Goal: Task Accomplishment & Management: Manage account settings

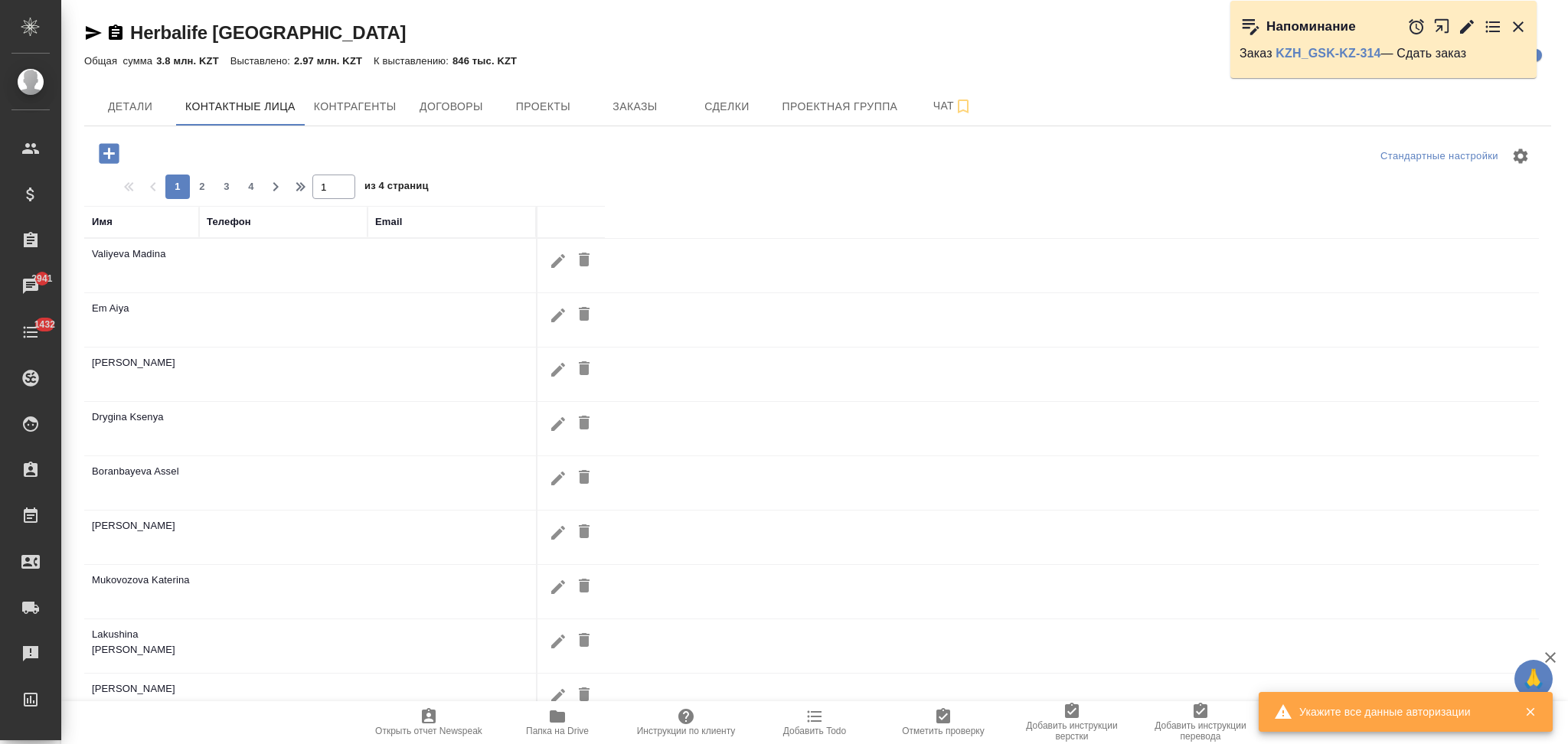
select select "RU"
click at [622, 111] on span "Заказы" at bounding box center [634, 106] width 73 height 19
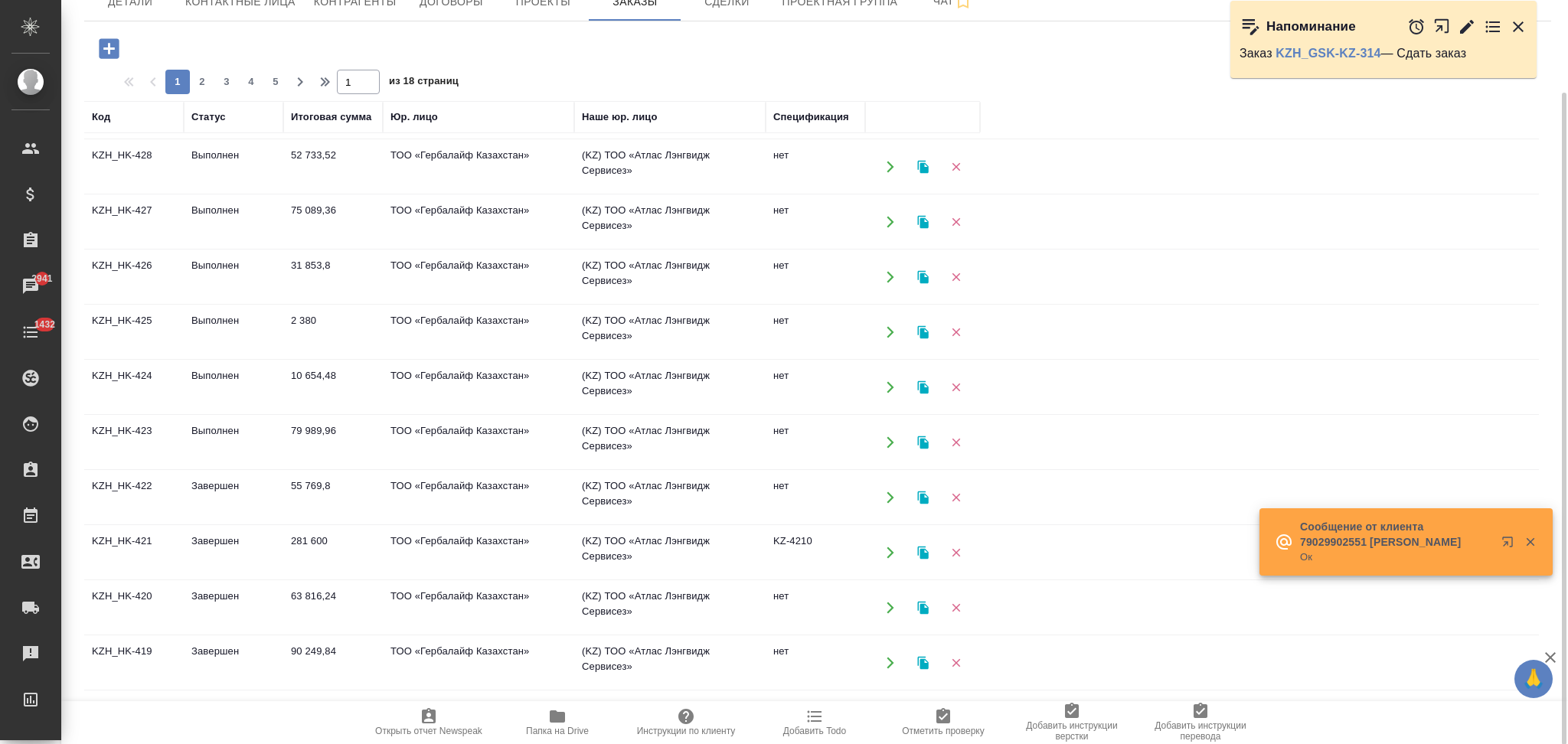
scroll to position [408, 0]
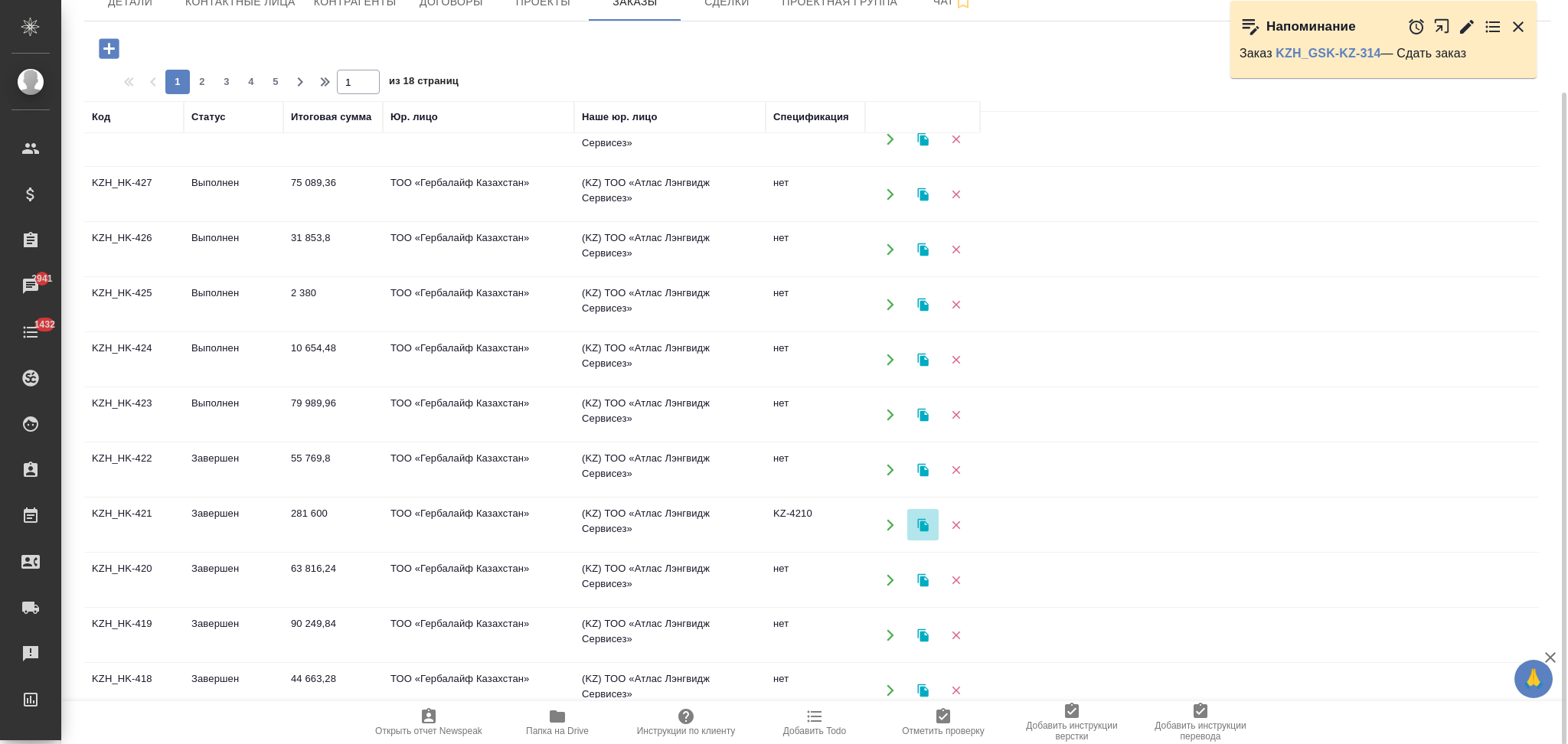
click at [924, 521] on icon "button" at bounding box center [922, 525] width 10 height 13
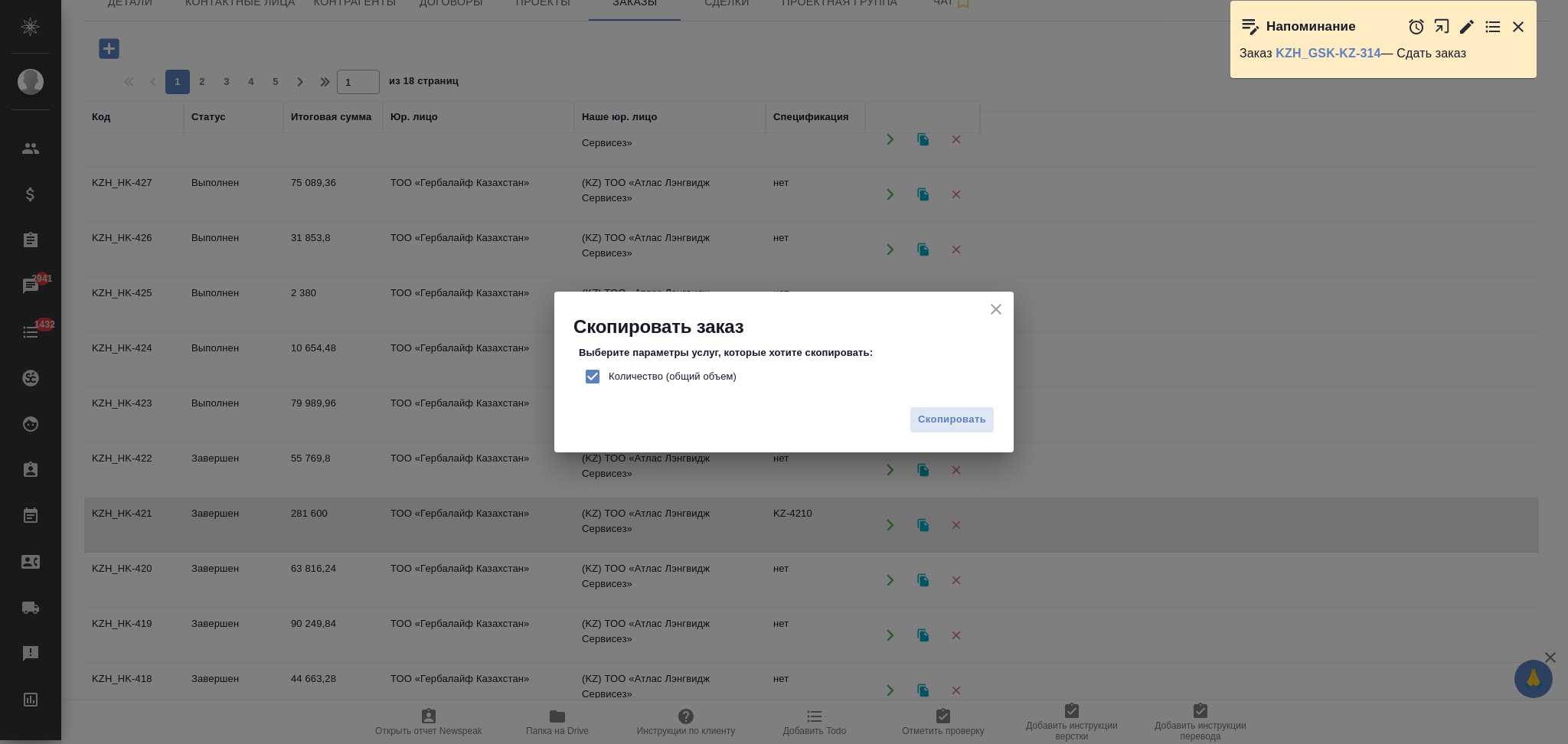
click at [597, 372] on input "Количество (общий объем)" at bounding box center [592, 376] width 32 height 32
checkbox input "false"
click at [947, 419] on span "Скопировать" at bounding box center [952, 420] width 68 height 17
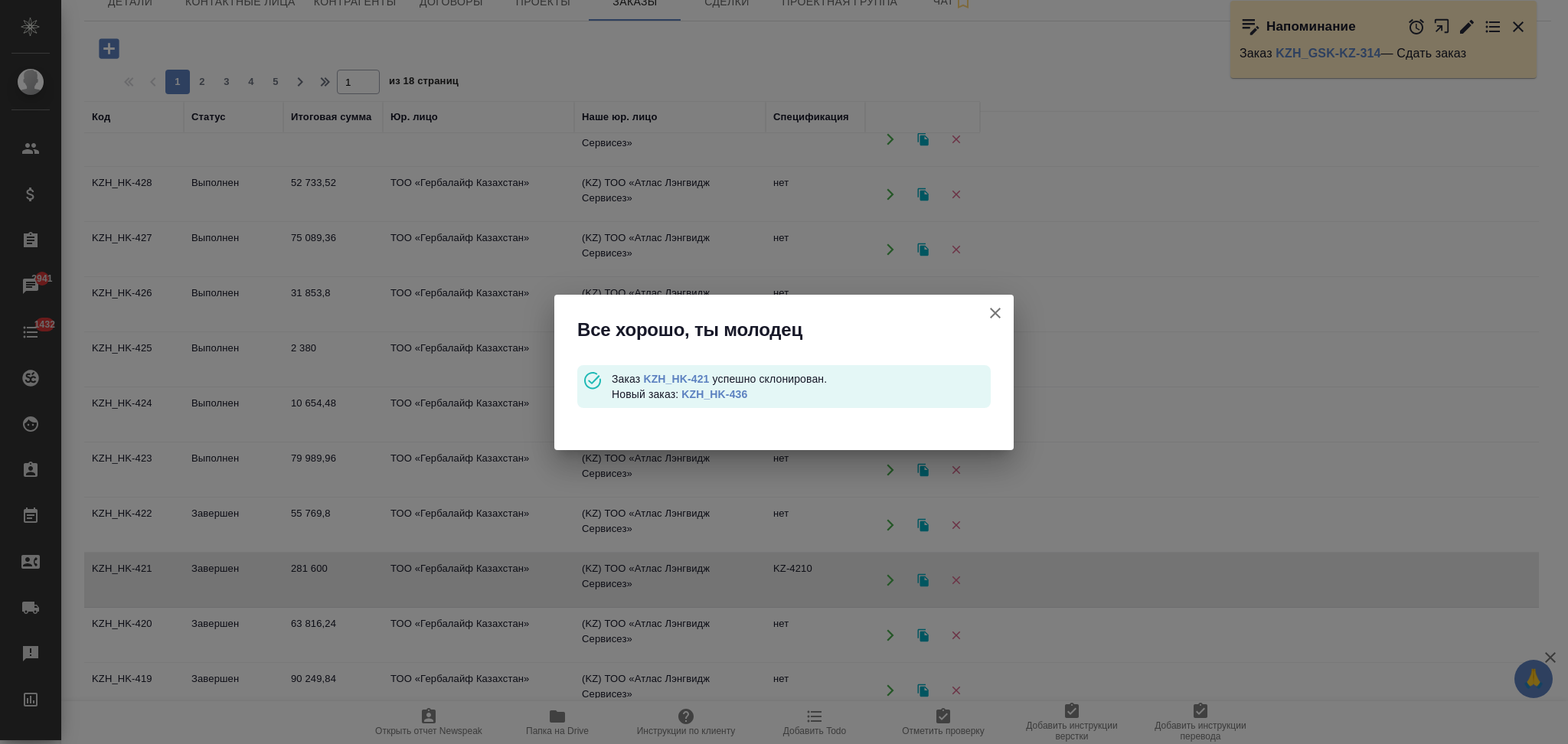
click at [704, 395] on link "KZH_HK-436" at bounding box center [714, 394] width 66 height 12
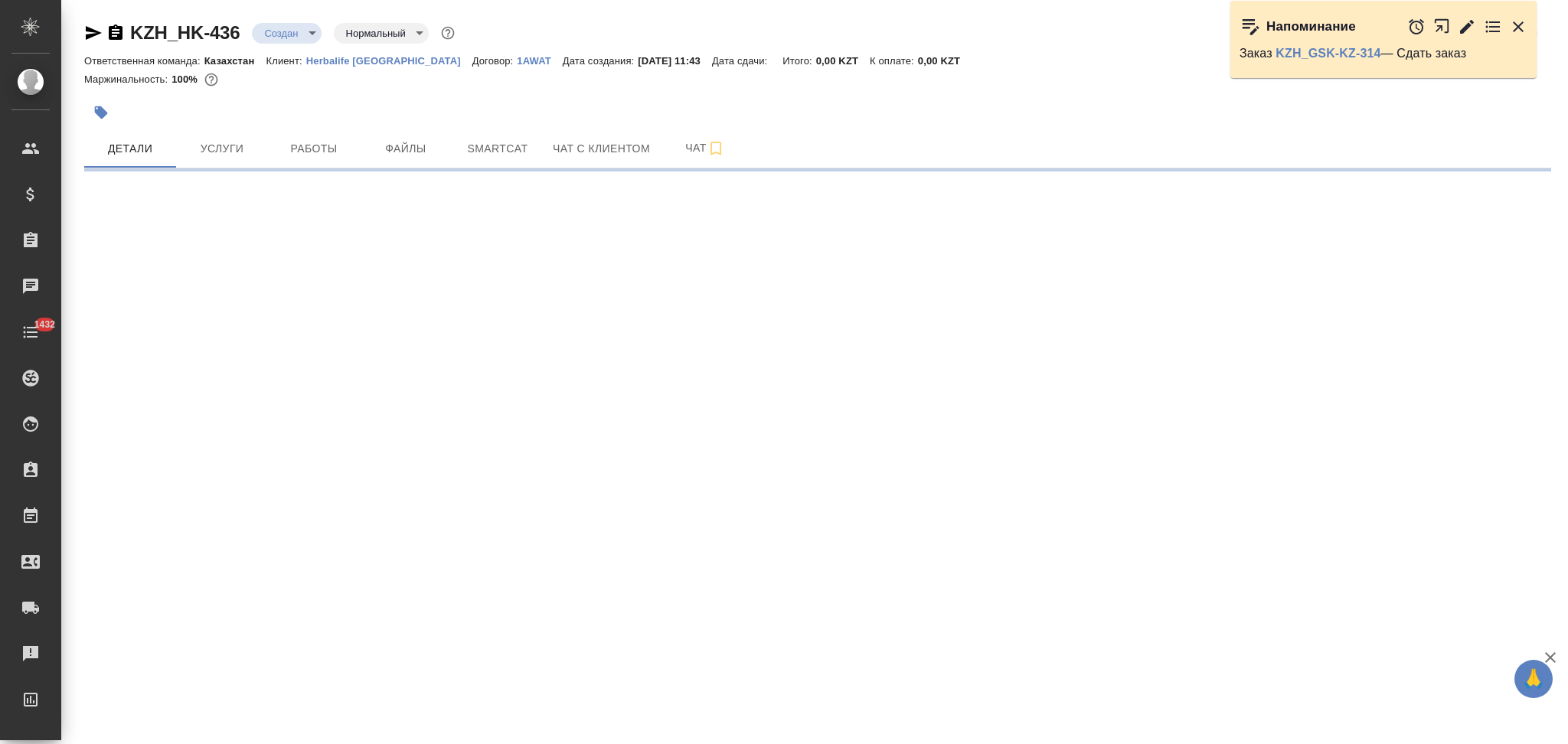
select select "RU"
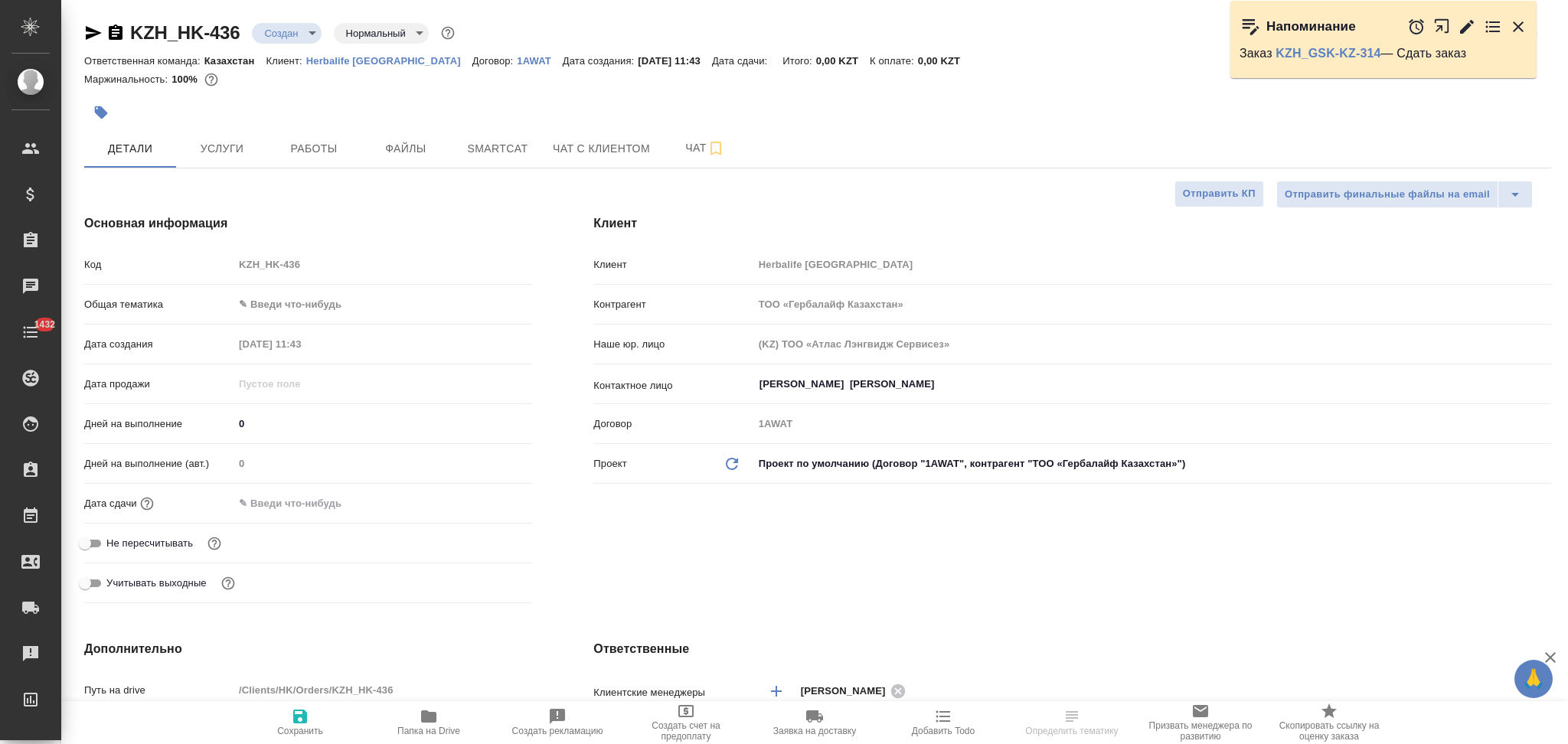
type textarea "x"
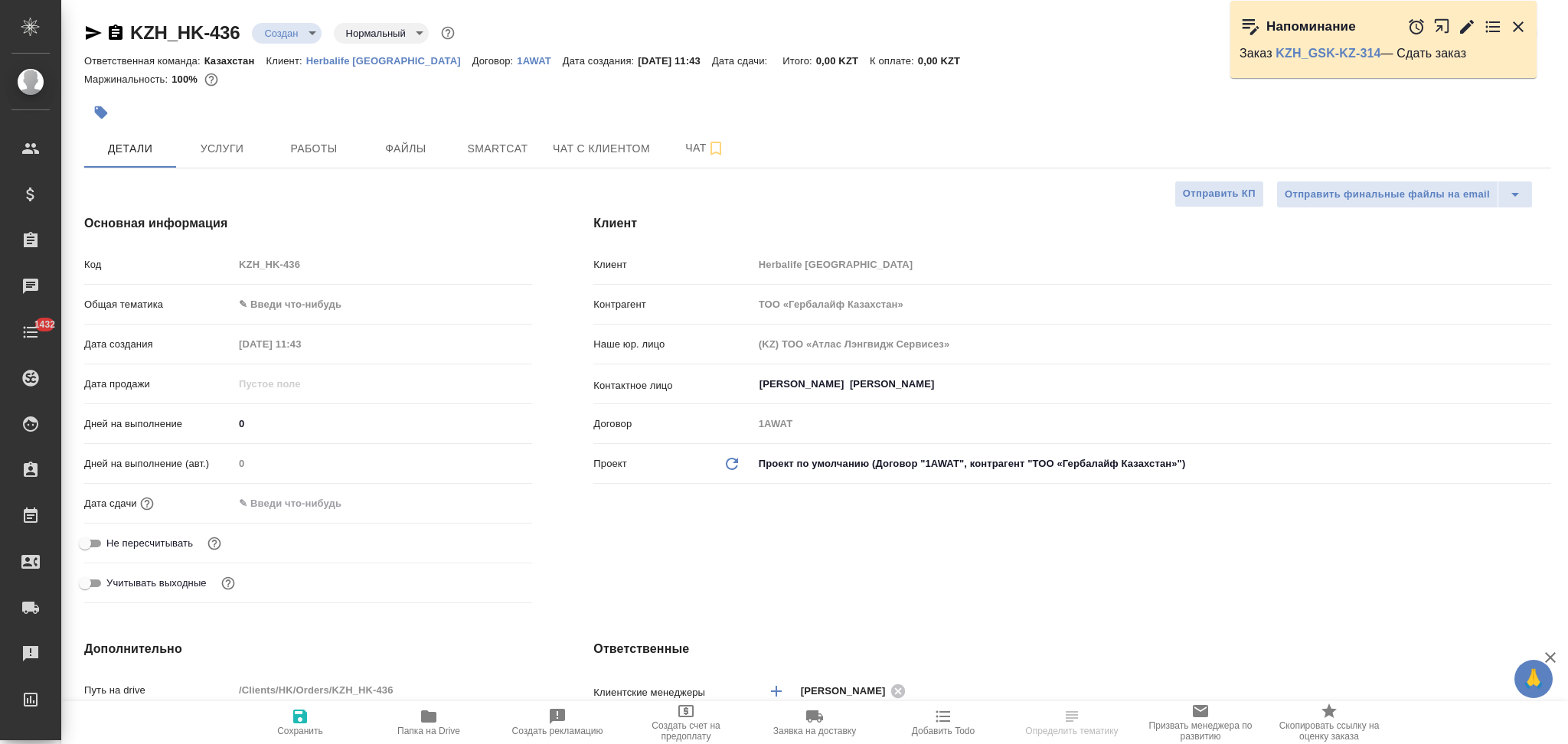
type textarea "x"
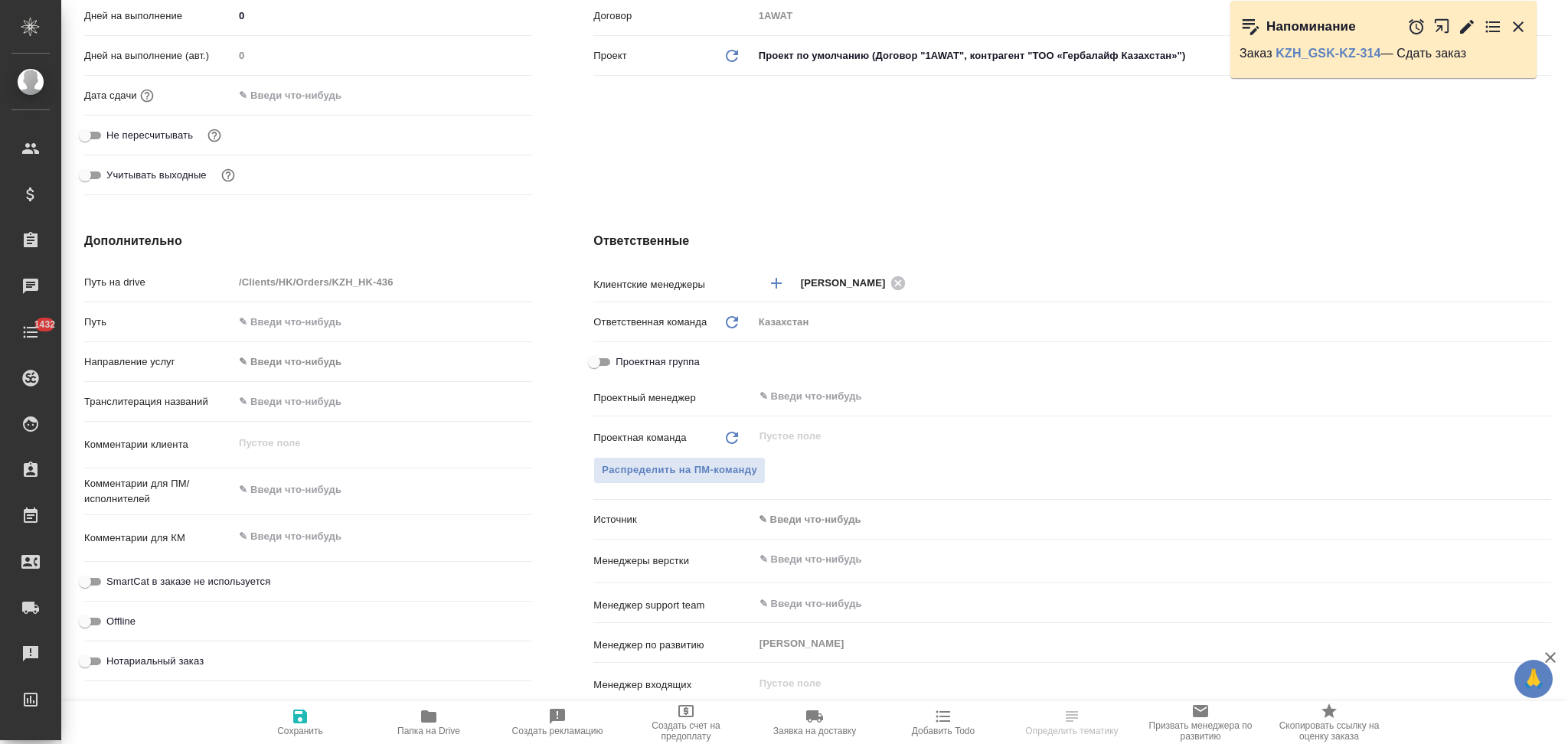
type textarea "x"
click at [312, 481] on textarea at bounding box center [382, 490] width 298 height 26
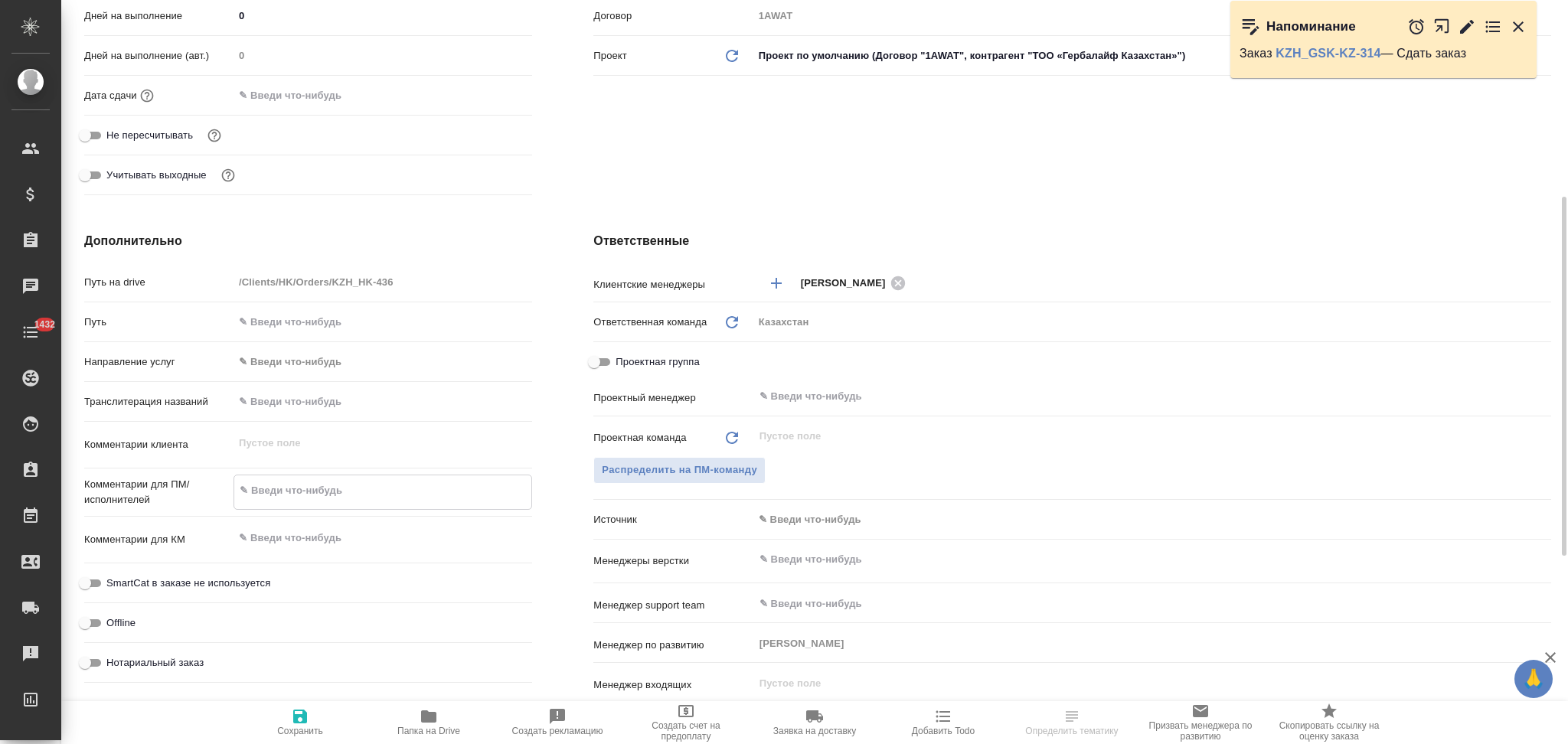
paste textarea "РТ Форум 11 сентября 10:00-13:00 Экстраваганза 12 сентября 10:00-16:00 и с 19:0…"
type textarea "x"
type textarea "РТ Форум 11 сентября 10:00-13:00 Экстраваганза 12 сентября 10:00-16:00 и с 19:0…"
type textarea "x"
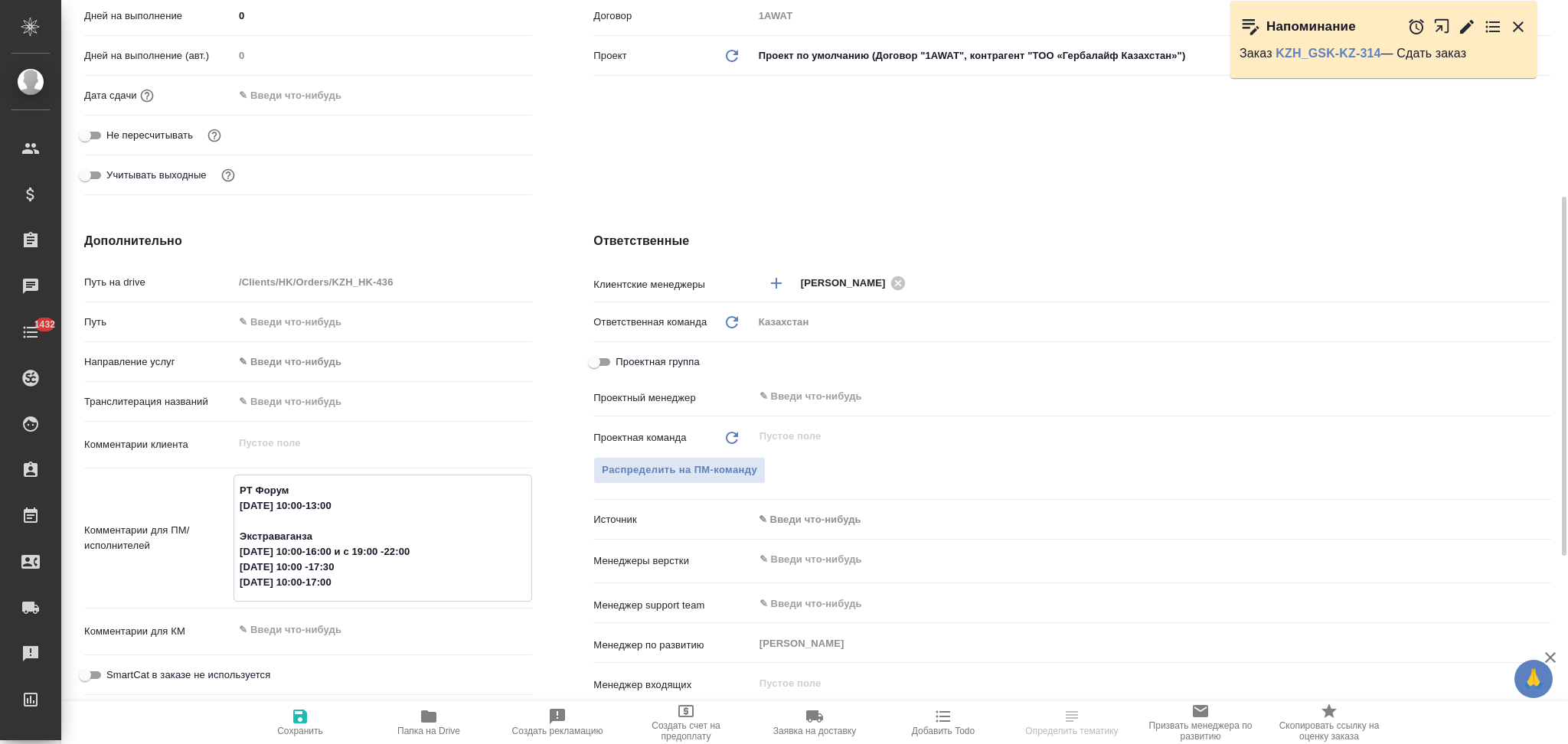
click at [403, 582] on textarea "РТ Форум 11 сентября 10:00-13:00 Экстраваганза 12 сентября 10:00-16:00 и с 19:0…" at bounding box center [383, 537] width 297 height 118
type textarea "x"
type textarea "РТ Форум 11 сентября 10:00-13:00 Экстраваганза 12 сентября 10:00-16:00 и с 19:0…"
type textarea "x"
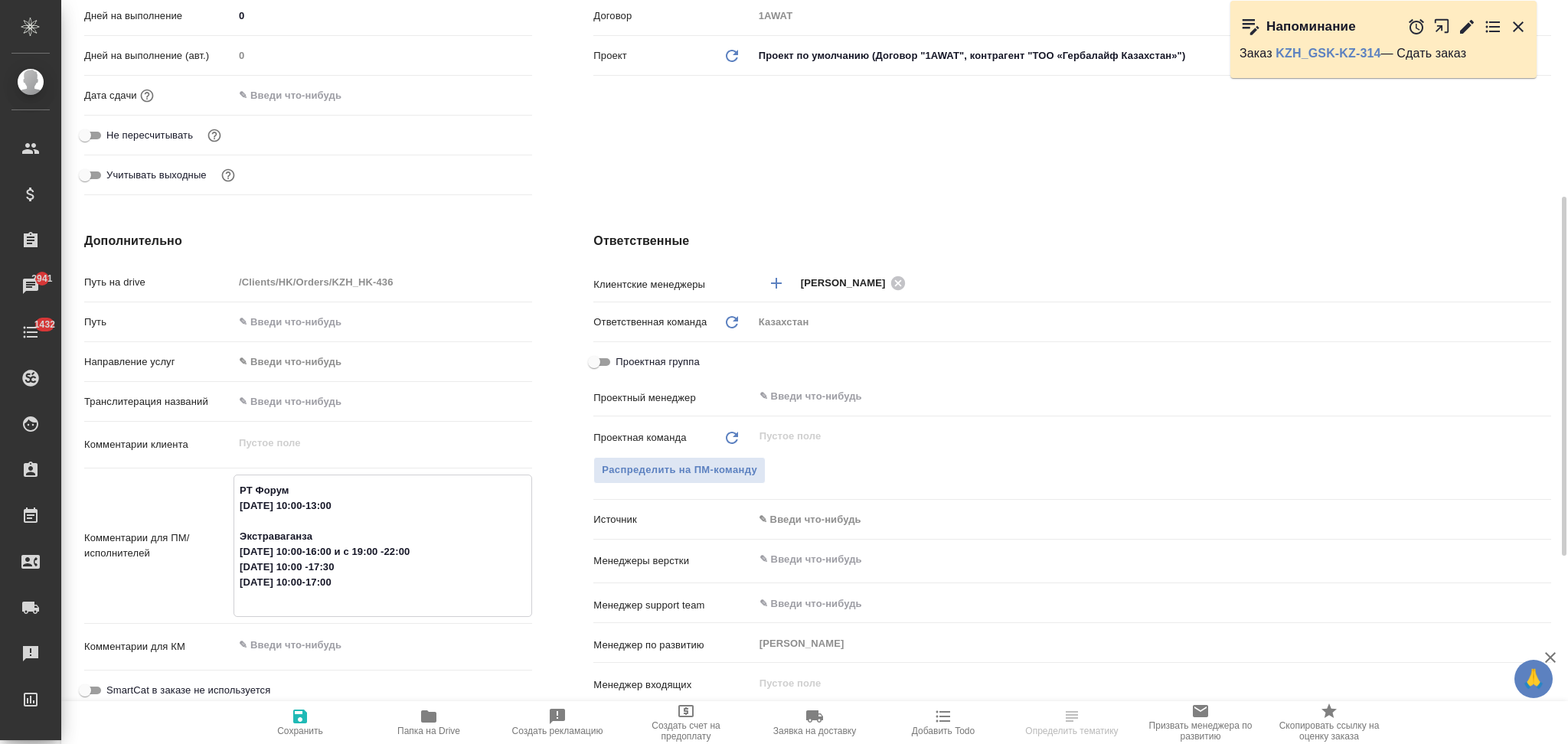
type textarea "x"
type textarea "РТ Форум 11 сентября 10:00-13:00 Экстраваганза 12 сентября 10:00-16:00 и с 19:0…"
type textarea "x"
type textarea "РТ Форум 11 сентября 10:00-13:00 Экстраваганза 12 сентября 10:00-16:00 и с 19:0…"
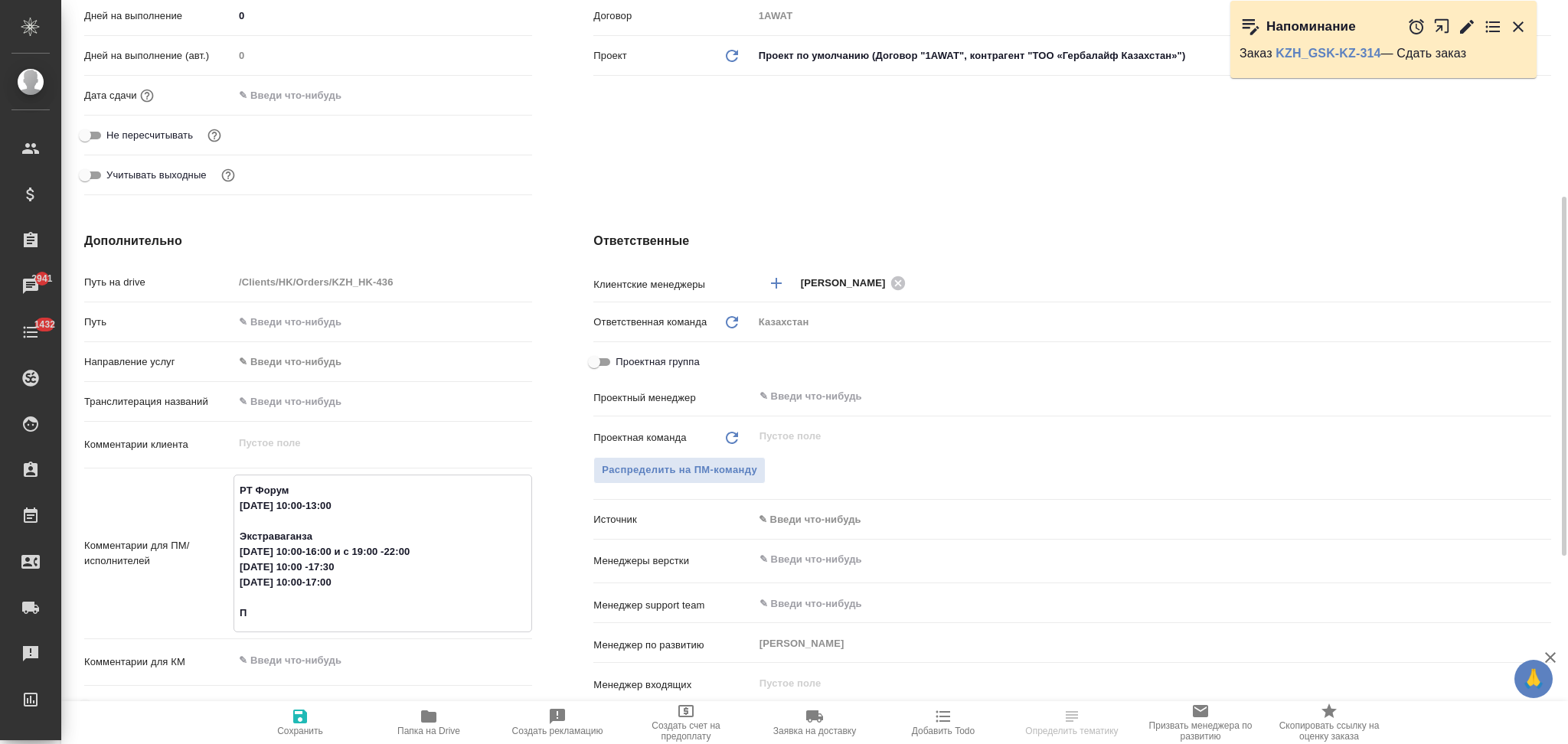
type textarea "x"
type textarea "РТ Форум 11 сентября 10:00-13:00 Экстраваганза 12 сентября 10:00-16:00 и с 19:0…"
type textarea "x"
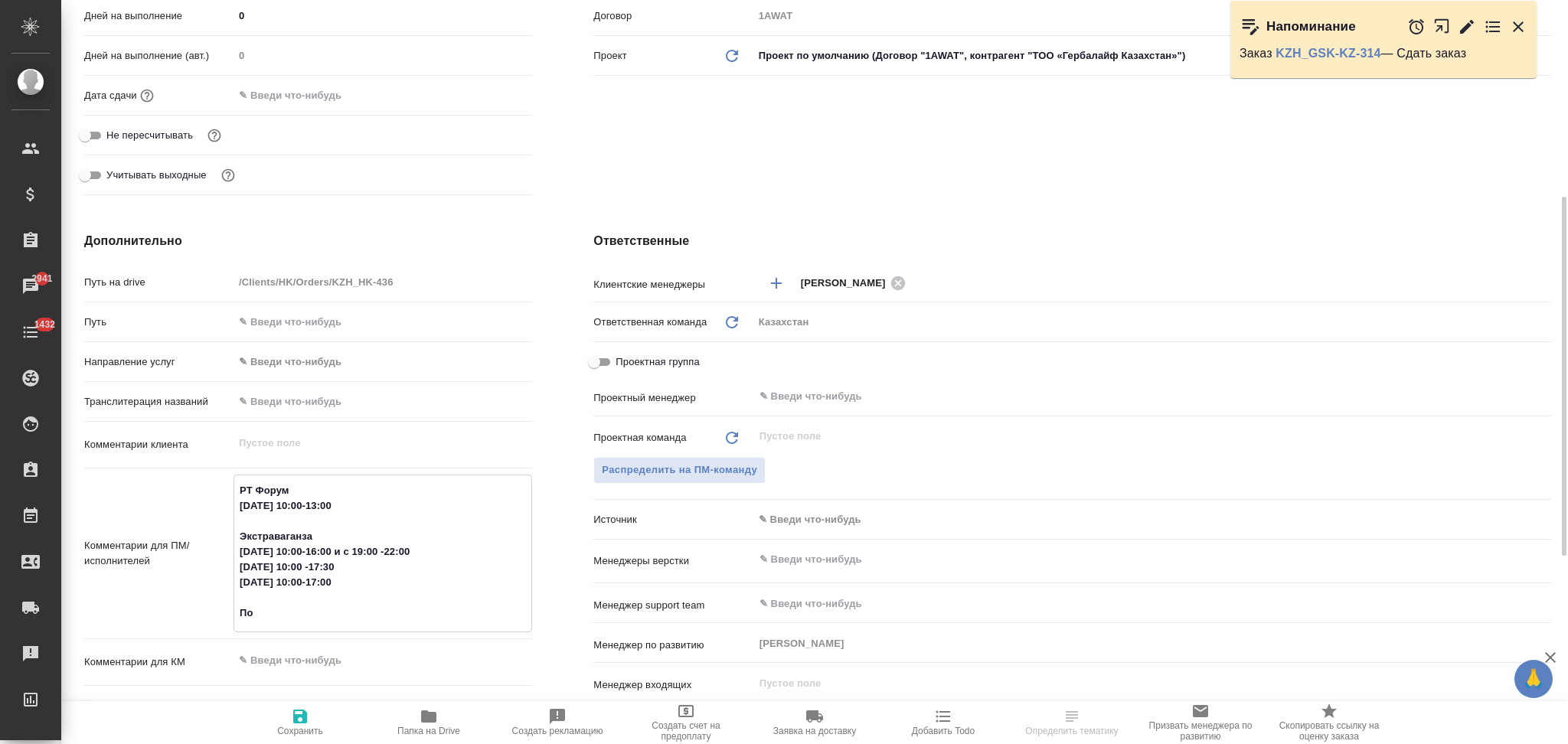
type textarea "x"
type textarea "РТ Форум 11 сентября 10:00-13:00 Экстраваганза 12 сентября 10:00-16:00 и с 19:0…"
type textarea "x"
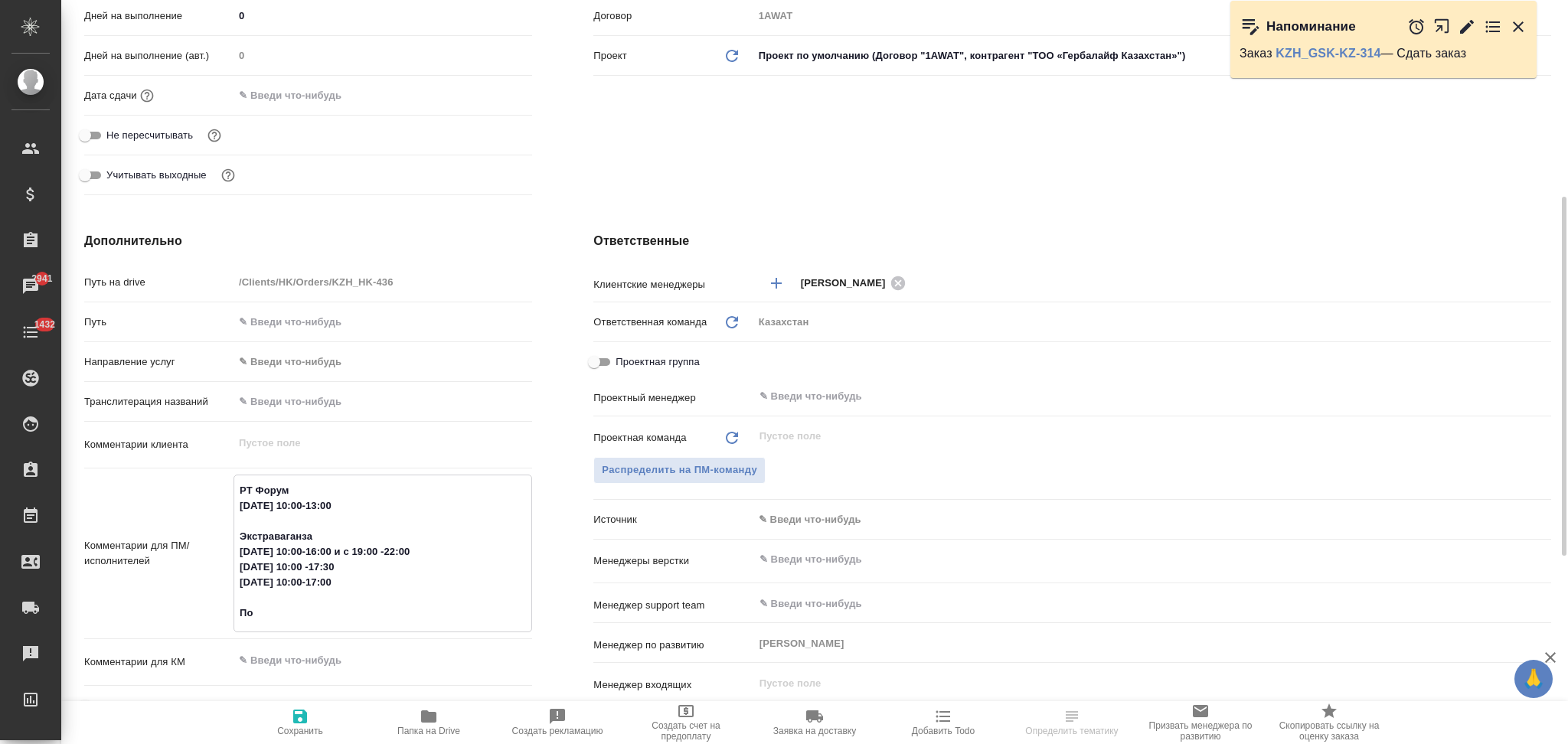
type textarea "x"
type textarea "РТ Форум 11 сентября 10:00-13:00 Экстраваганза 12 сентября 10:00-16:00 и с 19:0…"
type textarea "x"
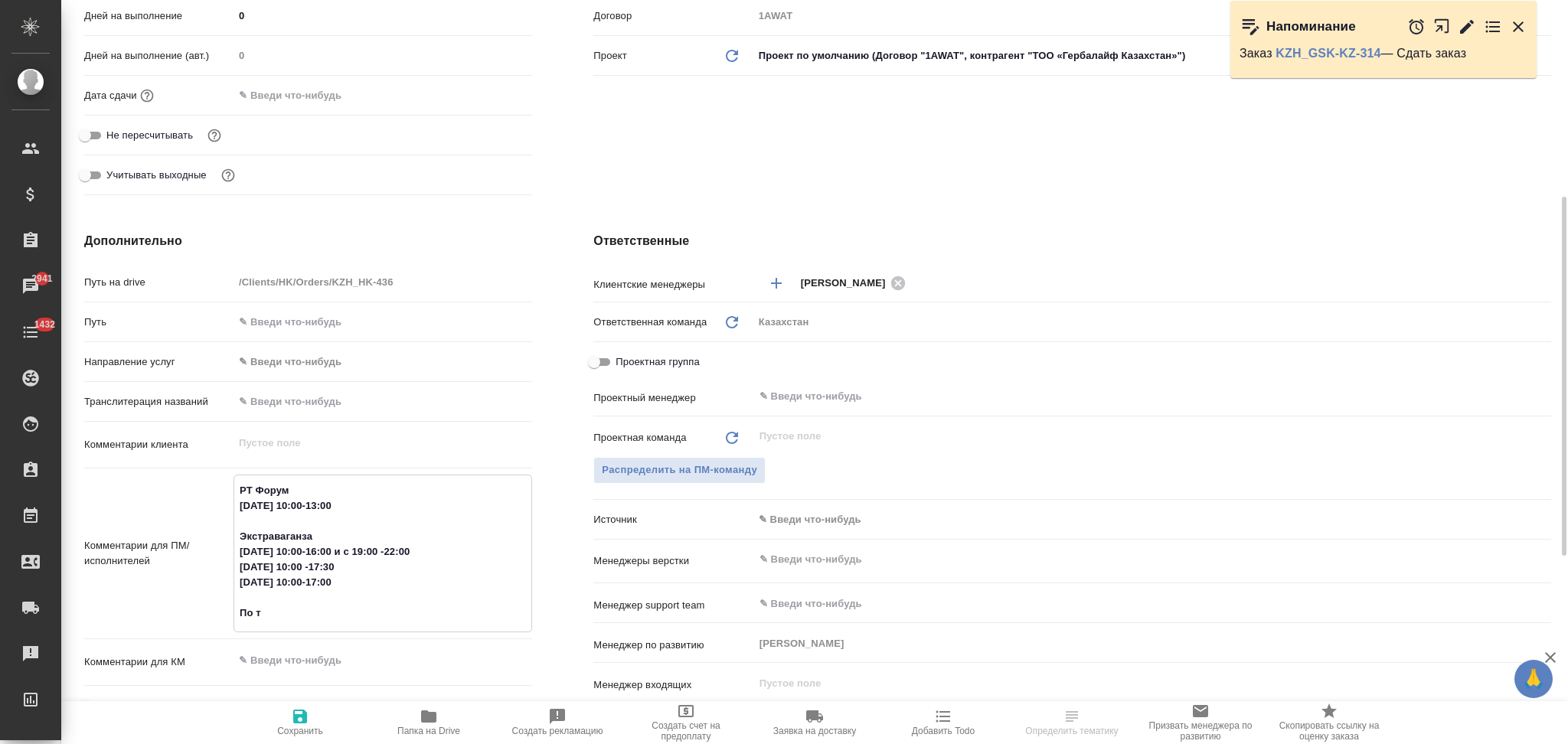
type textarea "x"
type textarea "РТ Форум 11 сентября 10:00-13:00 Экстраваганза 12 сентября 10:00-16:00 и с 19:0…"
type textarea "x"
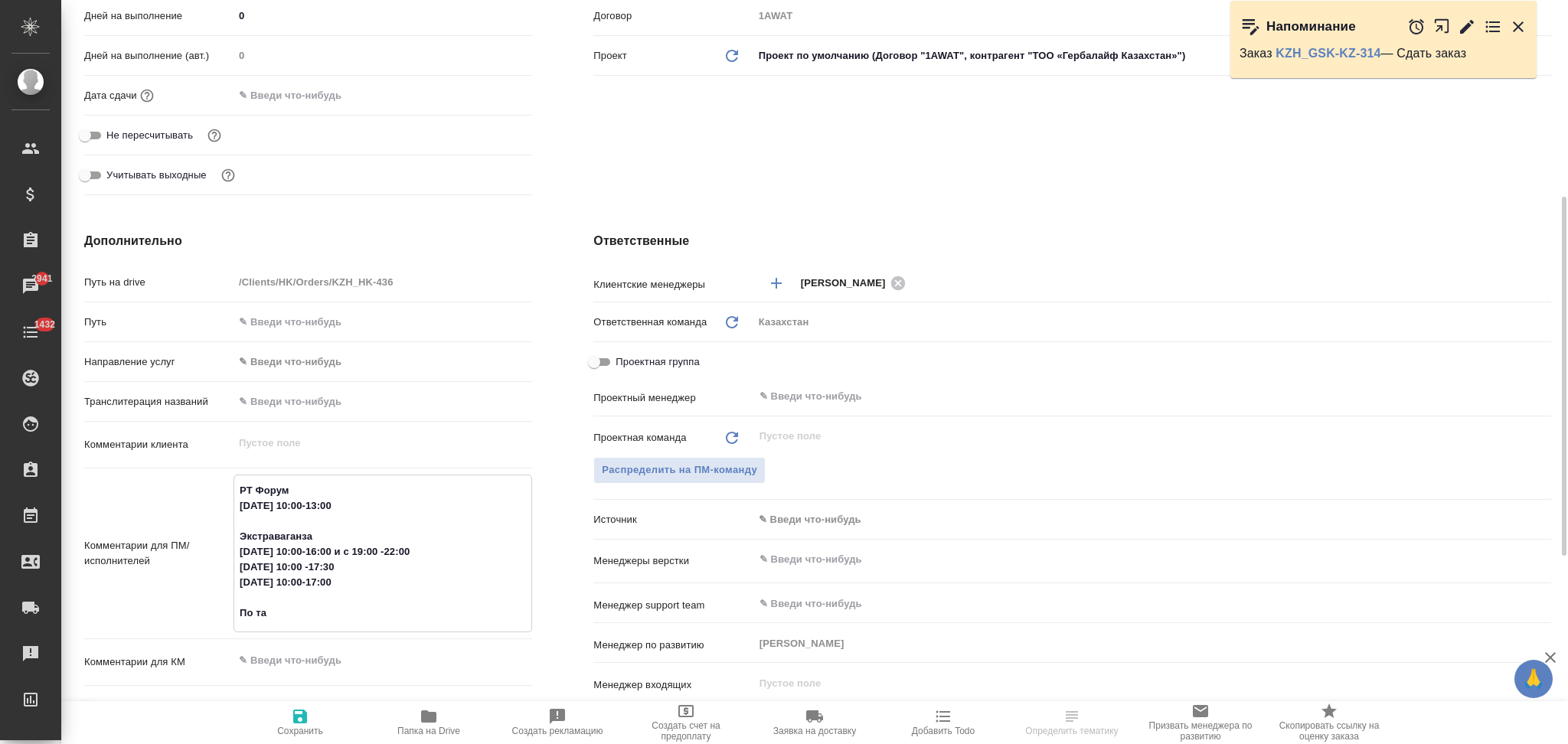
type textarea "РТ Форум 11 сентября 10:00-13:00 Экстраваганза 12 сентября 10:00-16:00 и с 19:0…"
type textarea "x"
type textarea "РТ Форум 11 сентября 10:00-13:00 Экстраваганза 12 сентября 10:00-16:00 и с 19:0…"
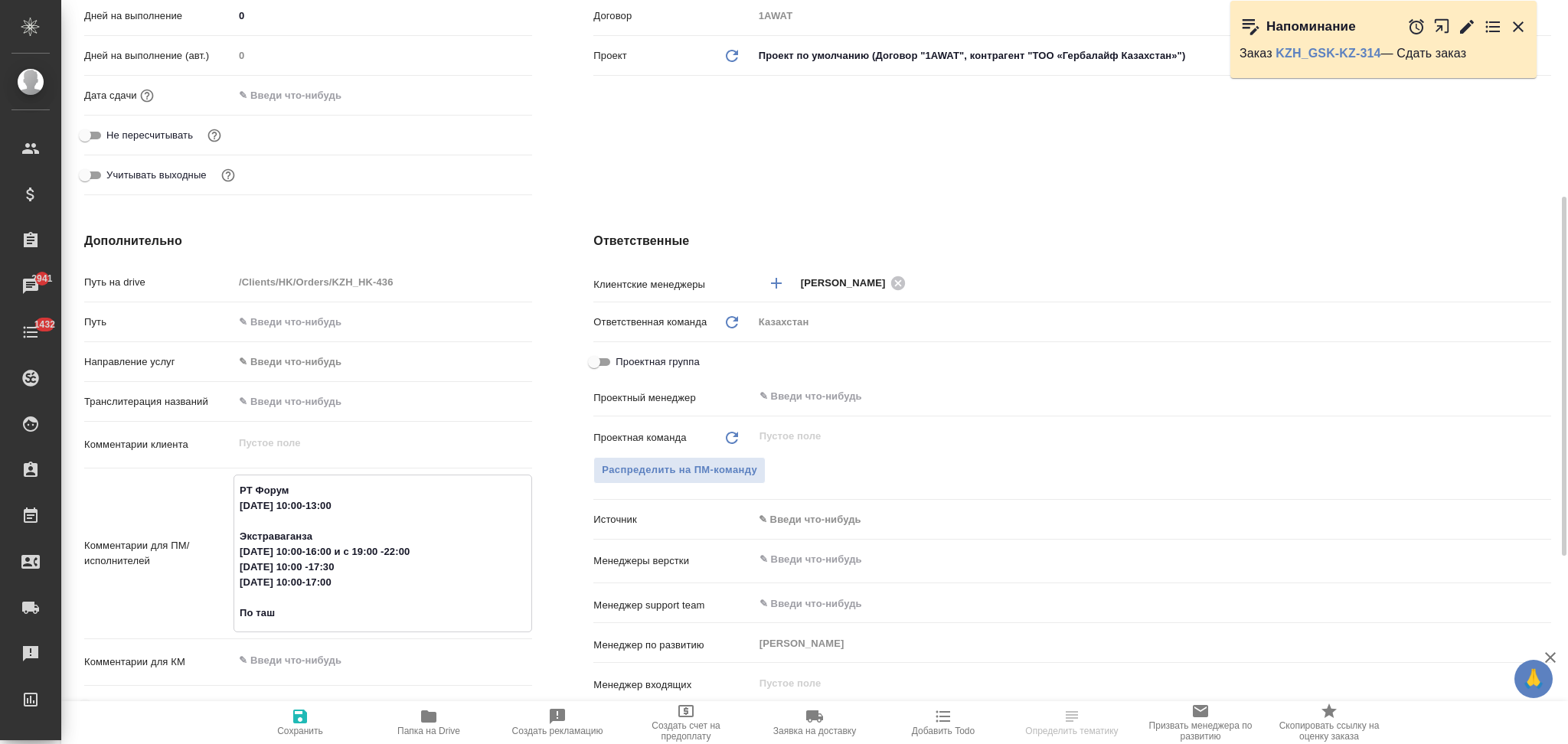
type textarea "x"
type textarea "РТ Форум 11 сентября 10:00-13:00 Экстраваганза 12 сентября 10:00-16:00 и с 19:0…"
type textarea "x"
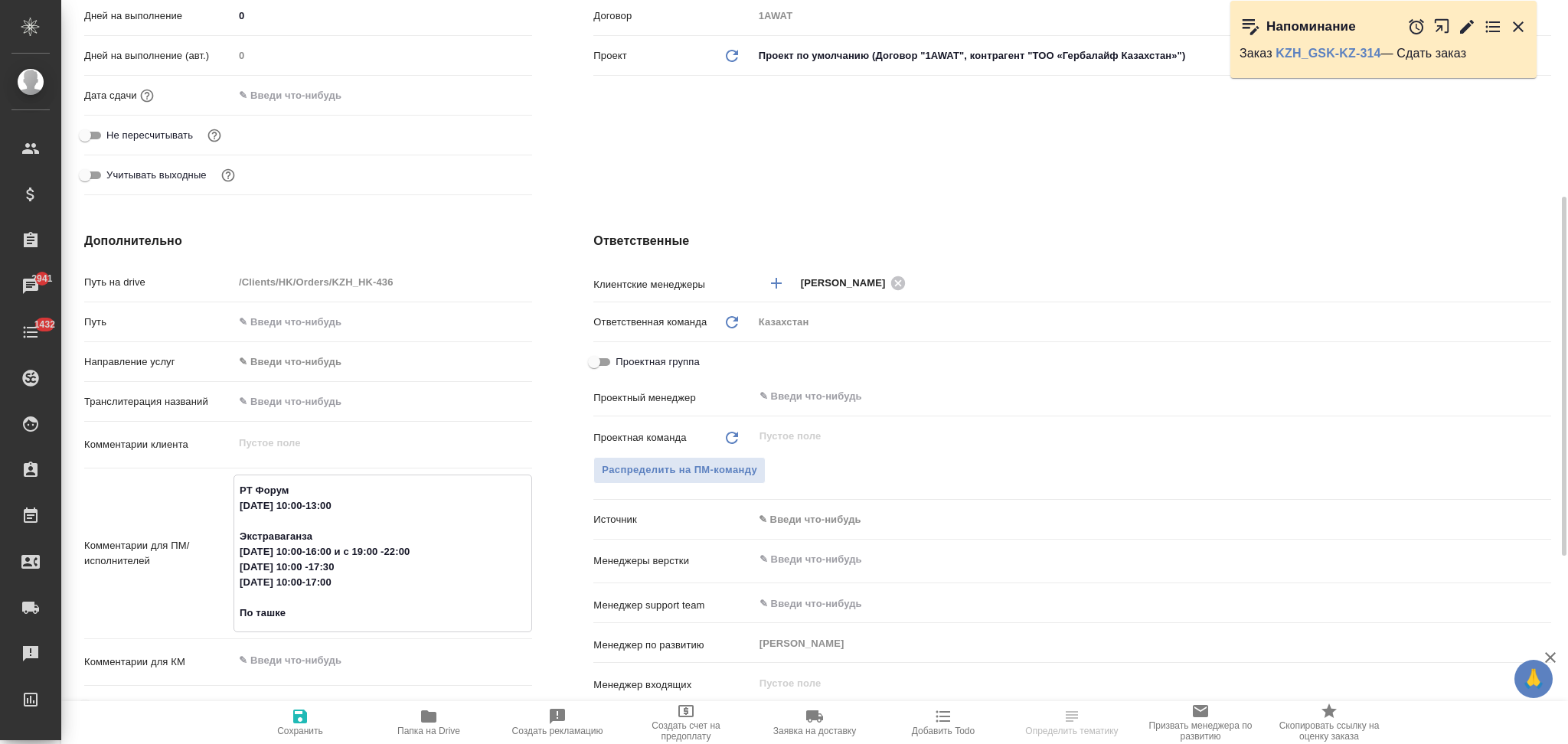
type textarea "x"
type textarea "РТ Форум 11 сентября 10:00-13:00 Экстраваганза 12 сентября 10:00-16:00 и с 19:0…"
type textarea "x"
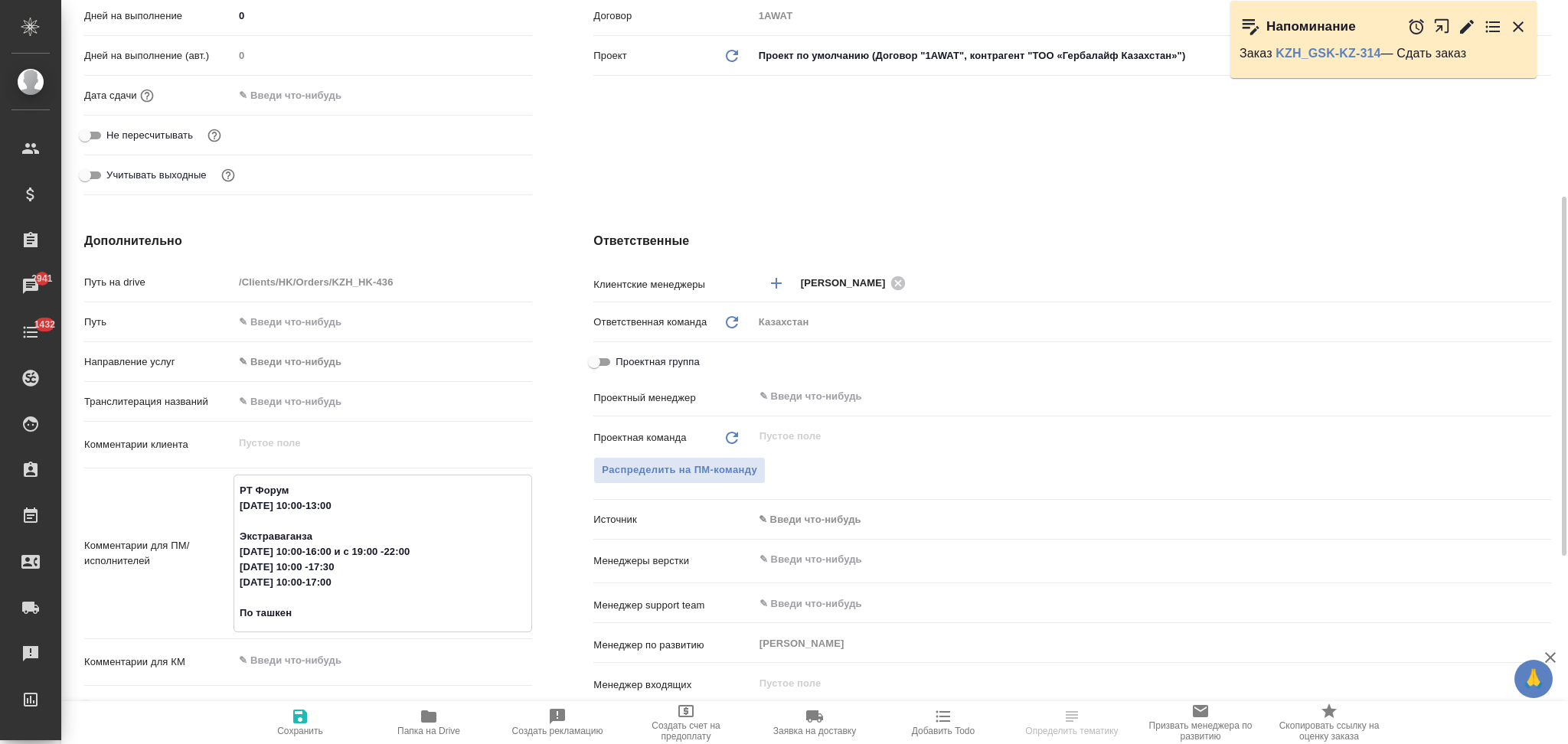
type textarea "x"
type textarea "РТ Форум 11 сентября 10:00-13:00 Экстраваганза 12 сентября 10:00-16:00 и с 19:0…"
type textarea "x"
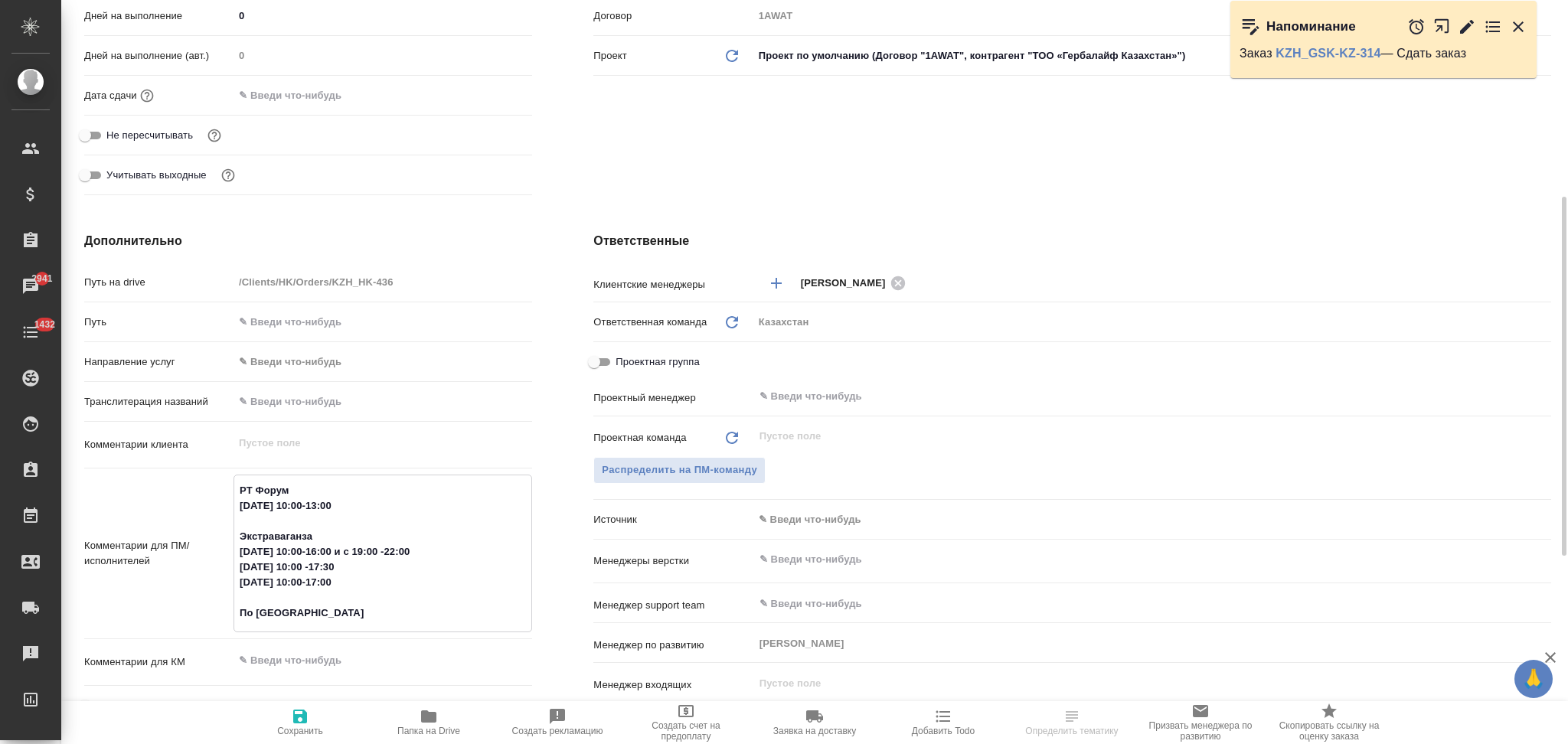
type textarea "РТ Форум 11 сентября 10:00-13:00 Экстраваганза 12 сентября 10:00-16:00 и с 19:0…"
type textarea "x"
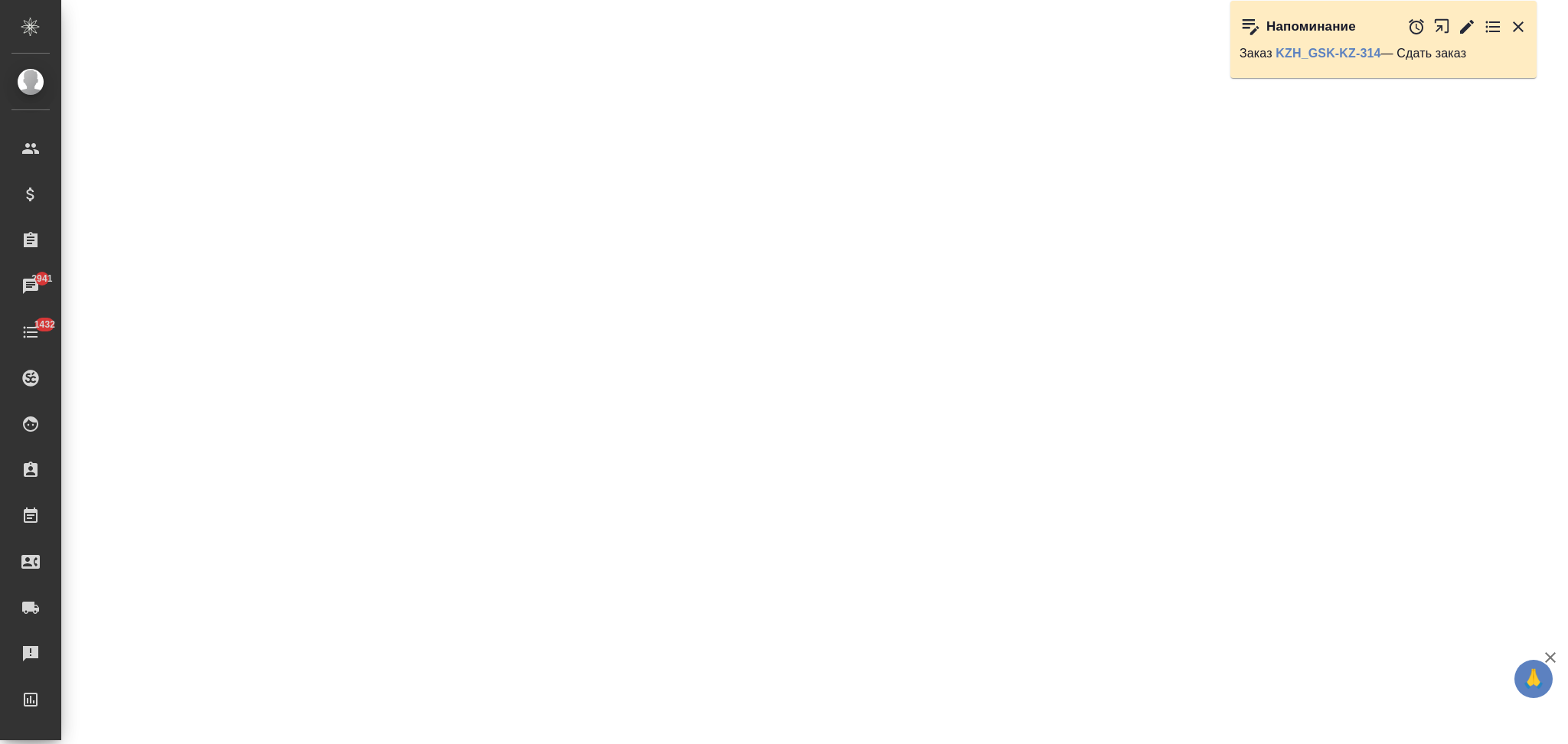
select select "RU"
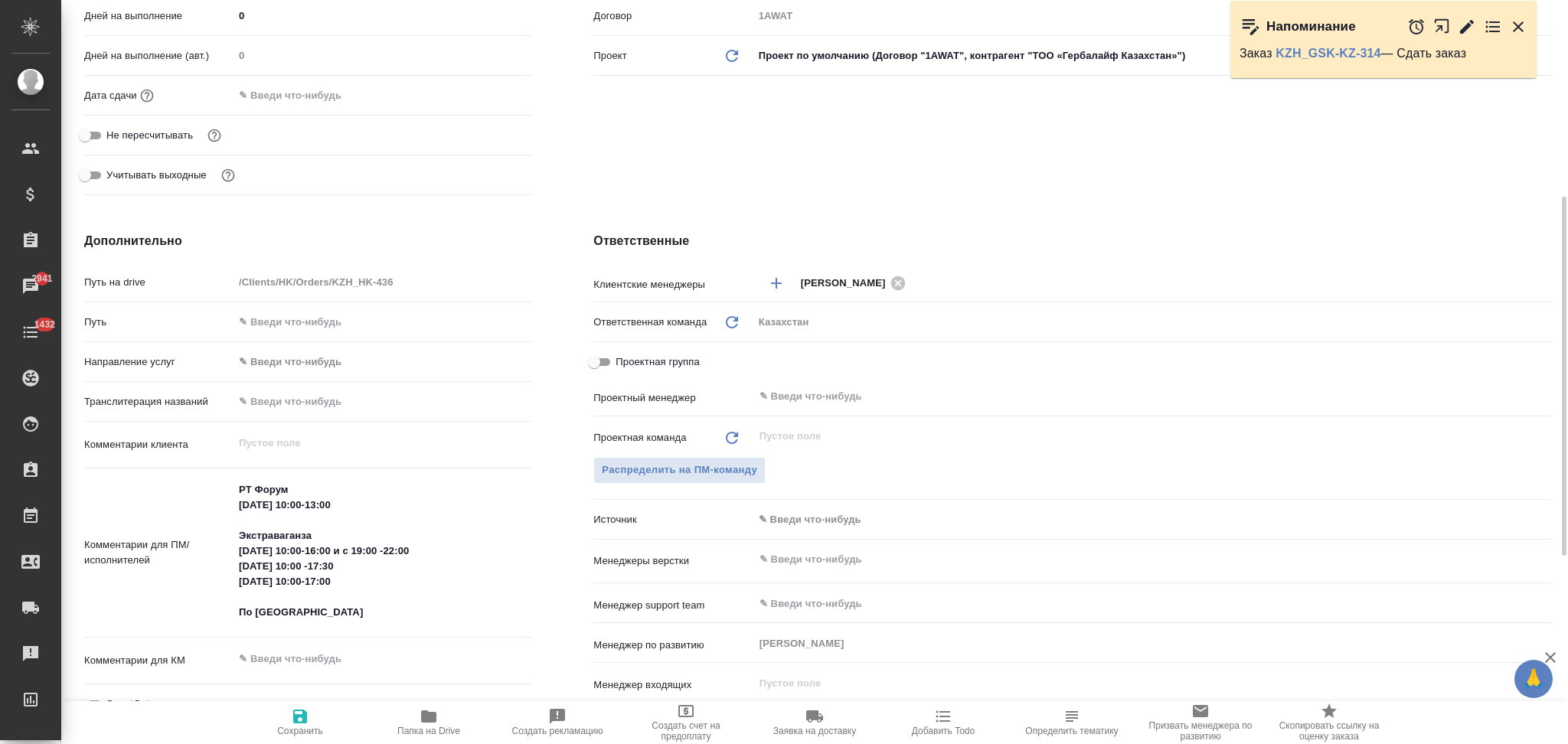
type textarea "x"
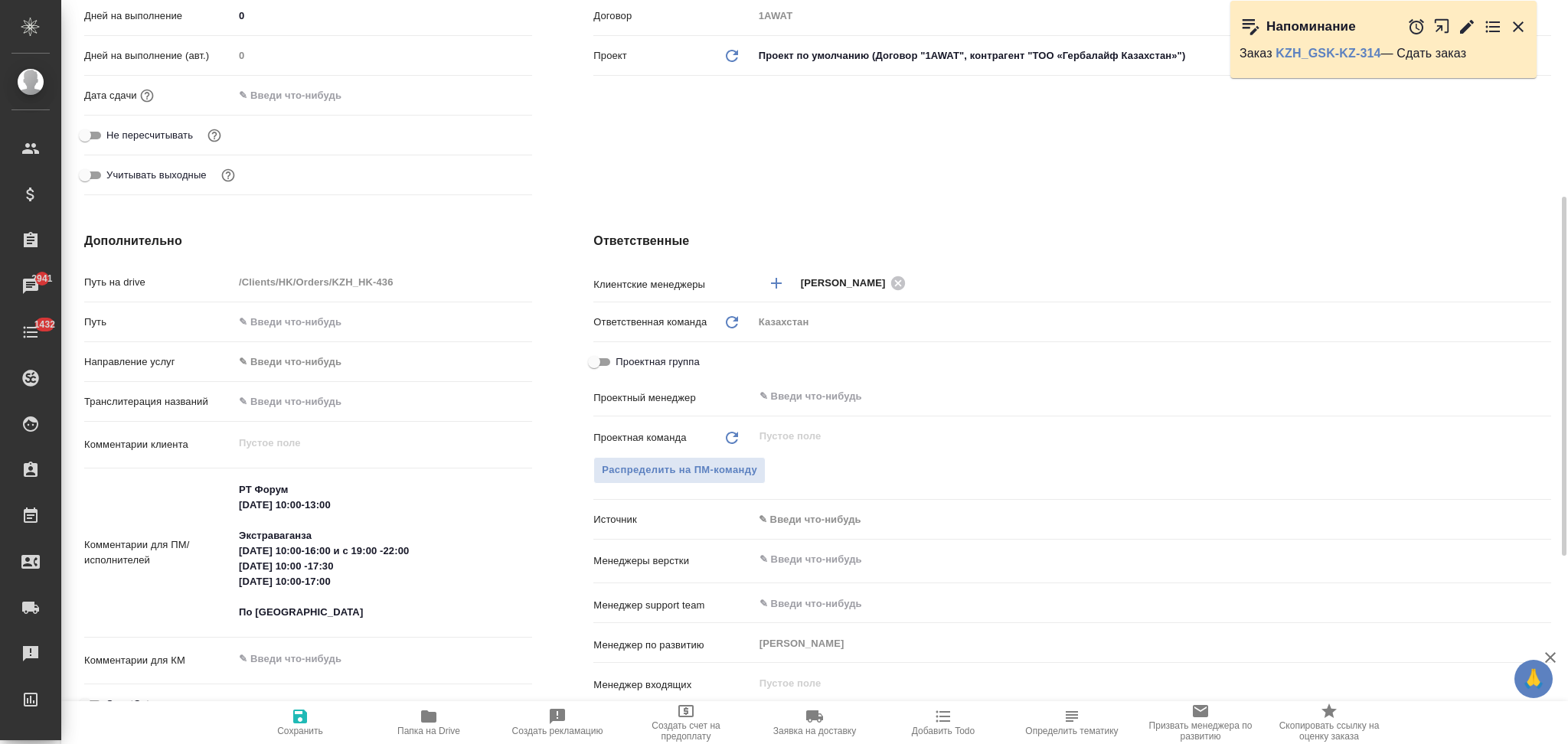
type textarea "x"
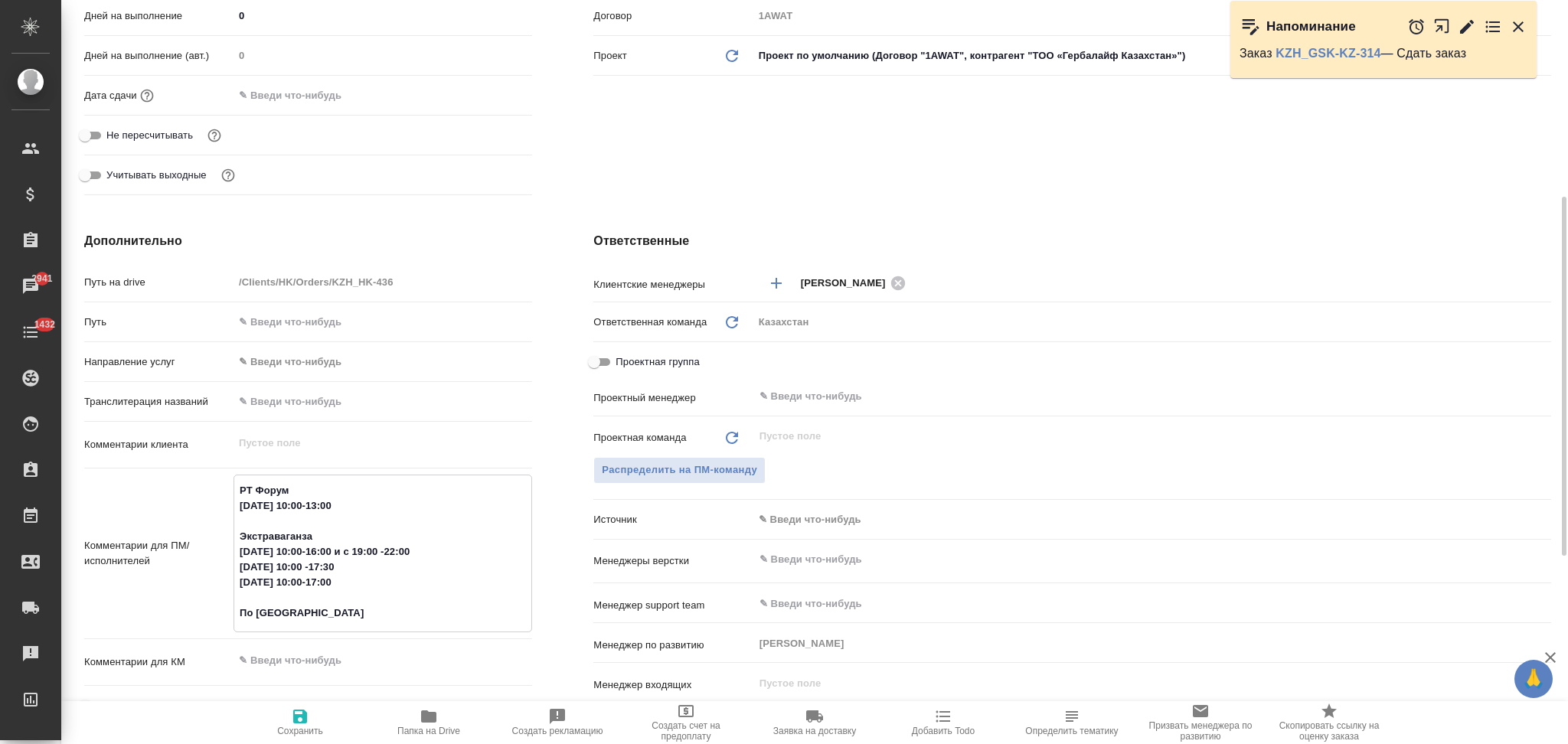
click at [327, 612] on textarea "РТ Форум 11 сентября 10:00-13:00 Экстраваганза 12 сентября 10:00-16:00 и с 19:0…" at bounding box center [383, 552] width 297 height 149
type textarea "x"
type textarea "РТ Форум 11 сентября 10:00-13:00 Экстраваганза 12 сентября 10:00-16:00 и с 19:0…"
type textarea "x"
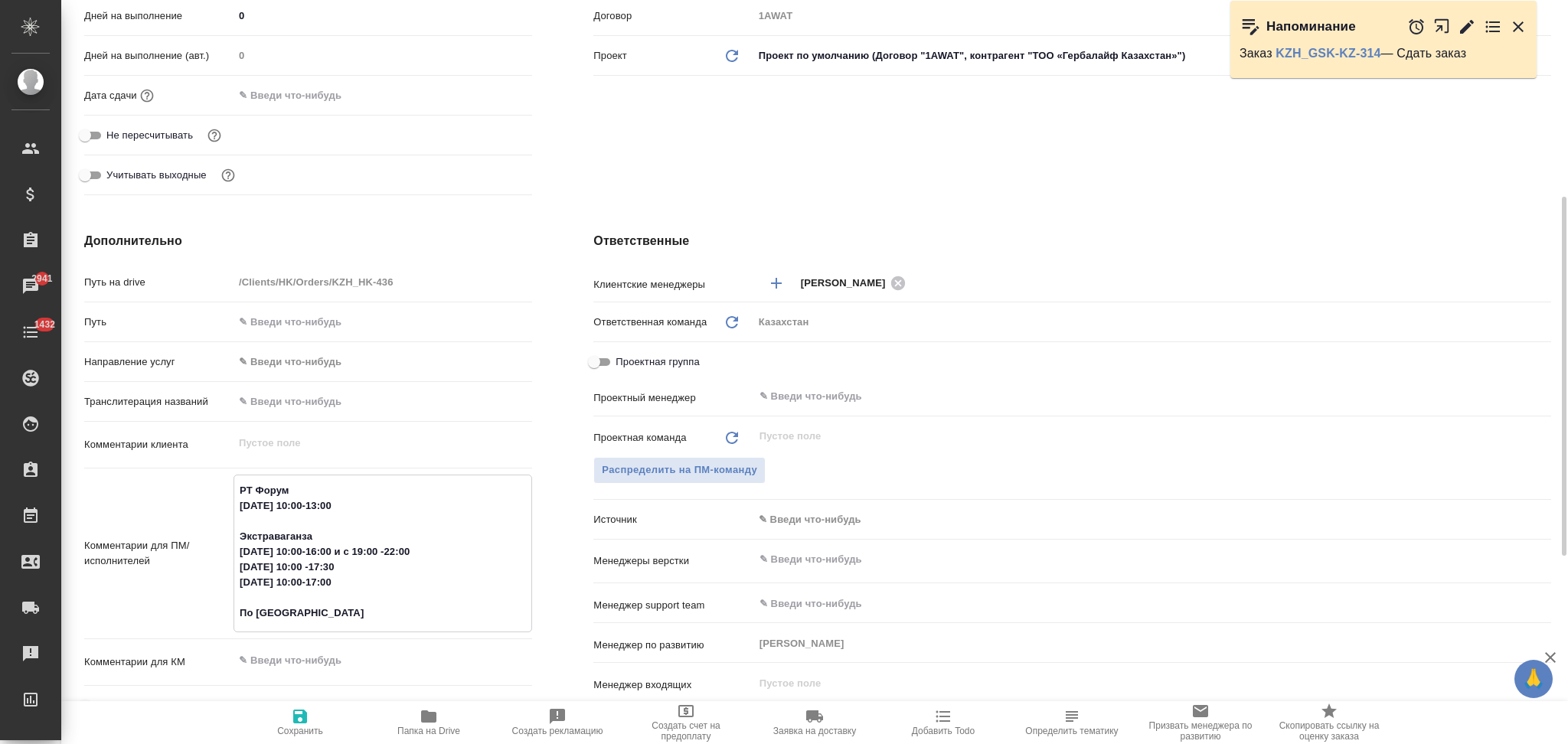
type textarea "x"
type textarea "РТ Форум 11 сентября 10:00-13:00 Экстраваганза 12 сентября 10:00-16:00 и с 19:0…"
type textarea "x"
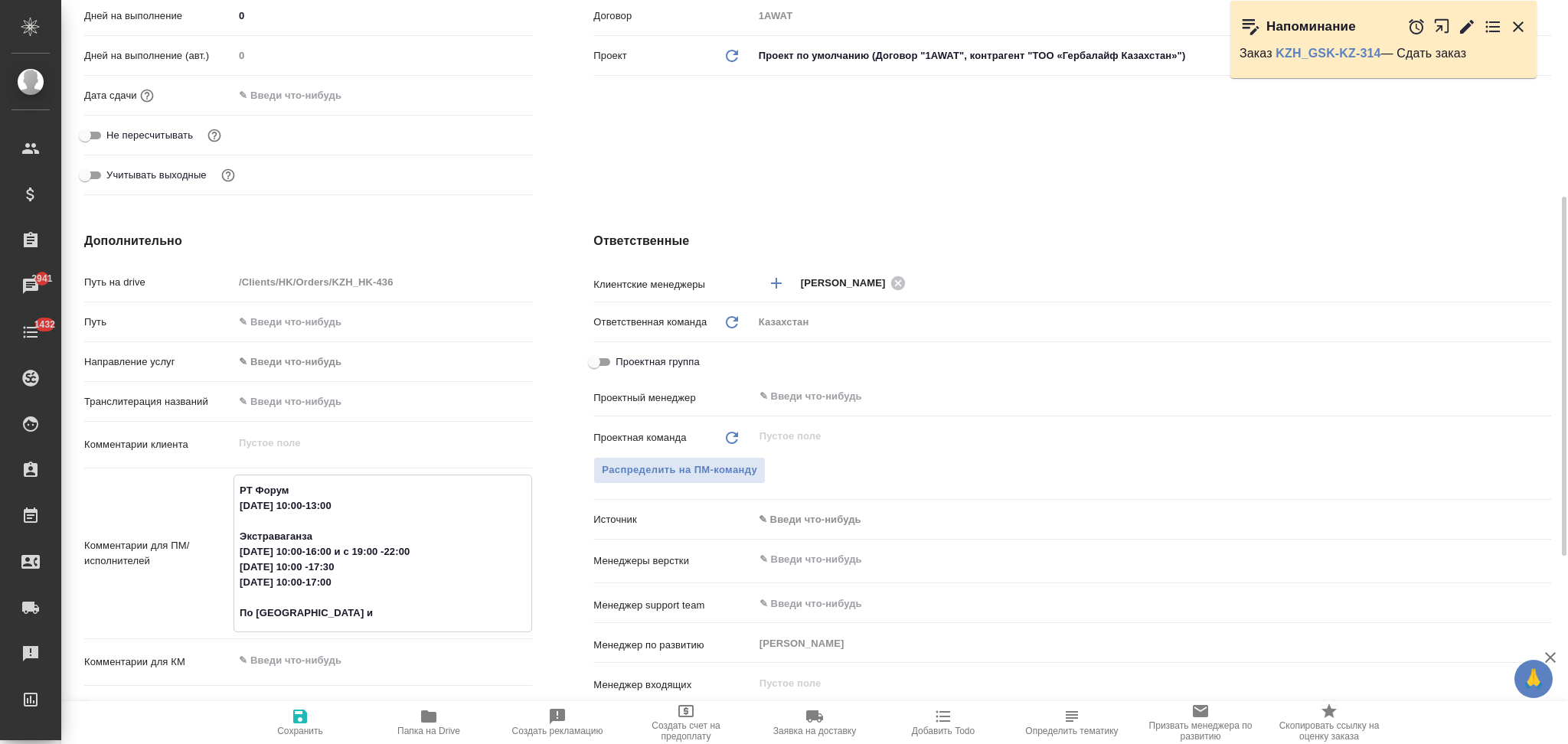
type textarea "РТ Форум 11 сентября 10:00-13:00 Экстраваганза 12 сентября 10:00-16:00 и с 19:0…"
type textarea "x"
type textarea "РТ Форум 11 сентября 10:00-13:00 Экстраваганза 12 сентября 10:00-16:00 и с 19:0…"
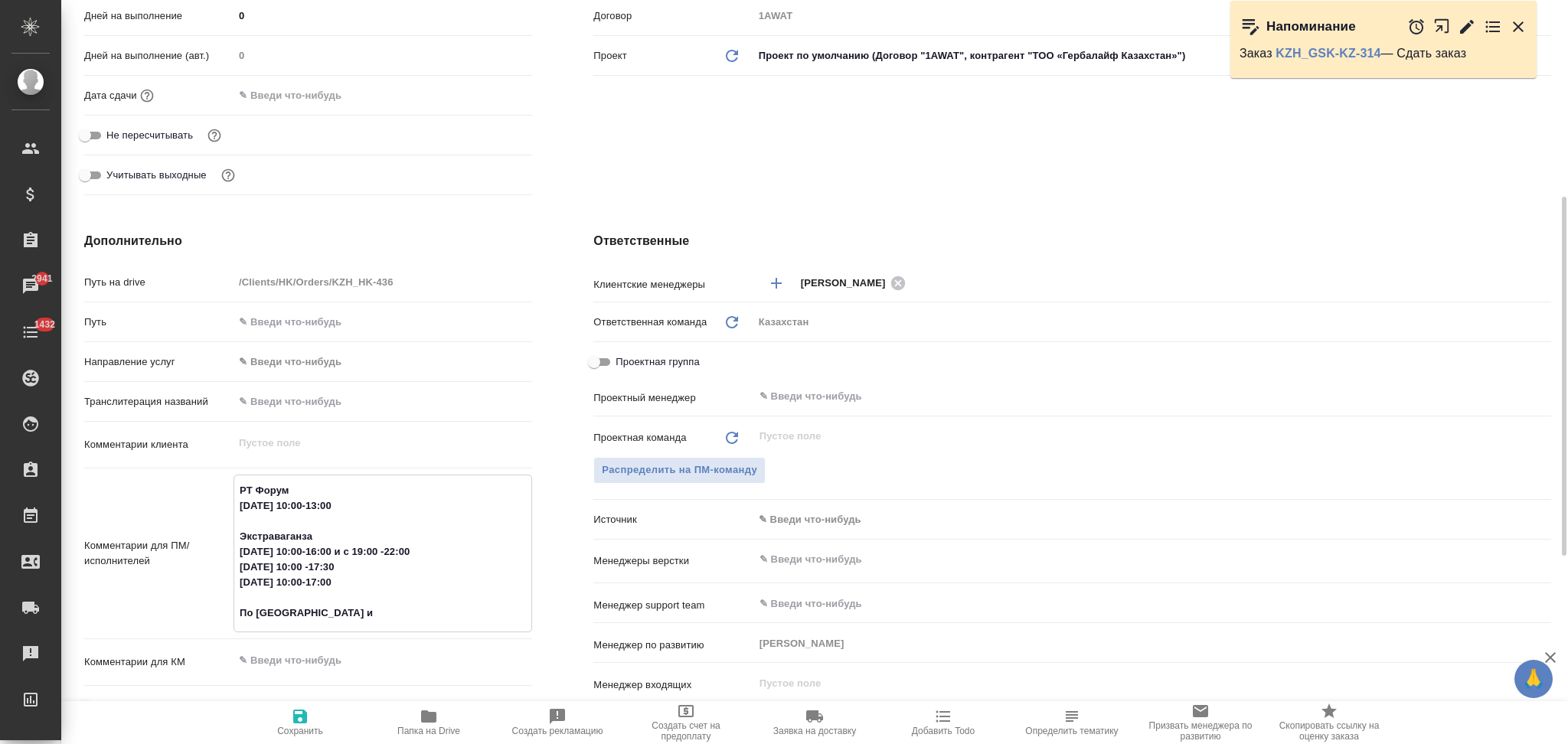
type textarea "x"
type textarea "РТ Форум 11 сентября 10:00-13:00 Экстраваганза 12 сентября 10:00-16:00 и с 19:0…"
type textarea "x"
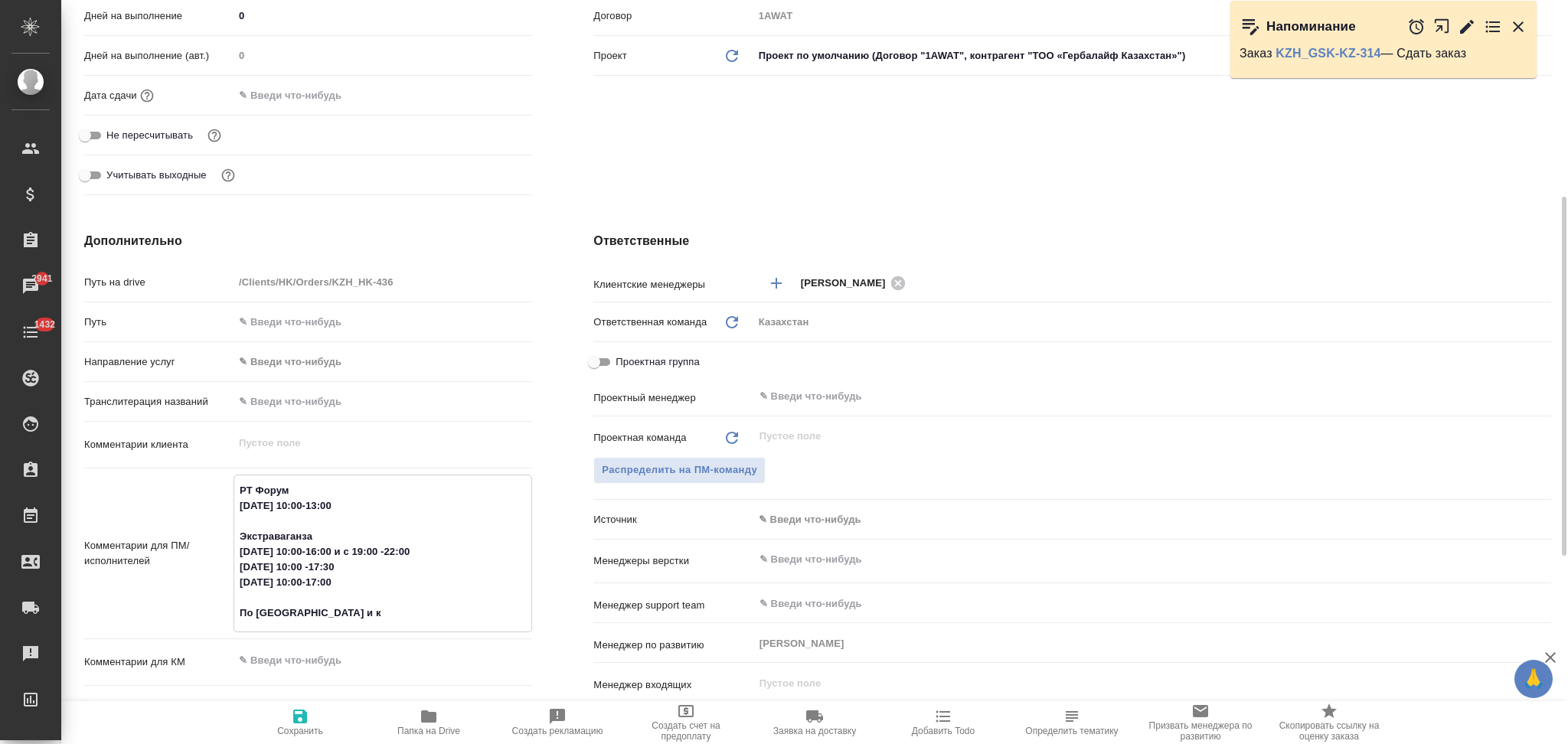
type textarea "x"
type textarea "РТ Форум 11 сентября 10:00-13:00 Экстраваганза 12 сентября 10:00-16:00 и с 19:0…"
type textarea "x"
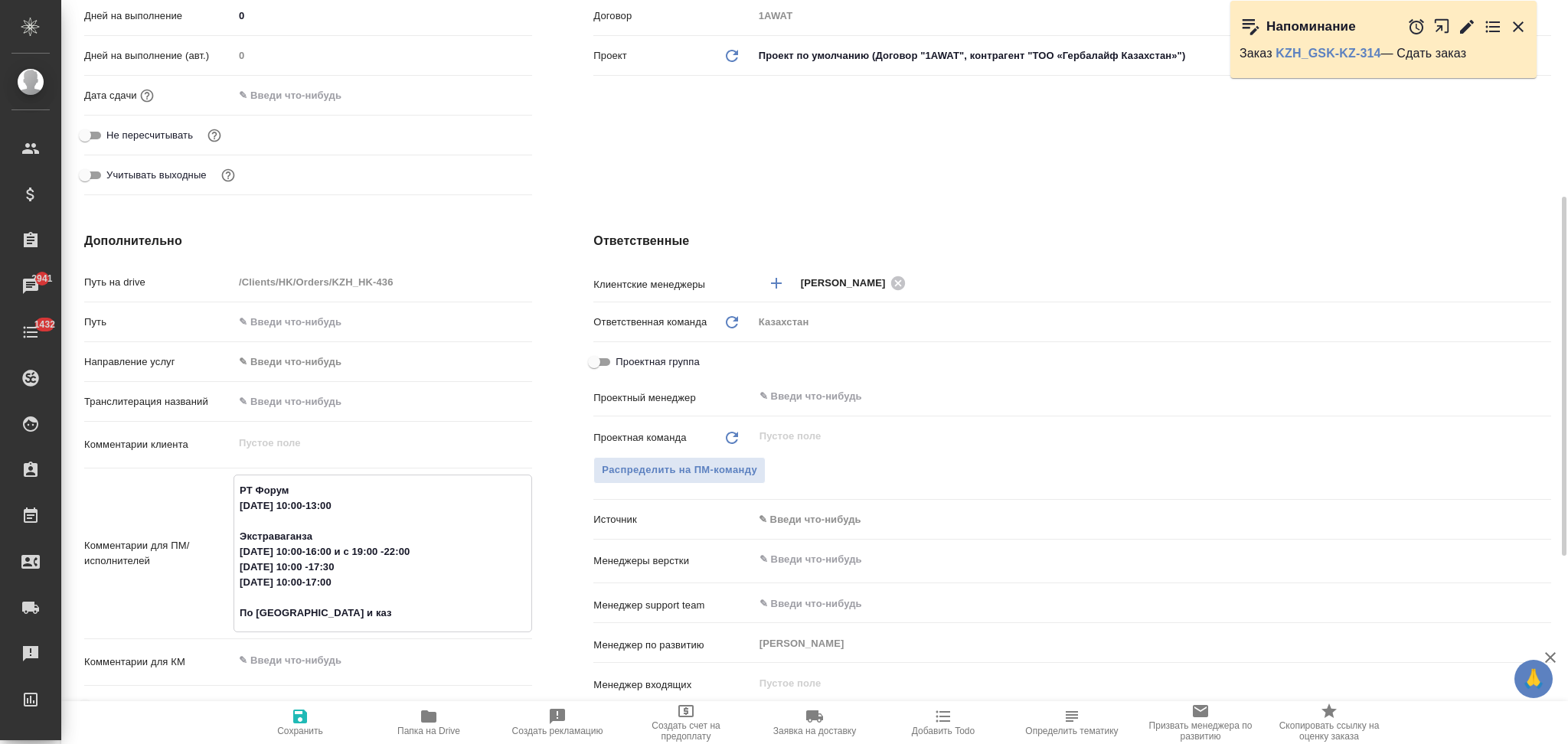
type textarea "x"
type textarea "РТ Форум 11 сентября 10:00-13:00 Экстраваганза 12 сентября 10:00-16:00 и с 19:0…"
type textarea "x"
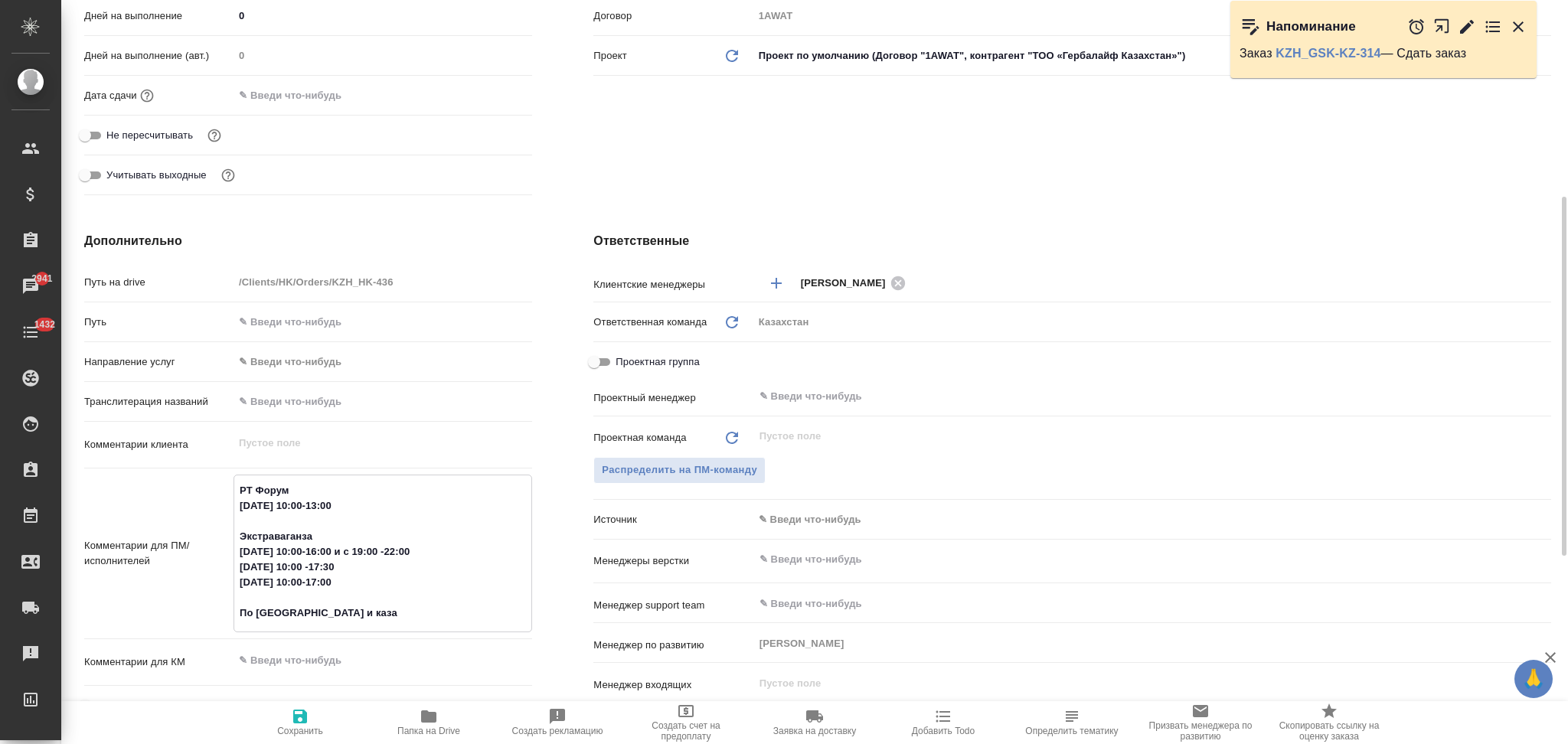
type textarea "РТ Форум 11 сентября 10:00-13:00 Экстраваганза 12 сентября 10:00-16:00 и с 19:0…"
type textarea "x"
type textarea "РТ Форум 11 сентября 10:00-13:00 Экстраваганза 12 сентября 10:00-16:00 и с 19:0…"
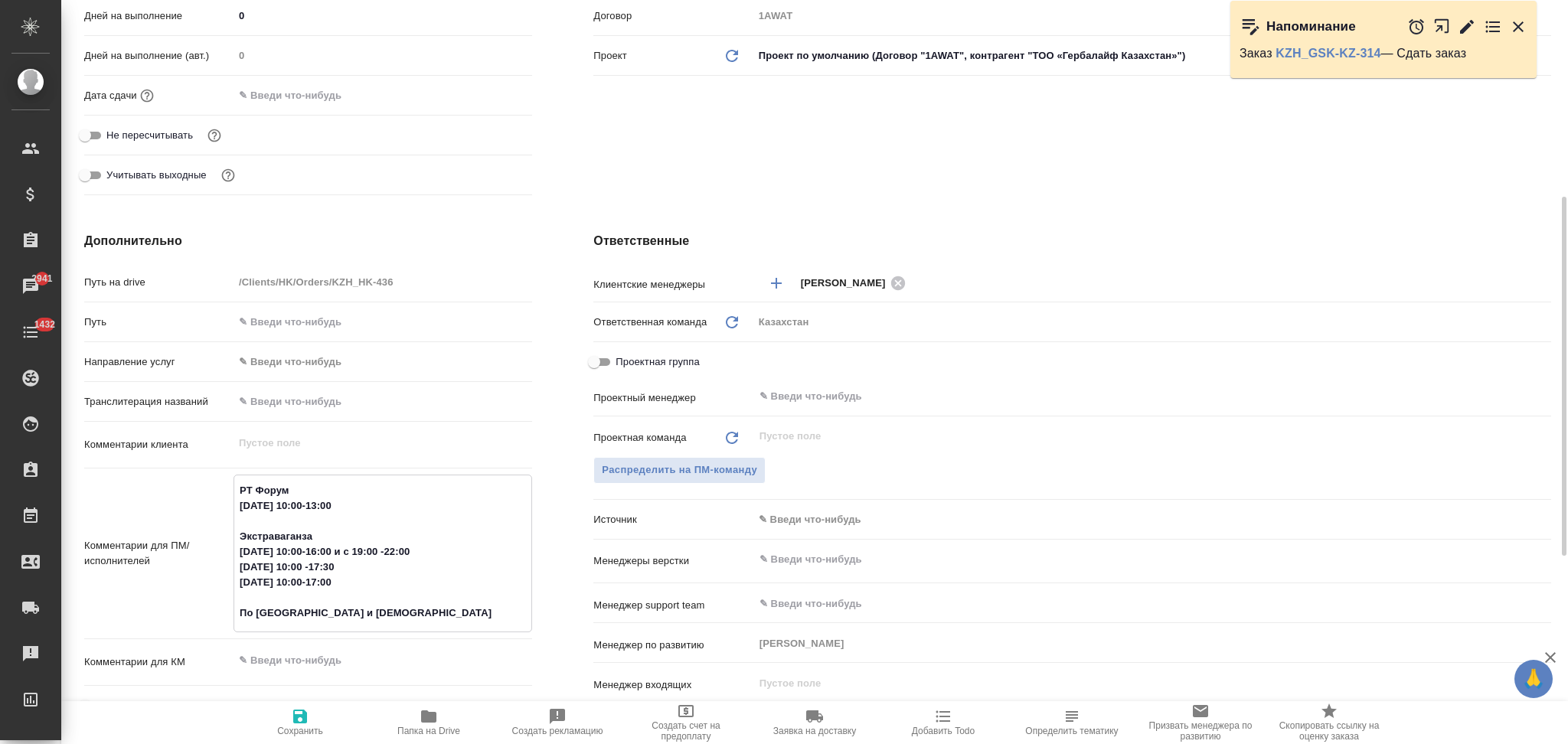
type textarea "x"
type textarea "РТ Форум 11 сентября 10:00-13:00 Экстраваганза 12 сентября 10:00-16:00 и с 19:0…"
type textarea "x"
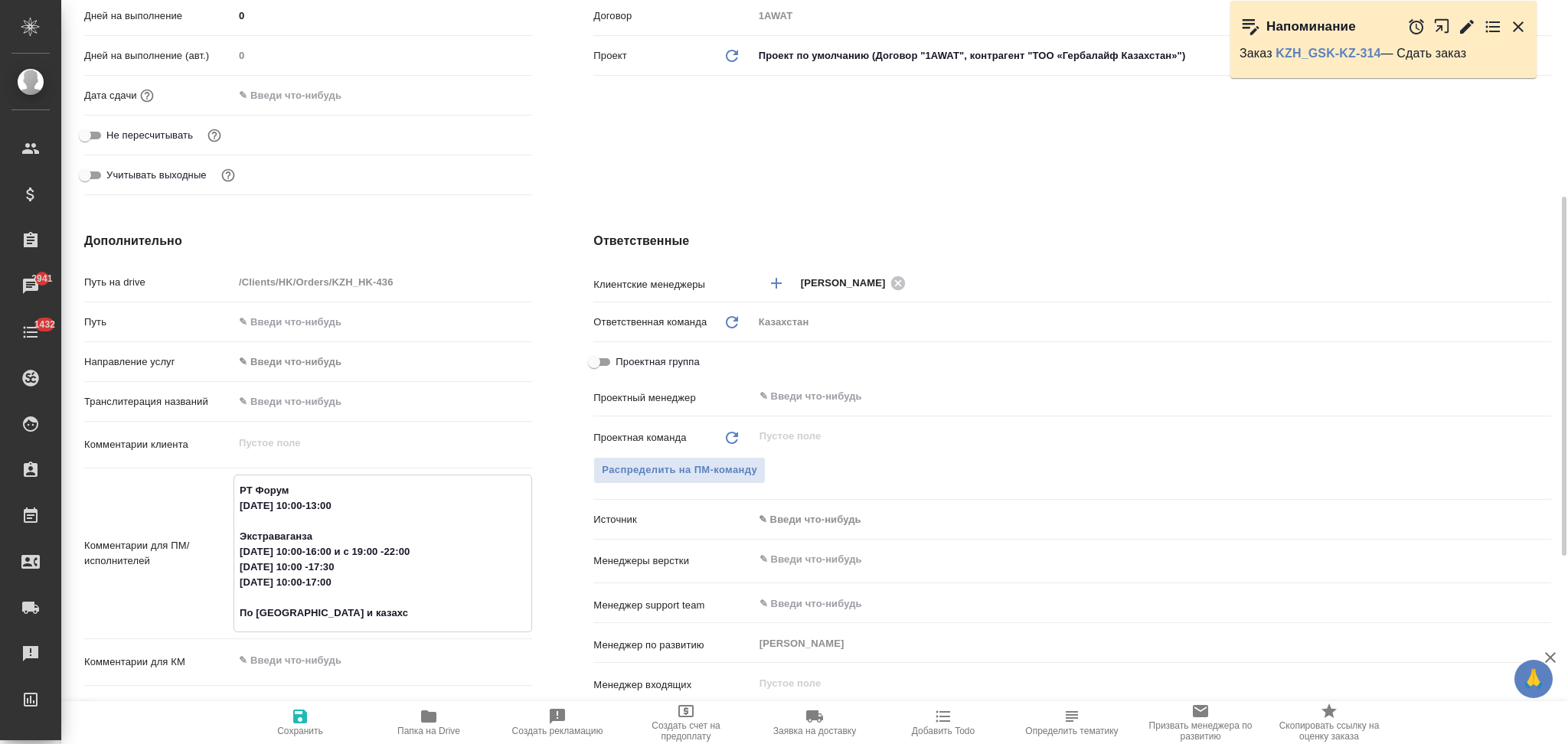
type textarea "x"
type textarea "РТ Форум 11 сентября 10:00-13:00 Экстраваганза 12 сентября 10:00-16:00 и с 19:0…"
type textarea "x"
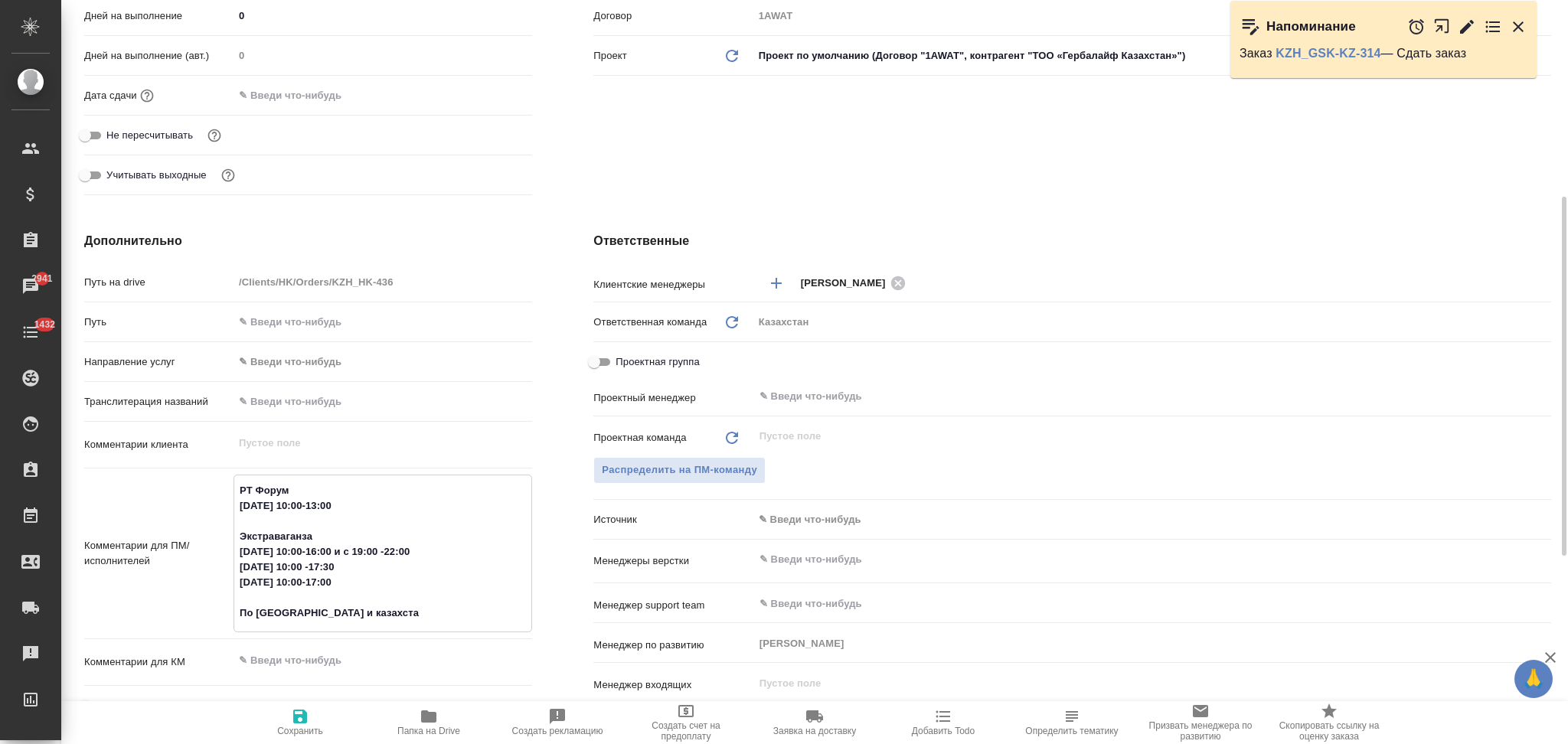
type textarea "x"
type textarea "РТ Форум 11 сентября 10:00-13:00 Экстраваганза 12 сентября 10:00-16:00 и с 19:0…"
type textarea "x"
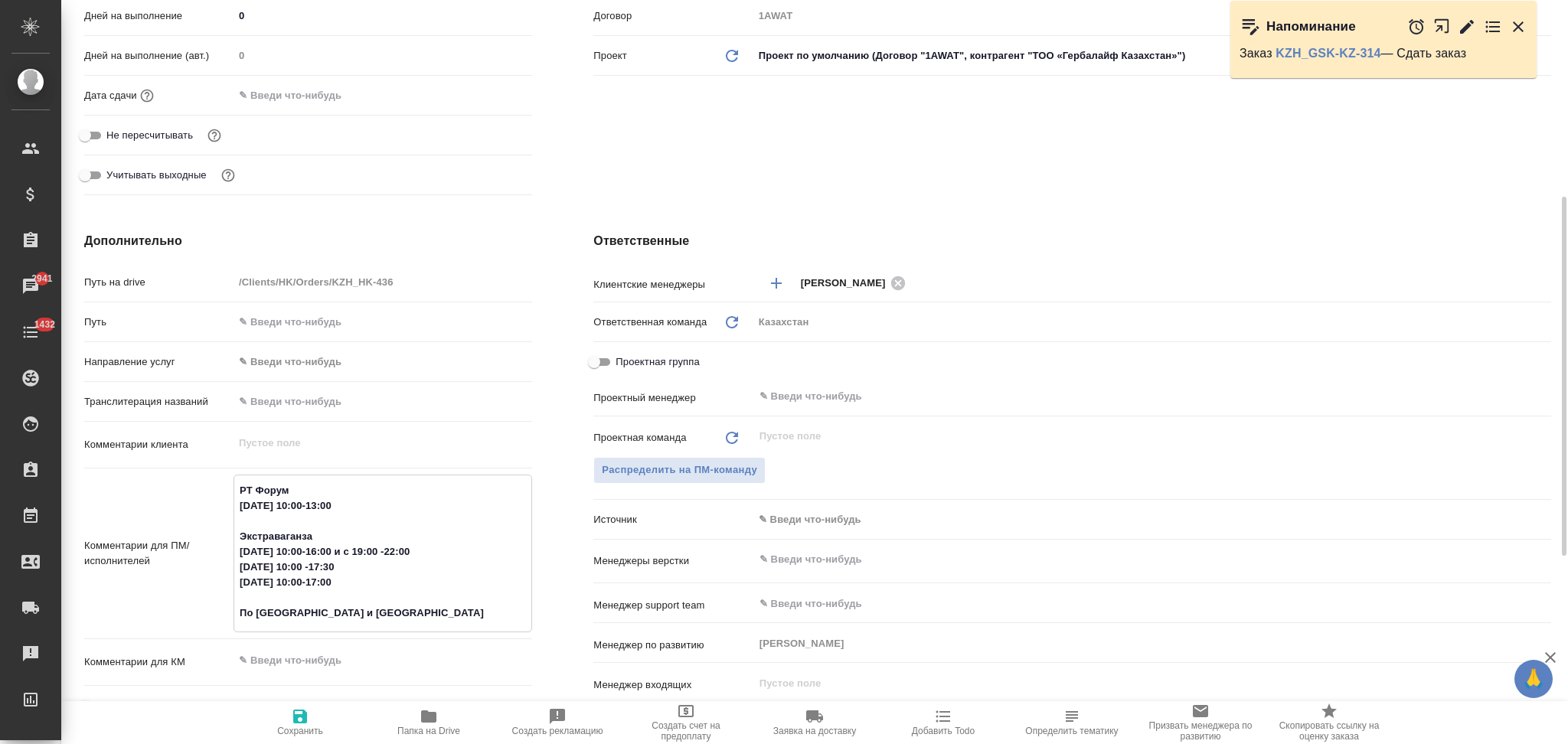
type textarea "РТ Форум 11 сентября 10:00-13:00 Экстраваганза 12 сентября 10:00-16:00 и с 19:0…"
type textarea "x"
type textarea "РТ Форум 11 сентября 10:00-13:00 Экстраваганза 12 сентября 10:00-16:00 и с 19:0…"
type textarea "x"
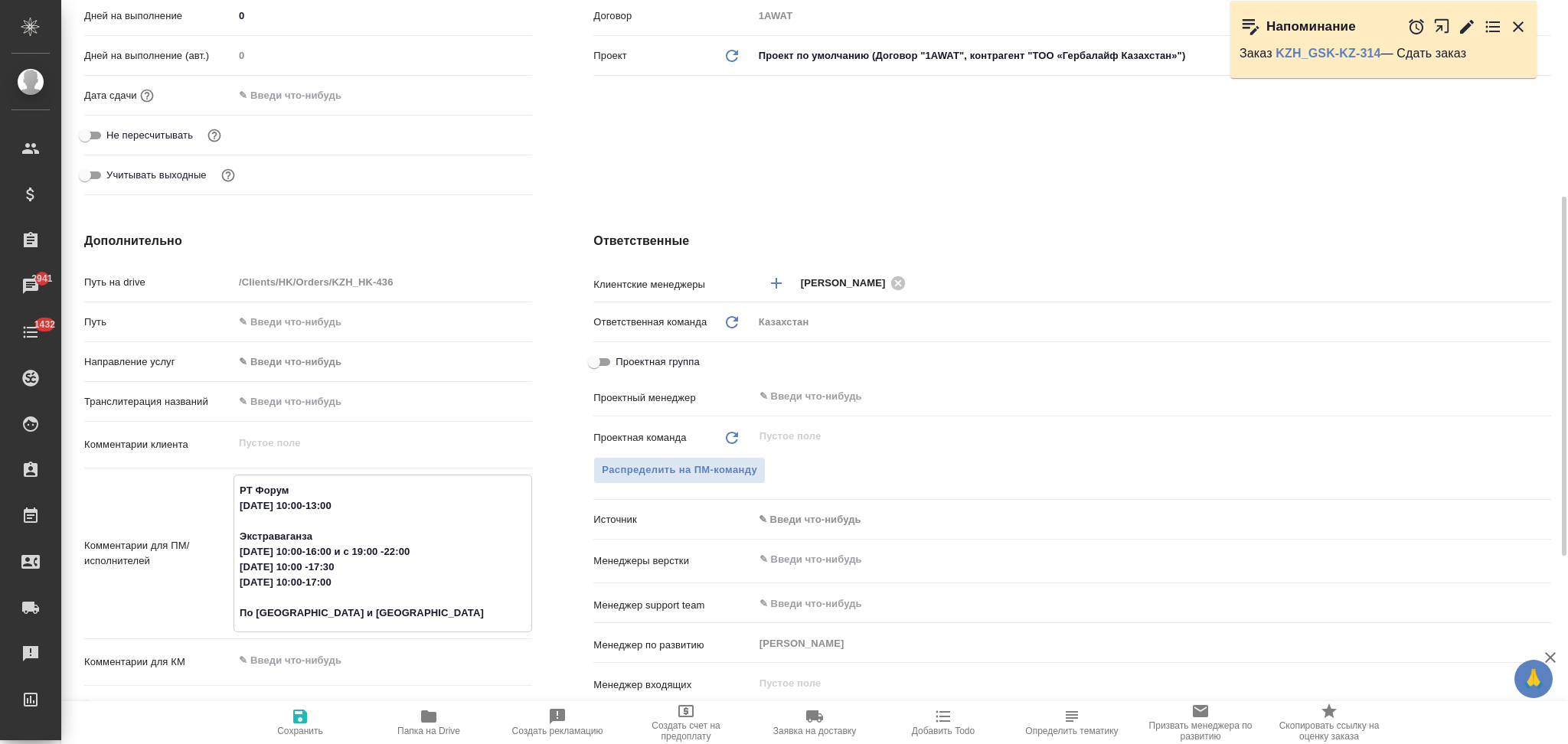
click at [297, 728] on span "Сохранить" at bounding box center [300, 731] width 46 height 10
type textarea "x"
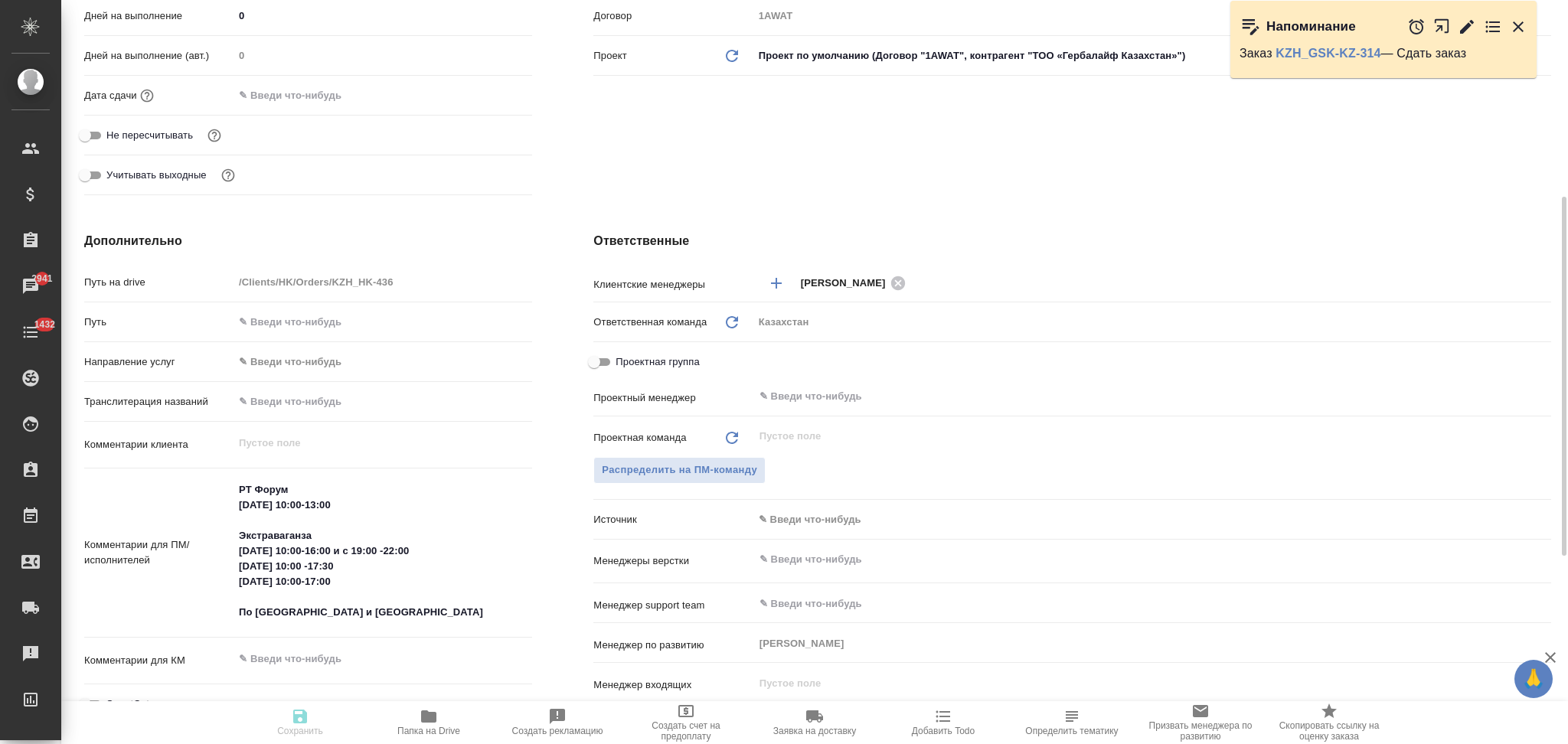
type textarea "x"
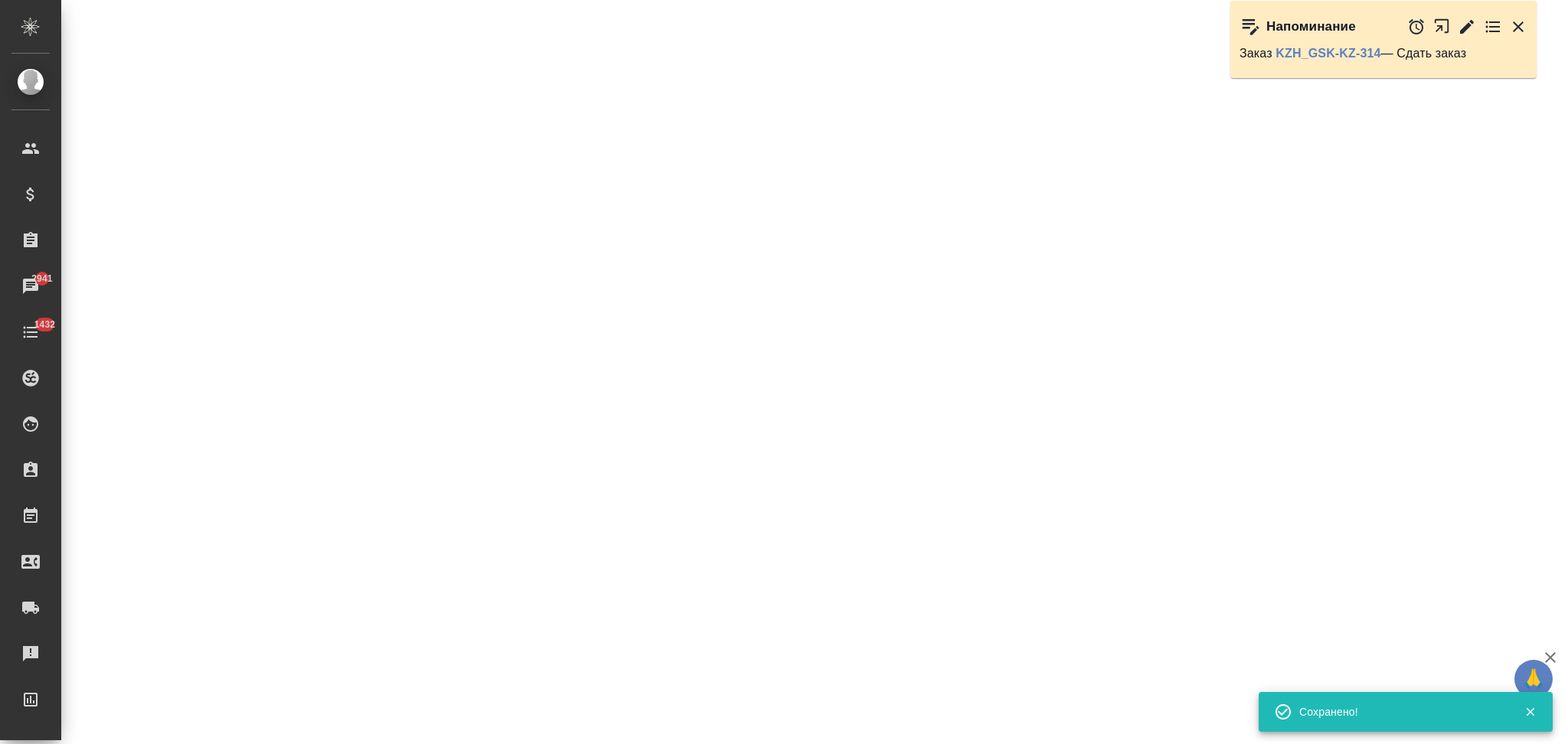
select select "RU"
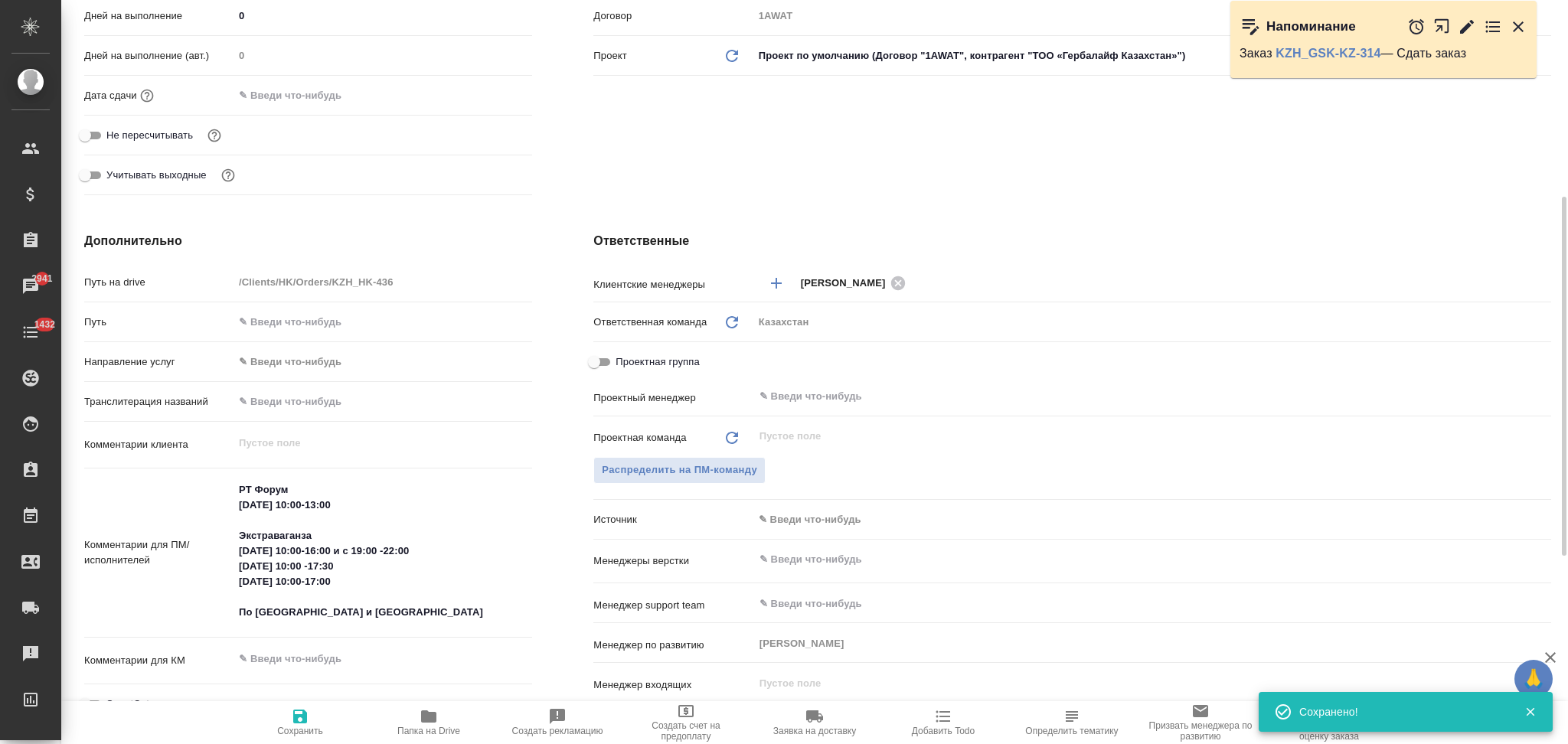
type textarea "x"
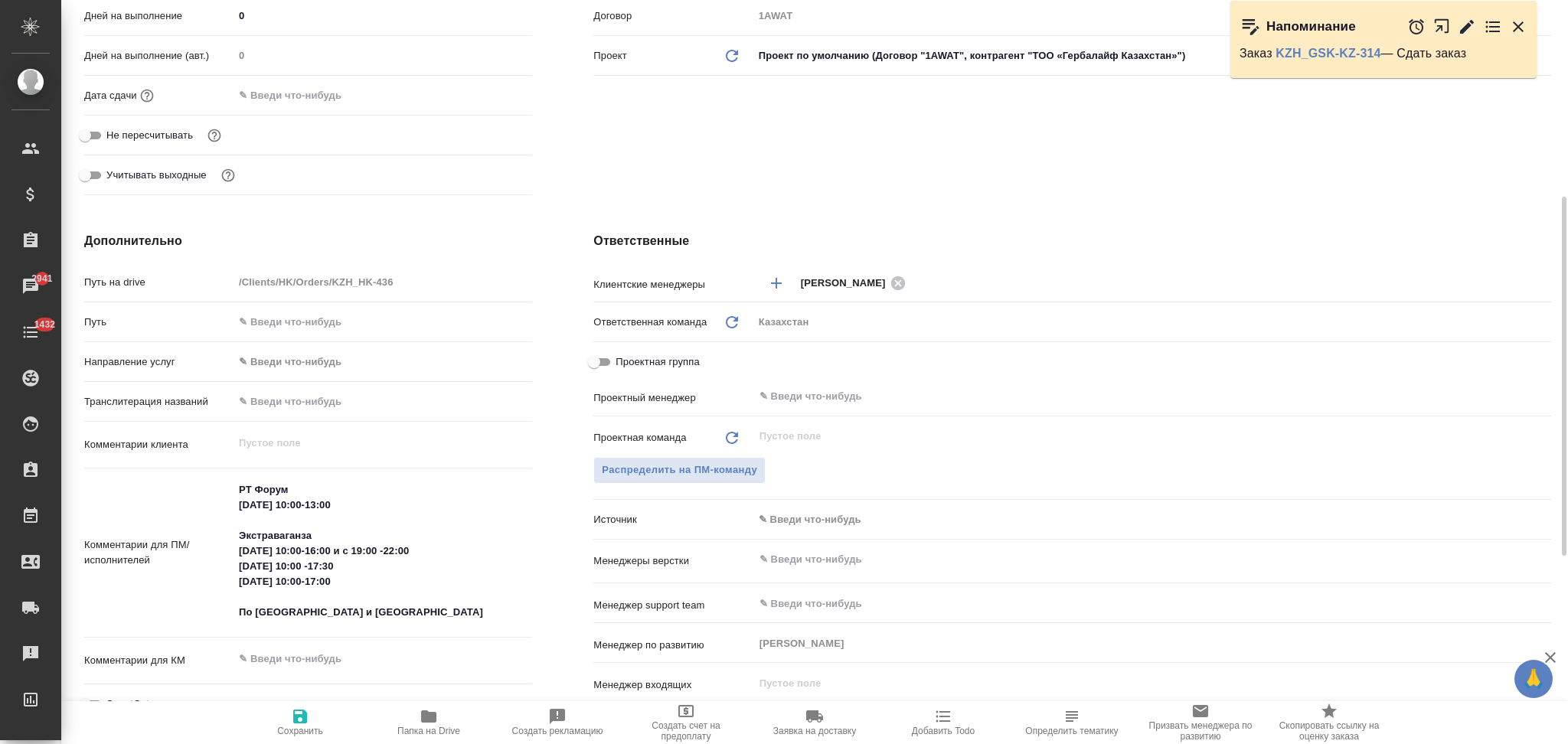
type textarea "x"
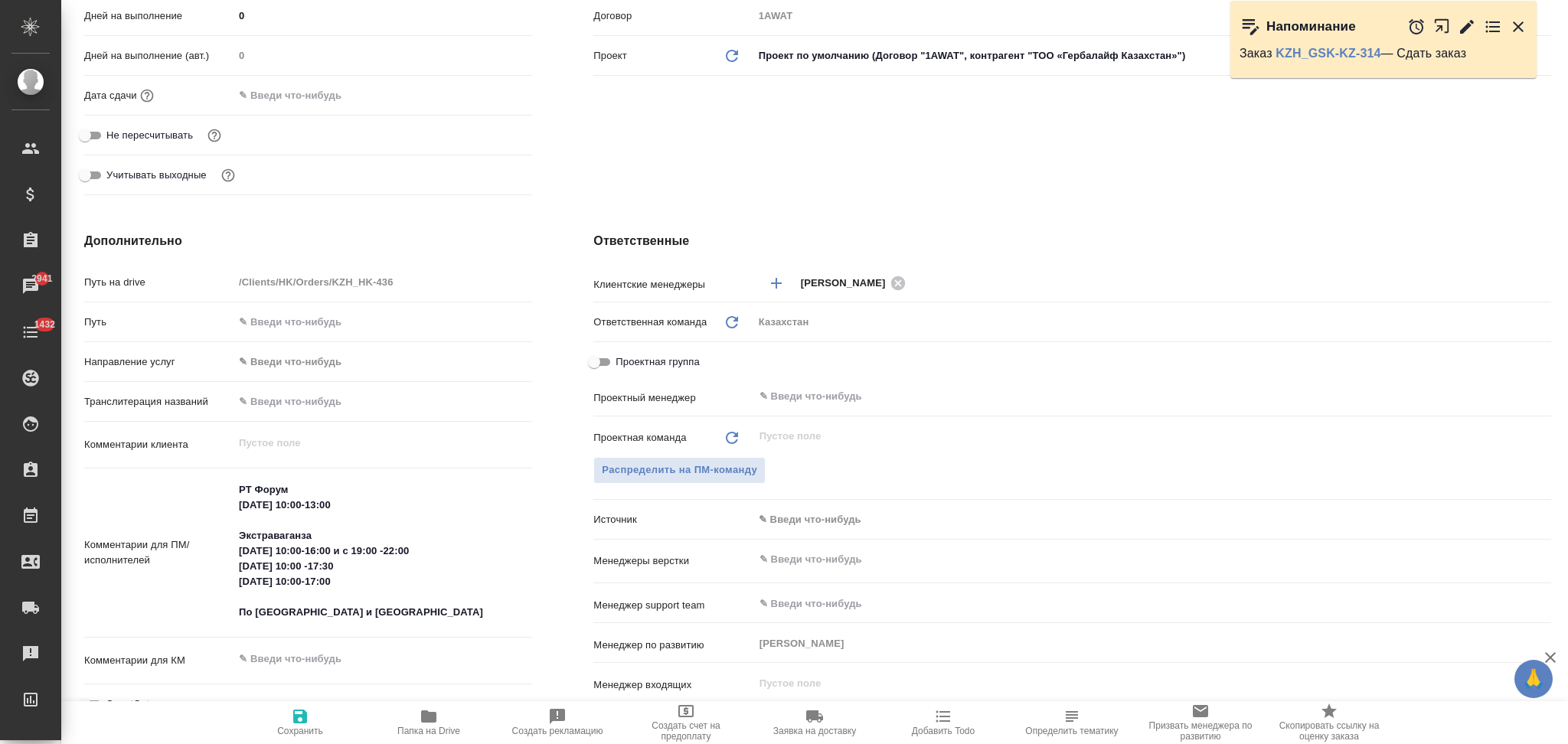
type textarea "x"
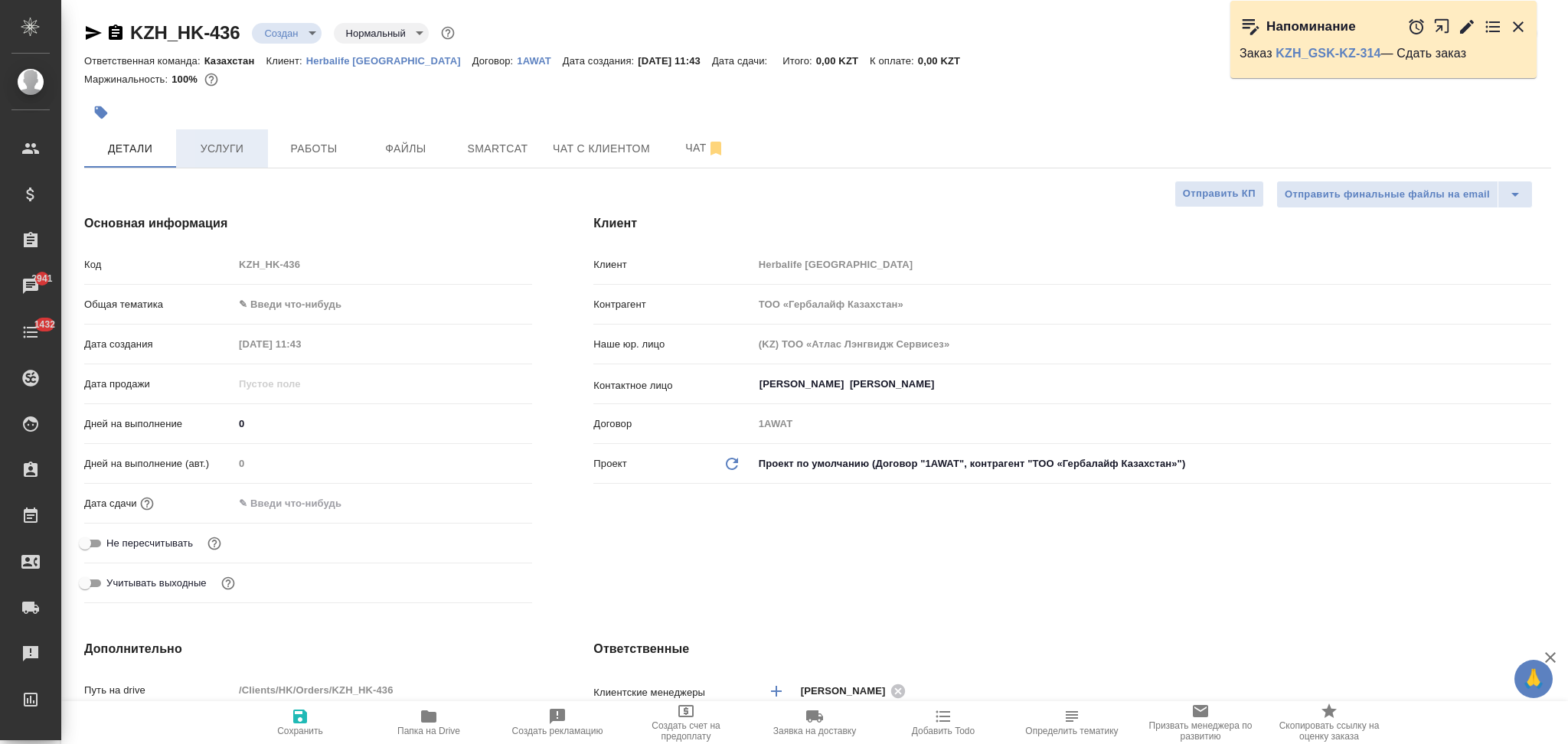
click at [225, 148] on span "Услуги" at bounding box center [221, 149] width 73 height 19
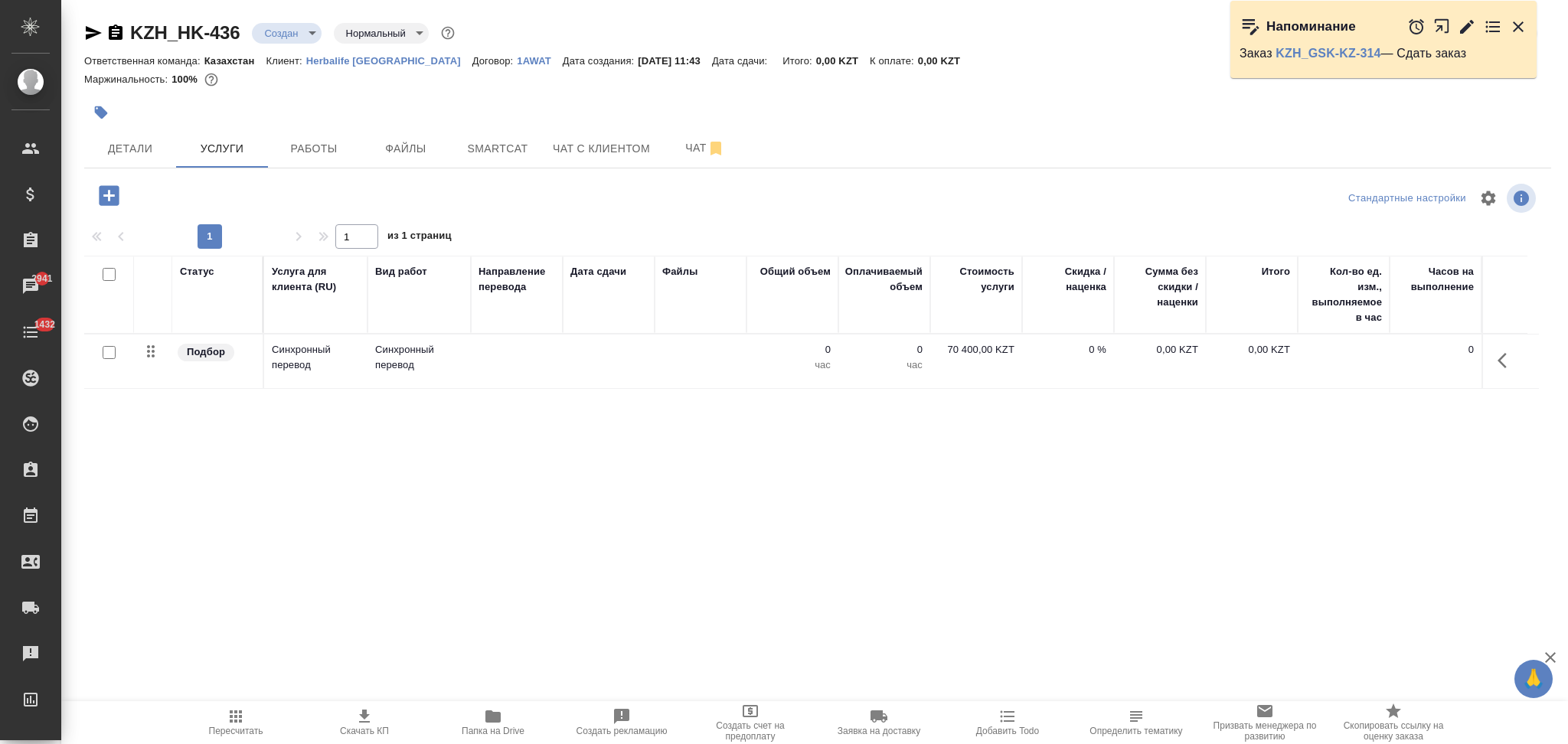
click at [519, 365] on td at bounding box center [517, 361] width 92 height 54
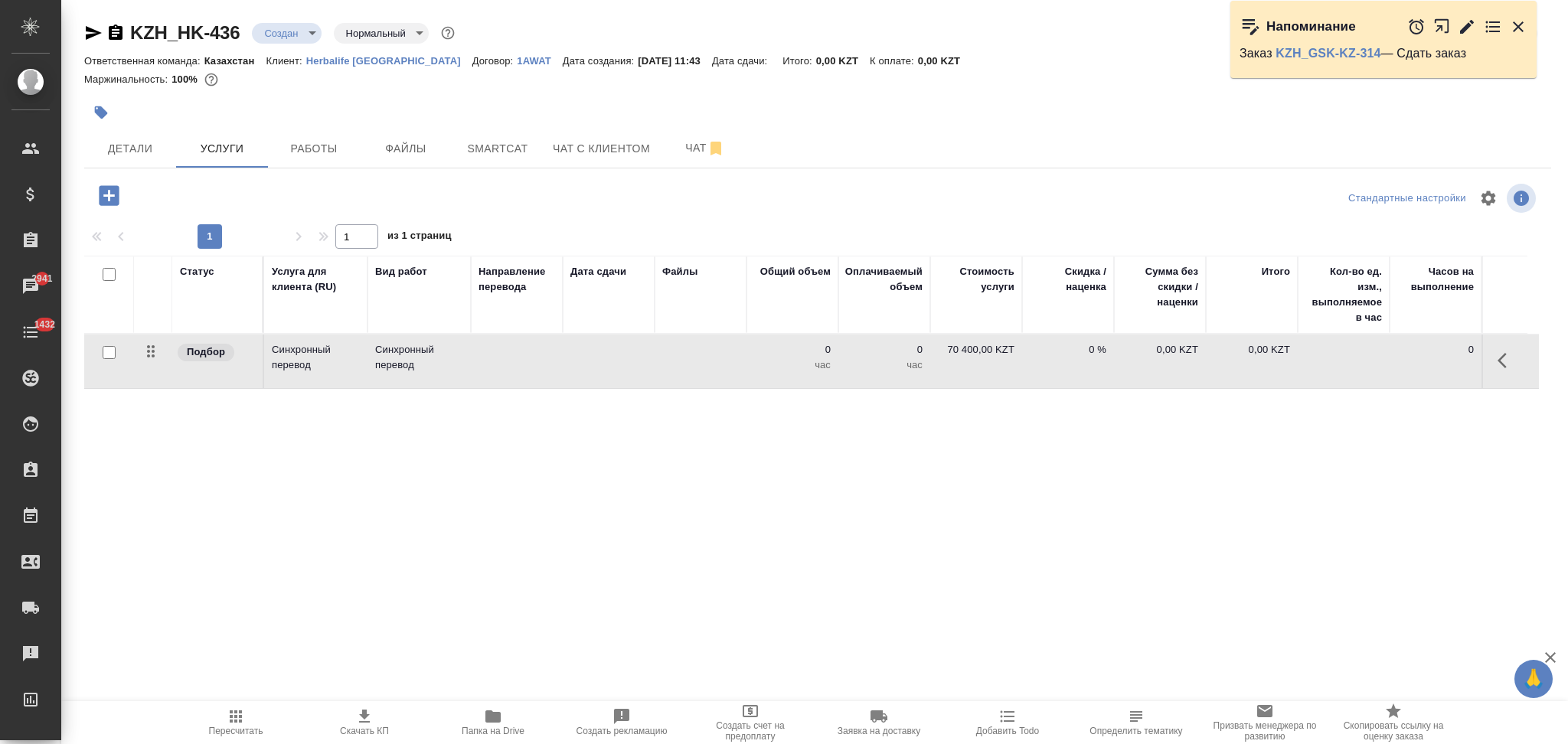
click at [519, 365] on td at bounding box center [517, 361] width 92 height 54
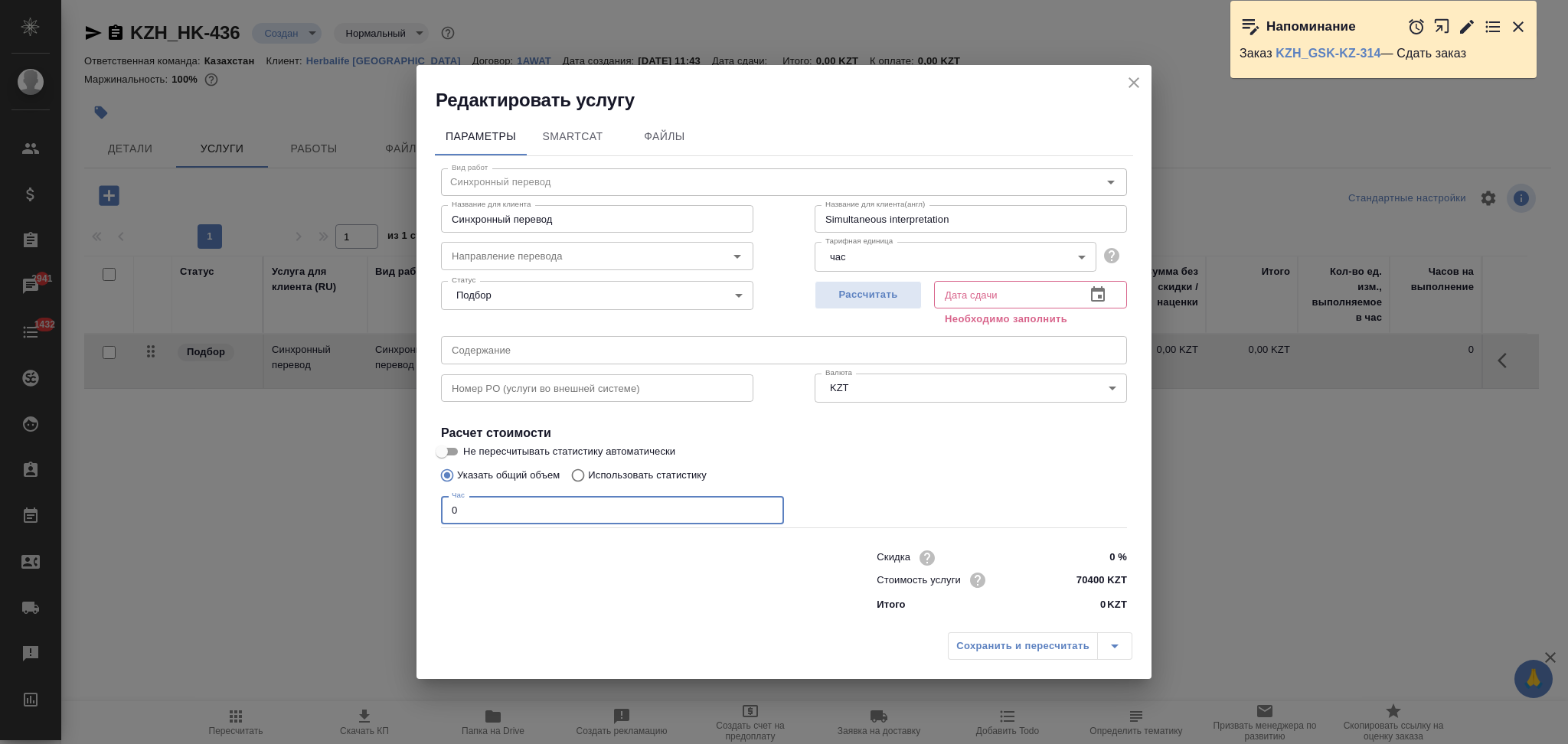
drag, startPoint x: 474, startPoint y: 518, endPoint x: 427, endPoint y: 506, distance: 48.5
click at [427, 506] on div "Параметры SmartCat Файлы Вид работ Синхронный перевод Вид работ Название для кл…" at bounding box center [784, 368] width 735 height 512
type input "30"
click at [865, 293] on span "Рассчитать" at bounding box center [868, 295] width 91 height 17
type input "27.08.2025 11:45"
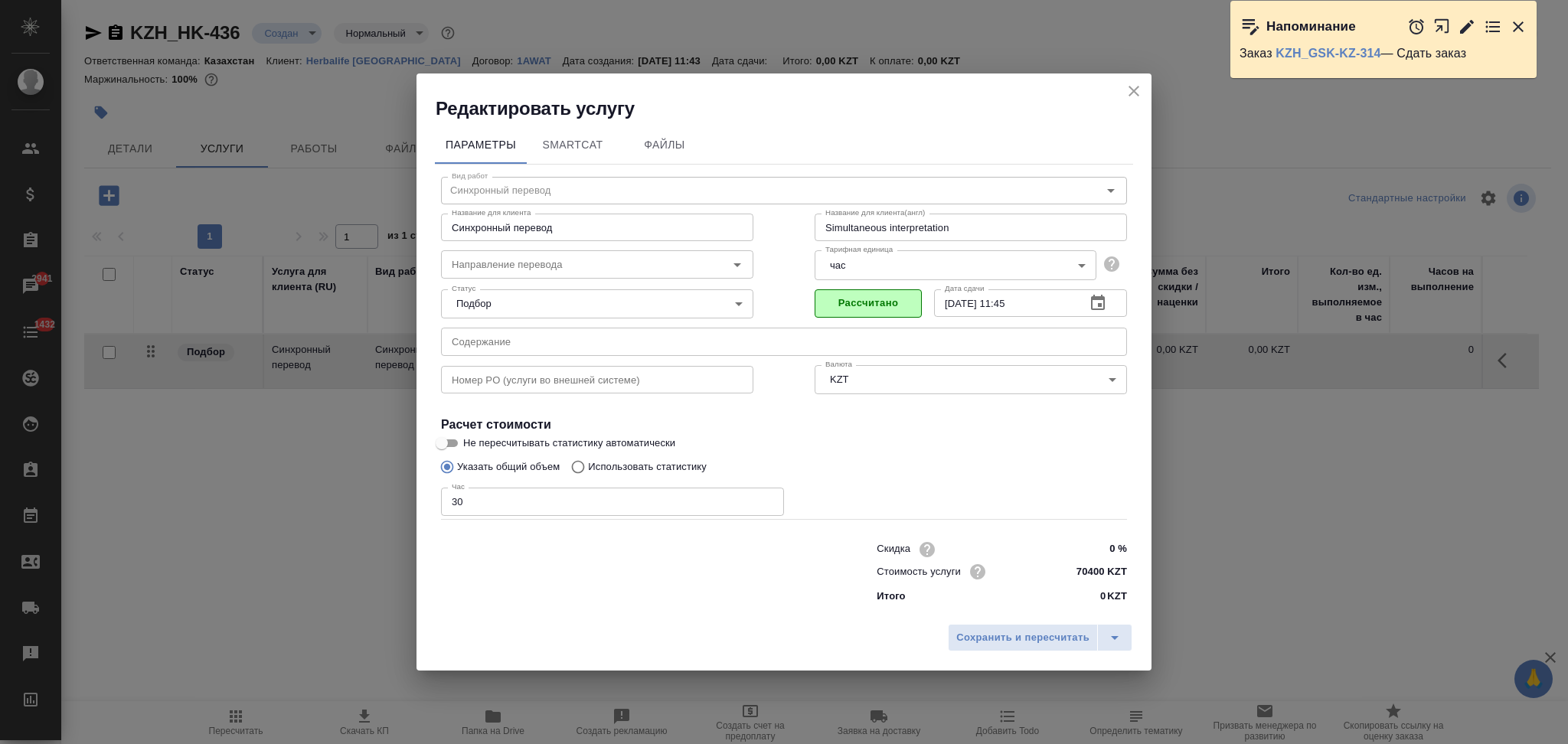
click at [994, 642] on span "Сохранить и пересчитать" at bounding box center [1023, 638] width 133 height 17
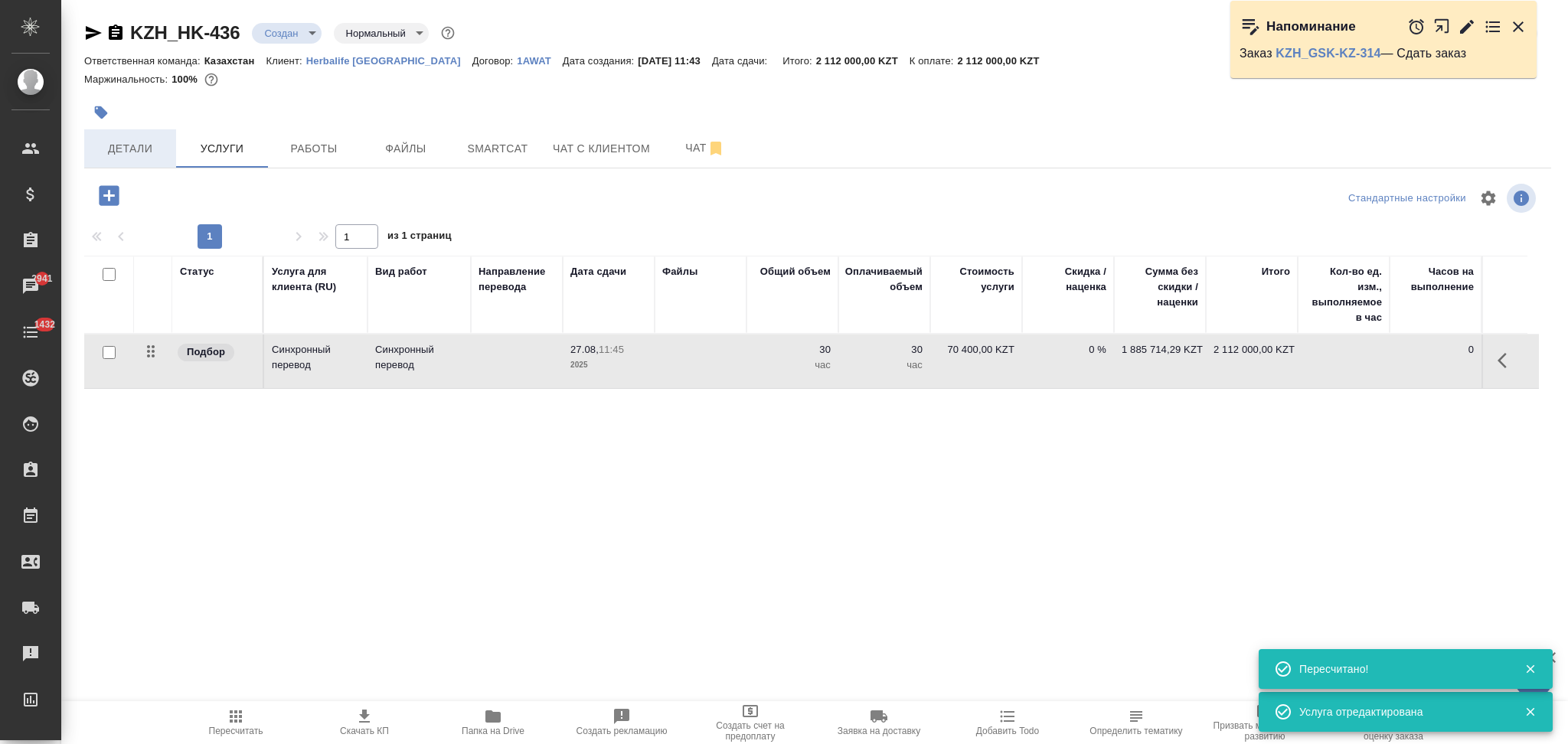
click at [126, 141] on span "Детали" at bounding box center [130, 149] width 73 height 19
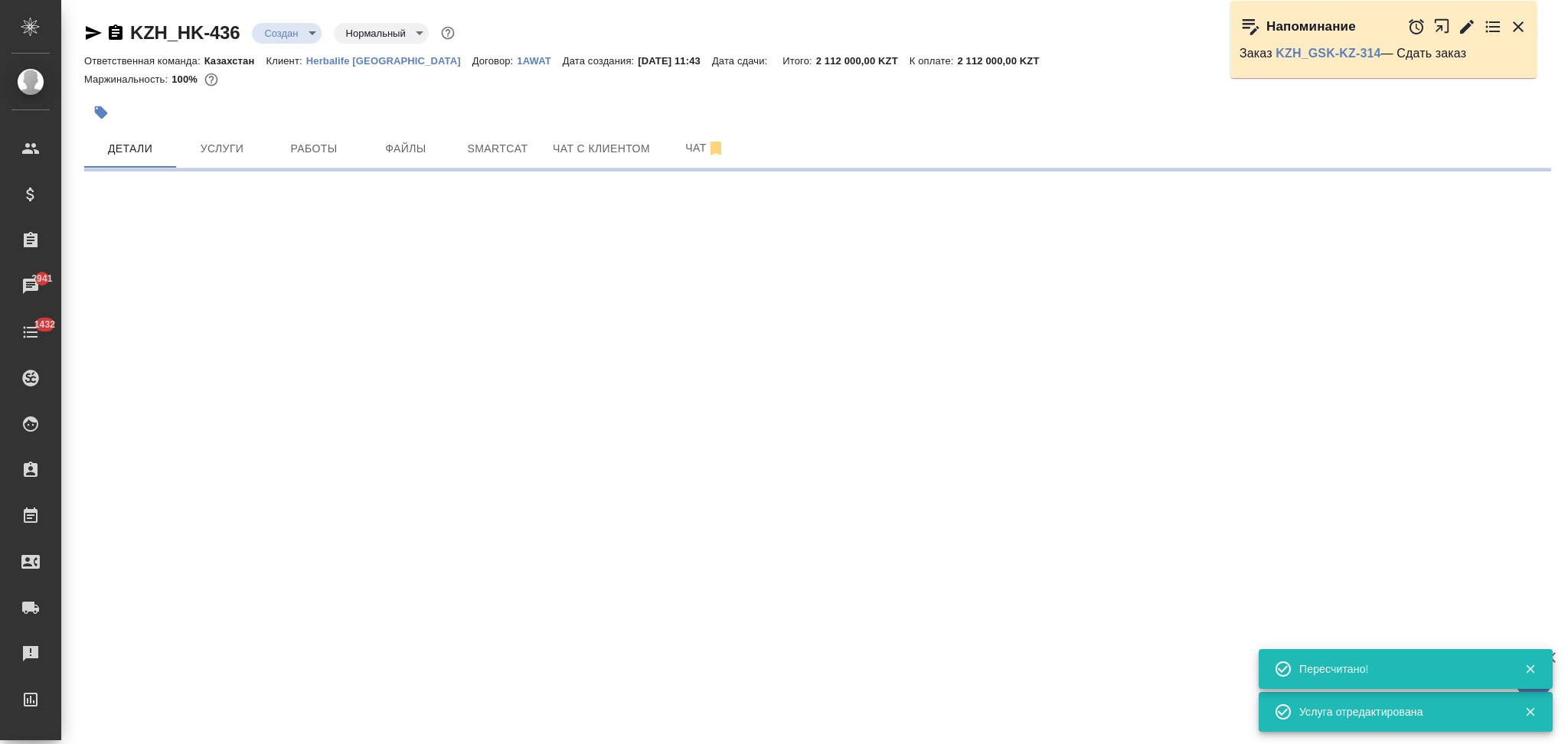
select select "RU"
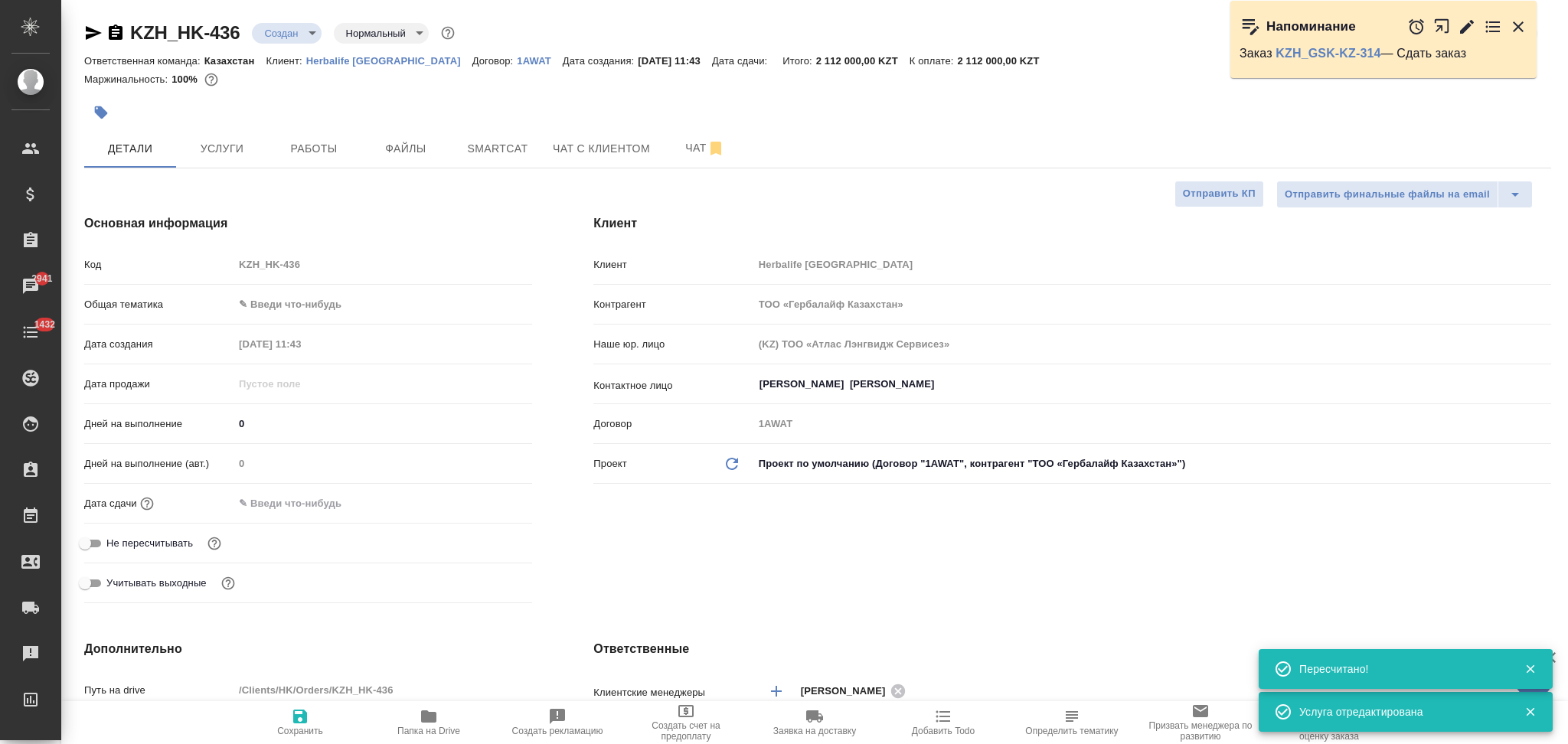
type textarea "x"
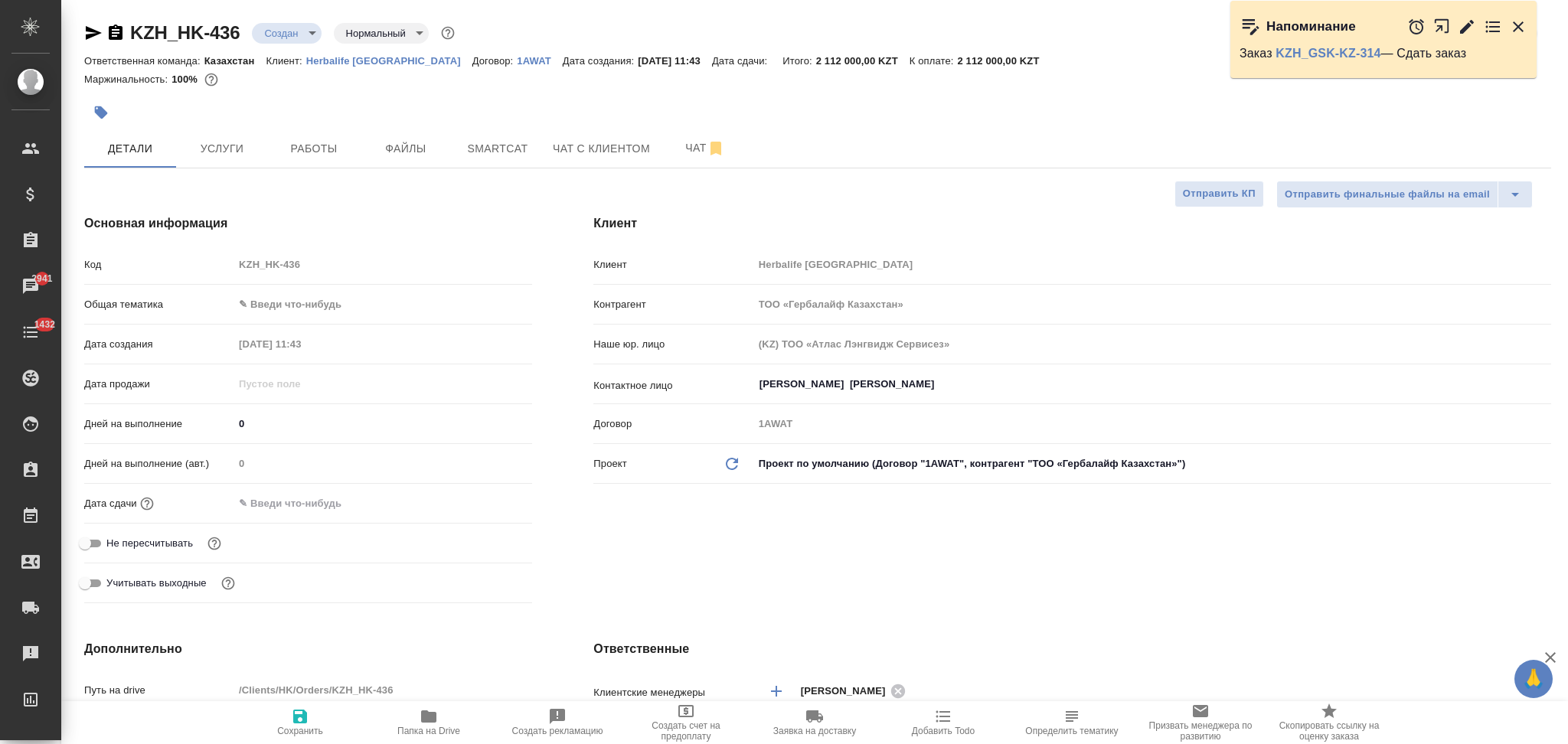
type textarea "x"
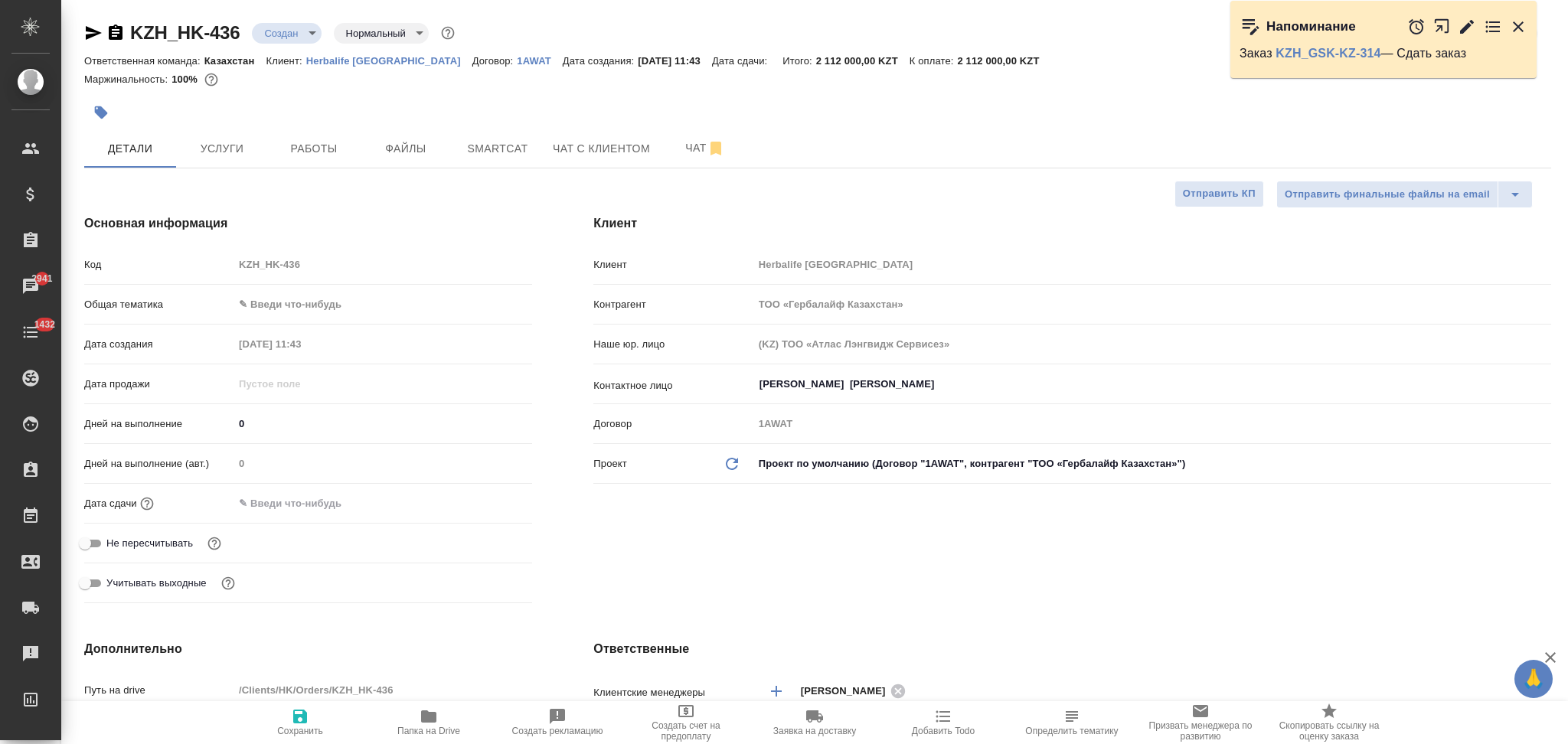
type textarea "x"
click at [94, 34] on icon "button" at bounding box center [93, 33] width 16 height 14
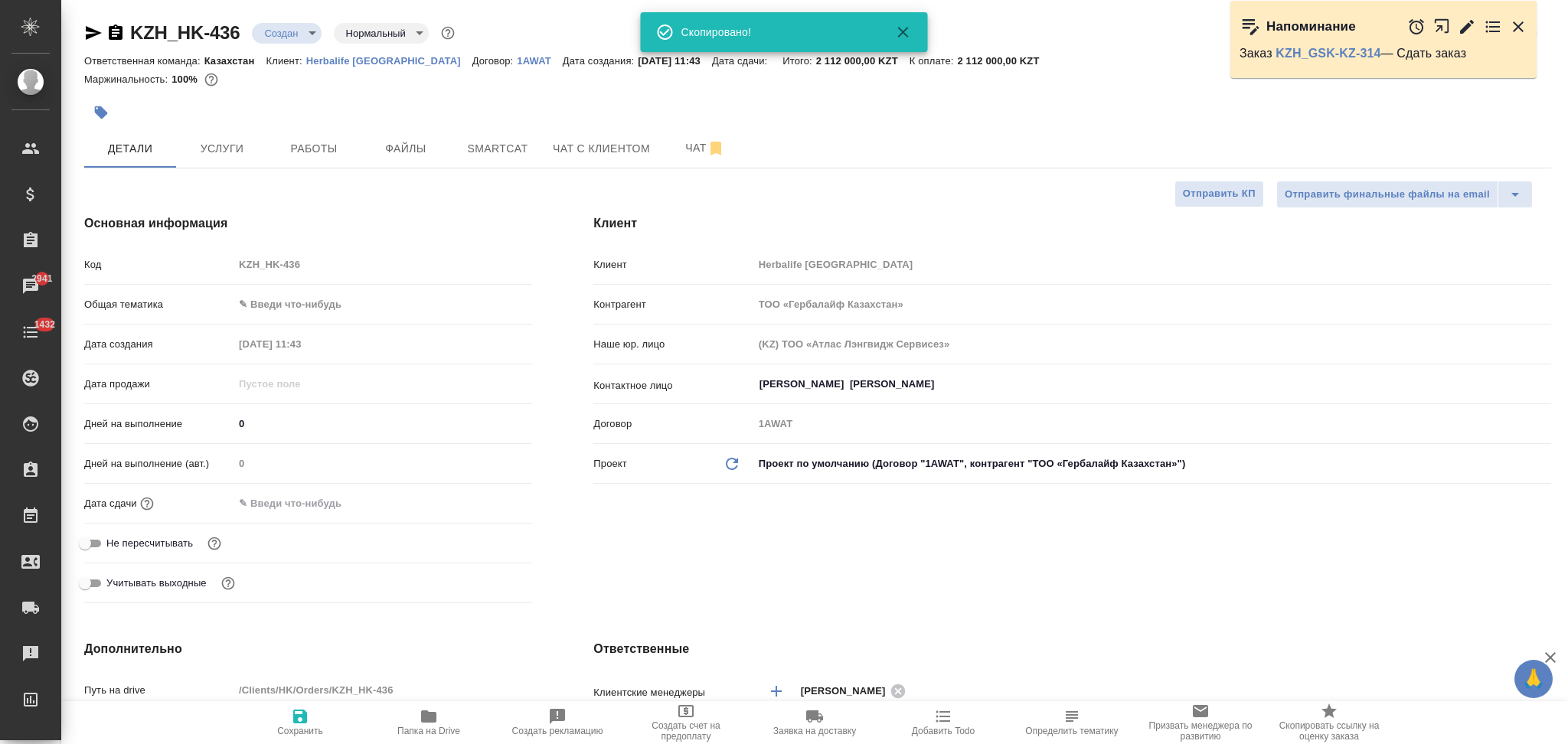
type textarea "x"
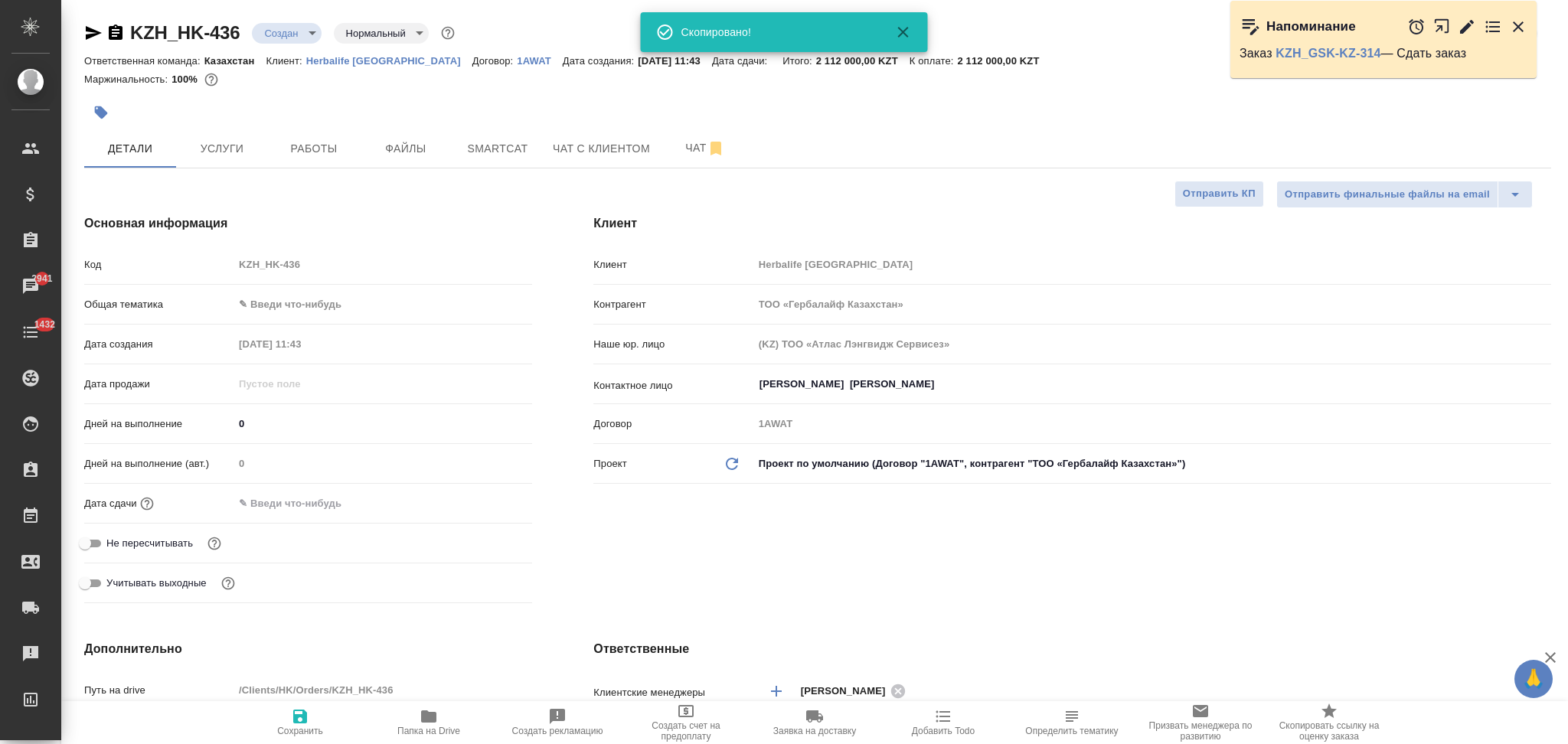
type textarea "x"
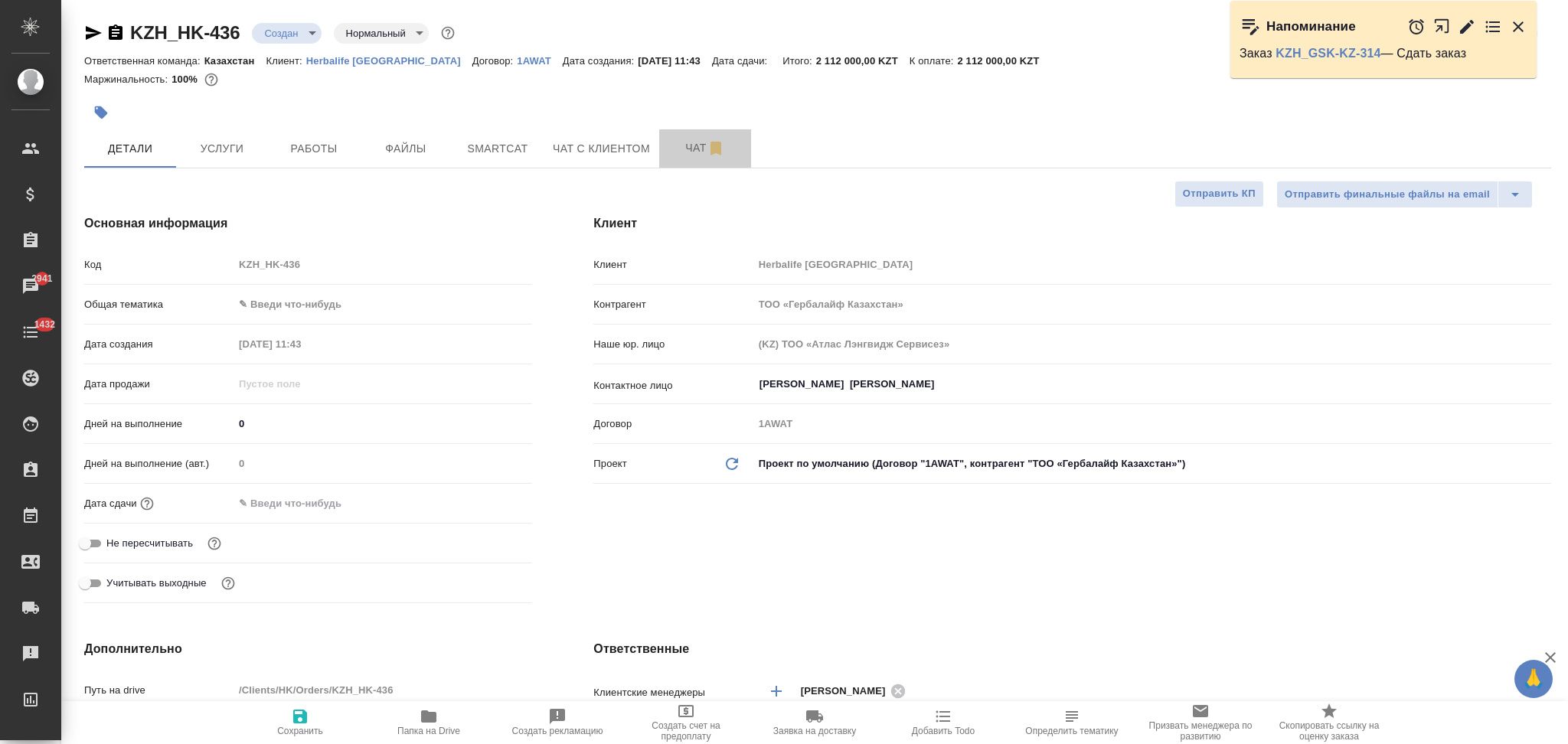
drag, startPoint x: 691, startPoint y: 144, endPoint x: 610, endPoint y: 196, distance: 96.3
click at [689, 144] on span "Чат" at bounding box center [704, 148] width 73 height 19
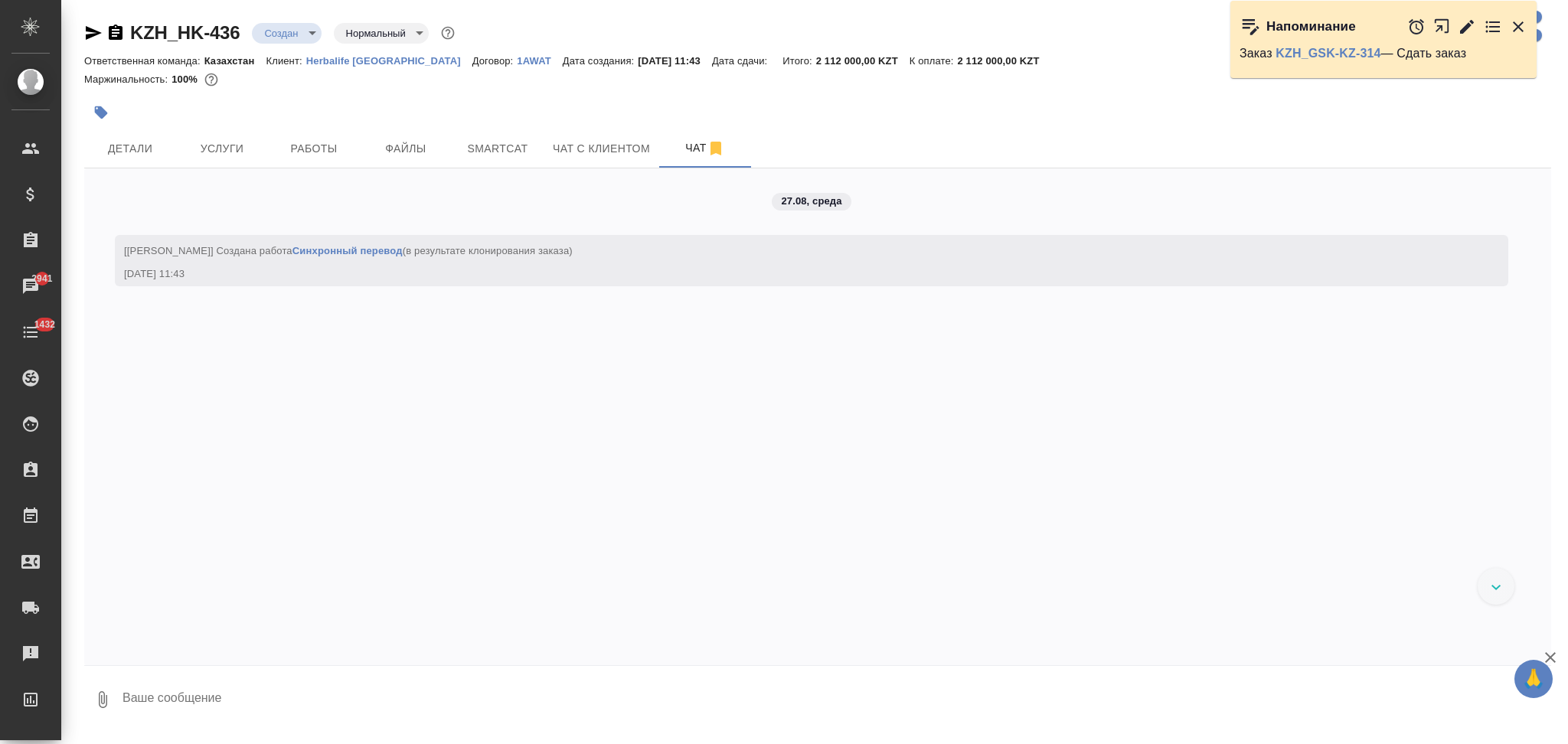
click at [249, 687] on textarea at bounding box center [836, 700] width 1431 height 52
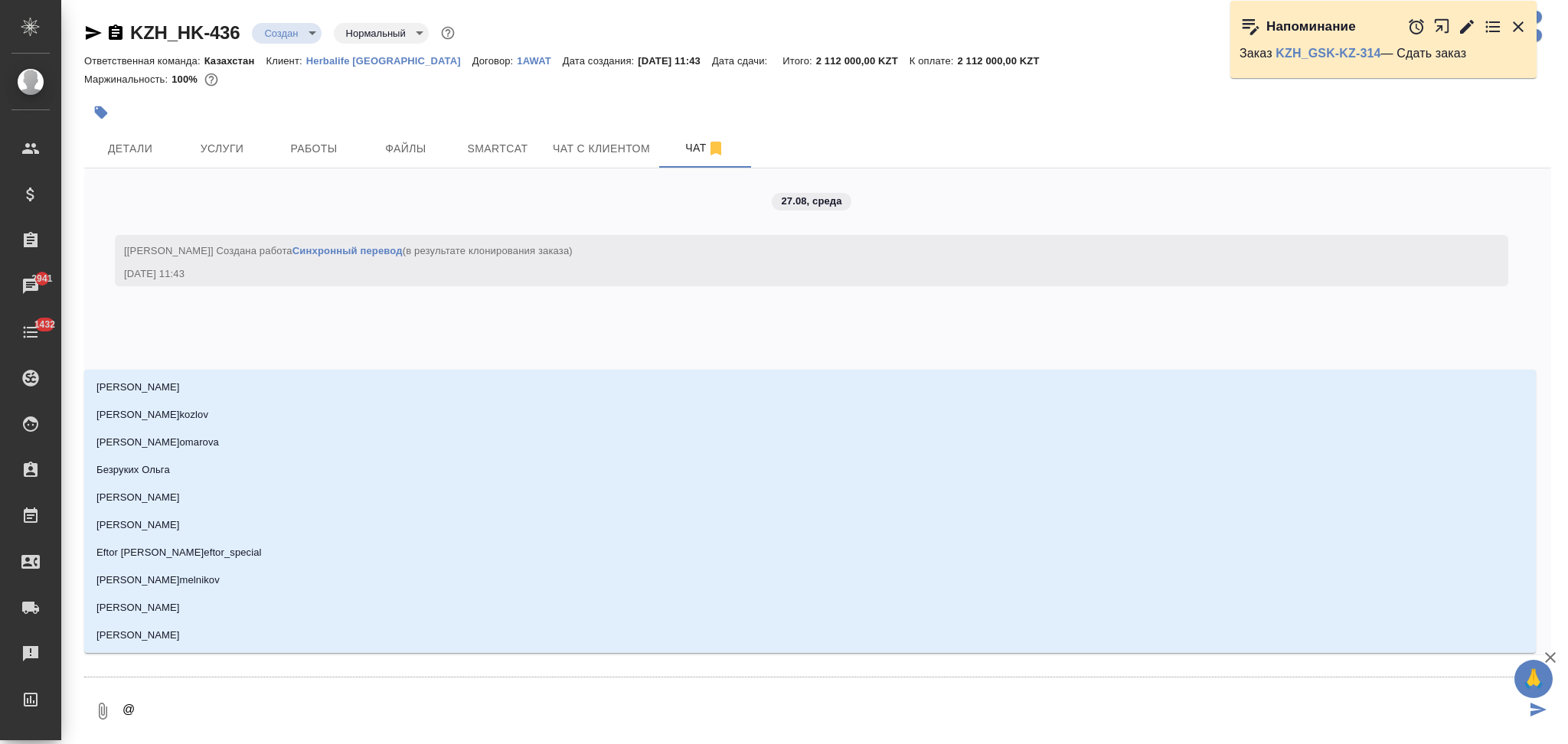
type textarea "@ф"
type input "ф"
type textarea "@фе"
type input "фе"
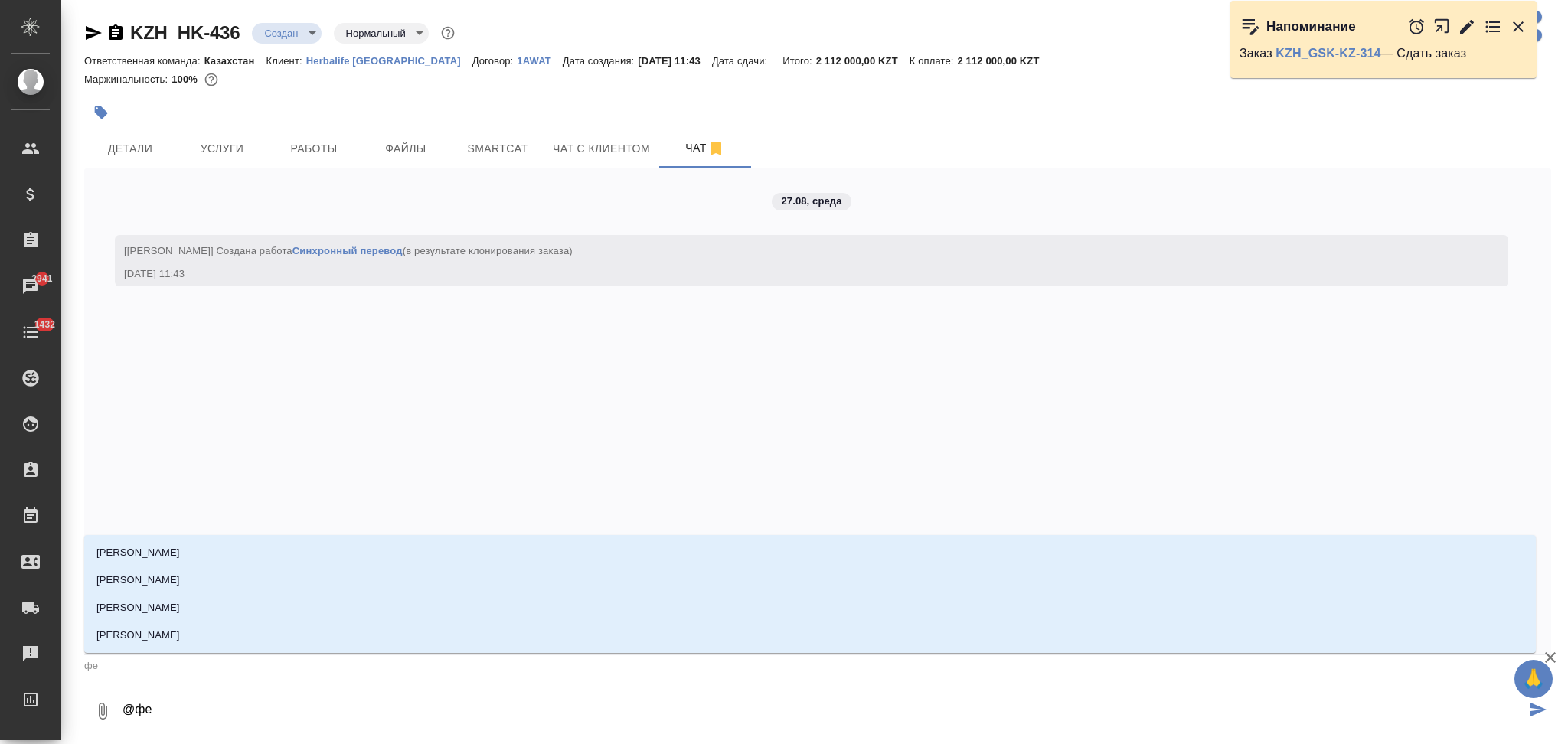
type textarea "@фед"
type input "фед"
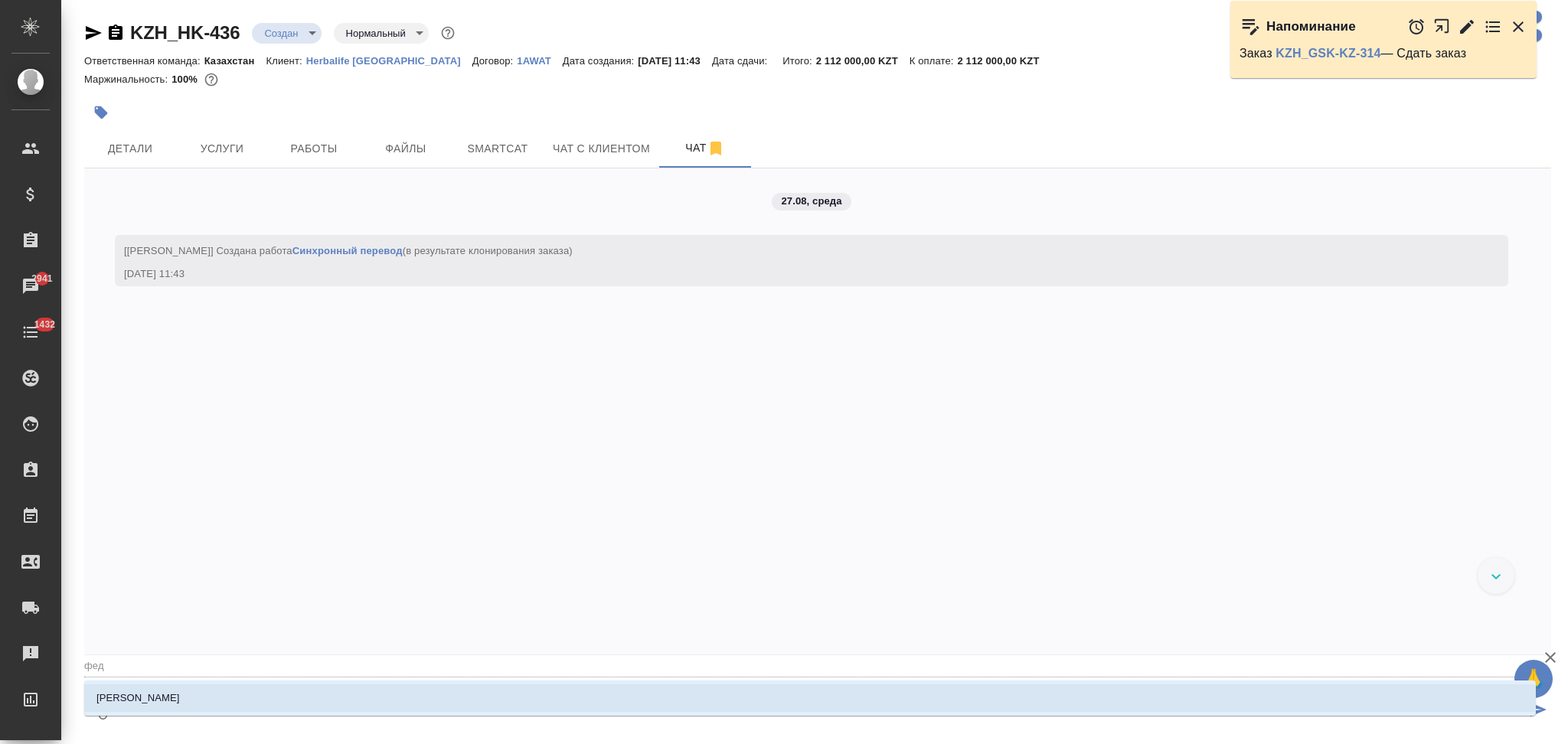
click at [249, 687] on li "Федотова Ирина" at bounding box center [809, 698] width 1451 height 28
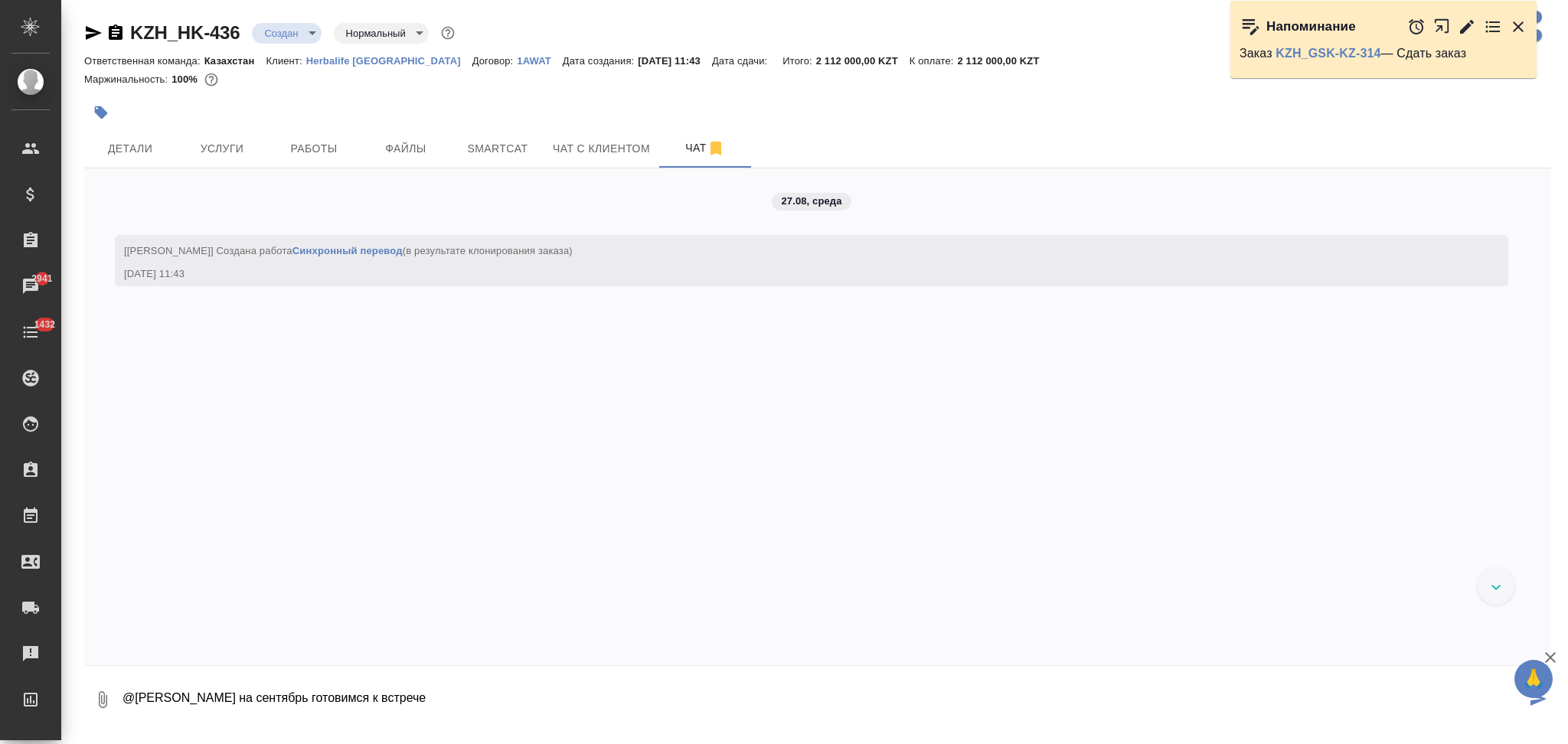
click at [451, 701] on textarea "@Федотова Ирина на сентябрь готовимся к встрече" at bounding box center [823, 700] width 1405 height 52
click at [451, 701] on textarea "@Федотова Ирина на сентябрь готовимся к встречам" at bounding box center [823, 700] width 1405 height 52
click at [234, 697] on textarea "@Федотова Ирина на сентябрь готовимся к встречам)" at bounding box center [823, 700] width 1405 height 52
type textarea "@Федотова Ирина привет. на сентябрь готовимся к встречам)"
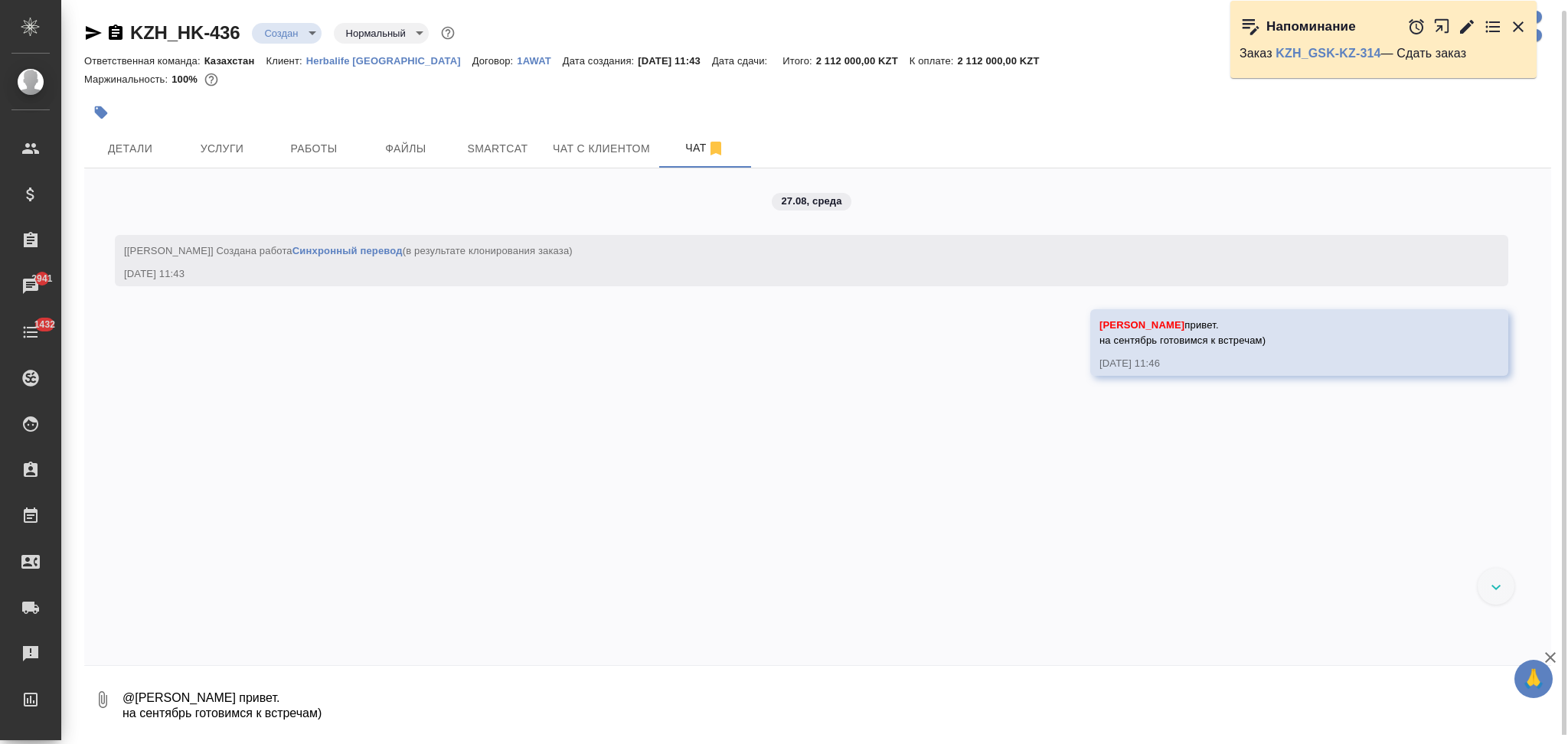
scroll to position [5, 0]
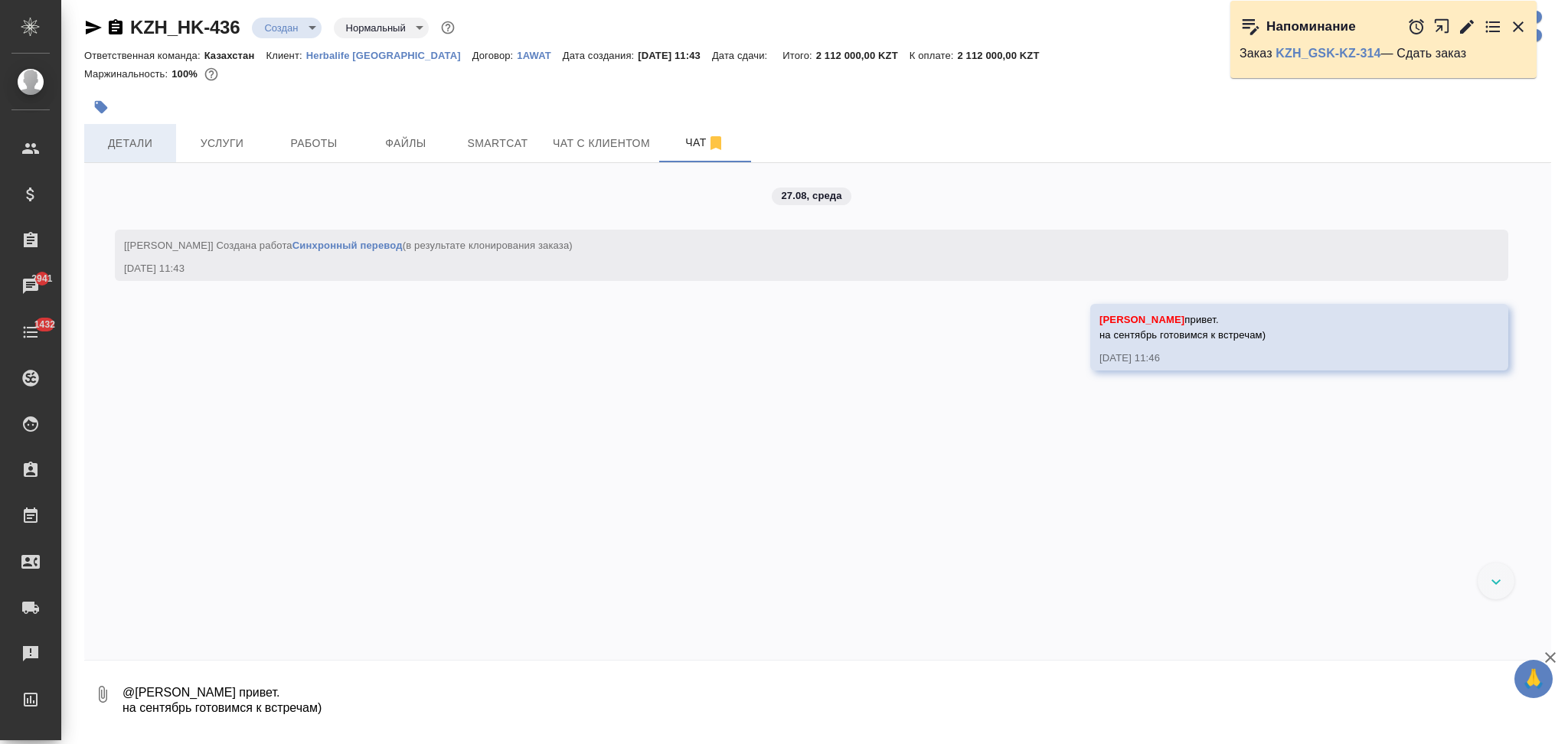
click at [150, 134] on span "Детали" at bounding box center [130, 143] width 73 height 19
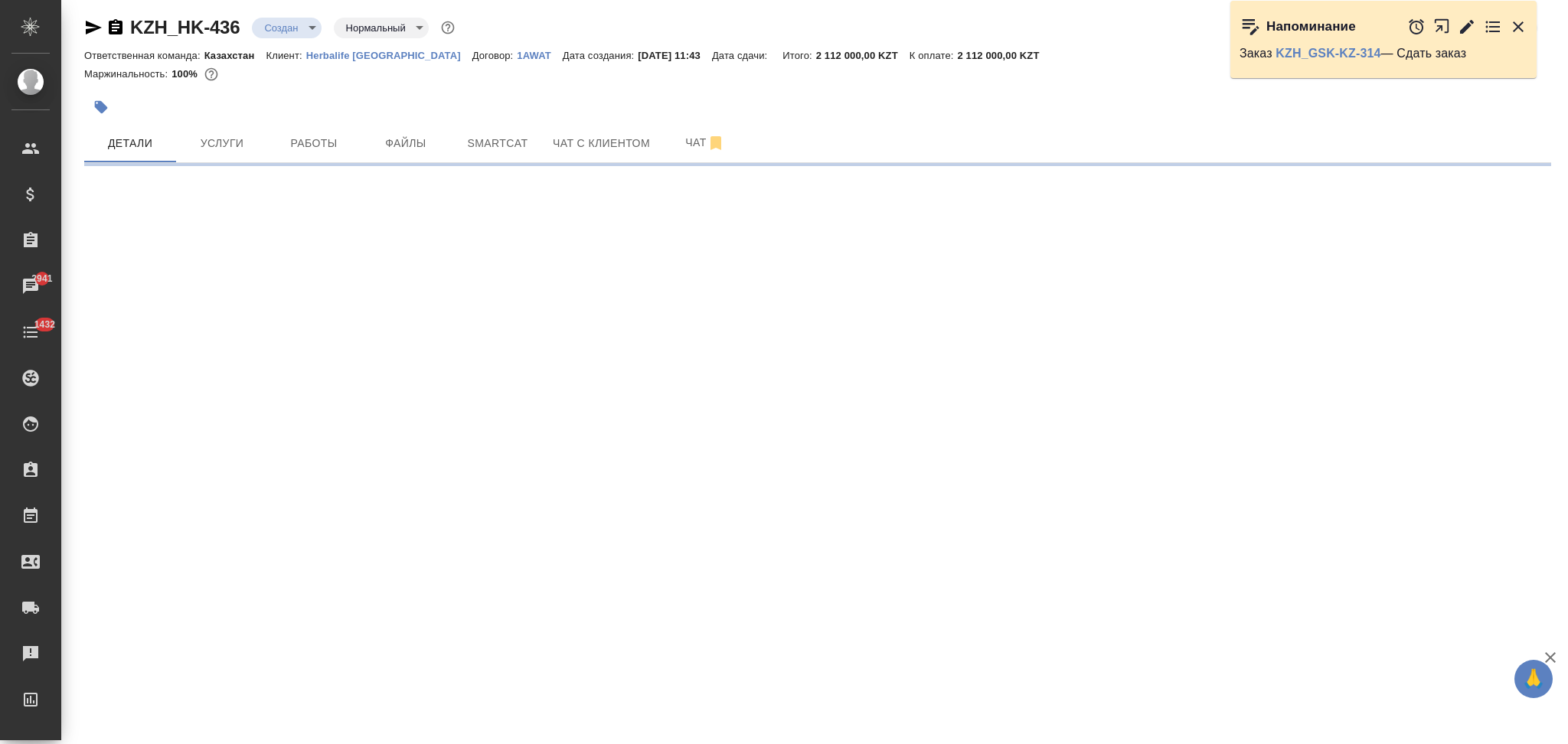
select select "RU"
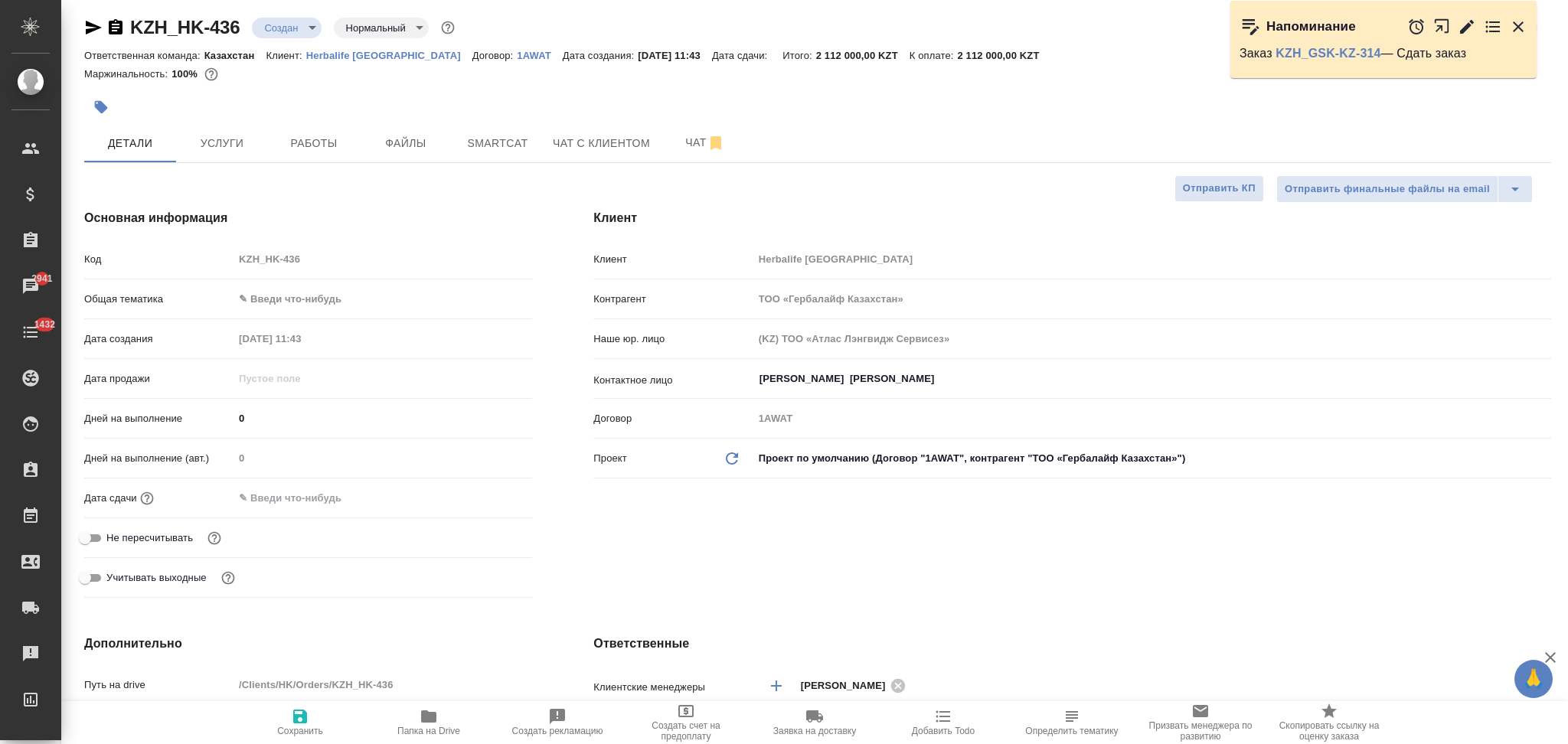
type textarea "x"
click at [89, 27] on icon "button" at bounding box center [92, 27] width 18 height 18
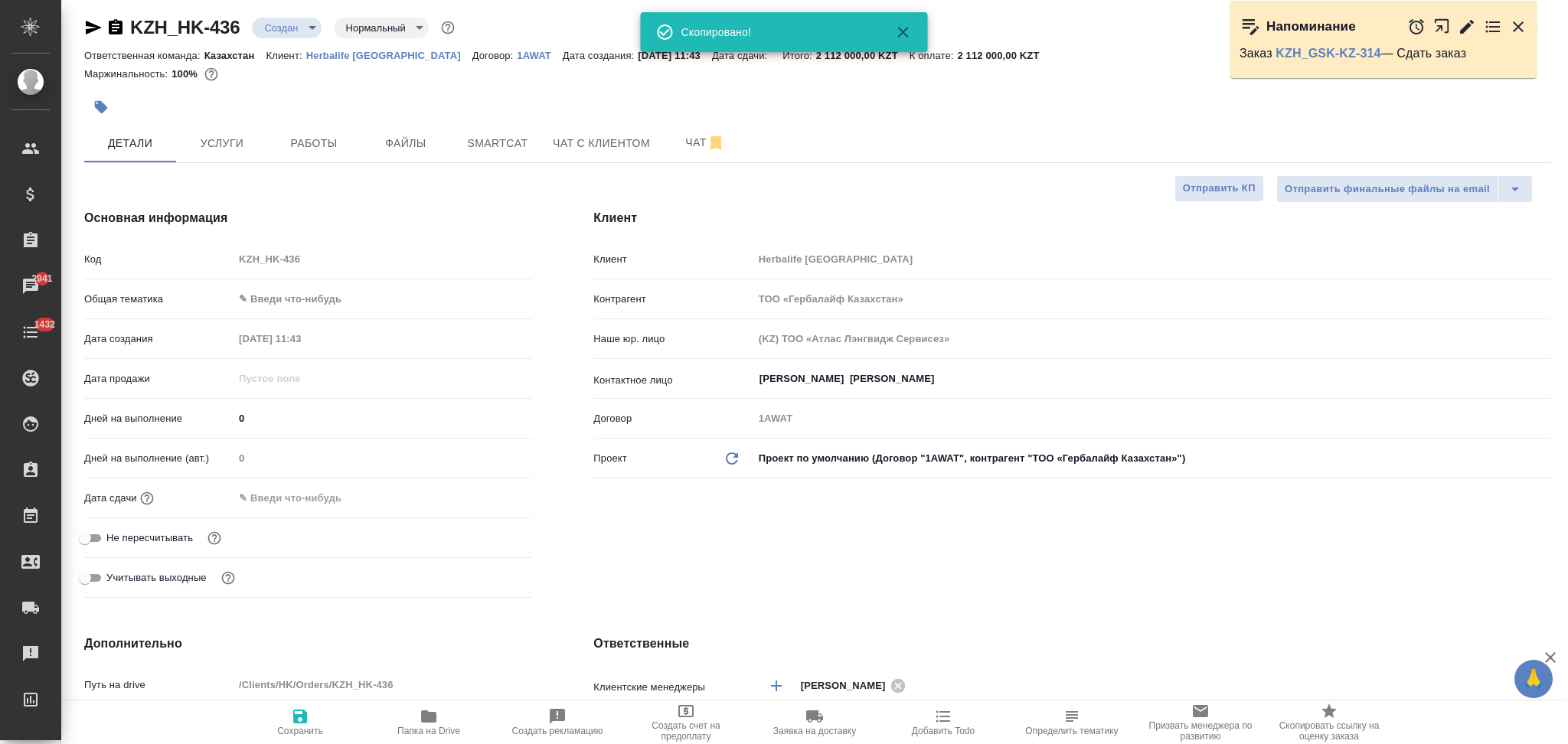
type textarea "x"
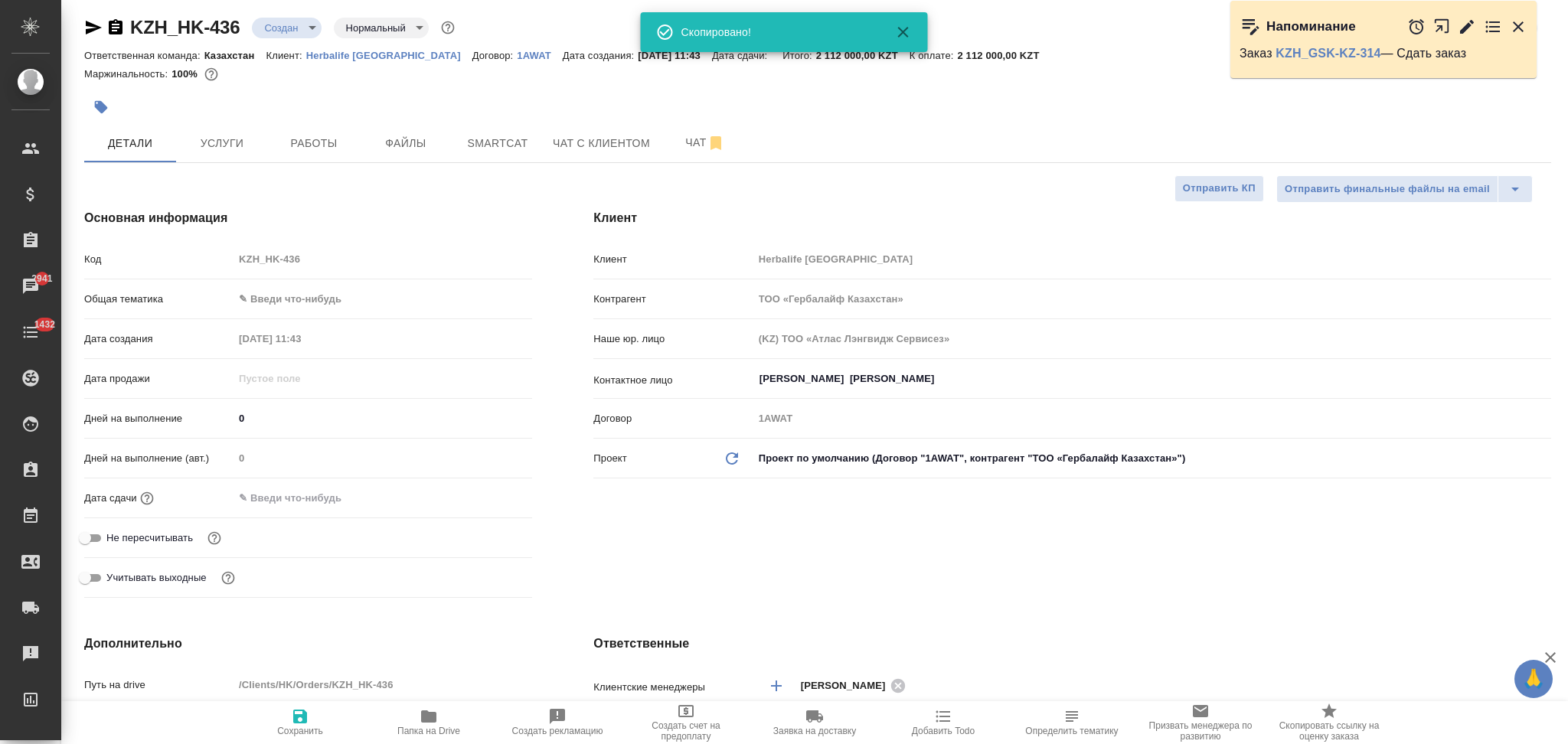
type textarea "x"
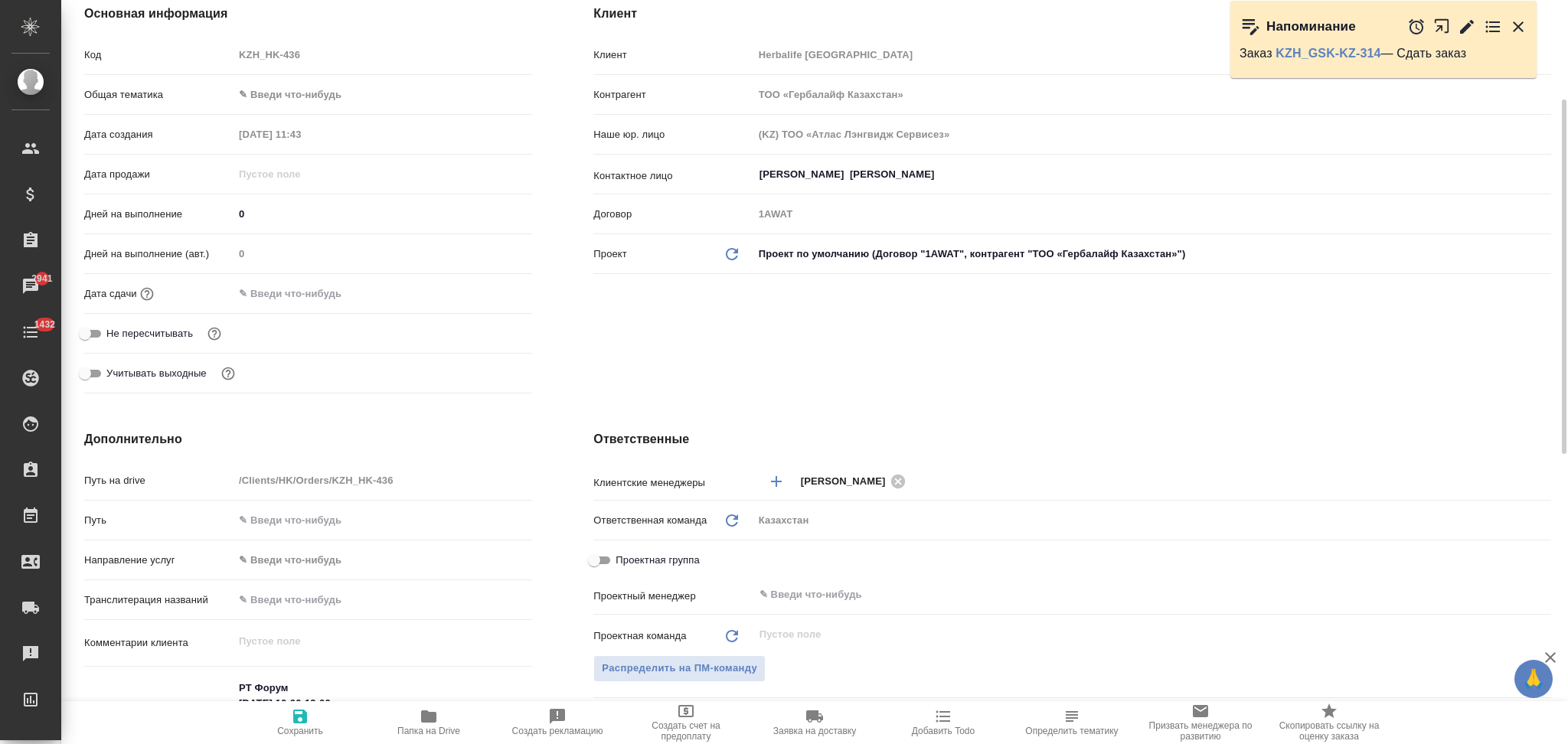
scroll to position [516, 0]
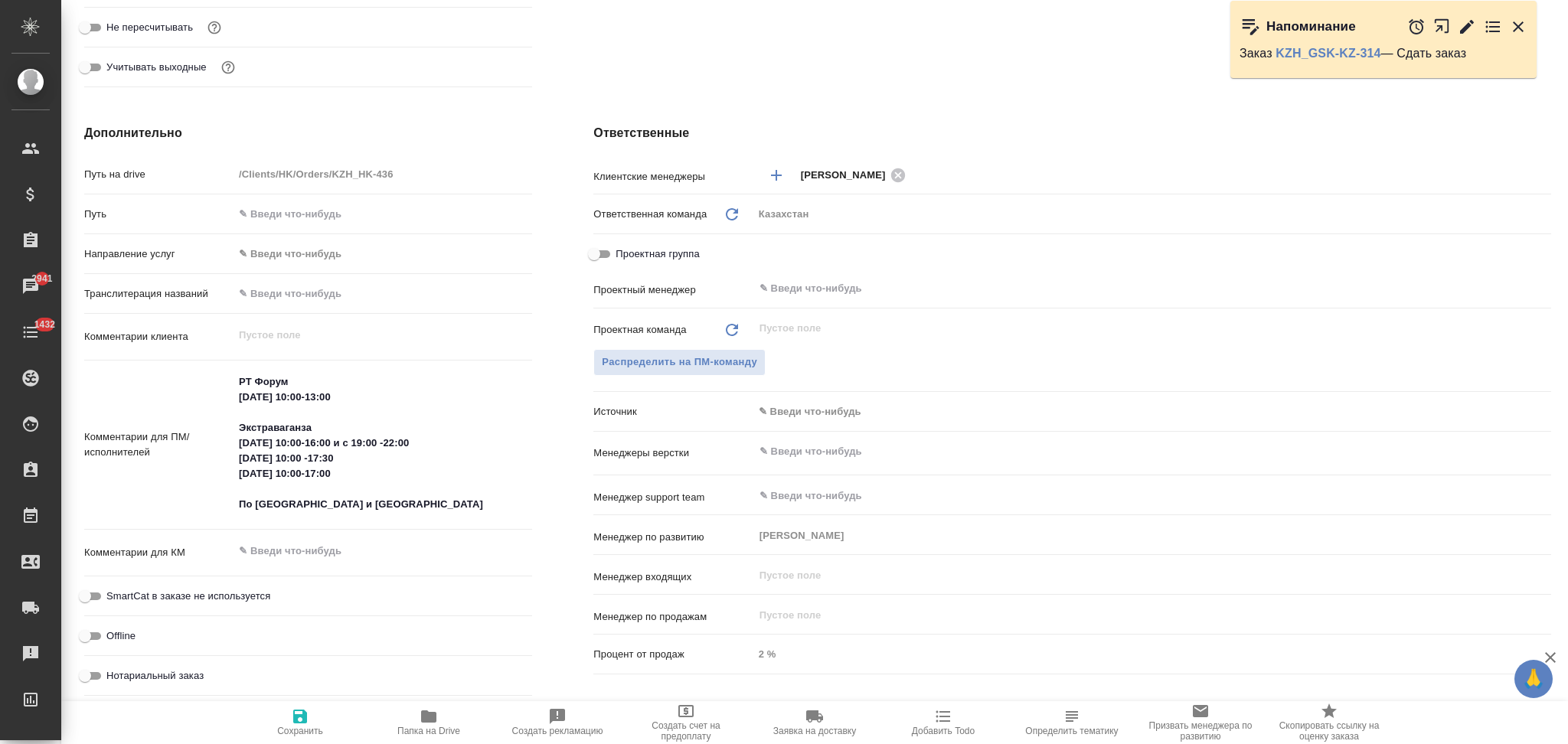
type textarea "x"
click at [237, 373] on textarea "РТ Форум 11 сентября 10:00-13:00 Экстраваганза 12 сентября 10:00-16:00 и с 19:0…" at bounding box center [383, 444] width 297 height 149
type textarea "ОРТ Форум 11 сентября 10:00-13:00 Экстраваганза 12 сентября 10:00-16:00 и с 19:…"
type textarea "x"
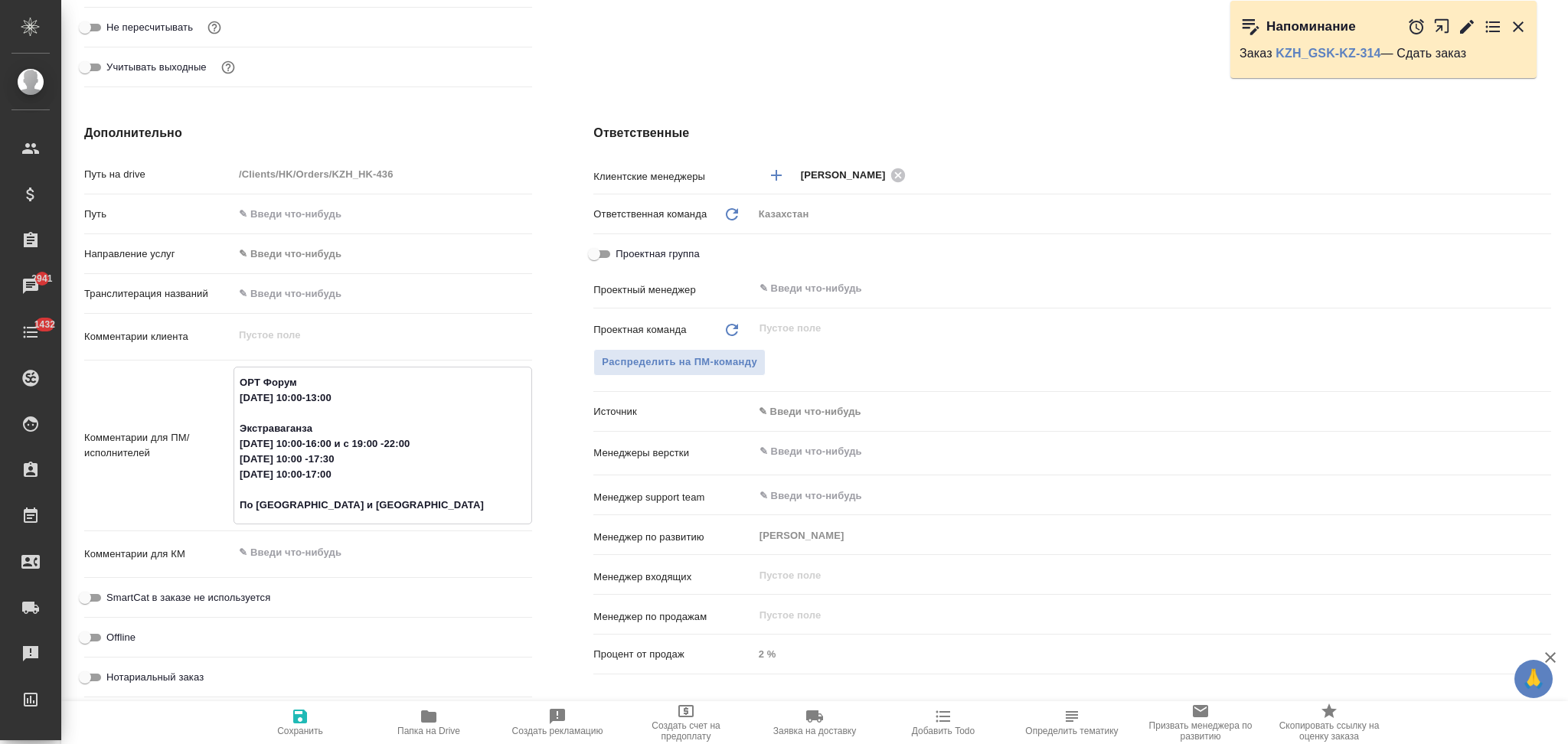
type textarea "x"
type textarea "ОнРТ Форум 11 сентября 10:00-13:00 Экстраваганза 12 сентября 10:00-16:00 и с 19…"
type textarea "x"
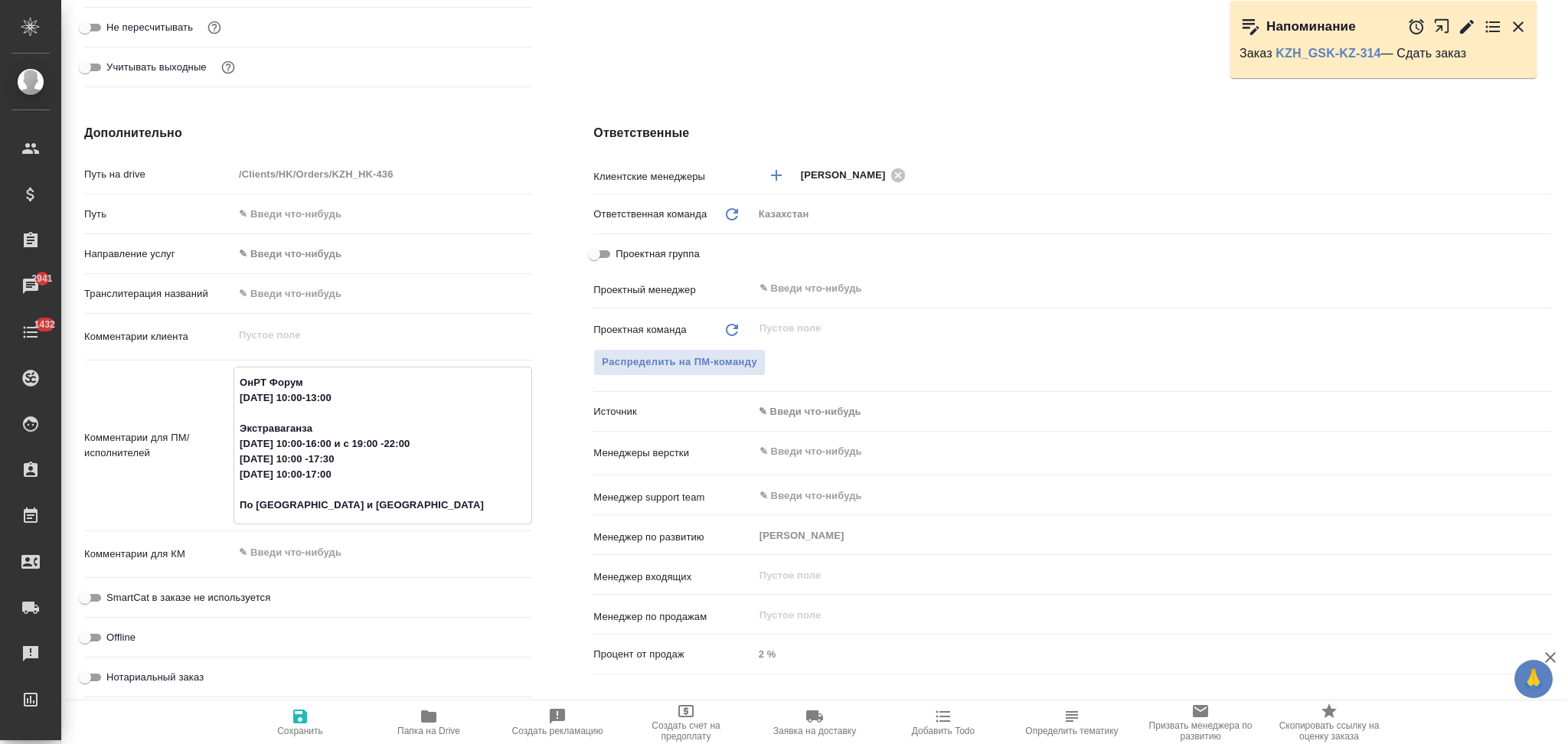
type textarea "x"
type textarea "ОнлРТ Форум 11 сентября 10:00-13:00 Экстраваганза 12 сентября 10:00-16:00 и с 1…"
type textarea "x"
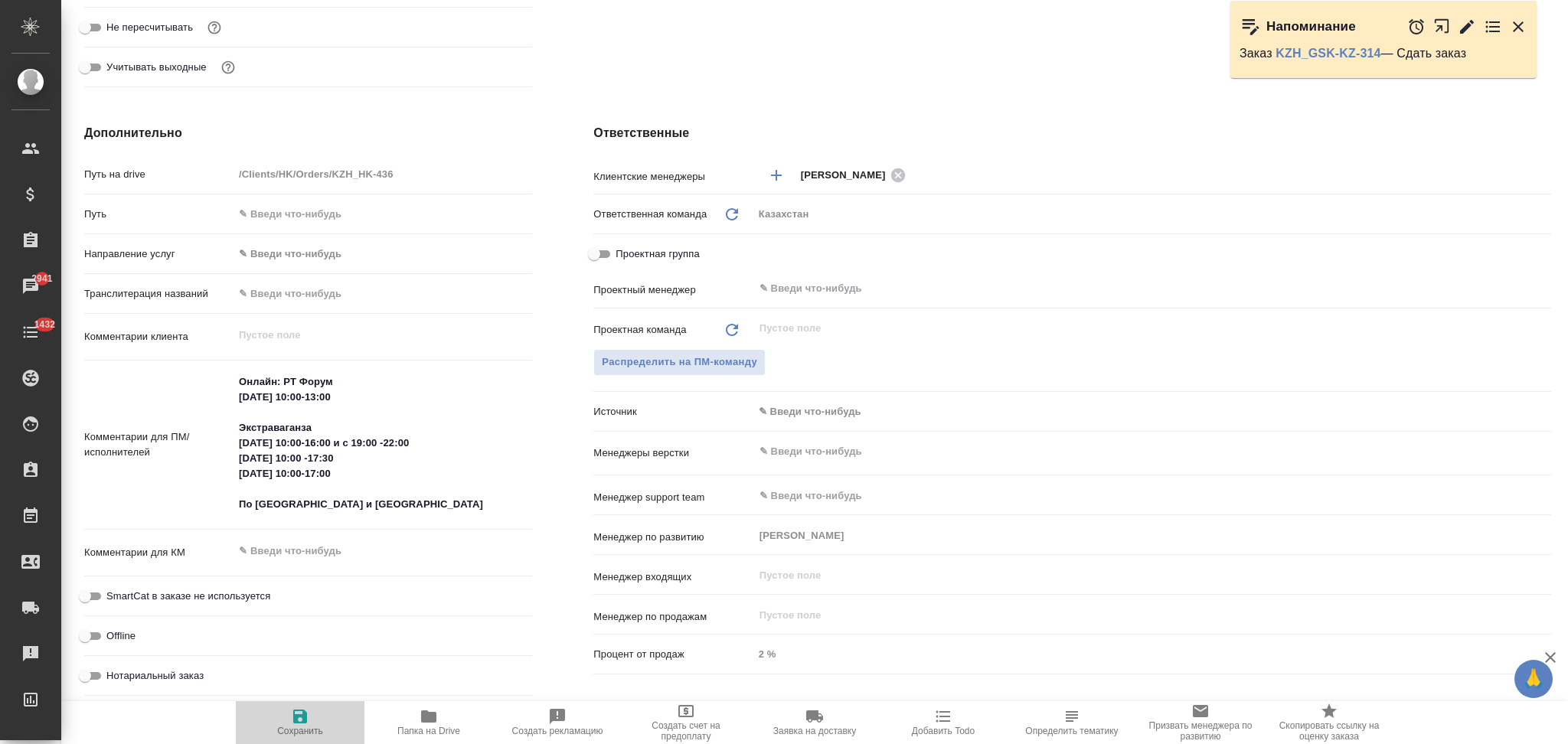
click at [298, 714] on icon "button" at bounding box center [300, 715] width 18 height 18
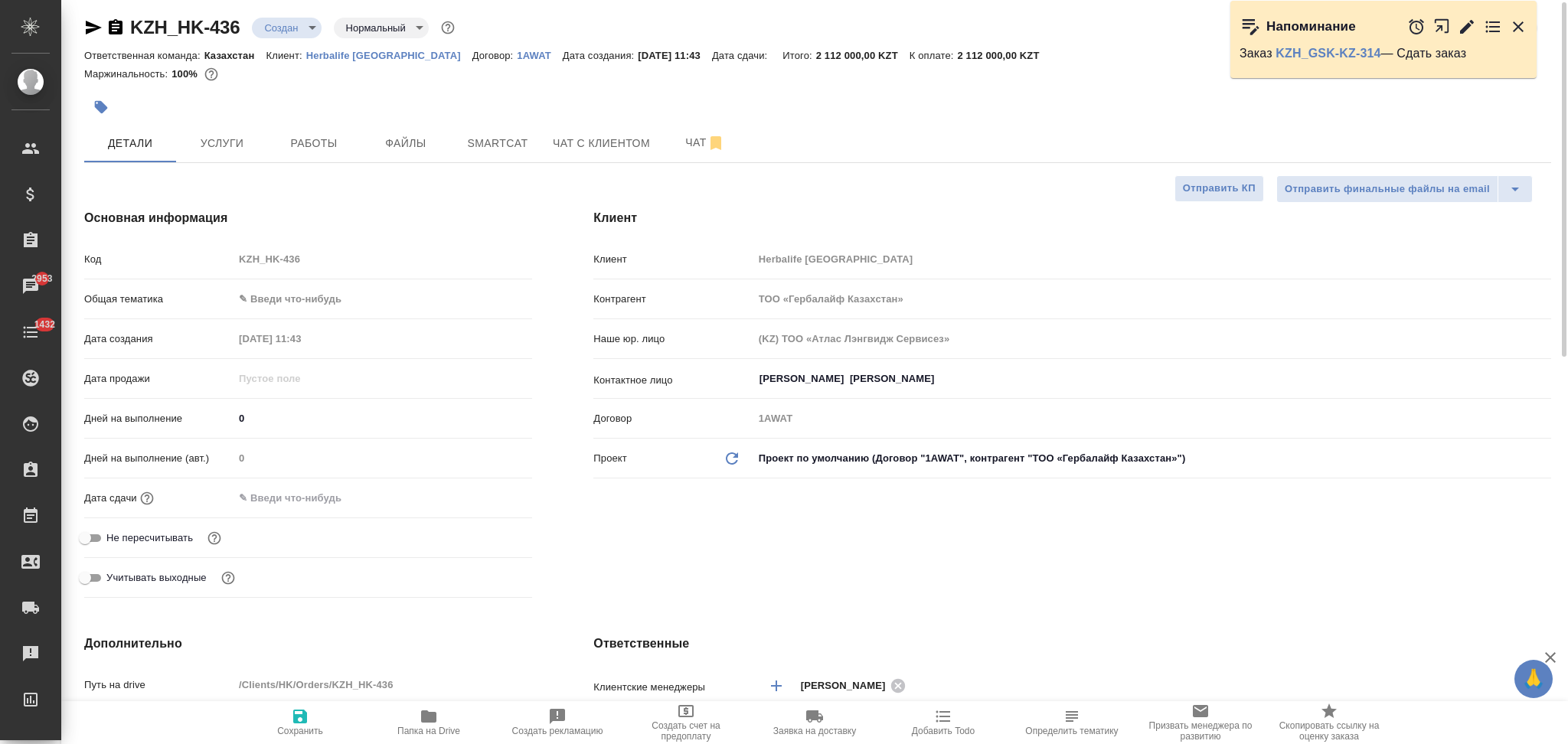
scroll to position [0, 0]
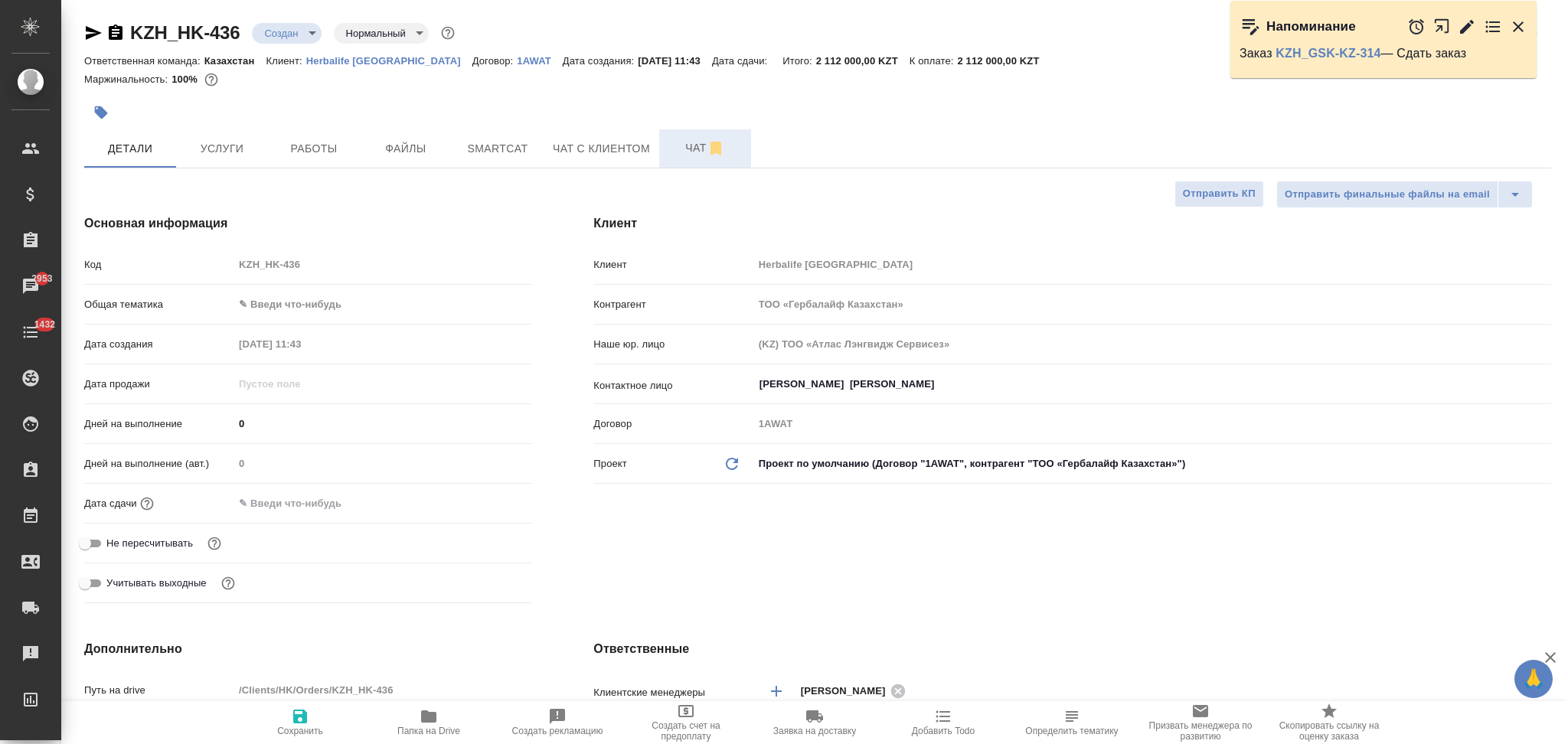
click at [672, 150] on span "Чат" at bounding box center [704, 148] width 73 height 19
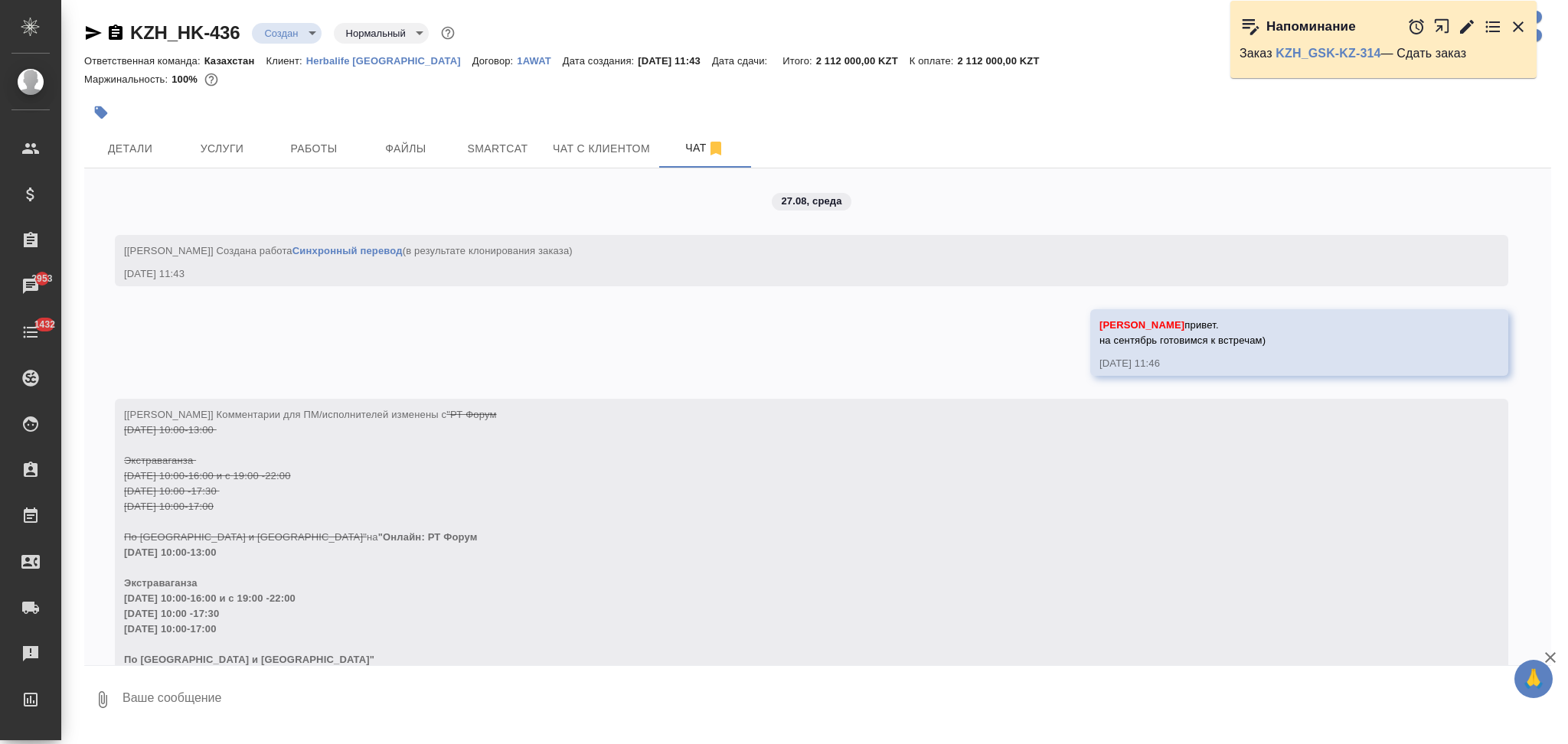
scroll to position [52, 0]
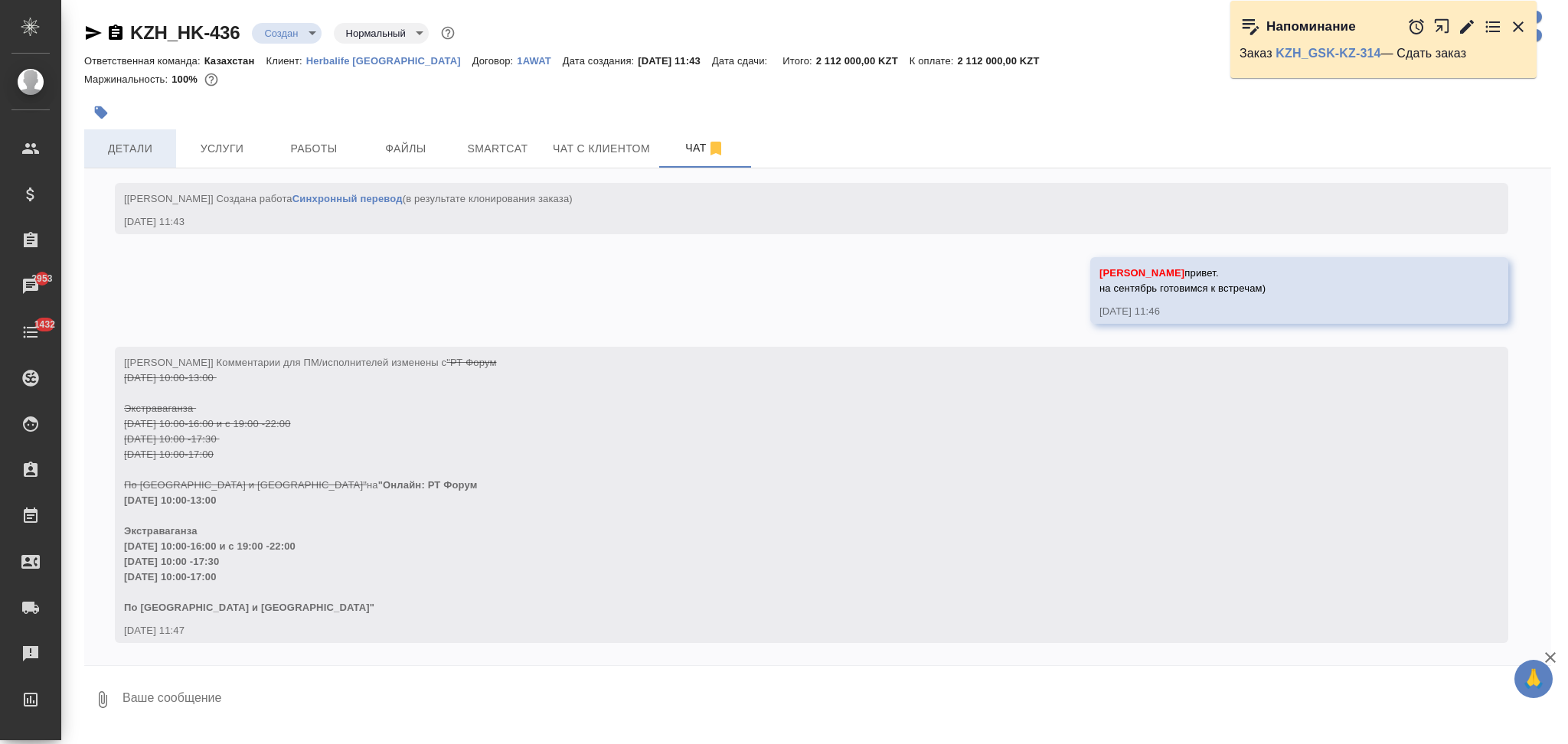
click at [155, 144] on span "Детали" at bounding box center [130, 149] width 73 height 19
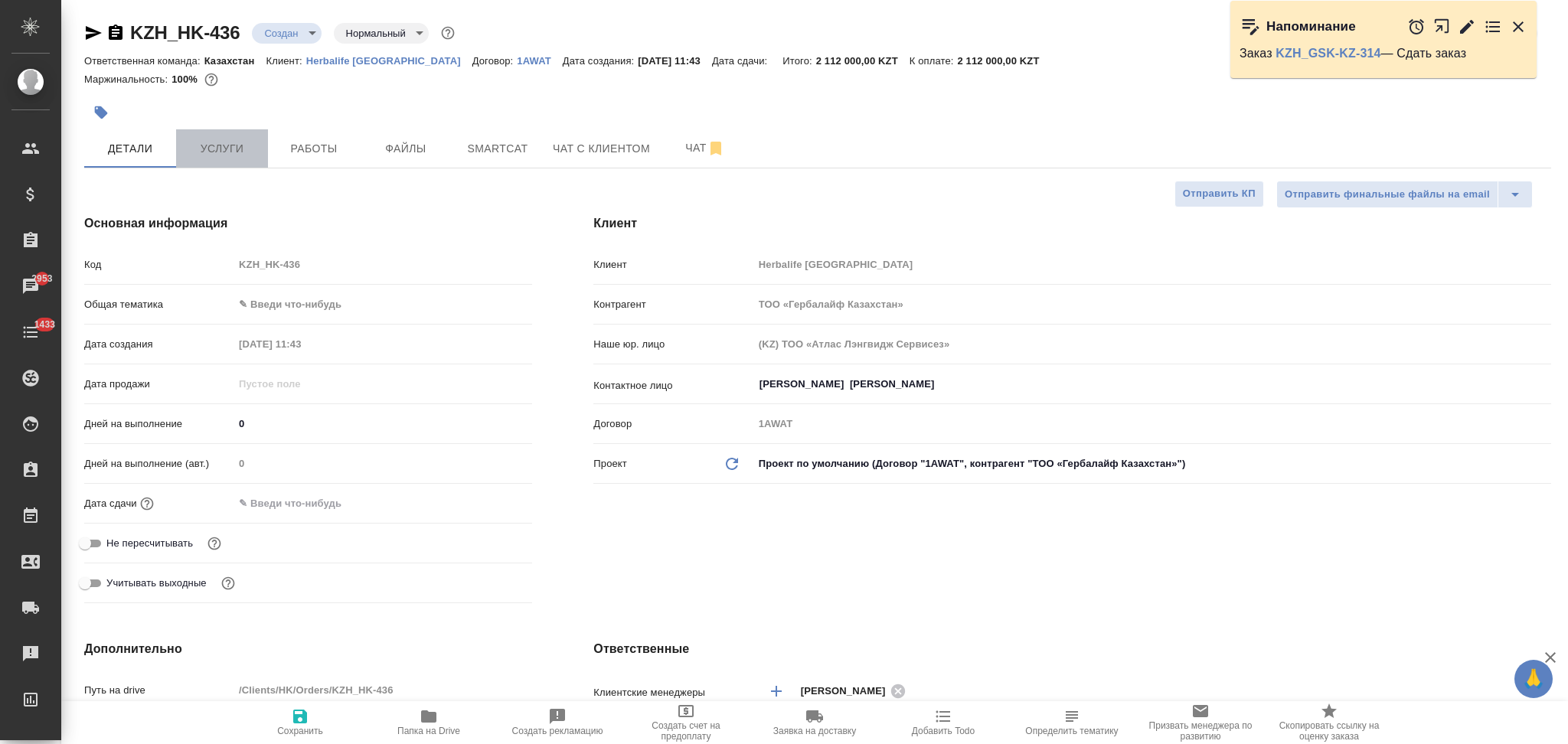
click at [239, 137] on button "Услуги" at bounding box center [222, 149] width 92 height 38
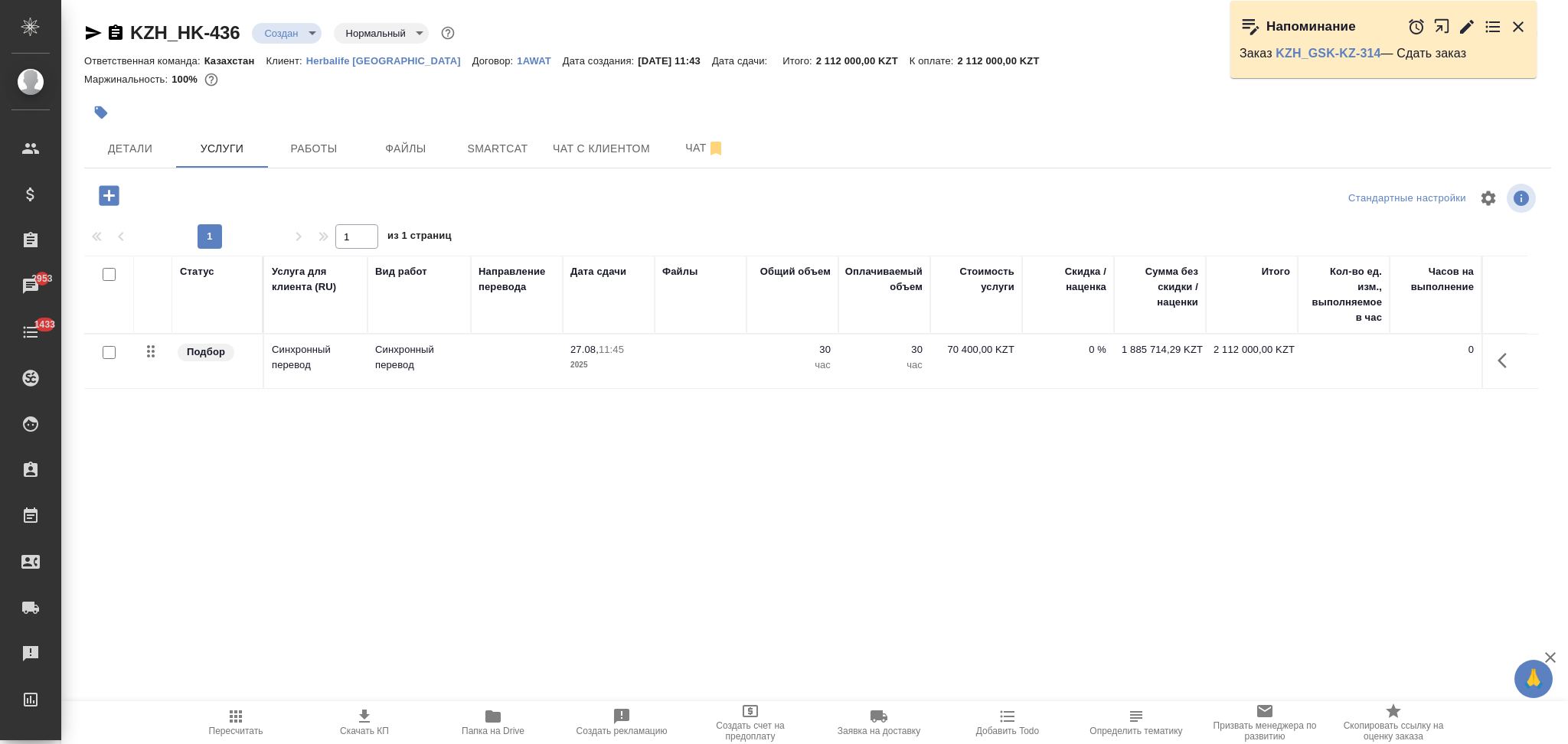
click at [105, 112] on icon "button" at bounding box center [101, 112] width 13 height 13
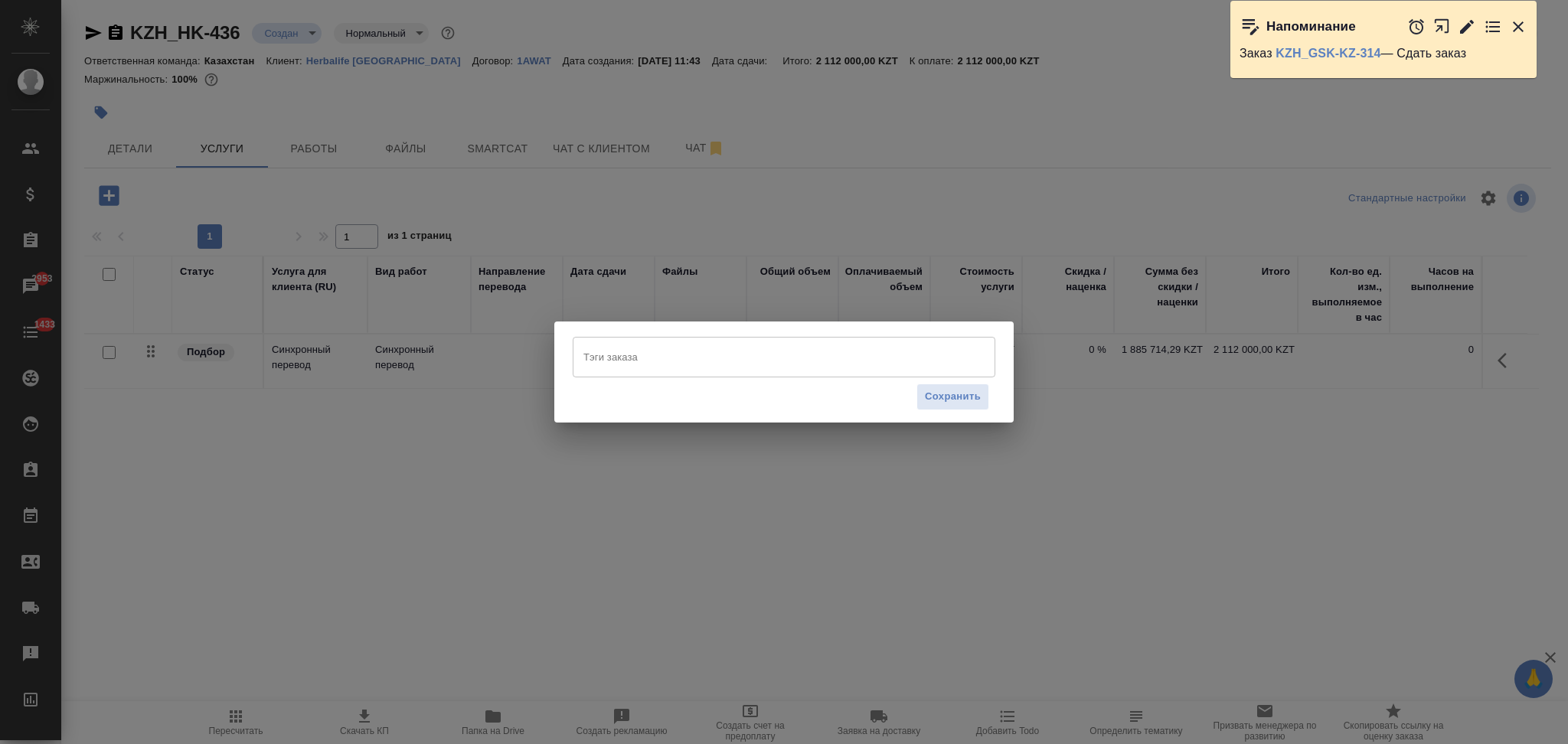
click at [639, 351] on input "Тэги заказа" at bounding box center [769, 357] width 379 height 26
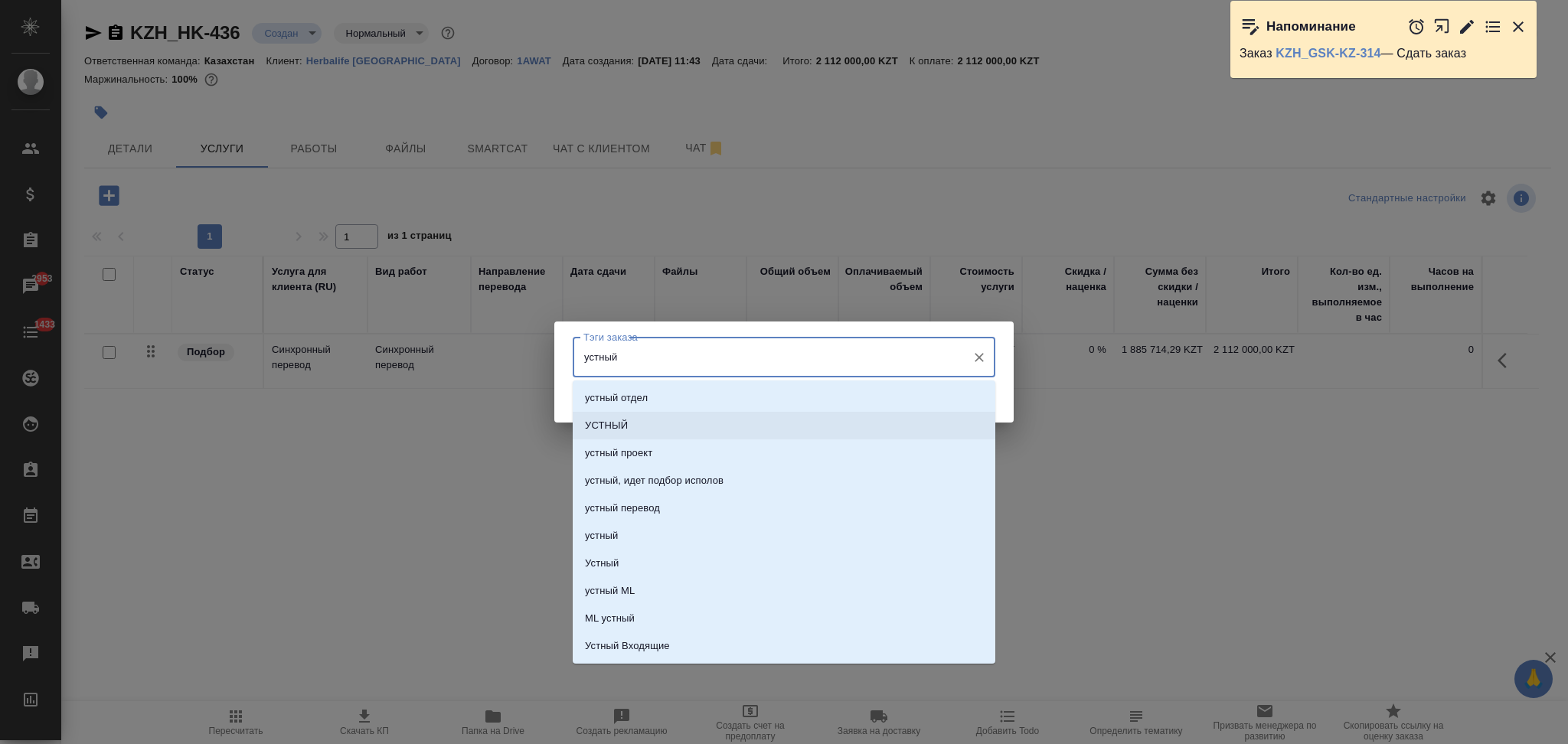
click at [622, 436] on li "УСТНЫЙ" at bounding box center [784, 426] width 423 height 28
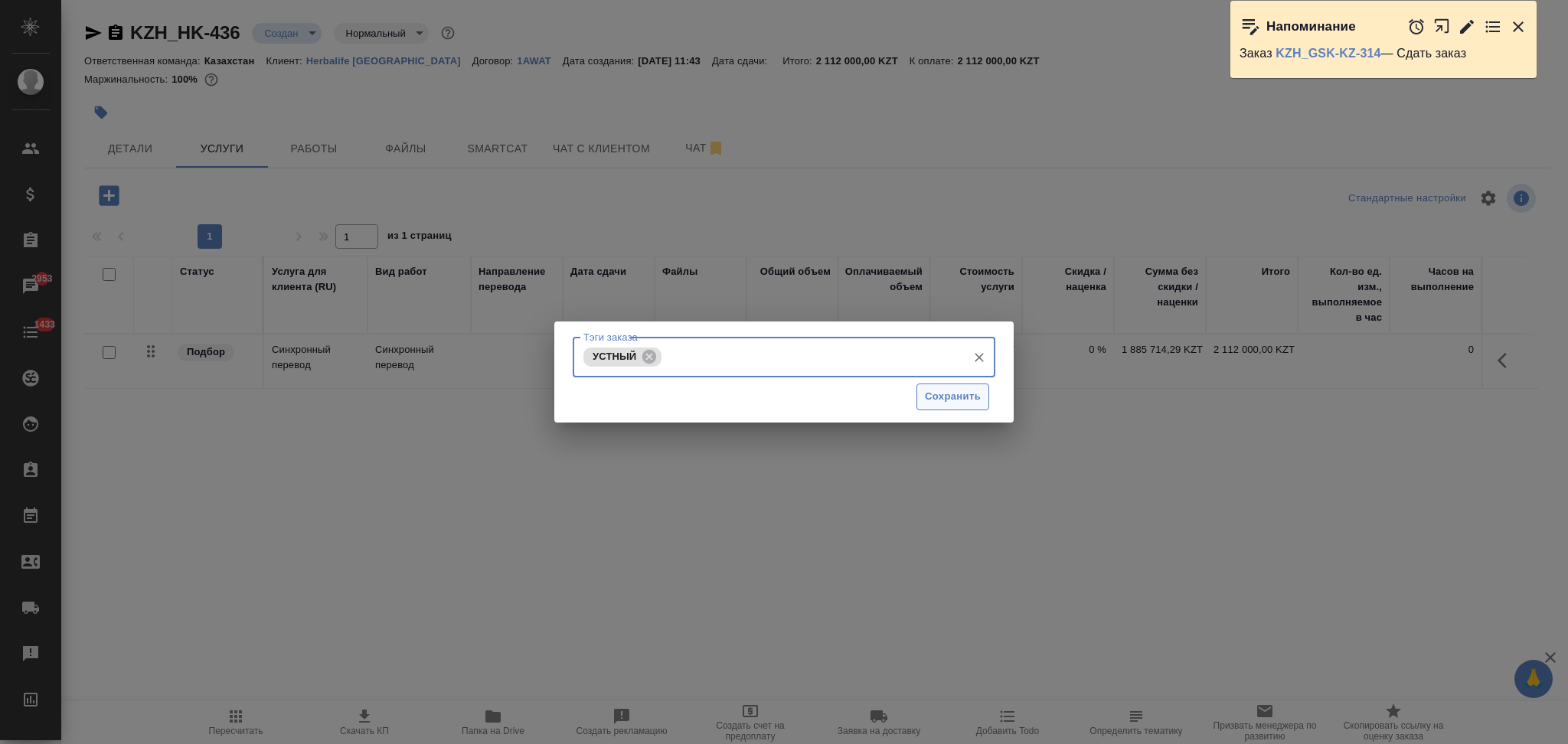
click at [936, 399] on span "Сохранить" at bounding box center [953, 397] width 56 height 17
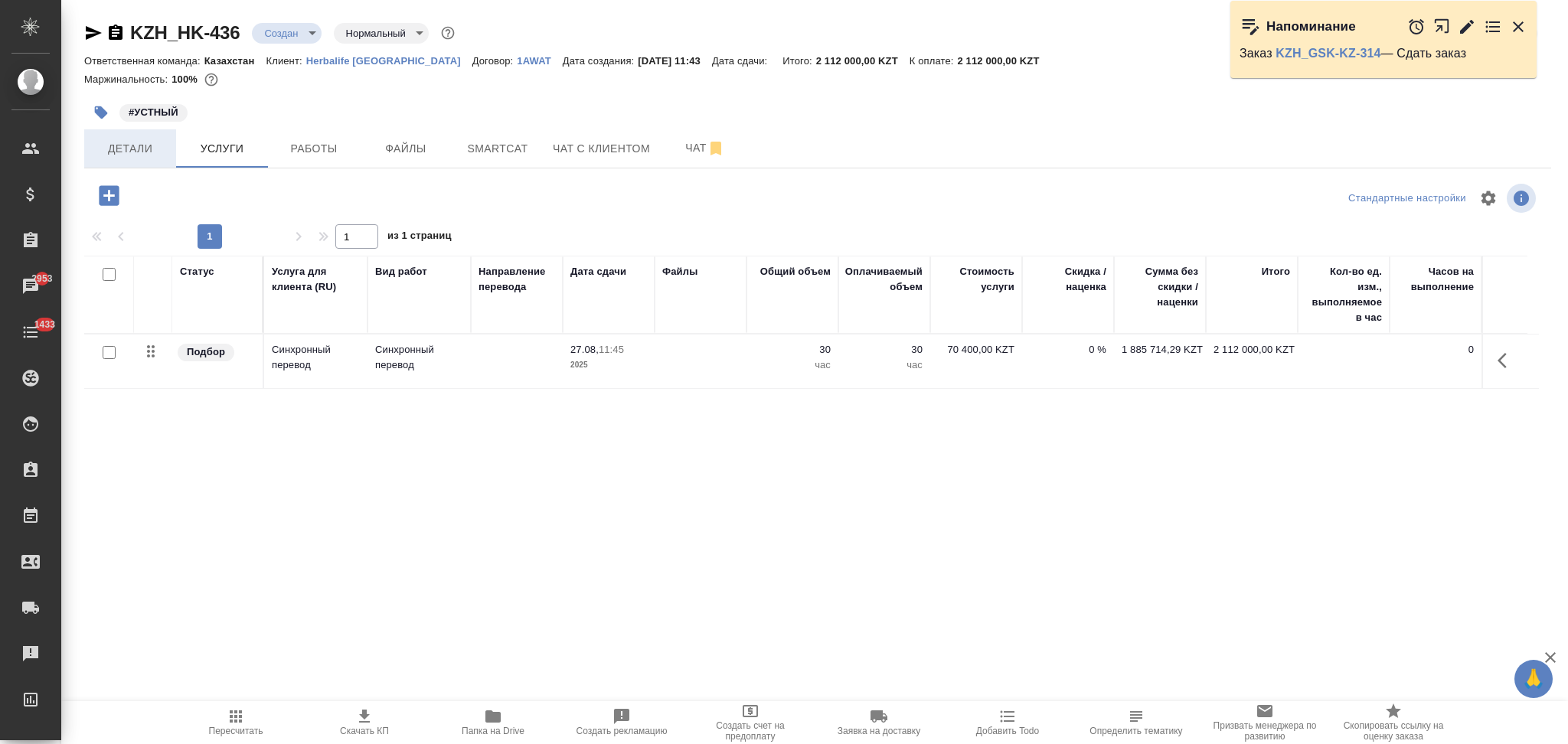
click at [124, 153] on span "Детали" at bounding box center [130, 149] width 73 height 19
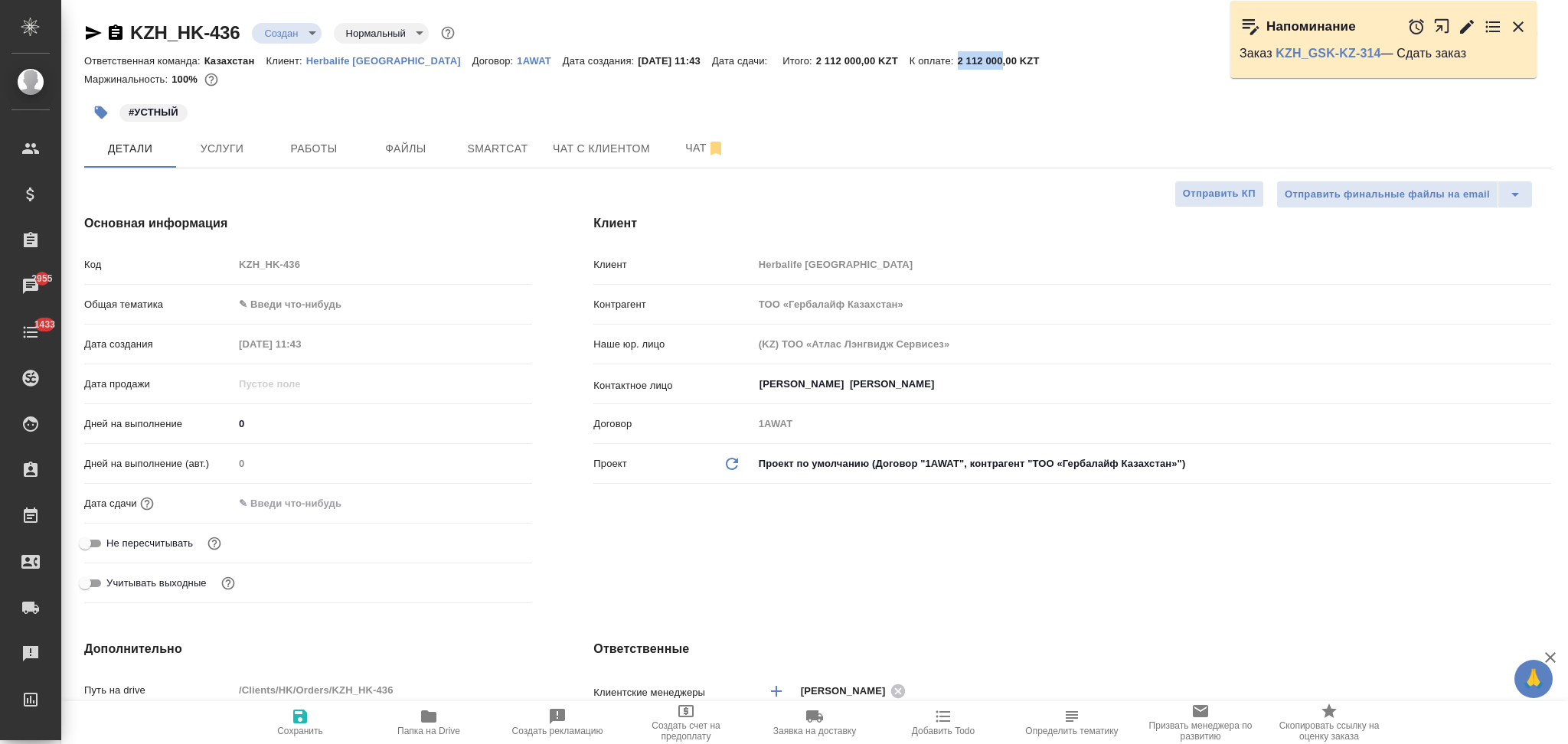
drag, startPoint x: 922, startPoint y: 60, endPoint x: 969, endPoint y: 65, distance: 47.3
click at [969, 65] on div "Ответственная команда: Казахстан Клиент: Herbalife Kazakhstan Договор: 1AWAT Да…" at bounding box center [817, 60] width 1467 height 18
copy p "2 112 000"
click at [225, 132] on button "Услуги" at bounding box center [222, 149] width 92 height 38
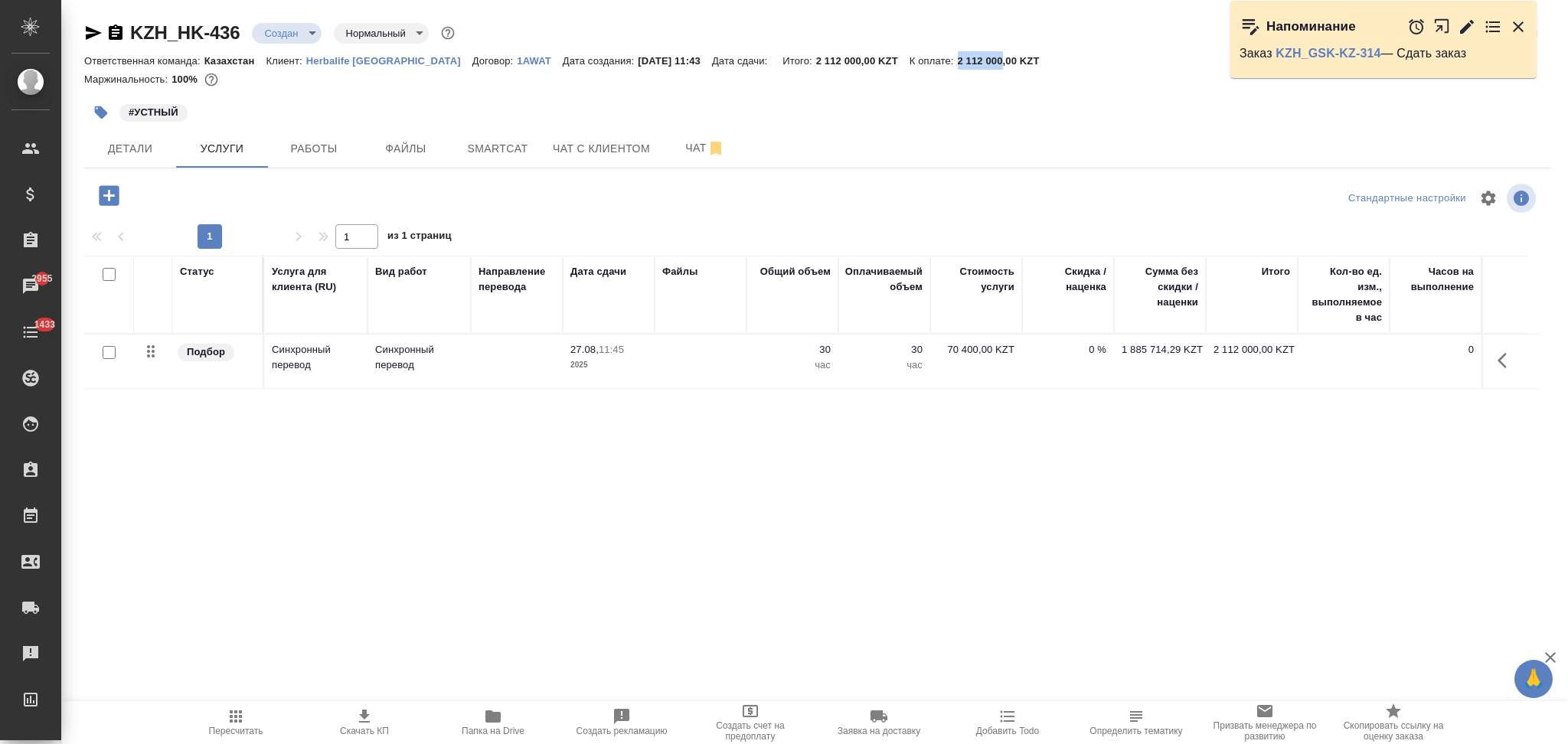
click at [1510, 363] on icon "button" at bounding box center [1507, 360] width 18 height 18
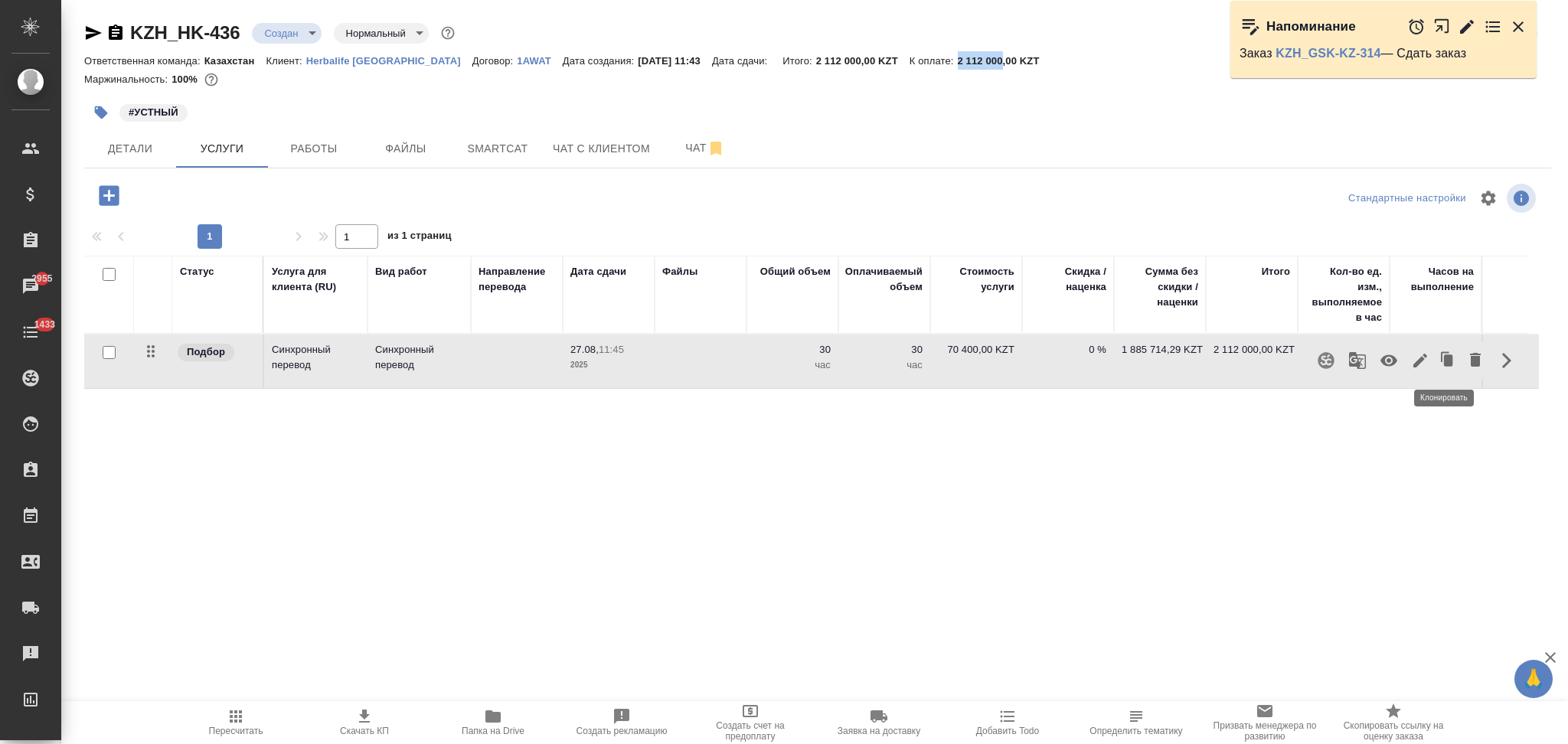
click at [1444, 357] on icon "button" at bounding box center [1449, 359] width 10 height 11
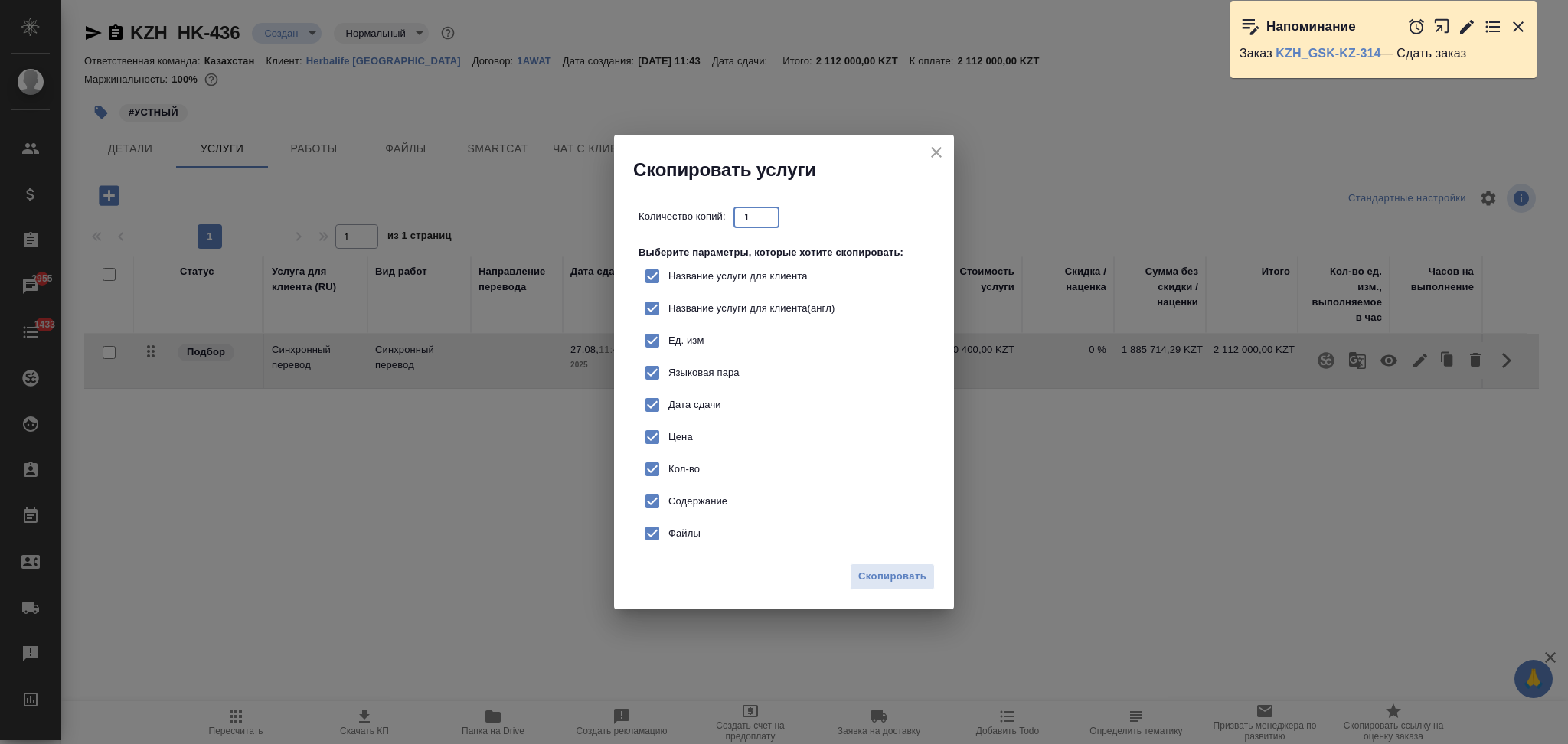
click at [745, 215] on input "1" at bounding box center [756, 216] width 46 height 19
click at [910, 575] on span "Скопировать" at bounding box center [892, 576] width 68 height 17
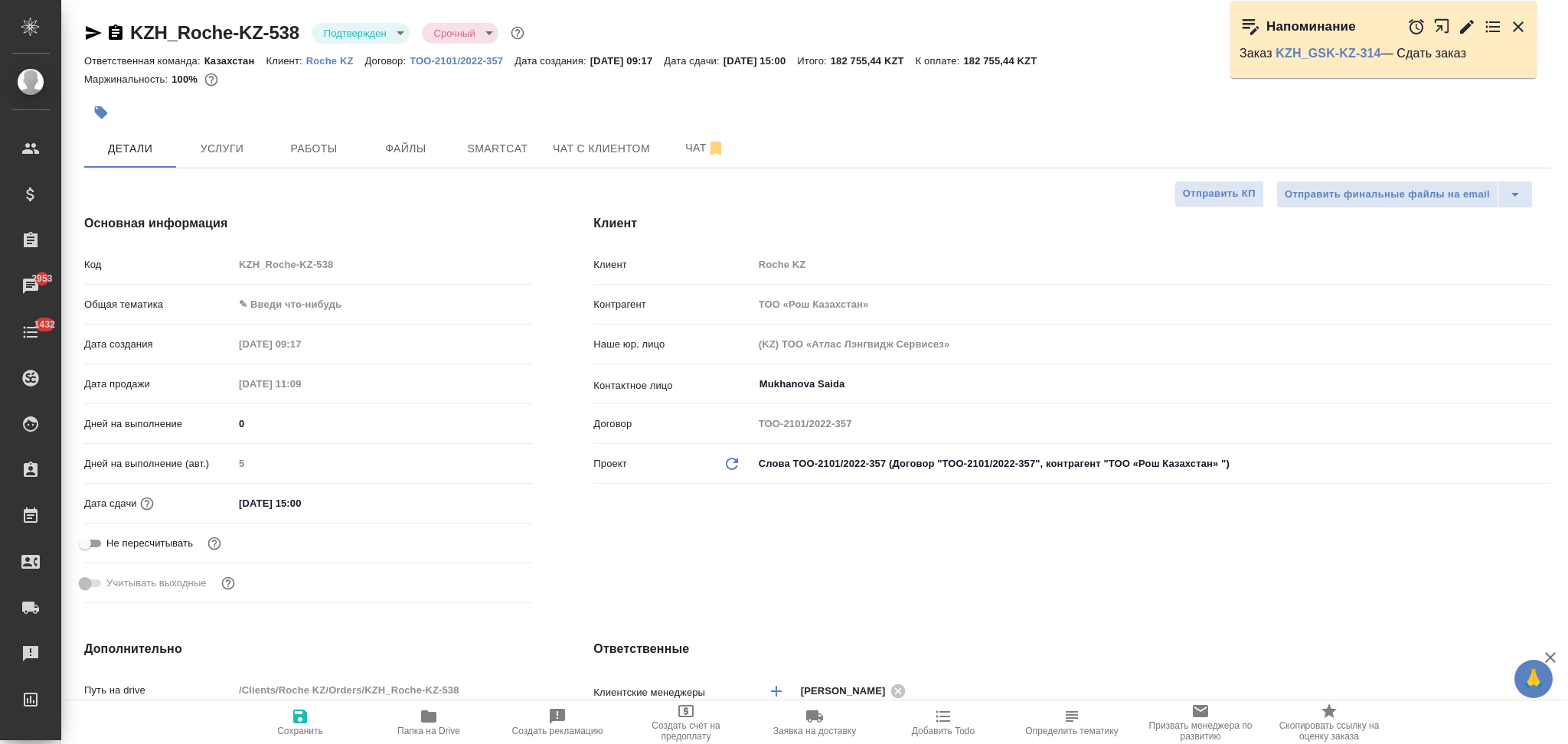
select select "RU"
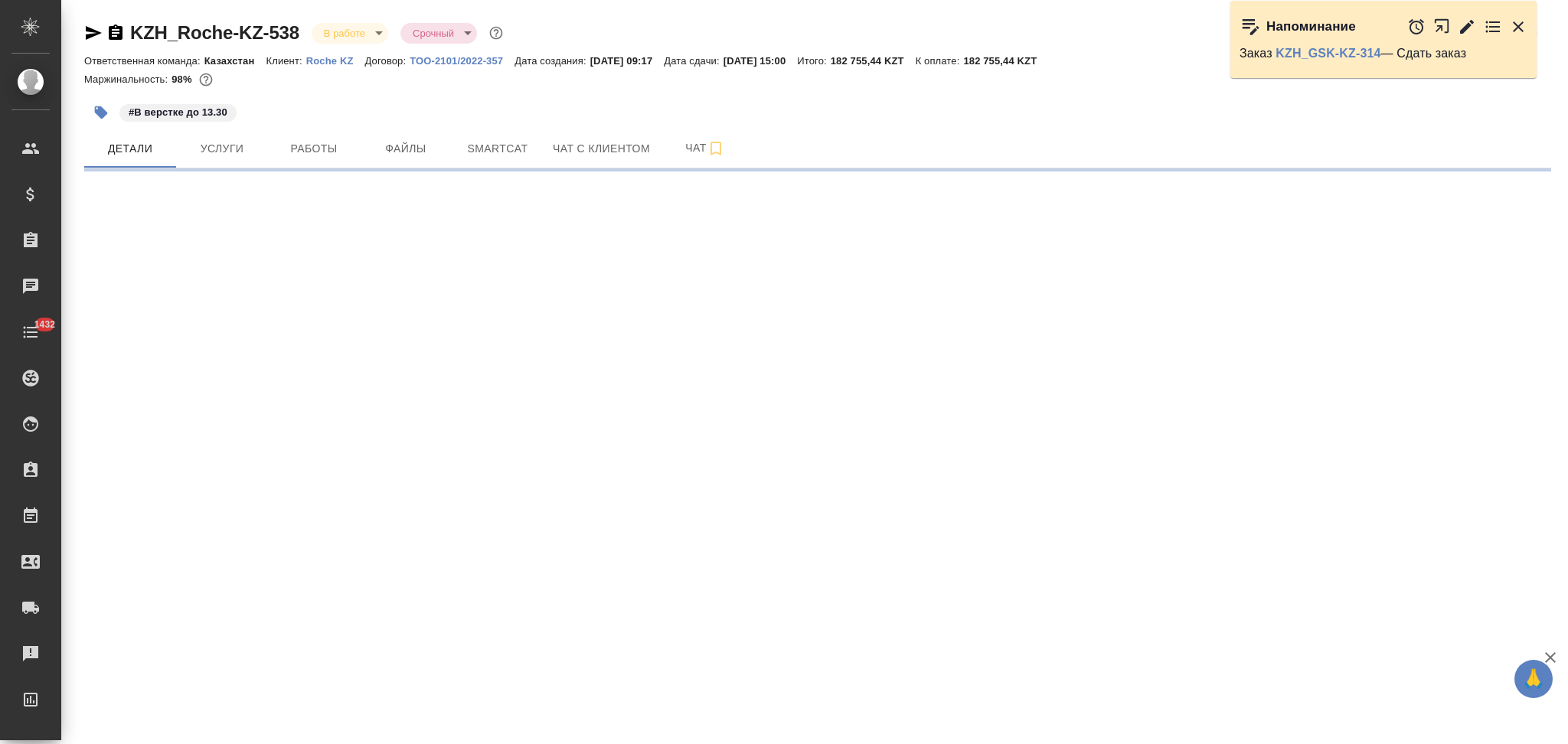
select select "RU"
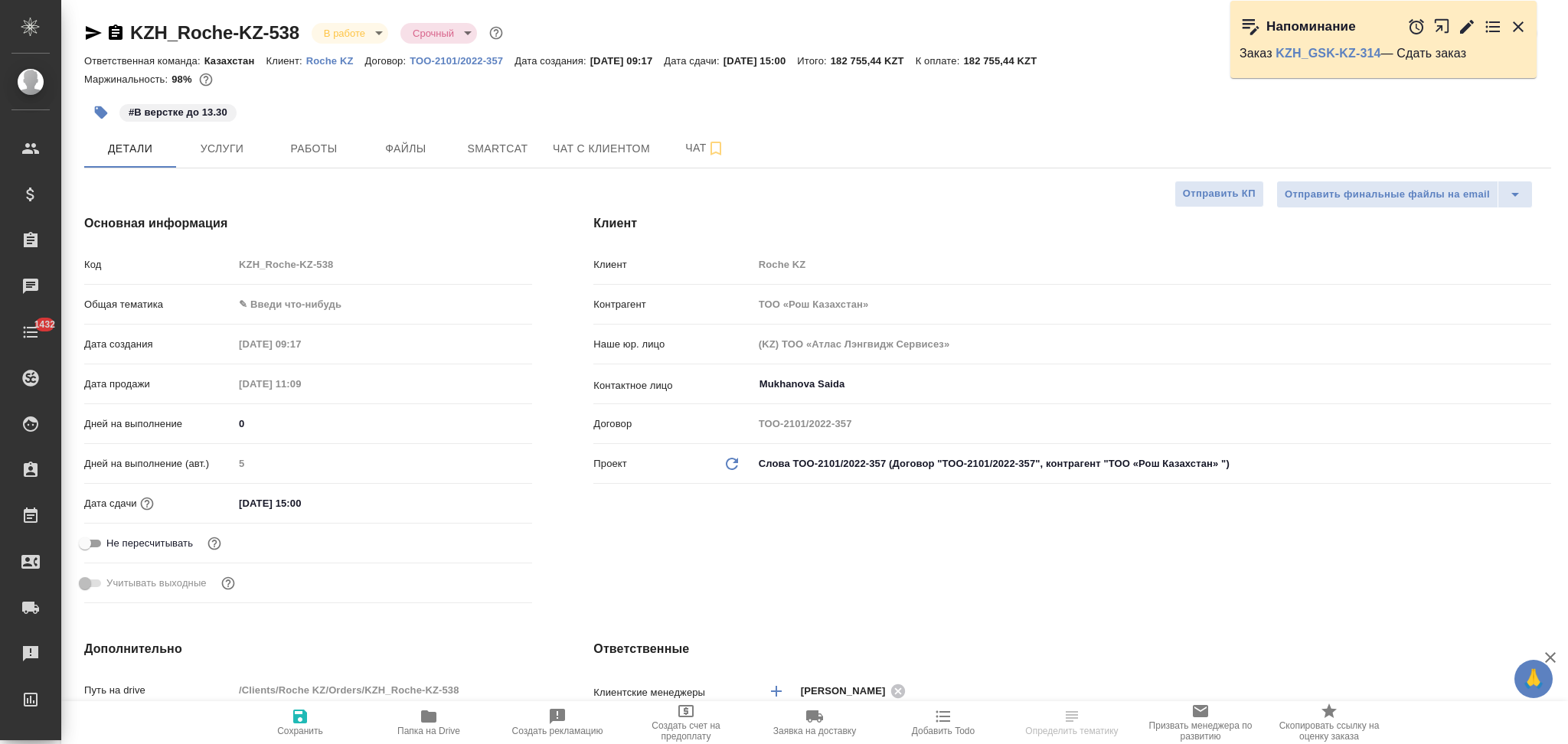
type textarea "x"
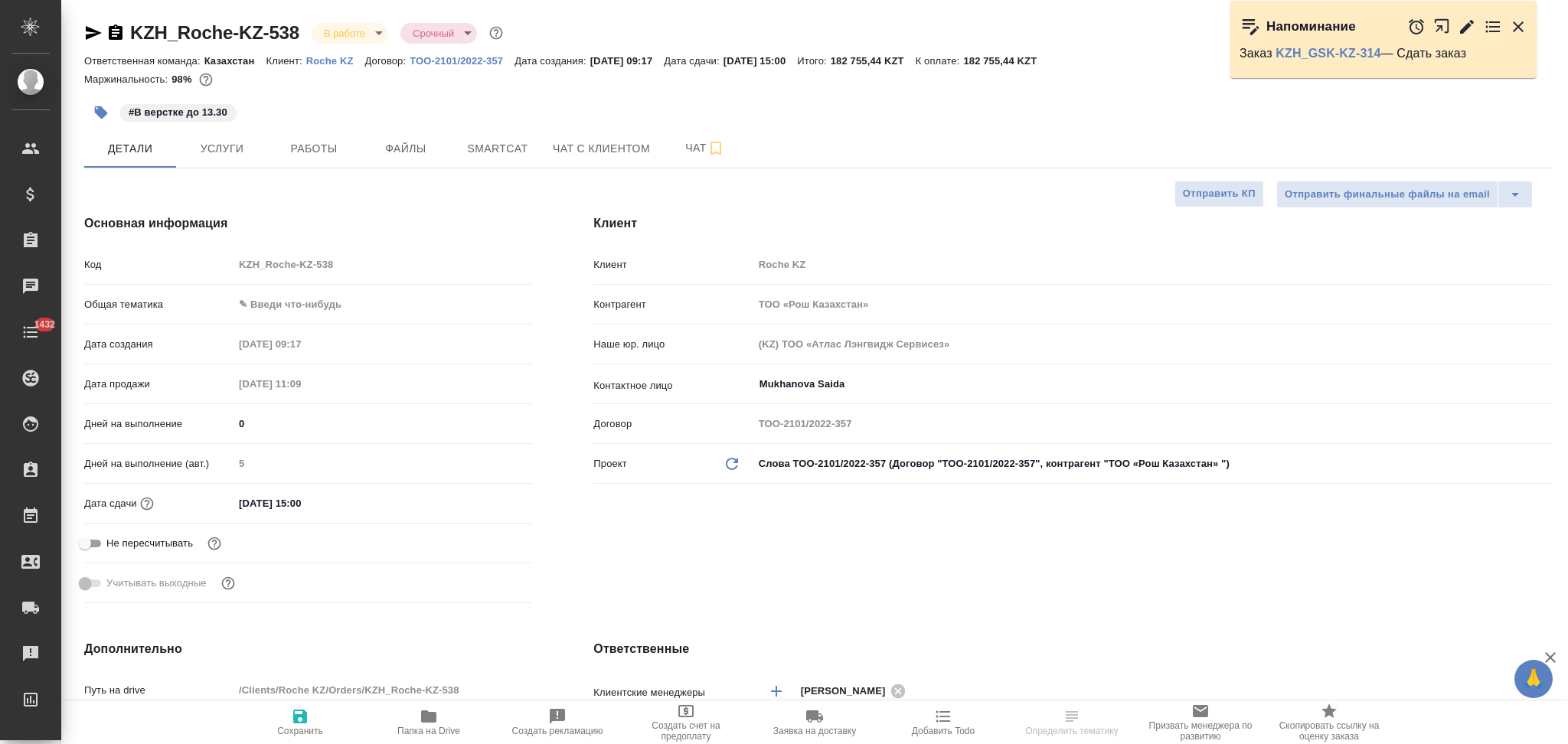
type textarea "x"
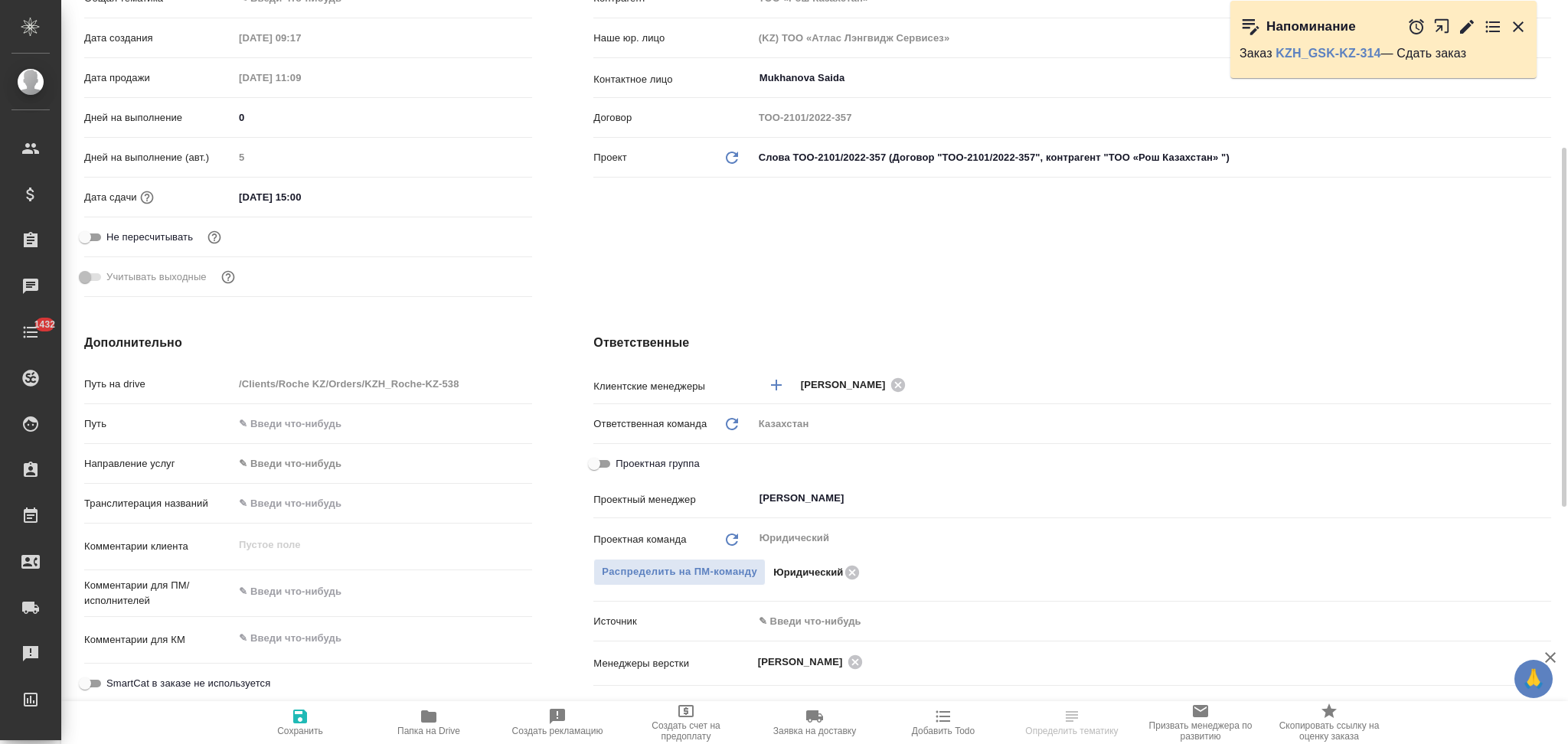
scroll to position [408, 0]
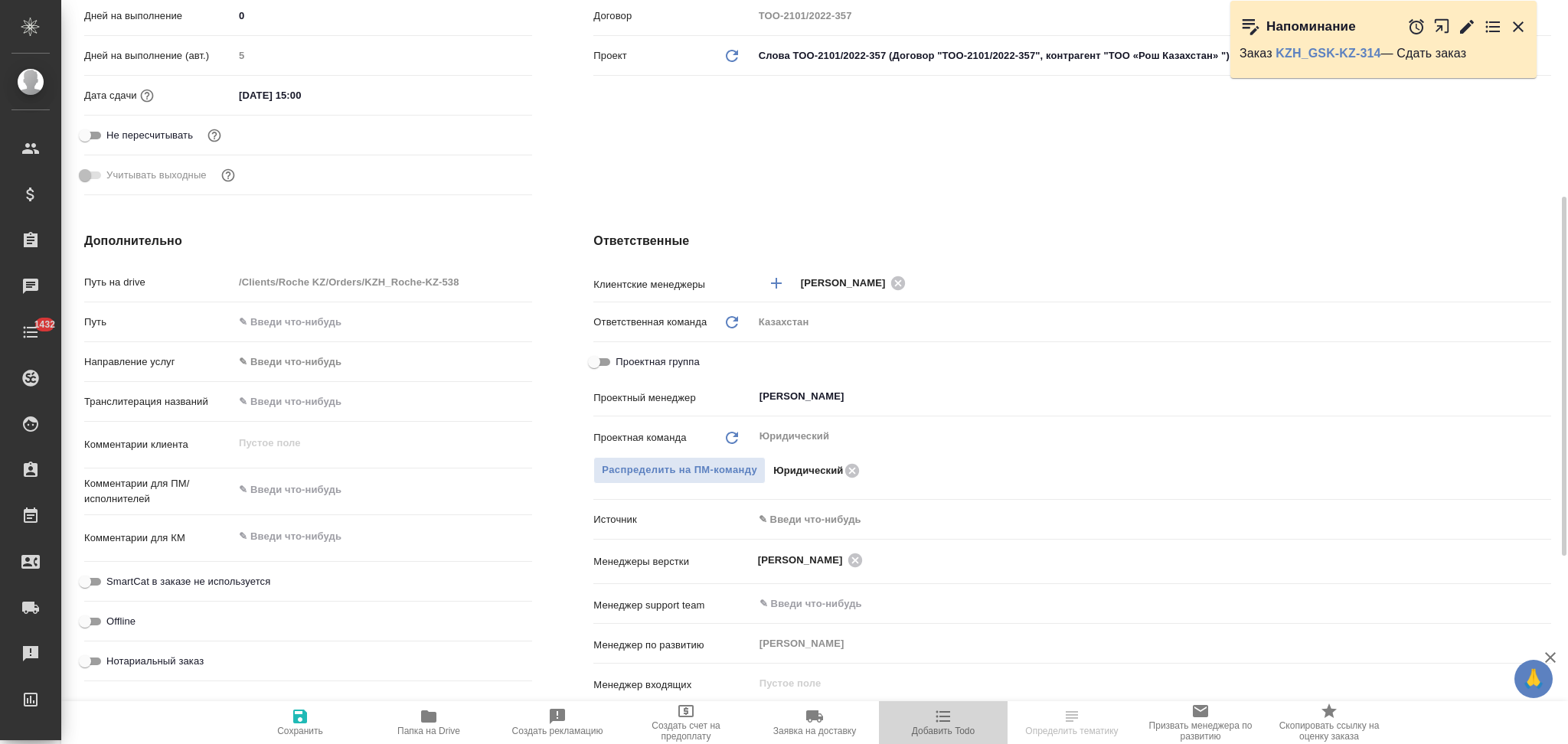
click at [948, 714] on icon "button" at bounding box center [943, 715] width 18 height 18
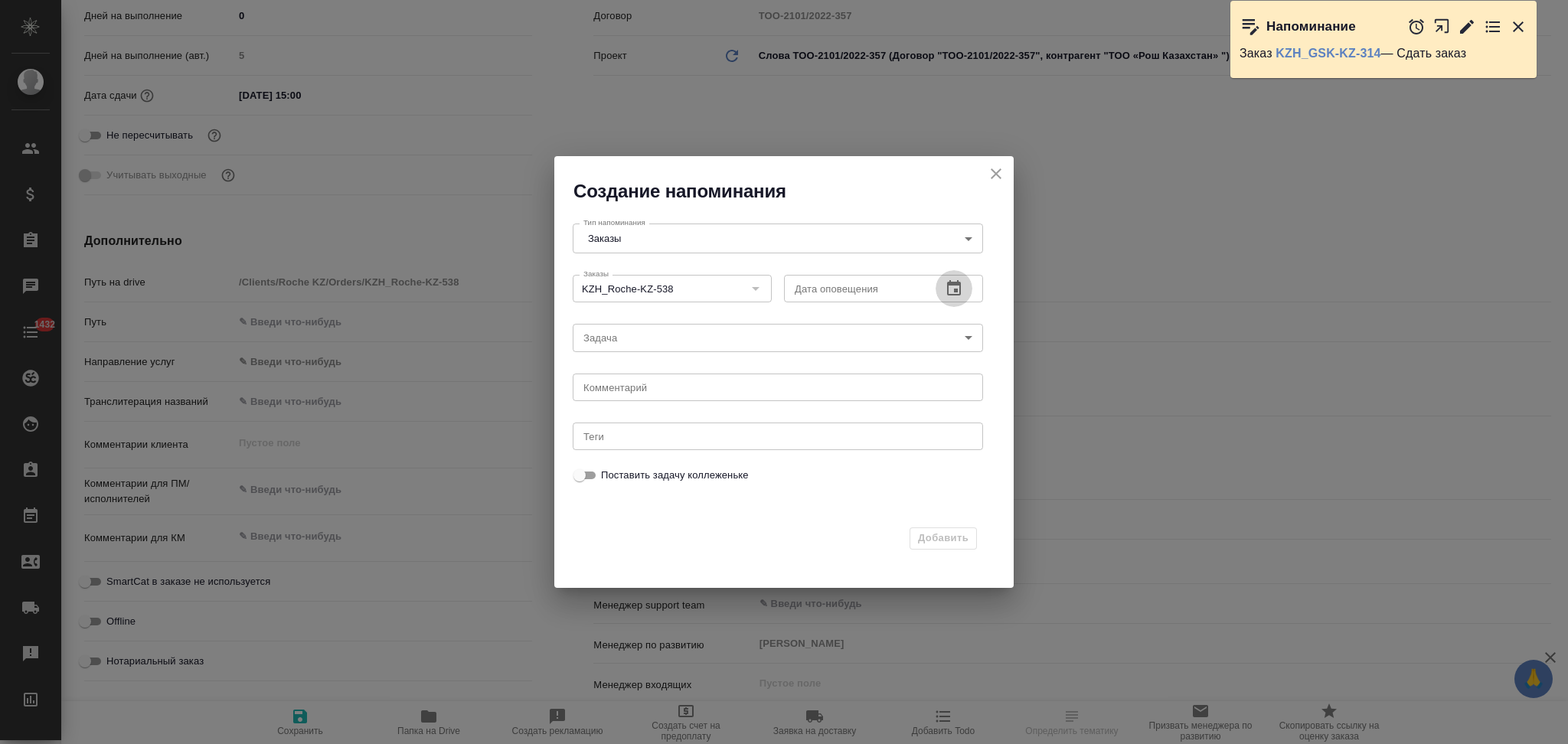
click at [958, 291] on icon "button" at bounding box center [953, 288] width 18 height 18
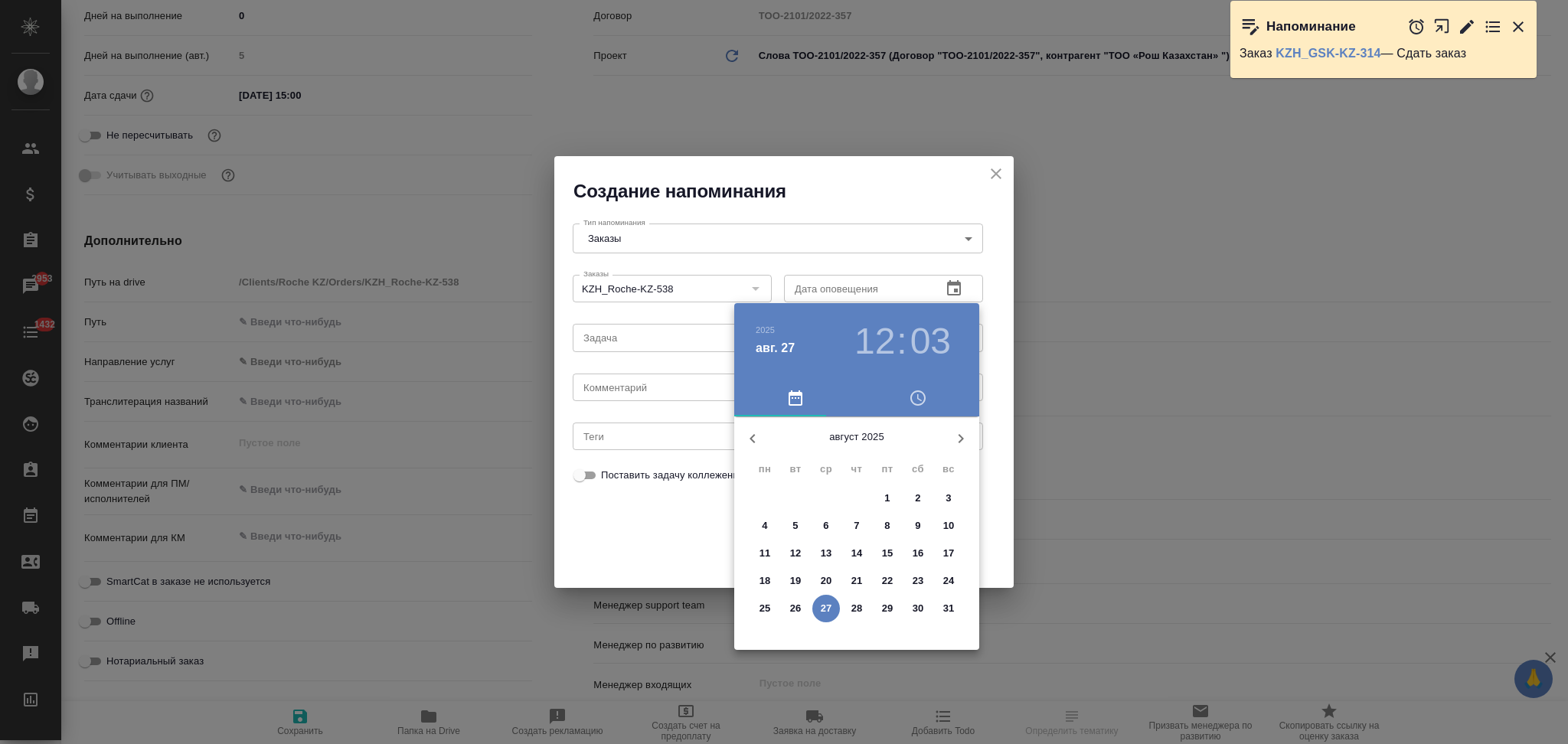
click at [862, 609] on p "28" at bounding box center [857, 608] width 11 height 16
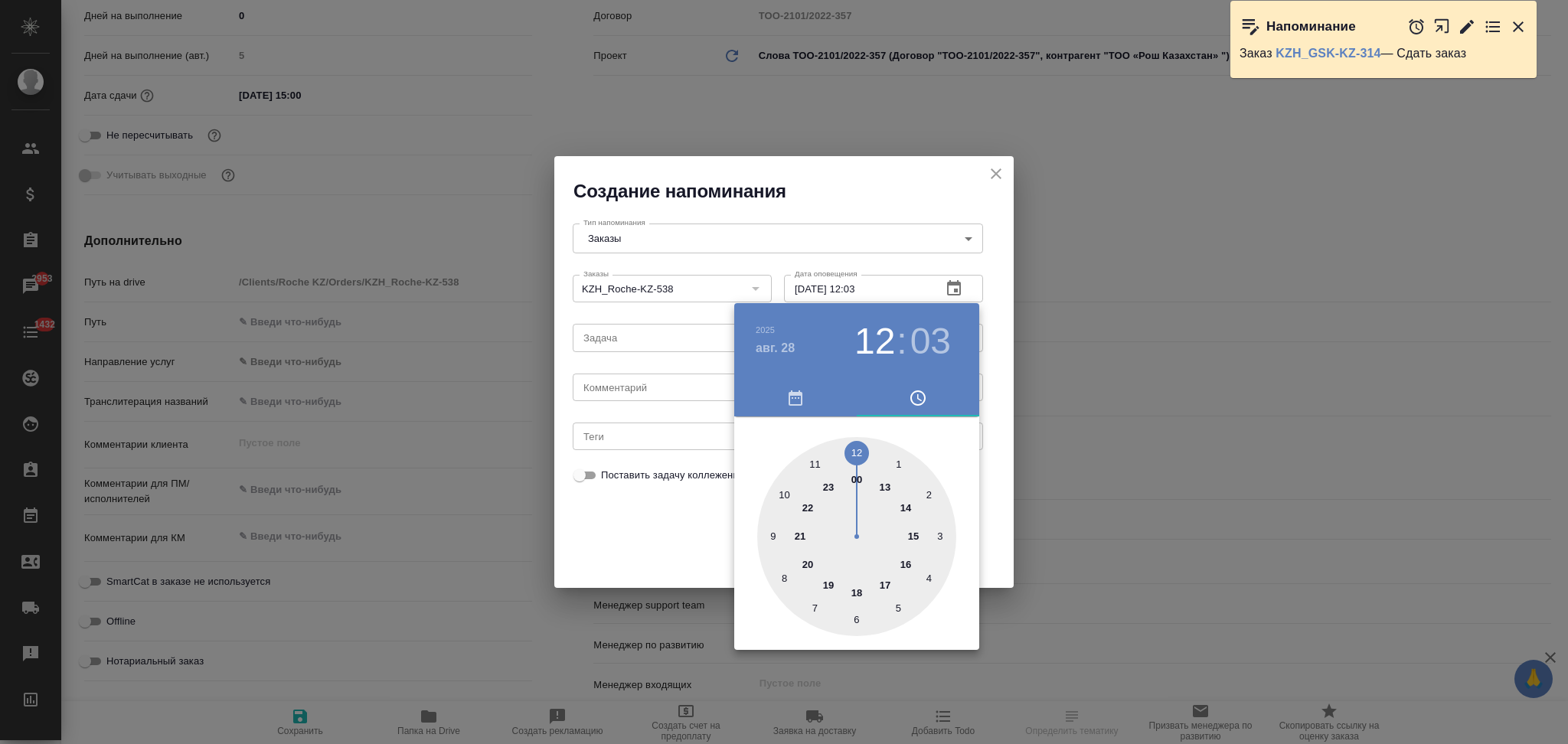
drag, startPoint x: 916, startPoint y: 533, endPoint x: 889, endPoint y: 510, distance: 35.5
click at [915, 533] on div at bounding box center [857, 537] width 199 height 199
click at [854, 448] on div at bounding box center [857, 537] width 199 height 199
type input "28.08.2025 15:00"
click at [671, 525] on div at bounding box center [784, 372] width 1568 height 744
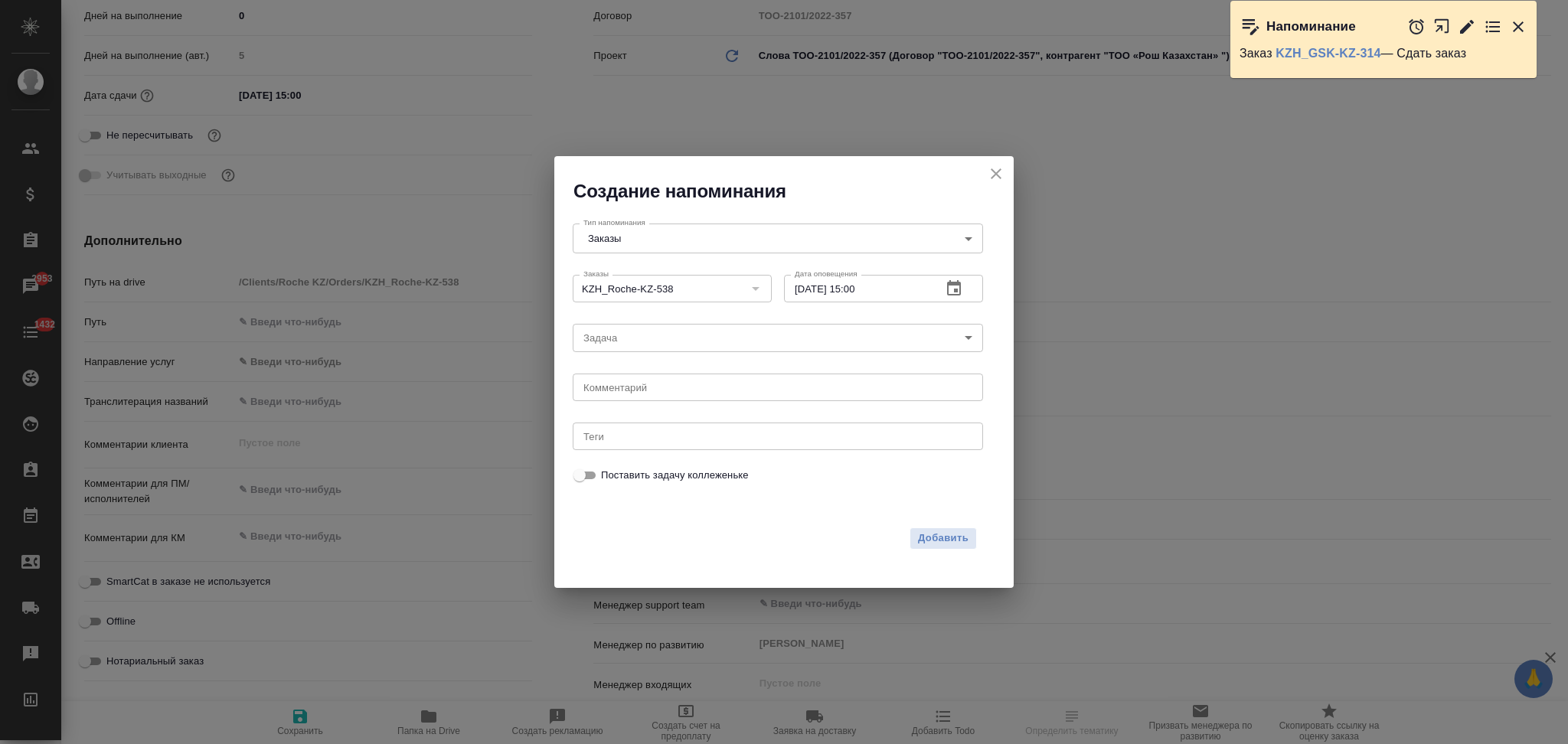
click at [606, 337] on body "🙏 .cls-1 fill:#fff; AWATERA Aslanukova Sati Клиенты Спецификации Заказы 2953 Ча…" at bounding box center [784, 372] width 1568 height 744
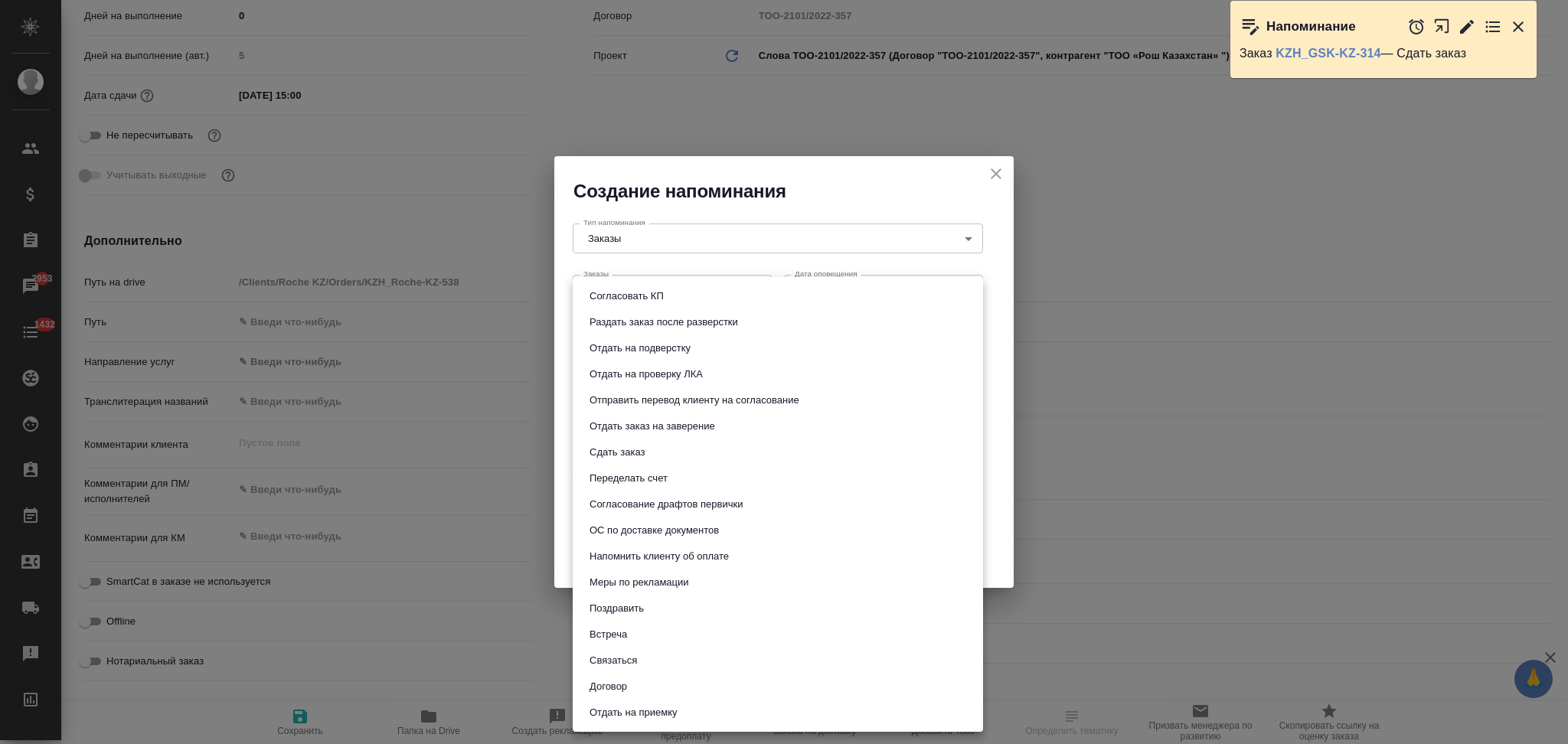
click at [613, 457] on button "Сдать заказ" at bounding box center [617, 452] width 64 height 16
type input "Сдать заказ"
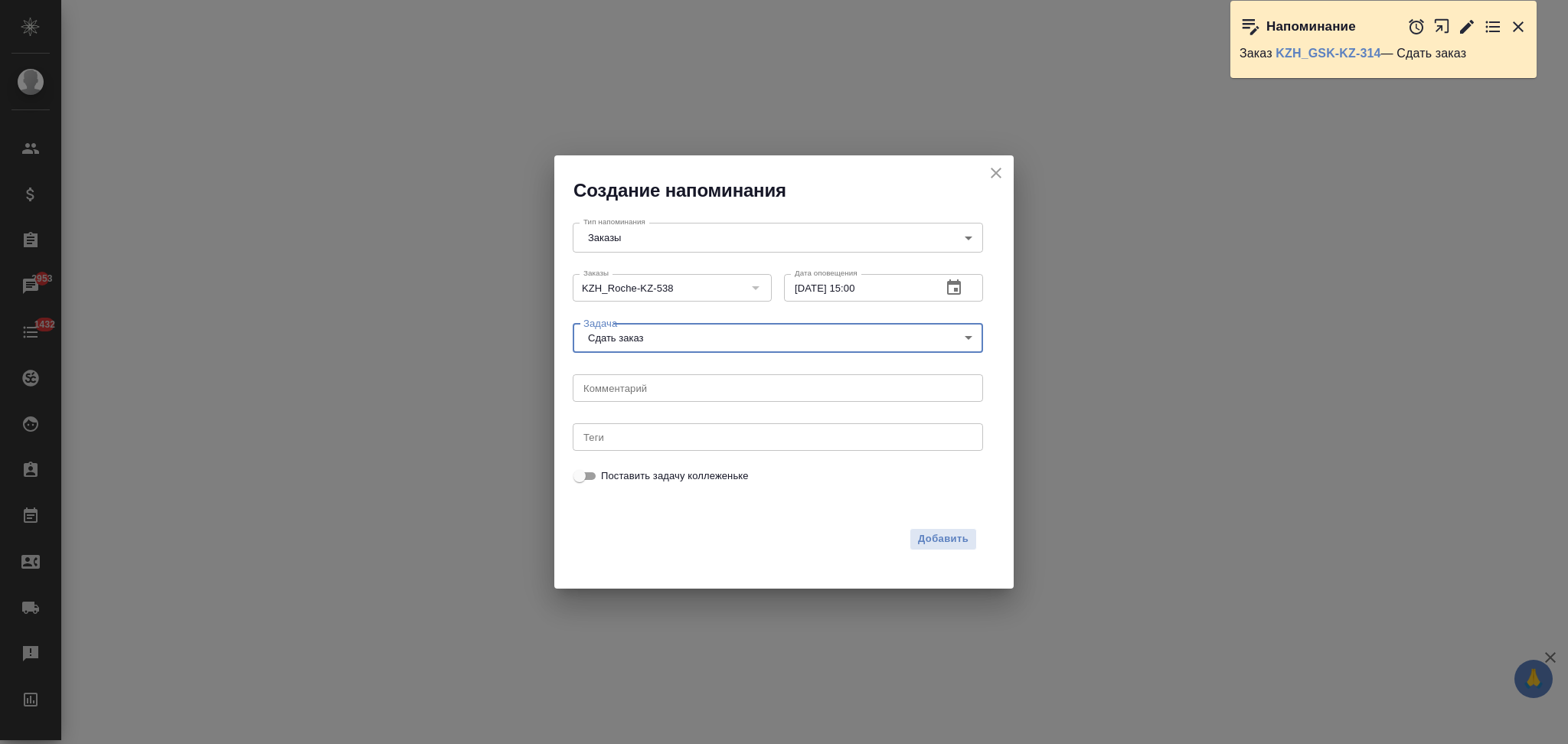
select select "RU"
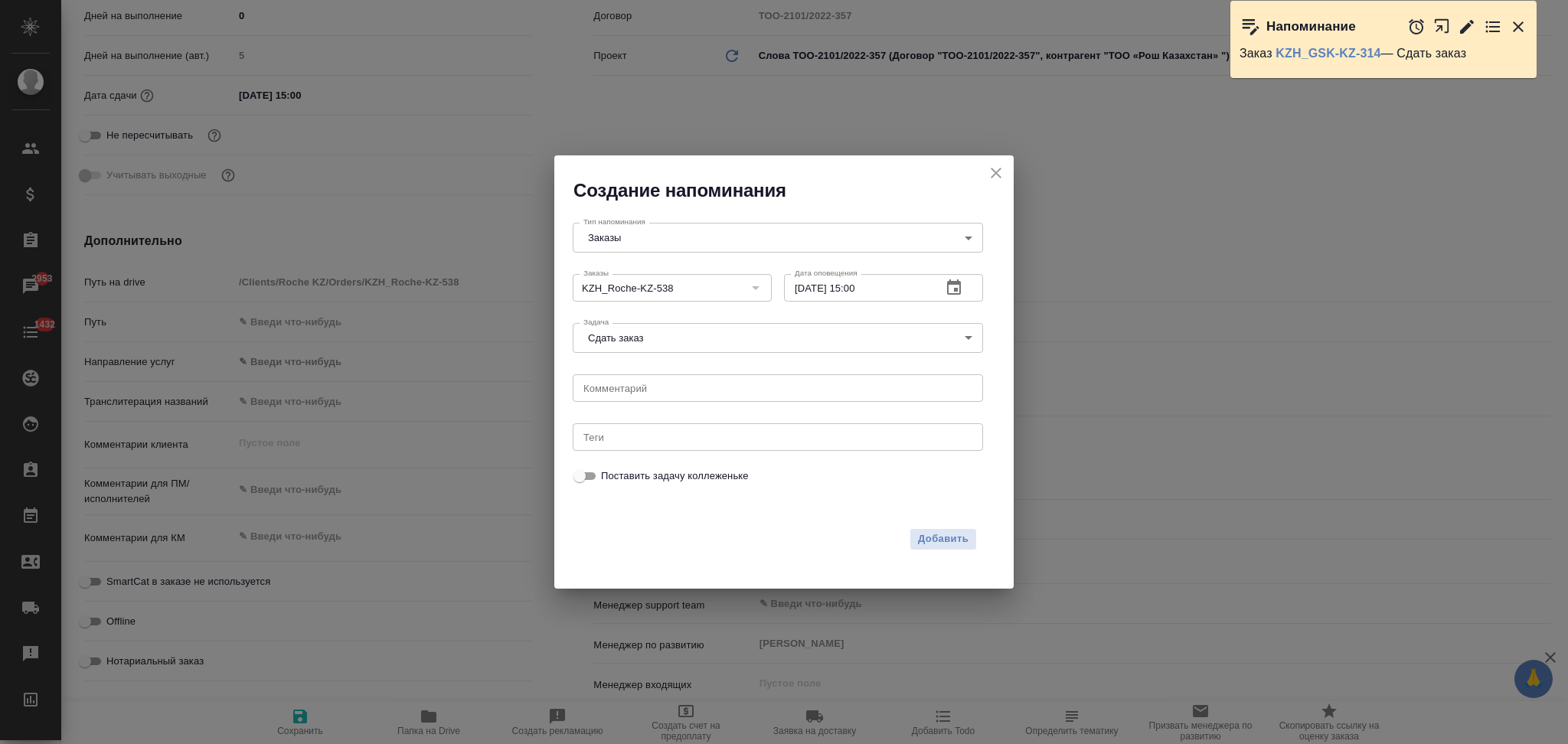
type textarea "x"
click at [940, 538] on span "Добавить" at bounding box center [943, 539] width 50 height 17
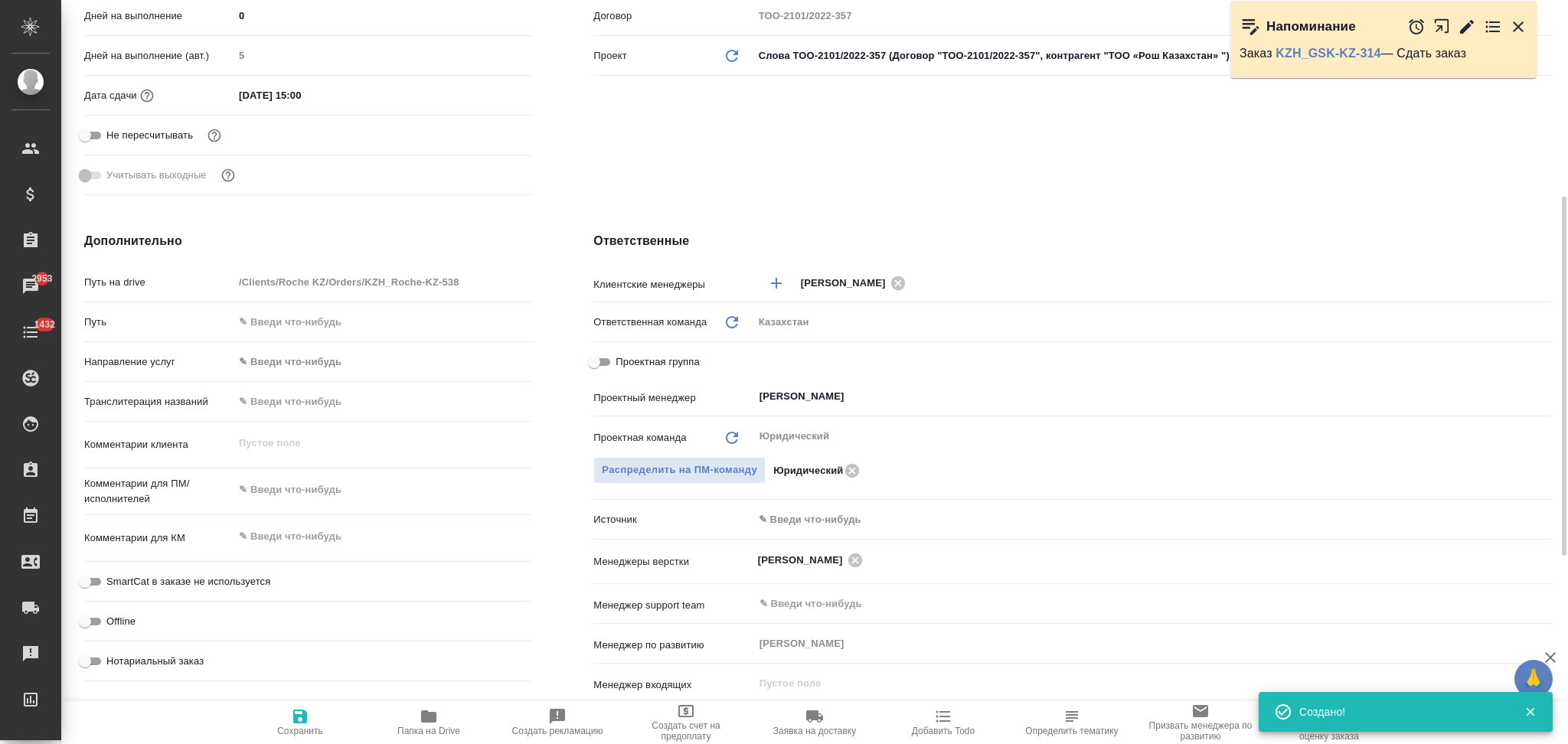
type textarea "x"
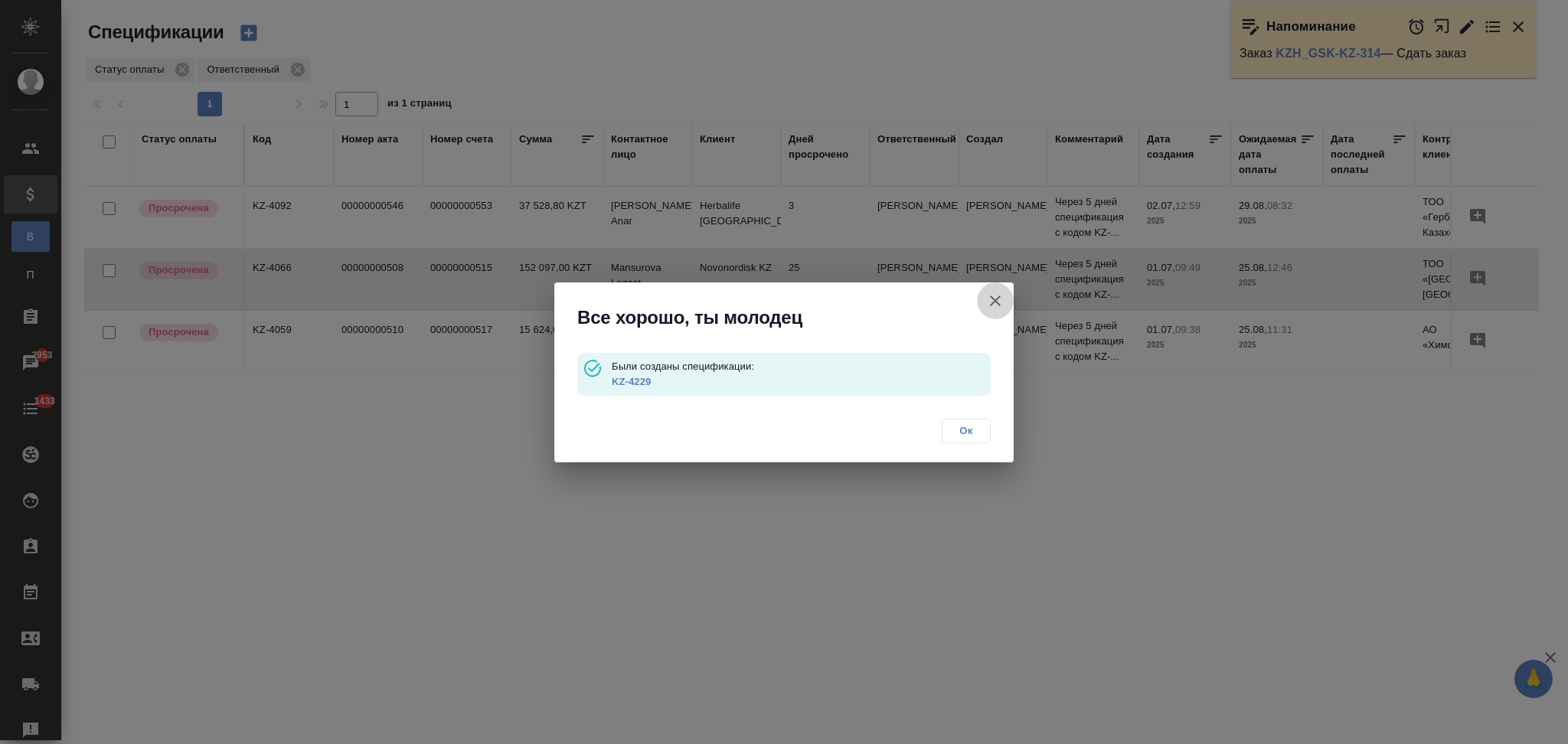
click at [998, 296] on icon "button" at bounding box center [995, 300] width 18 height 18
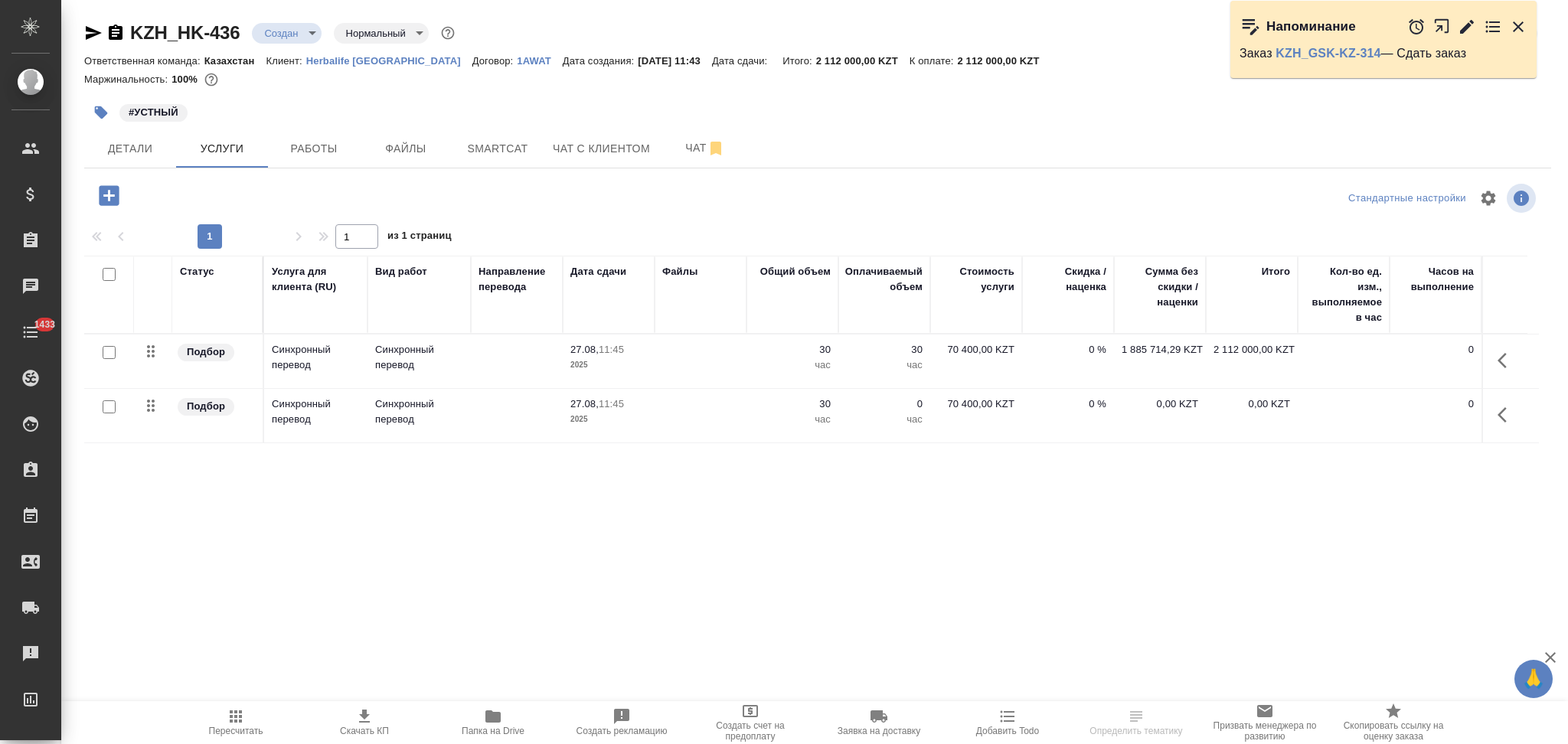
drag, startPoint x: 1502, startPoint y: 410, endPoint x: 1492, endPoint y: 417, distance: 12.2
click at [1502, 411] on icon "button" at bounding box center [1502, 415] width 10 height 16
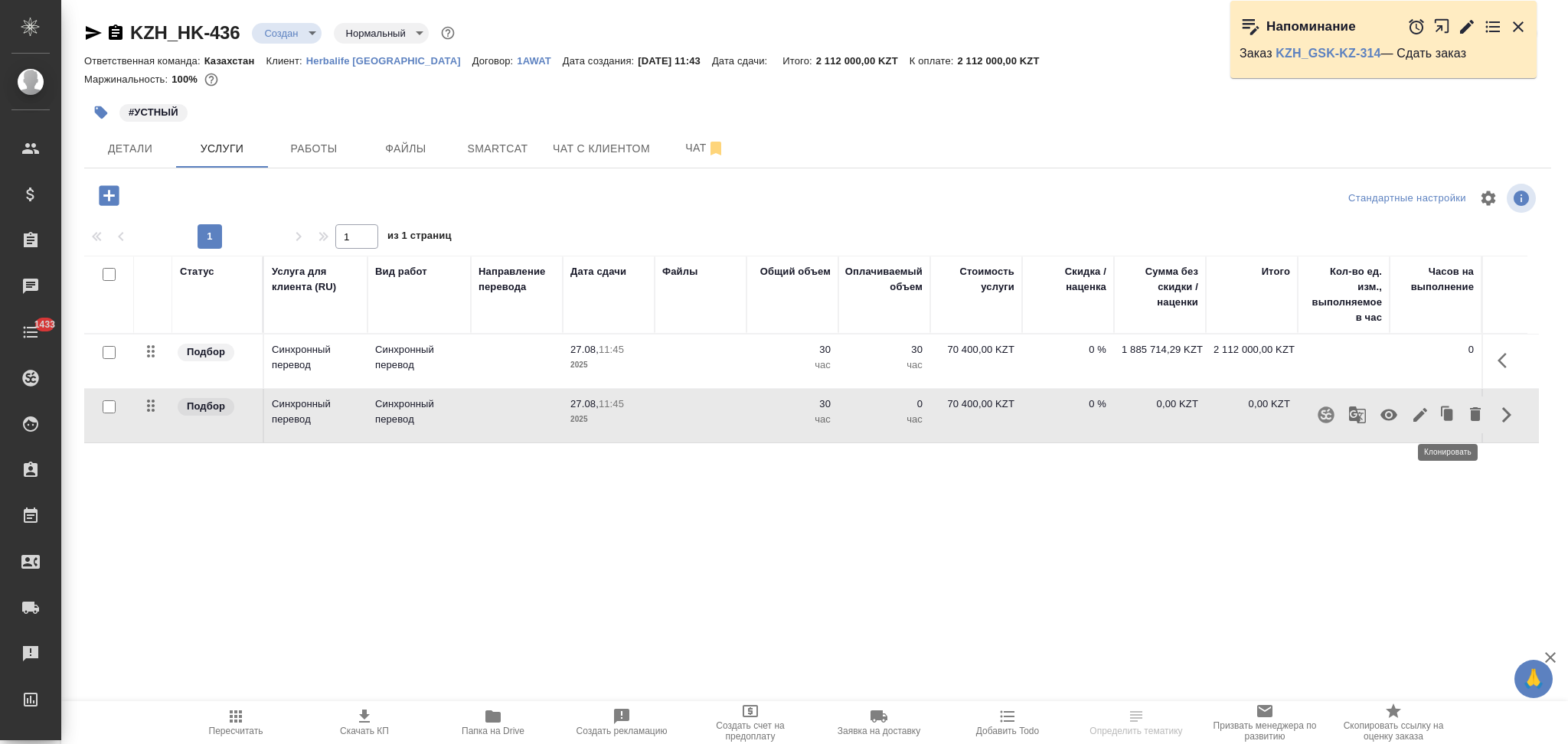
click at [1444, 416] on icon "button" at bounding box center [1449, 414] width 10 height 11
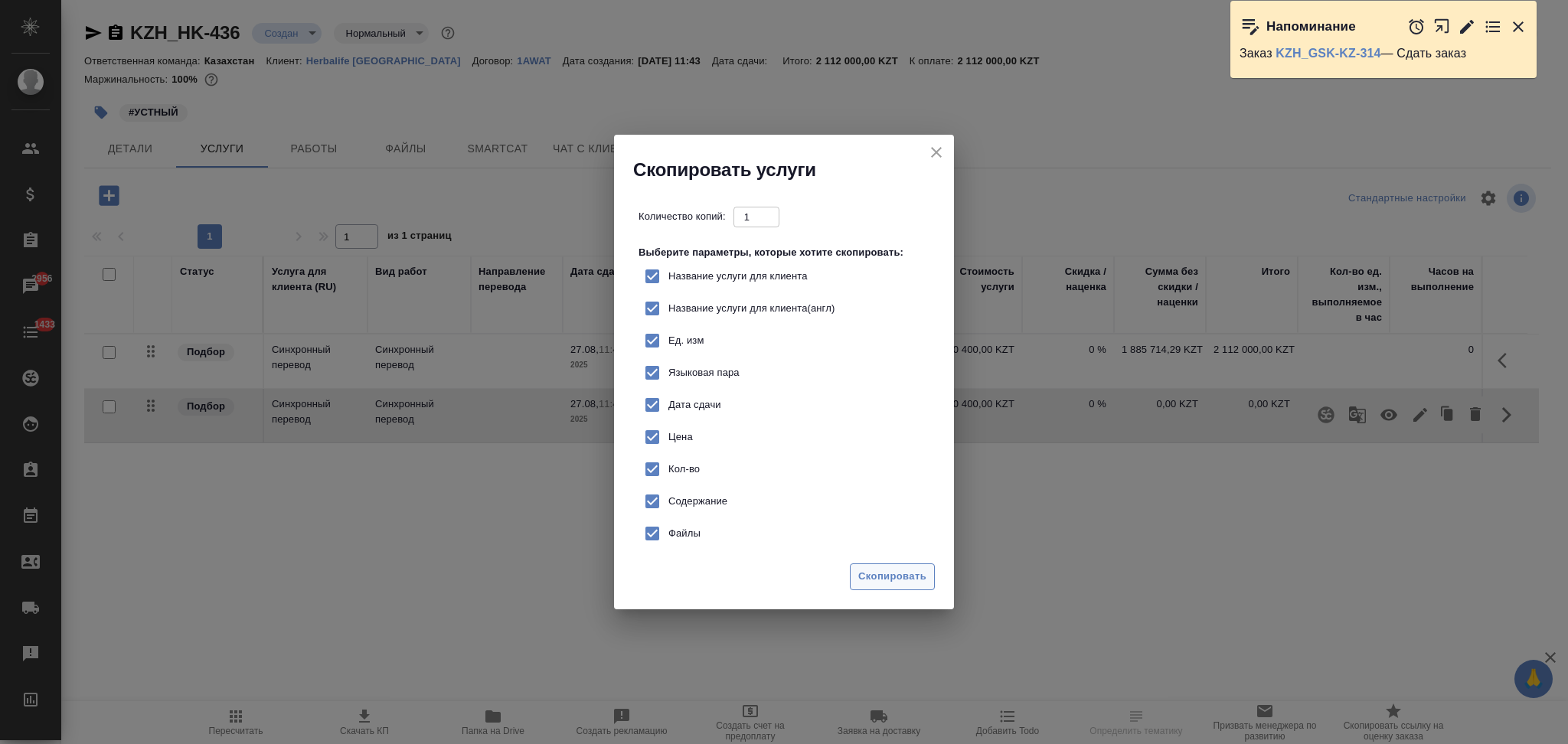
click at [862, 587] on button "Скопировать" at bounding box center [892, 576] width 85 height 27
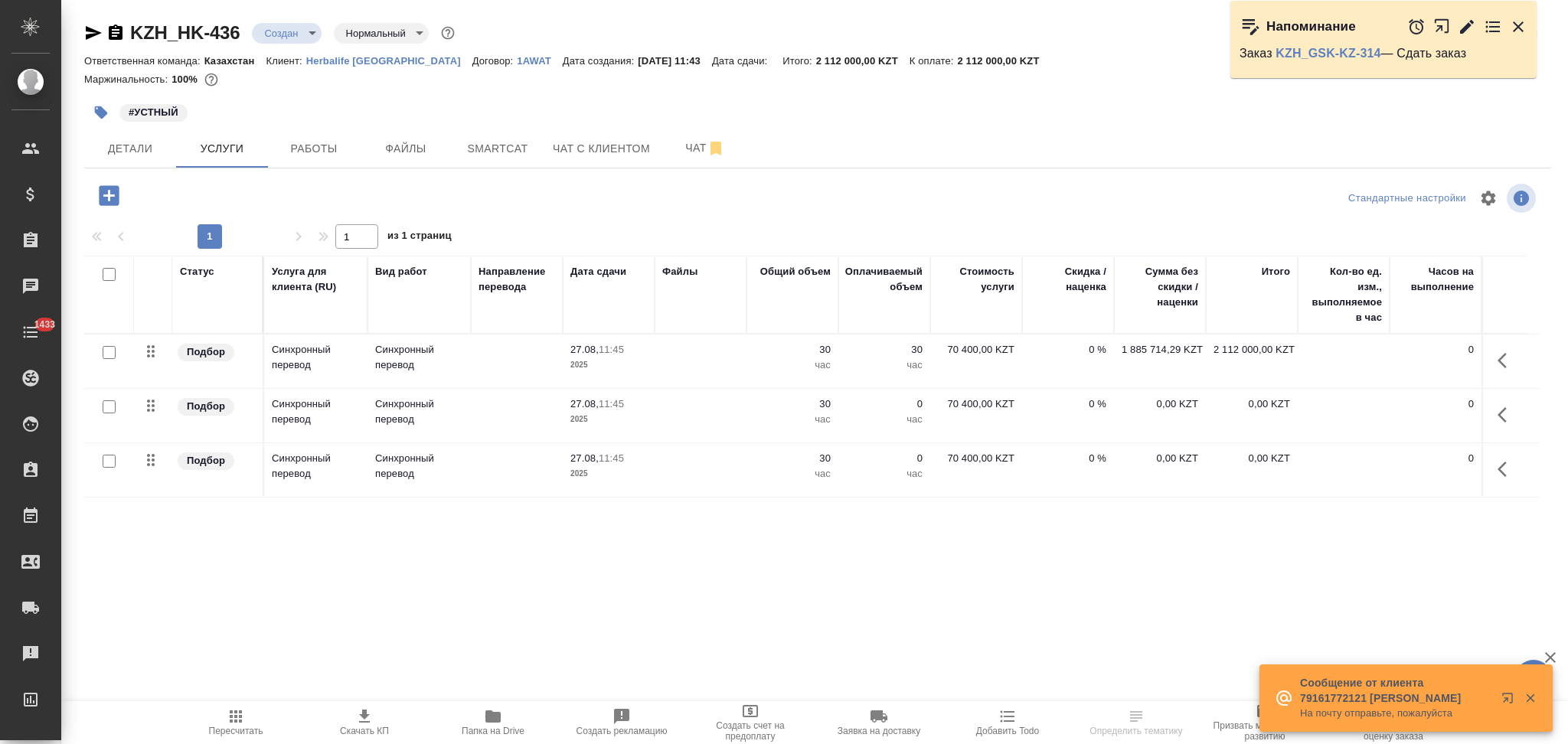
click at [1504, 472] on icon "button" at bounding box center [1507, 468] width 18 height 18
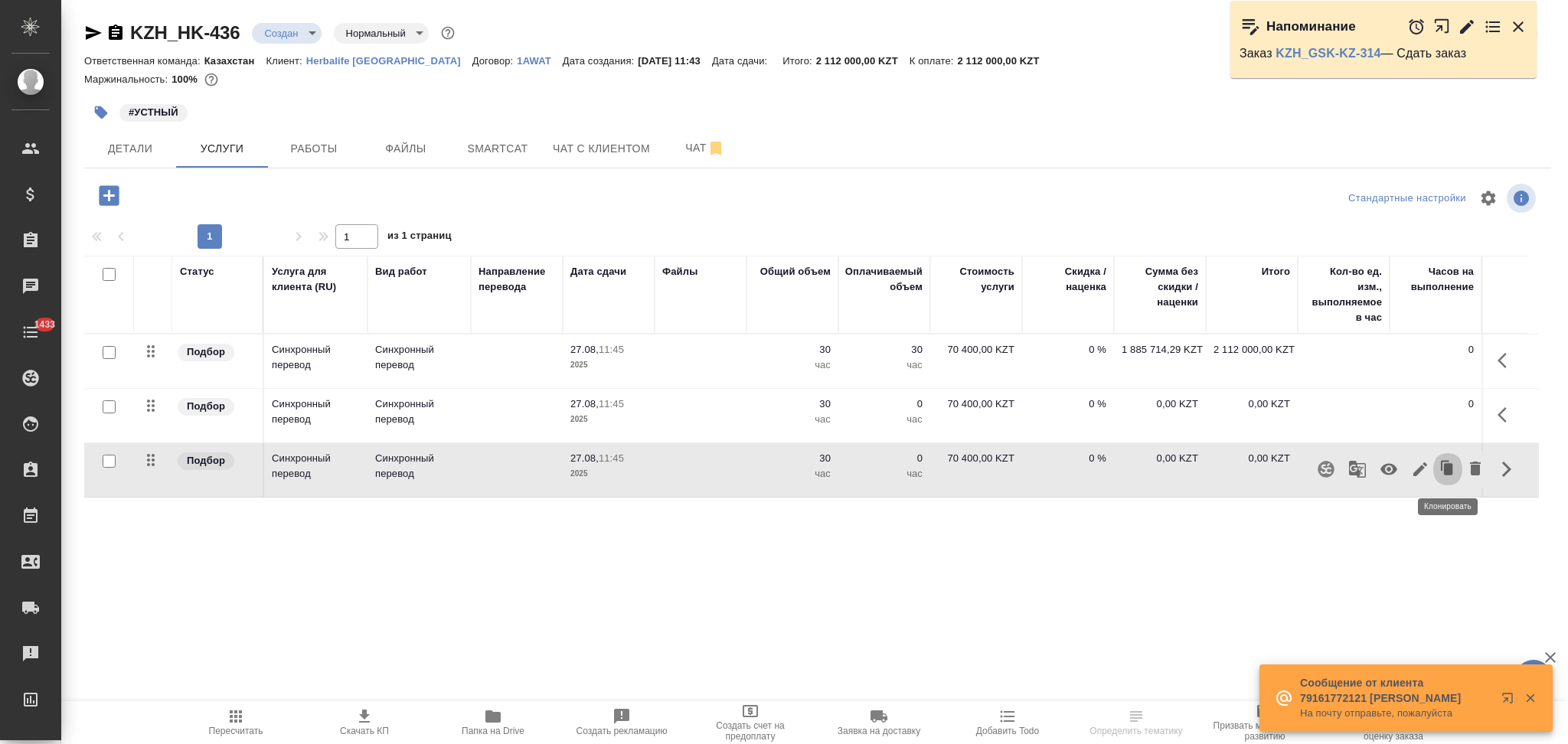
click at [1453, 467] on icon "button" at bounding box center [1448, 469] width 22 height 22
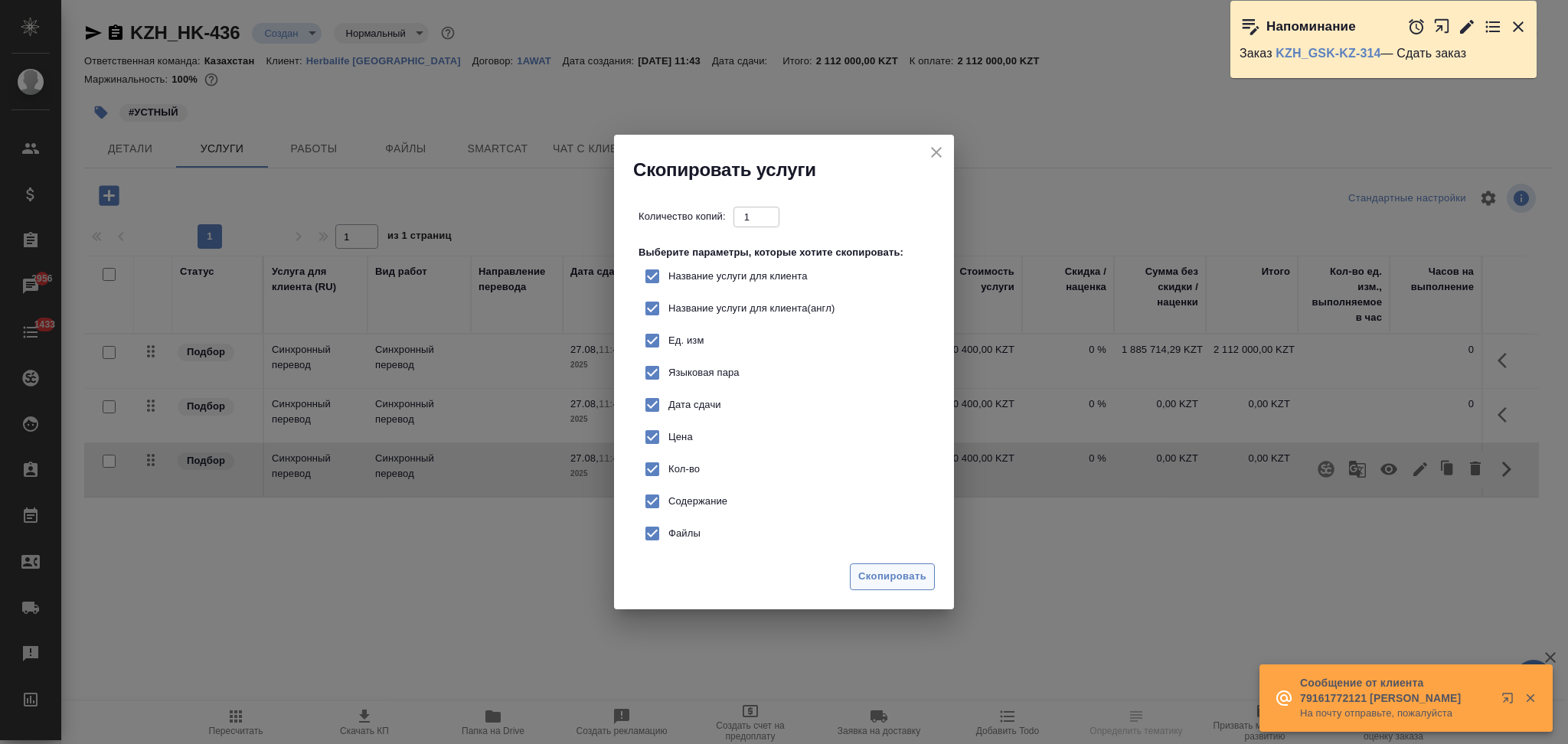
click at [872, 571] on span "Скопировать" at bounding box center [892, 576] width 68 height 17
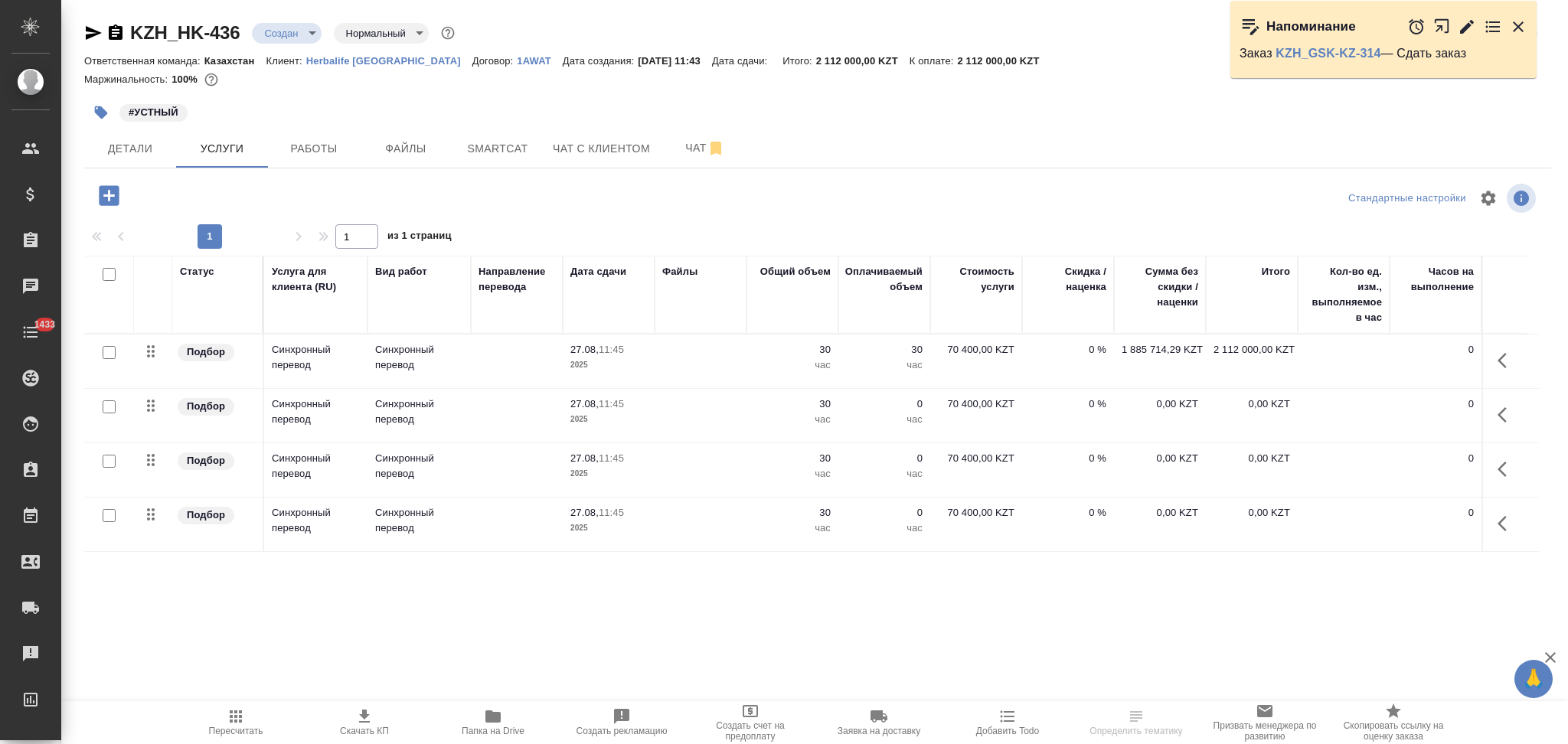
click at [730, 366] on td at bounding box center [700, 361] width 92 height 54
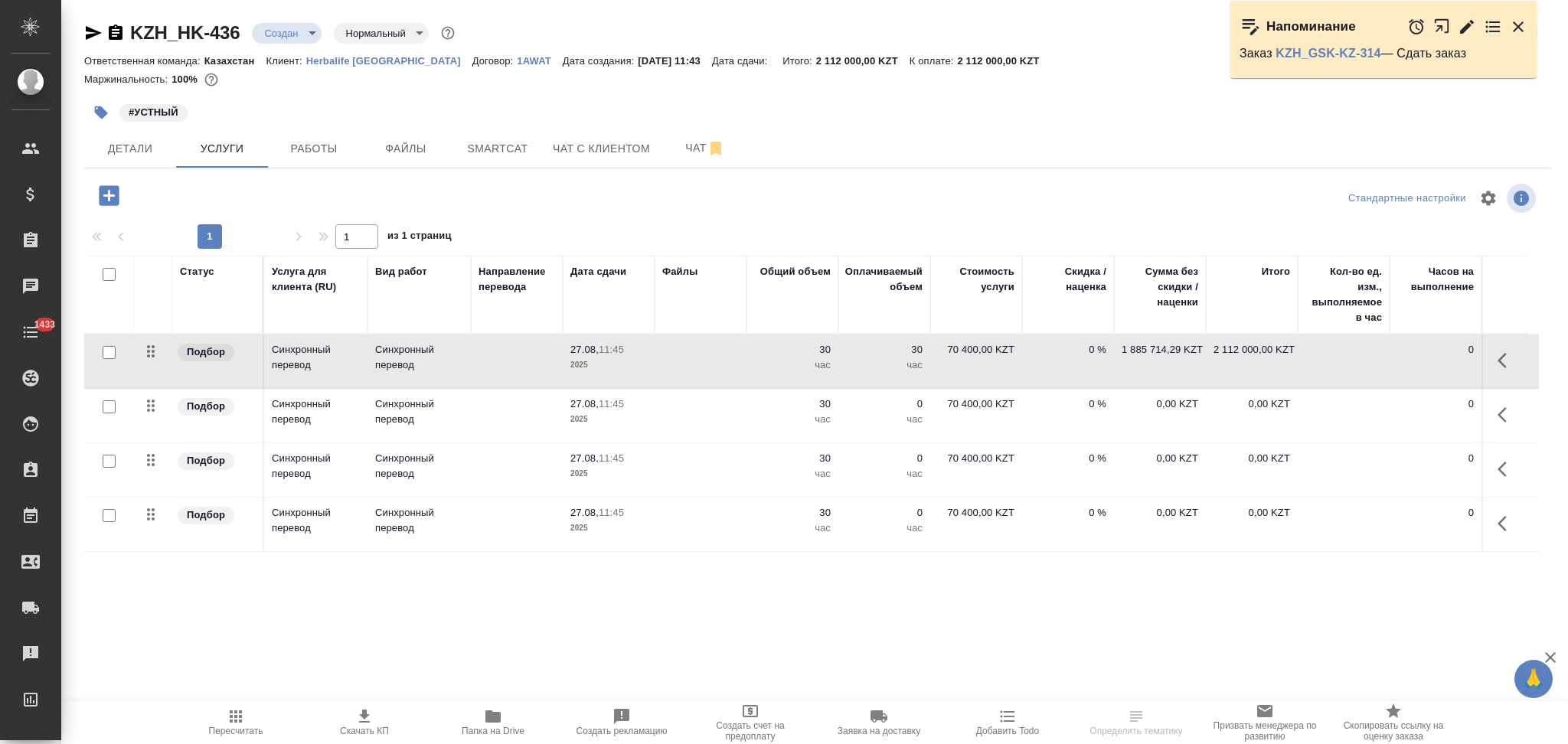
click at [730, 366] on td at bounding box center [700, 361] width 92 height 54
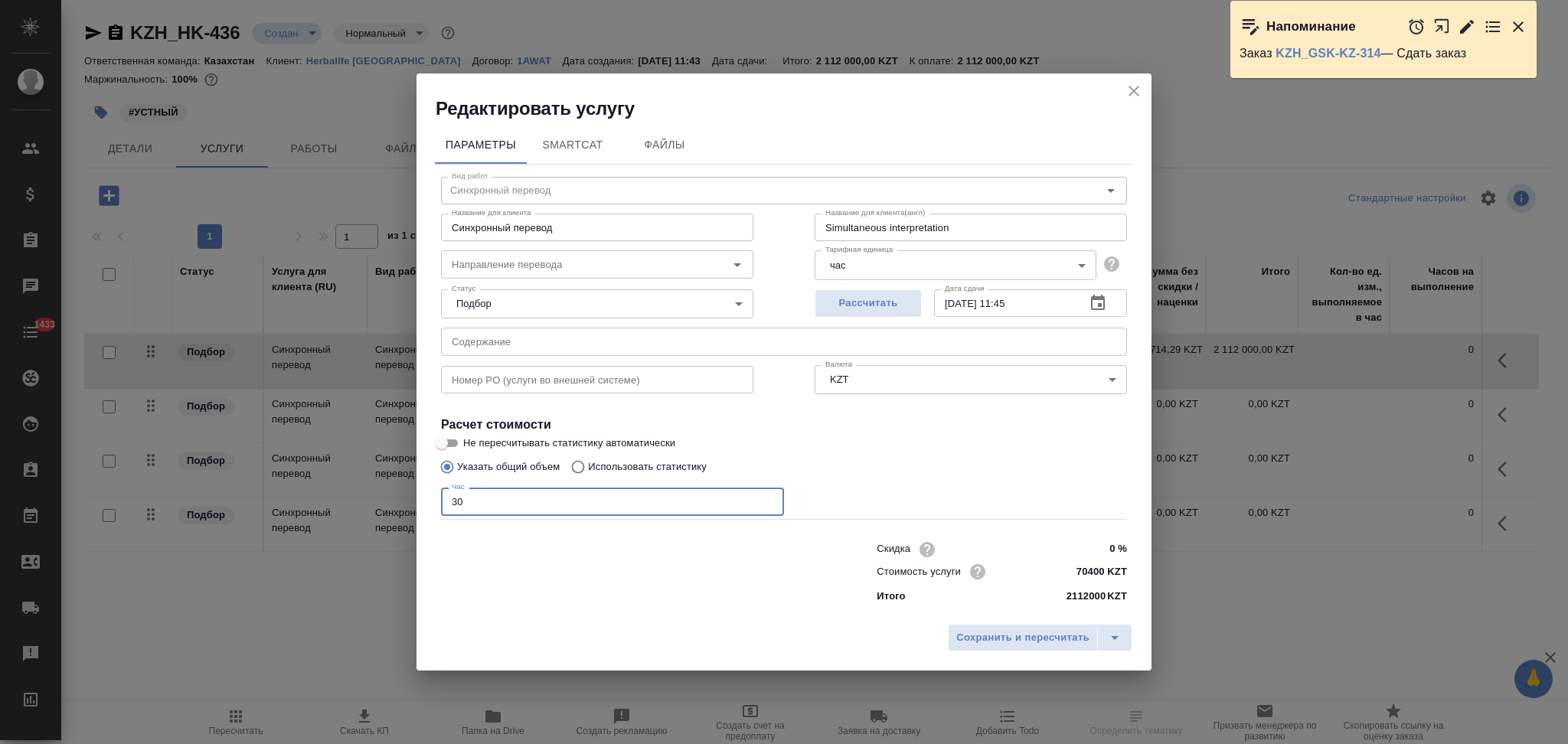
drag, startPoint x: 469, startPoint y: 499, endPoint x: 398, endPoint y: 489, distance: 71.7
click at [398, 489] on div "Редактировать услугу Параметры SmartCat Файлы Вид работ Синхронный перевод Вид …" at bounding box center [784, 372] width 1568 height 744
type input "4"
click at [499, 339] on input "text" at bounding box center [784, 341] width 686 height 28
type input "11.09"
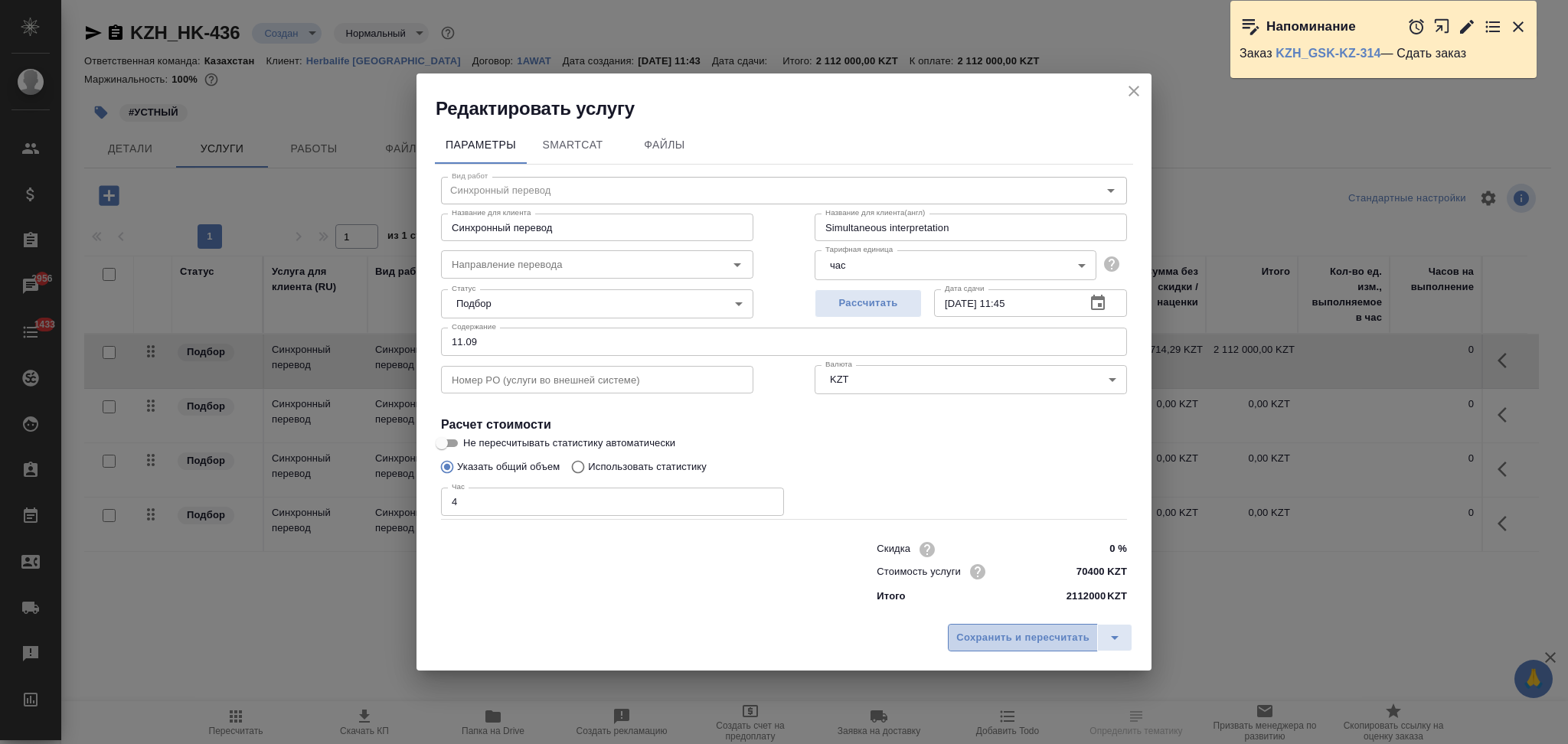
click at [959, 637] on span "Сохранить и пересчитать" at bounding box center [1023, 638] width 133 height 17
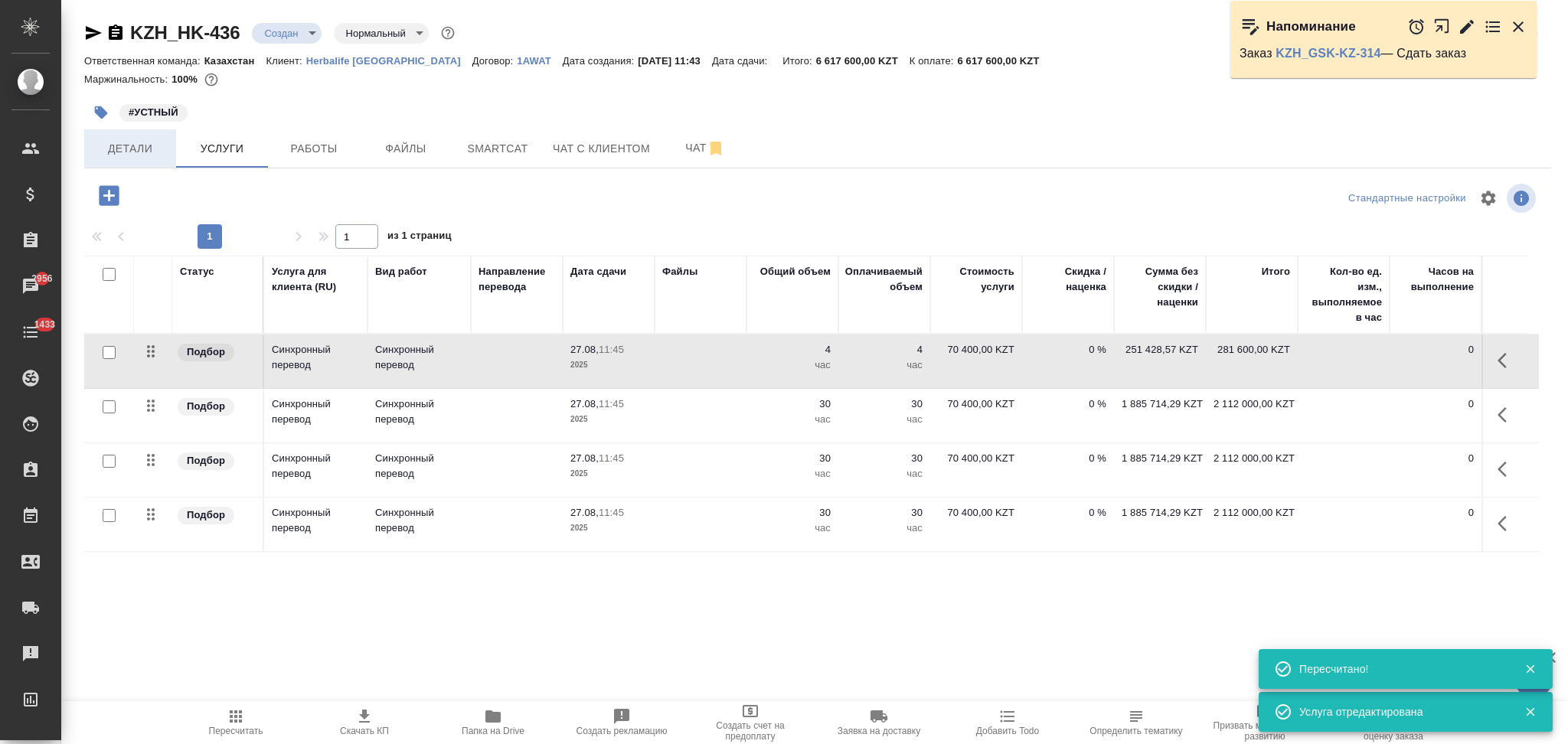
click at [145, 152] on span "Детали" at bounding box center [130, 149] width 73 height 19
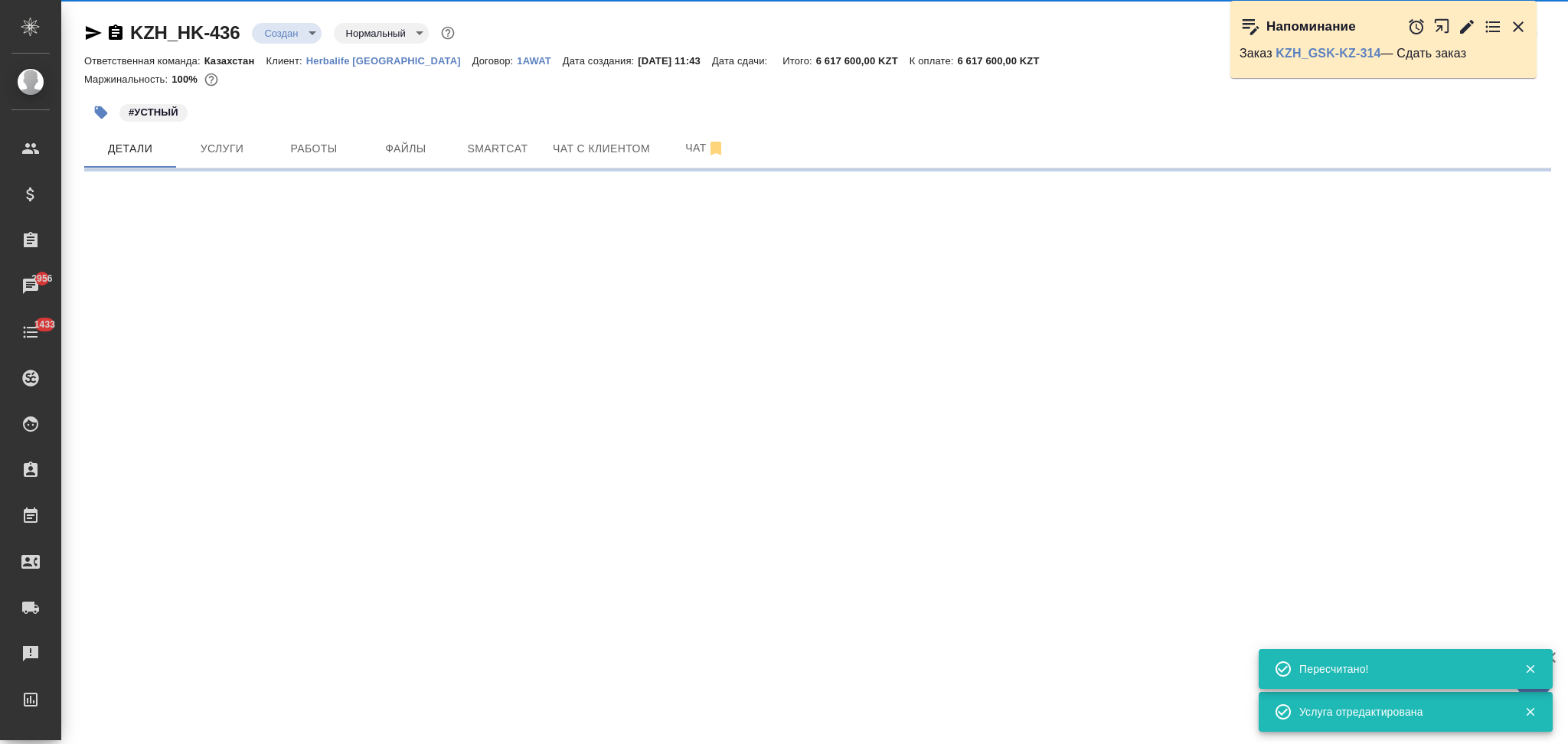
select select "RU"
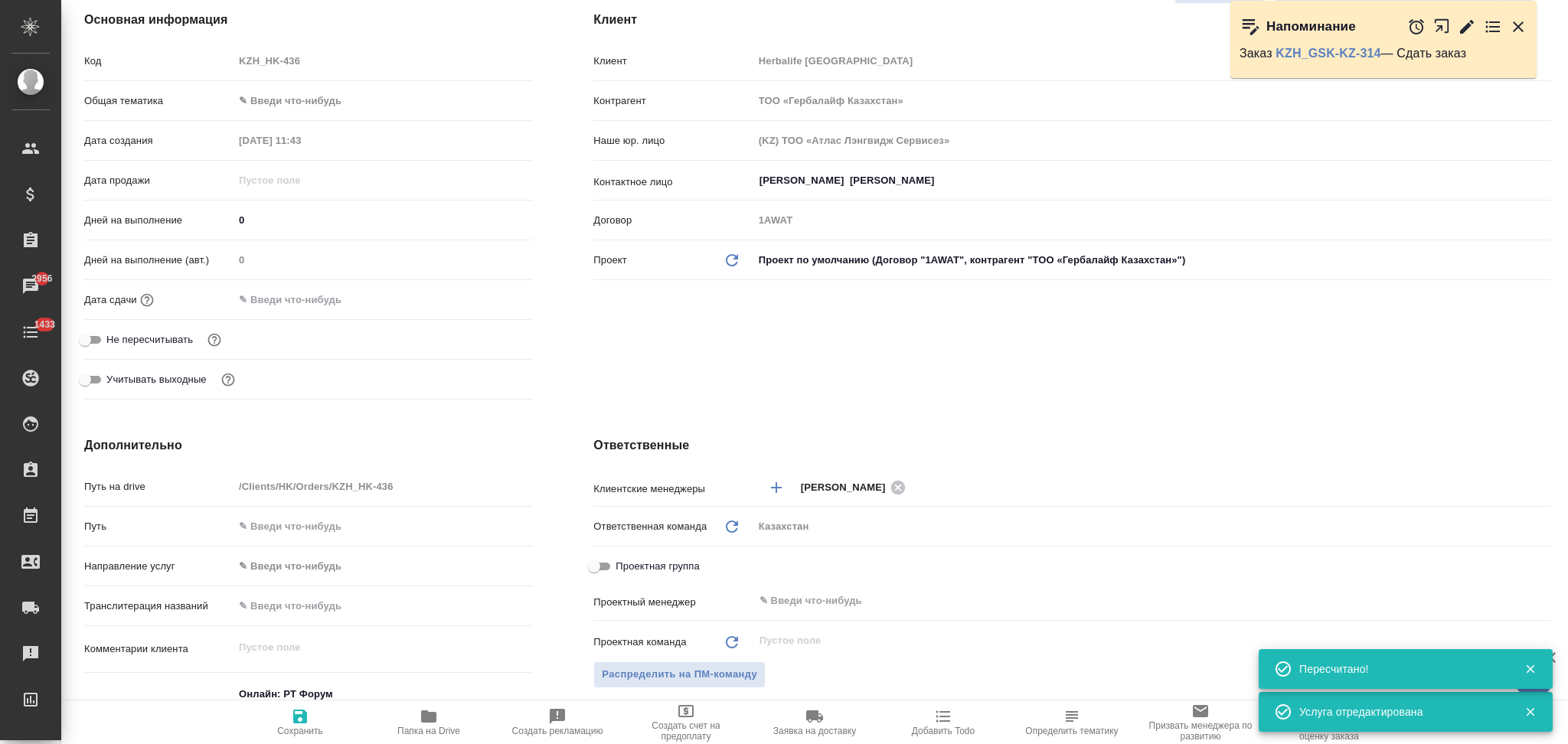
type textarea "x"
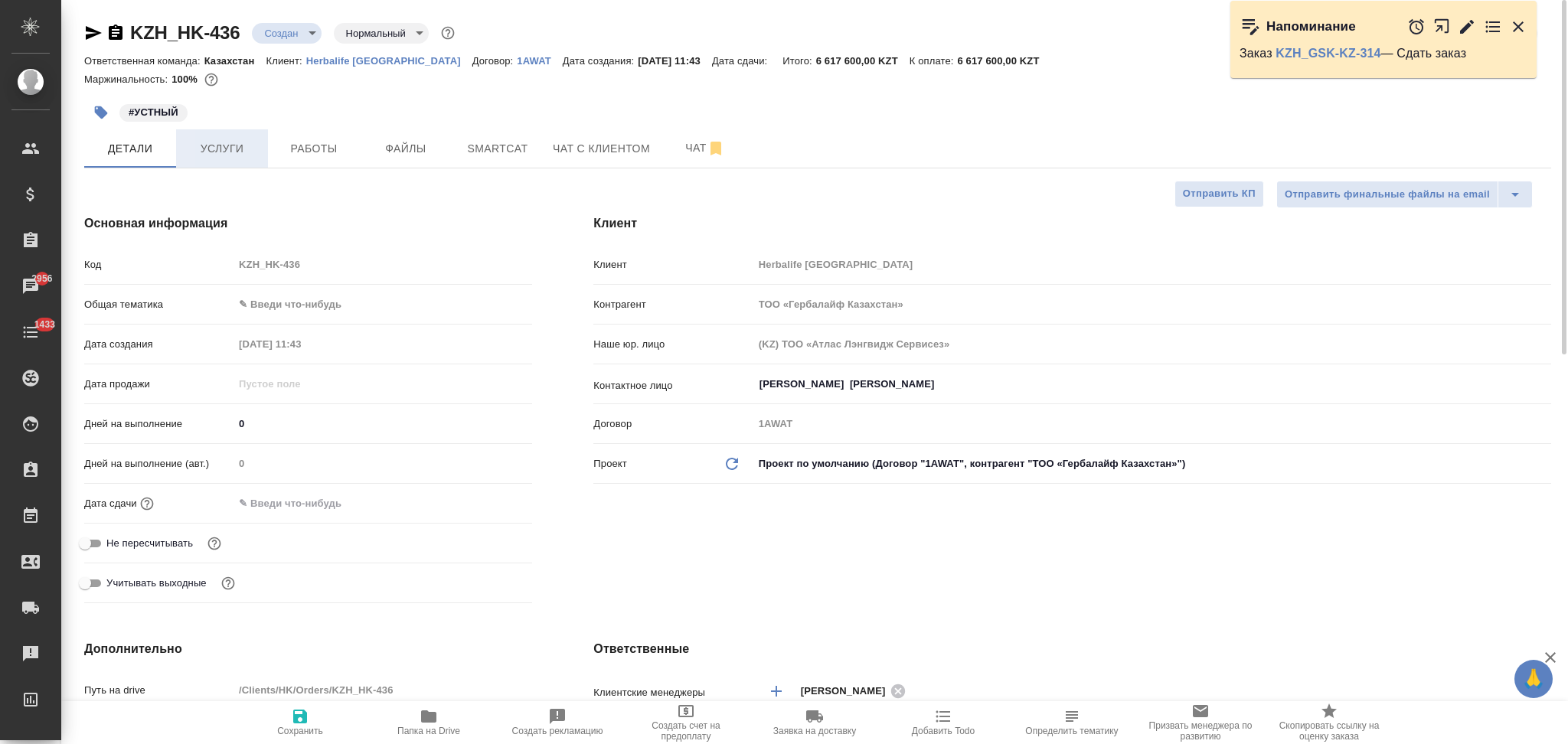
click at [226, 149] on span "Услуги" at bounding box center [221, 149] width 73 height 19
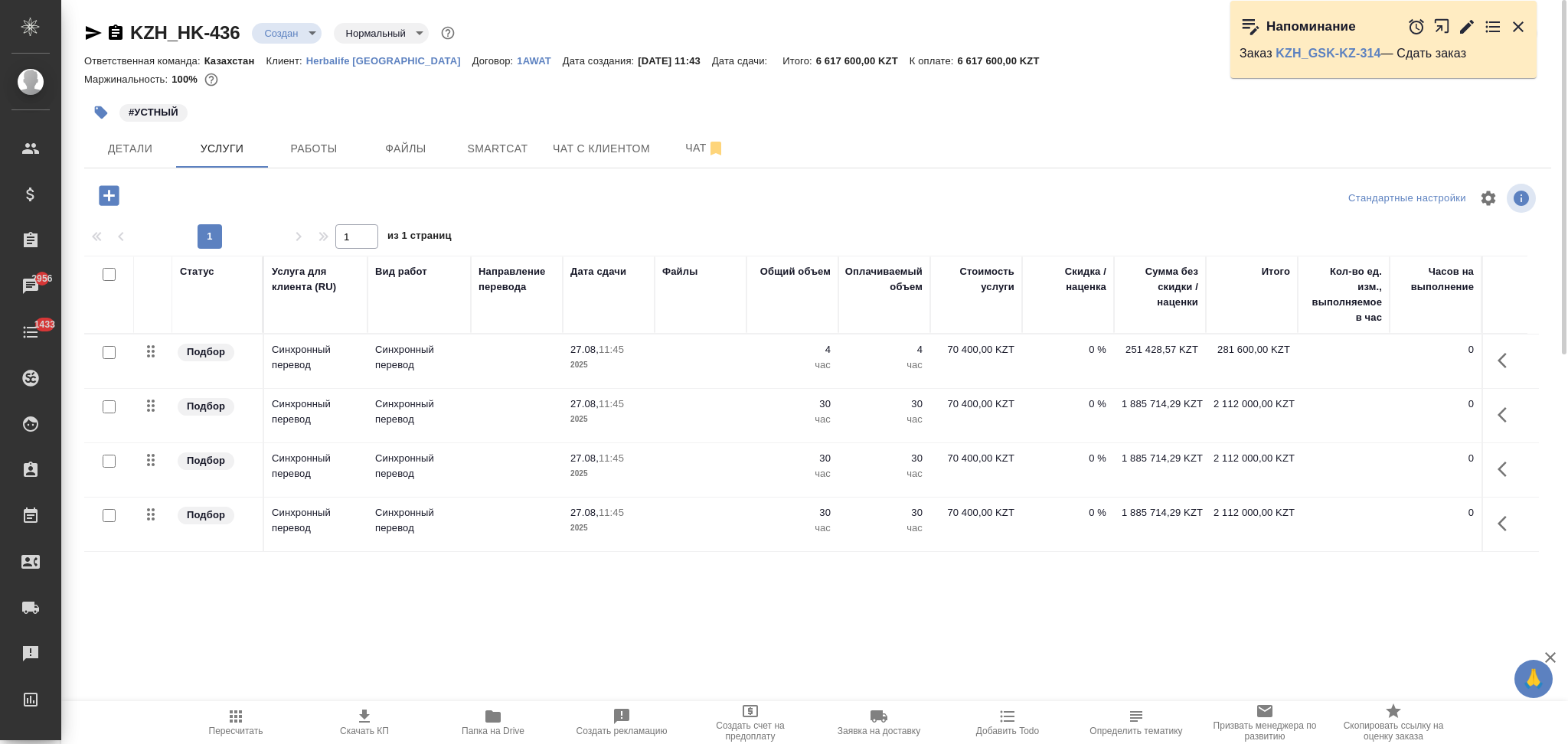
click at [690, 409] on td at bounding box center [700, 416] width 92 height 54
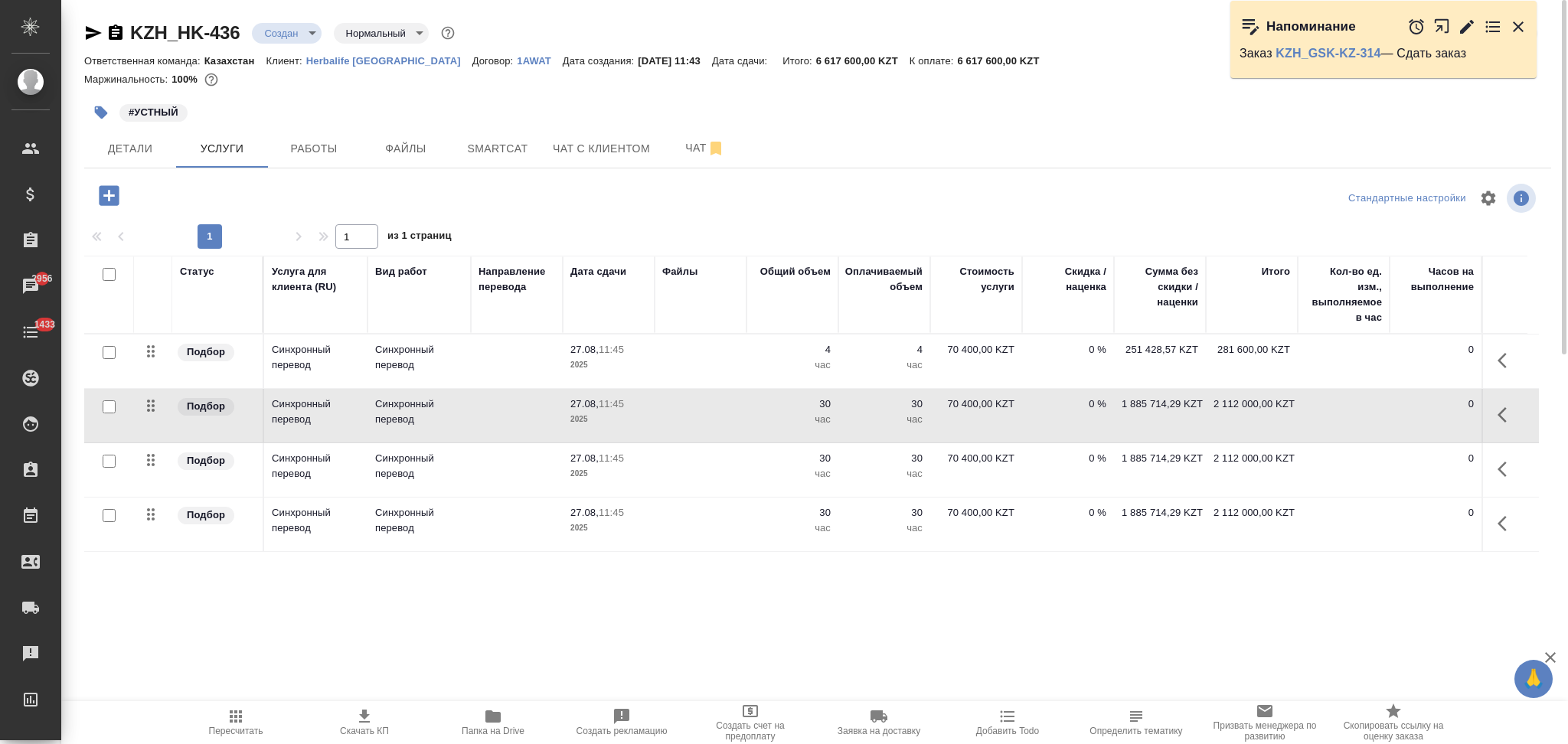
click at [692, 409] on td at bounding box center [700, 416] width 92 height 54
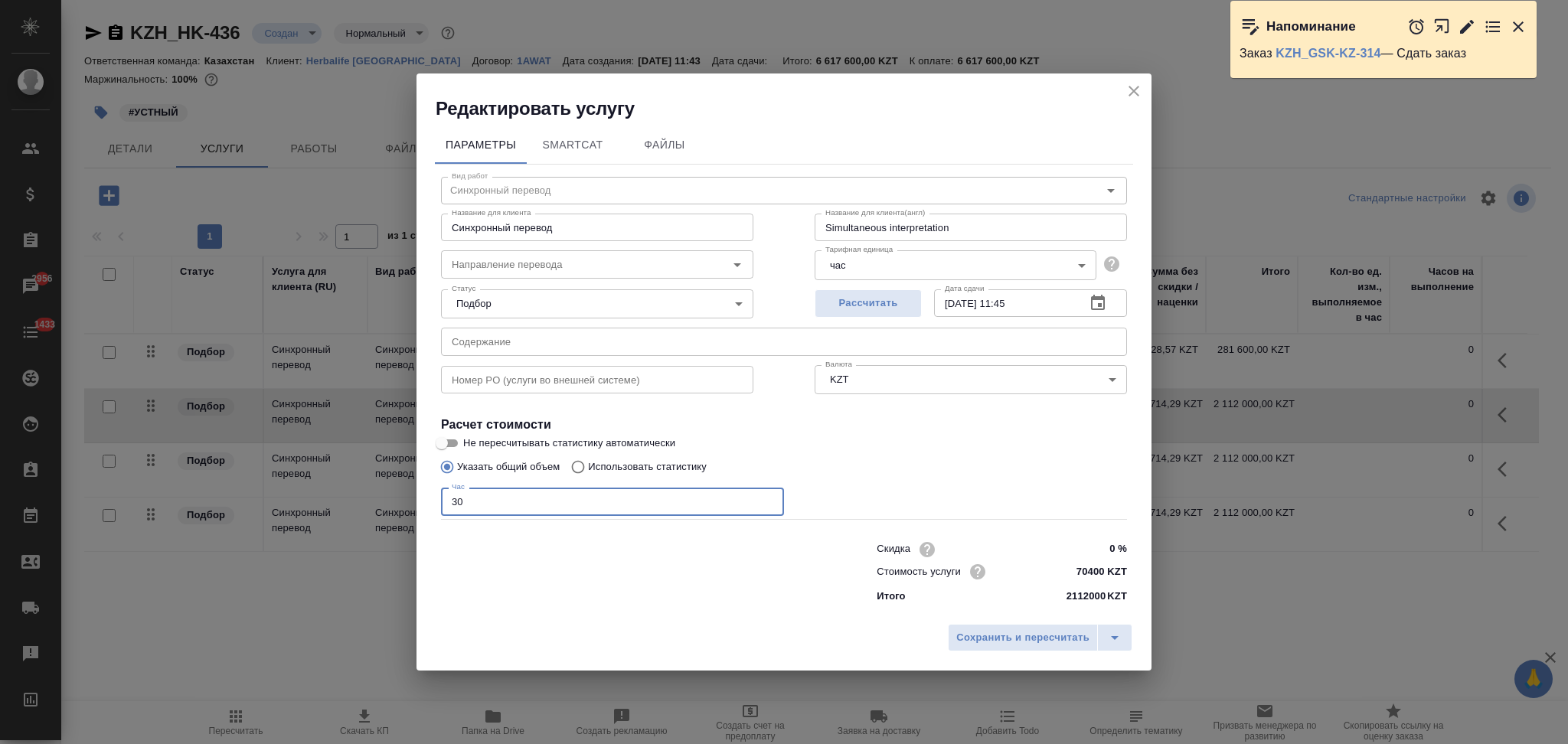
drag, startPoint x: 517, startPoint y: 499, endPoint x: 422, endPoint y: 496, distance: 95.0
click at [422, 496] on div "Параметры SmartCat Файлы Вид работ Синхронный перевод Вид работ Название для кл…" at bounding box center [784, 369] width 735 height 496
type input "8"
click at [1005, 646] on span "Сохранить и пересчитать" at bounding box center [1023, 638] width 133 height 17
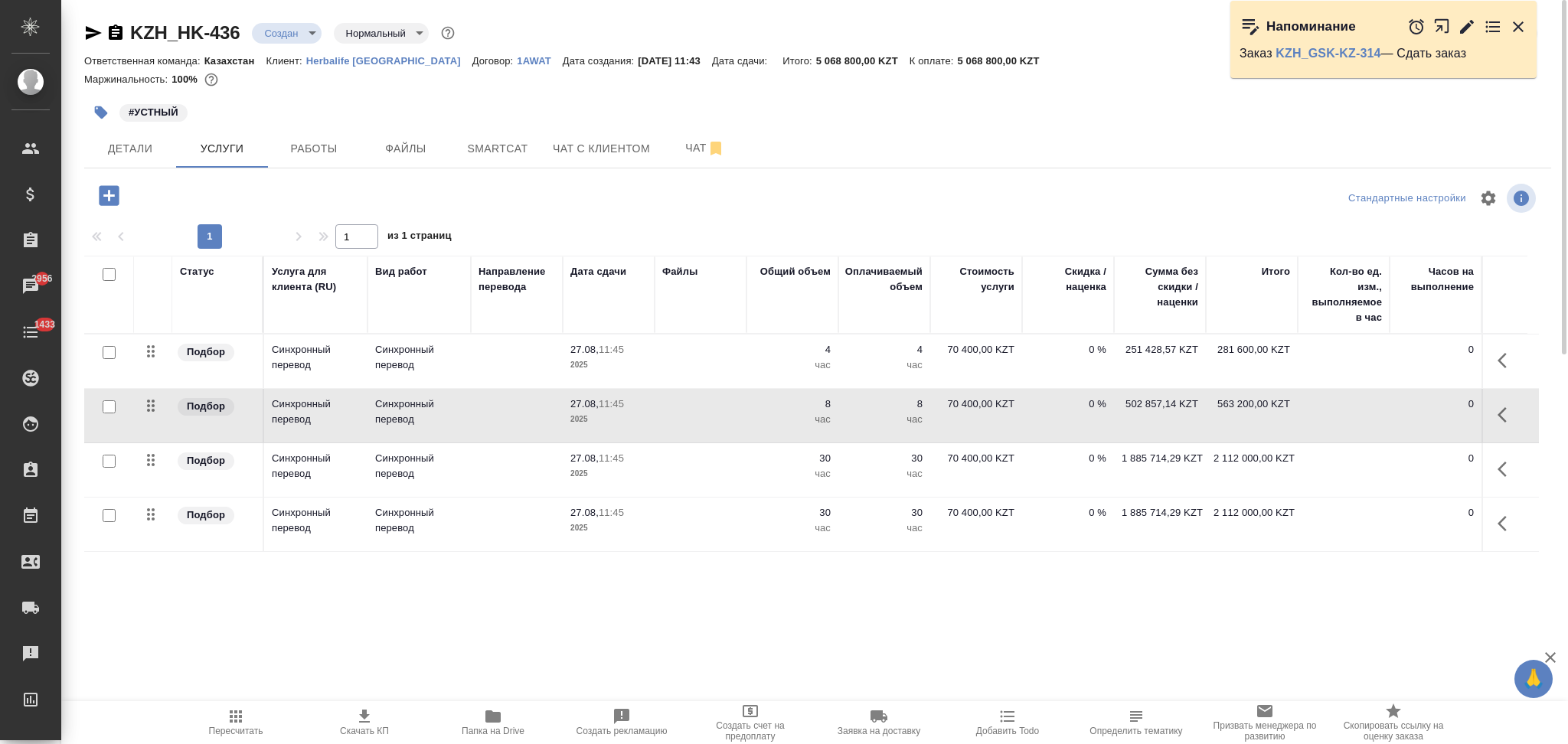
click at [708, 418] on td at bounding box center [700, 416] width 92 height 54
click at [707, 417] on td at bounding box center [700, 416] width 92 height 54
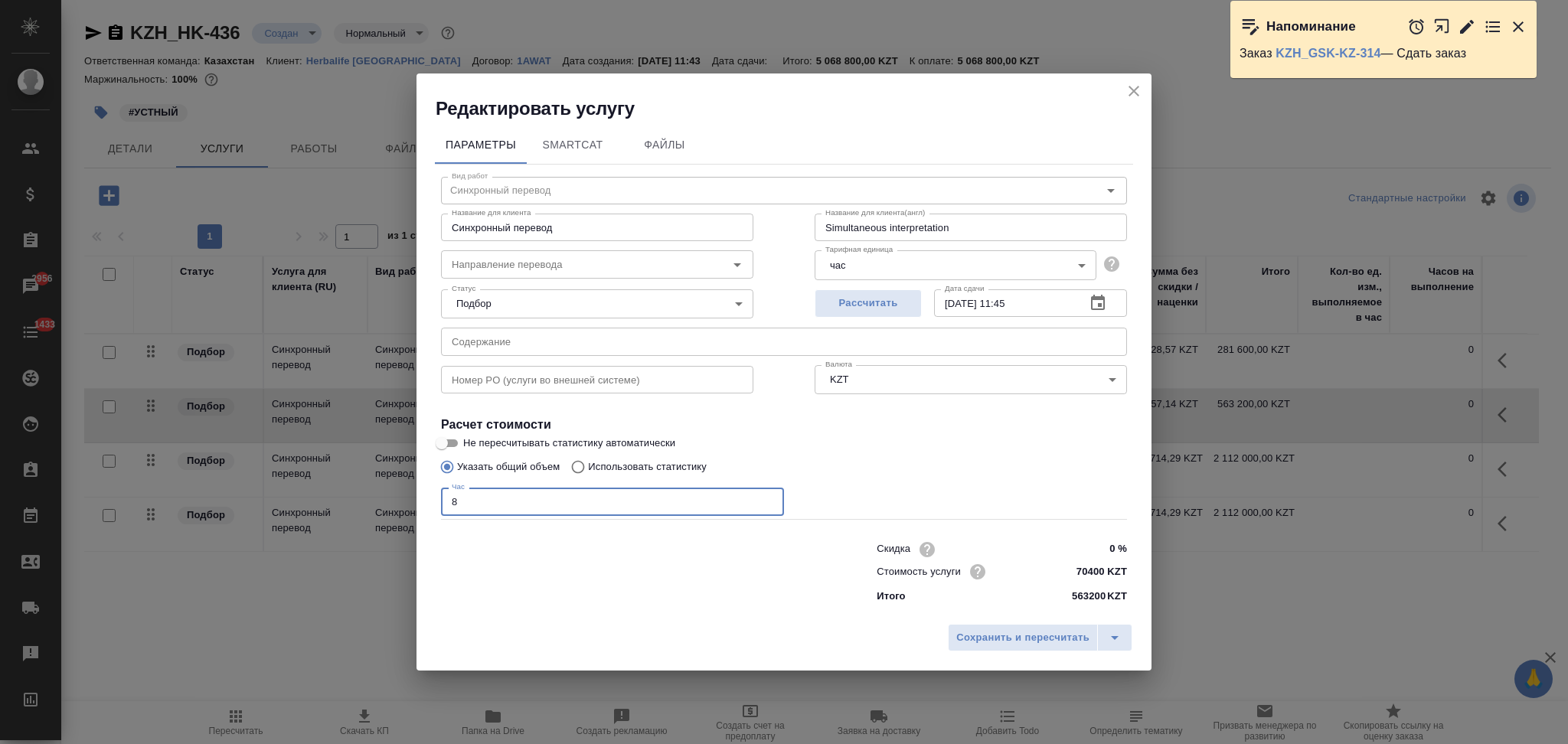
click at [446, 509] on input "8" at bounding box center [612, 501] width 343 height 28
type input "10"
click at [1012, 626] on button "Сохранить и пересчитать" at bounding box center [1023, 638] width 150 height 28
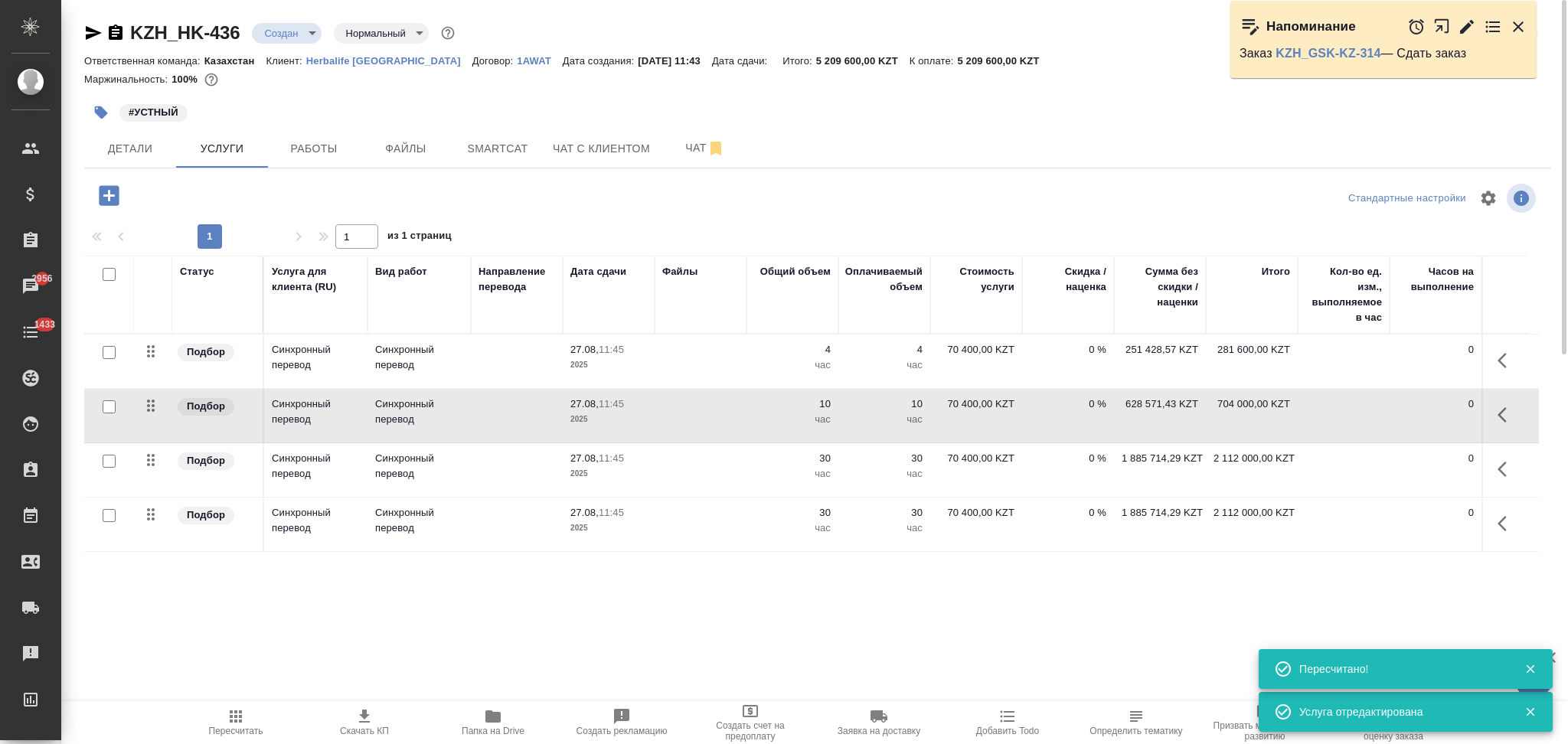
click at [717, 486] on td at bounding box center [700, 470] width 92 height 54
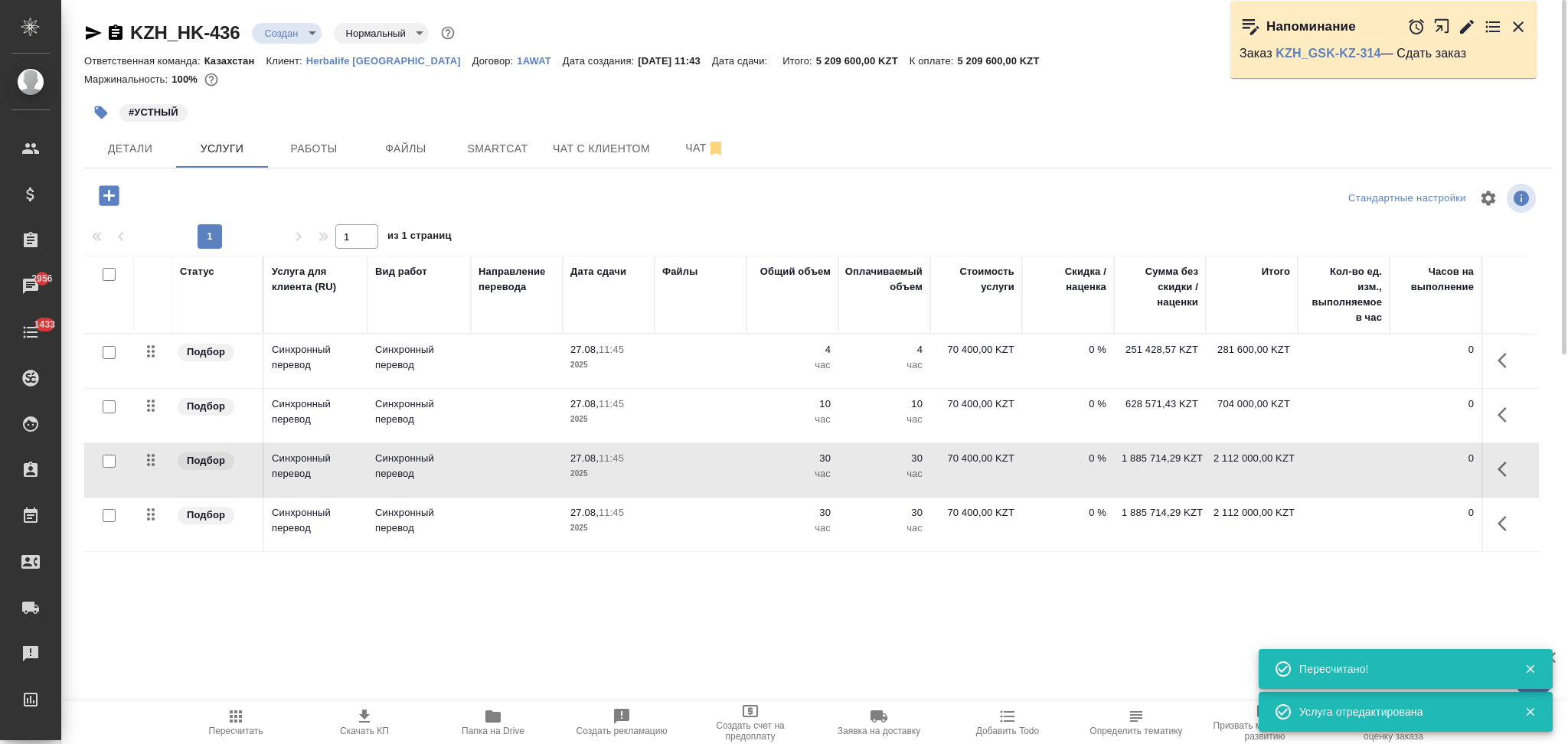
click at [717, 486] on td at bounding box center [700, 470] width 92 height 54
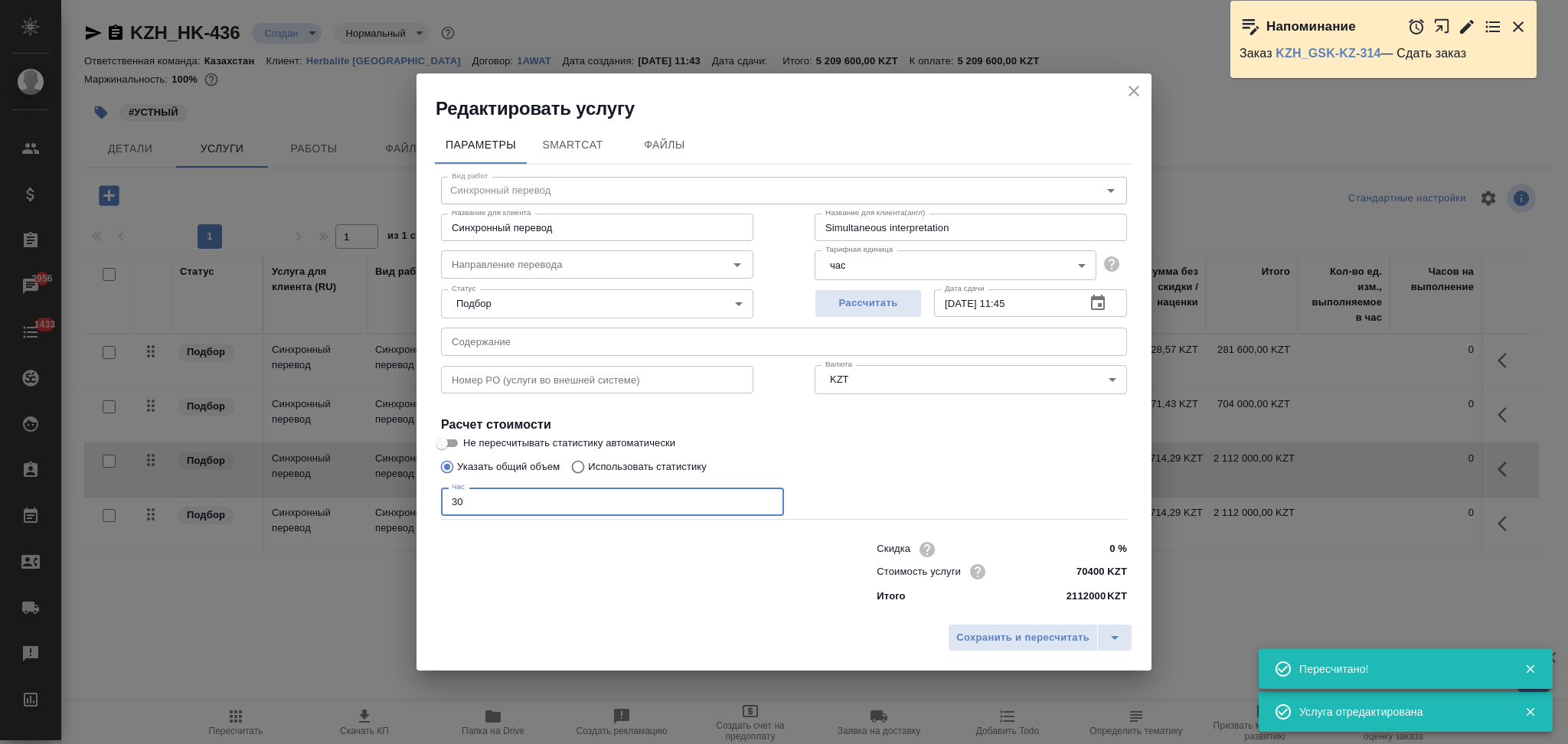
drag, startPoint x: 447, startPoint y: 501, endPoint x: 396, endPoint y: 507, distance: 51.4
click at [396, 507] on div "Редактировать услугу Параметры SmartCat Файлы Вид работ Синхронный перевод Вид …" at bounding box center [784, 372] width 1568 height 744
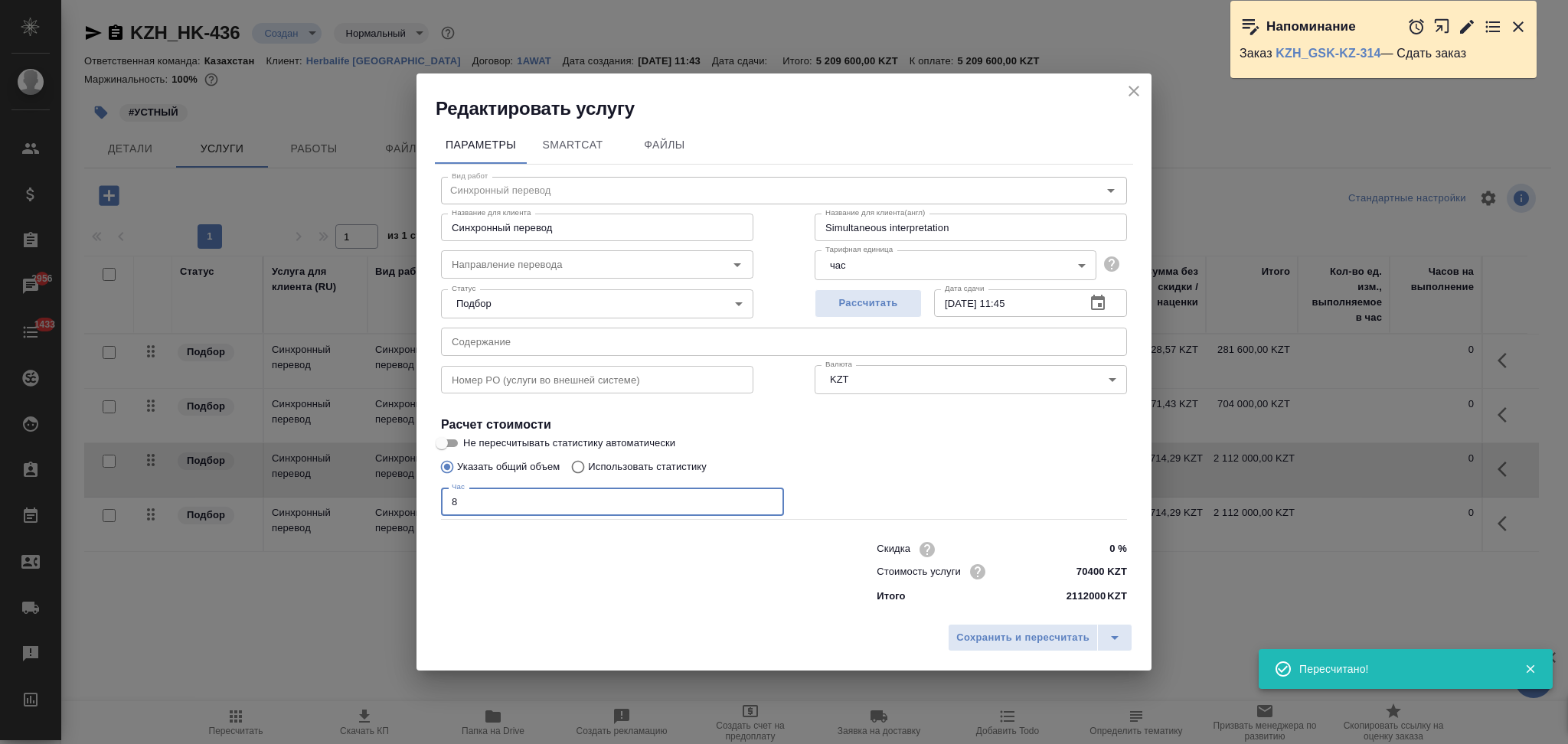
type input "8"
click at [500, 340] on input "text" at bounding box center [784, 341] width 686 height 28
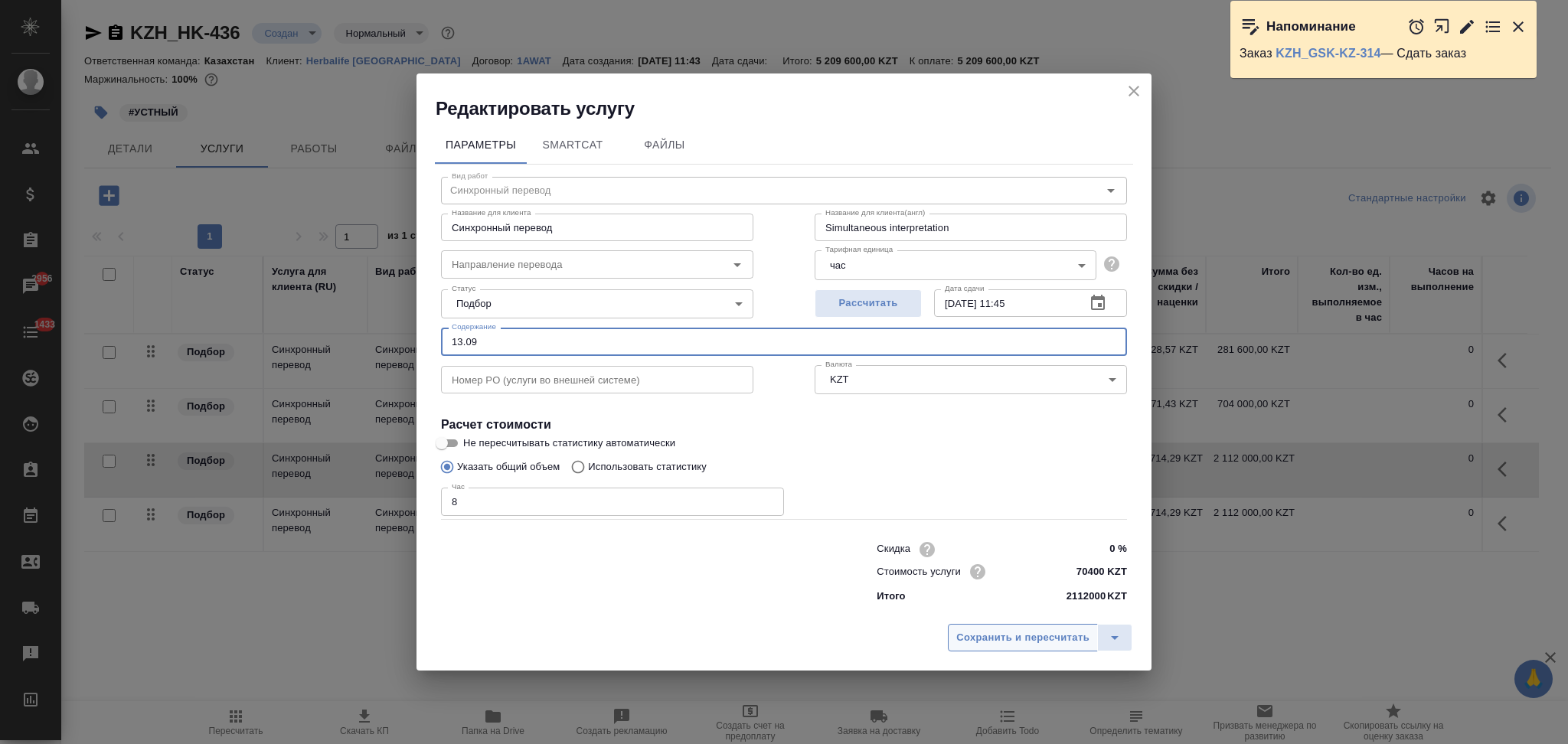
type input "13.09"
click at [993, 629] on span "Сохранить и пересчитать" at bounding box center [1023, 638] width 133 height 17
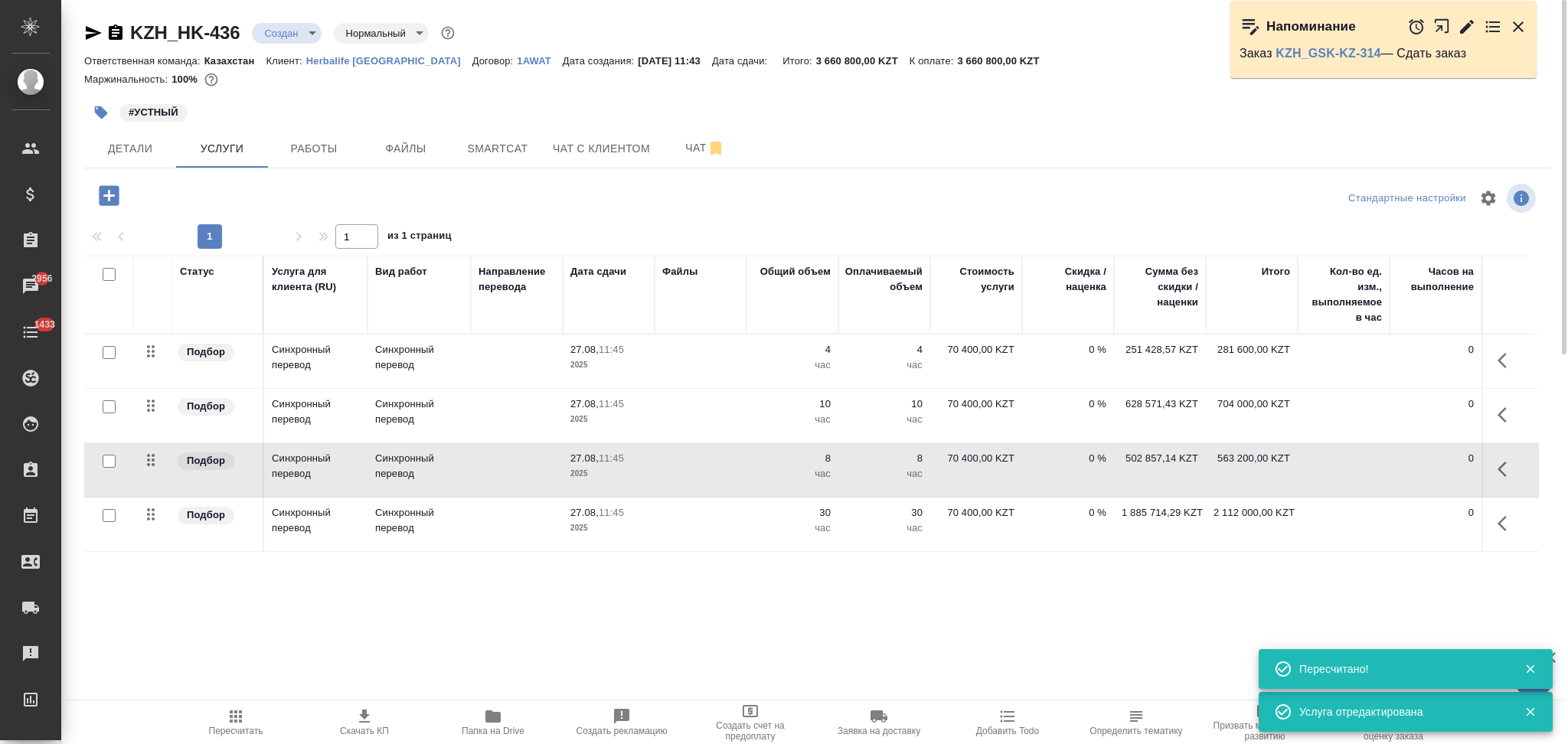
click at [677, 536] on td at bounding box center [700, 525] width 92 height 54
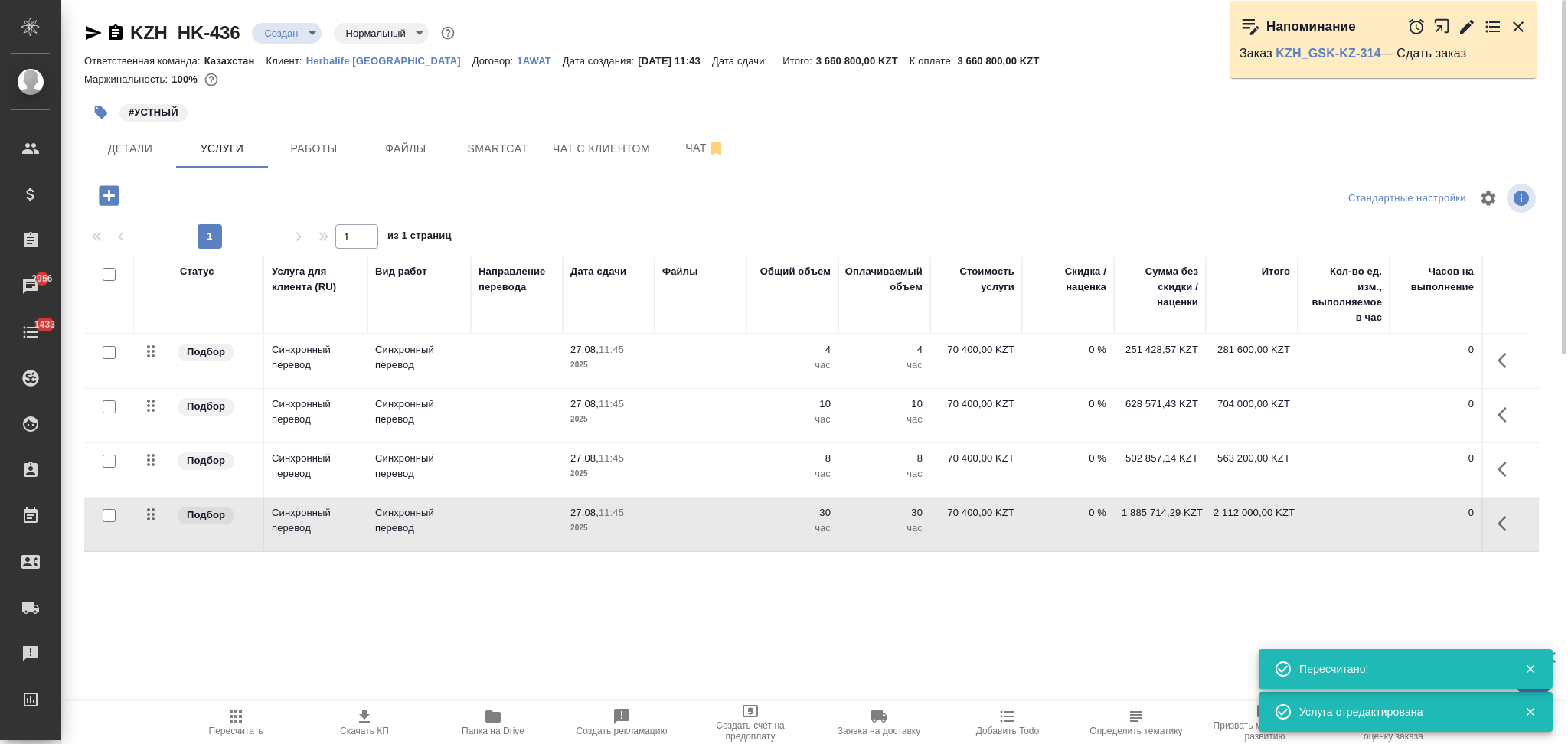
click at [677, 536] on td at bounding box center [700, 525] width 92 height 54
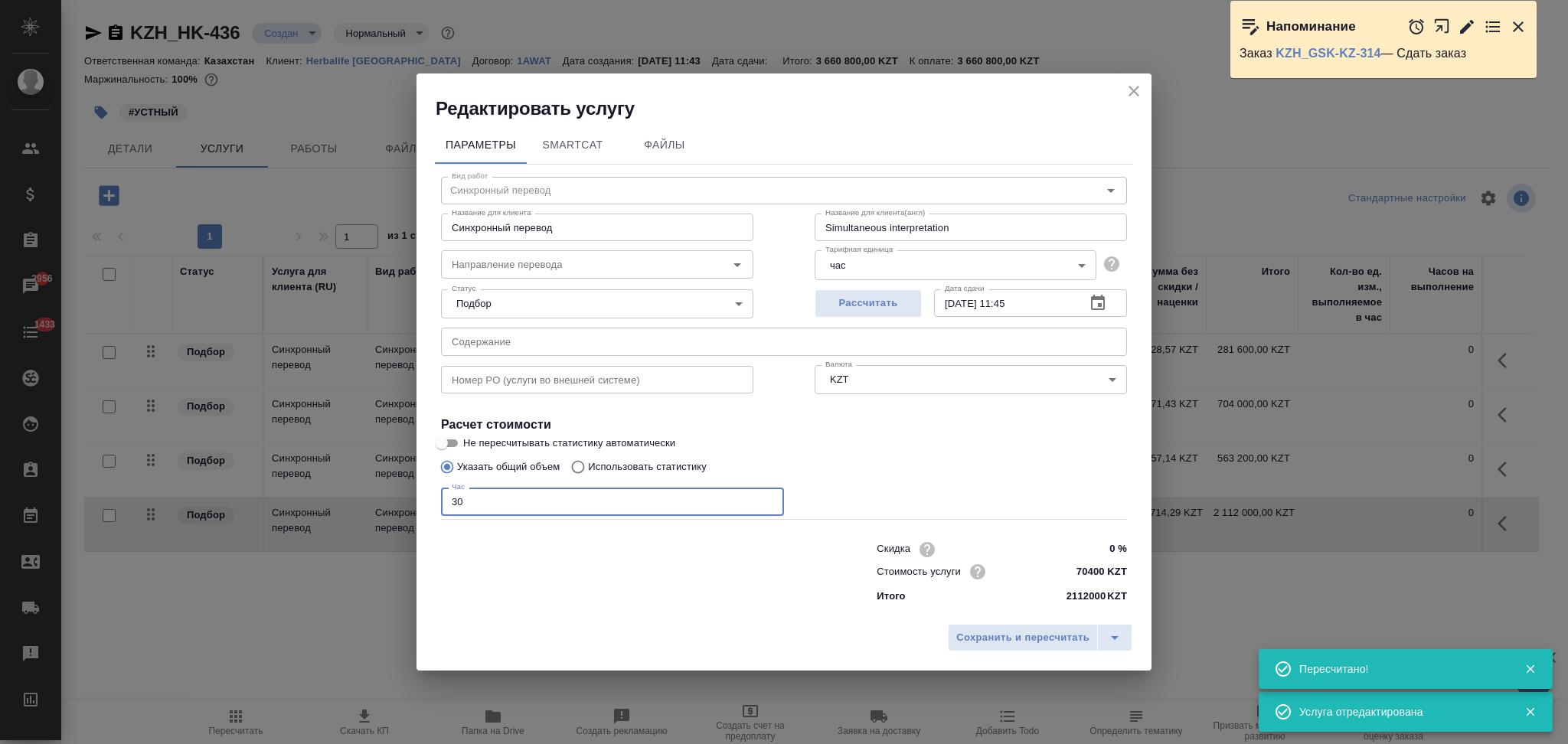
click at [359, 534] on div "Редактировать услугу Параметры SmartCat Файлы Вид работ Синхронный перевод Вид …" at bounding box center [784, 372] width 1568 height 744
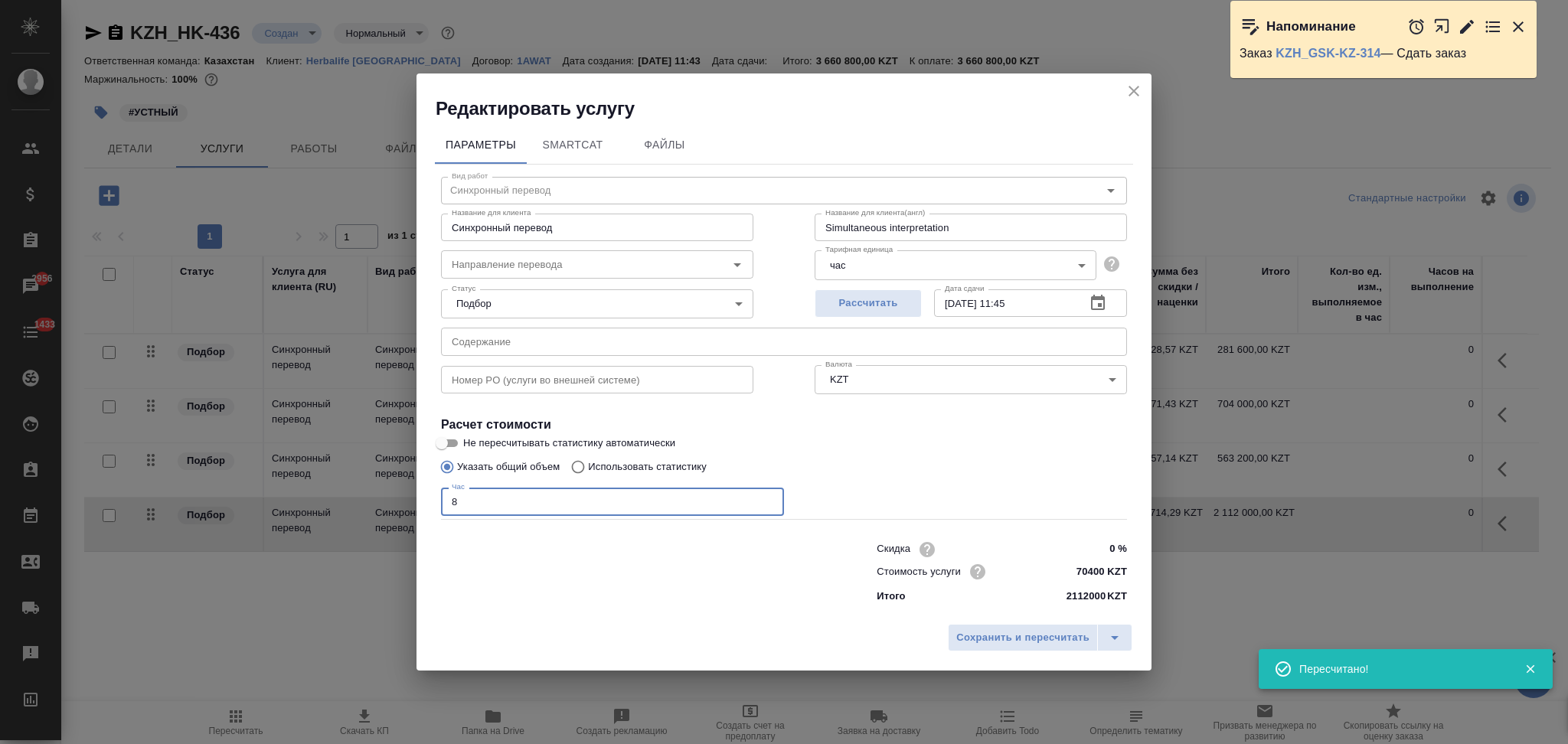
type input "8"
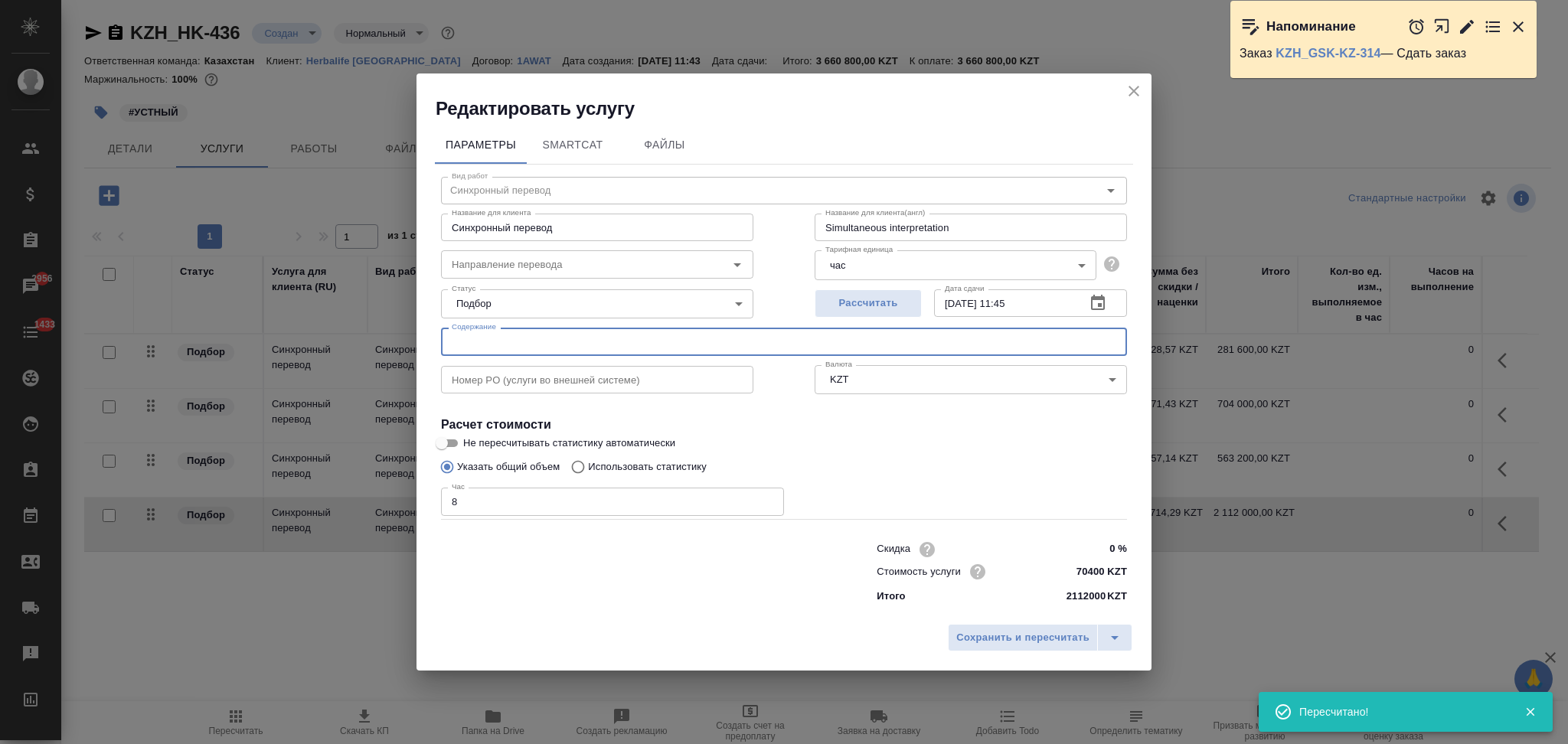
click at [508, 342] on input "text" at bounding box center [784, 341] width 686 height 28
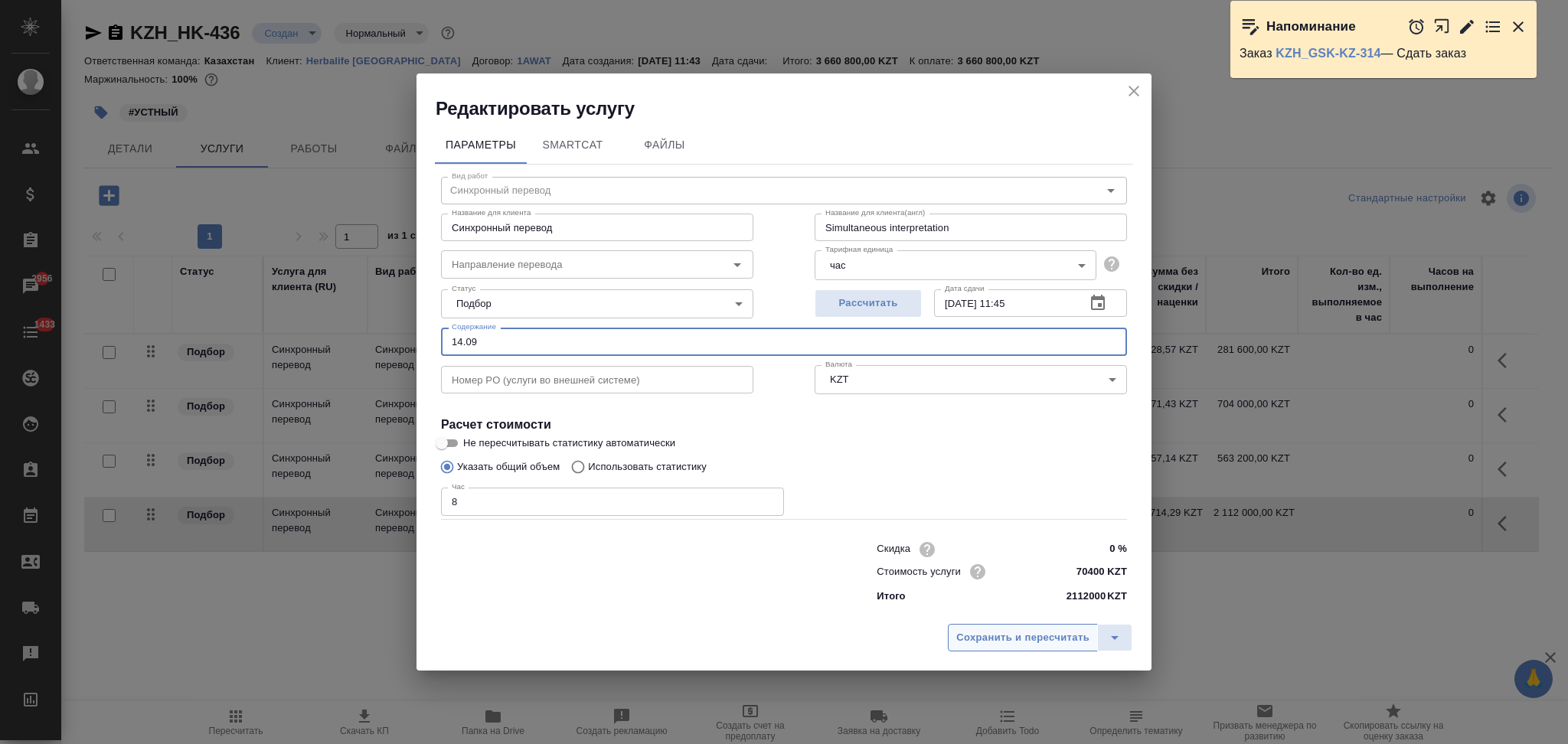
type input "14.09"
click at [1036, 644] on span "Сохранить и пересчитать" at bounding box center [1023, 638] width 133 height 17
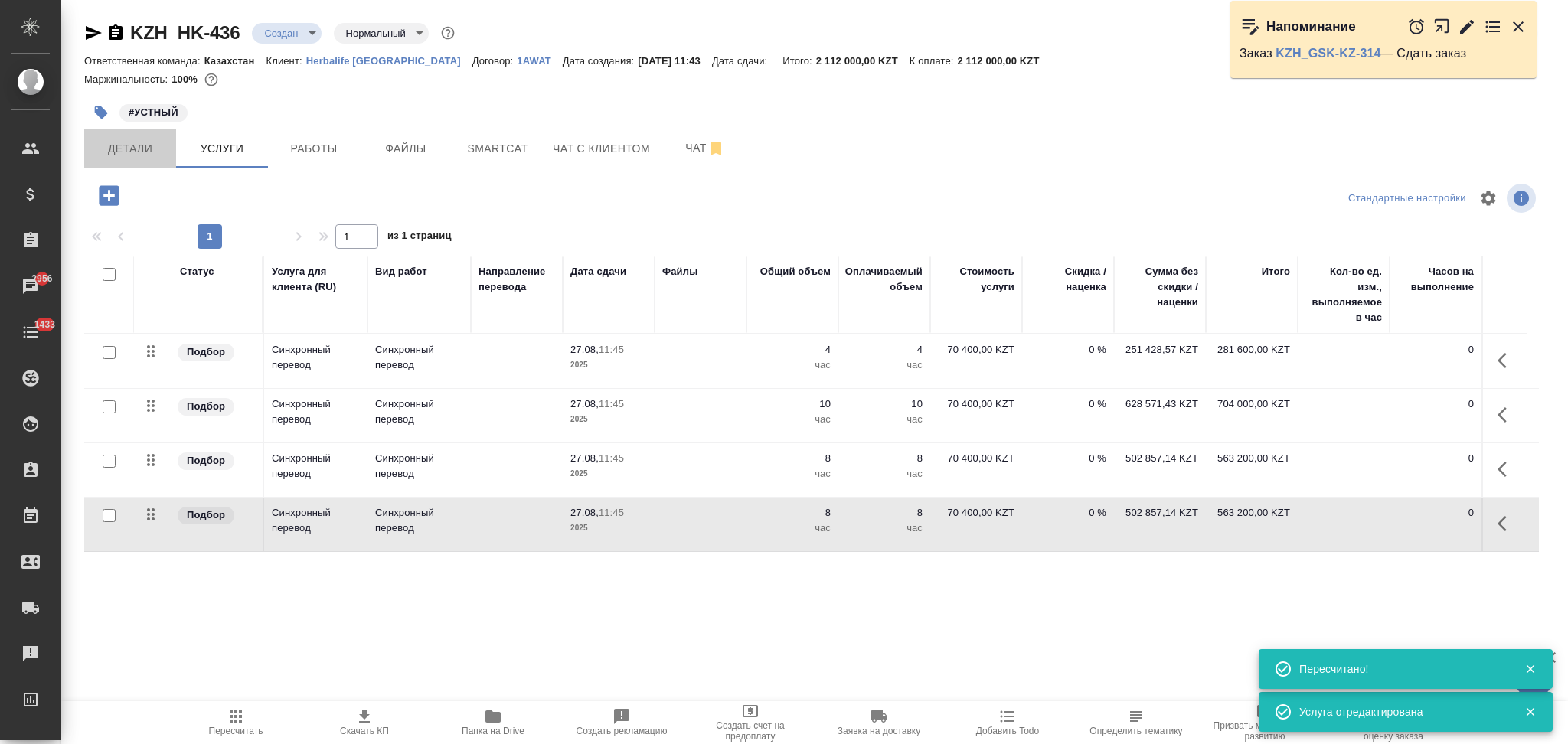
click at [143, 147] on span "Детали" at bounding box center [130, 149] width 73 height 19
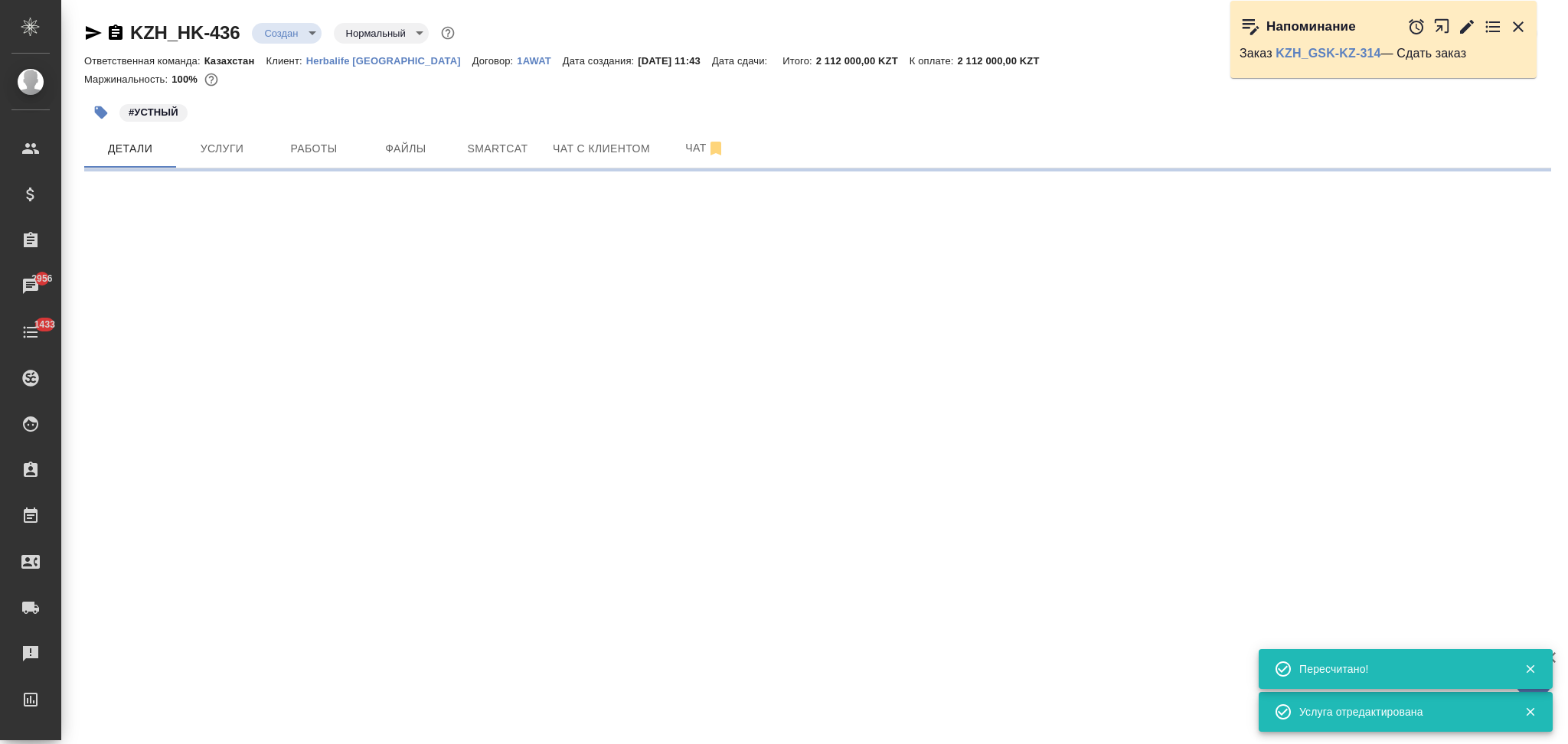
select select "RU"
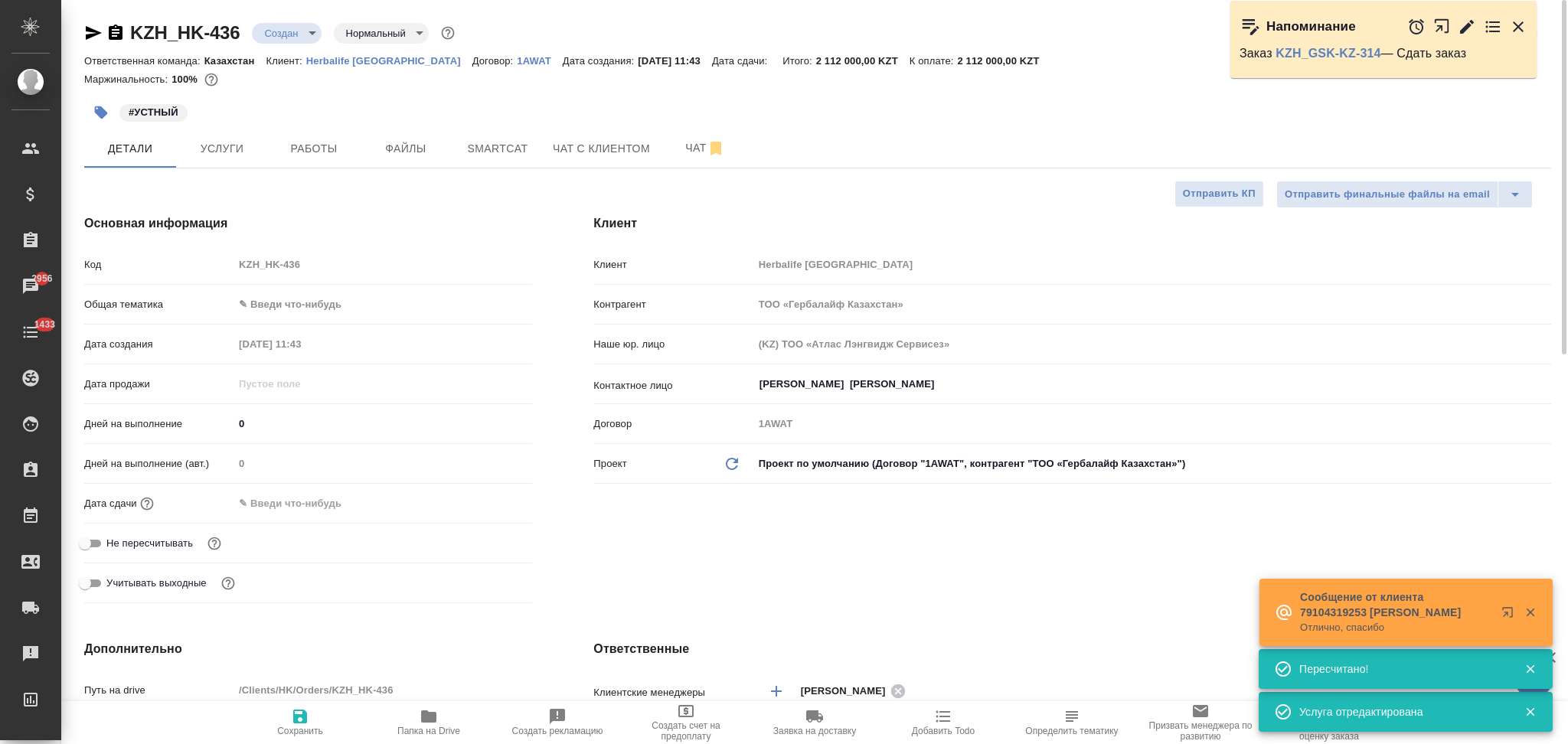
type textarea "x"
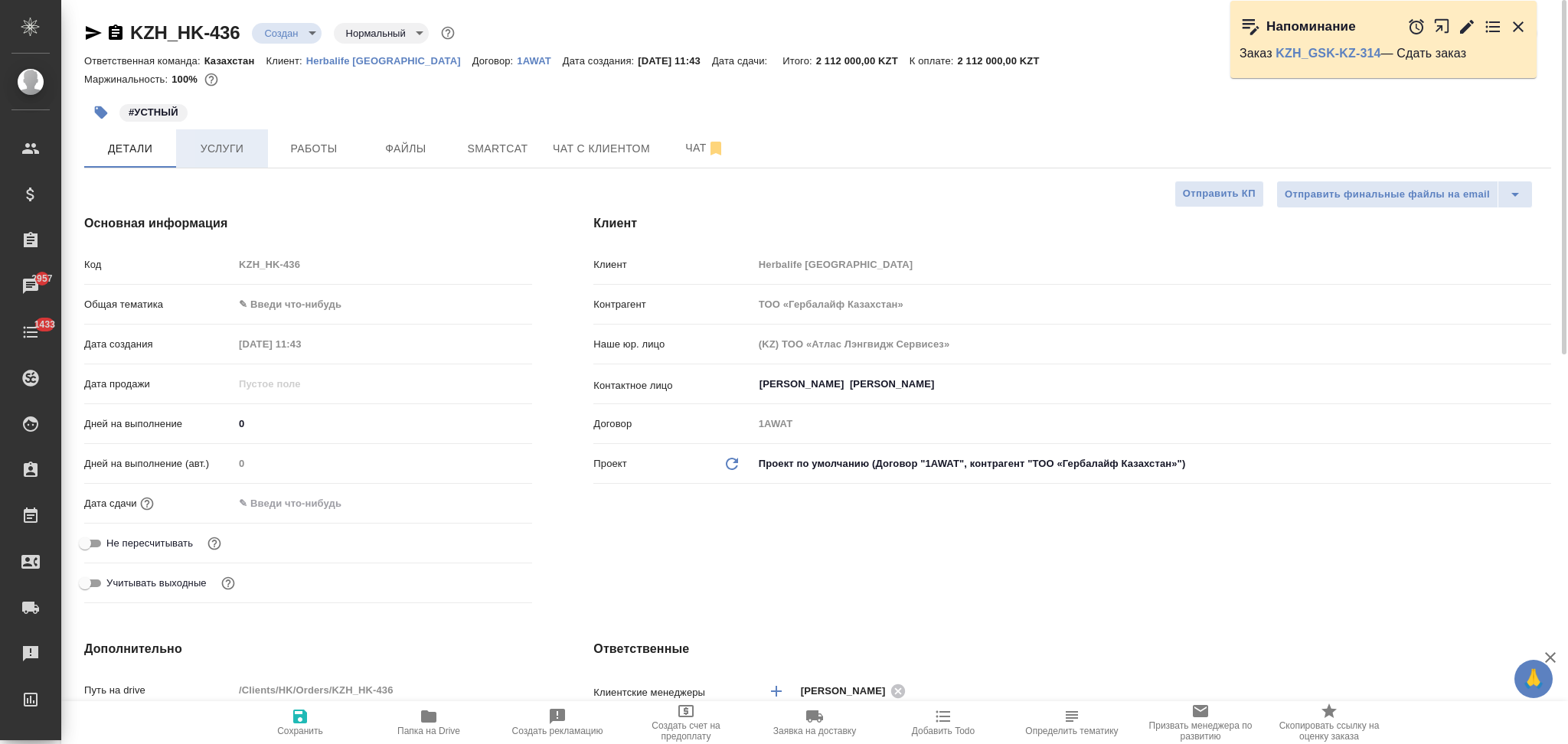
click at [218, 162] on button "Услуги" at bounding box center [222, 149] width 92 height 38
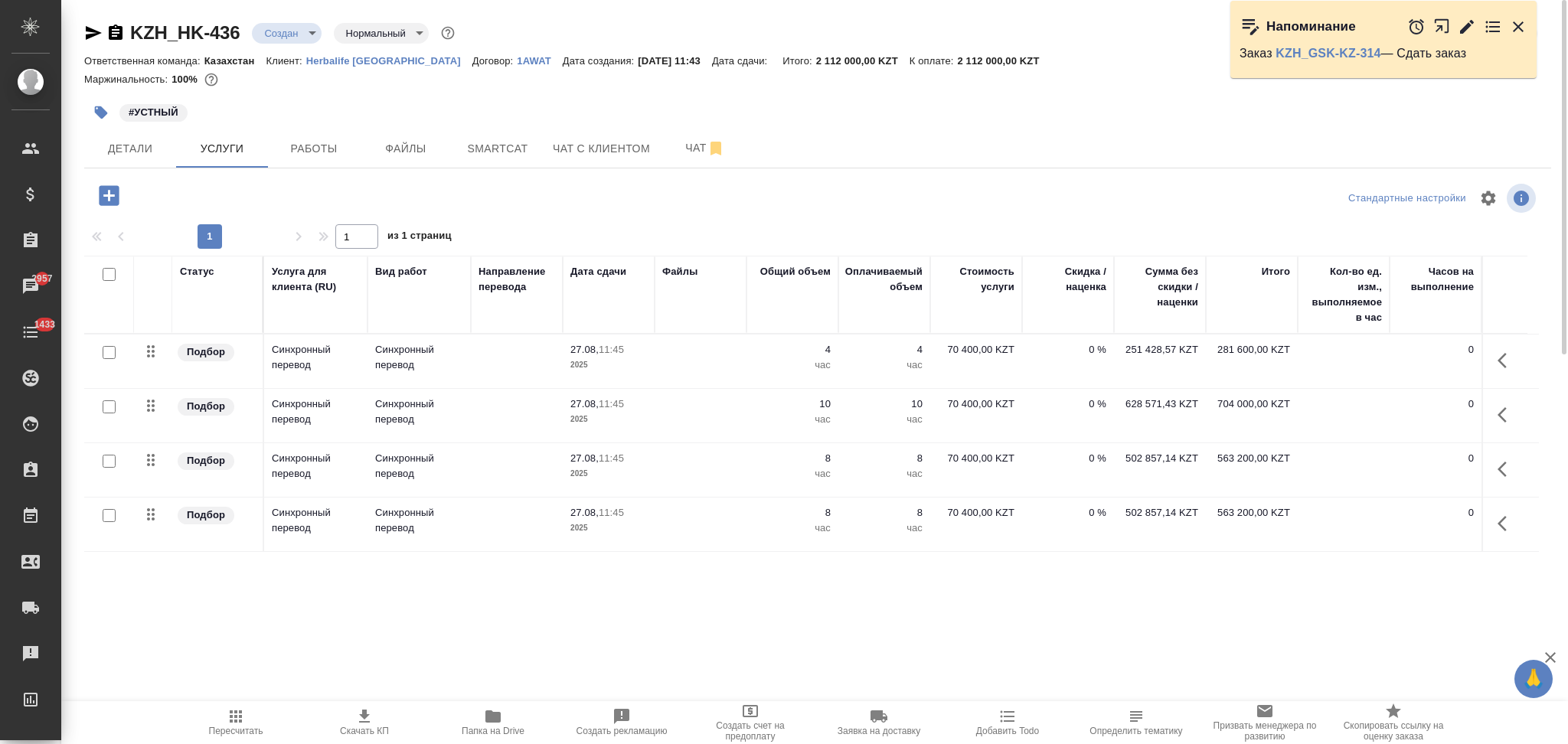
click at [660, 410] on td at bounding box center [700, 416] width 92 height 54
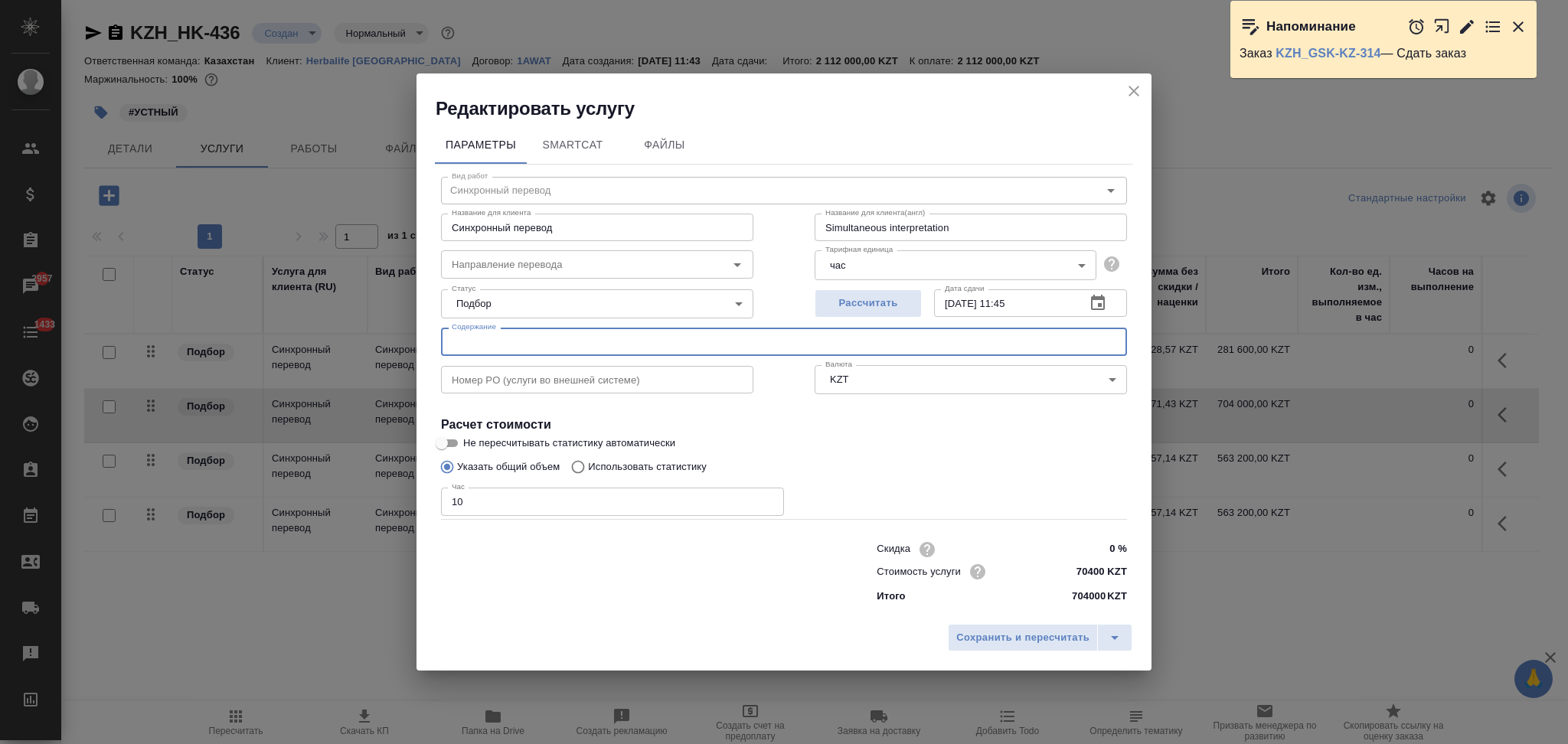
click at [500, 346] on input "text" at bounding box center [784, 341] width 686 height 28
type input "12.09"
click at [976, 630] on span "Сохранить и пересчитать" at bounding box center [1023, 638] width 133 height 17
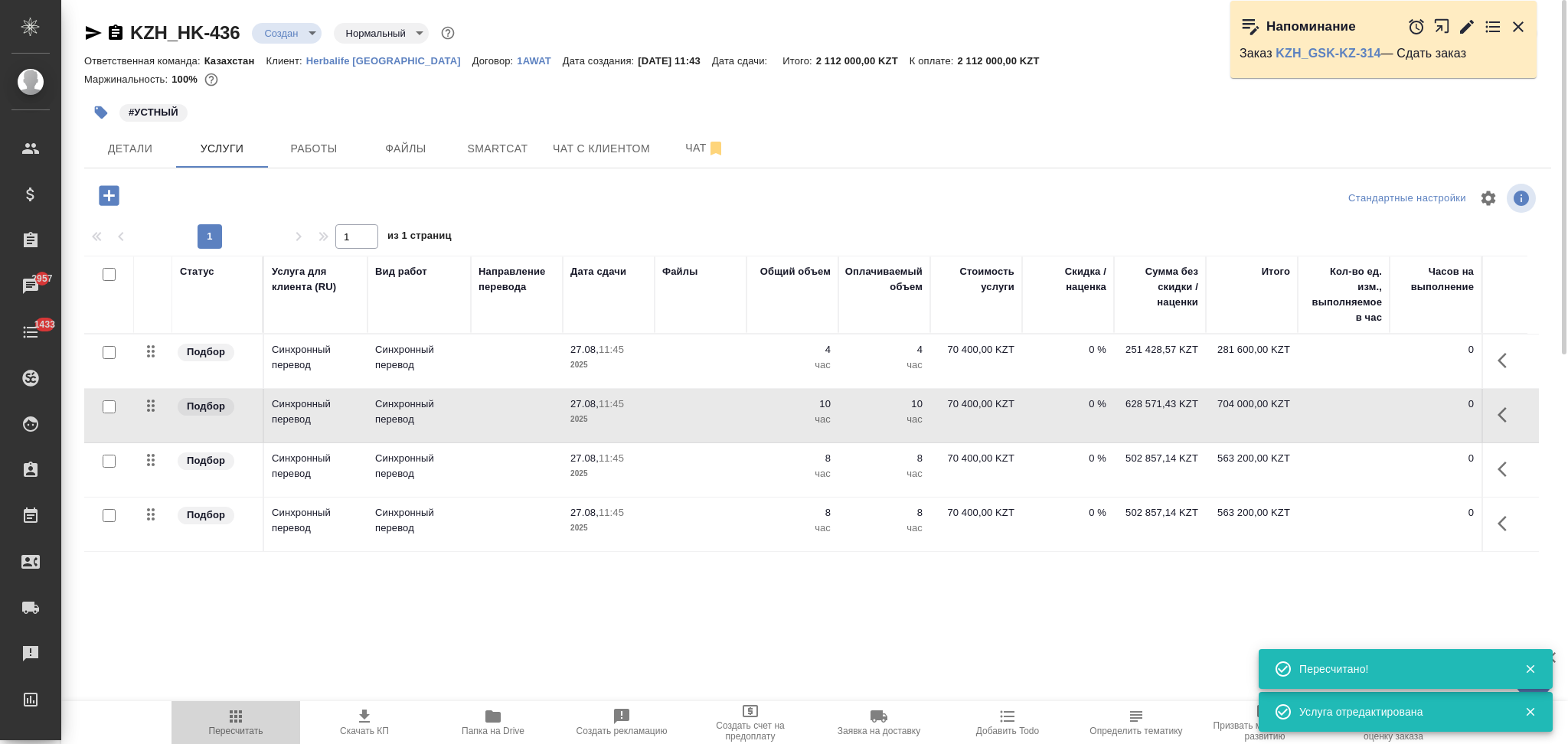
click at [239, 724] on icon "button" at bounding box center [235, 715] width 18 height 18
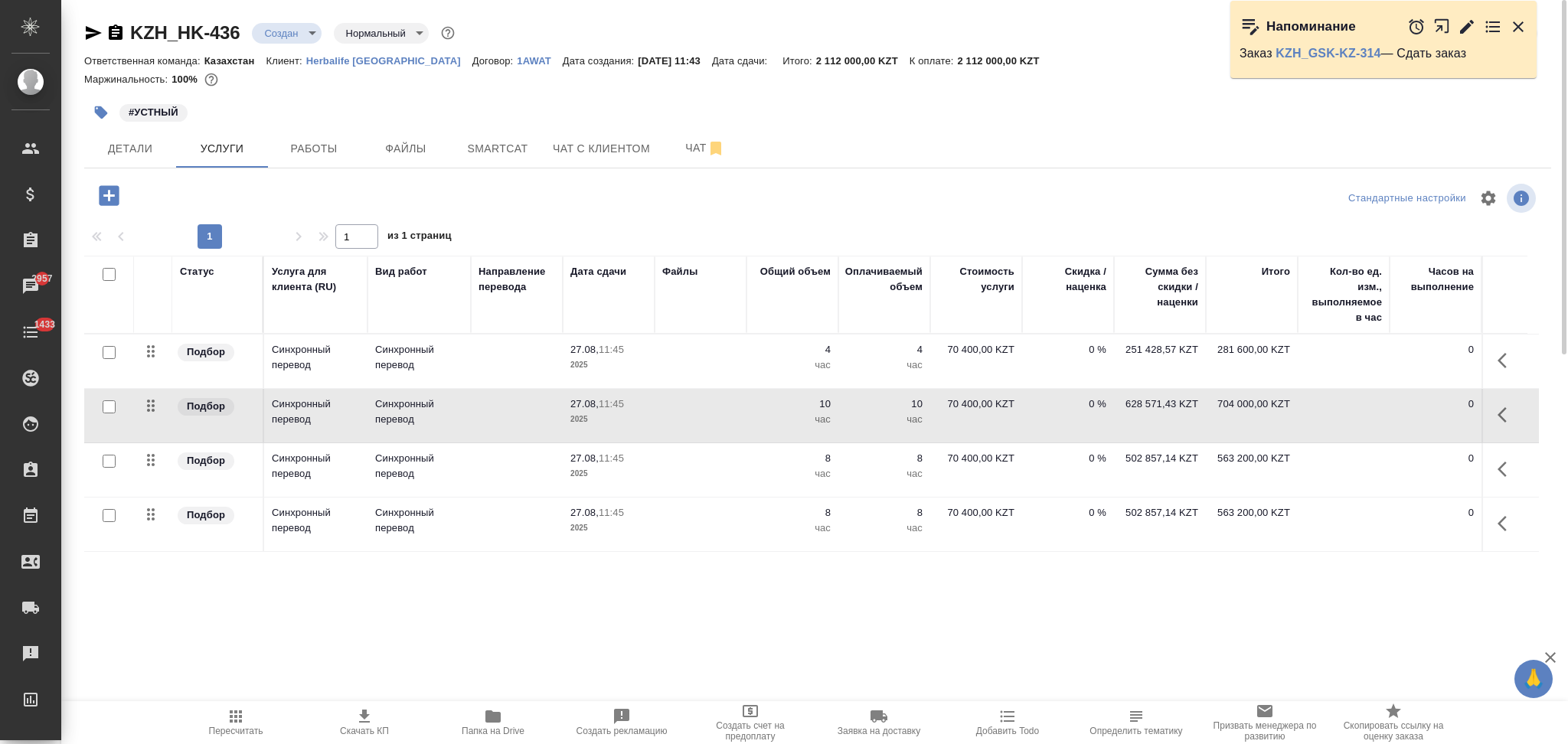
click at [1505, 531] on icon "button" at bounding box center [1507, 523] width 18 height 18
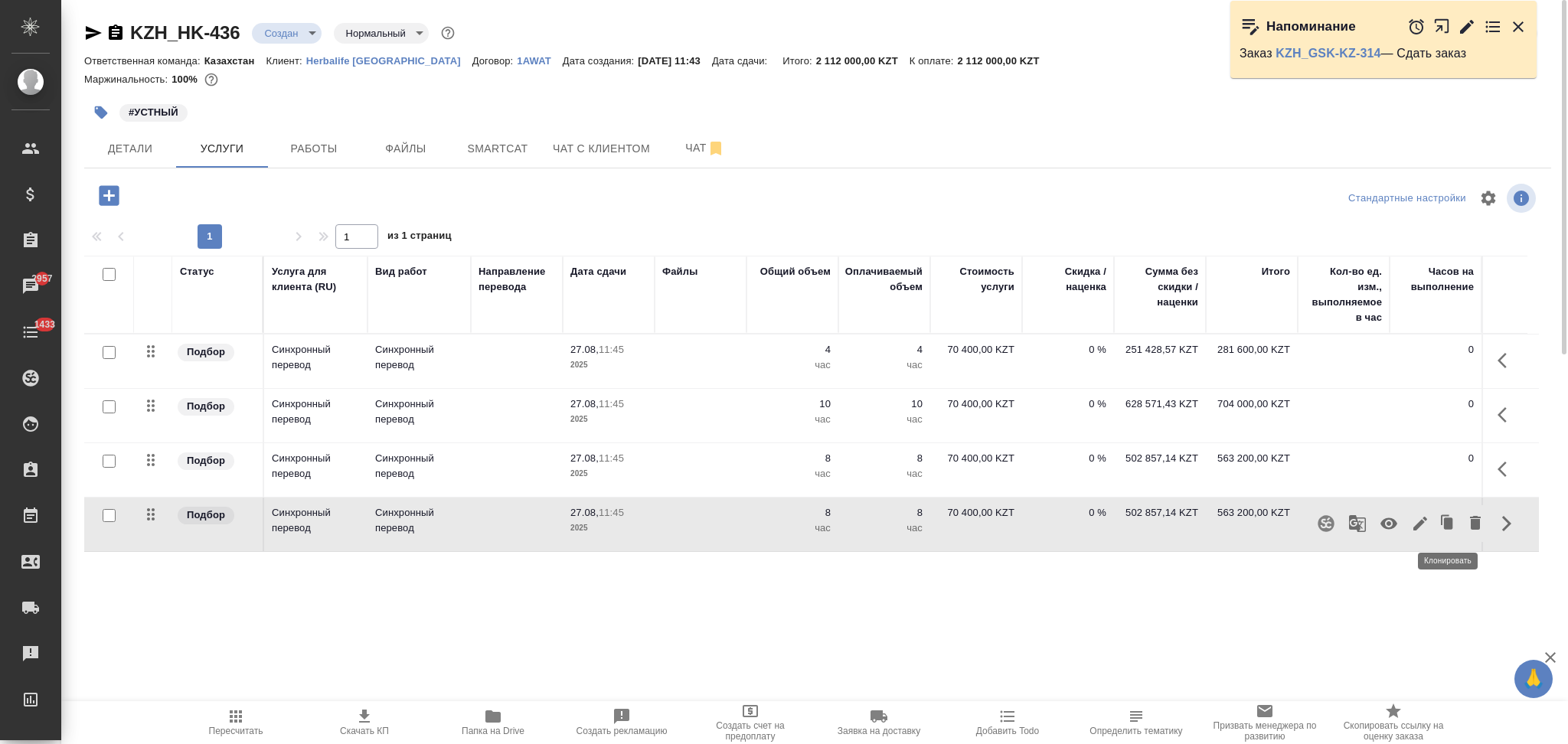
click at [1449, 519] on icon "button" at bounding box center [1449, 523] width 10 height 11
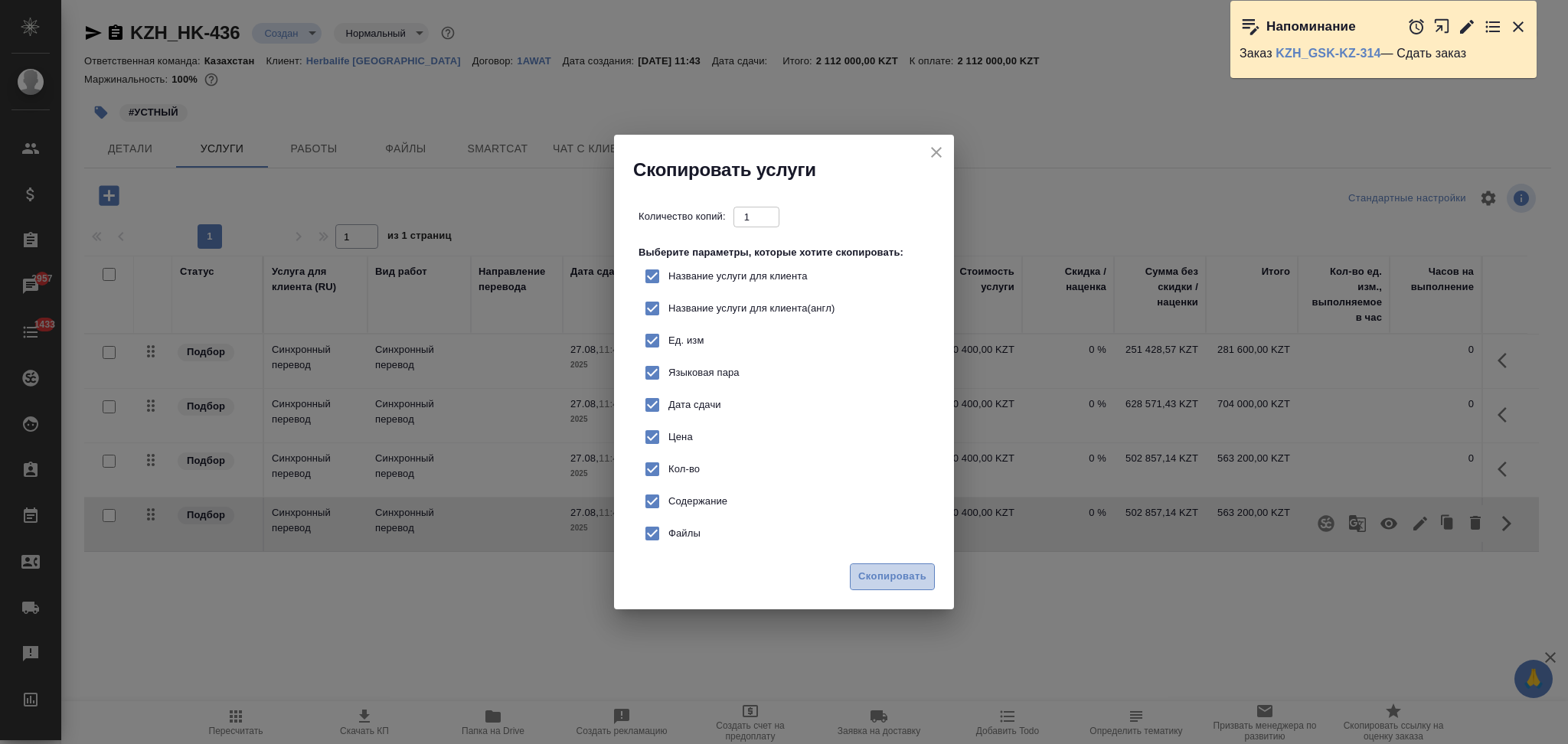
click at [891, 583] on span "Скопировать" at bounding box center [892, 576] width 68 height 17
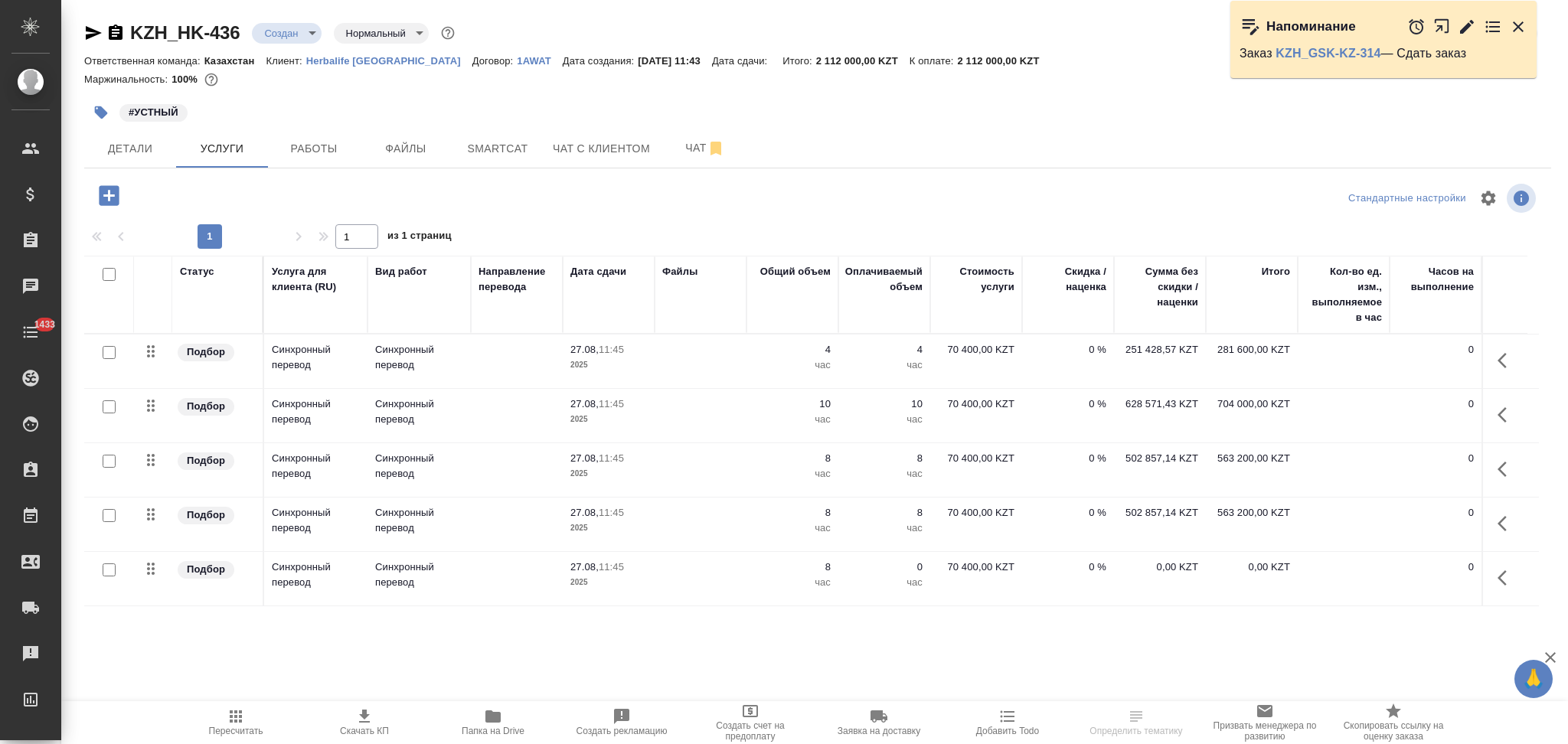
scroll to position [102, 0]
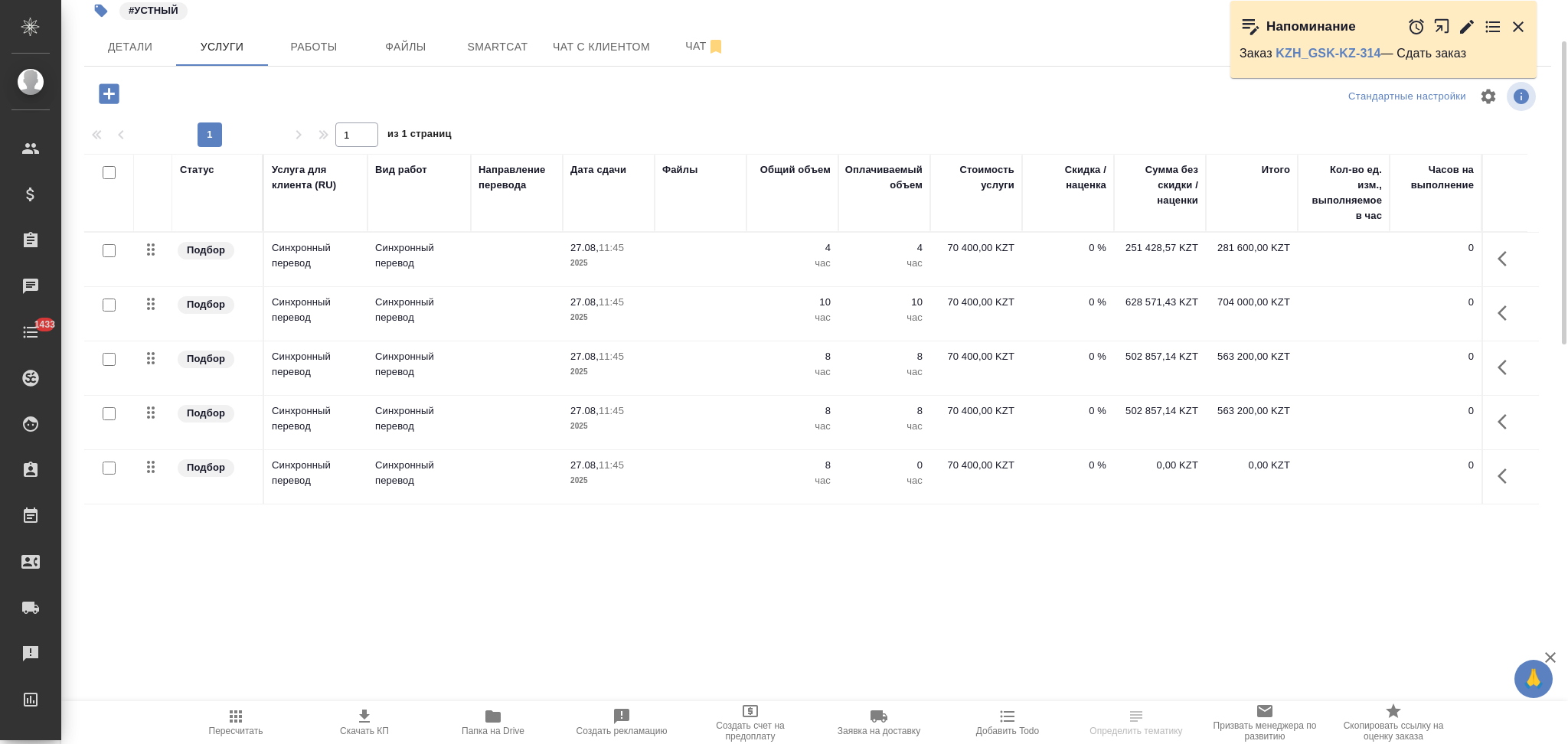
click at [681, 484] on td at bounding box center [700, 477] width 92 height 54
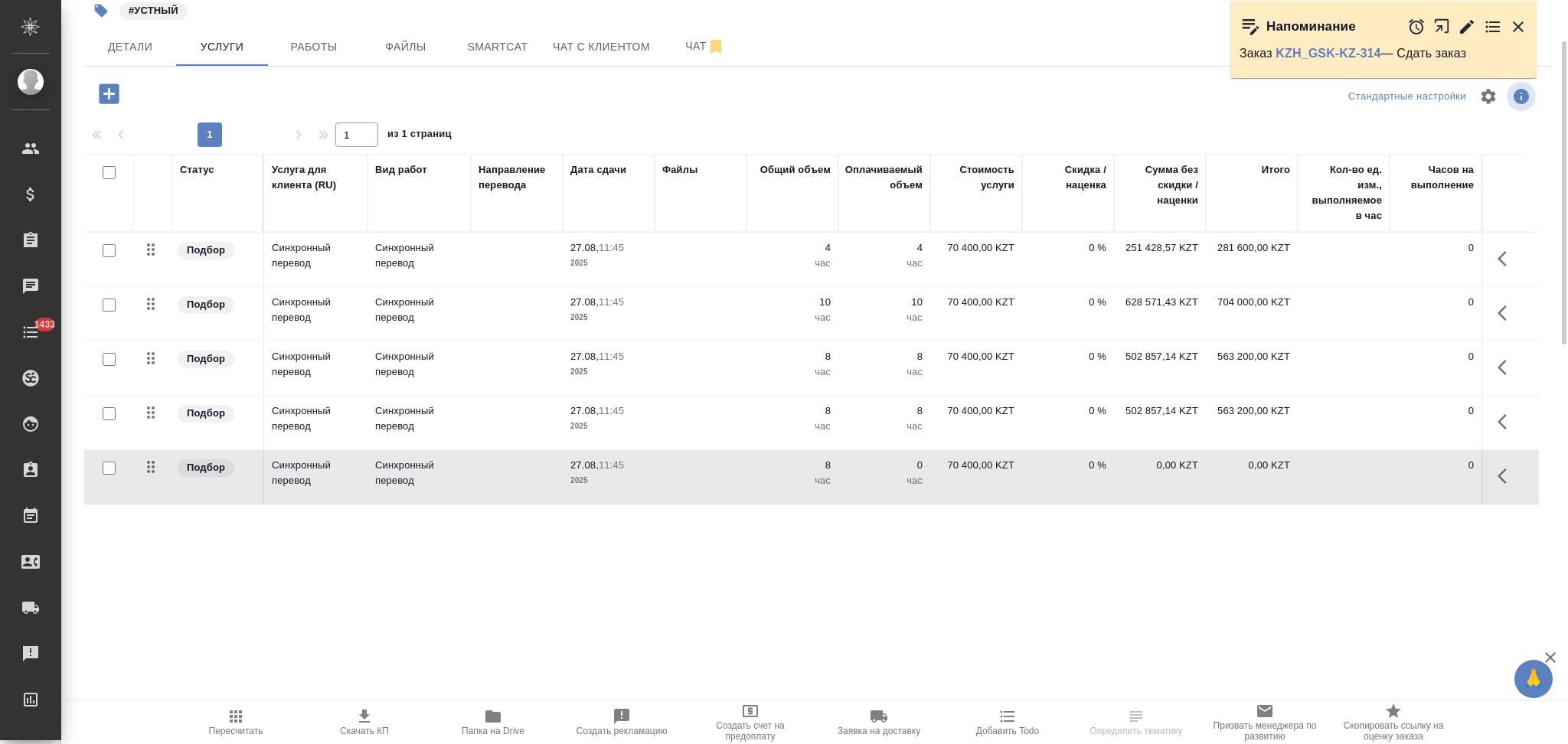
click at [681, 484] on td at bounding box center [700, 477] width 92 height 54
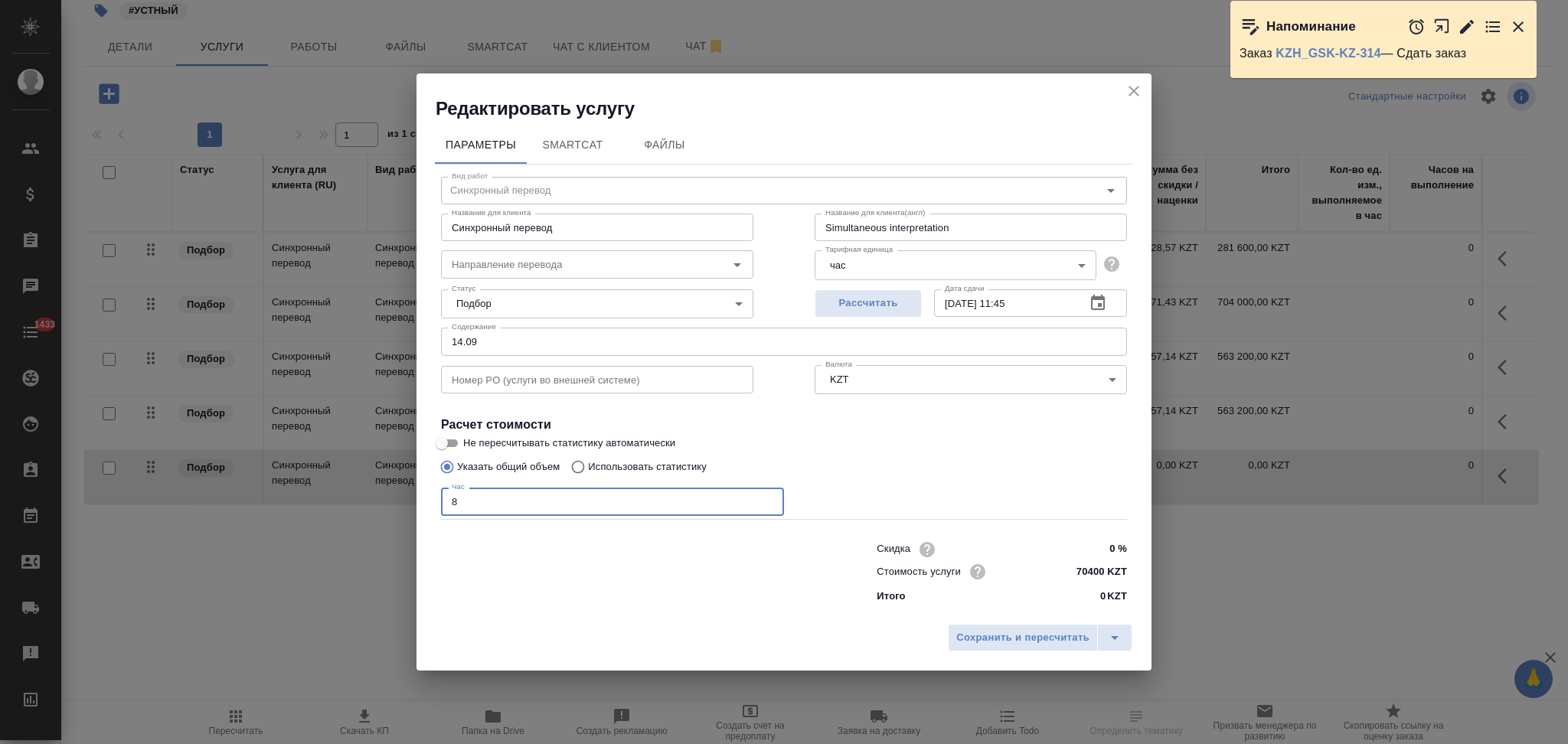
click at [412, 503] on div "Редактировать услугу Параметры SmartCat Файлы Вид работ Синхронный перевод Вид …" at bounding box center [784, 372] width 1568 height 744
type input "2"
drag, startPoint x: 481, startPoint y: 339, endPoint x: 414, endPoint y: 353, distance: 68.4
click at [414, 353] on div "Редактировать услугу Параметры SmartCat Файлы Вид работ Синхронный перевод Вид …" at bounding box center [784, 372] width 1568 height 744
type input "27.09"
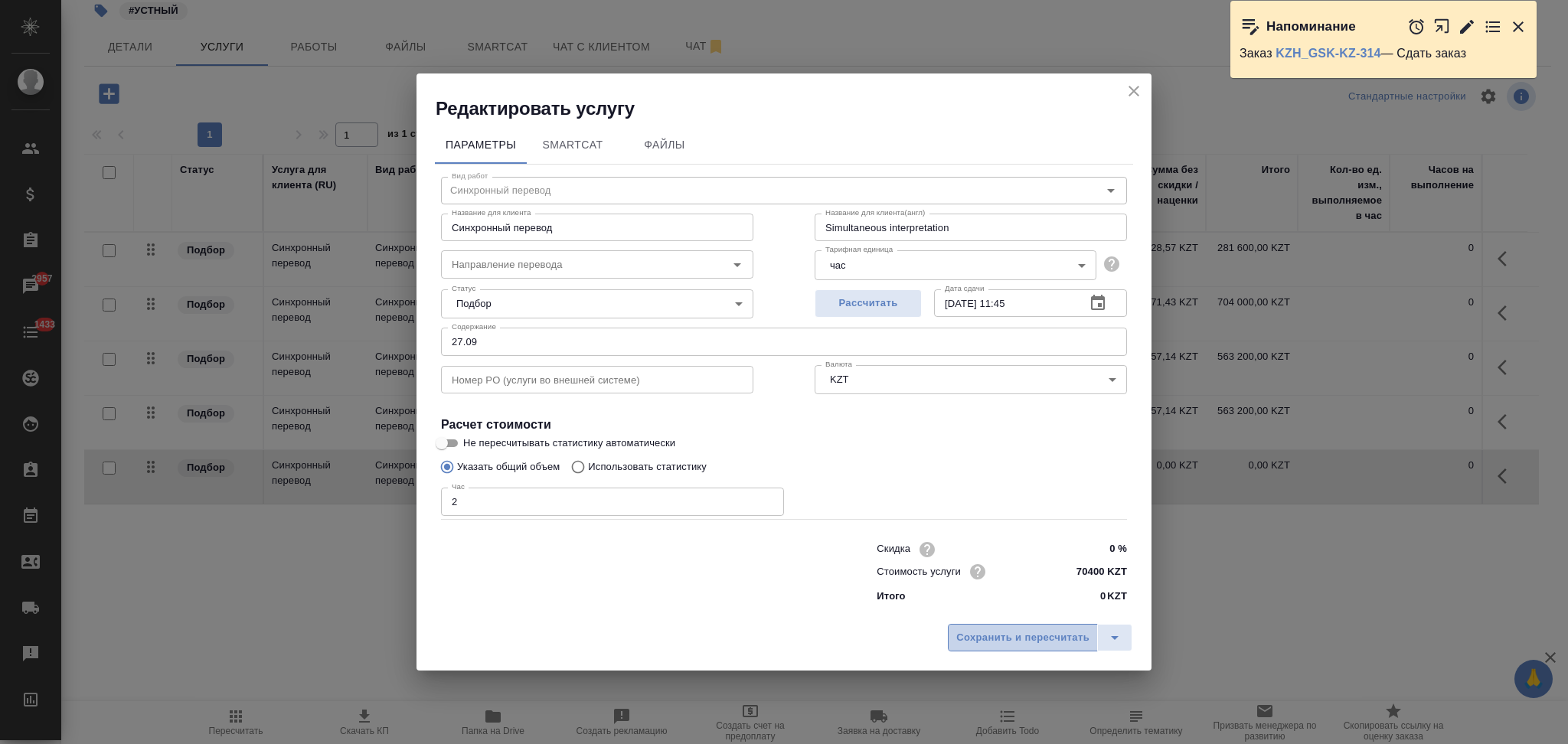
click at [1009, 641] on span "Сохранить и пересчитать" at bounding box center [1023, 638] width 133 height 17
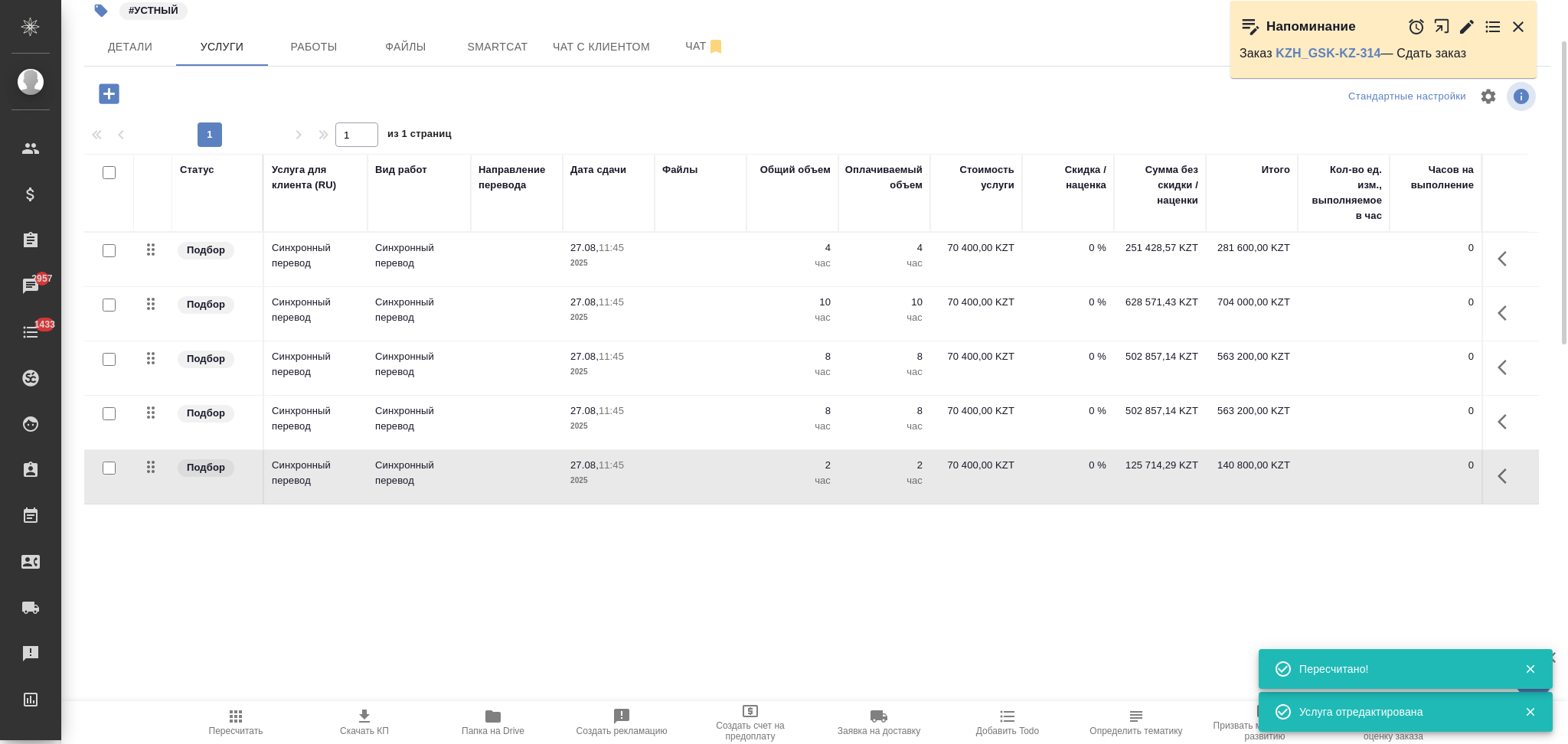
scroll to position [0, 0]
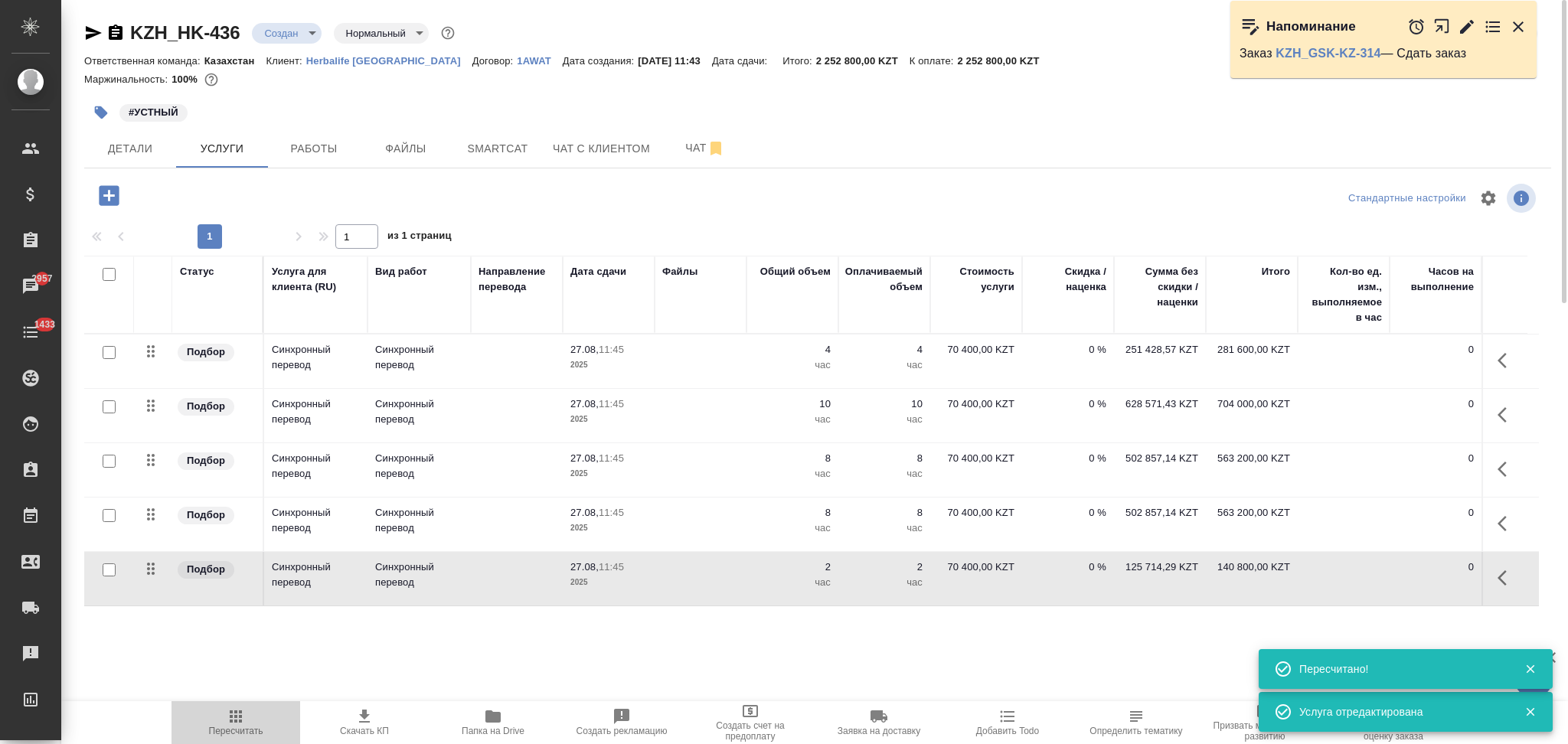
click at [237, 710] on icon "button" at bounding box center [235, 715] width 18 height 18
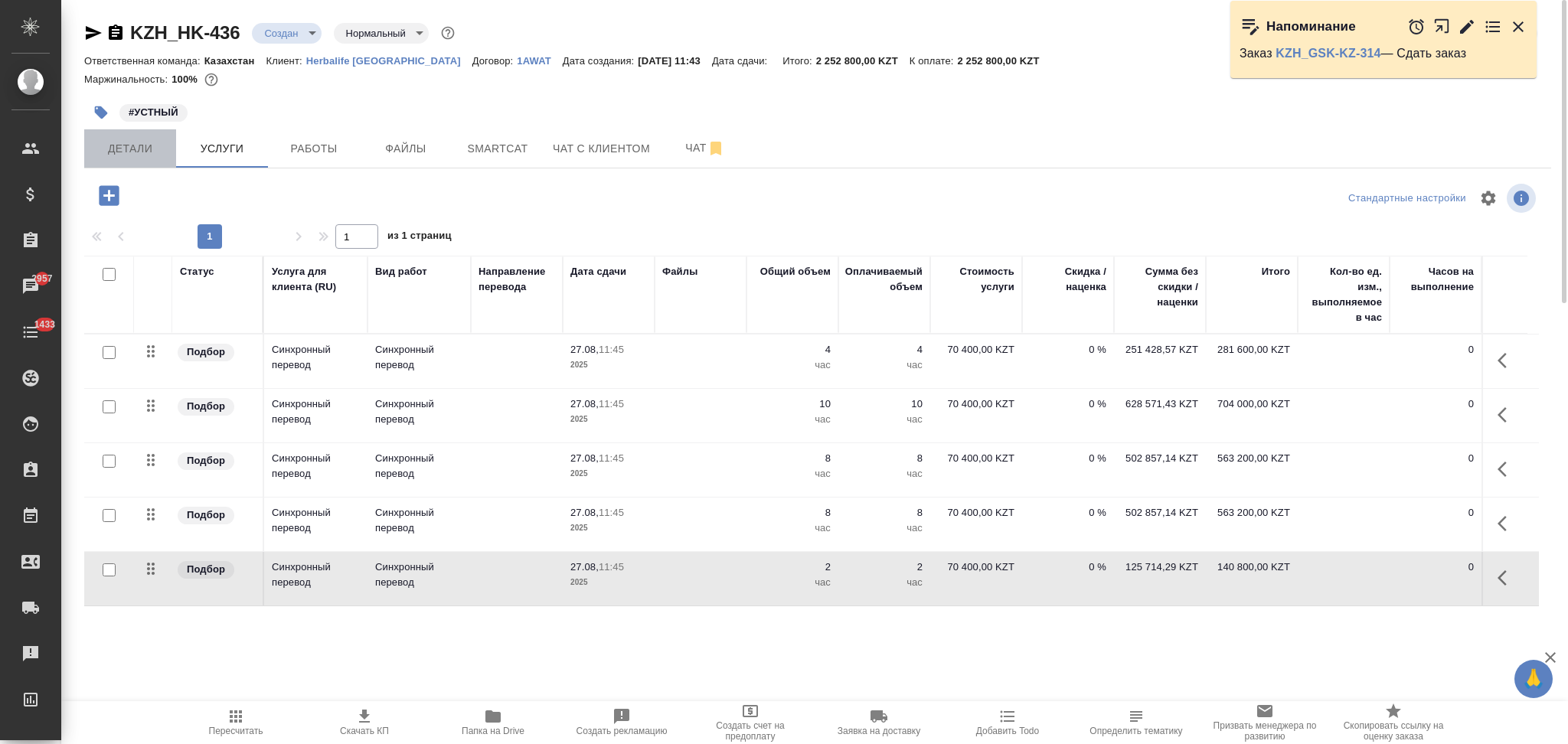
click at [145, 151] on span "Детали" at bounding box center [130, 149] width 73 height 19
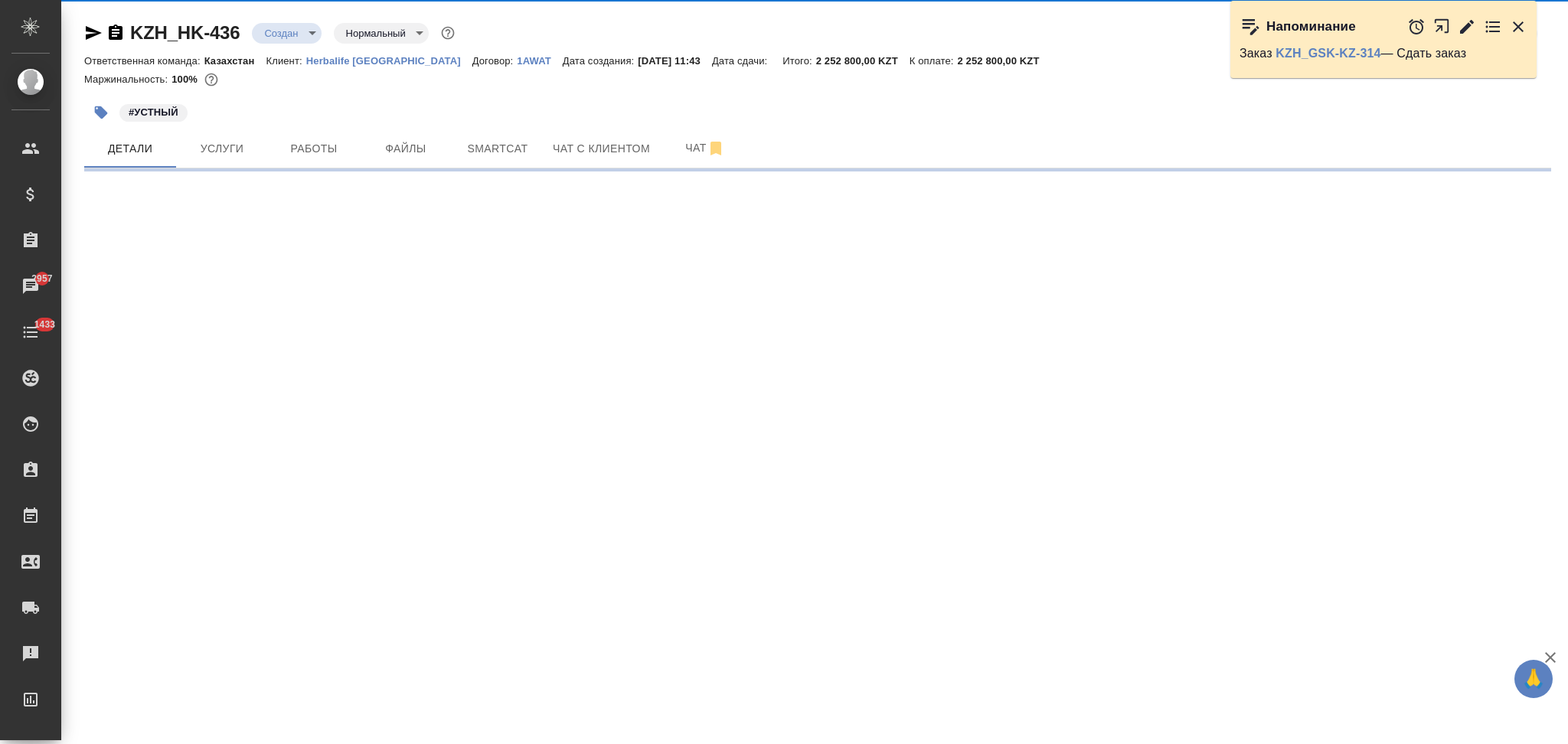
select select "RU"
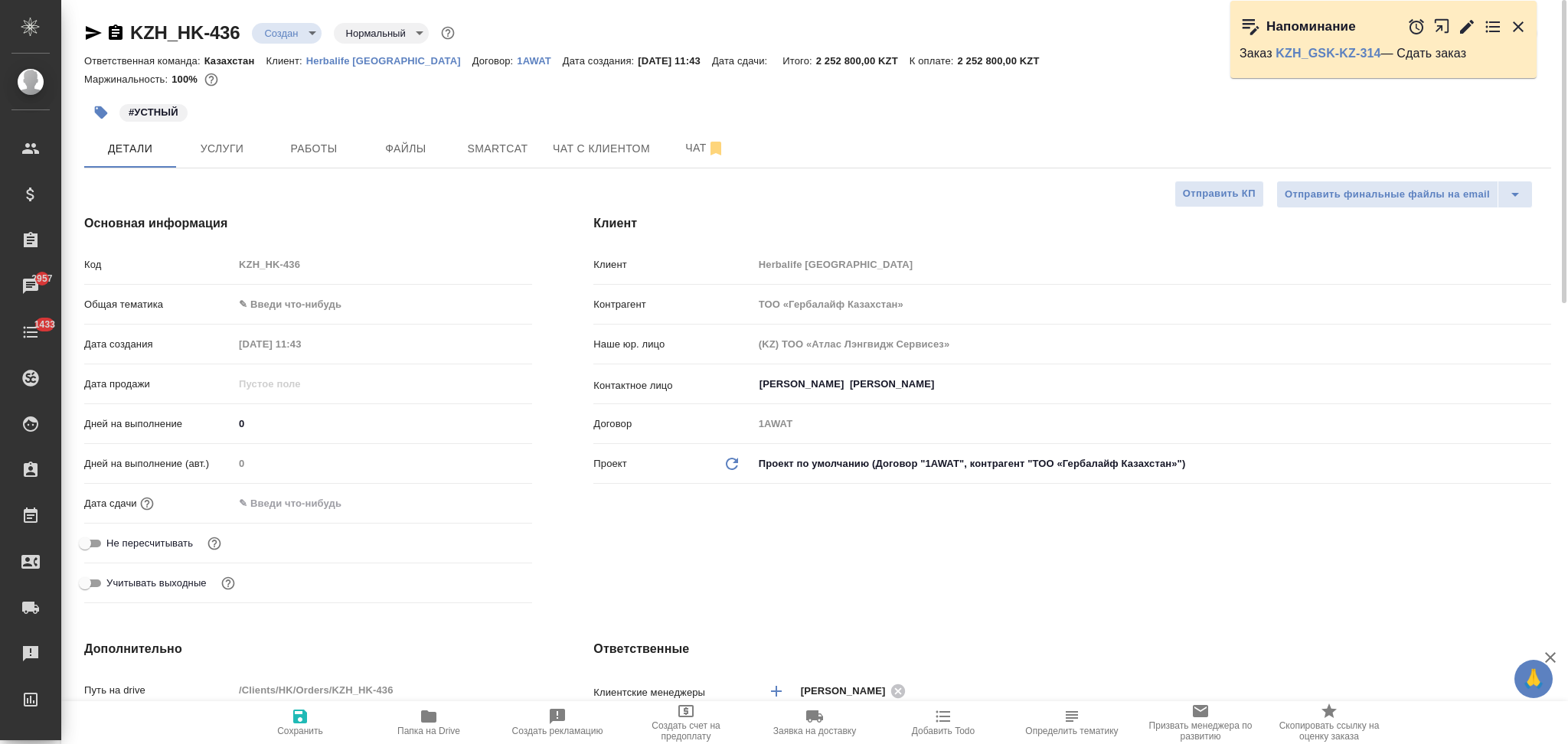
type textarea "x"
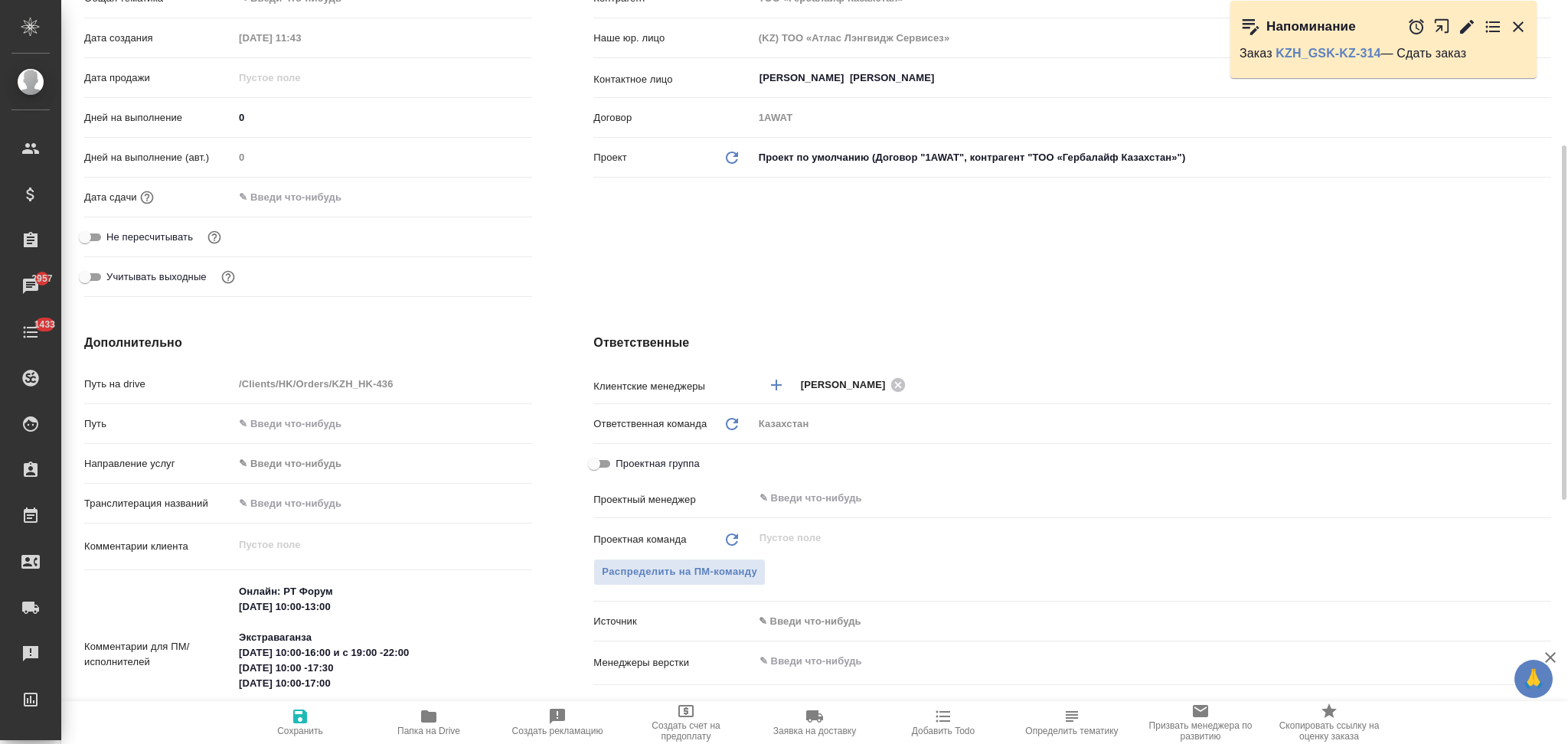
scroll to position [510, 0]
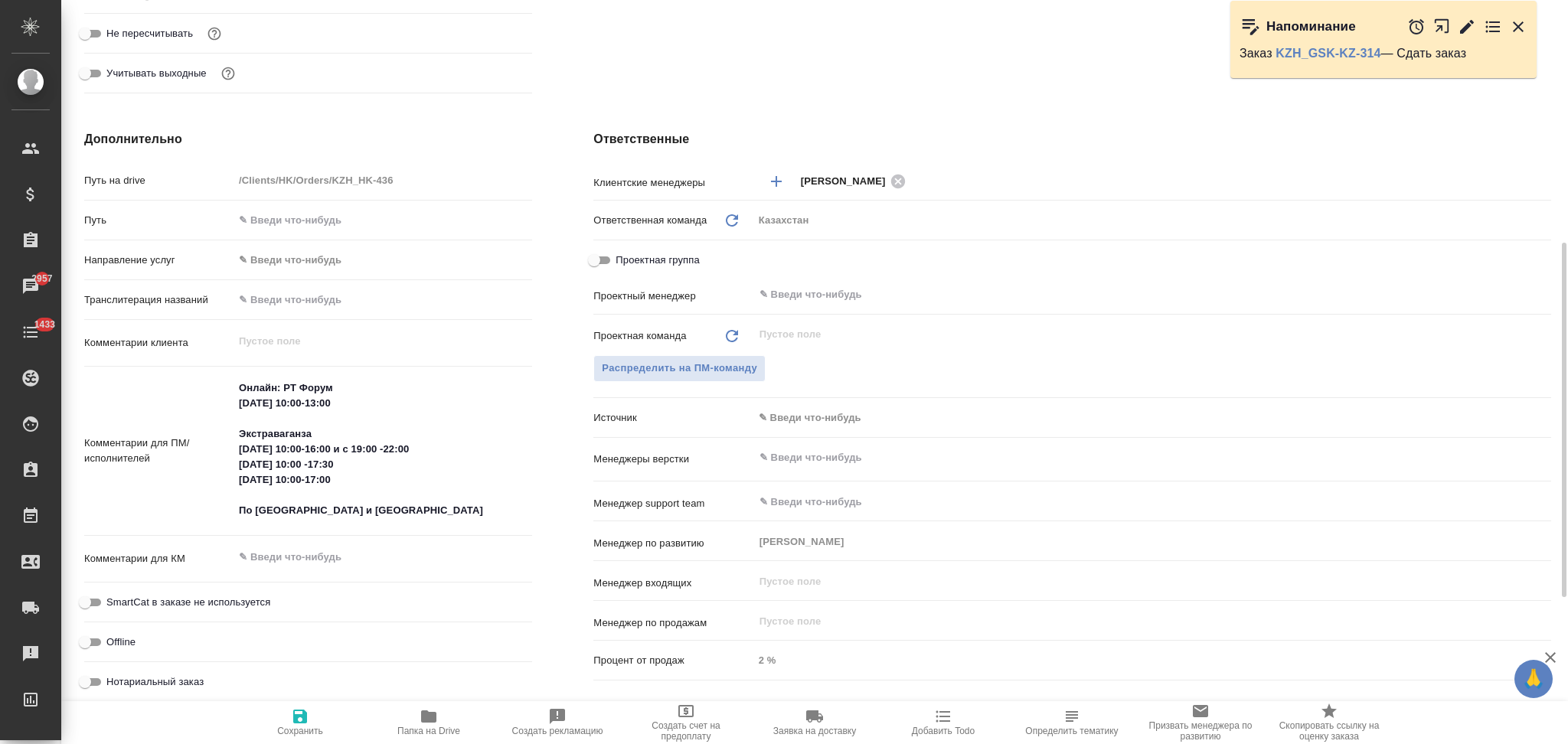
type textarea "x"
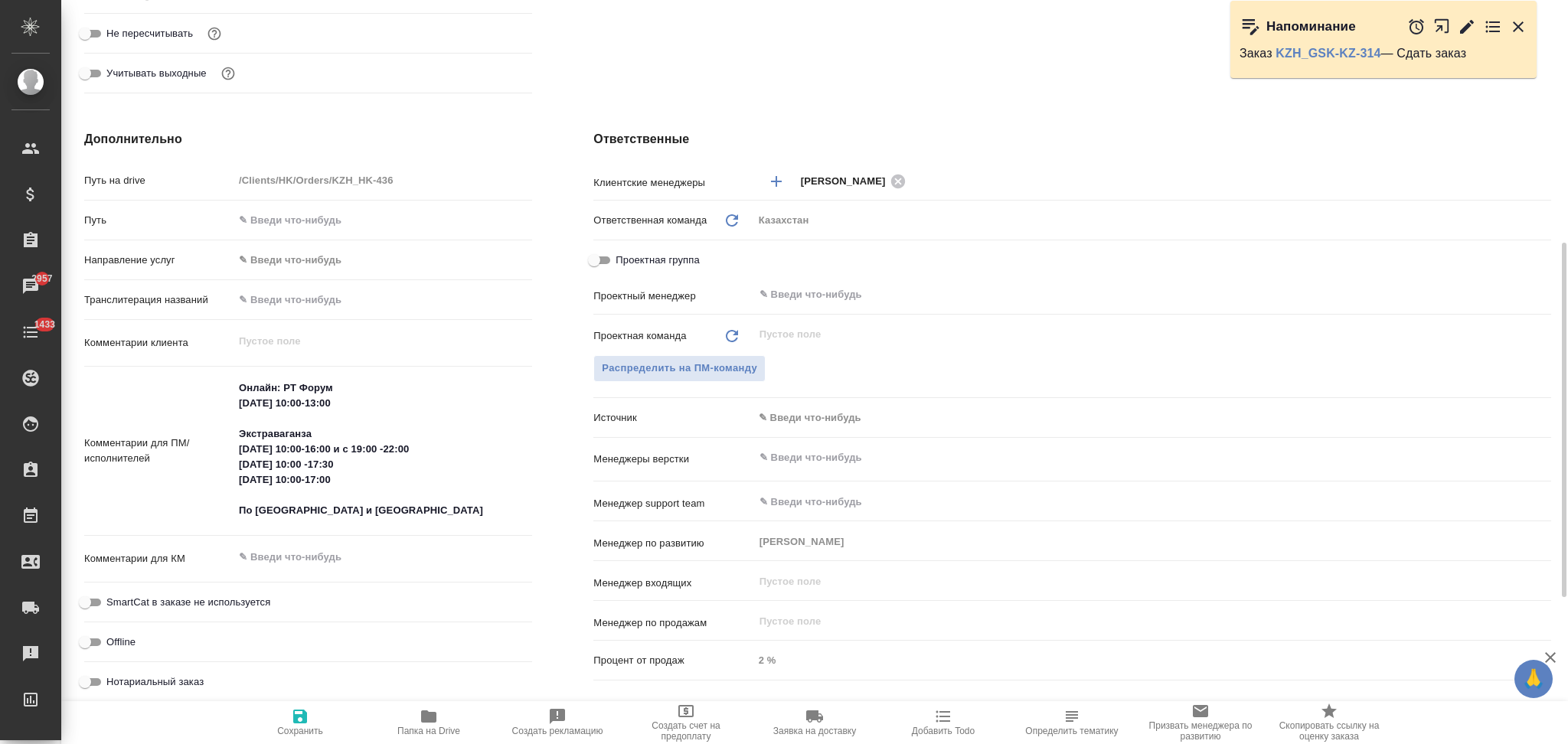
type textarea "x"
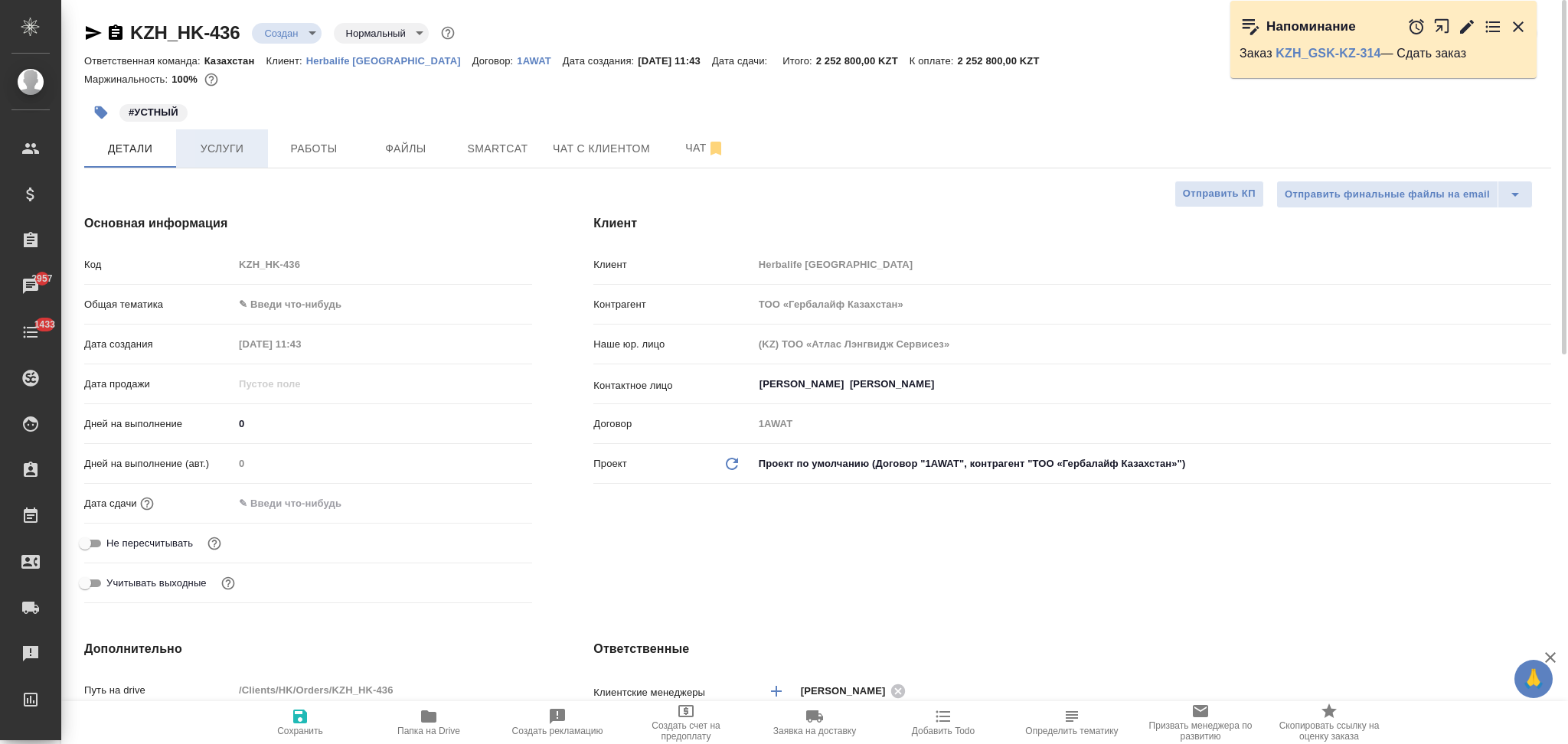
click at [234, 153] on span "Услуги" at bounding box center [221, 149] width 73 height 19
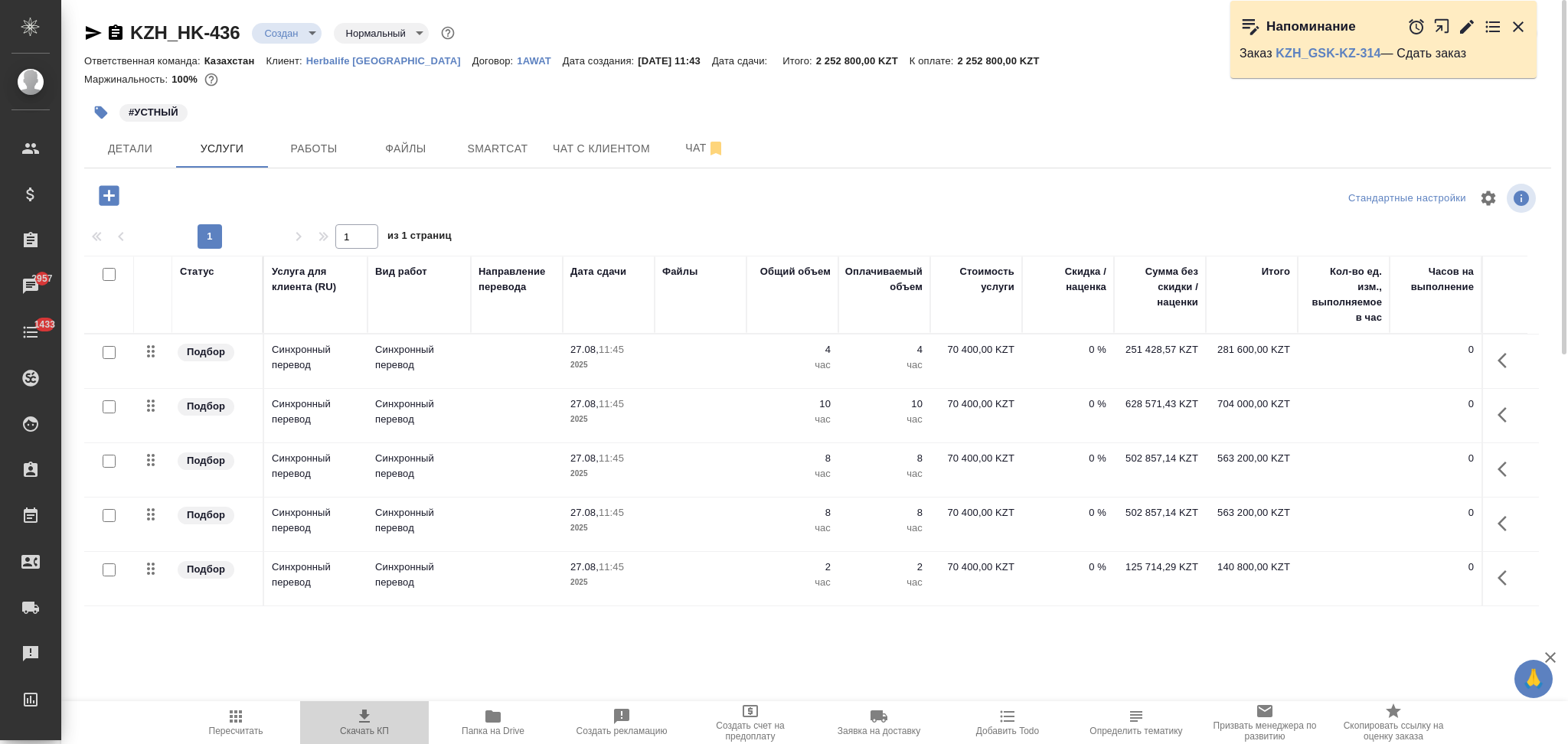
click at [362, 715] on icon "button" at bounding box center [364, 715] width 10 height 13
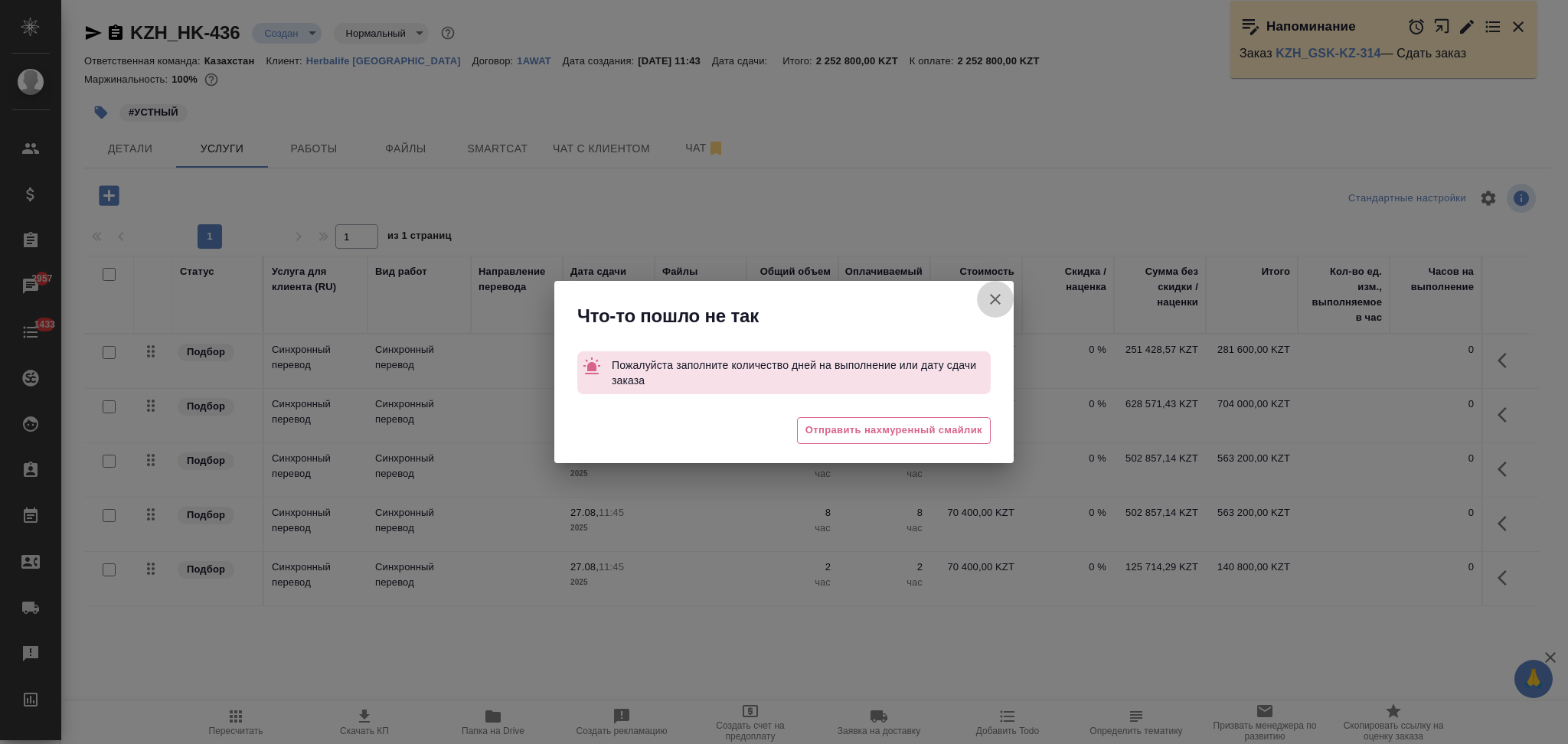
drag, startPoint x: 995, startPoint y: 297, endPoint x: 867, endPoint y: 289, distance: 128.2
click at [995, 296] on icon "button" at bounding box center [995, 299] width 18 height 18
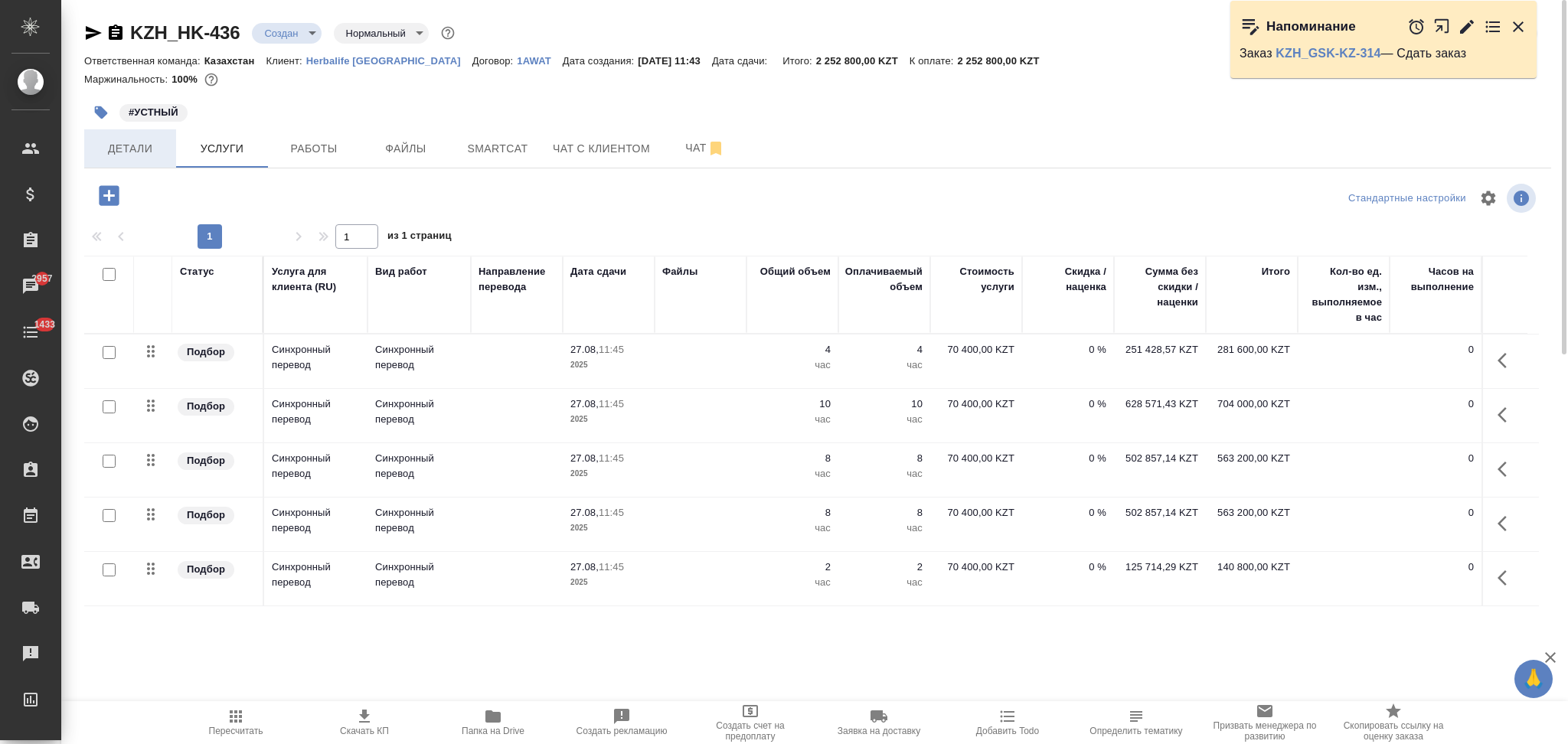
click at [144, 144] on span "Детали" at bounding box center [130, 149] width 73 height 19
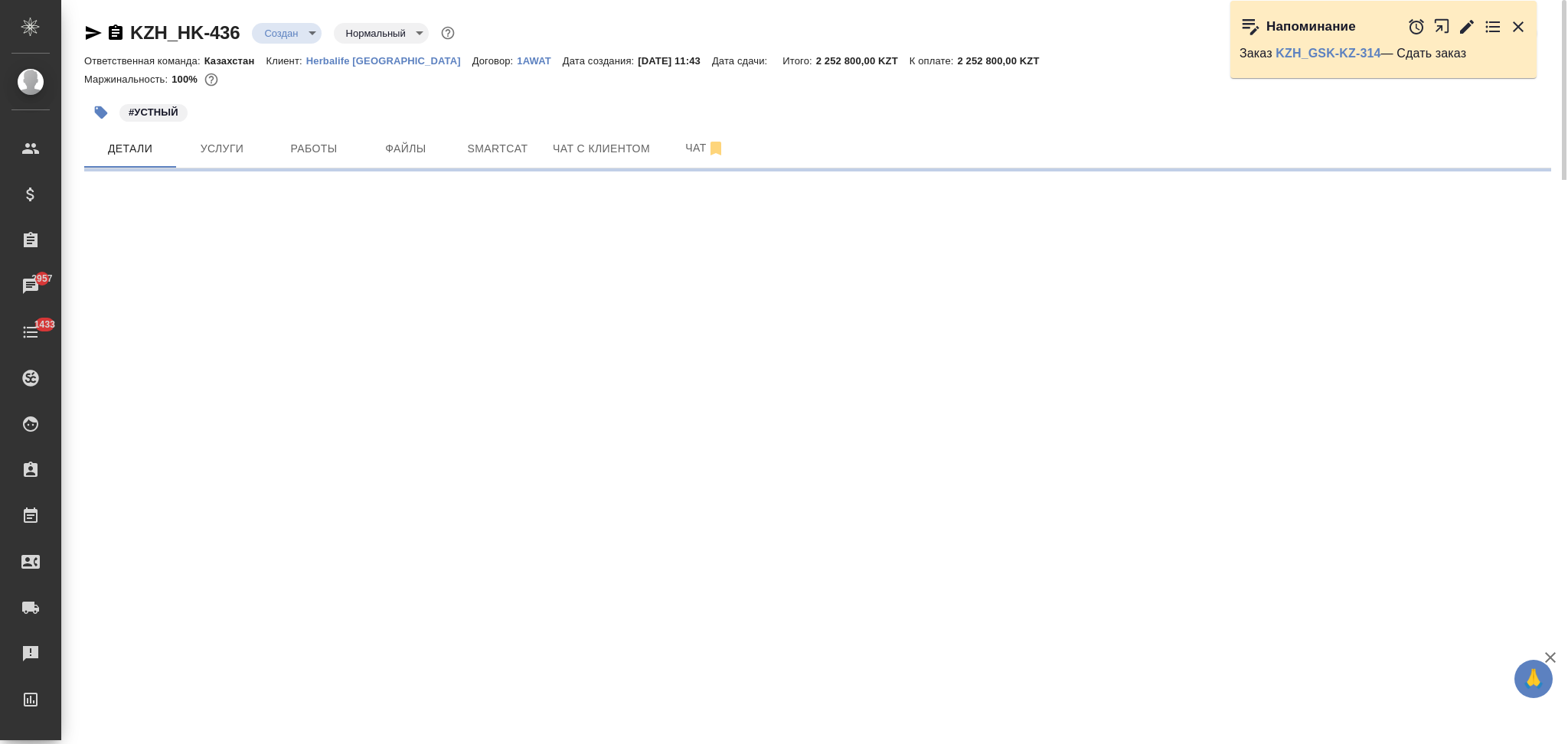
select select "RU"
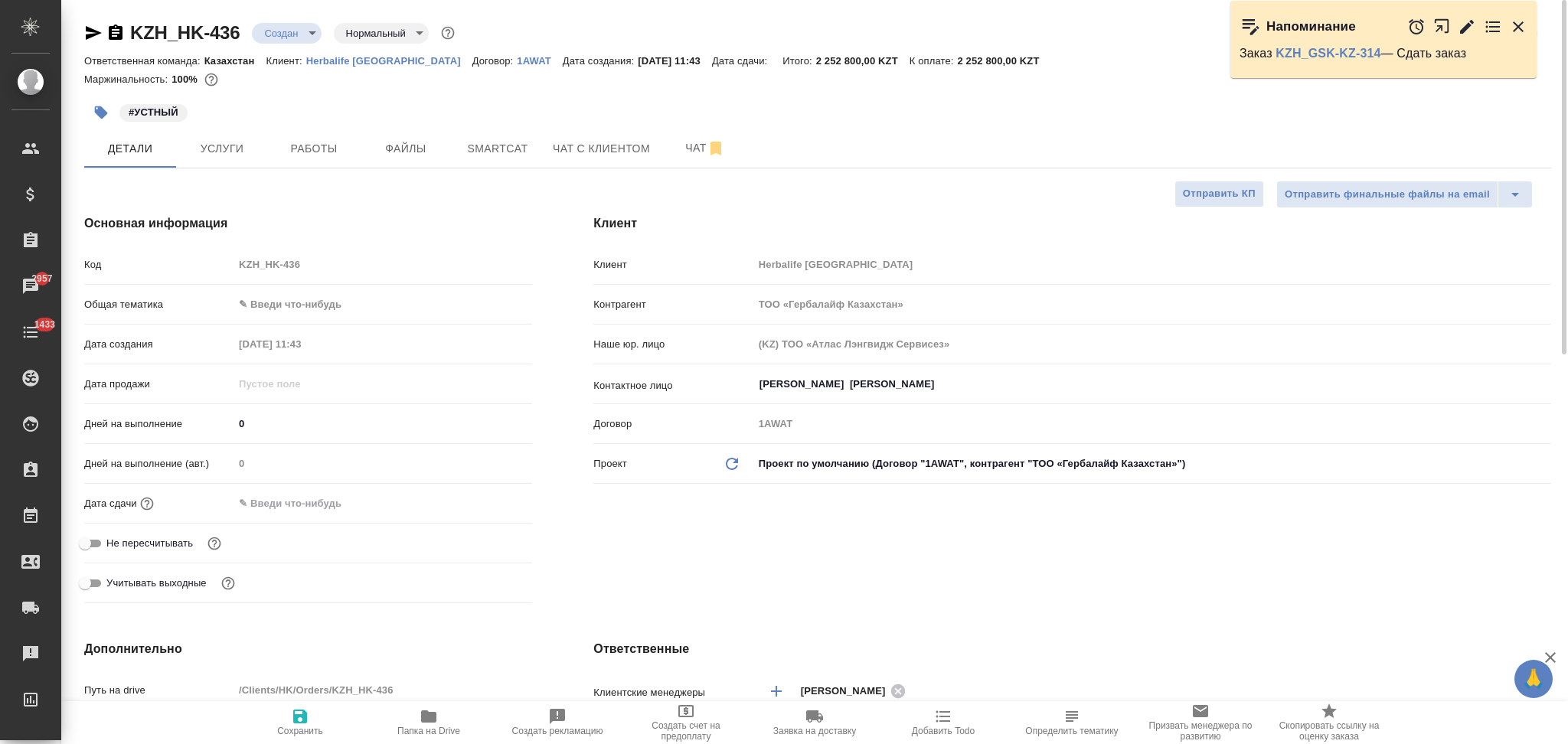
type textarea "x"
click at [300, 500] on input "text" at bounding box center [300, 504] width 134 height 22
click at [484, 502] on icon "button" at bounding box center [488, 502] width 18 height 18
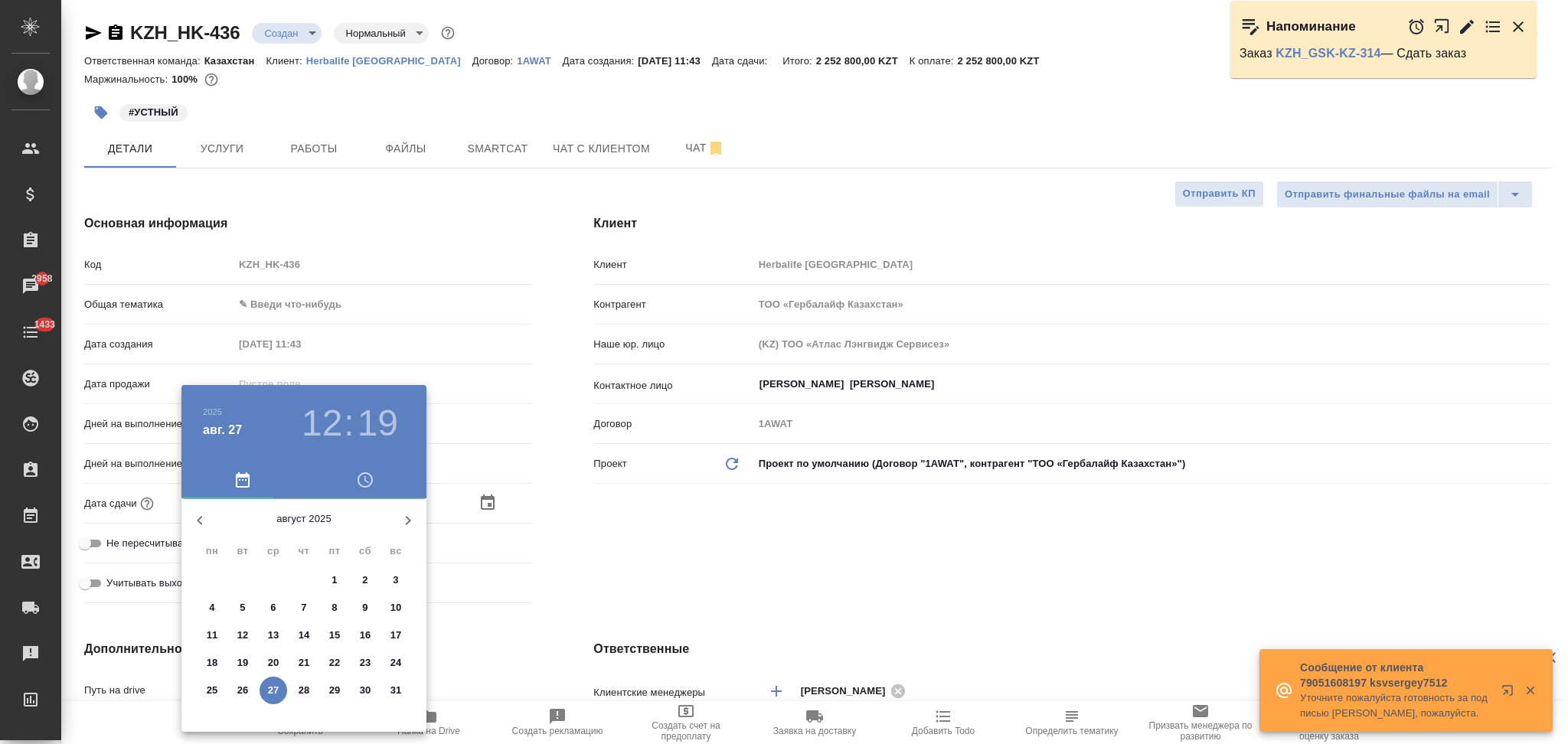
click at [405, 521] on icon "button" at bounding box center [408, 520] width 18 height 18
click at [392, 606] on p "14" at bounding box center [396, 607] width 11 height 16
type input "[DATE] 12:19"
type textarea "x"
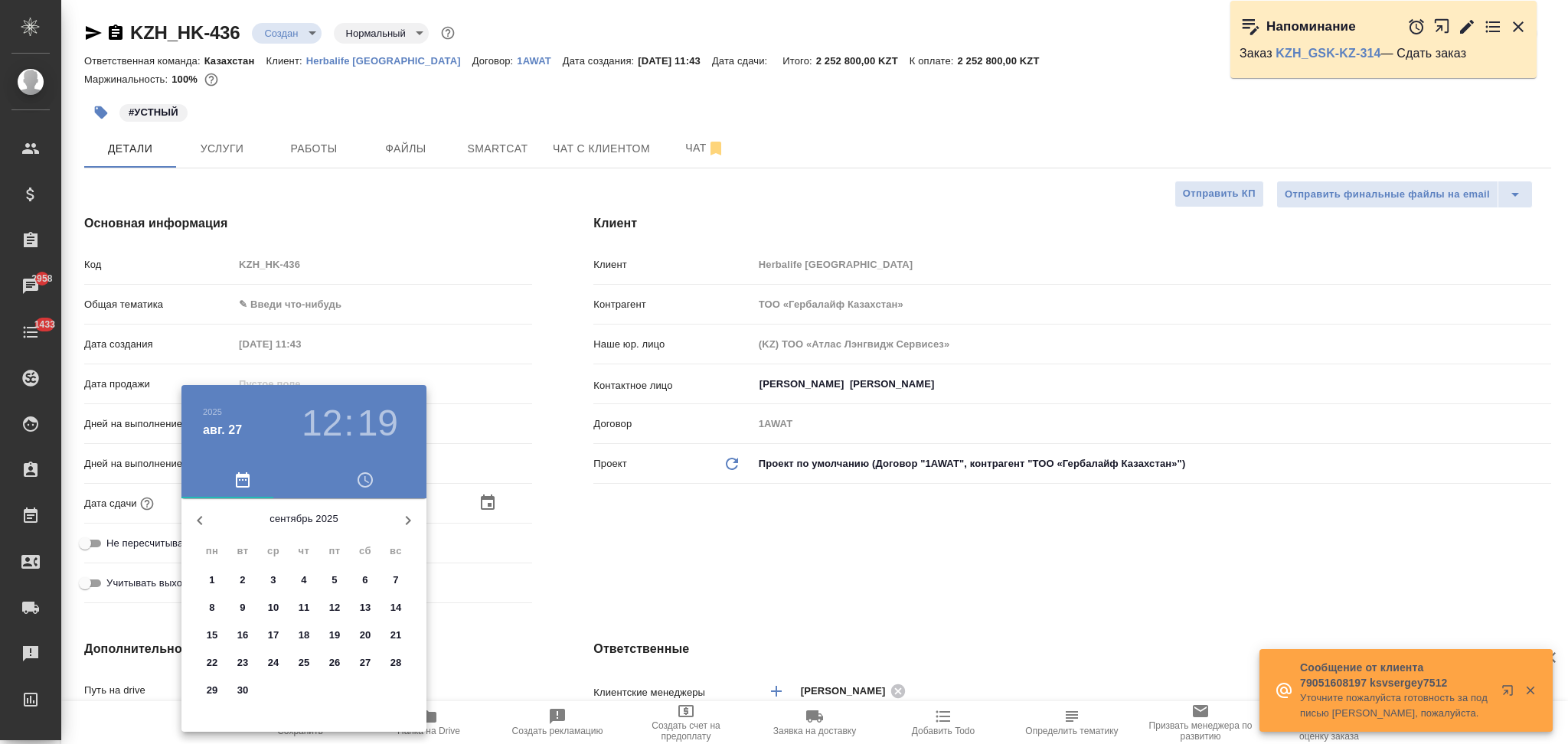
type textarea "x"
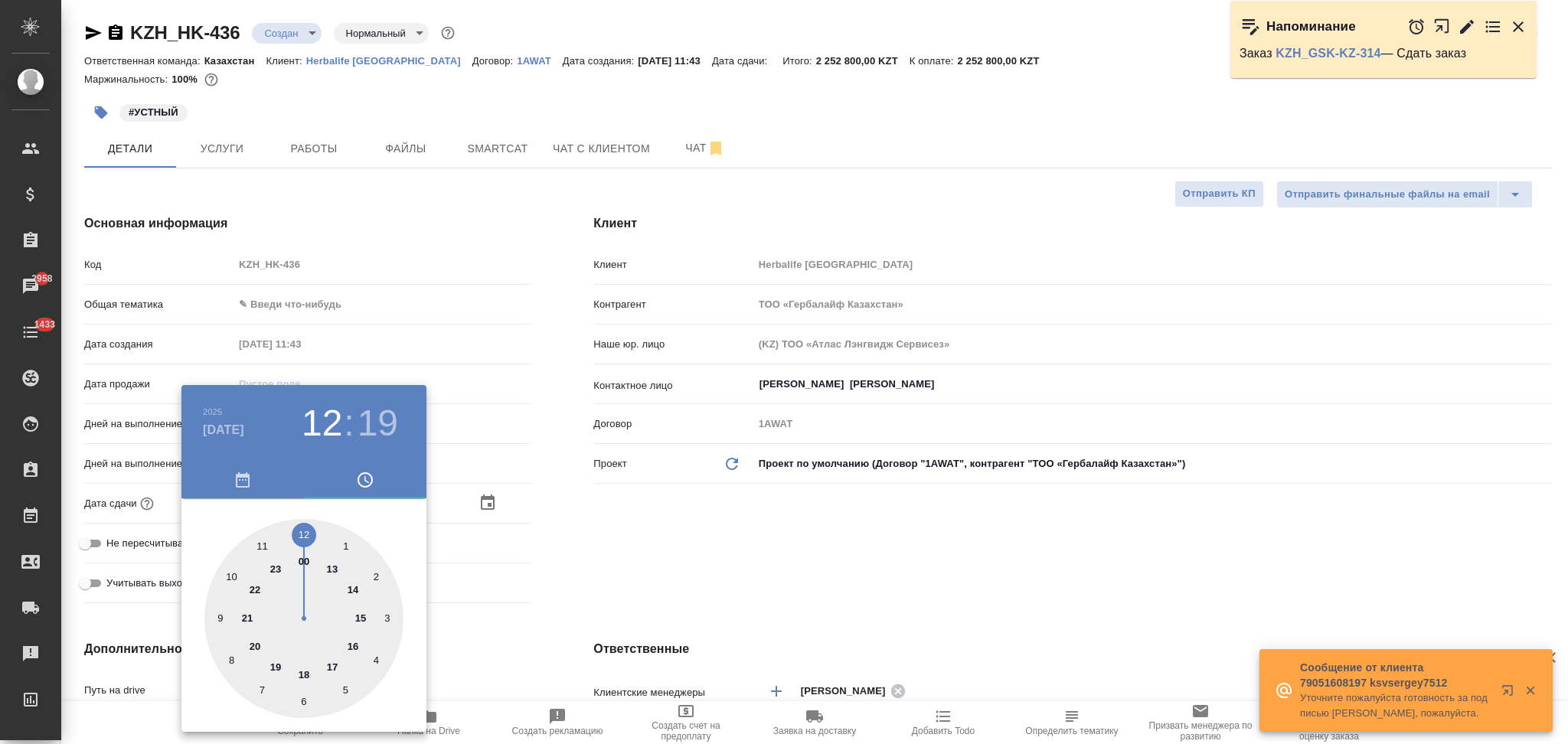
click at [352, 641] on div at bounding box center [304, 619] width 199 height 199
type input "[DATE] 16:19"
type textarea "x"
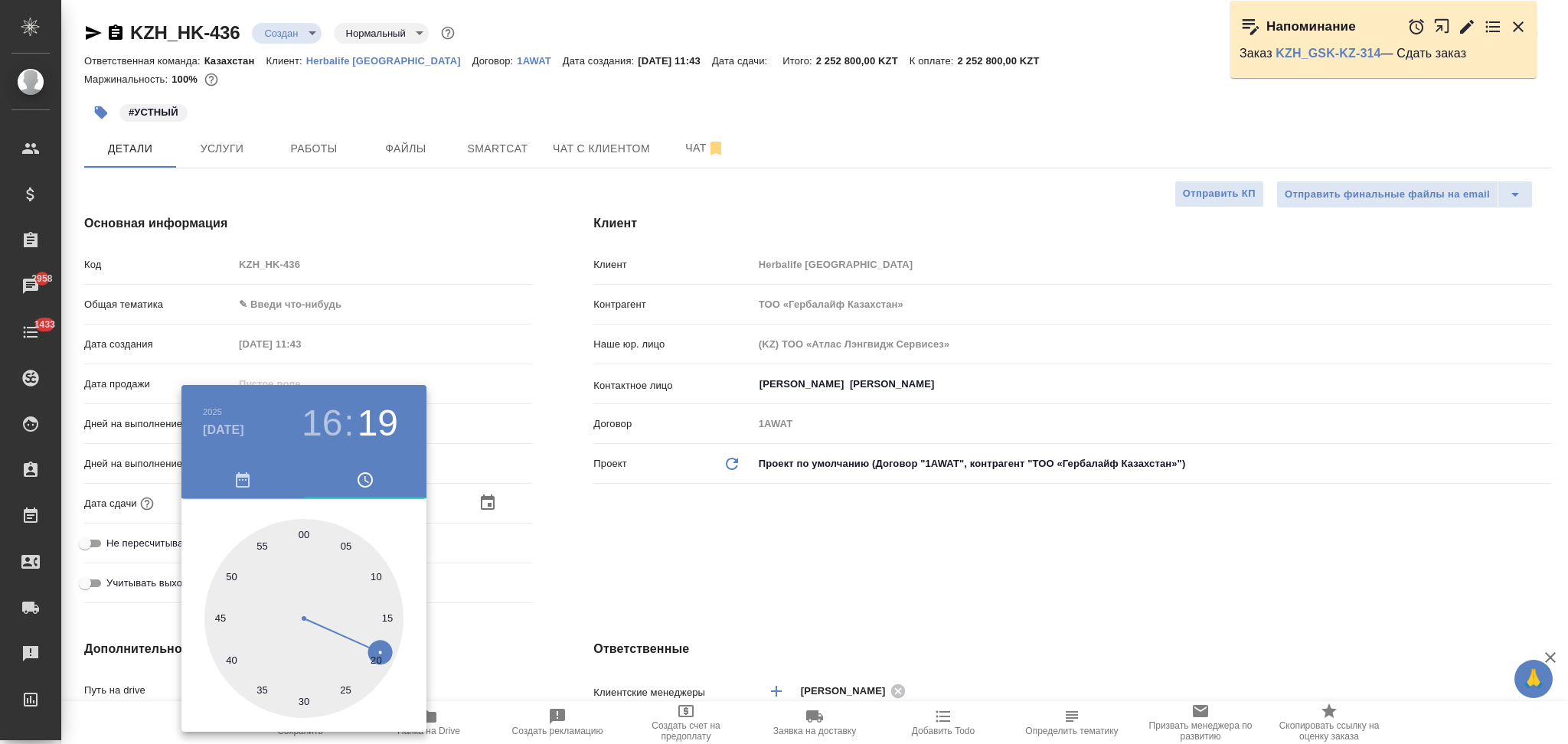
type input "[DATE] 16:30"
type textarea "x"
click at [303, 696] on div at bounding box center [304, 619] width 199 height 199
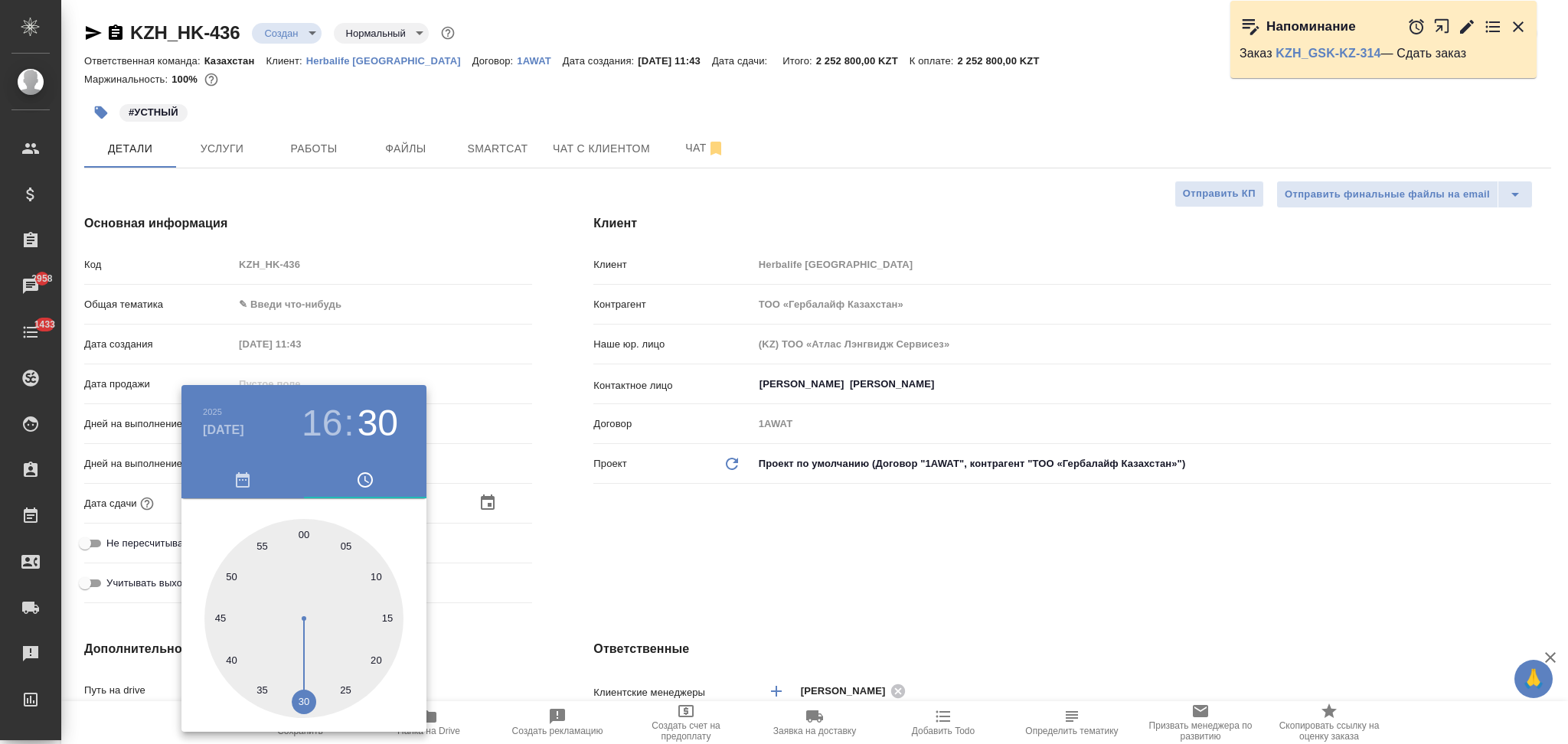
type textarea "x"
click at [543, 668] on div at bounding box center [784, 372] width 1568 height 744
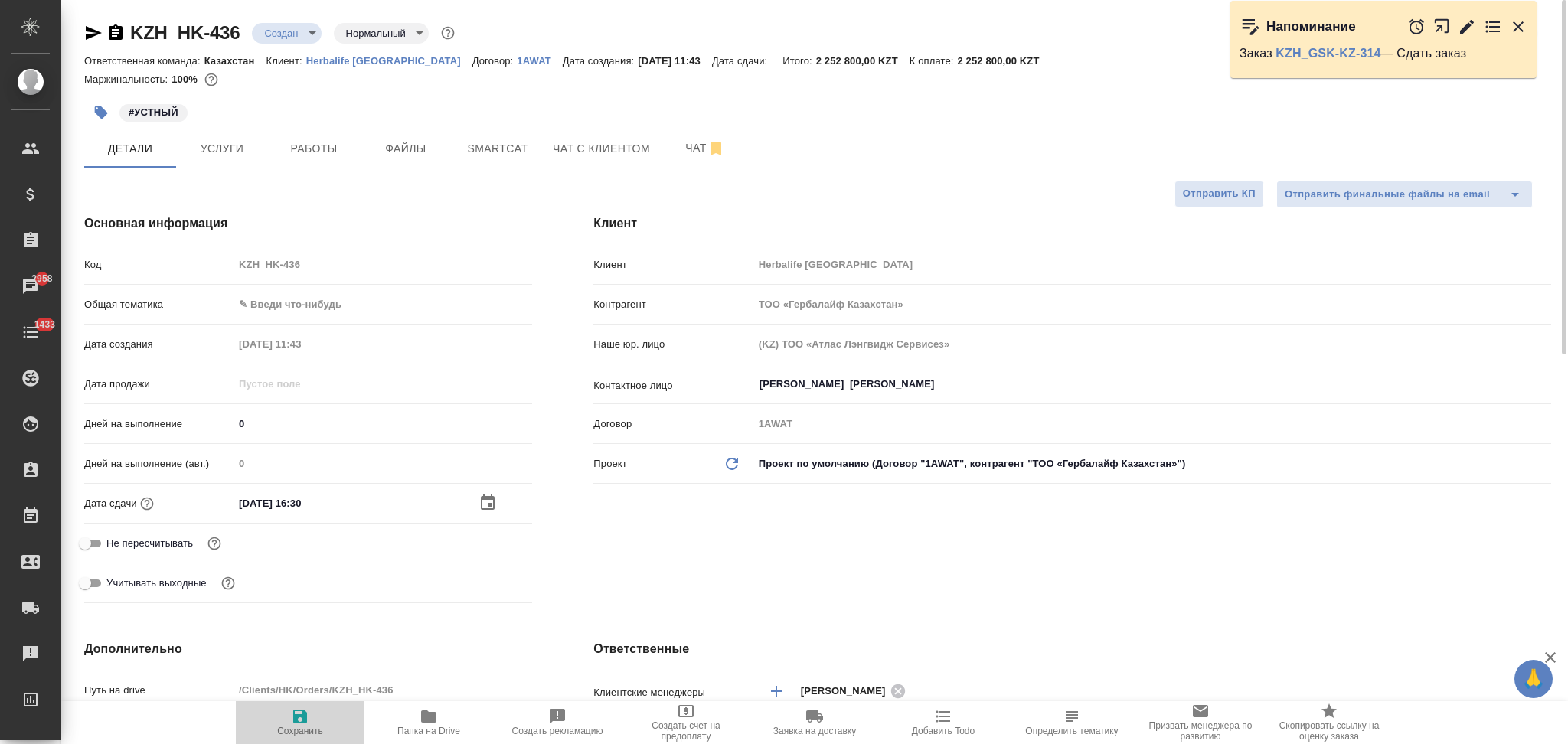
click at [287, 714] on span "Сохранить" at bounding box center [300, 722] width 111 height 29
type textarea "x"
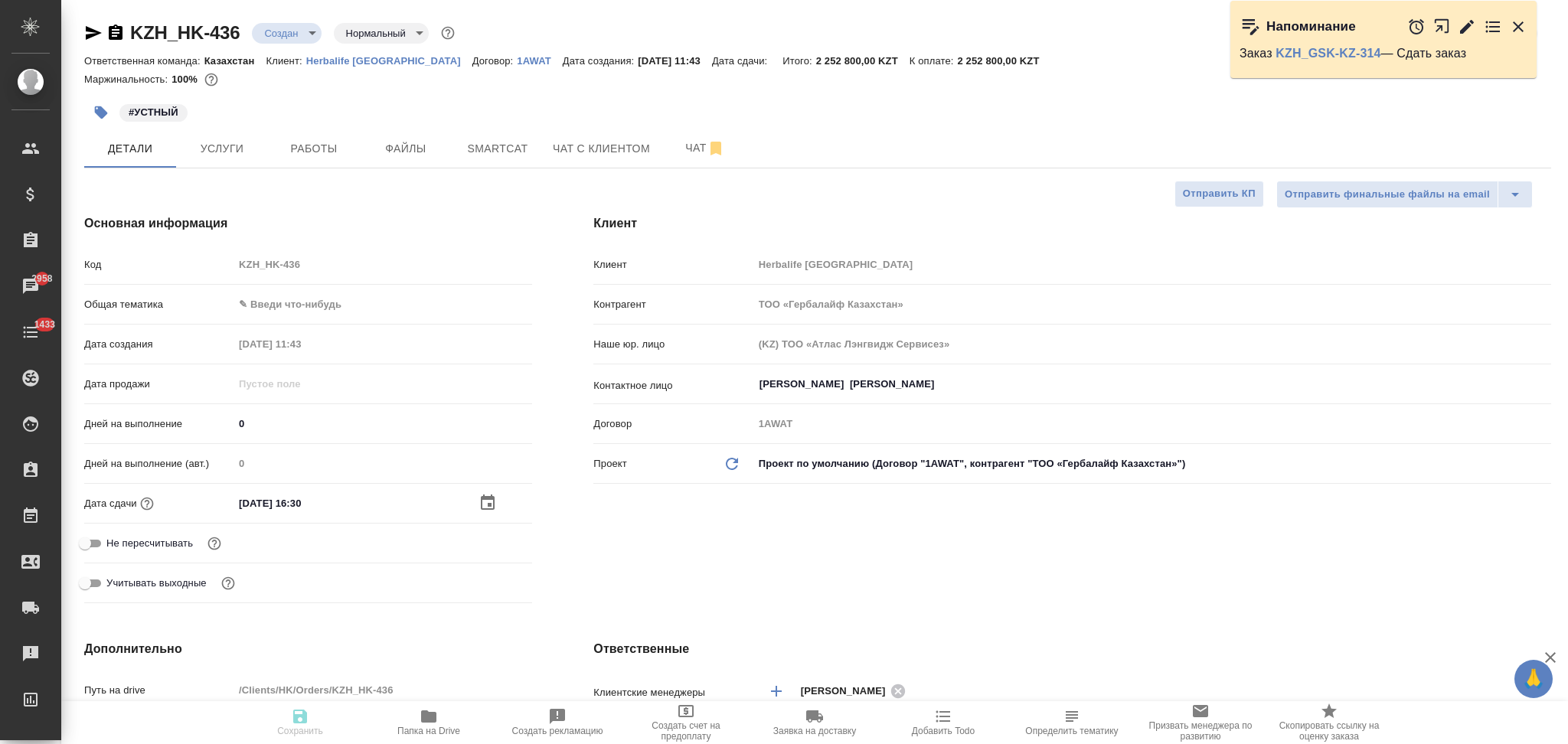
type textarea "x"
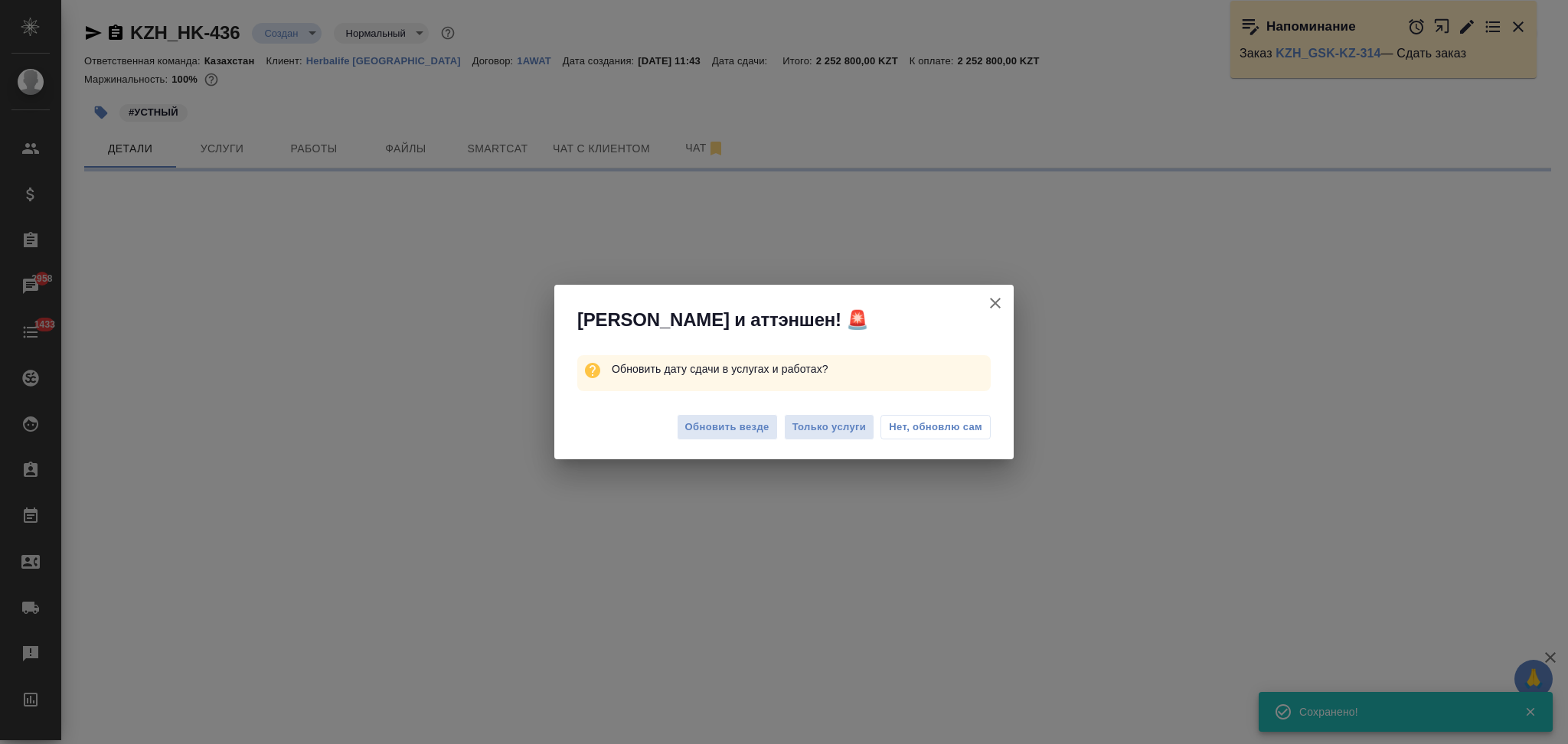
select select "RU"
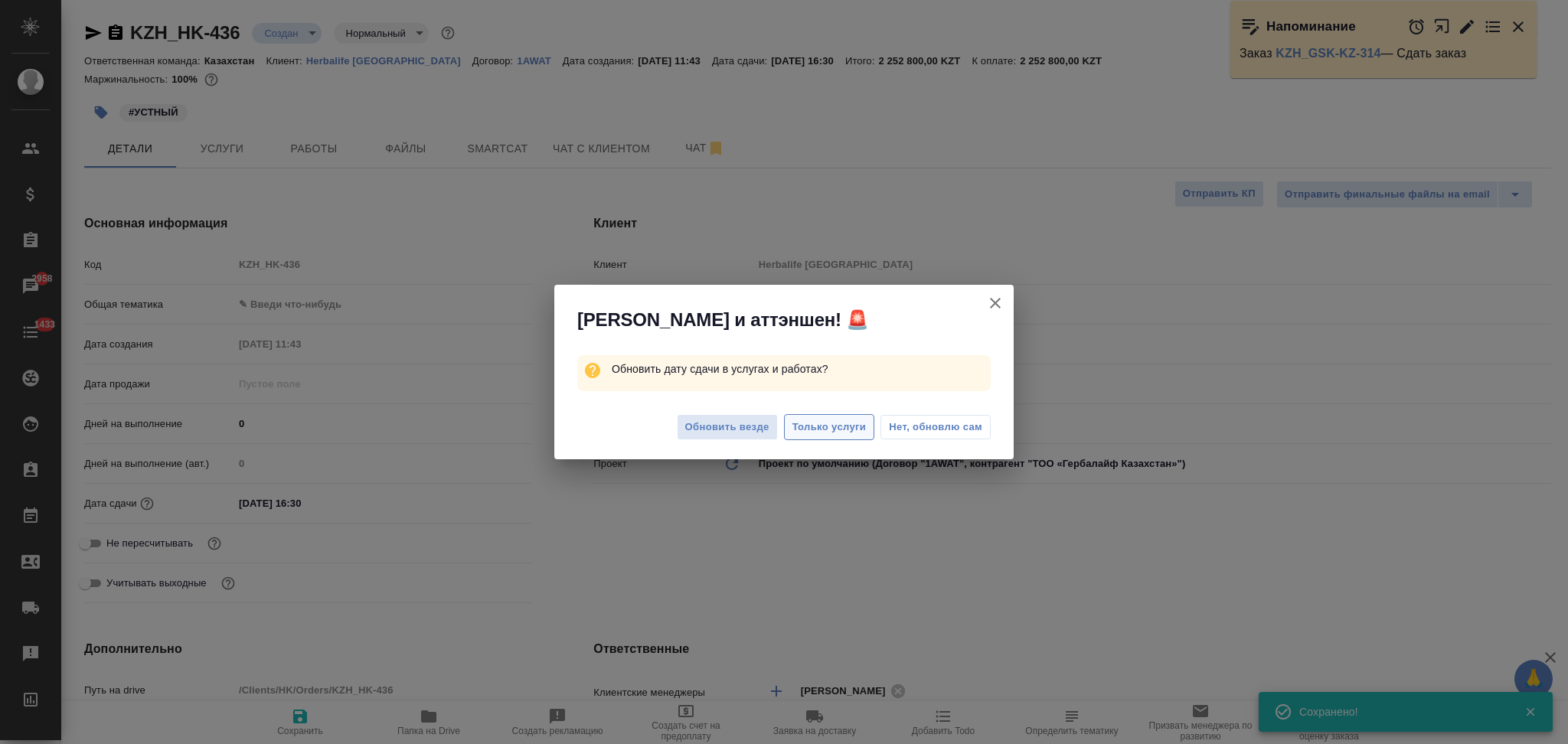
type textarea "x"
click at [814, 435] on span "Только услуги" at bounding box center [830, 428] width 74 height 17
type textarea "x"
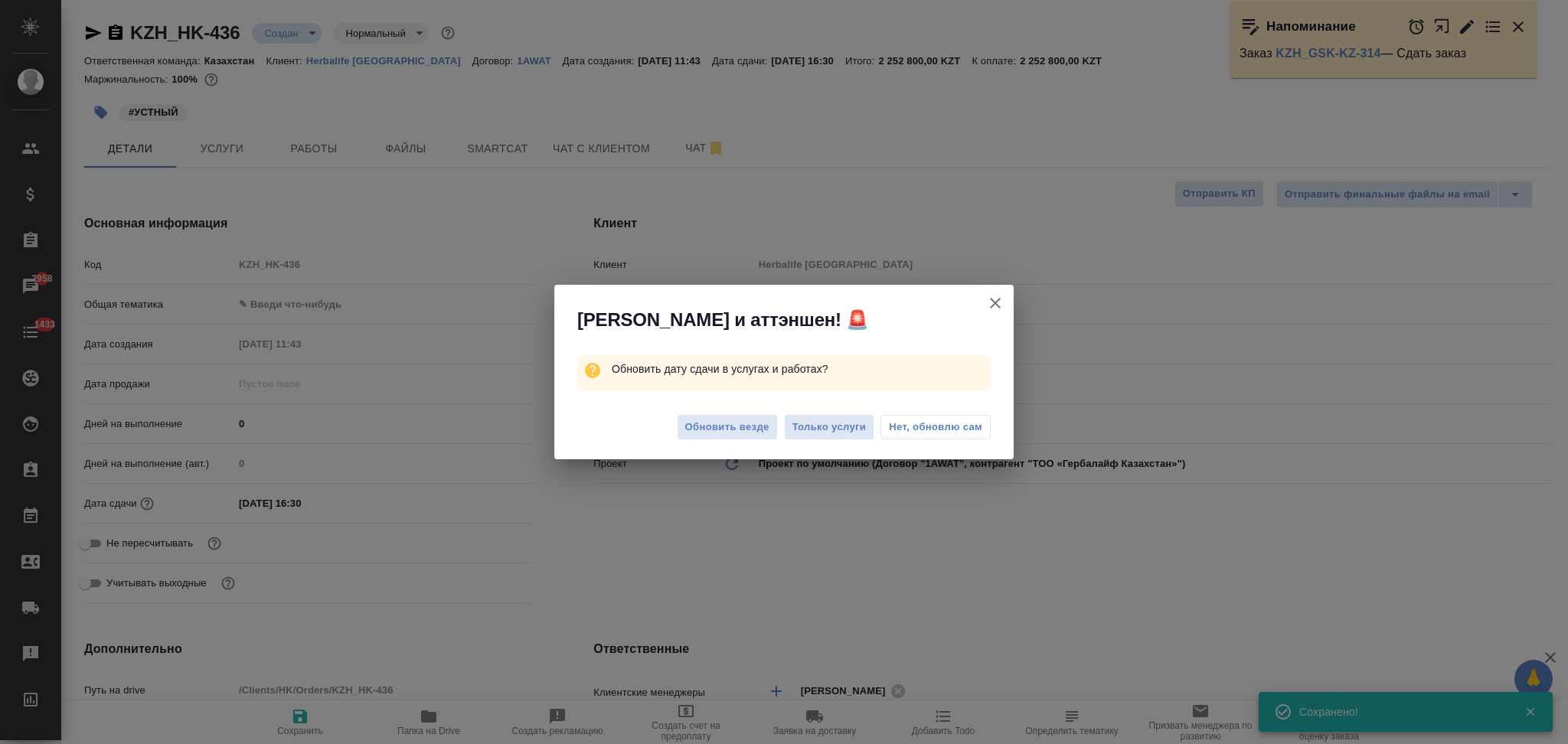
type textarea "x"
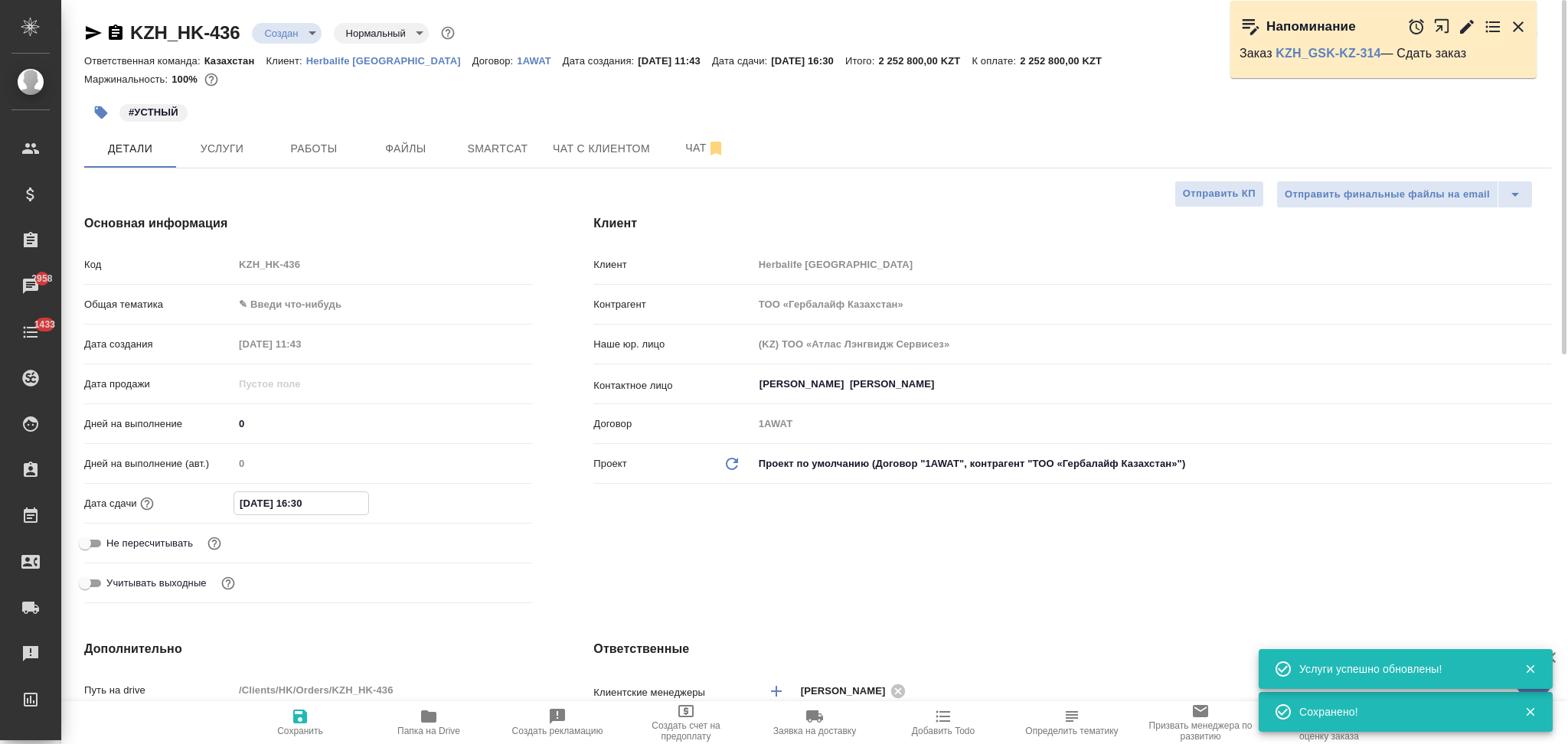
click at [300, 498] on input "[DATE] 16:30" at bounding box center [301, 504] width 134 height 22
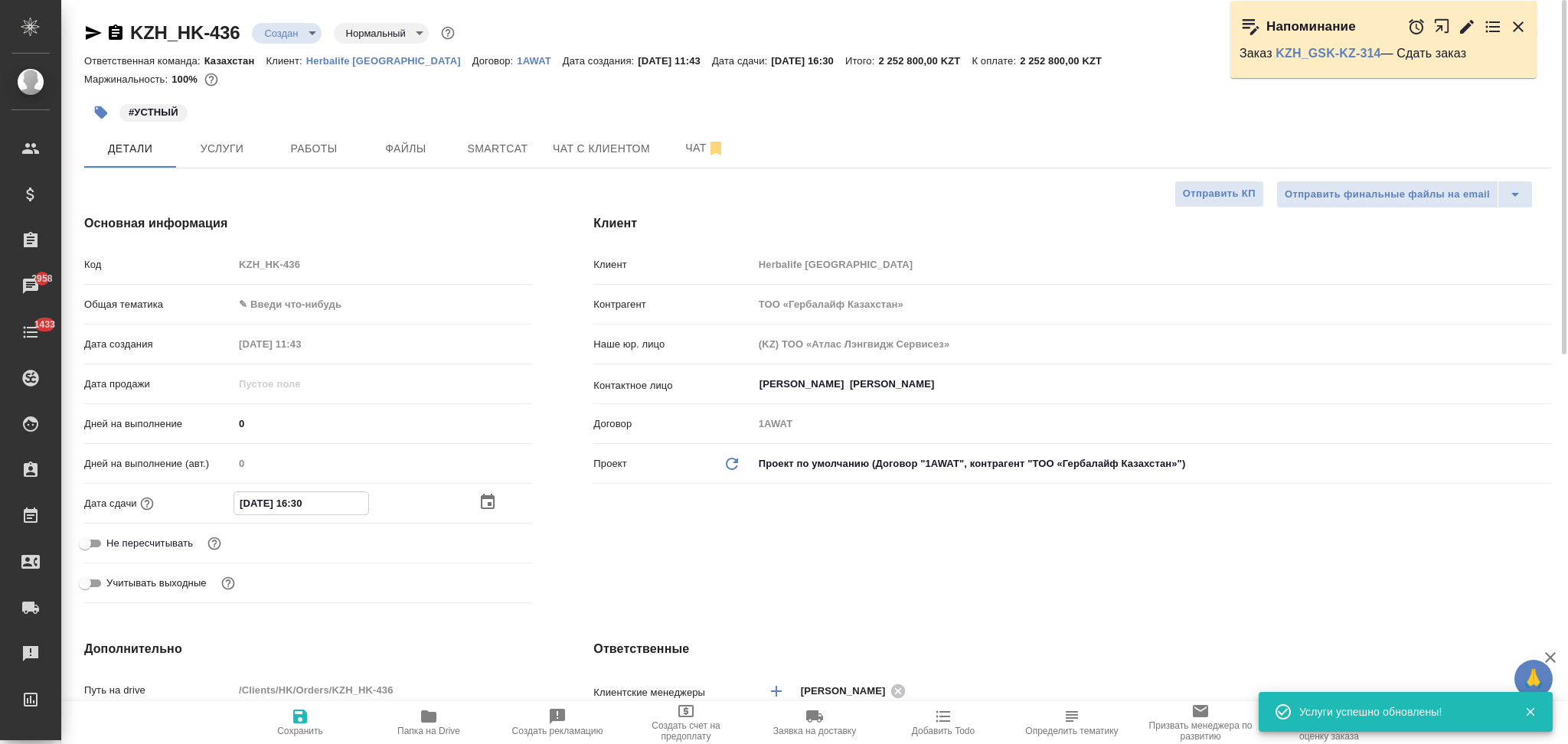
type input "[DATE] 17:30"
type textarea "x"
type input "[DATE] 17:30"
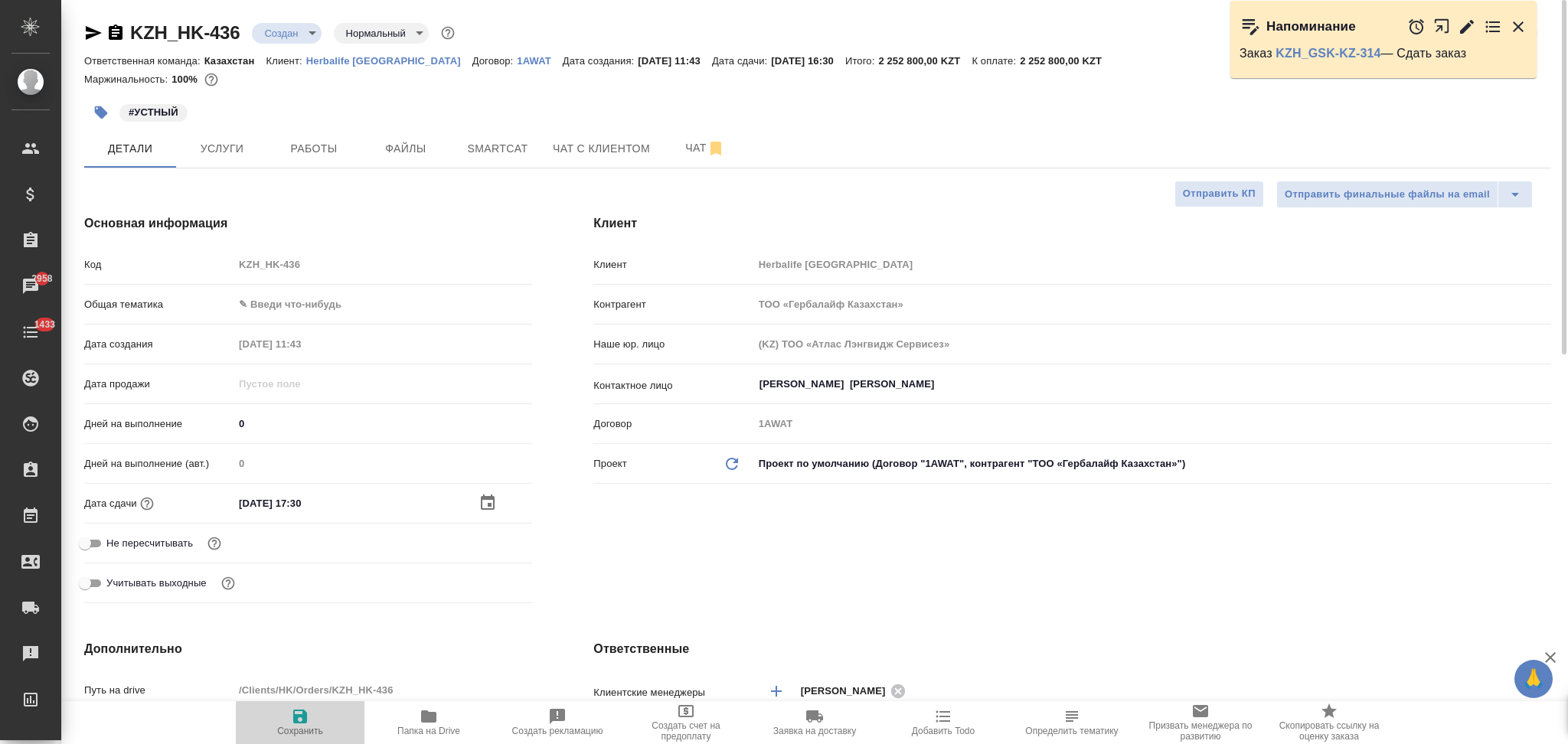
click at [295, 714] on icon "button" at bounding box center [300, 715] width 18 height 18
type textarea "x"
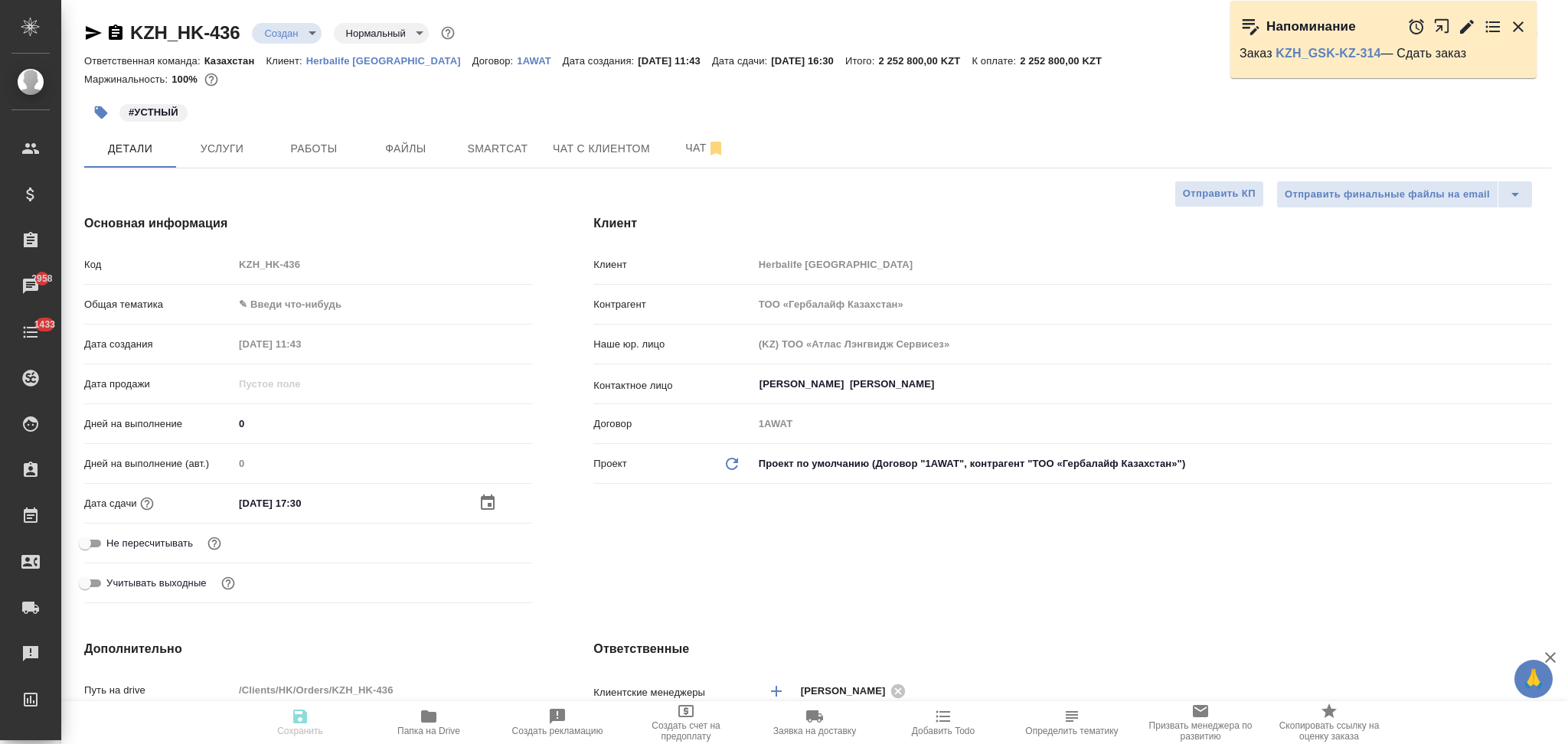
type textarea "x"
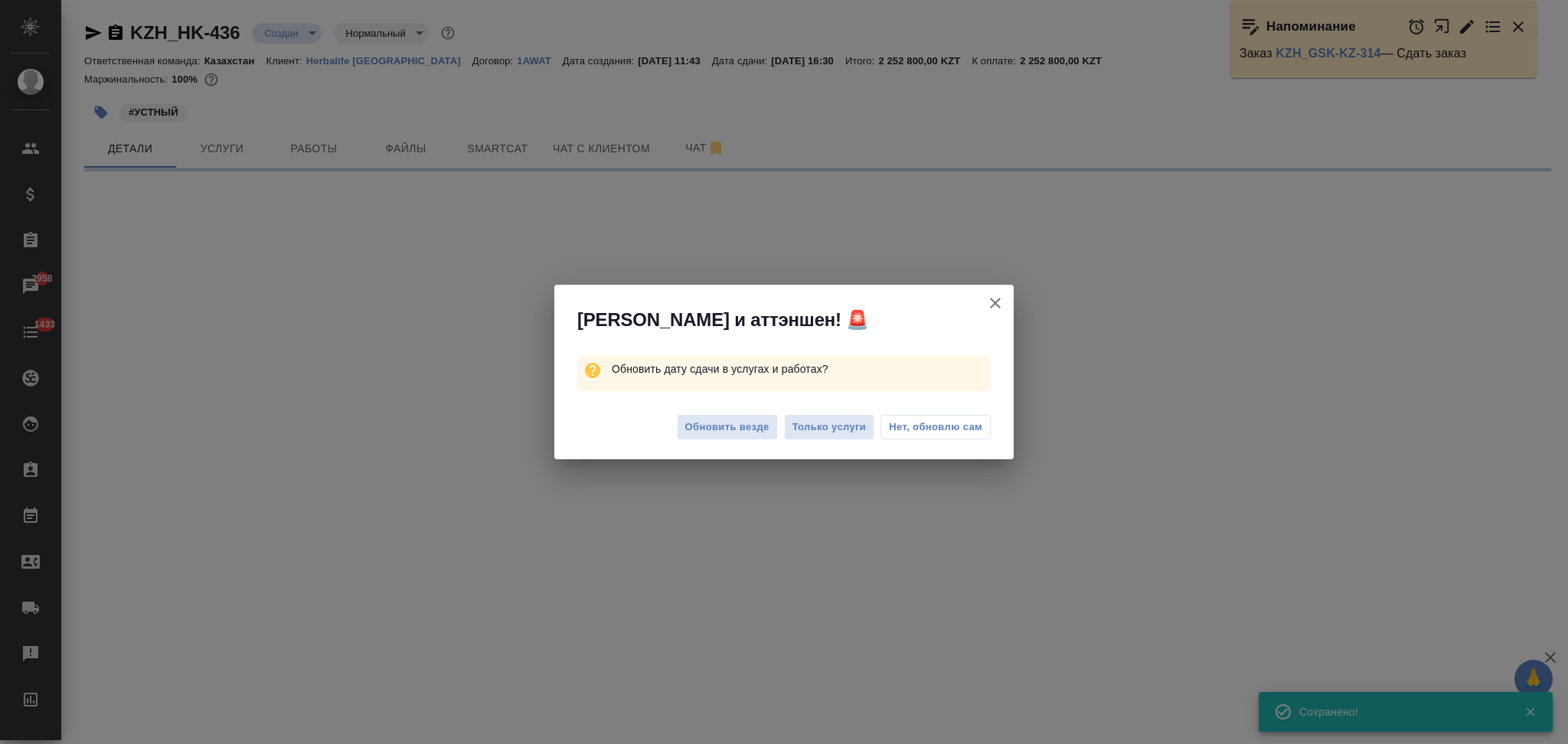
select select "RU"
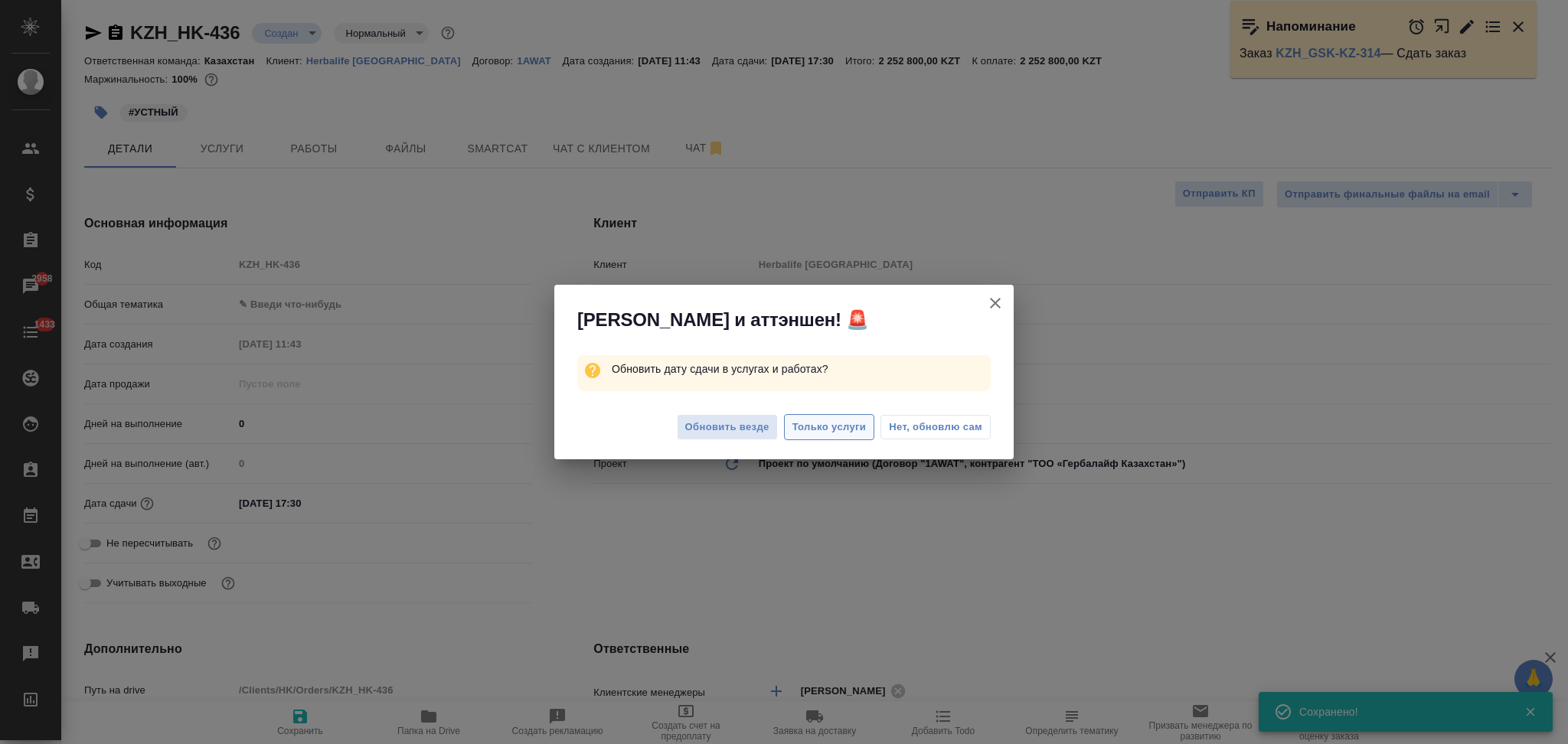
type textarea "x"
click at [845, 430] on span "Только услуги" at bounding box center [830, 428] width 74 height 17
type textarea "x"
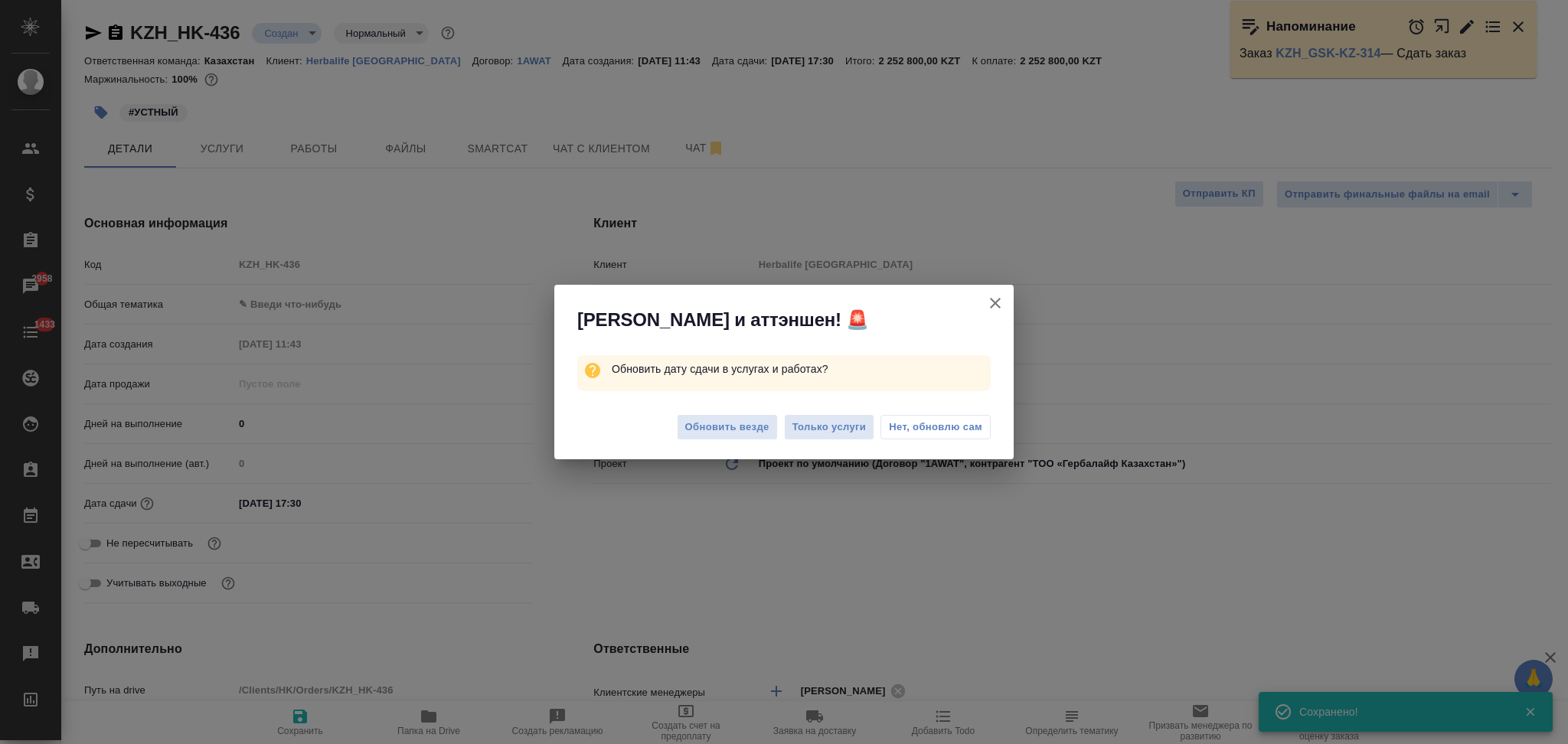
type textarea "x"
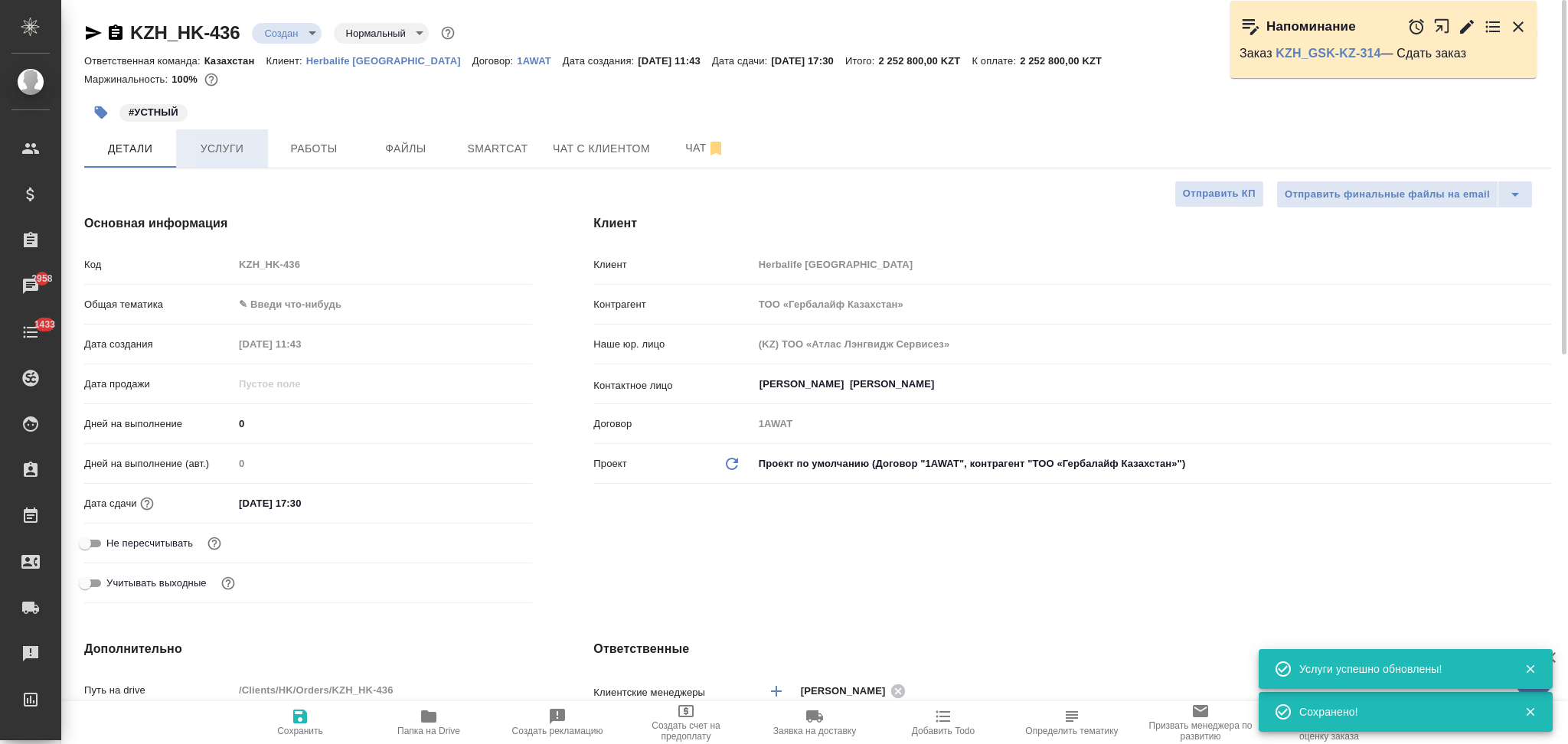
click at [233, 151] on span "Услуги" at bounding box center [221, 149] width 73 height 19
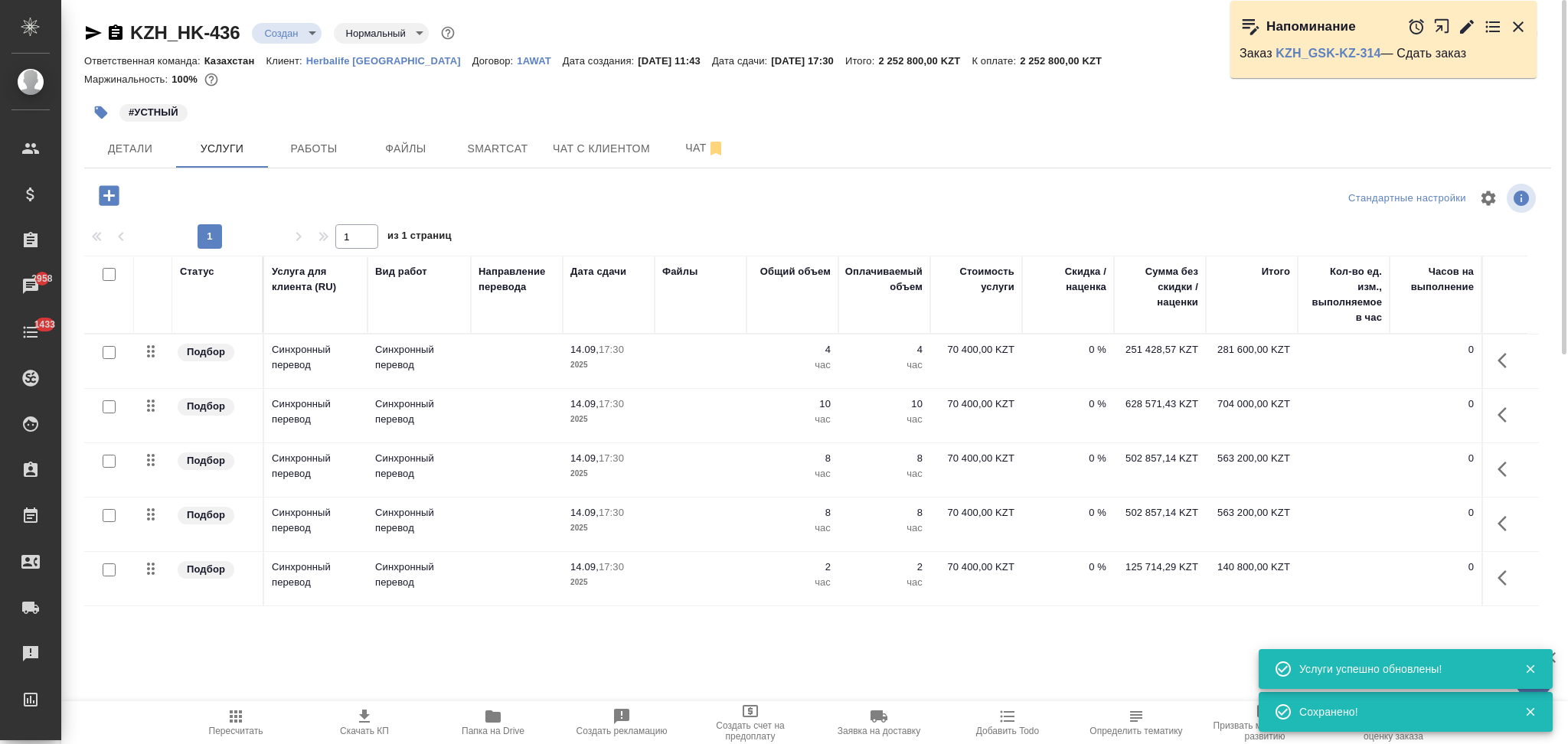
click at [361, 718] on icon "button" at bounding box center [364, 715] width 18 height 18
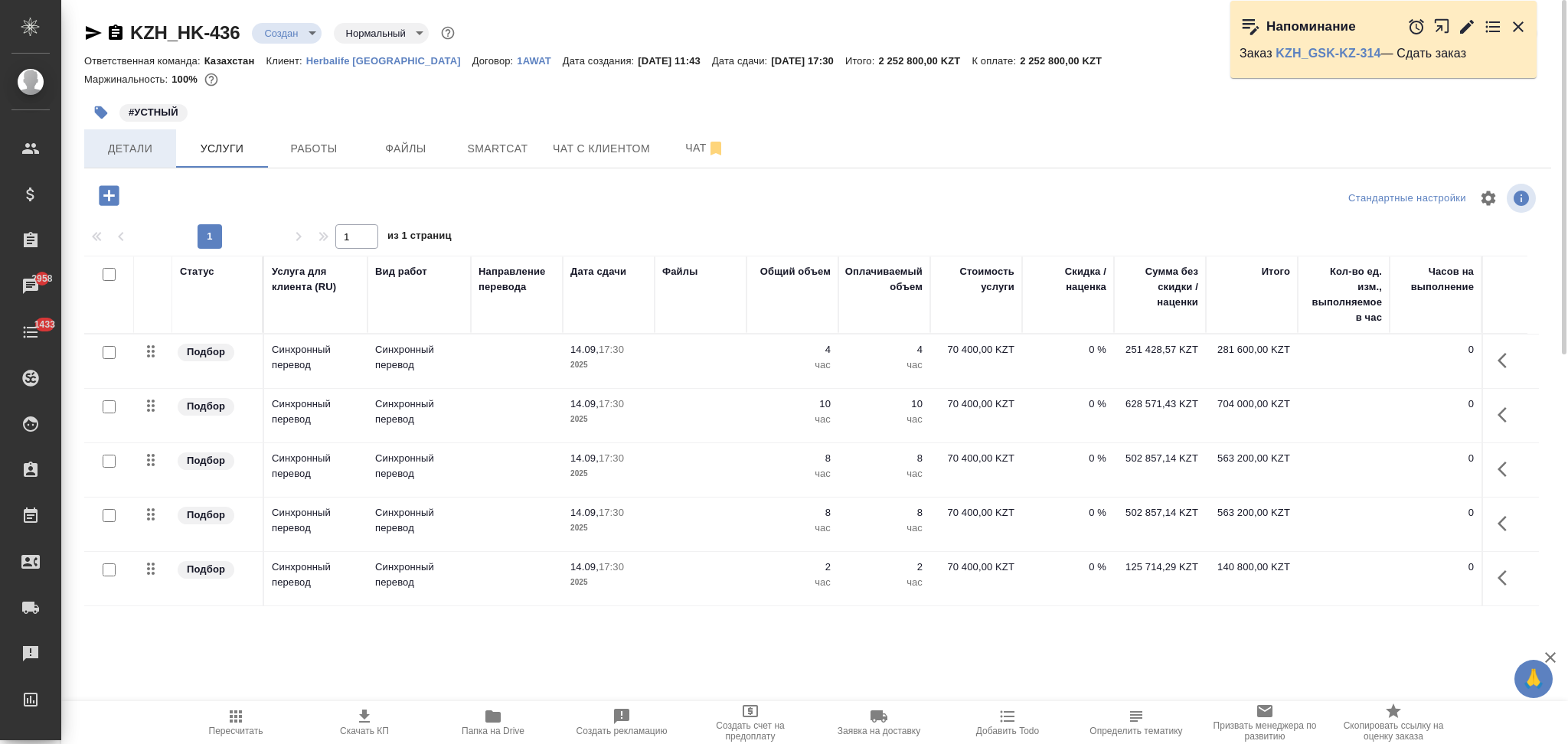
click at [147, 161] on button "Детали" at bounding box center [130, 149] width 92 height 38
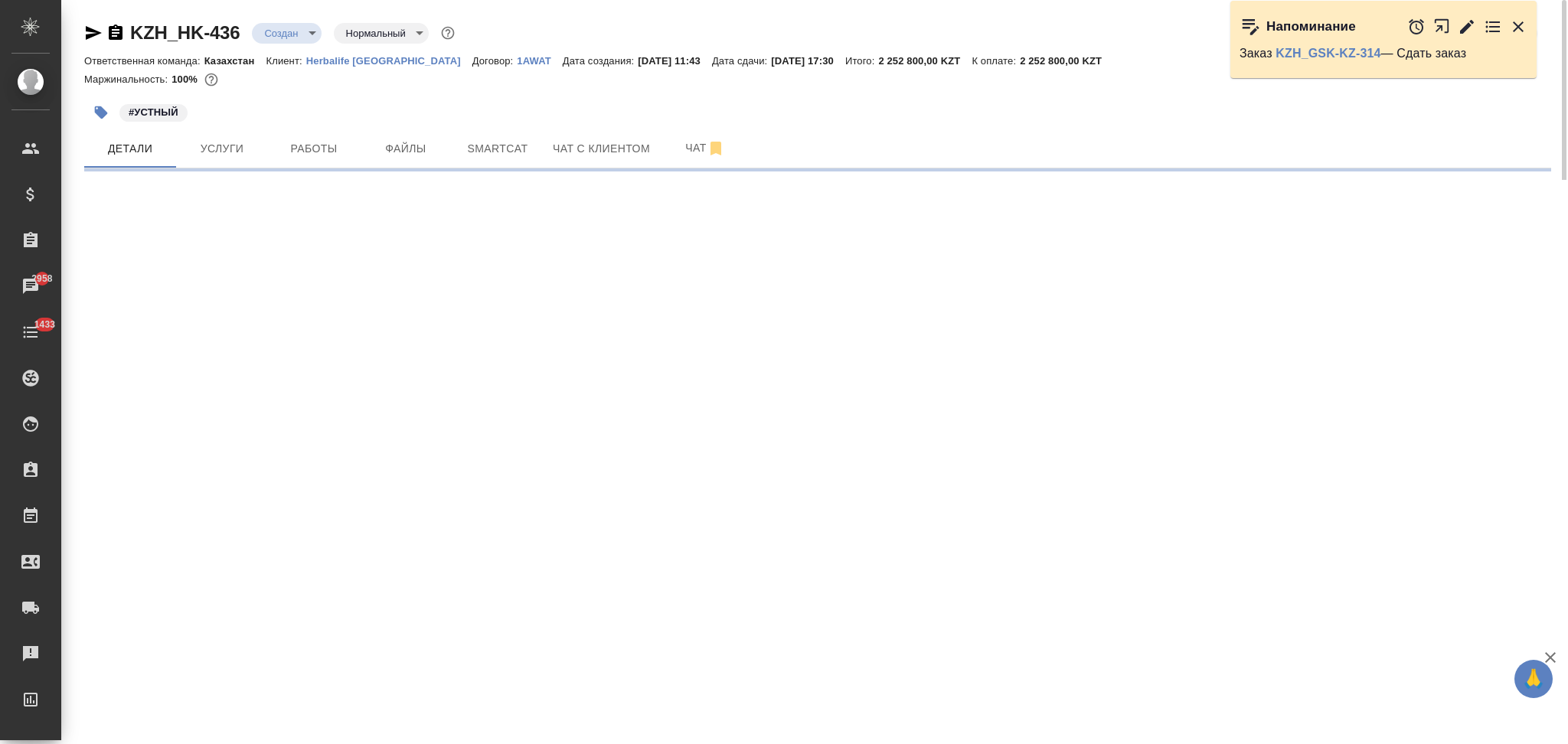
select select "RU"
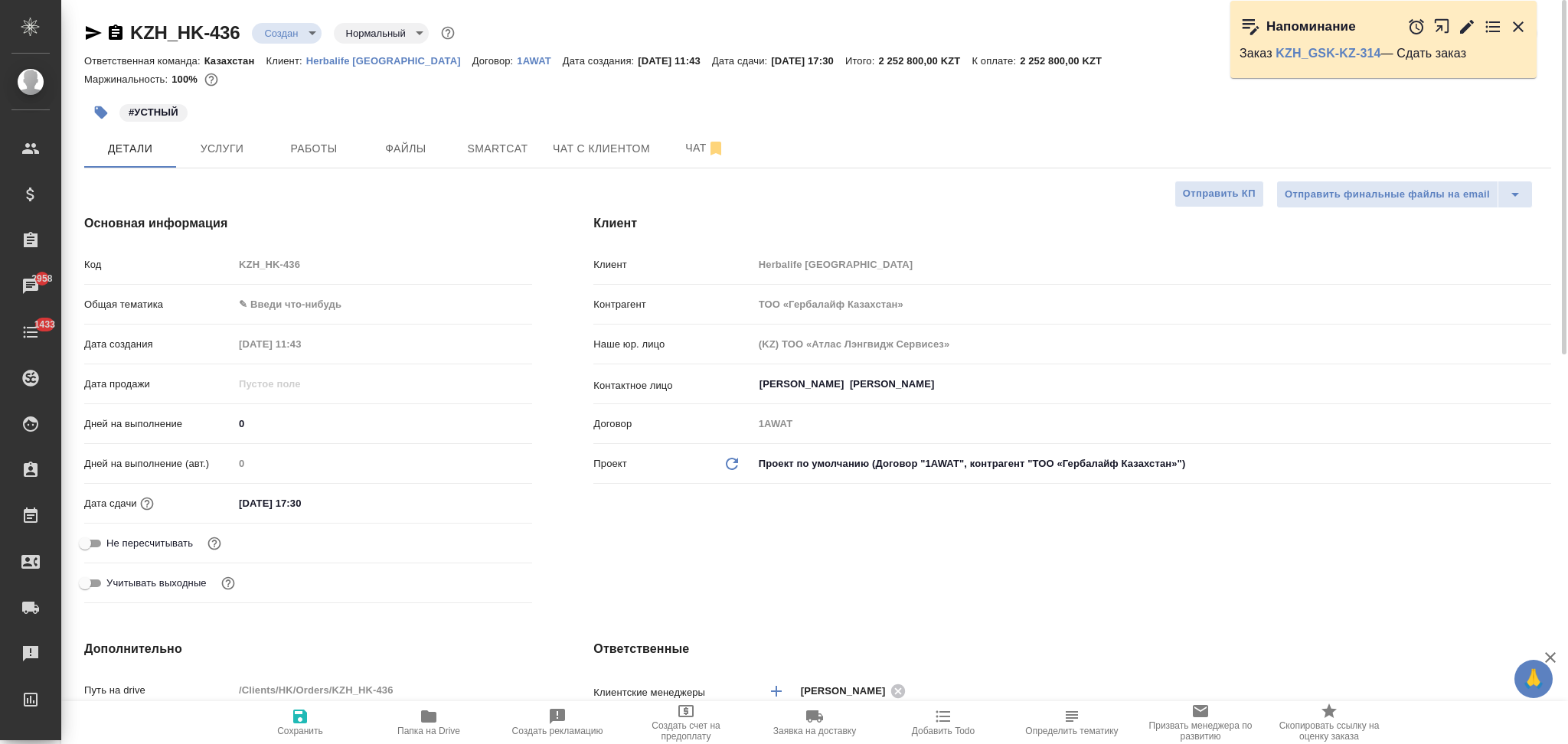
type textarea "x"
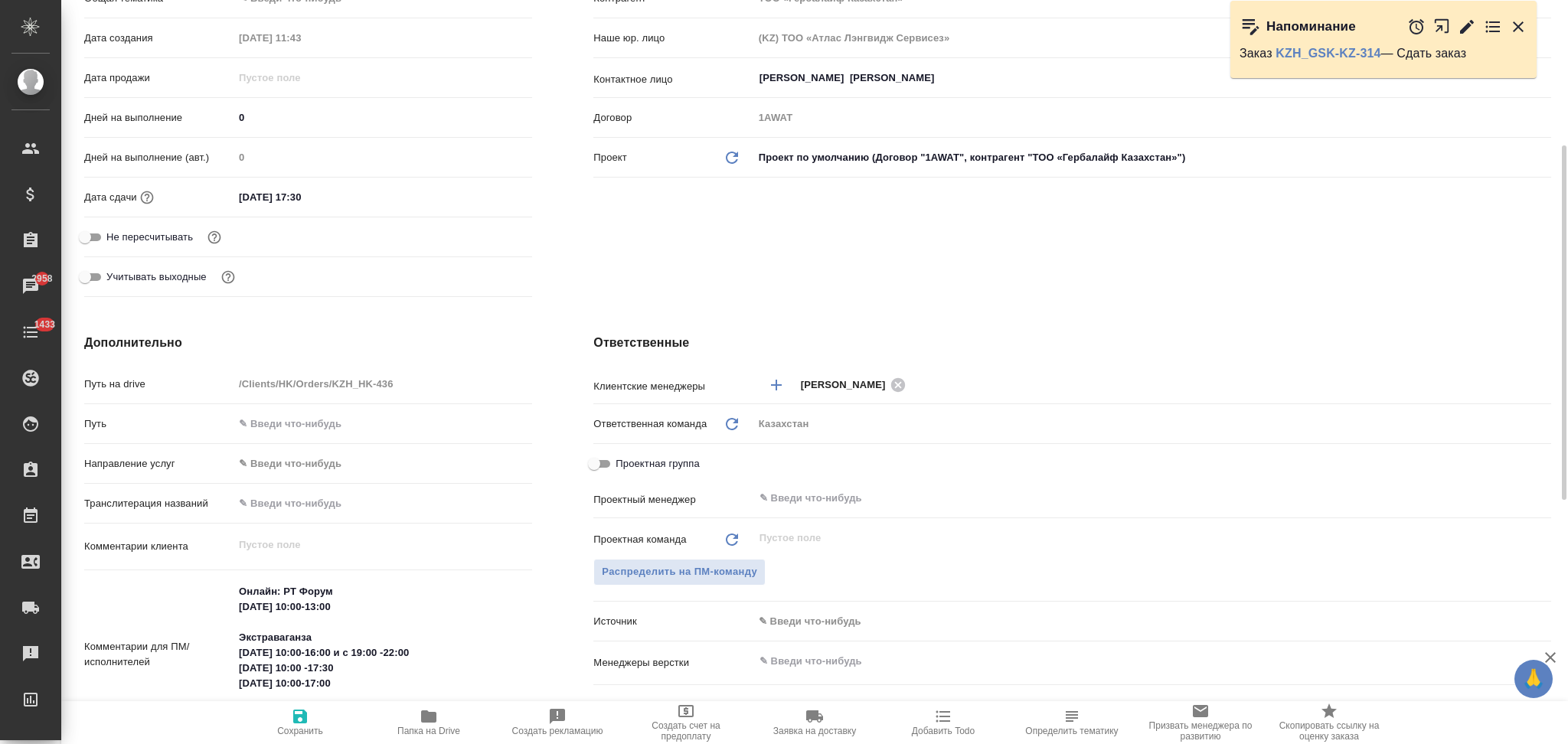
type input "Журавлев Денис"
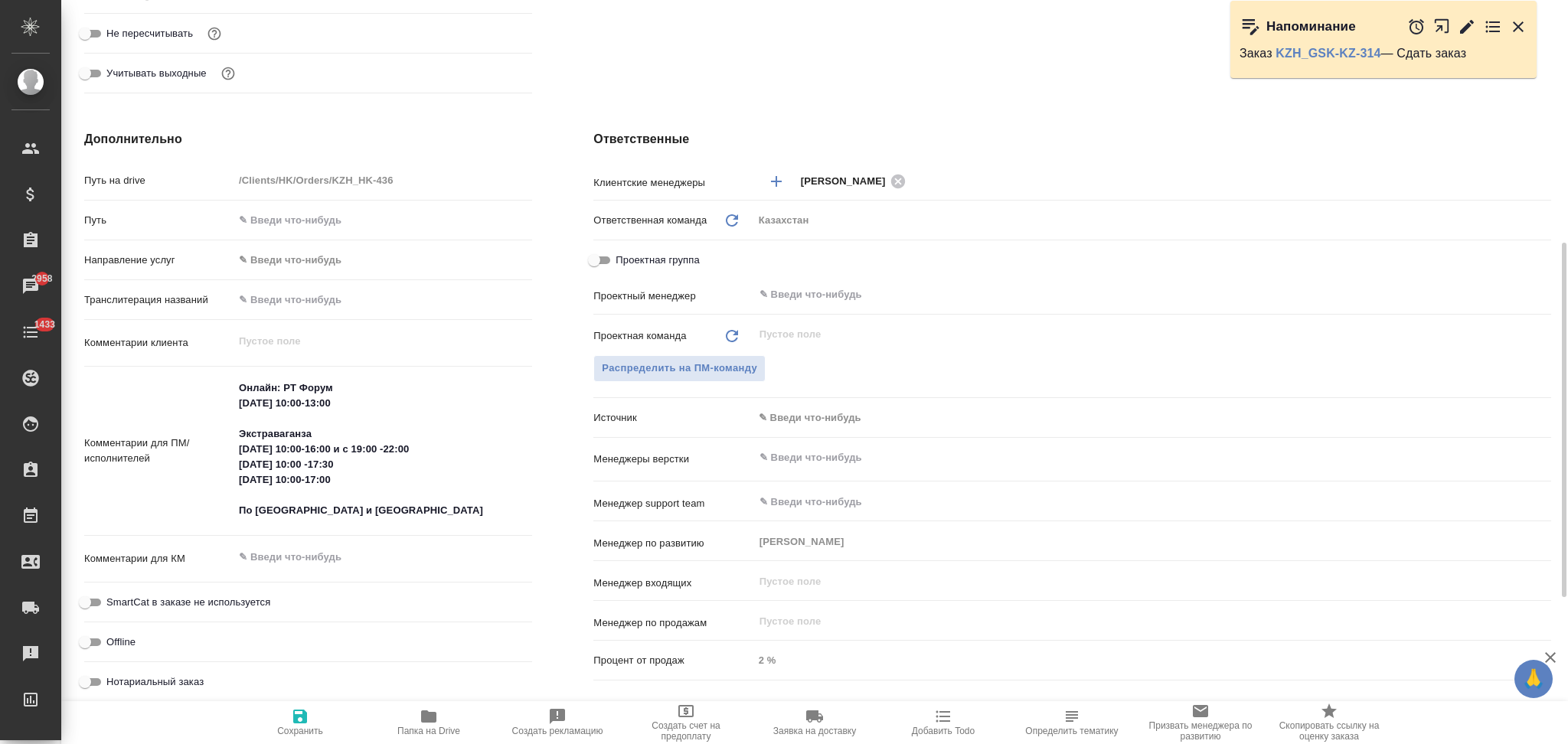
type textarea "x"
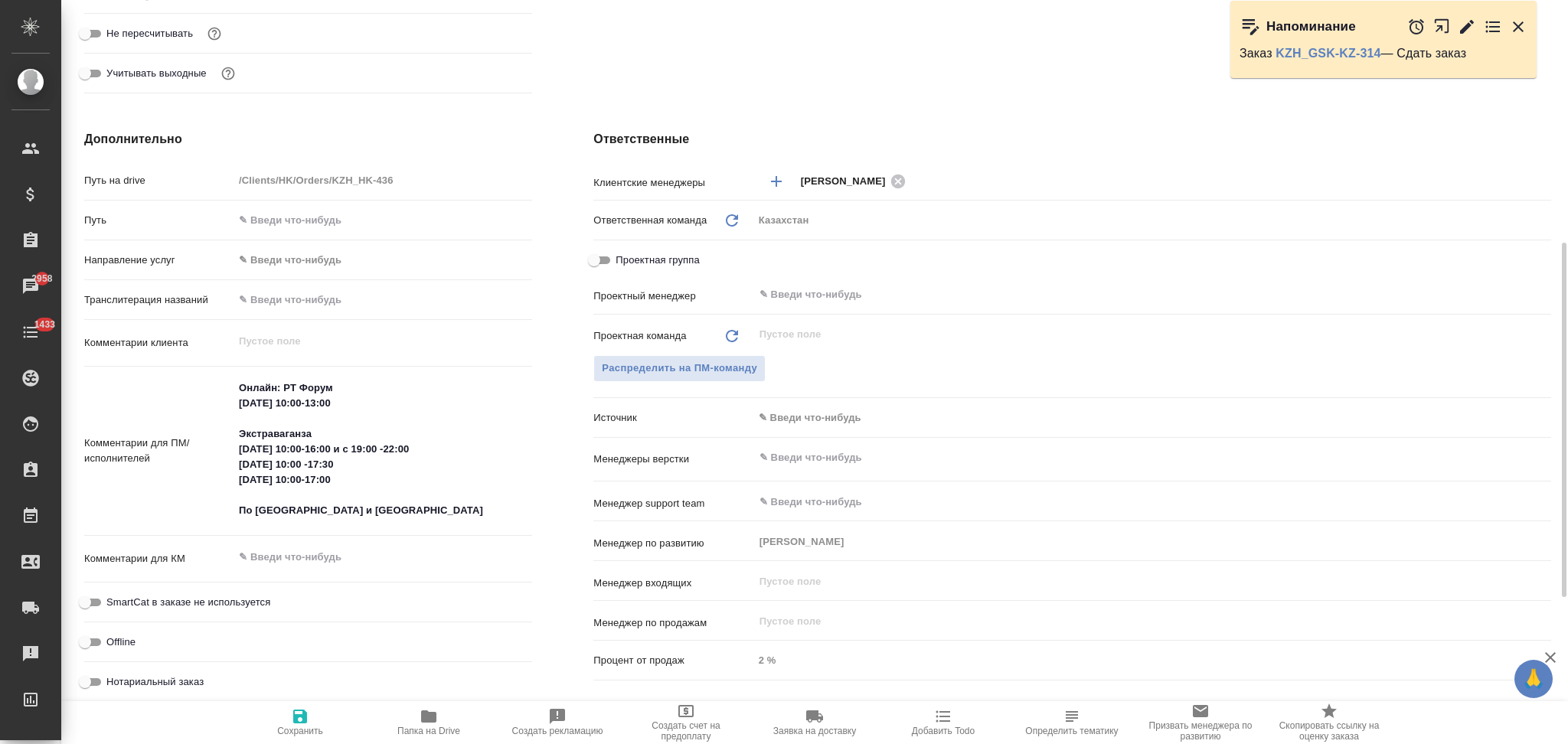
type textarea "x"
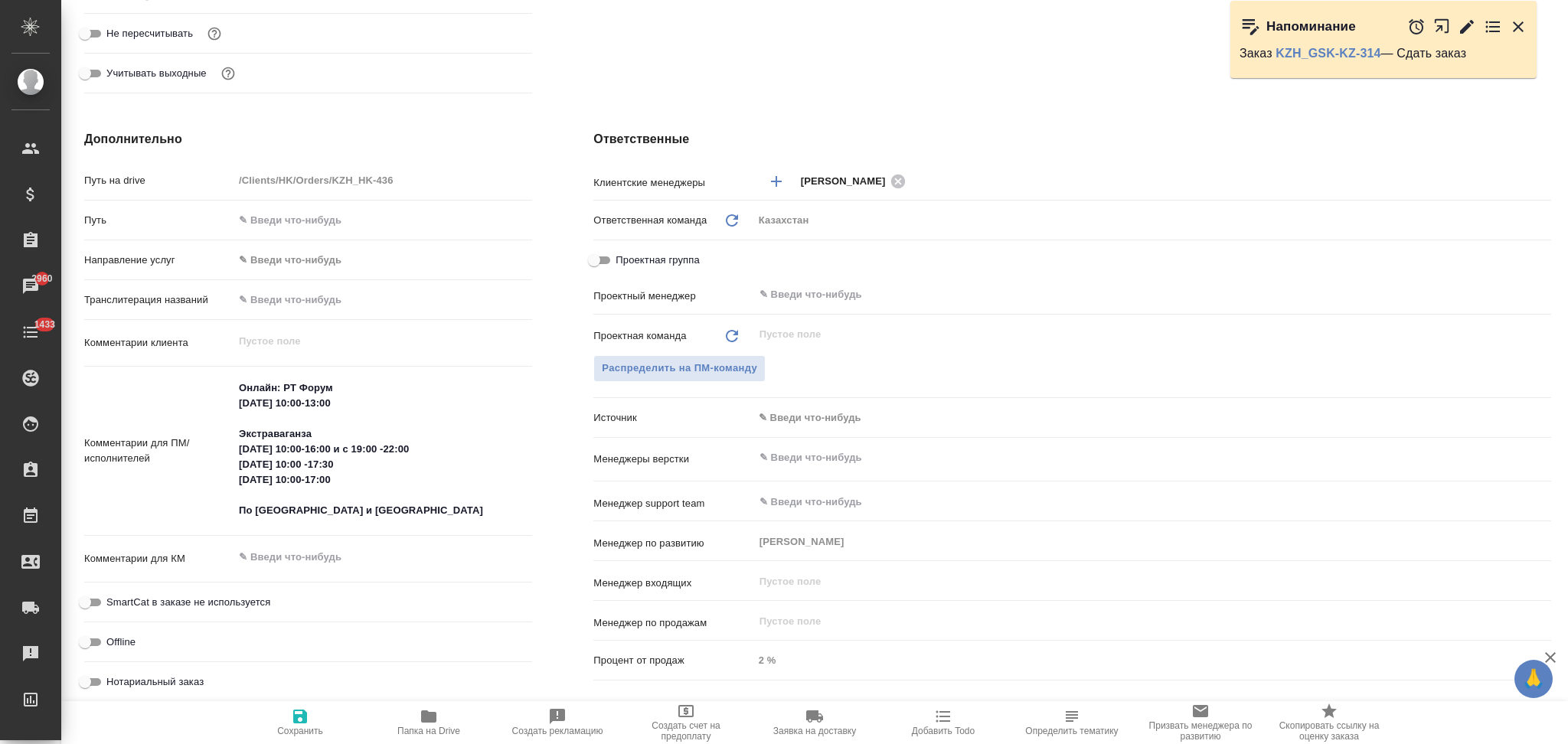
type textarea "x"
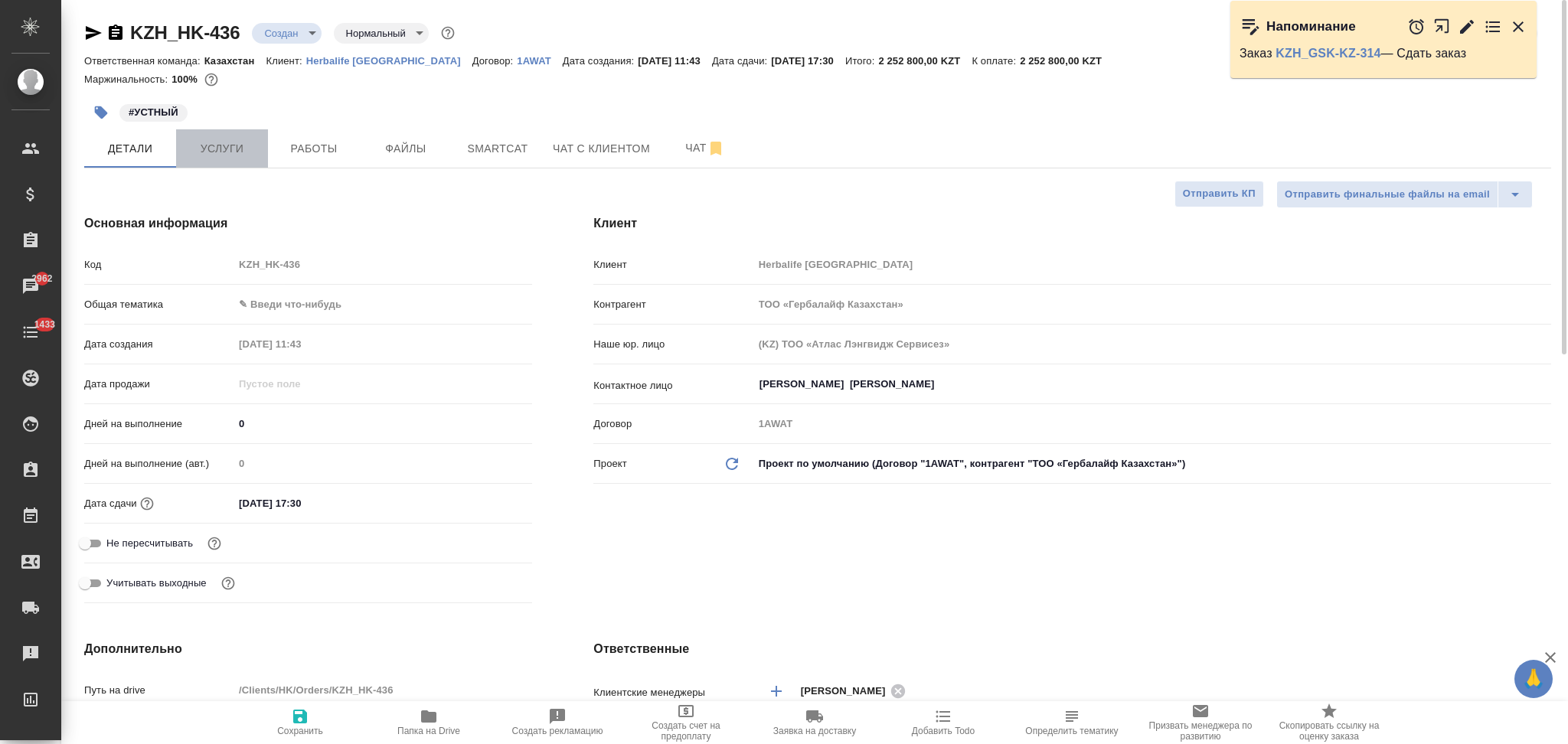
click at [238, 143] on span "Услуги" at bounding box center [221, 149] width 73 height 19
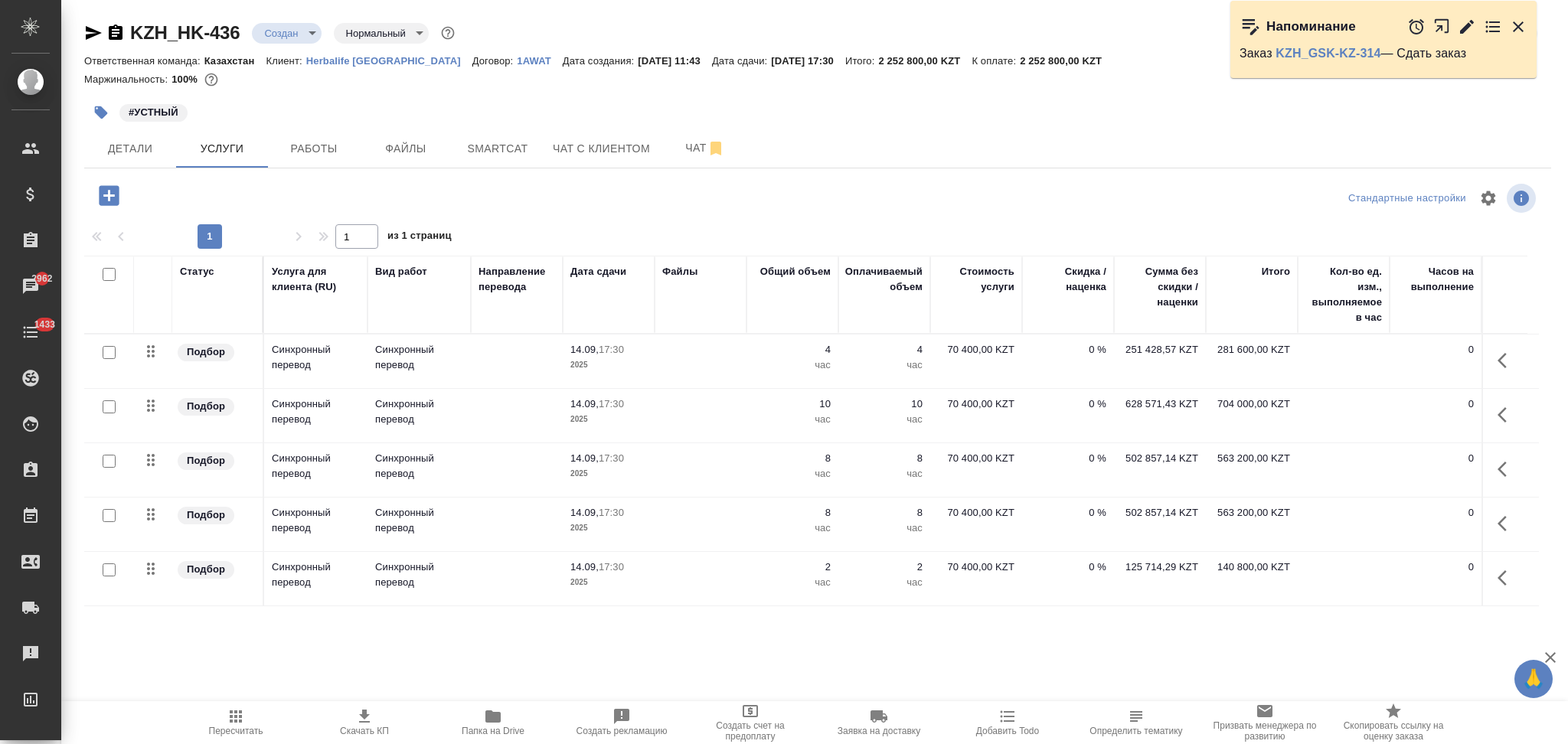
click at [1505, 585] on icon "button" at bounding box center [1507, 577] width 18 height 18
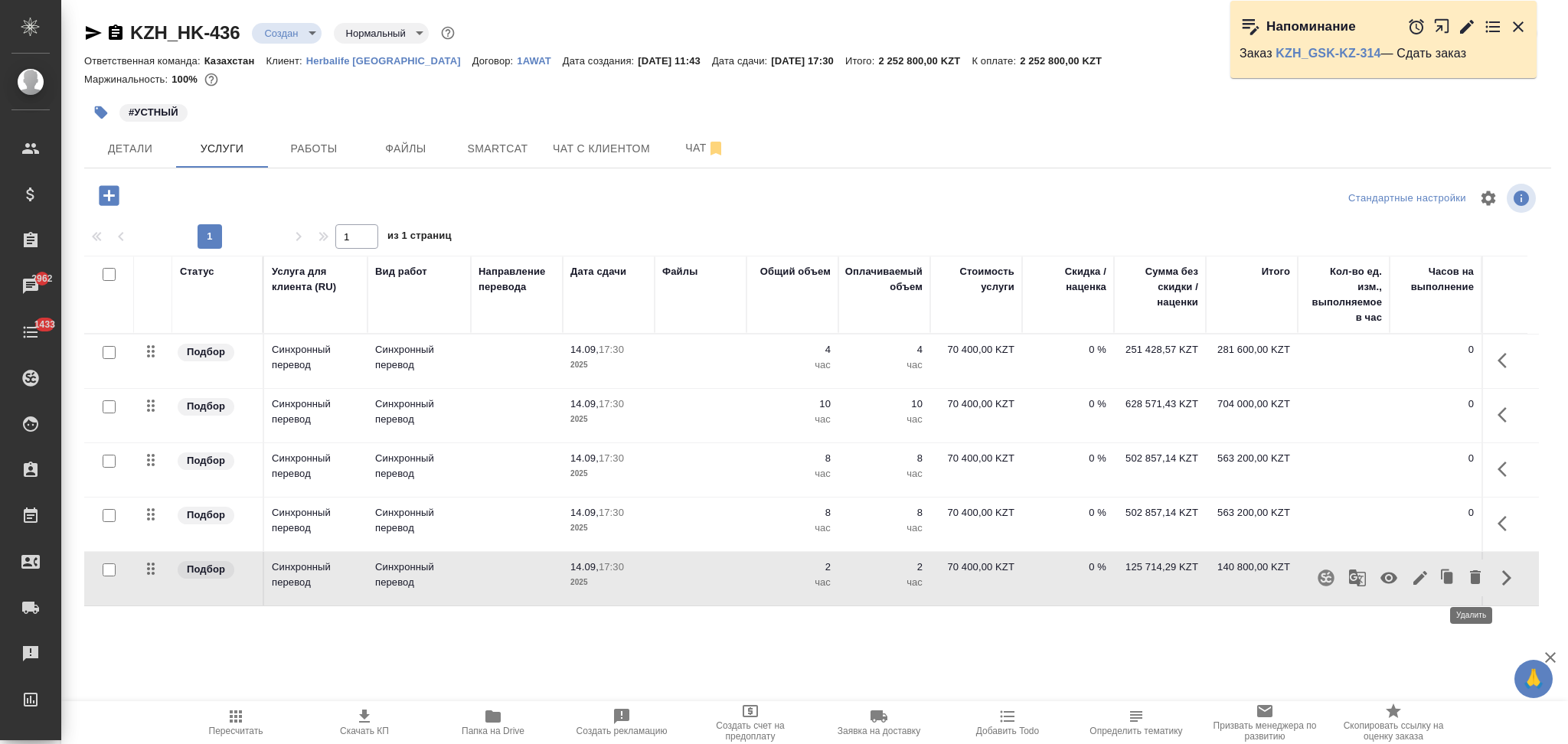
click at [1470, 580] on icon "button" at bounding box center [1476, 577] width 10 height 14
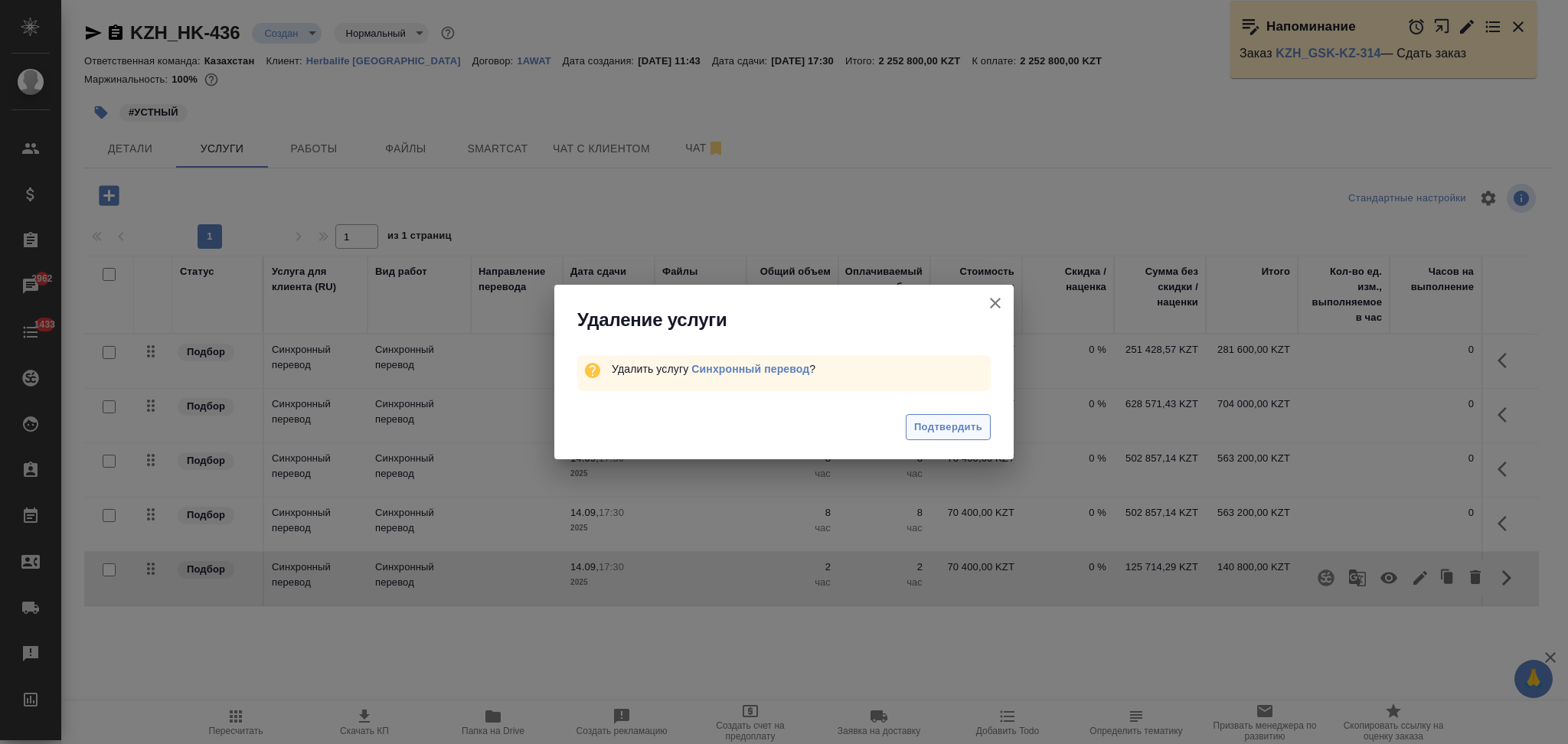
click at [934, 427] on span "Подтвердить" at bounding box center [948, 428] width 68 height 17
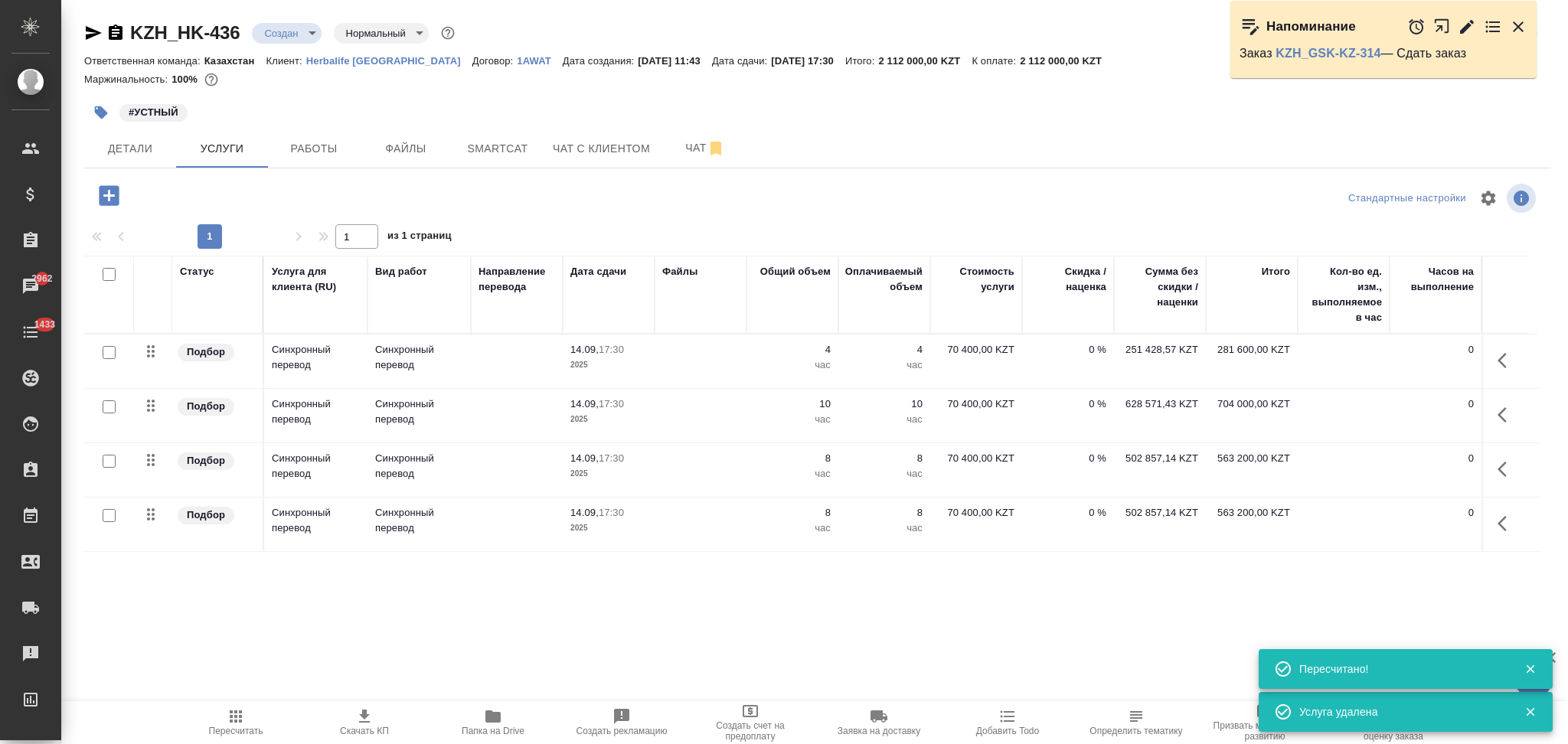
click at [229, 720] on icon "button" at bounding box center [235, 715] width 18 height 18
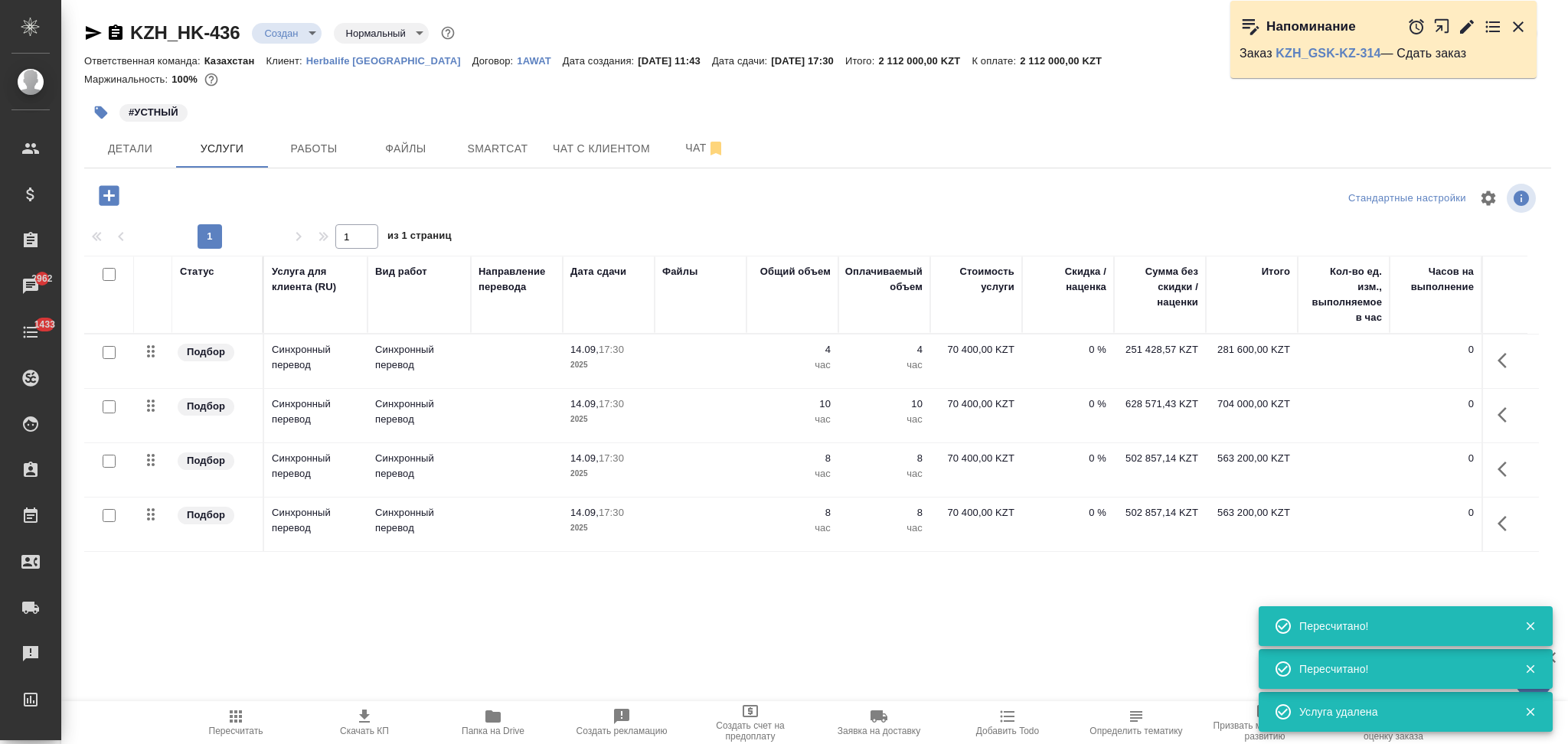
click at [365, 725] on icon "button" at bounding box center [364, 715] width 18 height 18
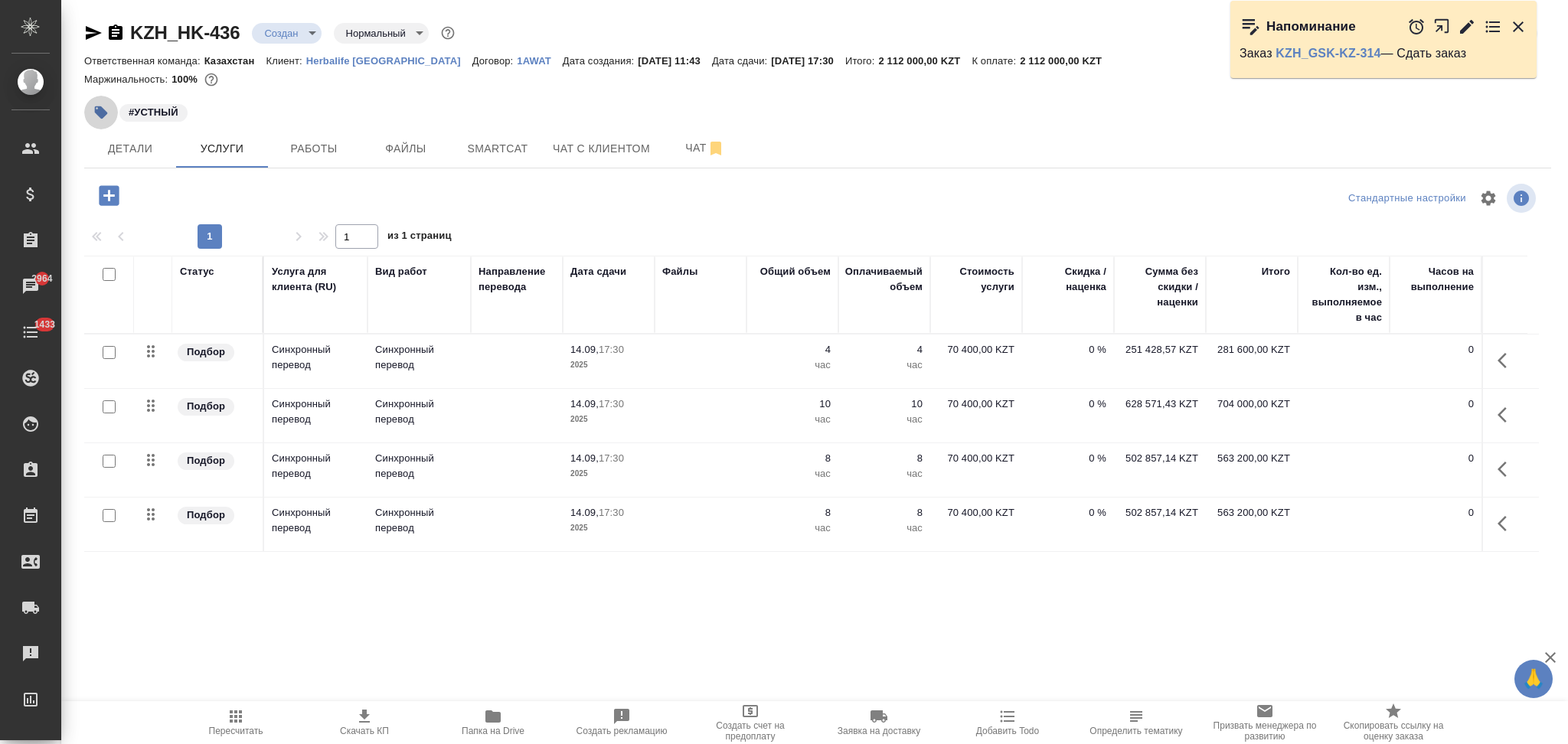
click at [101, 113] on icon "button" at bounding box center [101, 112] width 13 height 13
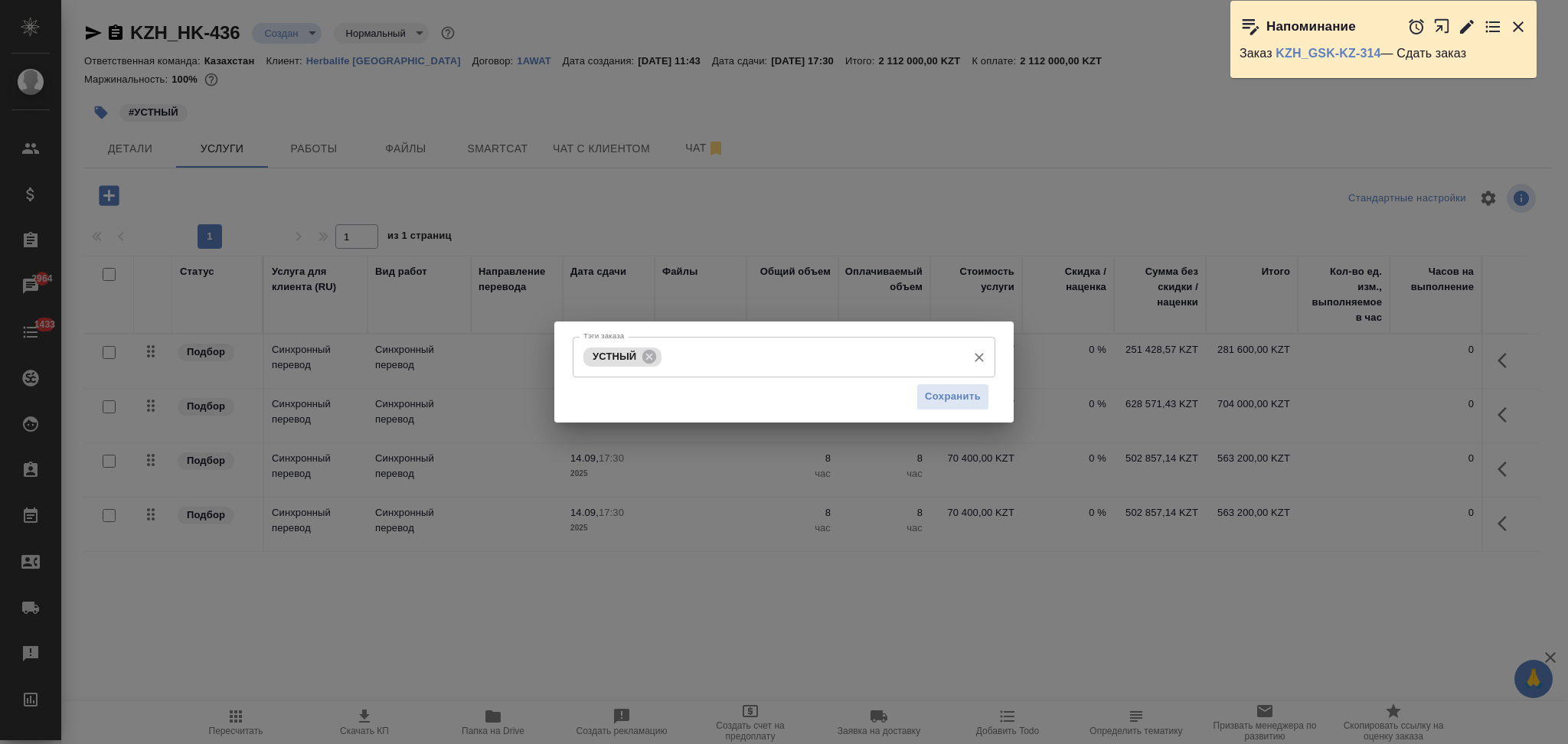
click at [705, 354] on input "Тэги заказа" at bounding box center [813, 357] width 294 height 26
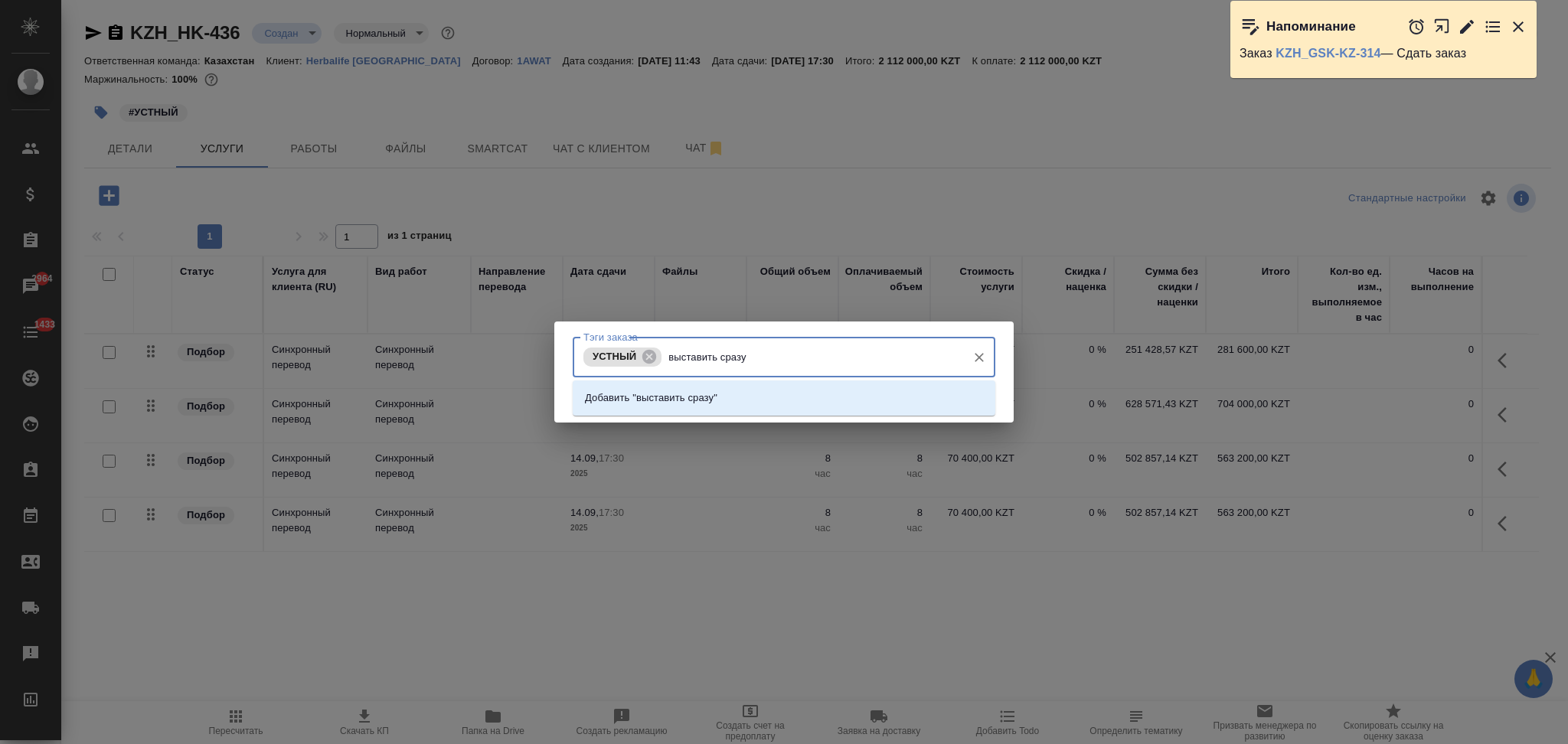
type input "выставить сразу"
click at [704, 393] on p "Добавить "выставить сразу "" at bounding box center [653, 398] width 136 height 16
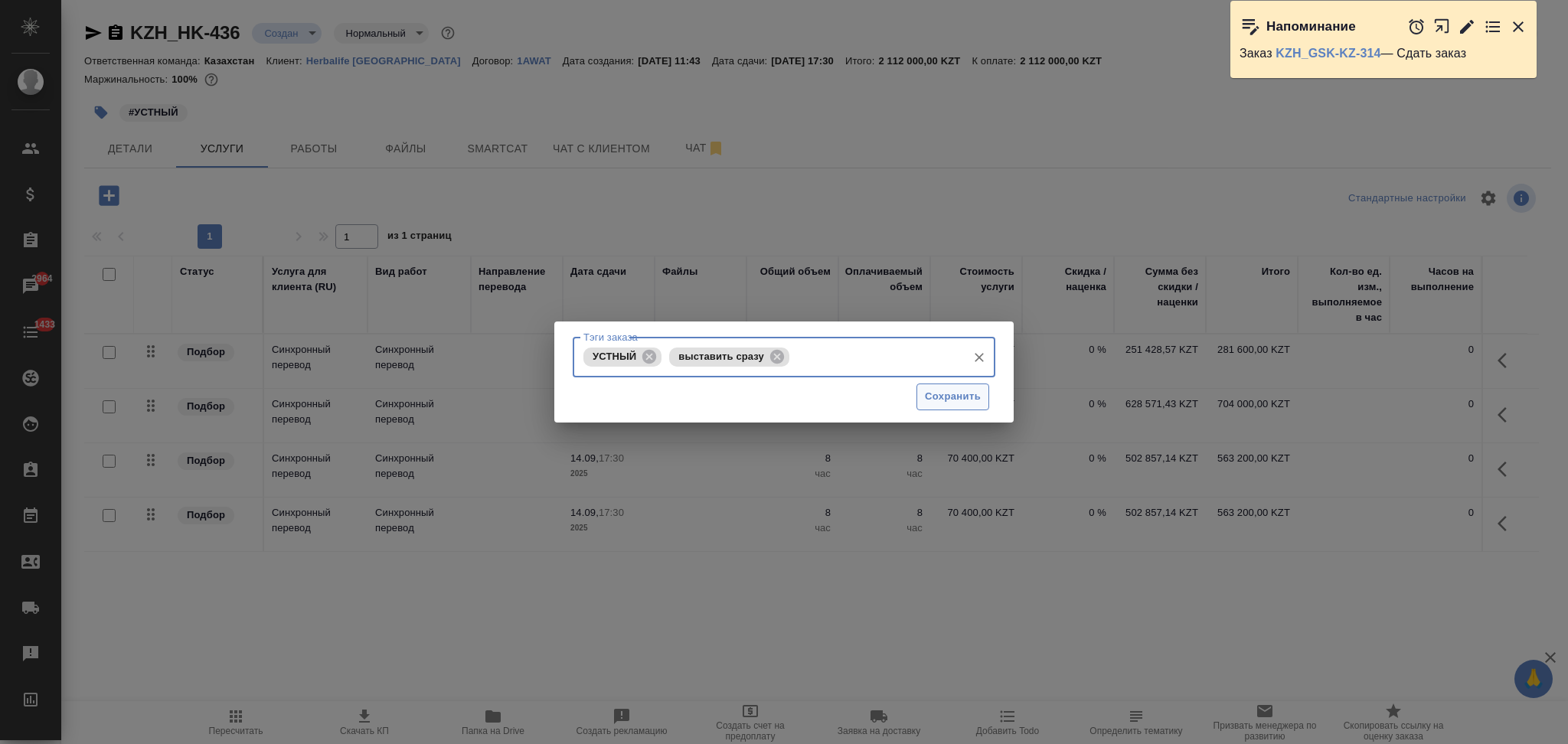
click at [929, 397] on span "Сохранить" at bounding box center [953, 397] width 56 height 17
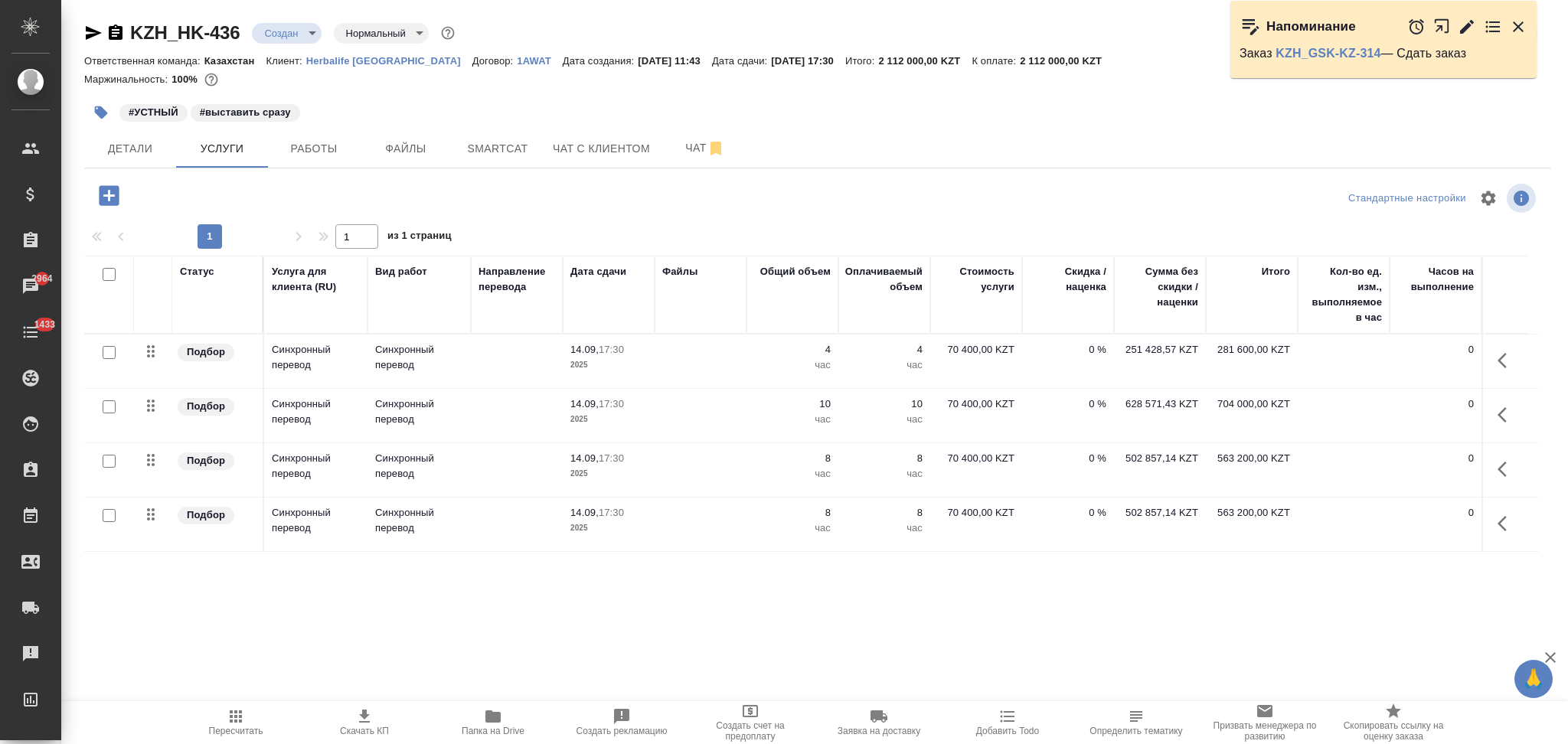
click at [91, 35] on icon "button" at bounding box center [93, 33] width 16 height 14
click at [143, 145] on span "Детали" at bounding box center [130, 149] width 73 height 19
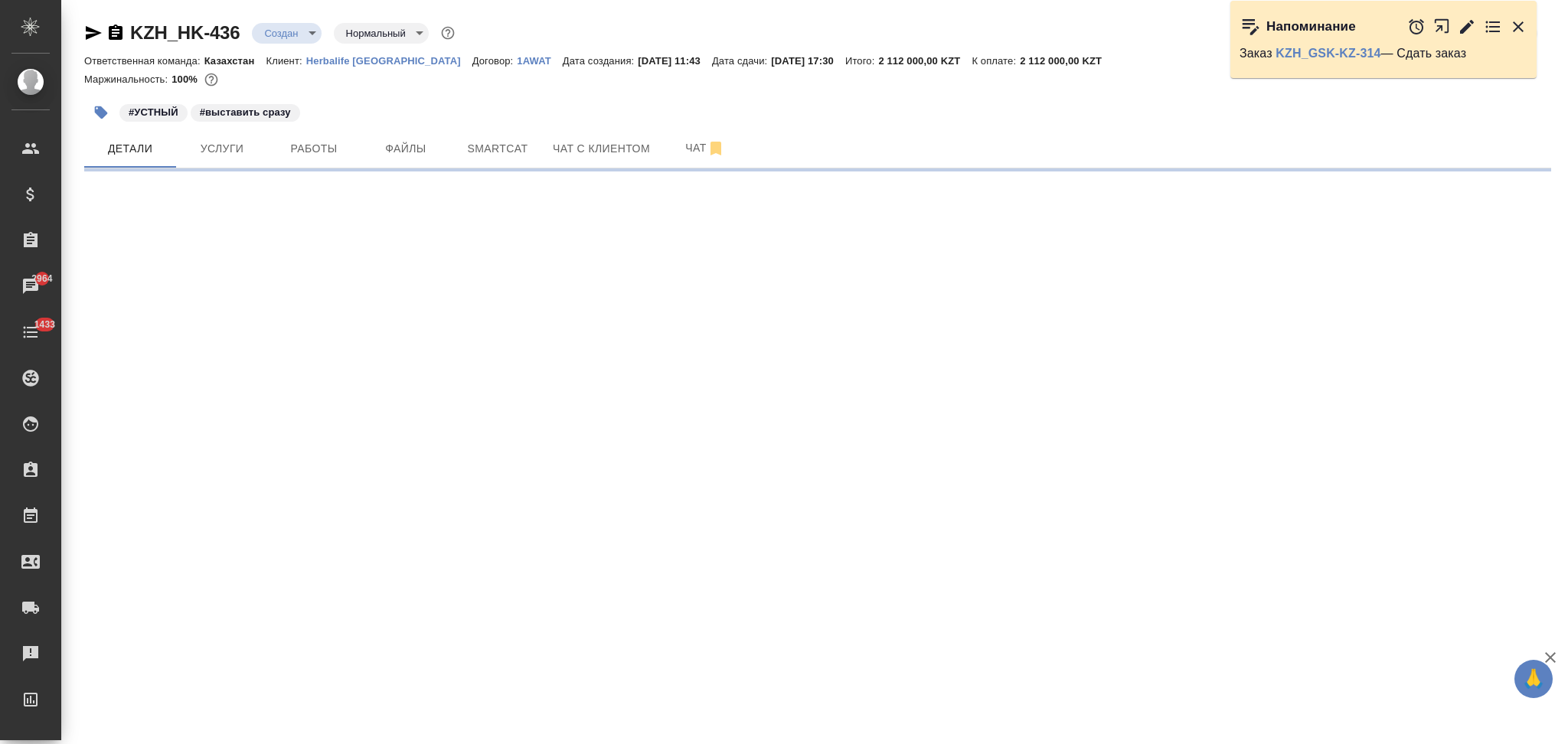
select select "RU"
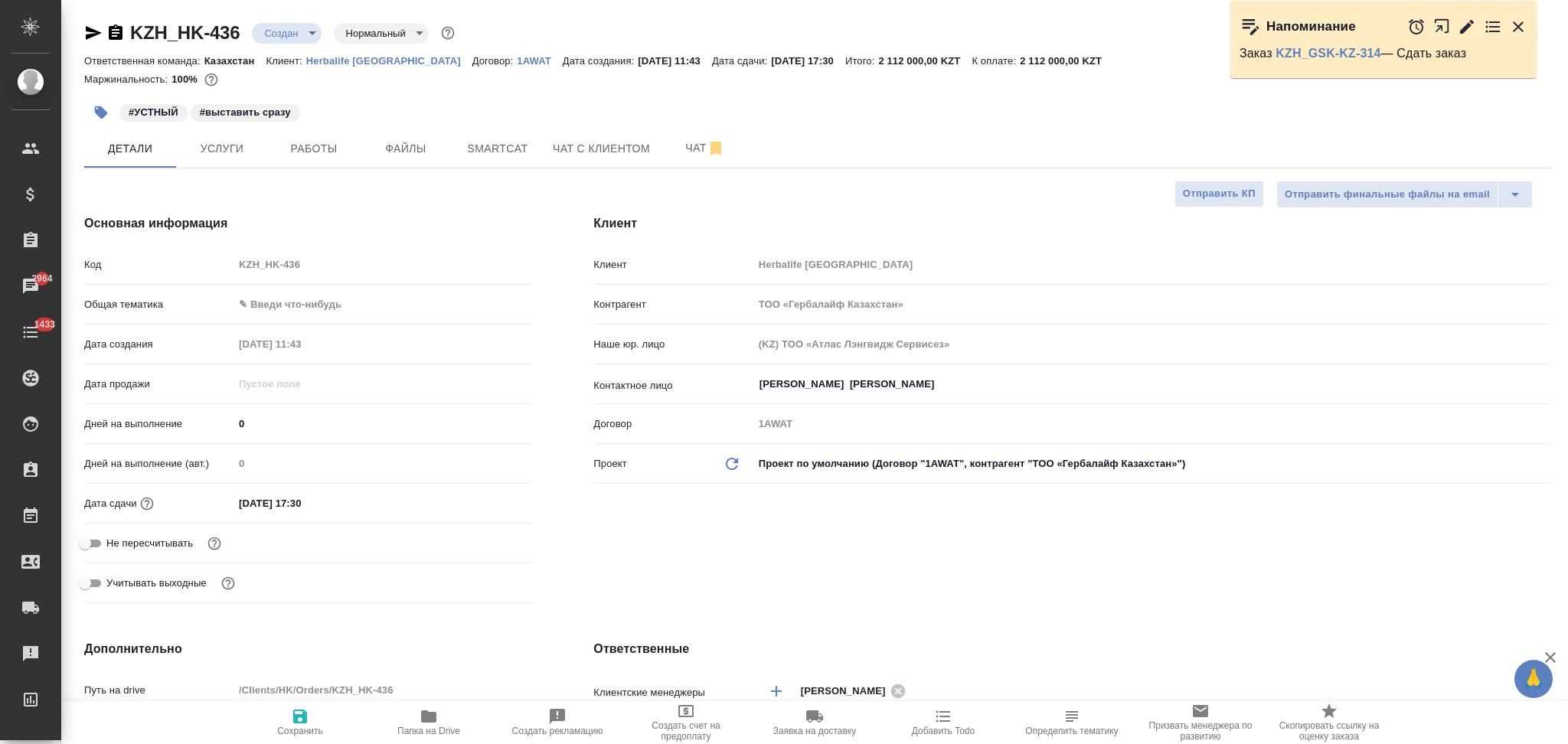
type textarea "x"
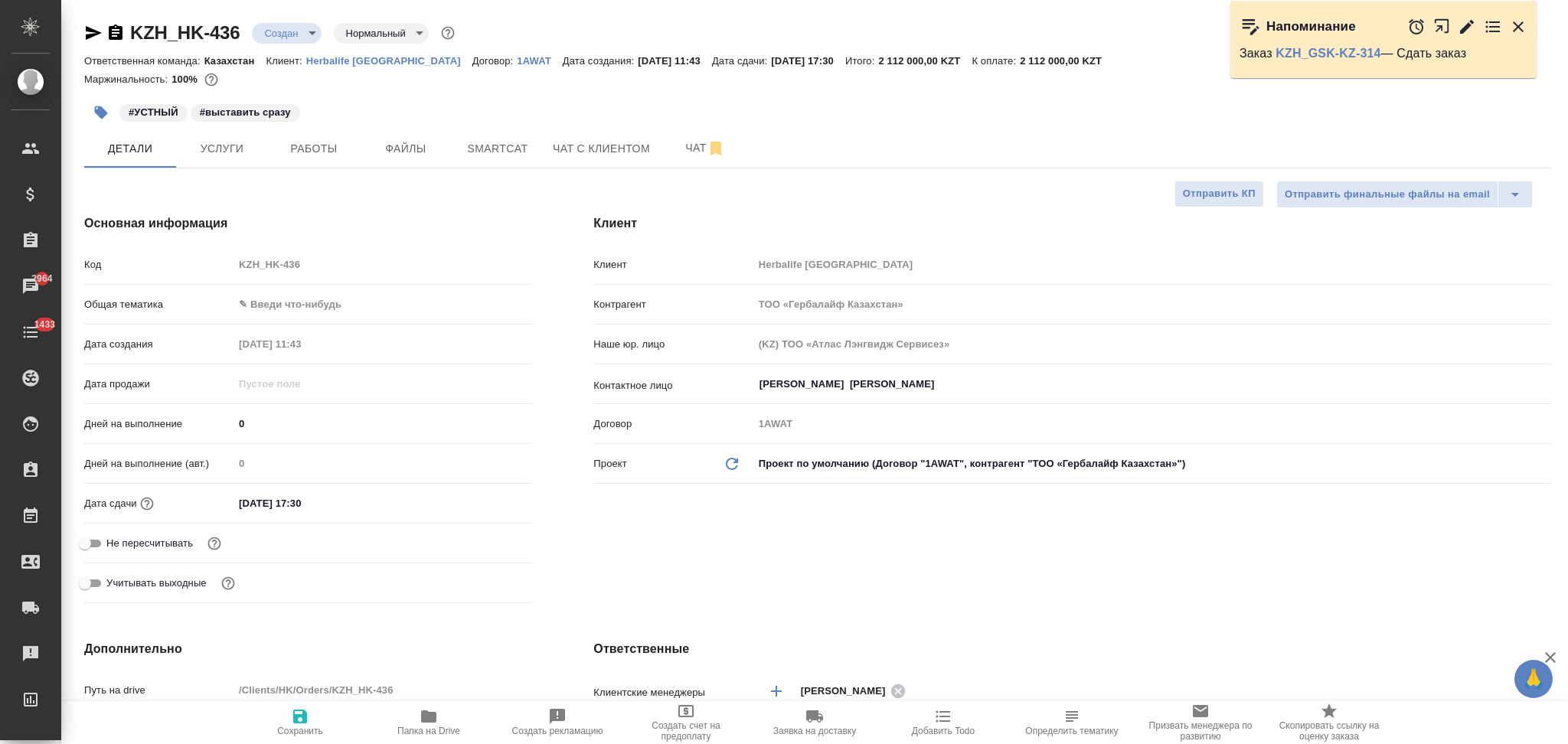
type textarea "x"
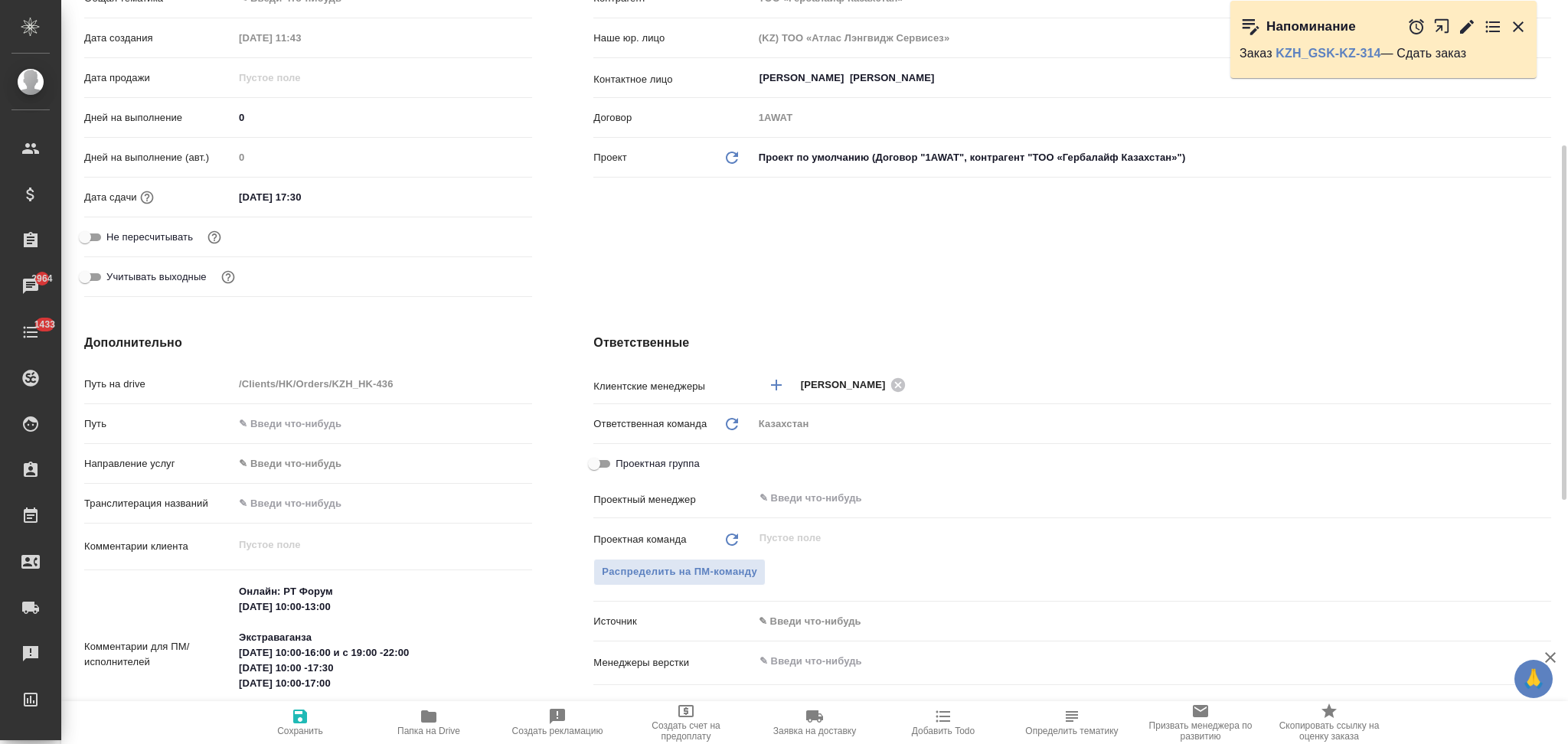
scroll to position [510, 0]
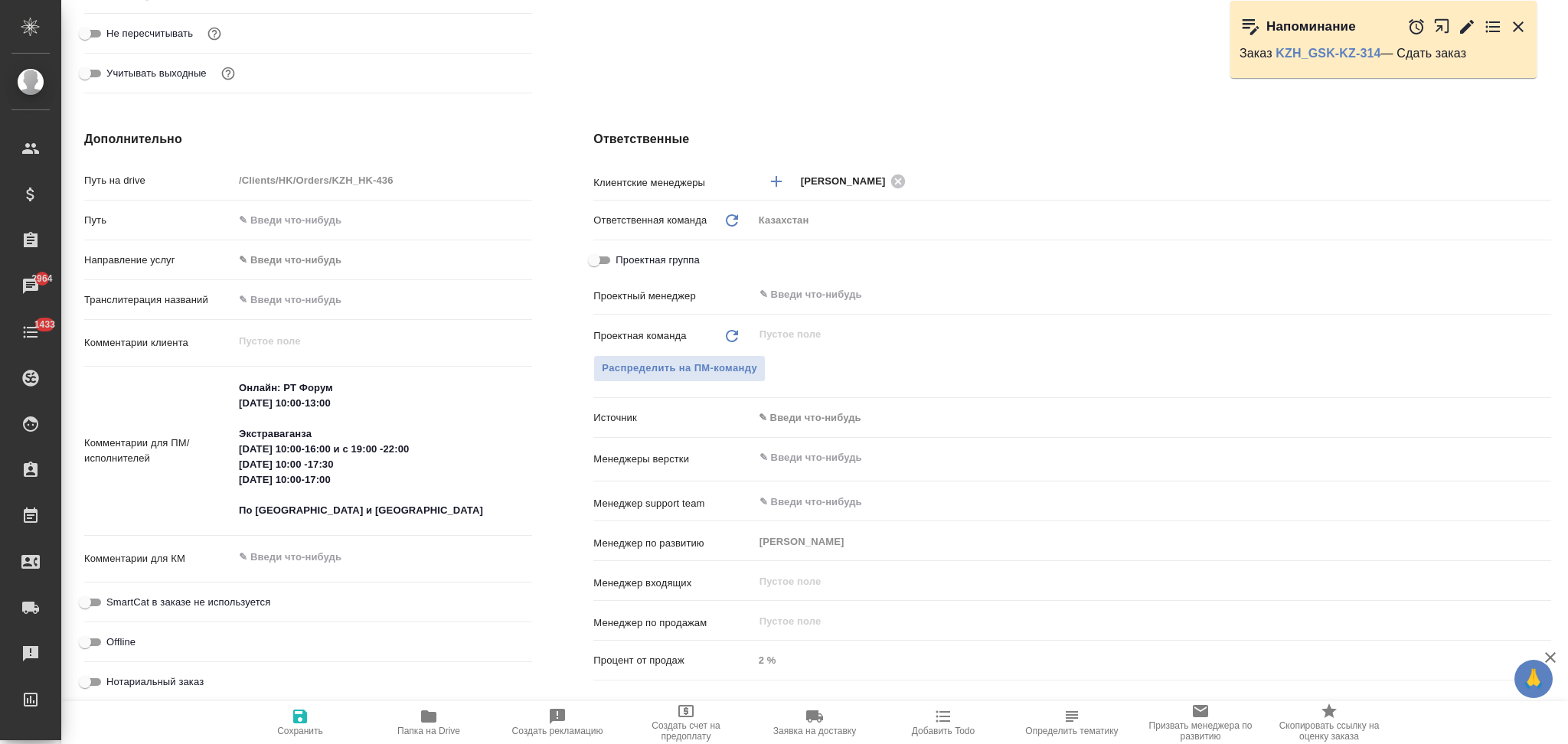
type textarea "x"
click at [298, 558] on textarea at bounding box center [382, 557] width 298 height 26
type textarea "x"
type textarea "1"
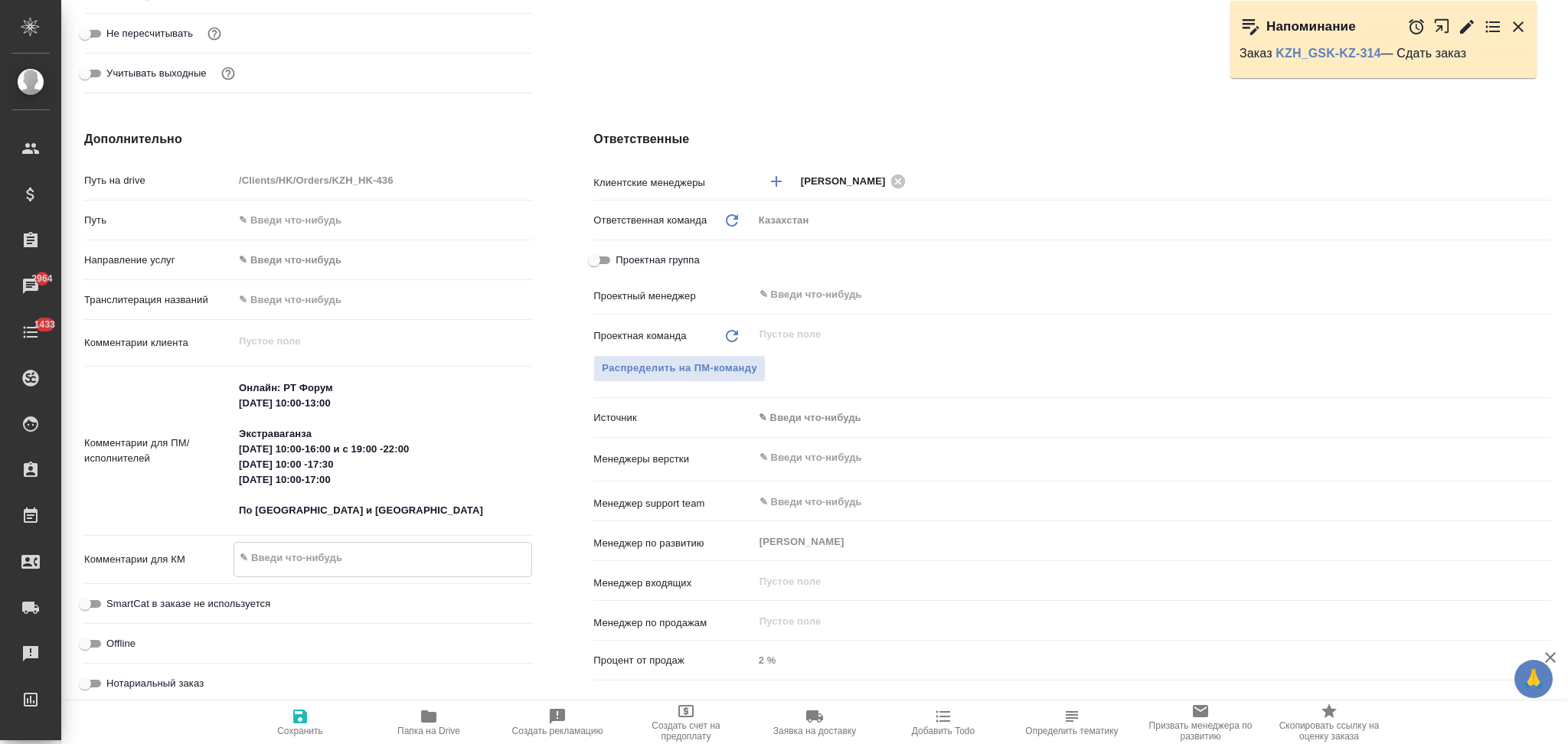
type textarea "x"
type textarea "14"
type textarea "x"
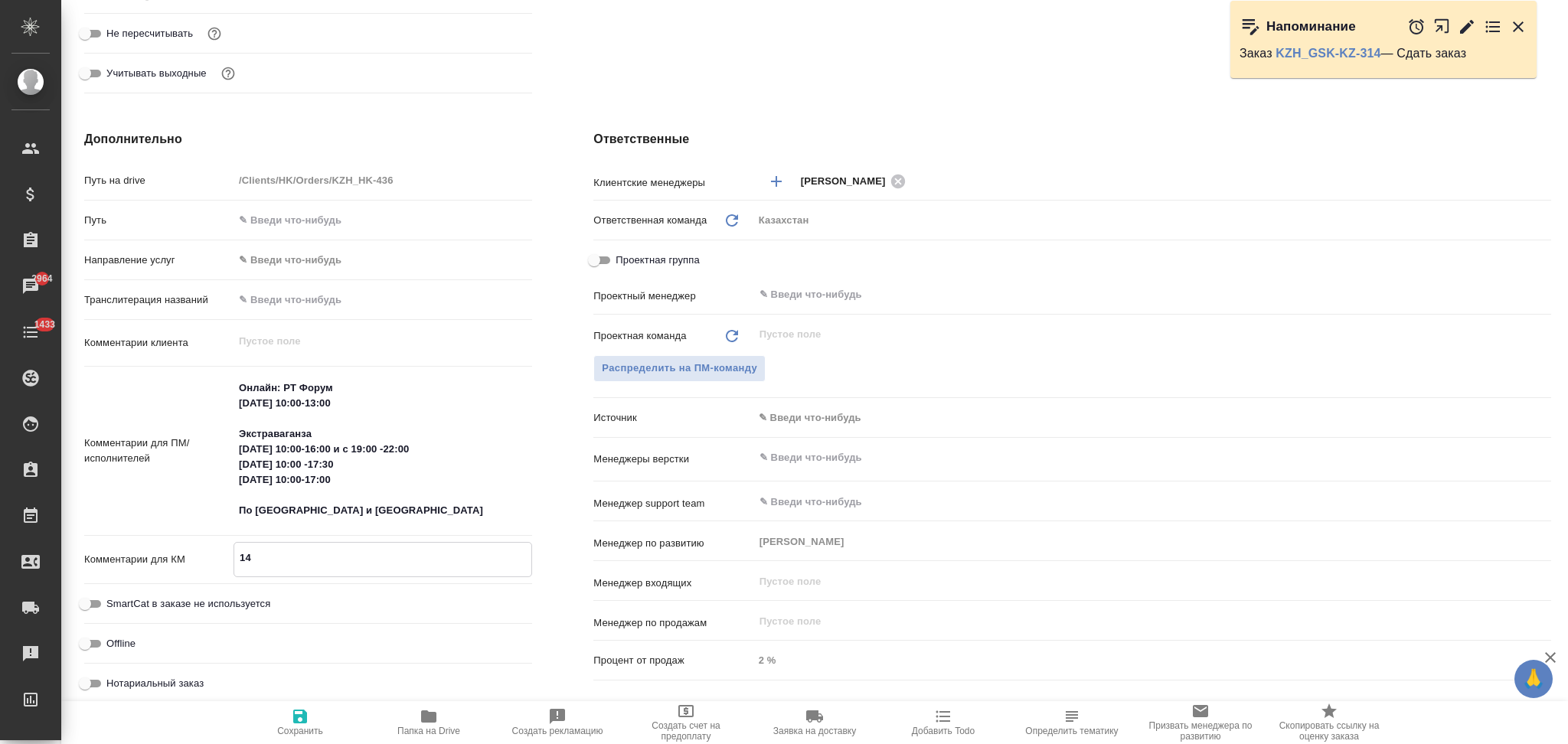
type textarea "14г"
type textarea "x"
type textarea "14го"
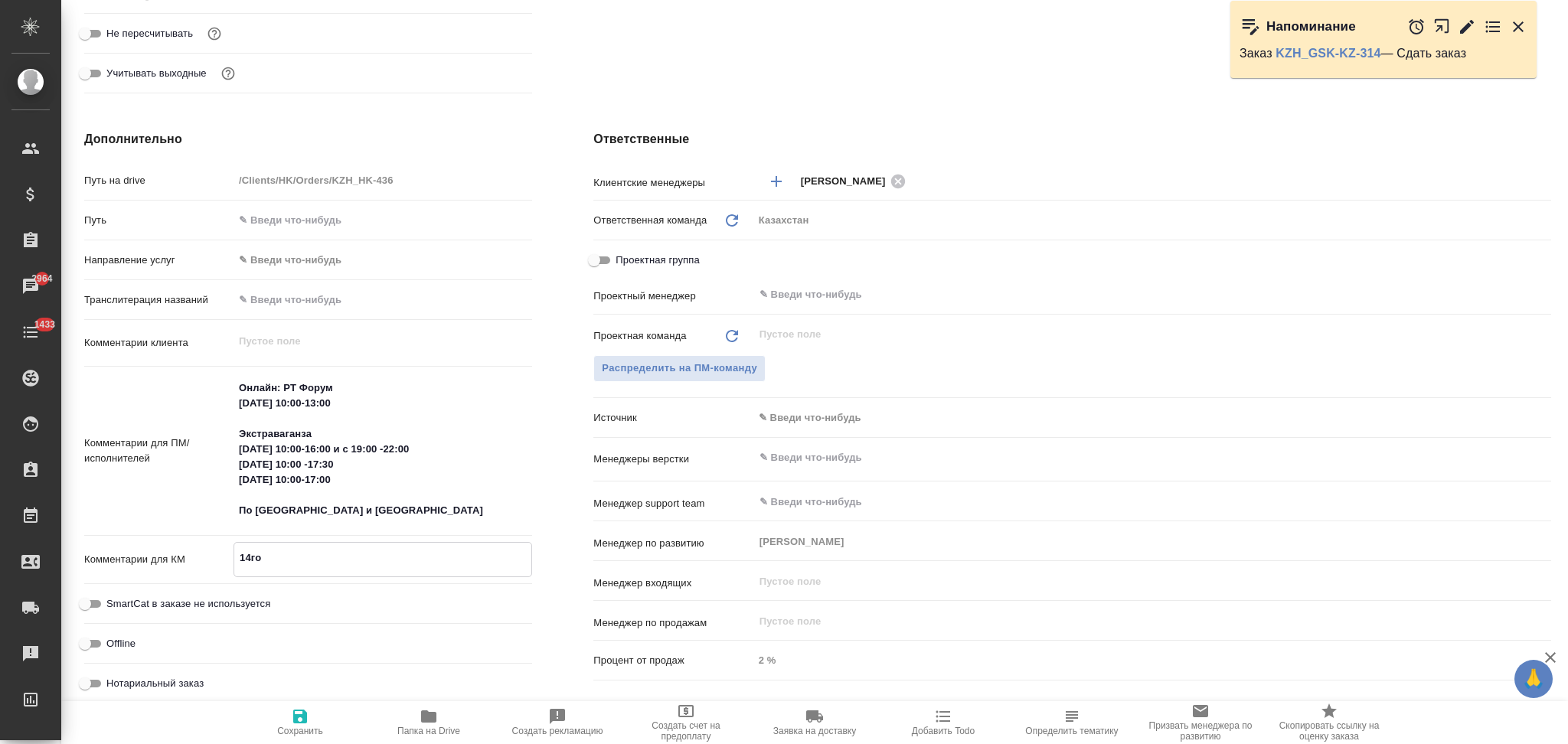
type textarea "x"
type textarea "14го"
type textarea "x"
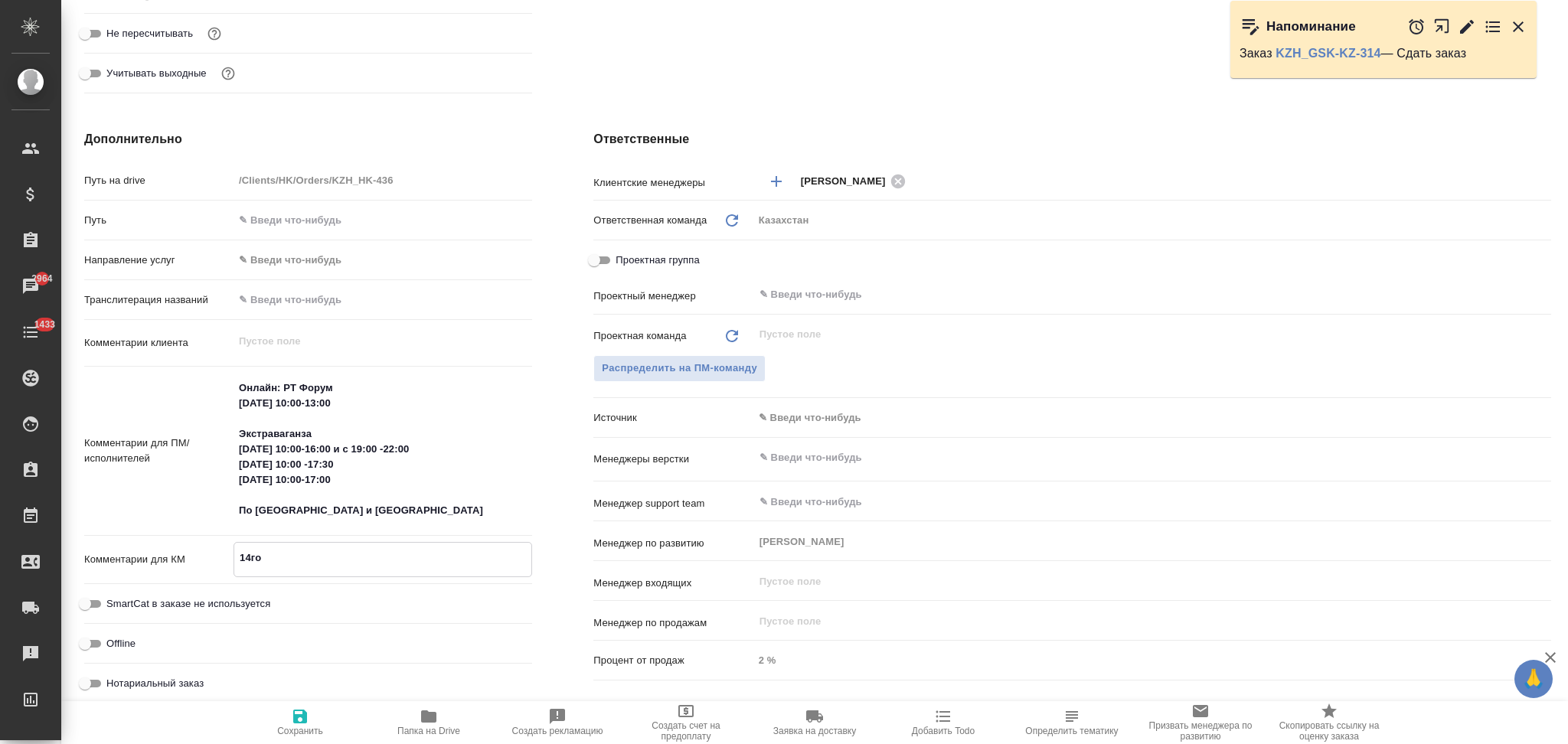
type textarea "x"
type textarea "14го с"
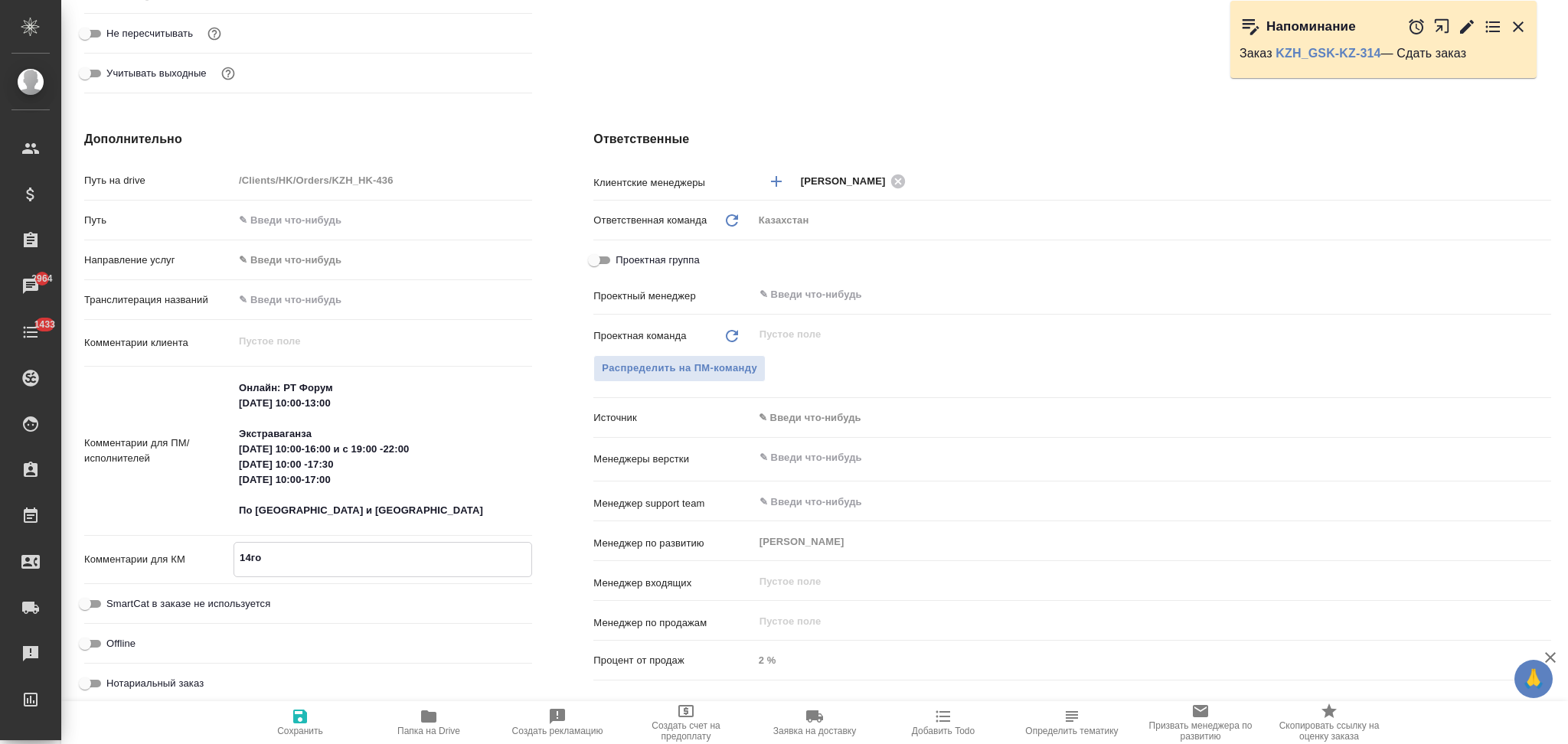
type textarea "x"
type textarea "14го ср"
type textarea "x"
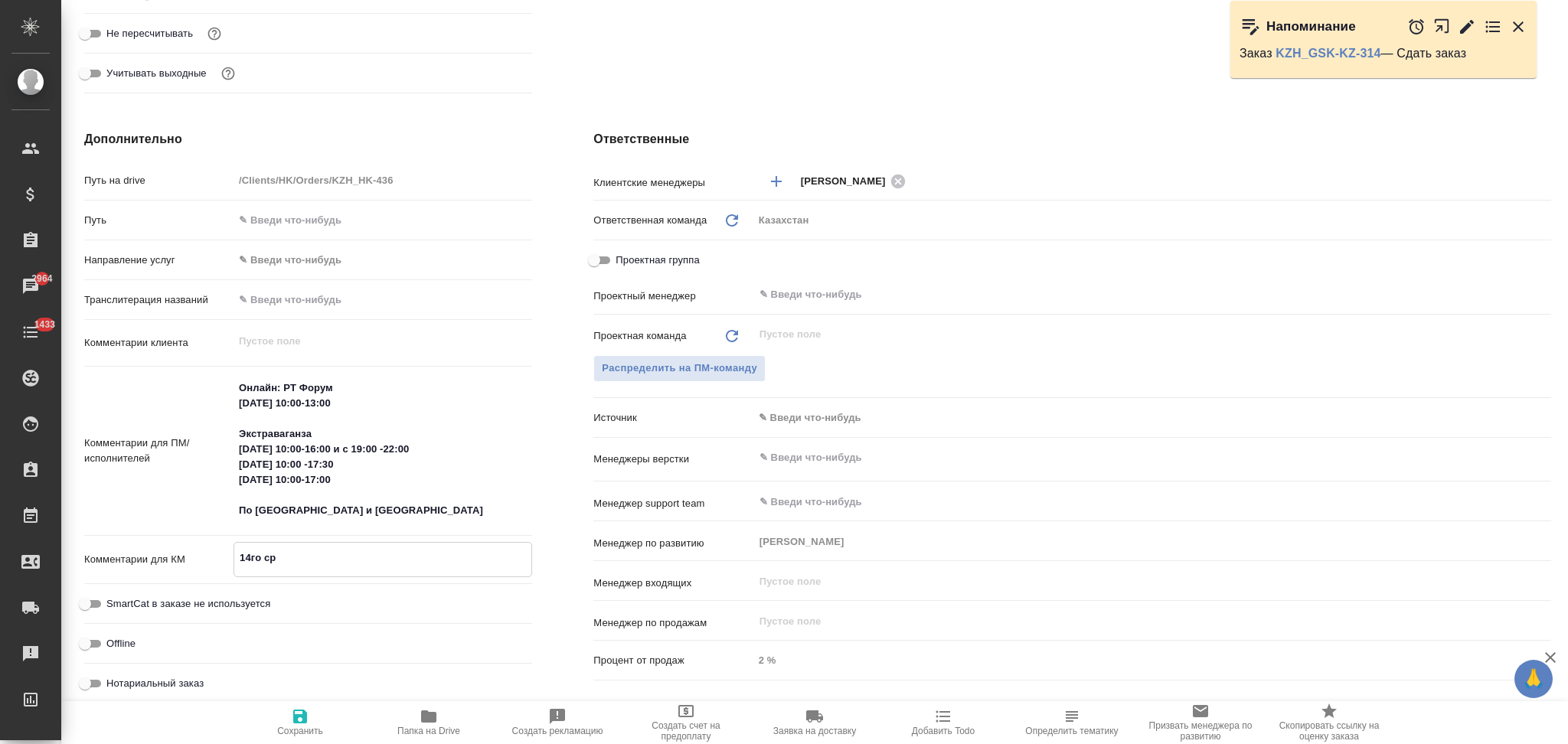
type textarea "x"
type textarea "14го сра"
type textarea "x"
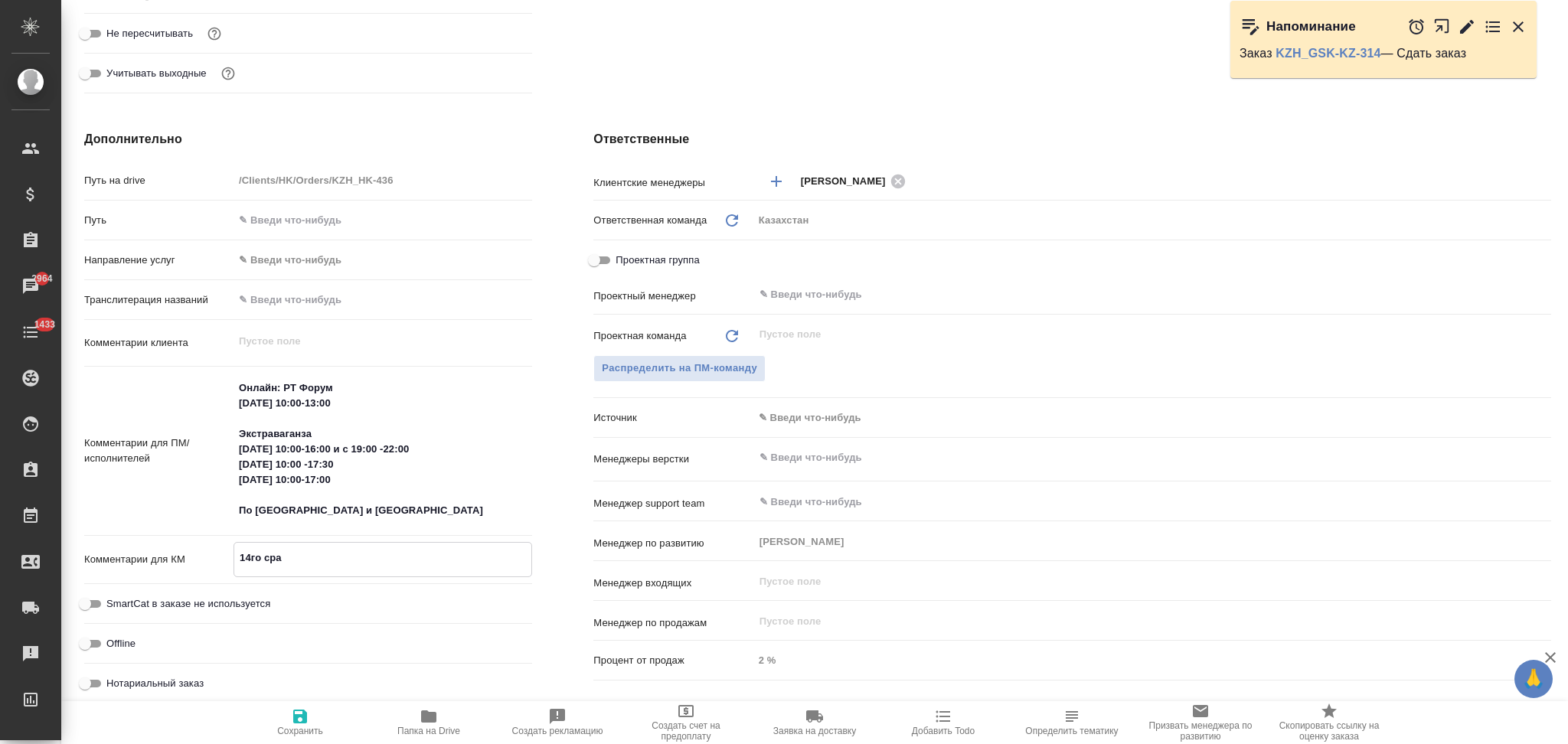
type textarea "x"
type textarea "14го сраз"
type textarea "x"
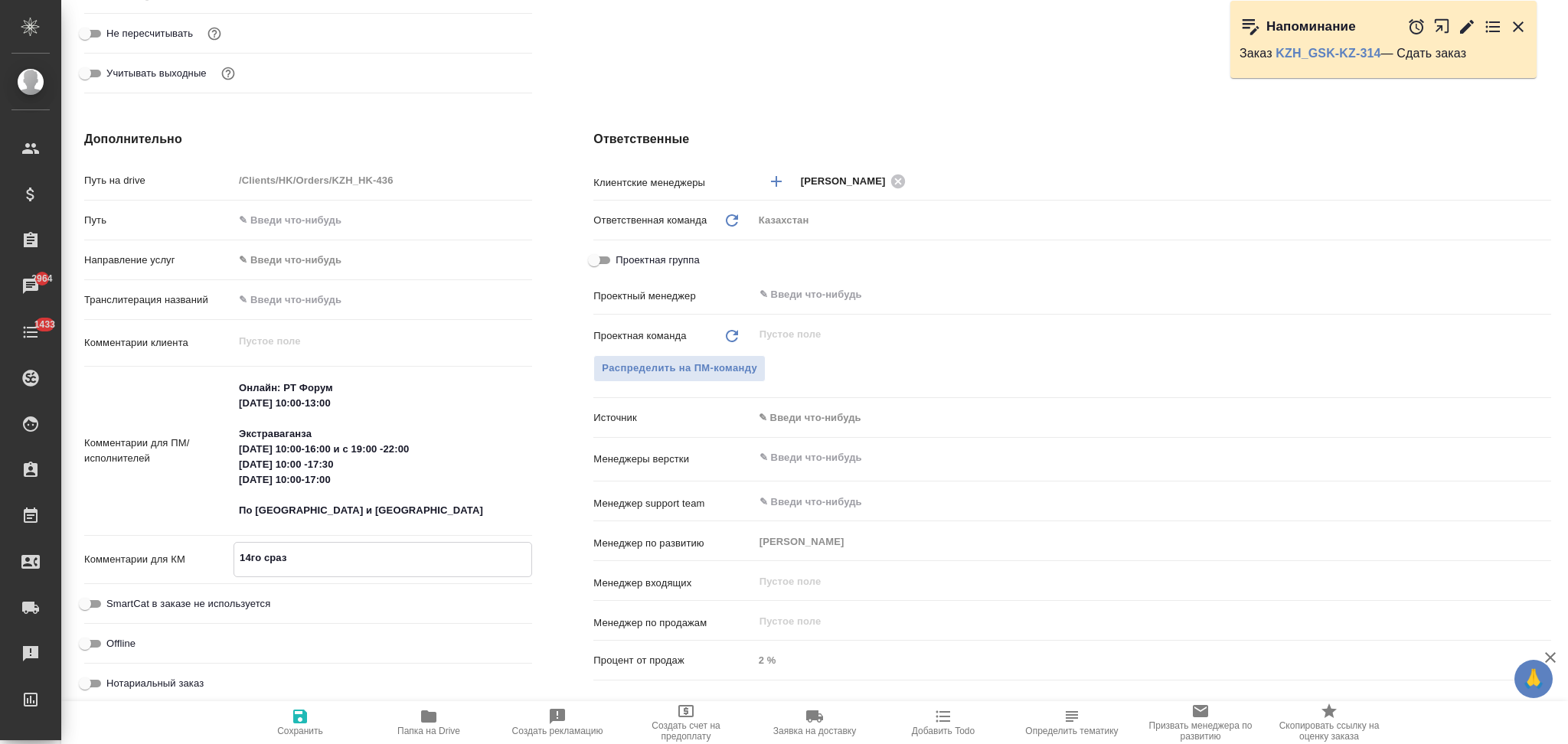
type textarea "14го сразу"
type textarea "x"
type textarea "14го сразу"
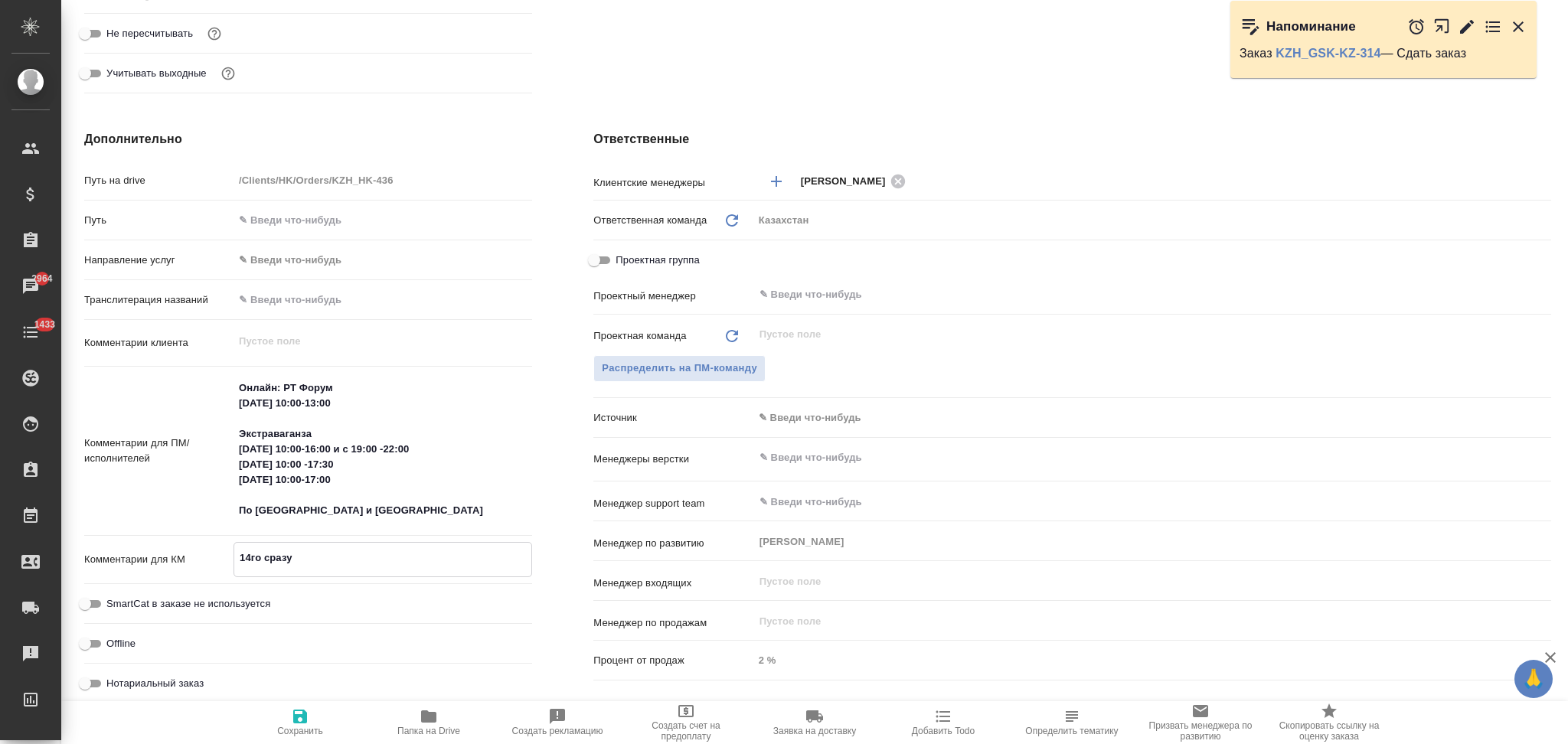
type textarea "x"
type textarea "14го сразу в"
type textarea "x"
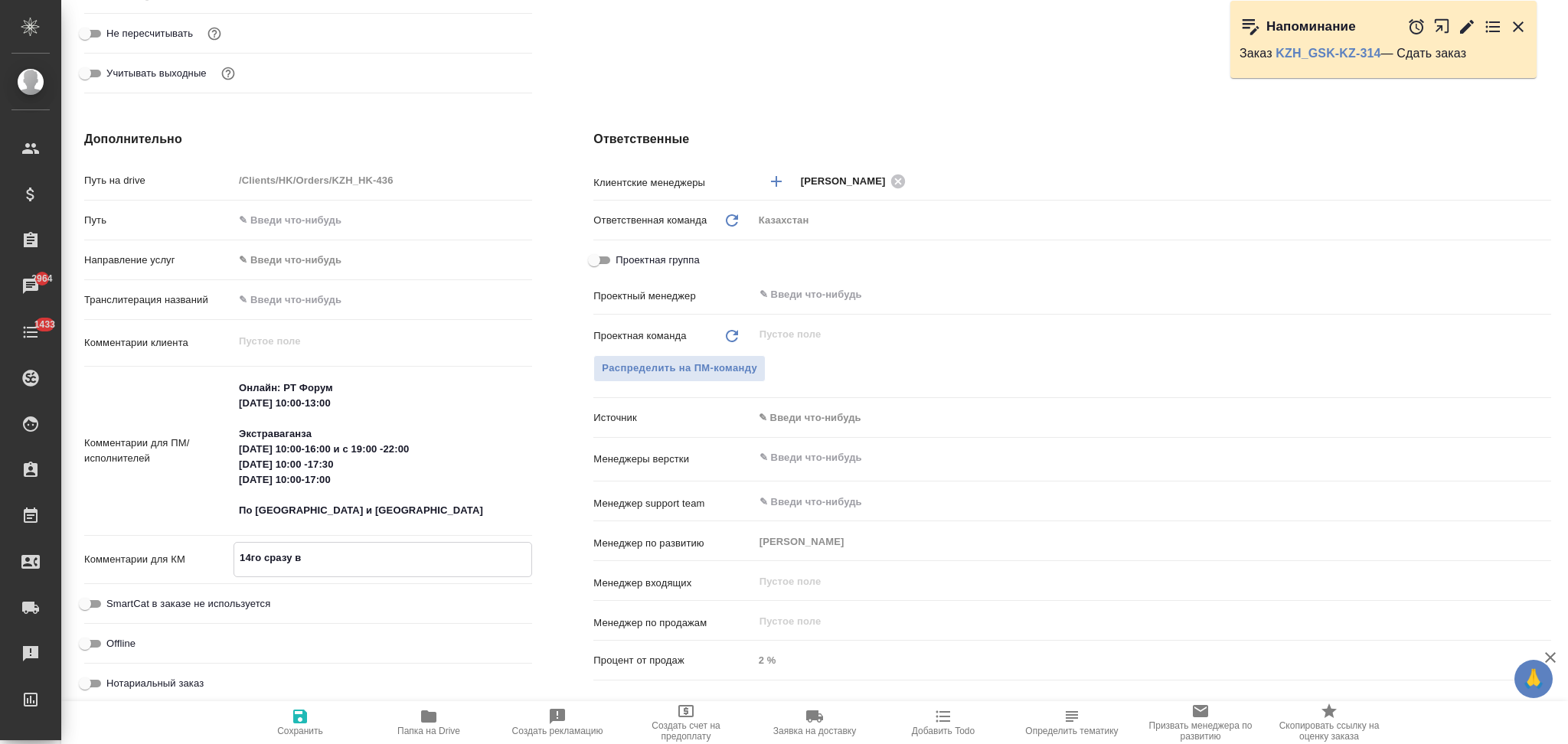
type textarea "x"
type textarea "14го сразу вы"
type textarea "x"
type textarea "14го сразу выс"
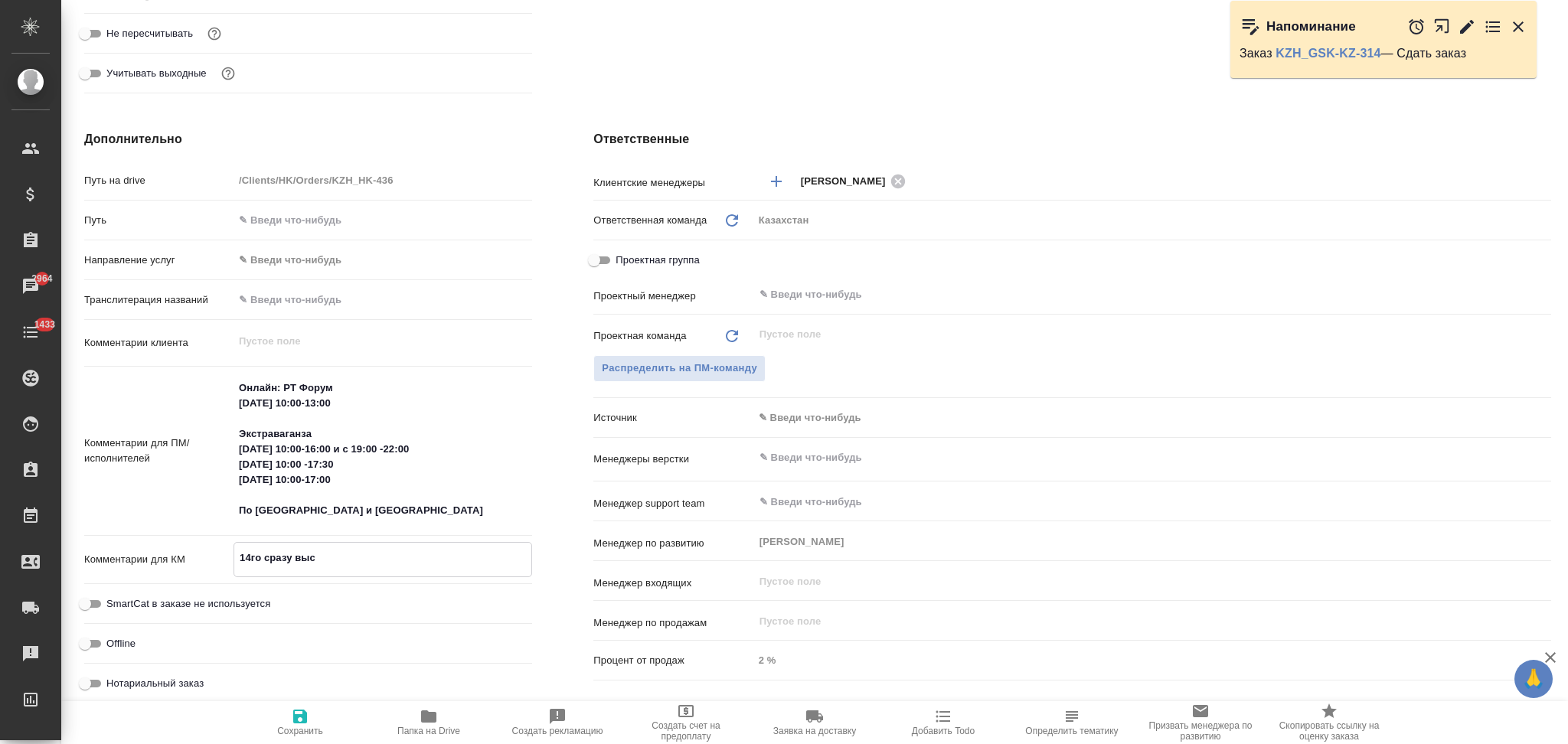
type textarea "x"
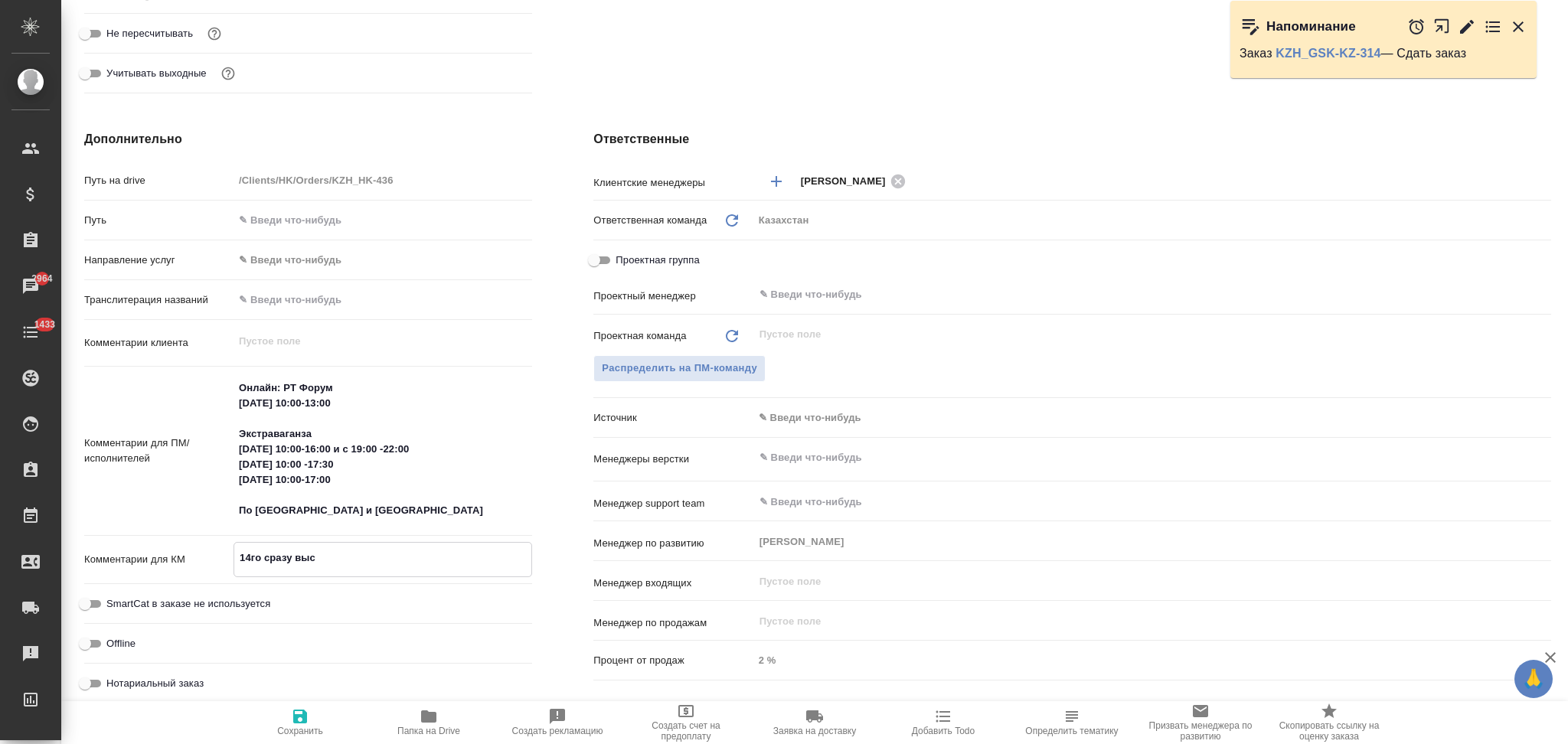
type textarea "14го сразу выст"
type textarea "x"
type textarea "14го сразу выста"
type textarea "x"
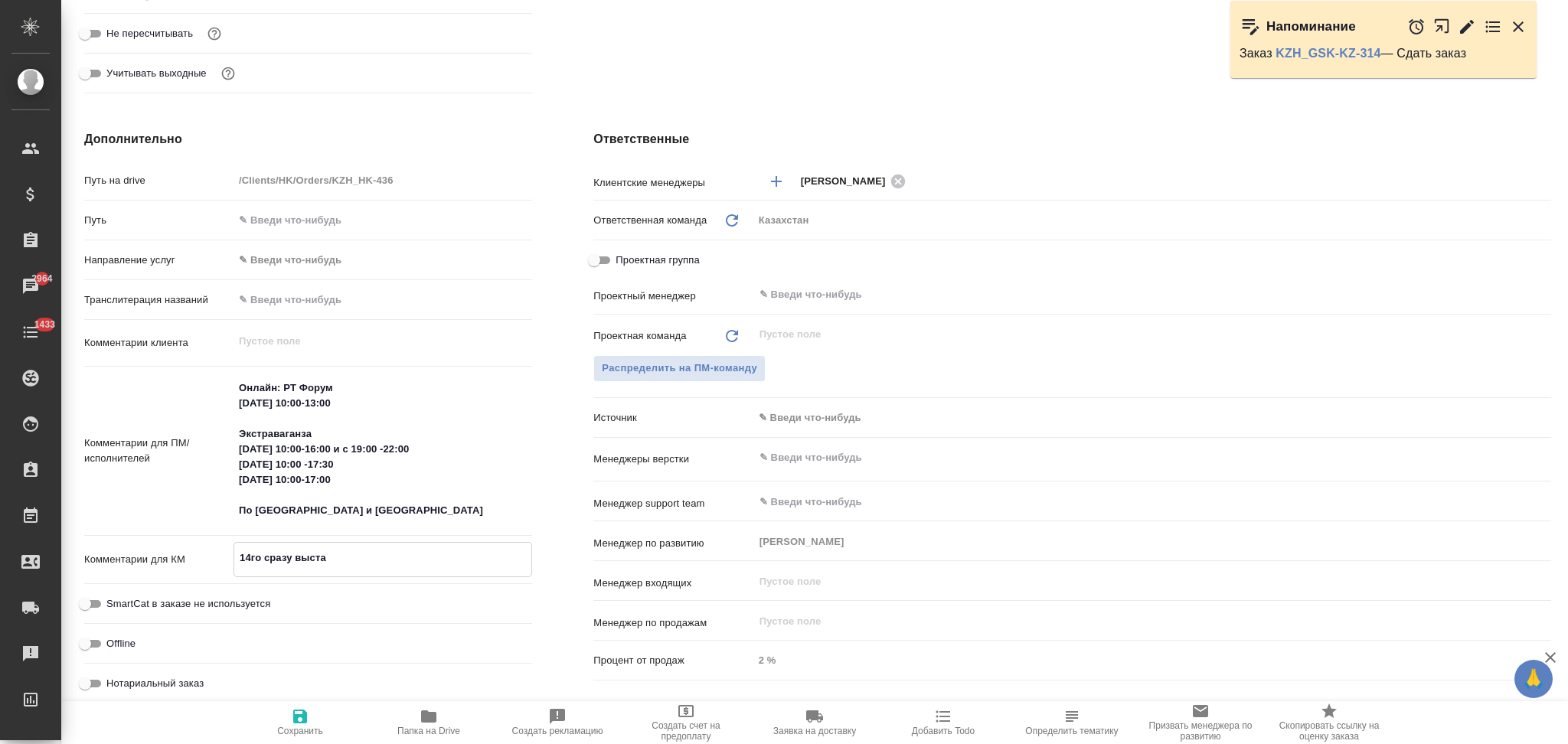
type textarea "x"
type textarea "14го сразу выстави"
type textarea "x"
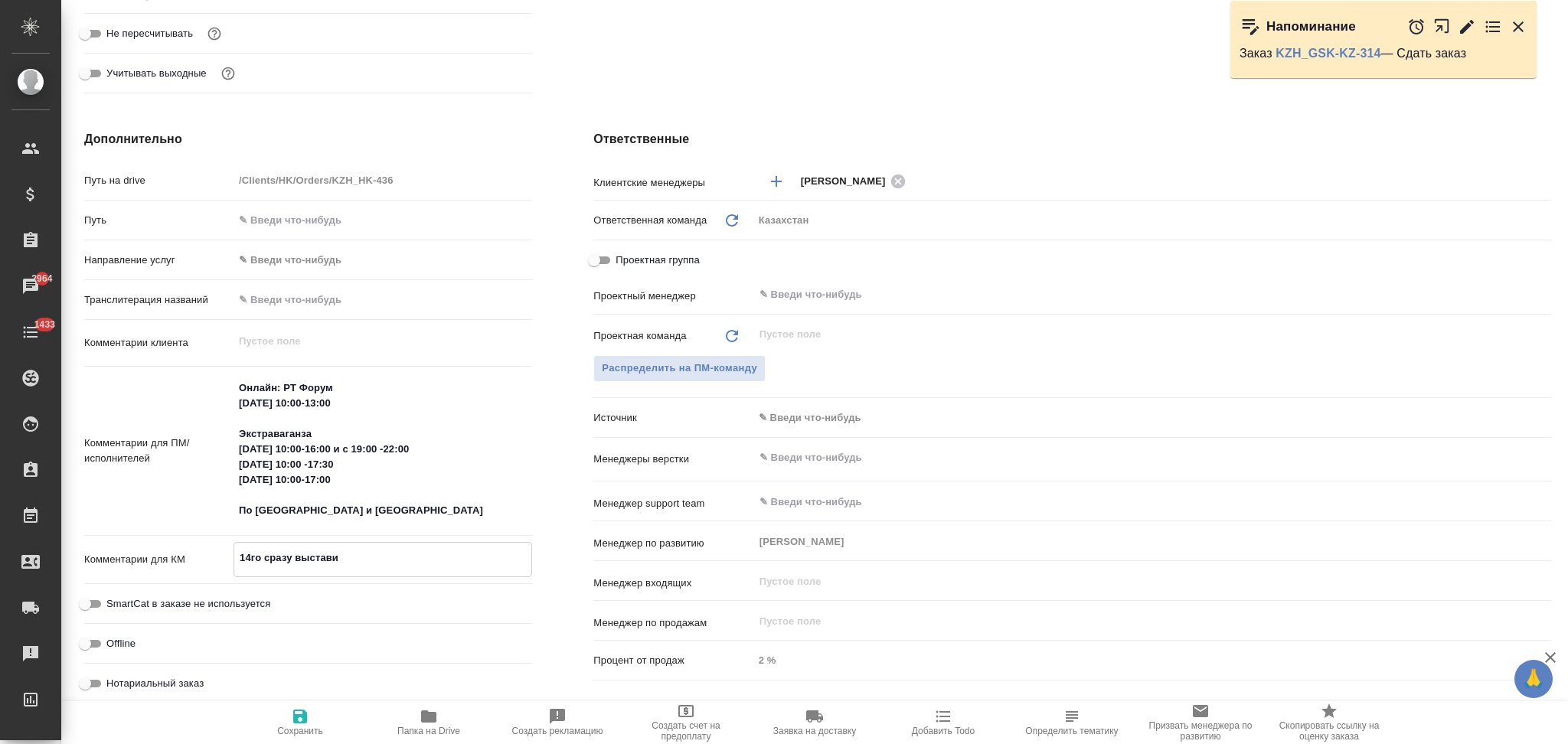
type textarea "14го сразу выставит"
type textarea "x"
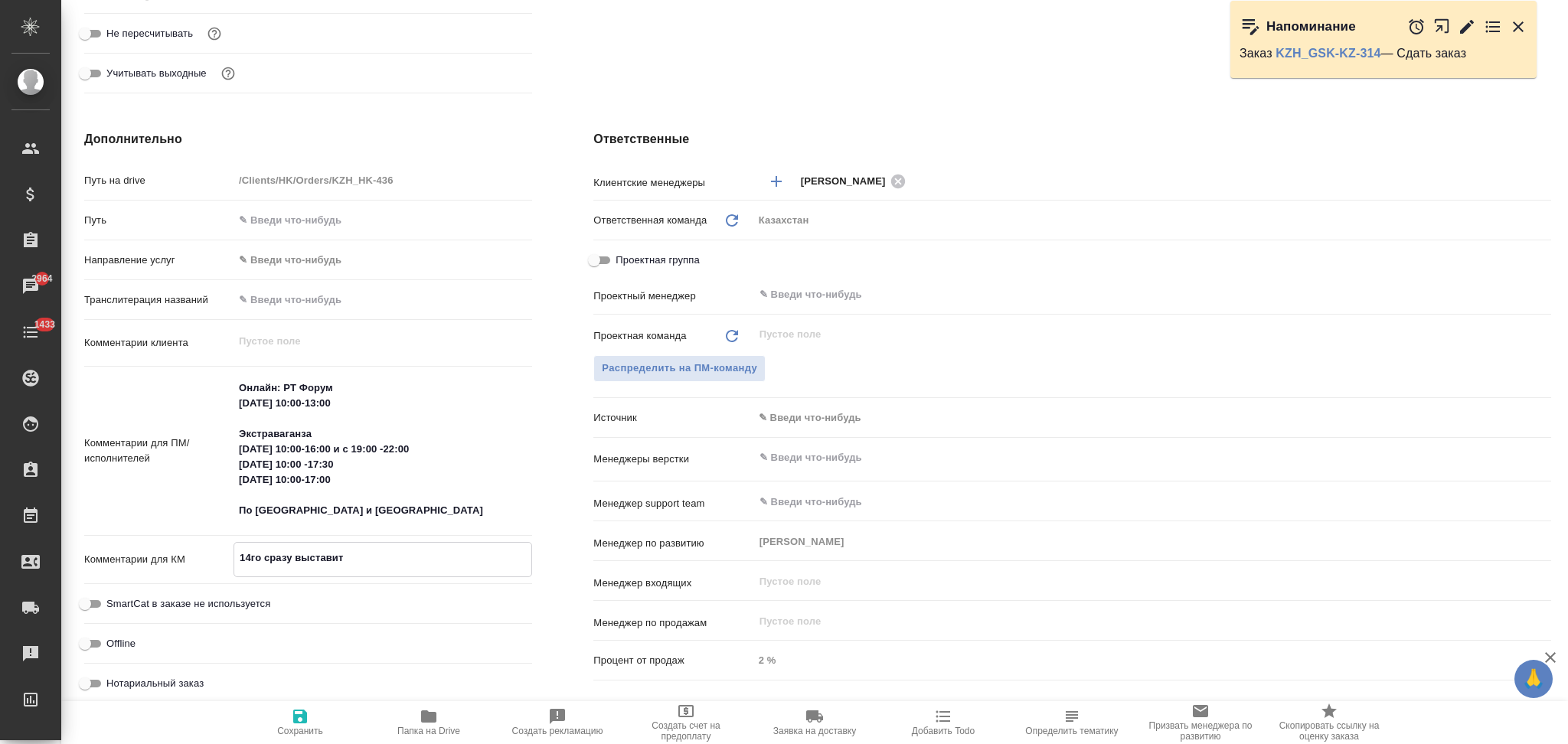
type textarea "x"
type textarea "14го сразу выставить"
type textarea "x"
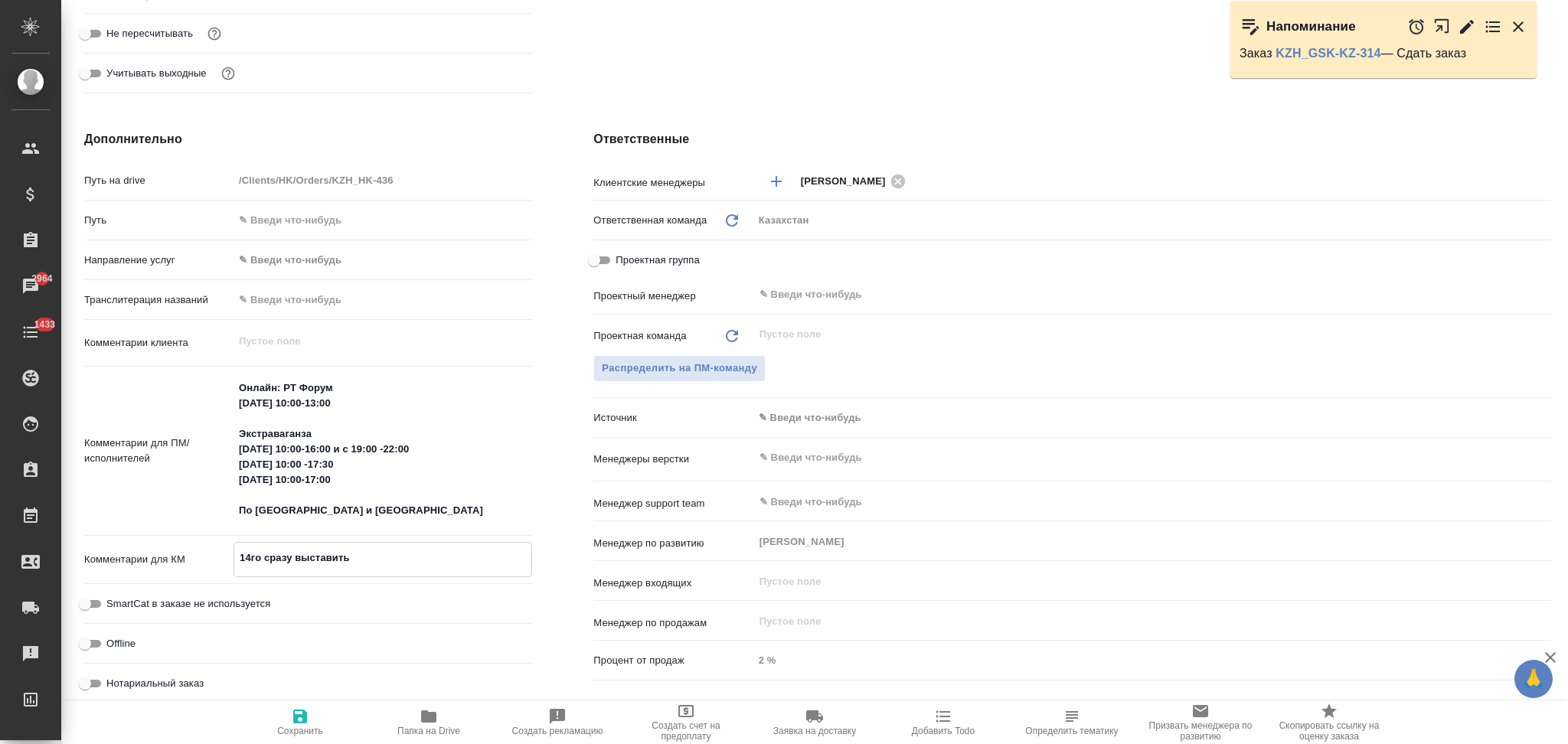
type textarea "14го сразу выставить"
type textarea "x"
type textarea "14го сразу выставить и"
type textarea "x"
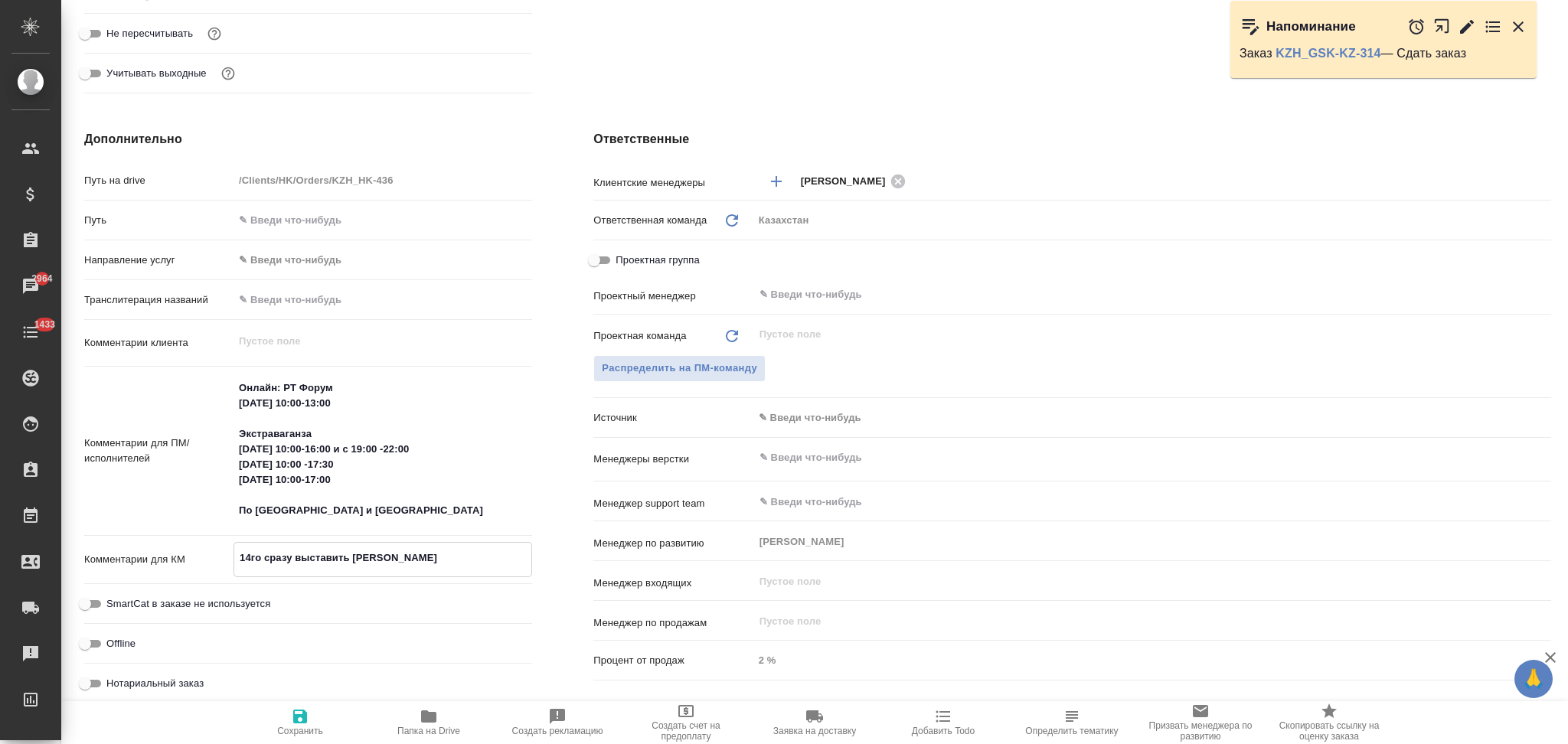
type textarea "x"
type textarea "14го сразу выставить и"
type textarea "x"
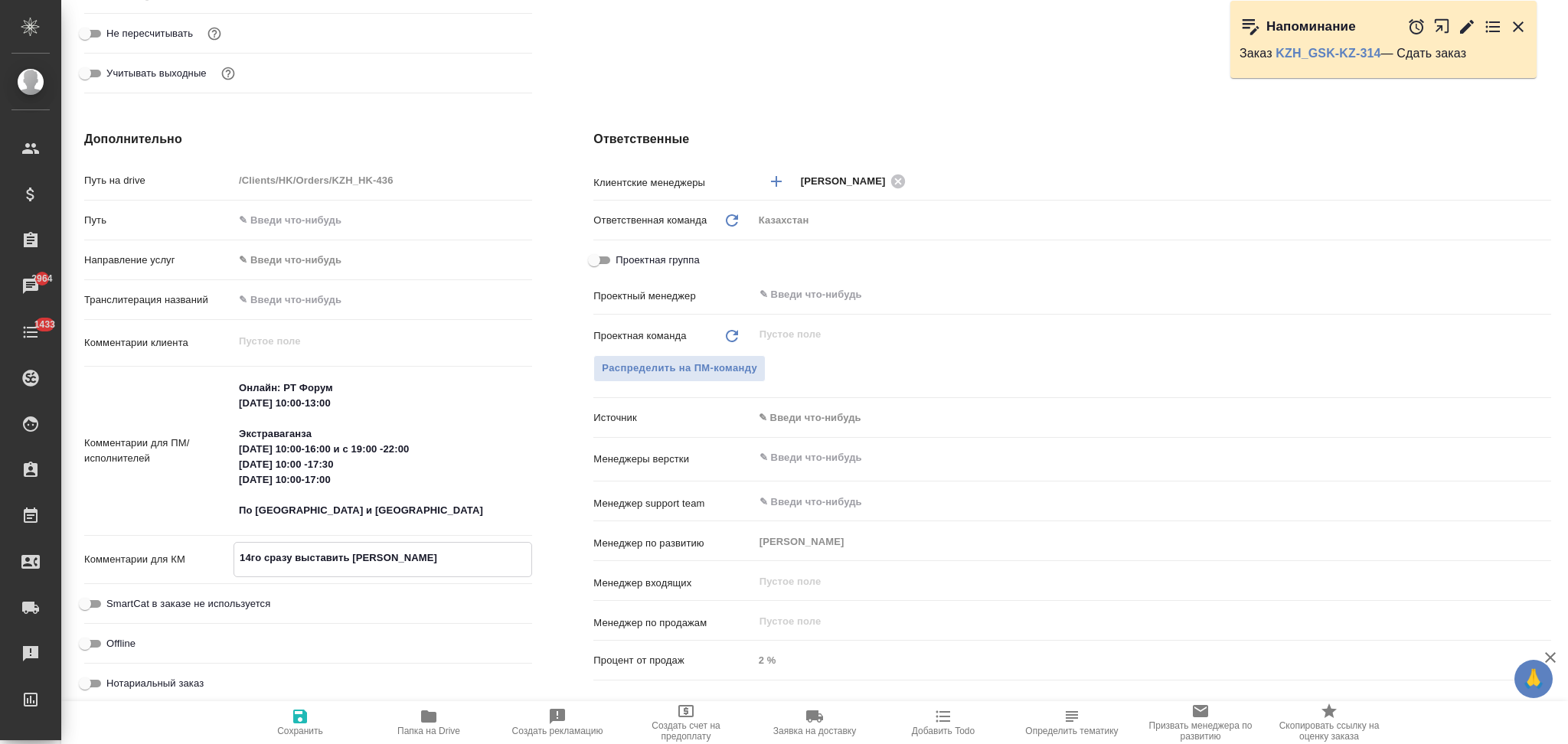
type textarea "14го сразу выставить и о"
type textarea "x"
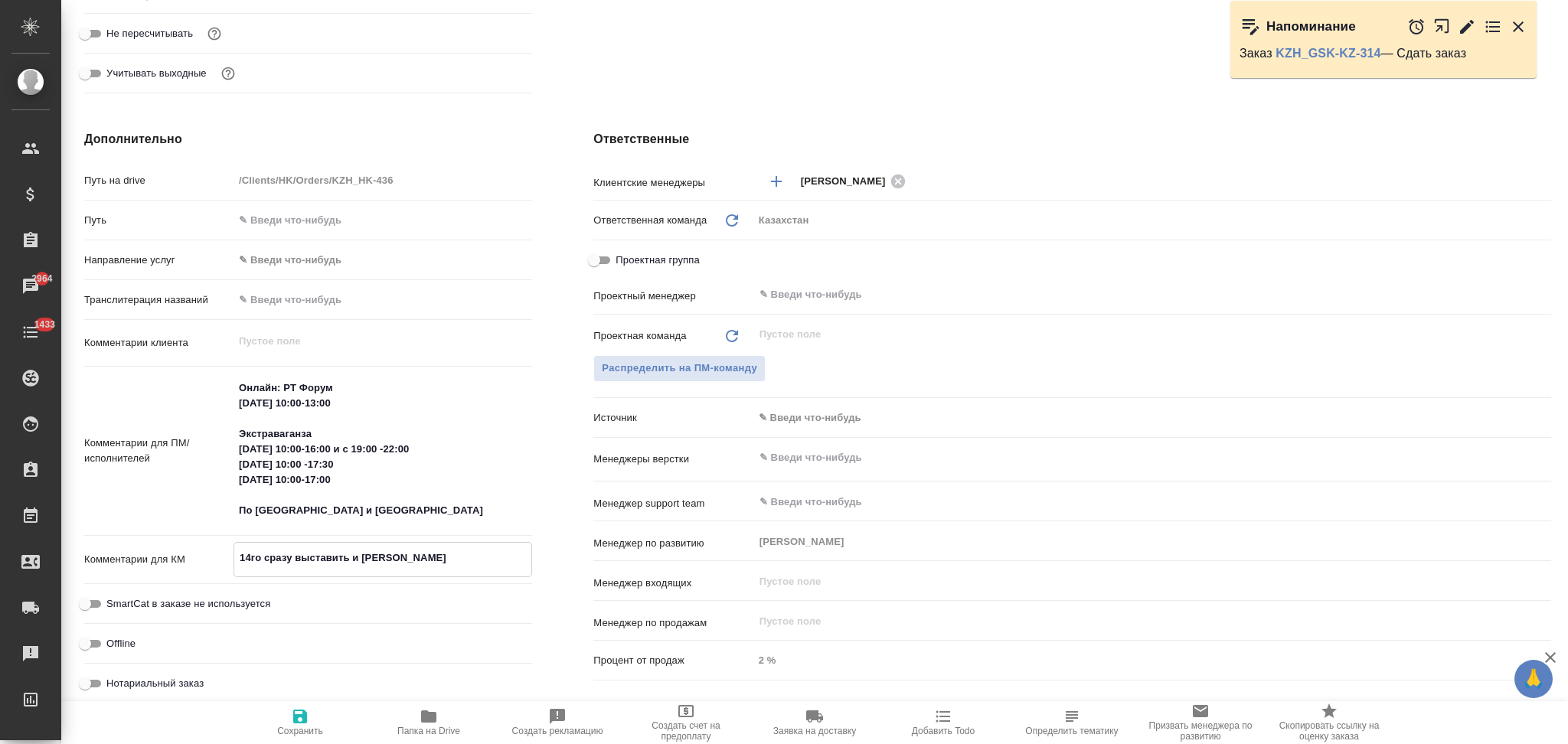
type textarea "x"
type textarea "14го сразу выставить и от"
type textarea "x"
type textarea "14го сразу выставить и отп"
type textarea "x"
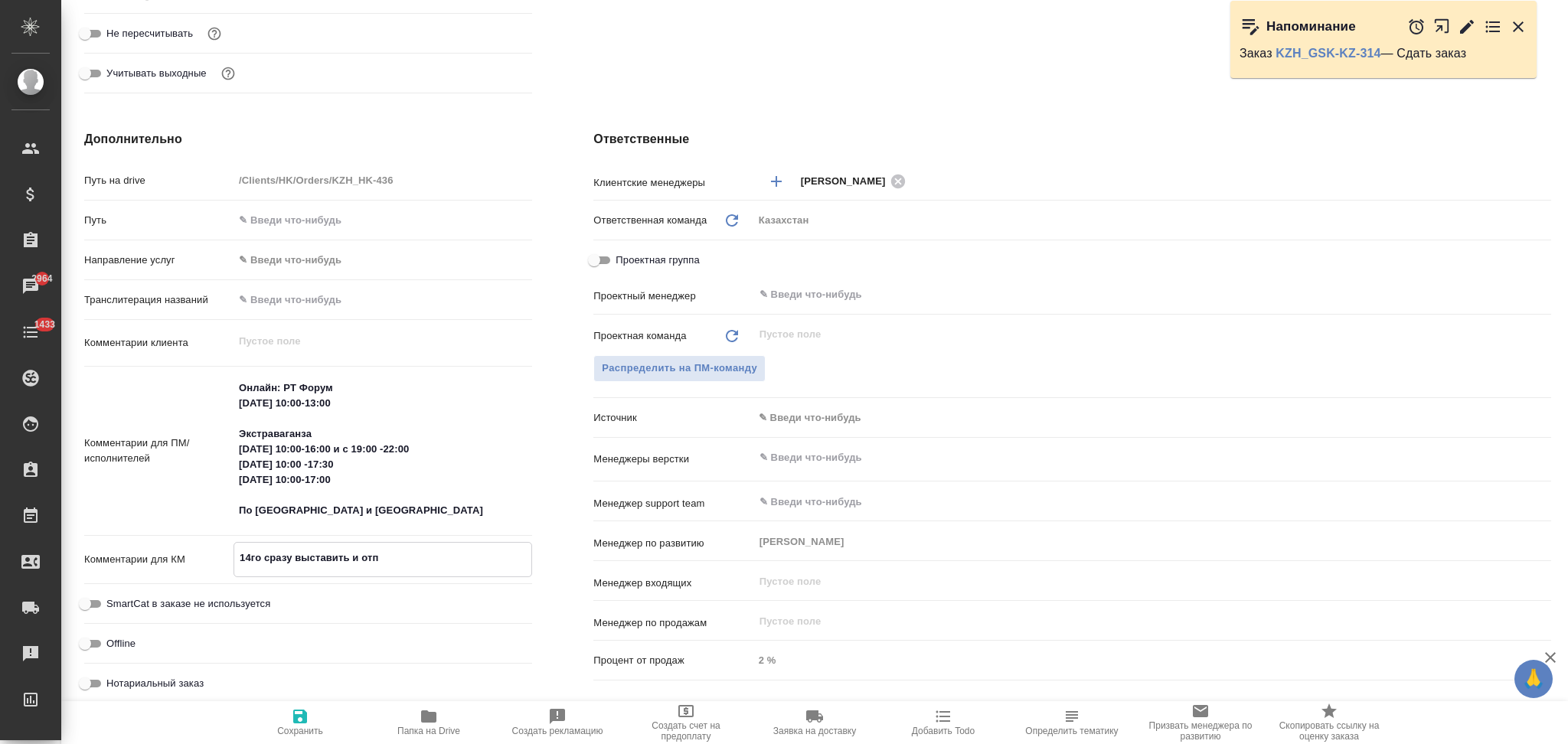
type textarea "x"
type textarea "14го сразу выставить и отпра"
type textarea "x"
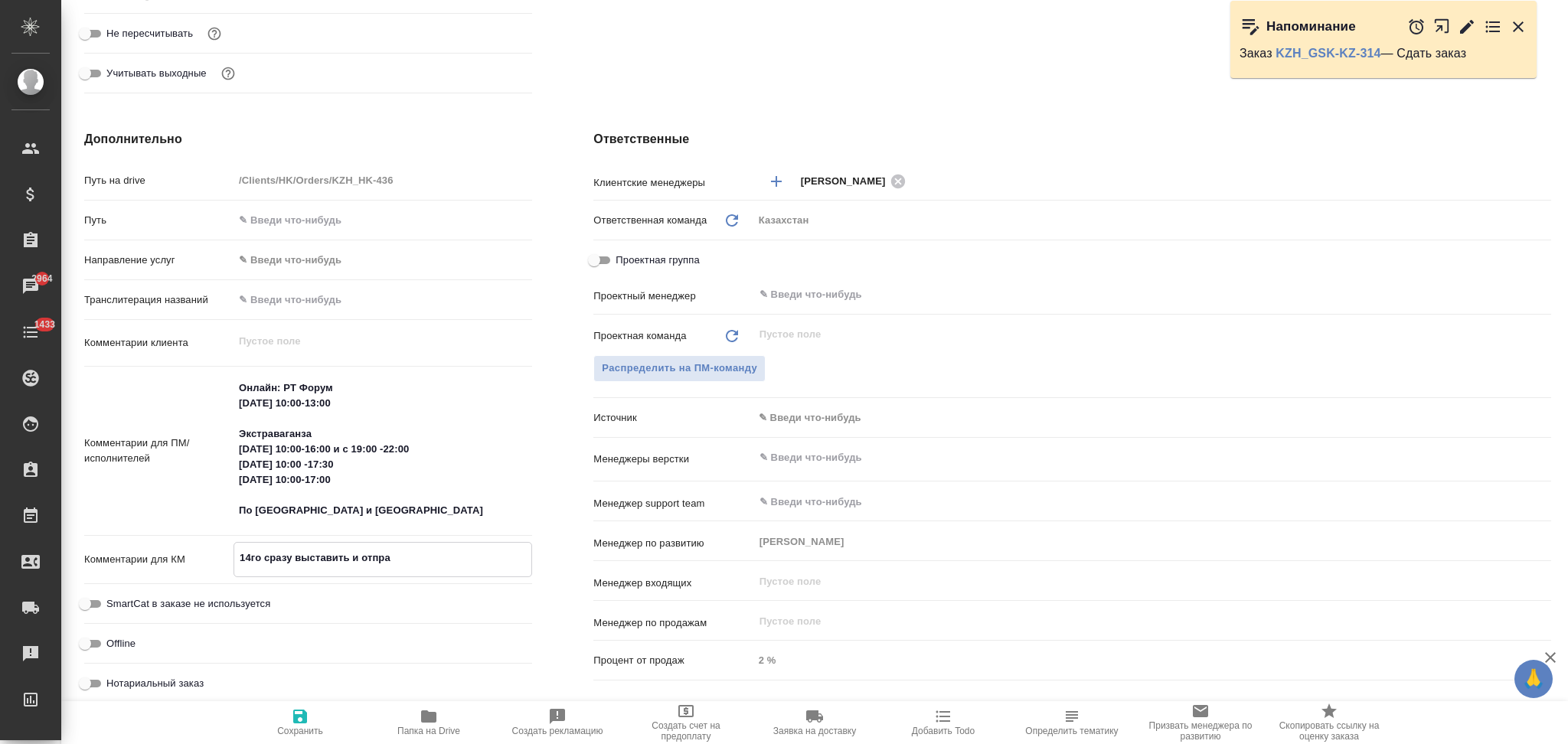
type textarea "x"
type textarea "14го сразу выставить и отправ"
type textarea "x"
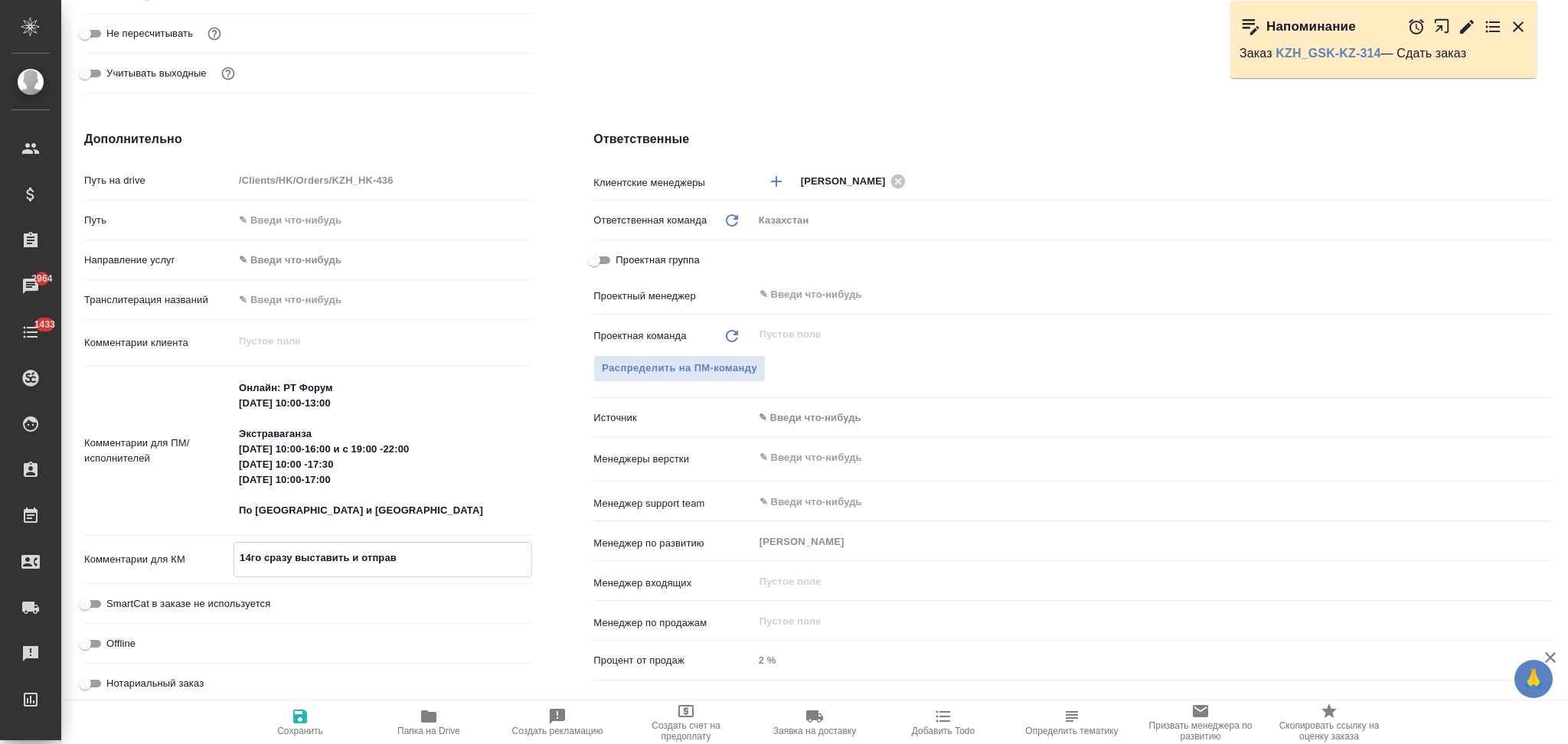
type textarea "x"
click at [250, 563] on textarea "14го сразу выставить и отправить с приложением" at bounding box center [383, 558] width 297 height 26
click at [512, 557] on textarea "14-15го сразу выставить и отправить с приложением" at bounding box center [383, 558] width 297 height 26
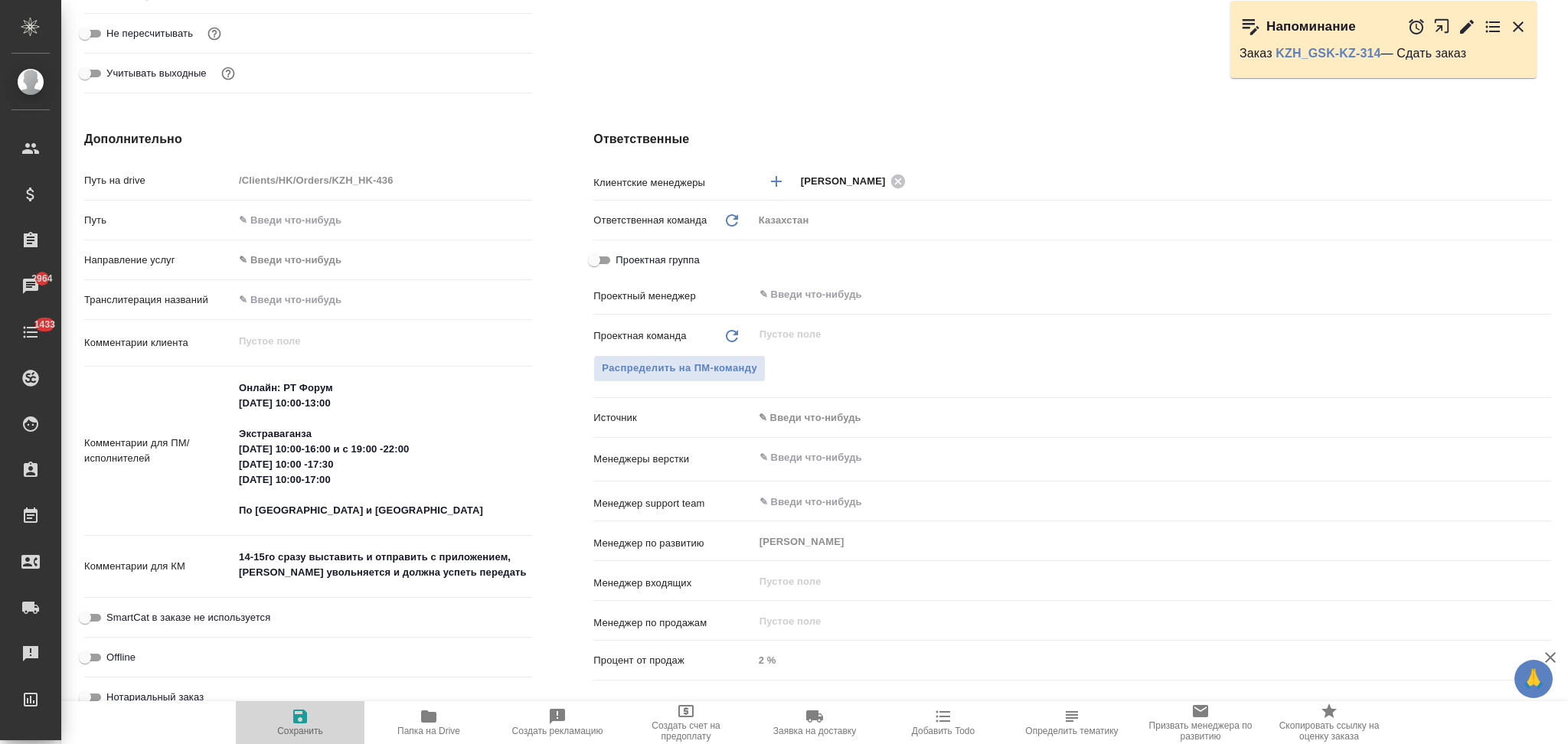
click at [299, 720] on icon "button" at bounding box center [300, 715] width 18 height 18
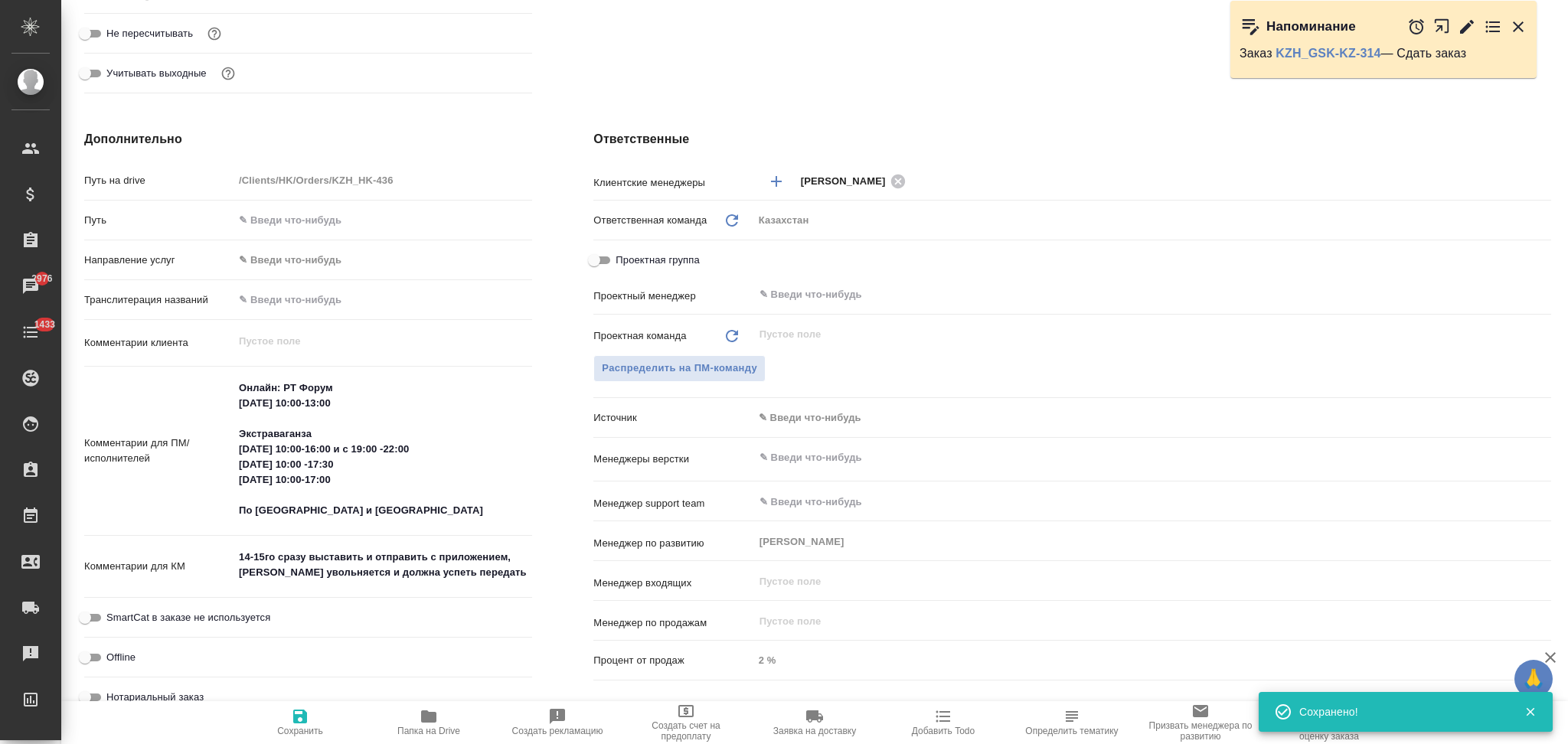
scroll to position [0, 0]
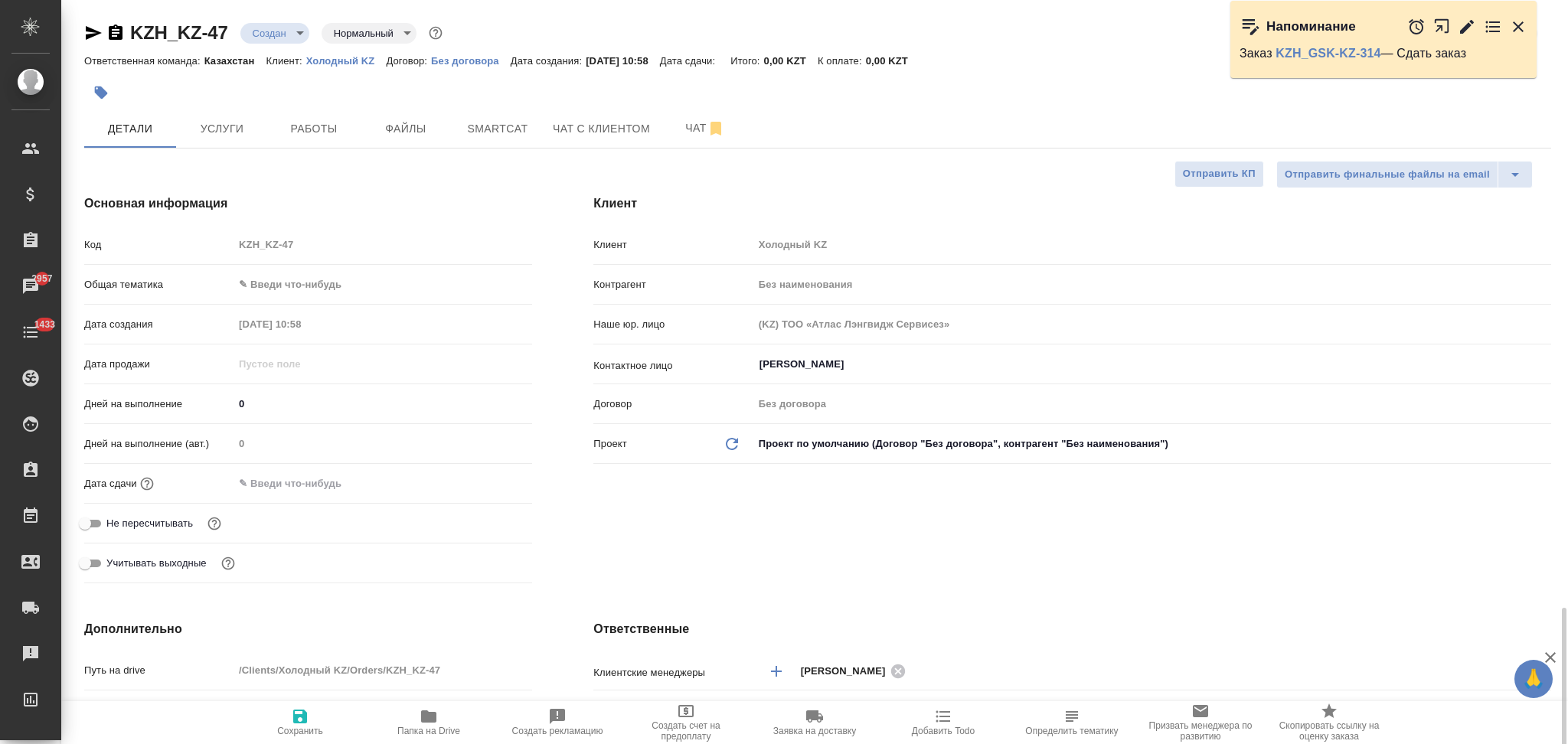
select select "RU"
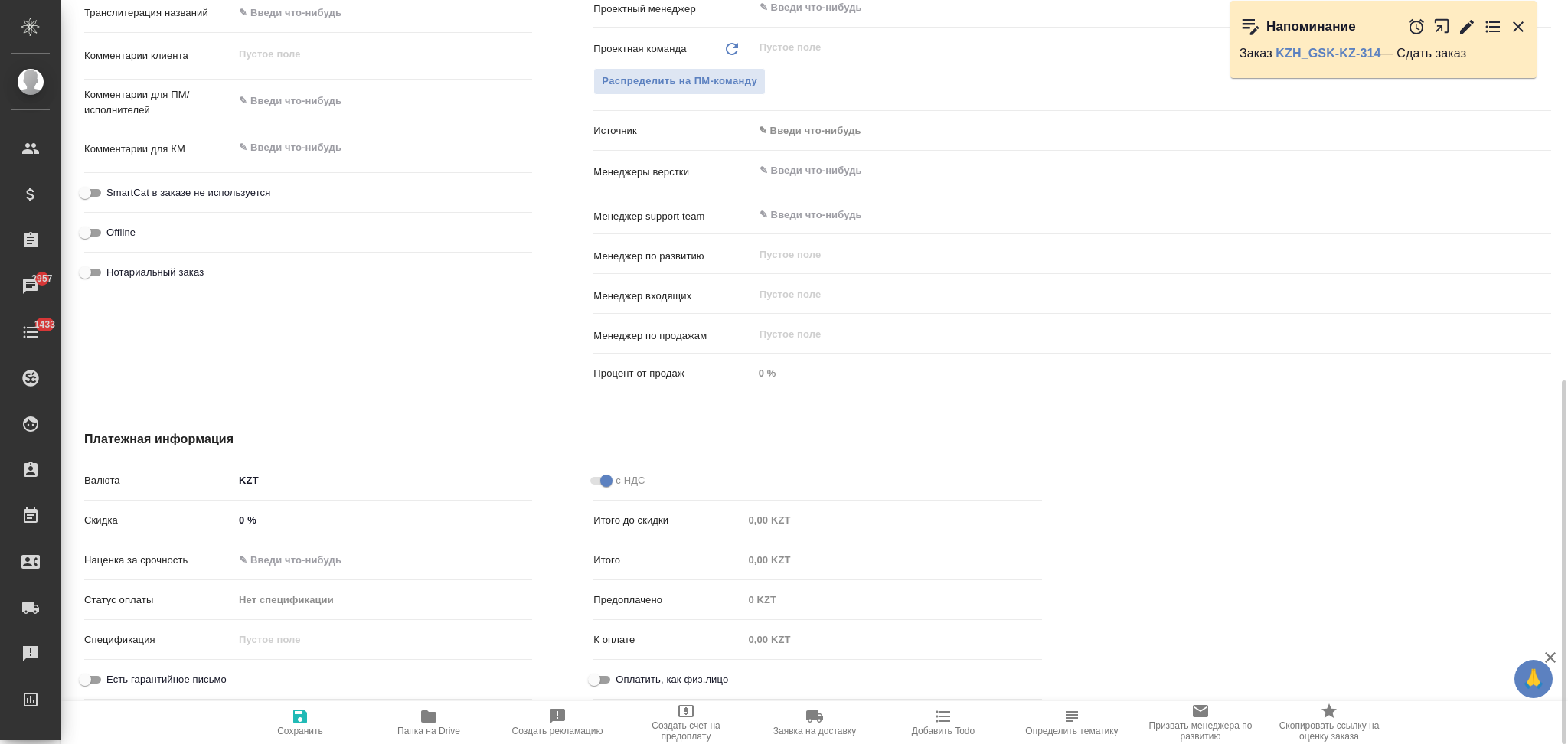
scroll to position [266, 0]
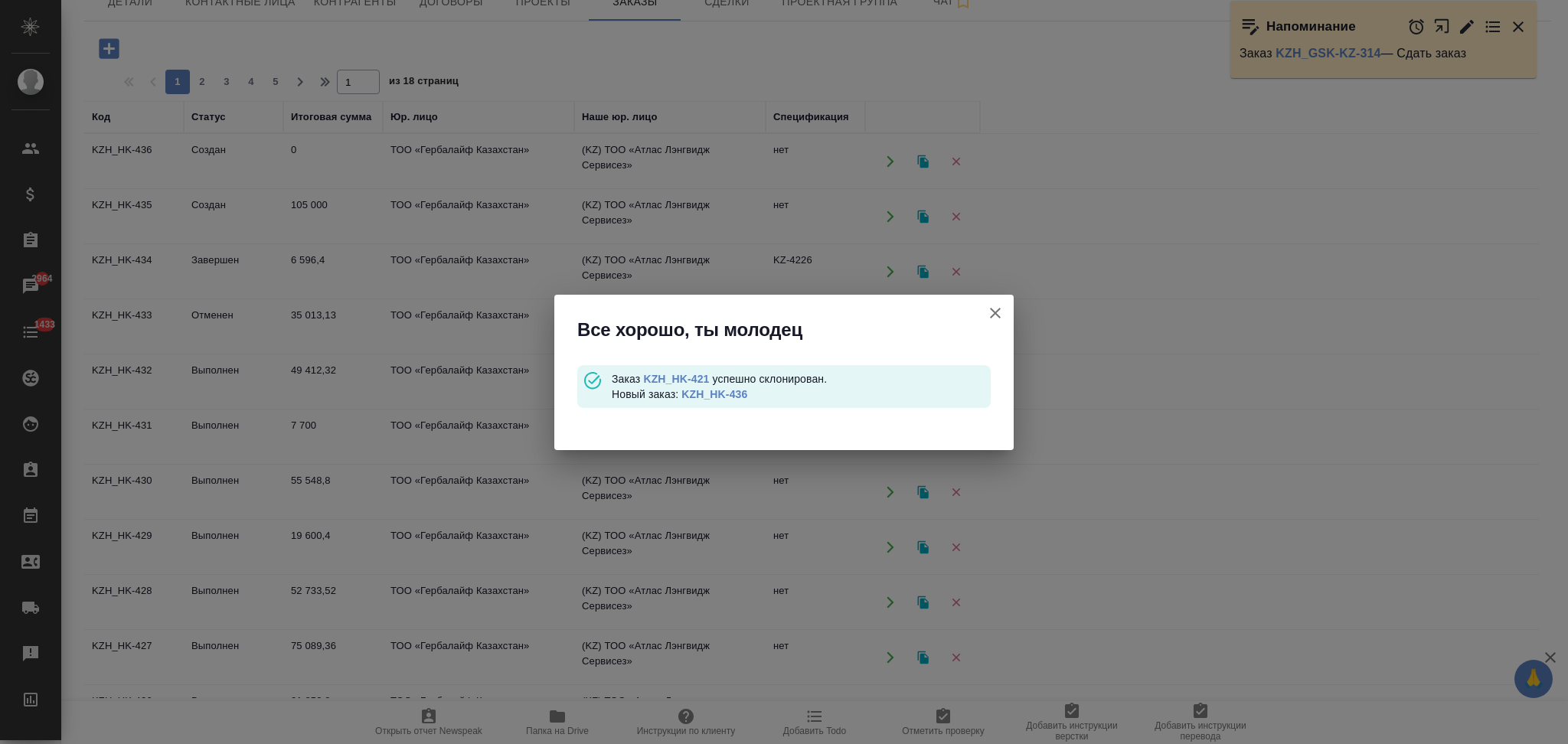
scroll to position [408, 0]
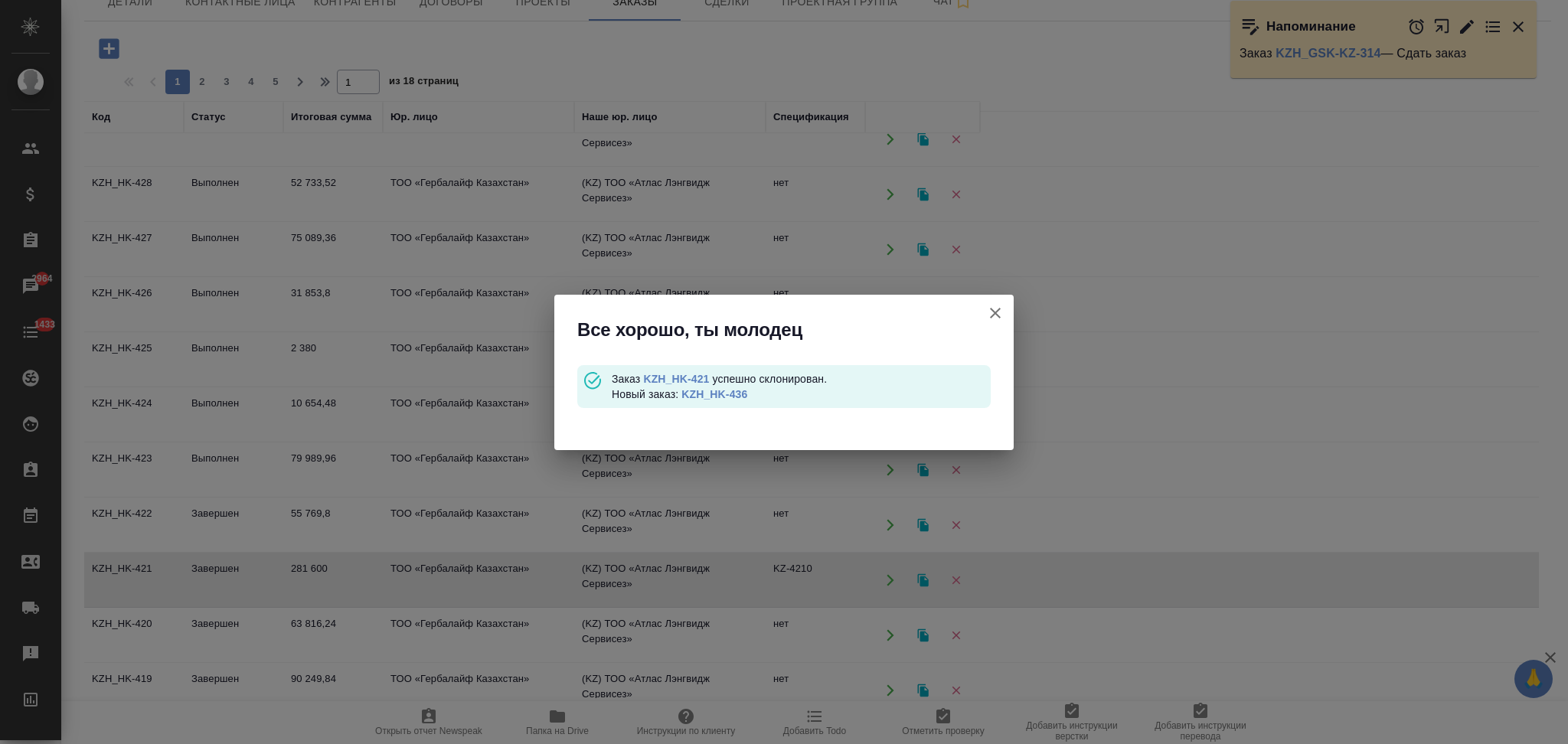
click at [1002, 309] on icon "button" at bounding box center [995, 313] width 18 height 18
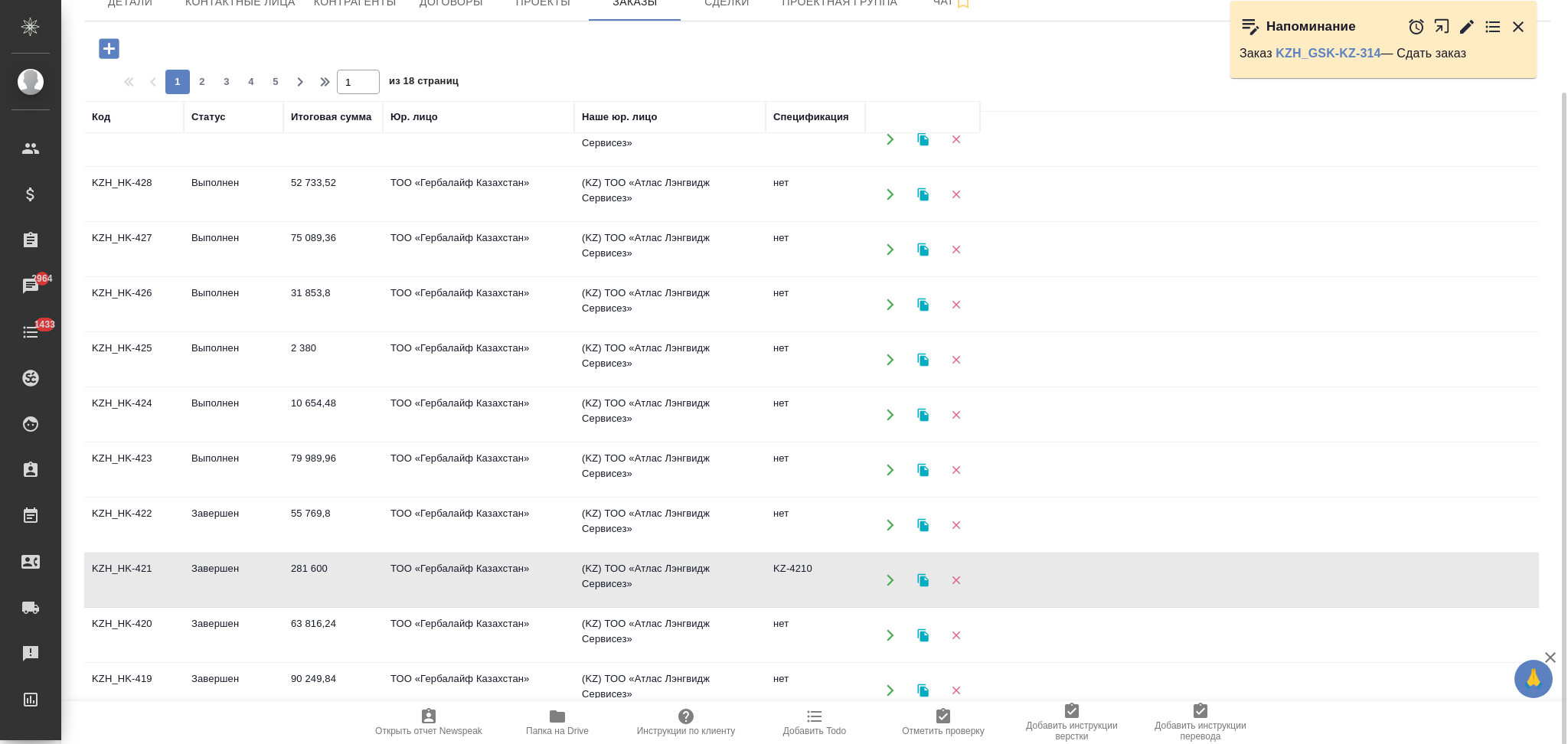
click at [921, 580] on icon "button" at bounding box center [922, 579] width 10 height 13
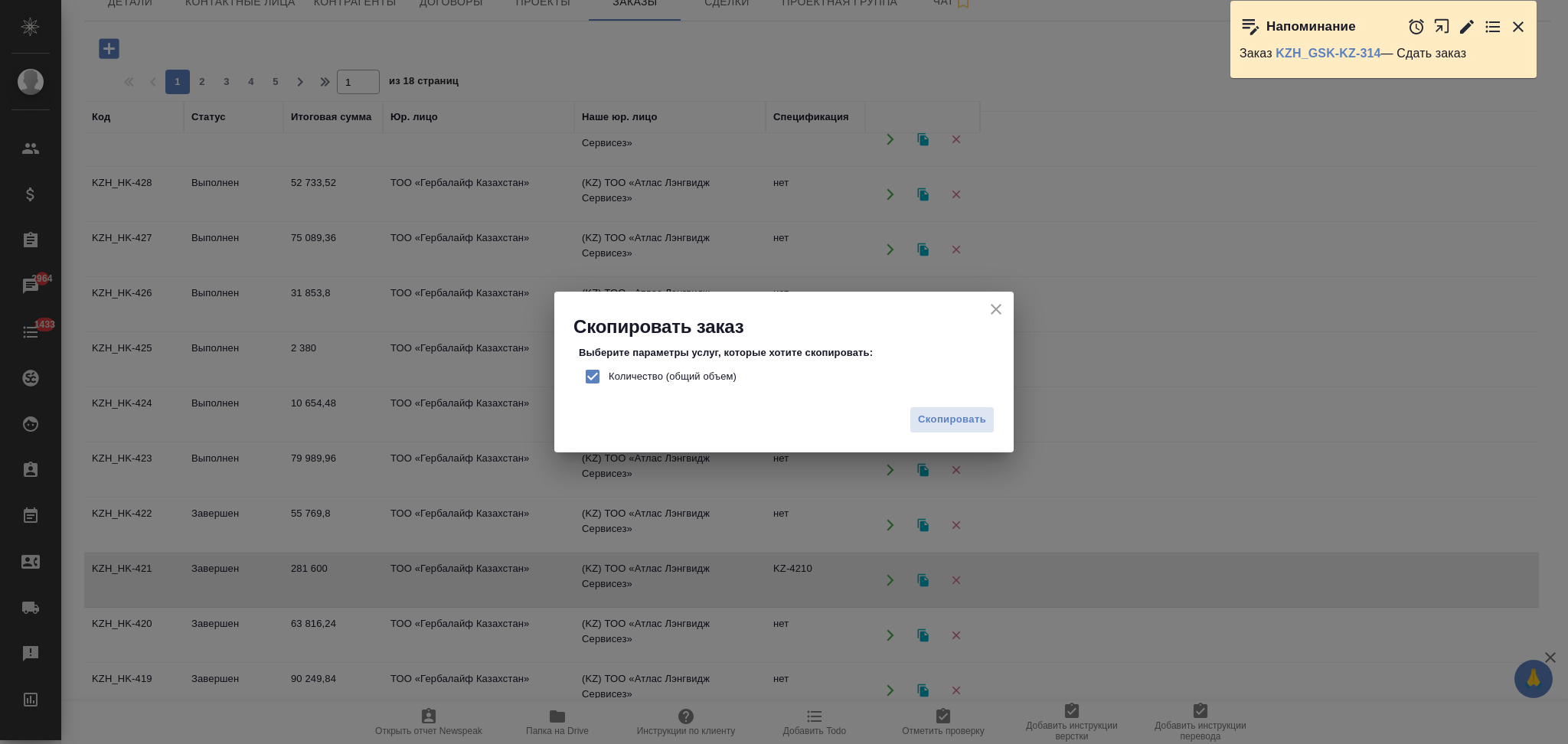
click at [588, 380] on input "Количество (общий объем)" at bounding box center [592, 376] width 32 height 32
click at [594, 378] on input "Количество (общий объем)" at bounding box center [592, 376] width 32 height 32
checkbox input "true"
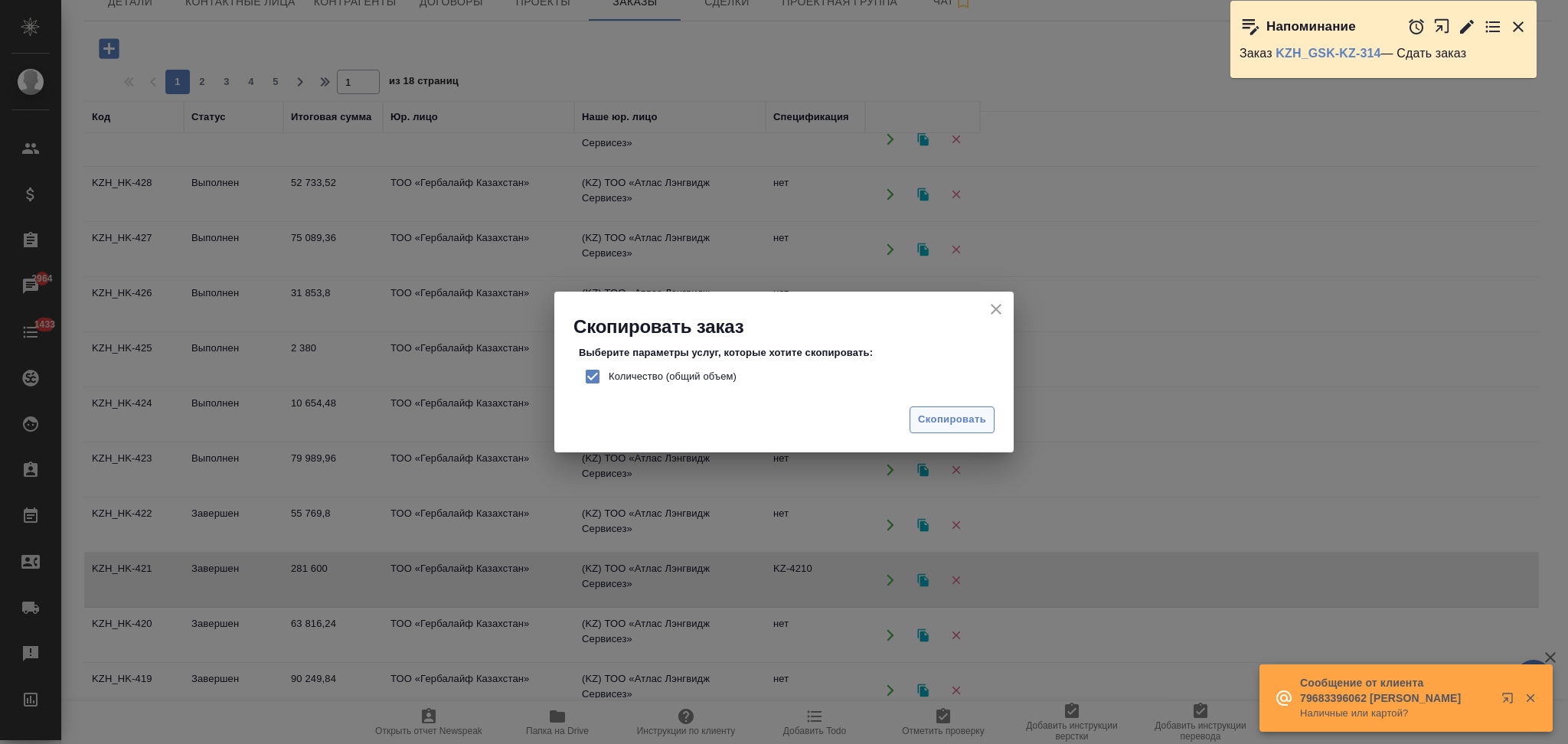
click at [943, 418] on span "Скопировать" at bounding box center [952, 420] width 68 height 17
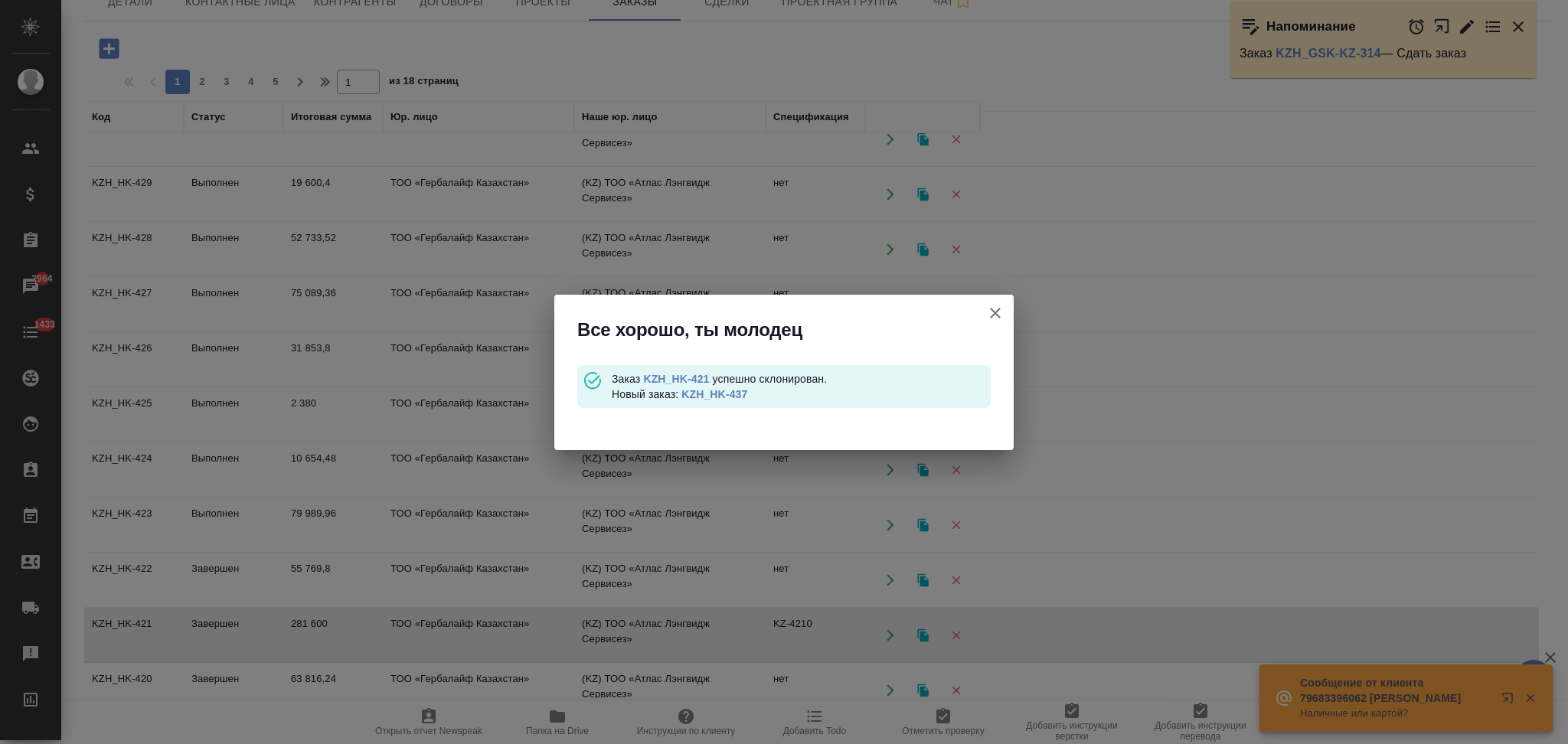
click at [707, 392] on link "KZH_HK-437" at bounding box center [714, 394] width 66 height 12
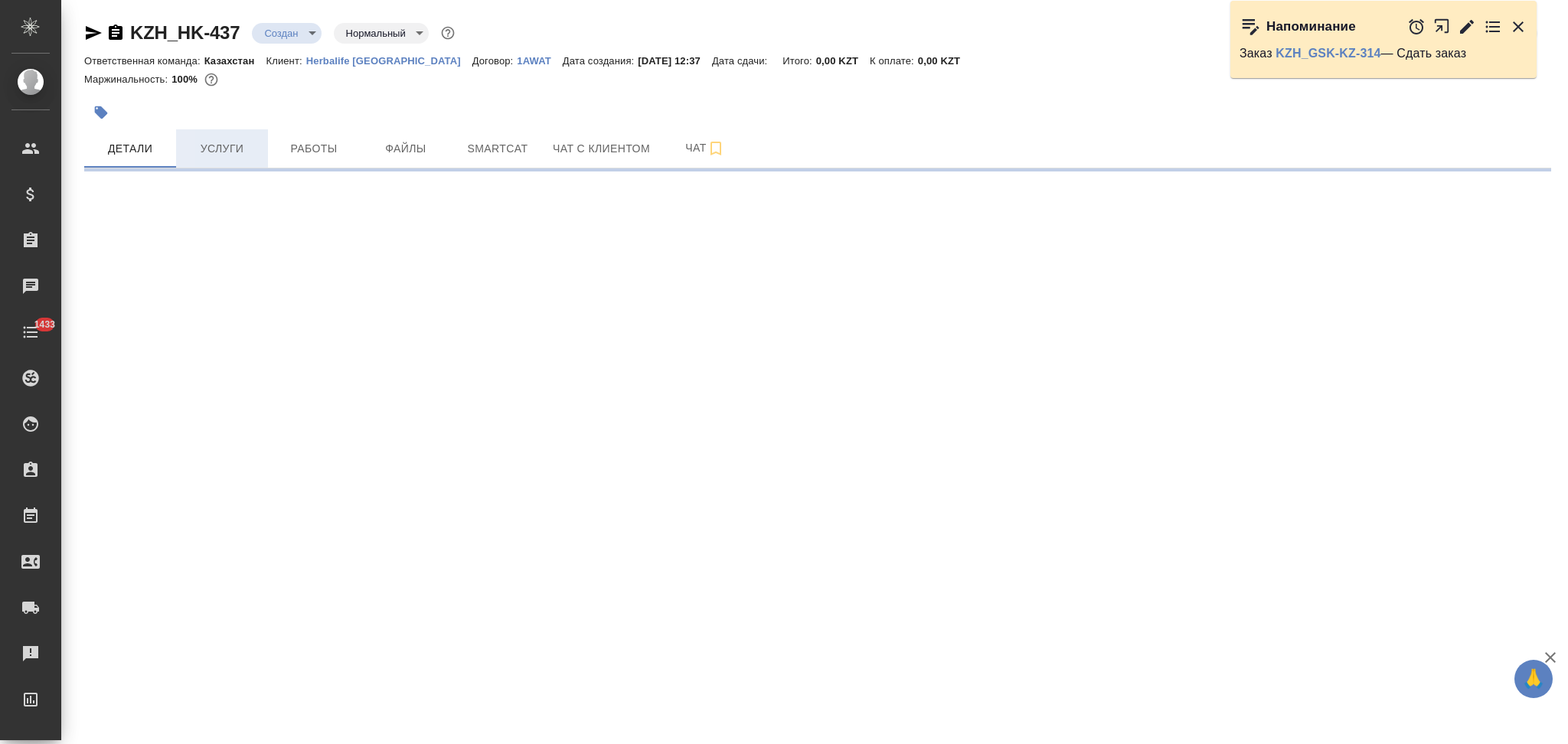
select select "RU"
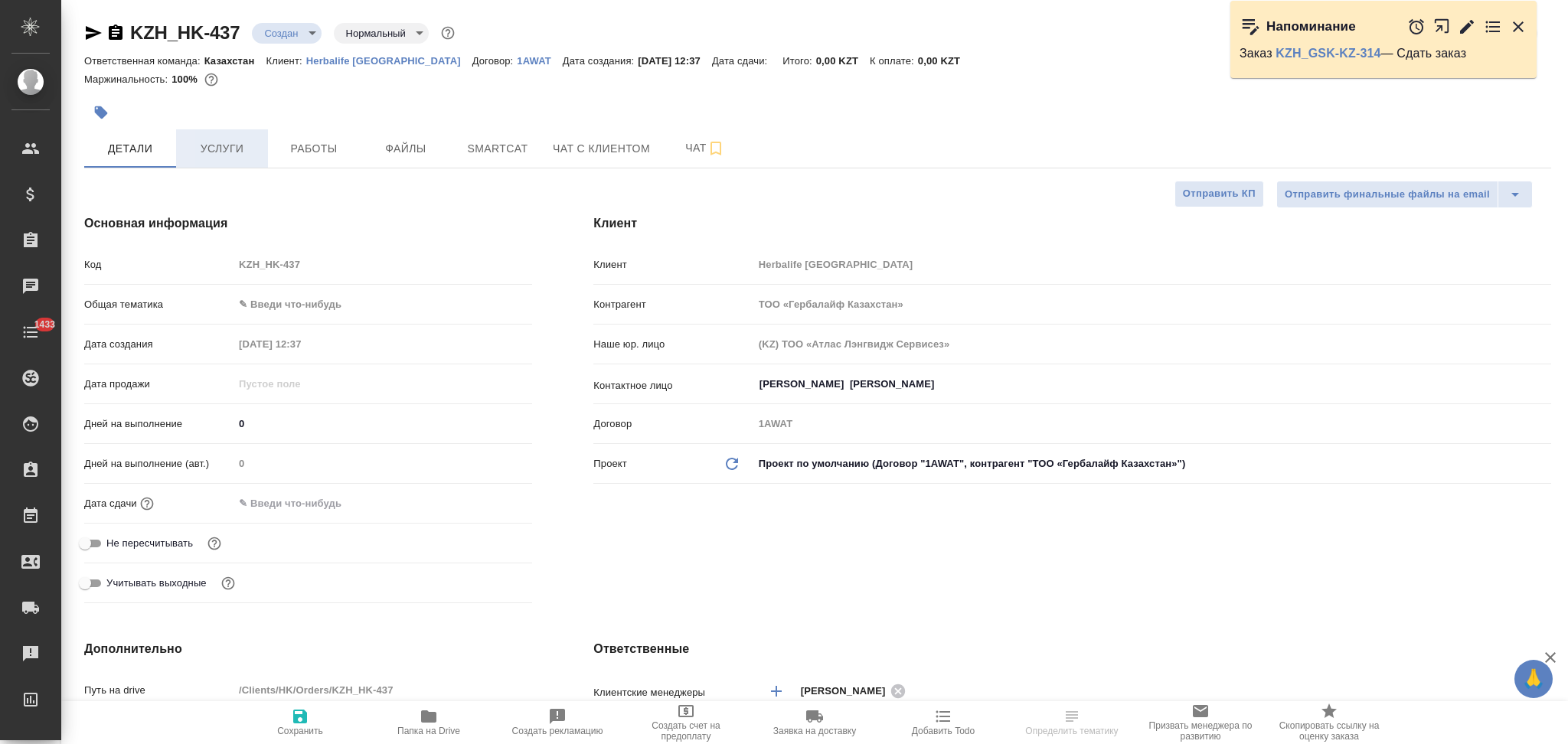
type textarea "x"
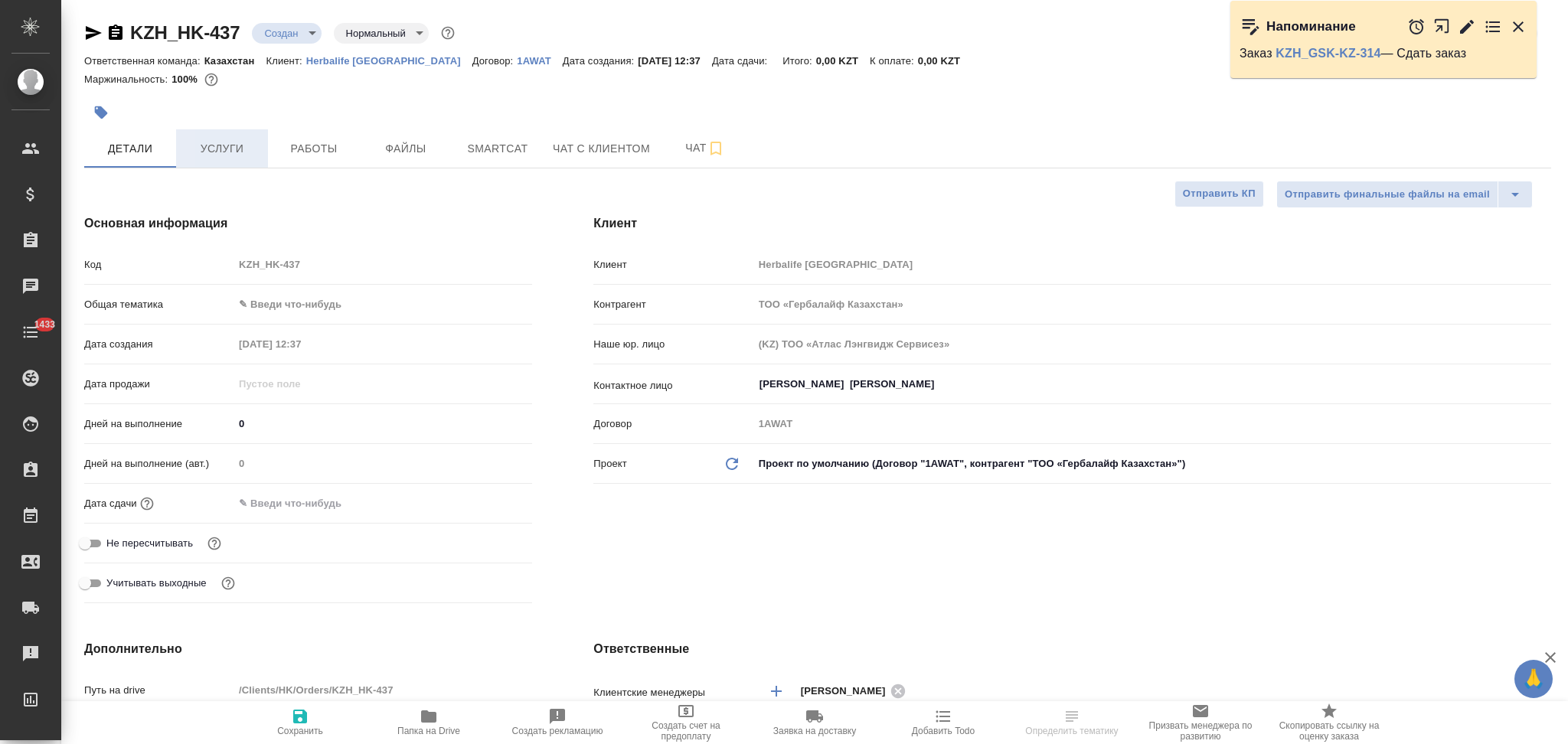
type textarea "x"
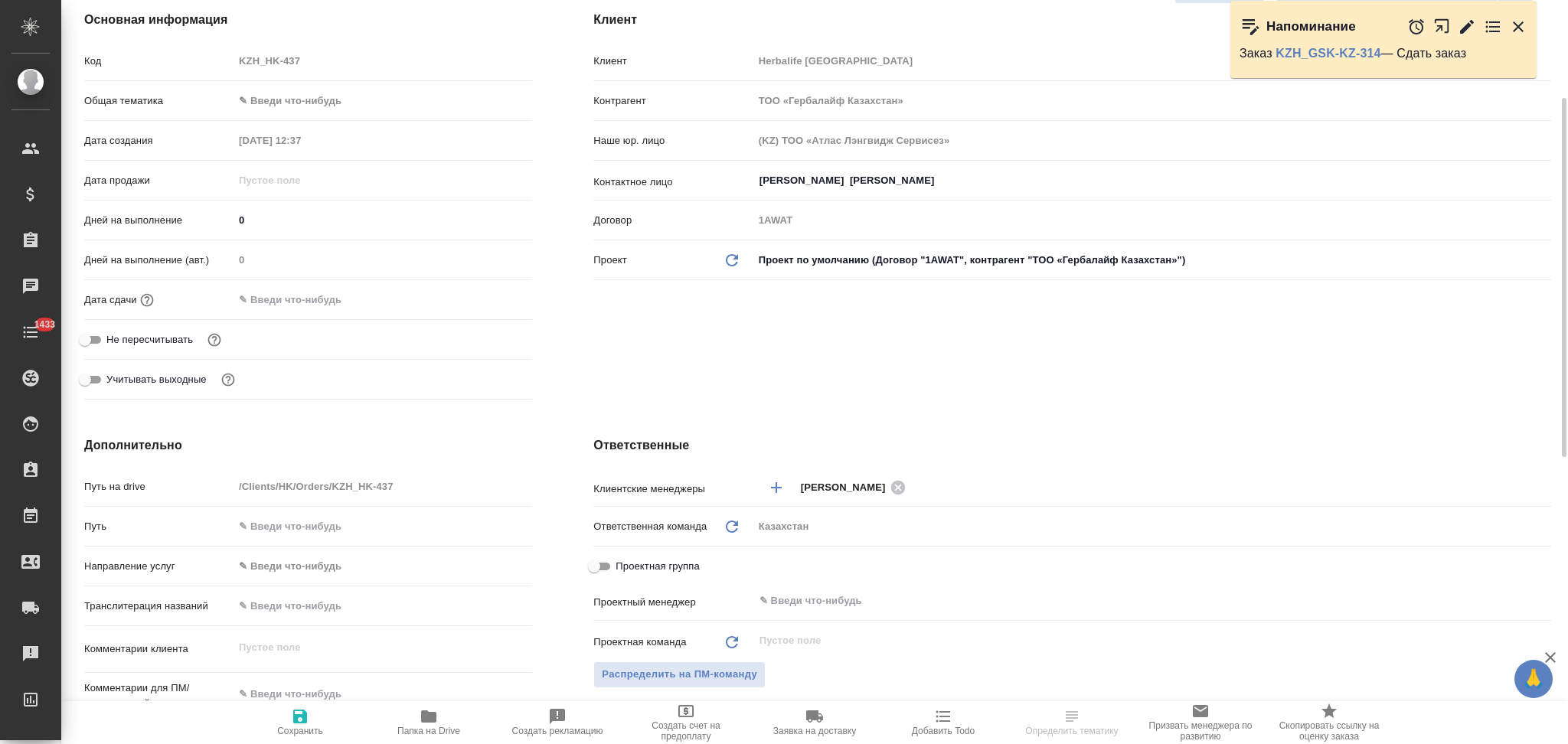
click at [273, 296] on input "text" at bounding box center [300, 300] width 134 height 22
click at [481, 305] on icon "button" at bounding box center [488, 298] width 18 height 18
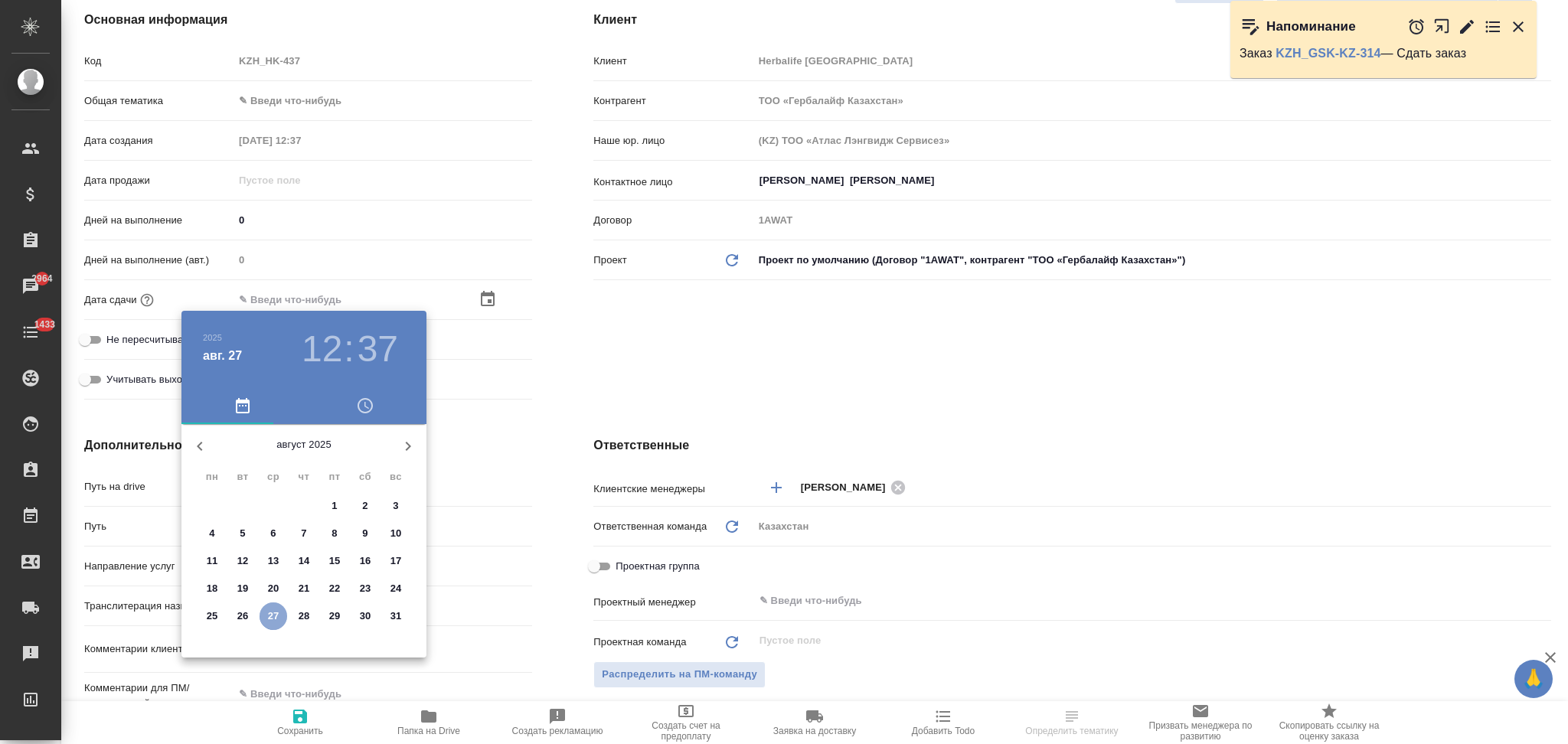
click at [274, 613] on p "27" at bounding box center [273, 616] width 11 height 16
type input "[DATE] 12:37"
type textarea "x"
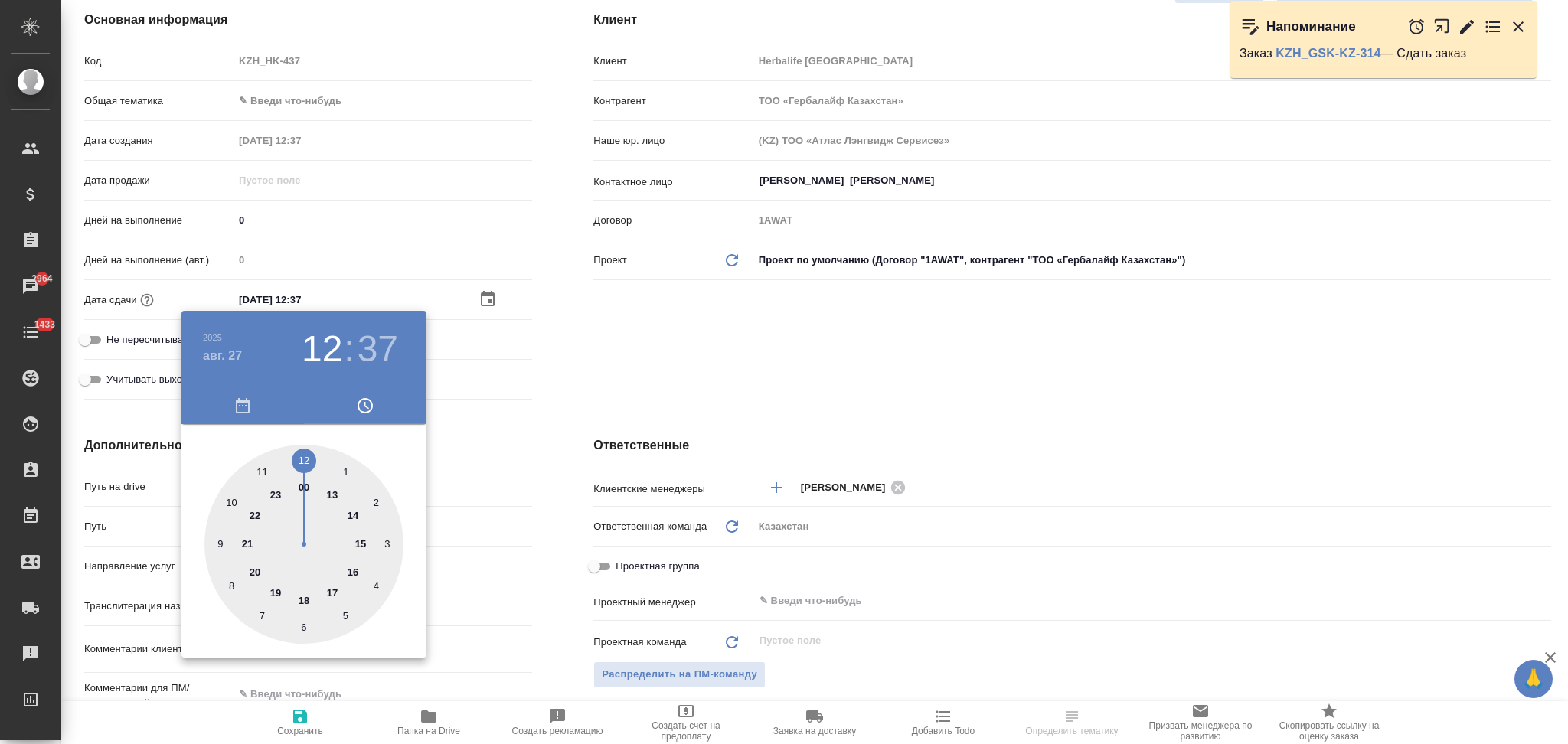
click at [522, 493] on div at bounding box center [784, 372] width 1568 height 744
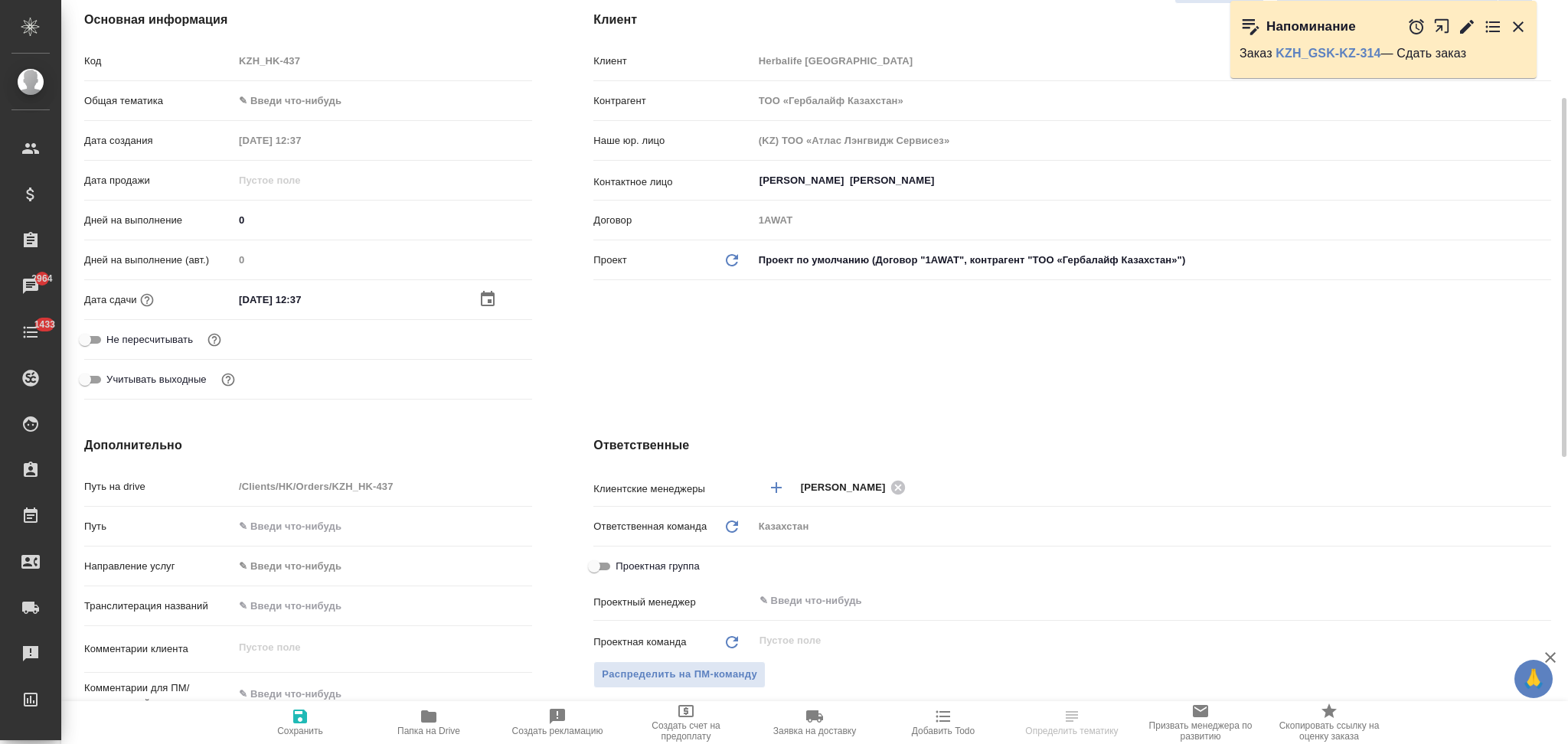
click at [291, 724] on icon "button" at bounding box center [300, 715] width 18 height 18
type textarea "x"
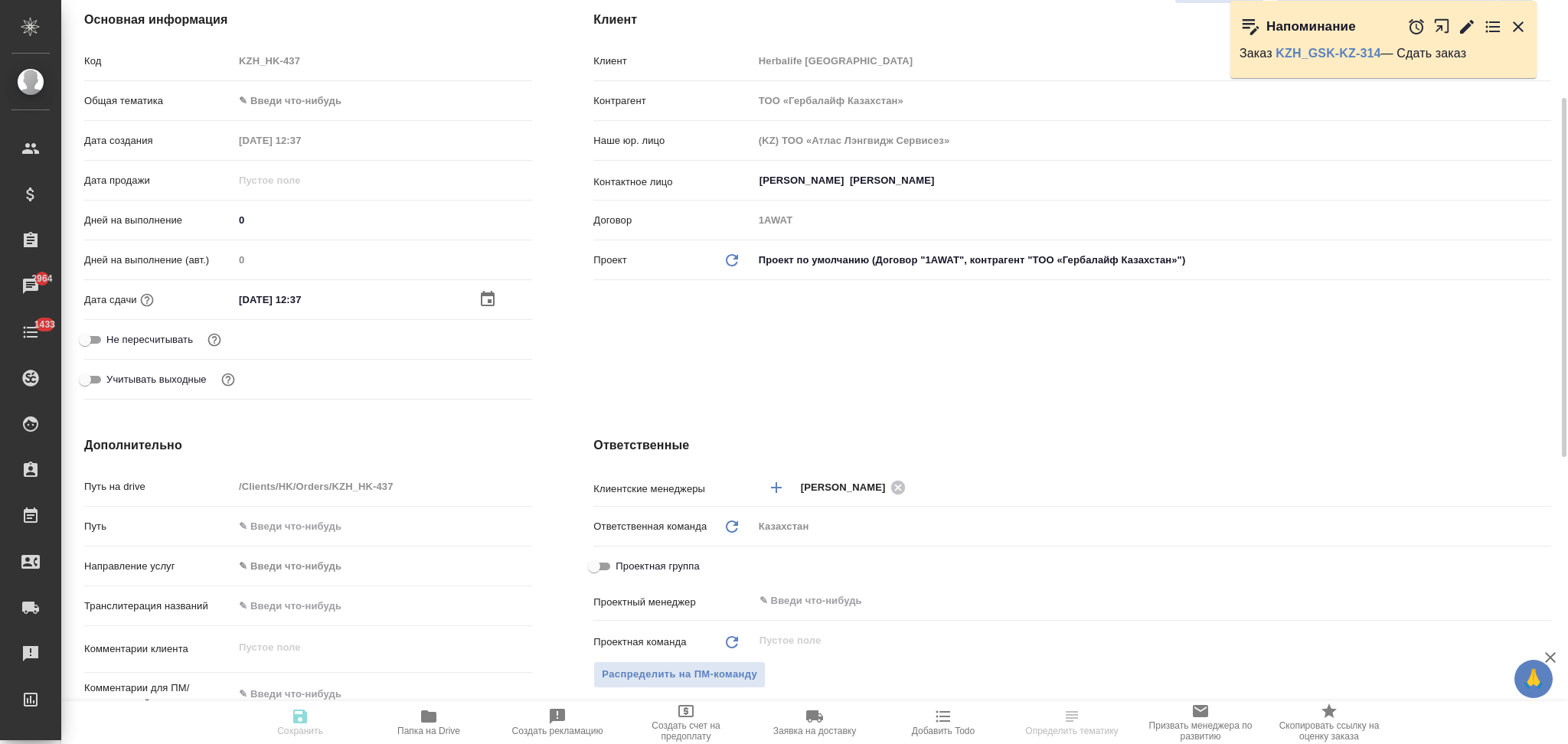
type textarea "x"
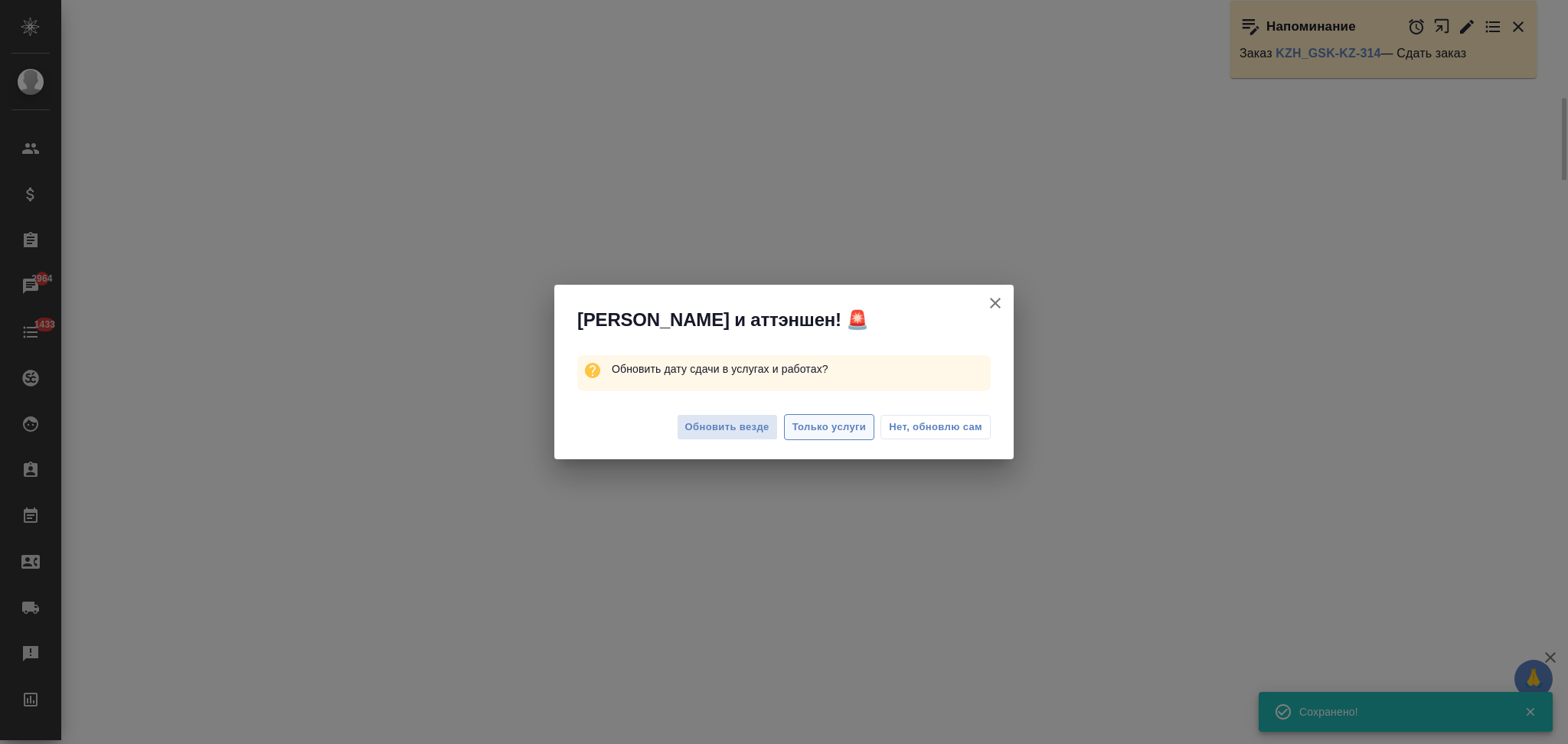
select select "RU"
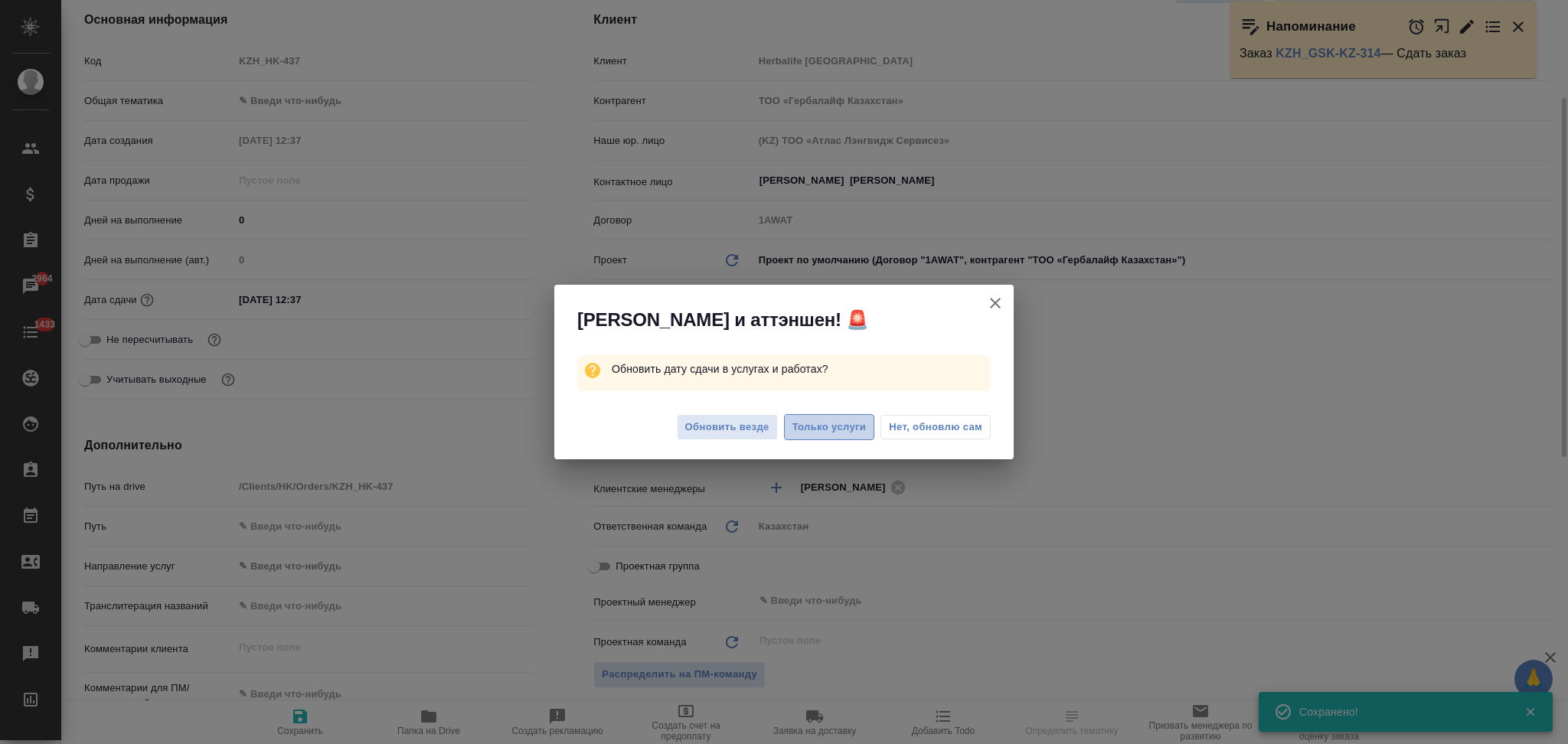
type textarea "x"
click at [844, 435] on span "Только услуги" at bounding box center [830, 428] width 74 height 17
type textarea "x"
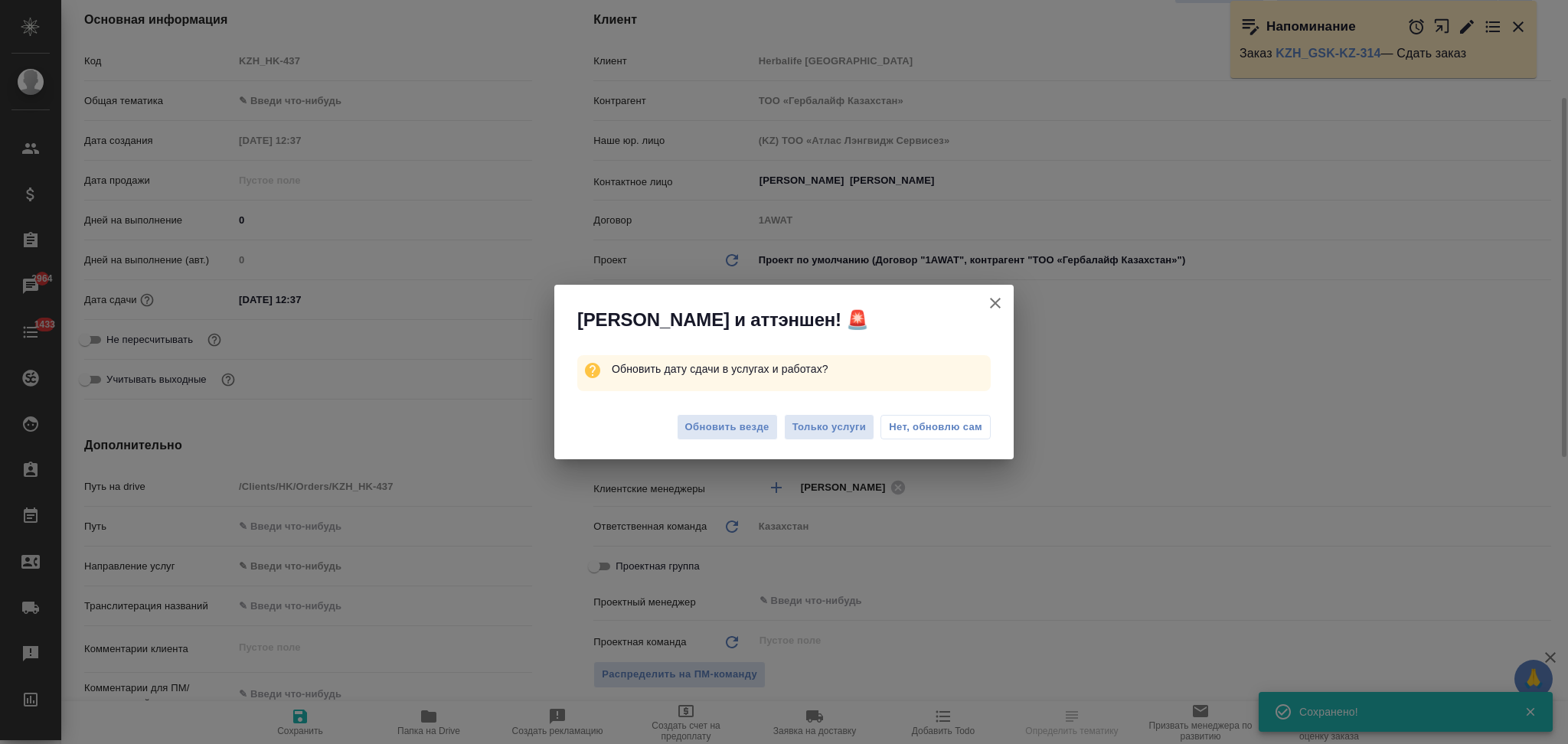
type textarea "x"
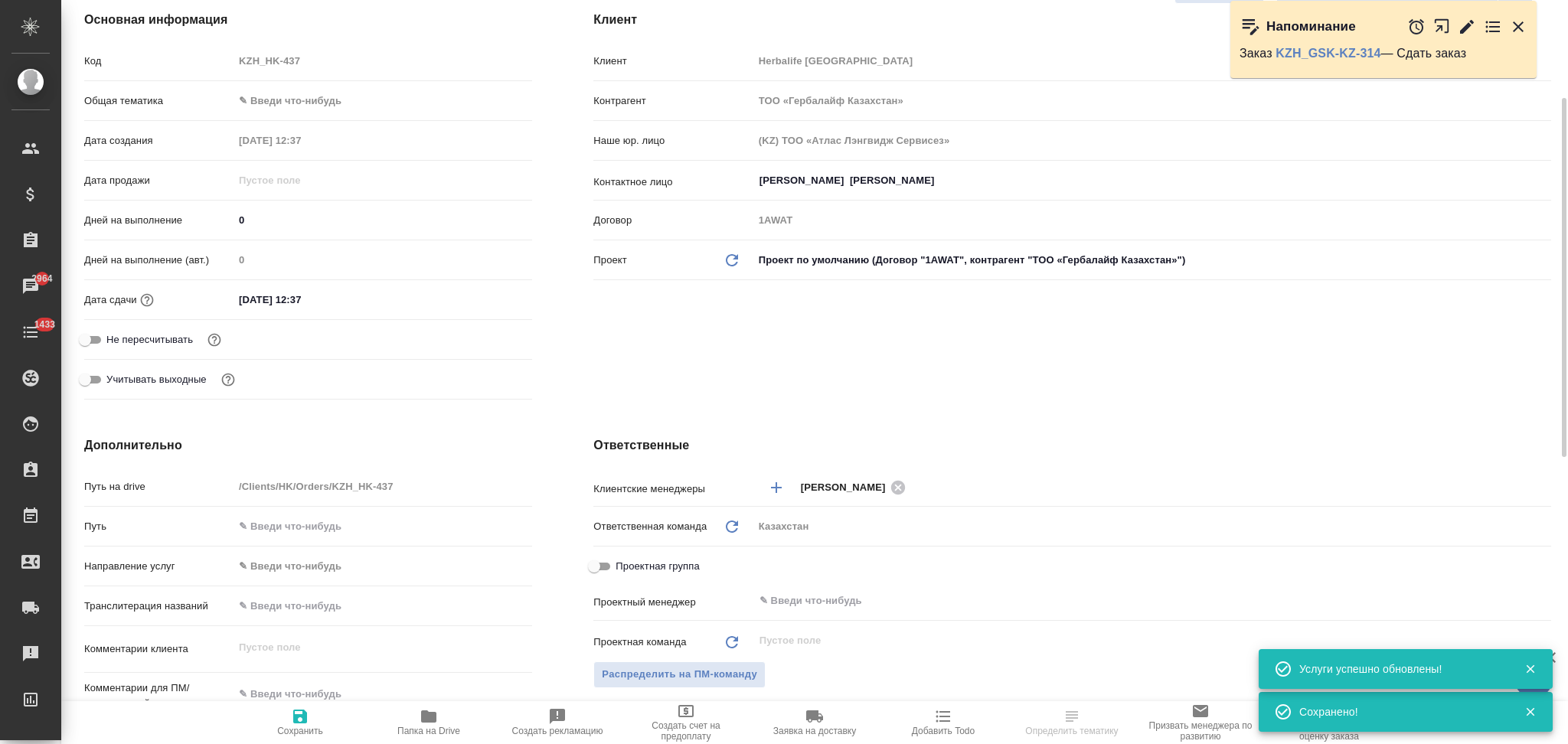
scroll to position [0, 0]
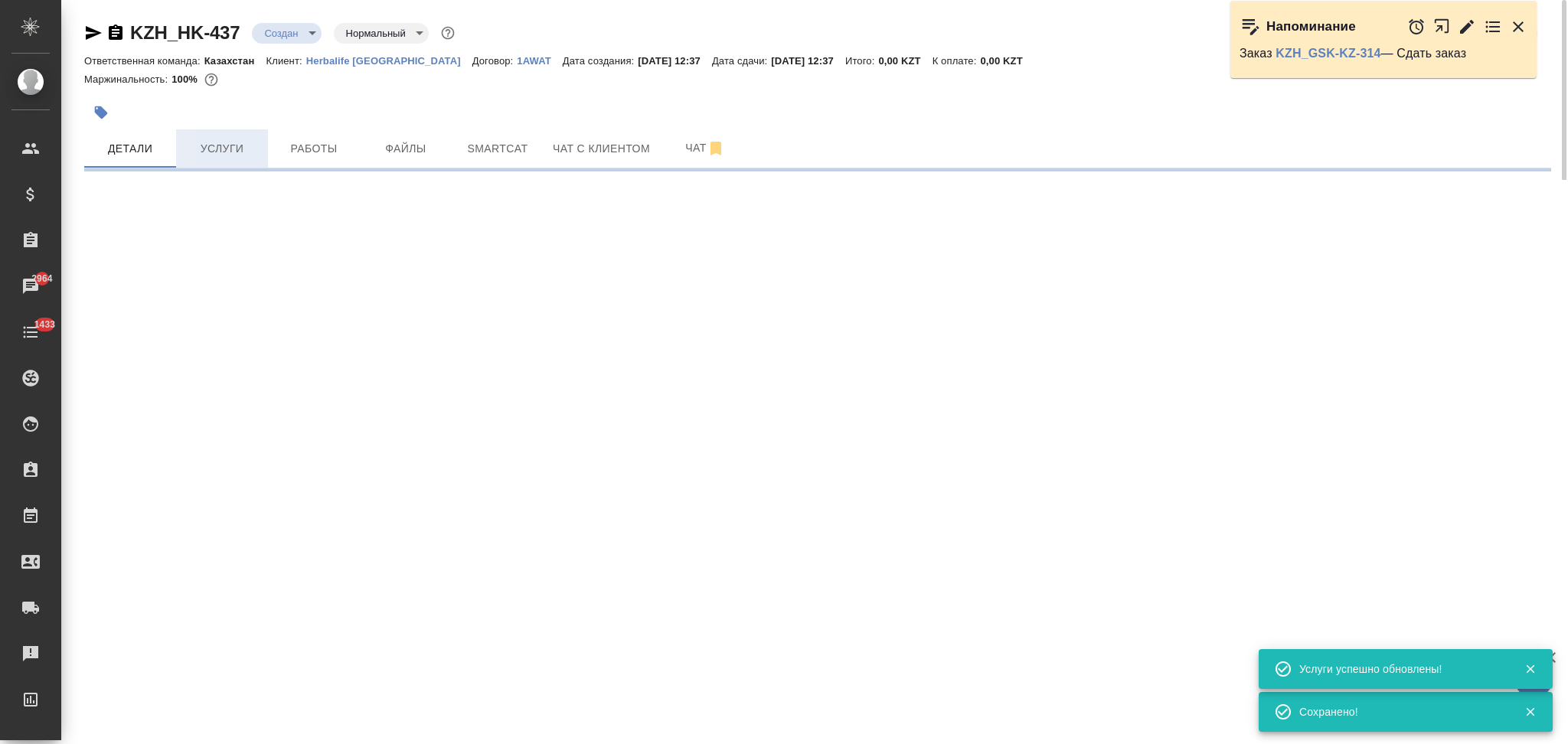
click at [230, 153] on span "Услуги" at bounding box center [221, 149] width 73 height 19
select select "RU"
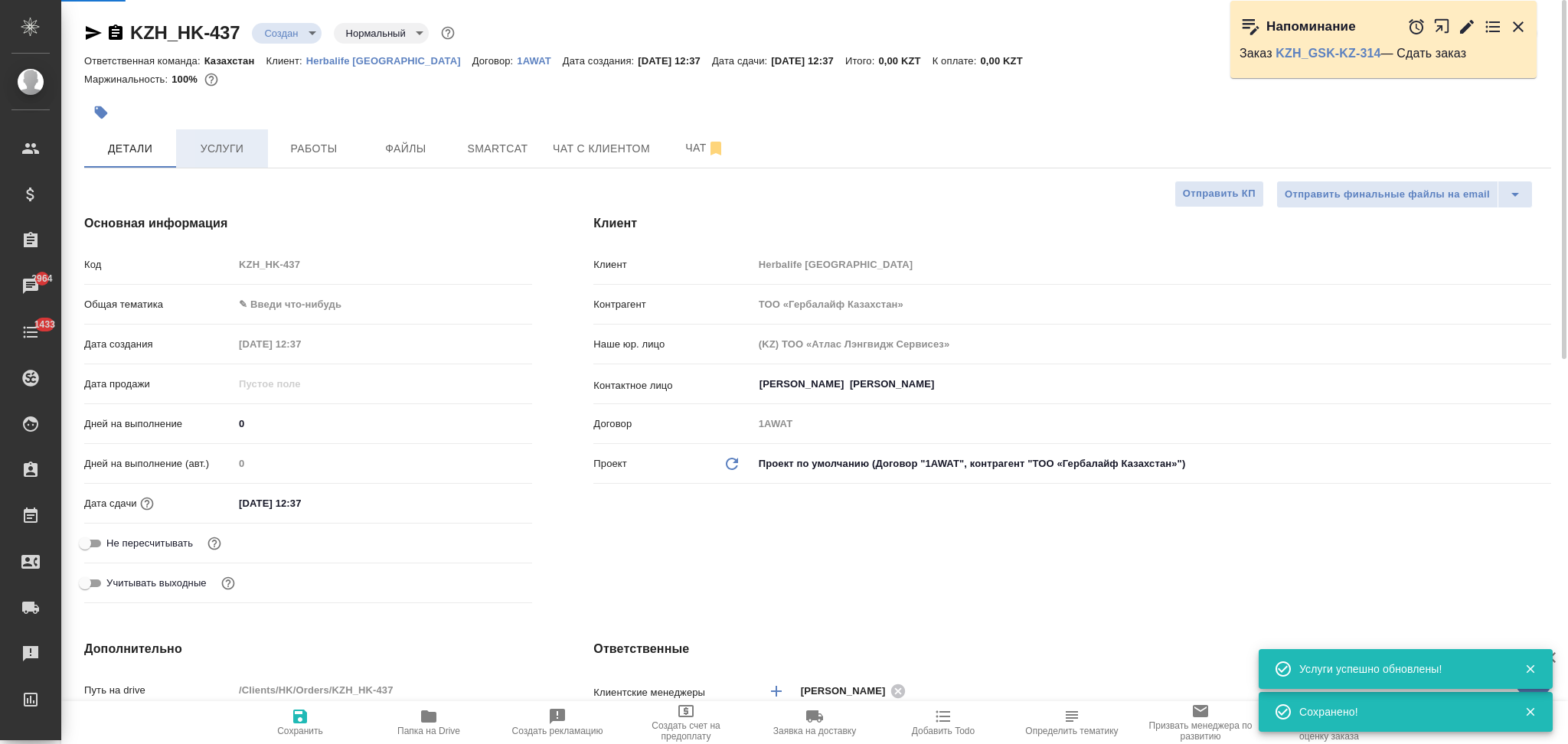
type textarea "x"
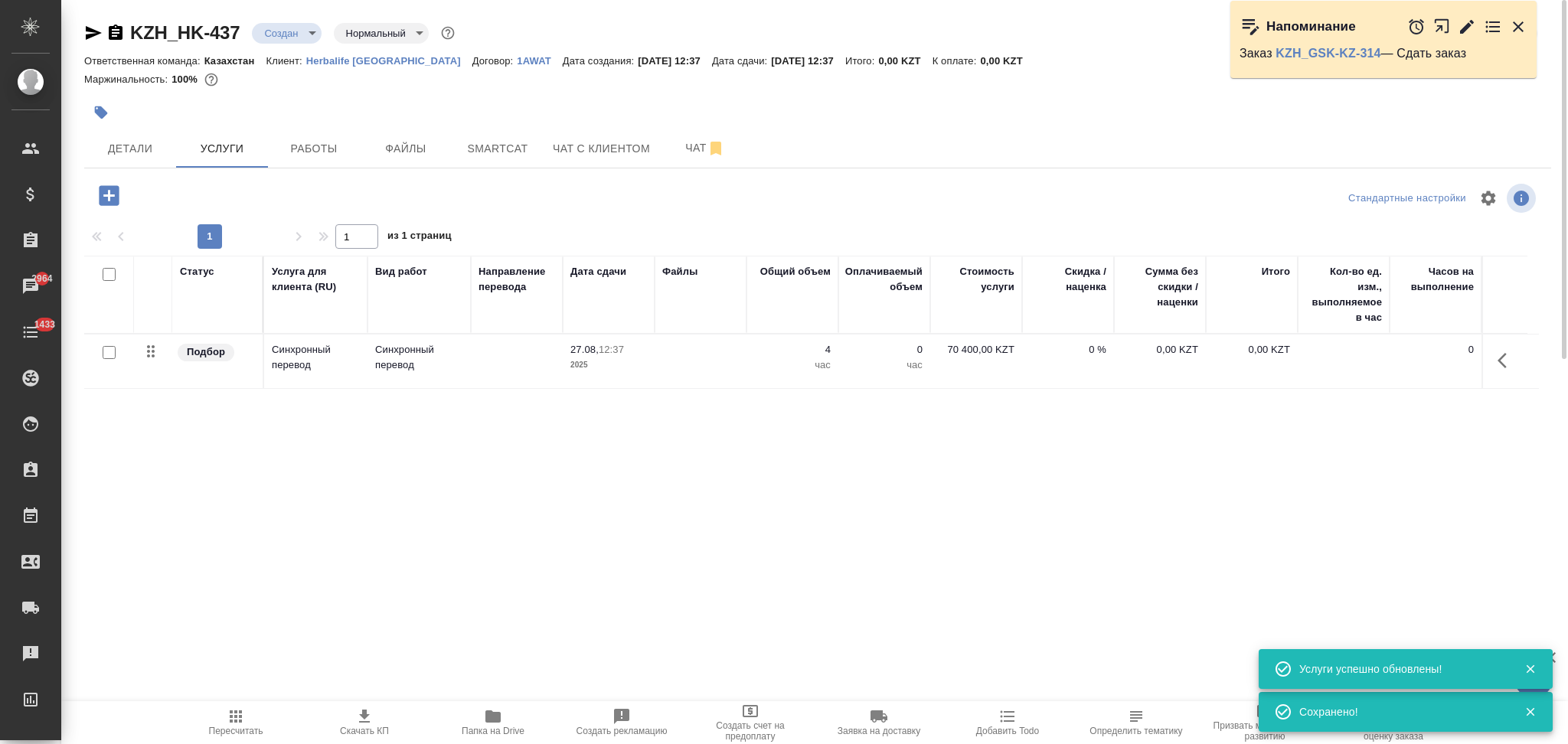
click at [704, 382] on td at bounding box center [700, 361] width 92 height 54
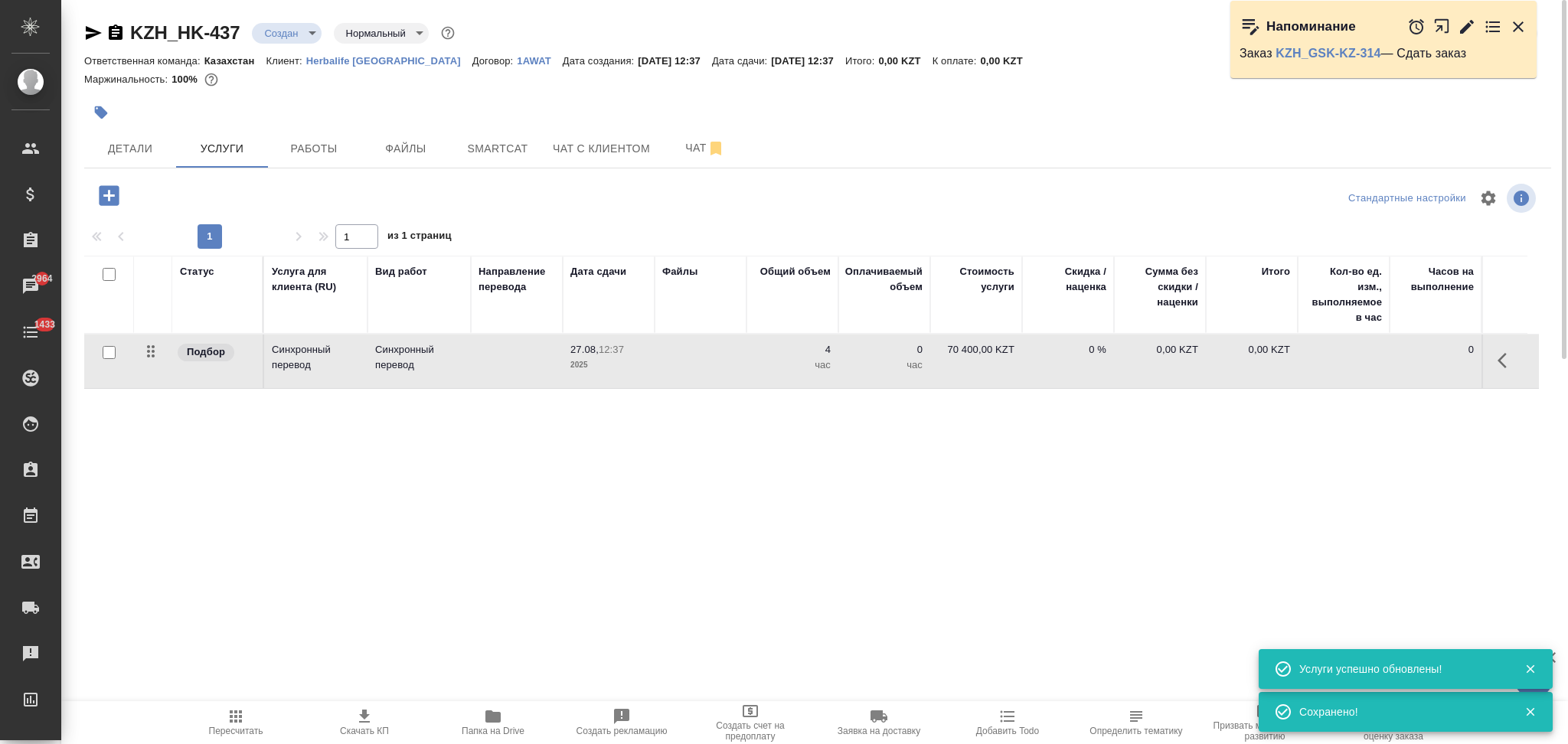
click at [704, 382] on td at bounding box center [700, 361] width 92 height 54
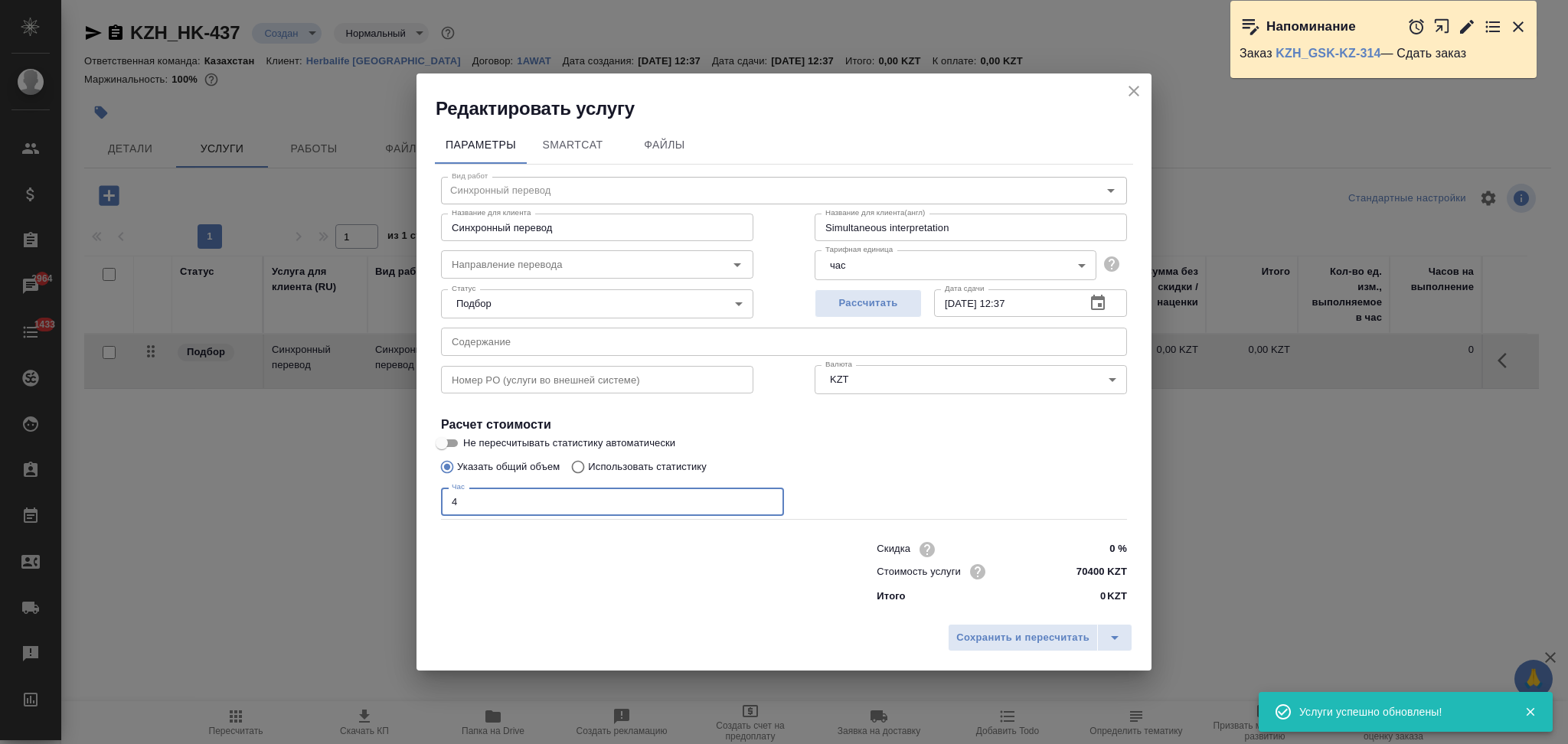
drag, startPoint x: 480, startPoint y: 508, endPoint x: 412, endPoint y: 491, distance: 70.1
click at [412, 491] on div "Редактировать услугу Параметры SmartCat Файлы Вид работ Синхронный перевод Вид …" at bounding box center [784, 372] width 1568 height 744
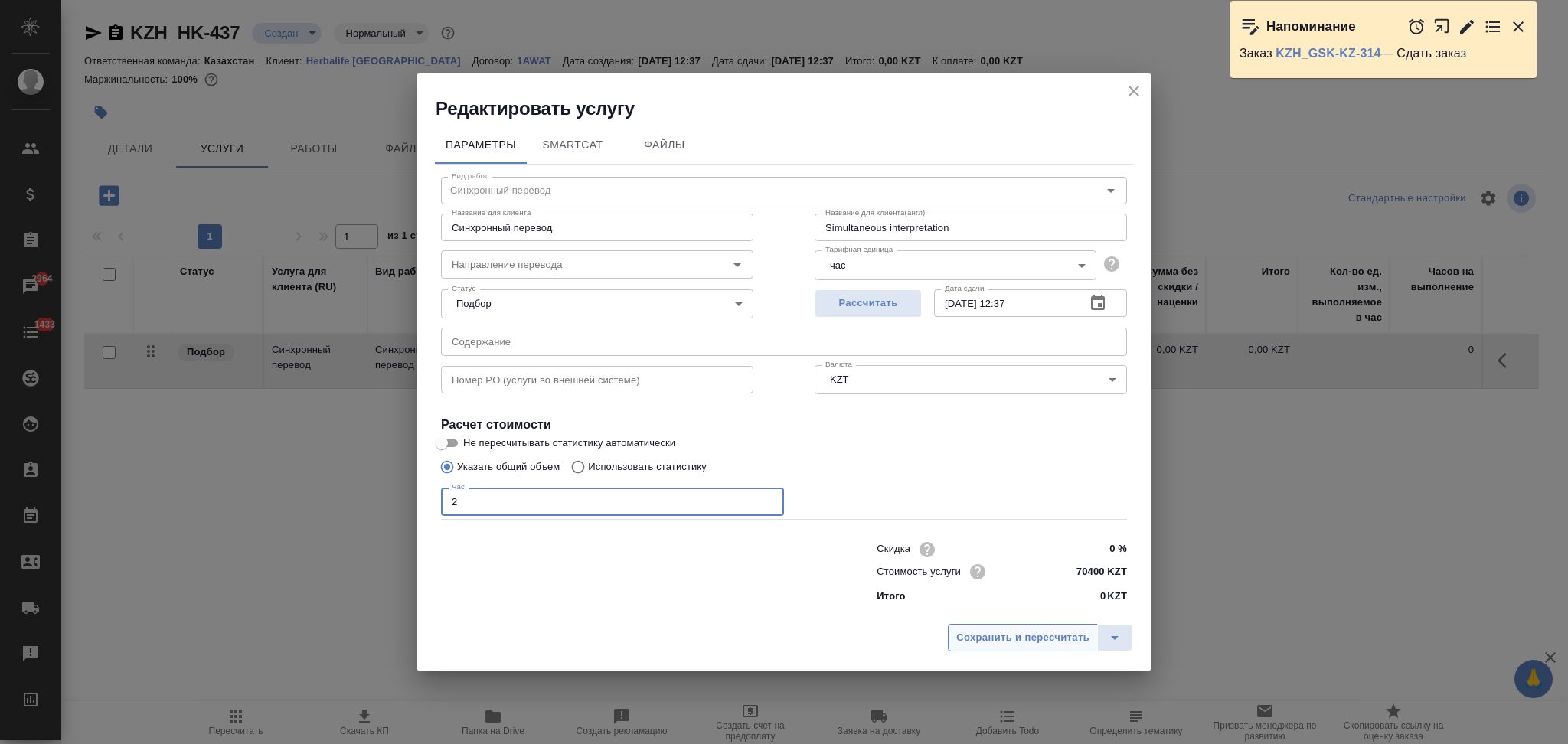
type input "2"
click at [998, 626] on button "Сохранить и пересчитать" at bounding box center [1023, 638] width 150 height 28
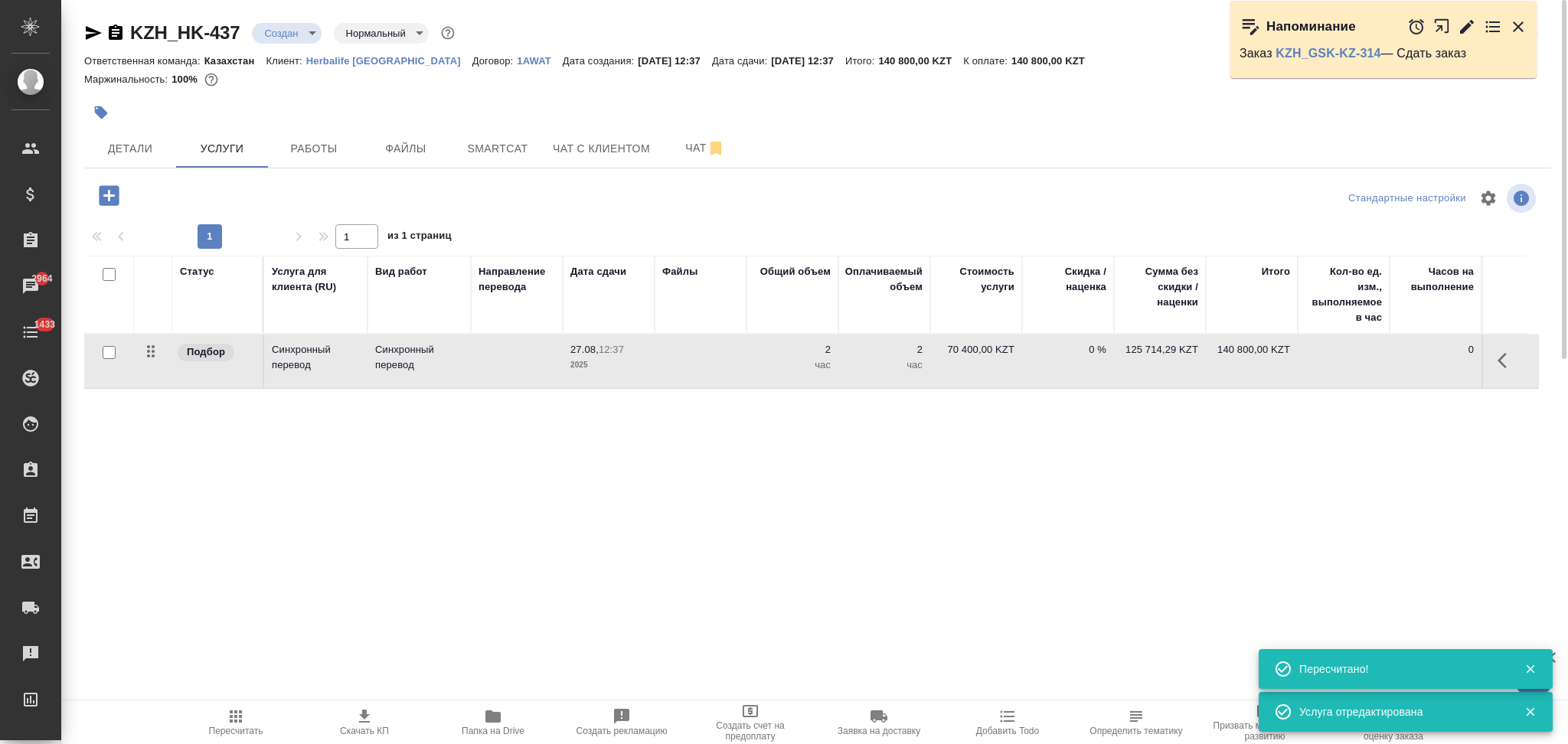
click at [354, 722] on span "Скачать КП" at bounding box center [365, 722] width 111 height 29
click at [143, 148] on span "Детали" at bounding box center [130, 149] width 73 height 19
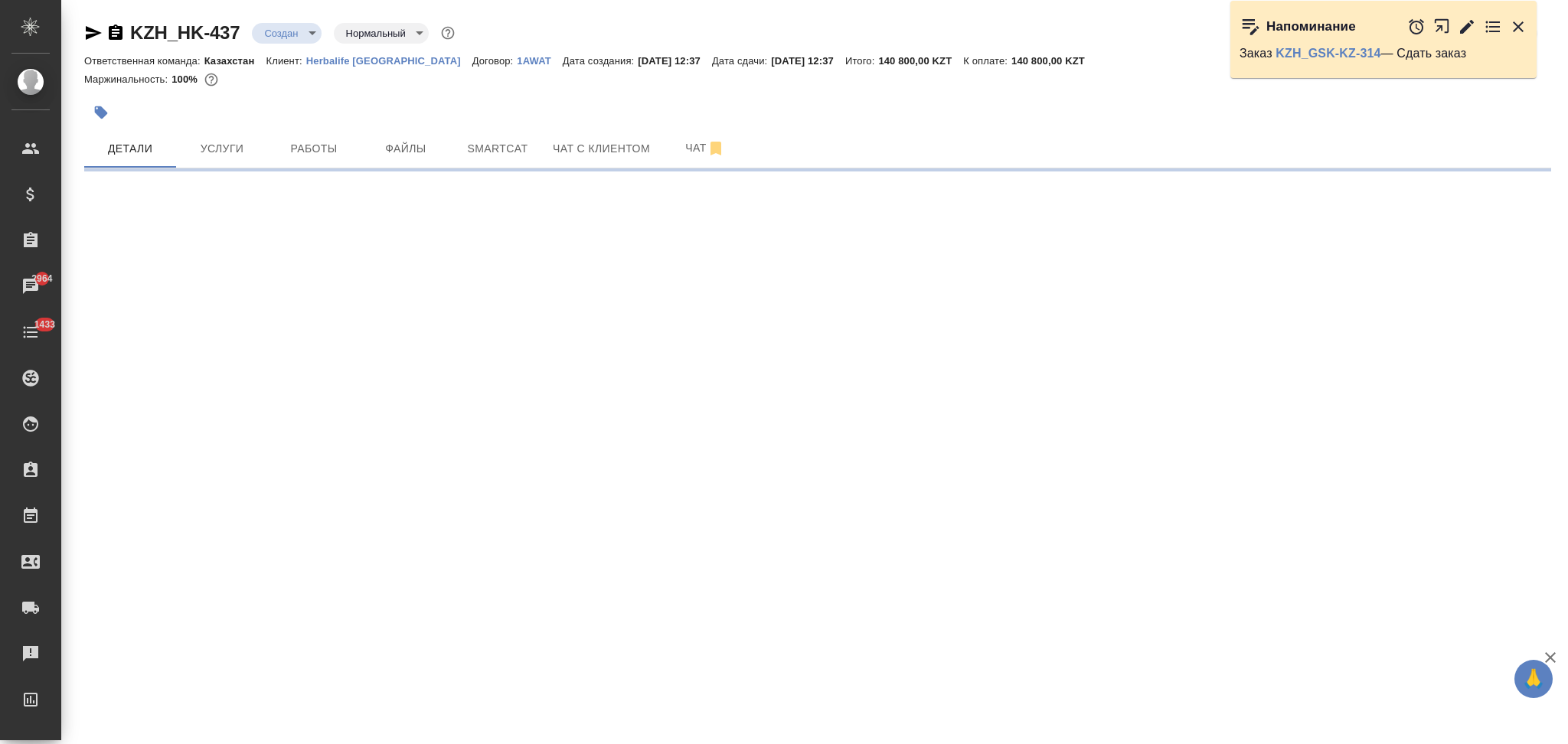
select select "RU"
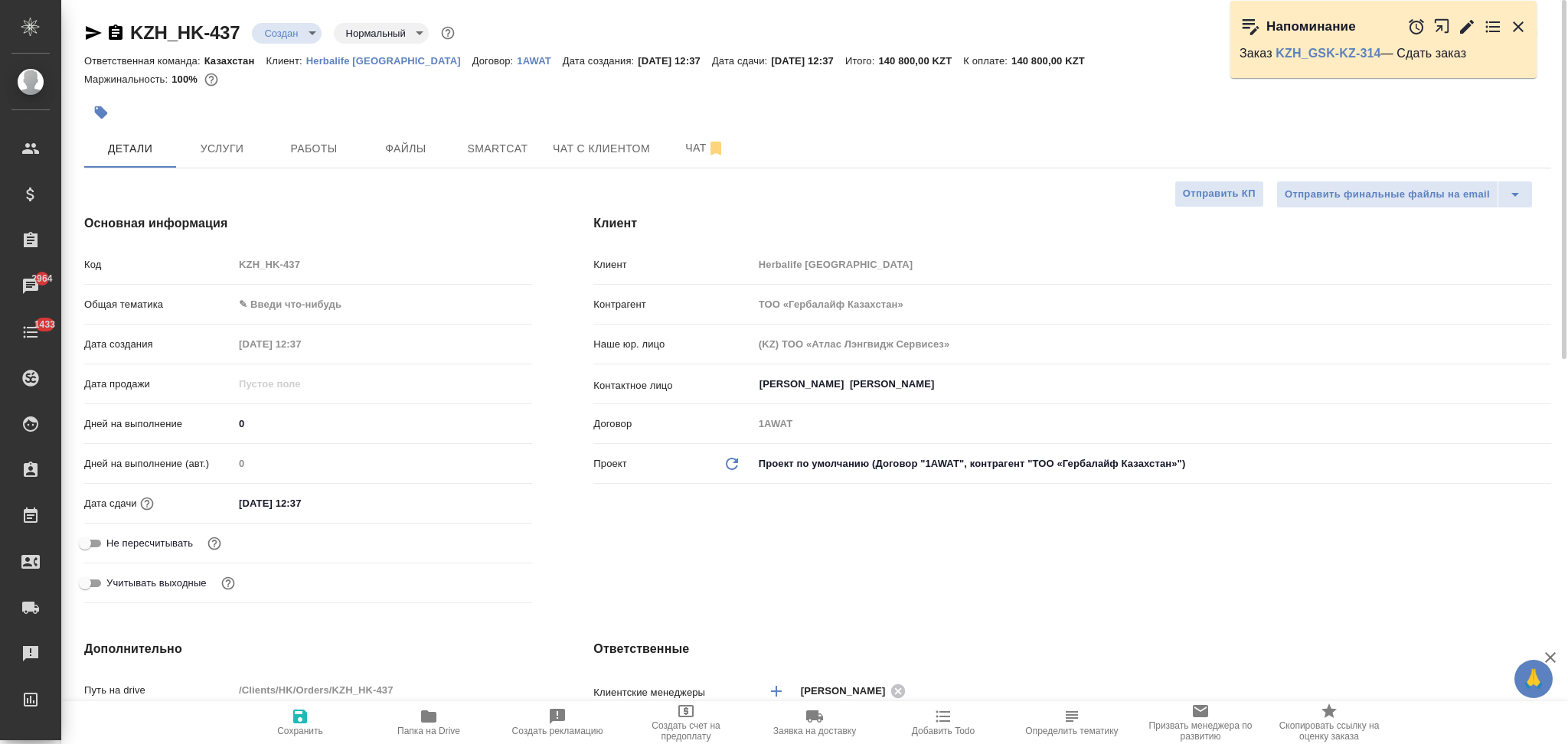
type textarea "x"
drag, startPoint x: 262, startPoint y: 500, endPoint x: 229, endPoint y: 499, distance: 33.0
click at [229, 499] on div "Дата сдачи [DATE] 12:37" at bounding box center [308, 503] width 448 height 27
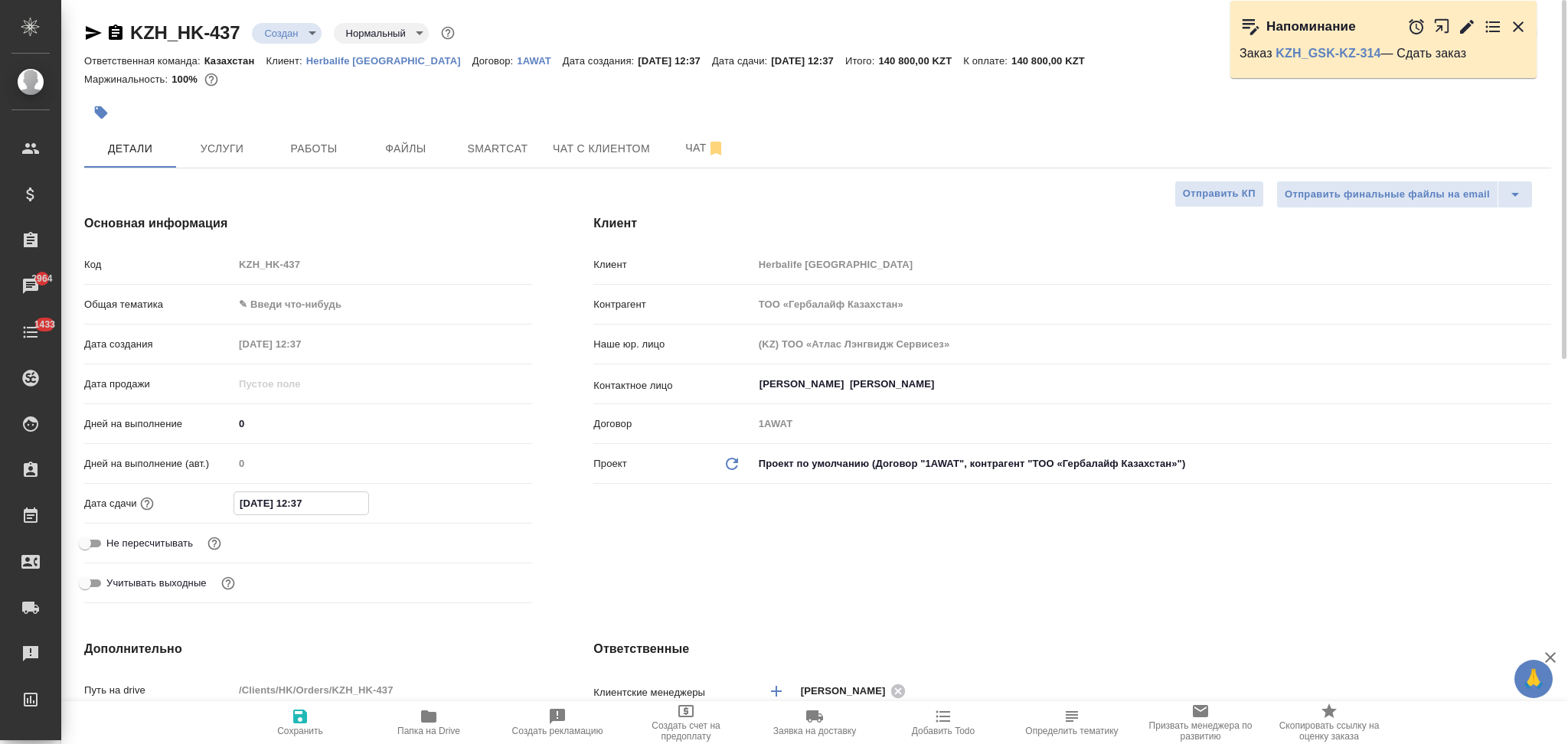
drag, startPoint x: 252, startPoint y: 503, endPoint x: 228, endPoint y: 493, distance: 26.0
click at [228, 493] on div "Дата сдачи [DATE] 12:37" at bounding box center [308, 503] width 448 height 27
type textarea "x"
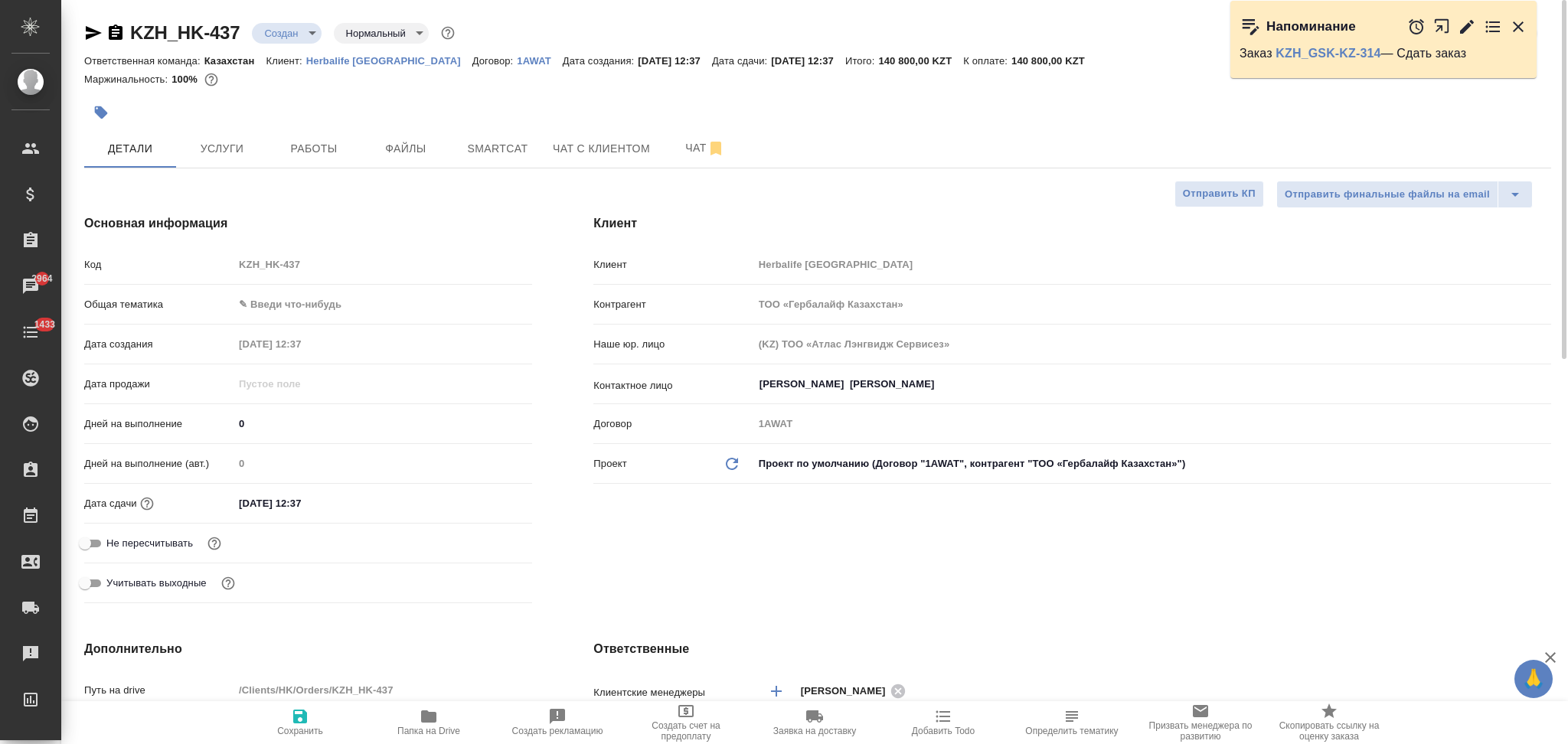
type textarea "x"
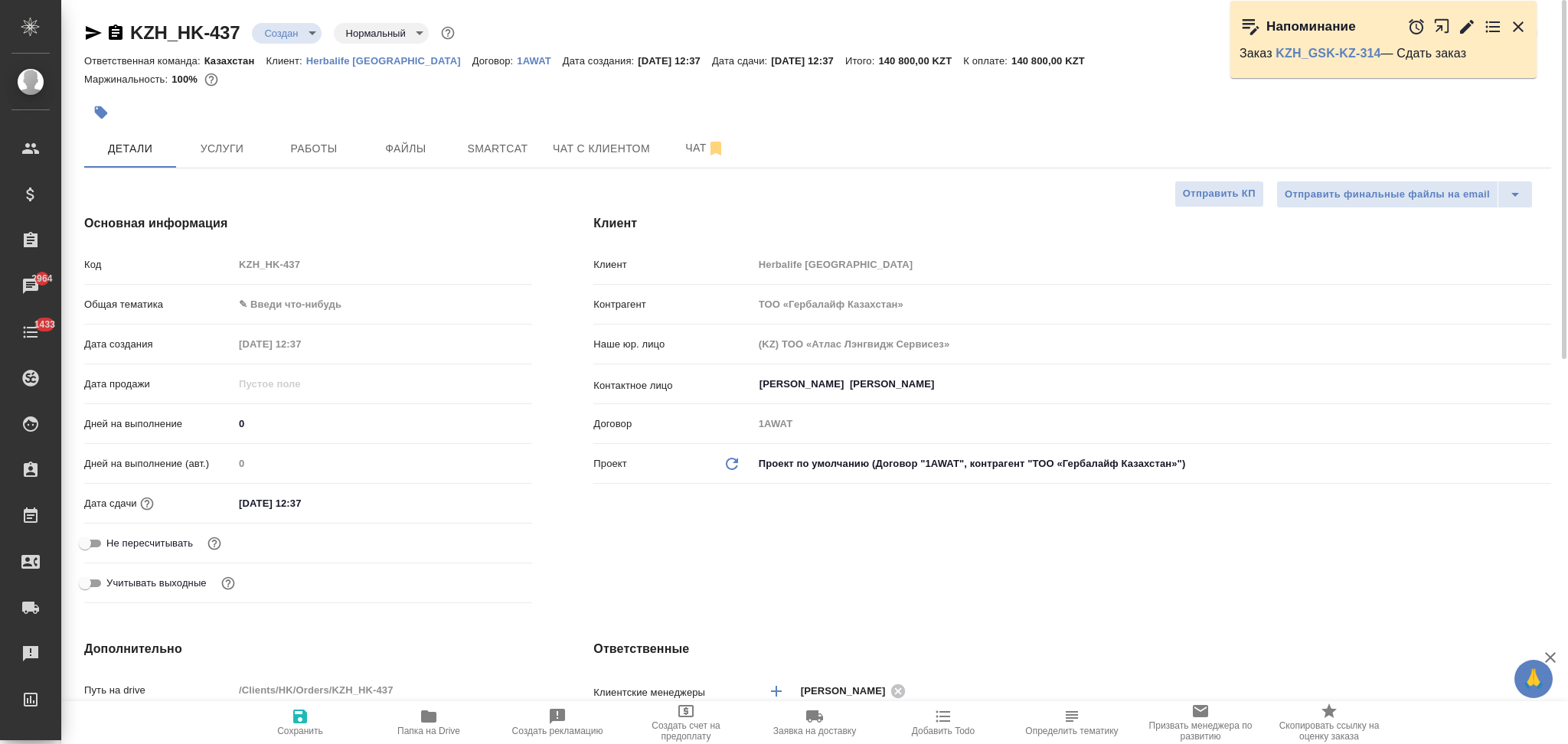
type textarea "x"
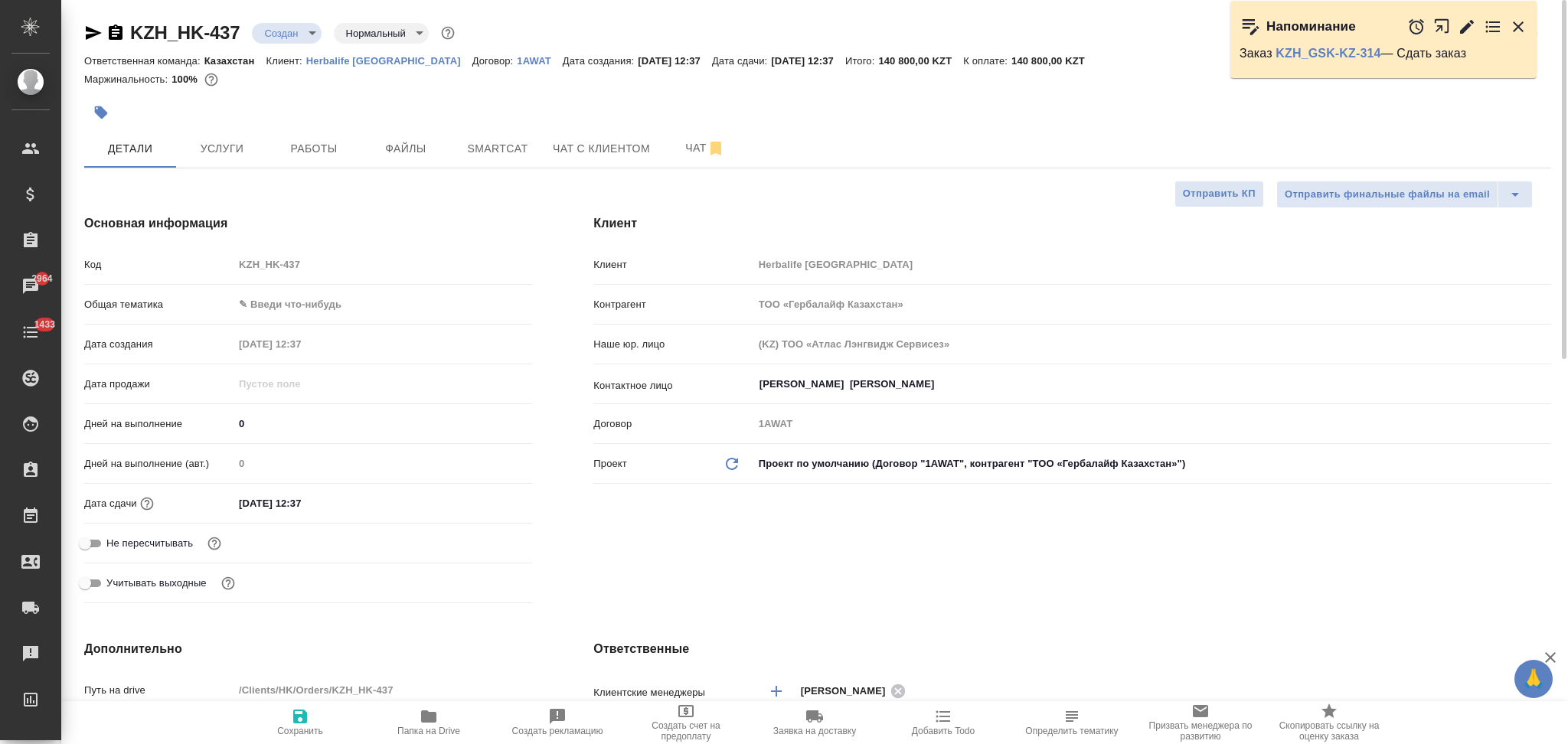
type textarea "x"
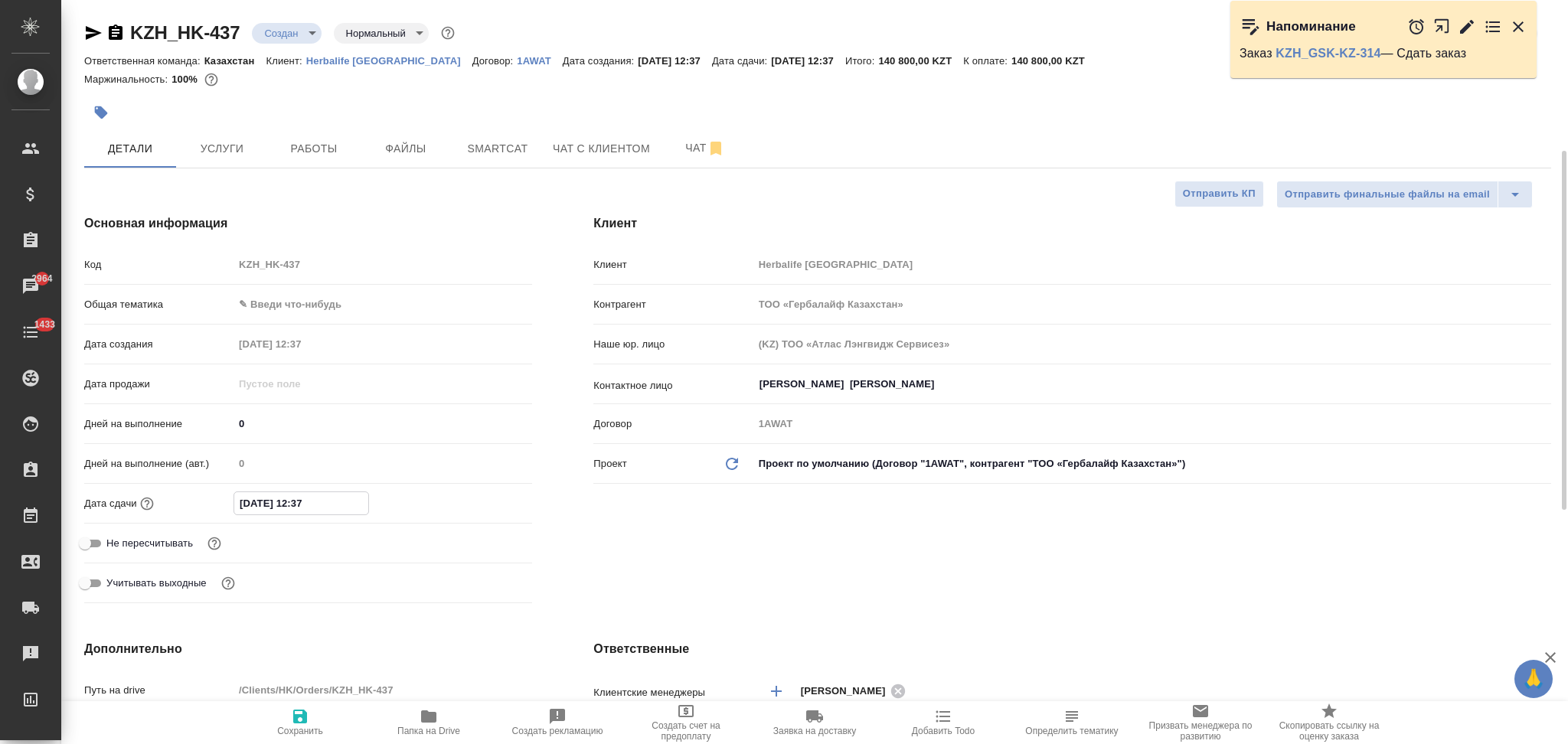
scroll to position [306, 0]
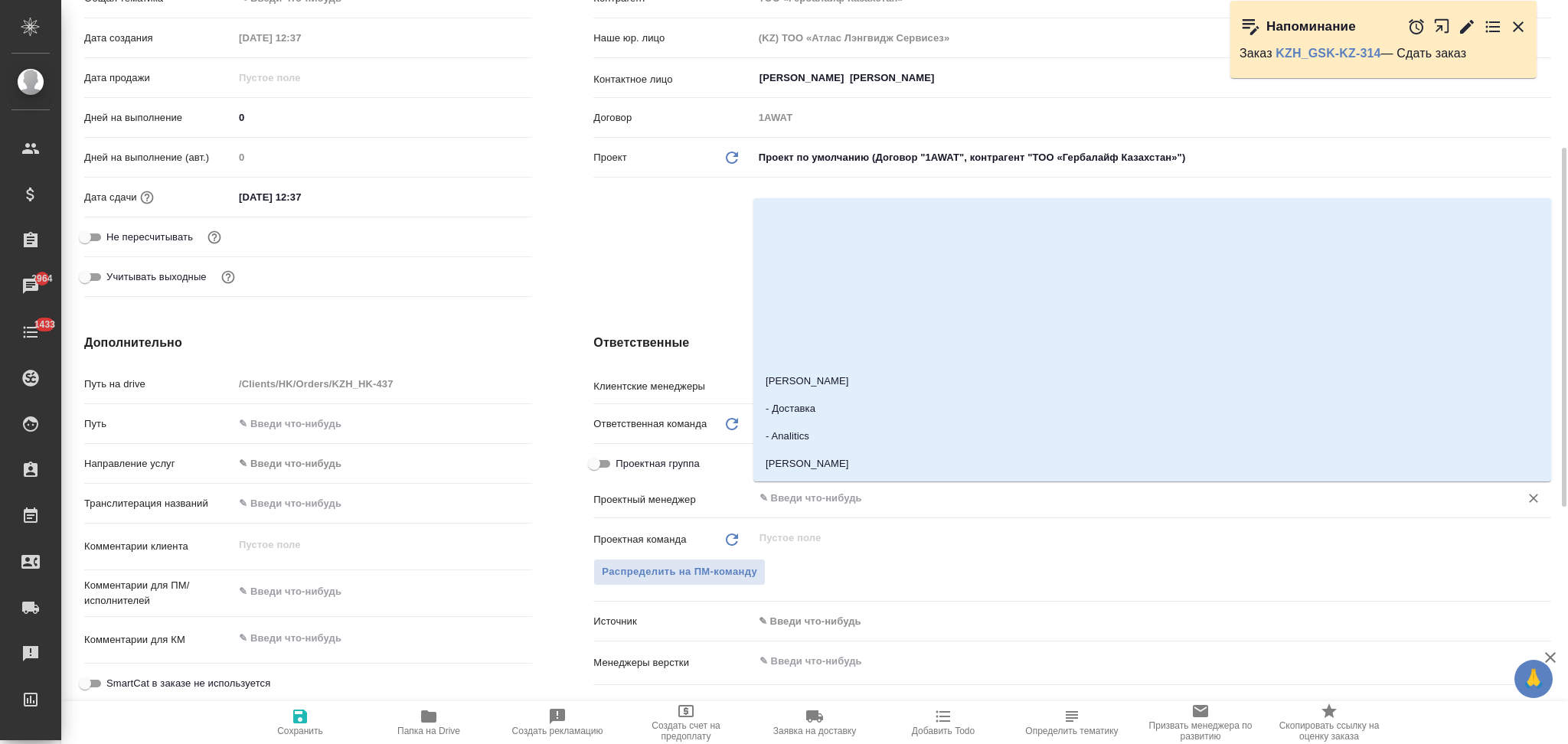
click at [803, 499] on input "text" at bounding box center [1126, 498] width 737 height 18
type input "и"
type textarea "x"
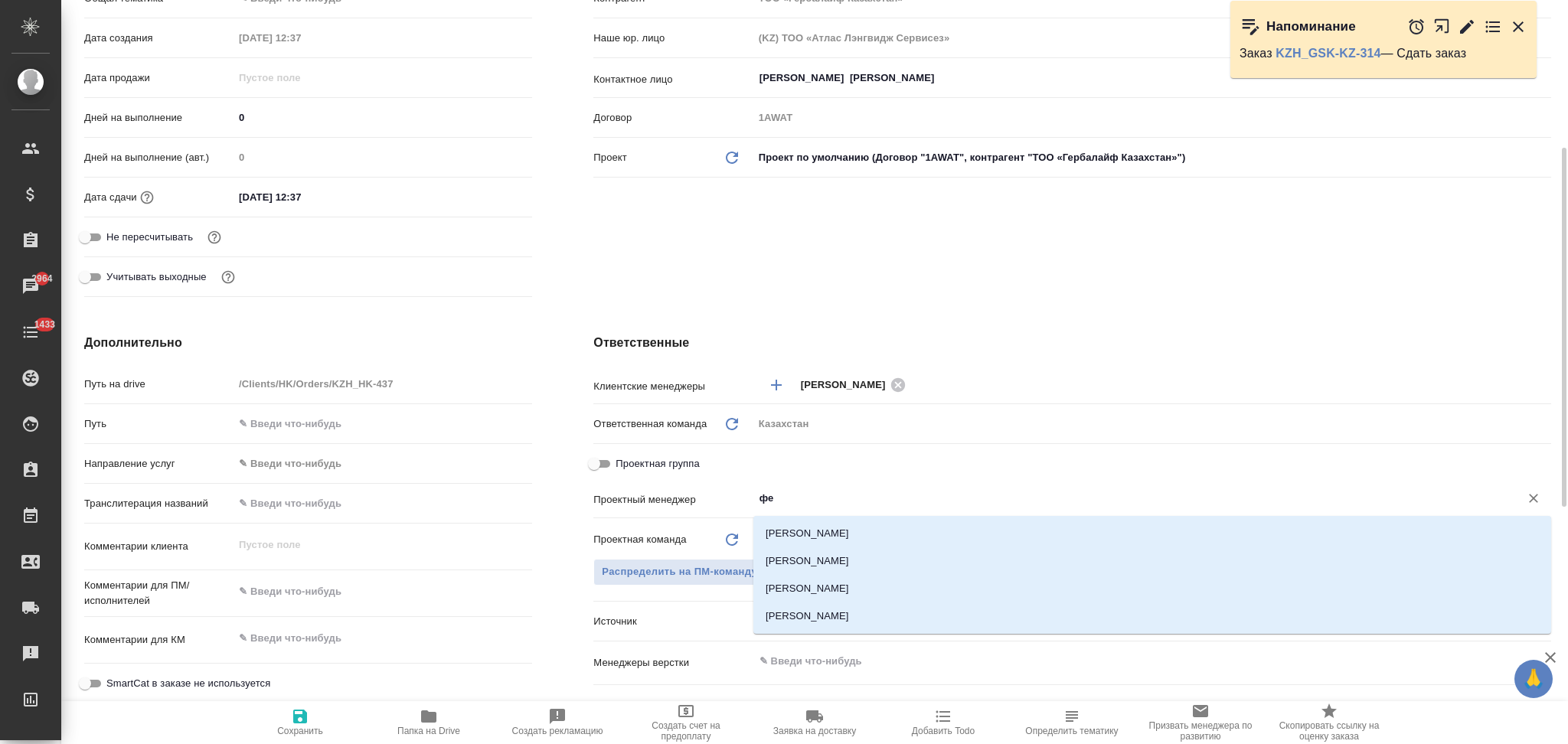
type input "фед"
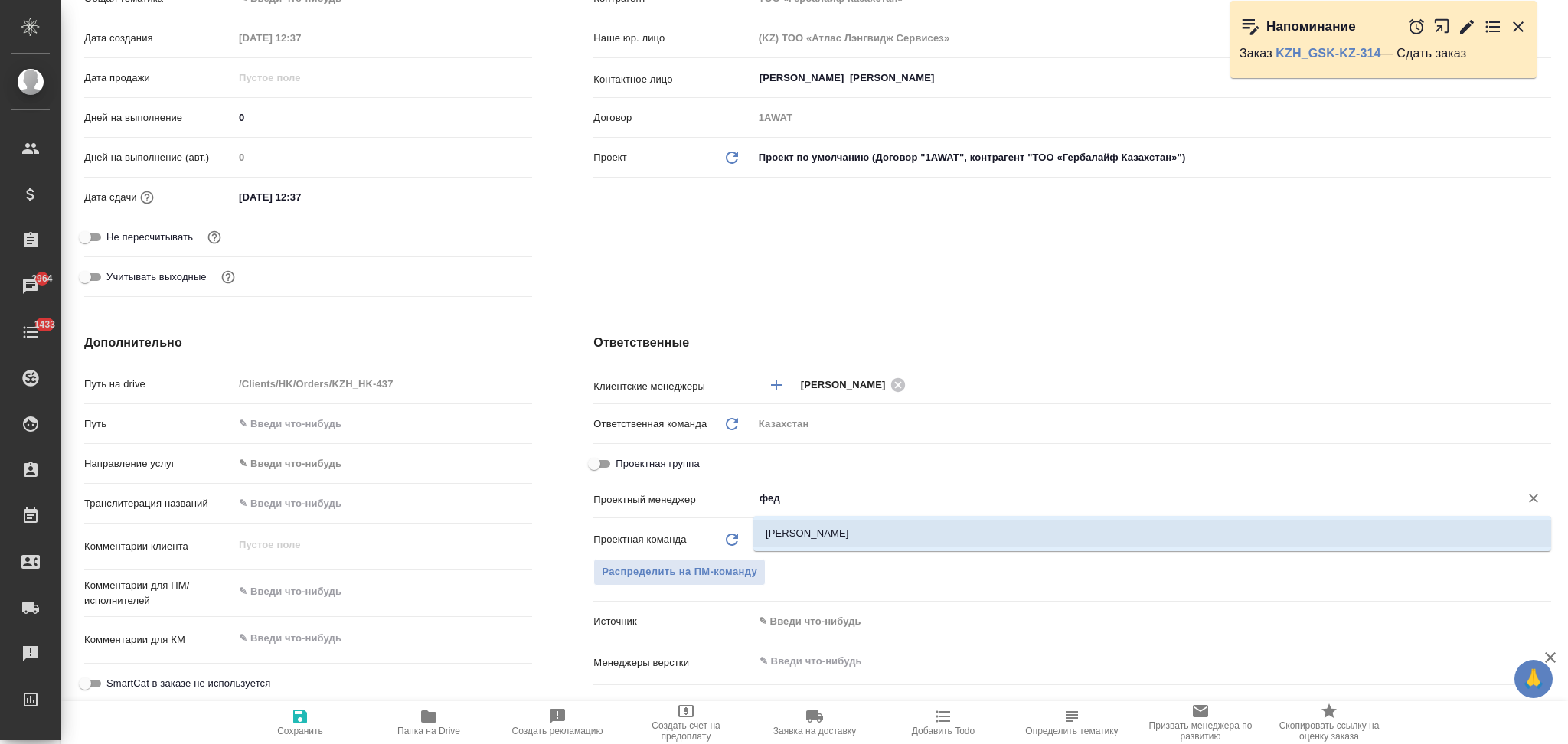
click at [801, 524] on li "Федотова Ирина" at bounding box center [1152, 533] width 798 height 28
type textarea "x"
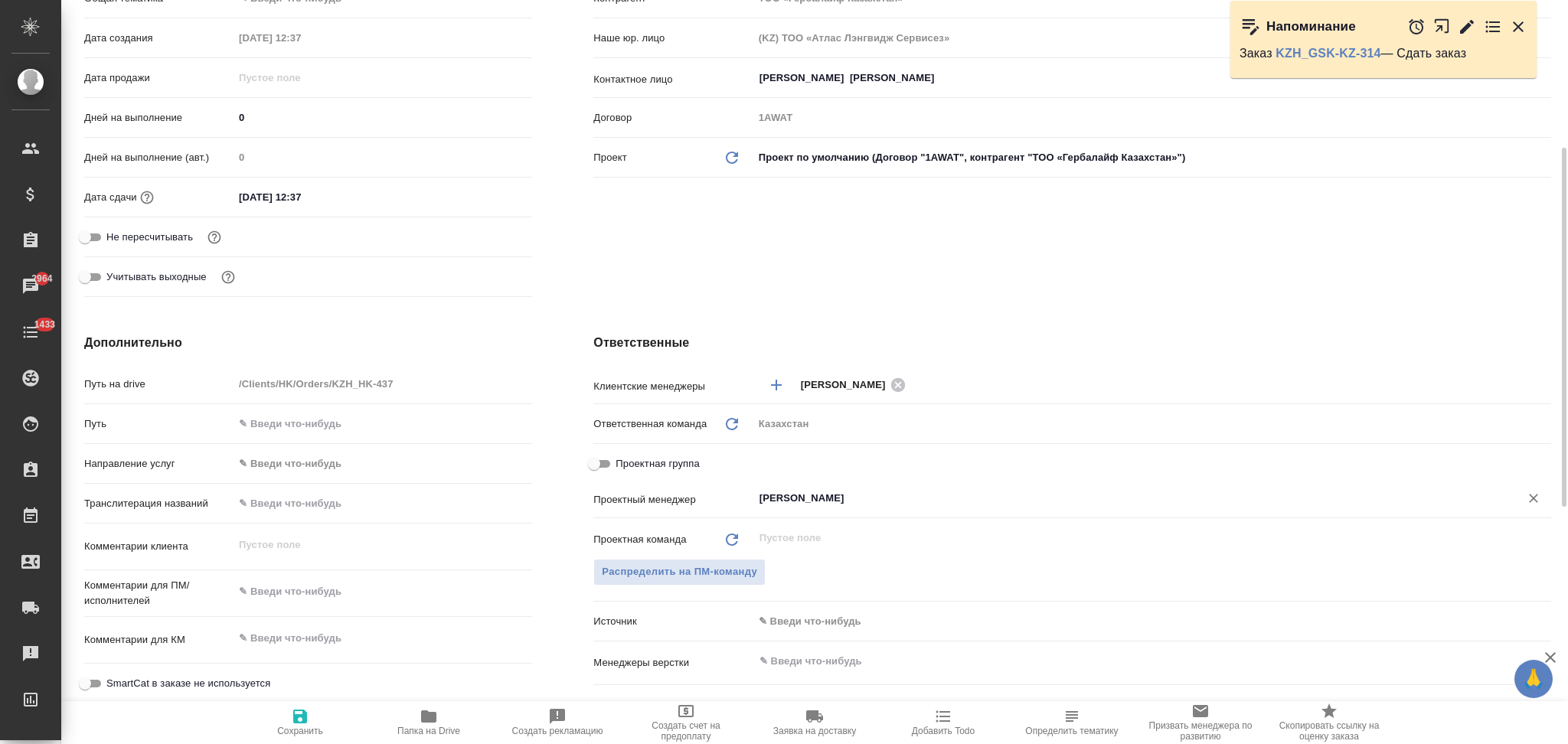
type input "Федотова Ирина"
click at [304, 720] on icon "button" at bounding box center [300, 716] width 14 height 14
type textarea "x"
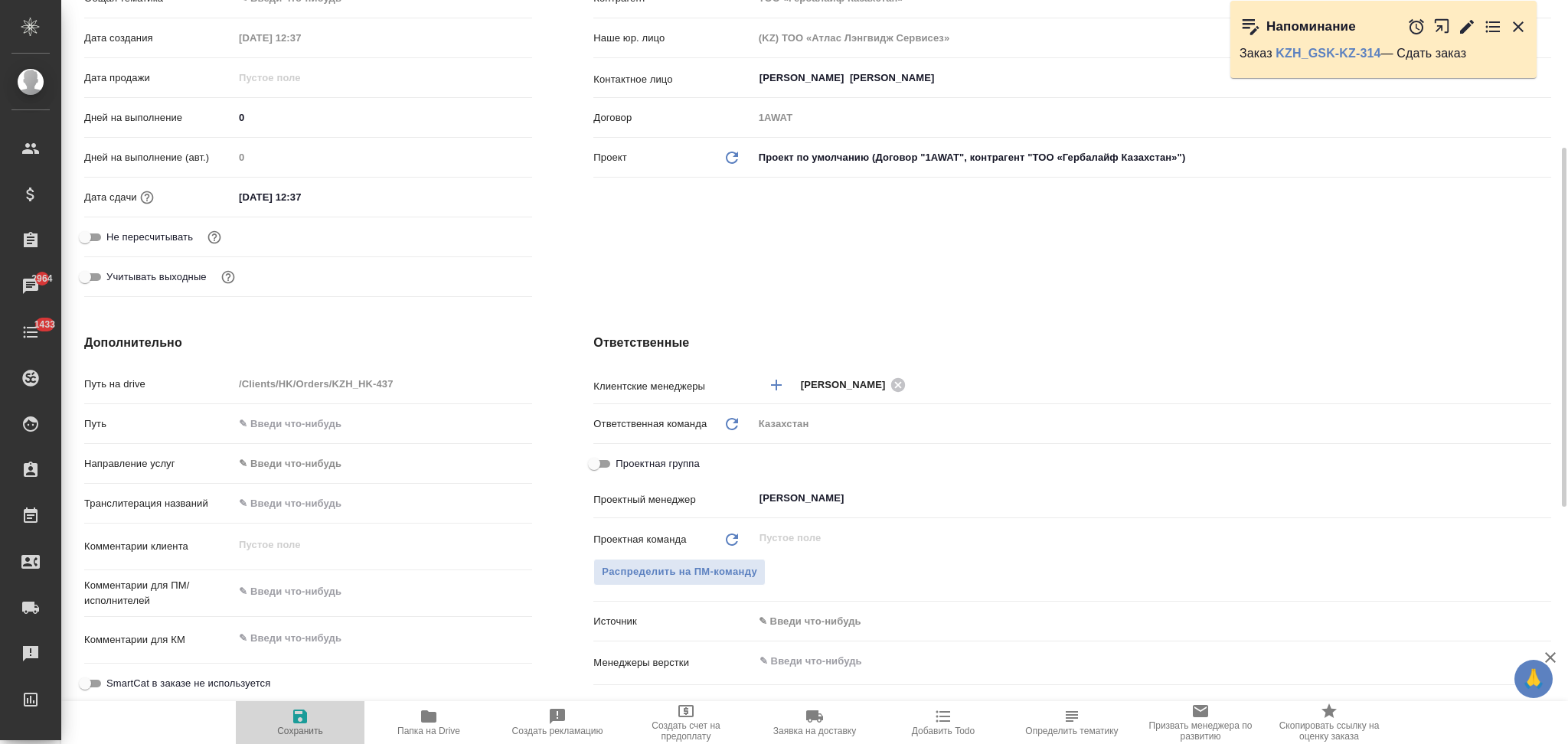
type textarea "x"
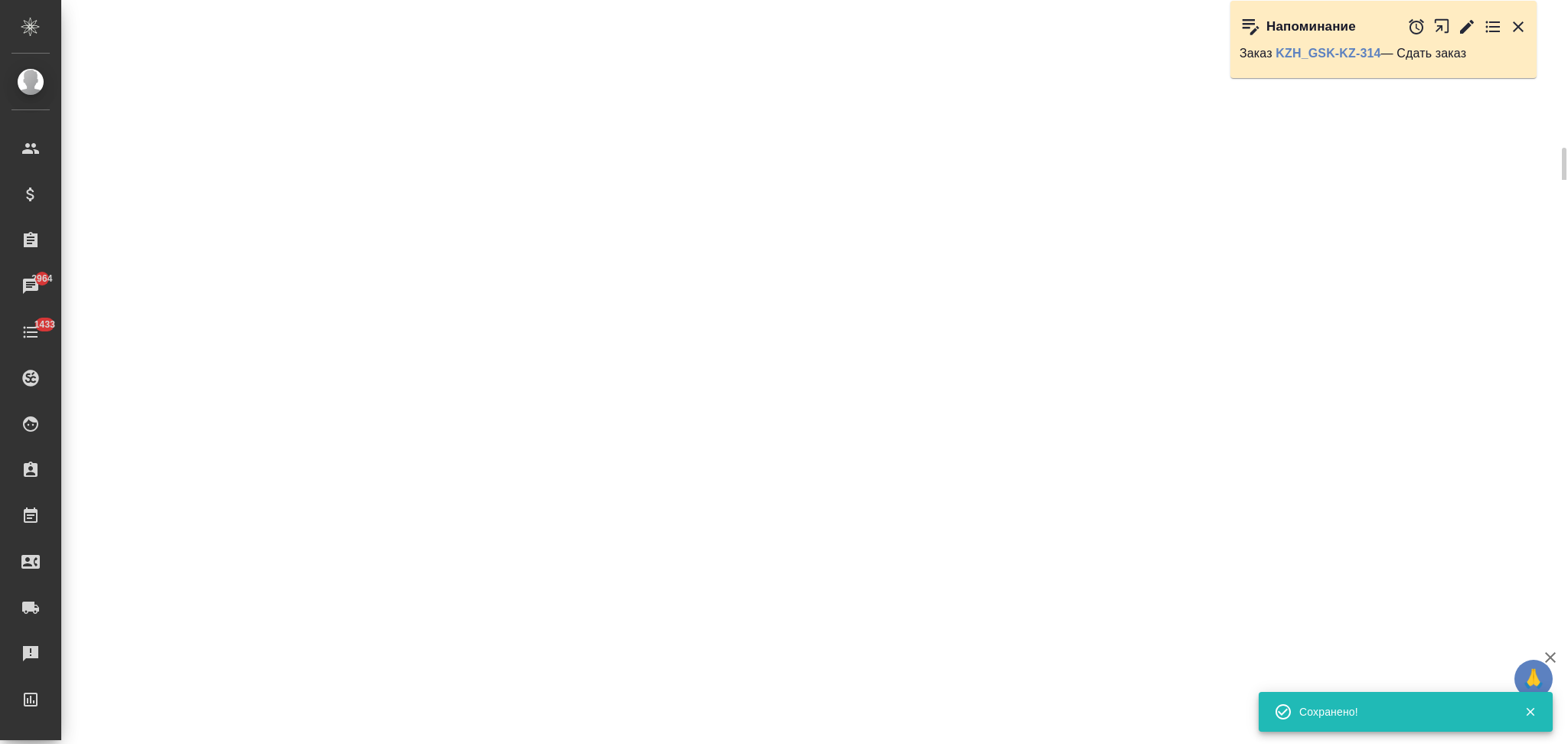
select select "RU"
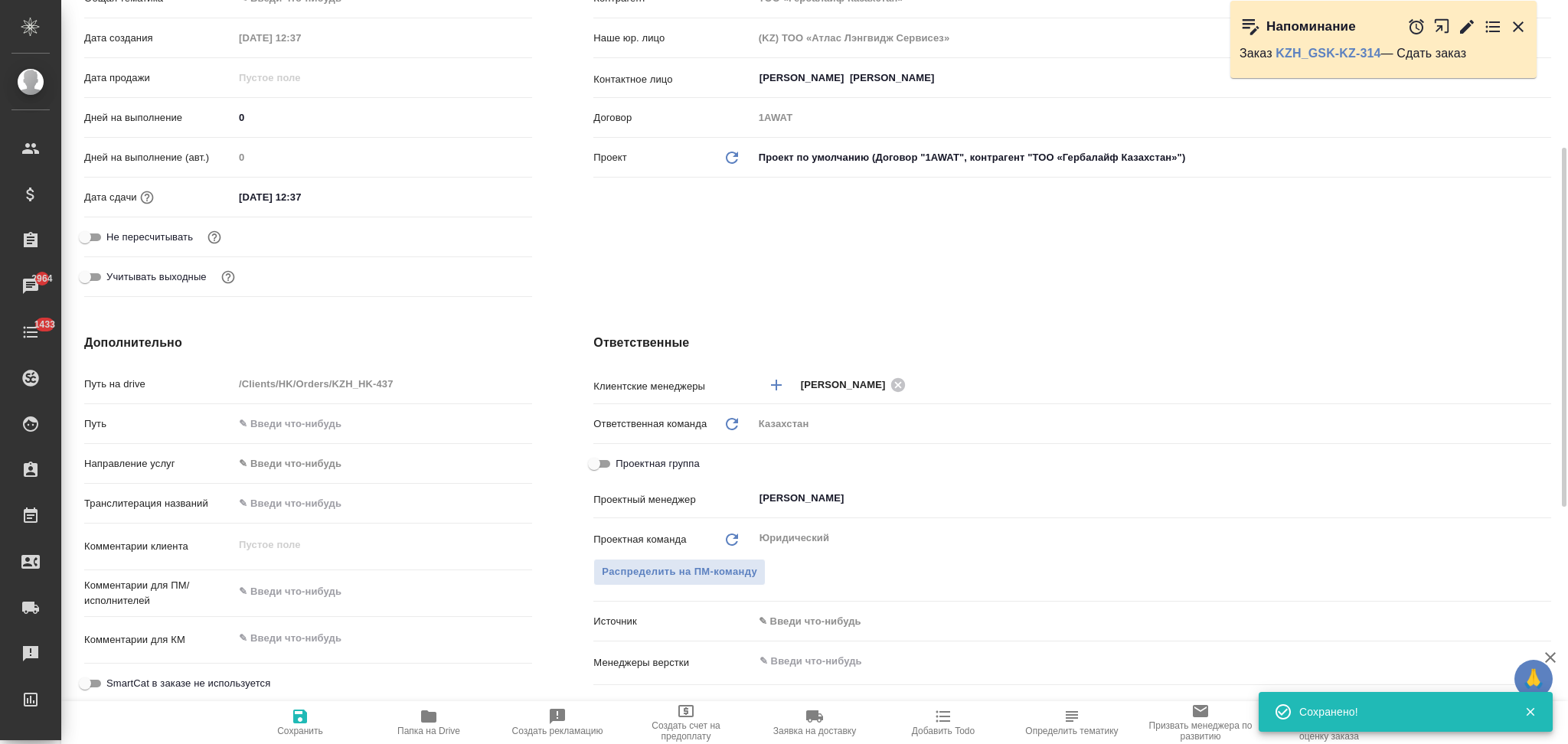
type textarea "x"
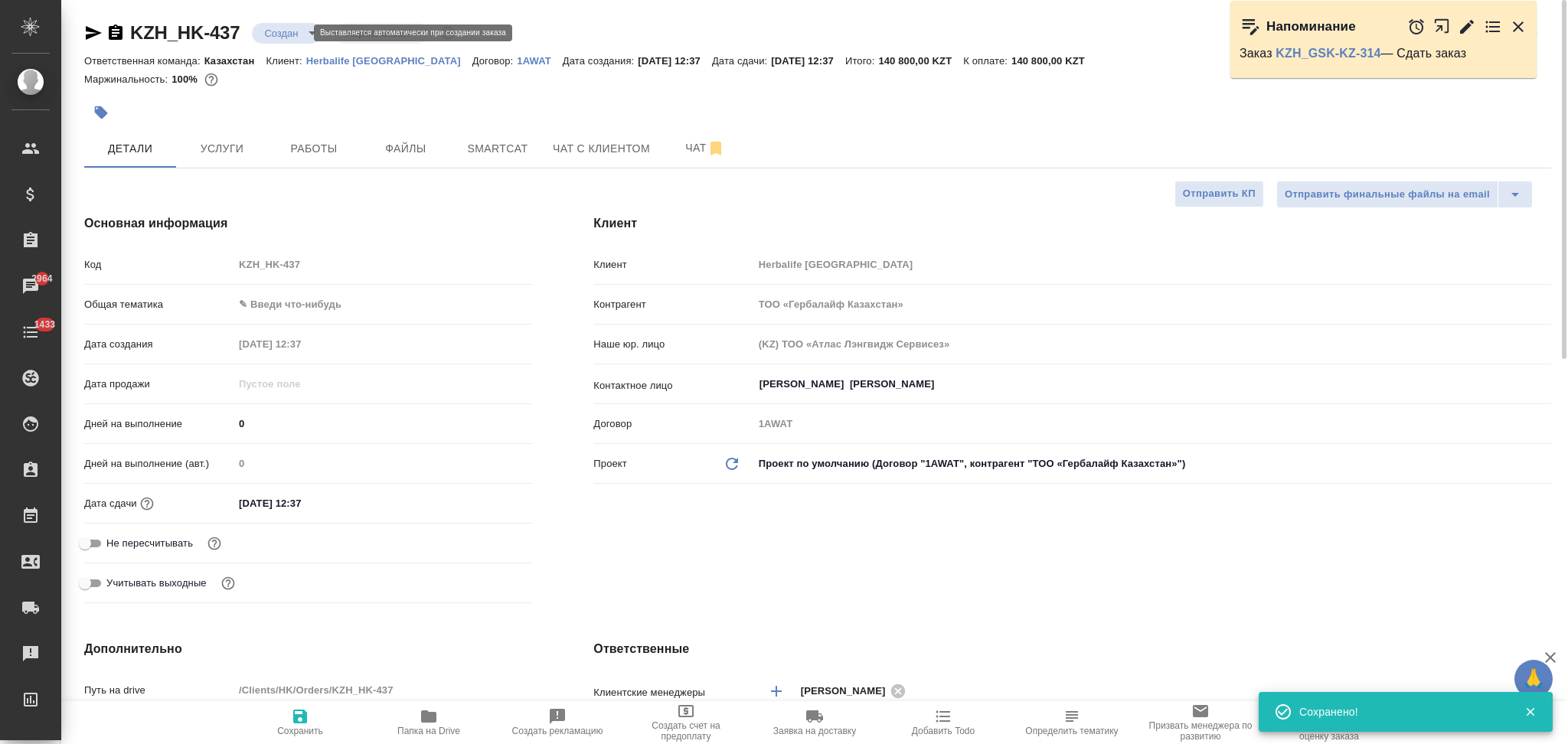
click at [279, 36] on body "🙏 .cls-1 fill:#fff; AWATERA Aslanukova Sati Клиенты Спецификации Заказы 2964 Ча…" at bounding box center [784, 372] width 1568 height 744
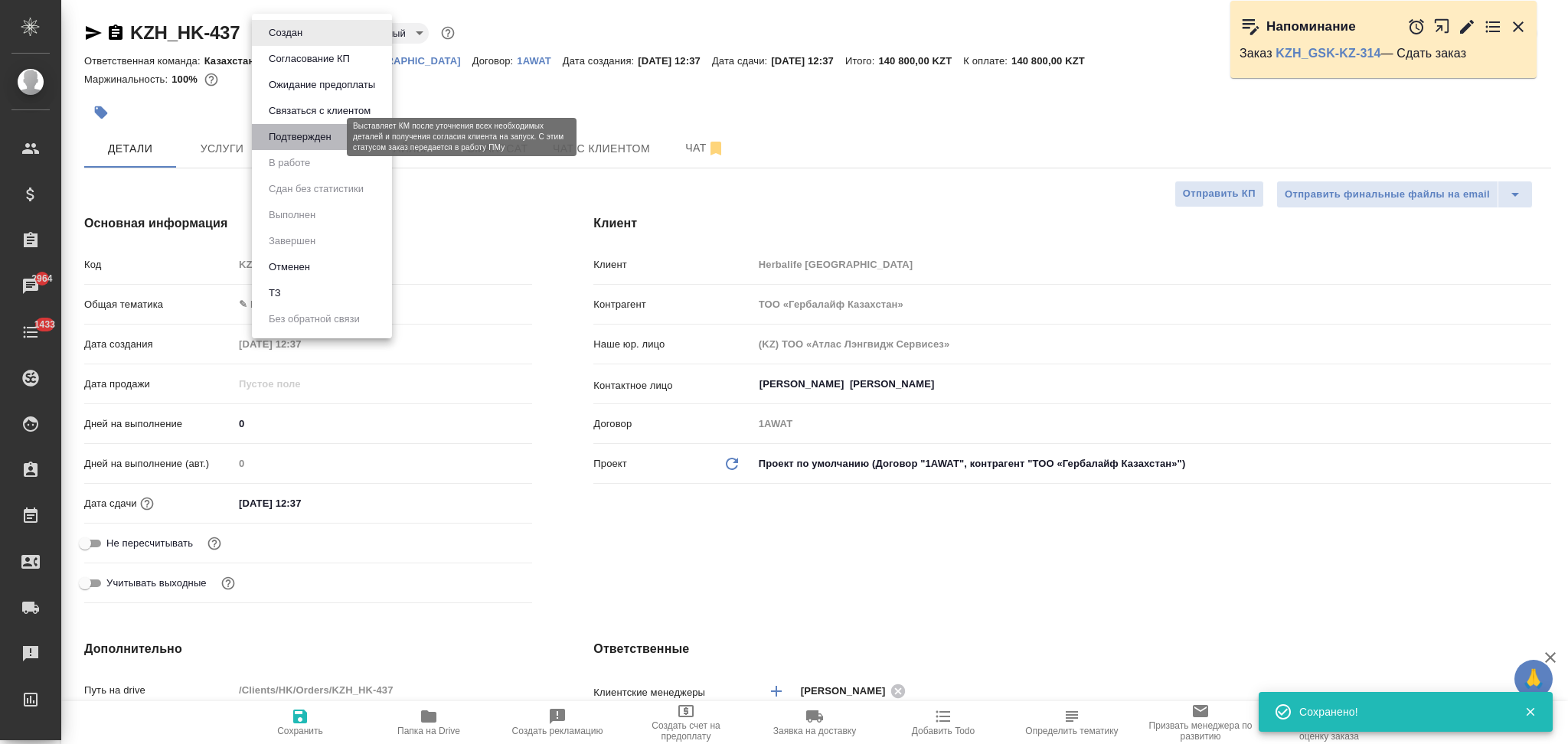
click at [295, 136] on button "Подтвержден" at bounding box center [300, 137] width 72 height 16
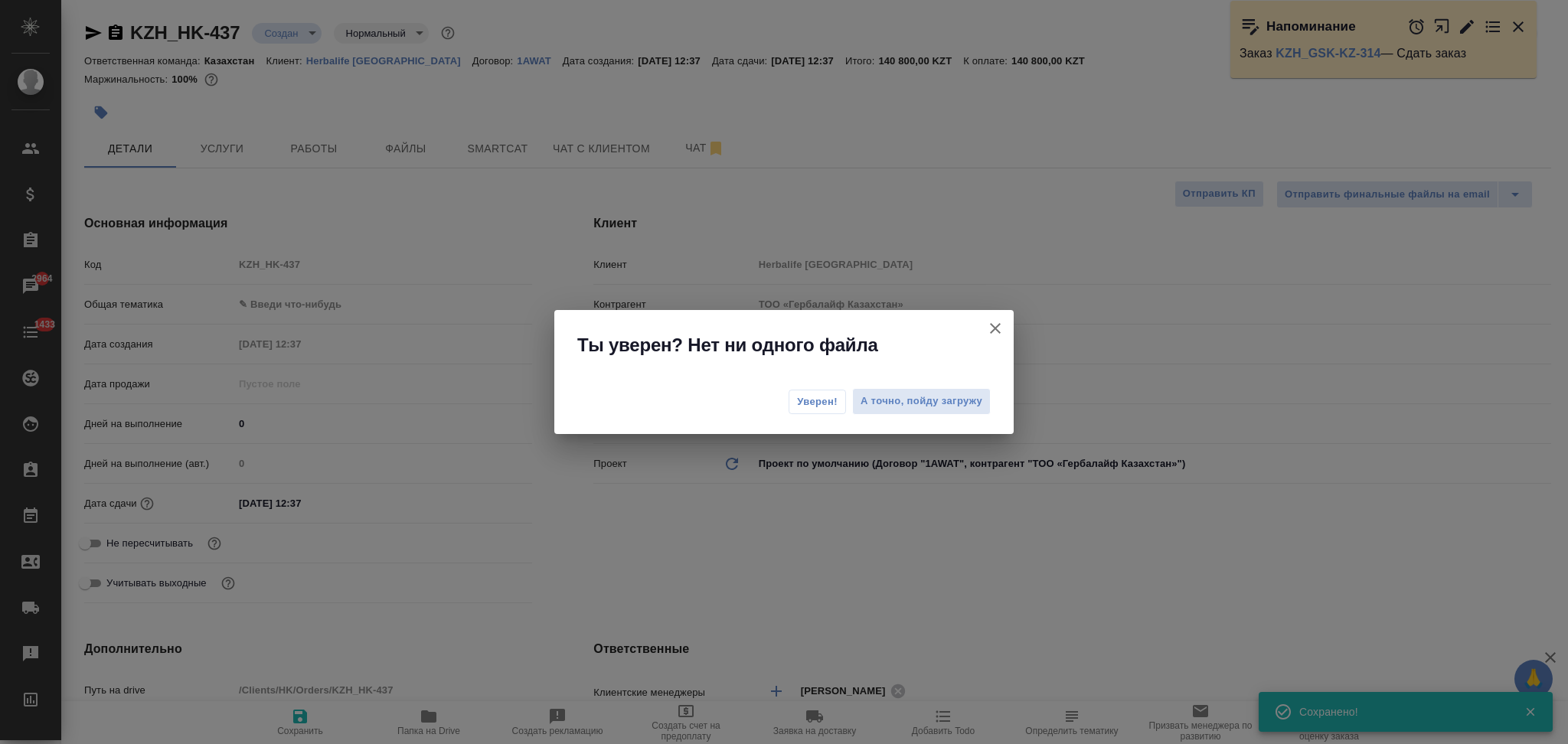
click at [812, 406] on span "Уверен!" at bounding box center [817, 402] width 41 height 16
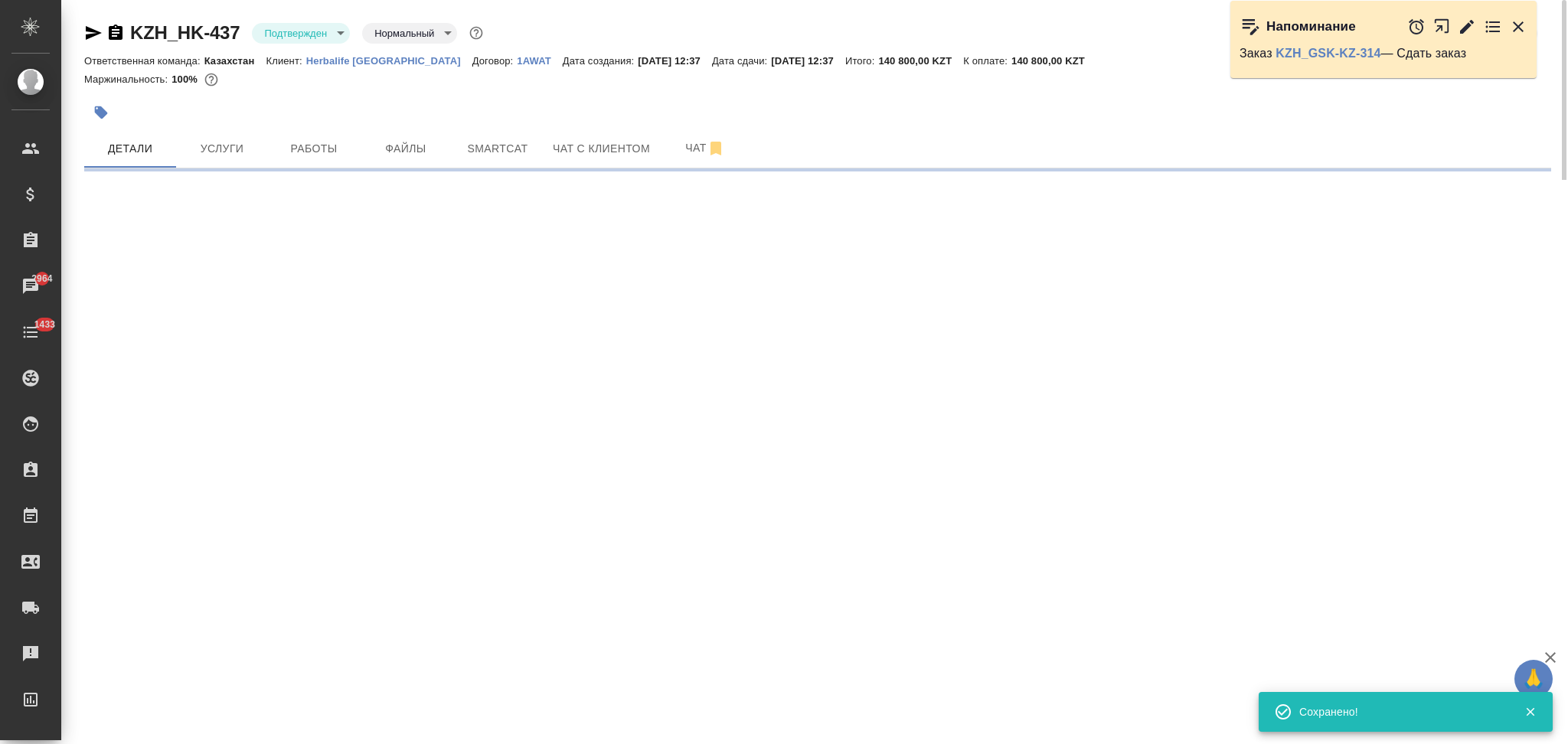
select select "RU"
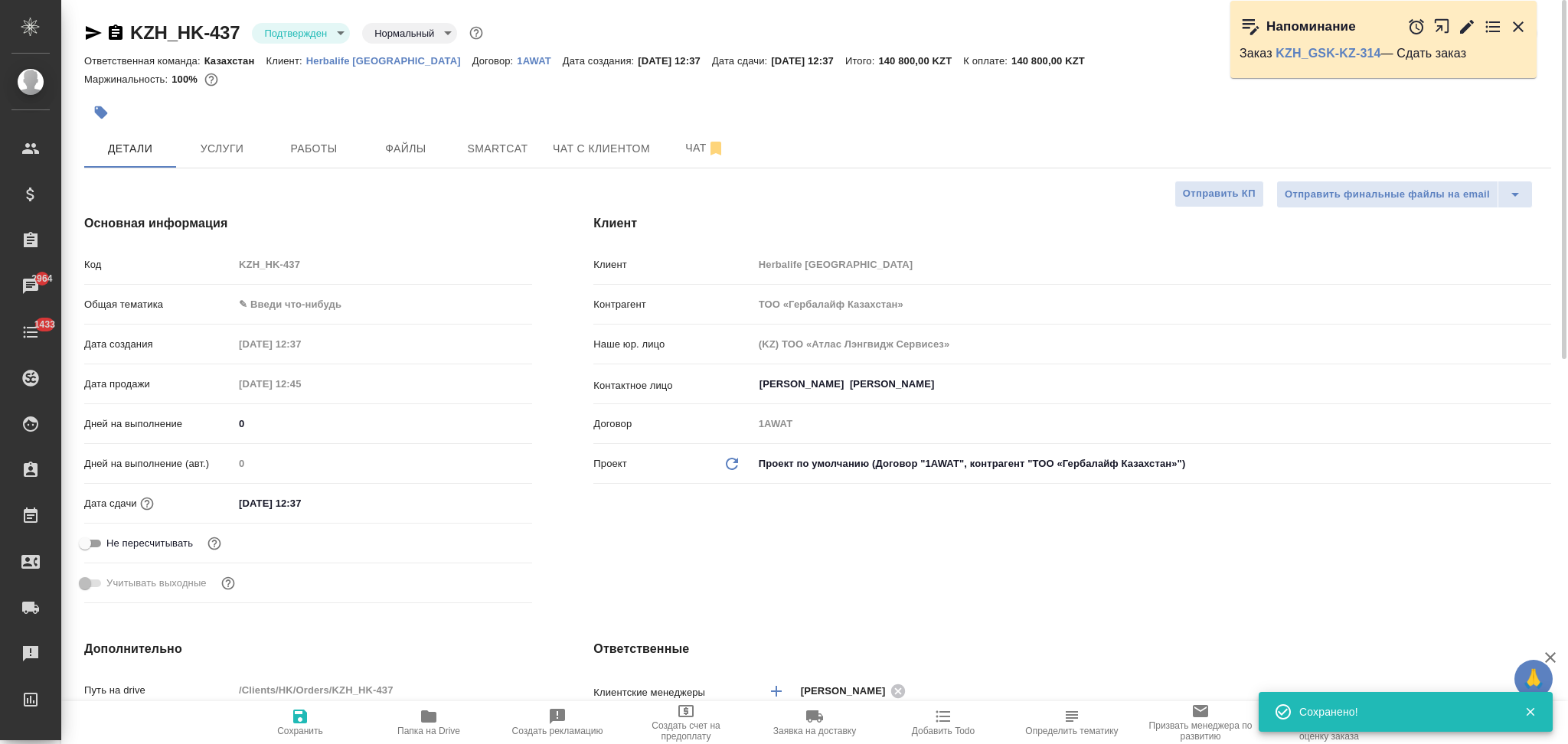
type textarea "x"
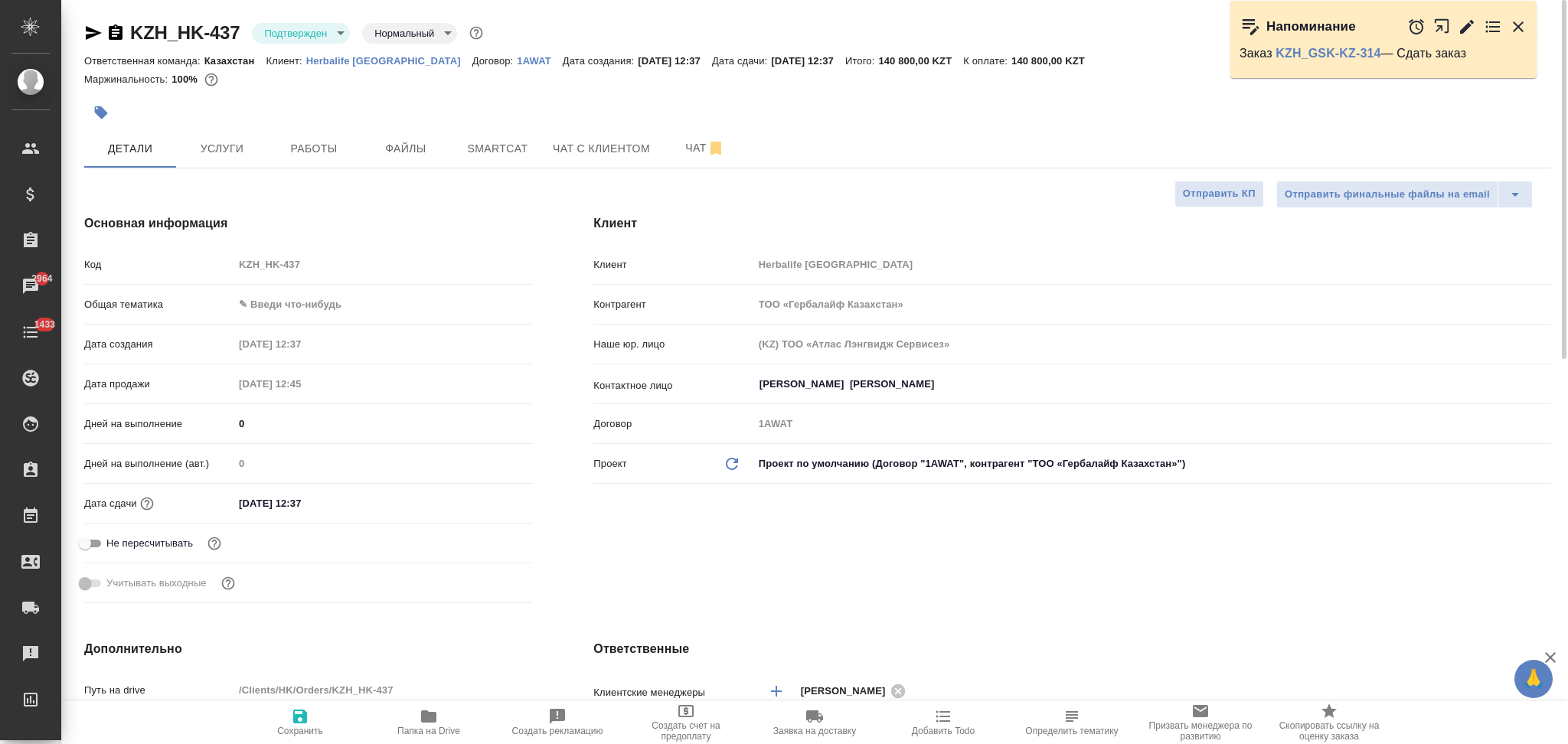
click at [88, 28] on icon "button" at bounding box center [93, 33] width 16 height 14
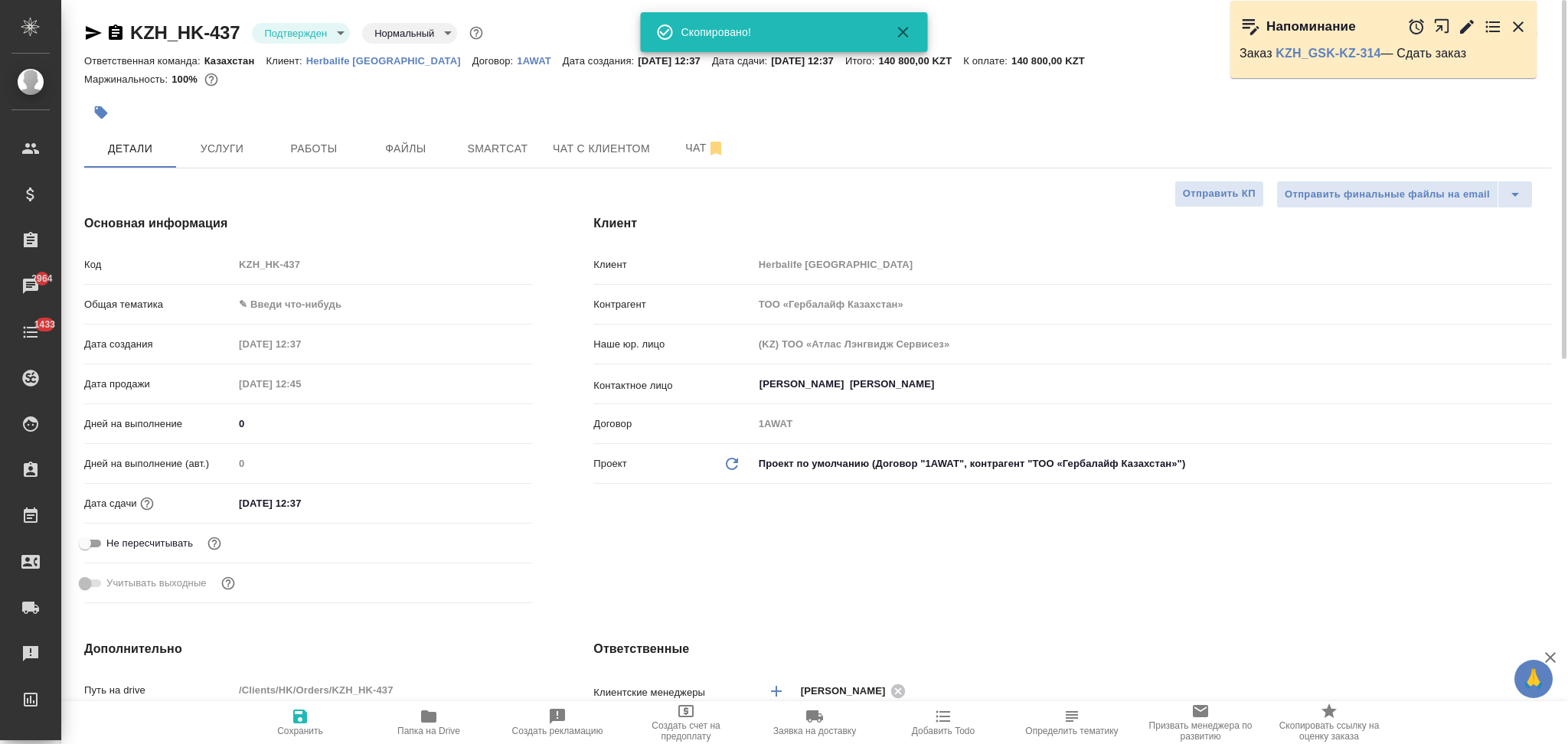
type textarea "x"
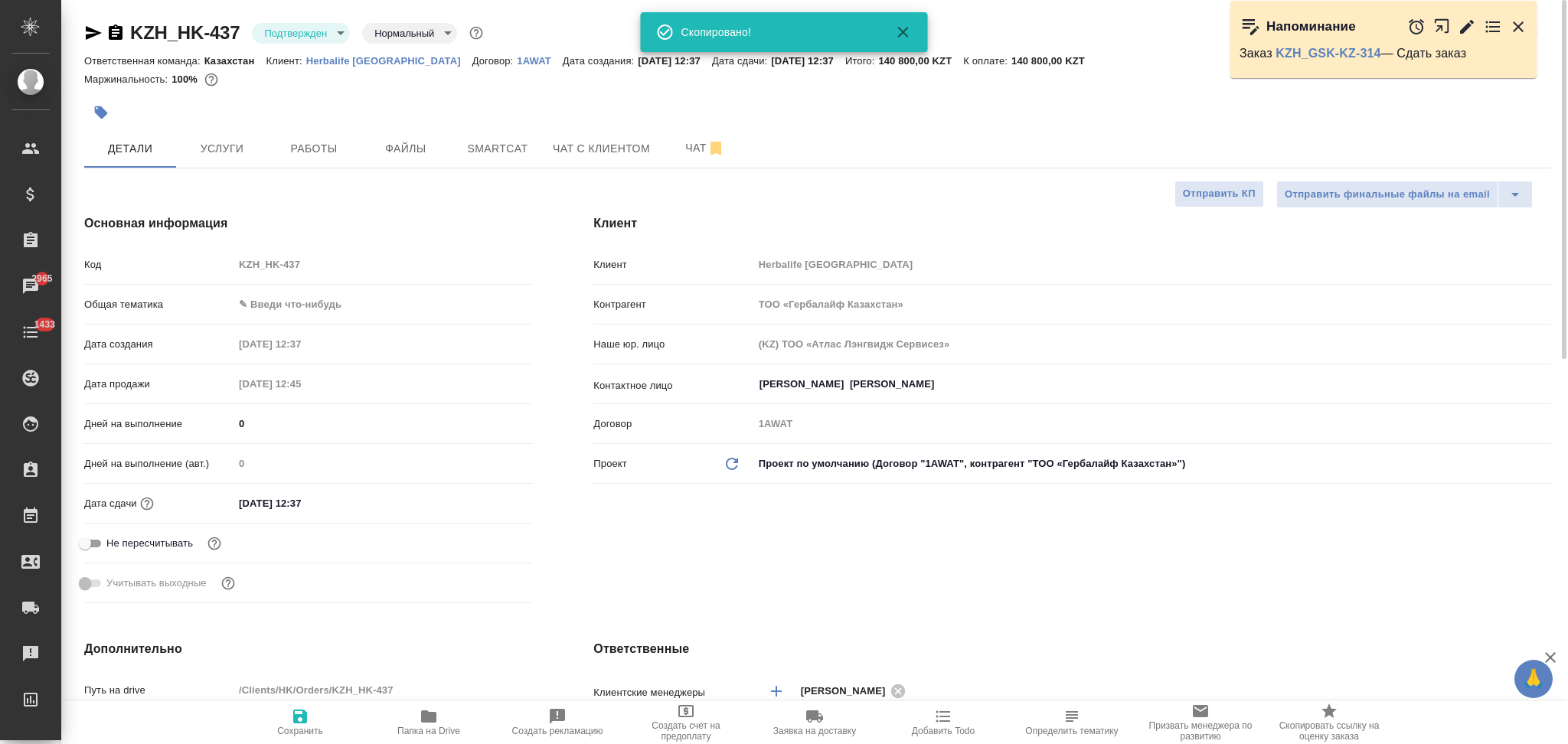
type textarea "x"
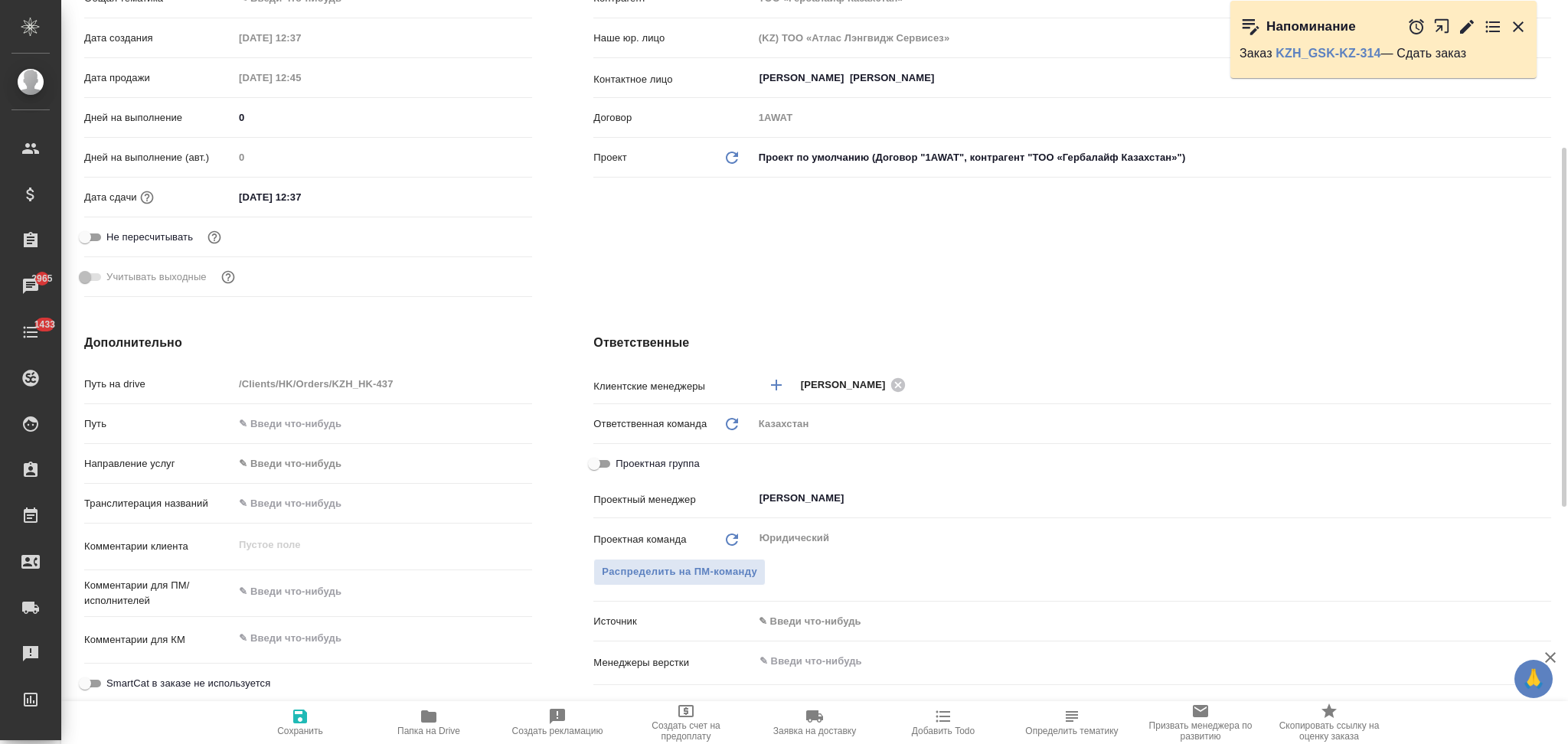
type textarea "x"
click at [305, 600] on textarea at bounding box center [382, 592] width 298 height 26
paste textarea "Вебинар 27 августа в 11:00 по МСК - признание на Экстраваганзе 2025 Нам нужны п…"
type textarea "x"
type textarea "Вебинар 27 августа в 11:00 по МСК - признание на Экстраваганзе 2025 Нам нужны п…"
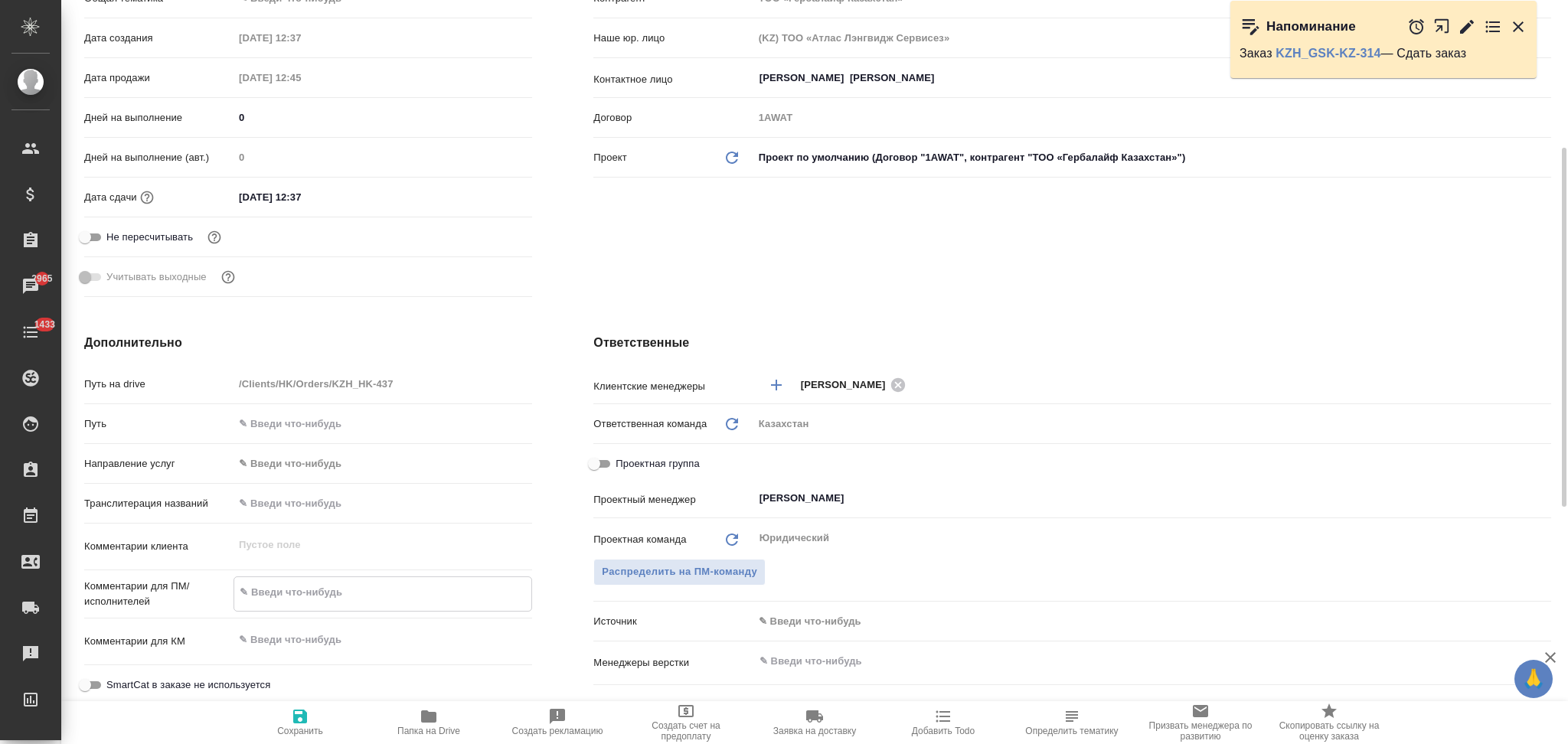
type textarea "x"
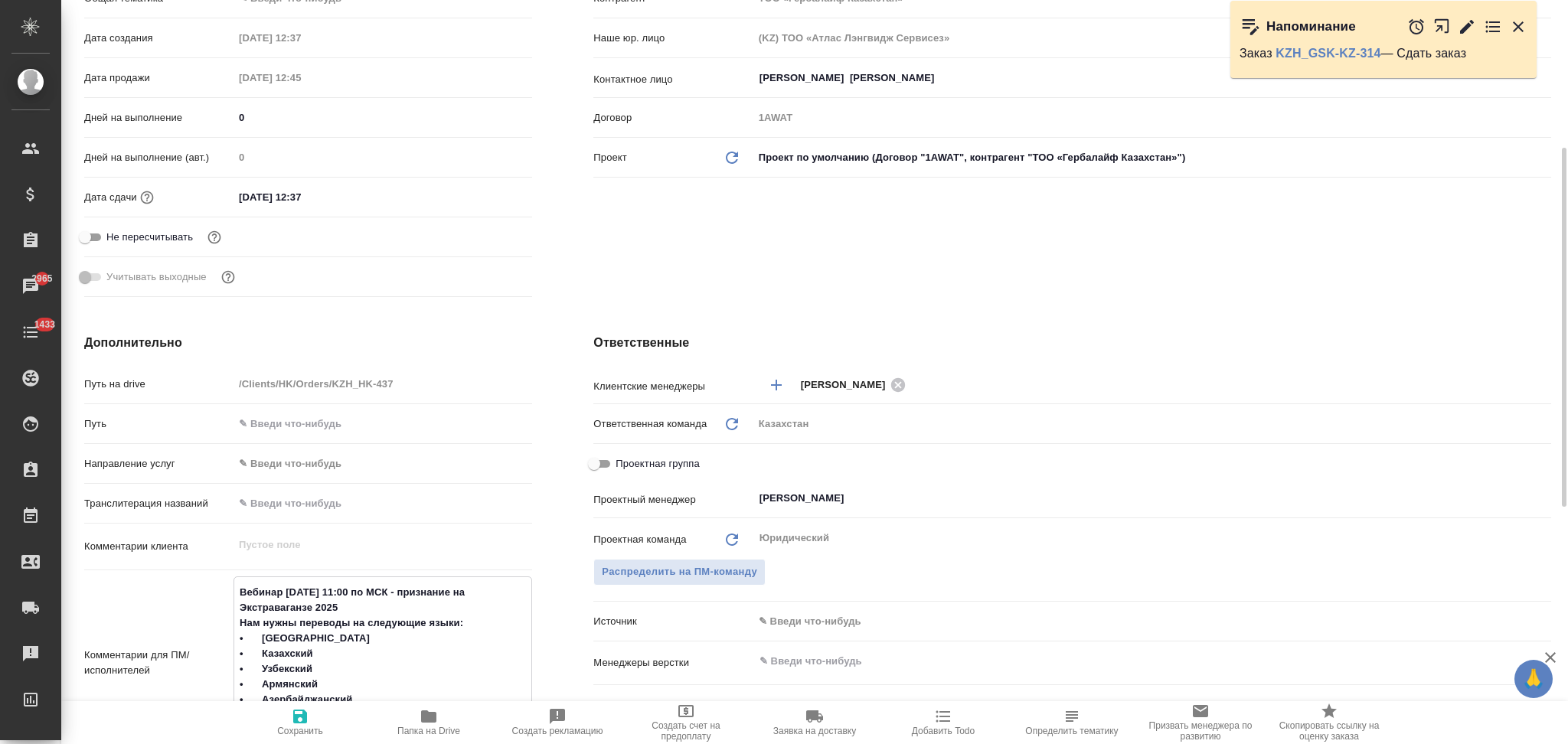
type textarea "Вебинар 27 августа в 11:00 по МСК - признание на Экстраваганзе 2025 Нам нужны п…"
type textarea "x"
click at [296, 720] on icon "button" at bounding box center [300, 716] width 14 height 14
type textarea "x"
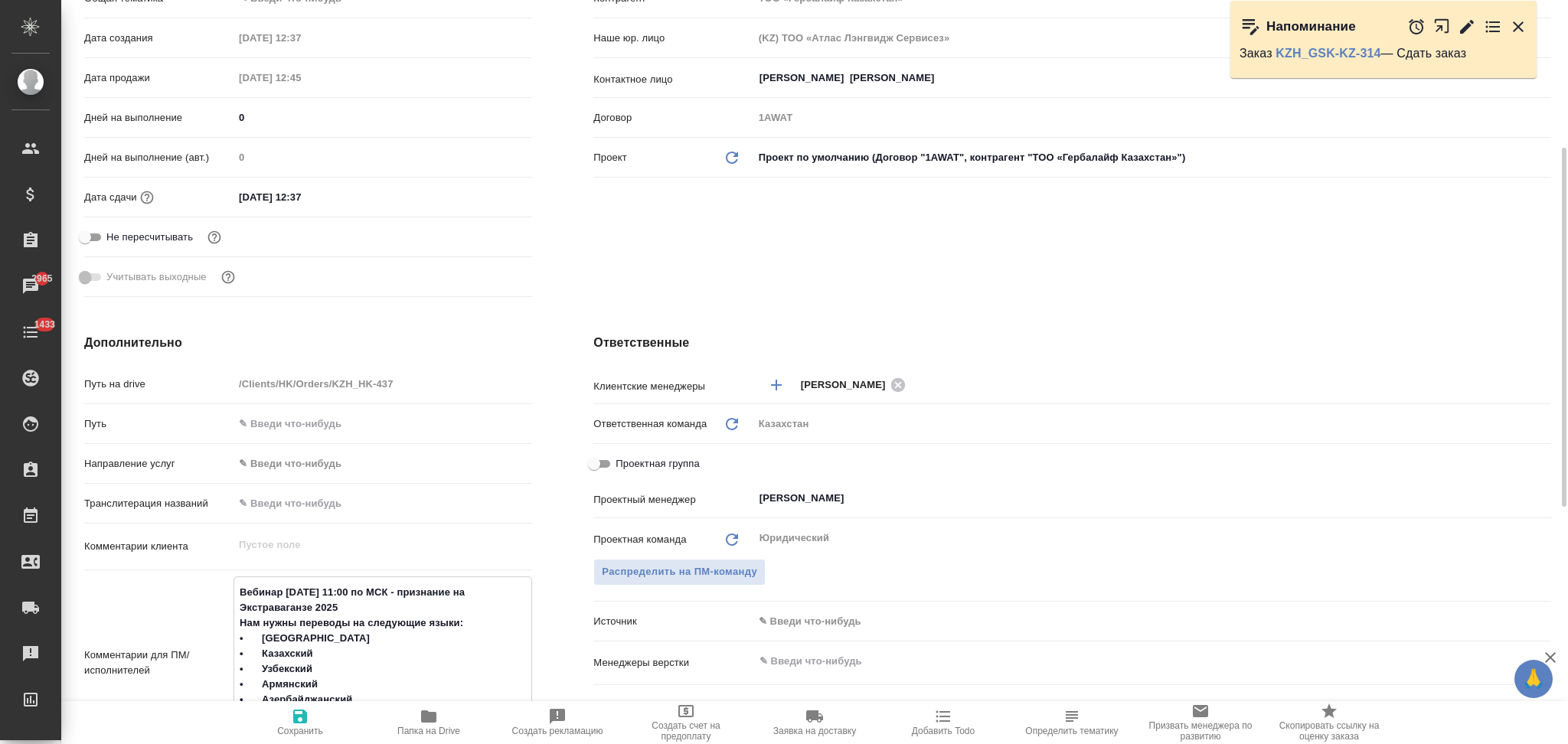
type textarea "x"
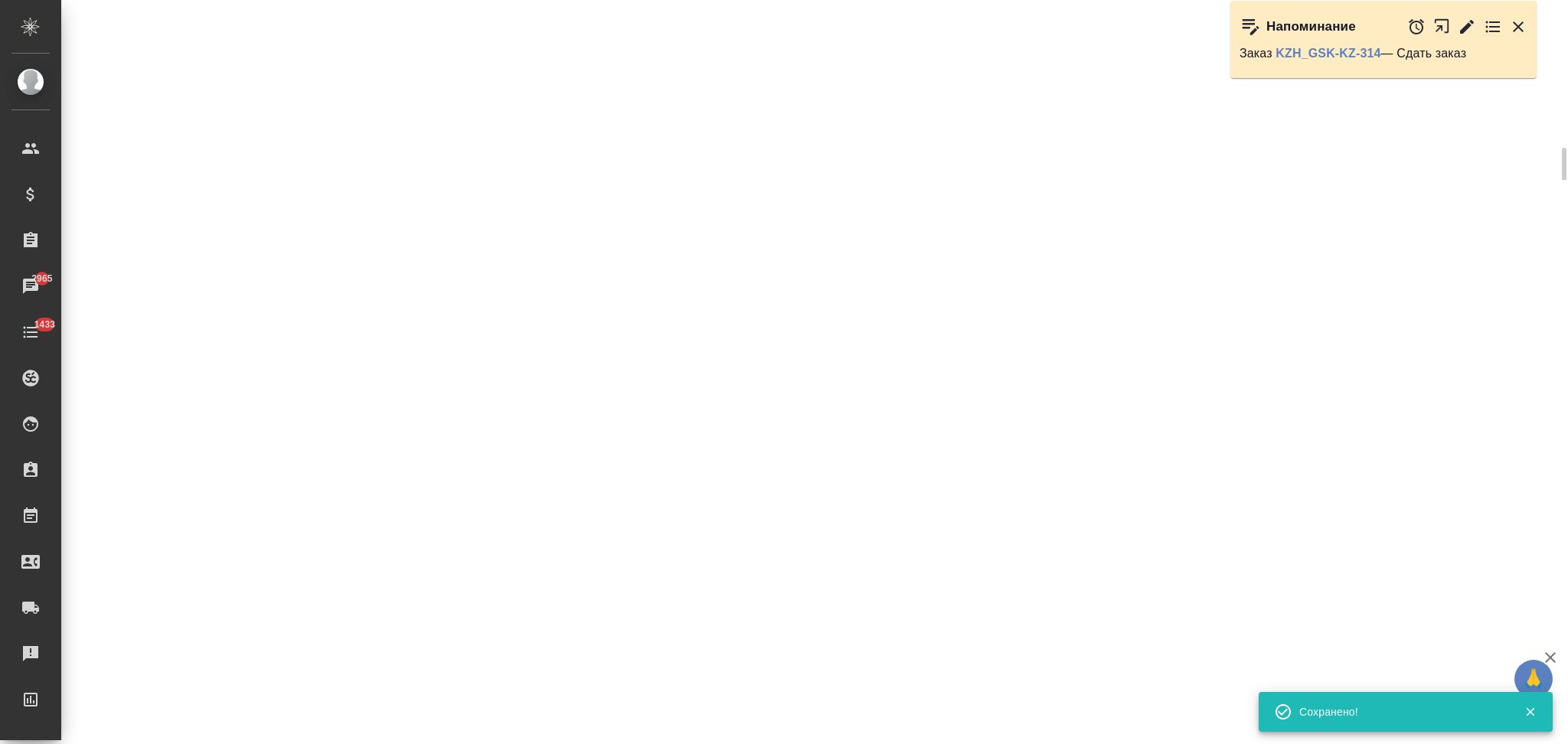
select select "RU"
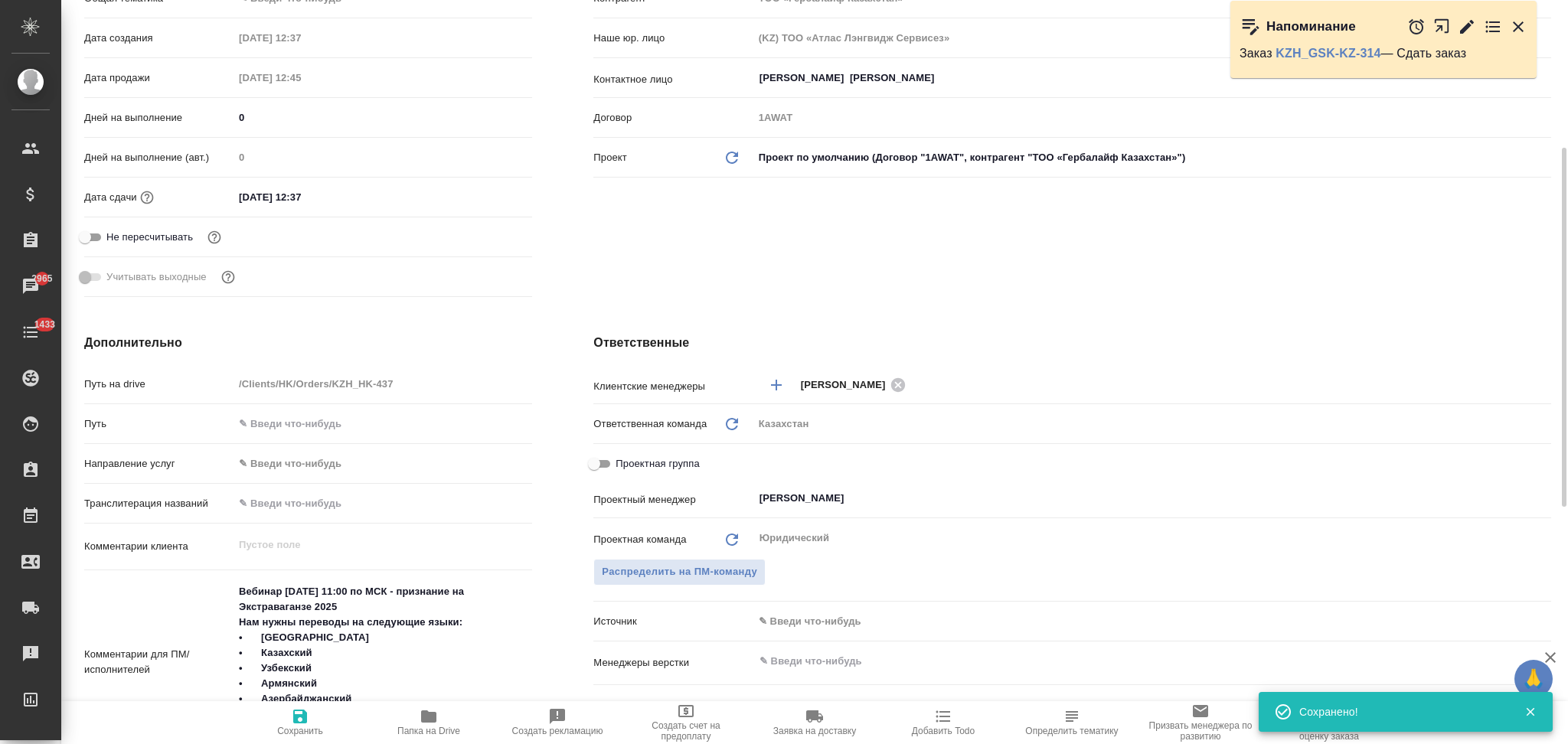
type textarea "x"
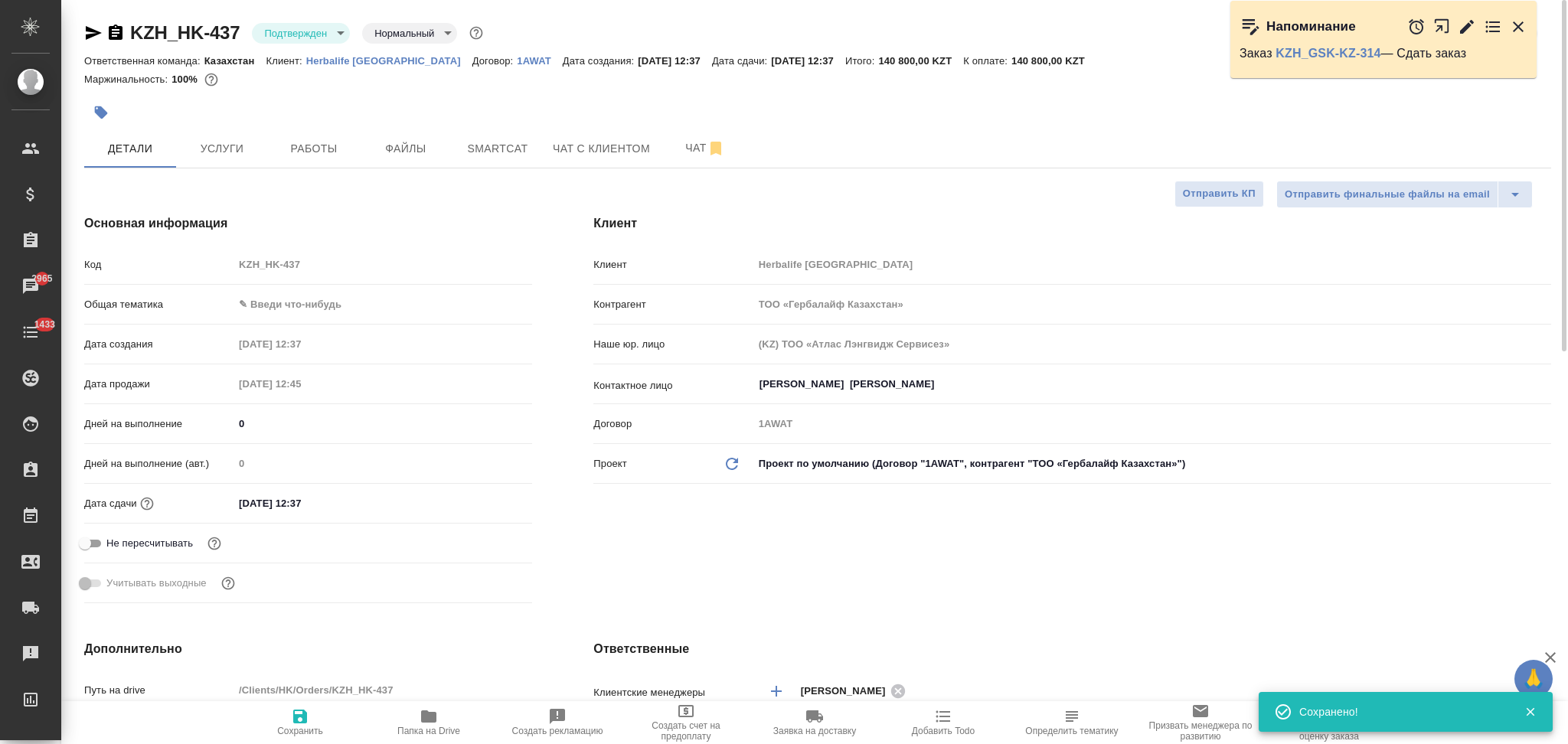
type textarea "x"
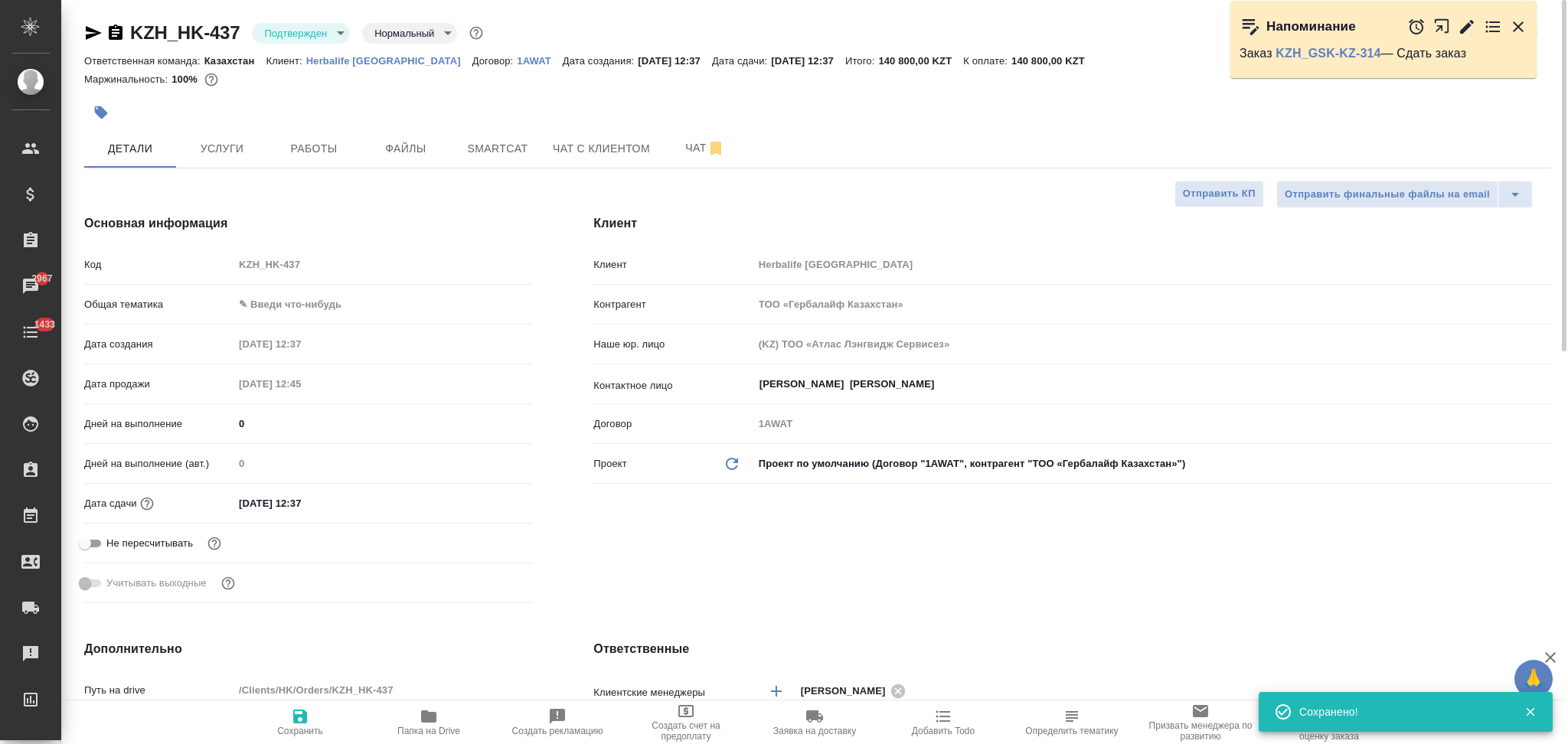
type textarea "x"
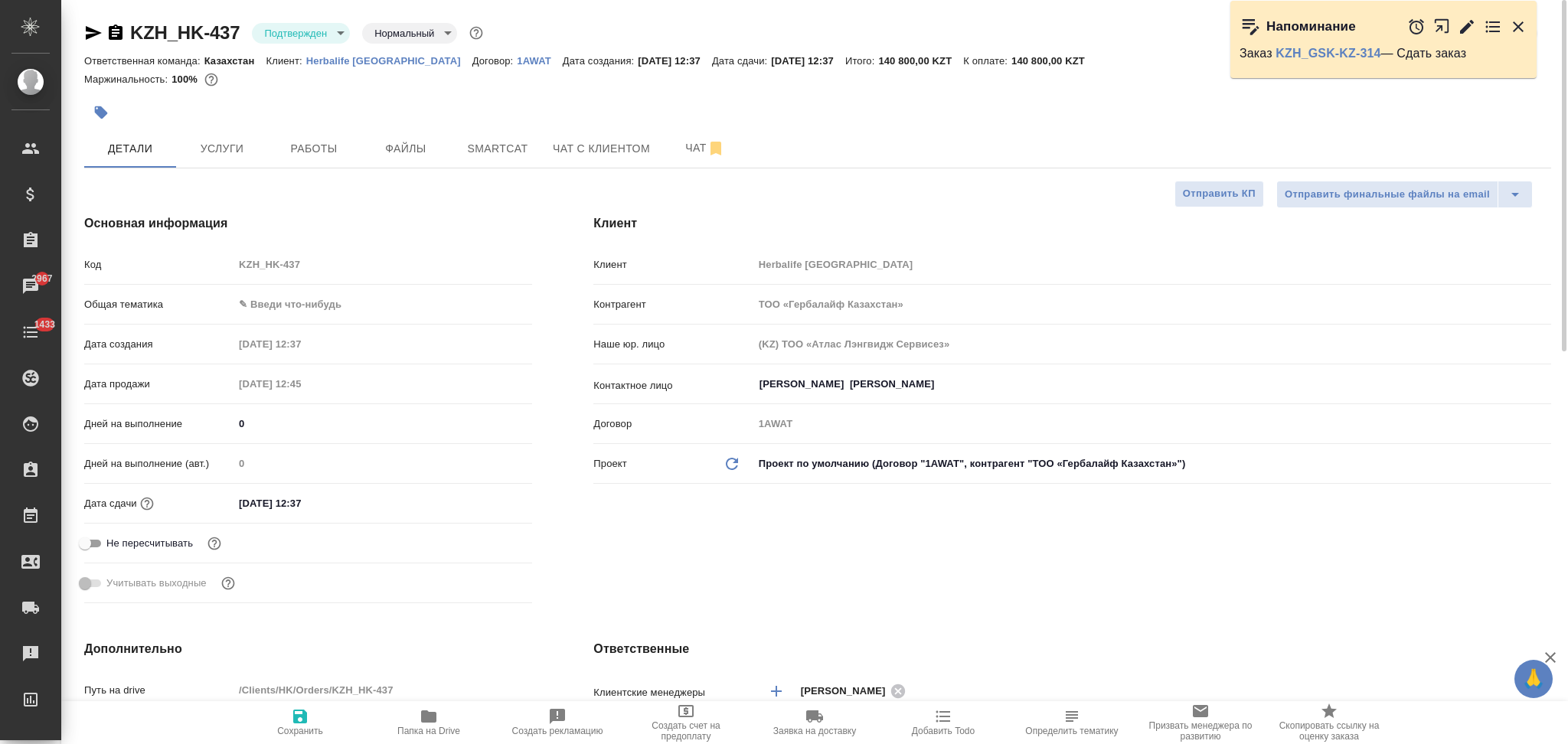
type textarea "x"
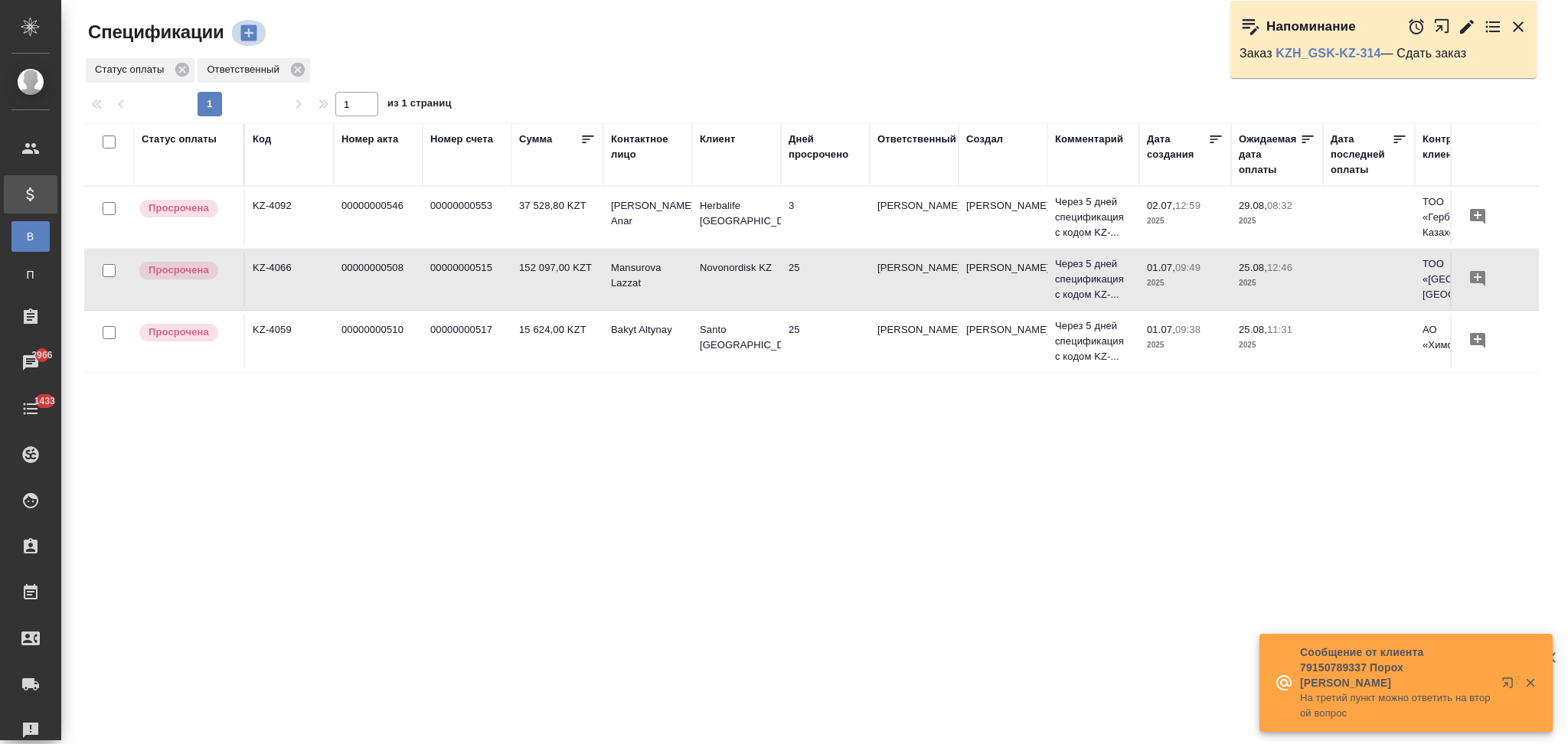
click at [241, 29] on icon "button" at bounding box center [248, 33] width 16 height 16
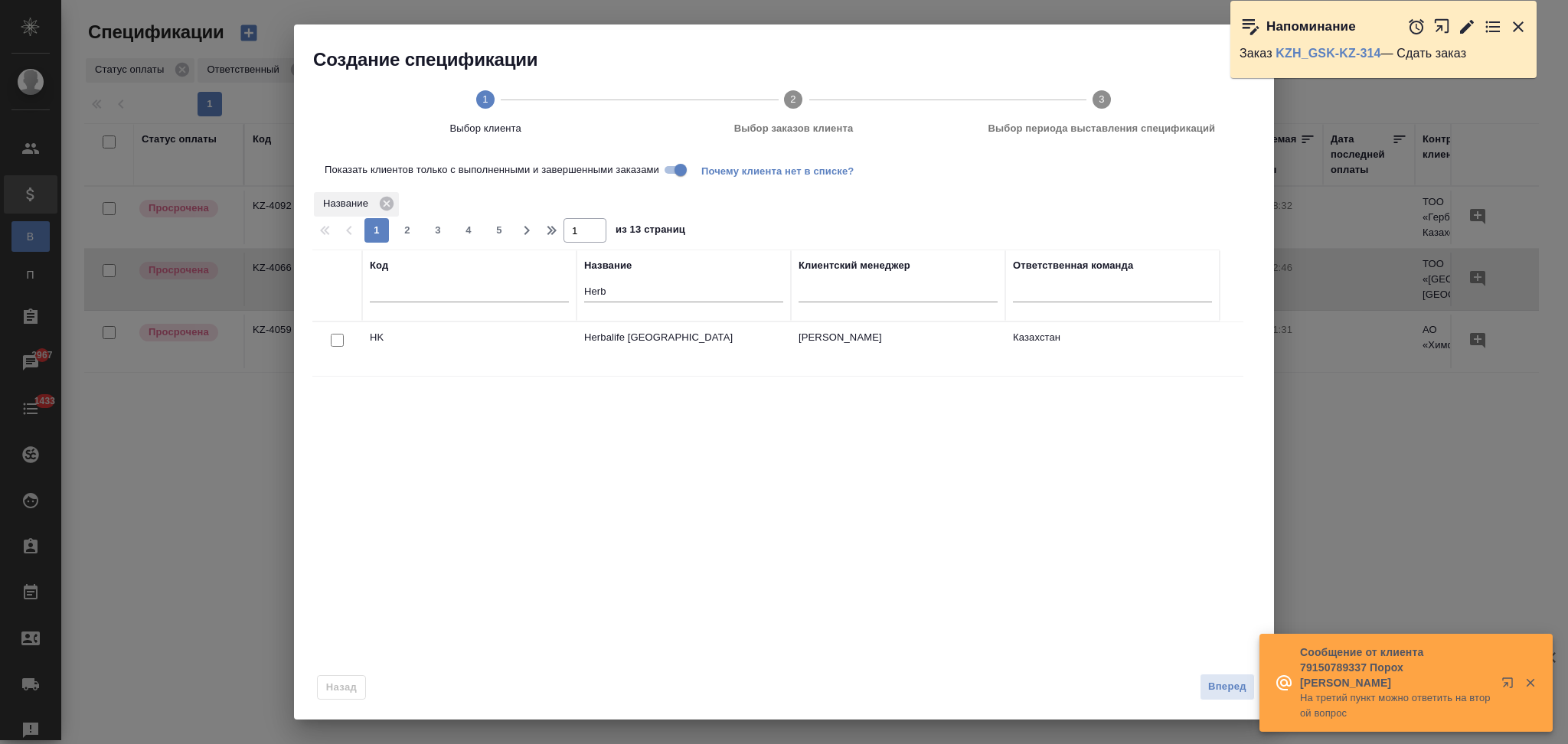
click at [672, 169] on input "Показать клиентов только с выполненными и завершенными заказами" at bounding box center [681, 169] width 55 height 18
click at [338, 344] on input "checkbox" at bounding box center [337, 340] width 13 height 13
checkbox input "true"
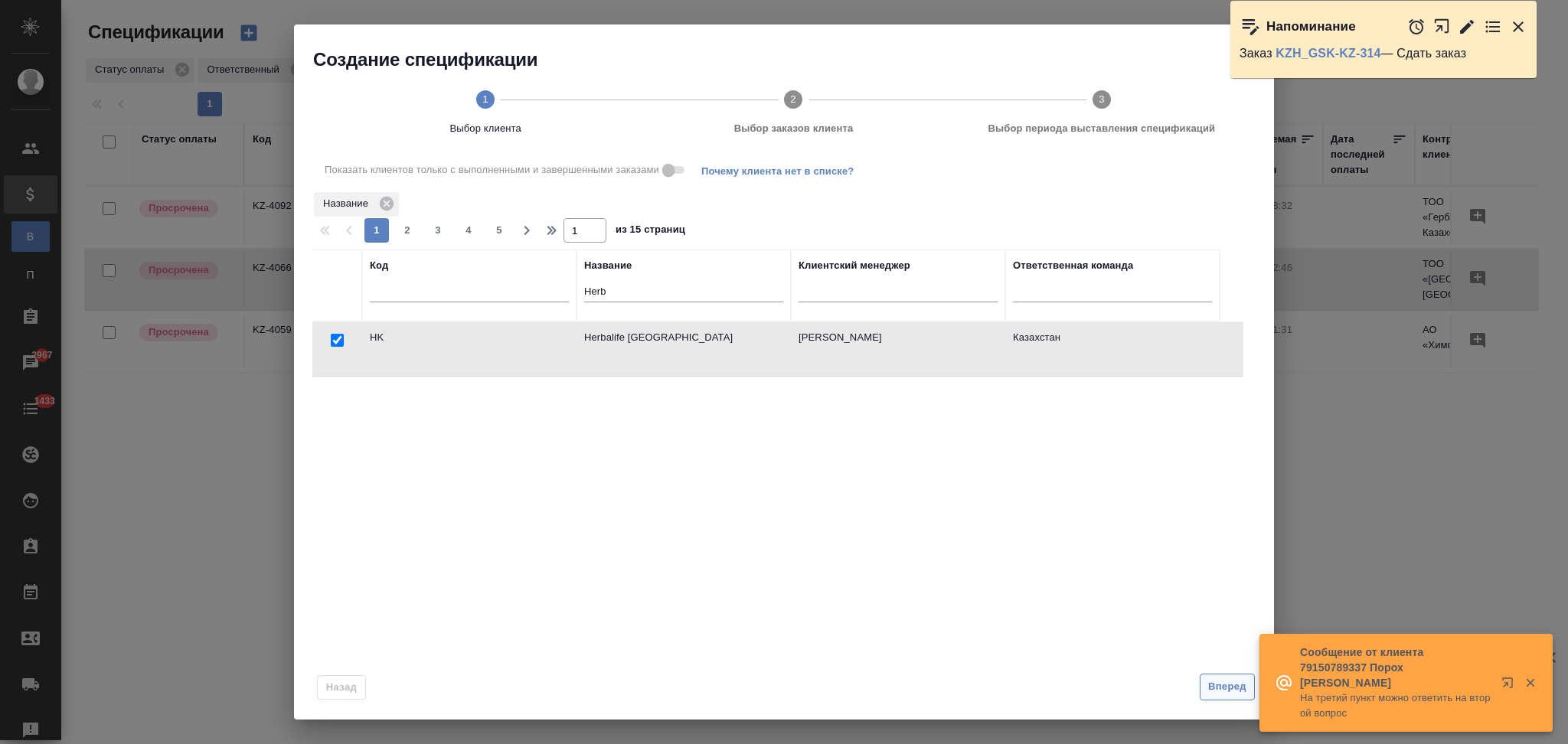
click at [1209, 688] on span "Вперед" at bounding box center [1227, 687] width 38 height 17
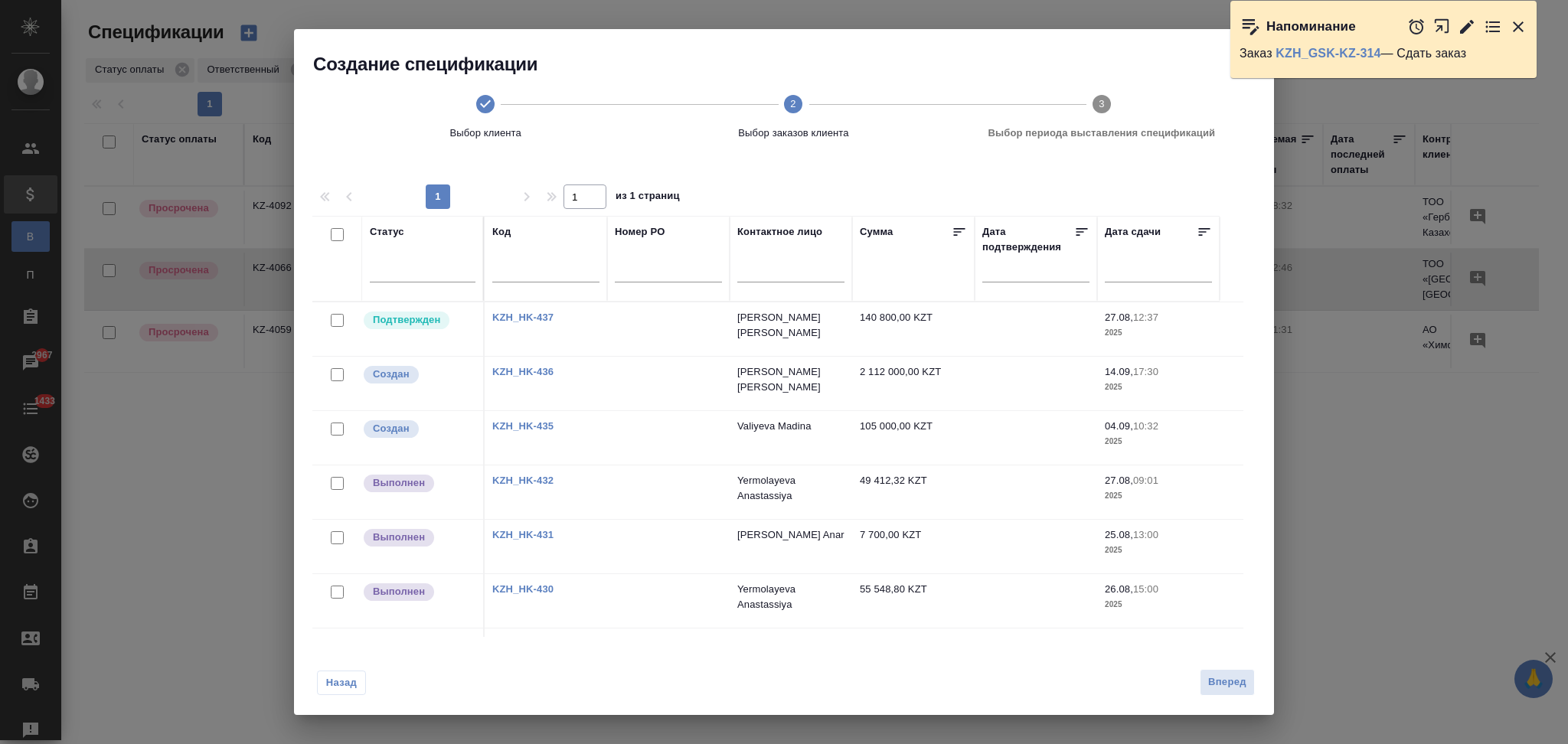
click at [339, 321] on input "checkbox" at bounding box center [337, 320] width 13 height 13
checkbox input "true"
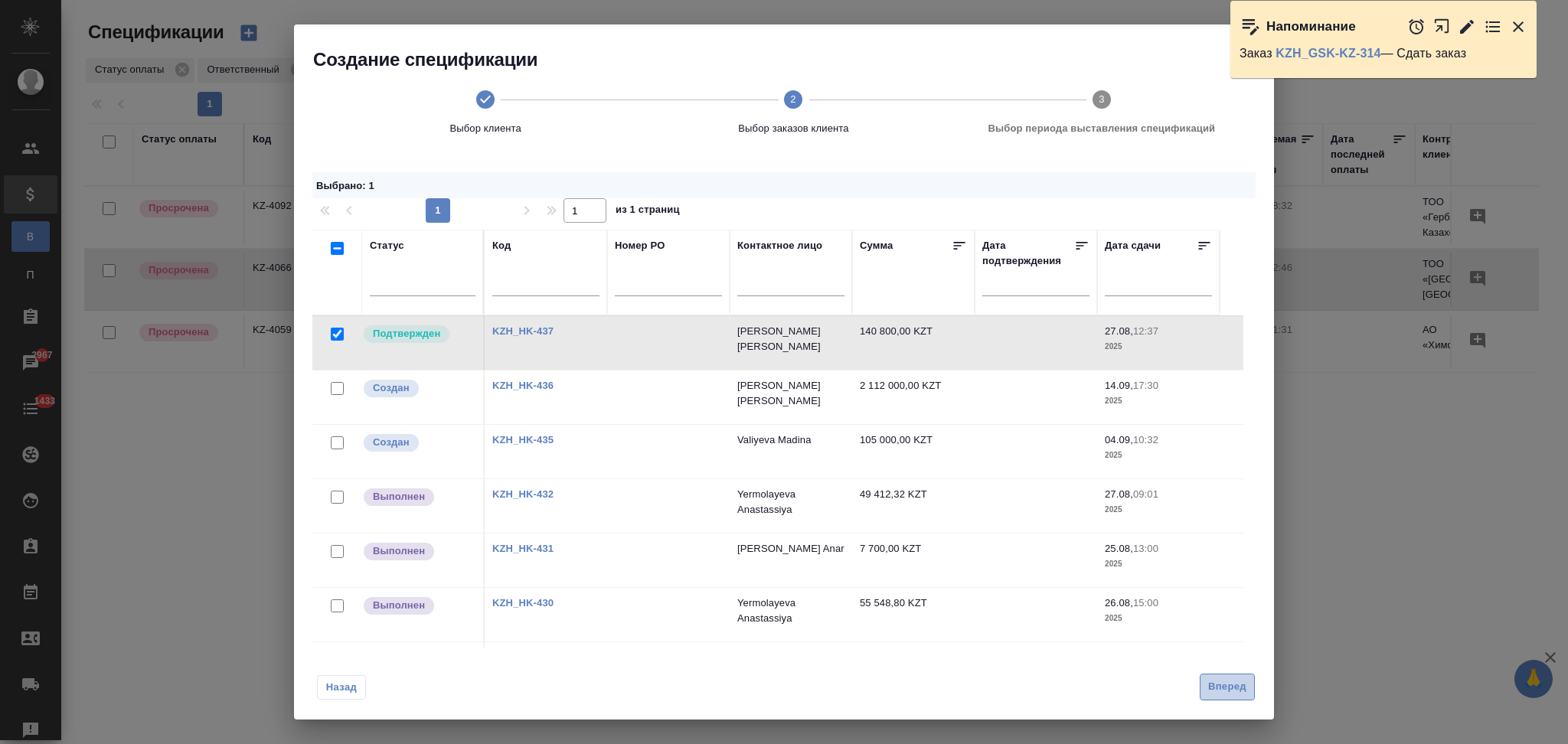
click at [1239, 695] on span "Вперед" at bounding box center [1227, 687] width 38 height 17
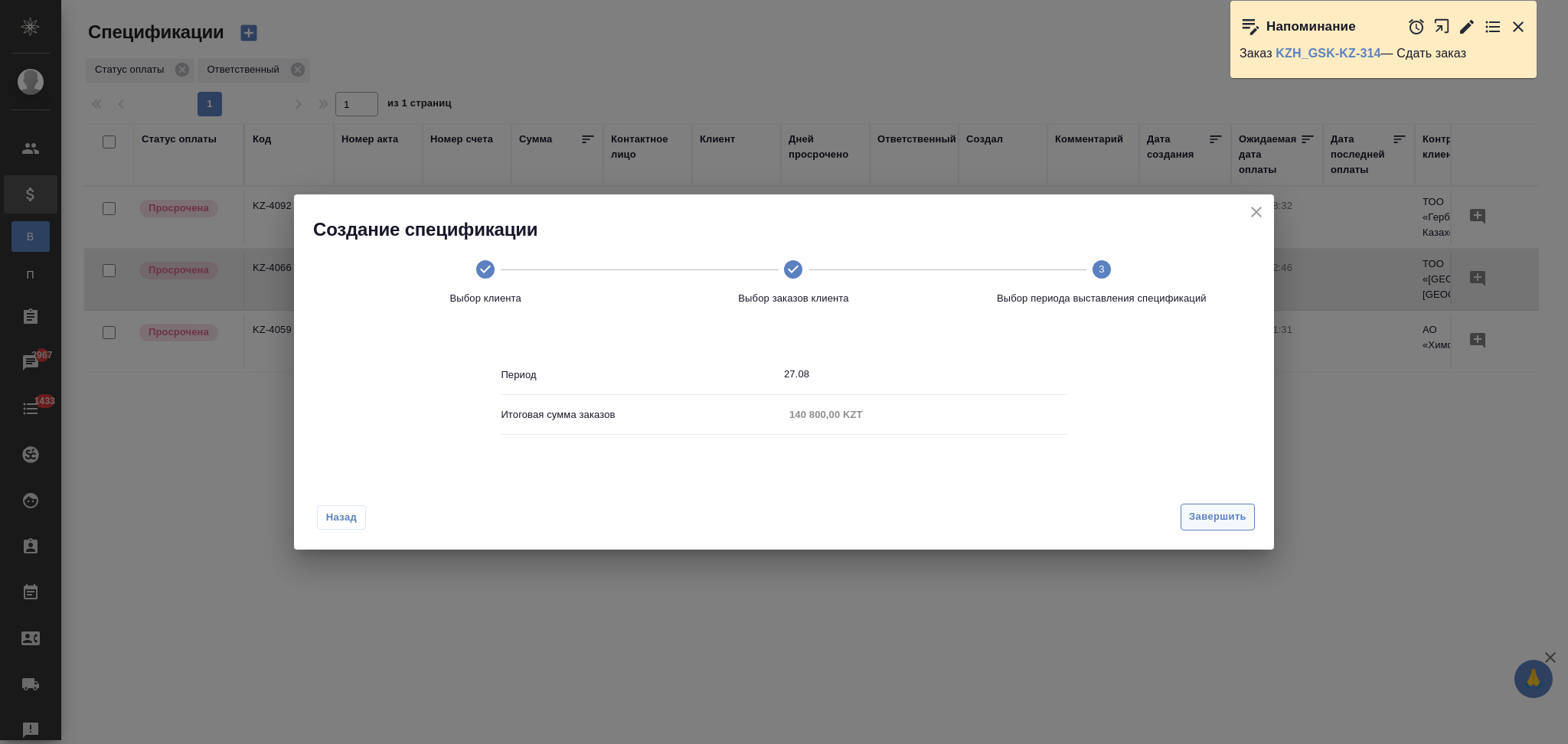
click at [1230, 520] on span "Завершить" at bounding box center [1218, 517] width 57 height 17
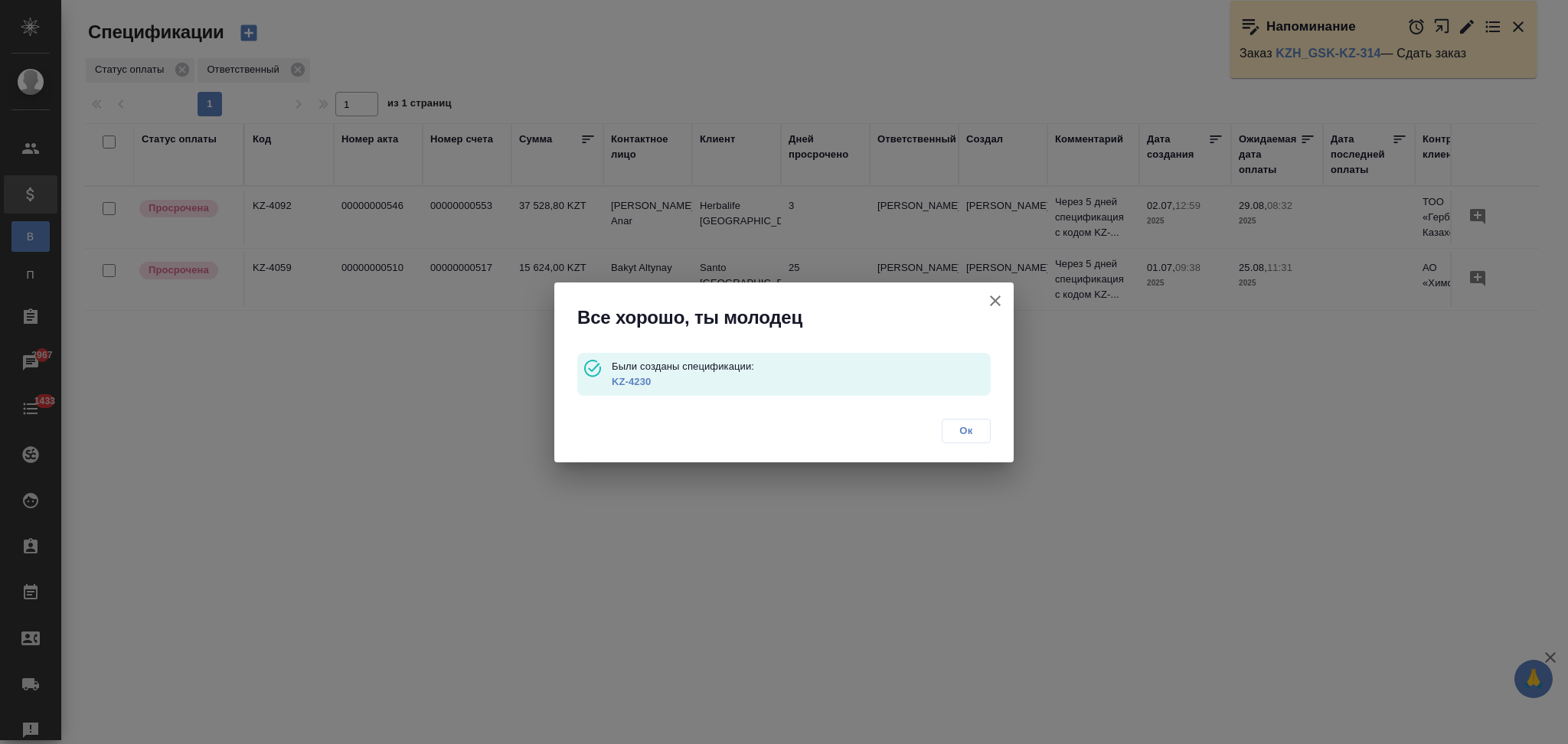
click at [621, 378] on link "KZ-4230" at bounding box center [631, 381] width 39 height 11
click at [990, 297] on icon "button" at bounding box center [995, 300] width 18 height 18
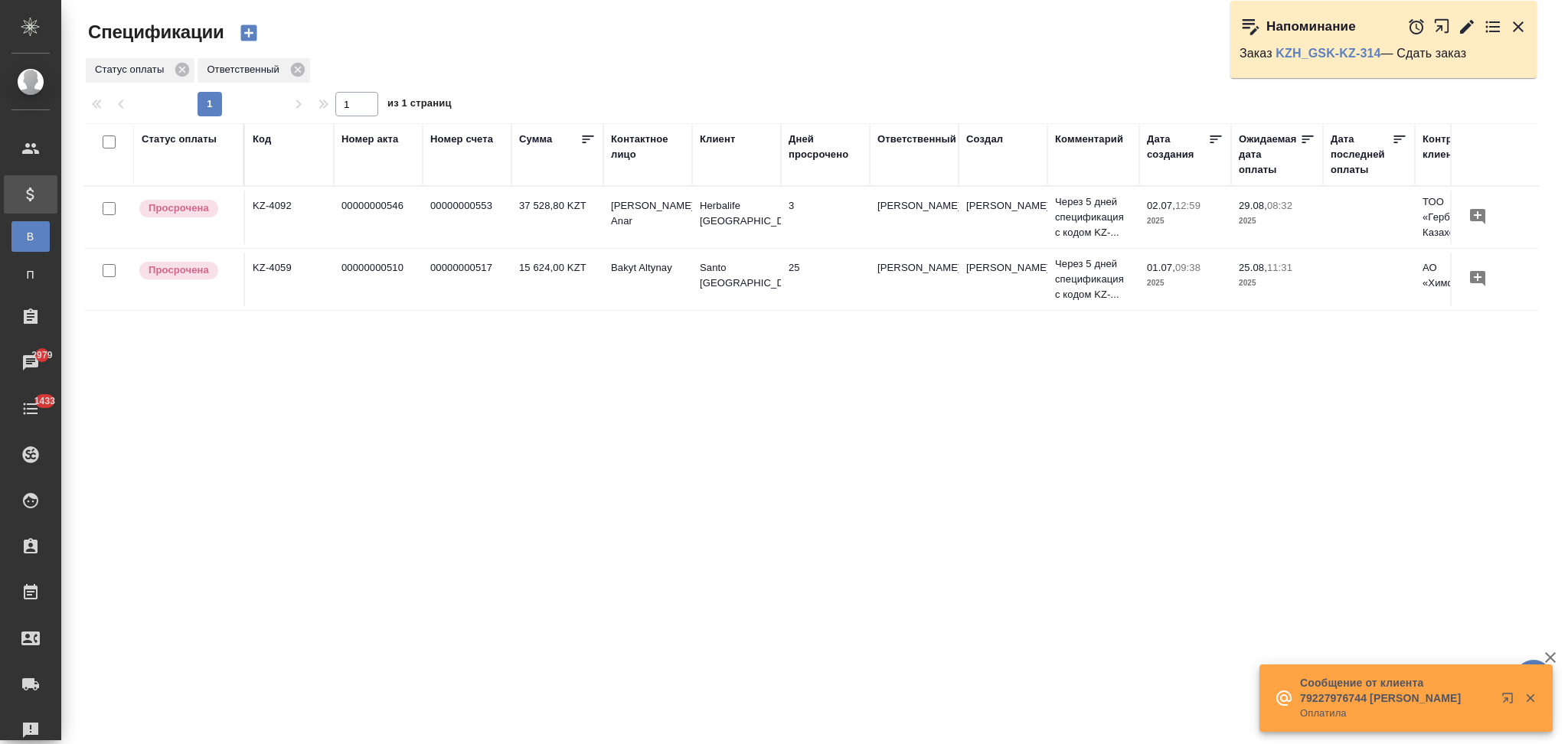
click at [339, 225] on td "00000000546" at bounding box center [378, 218] width 89 height 54
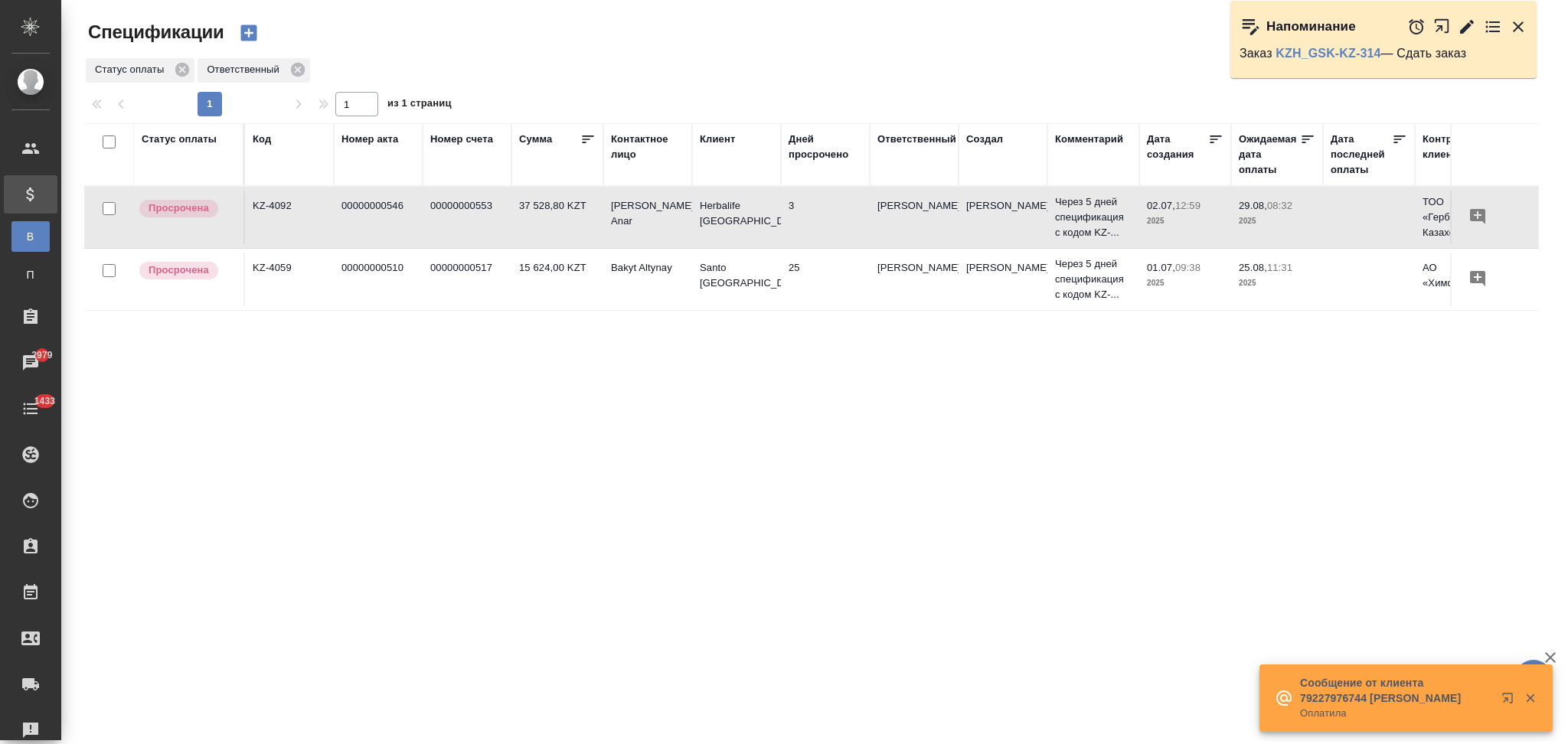
click at [339, 225] on td "00000000546" at bounding box center [378, 218] width 89 height 54
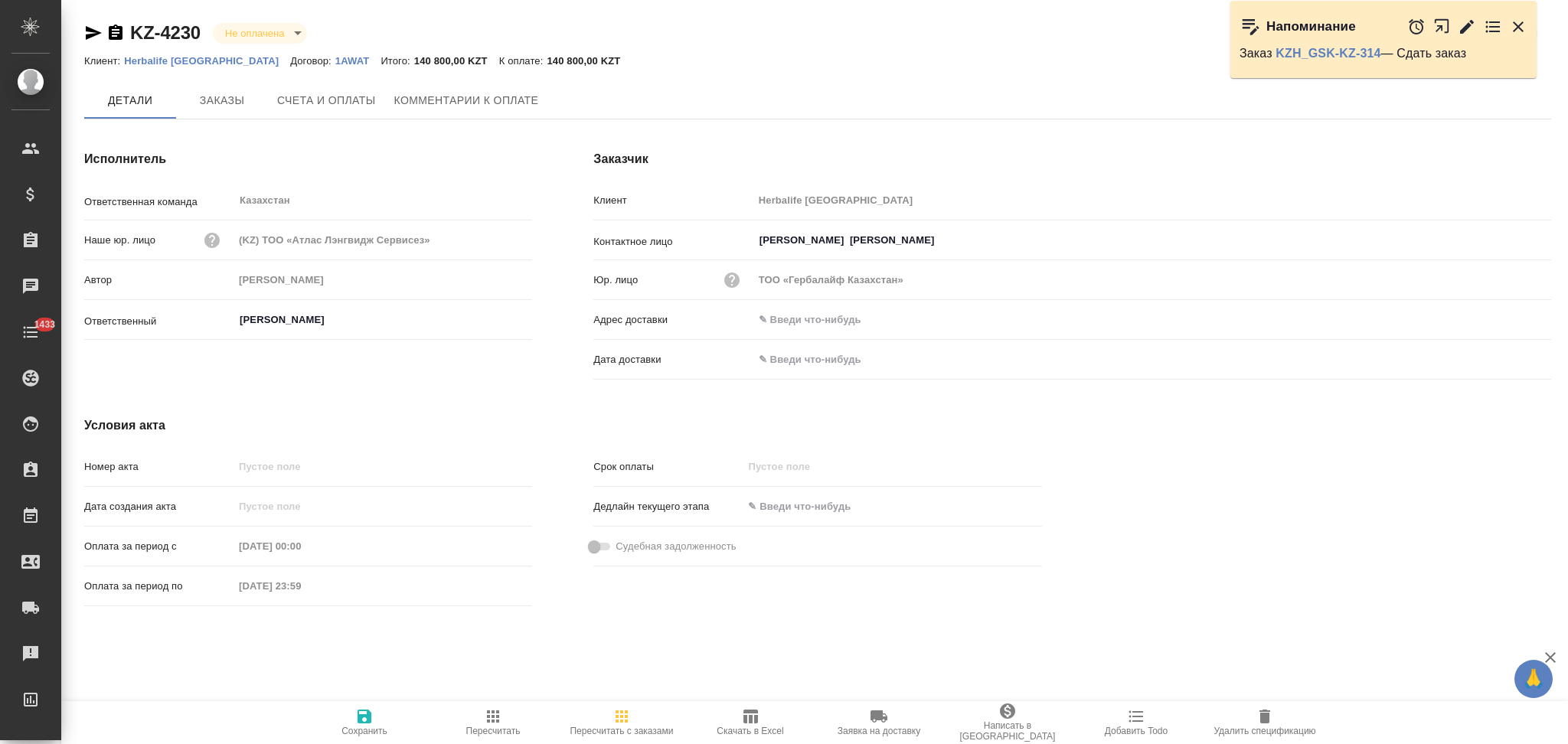
click at [87, 37] on icon "button" at bounding box center [93, 33] width 16 height 14
click at [235, 107] on span "Заказы" at bounding box center [221, 101] width 73 height 19
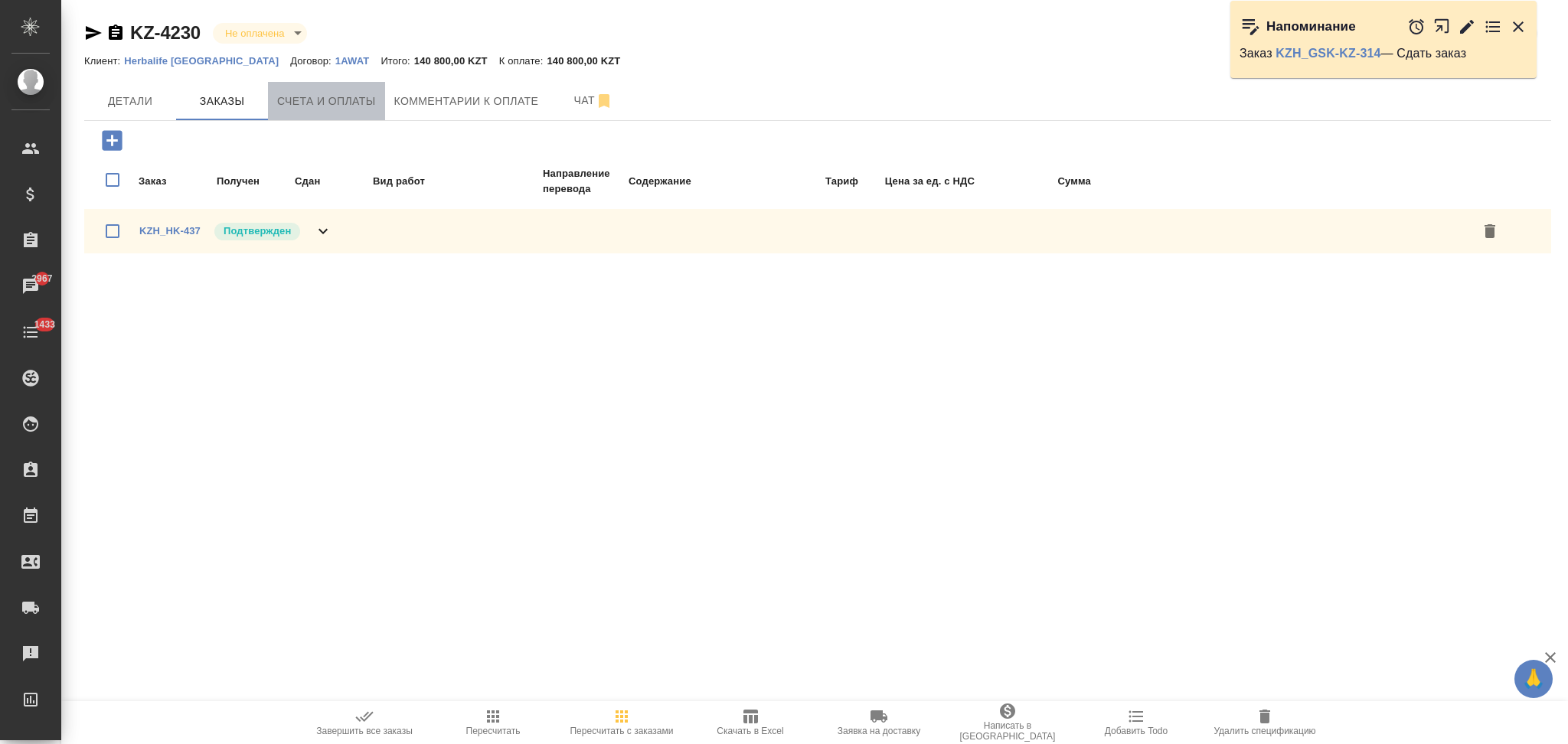
click at [338, 92] on span "Счета и оплаты" at bounding box center [327, 101] width 99 height 19
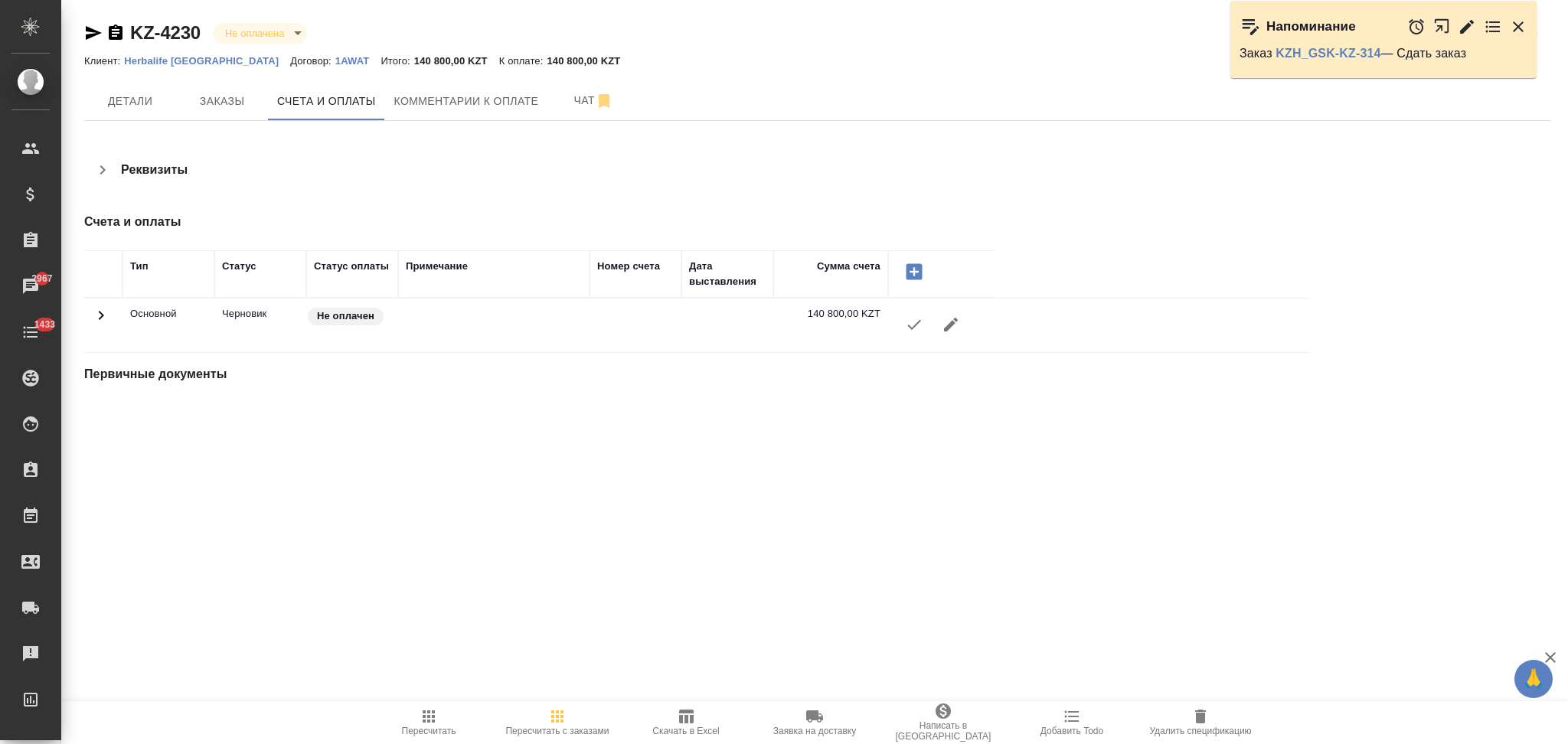
click at [913, 326] on icon "button" at bounding box center [915, 325] width 14 height 10
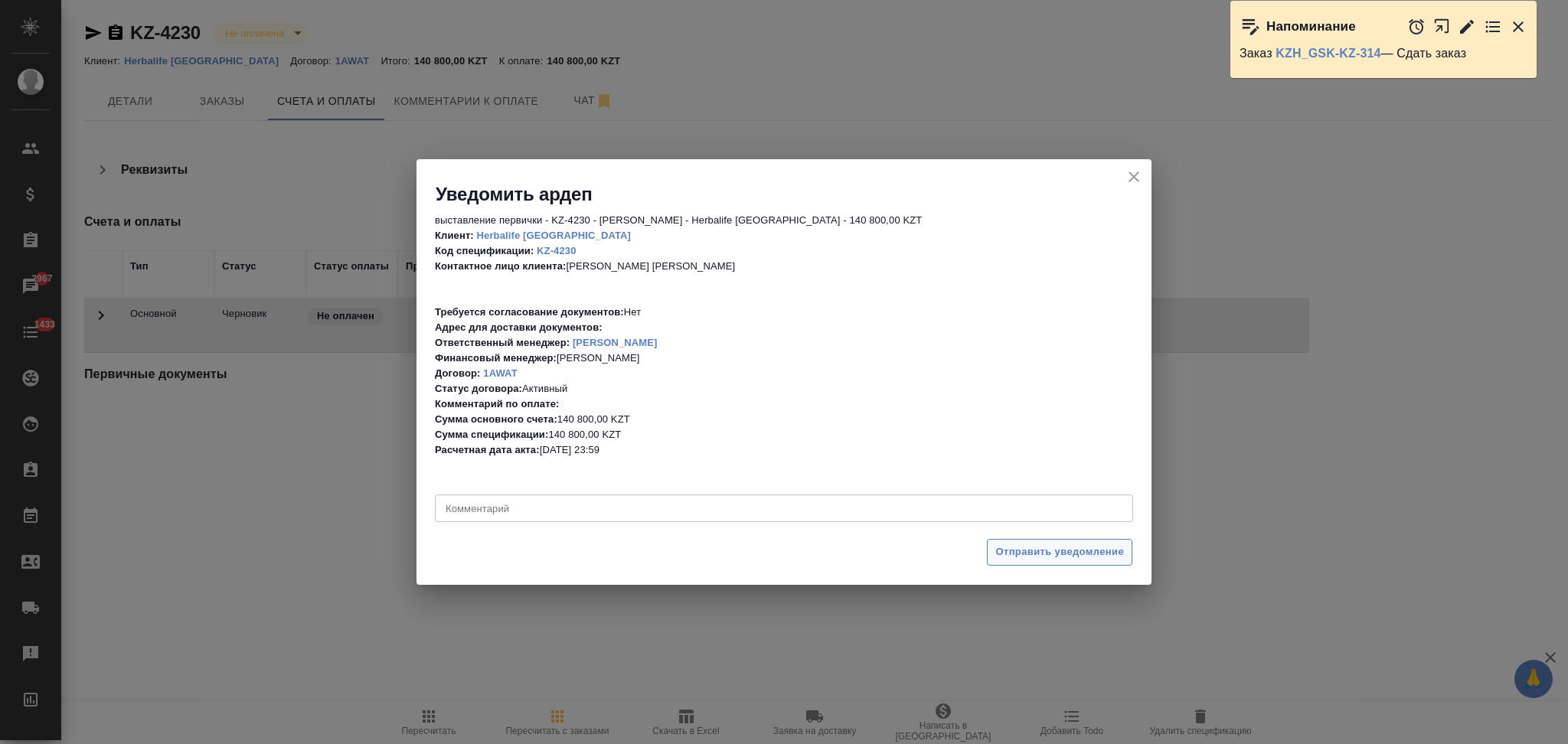
click at [1008, 550] on span "Отправить уведомление" at bounding box center [1060, 552] width 129 height 17
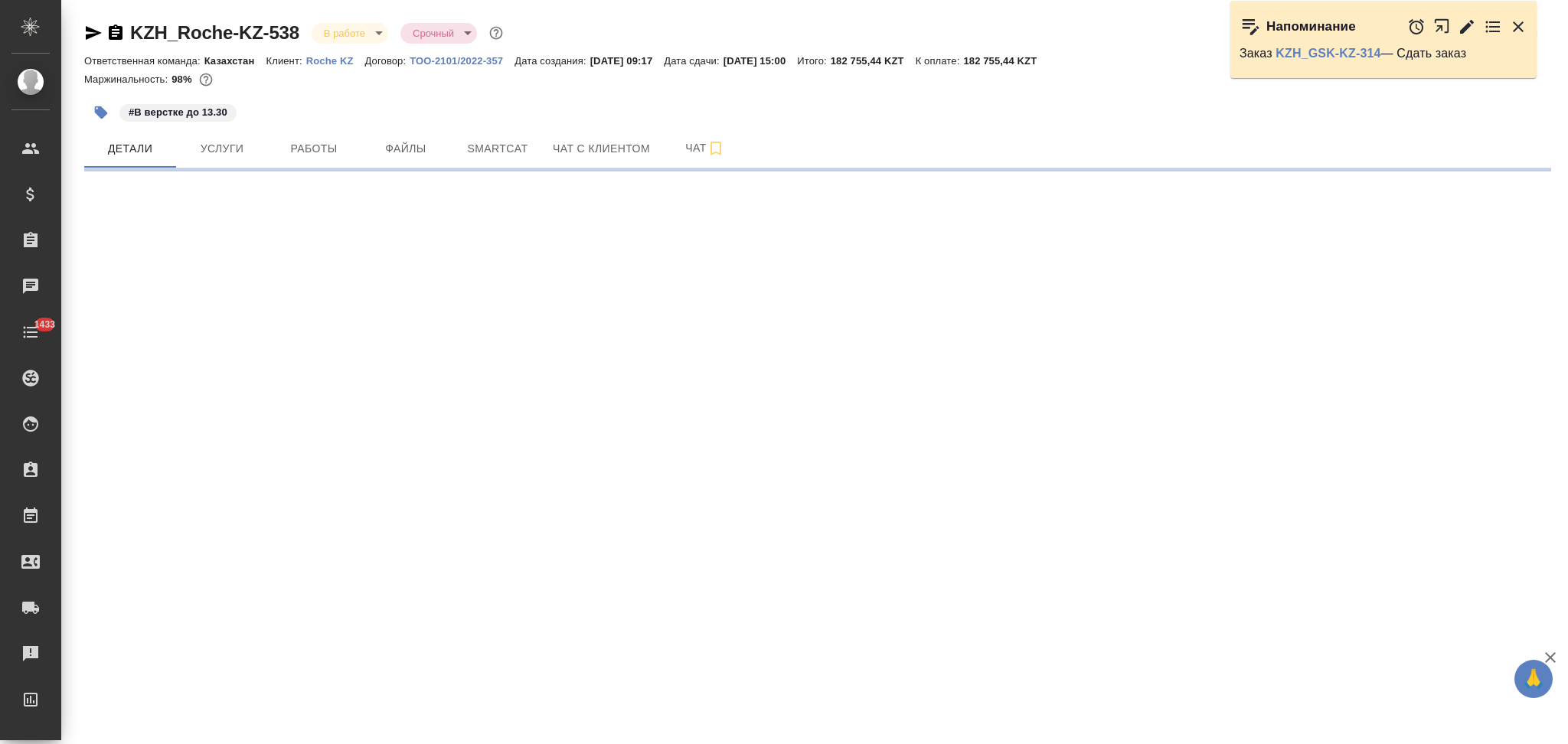
select select "RU"
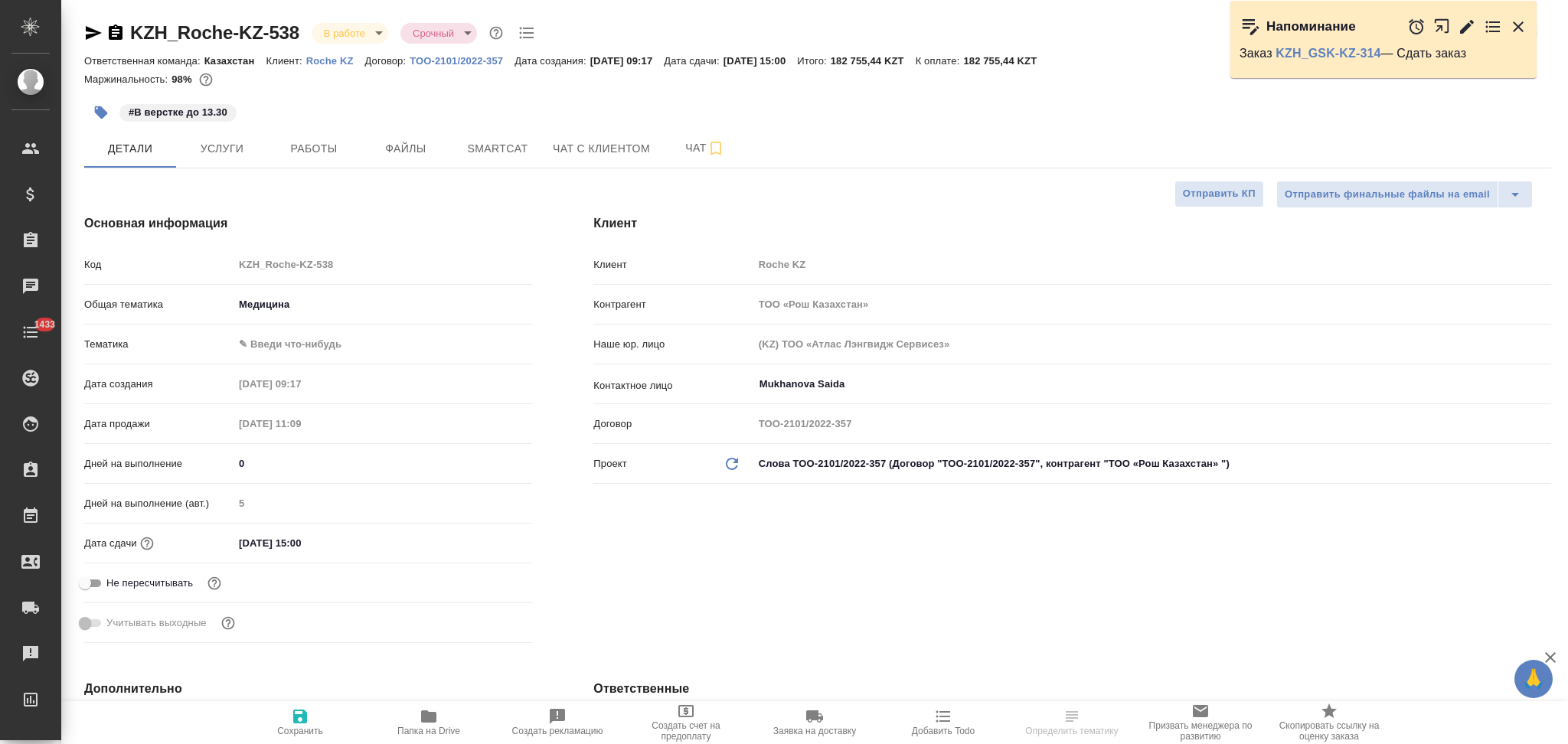
type textarea "x"
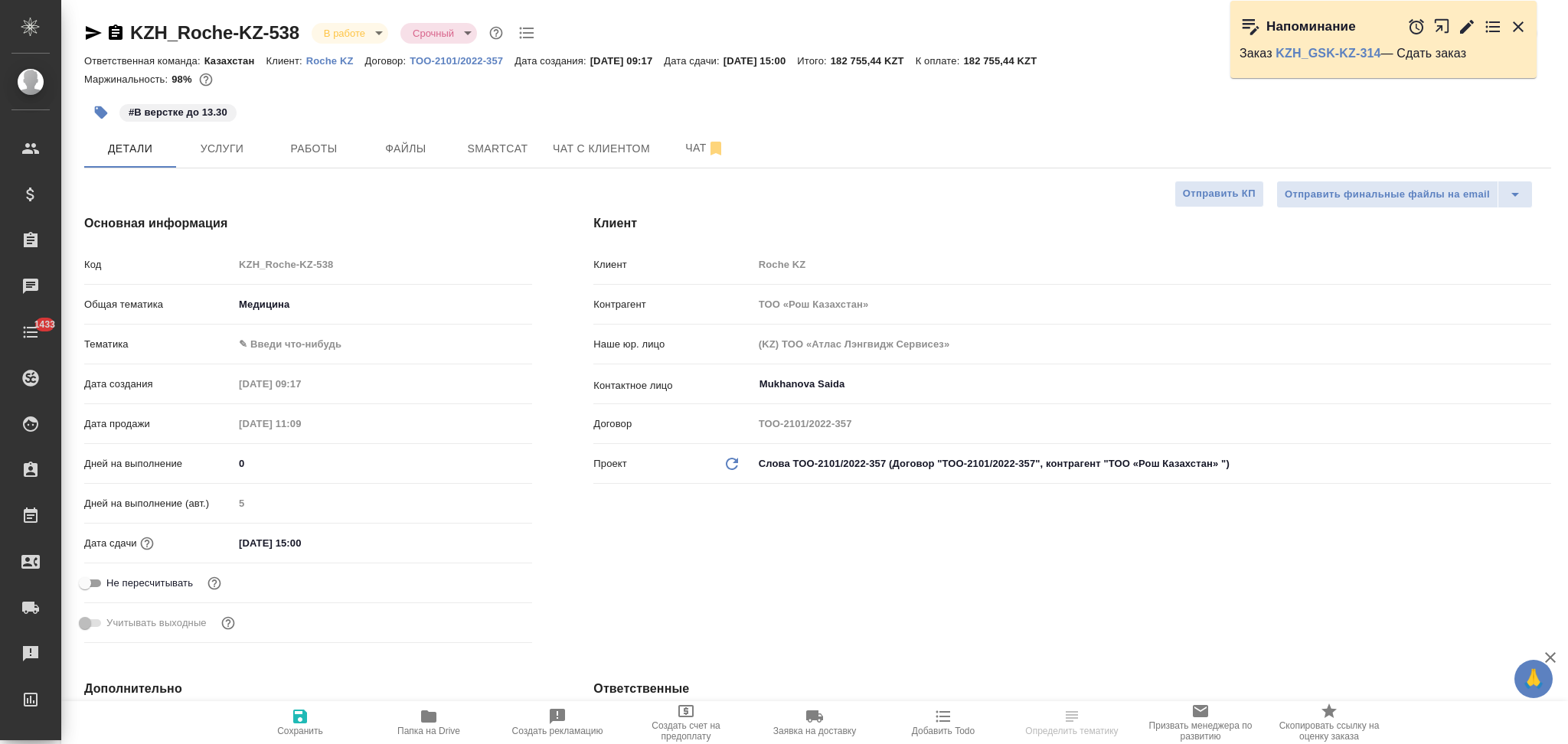
type textarea "x"
select select "RU"
type textarea "x"
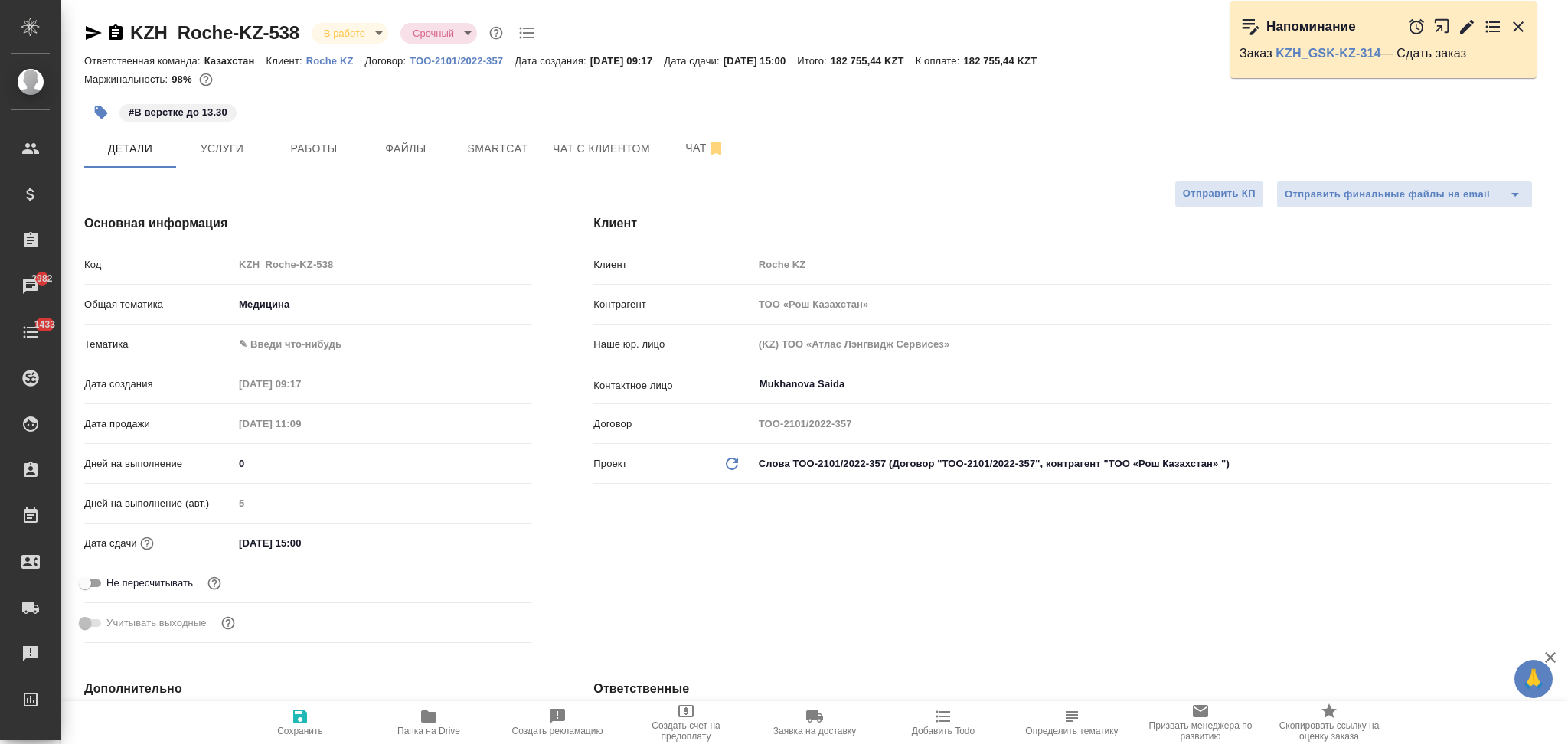
type textarea "x"
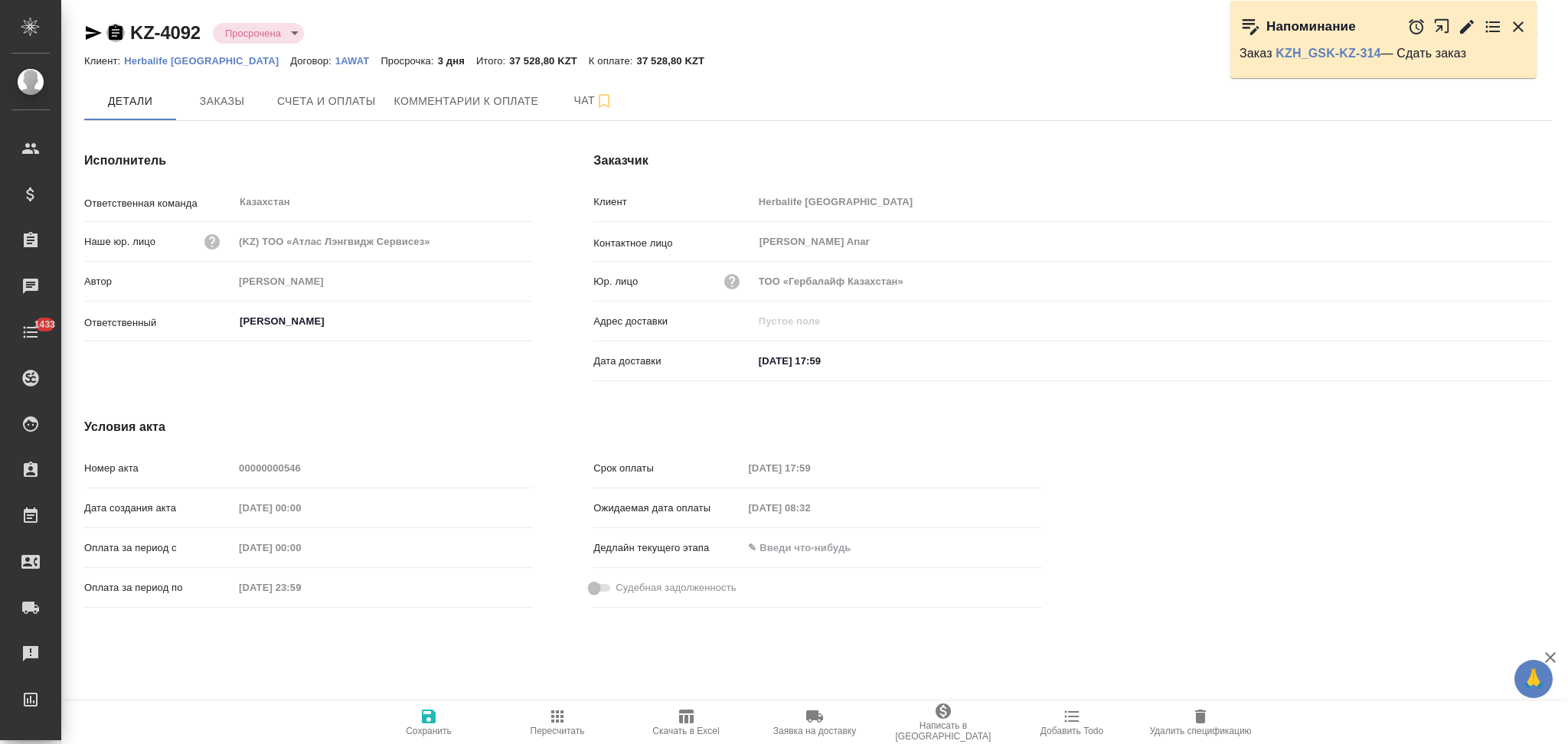
click at [115, 35] on icon "button" at bounding box center [116, 32] width 14 height 16
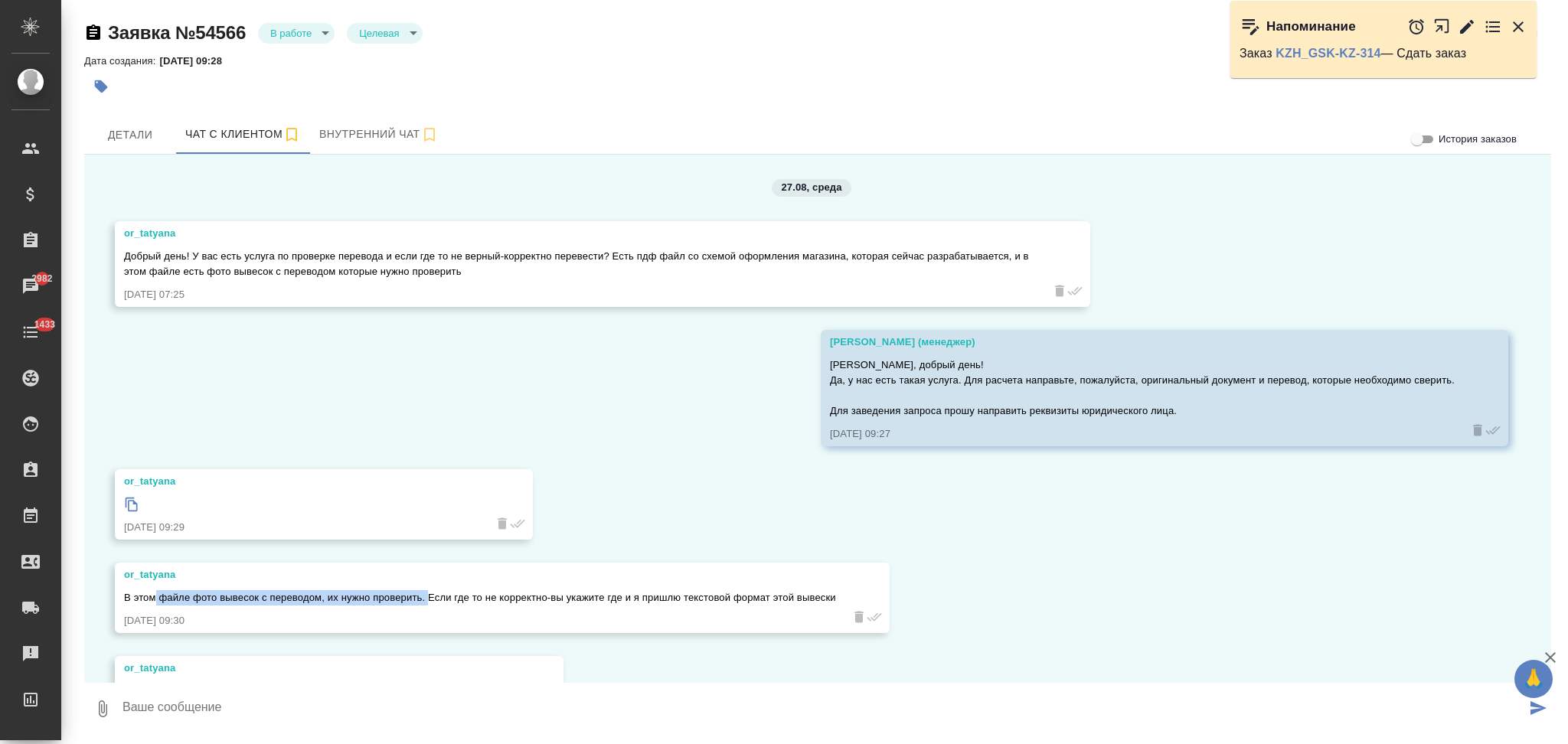
scroll to position [592, 0]
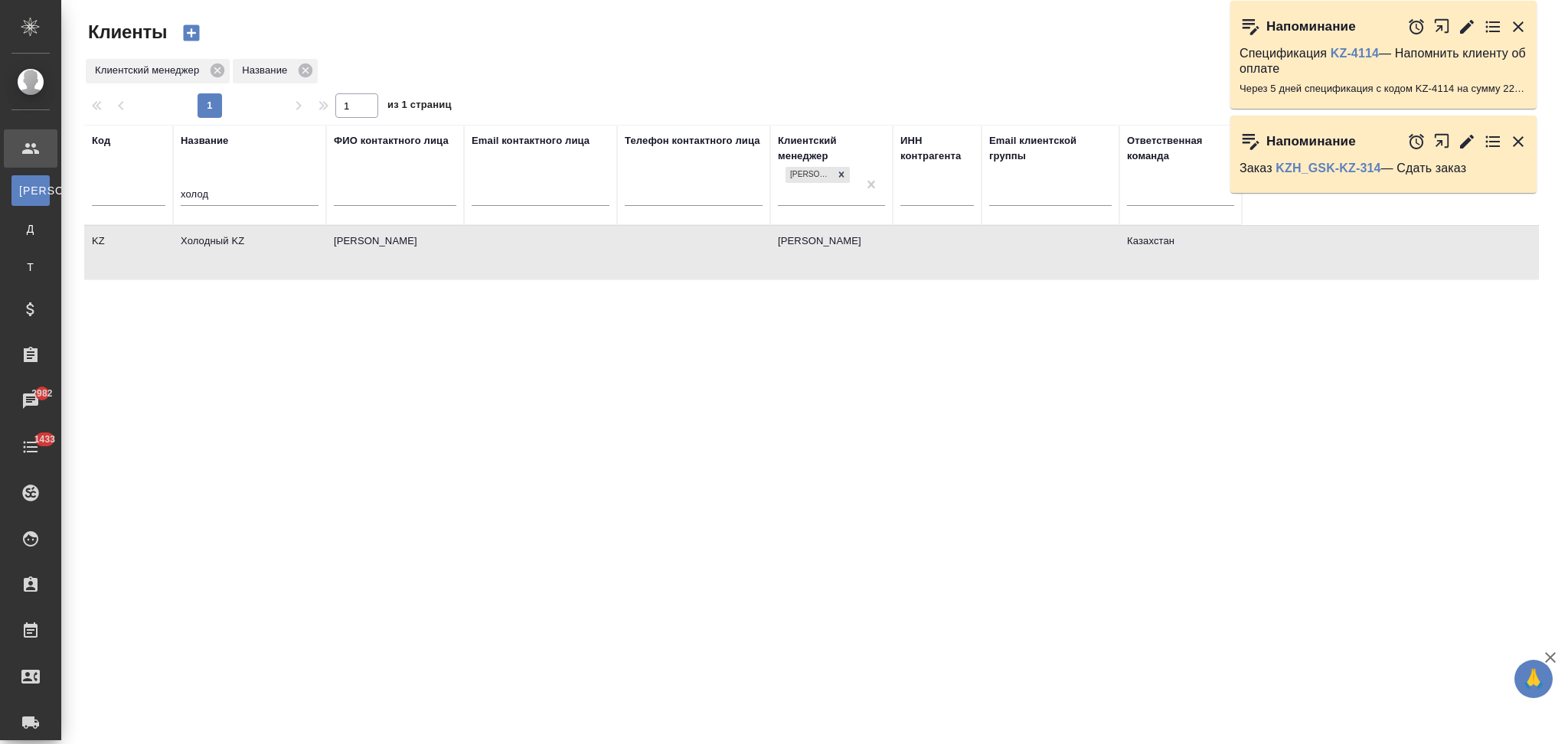
select select "RU"
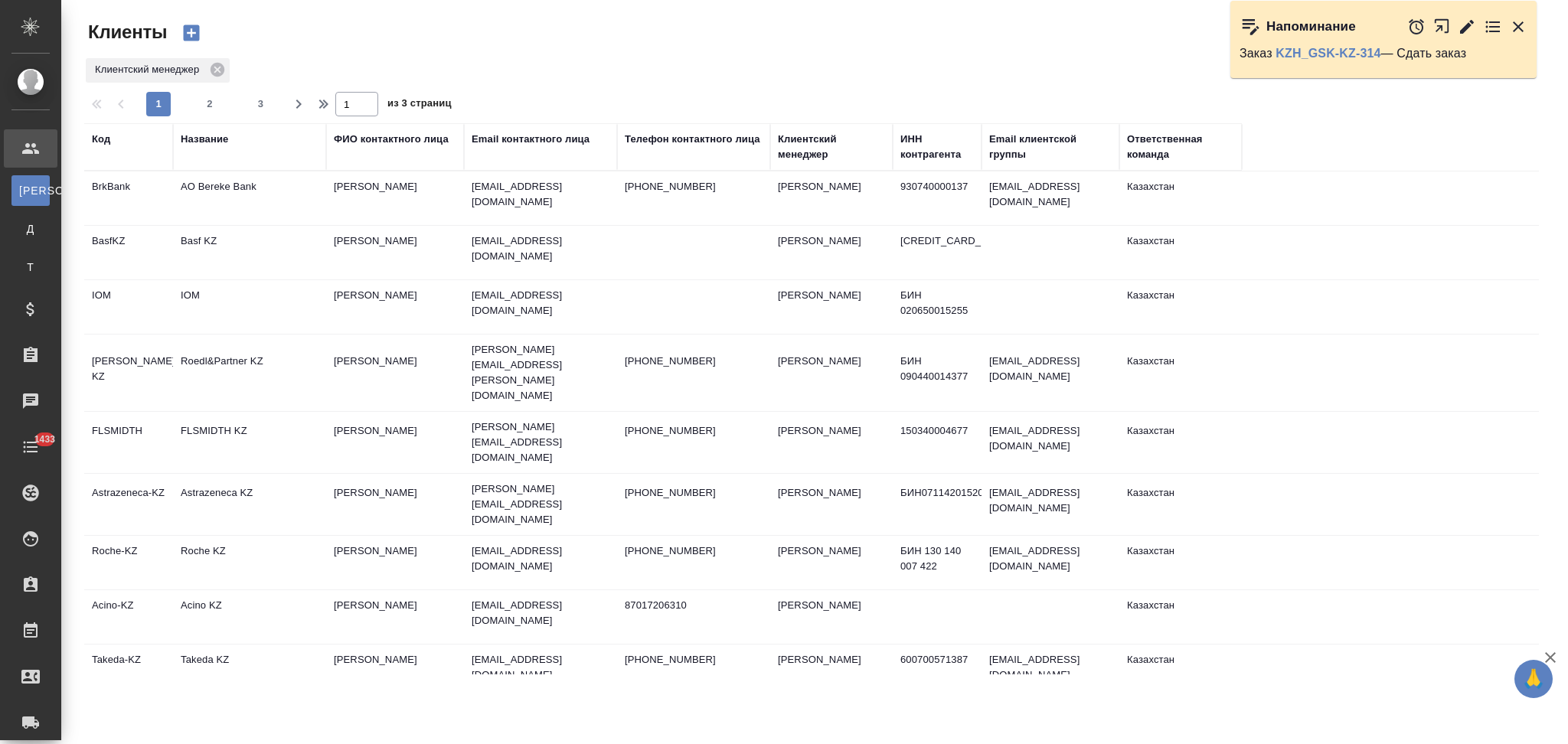
select select "RU"
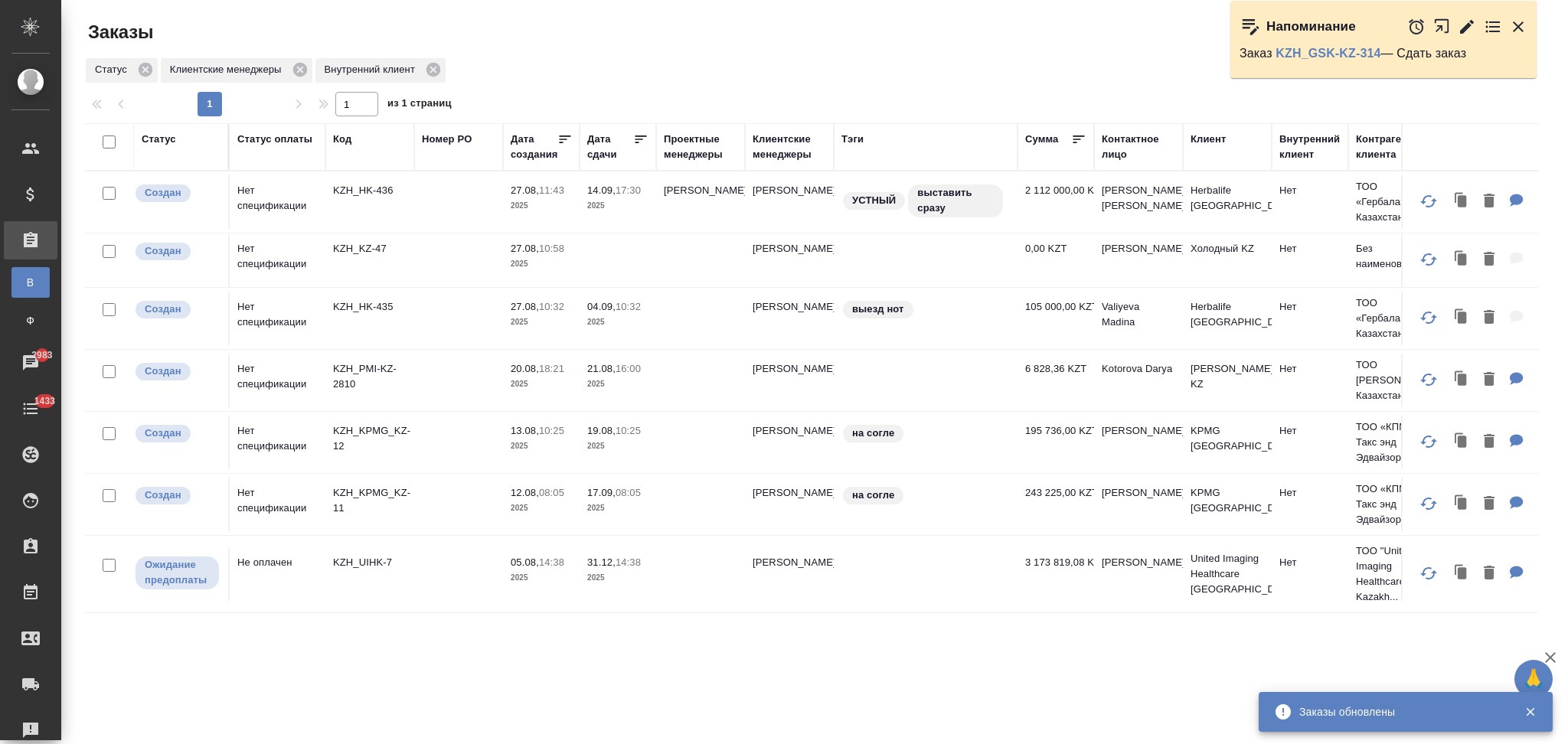
click at [429, 499] on td at bounding box center [458, 505] width 89 height 54
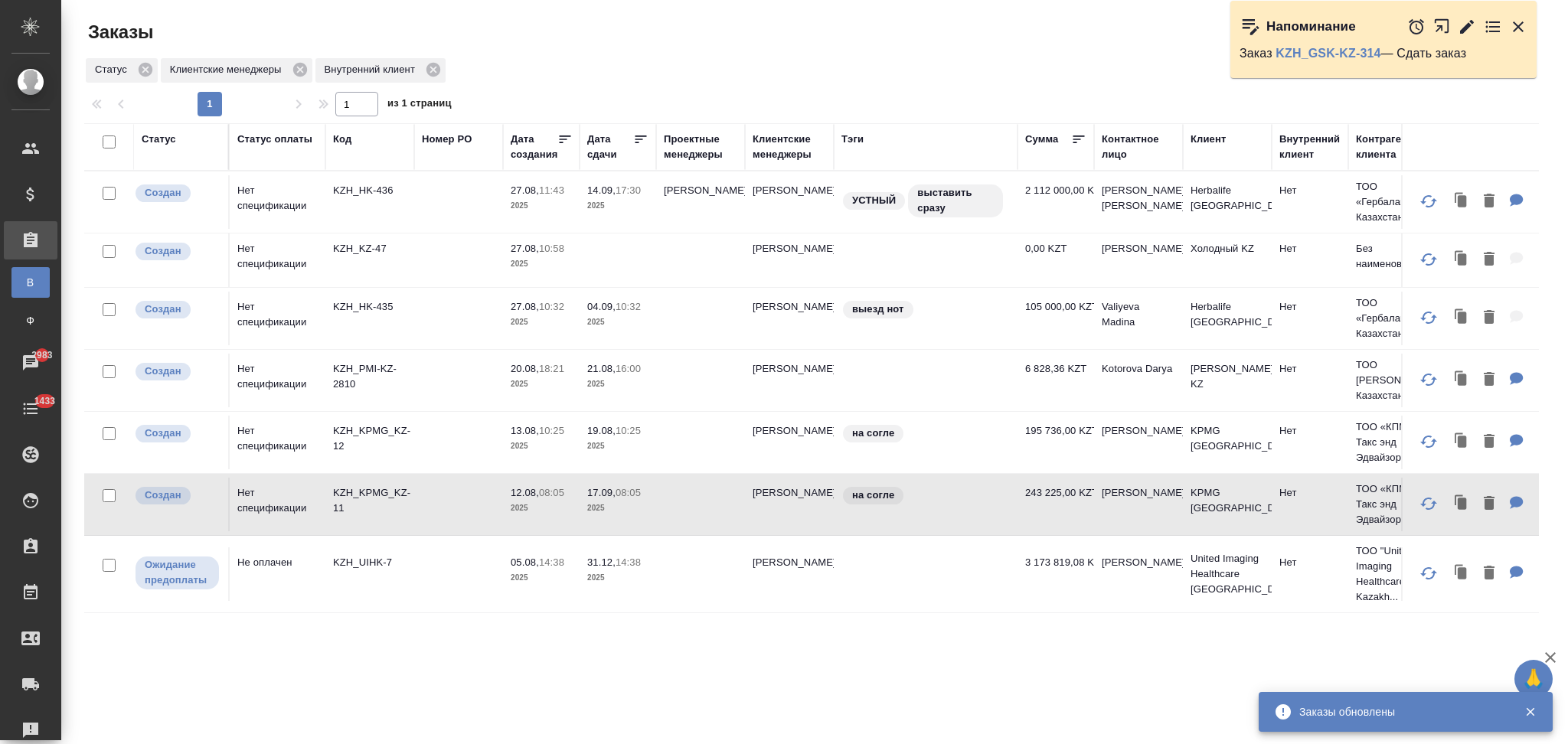
click at [444, 450] on td at bounding box center [458, 442] width 89 height 54
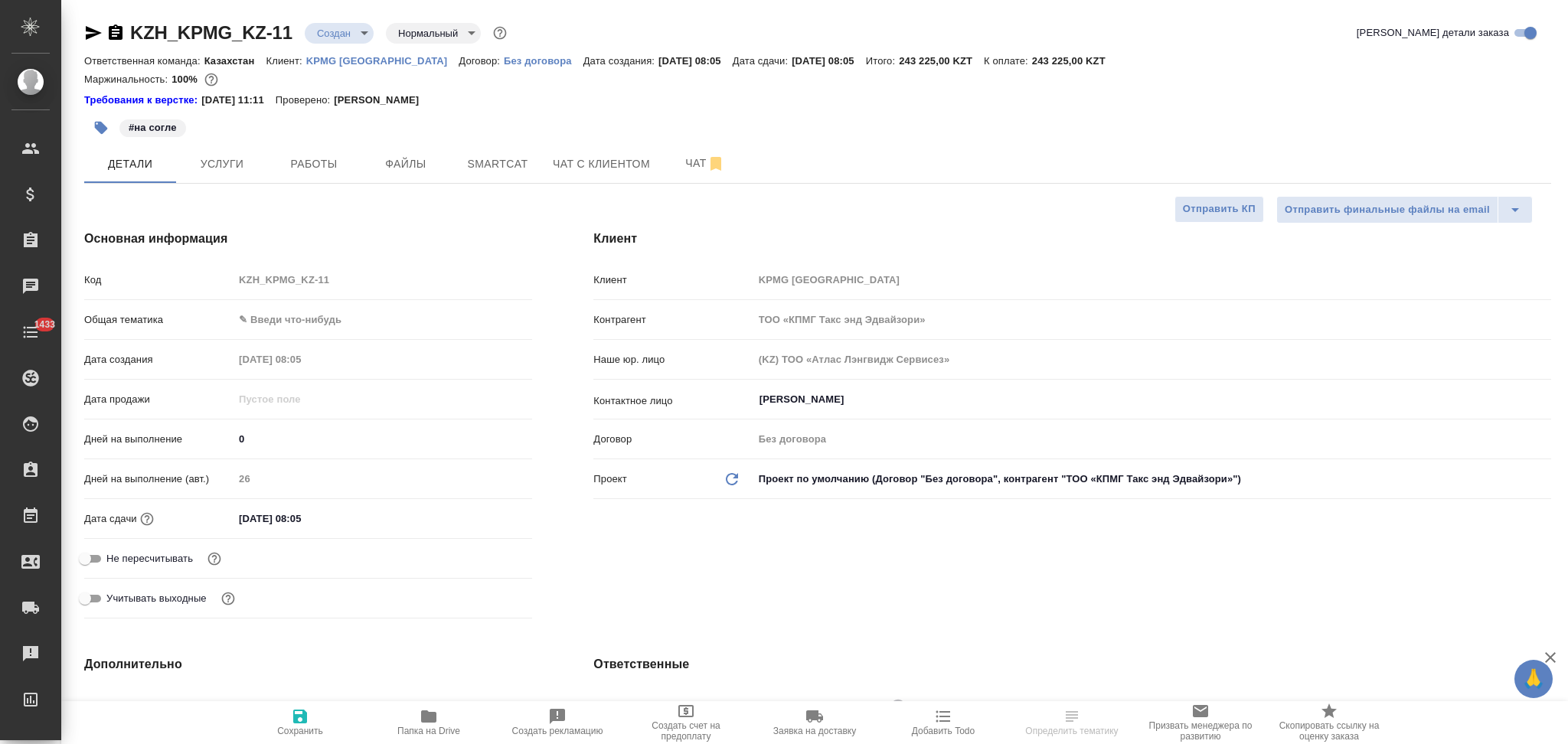
select select "RU"
type textarea "x"
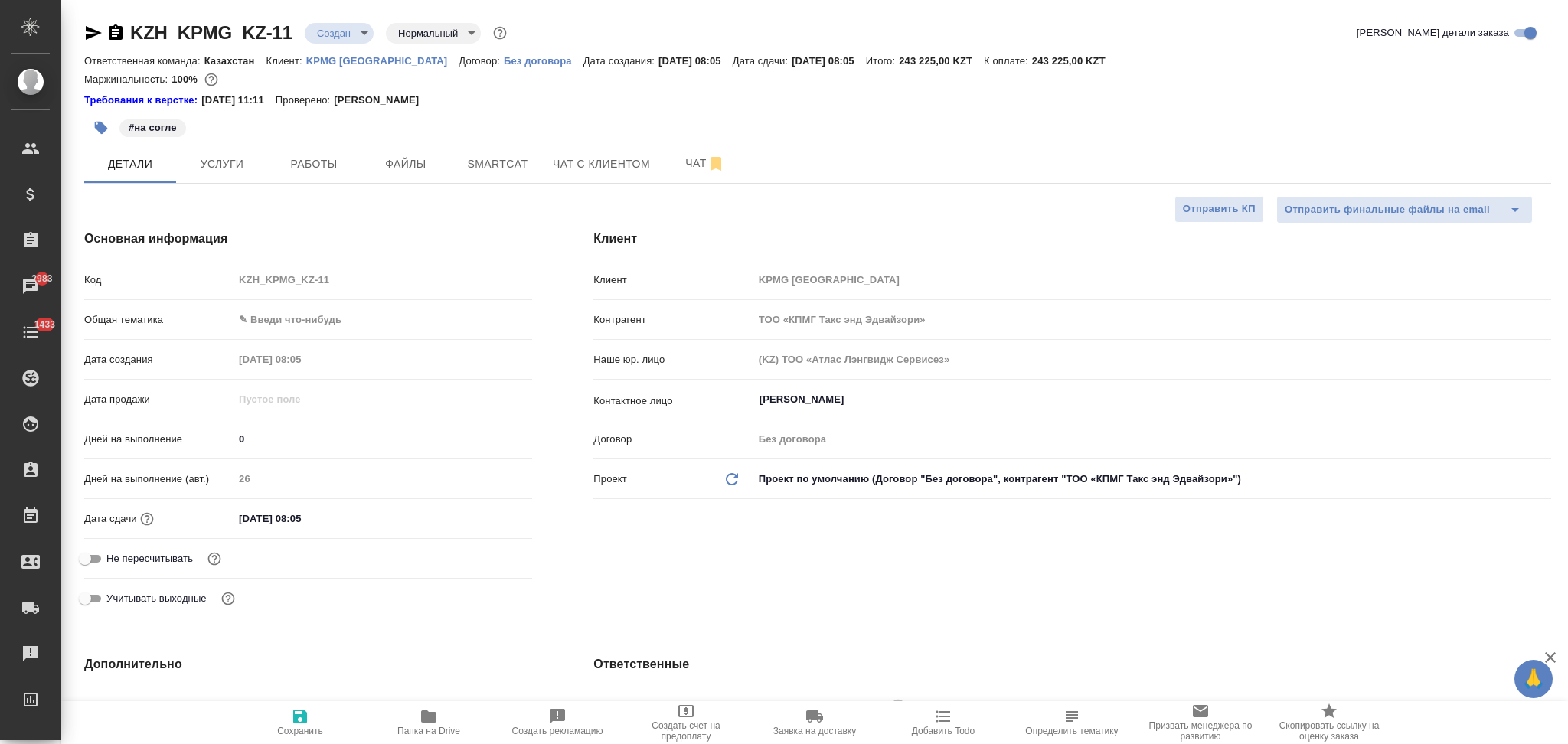
type textarea "x"
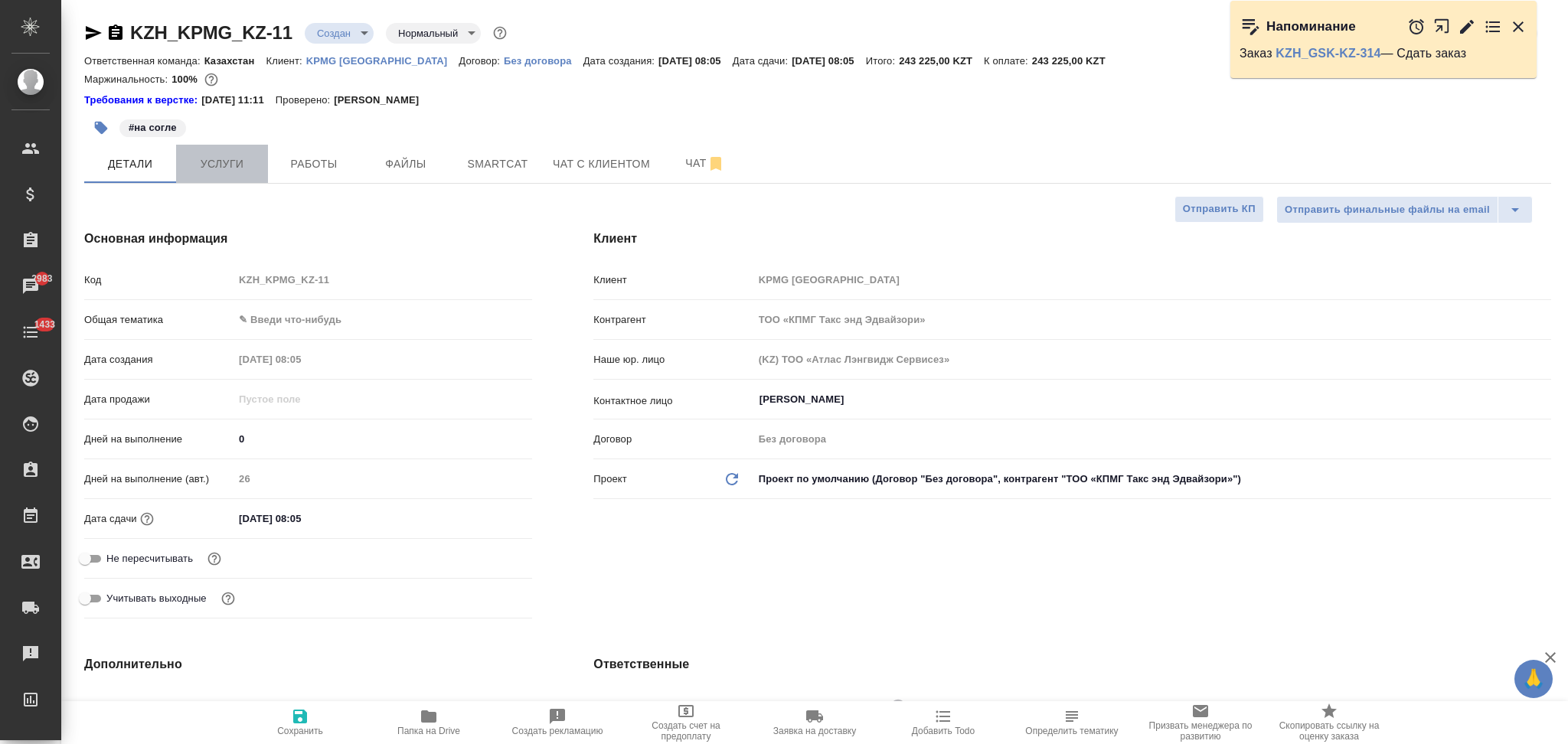
click at [236, 176] on button "Услуги" at bounding box center [222, 163] width 92 height 38
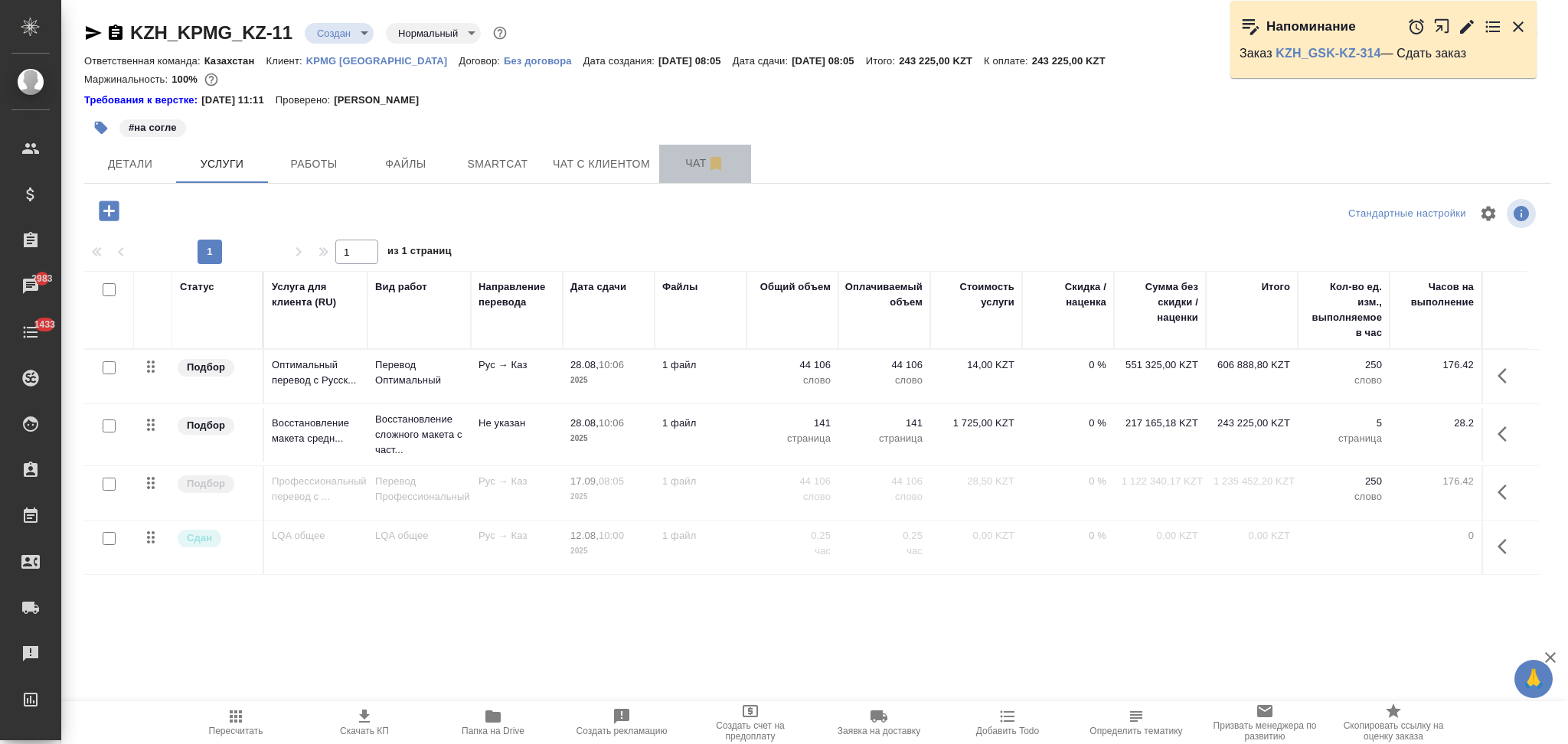
click at [682, 162] on span "Чат" at bounding box center [704, 163] width 73 height 19
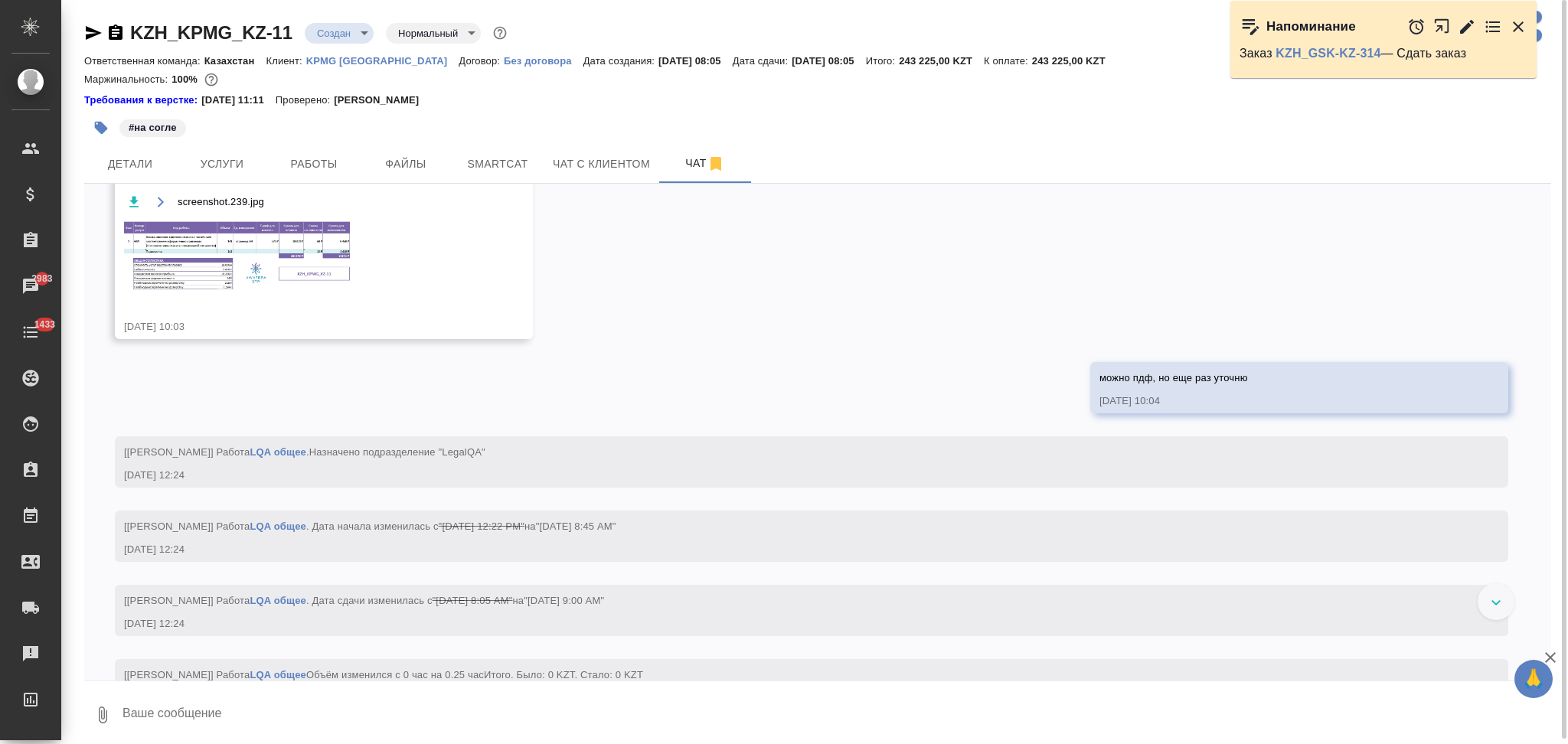
scroll to position [640, 0]
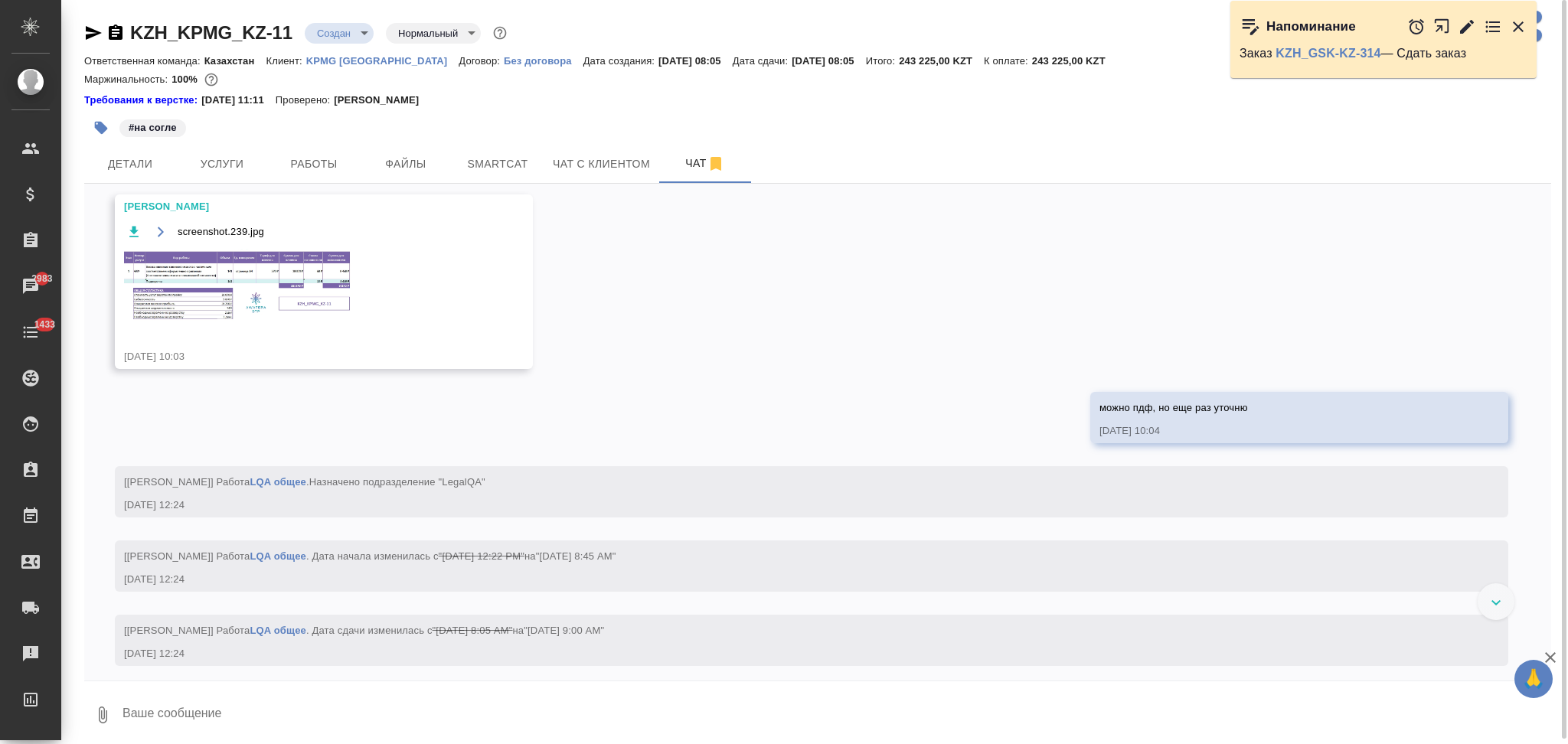
click at [239, 322] on img at bounding box center [239, 285] width 230 height 73
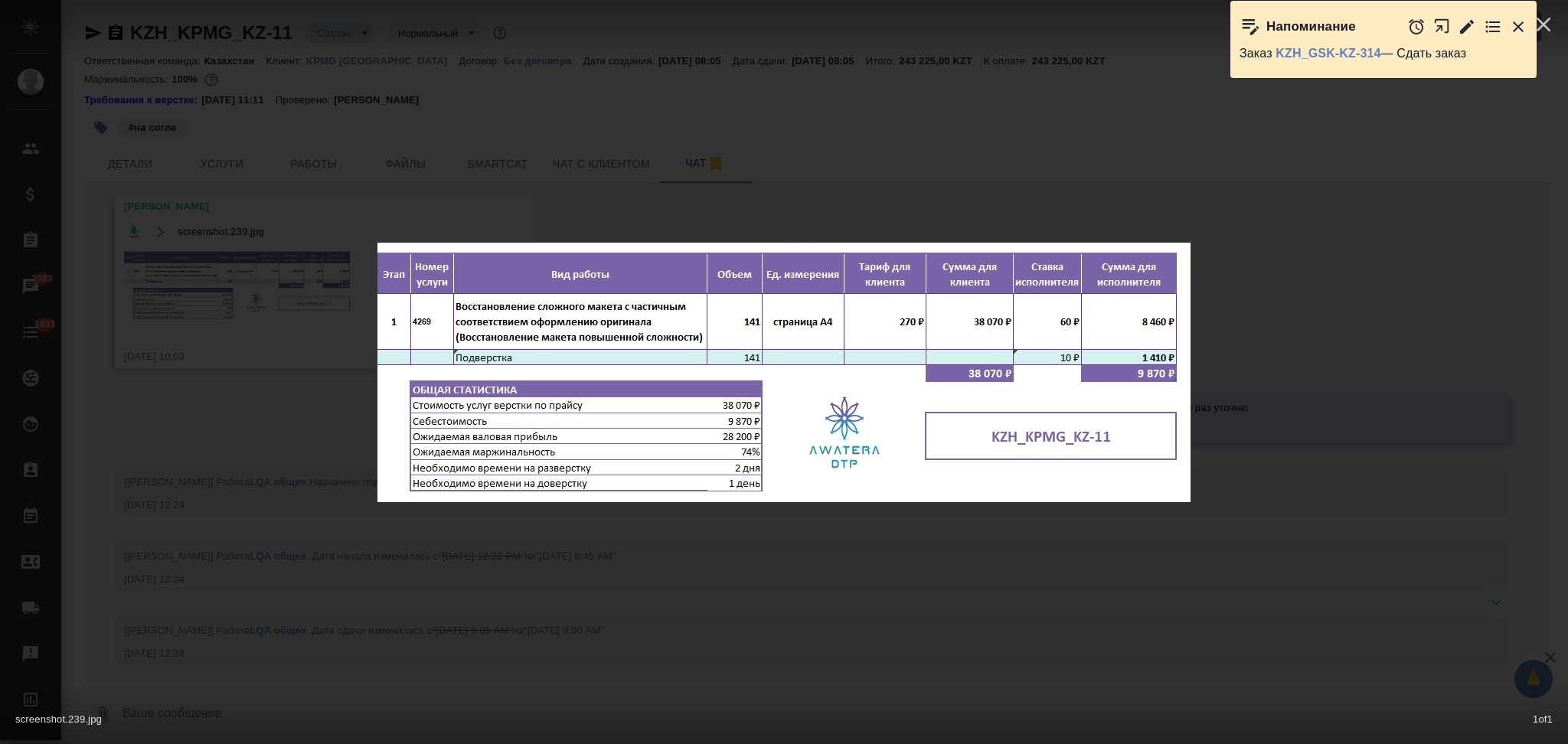
click at [586, 548] on div "screenshot.239.jpg 1 of 1" at bounding box center [784, 372] width 1568 height 744
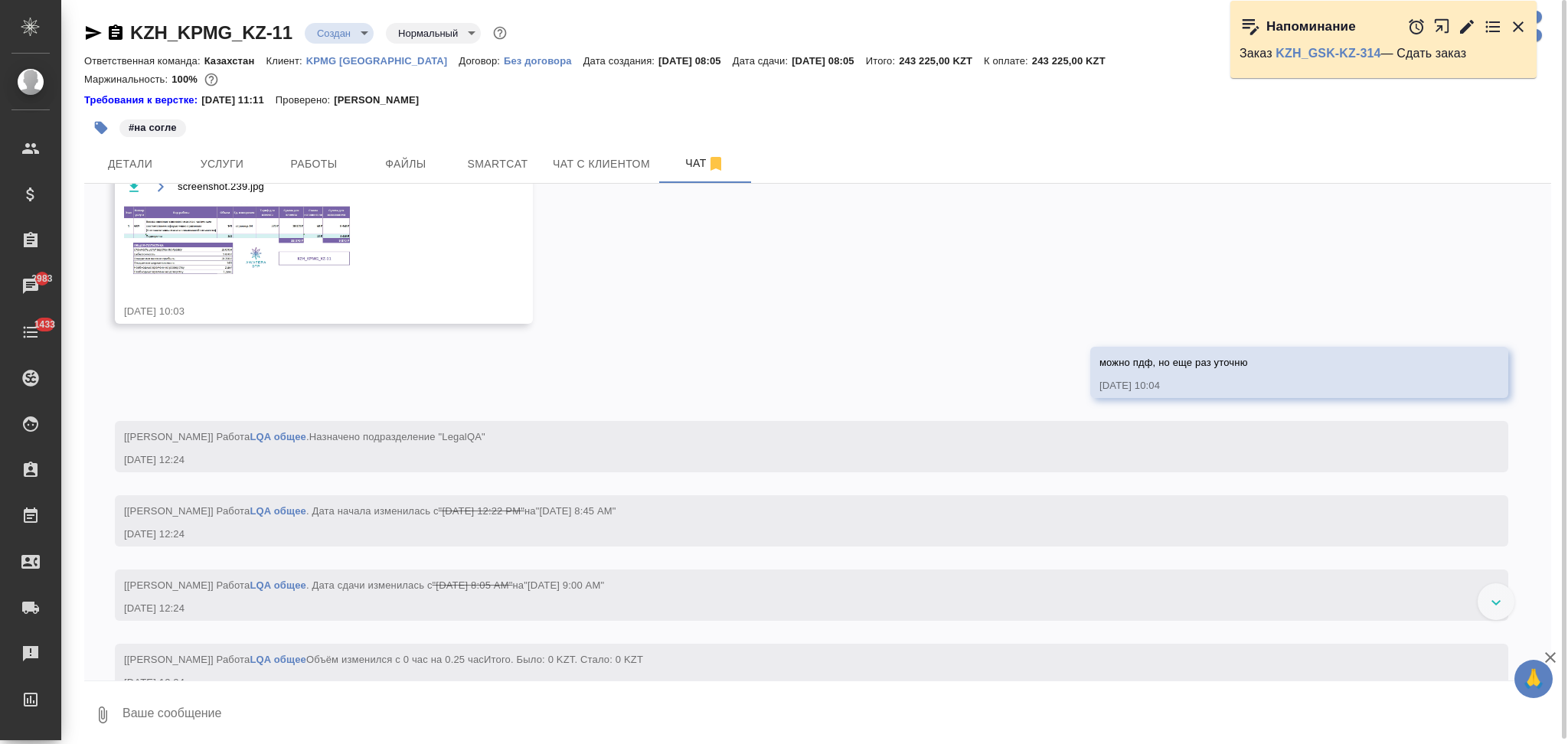
scroll to position [539, 0]
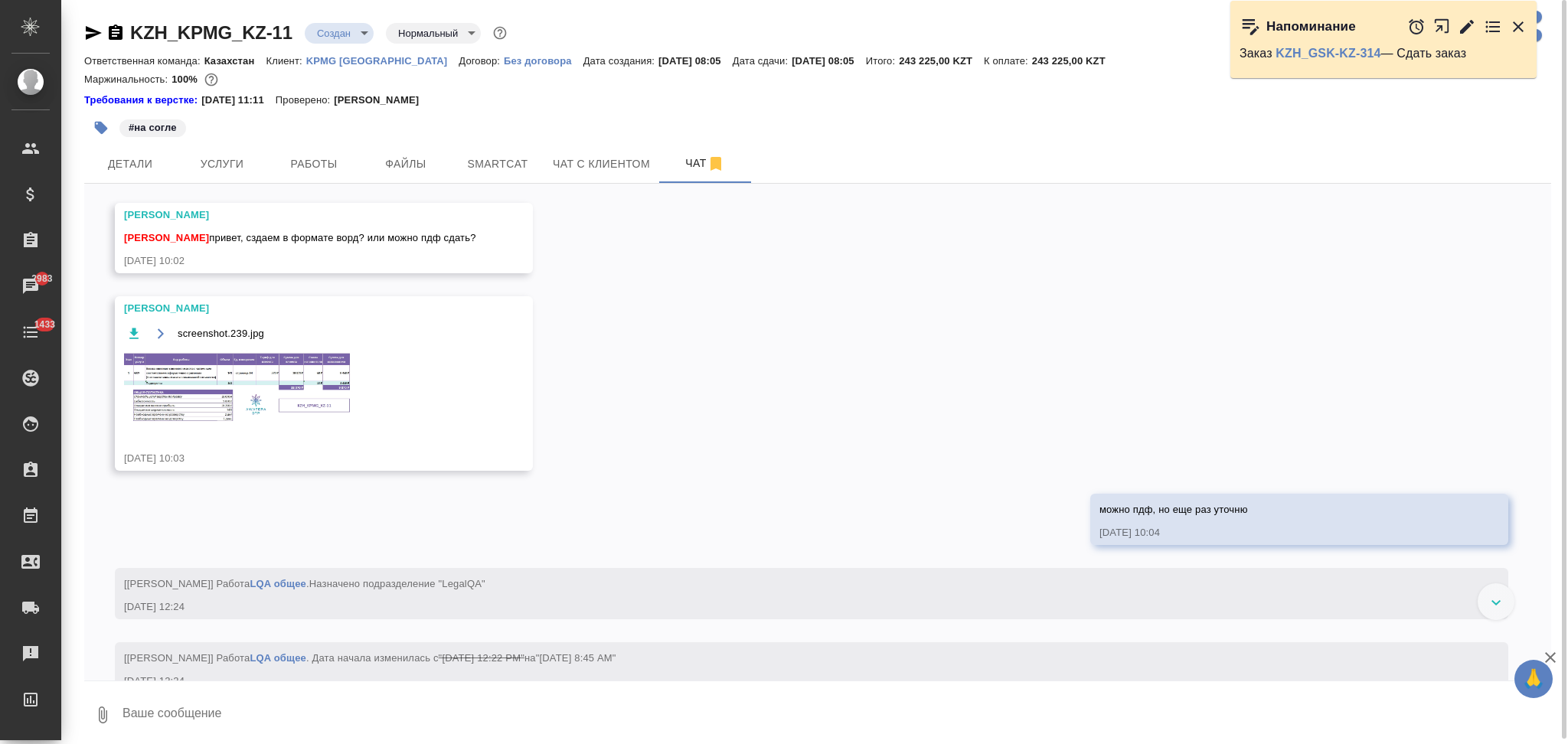
click at [216, 718] on textarea at bounding box center [836, 715] width 1431 height 52
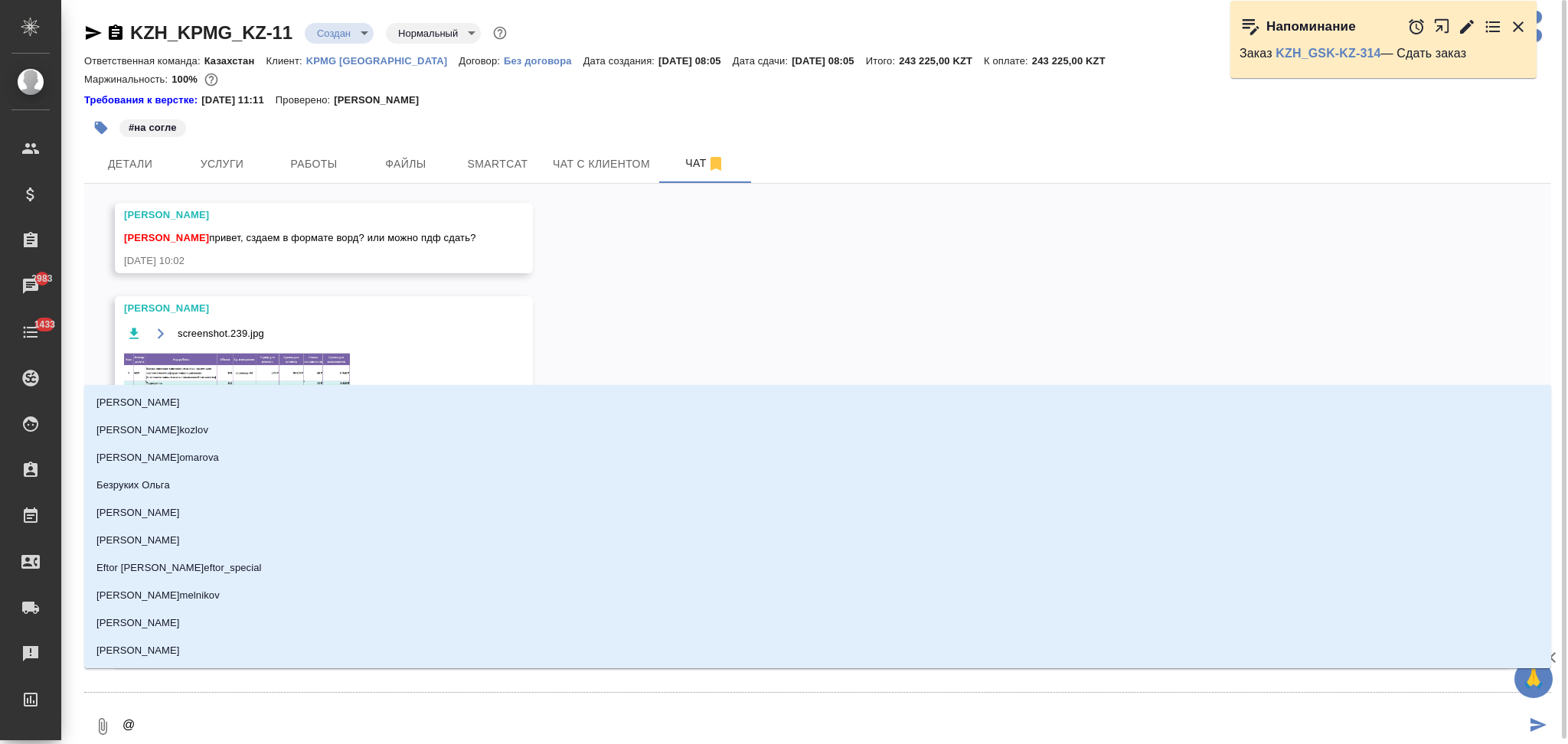
type textarea "@а"
type input "а"
type textarea "@ар"
type input "ар"
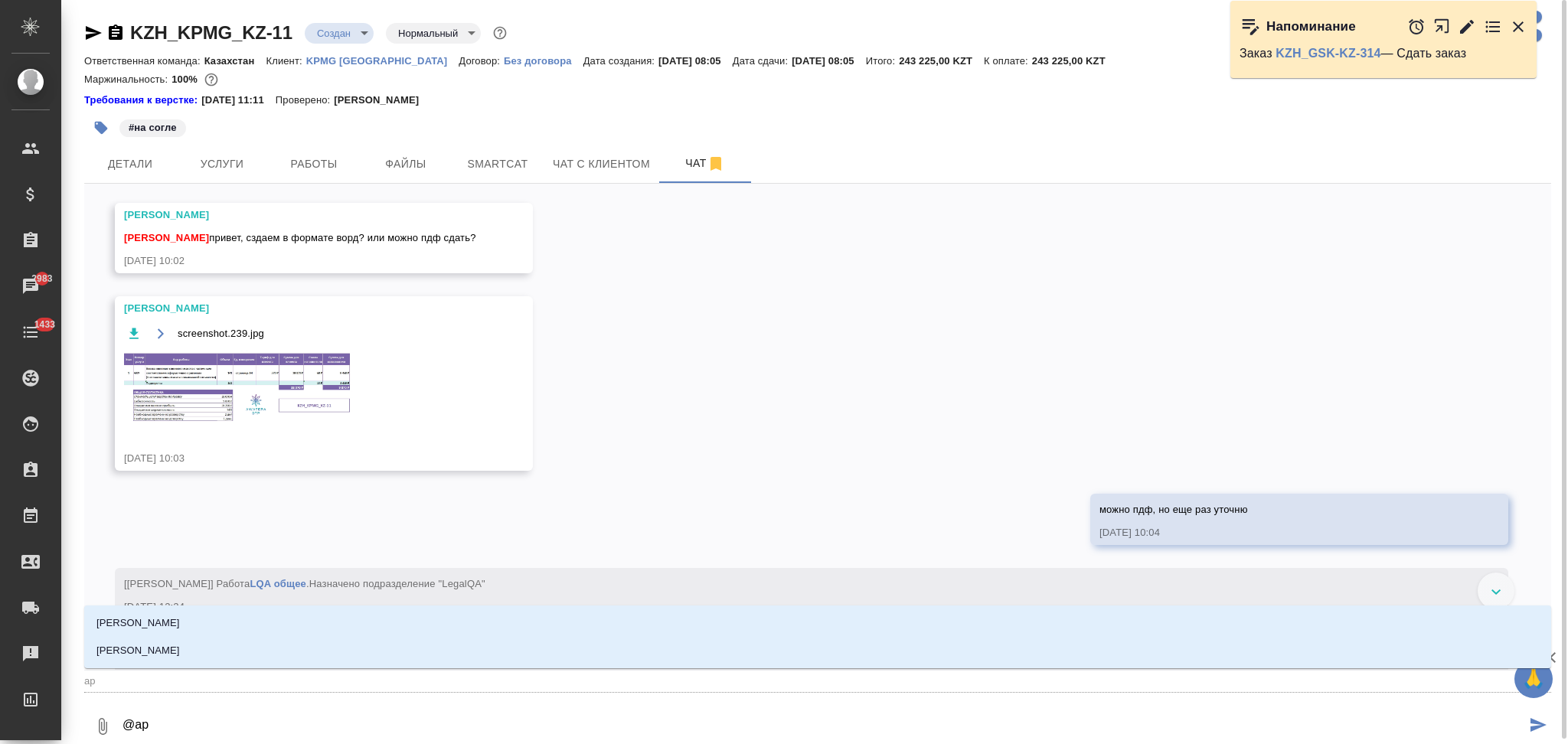
type textarea "@арс"
type input "арс"
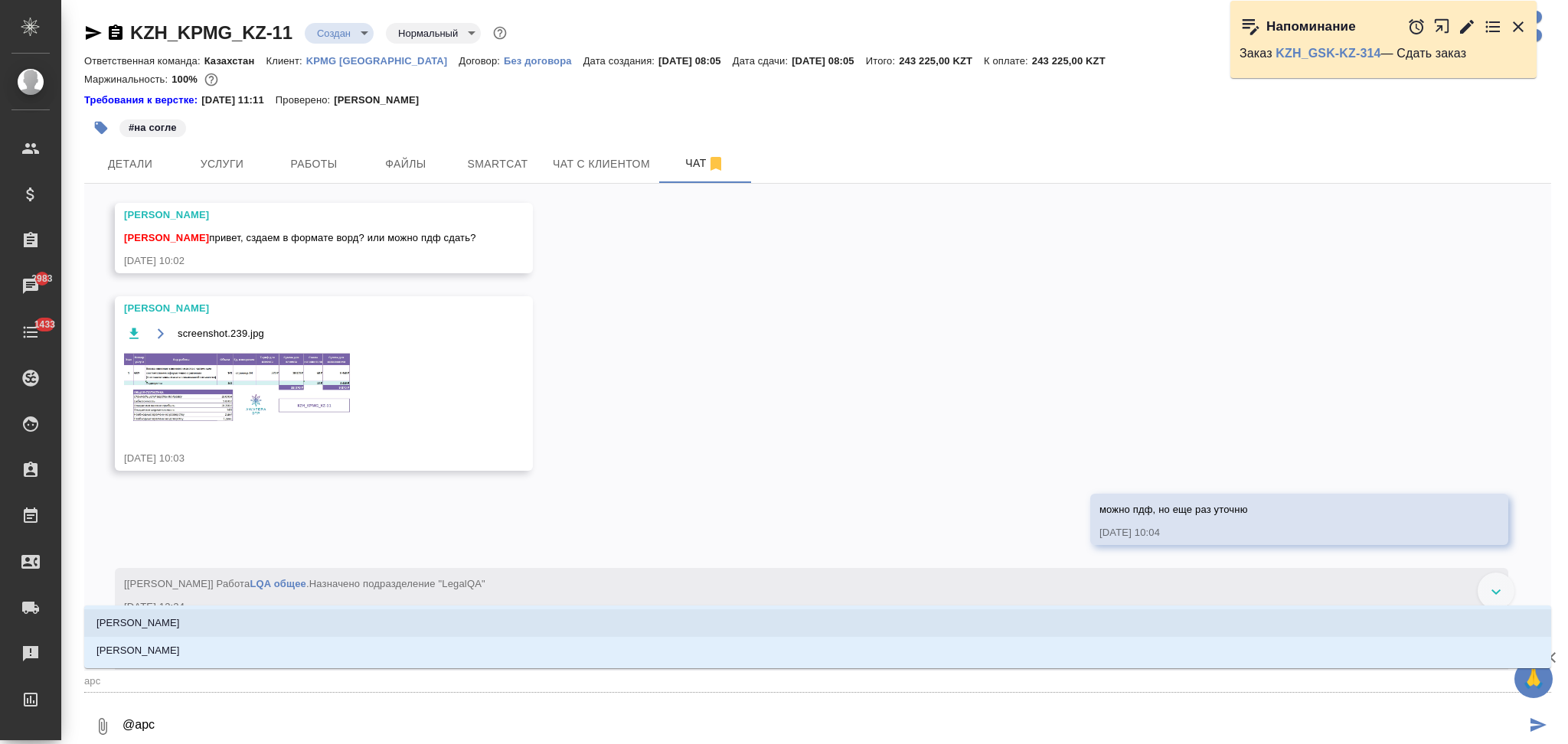
click at [235, 620] on li "[PERSON_NAME]" at bounding box center [817, 623] width 1467 height 28
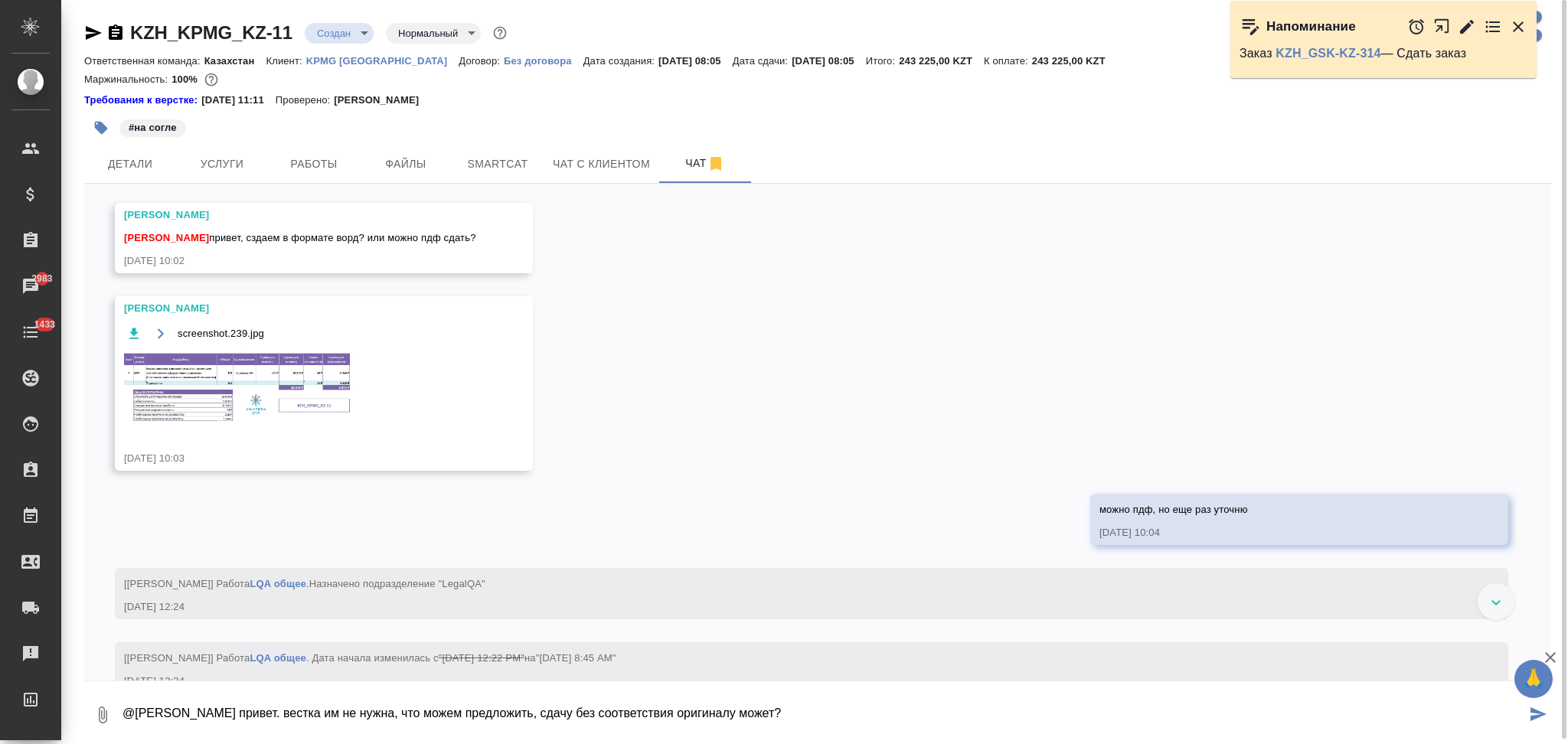
click at [813, 705] on textarea "@Арсеньева Вера привет. вестка им не нужна, что можем предложить, сдачу без соо…" at bounding box center [823, 715] width 1405 height 52
click at [285, 709] on textarea "@Арсеньева Вера привет. вестка им не нужна, что можем предложить, сдачу без соо…" at bounding box center [823, 715] width 1405 height 52
click at [289, 713] on textarea "@Арсеньева Вера привет. вестка им не нужна, что можем предложить, сдачу без соо…" at bounding box center [823, 715] width 1405 height 52
click at [398, 715] on textarea "@Арсеньева Вера привет. верстка им не нужна, что можем предложить, сдачу без со…" at bounding box center [823, 715] width 1405 height 52
click at [398, 714] on textarea "@Арсеньева Вера привет. верстка им не нужна,есть у них дизайнеры, что можем пре…" at bounding box center [823, 715] width 1405 height 52
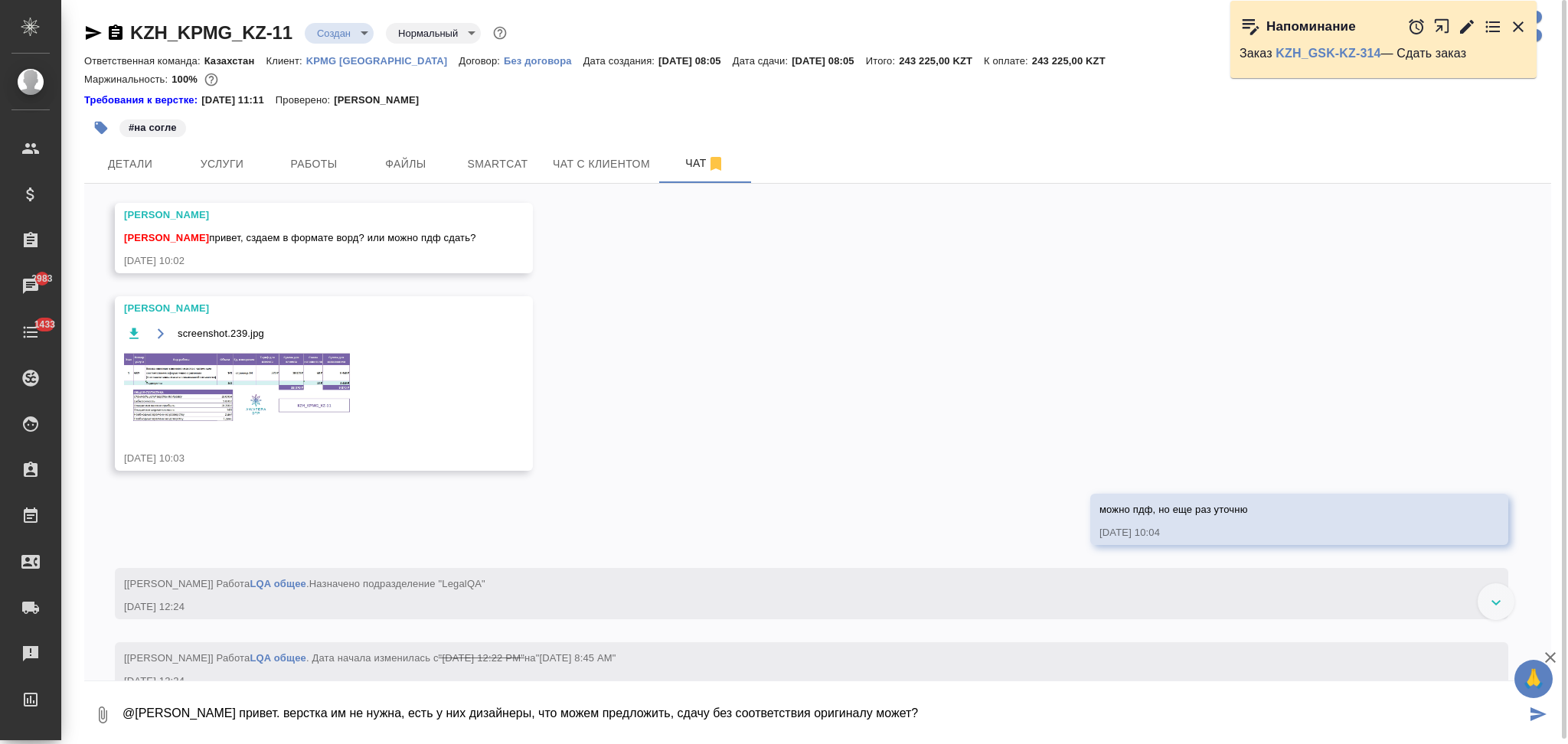
click at [940, 711] on textarea "@Арсеньева Вера привет. верстка им не нужна, есть у них дизайнеры, что можем пр…" at bounding box center [823, 715] width 1405 height 52
type textarea "@Арсеньева Вера привет. верстка им не нужна, есть у них дизайнеры, что можем пр…"
click at [1535, 717] on icon "submit" at bounding box center [1539, 714] width 16 height 14
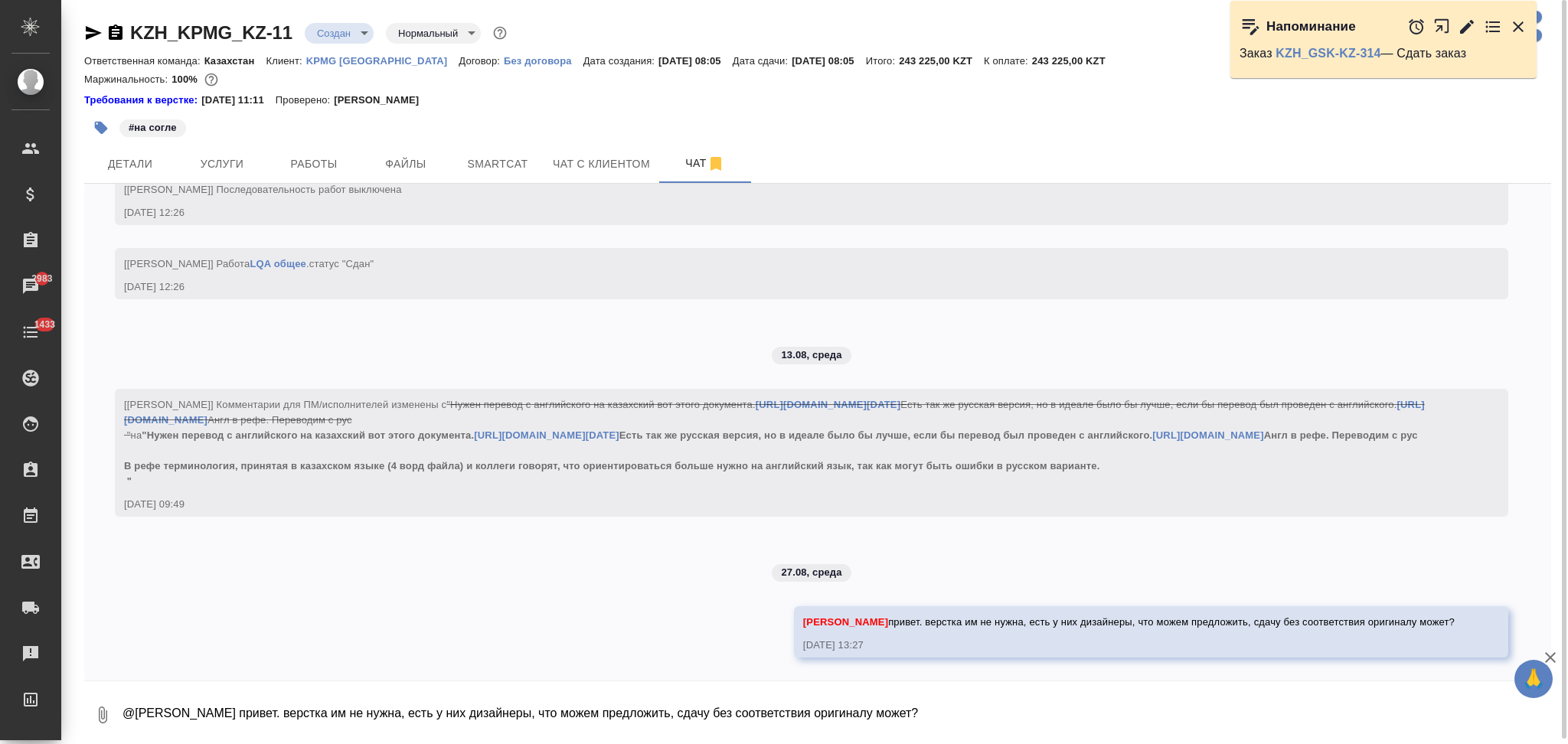
scroll to position [1905, 0]
drag, startPoint x: 871, startPoint y: 620, endPoint x: 1471, endPoint y: 613, distance: 600.0
click at [1471, 613] on div "Арсеньева Вера привет. верстка им не нужна, есть у них дизайнеры, что можем пре…" at bounding box center [1151, 632] width 714 height 51
copy span "привет. верстка им не нужна, есть у них дизайнеры, что можем предложить, сдачу …"
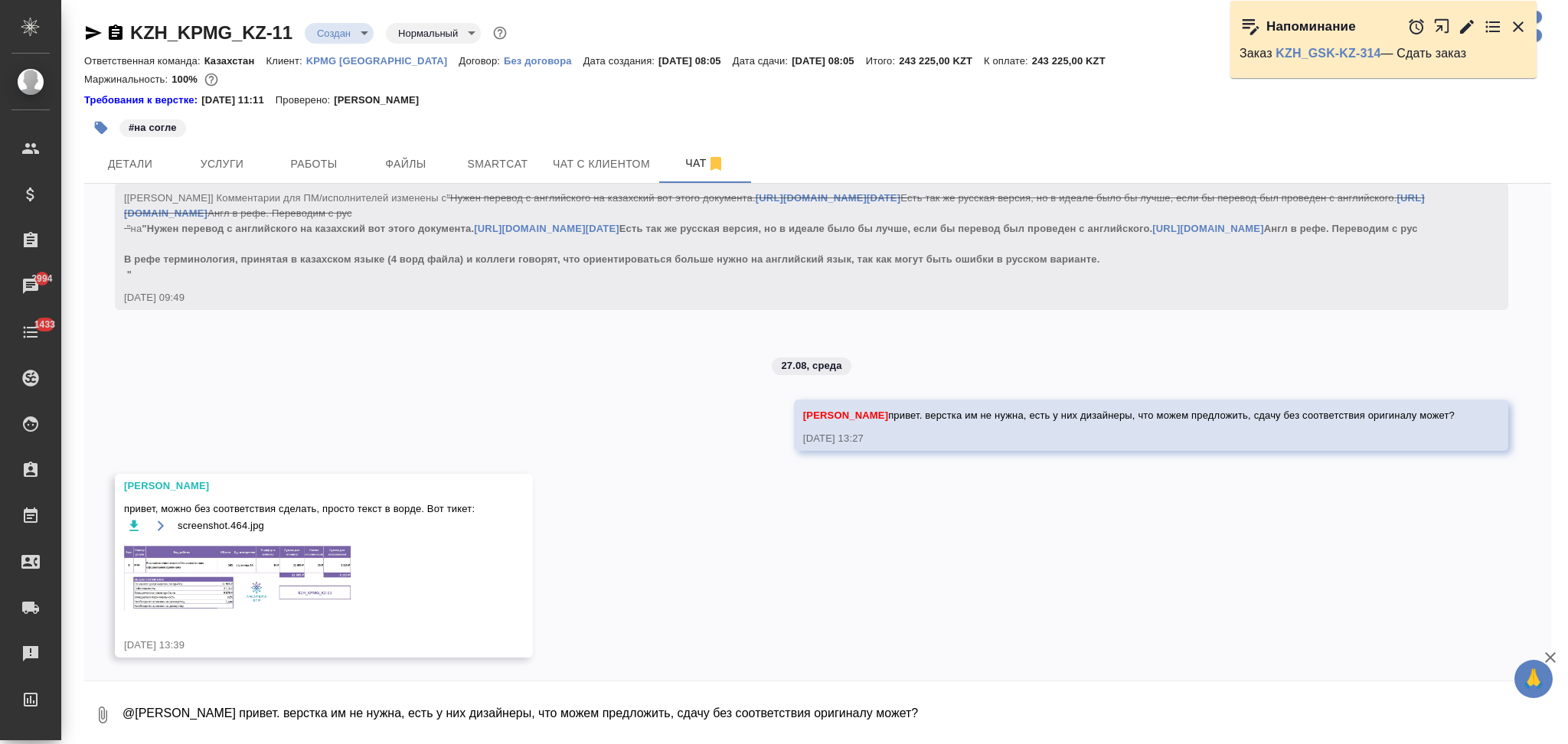
scroll to position [2111, 0]
drag, startPoint x: 161, startPoint y: 508, endPoint x: 425, endPoint y: 508, distance: 264.0
click at [425, 508] on span "привет, можно без соответствия сделать, просто текст в ворде. Вот тикет:" at bounding box center [302, 509] width 355 height 16
copy span "можно без соответствия сделать, просто текст в ворде."
click at [196, 566] on img at bounding box center [239, 577] width 230 height 67
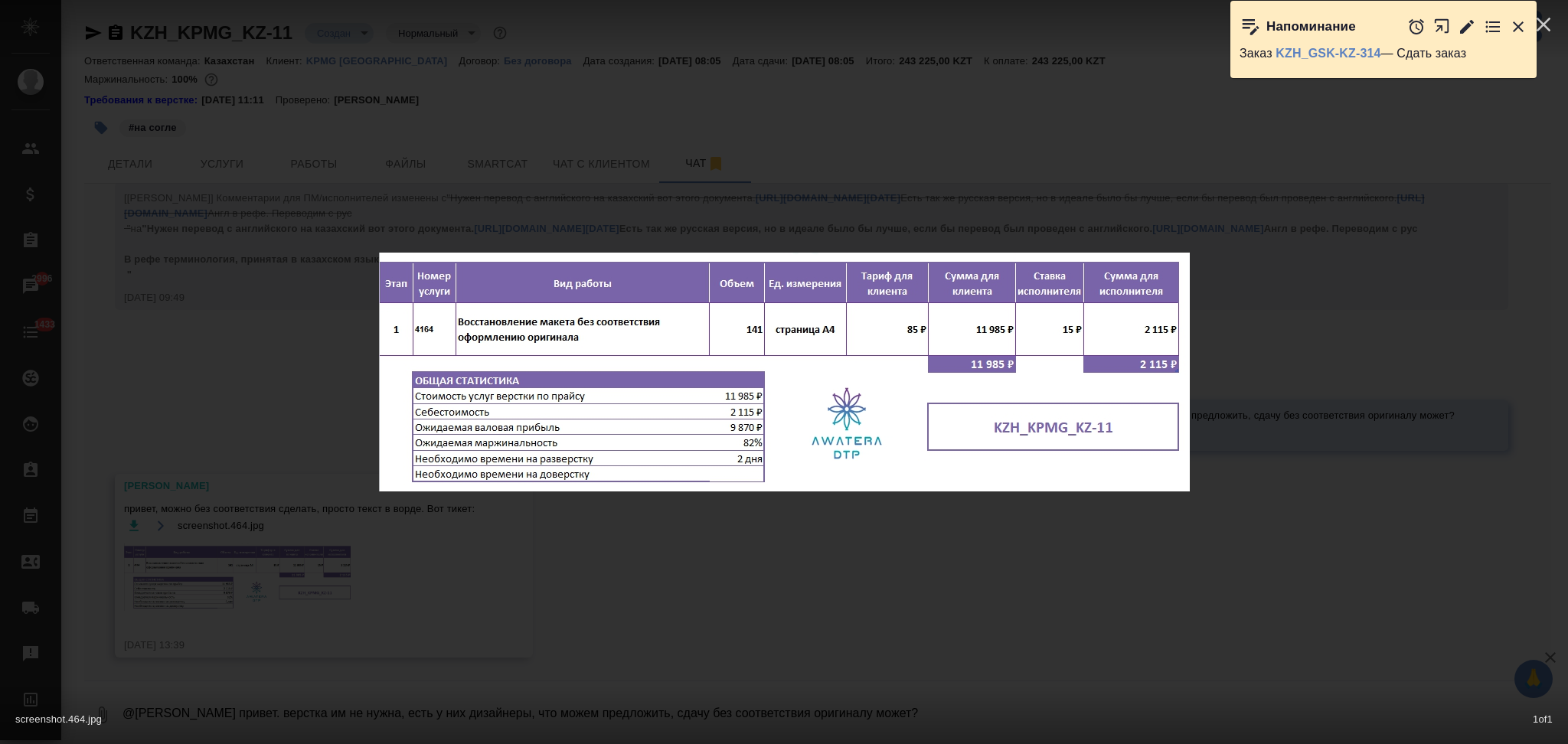
click at [243, 319] on div "screenshot.464.jpg 1 of 1" at bounding box center [784, 372] width 1568 height 744
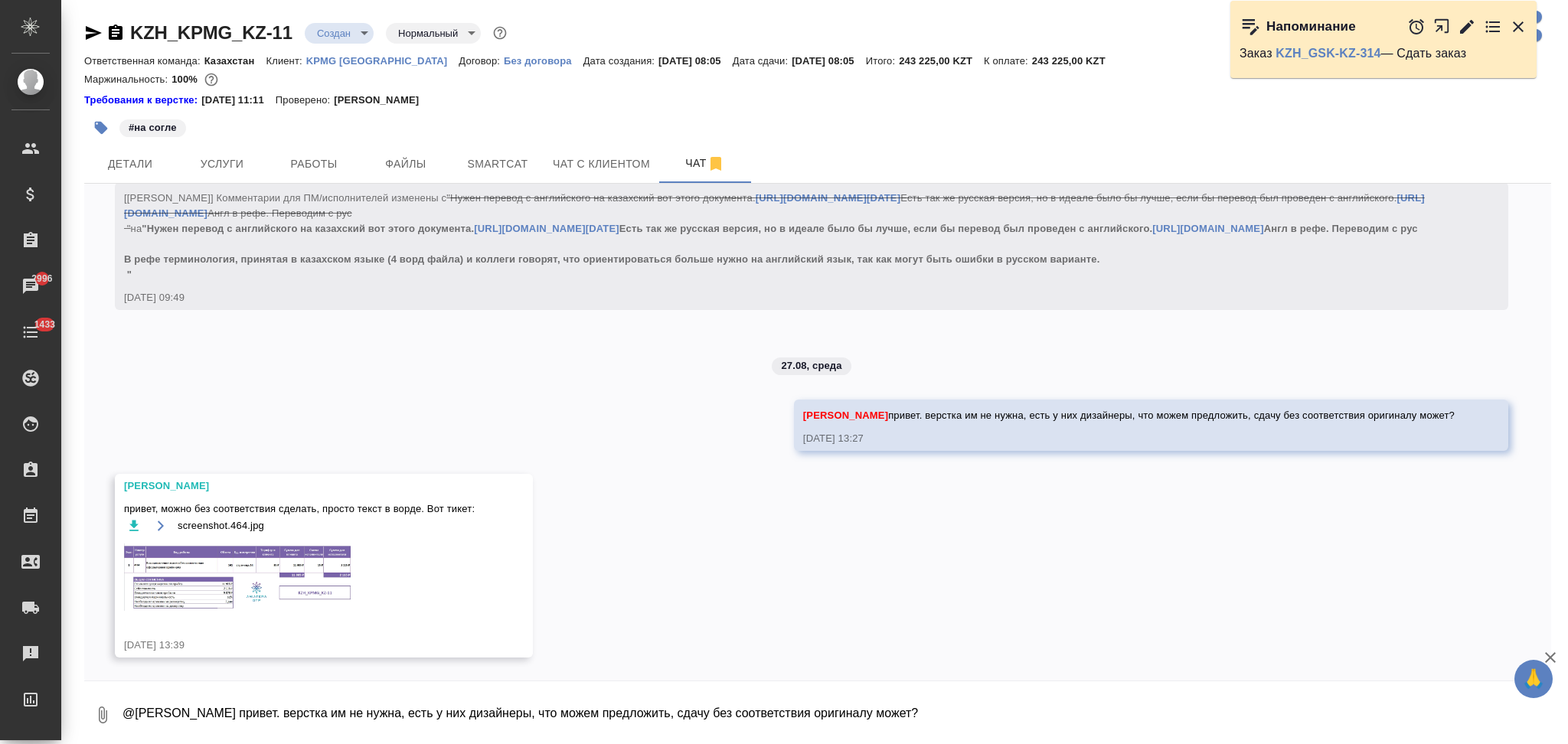
click at [215, 157] on span "Услуги" at bounding box center [221, 164] width 73 height 19
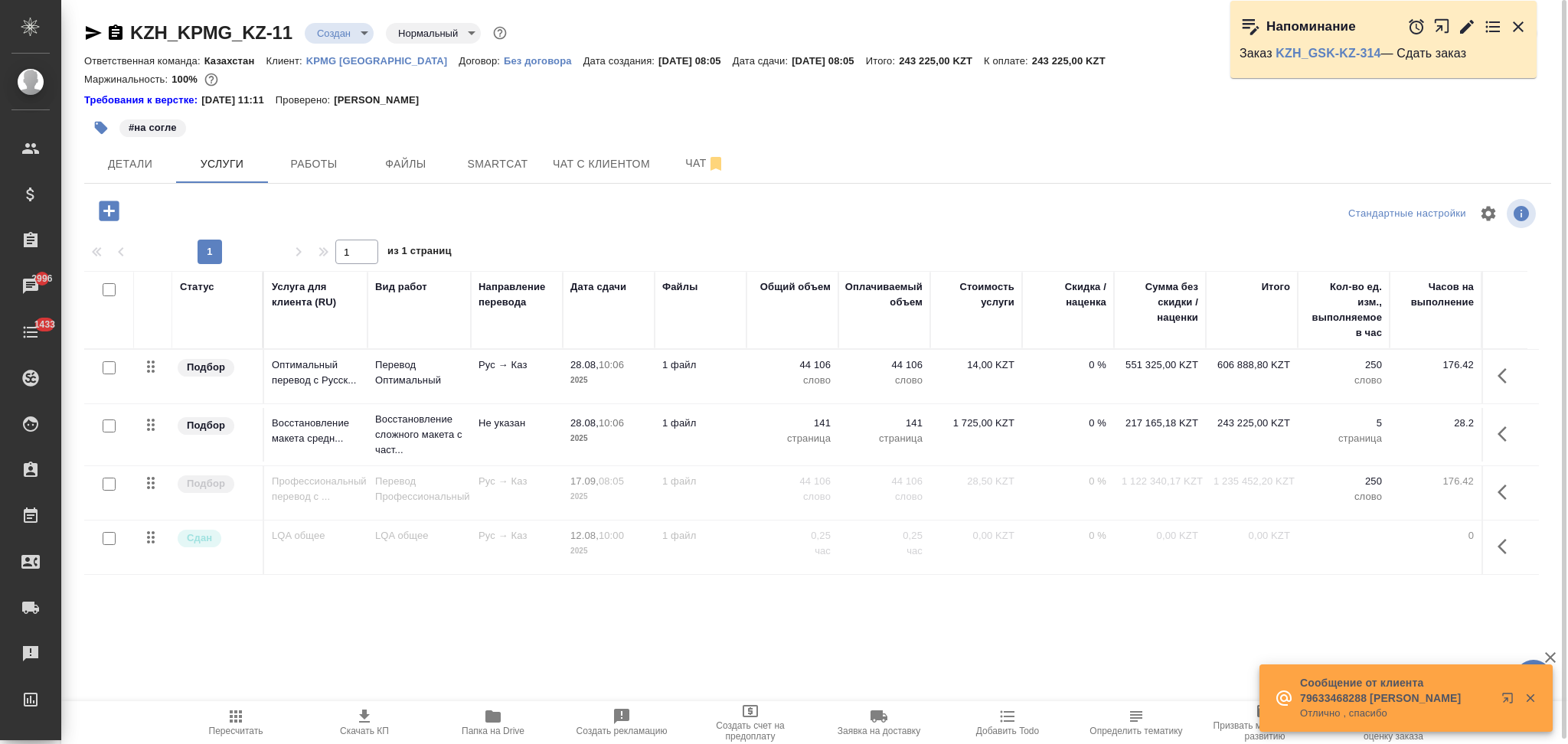
click at [109, 30] on icon "button" at bounding box center [116, 32] width 14 height 16
click at [491, 728] on span "Папка на Drive" at bounding box center [493, 731] width 63 height 10
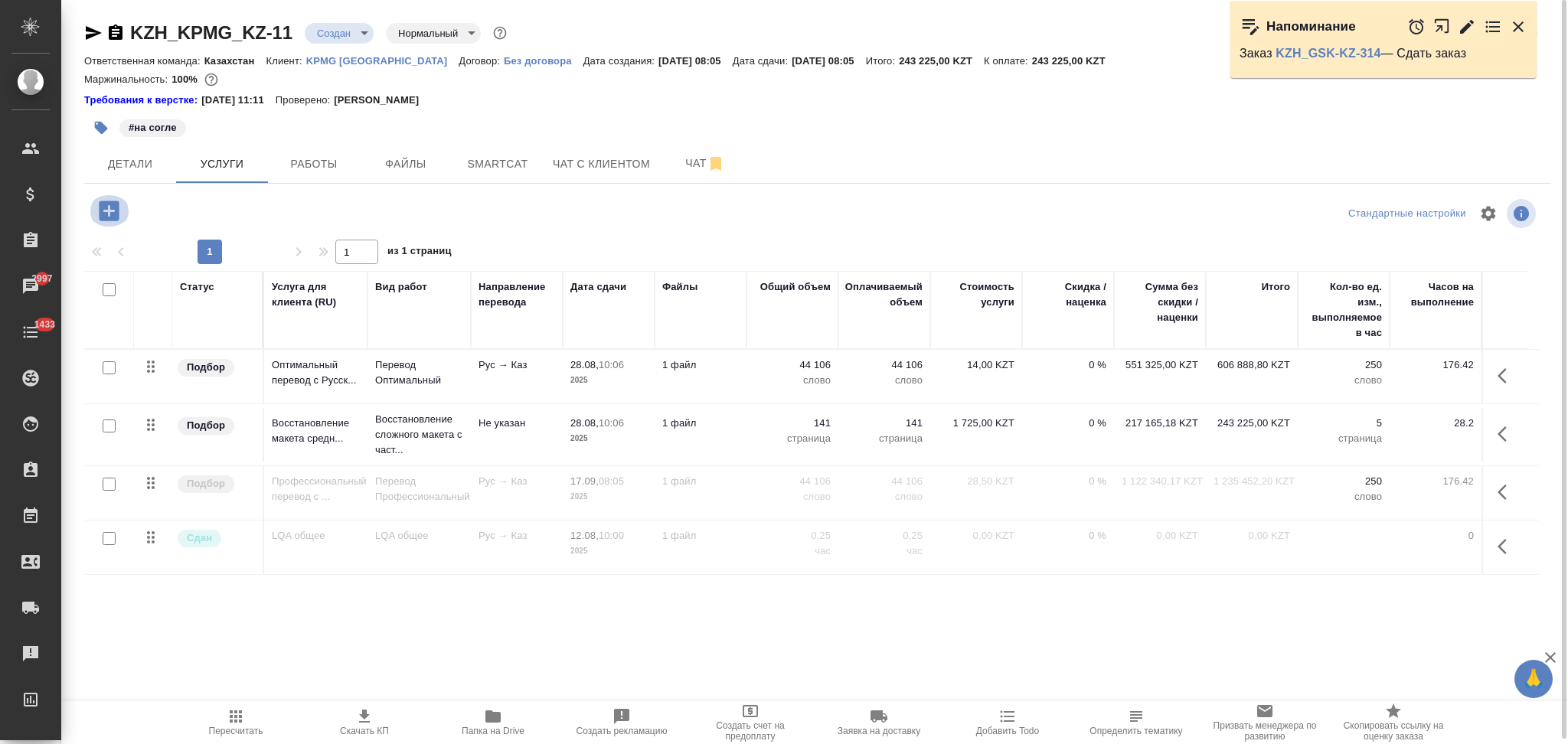
click at [107, 214] on icon "button" at bounding box center [108, 210] width 20 height 20
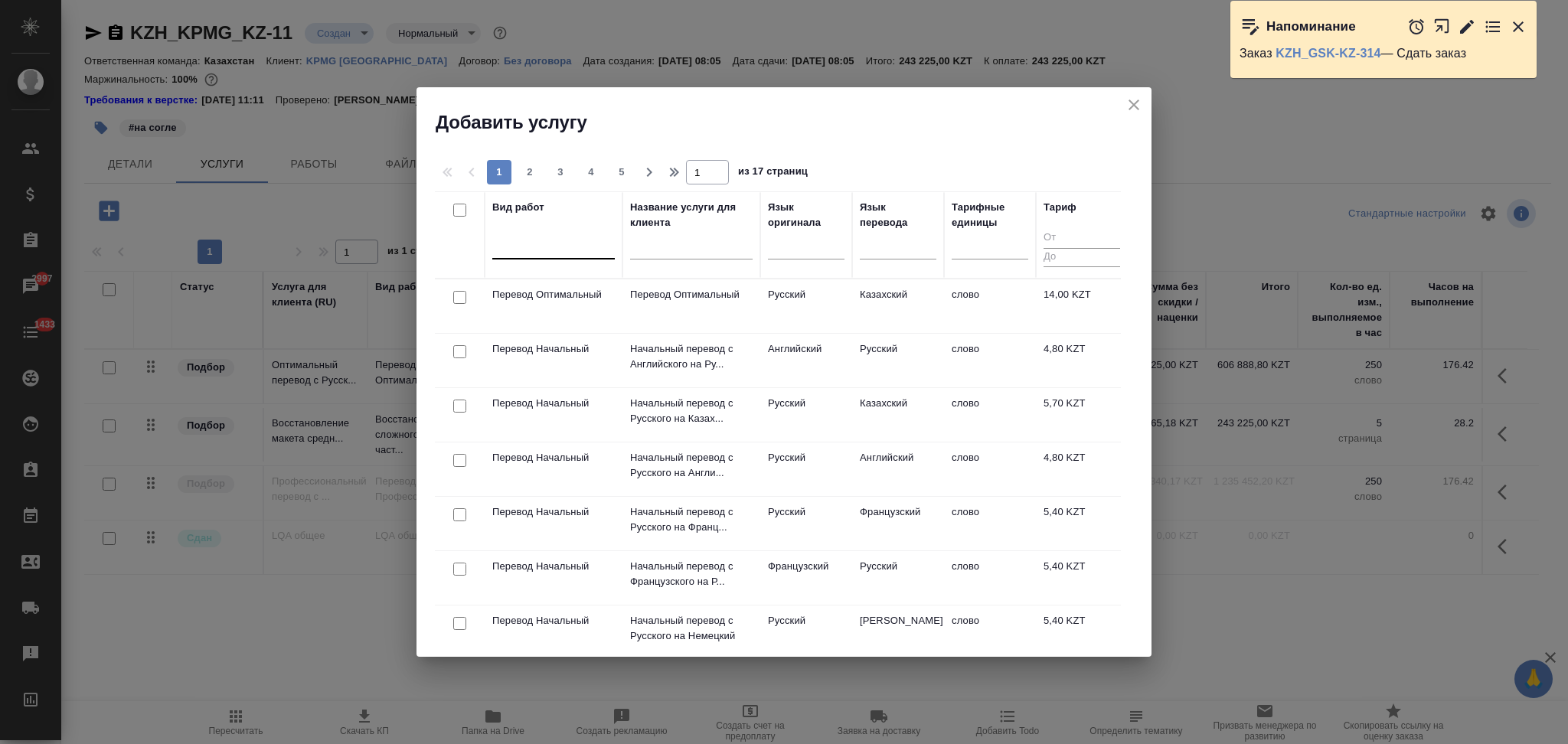
click at [538, 245] on div at bounding box center [554, 244] width 123 height 22
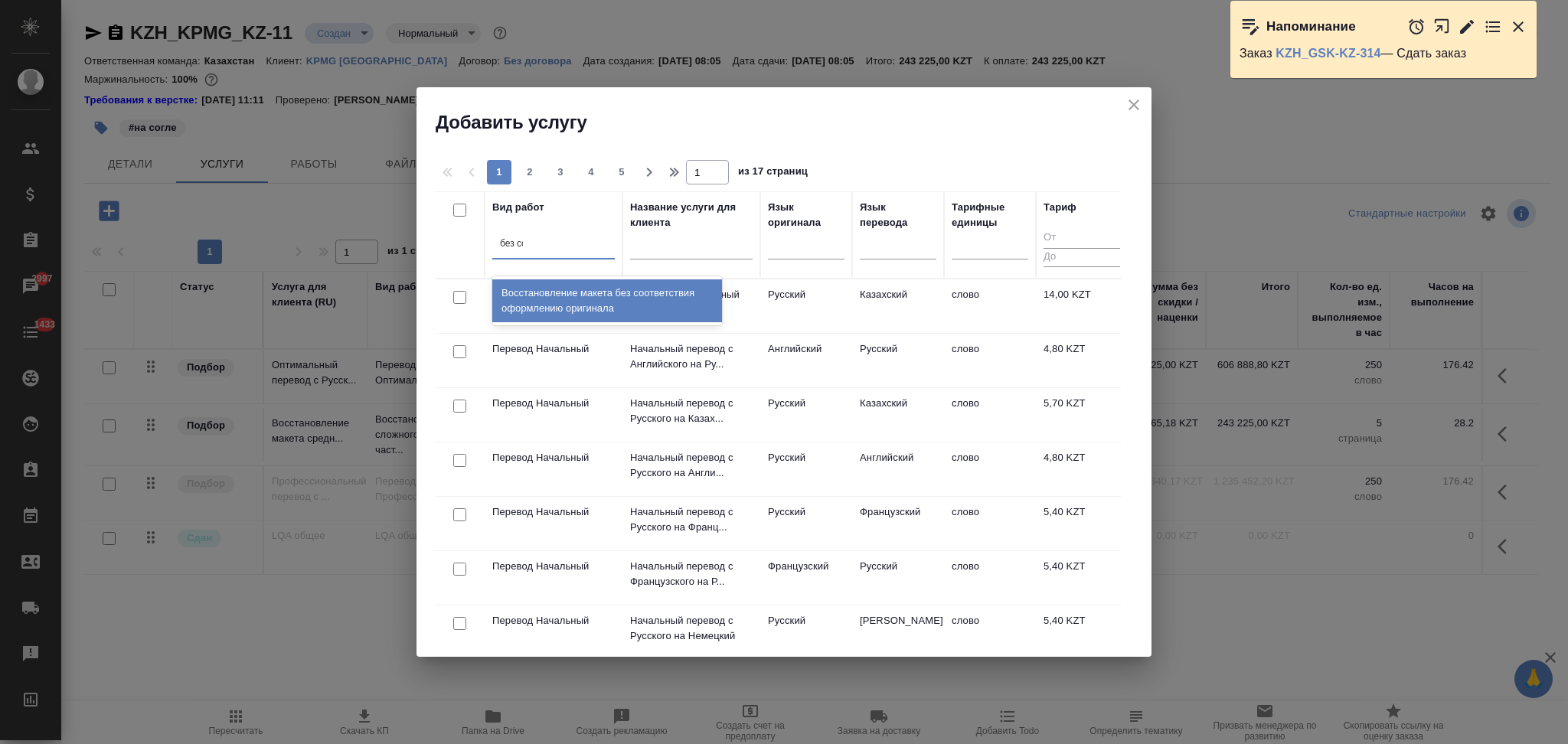
type input "без соо"
click at [576, 301] on div "Восстановление макета без соответствия оформлению оригинала" at bounding box center [608, 301] width 230 height 43
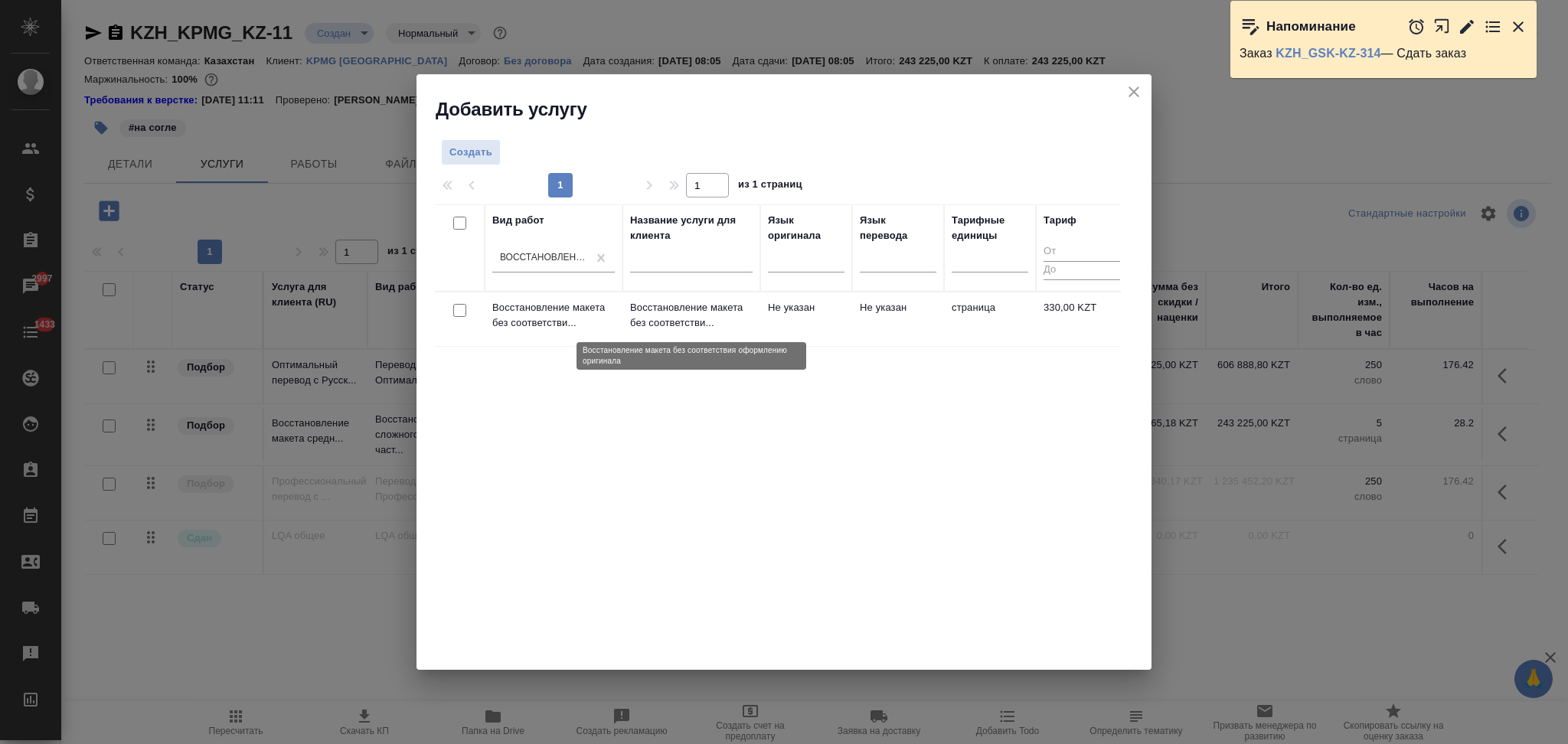
click at [748, 325] on p "Восстановление макета без соответстви..." at bounding box center [692, 315] width 123 height 30
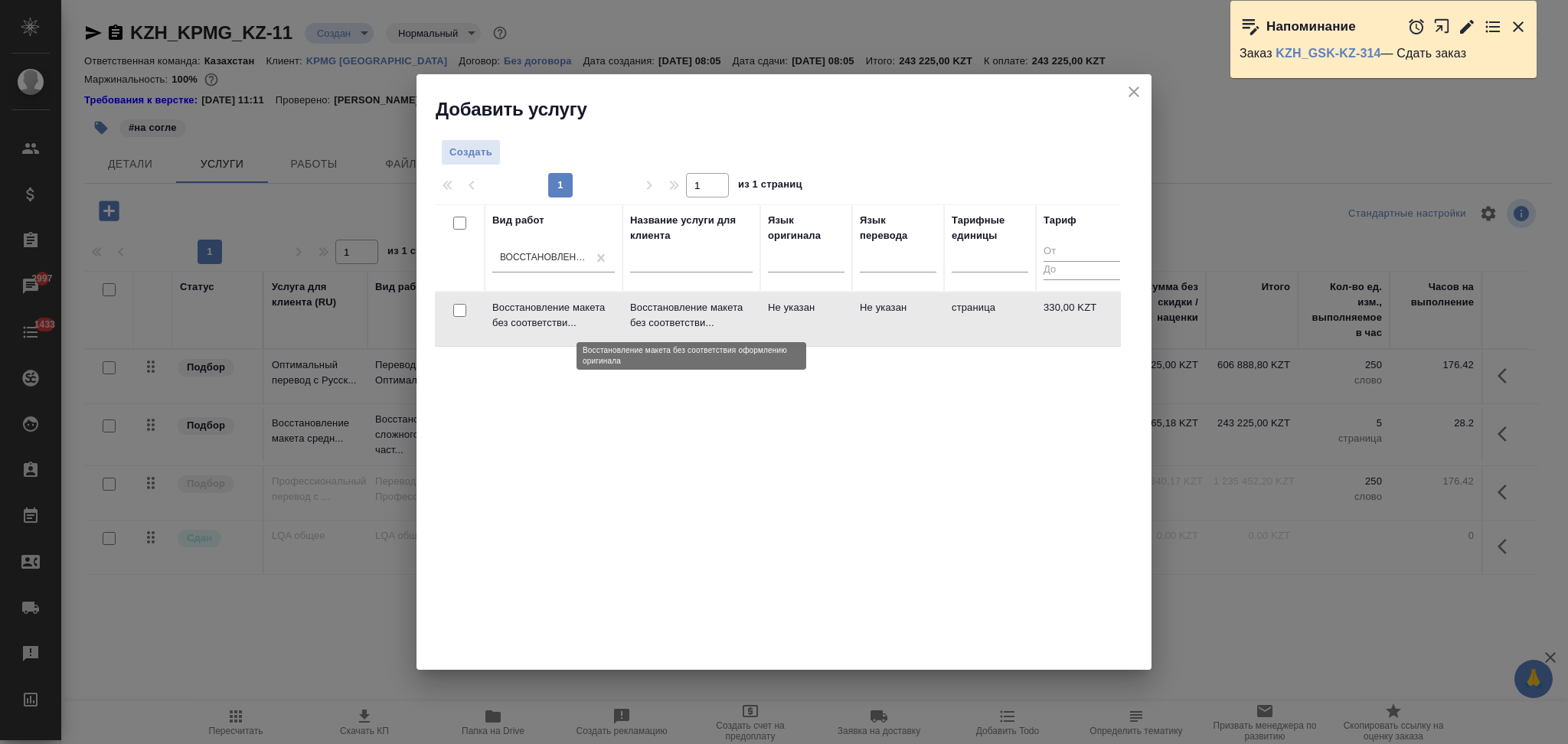
click at [748, 325] on p "Восстановление макета без соответстви..." at bounding box center [692, 315] width 123 height 30
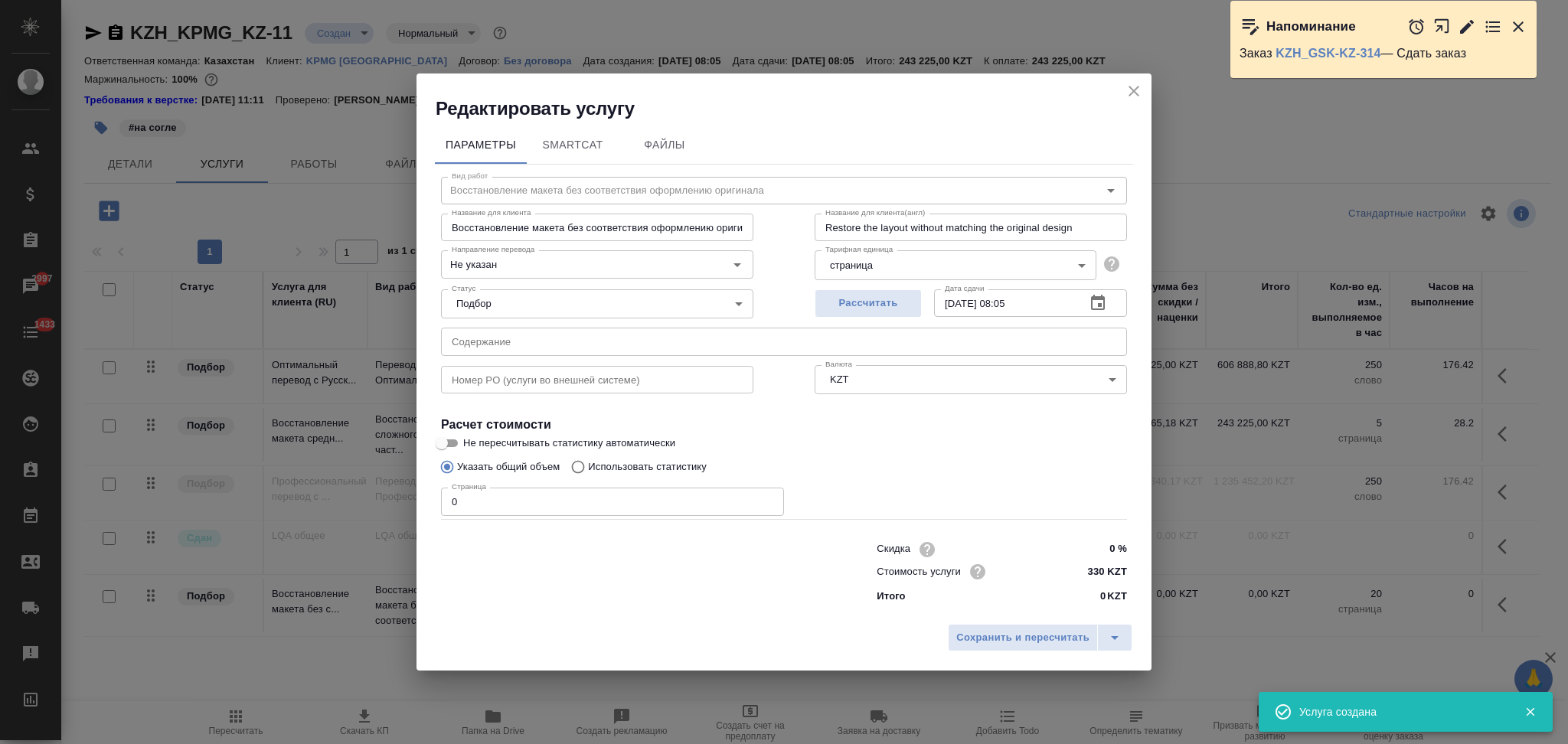
click at [1131, 91] on icon "close" at bounding box center [1133, 91] width 18 height 18
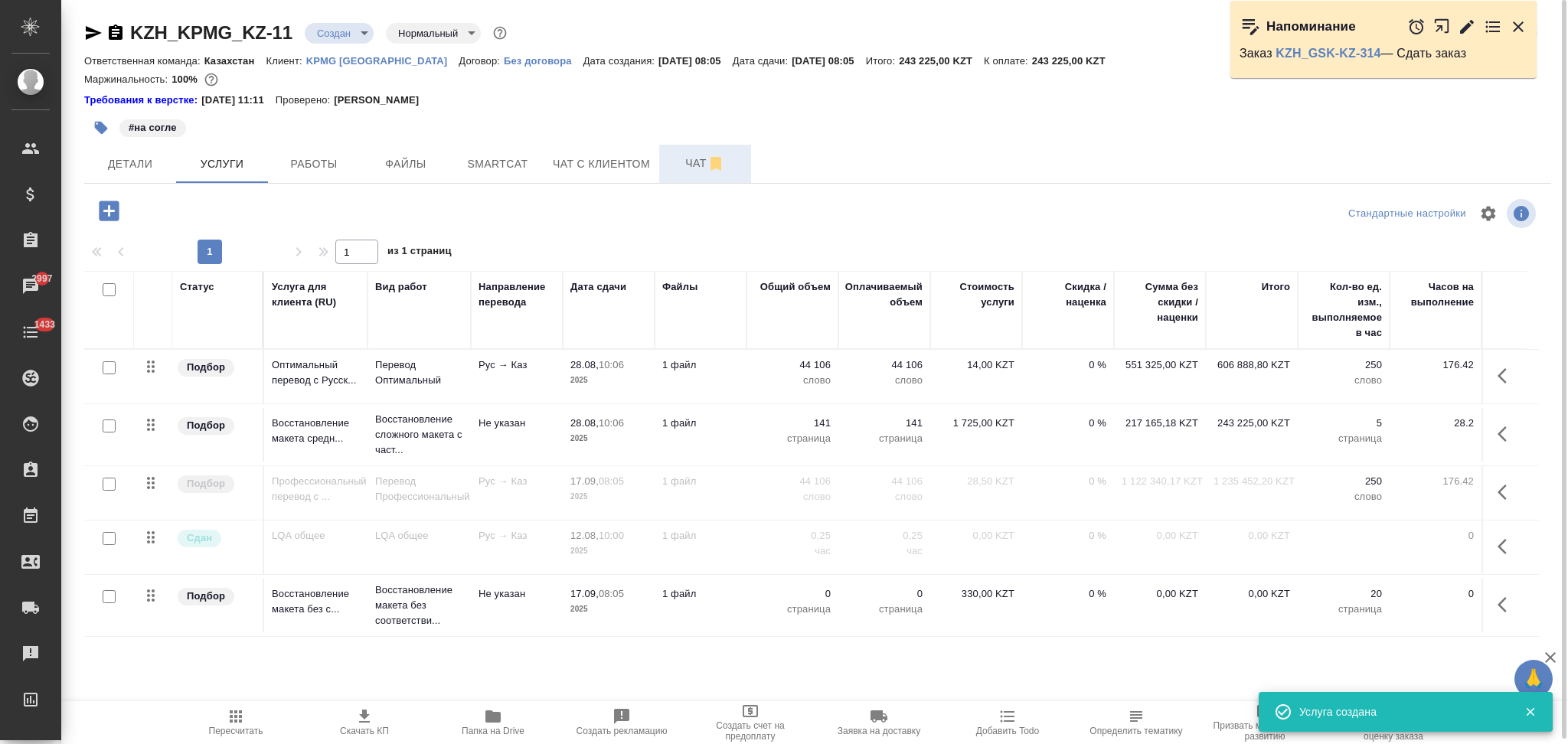
click at [688, 157] on span "Чат" at bounding box center [704, 163] width 73 height 19
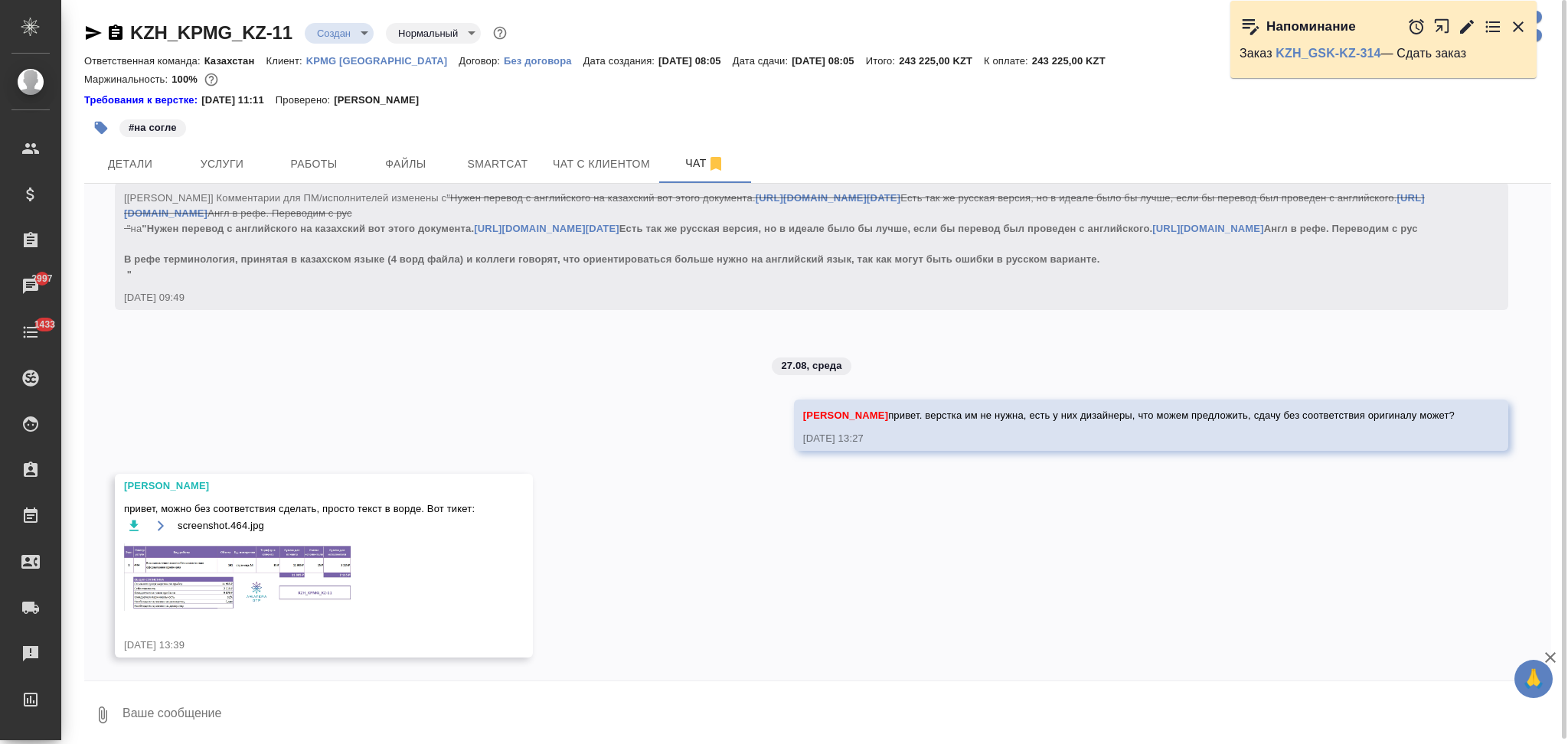
scroll to position [2111, 0]
click at [199, 575] on img at bounding box center [239, 577] width 230 height 67
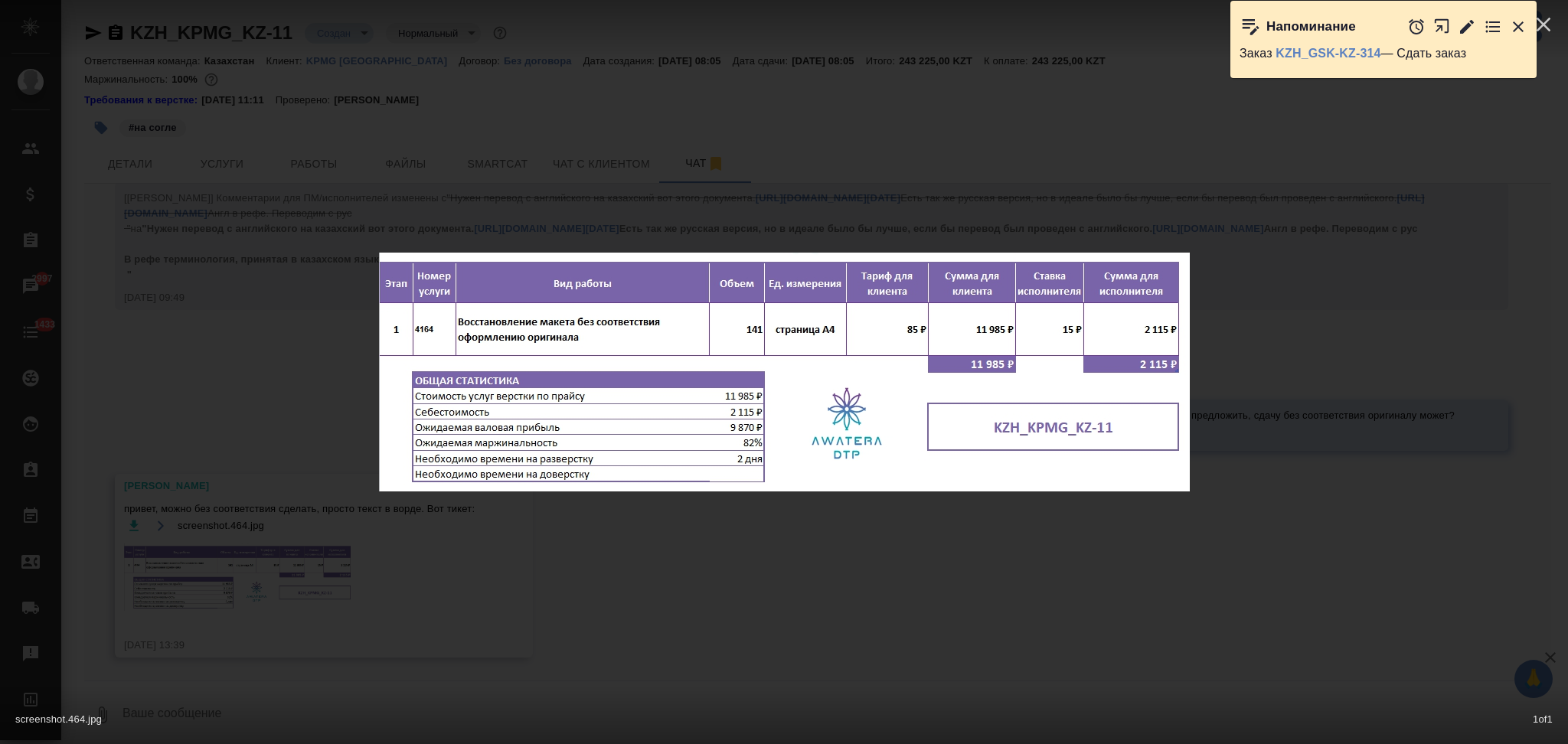
click at [265, 461] on div "screenshot.464.jpg 1 of 1" at bounding box center [784, 372] width 1568 height 744
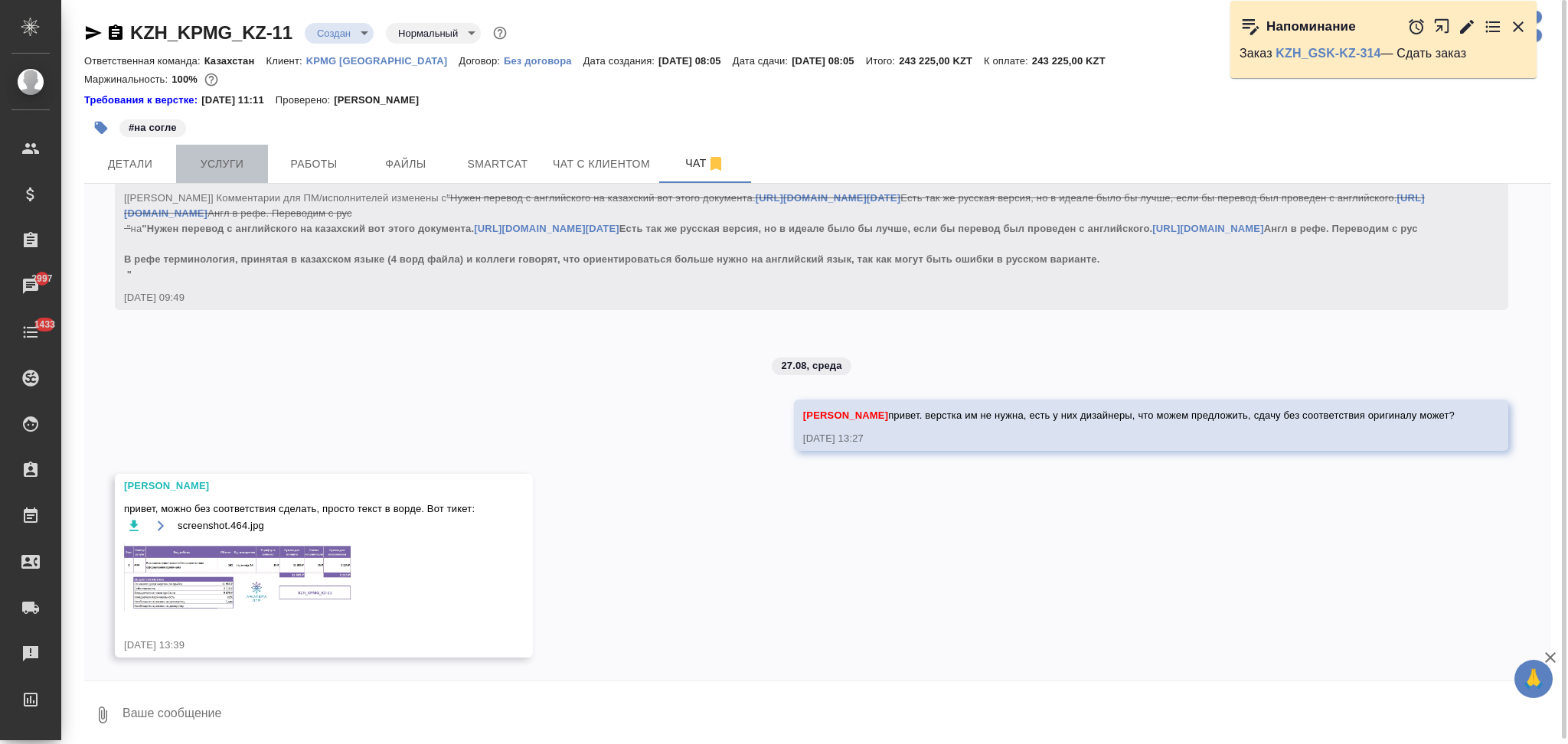
click at [225, 162] on span "Услуги" at bounding box center [221, 164] width 73 height 19
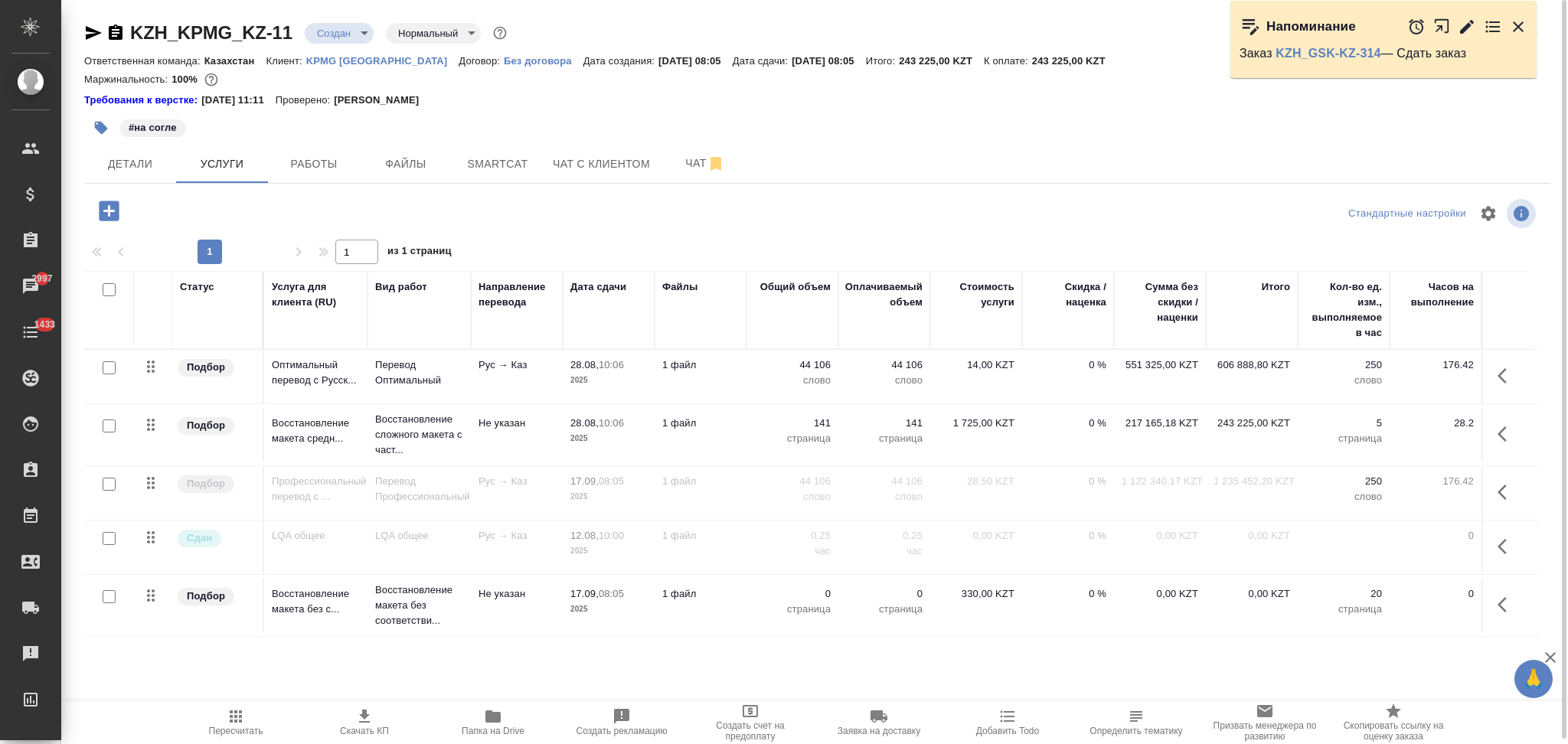
click at [1507, 439] on icon "button" at bounding box center [1507, 434] width 18 height 18
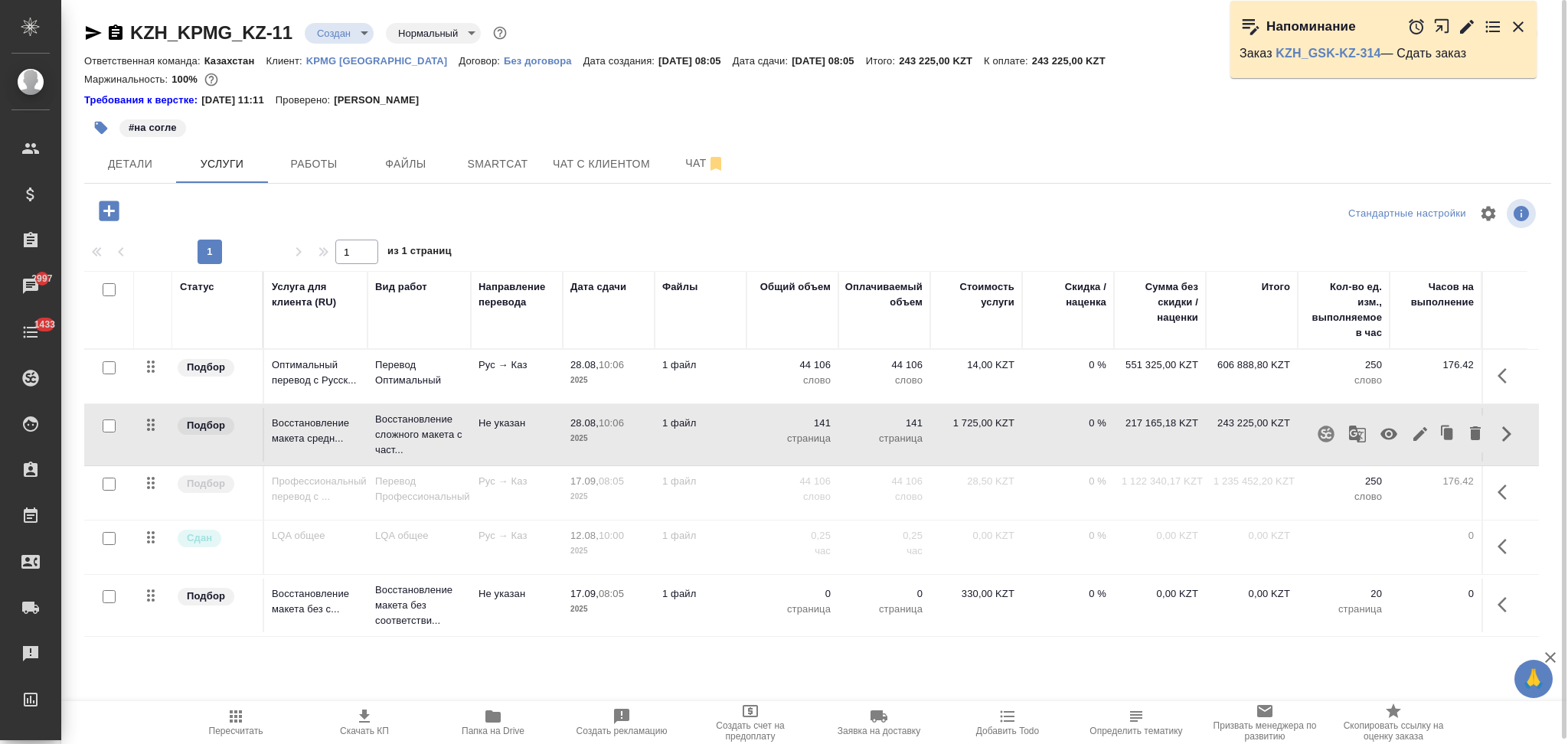
click at [1392, 433] on icon "button" at bounding box center [1388, 434] width 18 height 18
click at [1502, 606] on icon "button" at bounding box center [1507, 604] width 18 height 18
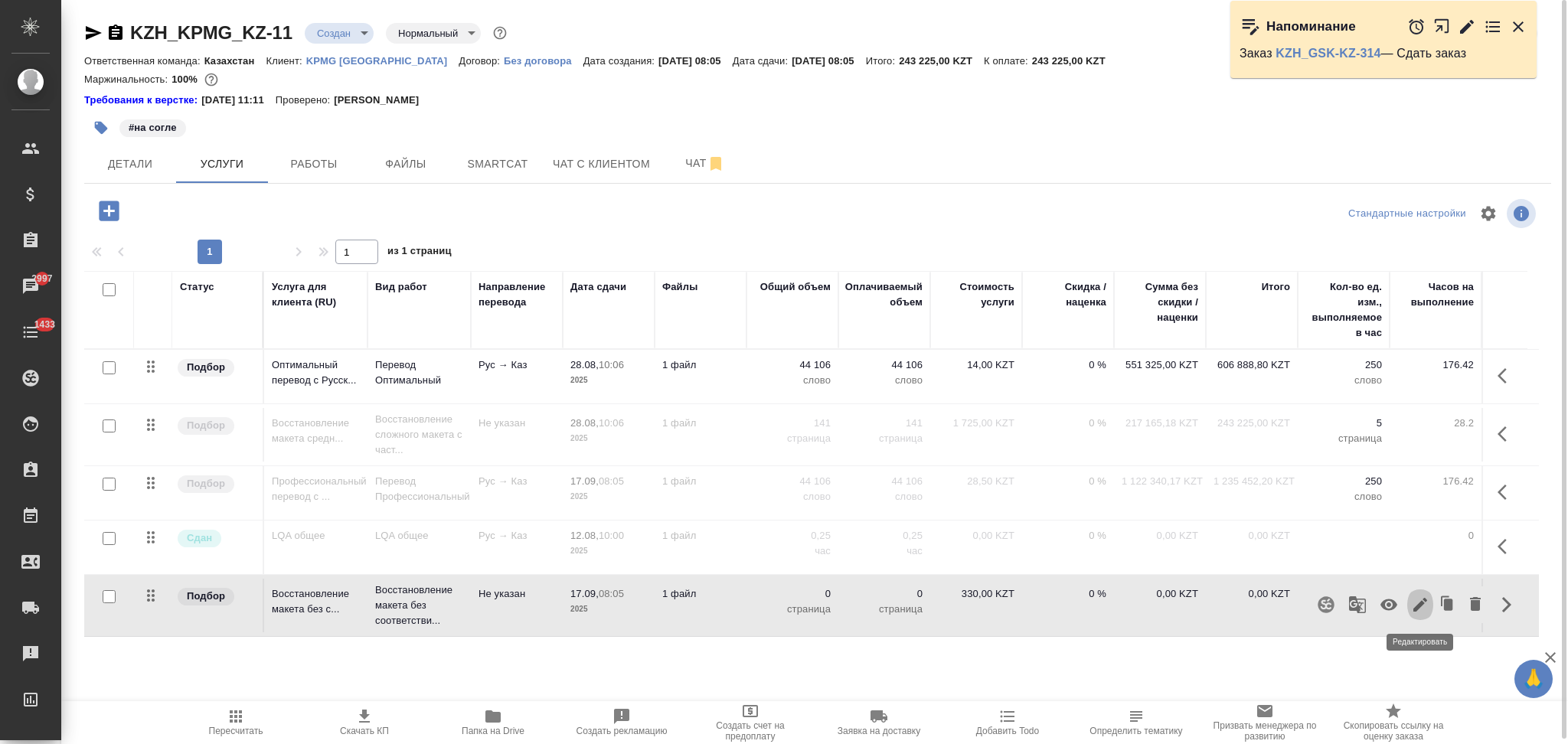
click at [1417, 606] on icon "button" at bounding box center [1420, 605] width 14 height 14
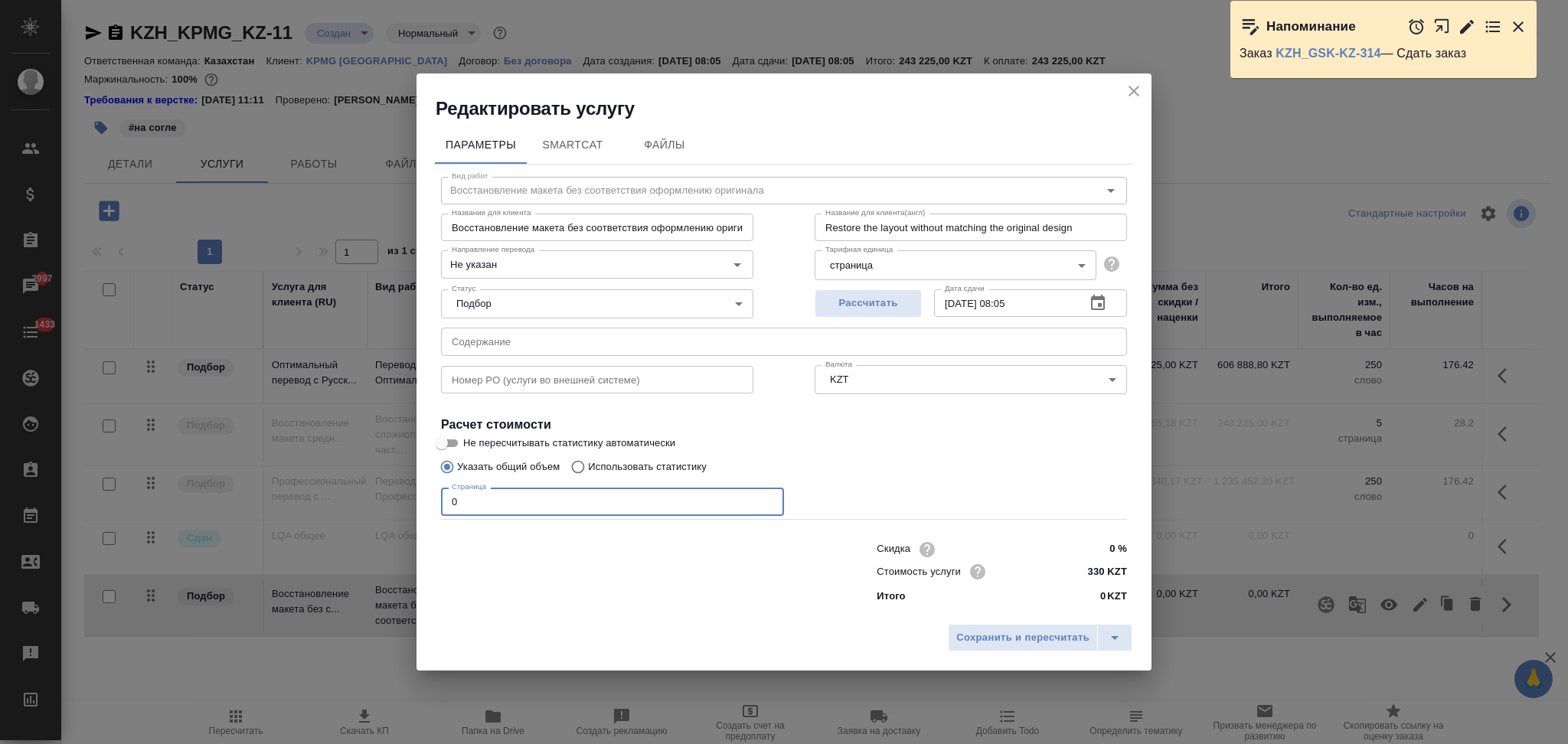
drag, startPoint x: 496, startPoint y: 508, endPoint x: 312, endPoint y: 518, distance: 184.3
click at [312, 518] on div "Редактировать услугу Параметры SmartCat Файлы Вид работ Восстановление макета б…" at bounding box center [784, 372] width 1568 height 744
type input "141"
click at [1054, 630] on span "Сохранить и пересчитать" at bounding box center [1023, 638] width 133 height 17
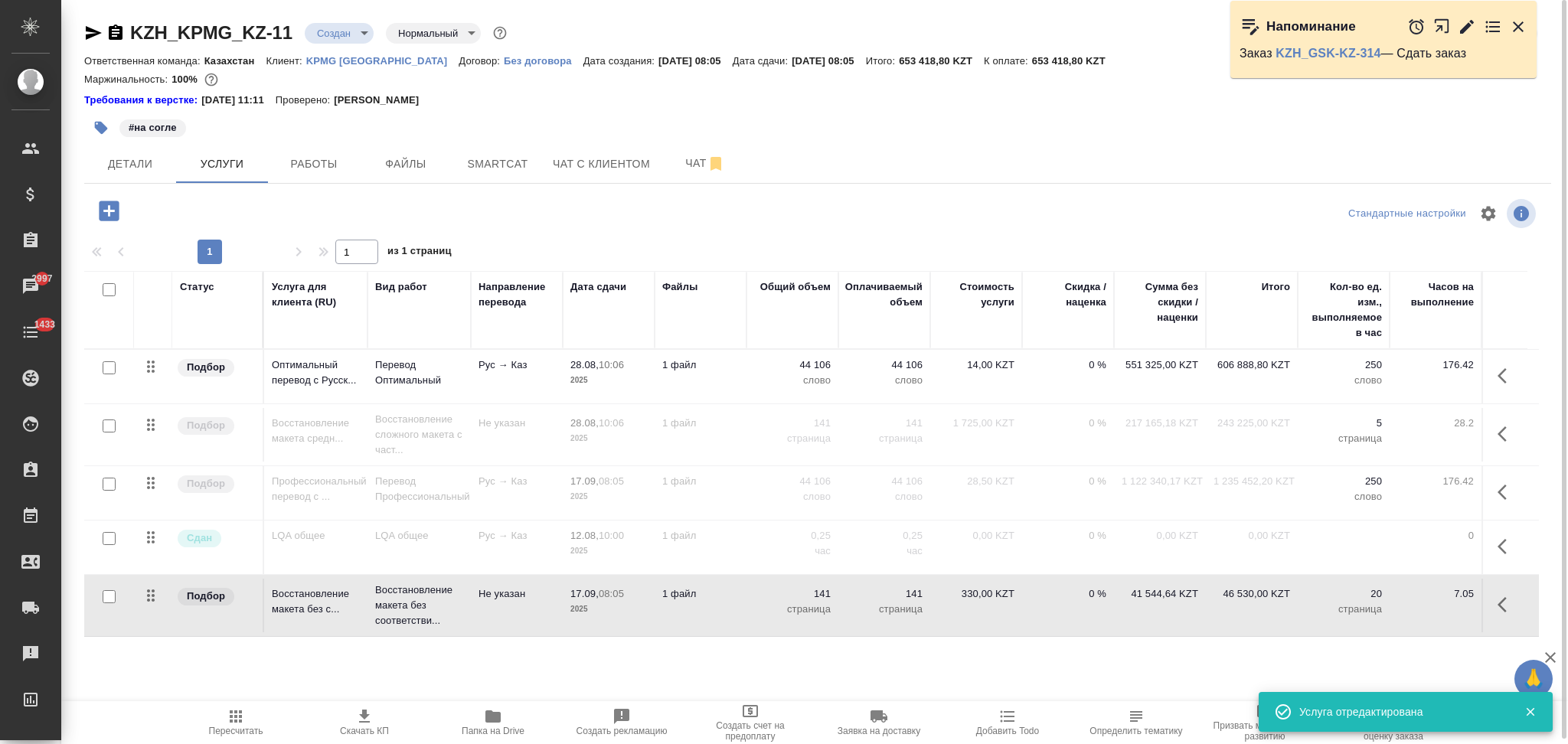
click at [743, 624] on td "1 файл" at bounding box center [700, 606] width 92 height 54
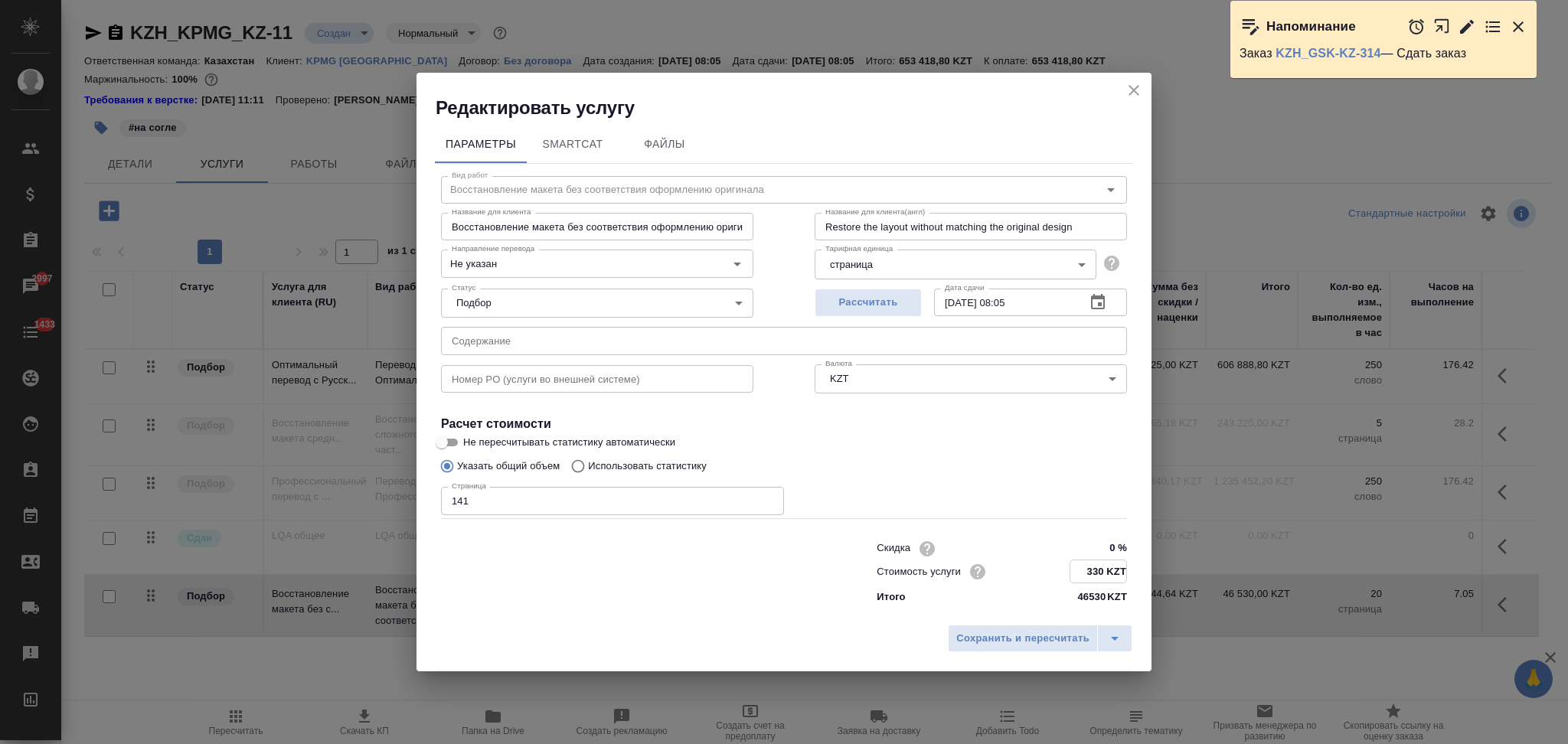
drag, startPoint x: 1105, startPoint y: 574, endPoint x: 1055, endPoint y: 558, distance: 52.5
click at [1055, 558] on div "Скидка 0 % Стоимость услуги 330 KZT Итого 46530 KZT" at bounding box center [1002, 571] width 251 height 68
type input "675 KZT"
click at [1049, 640] on span "Сохранить и пересчитать" at bounding box center [1023, 639] width 133 height 17
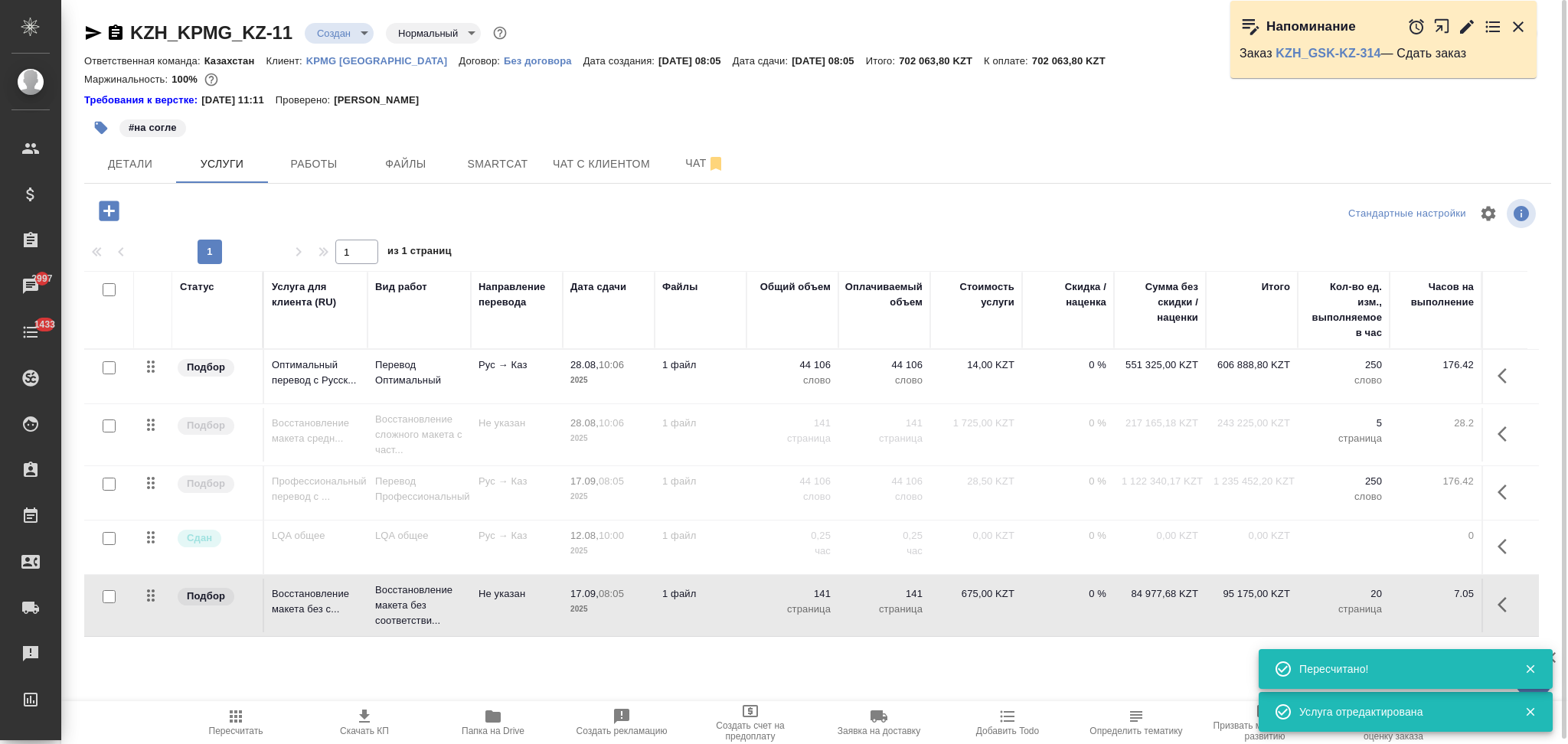
click at [738, 380] on td "1 файл" at bounding box center [700, 377] width 92 height 54
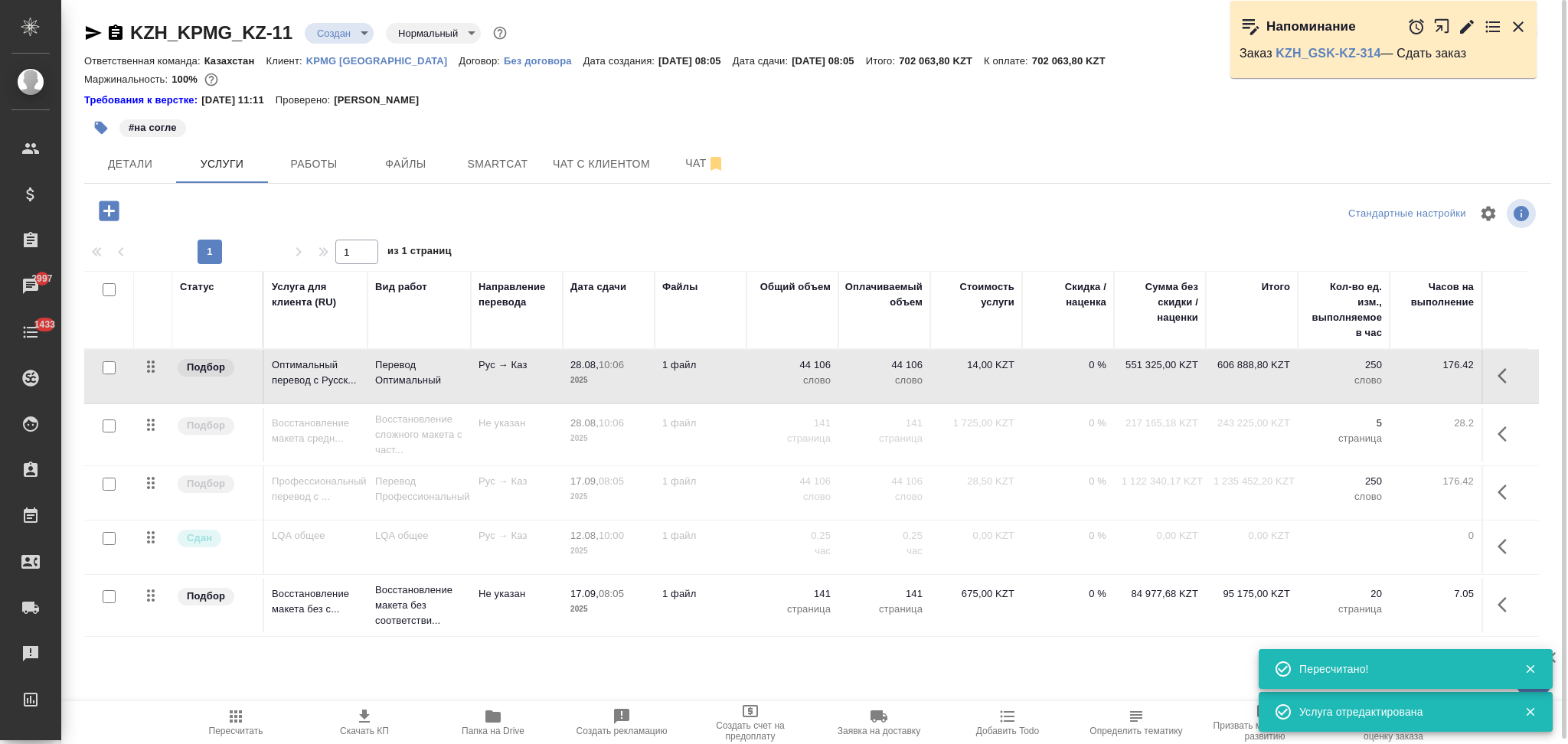
click at [738, 380] on td "1 файл" at bounding box center [700, 377] width 92 height 54
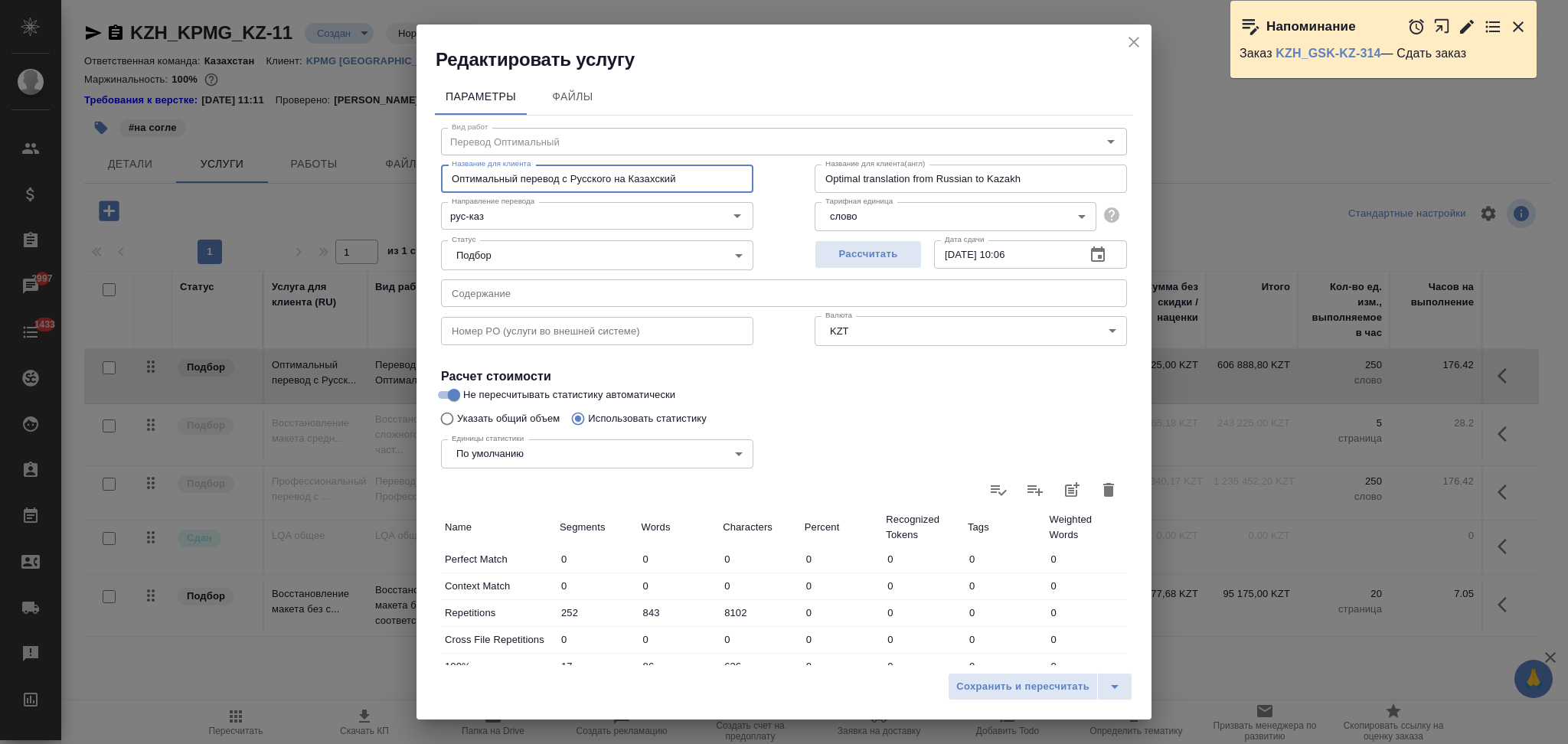
drag, startPoint x: 559, startPoint y: 184, endPoint x: 347, endPoint y: 175, distance: 212.2
click at [347, 175] on div "Редактировать услугу Параметры Файлы Вид работ Перевод Оптимальный Вид работ На…" at bounding box center [784, 372] width 1568 height 744
click at [1135, 38] on icon "close" at bounding box center [1133, 41] width 18 height 18
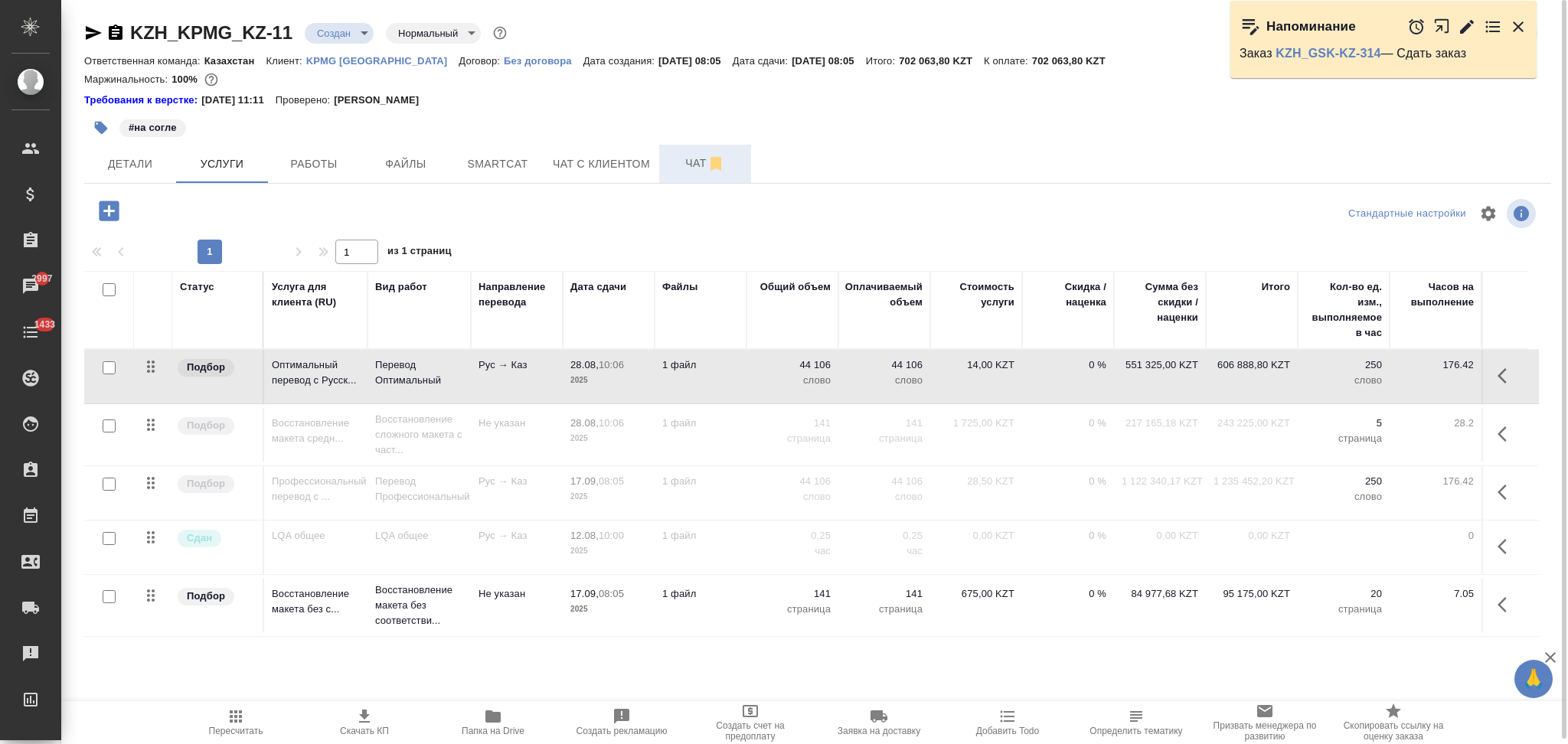
click at [683, 162] on span "Чат" at bounding box center [704, 163] width 73 height 19
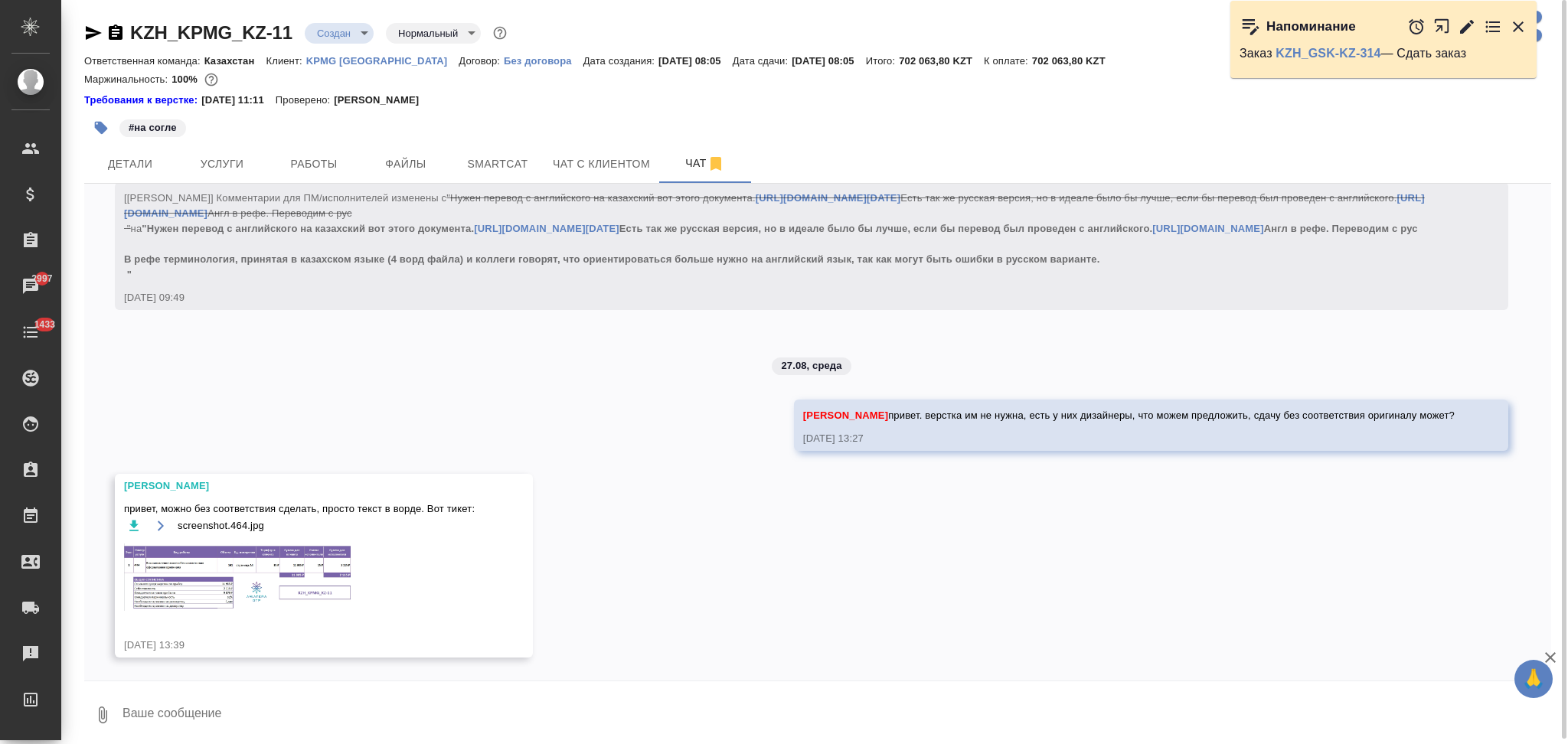
scroll to position [2111, 0]
click at [249, 566] on img at bounding box center [239, 577] width 230 height 67
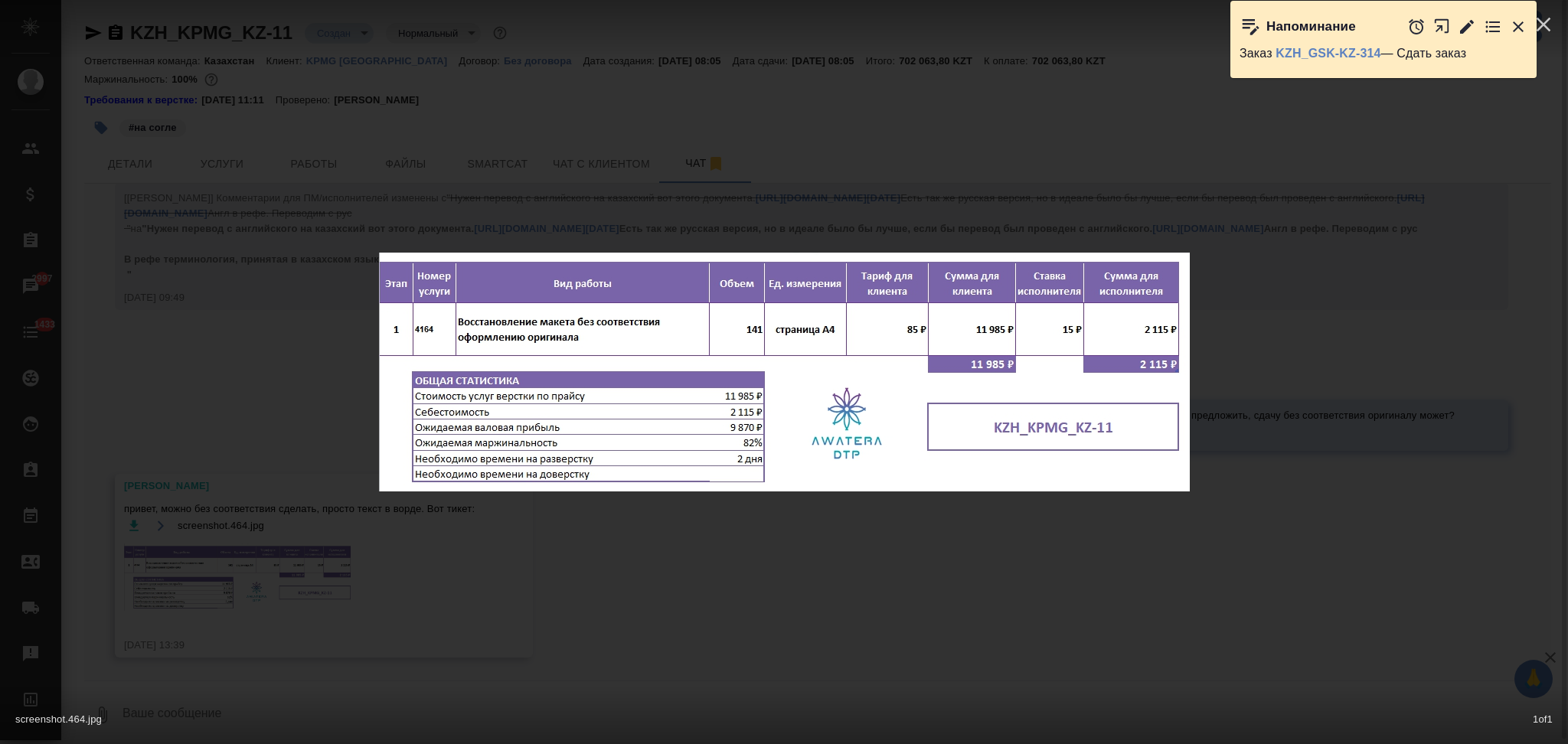
click at [249, 566] on div "screenshot.464.jpg 1 of 1" at bounding box center [784, 372] width 1568 height 744
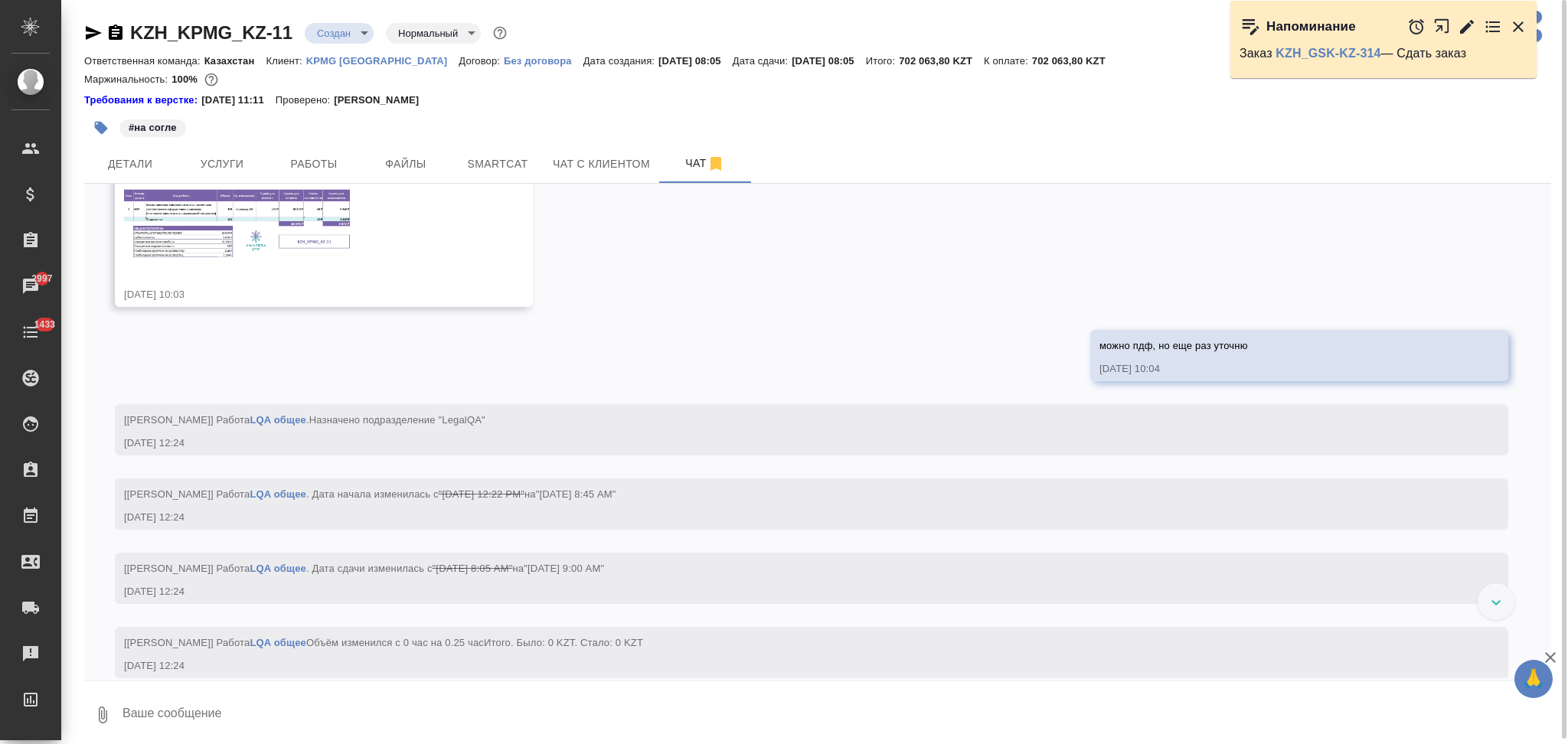
scroll to position [682, 0]
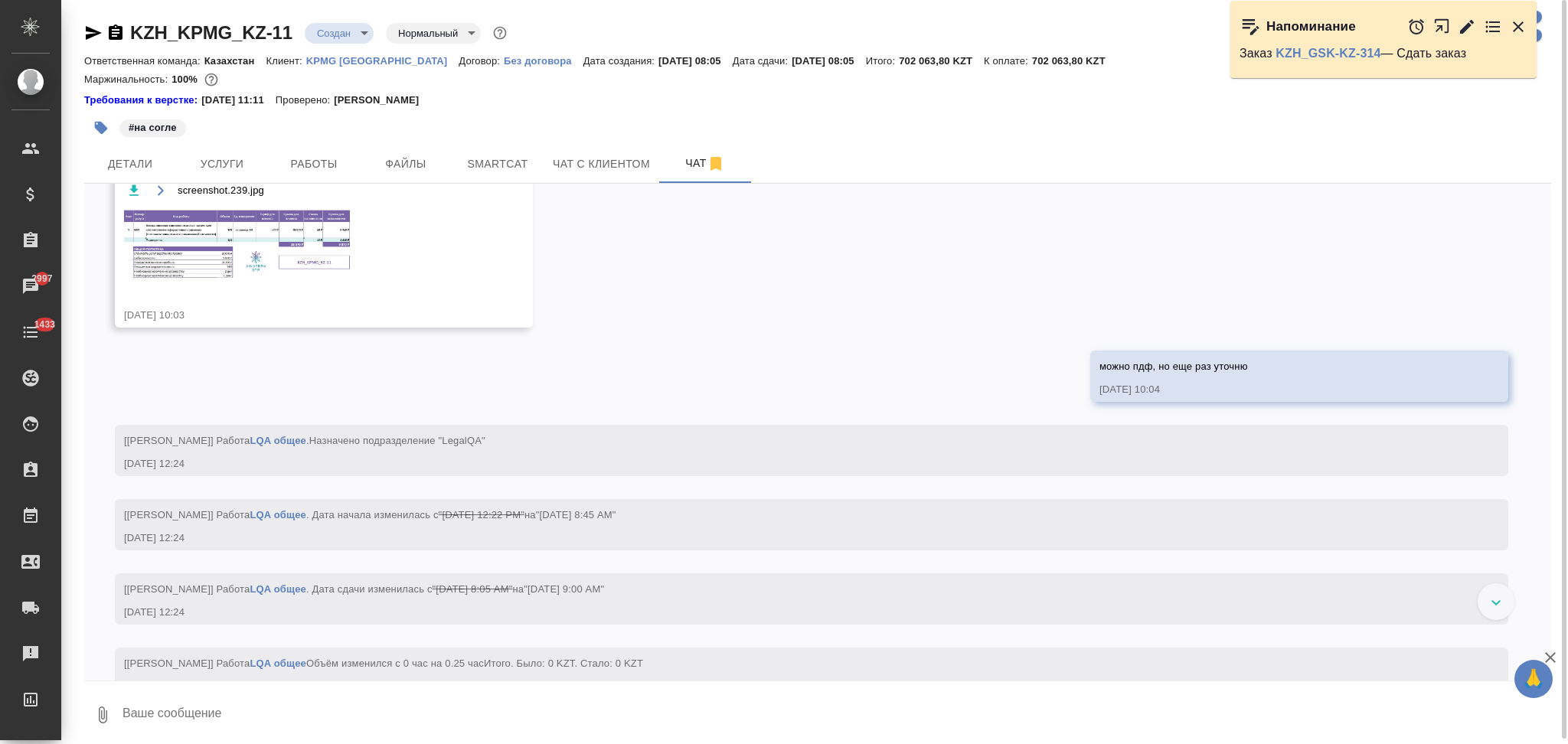
click at [233, 281] on img at bounding box center [239, 244] width 230 height 73
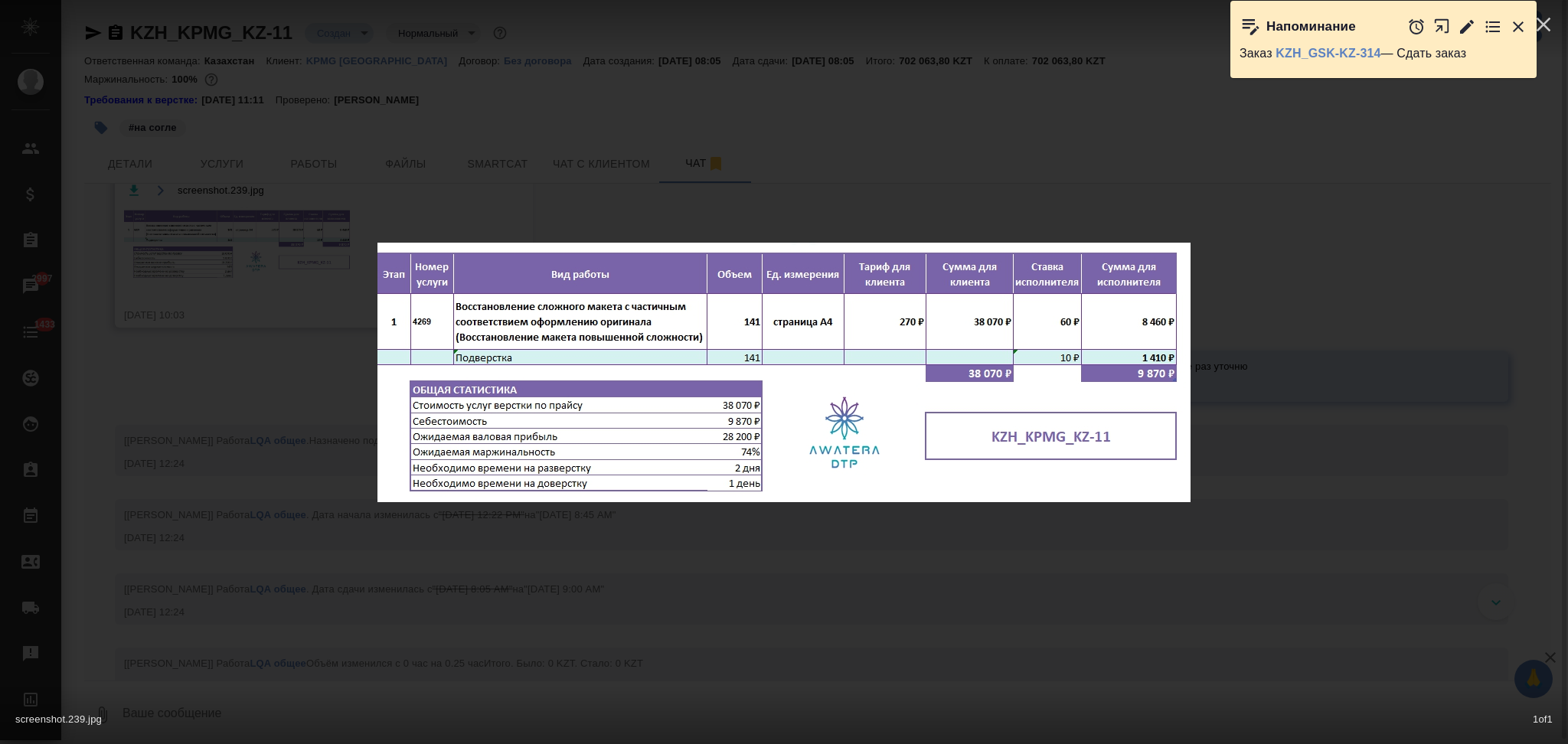
click at [233, 365] on div "screenshot.239.jpg 1 of 1" at bounding box center [784, 372] width 1568 height 744
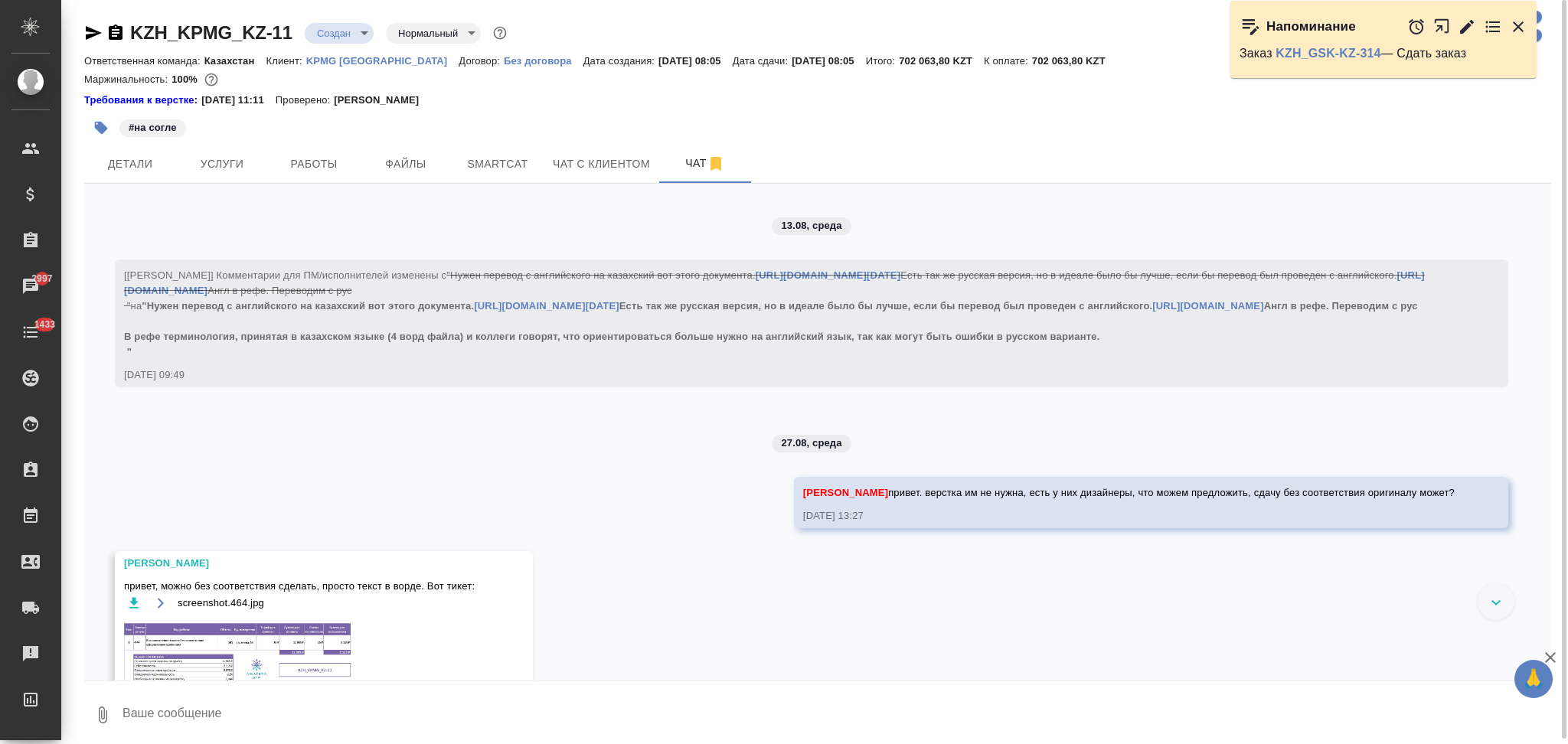
scroll to position [2111, 0]
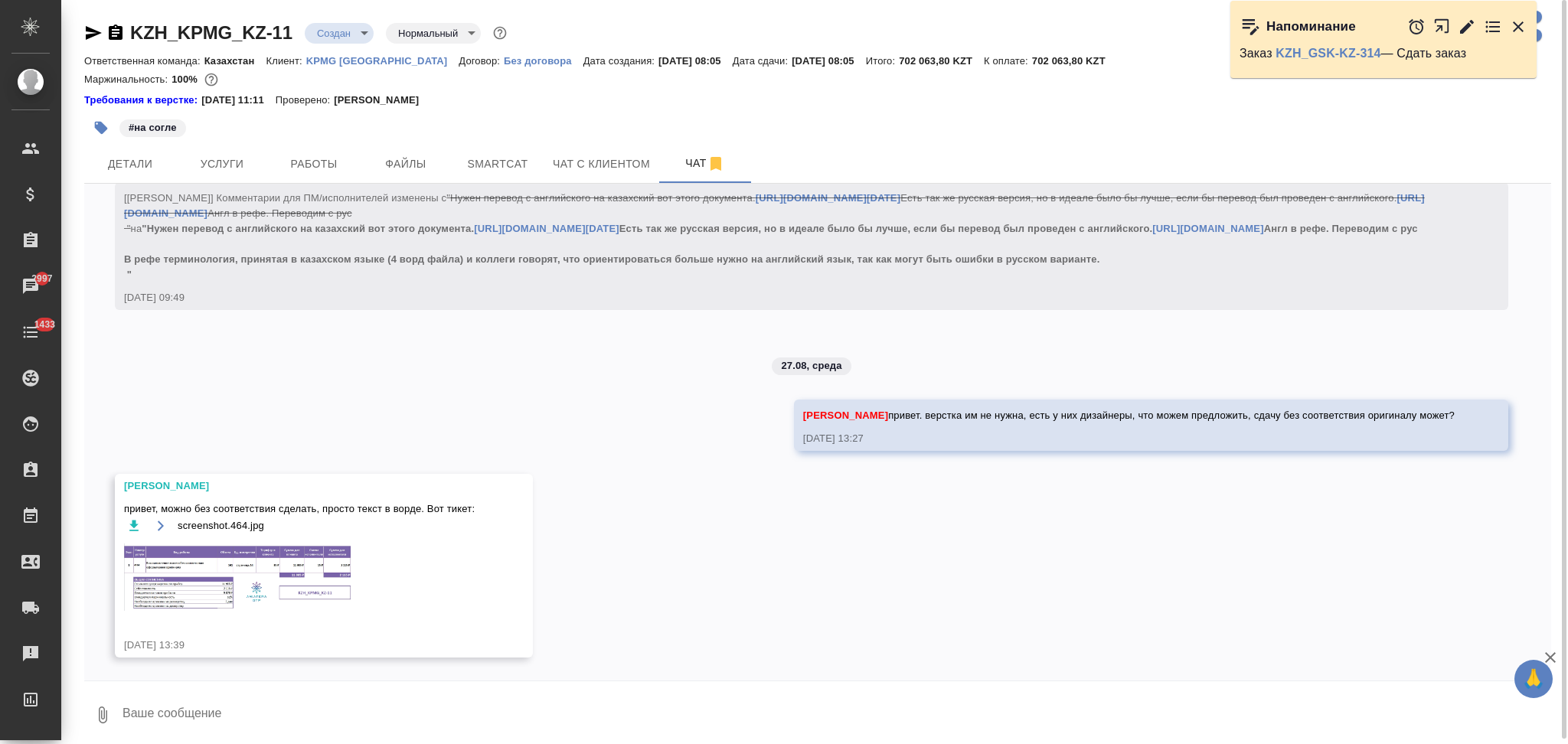
click at [245, 556] on img at bounding box center [239, 577] width 230 height 67
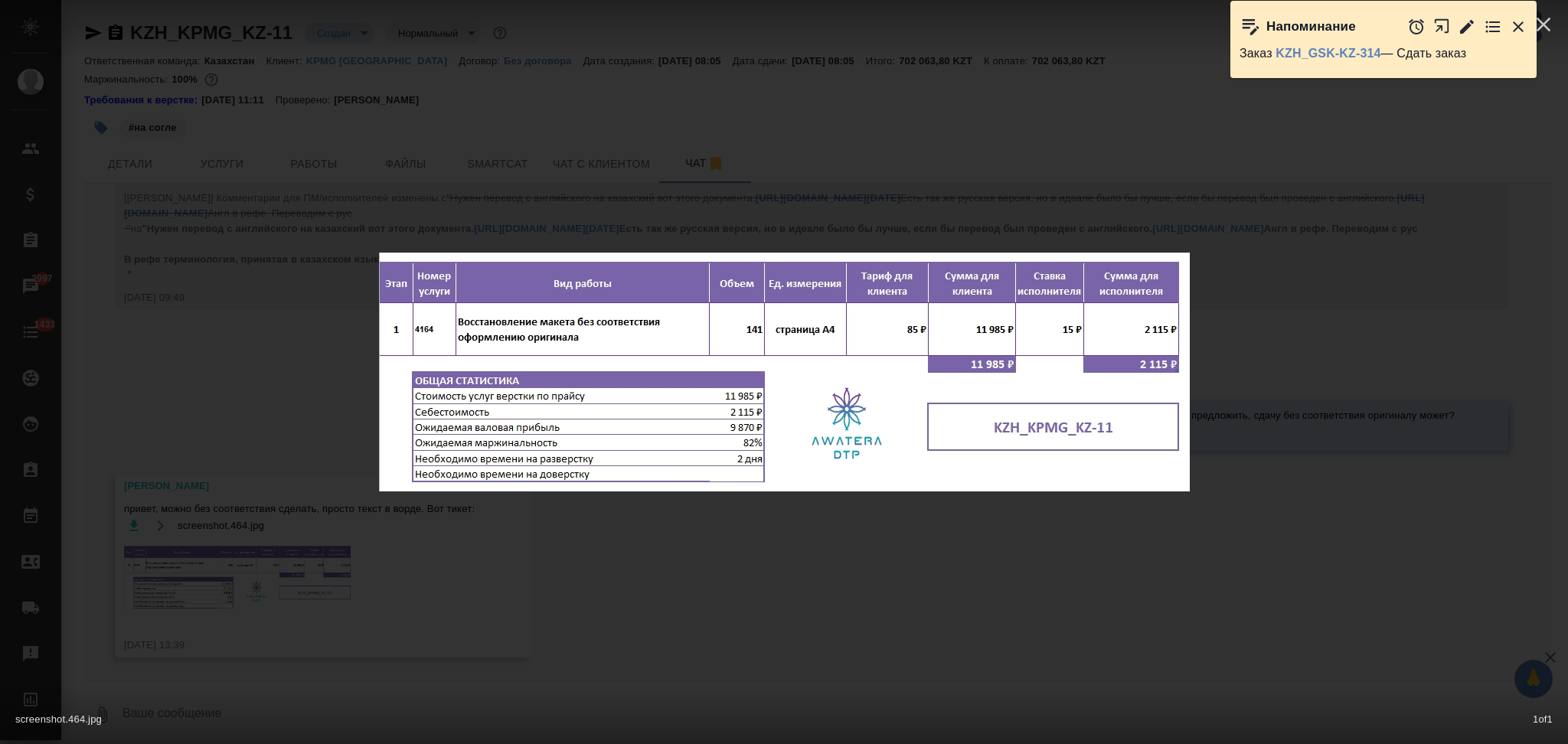
click at [343, 479] on div "screenshot.464.jpg 1 of 1" at bounding box center [784, 372] width 1568 height 744
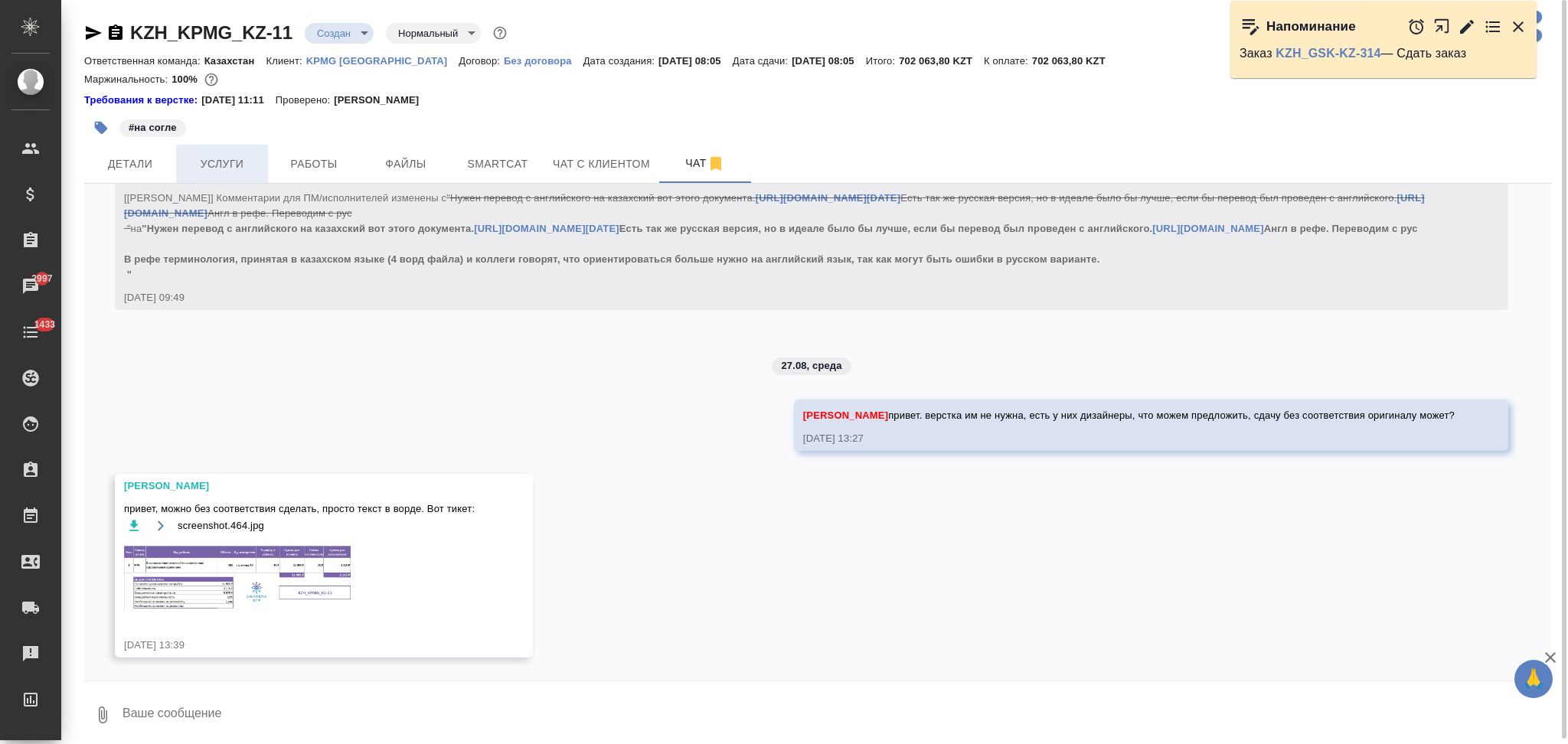
click at [232, 161] on span "Услуги" at bounding box center [221, 164] width 73 height 19
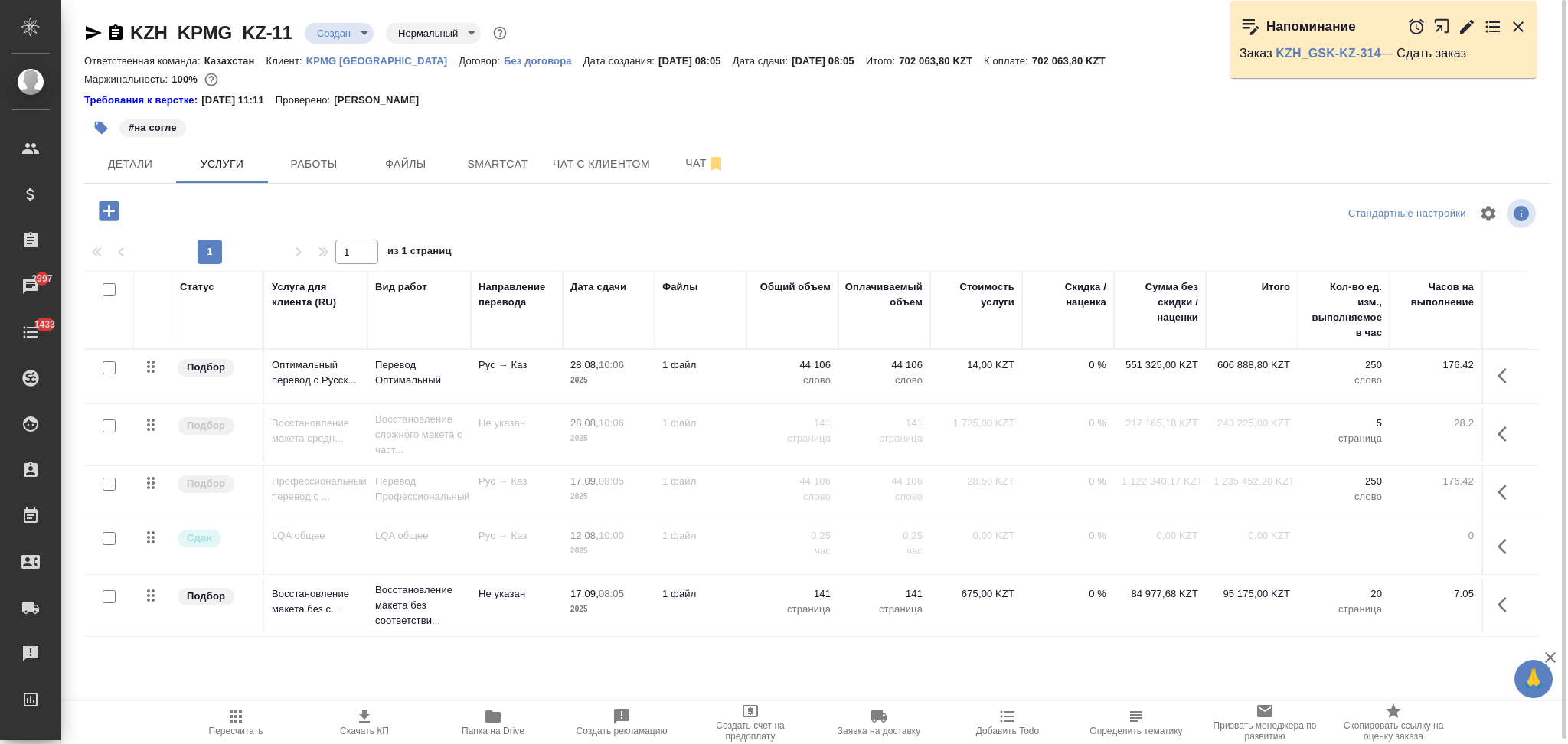
click at [362, 721] on icon "button" at bounding box center [364, 715] width 18 height 18
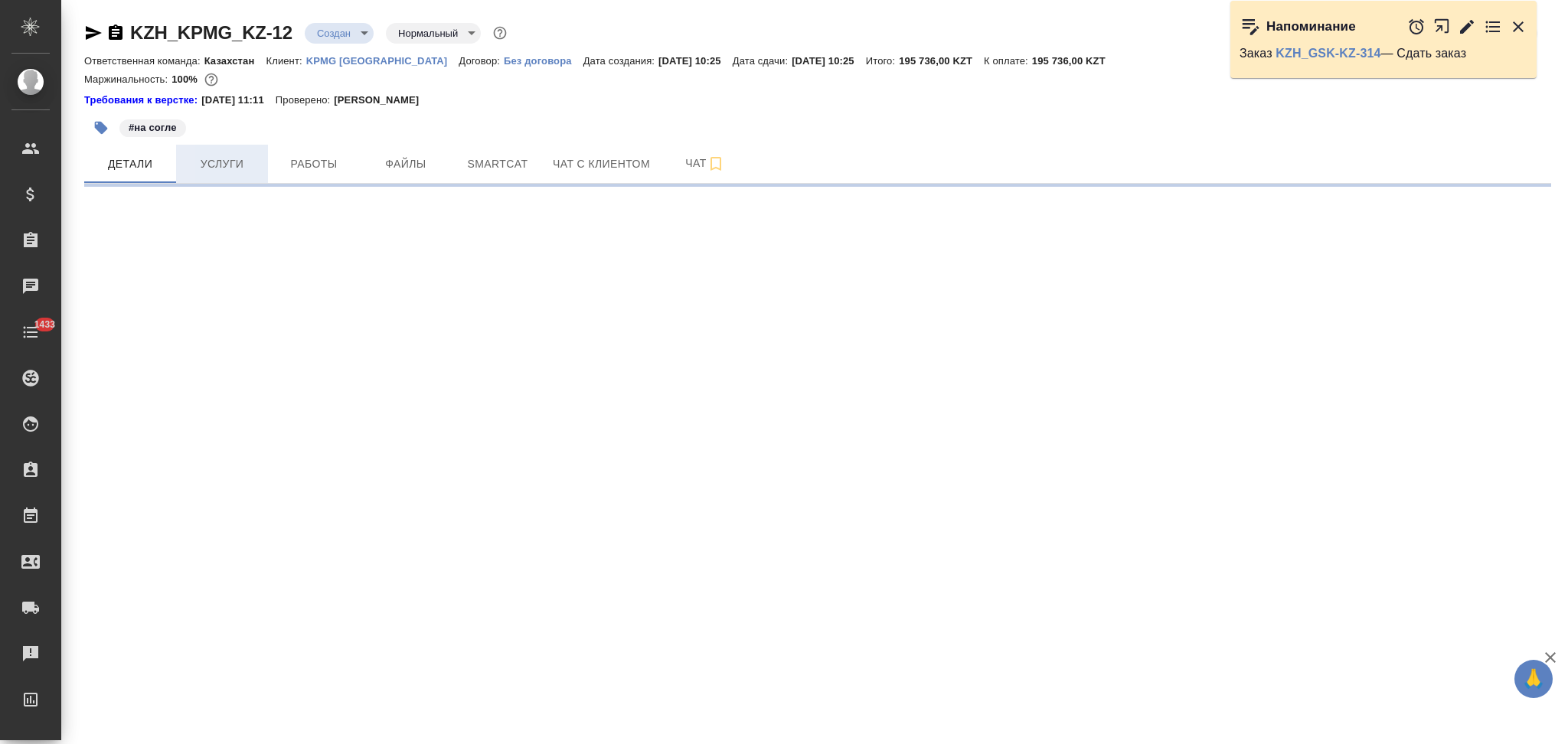
select select "RU"
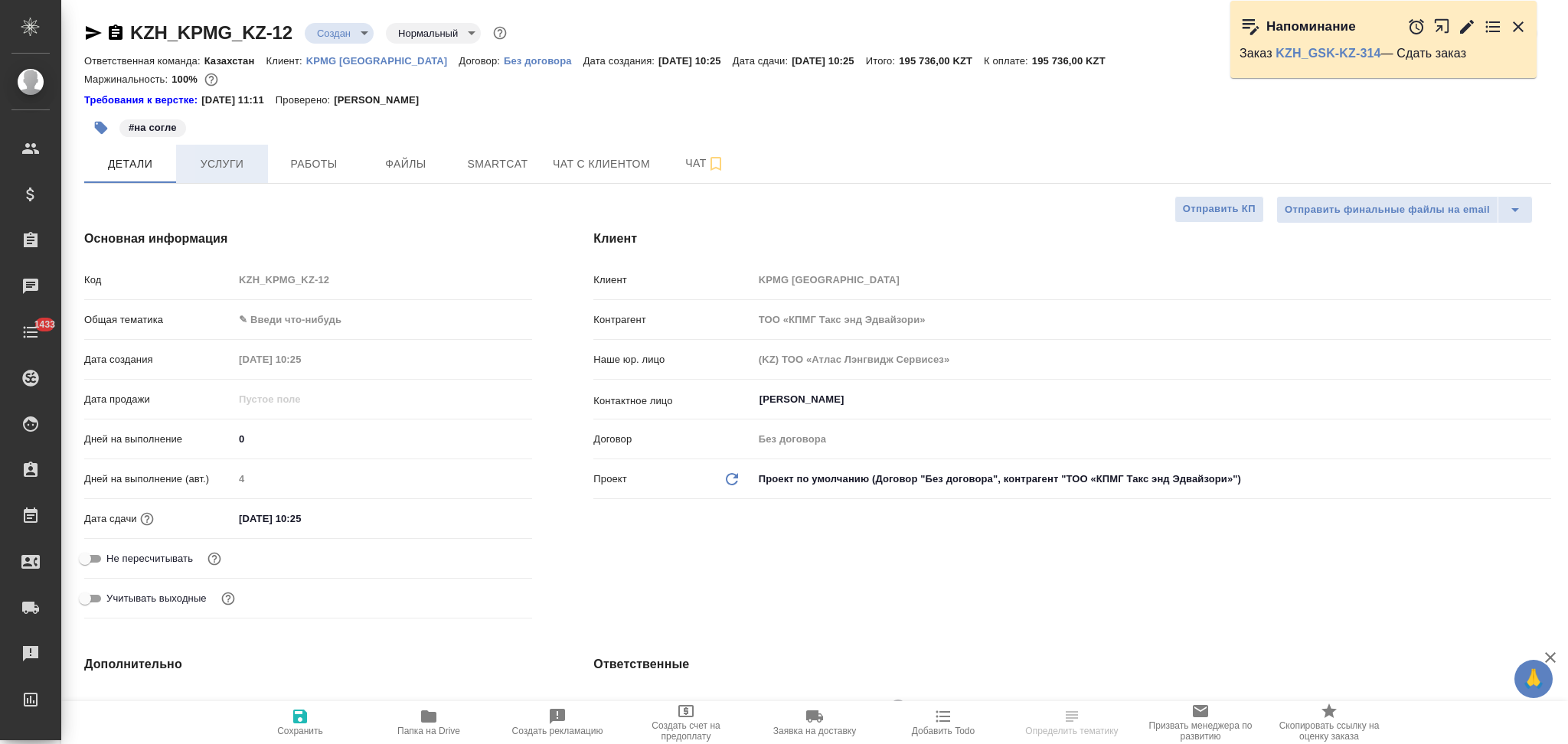
type textarea "x"
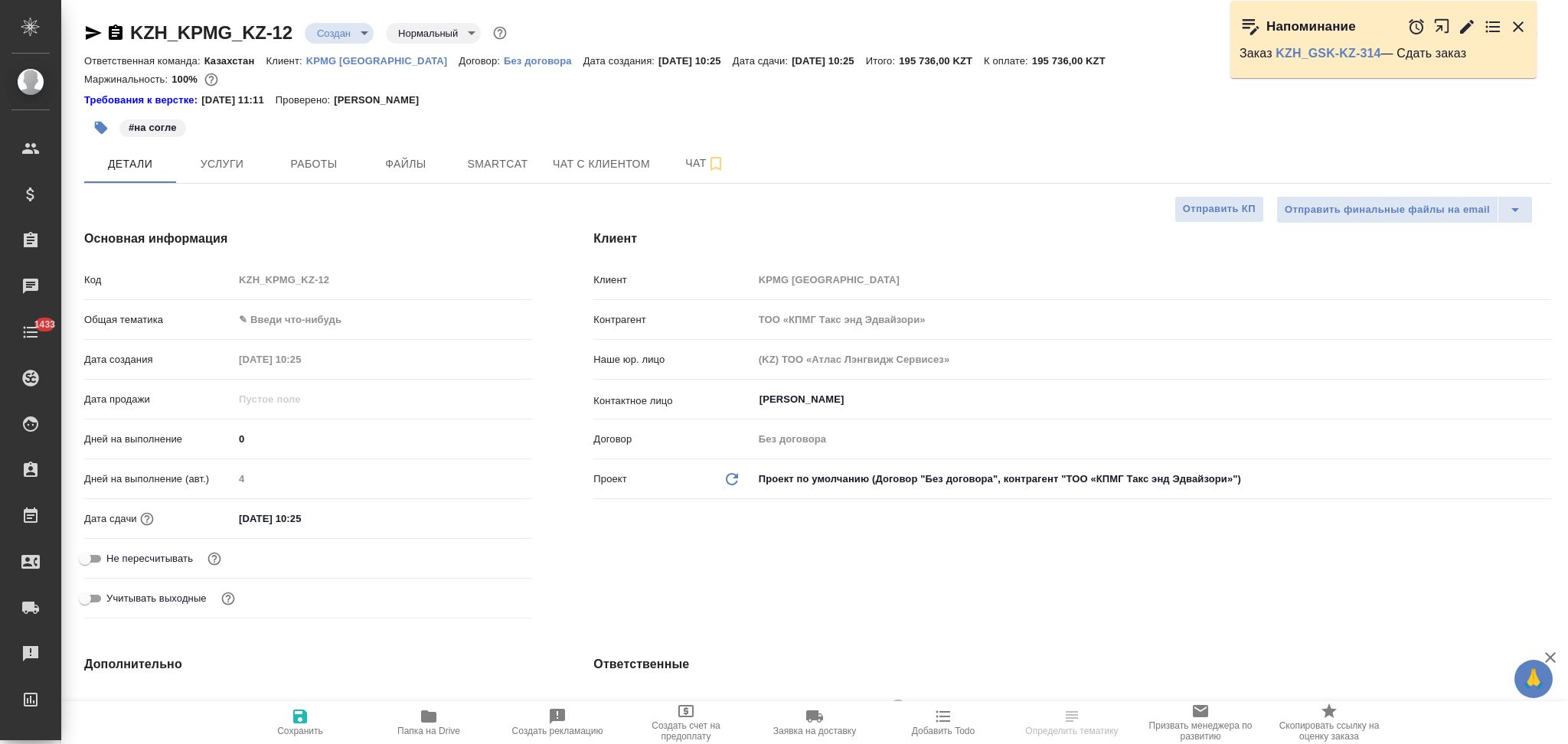
type textarea "x"
click at [674, 155] on span "Чат" at bounding box center [704, 163] width 73 height 19
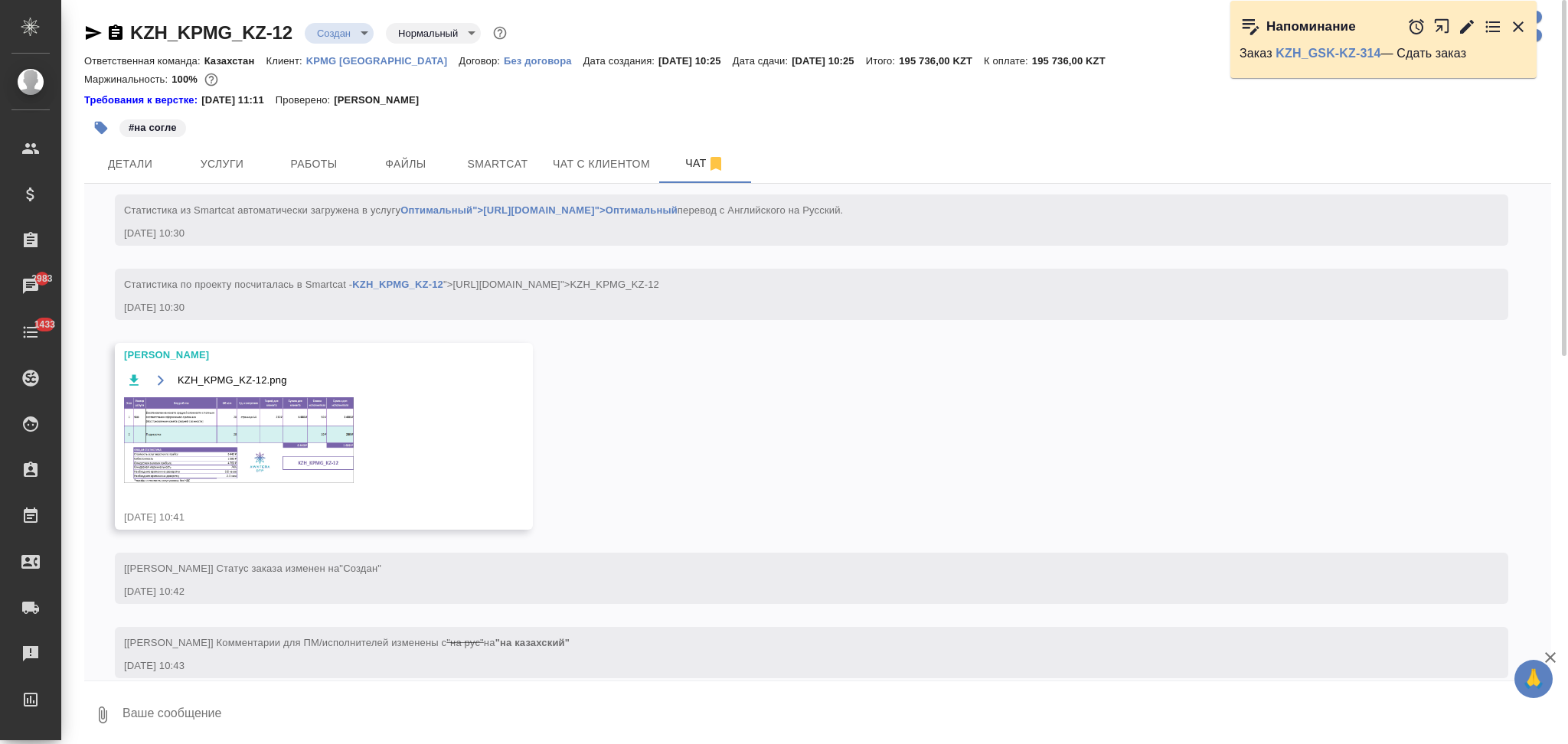
scroll to position [1252, 0]
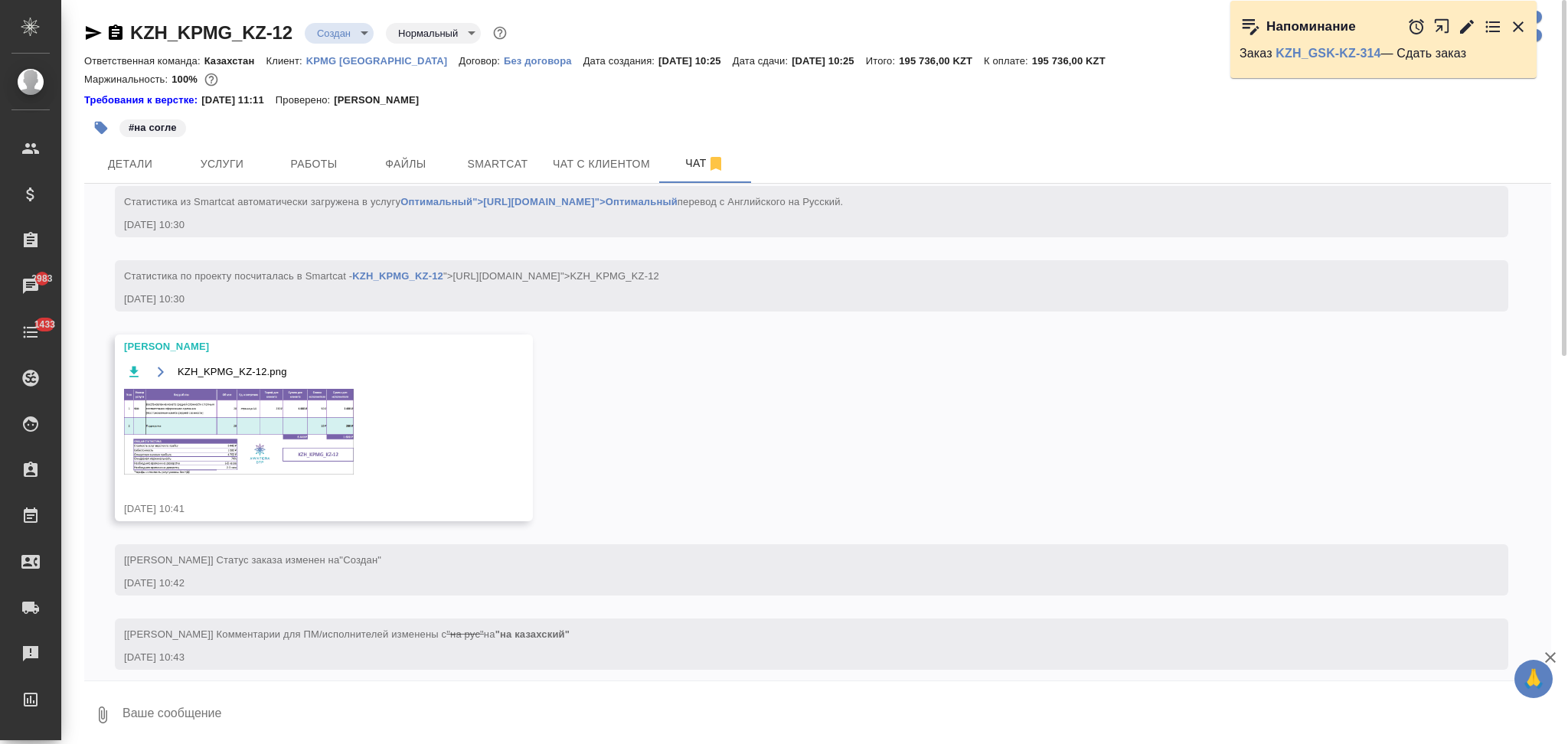
click at [204, 424] on img at bounding box center [239, 431] width 230 height 86
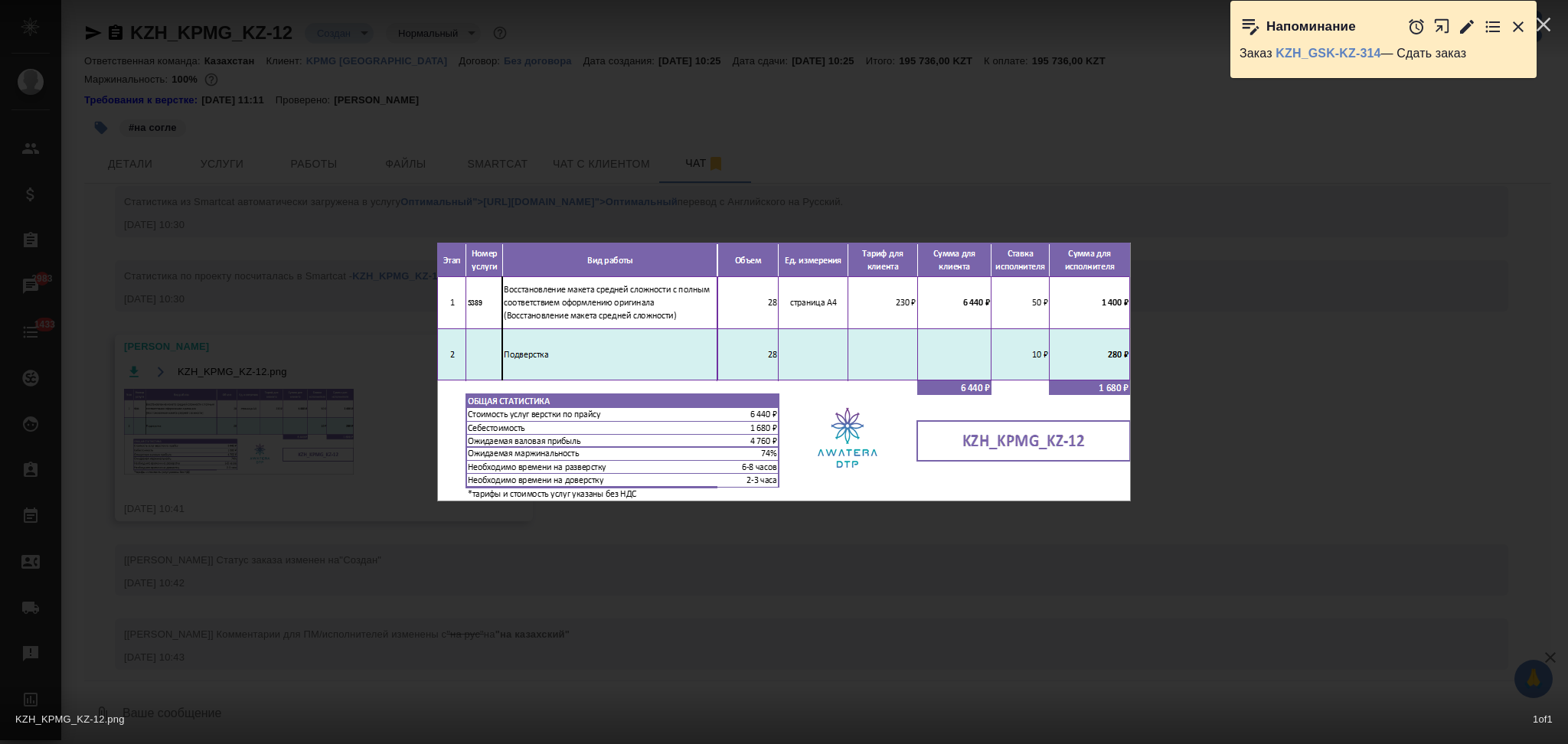
click at [331, 490] on div "KZH_KPMG_KZ-12.png 1 of 1" at bounding box center [784, 372] width 1568 height 744
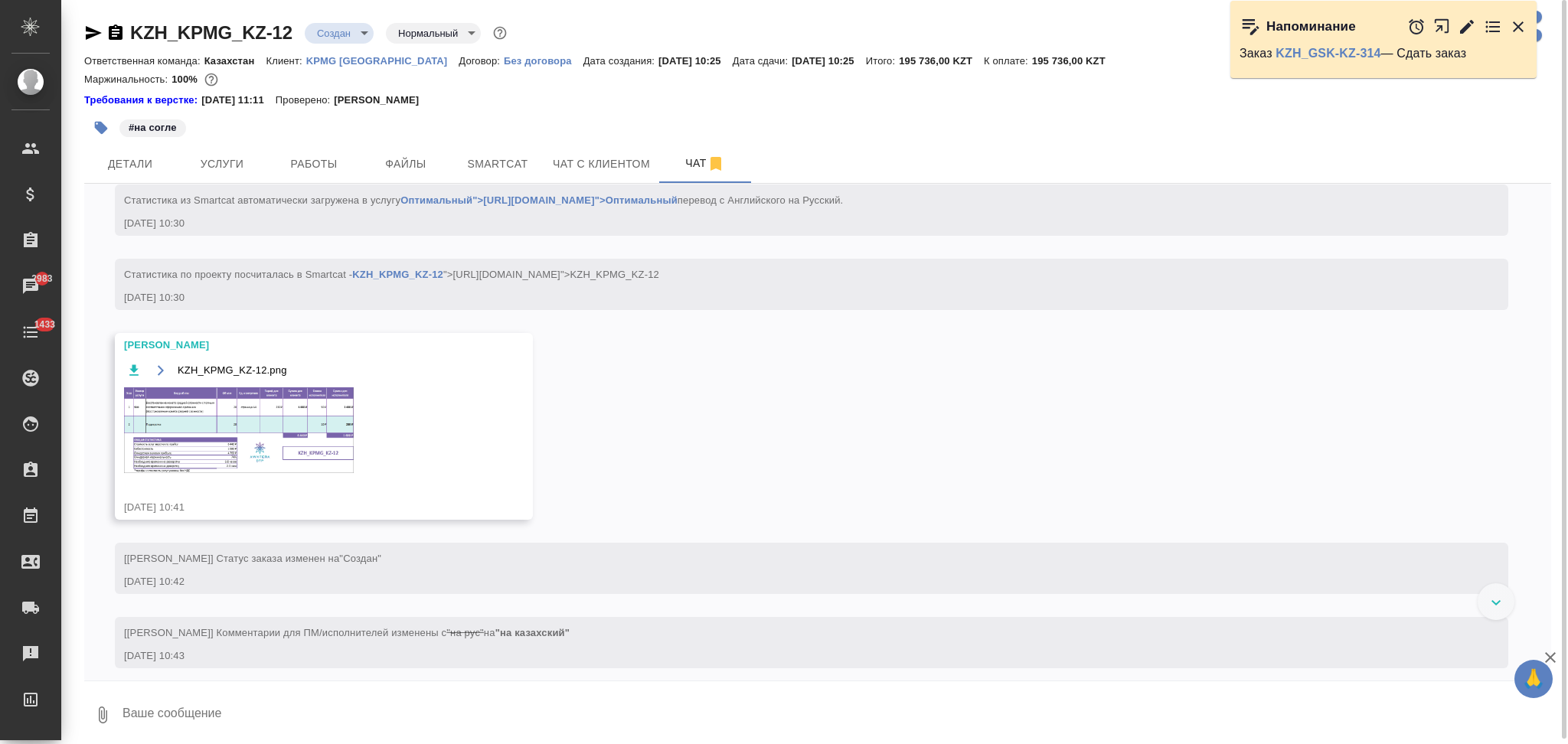
scroll to position [1236, 0]
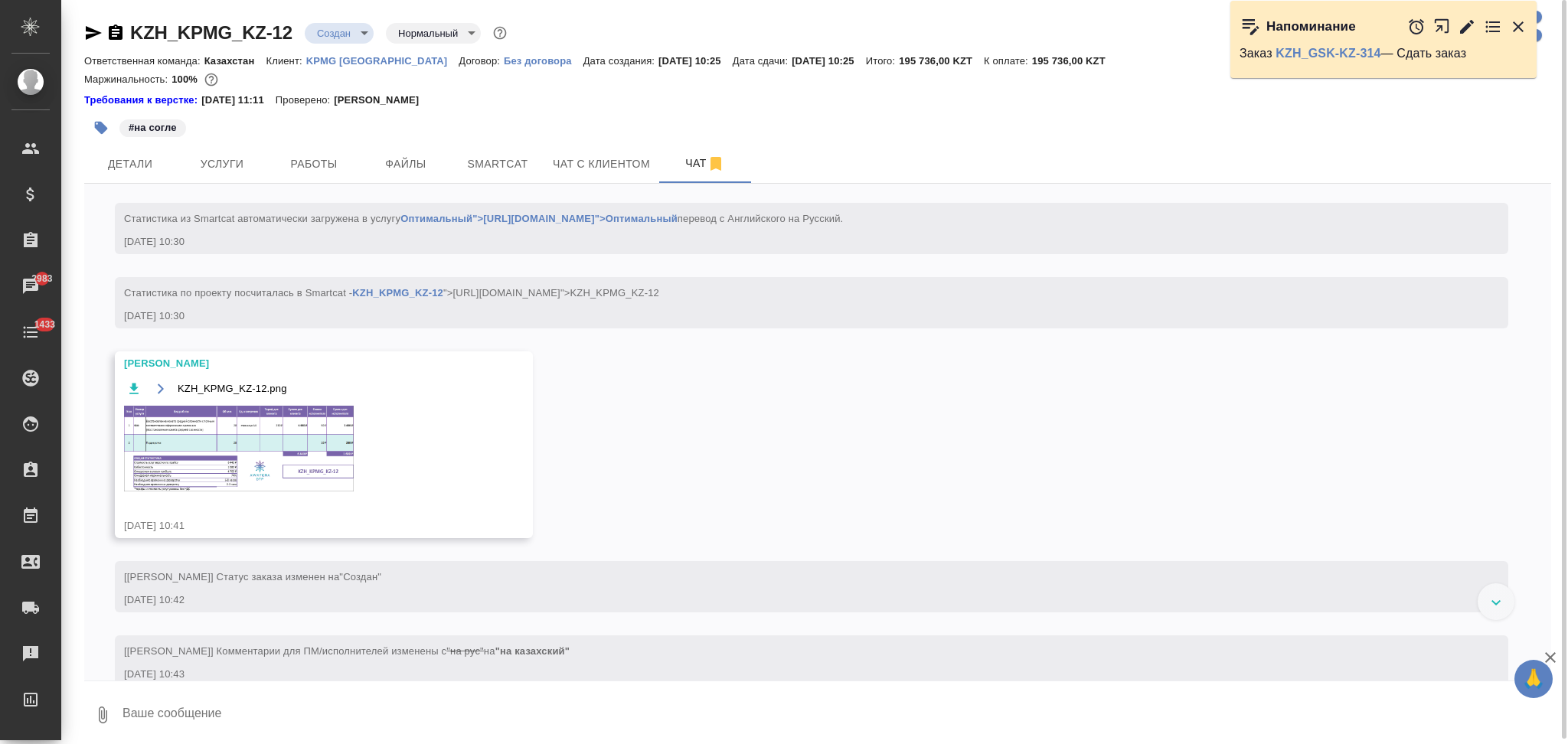
click at [245, 721] on textarea at bounding box center [836, 715] width 1431 height 52
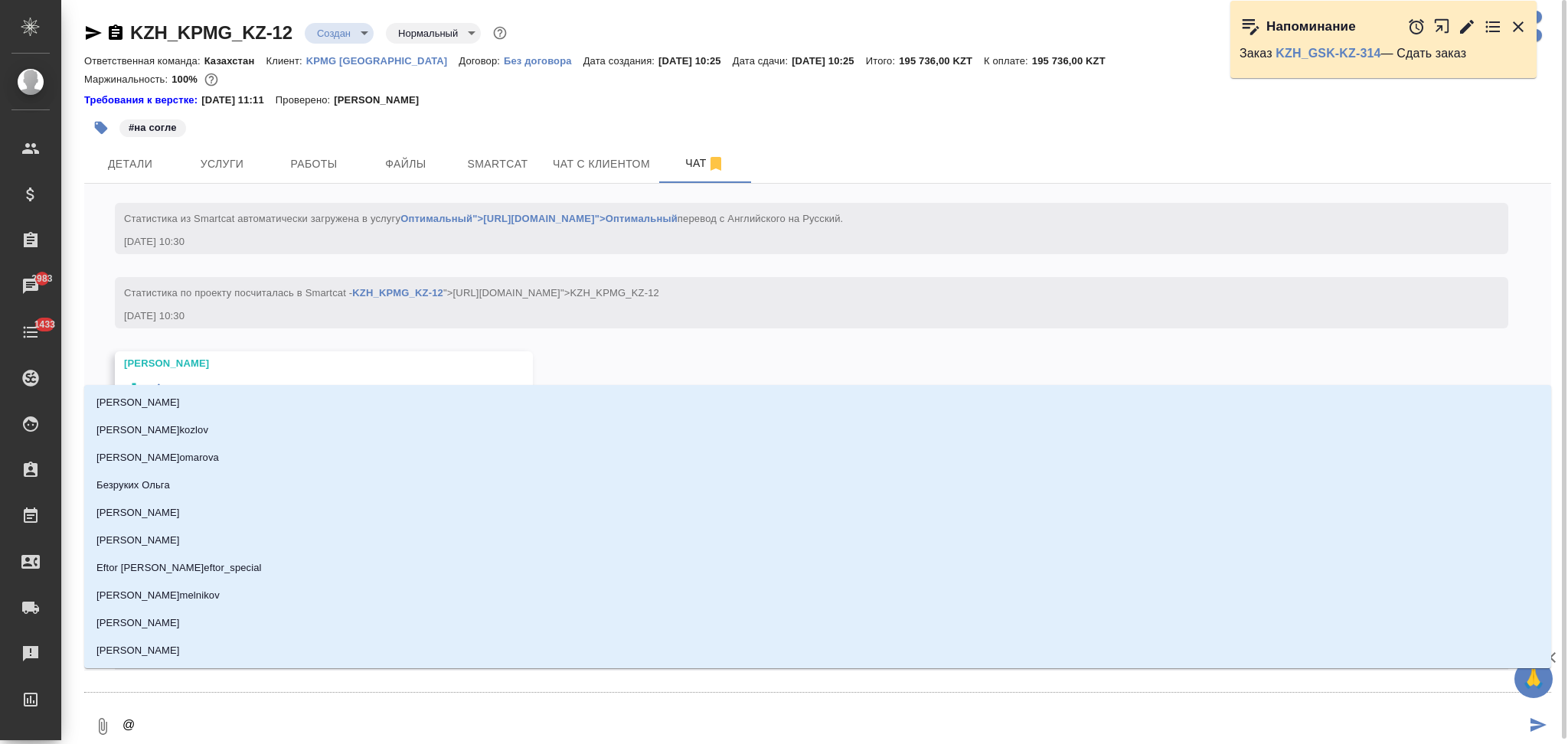
type textarea "@g"
type input "g"
type textarea "@gt"
type input "gt"
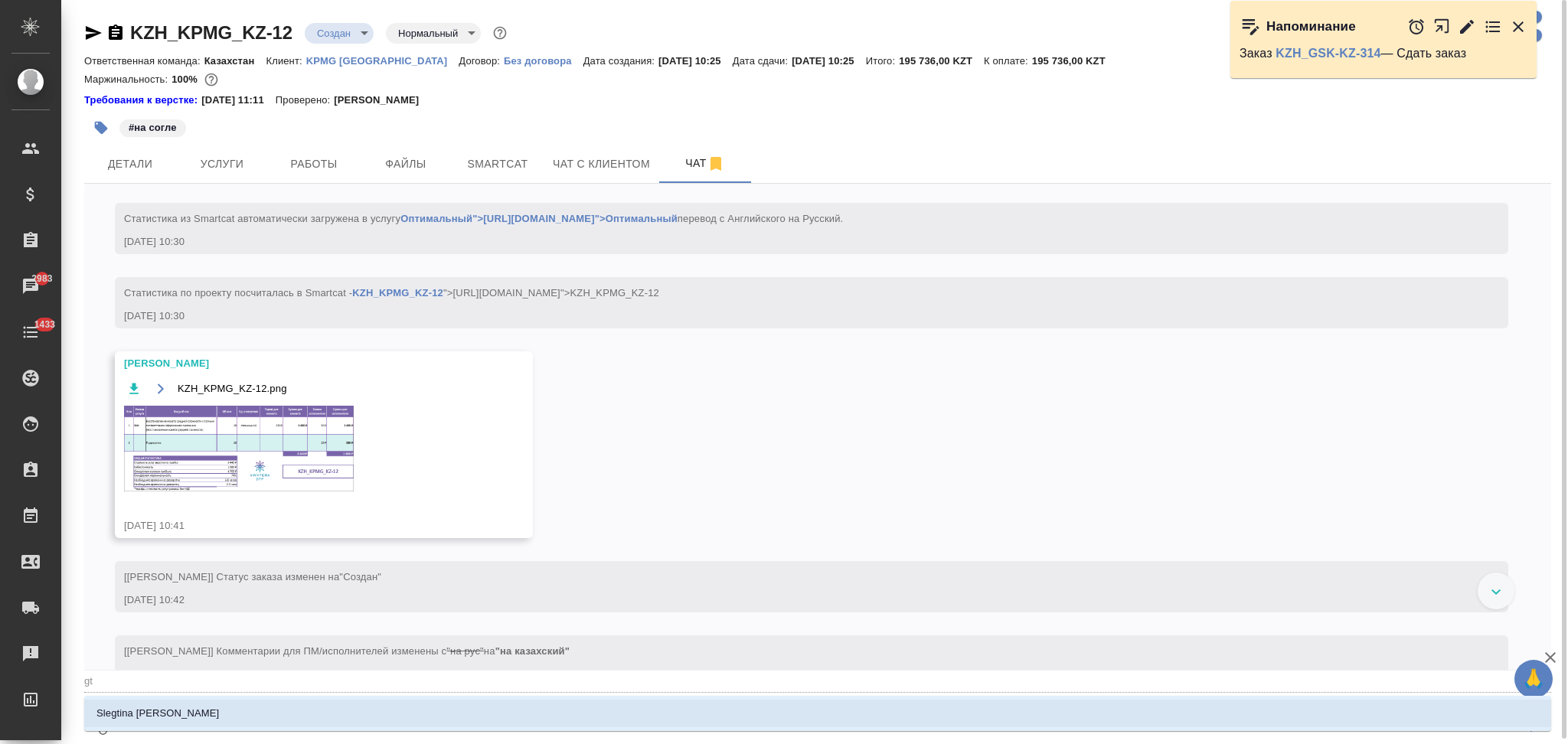
type textarea "@g"
type input "g"
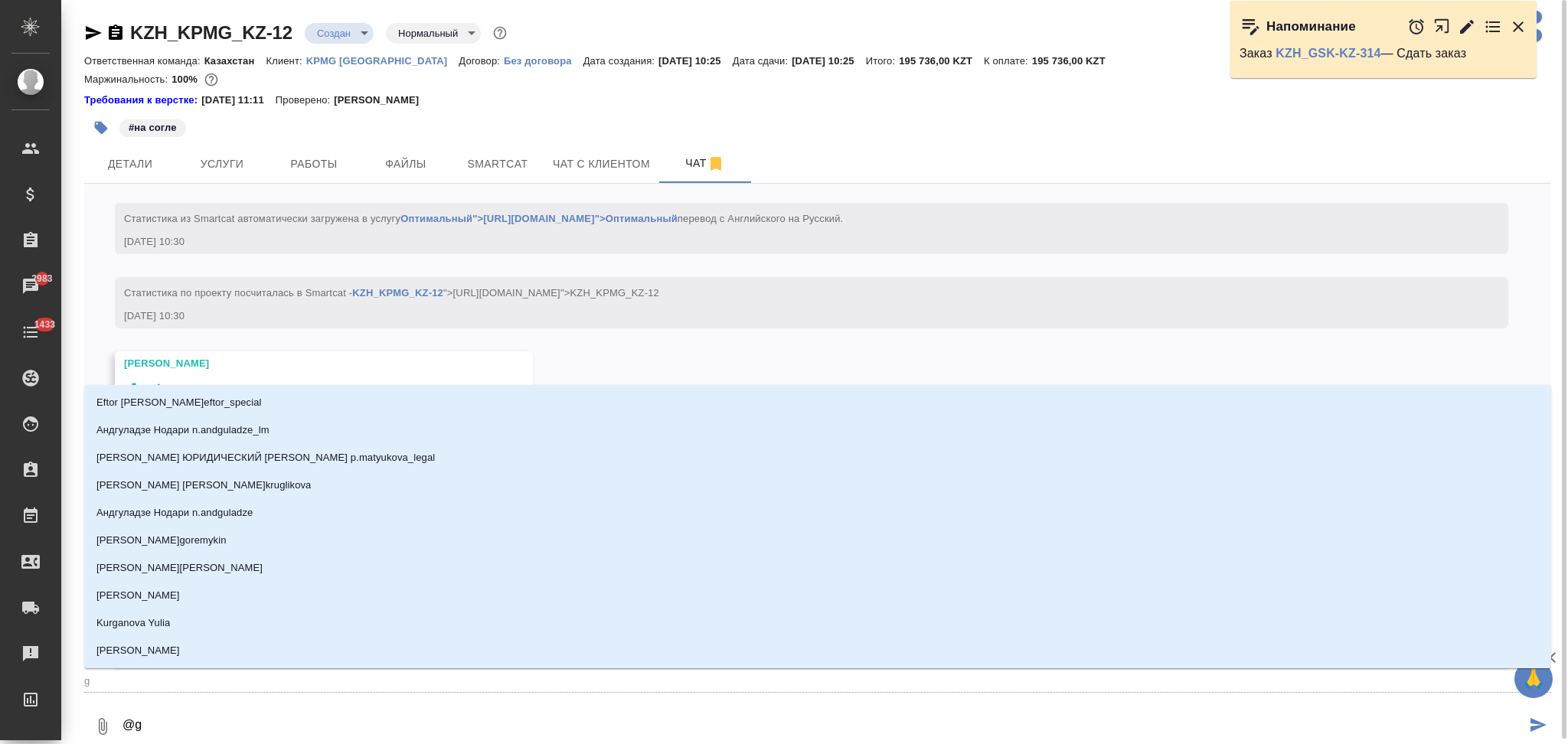
type textarea "@"
type textarea "@п"
type input "п"
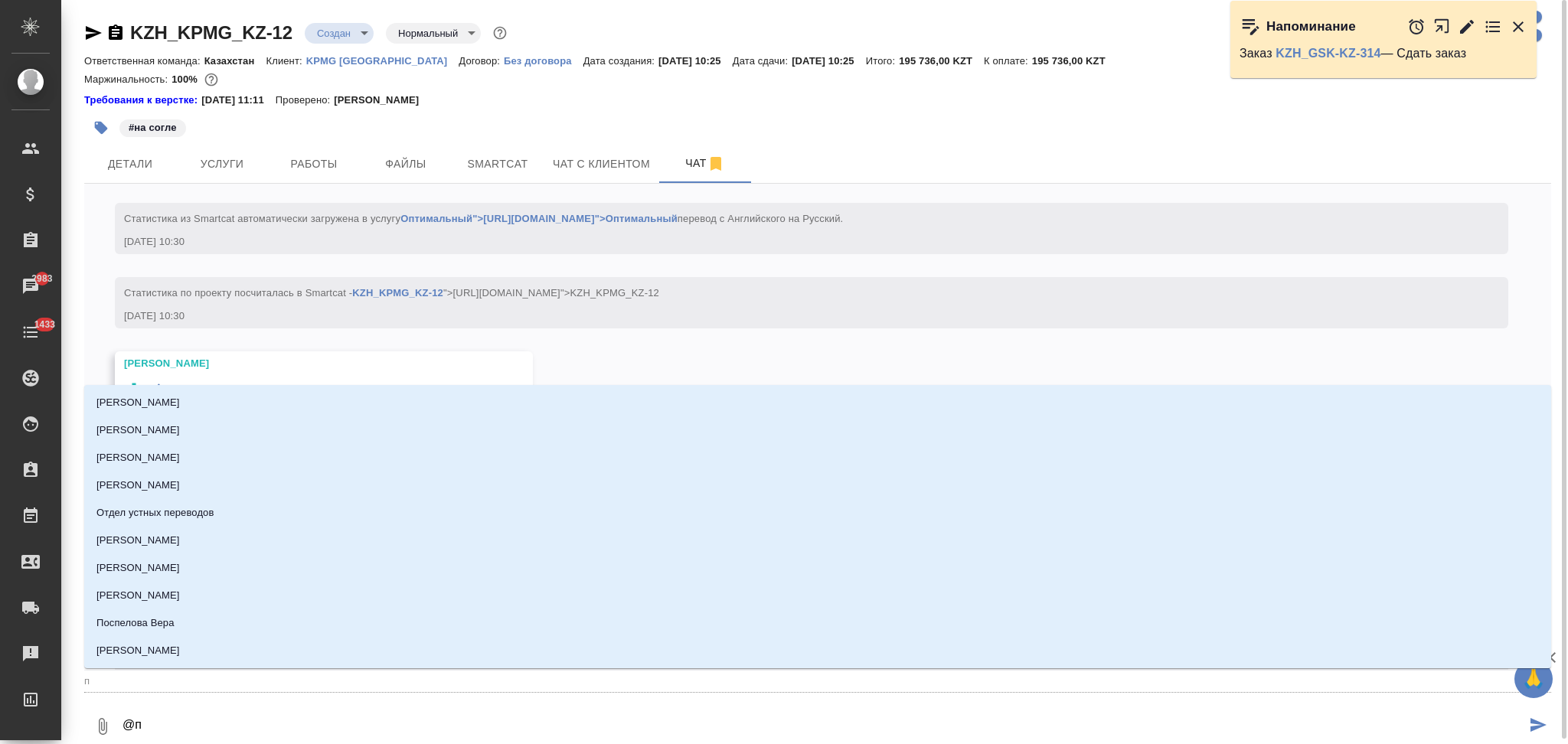
type textarea "@пе"
type input "пе"
type textarea "@пет"
type input "пет"
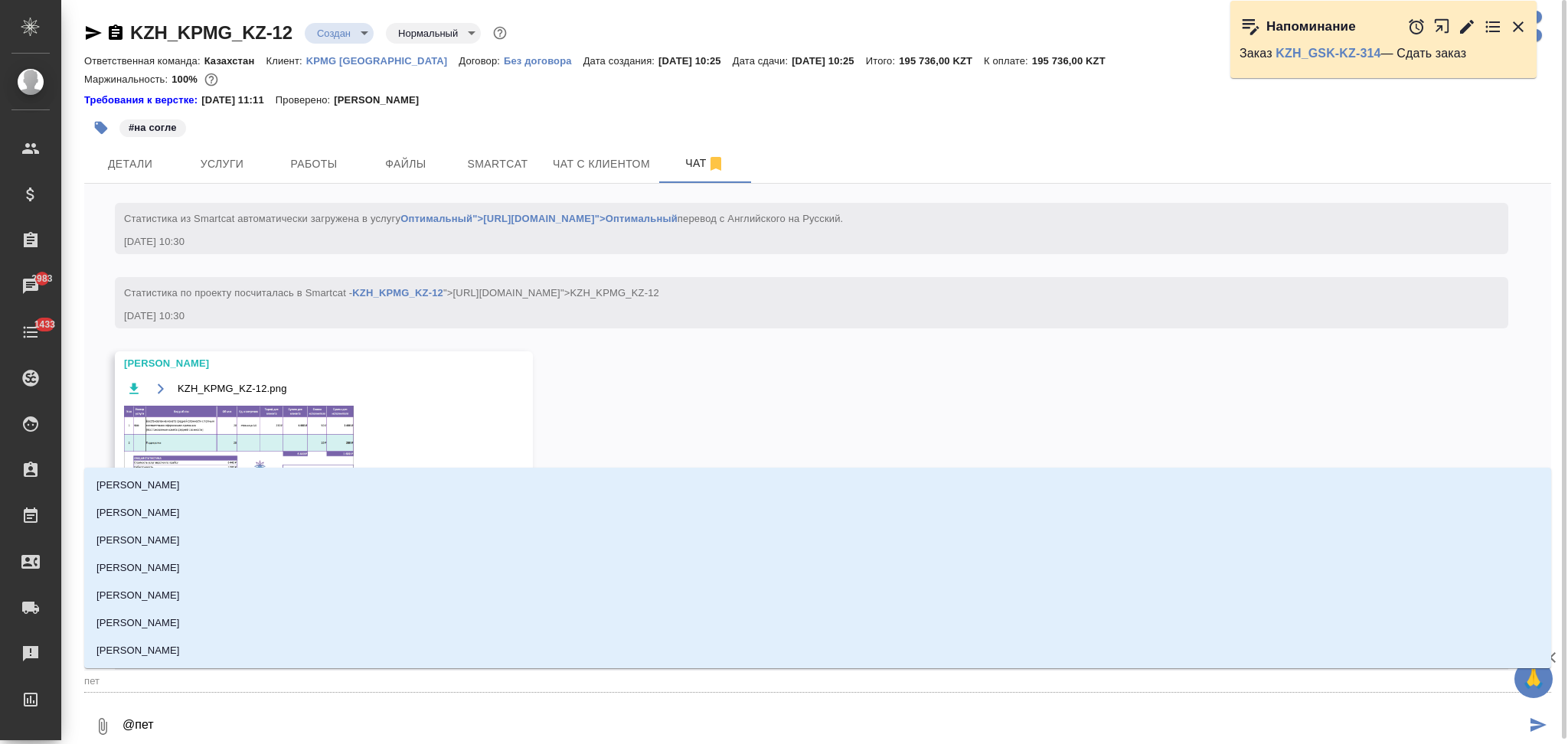
type textarea "@петр"
type input "петр"
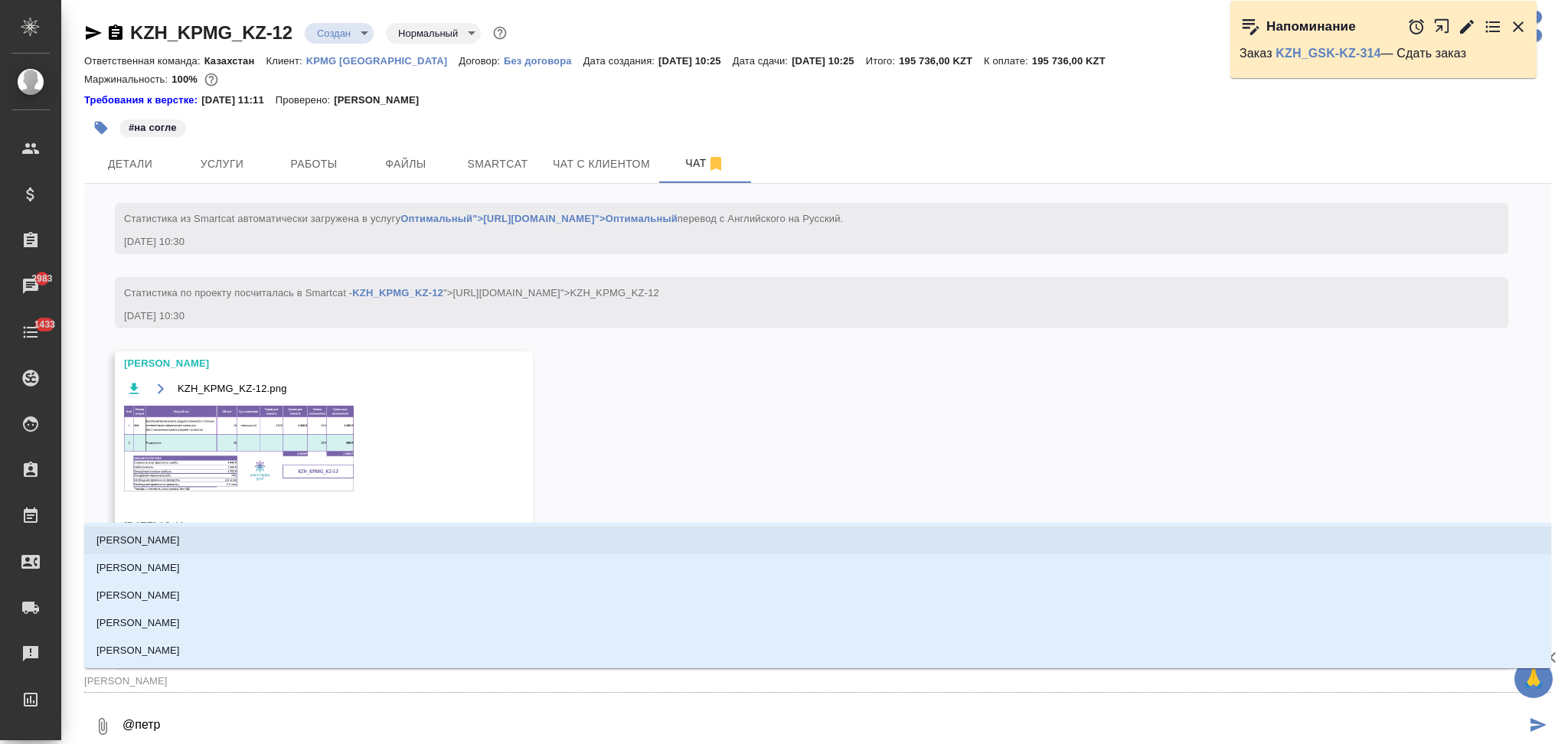
click at [214, 531] on li "[PERSON_NAME]" at bounding box center [817, 540] width 1467 height 28
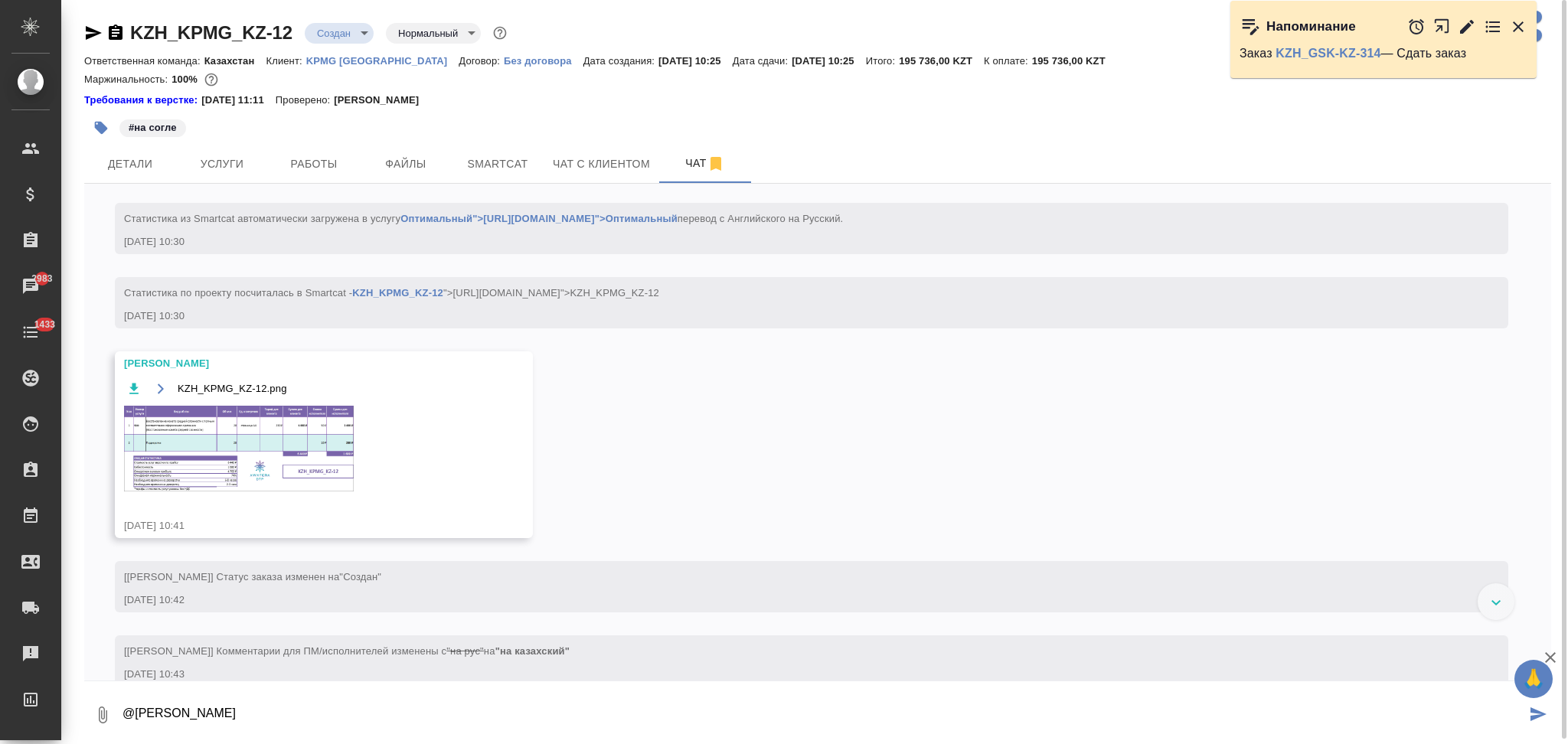
paste textarea "привет. верстка им не нужна, есть у них дизайнеры, что можем предложить, сдачу …"
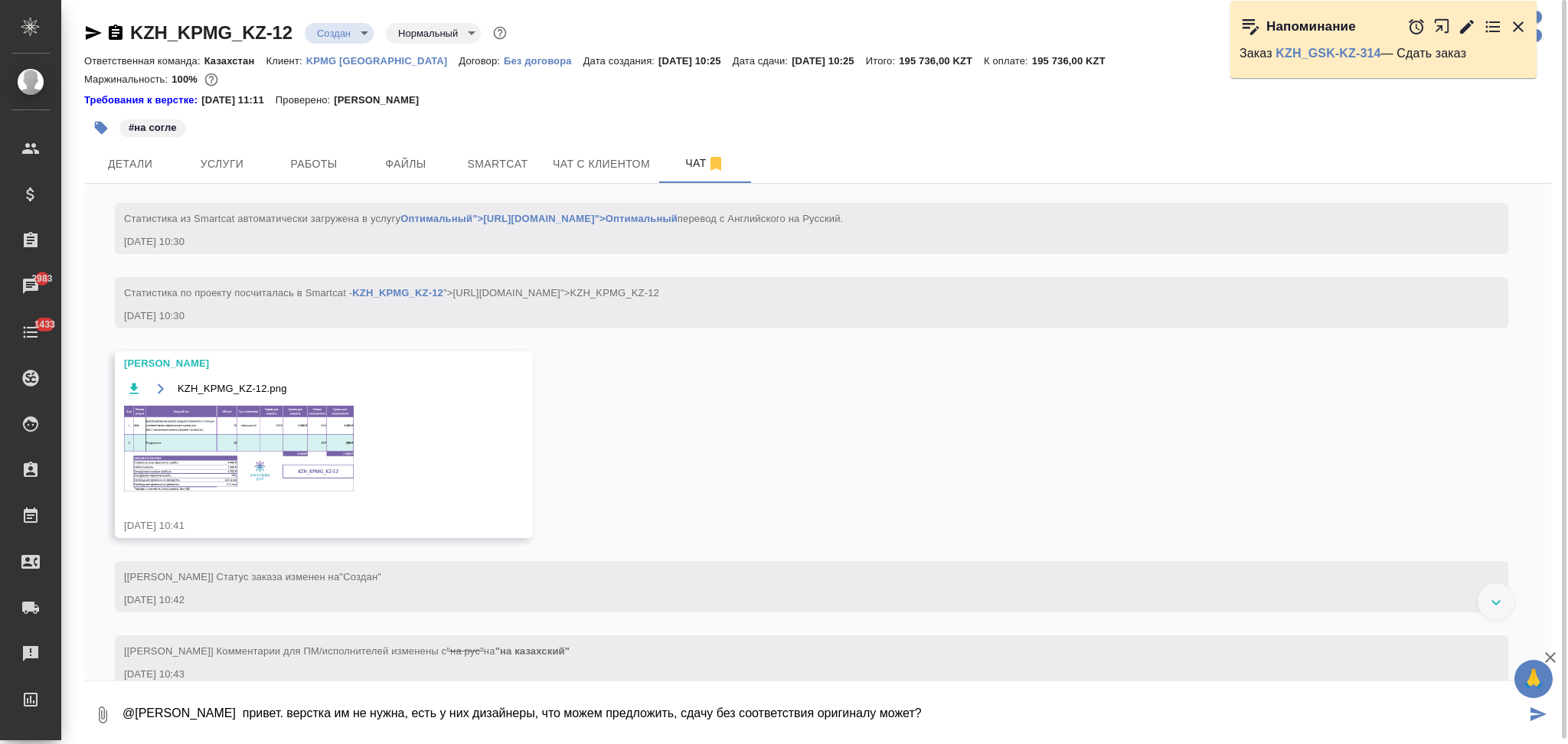
type textarea "@Петрова Валерия привет. верстка им не нужна, есть у них дизайнеры, что можем п…"
click at [1534, 715] on icon "submit" at bounding box center [1539, 714] width 16 height 14
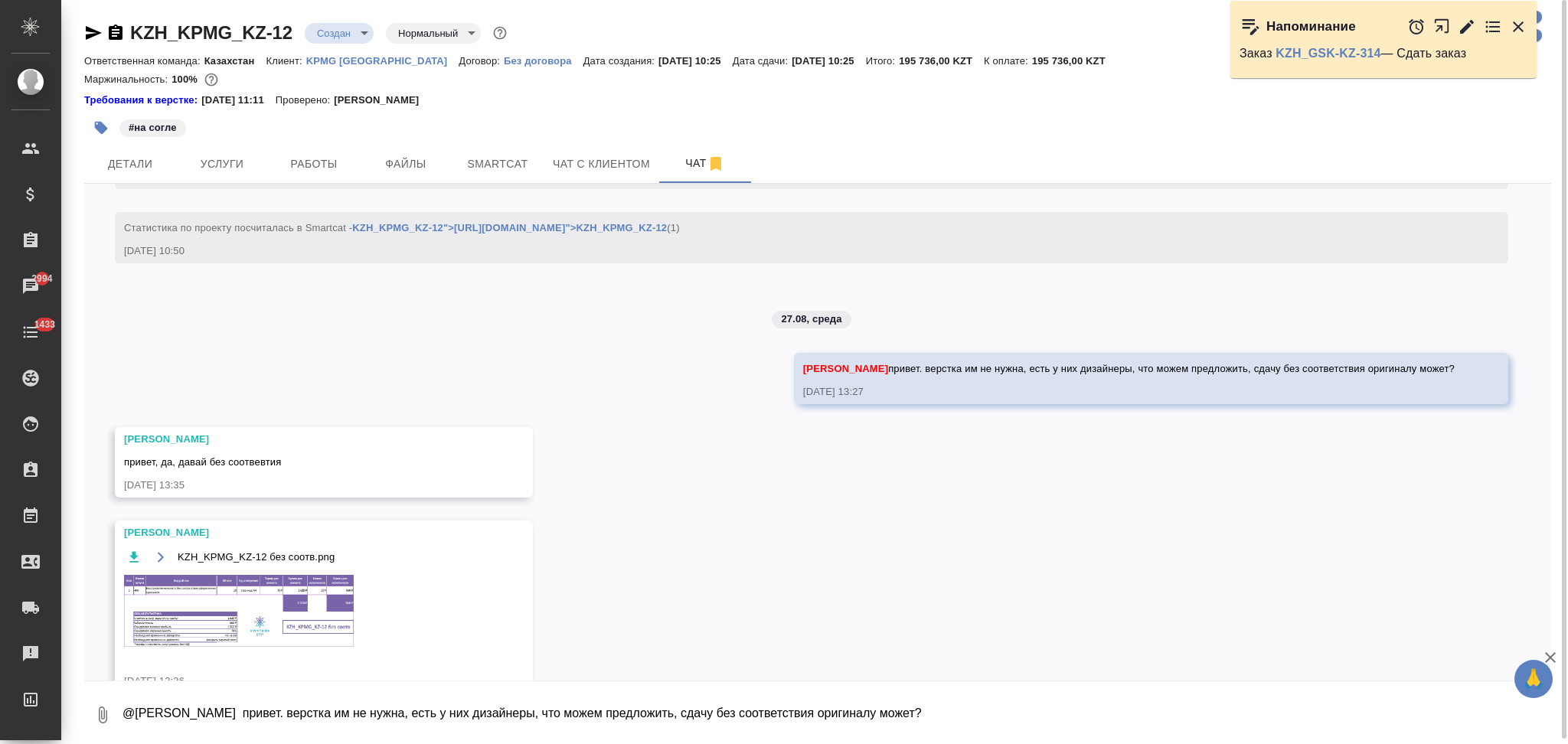
scroll to position [1768, 0]
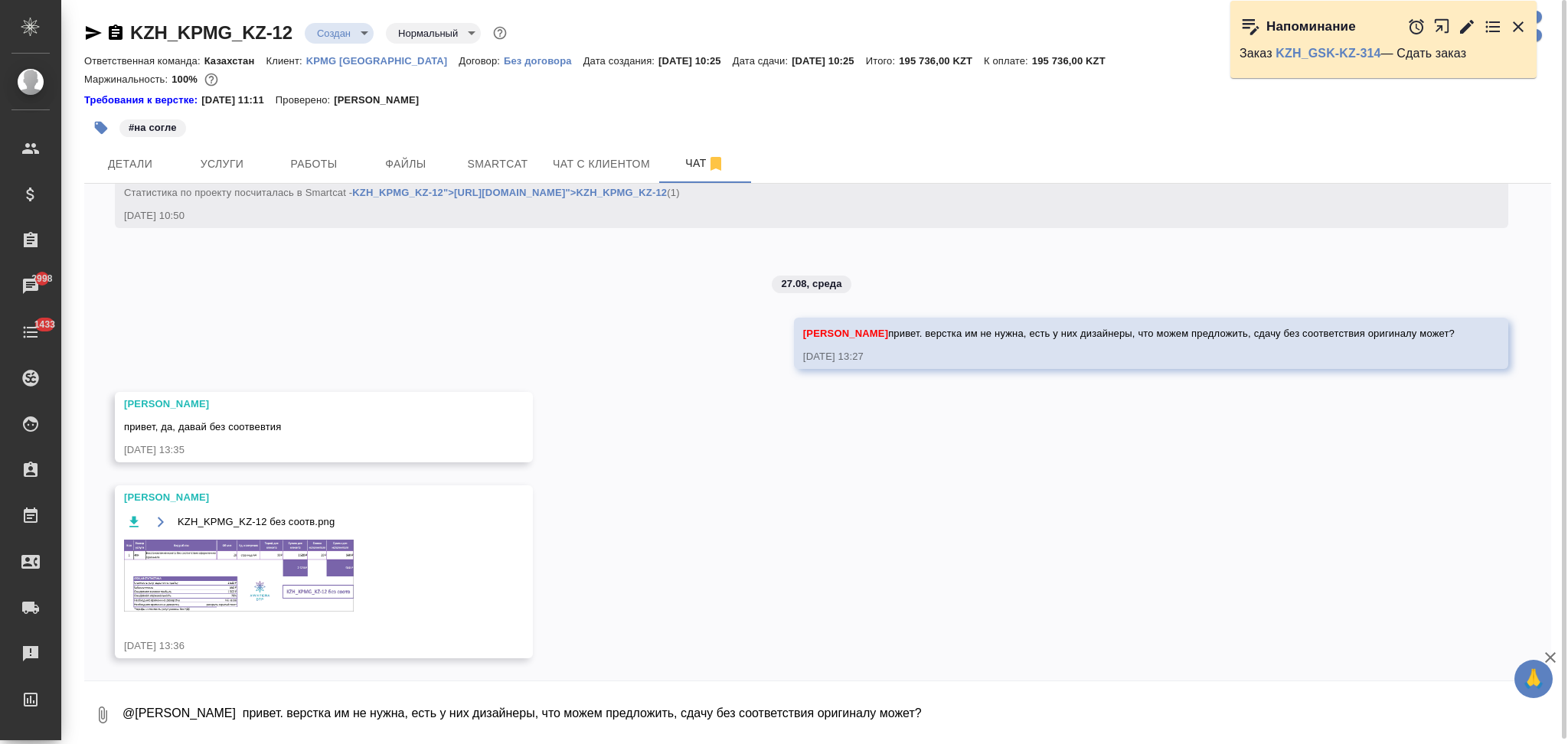
click at [228, 554] on img at bounding box center [239, 575] width 230 height 72
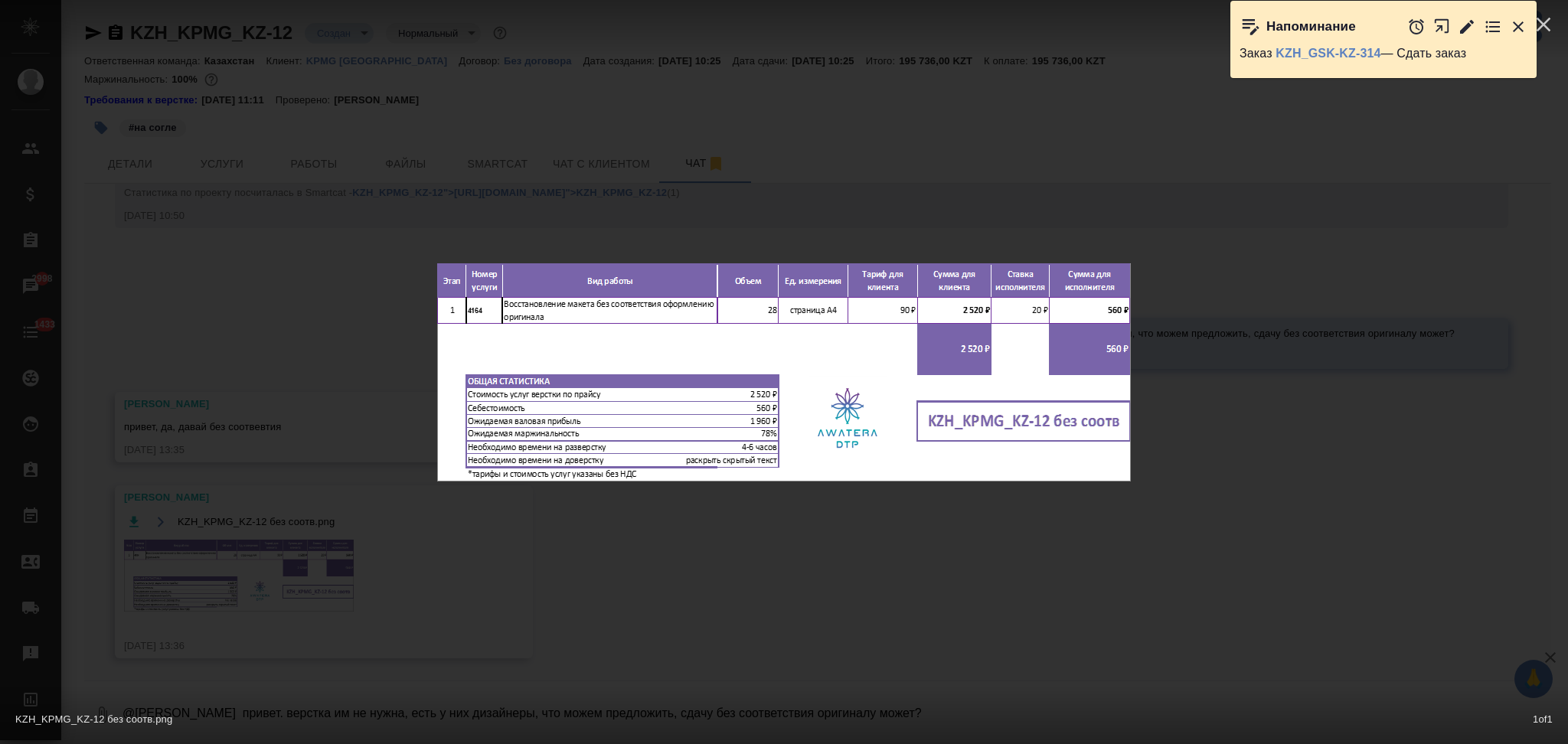
drag, startPoint x: 231, startPoint y: 226, endPoint x: 188, endPoint y: 169, distance: 71.4
click at [227, 223] on div "KZH_KPMG_KZ-12 без соотв.png 1 of 1" at bounding box center [784, 372] width 1568 height 744
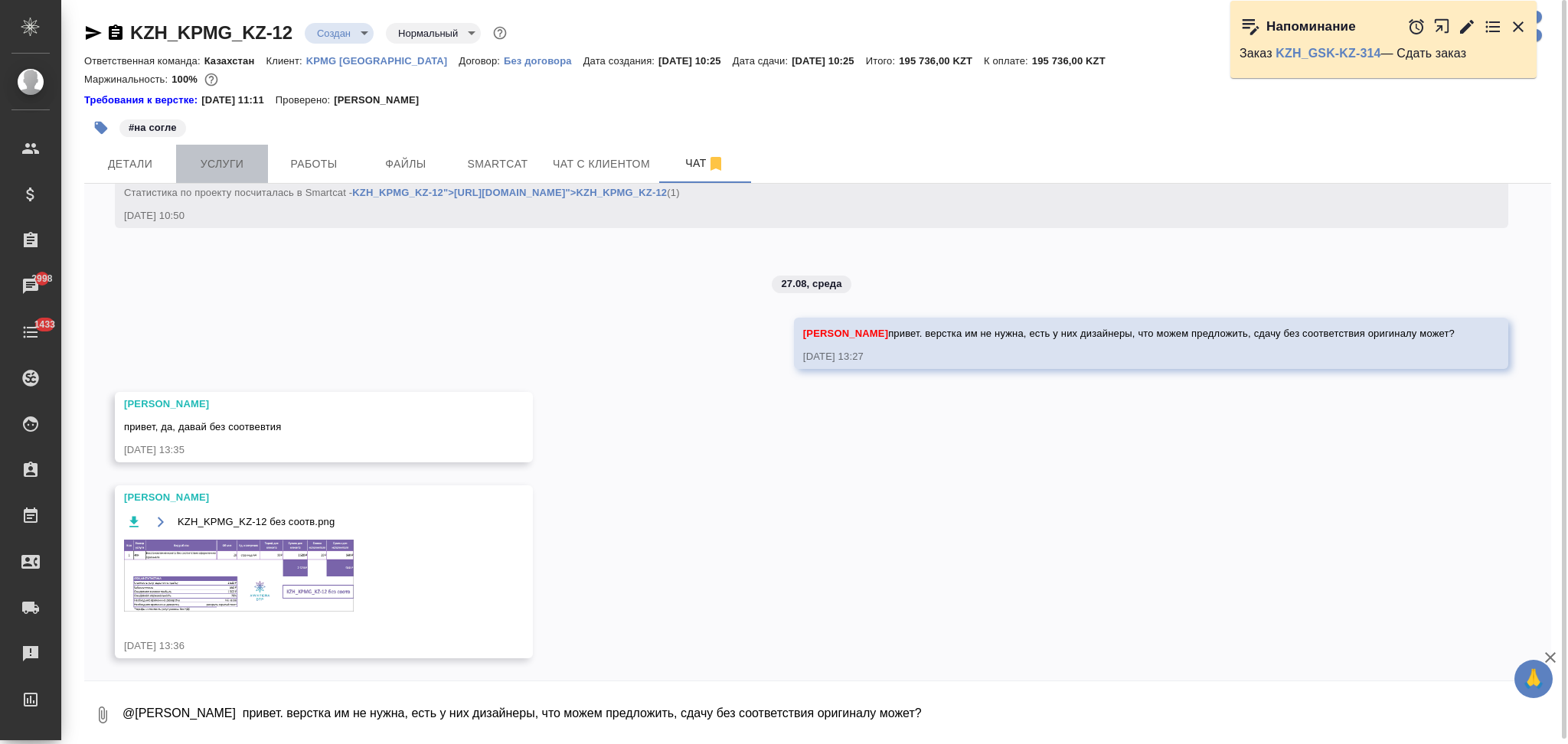
click at [219, 152] on button "Услуги" at bounding box center [222, 163] width 92 height 38
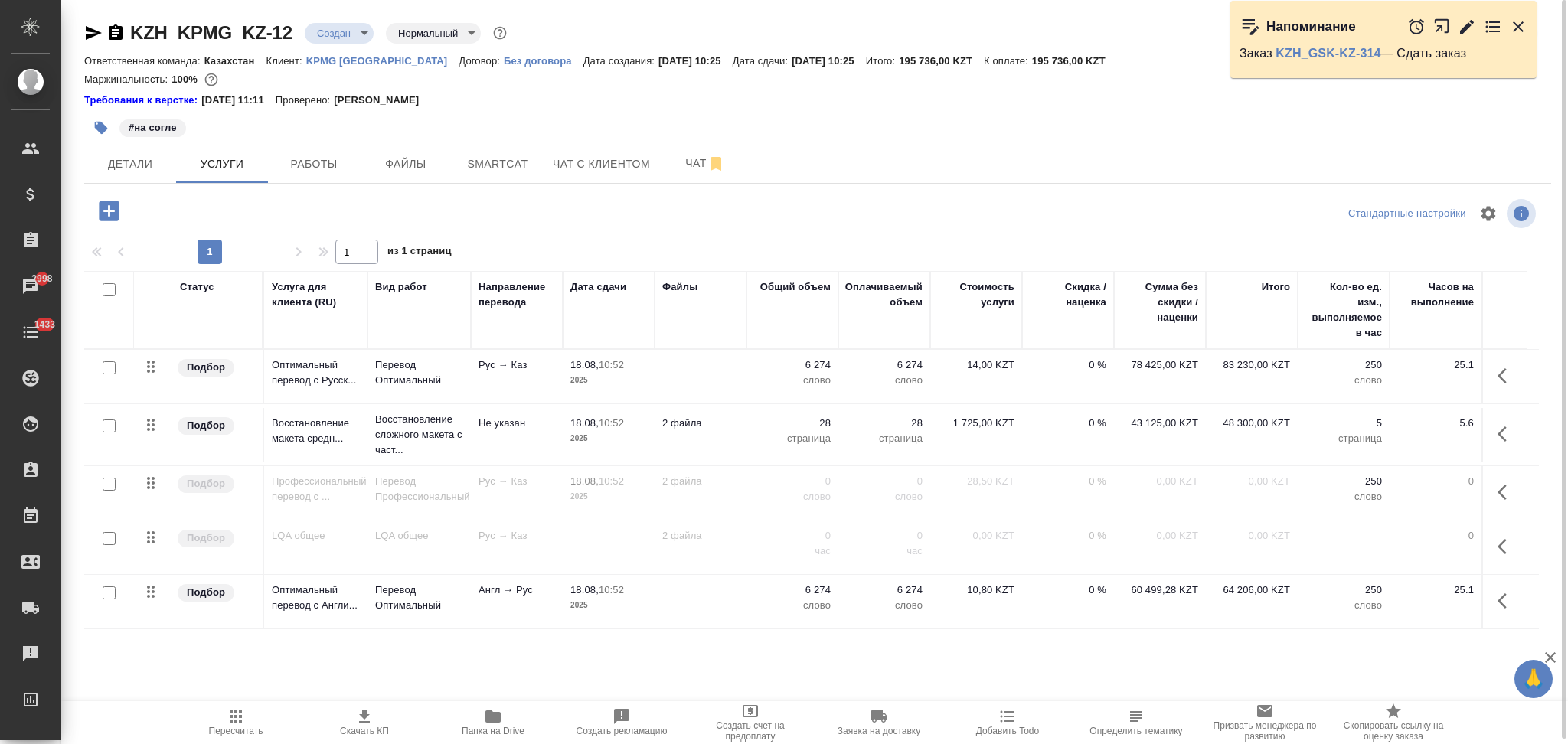
click at [1508, 439] on icon "button" at bounding box center [1507, 434] width 18 height 18
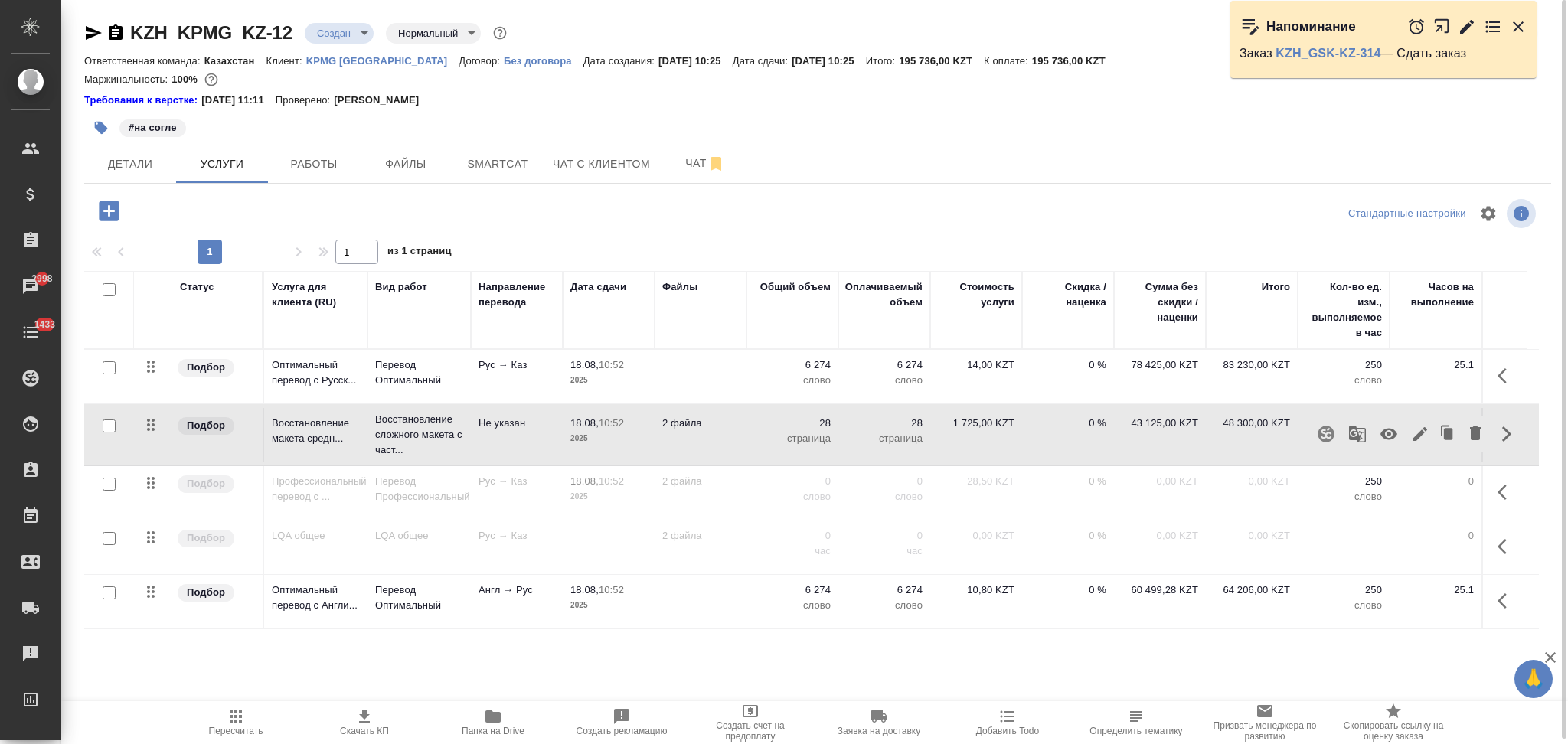
click at [1388, 436] on icon "button" at bounding box center [1388, 434] width 16 height 11
click at [116, 212] on icon "button" at bounding box center [108, 210] width 20 height 20
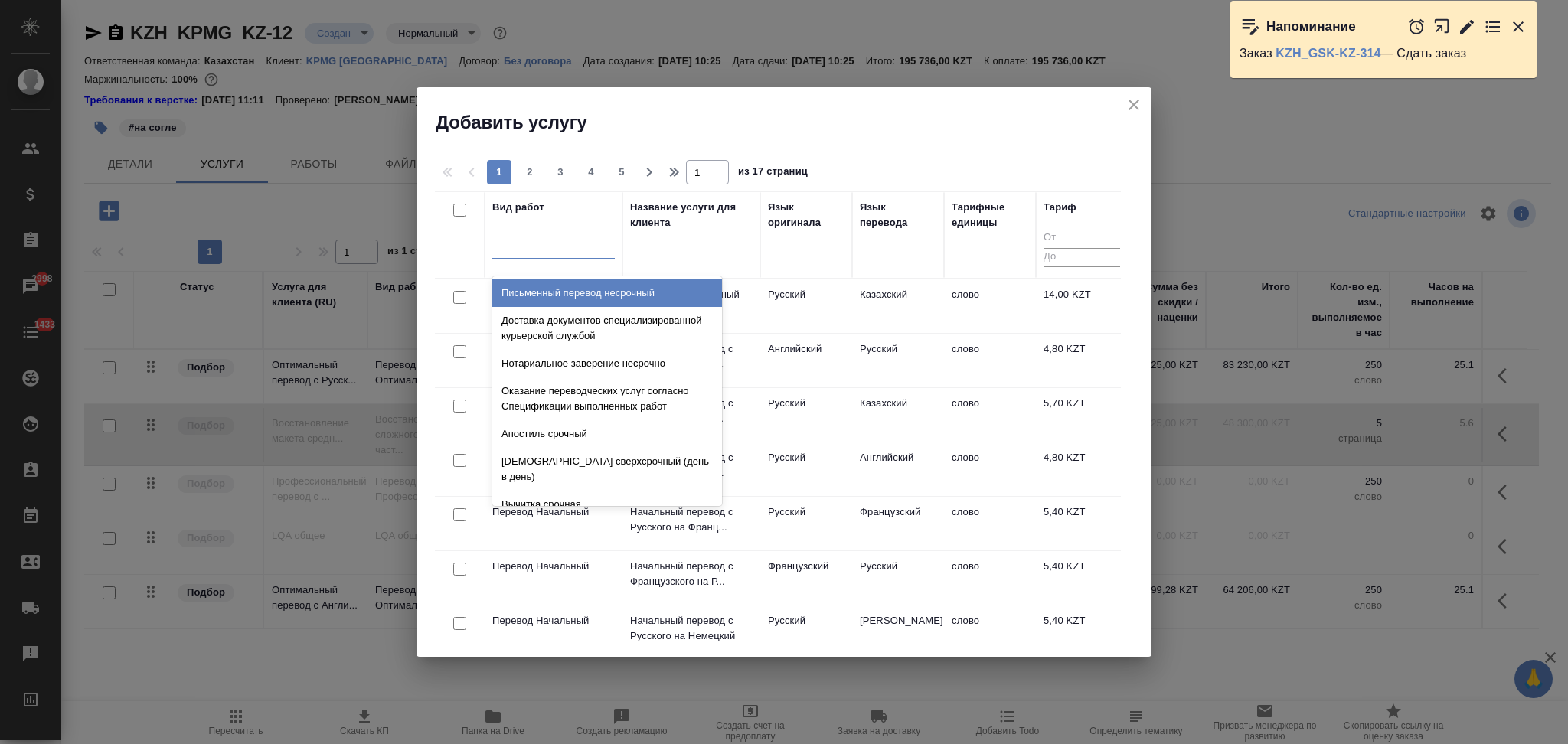
click at [543, 258] on div at bounding box center [554, 245] width 123 height 29
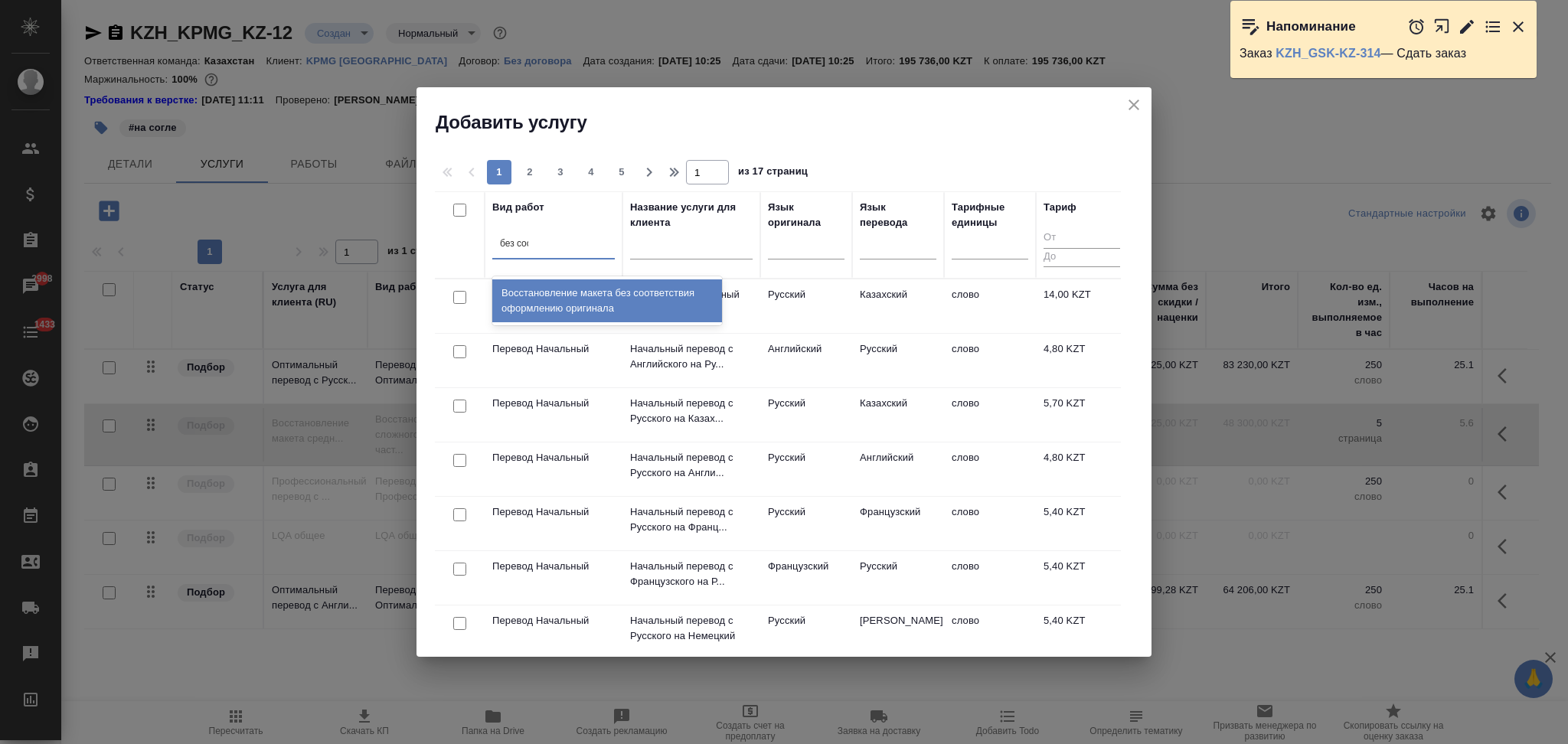
type input "без соот"
click at [591, 305] on div "Восстановление макета без соответствия оформлению оригинала" at bounding box center [608, 301] width 230 height 43
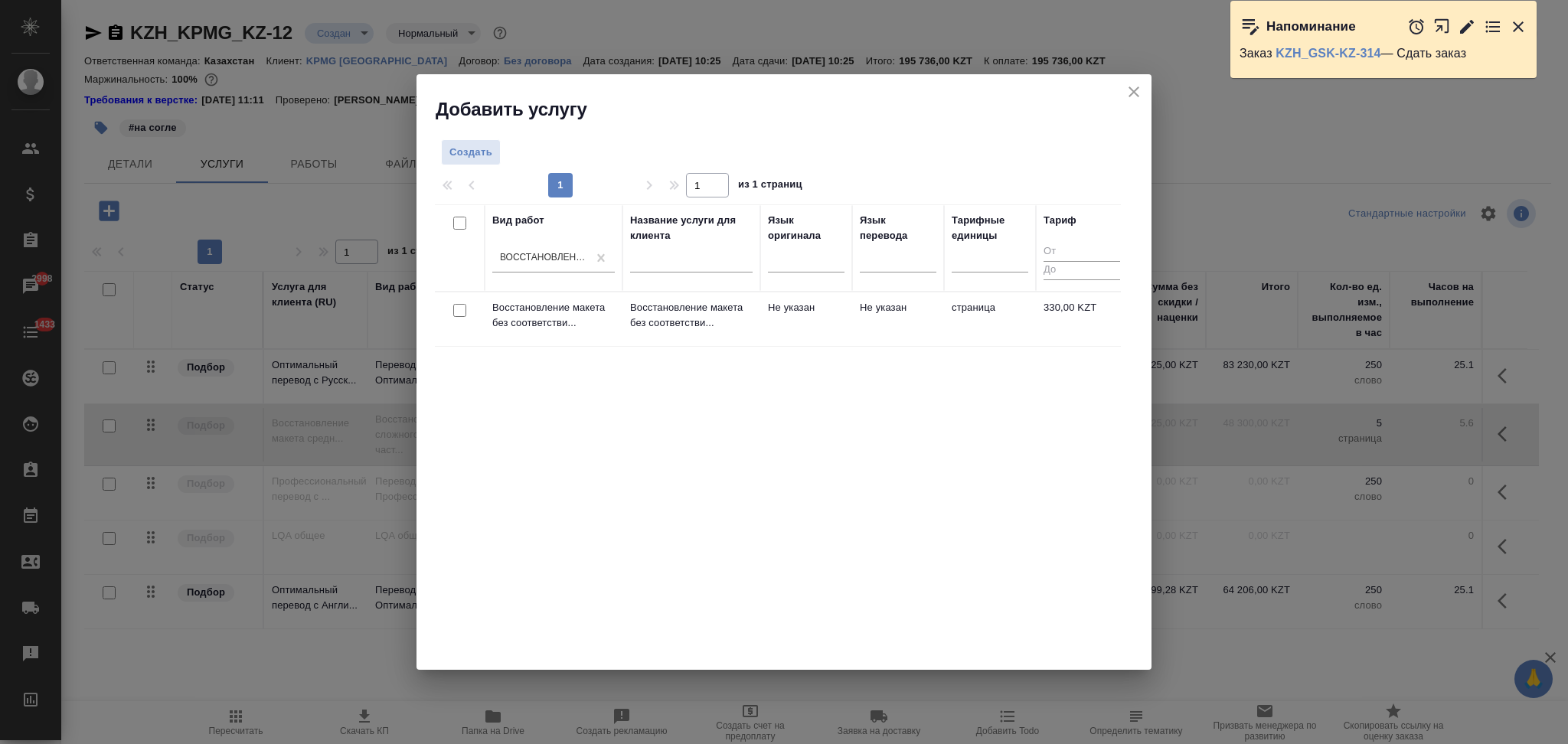
click at [755, 330] on td "Восстановление макета без соответстви..." at bounding box center [691, 319] width 137 height 54
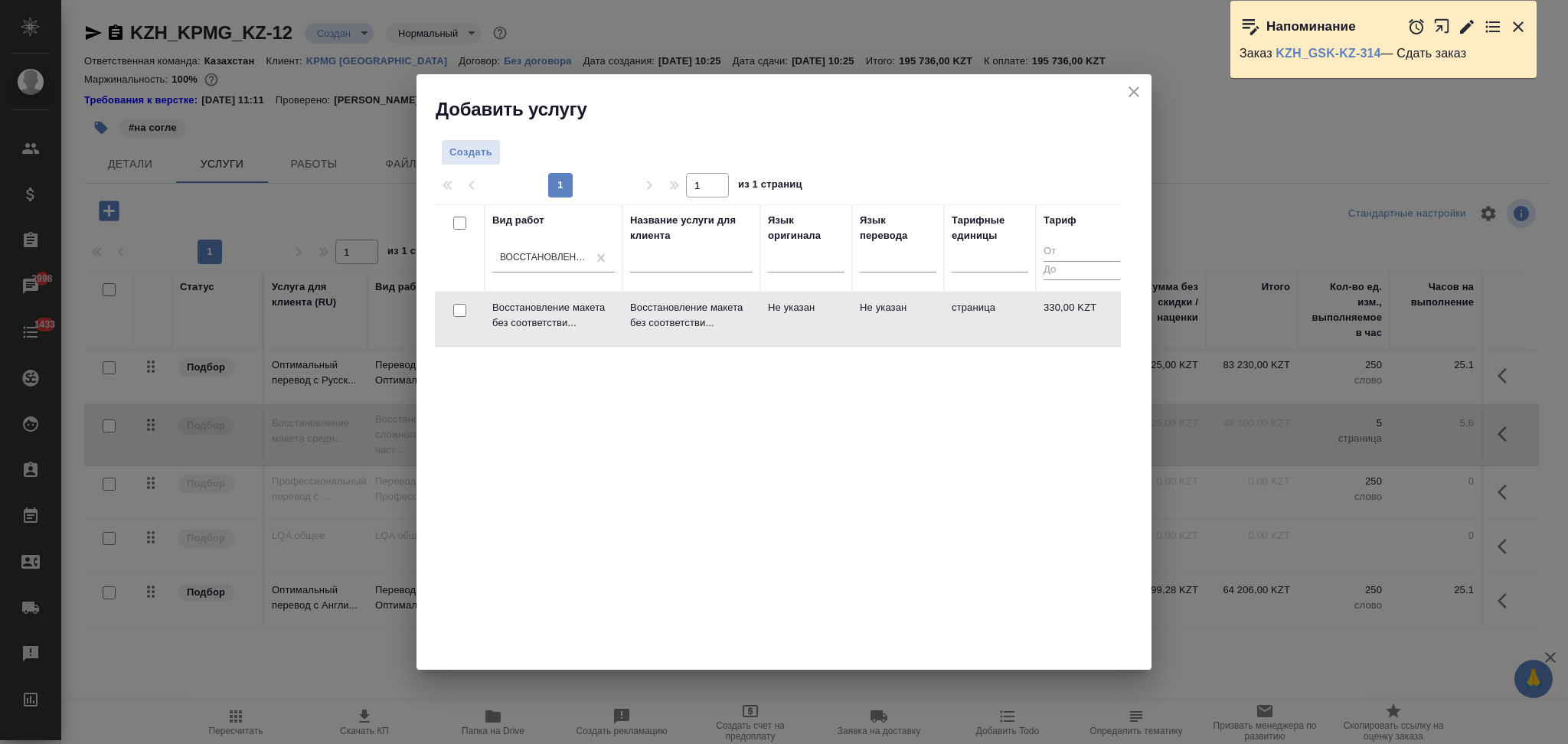
click at [755, 330] on td "Восстановление макета без соответстви..." at bounding box center [691, 319] width 137 height 54
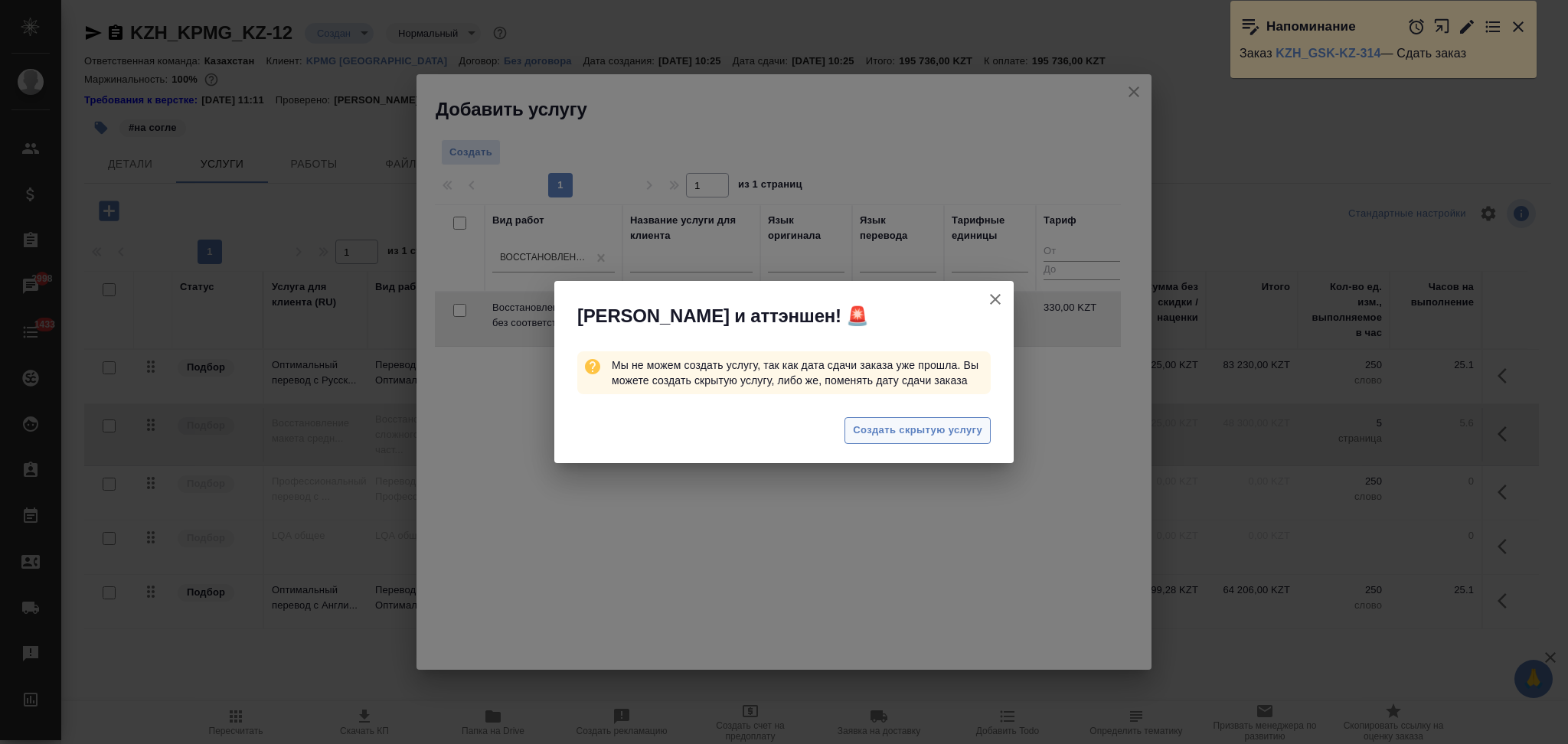
click at [896, 433] on span "Создать скрытую услугу" at bounding box center [918, 430] width 130 height 17
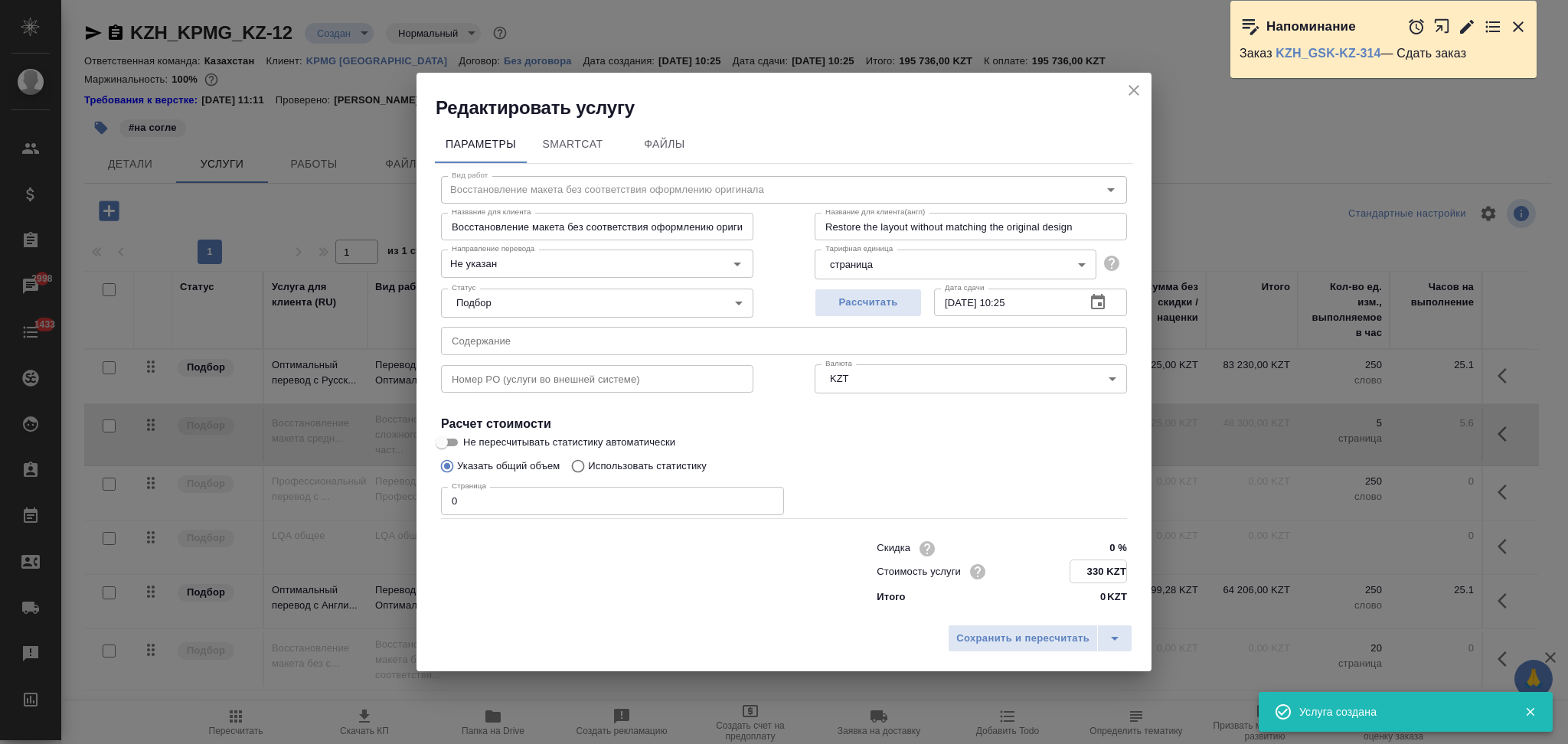
drag, startPoint x: 1105, startPoint y: 571, endPoint x: 1045, endPoint y: 571, distance: 60.0
click at [1045, 571] on div "Стоимость услуги 330 KZT" at bounding box center [1002, 571] width 251 height 23
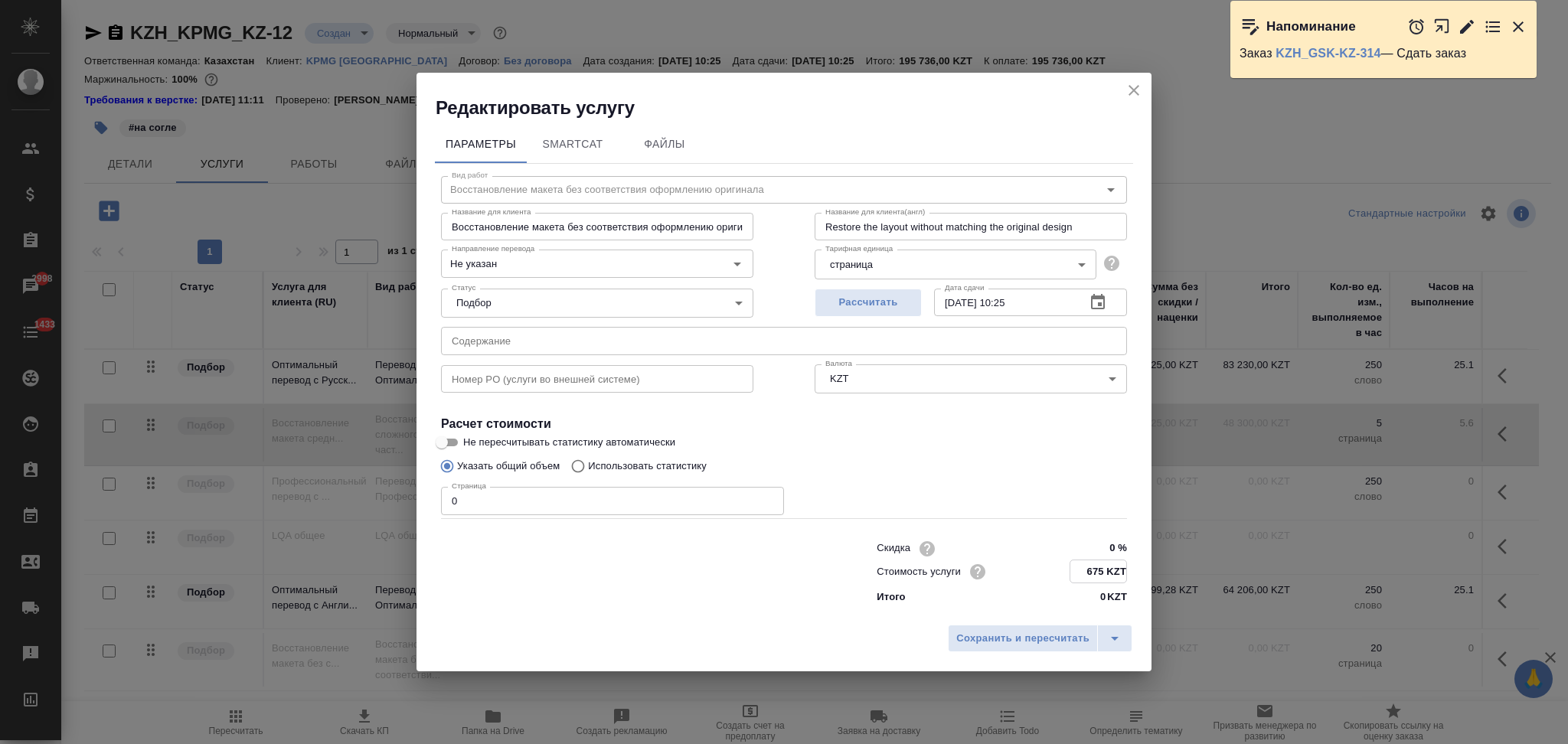
type input "675 KZT"
drag, startPoint x: 512, startPoint y: 485, endPoint x: 379, endPoint y: 506, distance: 134.6
click at [379, 506] on div "Редактировать услугу Параметры SmartCat Файлы Вид работ Восстановление макета б…" at bounding box center [784, 372] width 1568 height 744
click at [502, 508] on input "0" at bounding box center [612, 501] width 343 height 28
click at [446, 499] on input "0" at bounding box center [612, 501] width 343 height 28
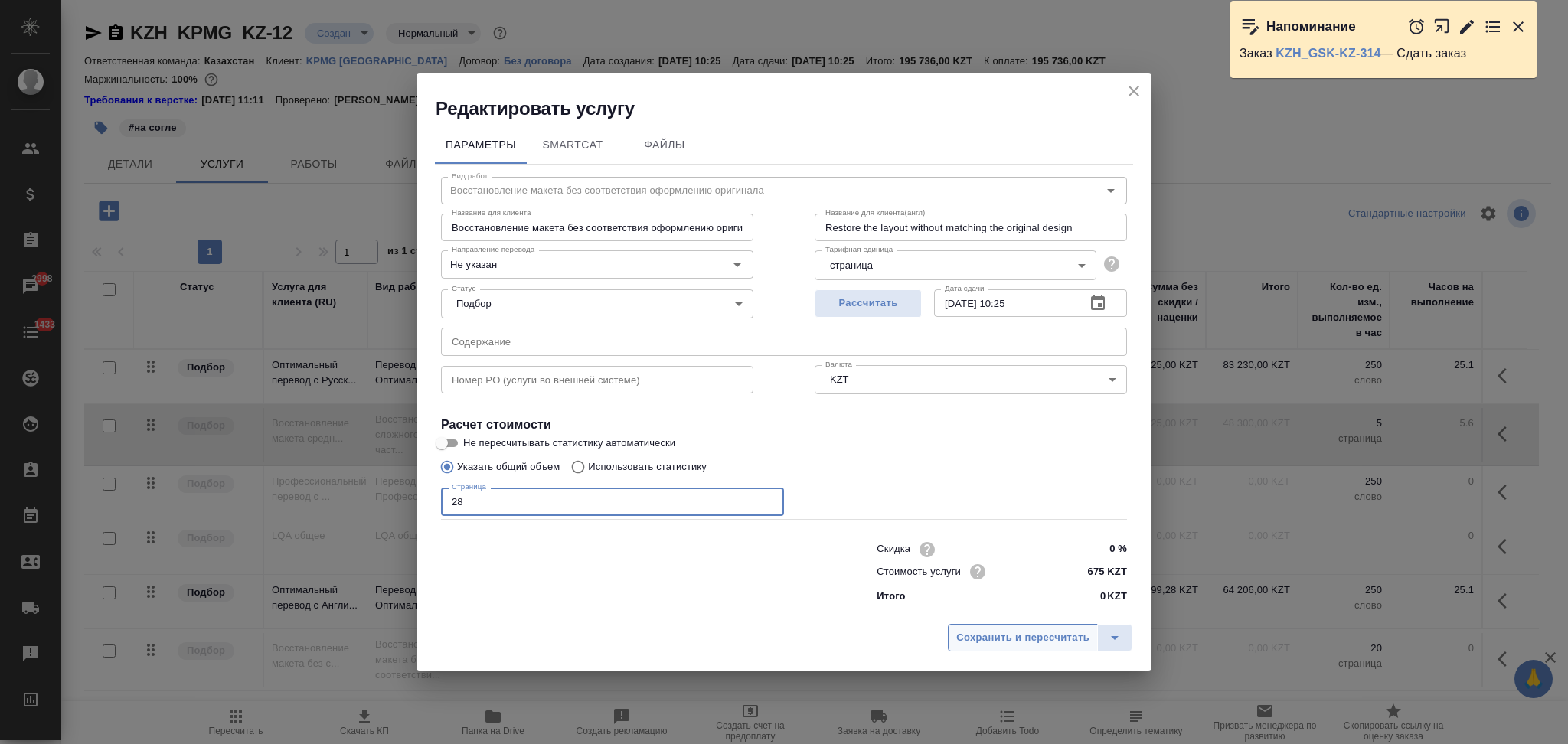
type input "28"
click at [1033, 642] on span "Сохранить и пересчитать" at bounding box center [1023, 638] width 133 height 17
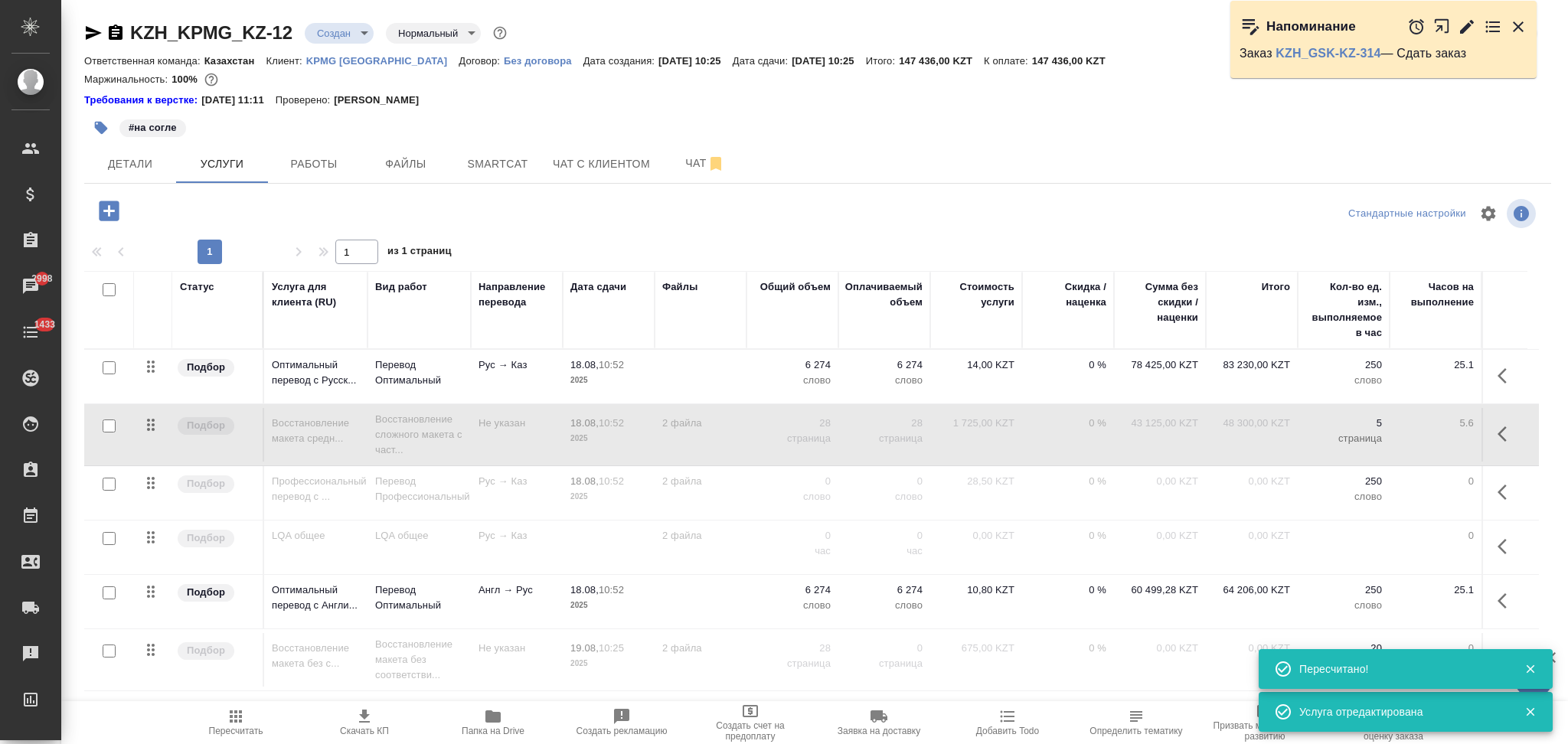
scroll to position [102, 0]
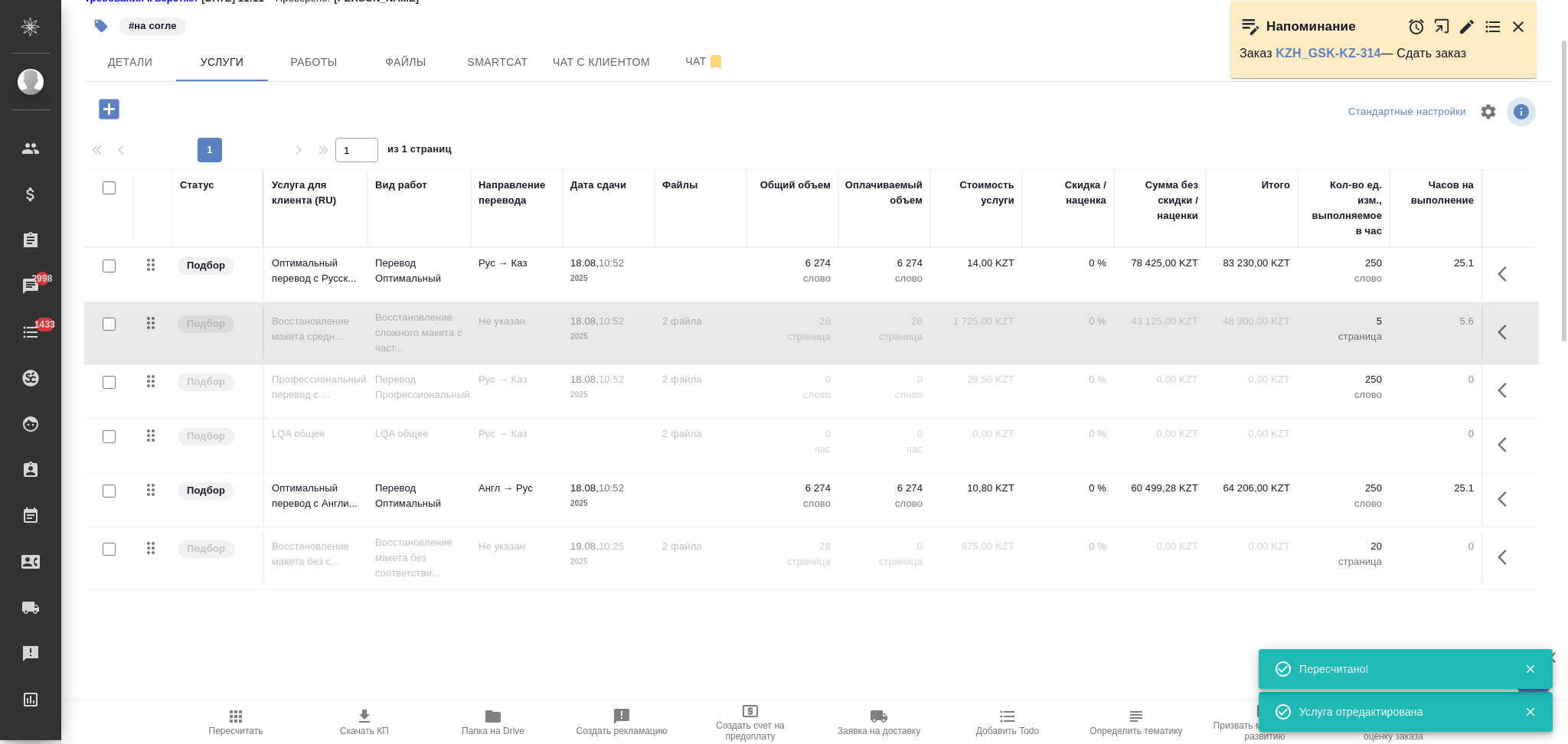
click at [233, 722] on icon "button" at bounding box center [235, 715] width 18 height 18
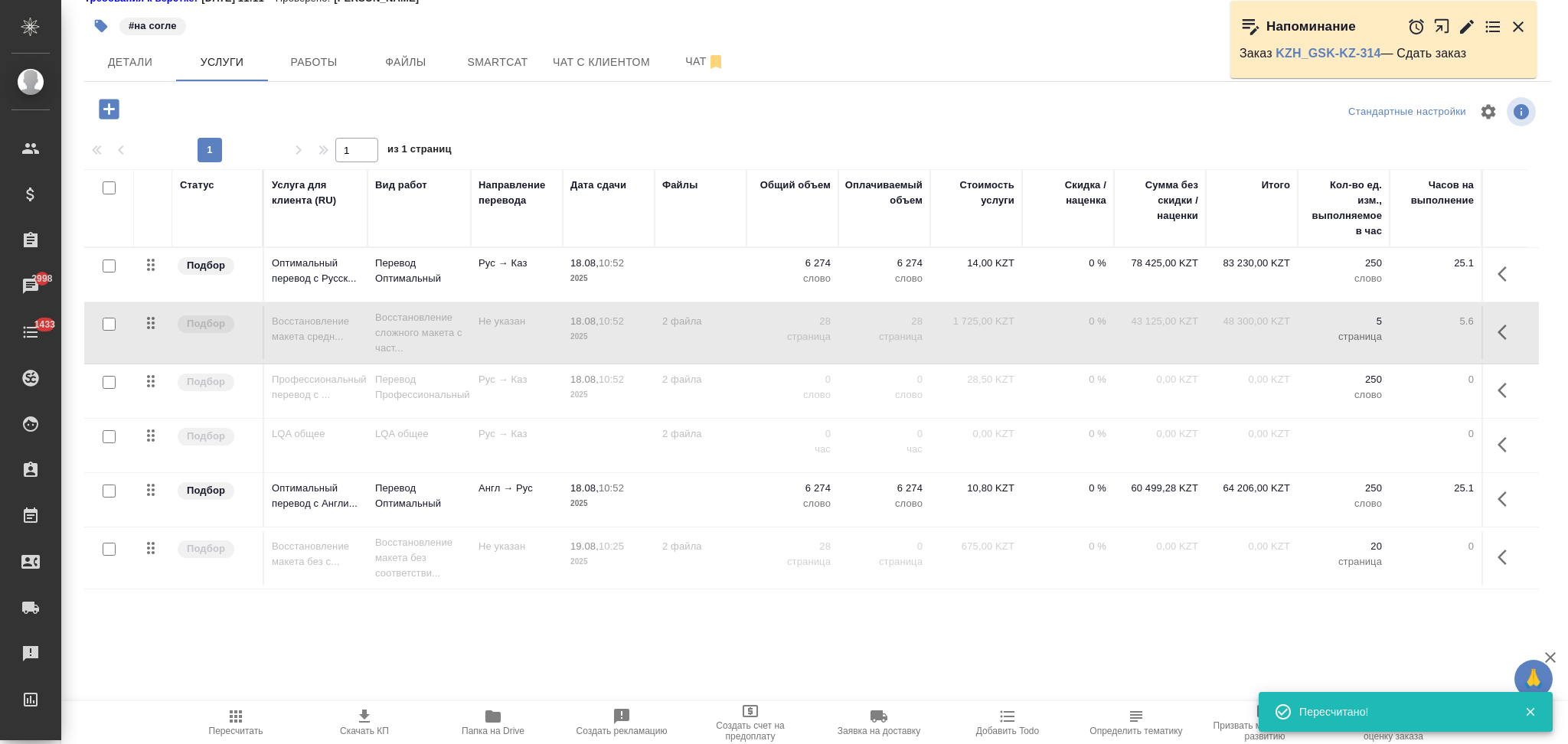
click at [678, 281] on td at bounding box center [700, 275] width 92 height 54
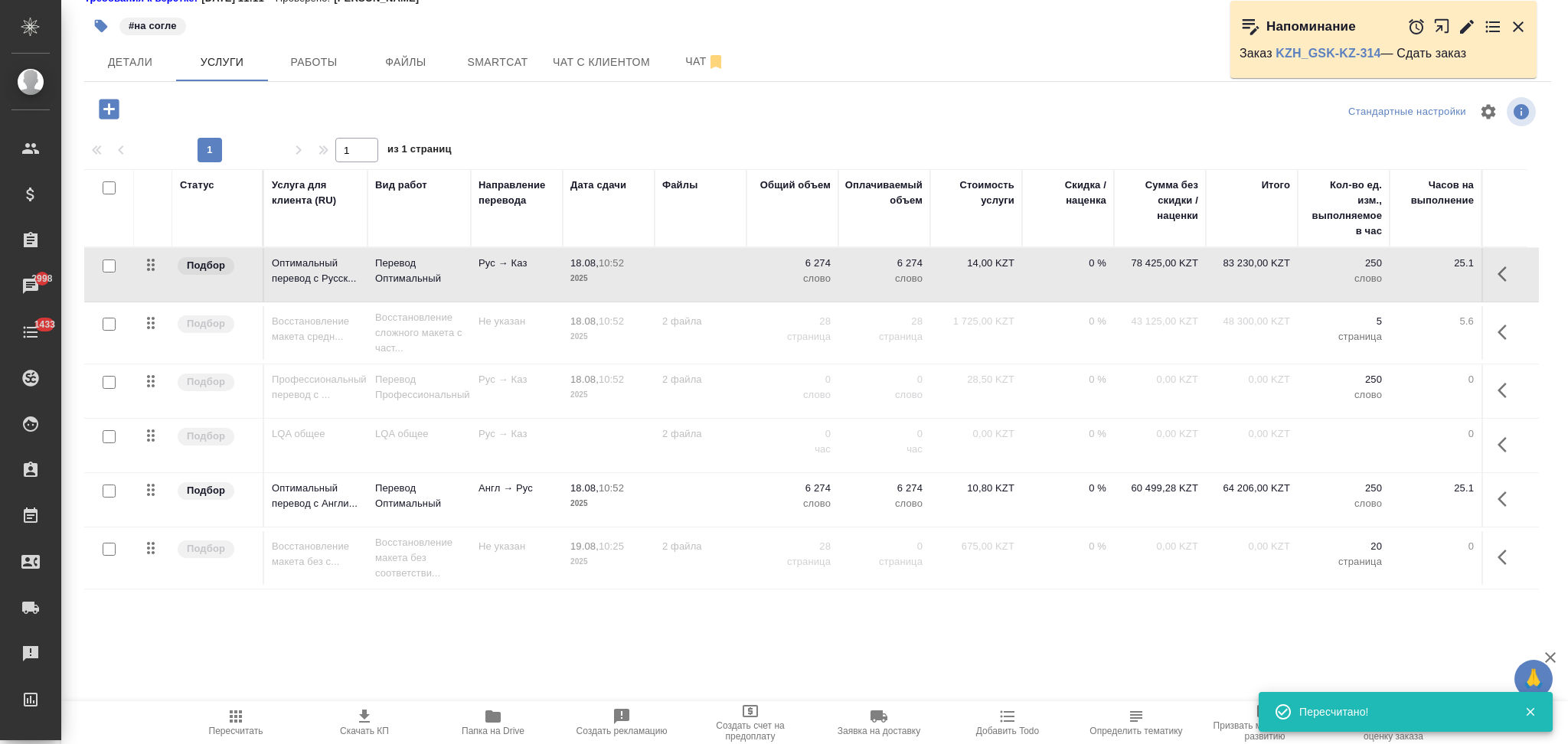
click at [678, 281] on td at bounding box center [700, 275] width 92 height 54
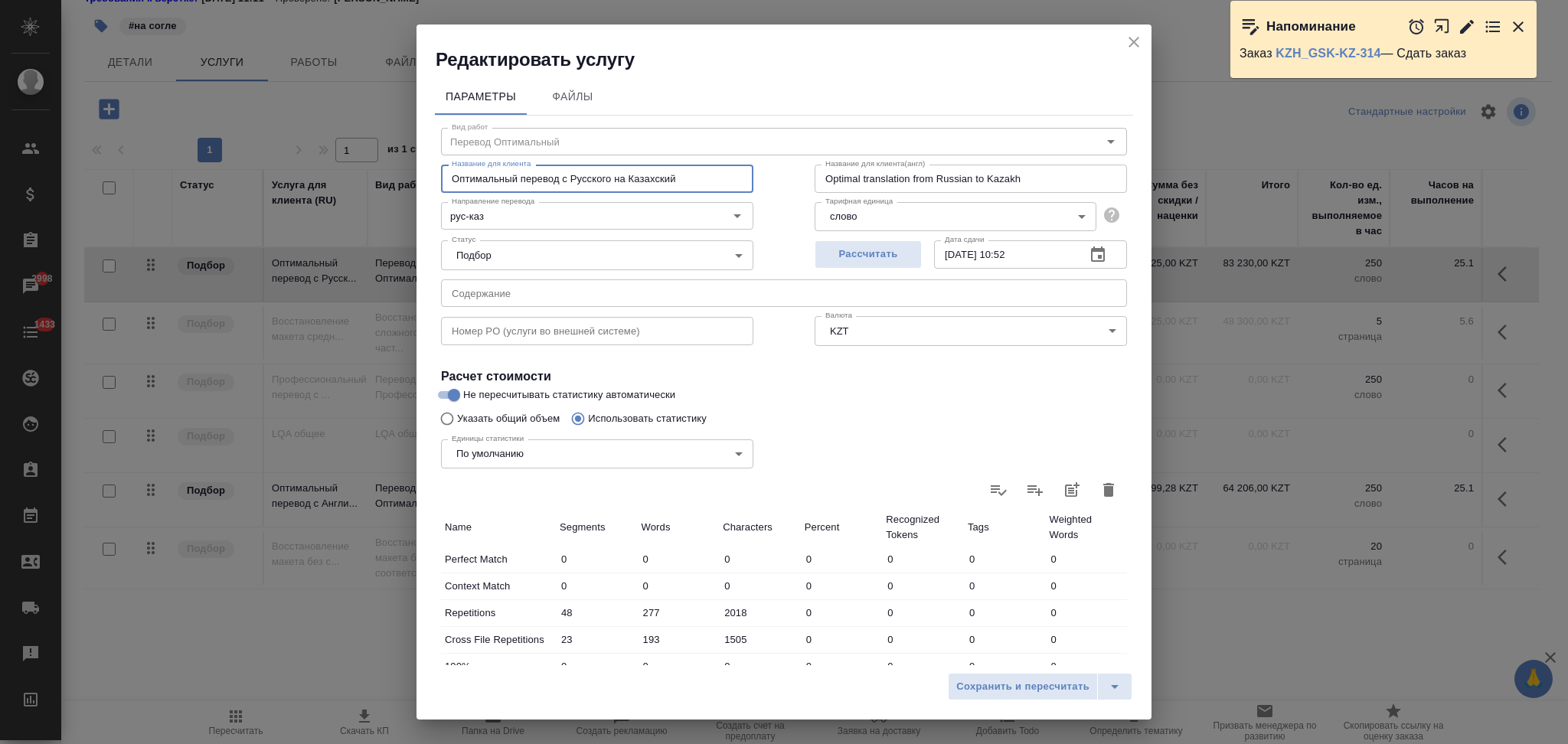
drag, startPoint x: 559, startPoint y: 183, endPoint x: 436, endPoint y: 181, distance: 123.0
click at [436, 181] on div "Вид работ Перевод Оптимальный Вид работ Название для клиента Оптимальный перево…" at bounding box center [784, 537] width 698 height 843
click at [1129, 43] on icon "close" at bounding box center [1133, 41] width 18 height 18
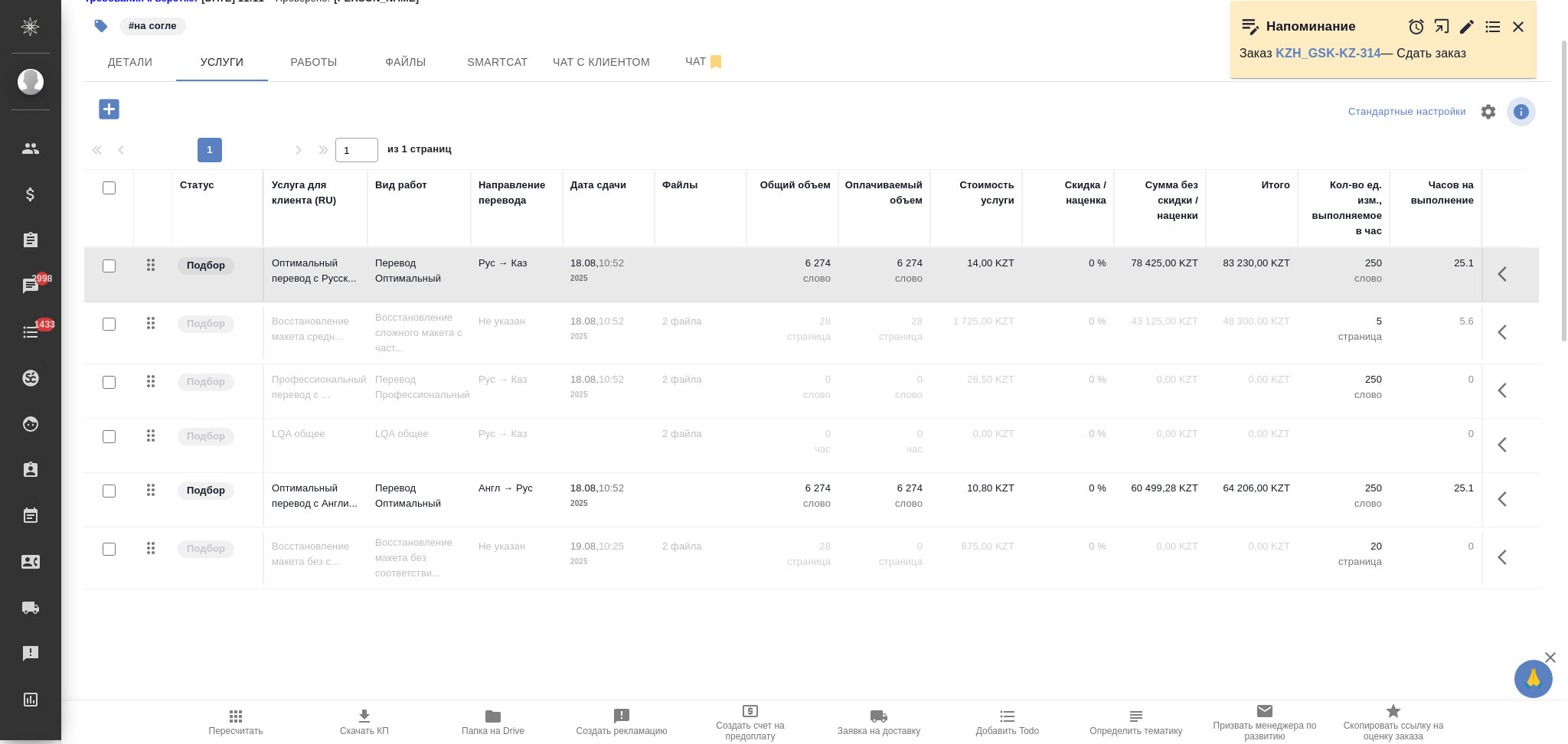
click at [363, 715] on icon "button" at bounding box center [364, 715] width 10 height 13
click at [1502, 562] on icon "button" at bounding box center [1507, 556] width 18 height 18
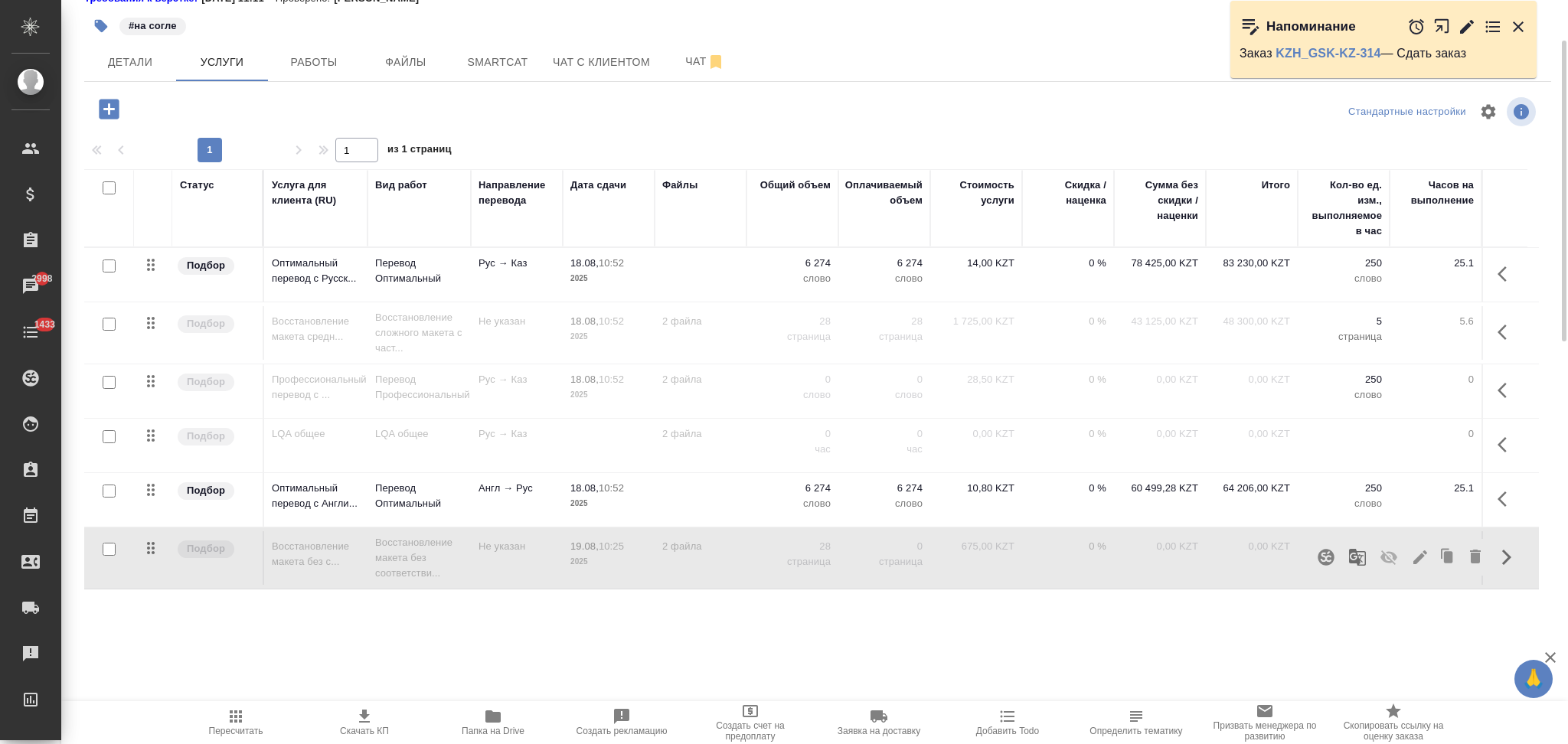
click at [1398, 554] on icon "button" at bounding box center [1388, 556] width 18 height 18
click at [237, 725] on icon "button" at bounding box center [235, 715] width 18 height 18
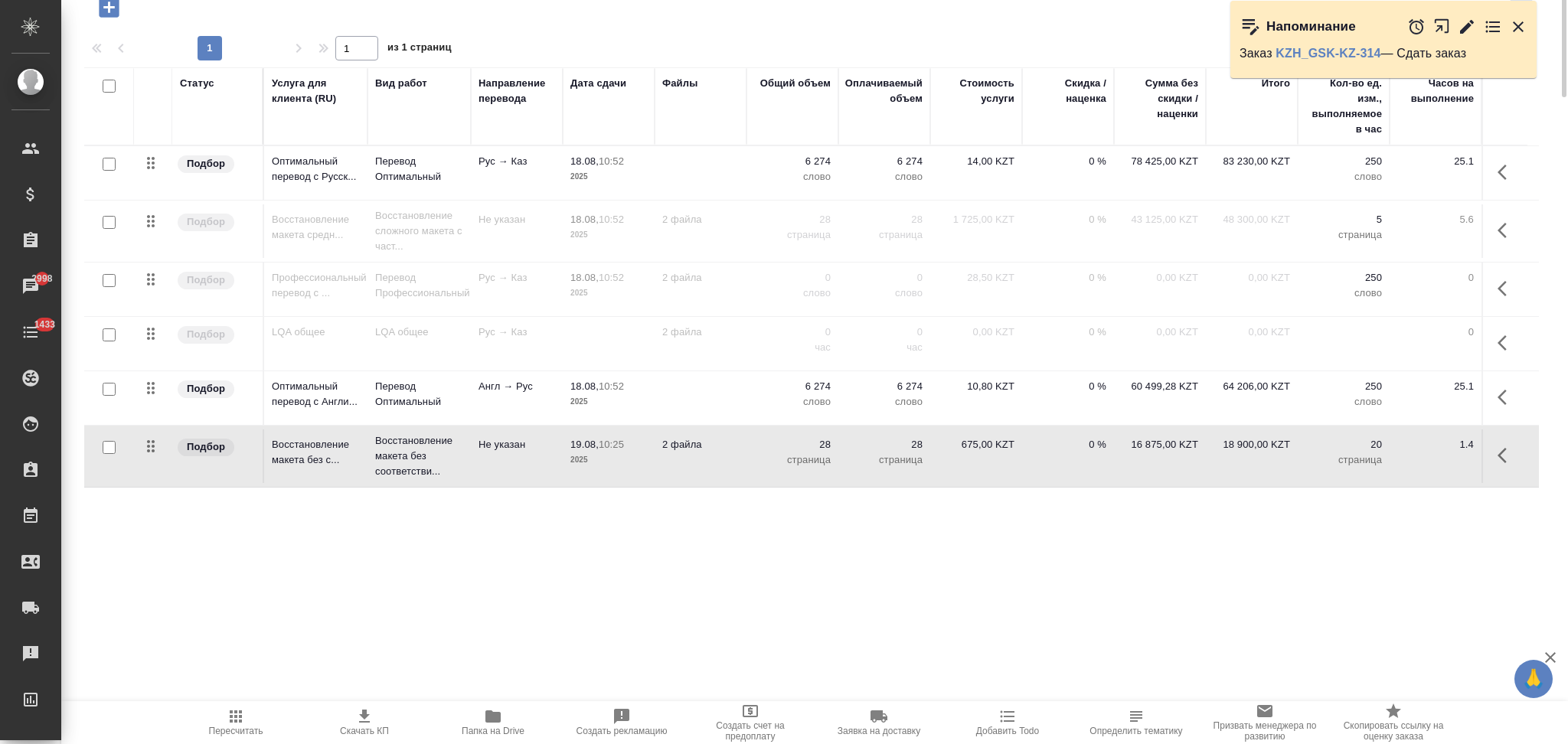
scroll to position [0, 0]
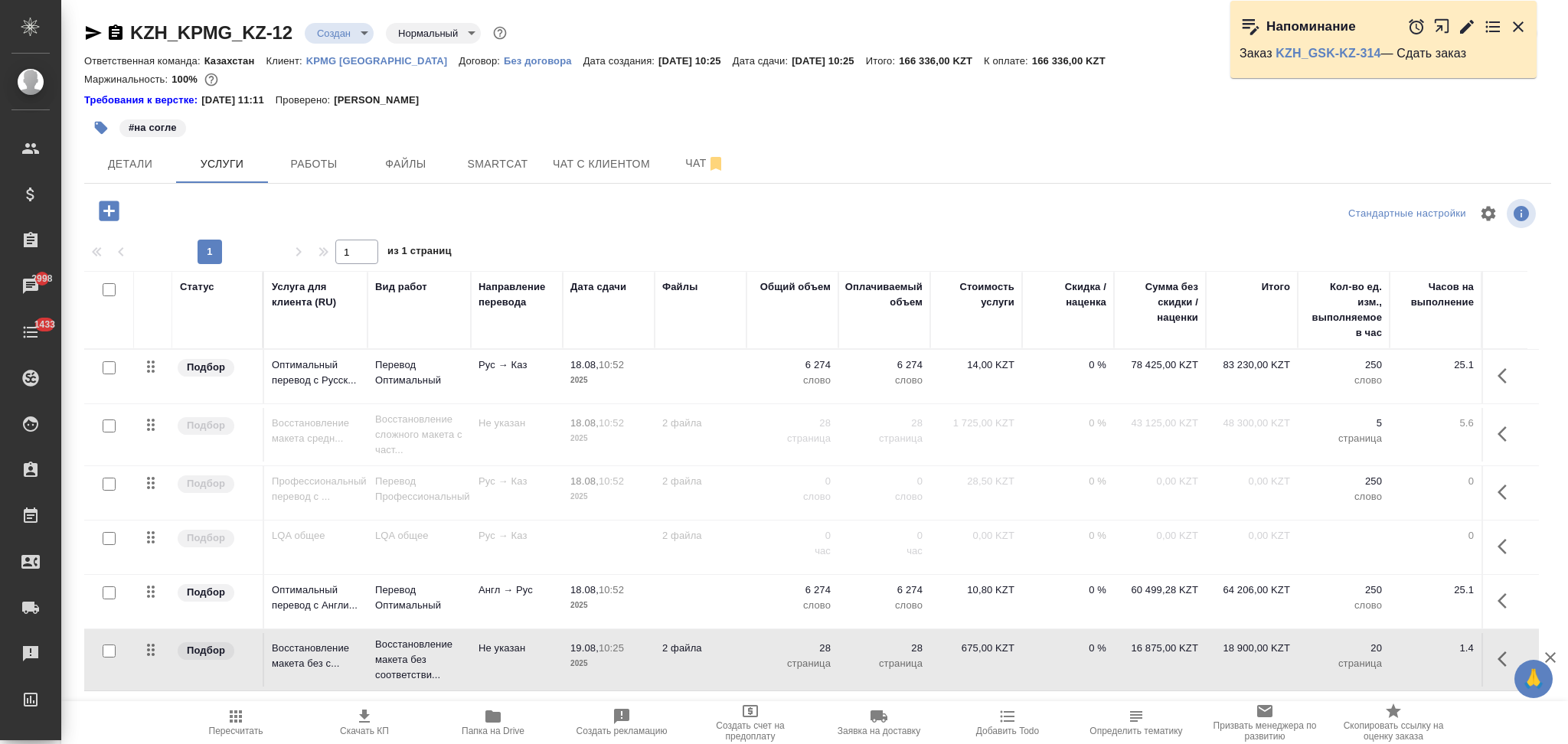
click at [243, 720] on icon "button" at bounding box center [235, 715] width 18 height 18
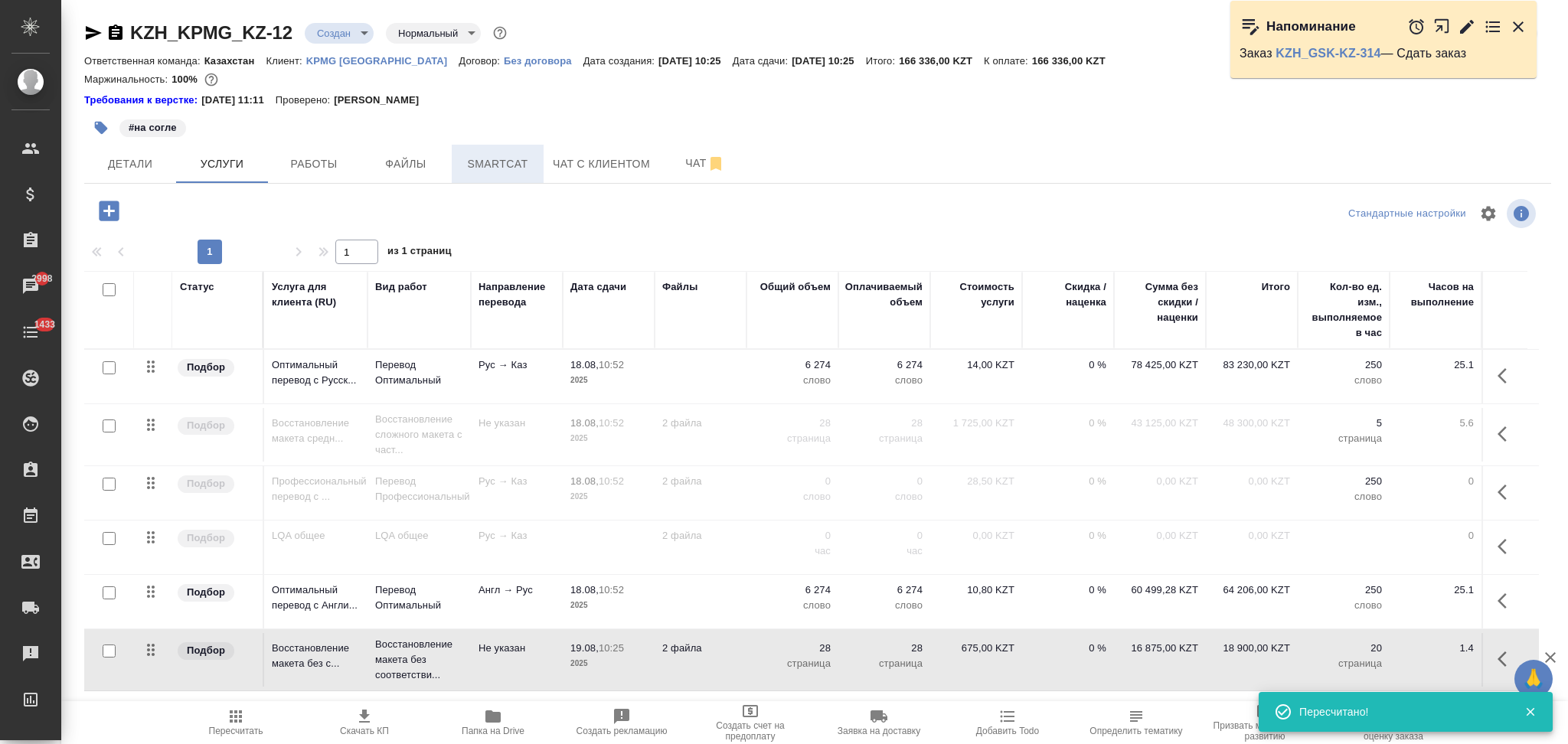
click at [507, 181] on button "Smartcat" at bounding box center [498, 163] width 92 height 38
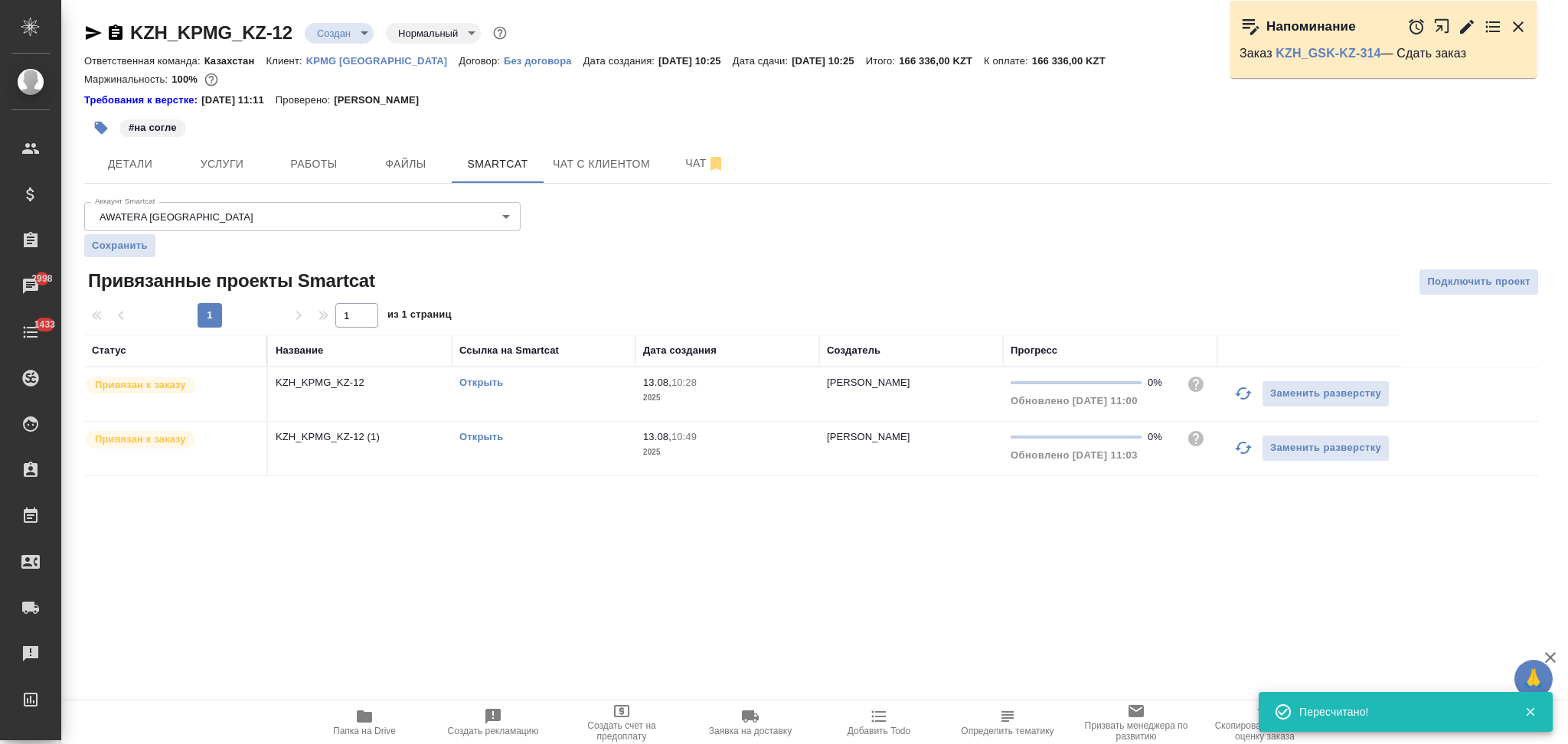
click at [473, 383] on link "Открыть" at bounding box center [481, 382] width 43 height 11
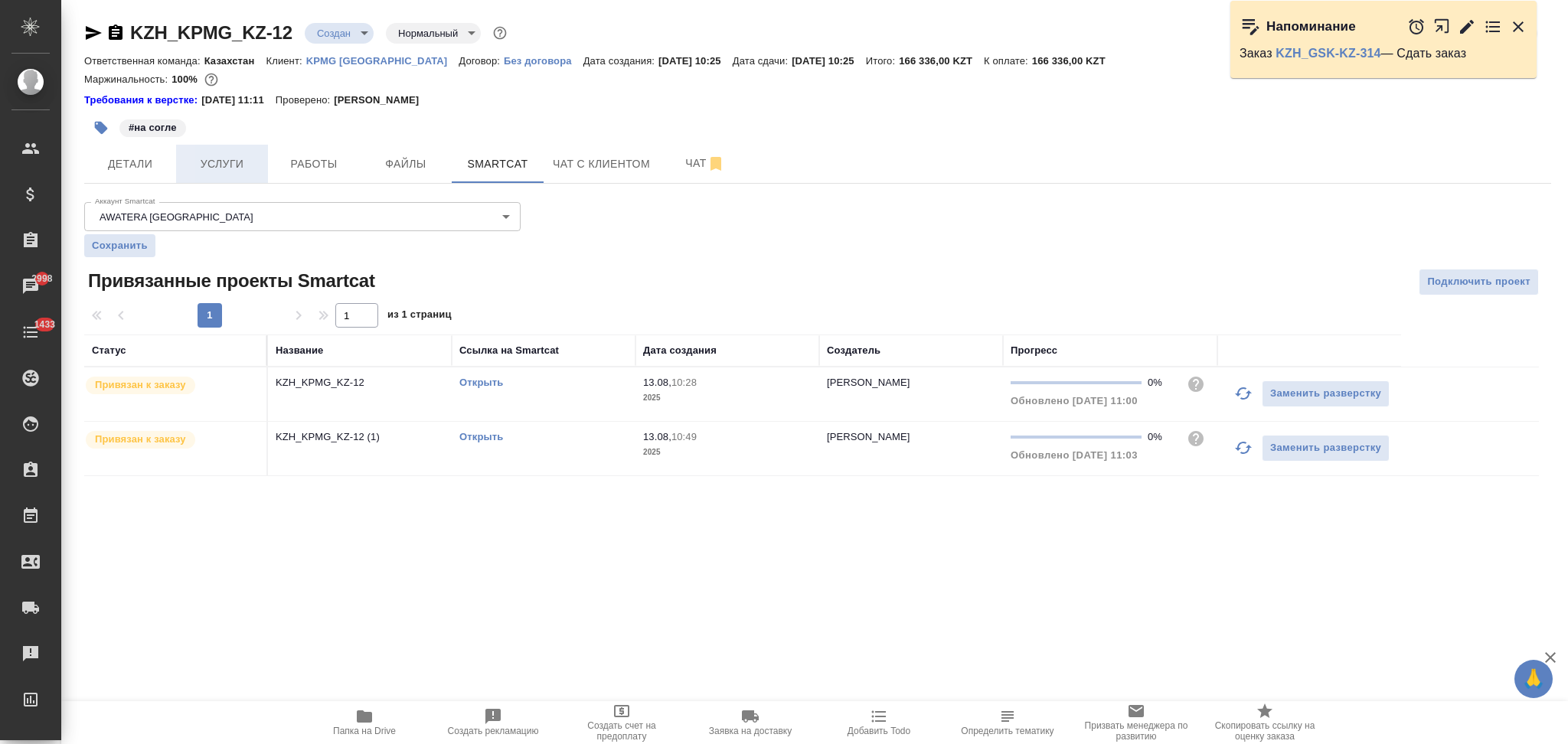
click at [247, 157] on span "Услуги" at bounding box center [221, 164] width 73 height 19
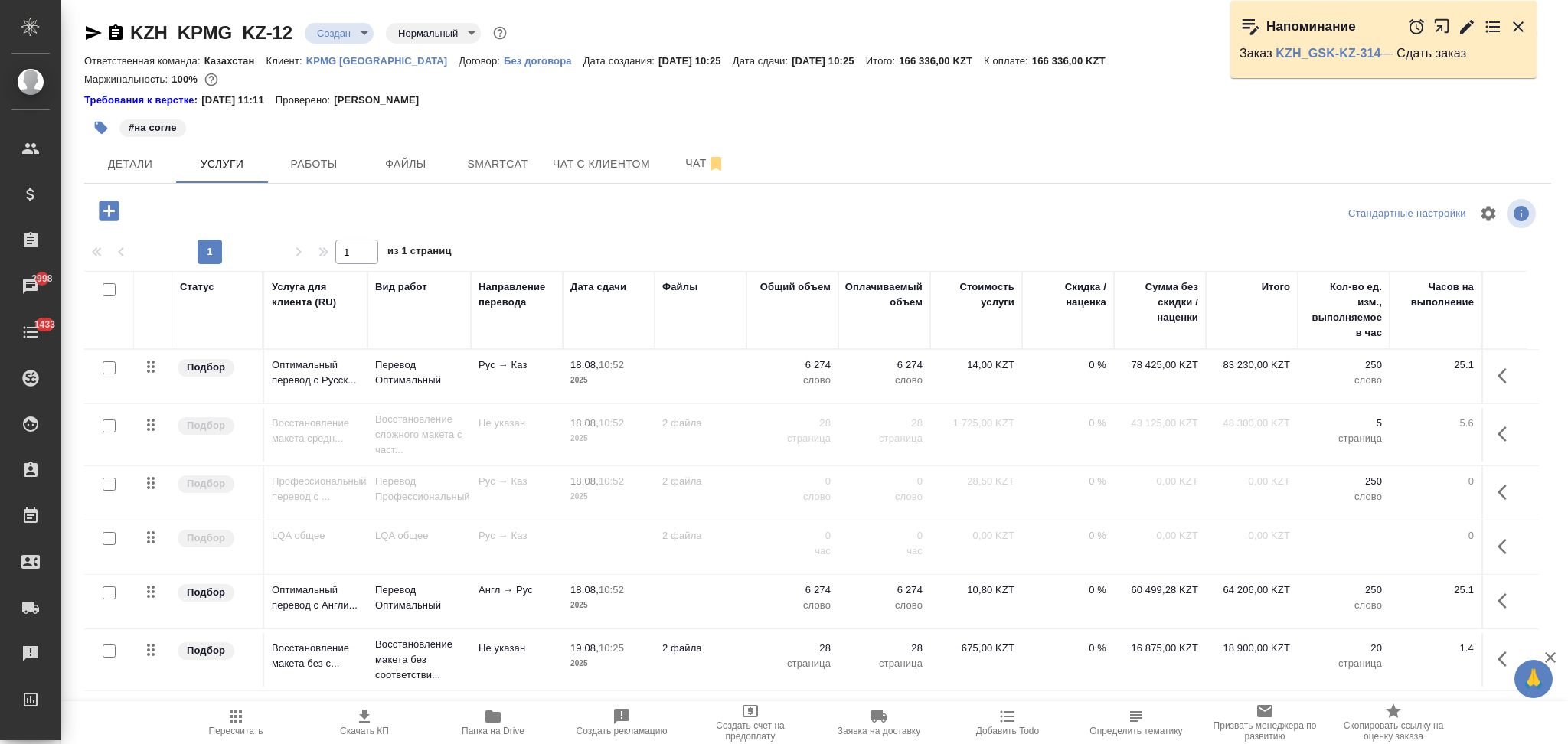
click at [694, 360] on td at bounding box center [700, 377] width 92 height 54
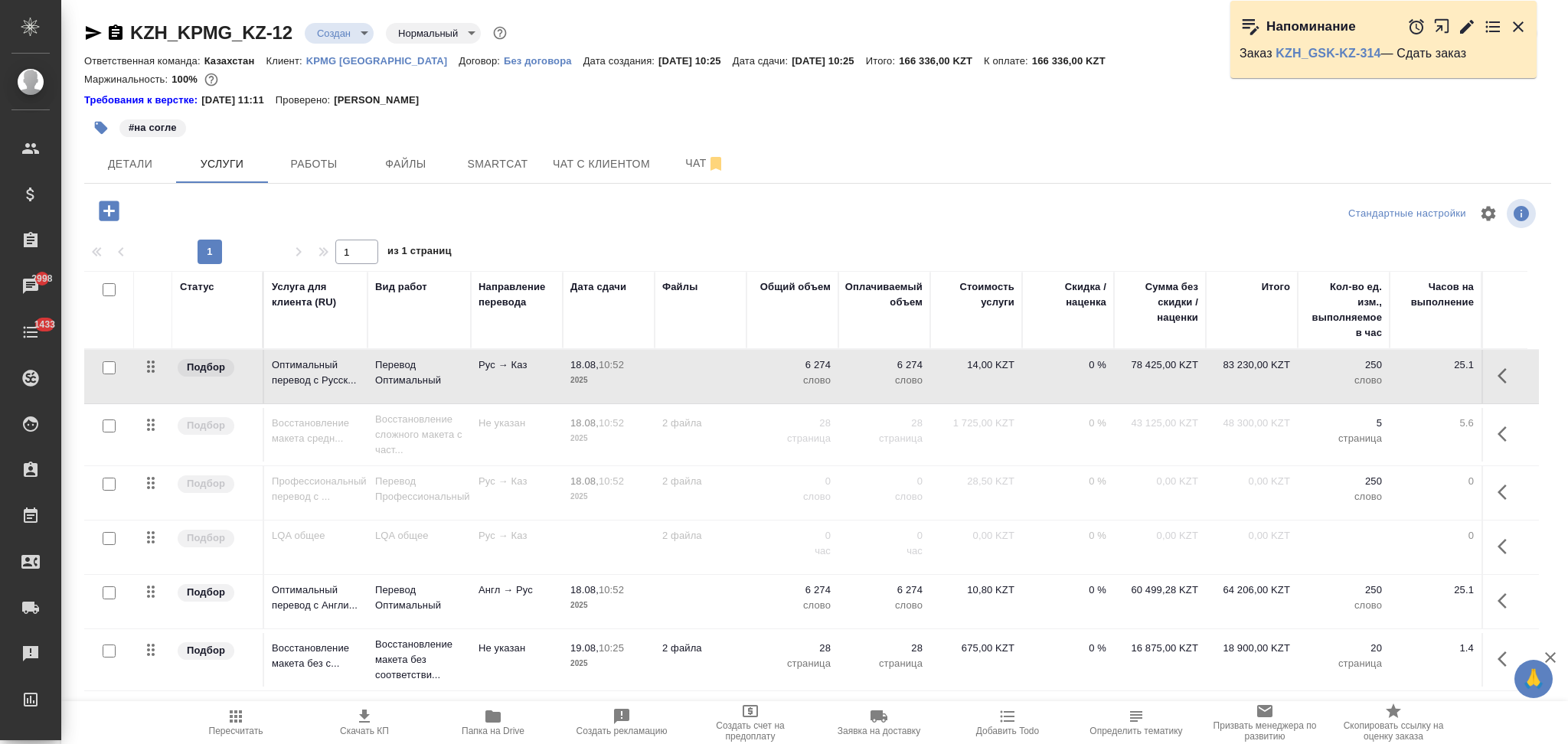
click at [694, 360] on td at bounding box center [700, 377] width 92 height 54
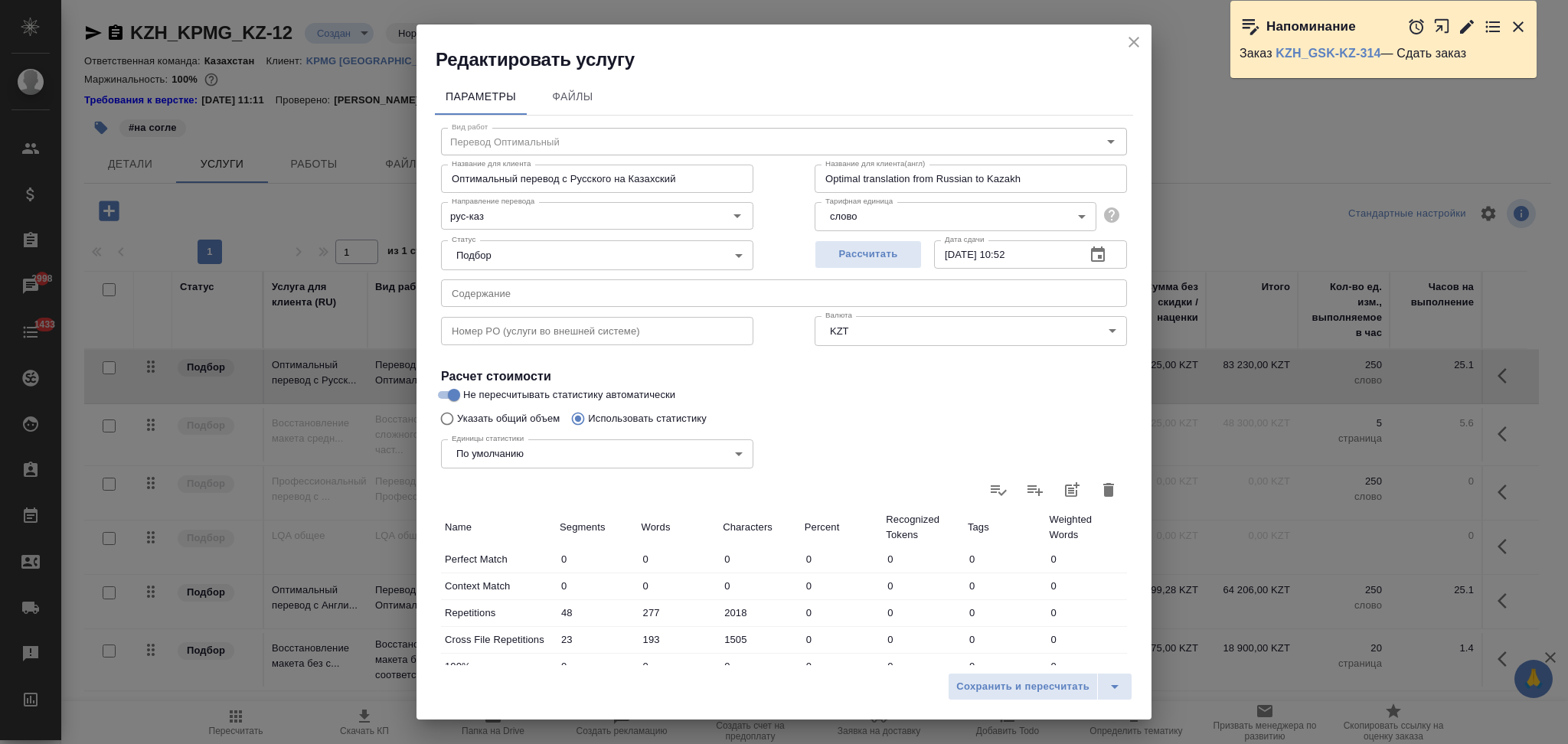
scroll to position [300, 0]
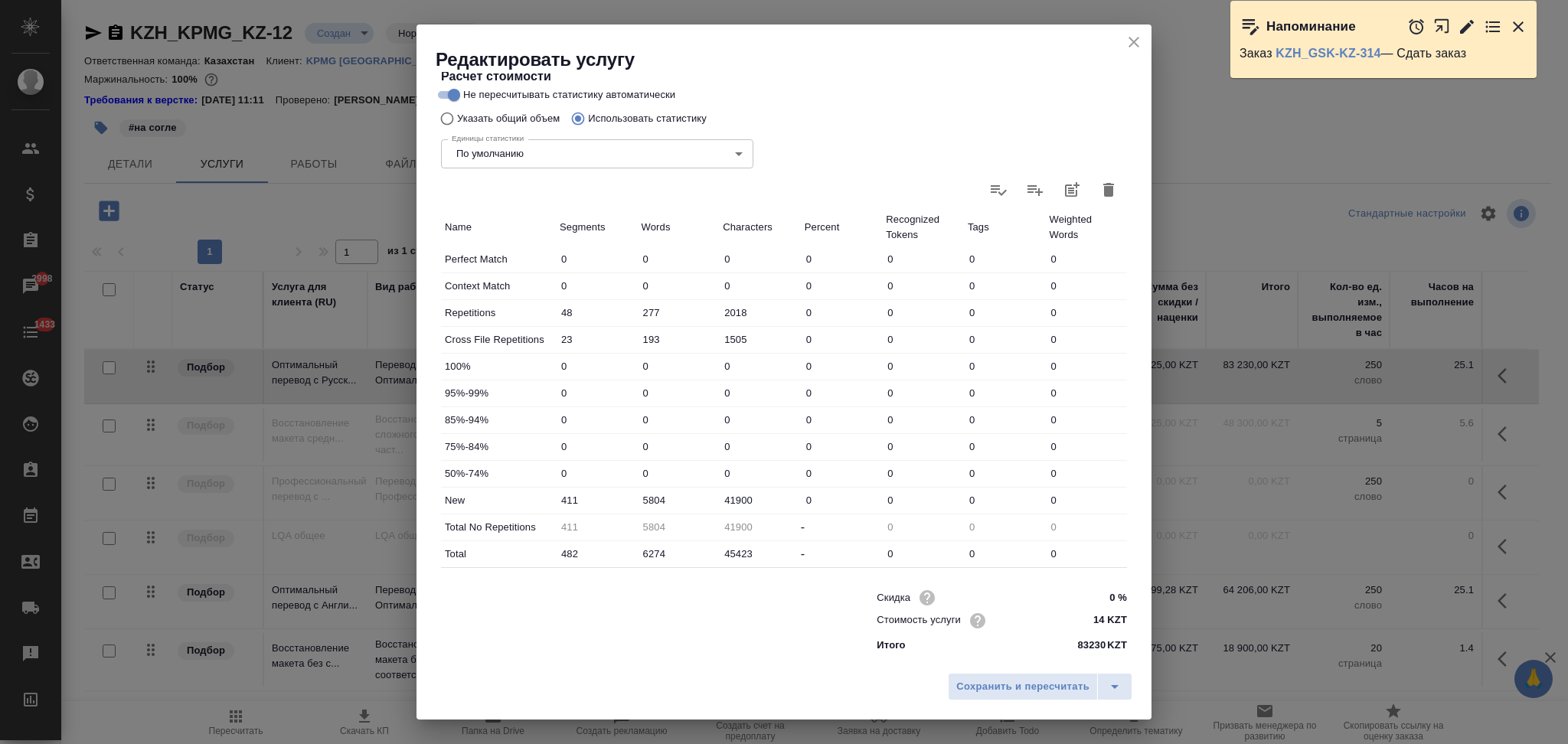
click at [1130, 48] on icon "close" at bounding box center [1133, 41] width 18 height 18
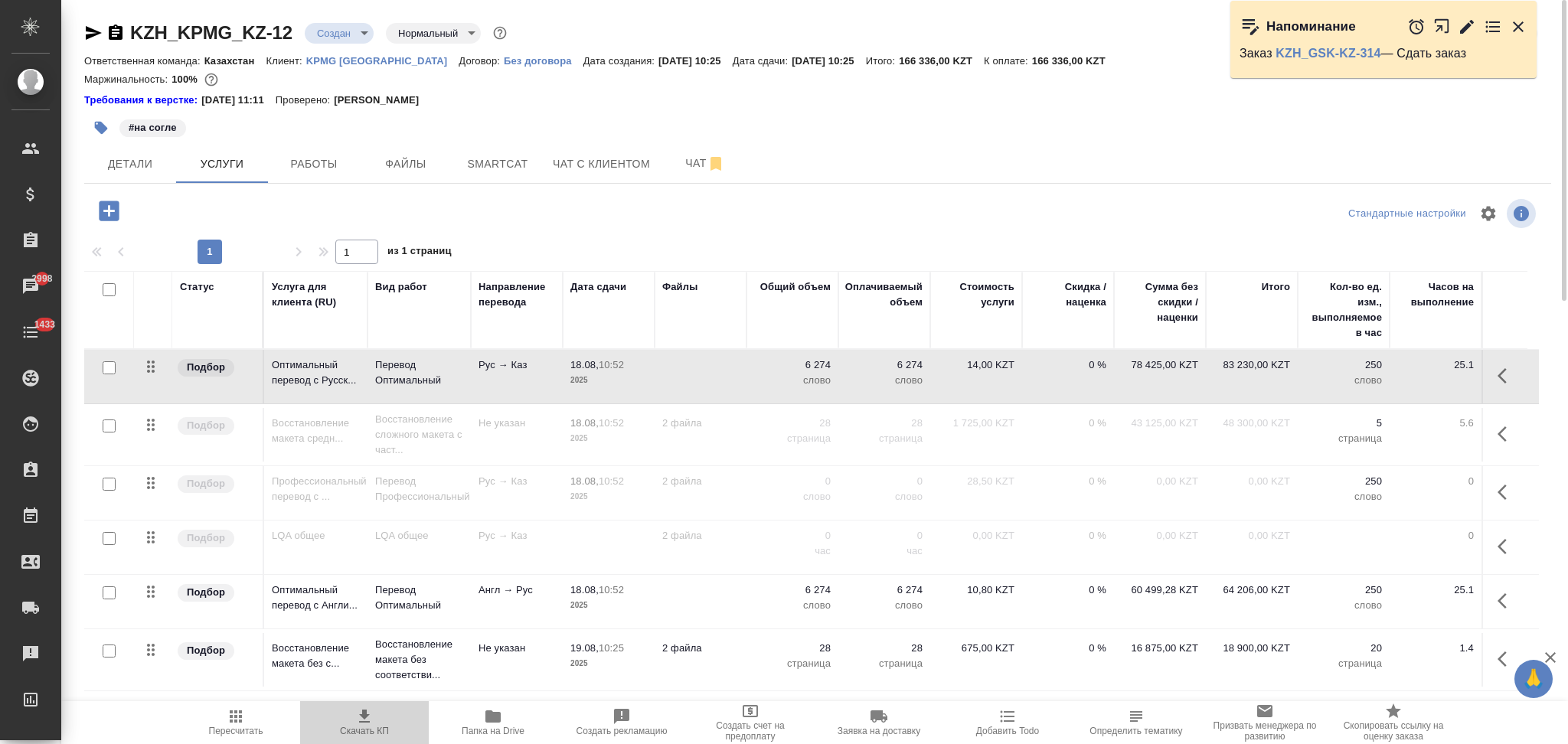
click at [358, 722] on icon "button" at bounding box center [364, 715] width 18 height 18
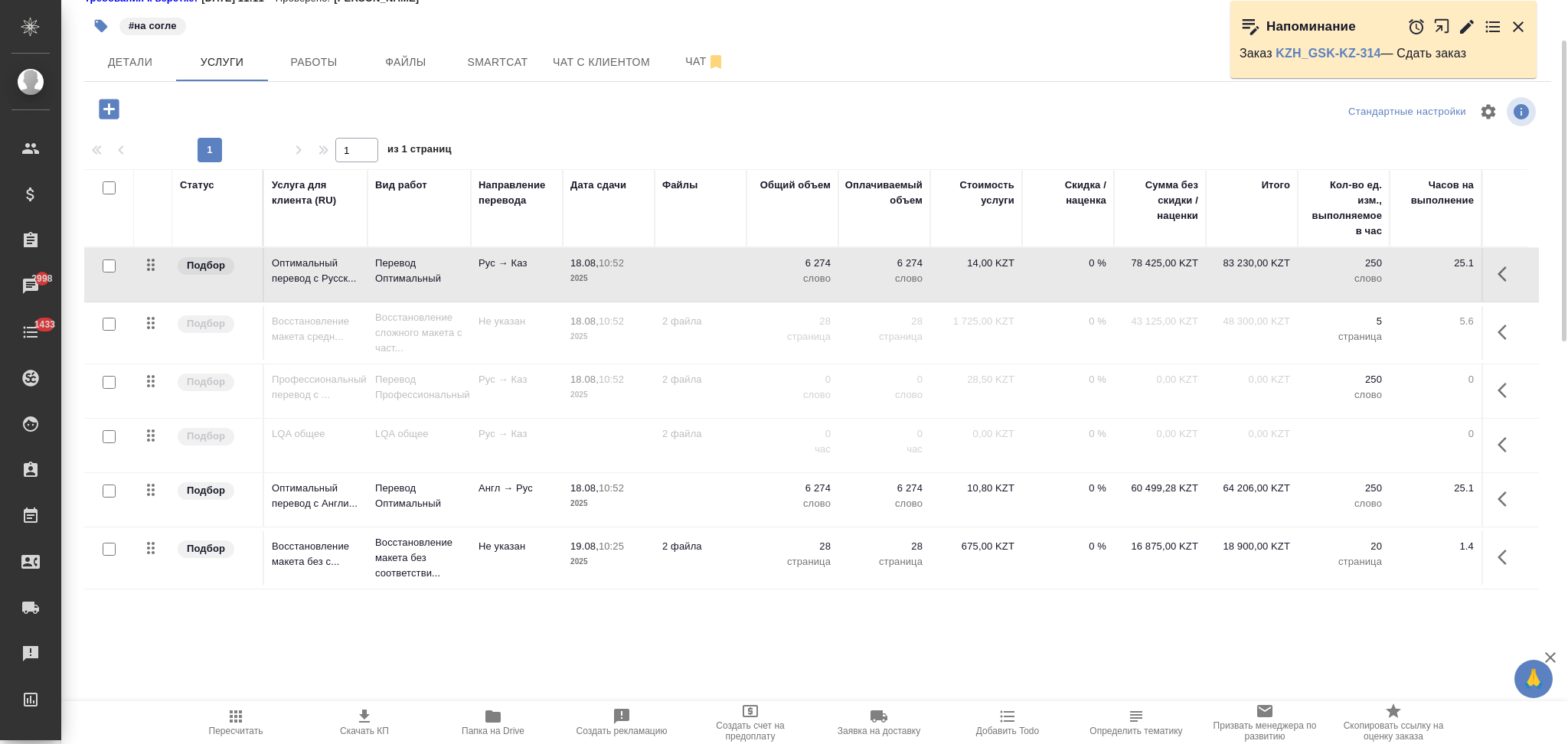
scroll to position [0, 0]
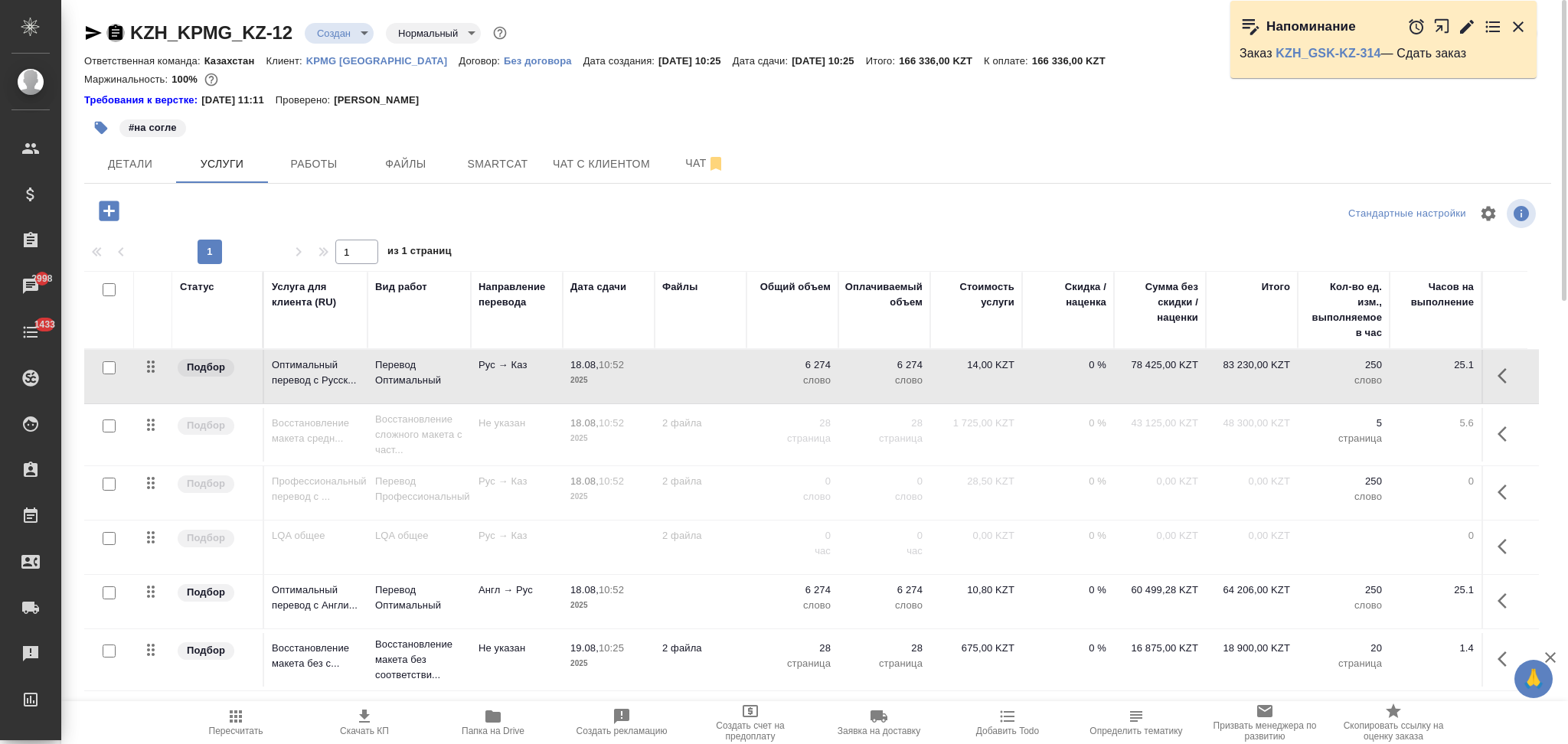
click at [114, 30] on icon "button" at bounding box center [115, 32] width 18 height 18
click at [363, 717] on icon "button" at bounding box center [364, 715] width 10 height 13
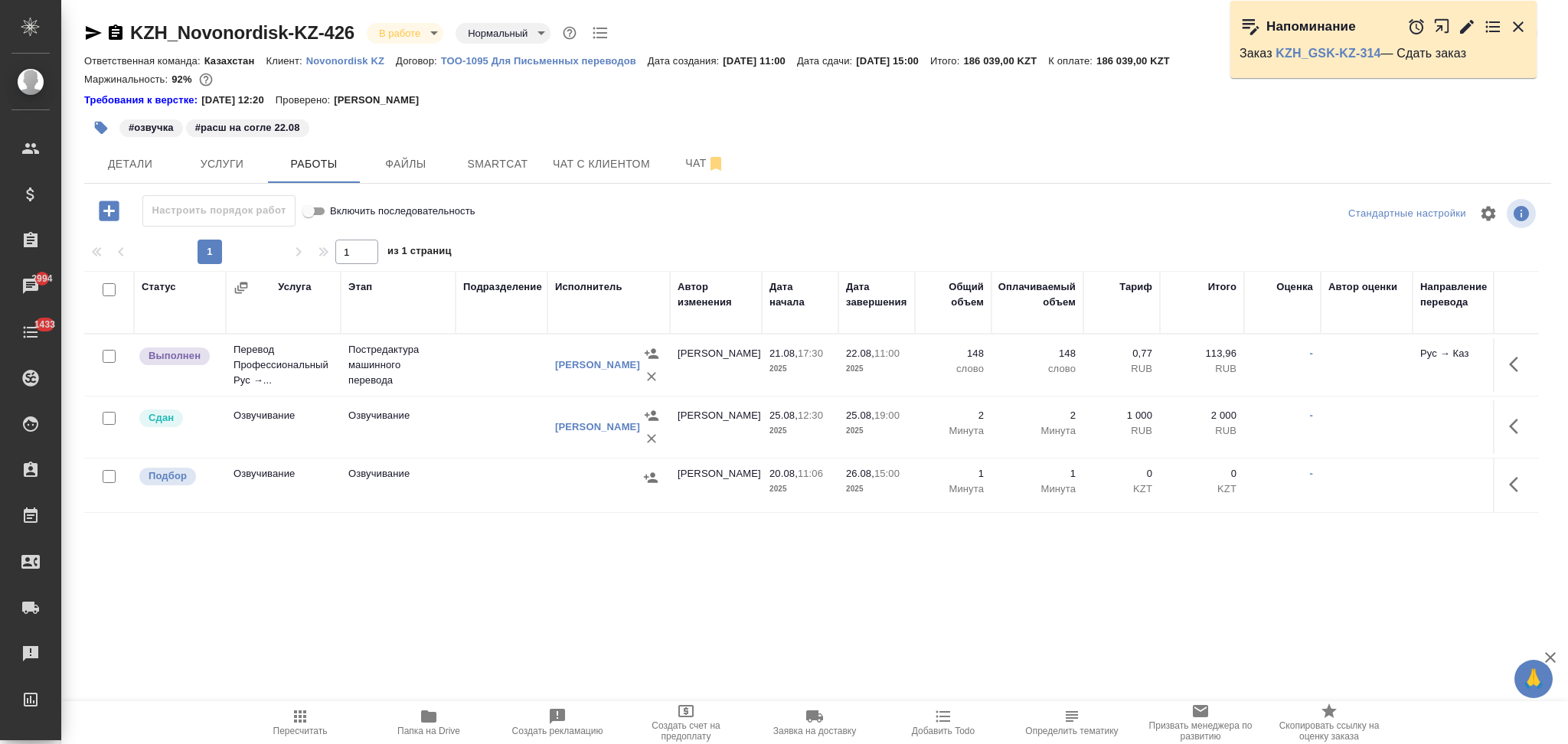
click at [302, 721] on icon "button" at bounding box center [300, 715] width 18 height 18
click at [226, 160] on span "Услуги" at bounding box center [221, 164] width 73 height 19
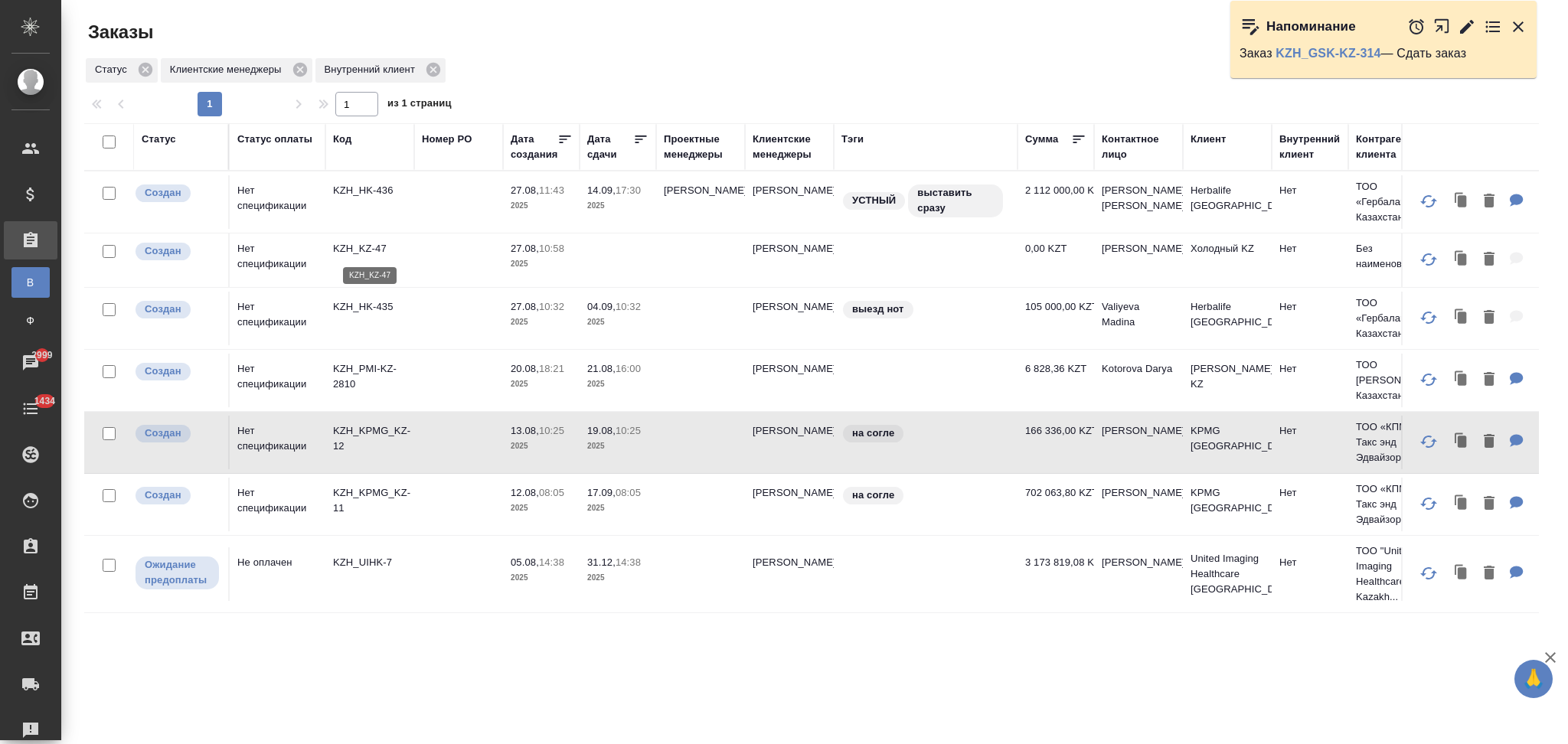
click at [373, 247] on p "KZH_KZ-47" at bounding box center [369, 249] width 73 height 16
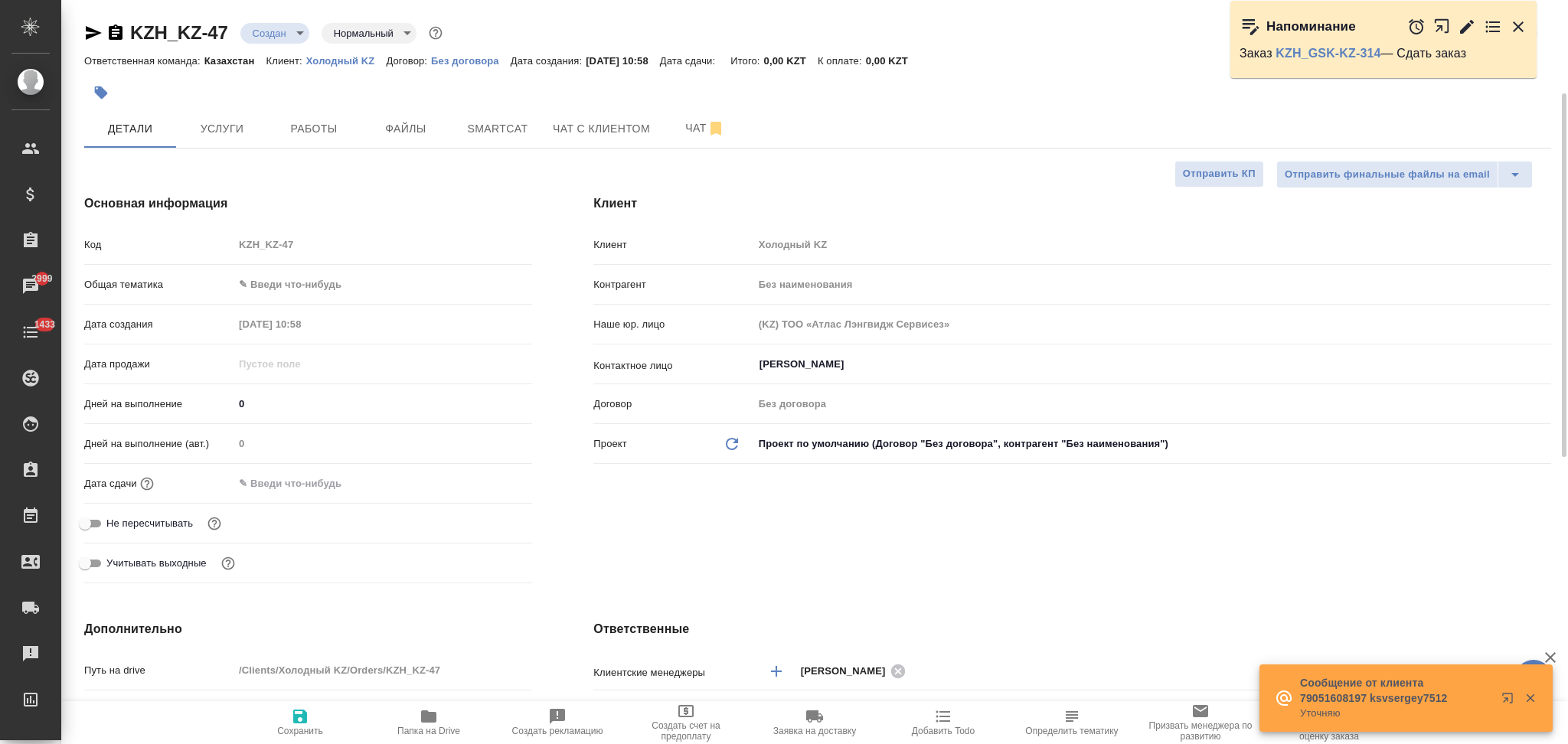
select select "RU"
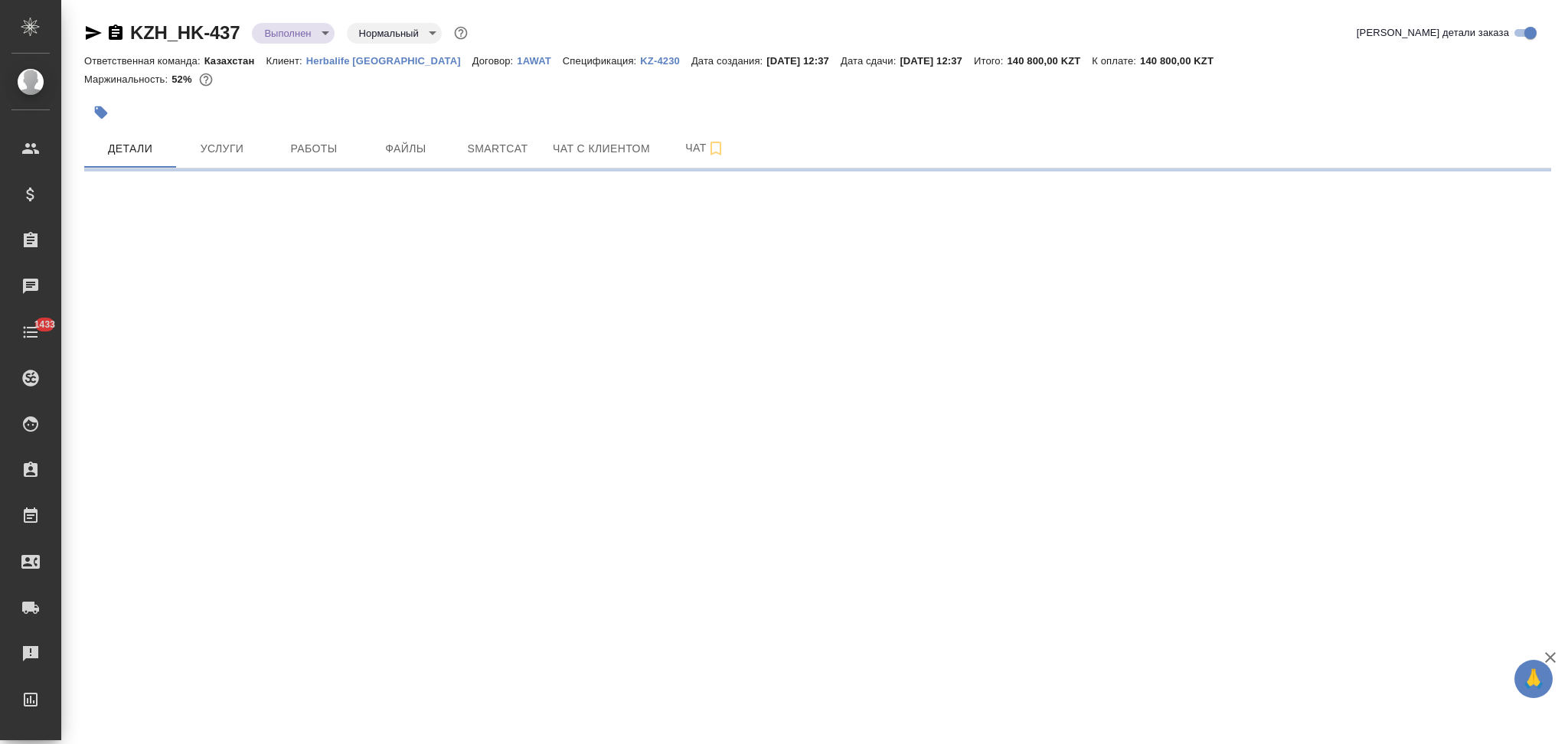
select select "RU"
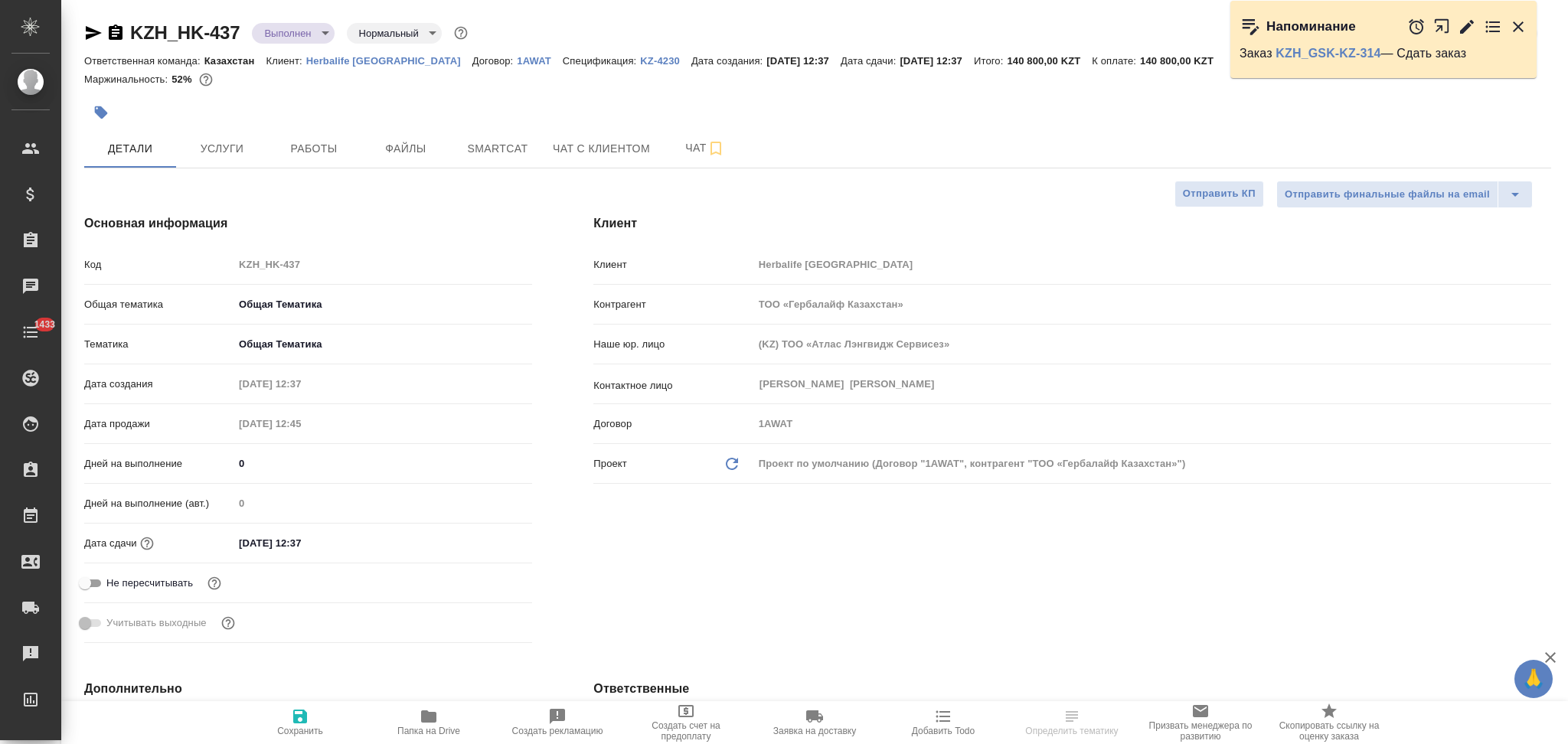
type textarea "x"
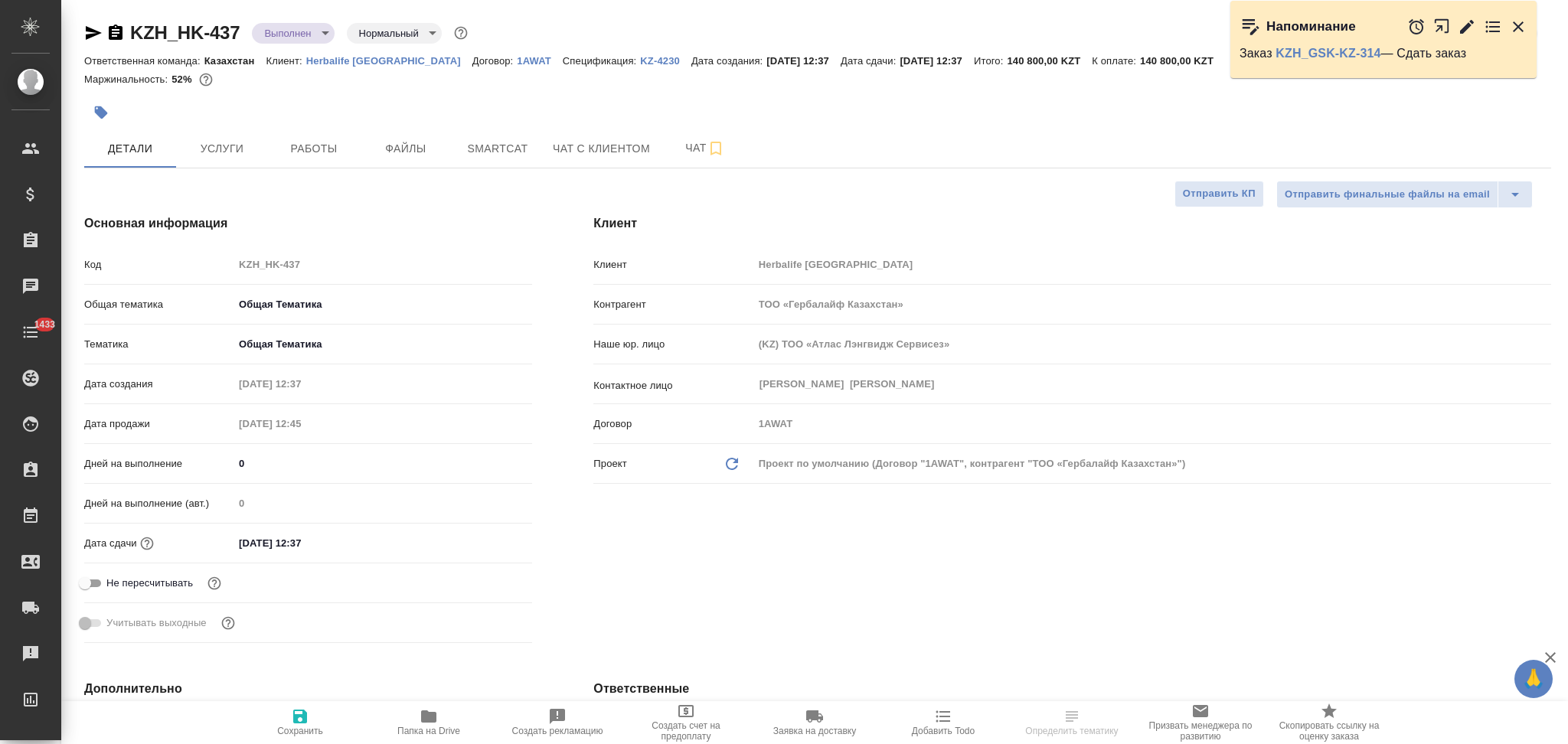
type textarea "x"
click at [230, 140] on span "Услуги" at bounding box center [221, 149] width 73 height 19
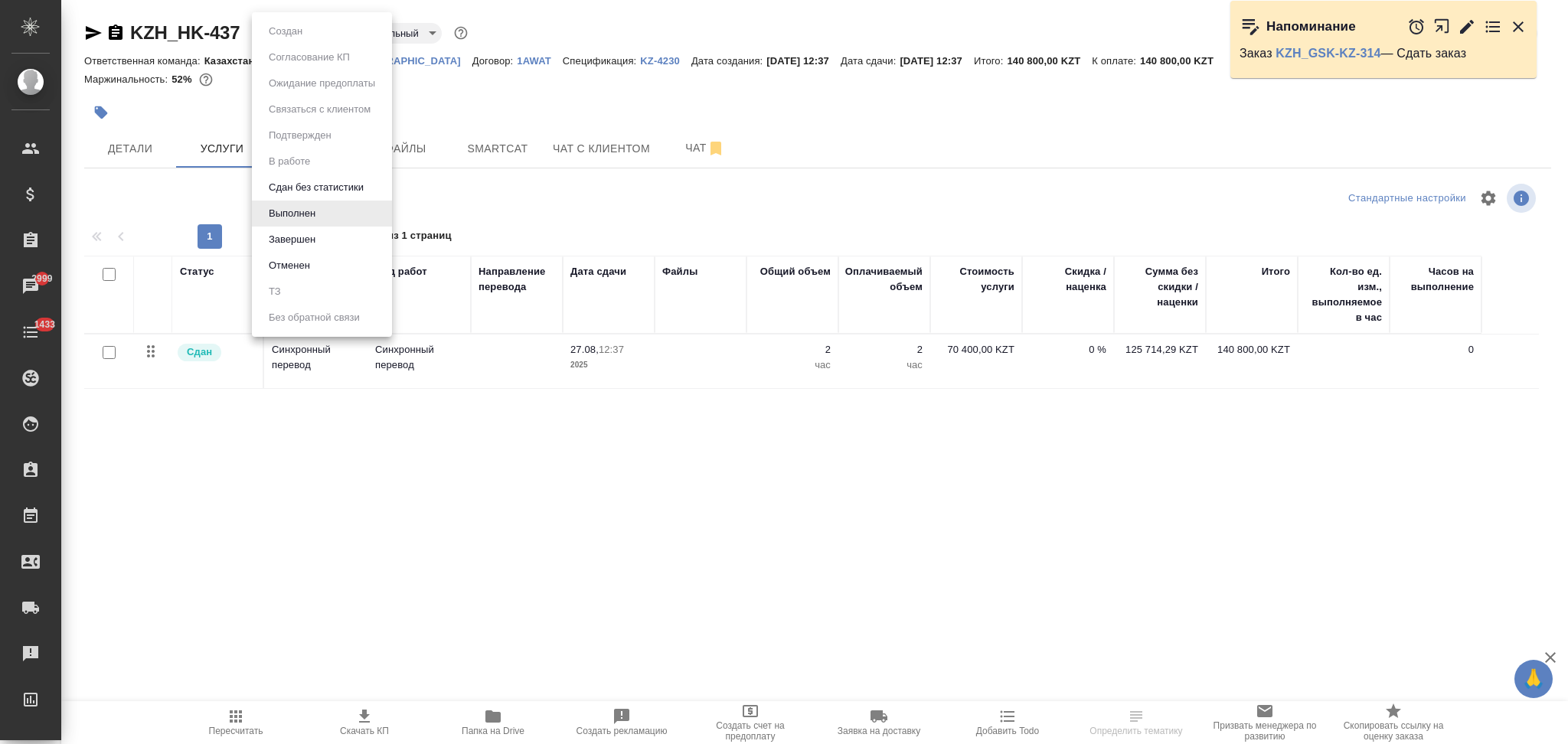
click at [286, 31] on body "🙏 .cls-1 fill:#fff; AWATERA Aslanukova Sati Клиенты Спецификации Заказы 2999 Ча…" at bounding box center [784, 372] width 1568 height 744
click at [284, 238] on button "Завершен" at bounding box center [292, 239] width 56 height 16
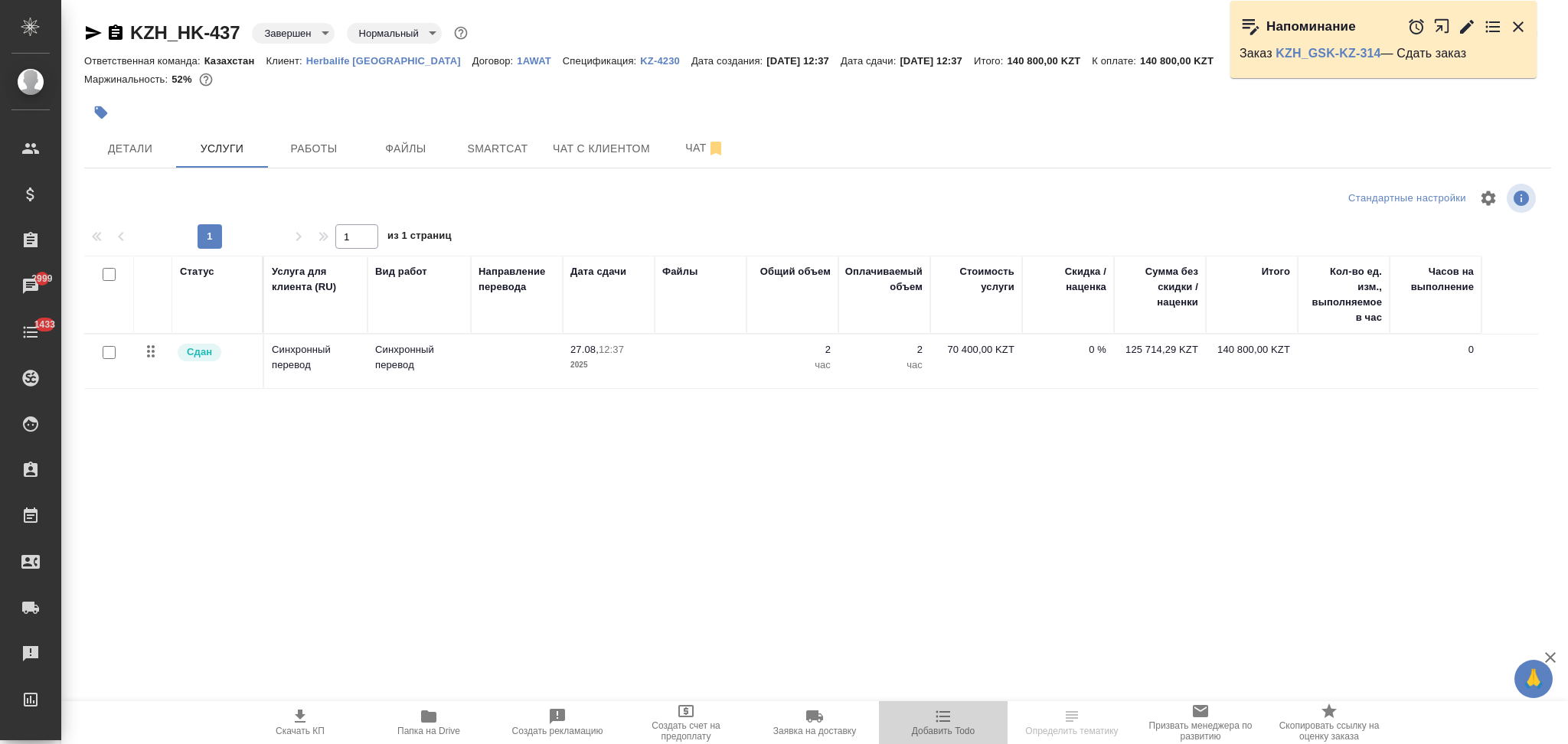
click at [940, 718] on icon "button" at bounding box center [943, 715] width 18 height 18
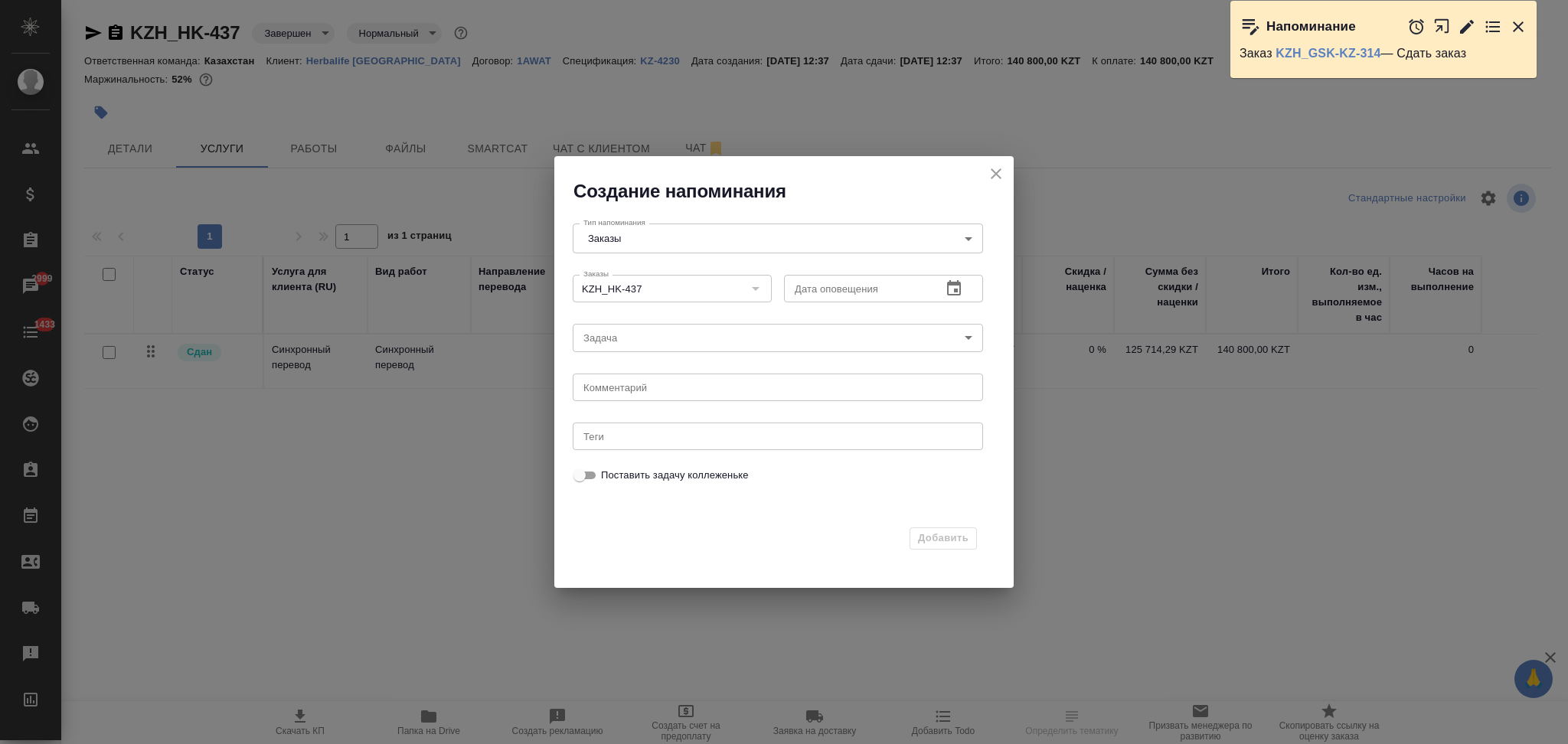
click at [951, 280] on icon "button" at bounding box center [953, 288] width 18 height 18
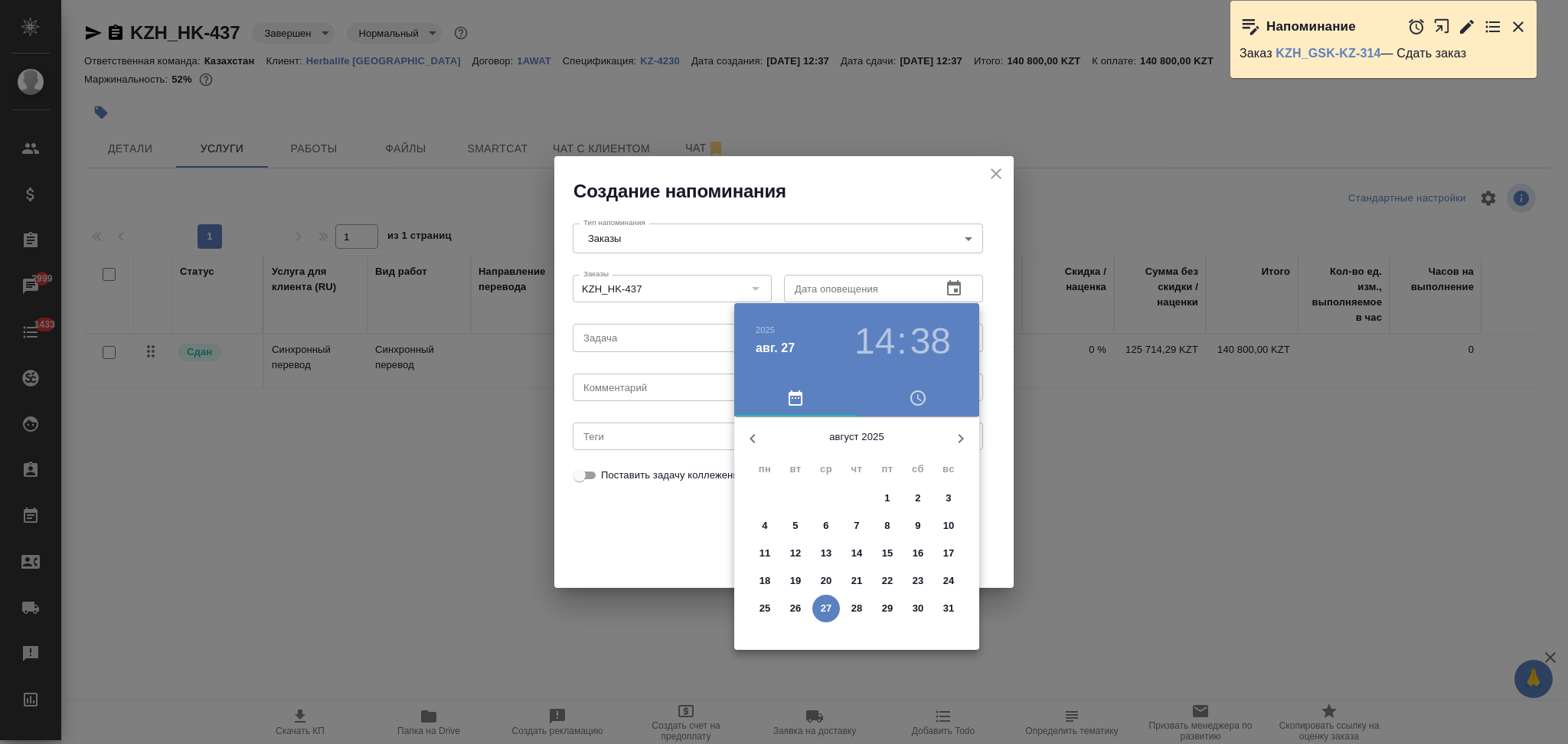
click at [854, 607] on p "28" at bounding box center [857, 608] width 11 height 16
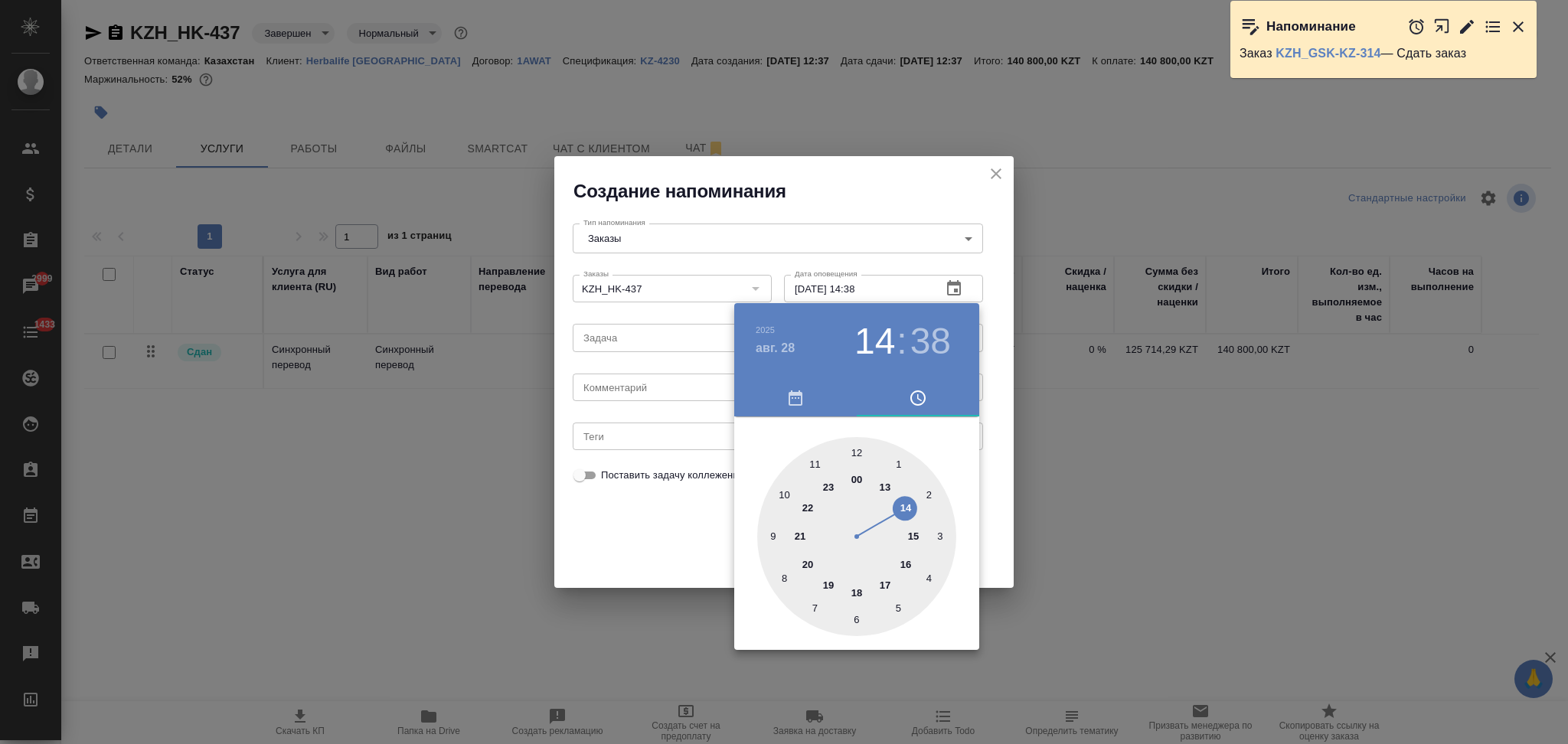
click at [786, 580] on div at bounding box center [857, 537] width 199 height 199
click at [856, 447] on div at bounding box center [857, 537] width 199 height 199
type input "28.08.2025 08:00"
click at [641, 551] on div at bounding box center [784, 372] width 1568 height 744
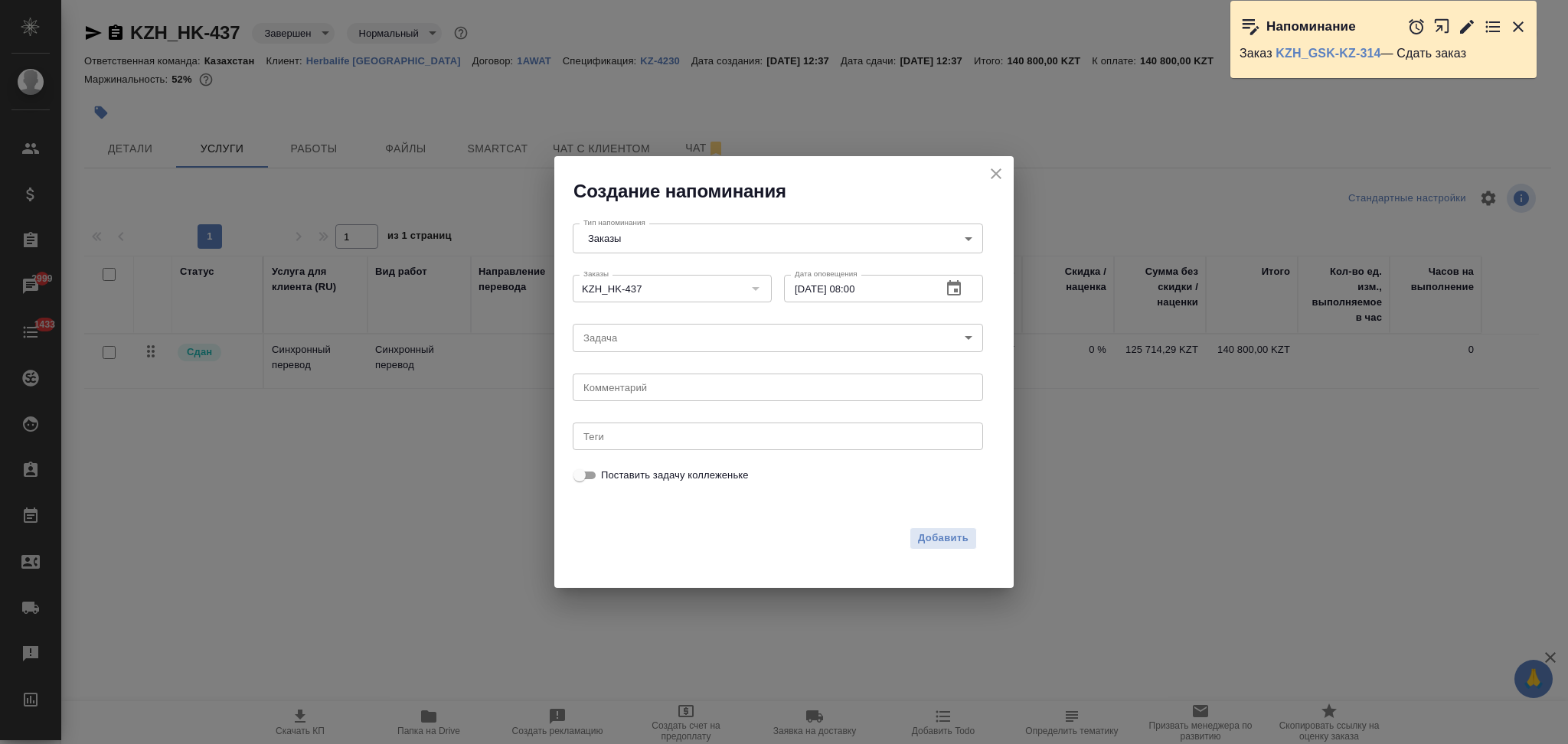
click at [622, 380] on div "x Комментарий" at bounding box center [778, 387] width 411 height 28
type textarea "отправить кура"
click at [947, 533] on span "Добавить" at bounding box center [943, 538] width 50 height 17
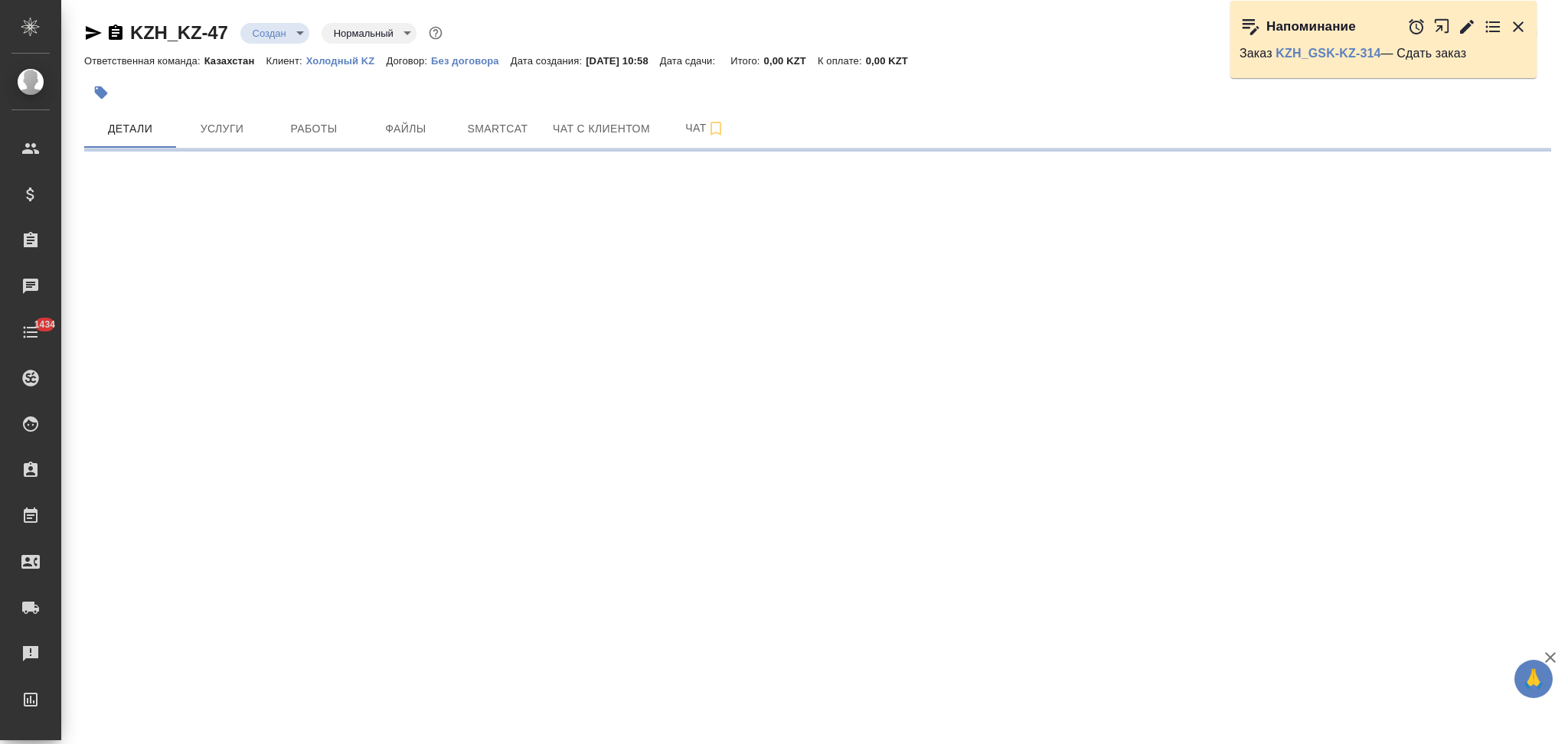
select select "RU"
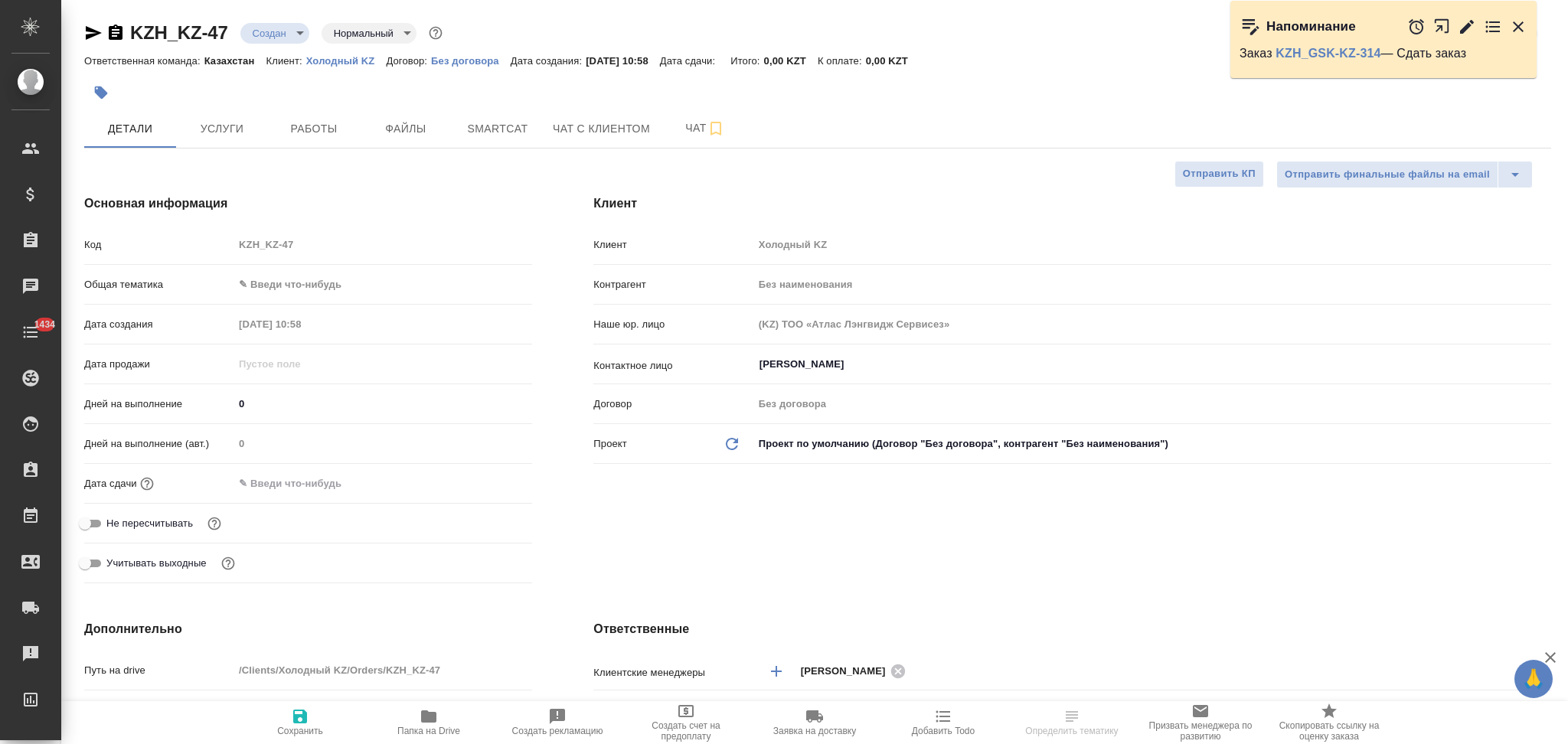
type textarea "x"
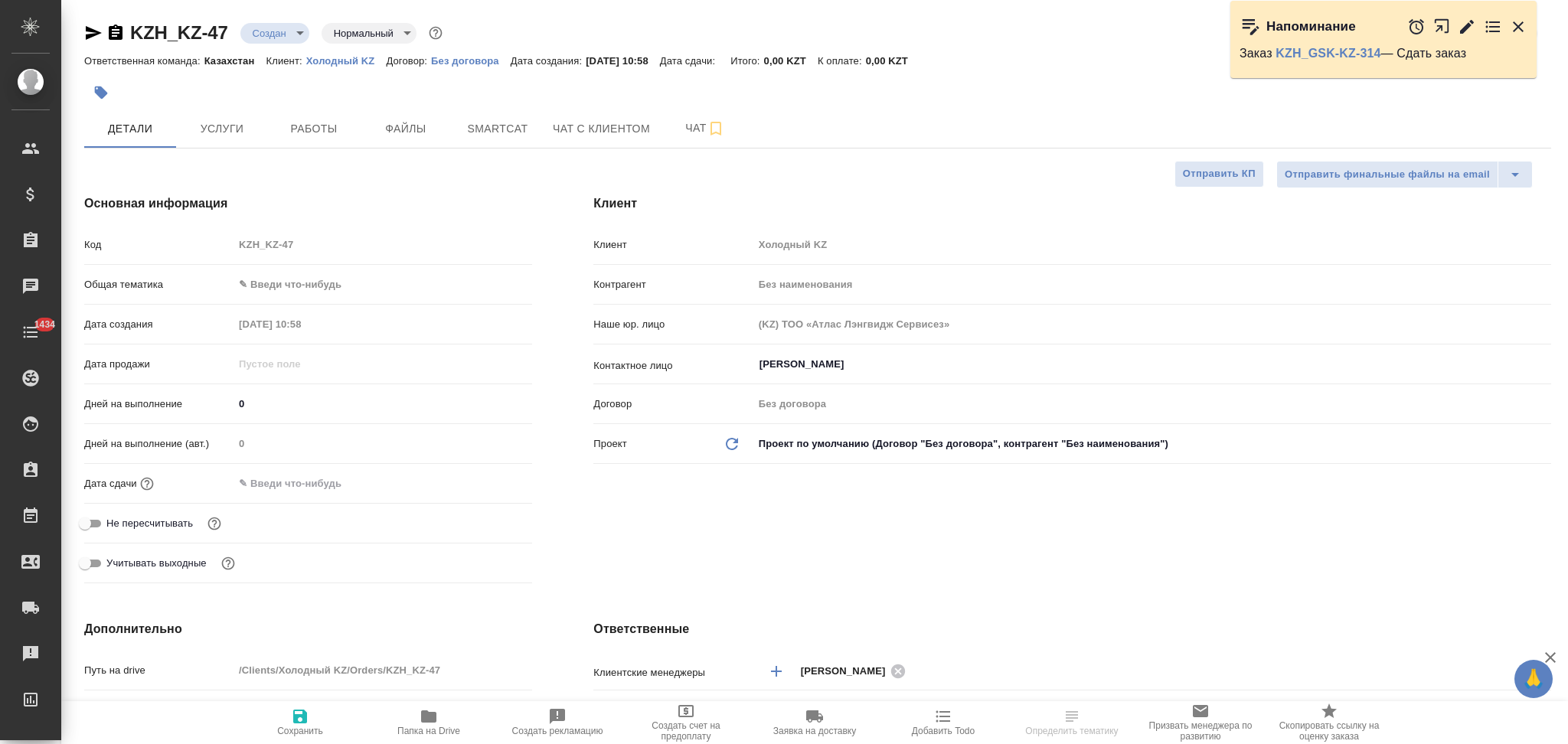
type textarea "x"
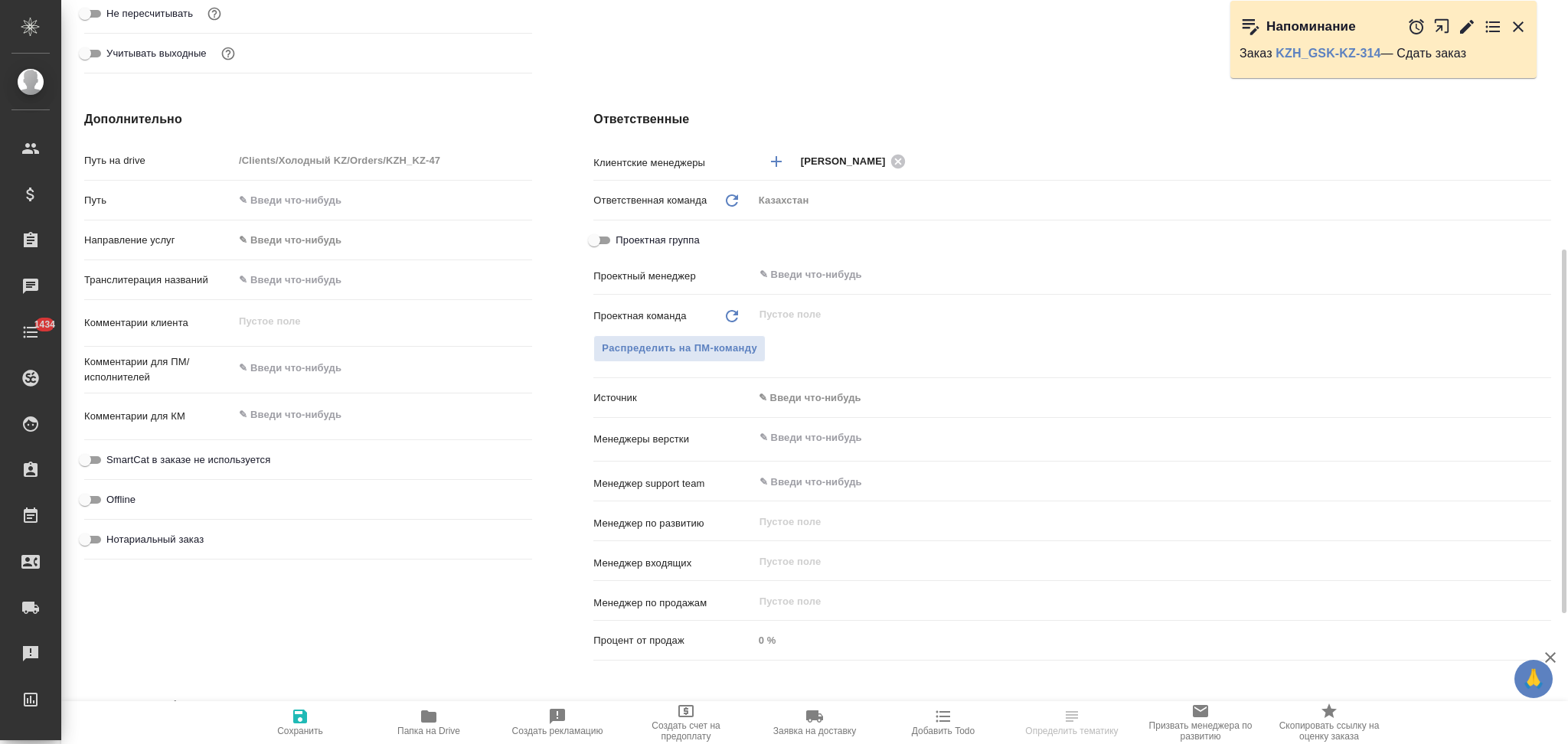
type textarea "x"
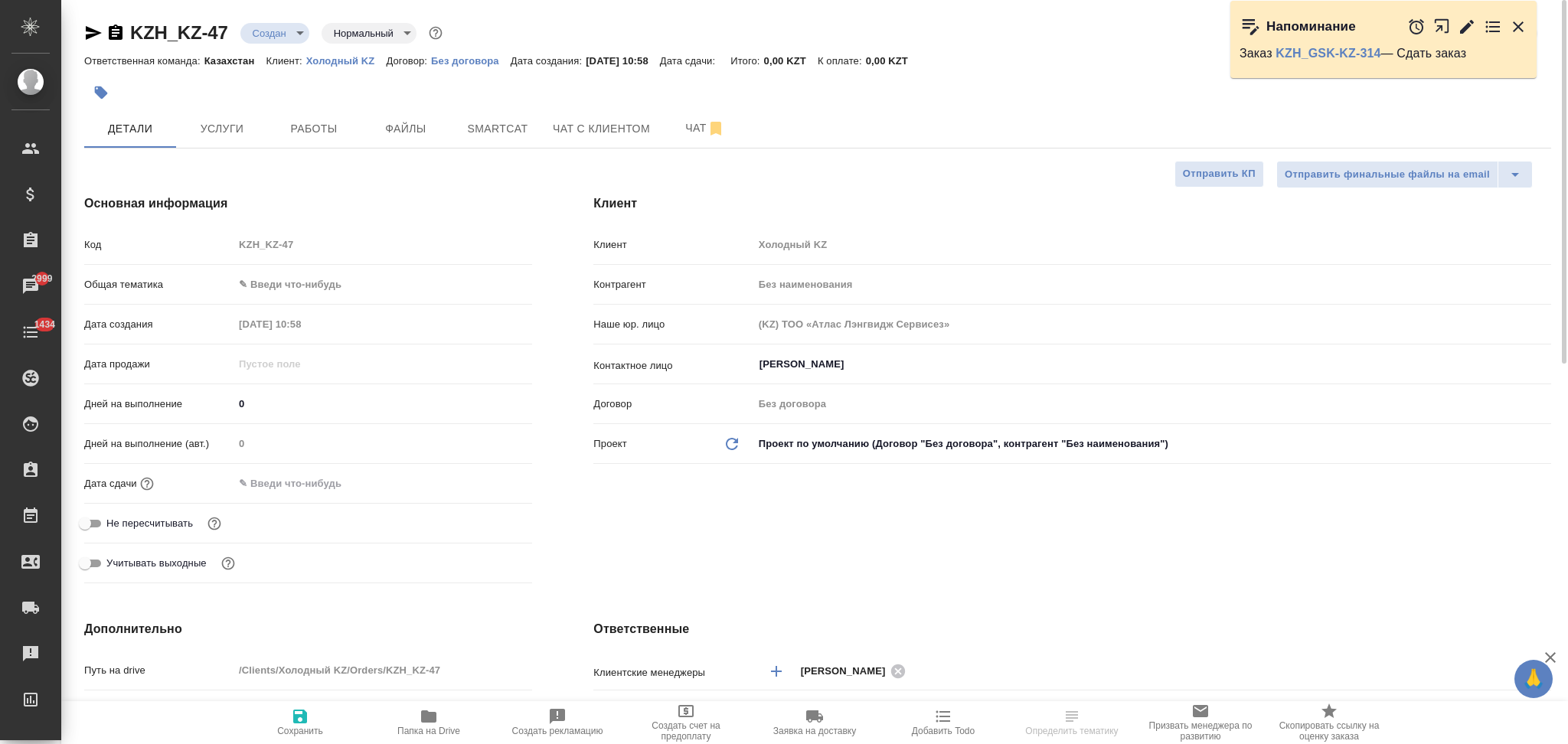
type textarea "x"
select select "RU"
type textarea "x"
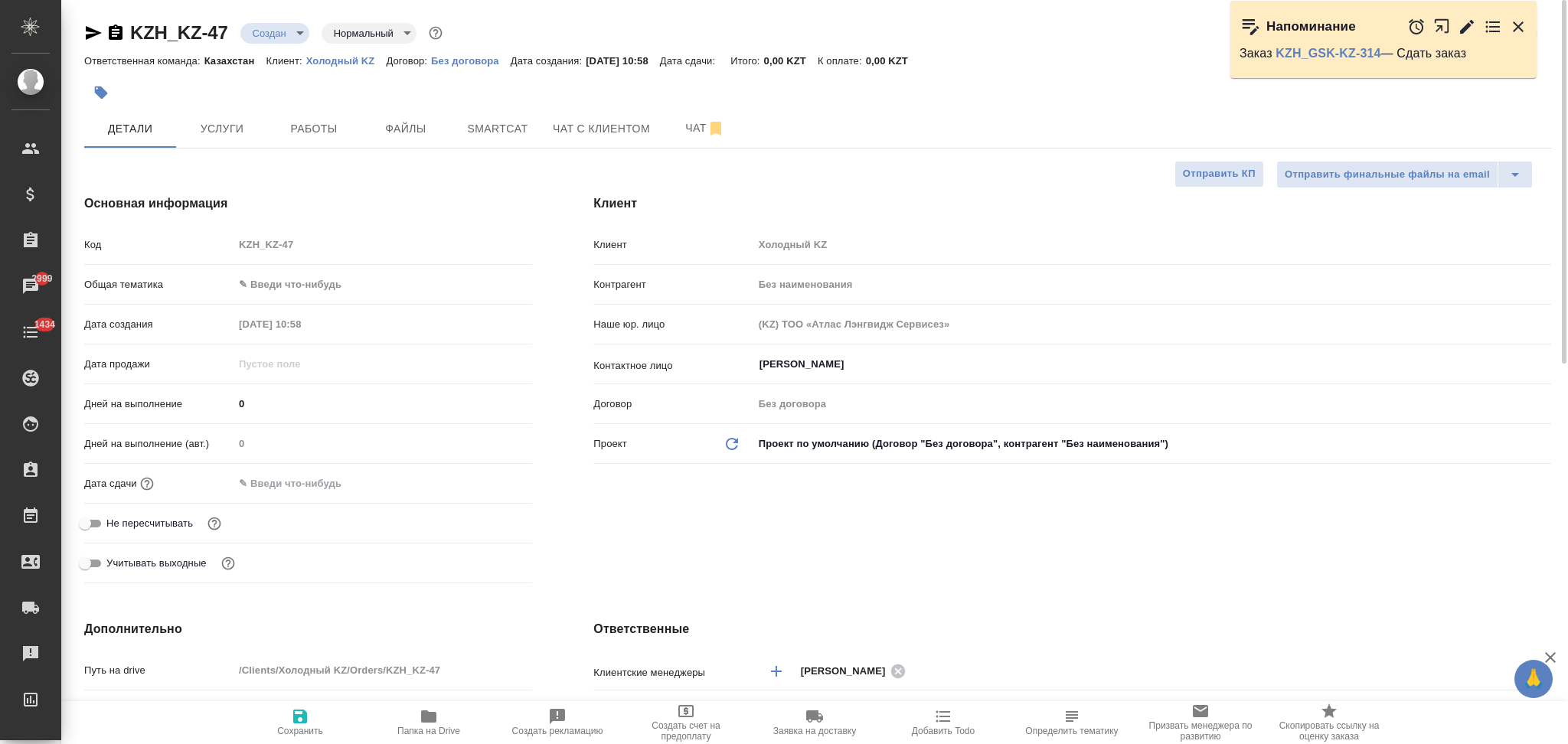
type textarea "x"
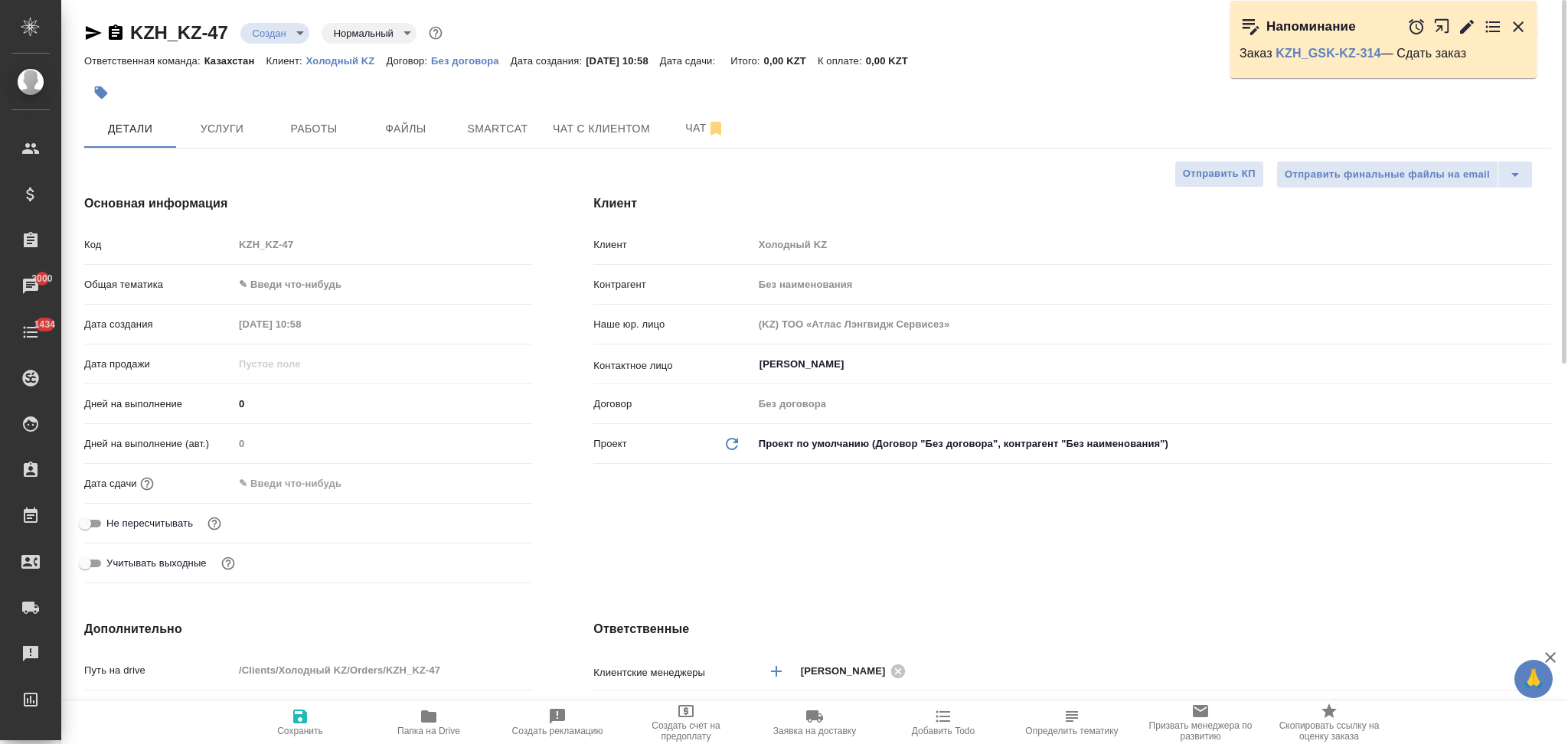
type textarea "x"
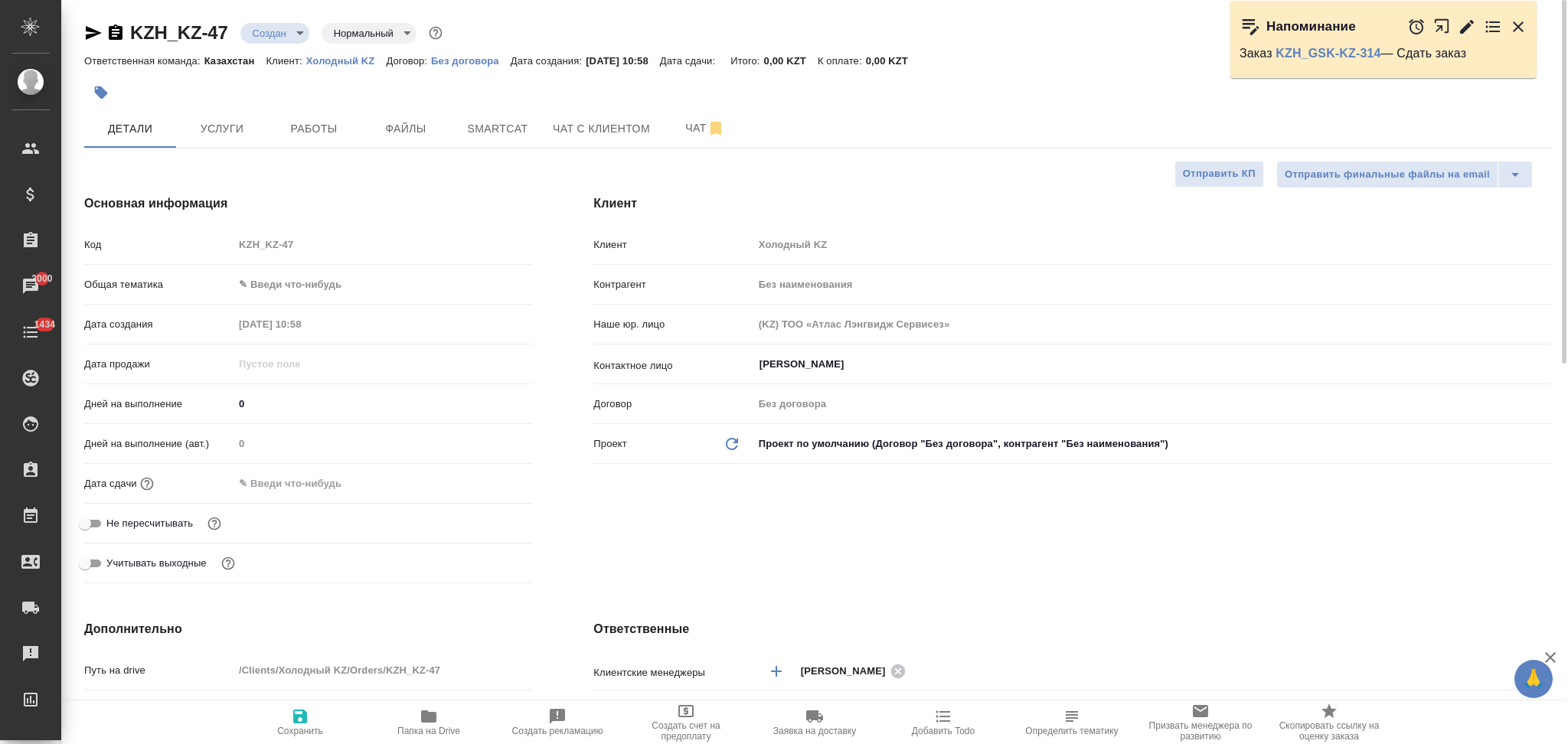
type textarea "x"
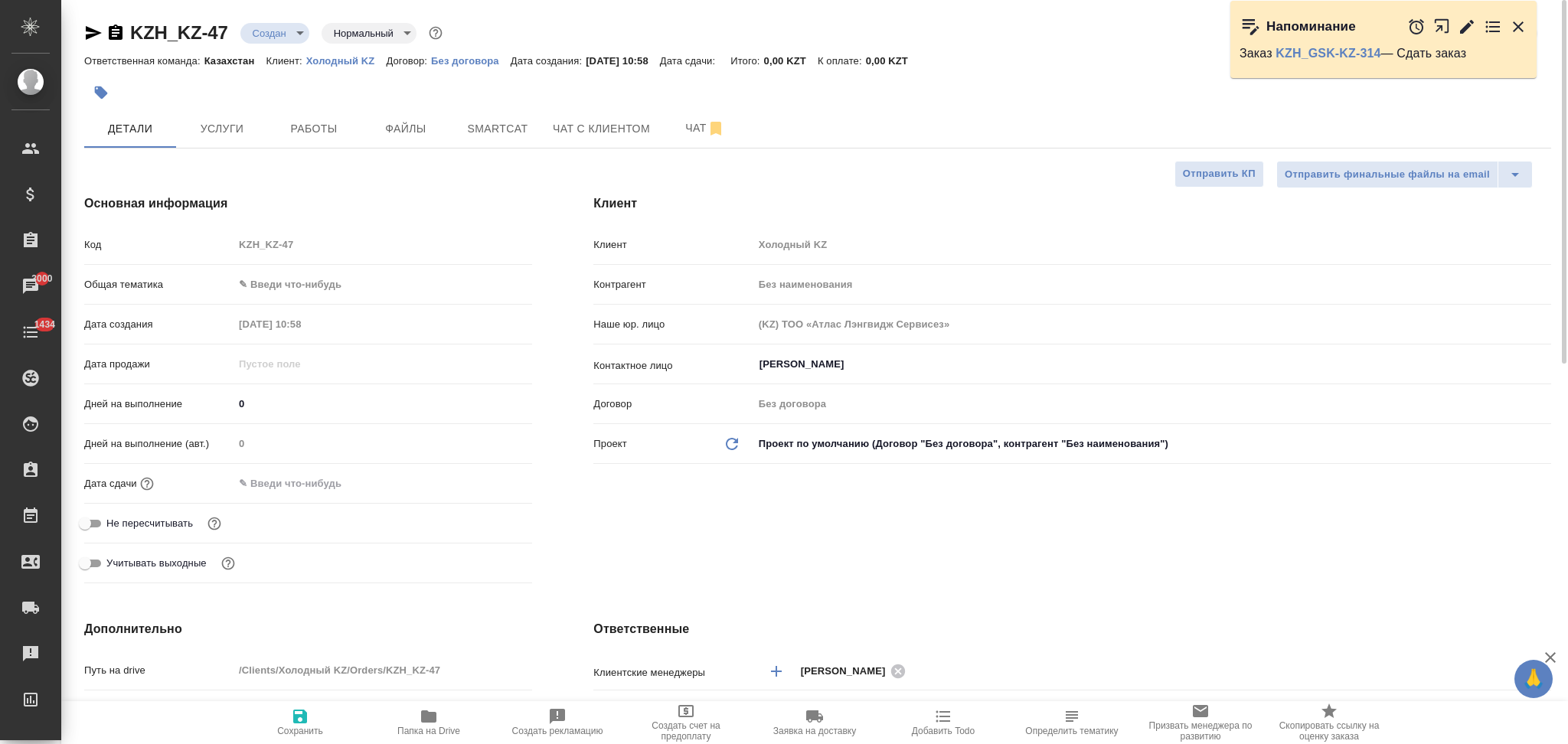
type textarea "x"
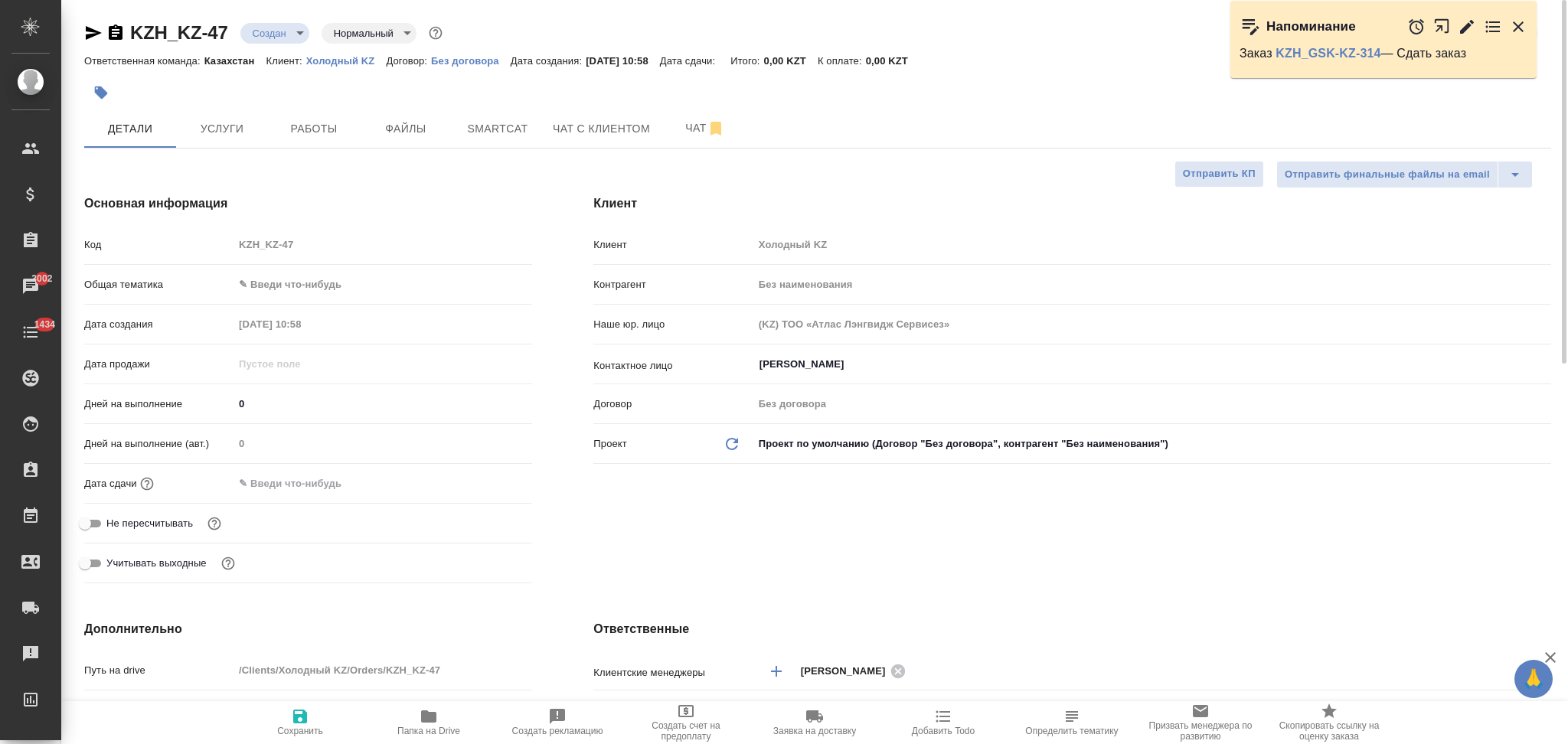
type textarea "x"
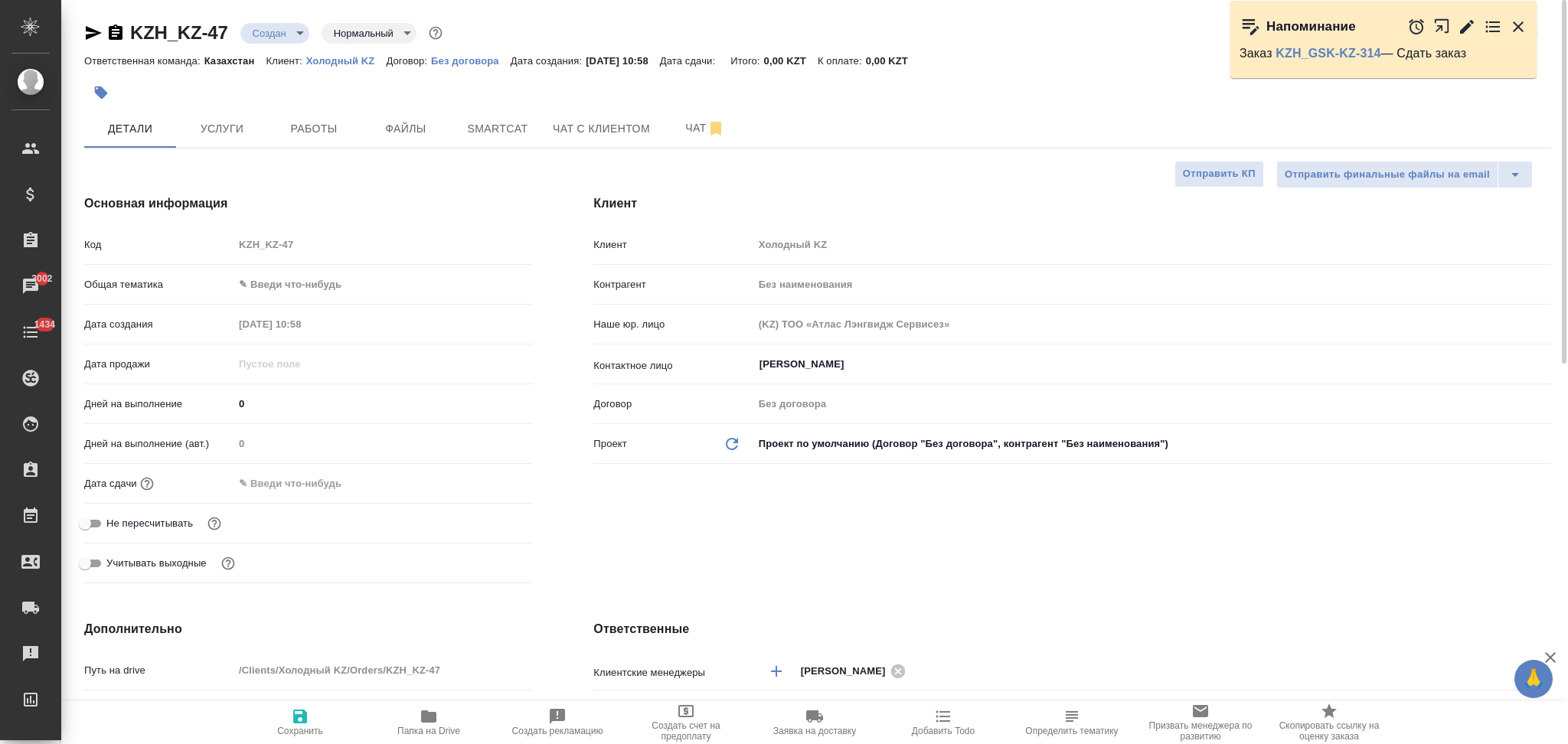
type textarea "x"
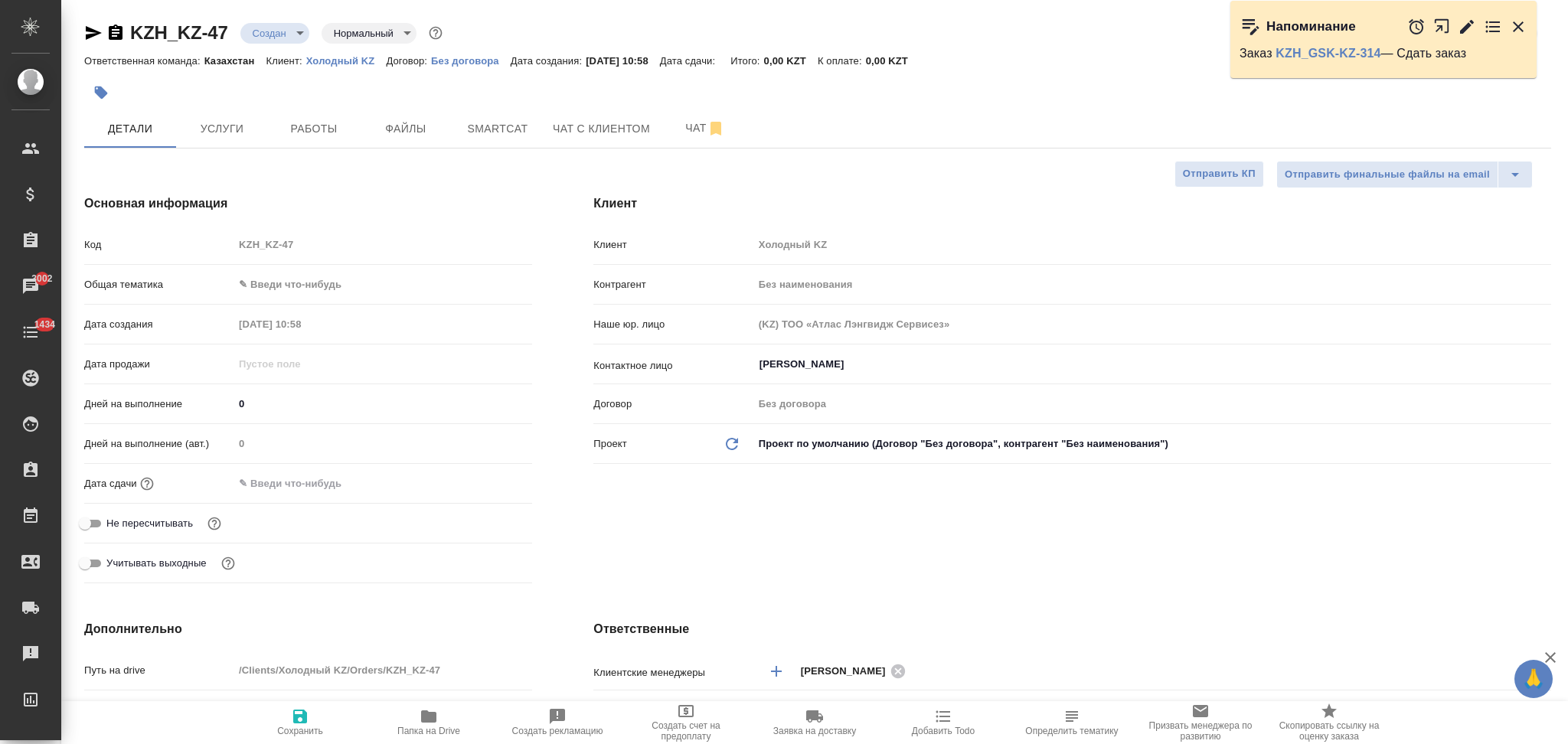
type textarea "x"
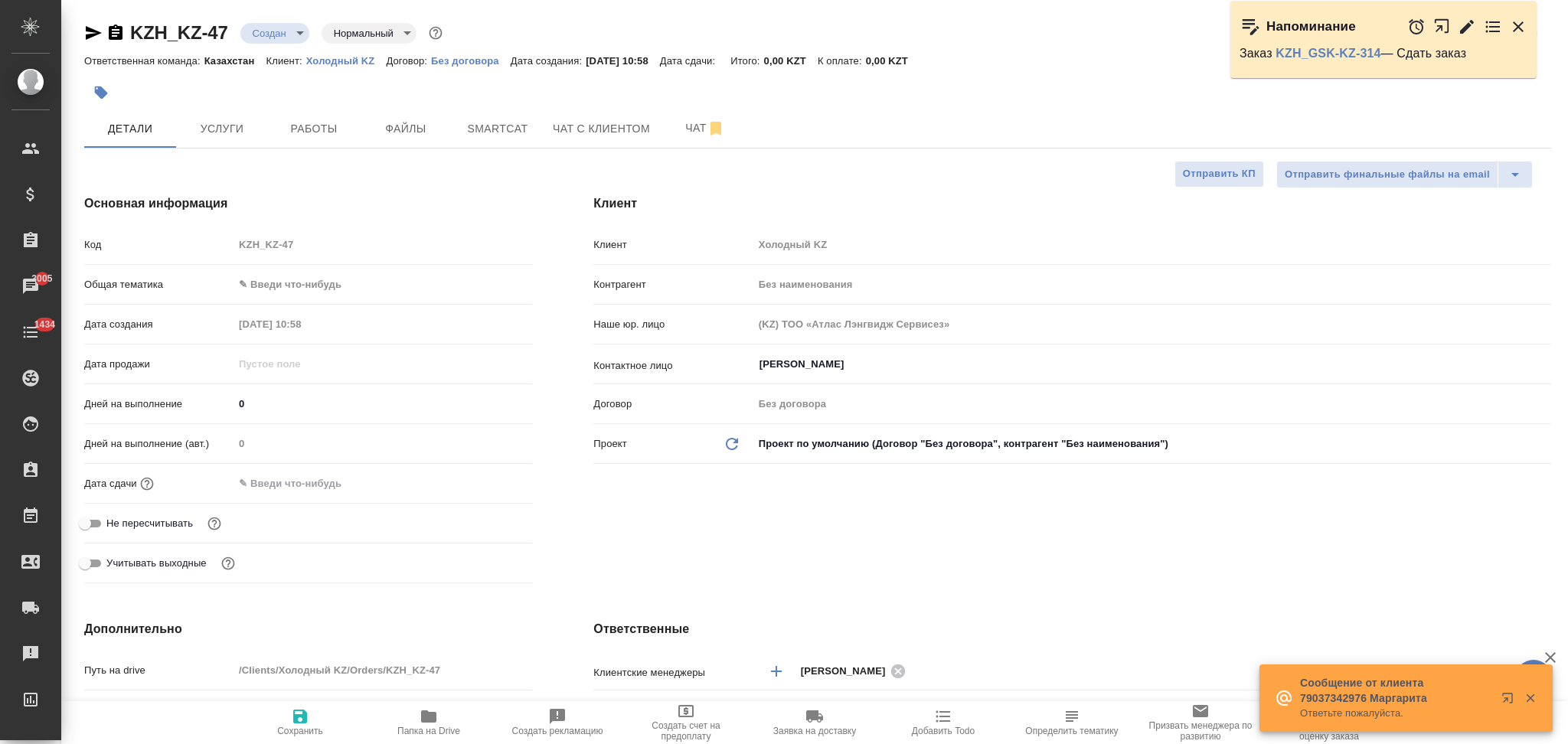
type textarea "x"
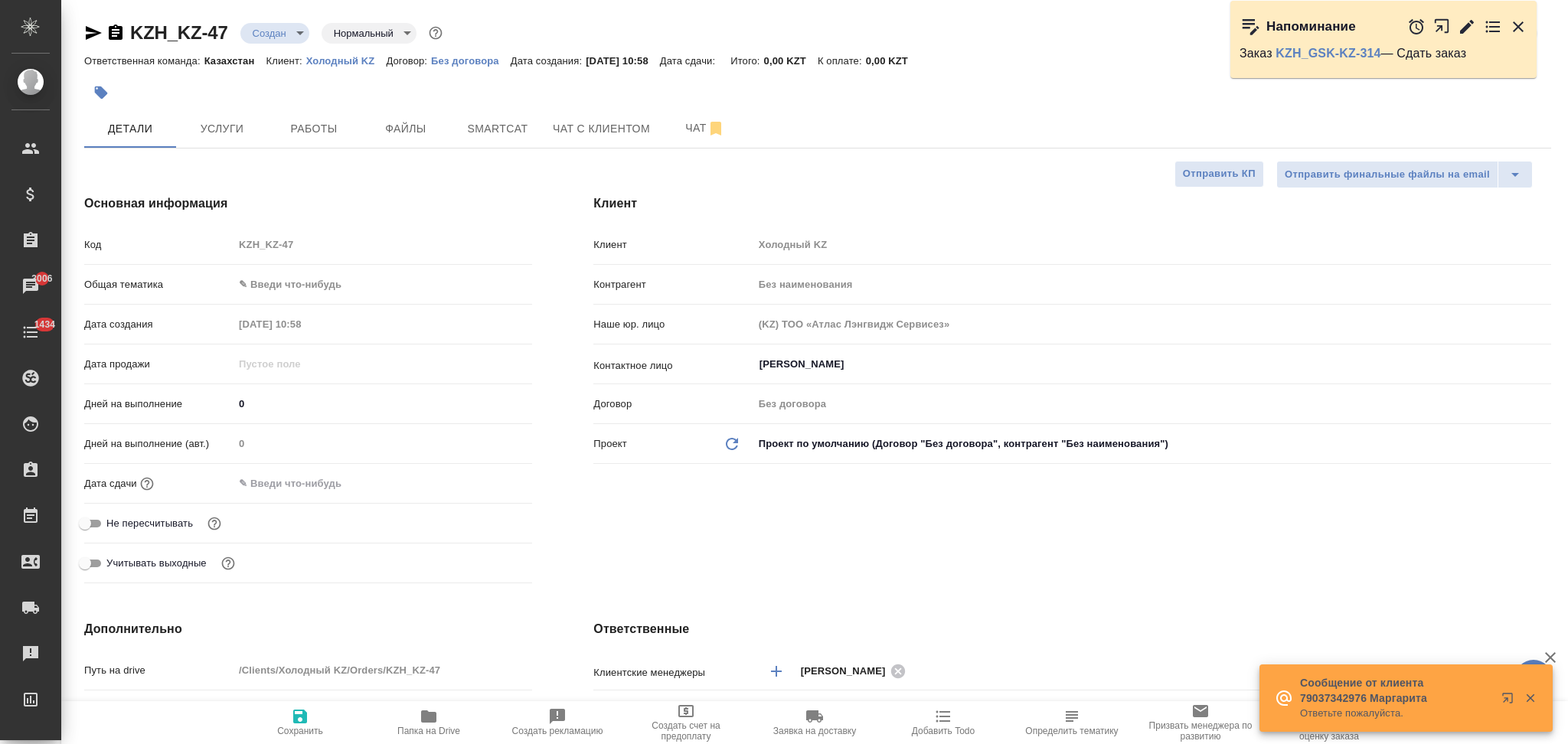
type textarea "x"
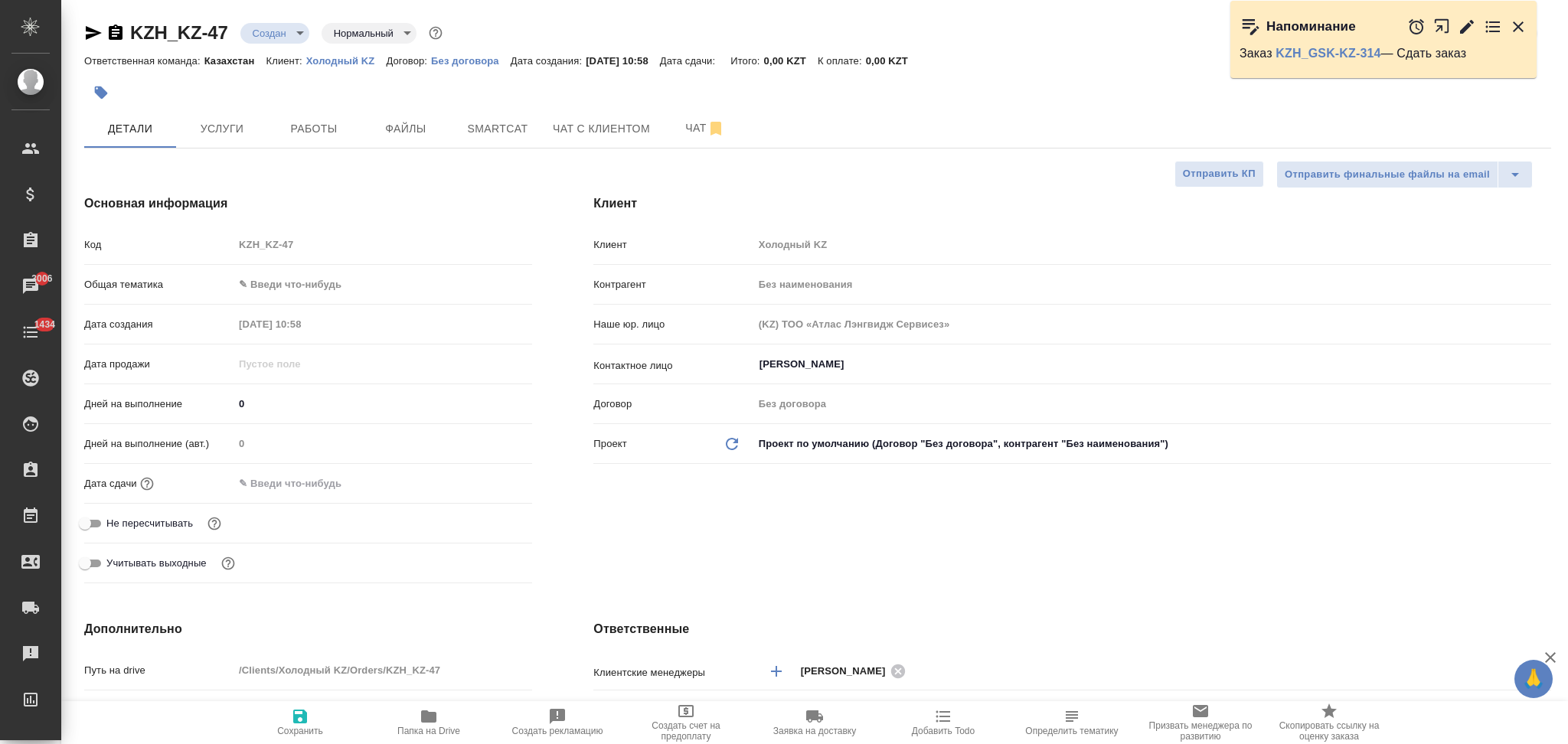
type textarea "x"
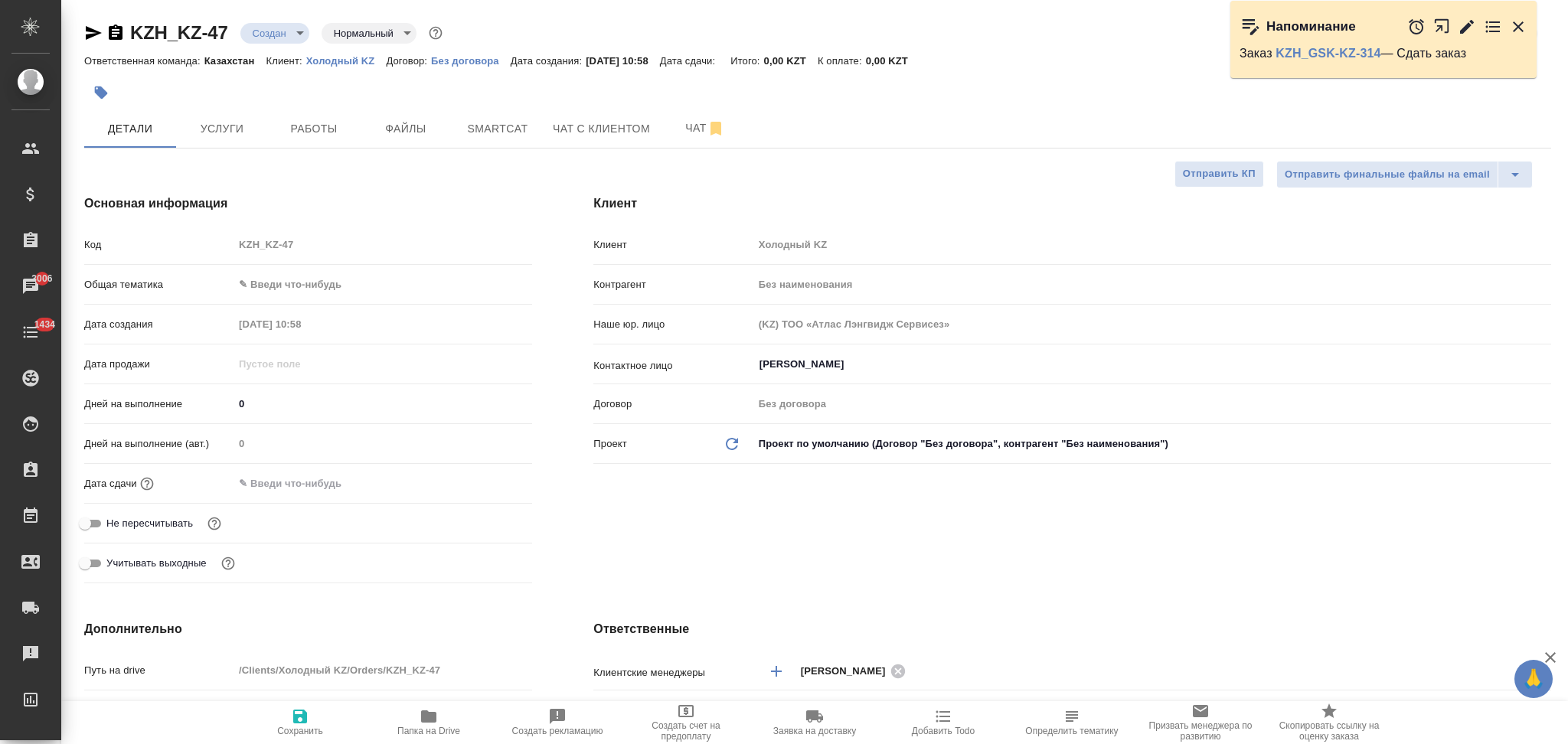
type textarea "x"
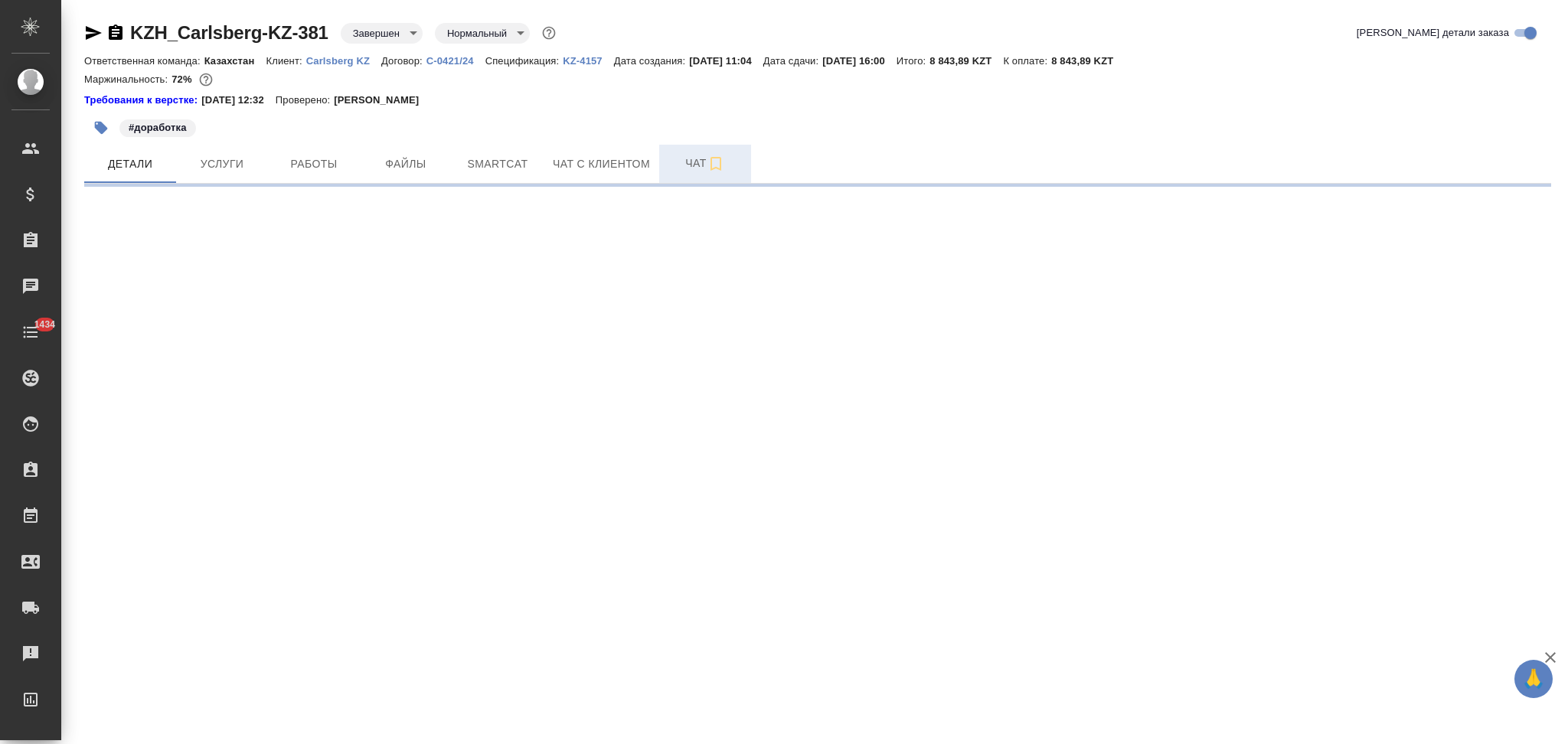
select select "RU"
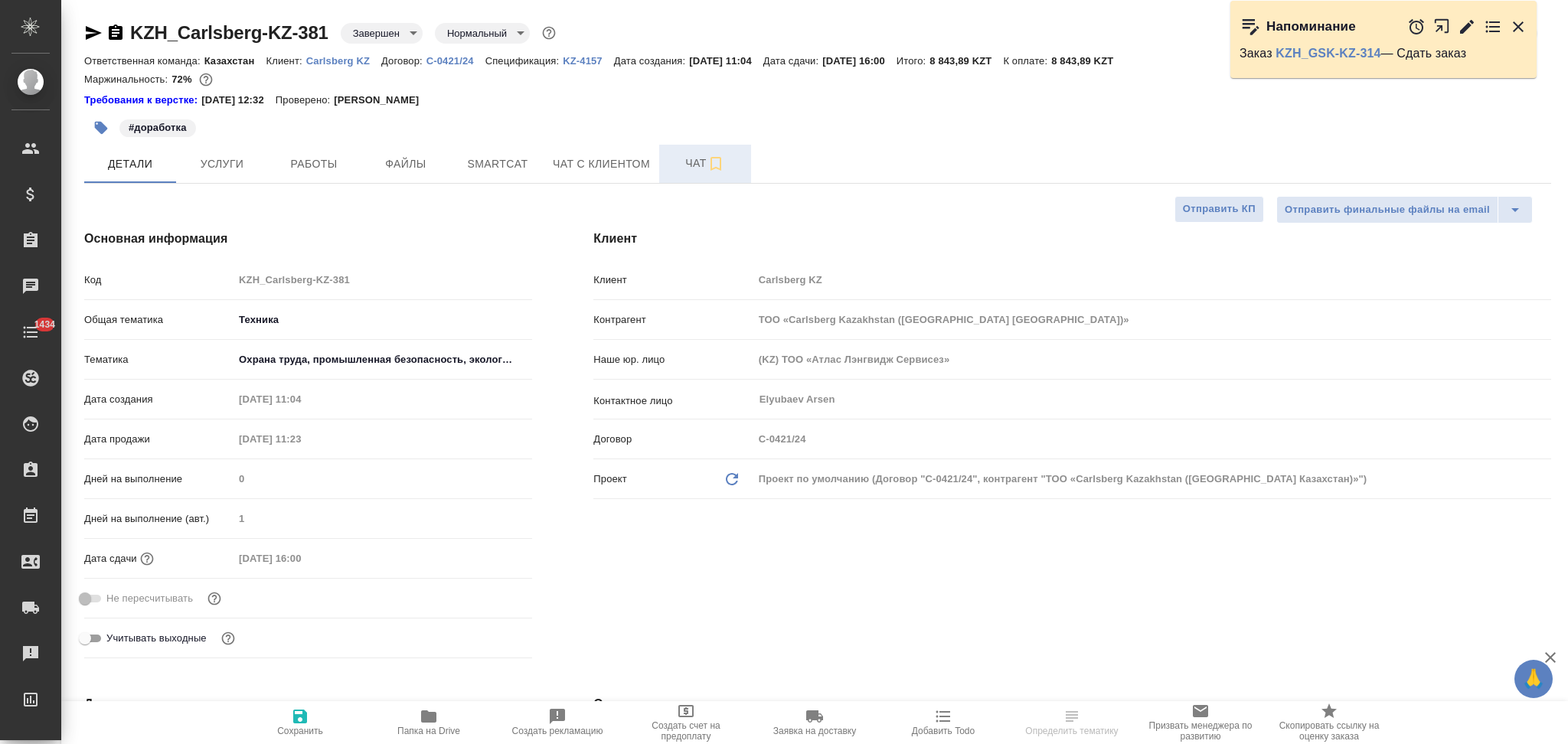
type textarea "x"
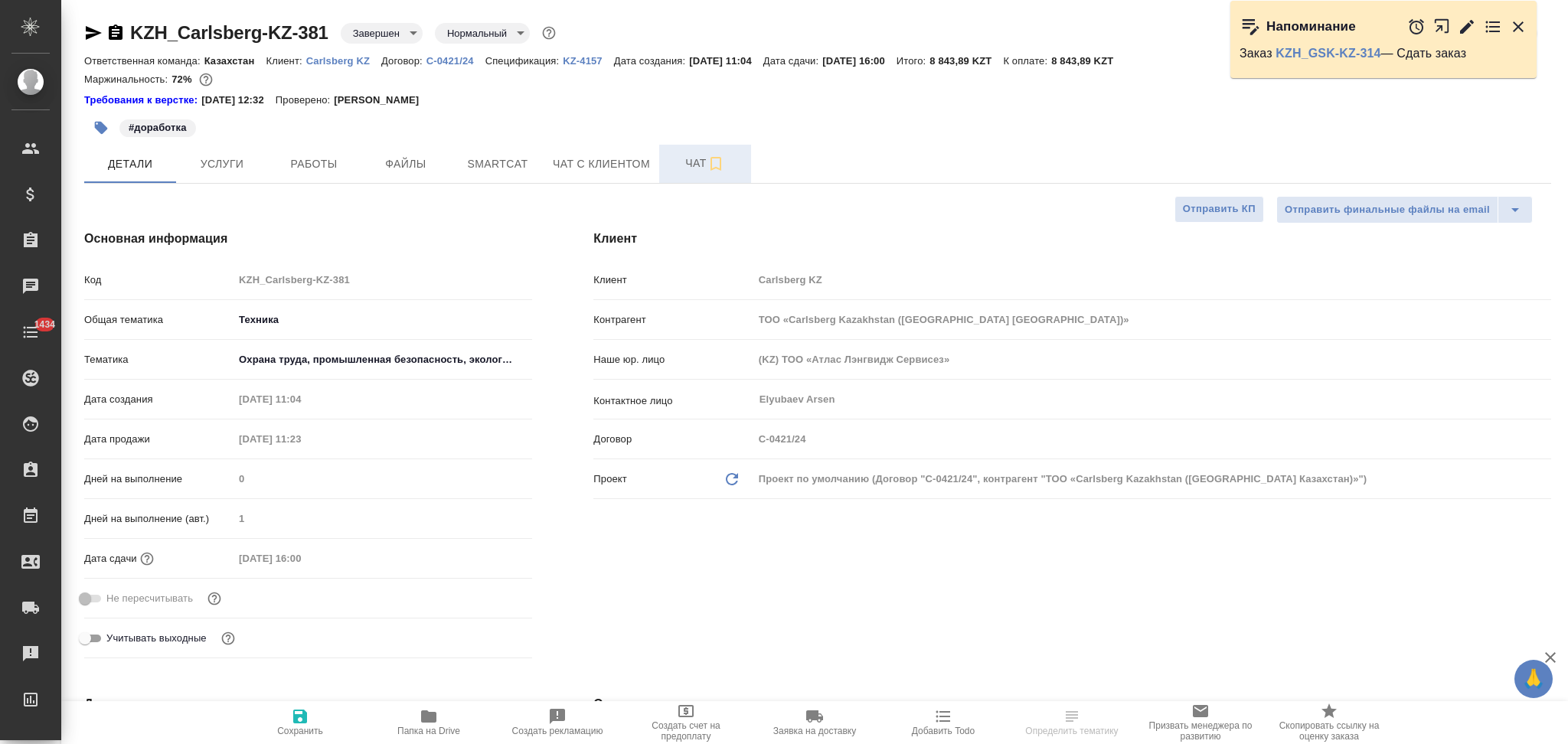
type textarea "x"
click at [680, 161] on span "Чат" at bounding box center [704, 163] width 73 height 19
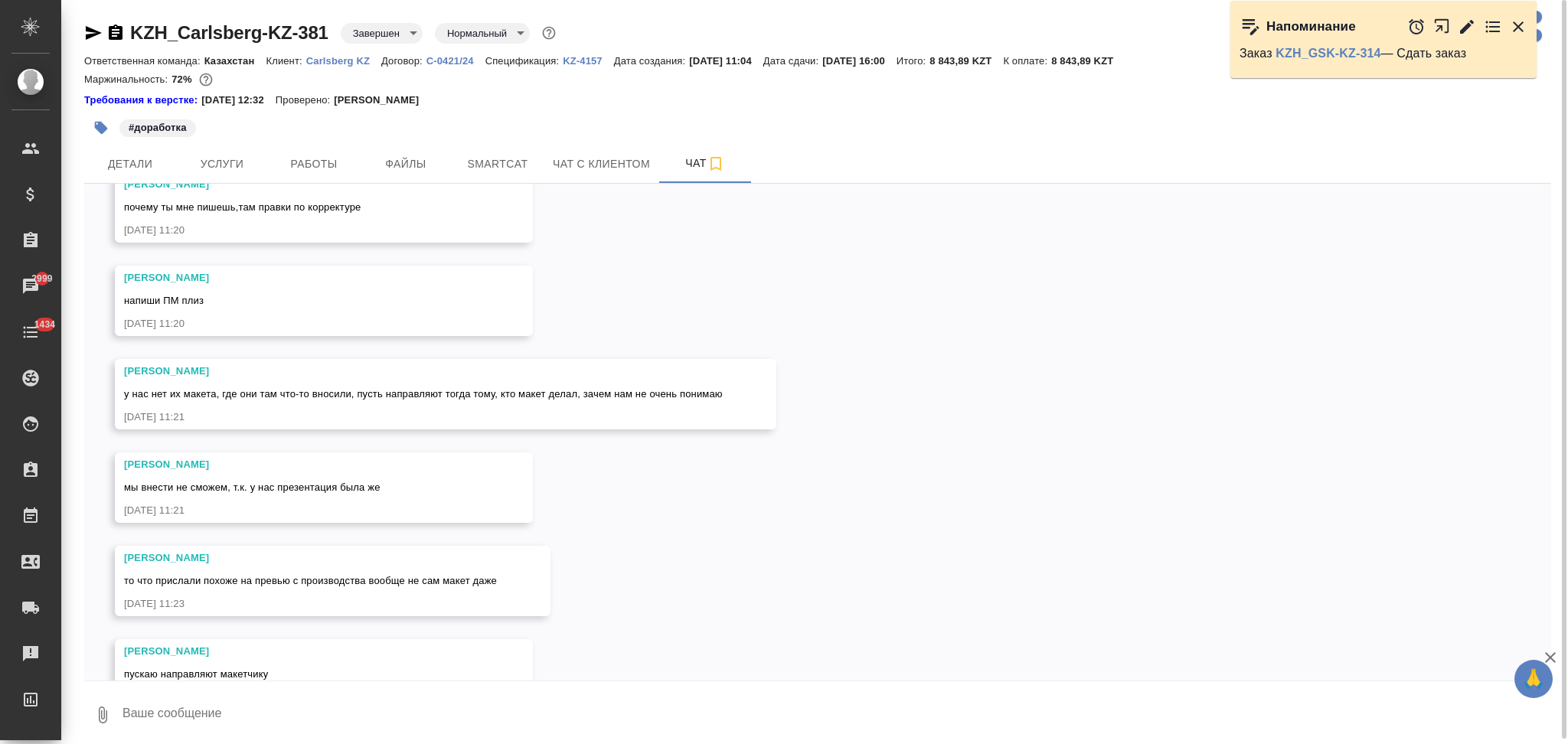
scroll to position [5518, 0]
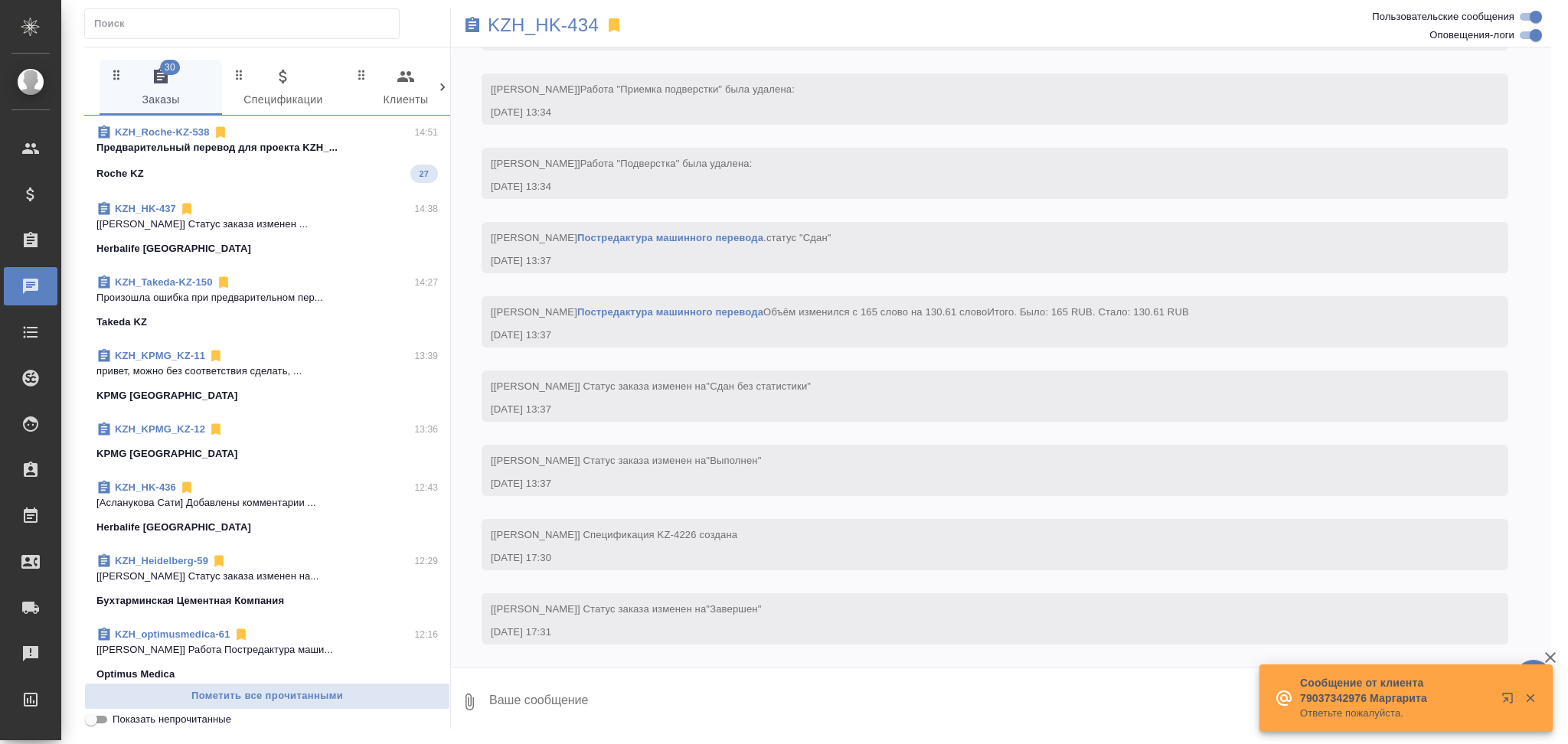
scroll to position [4218, 0]
click at [439, 87] on icon at bounding box center [443, 87] width 16 height 16
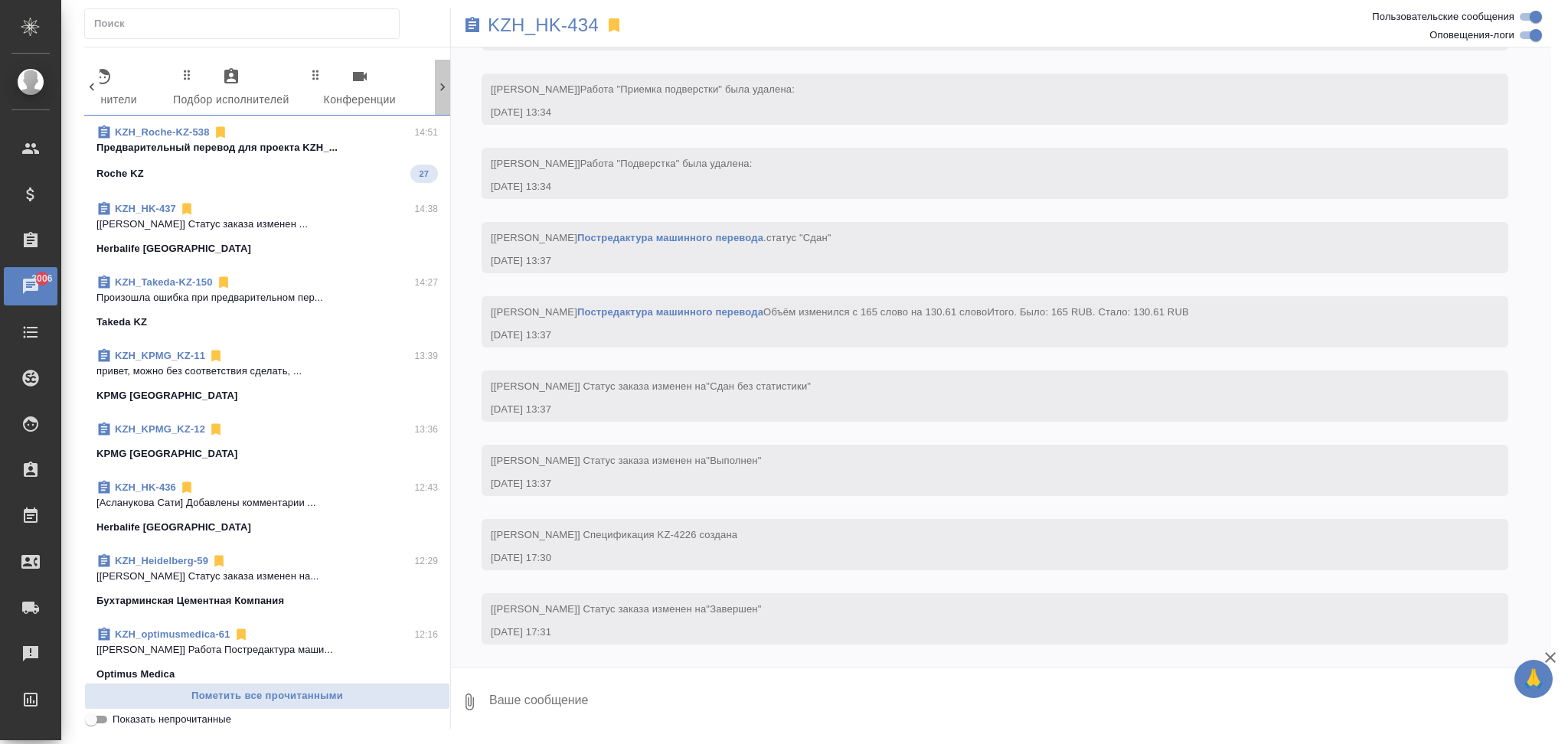
click at [439, 87] on icon at bounding box center [443, 87] width 16 height 16
click at [362, 79] on span "99+ Мессенджеры" at bounding box center [374, 88] width 104 height 42
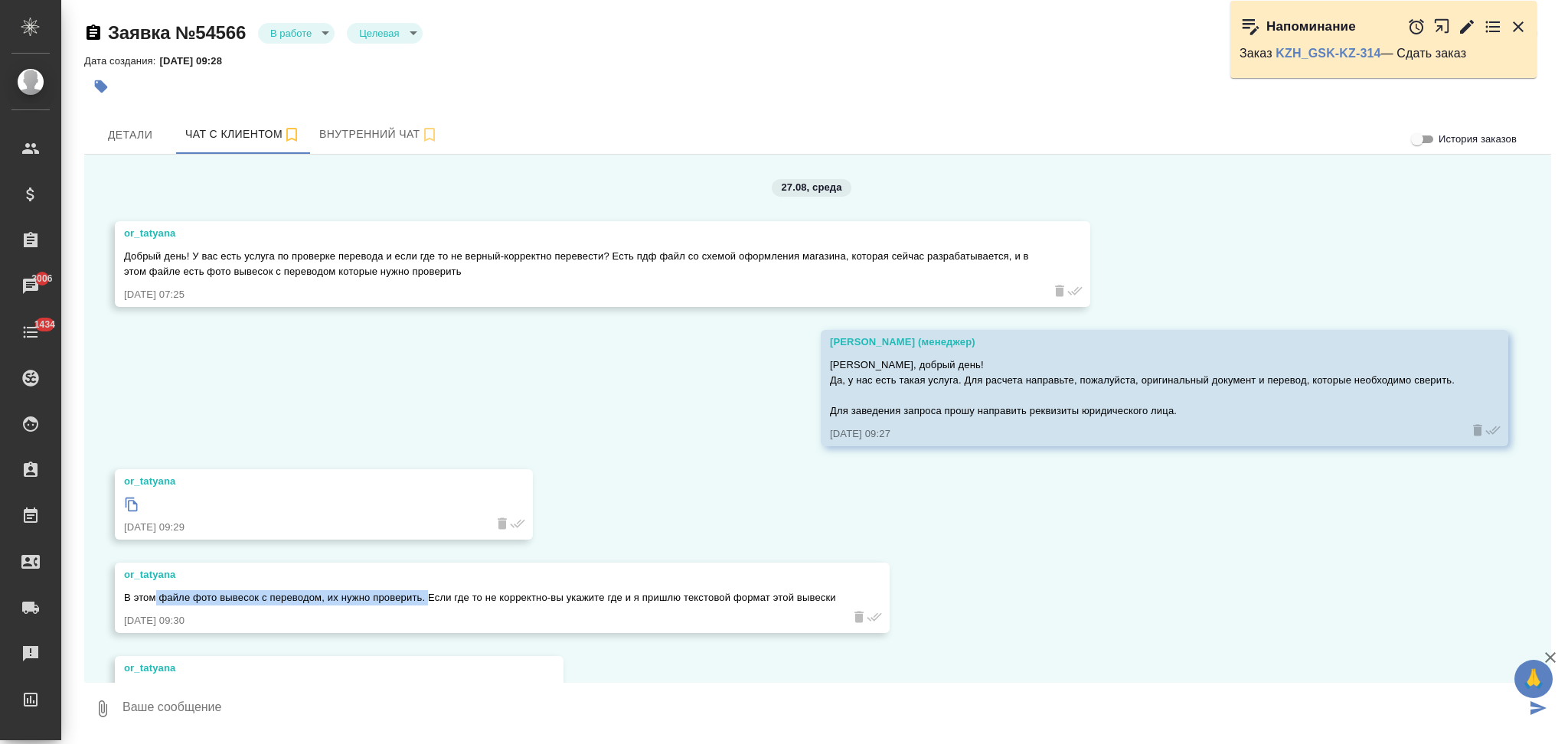
scroll to position [794, 0]
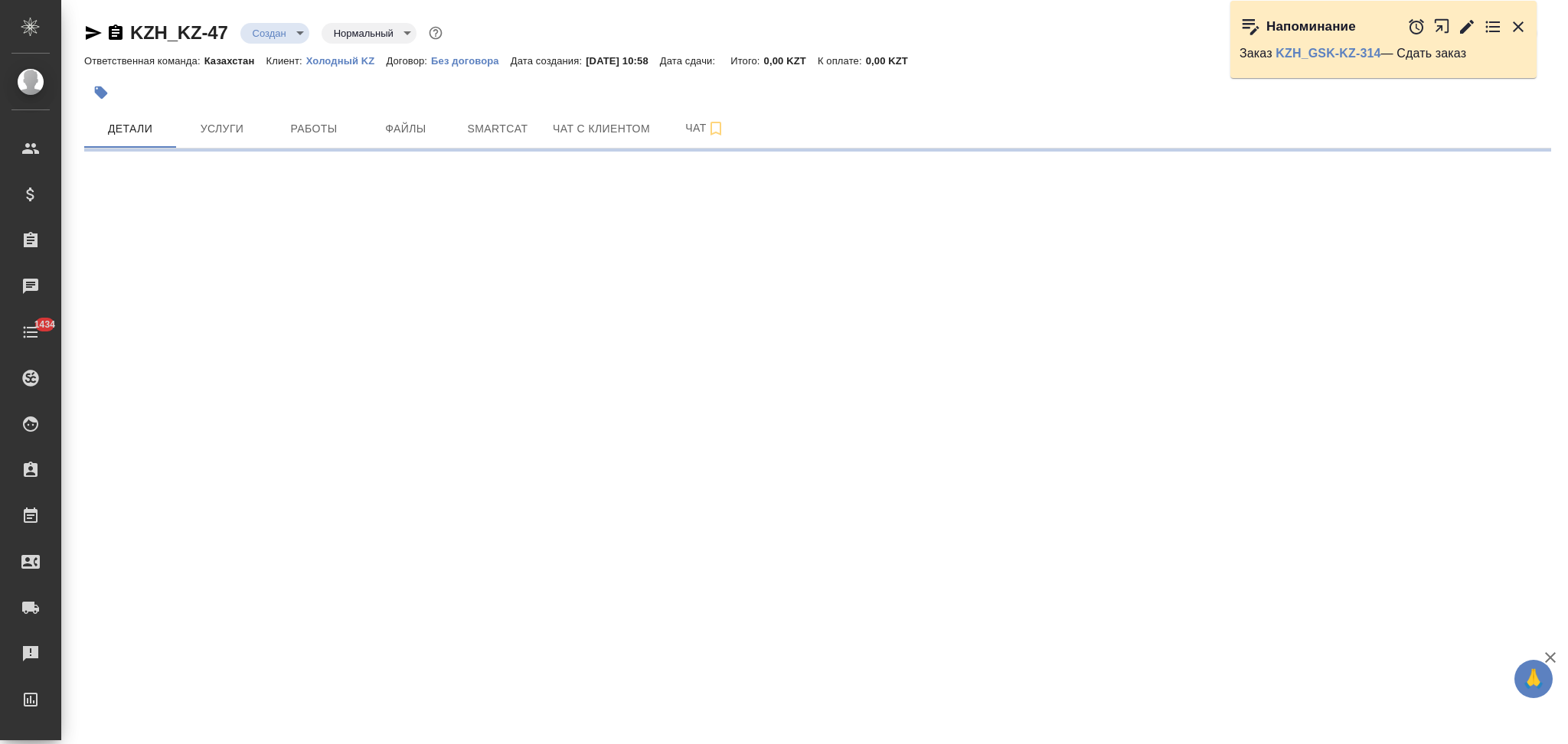
select select "RU"
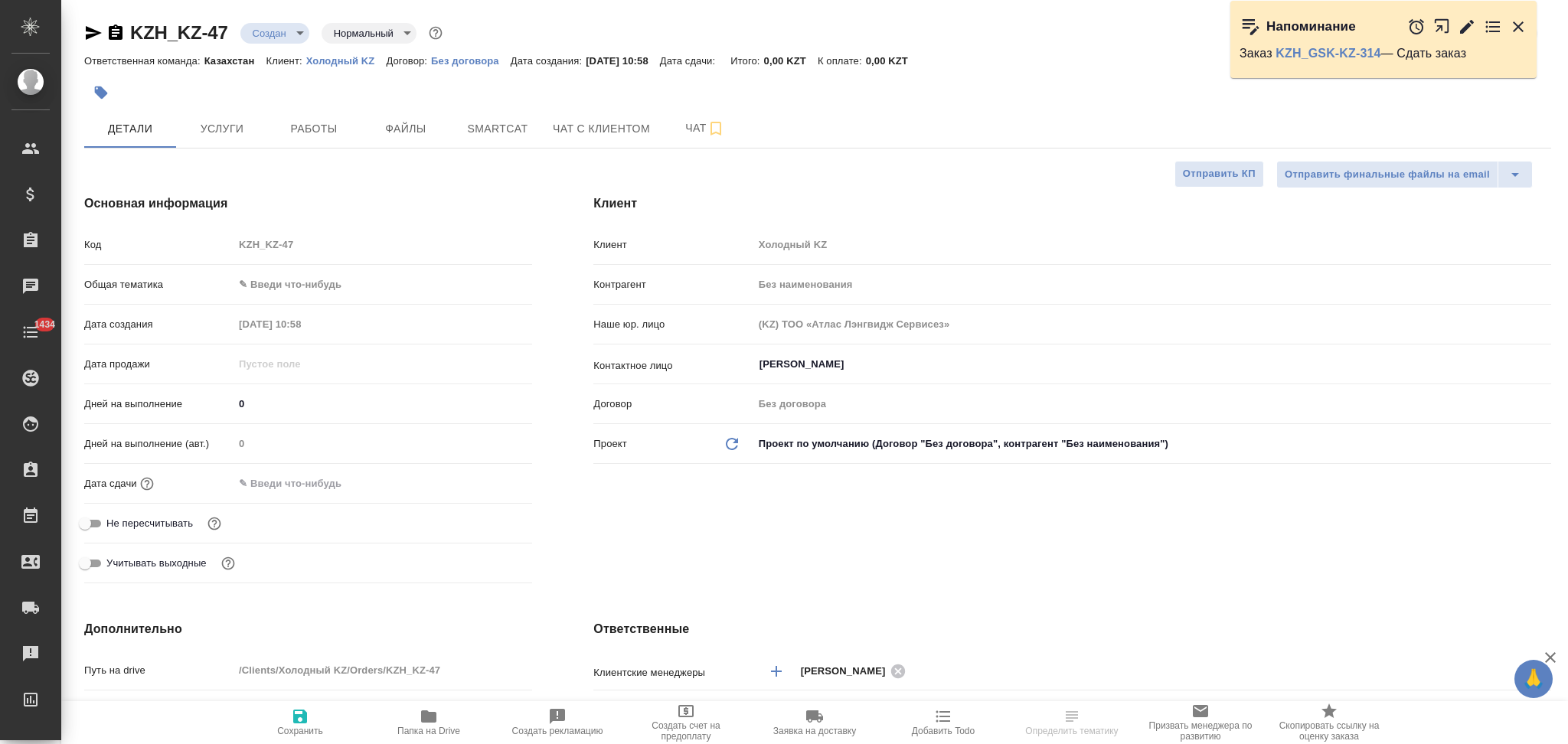
type textarea "x"
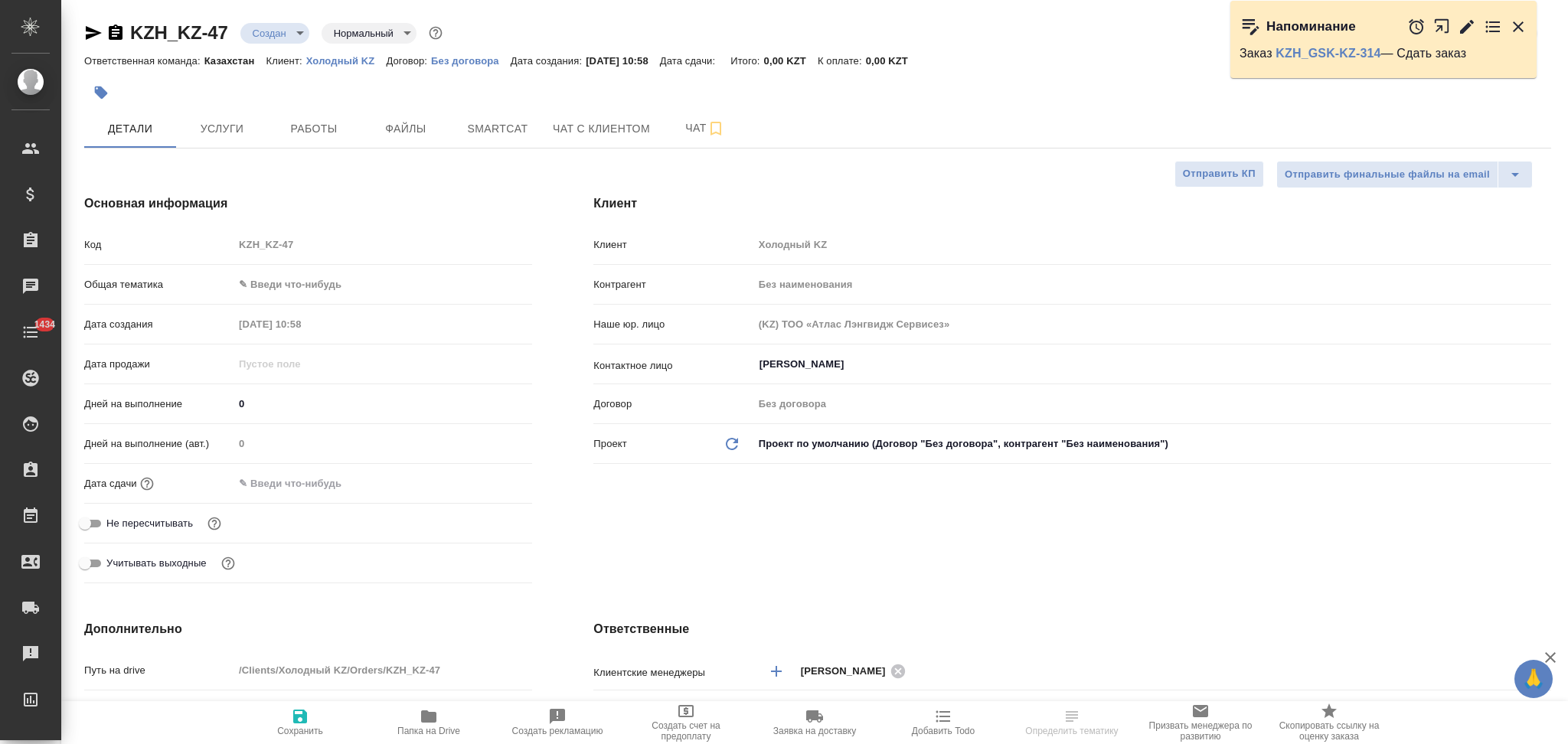
type textarea "x"
click at [686, 120] on span "Чат" at bounding box center [704, 128] width 73 height 19
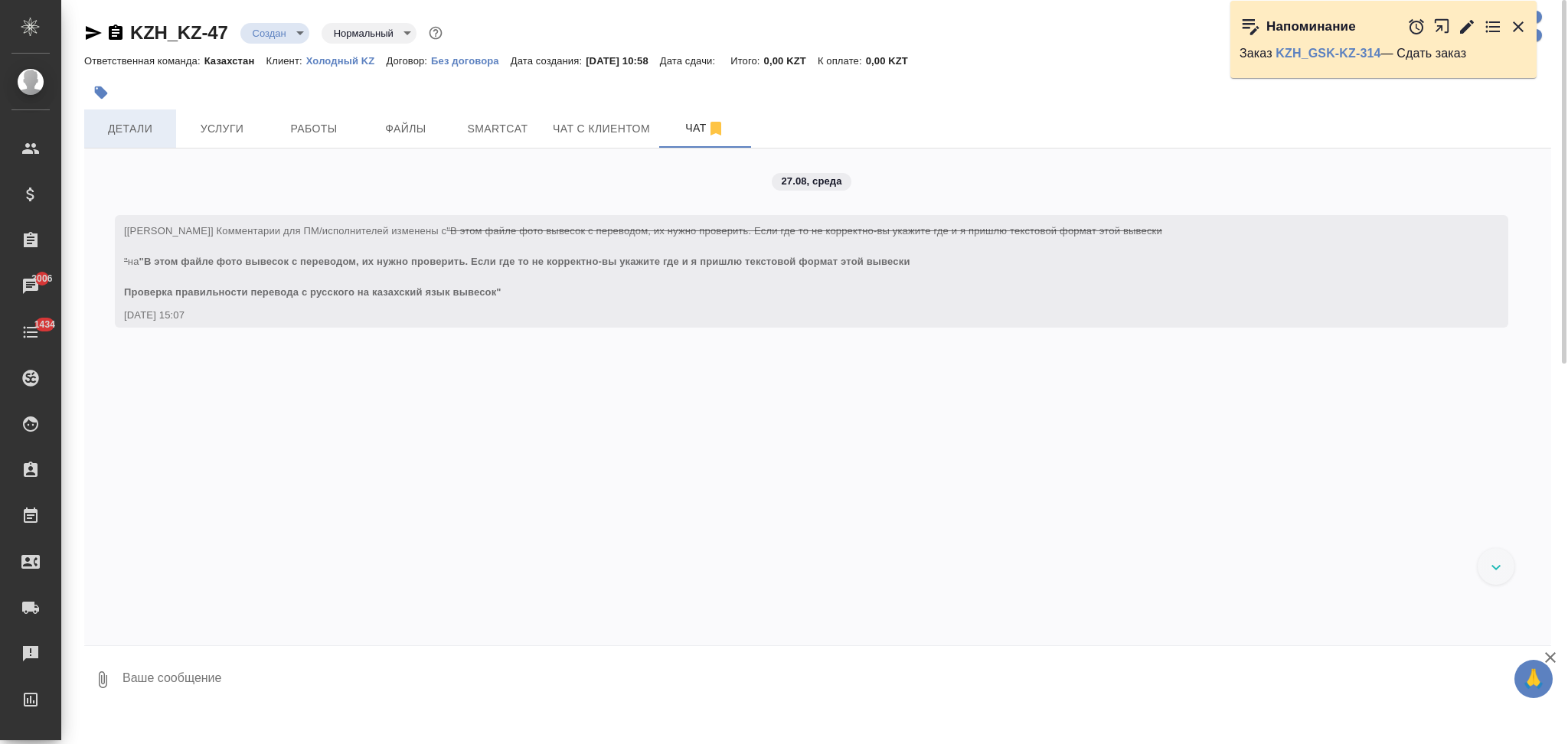
click at [151, 124] on span "Детали" at bounding box center [130, 129] width 73 height 19
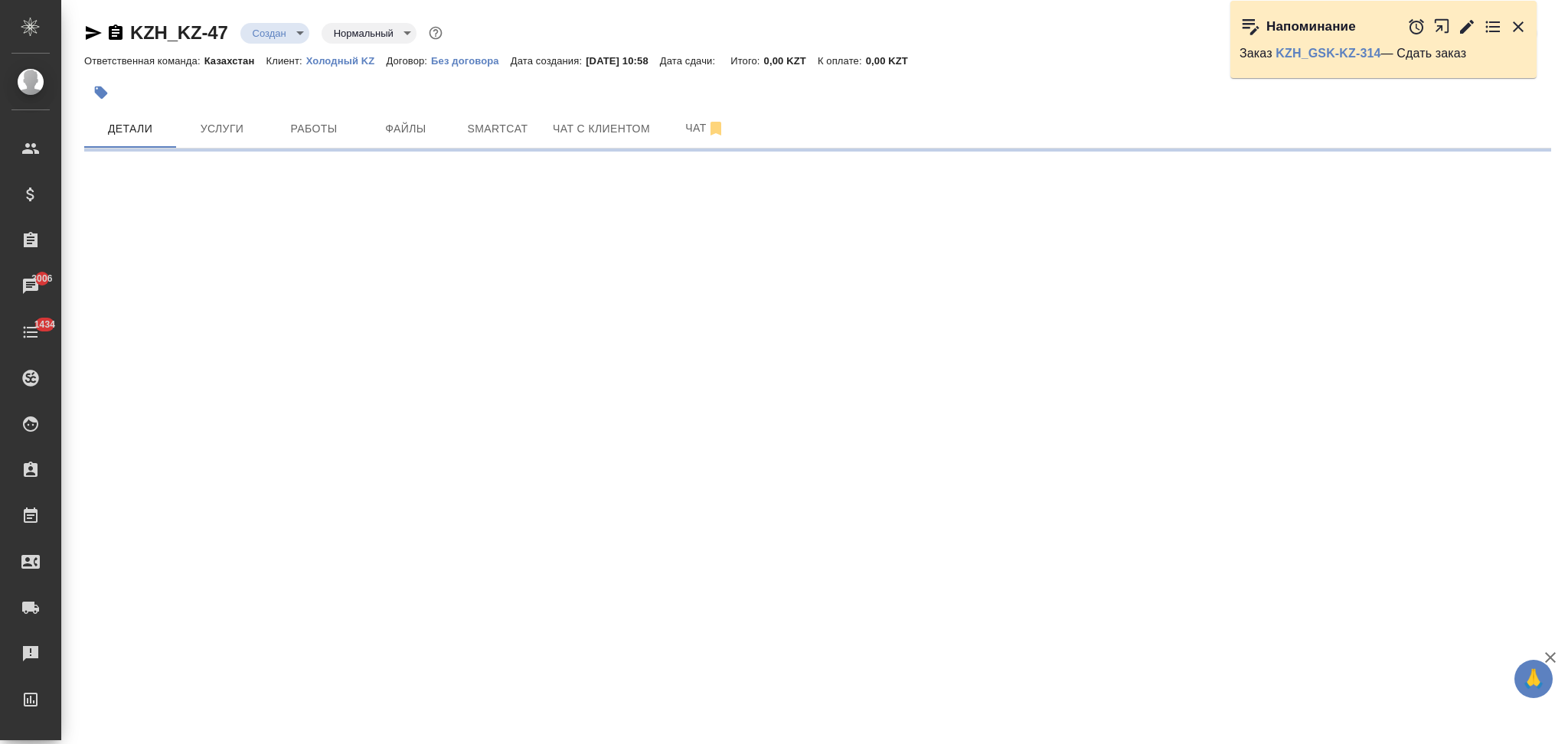
select select "RU"
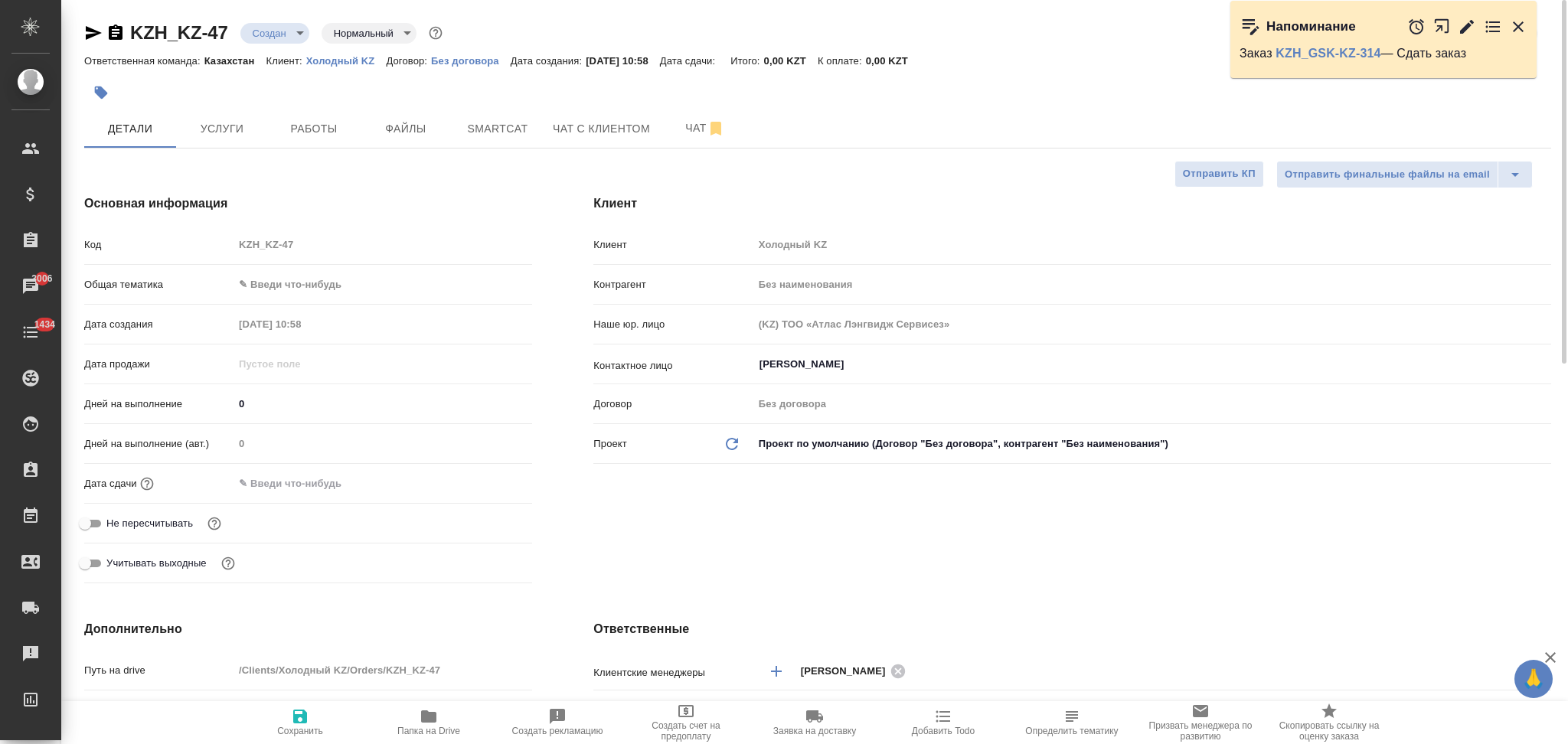
type textarea "x"
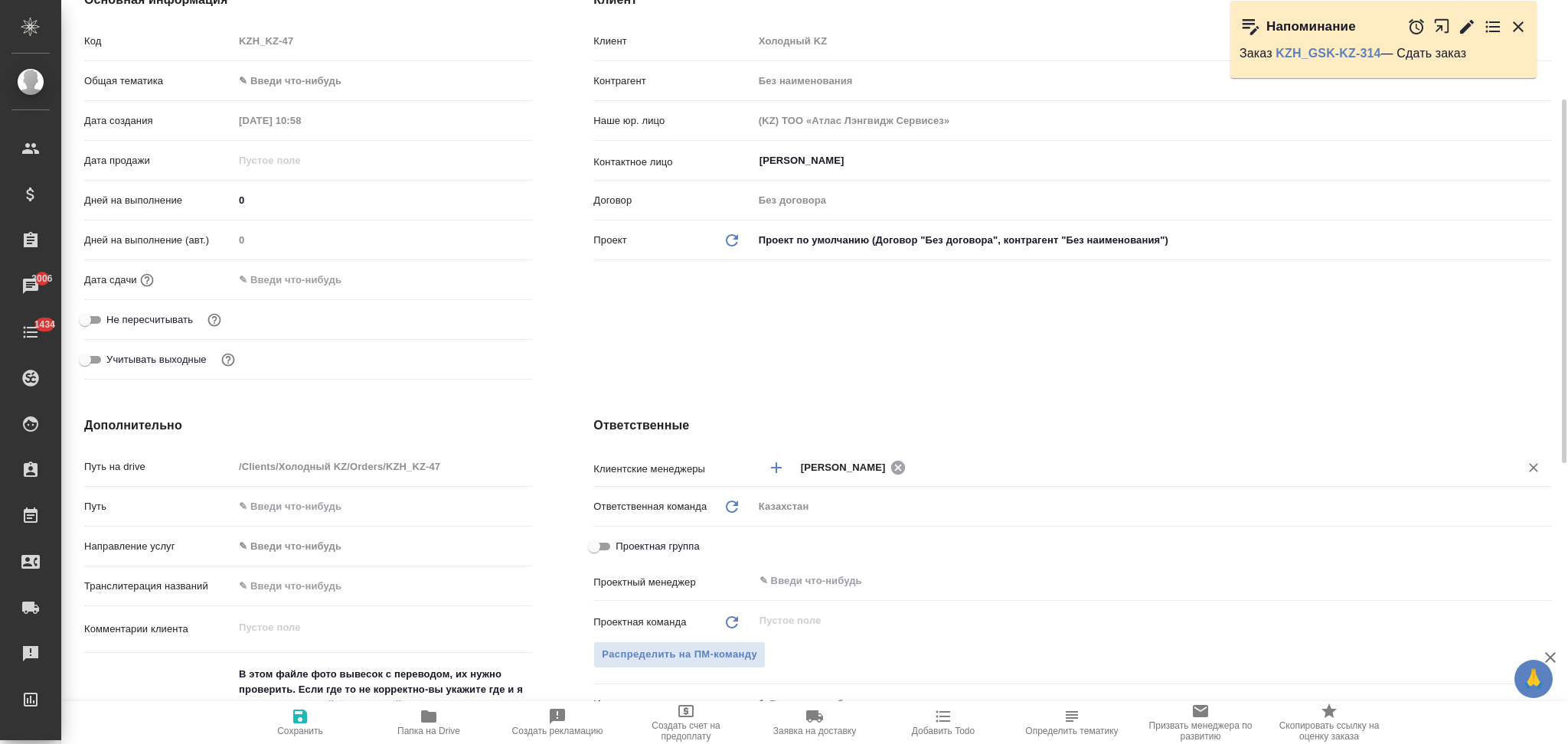
click at [897, 464] on icon at bounding box center [897, 467] width 16 height 16
type textarea "x"
click at [890, 469] on input "text" at bounding box center [1148, 467] width 694 height 18
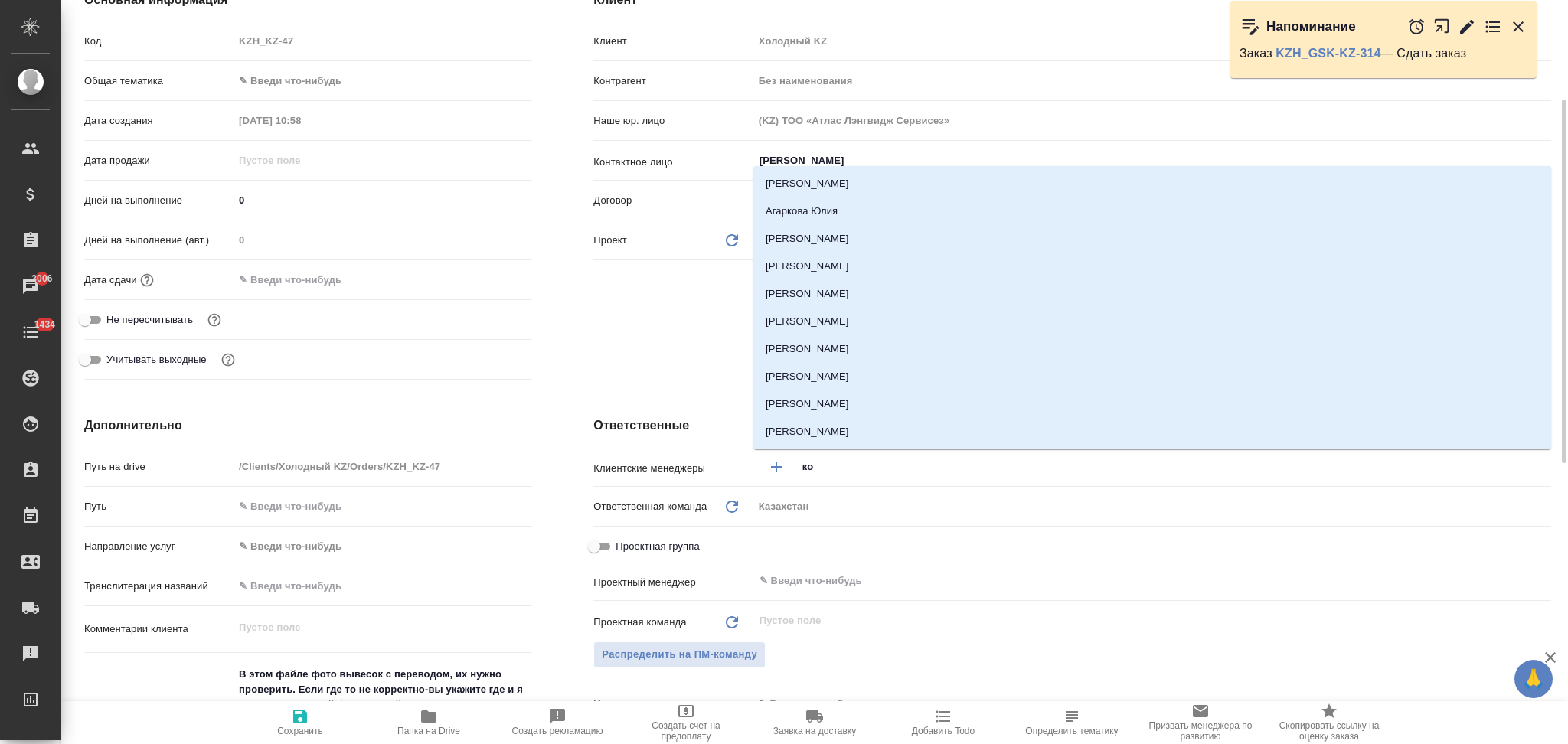
type input "кош"
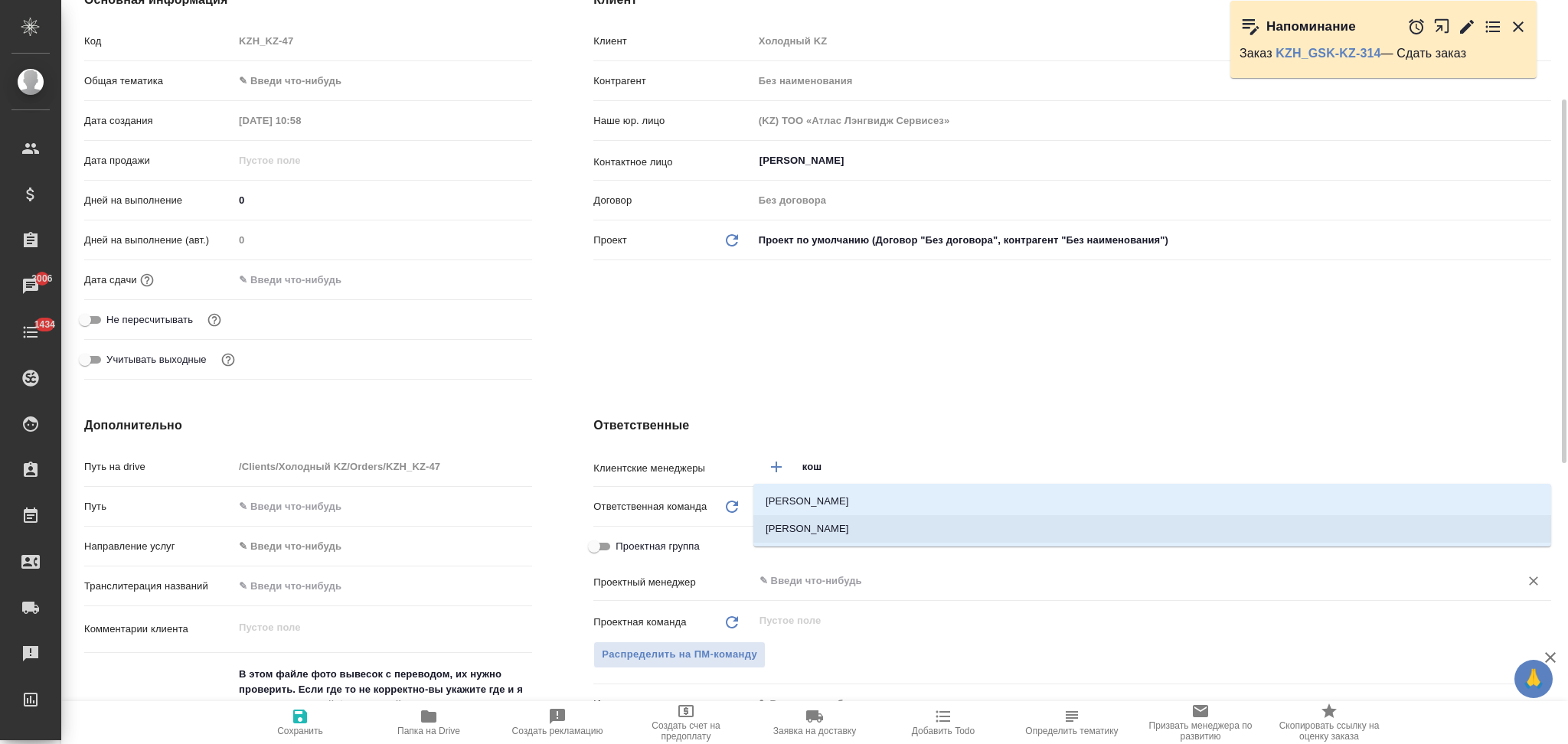
drag, startPoint x: 864, startPoint y: 529, endPoint x: 761, endPoint y: 573, distance: 112.0
click at [864, 530] on li "[PERSON_NAME]" at bounding box center [1152, 529] width 798 height 28
type textarea "x"
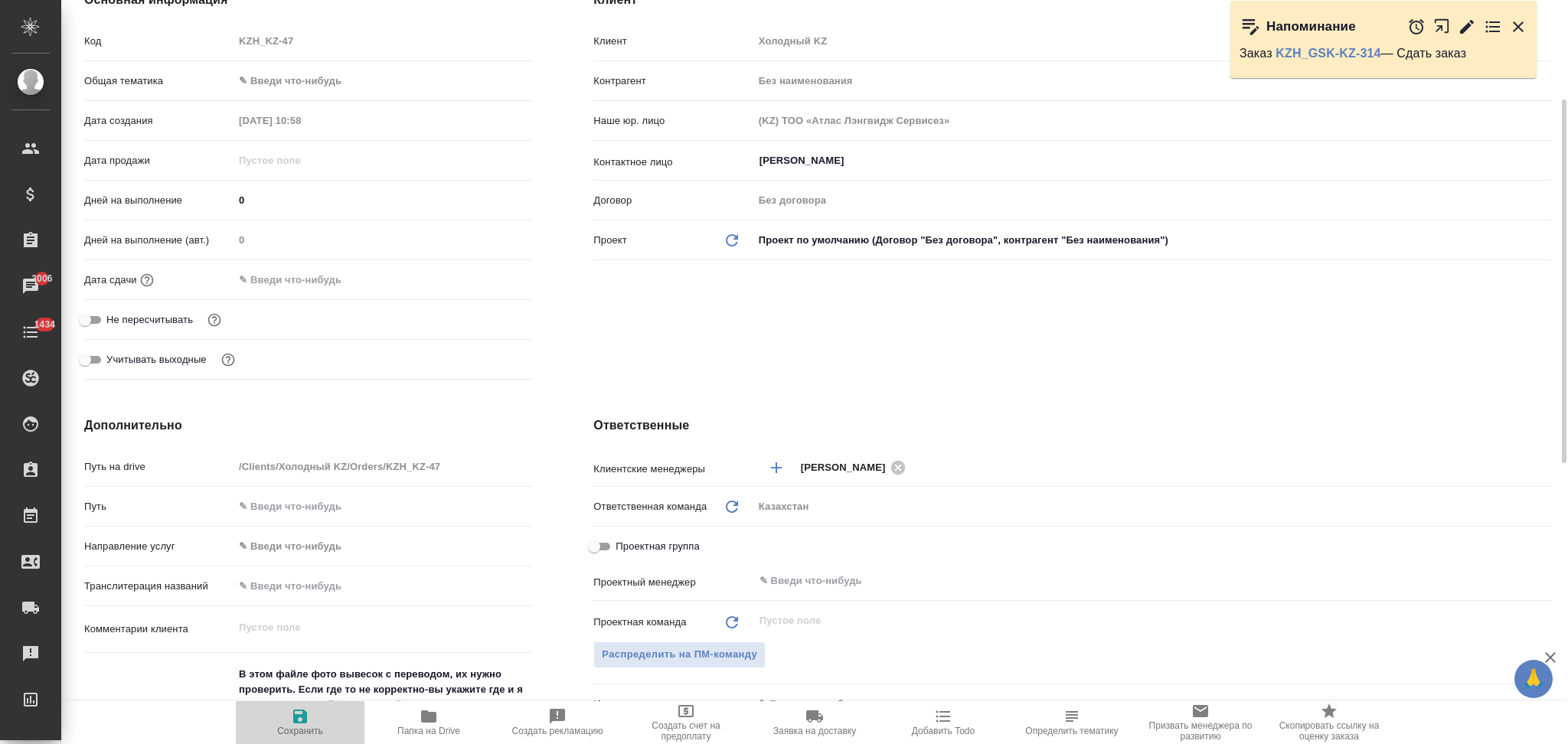
click at [283, 730] on span "Сохранить" at bounding box center [300, 731] width 46 height 10
type textarea "x"
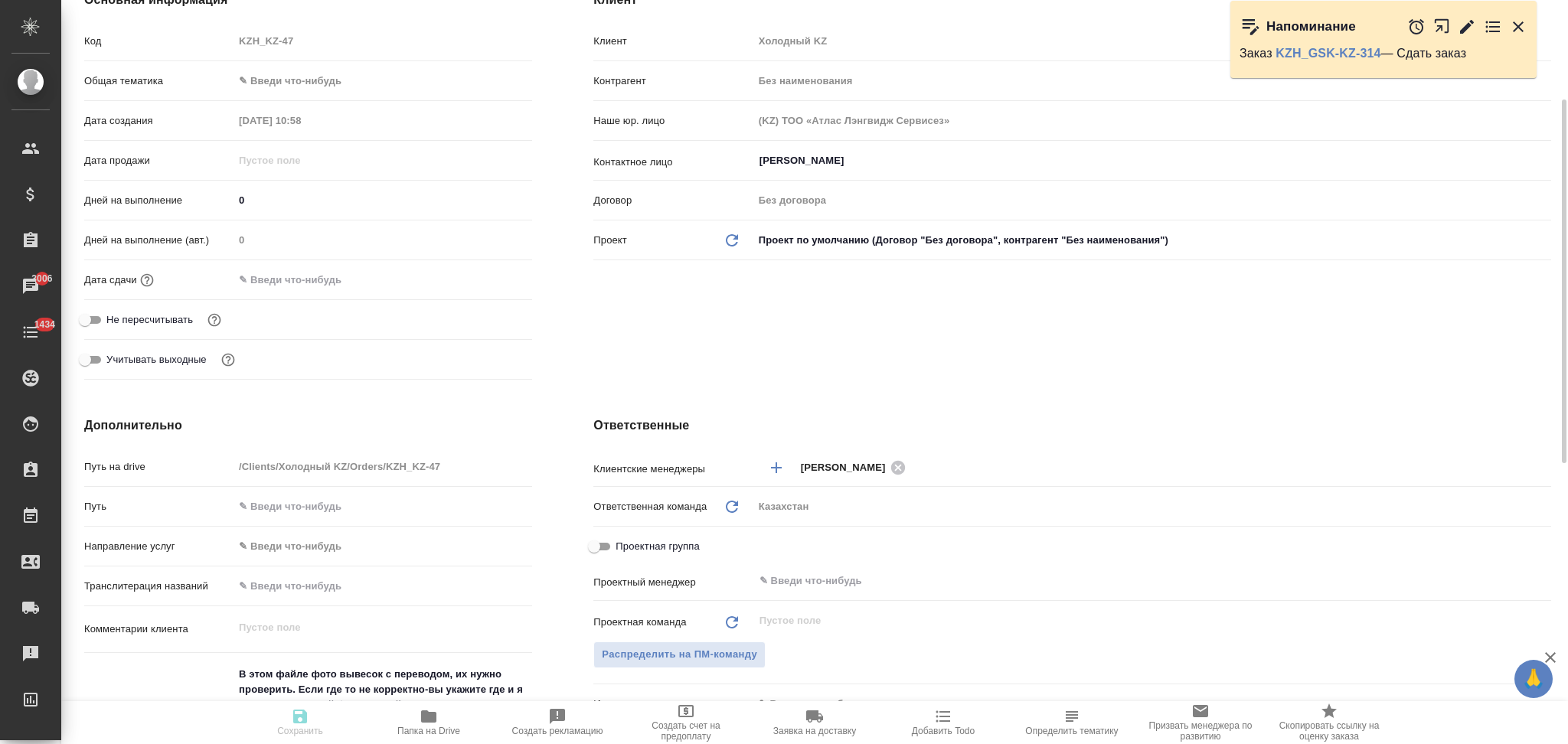
type textarea "x"
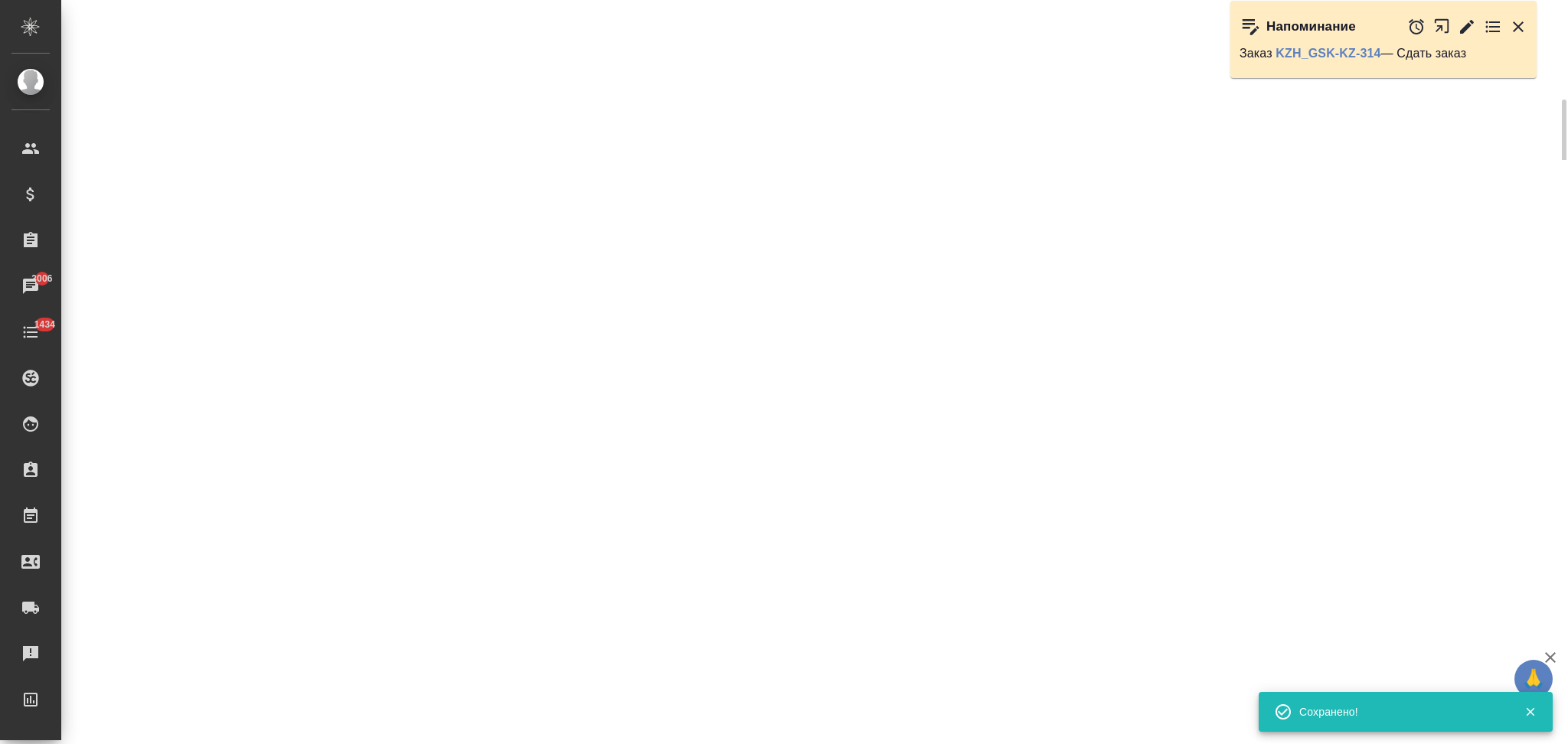
select select "RU"
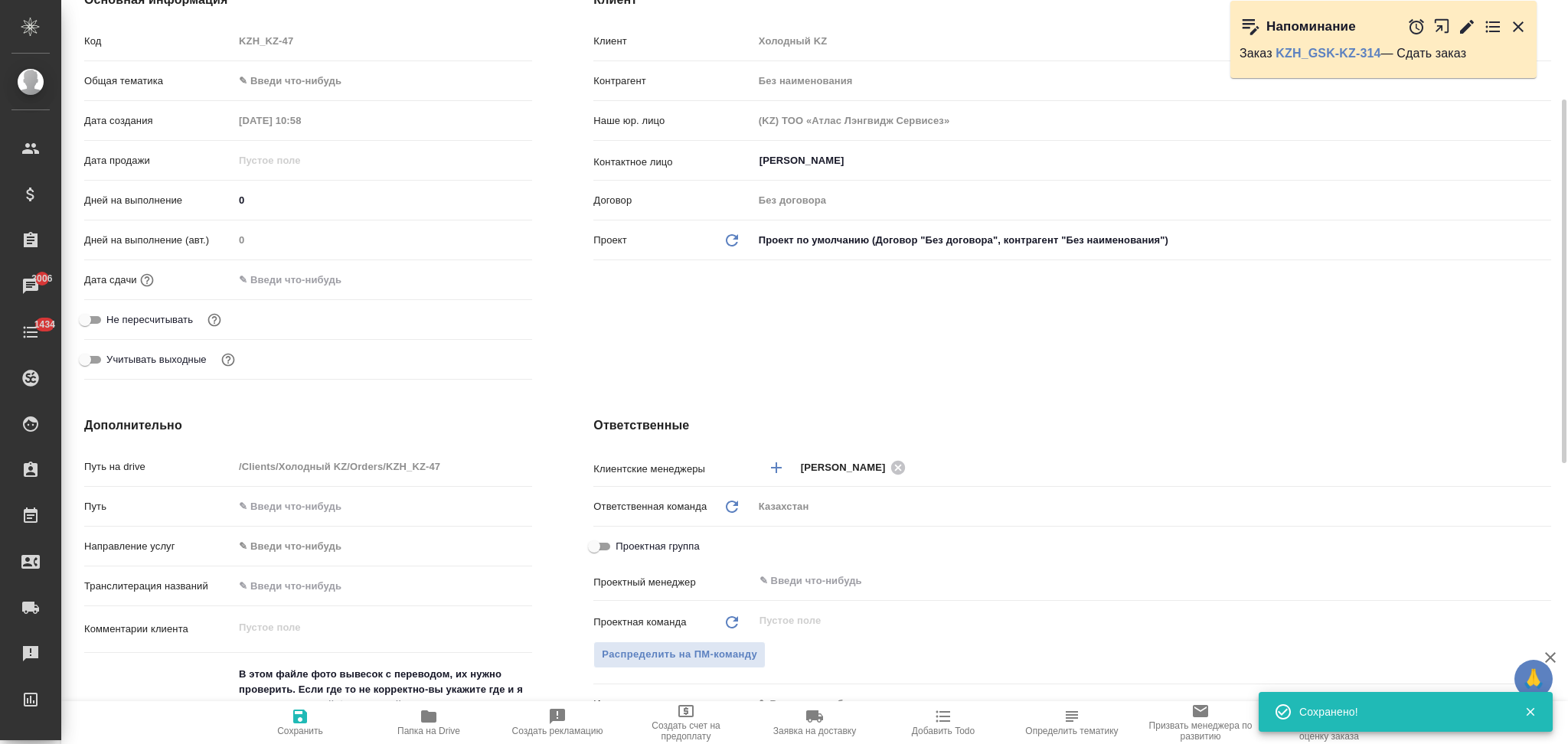
type textarea "x"
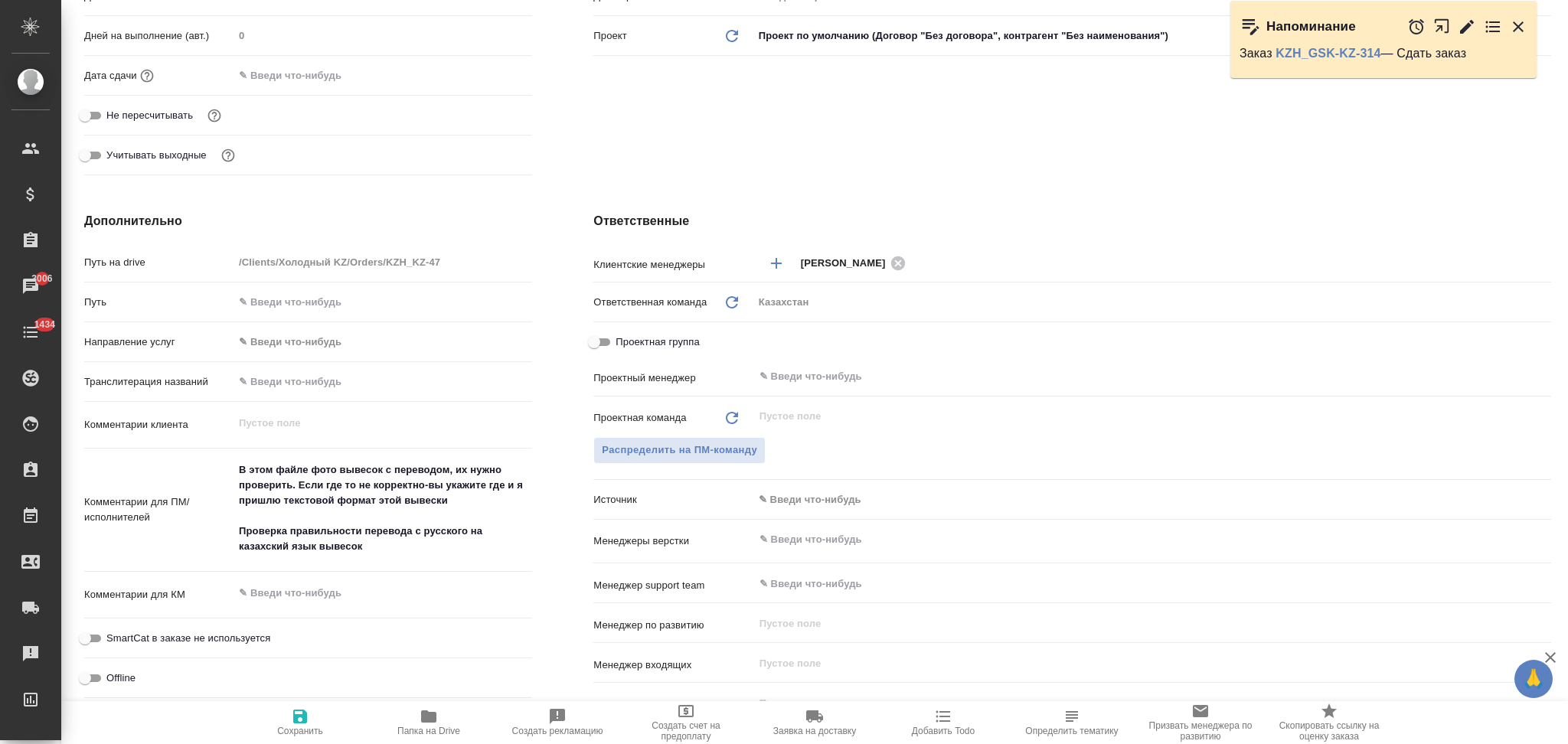
scroll to position [0, 0]
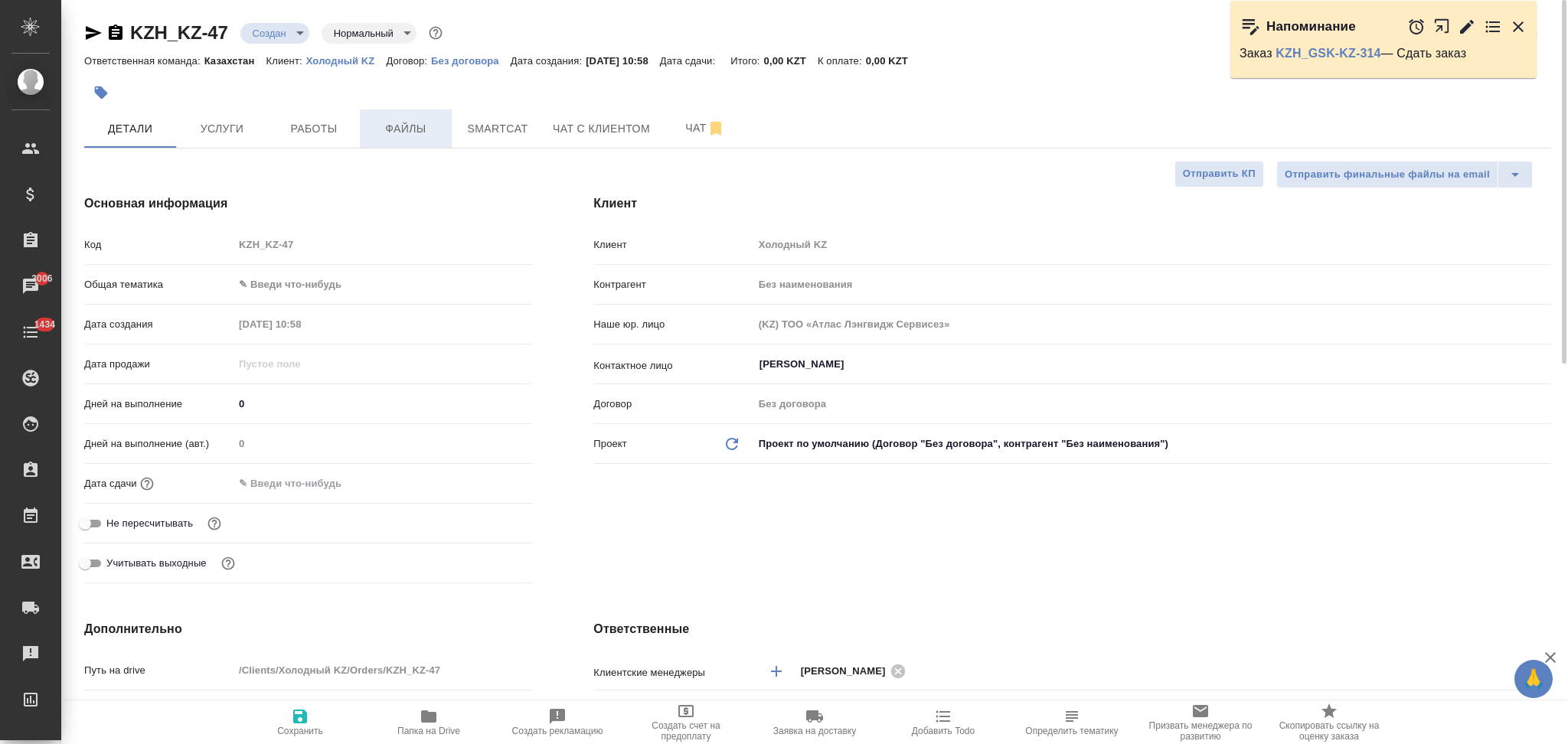
click at [398, 120] on span "Файлы" at bounding box center [405, 129] width 73 height 19
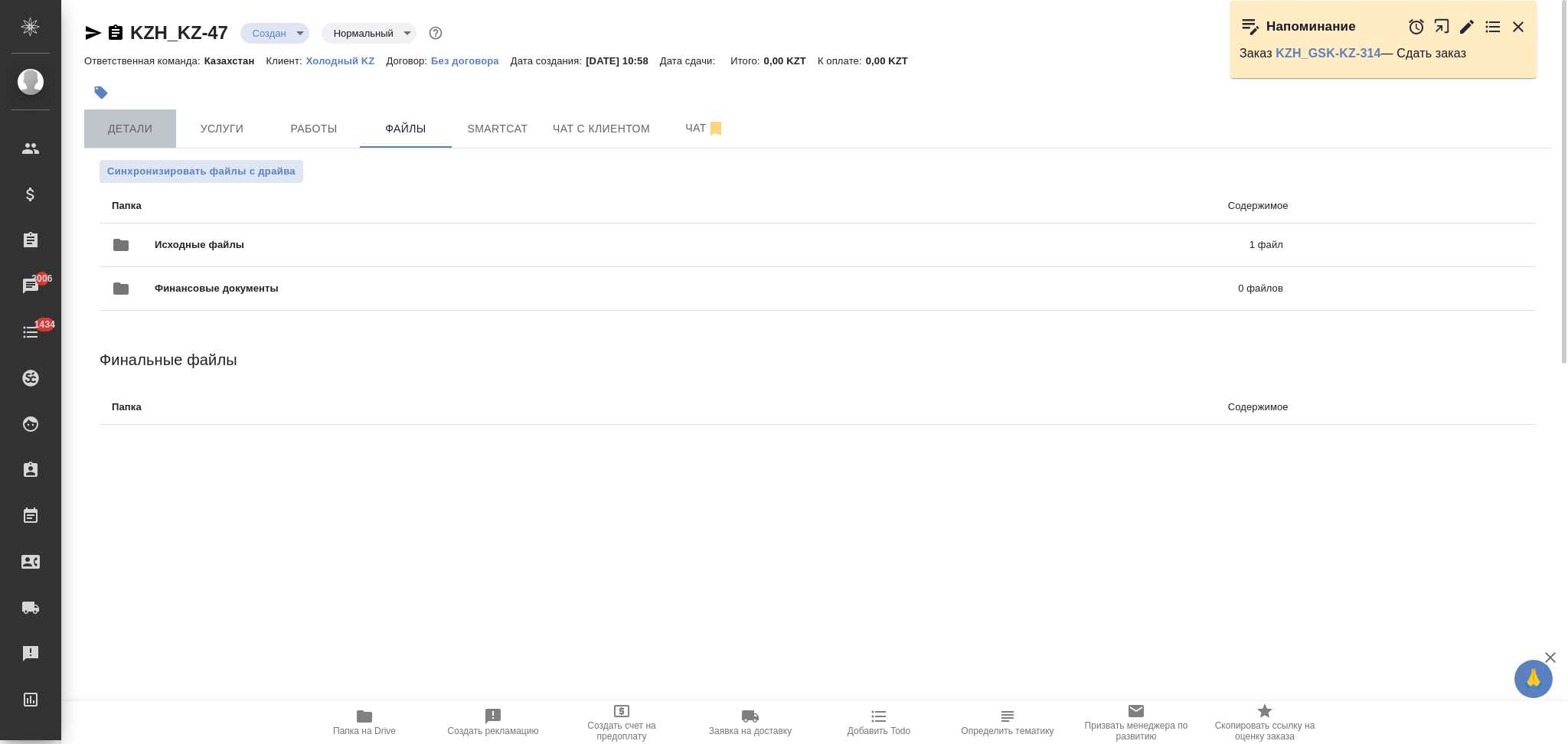
click at [128, 126] on span "Детали" at bounding box center [130, 129] width 73 height 19
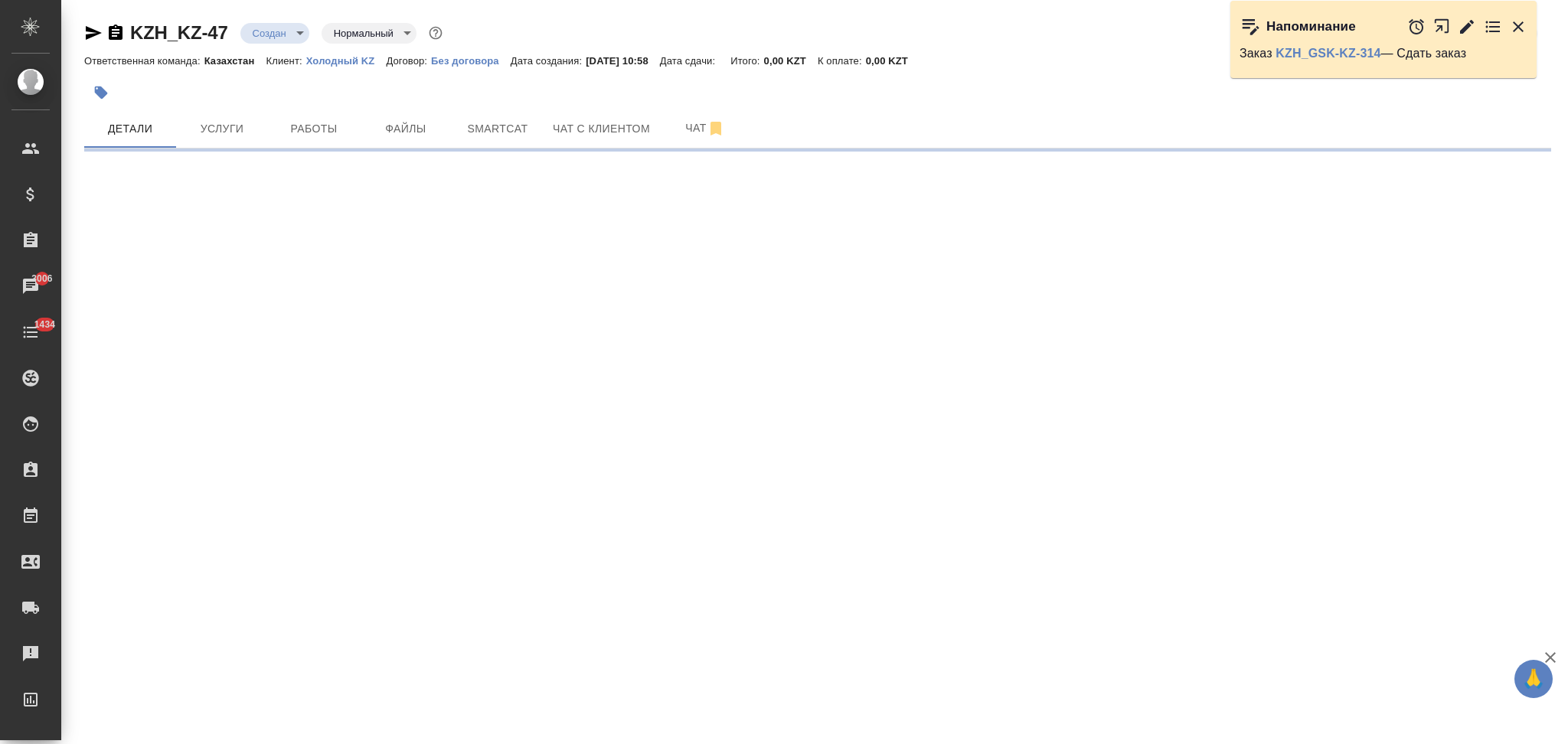
select select "RU"
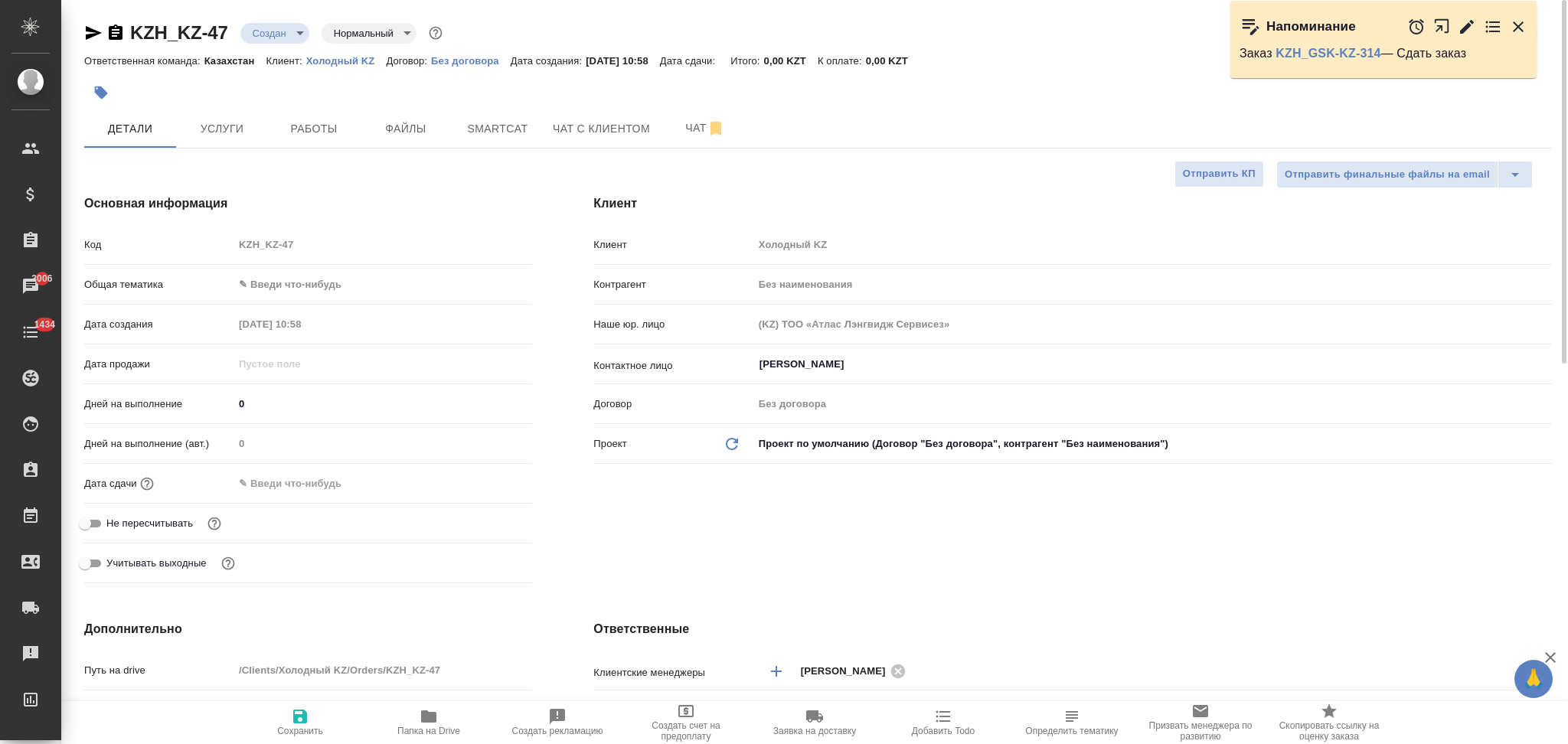
type textarea "x"
click at [222, 124] on span "Услуги" at bounding box center [221, 129] width 73 height 19
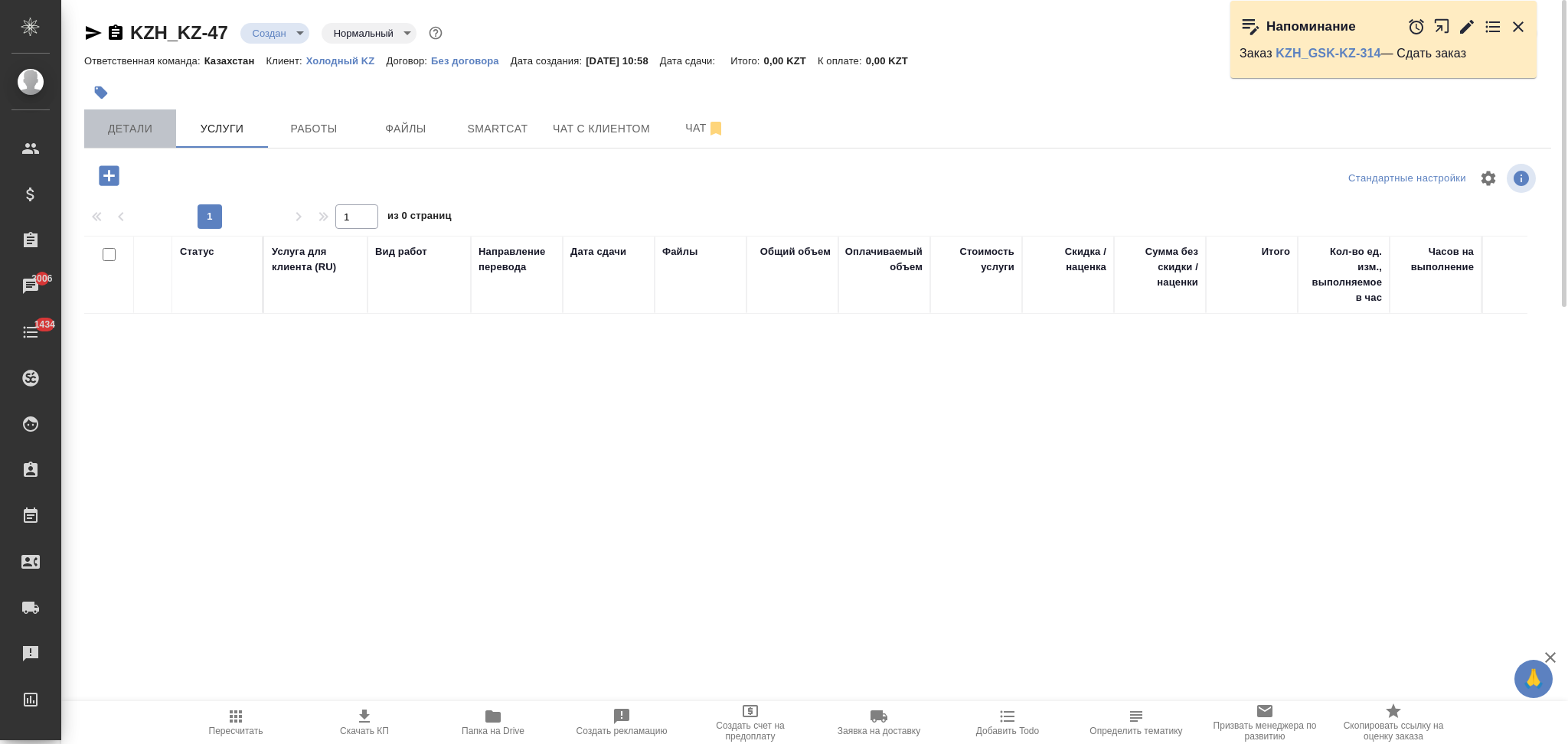
click at [144, 129] on span "Детали" at bounding box center [130, 129] width 73 height 19
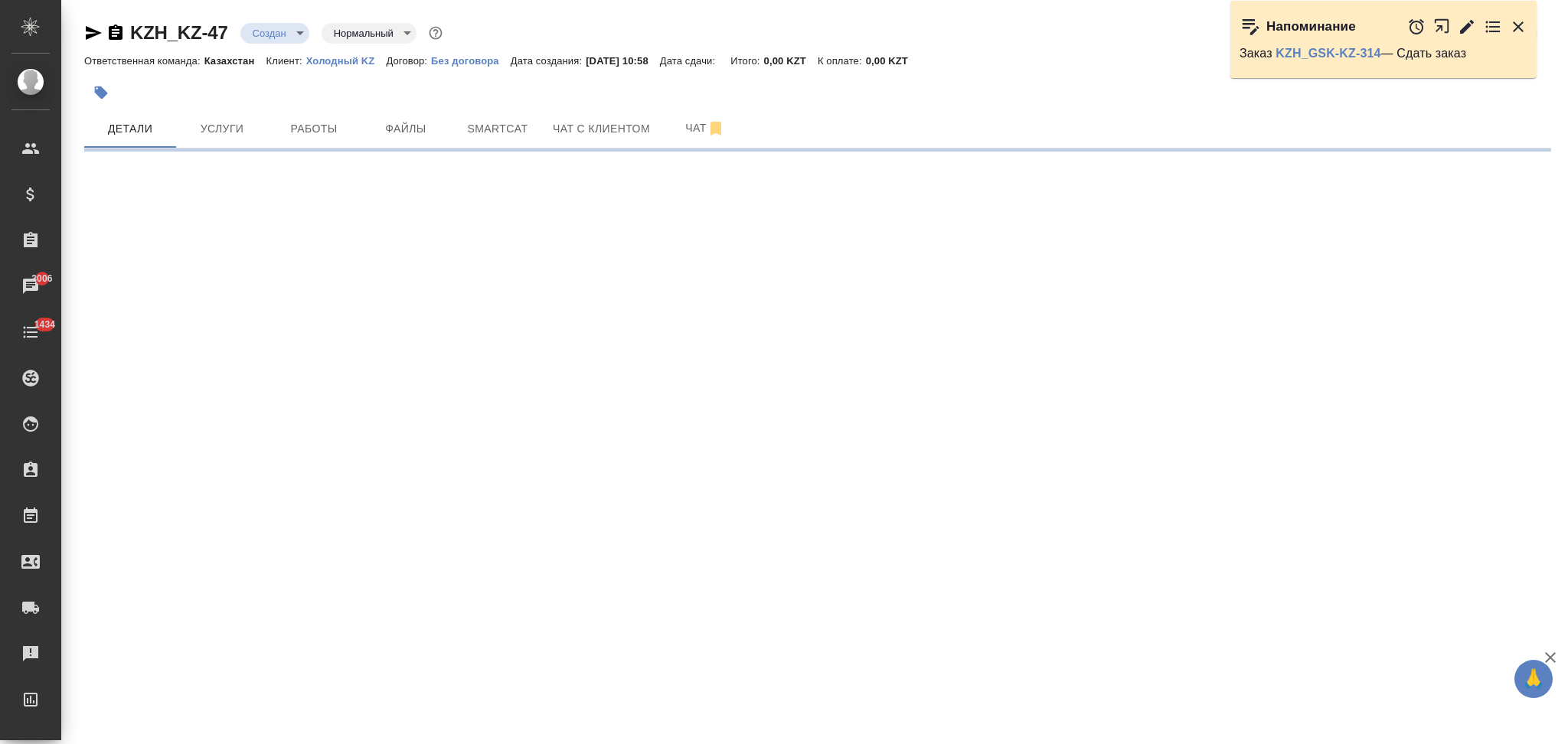
select select "RU"
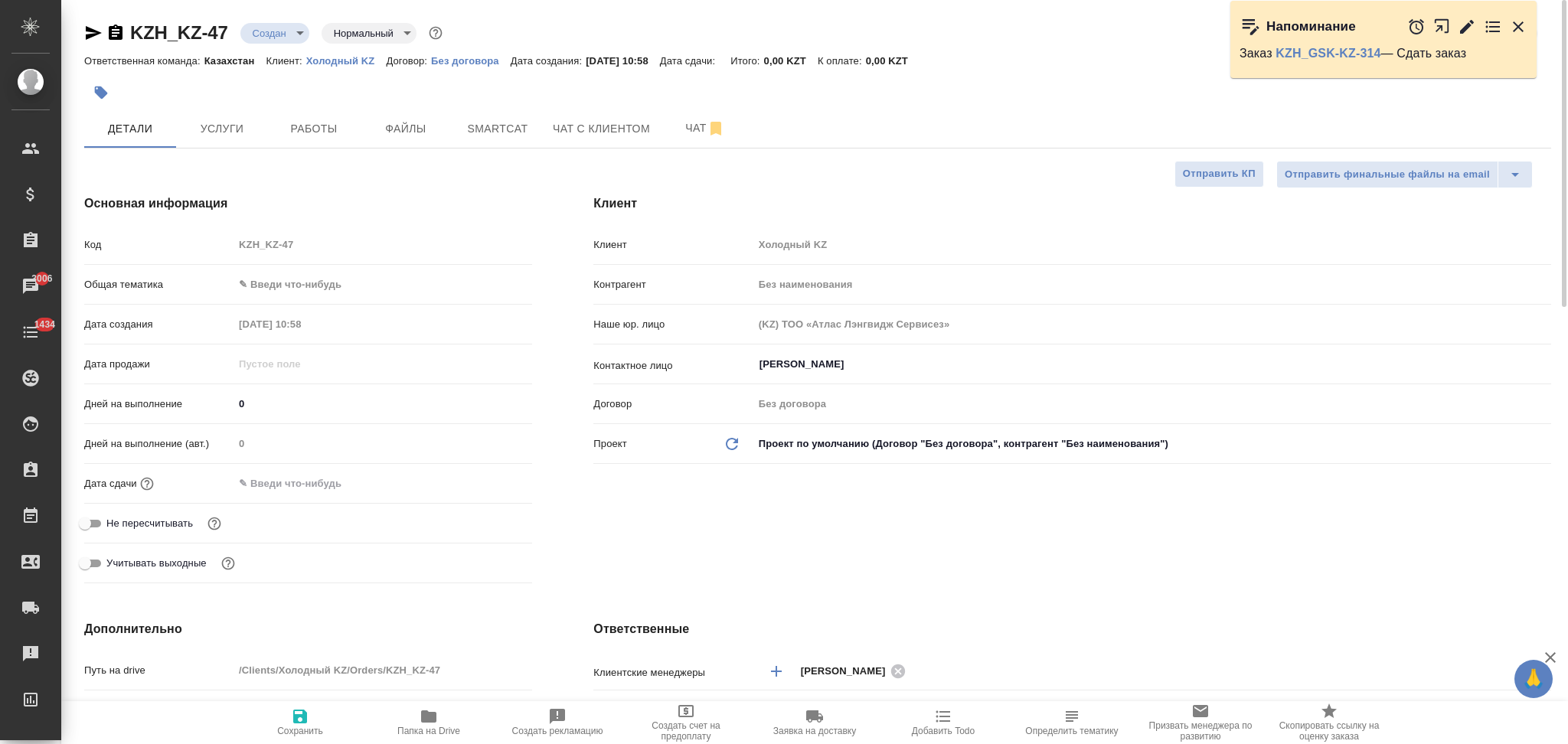
type textarea "x"
click at [685, 118] on span "Чат" at bounding box center [704, 128] width 73 height 19
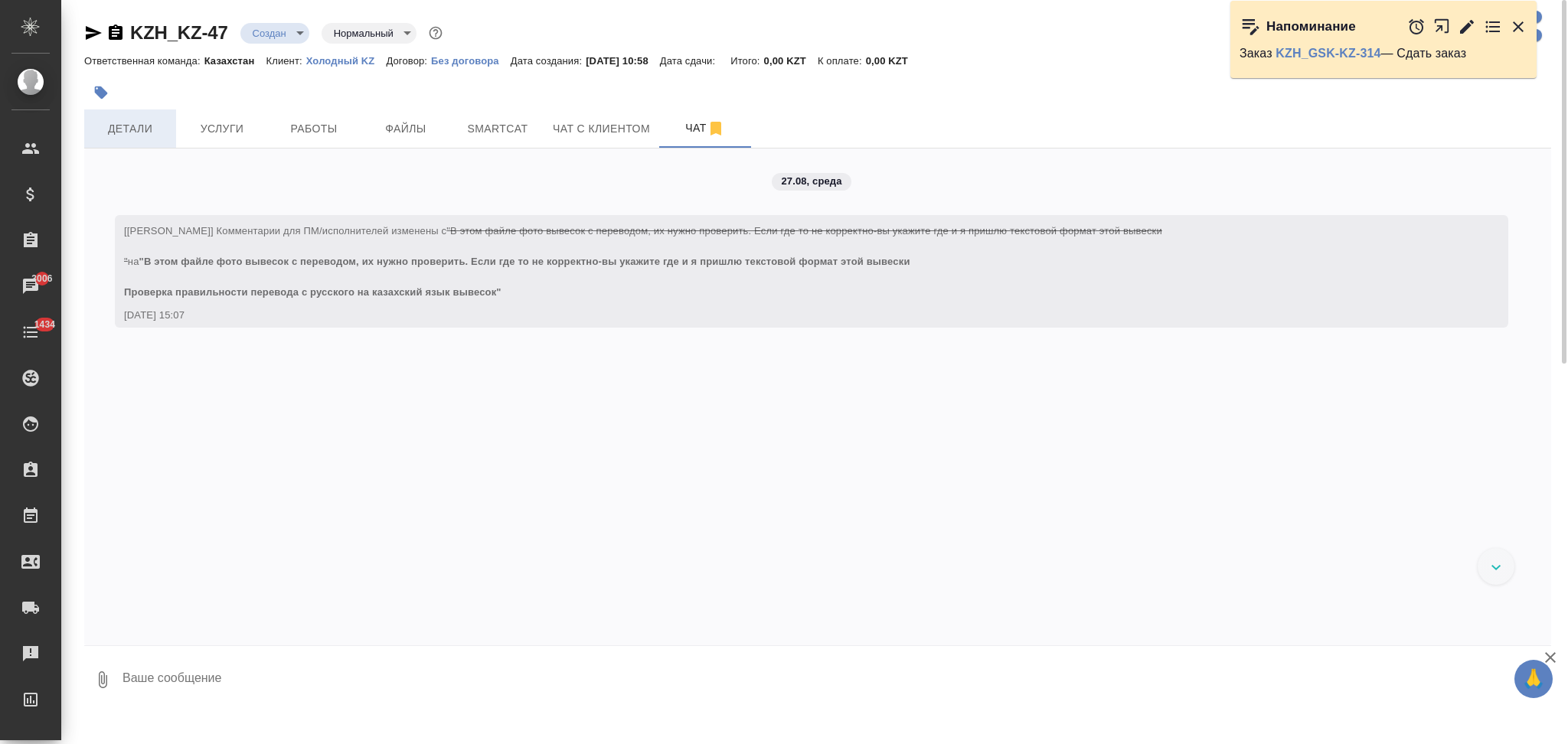
click at [151, 132] on span "Детали" at bounding box center [130, 129] width 73 height 19
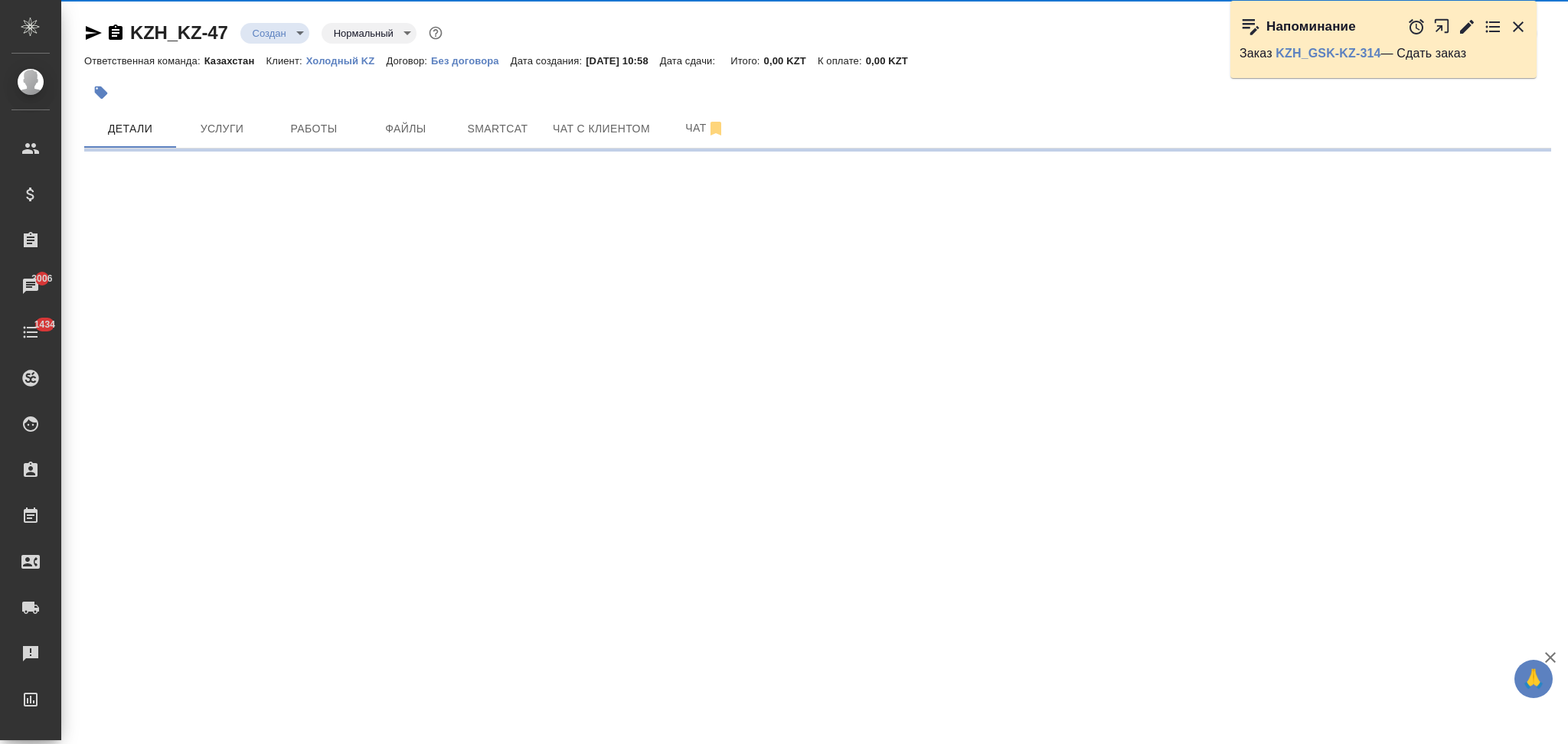
select select "RU"
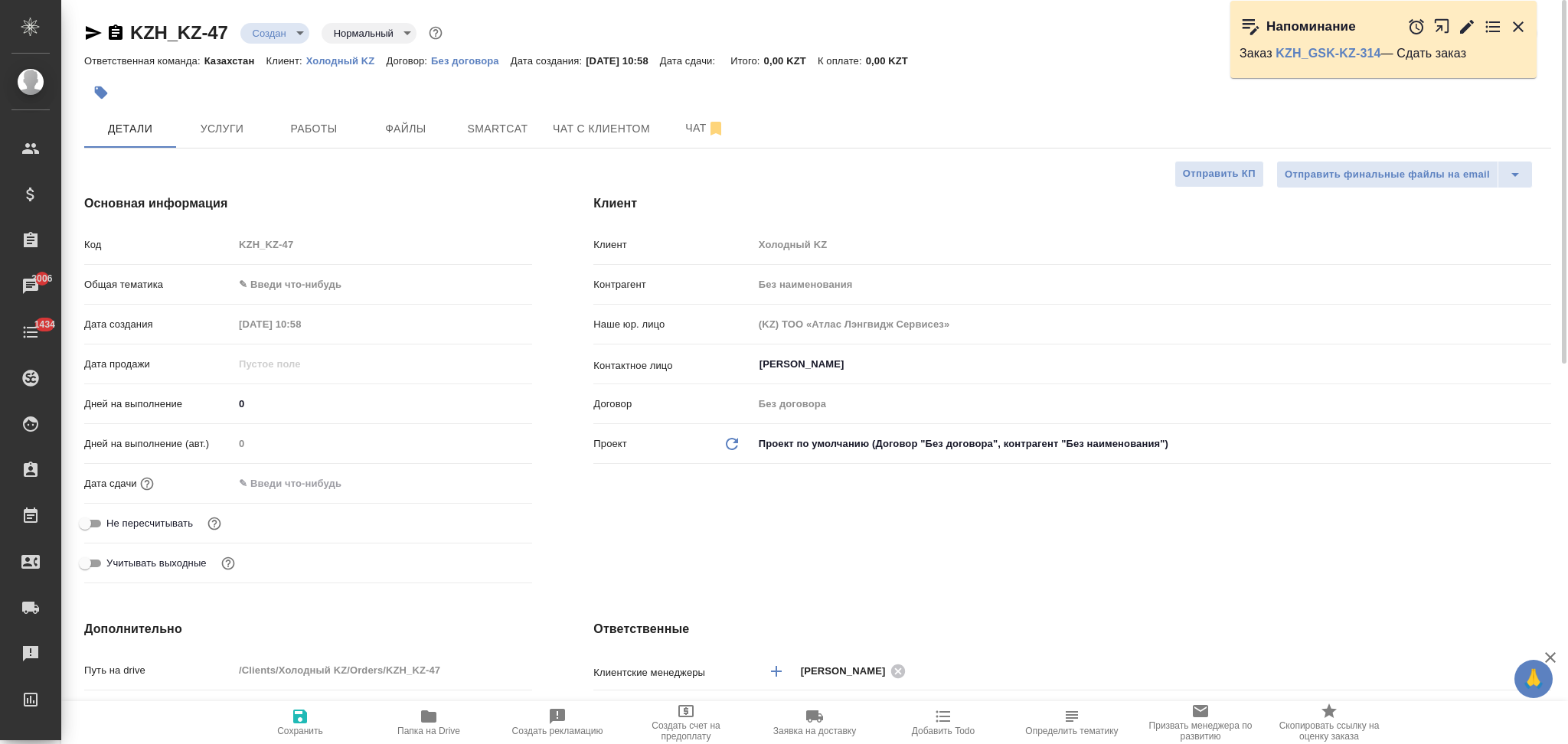
type textarea "x"
click at [219, 113] on button "Услуги" at bounding box center [222, 129] width 92 height 38
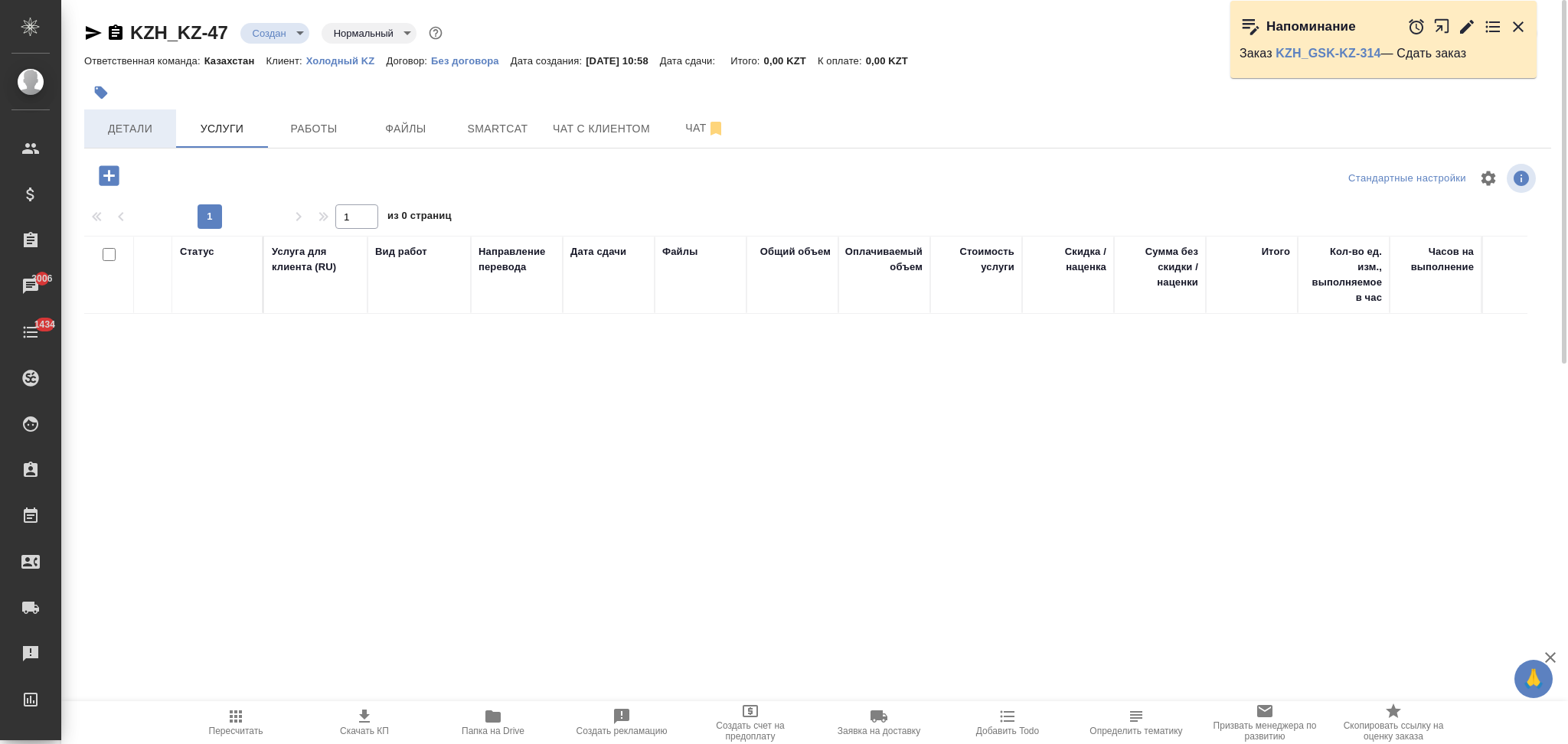
click at [153, 131] on span "Детали" at bounding box center [130, 129] width 73 height 19
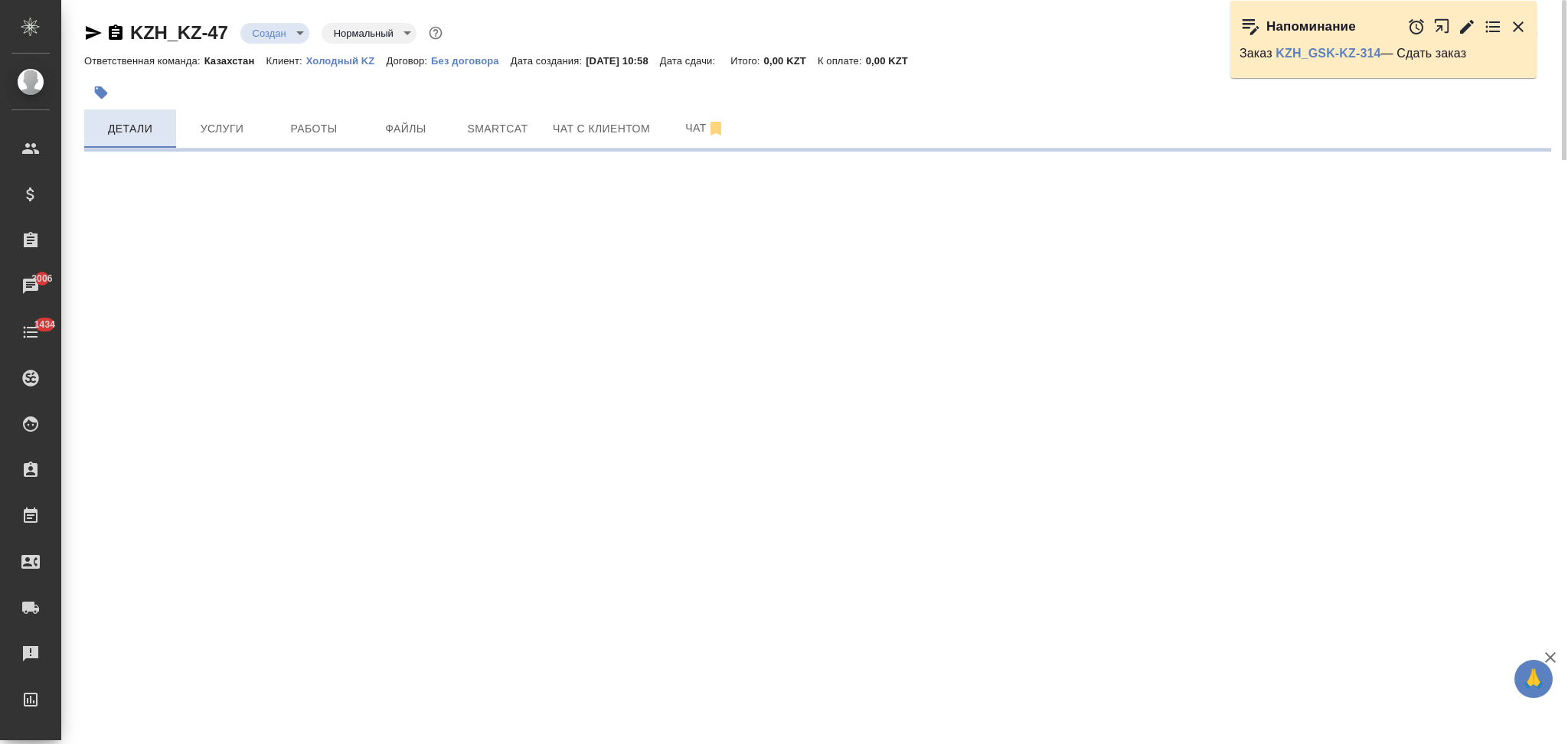
select select "RU"
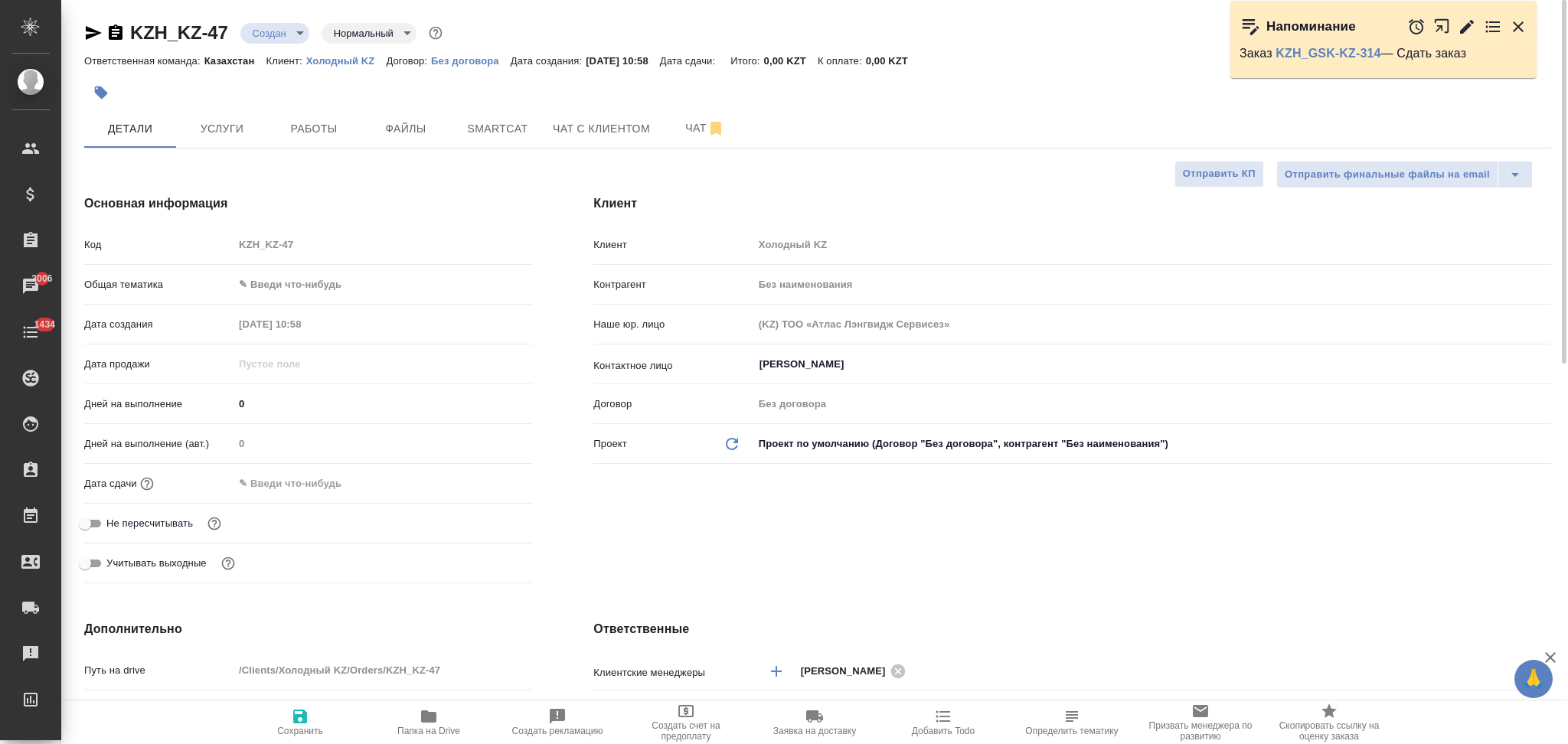
type textarea "x"
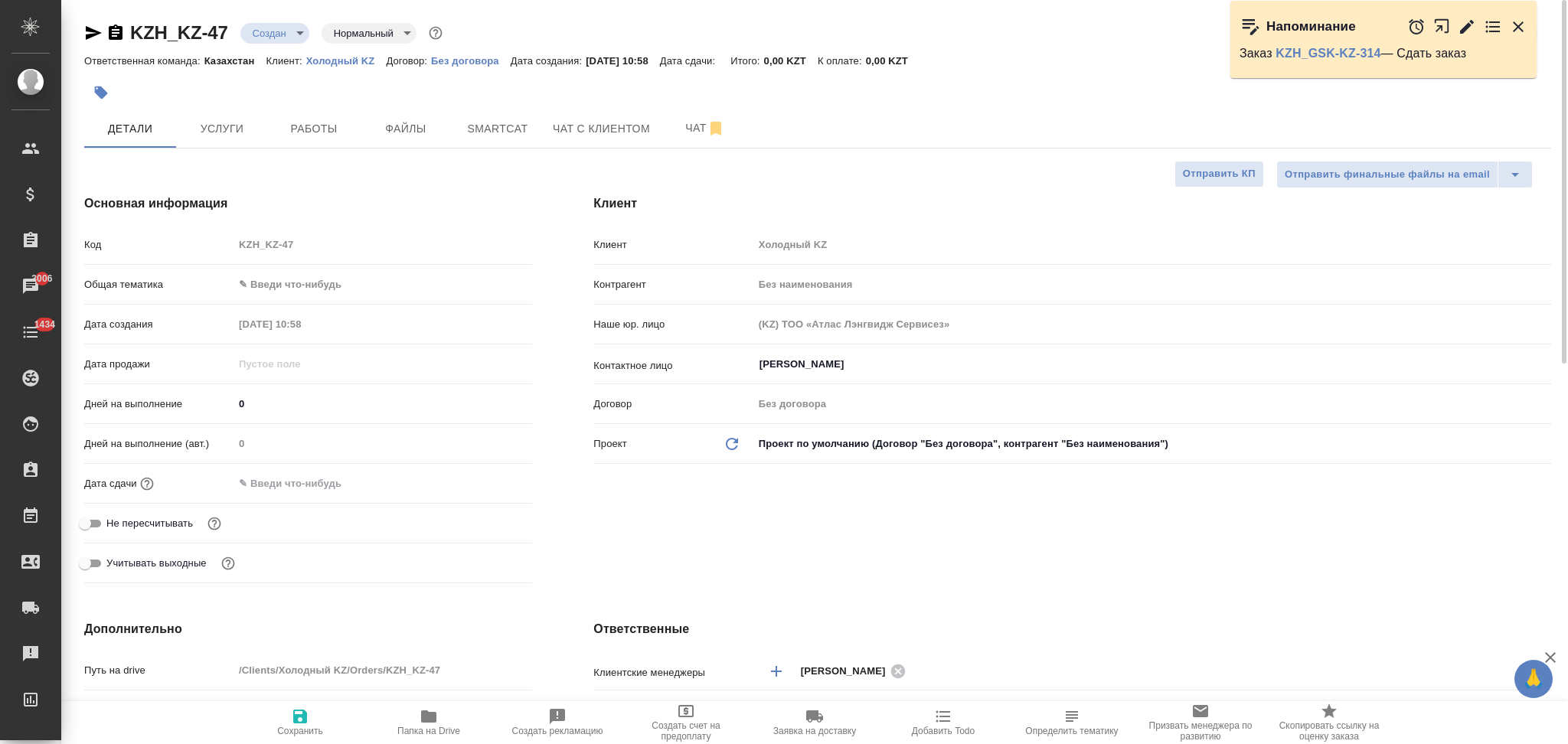
type textarea "x"
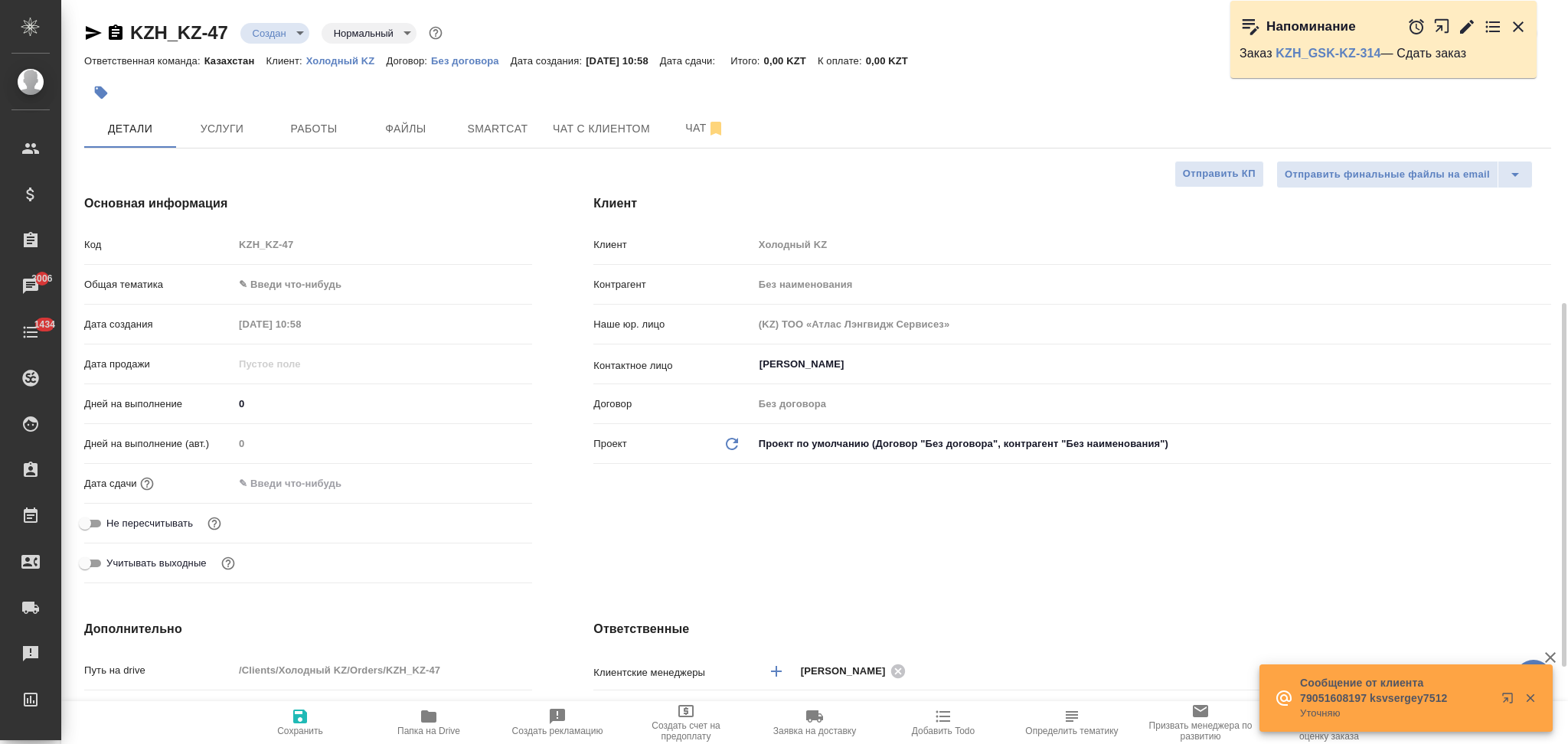
select select "RU"
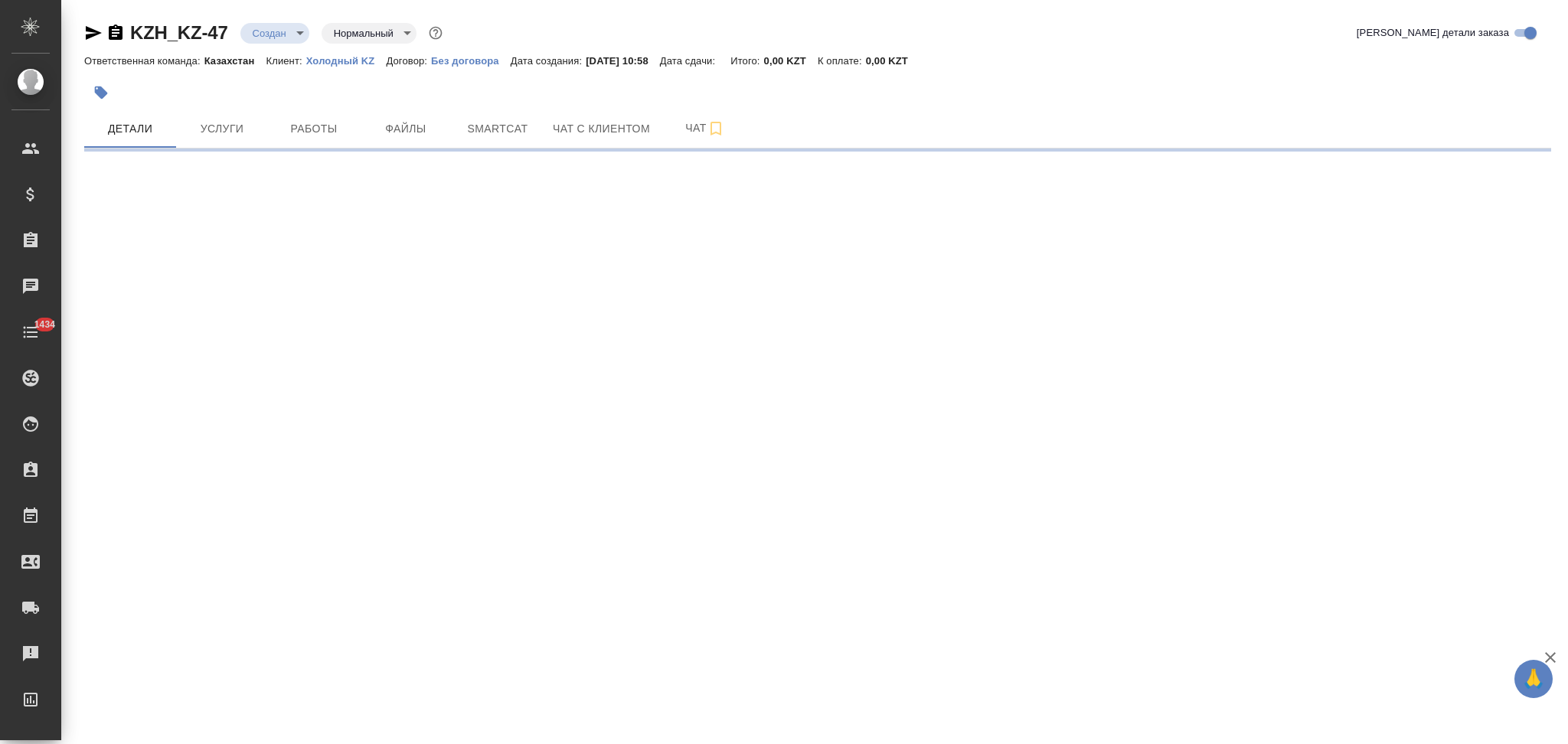
select select "RU"
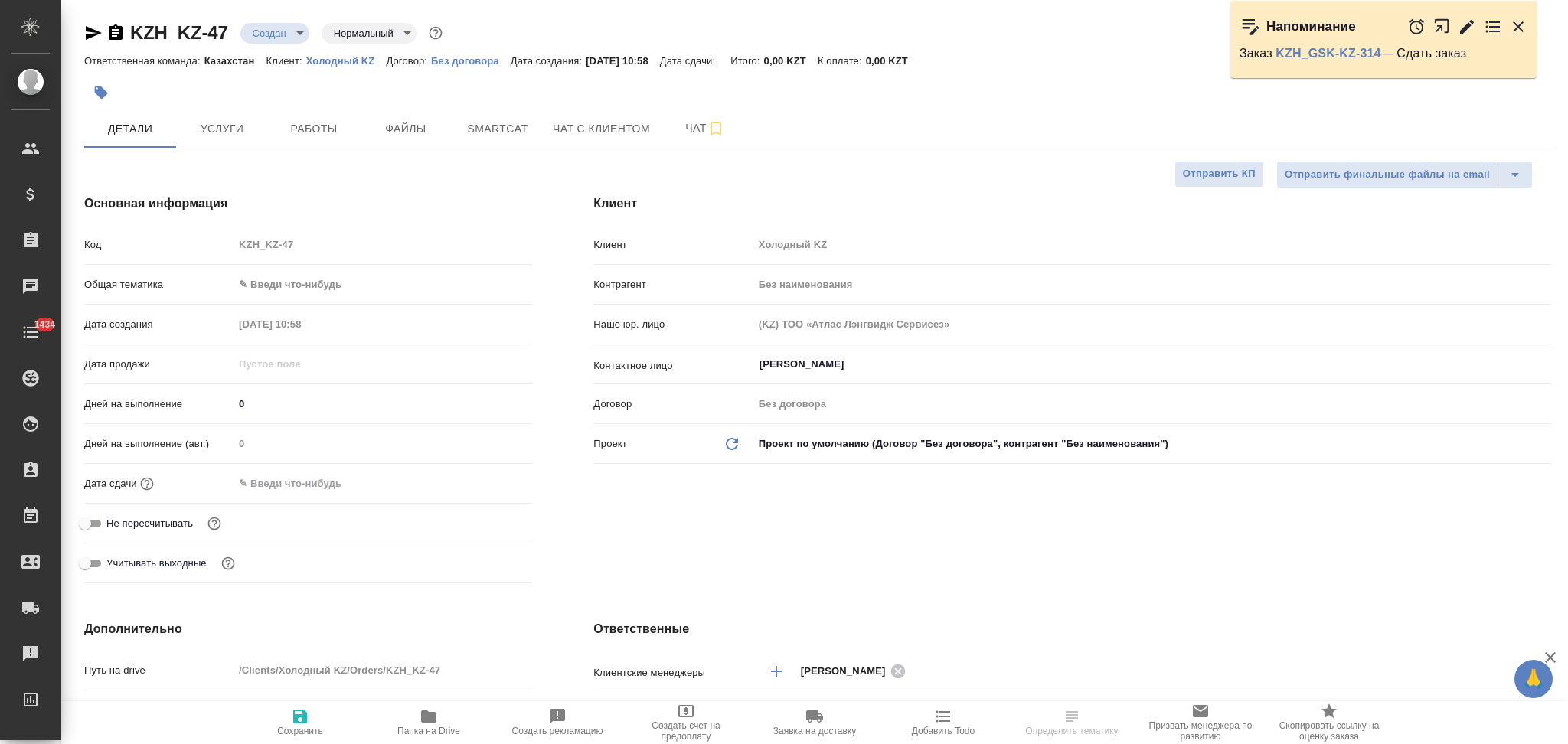
type textarea "x"
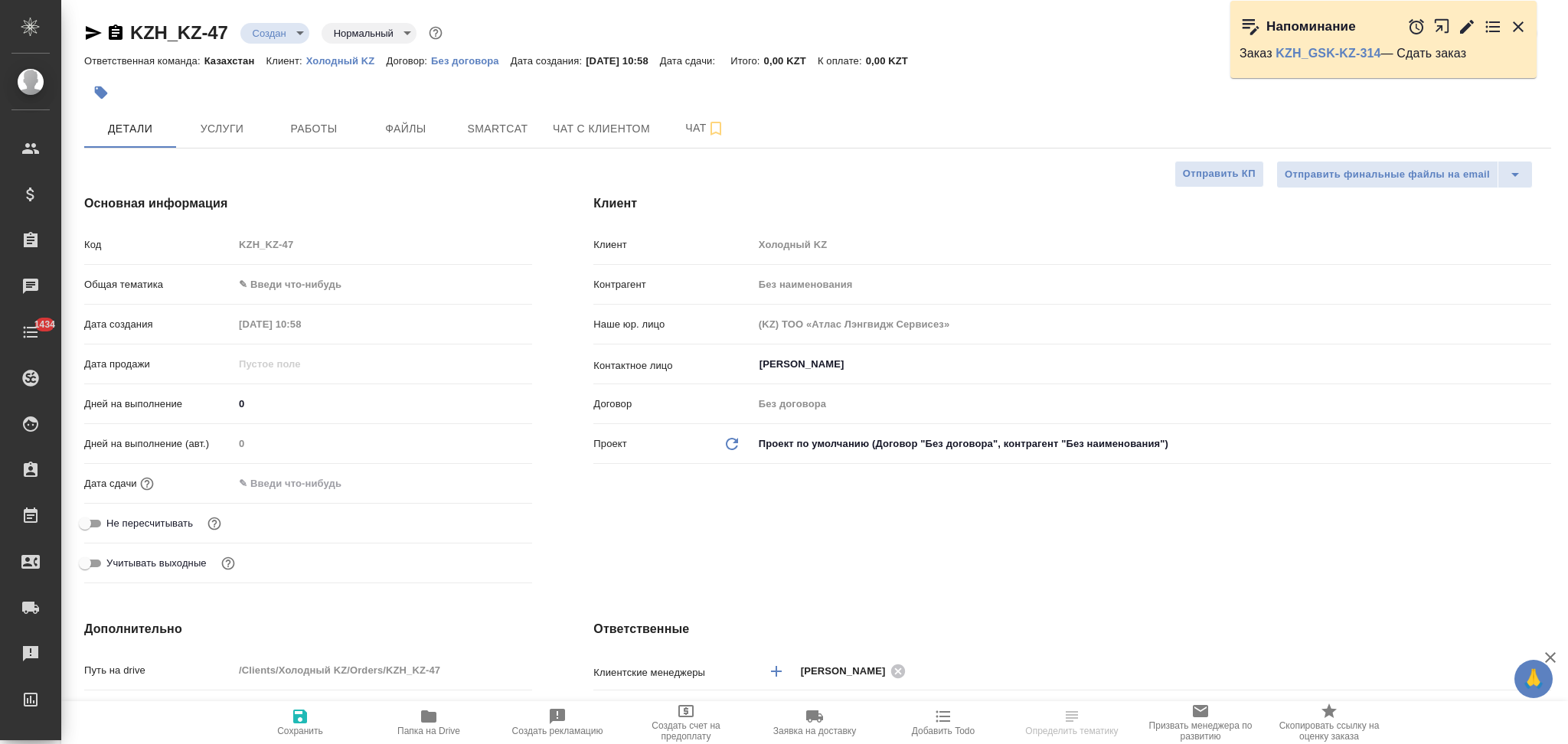
type textarea "x"
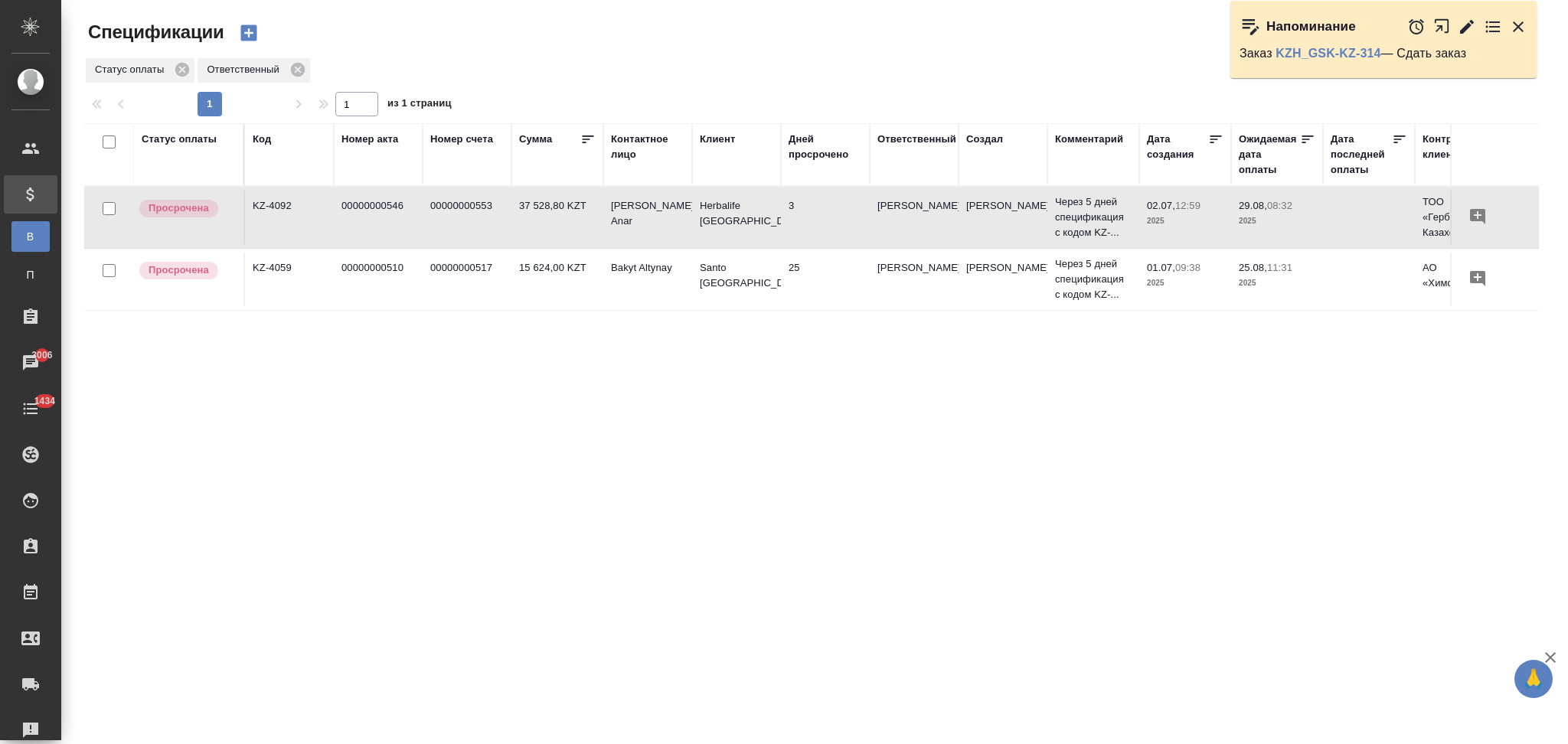
click at [488, 294] on td "00000000517" at bounding box center [467, 279] width 89 height 54
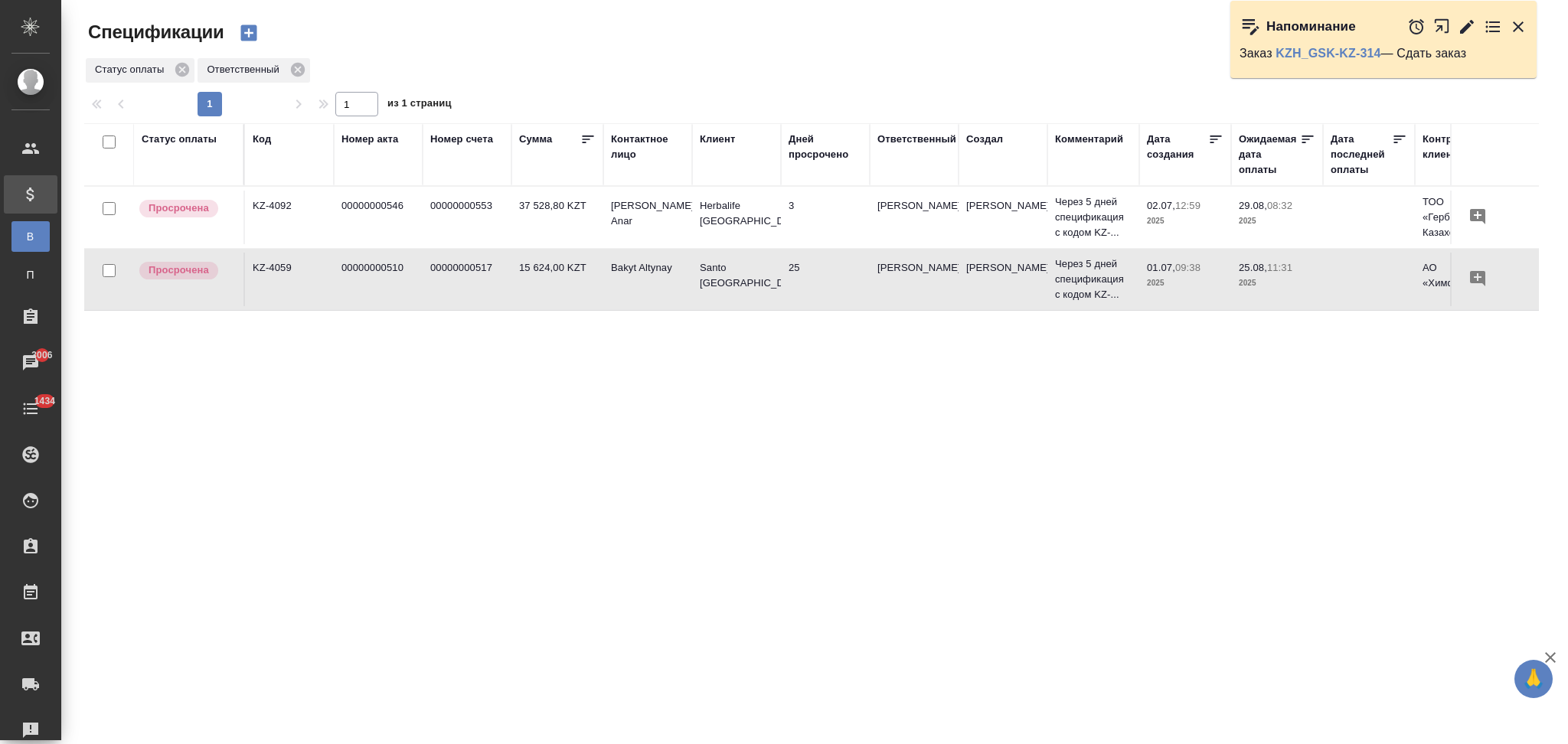
click at [488, 294] on td "00000000517" at bounding box center [467, 279] width 89 height 54
click at [837, 226] on td "3" at bounding box center [825, 218] width 89 height 54
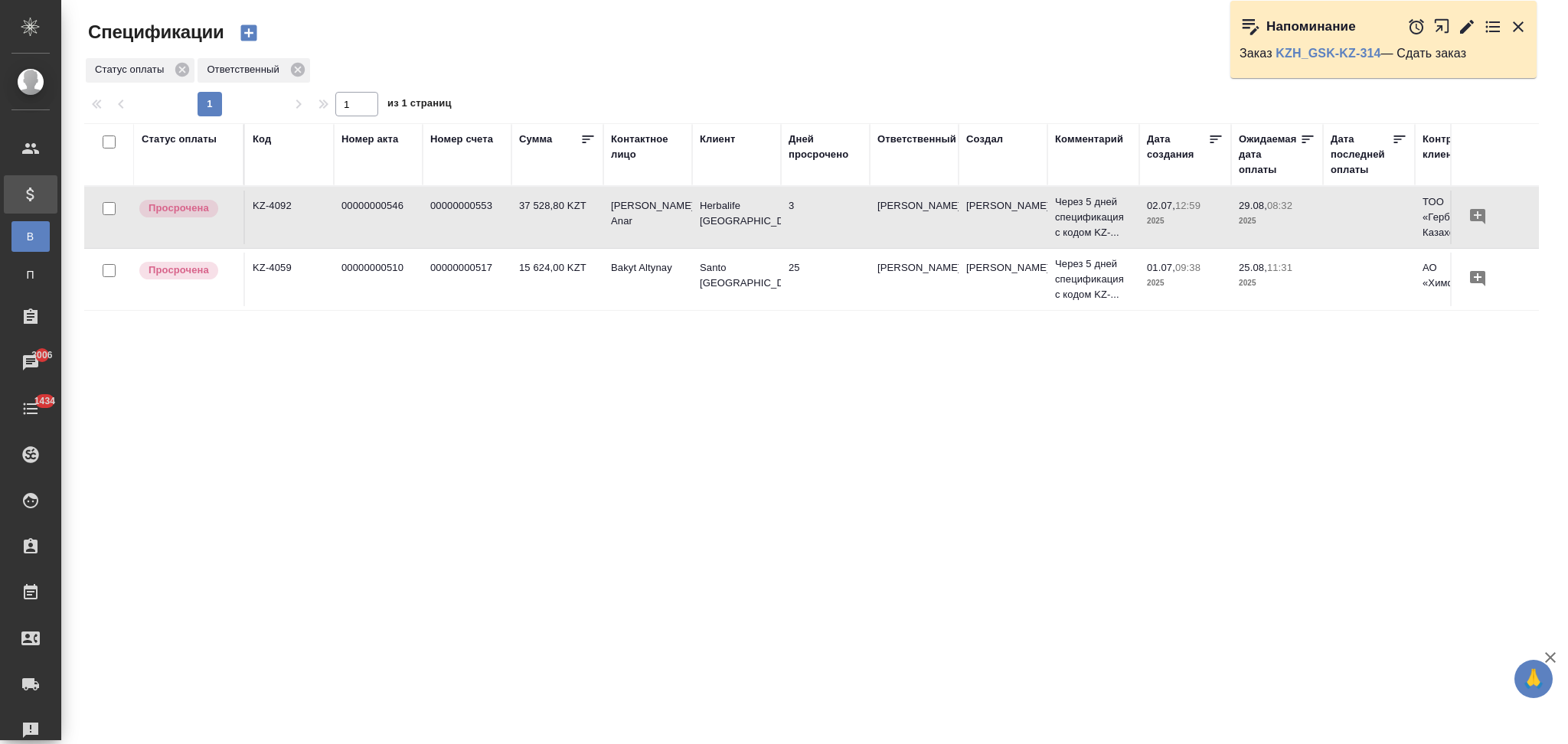
click at [837, 226] on td "3" at bounding box center [825, 218] width 89 height 54
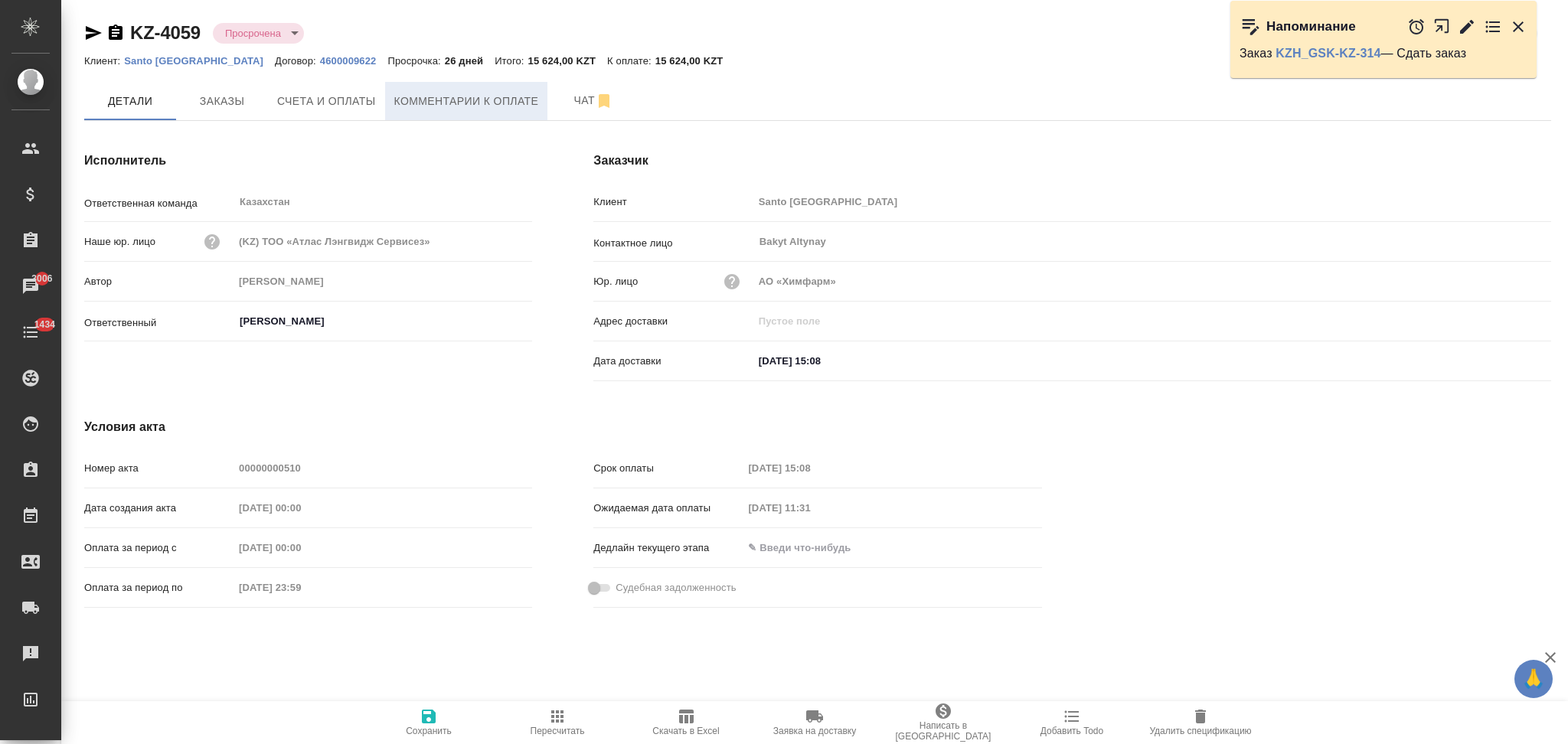
click at [486, 103] on span "Комментарии к оплате" at bounding box center [466, 101] width 144 height 19
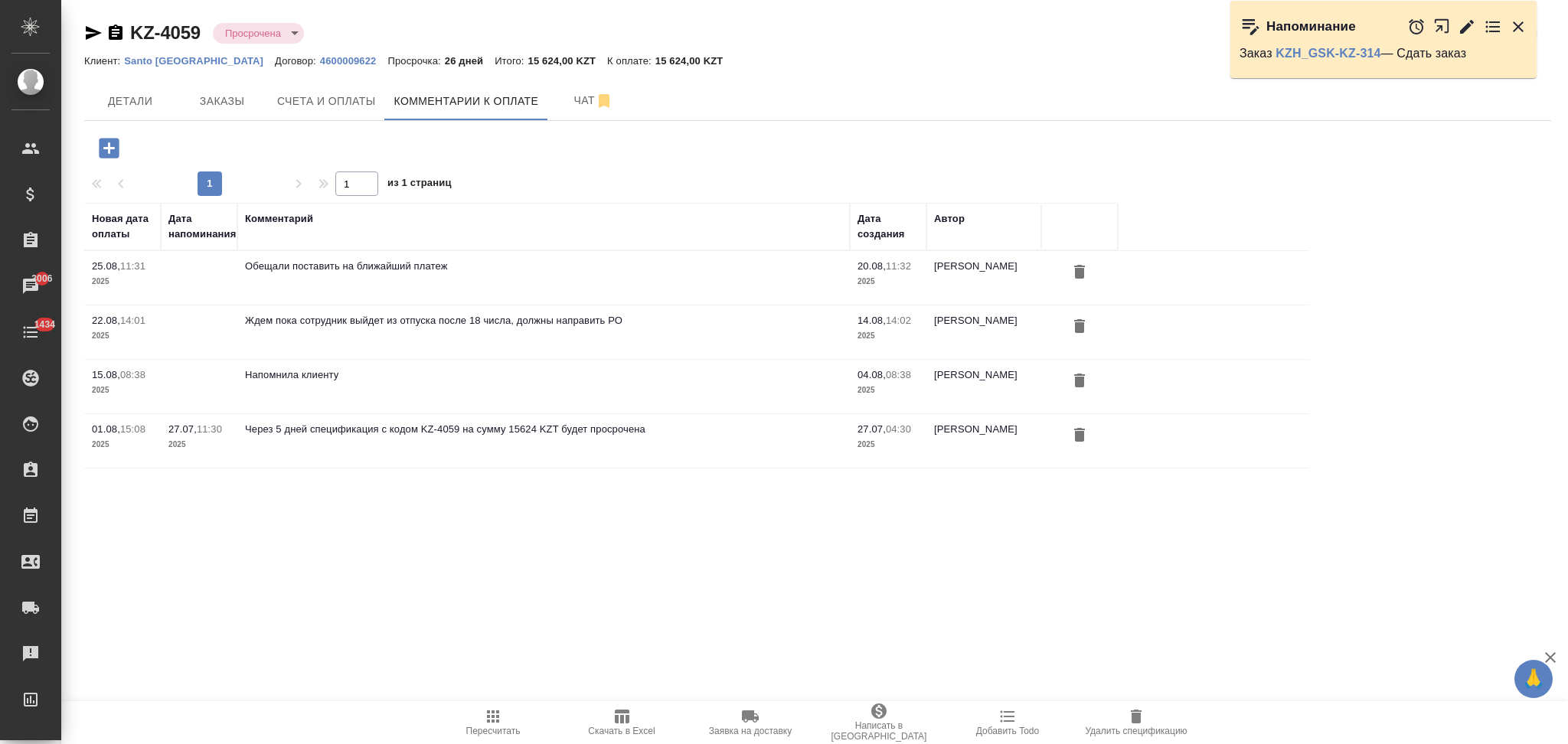
click at [112, 145] on icon "button" at bounding box center [108, 147] width 20 height 20
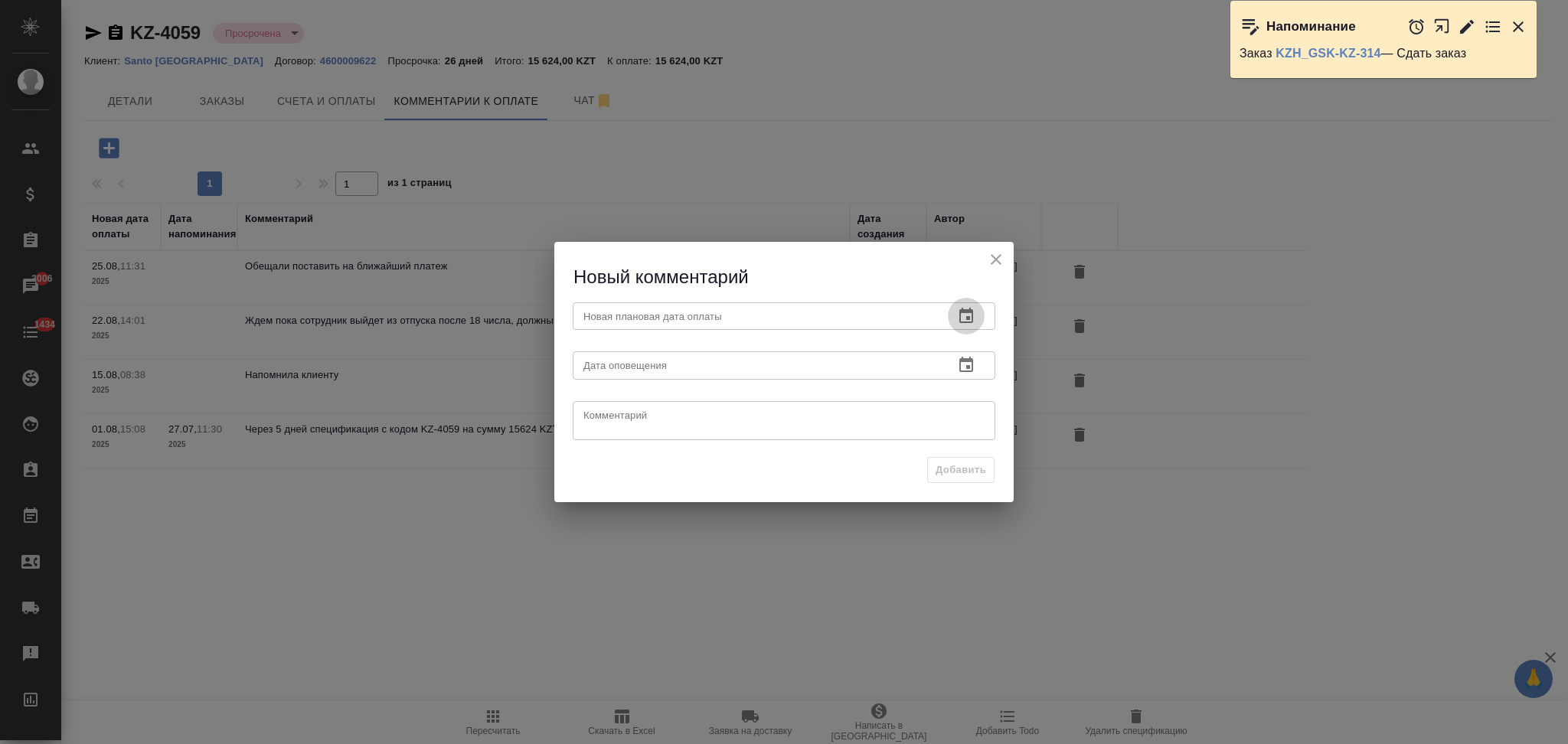
click at [966, 310] on icon "button" at bounding box center [966, 315] width 14 height 16
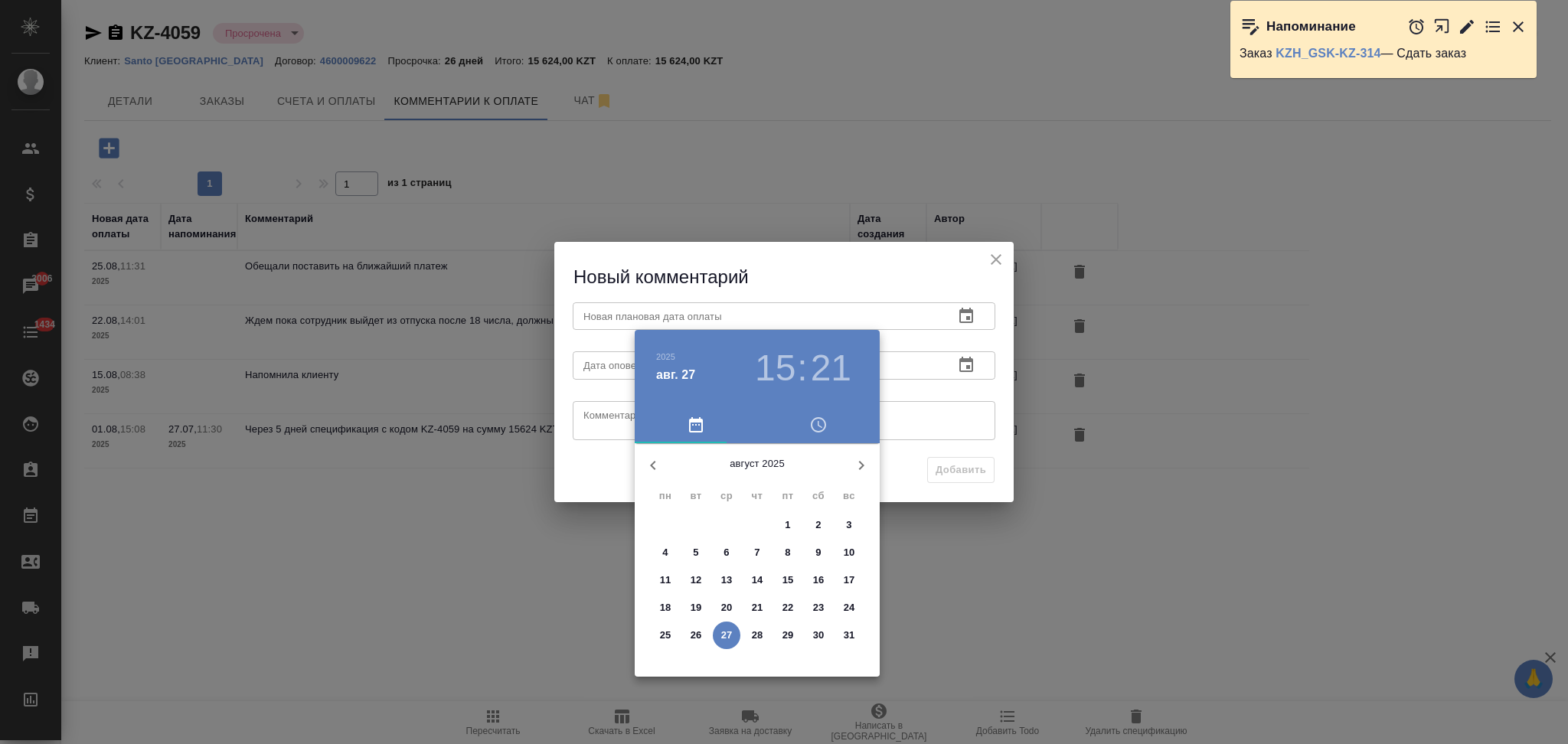
click at [862, 463] on icon "button" at bounding box center [862, 465] width 5 height 10
click at [782, 525] on span "5" at bounding box center [788, 525] width 28 height 16
type input "05.09.2025 15:21"
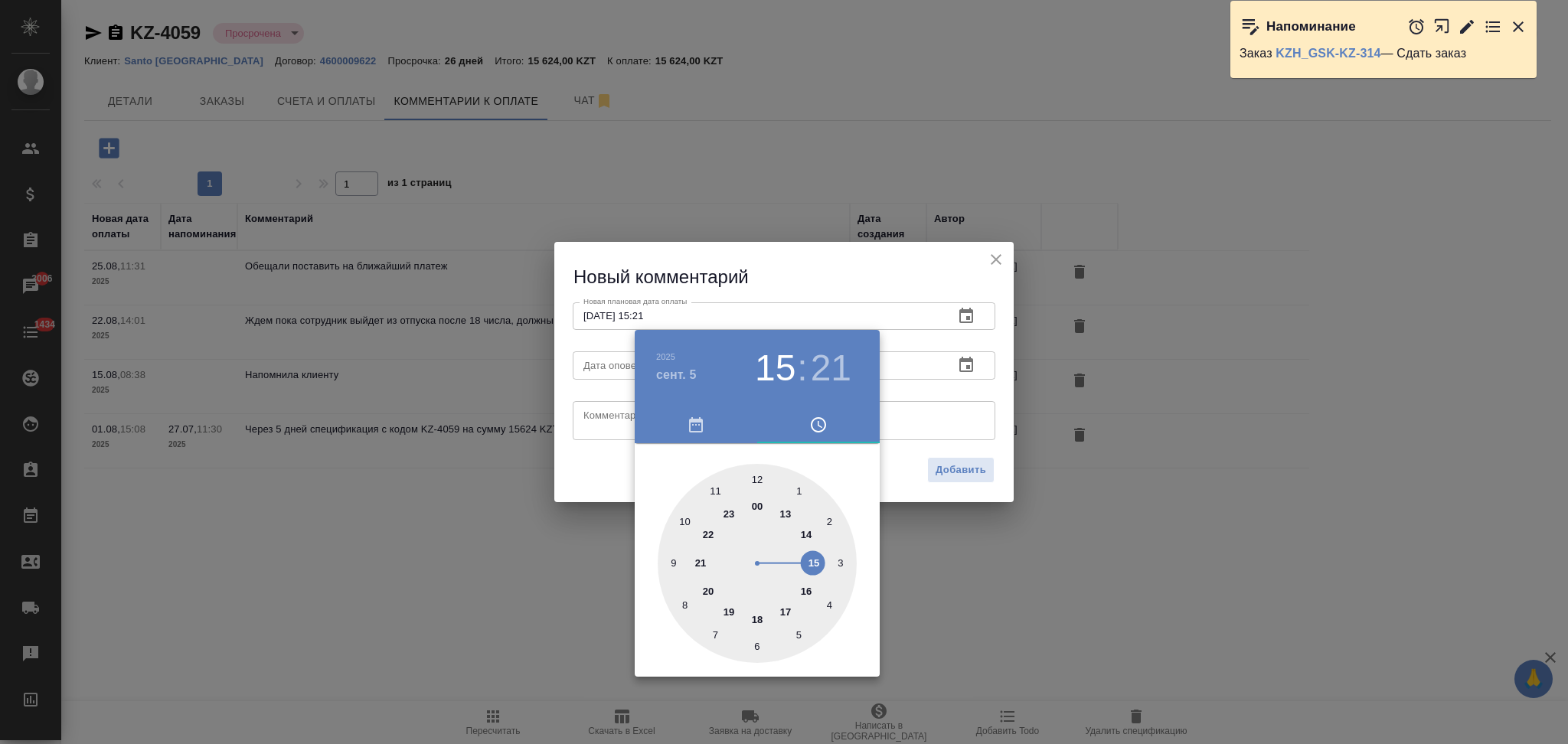
click at [590, 479] on div at bounding box center [784, 372] width 1568 height 744
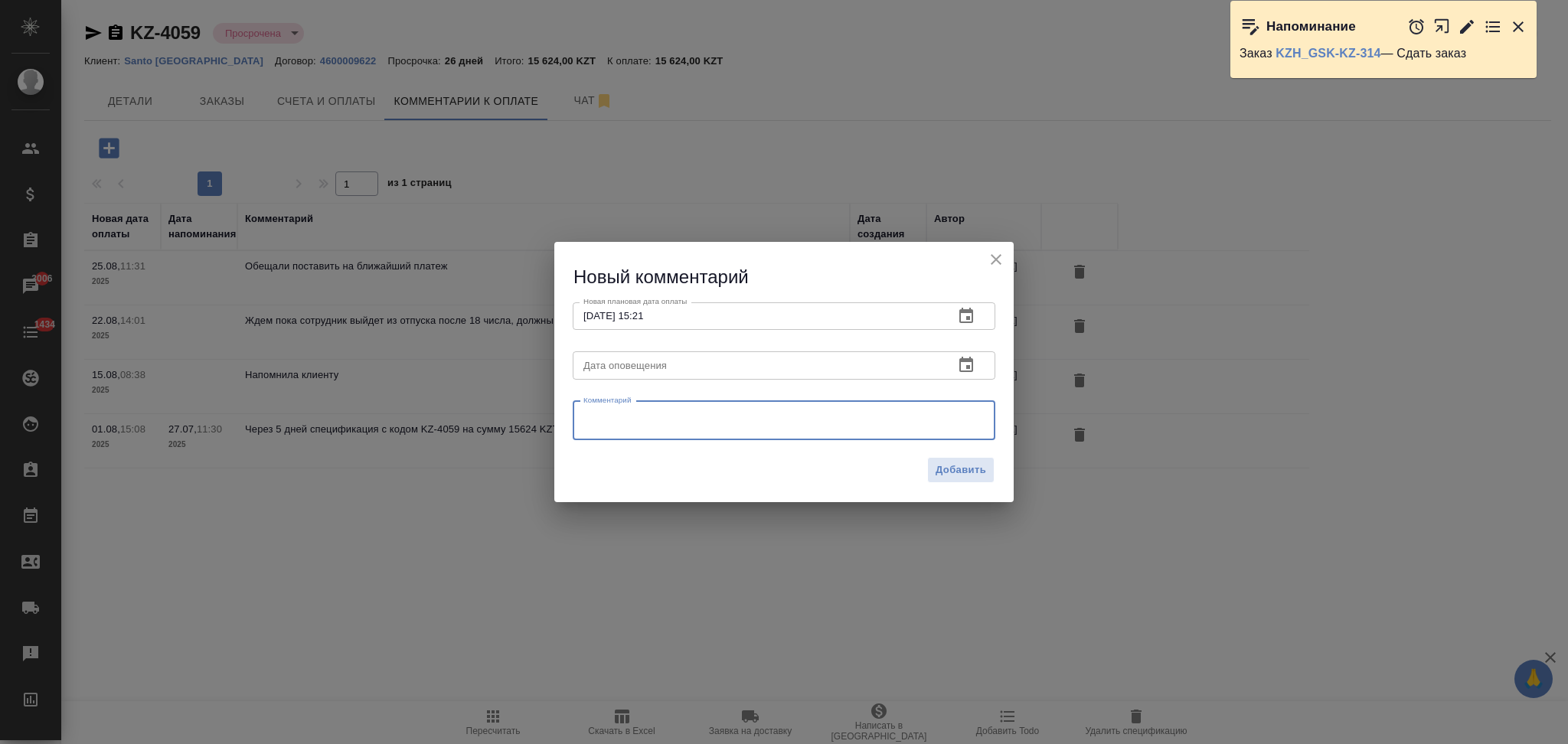
click at [675, 426] on textarea at bounding box center [784, 420] width 401 height 23
drag, startPoint x: 731, startPoint y: 410, endPoint x: 763, endPoint y: 411, distance: 32.0
click at [763, 411] on textarea "Дополнительно сообщила, что оплаты еще нет" at bounding box center [784, 420] width 401 height 23
click at [841, 414] on textarea "Дополнительно сообщила, что поступлений еще нет" at bounding box center [784, 420] width 401 height 23
type textarea "Дополнительно сообщила, что поступлений еще нет"
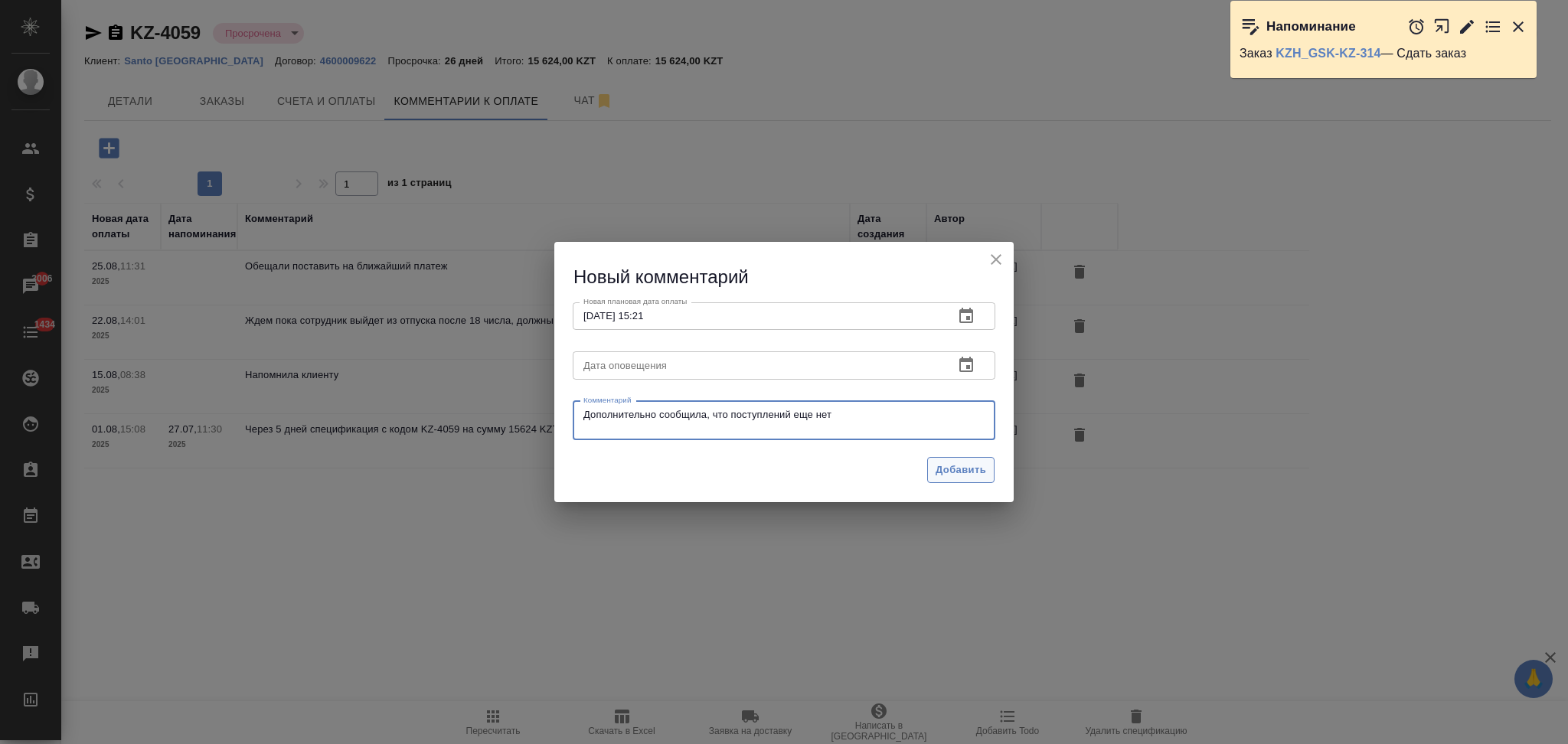
click at [959, 468] on span "Добавить" at bounding box center [960, 470] width 50 height 17
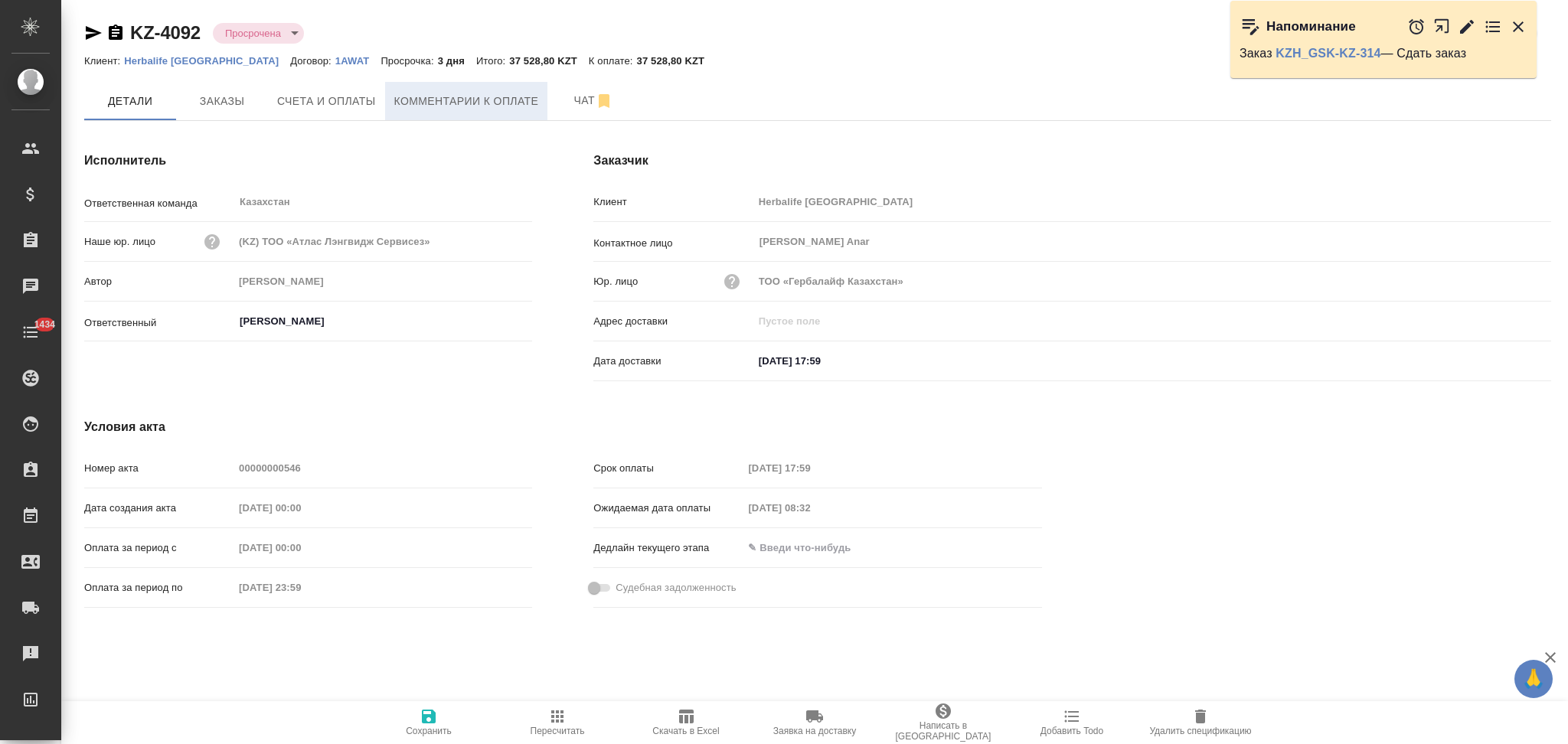
click at [454, 99] on span "Комментарии к оплате" at bounding box center [466, 101] width 144 height 19
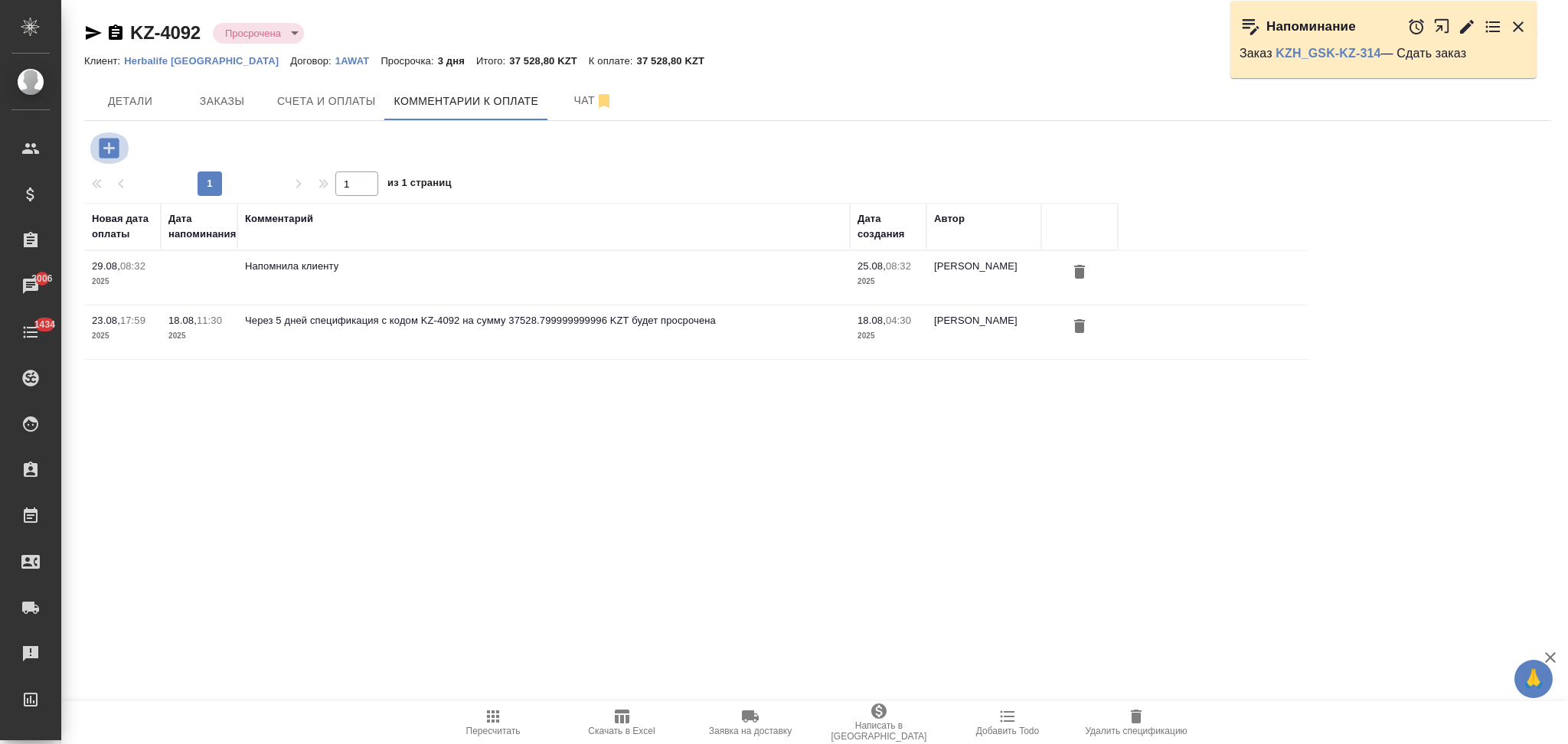
click at [107, 146] on icon "button" at bounding box center [108, 147] width 20 height 20
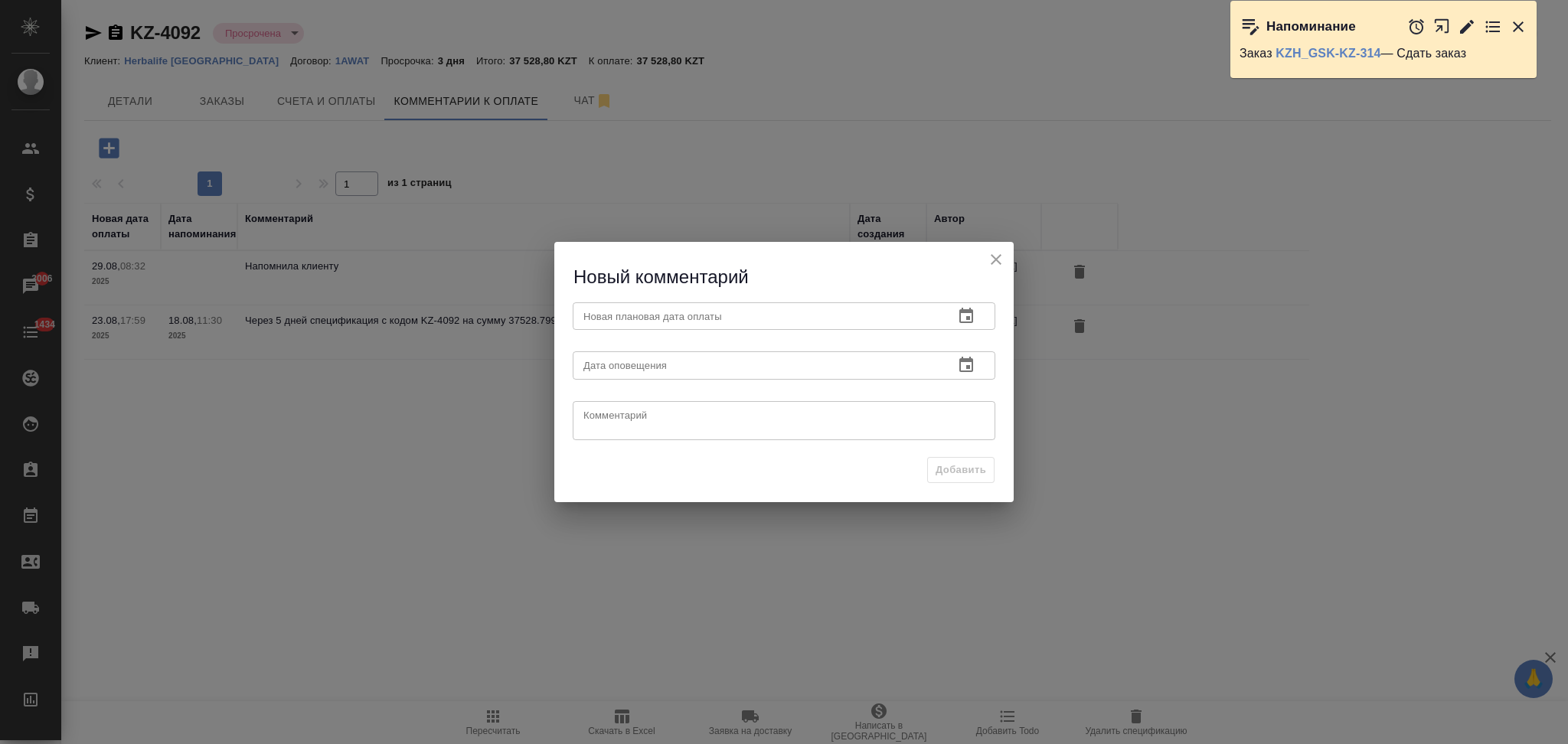
click at [968, 317] on icon "button" at bounding box center [966, 315] width 14 height 16
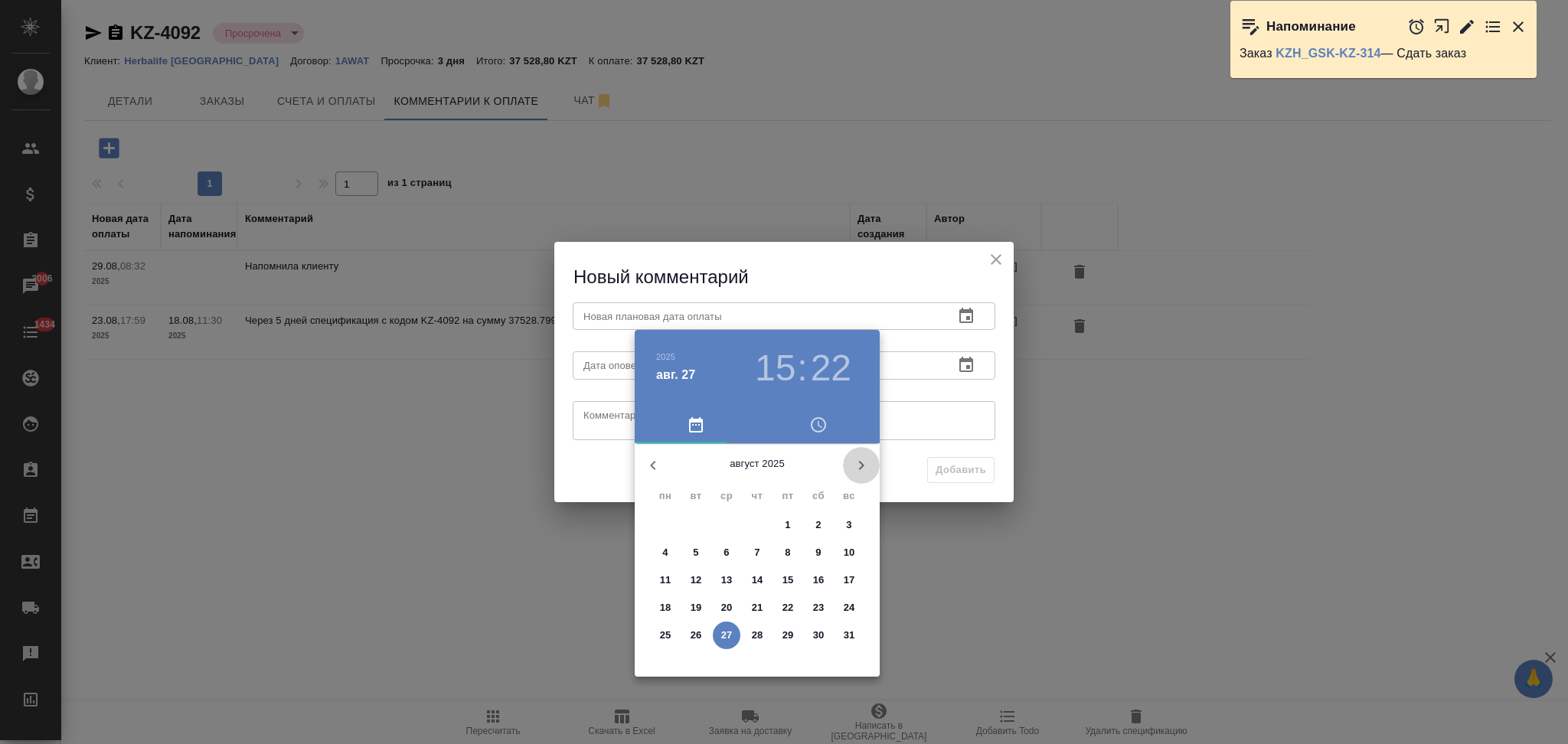
click at [855, 466] on icon "button" at bounding box center [861, 465] width 18 height 18
click at [790, 526] on p "5" at bounding box center [787, 525] width 5 height 16
type input "[DATE] 15:22"
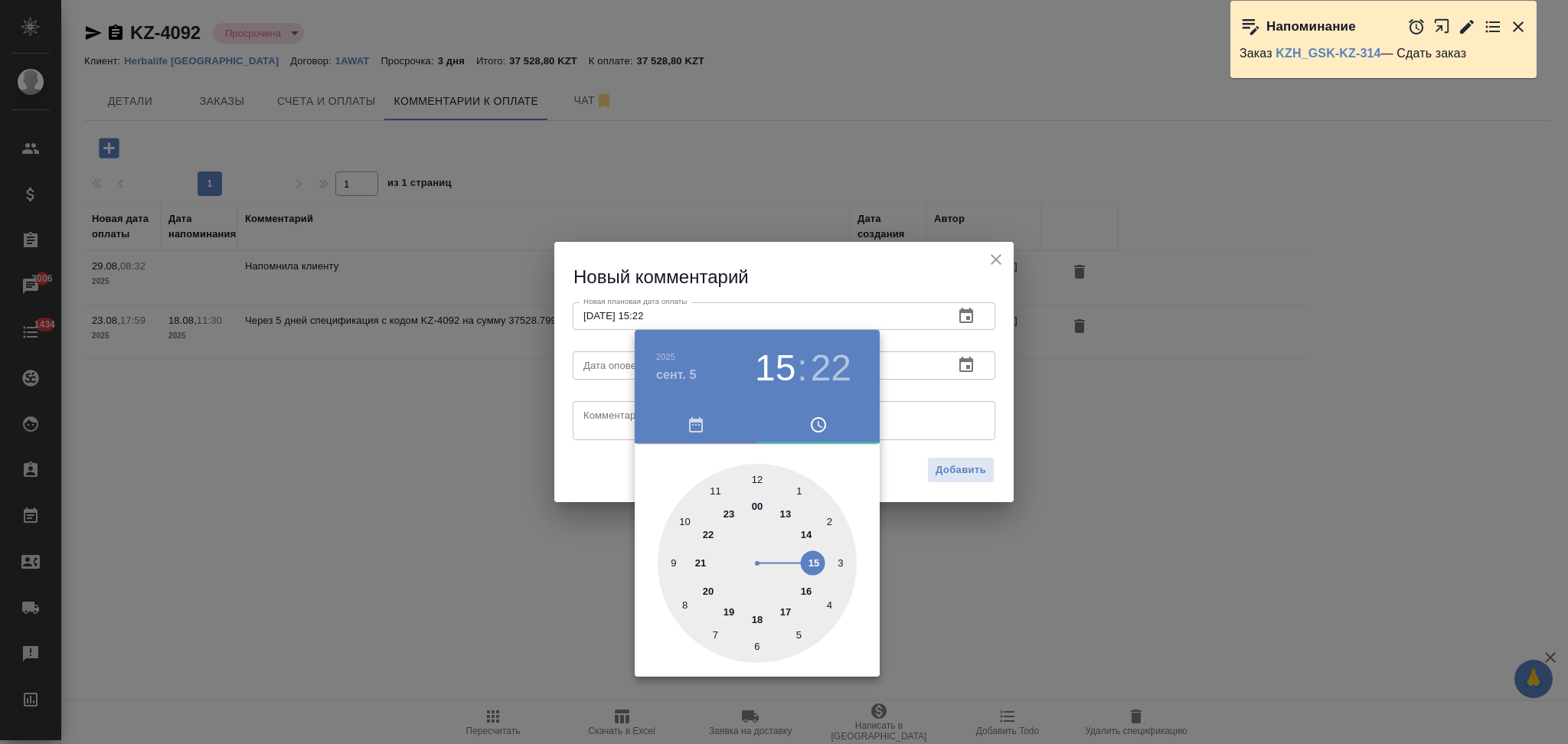
click at [573, 481] on div at bounding box center [784, 372] width 1568 height 744
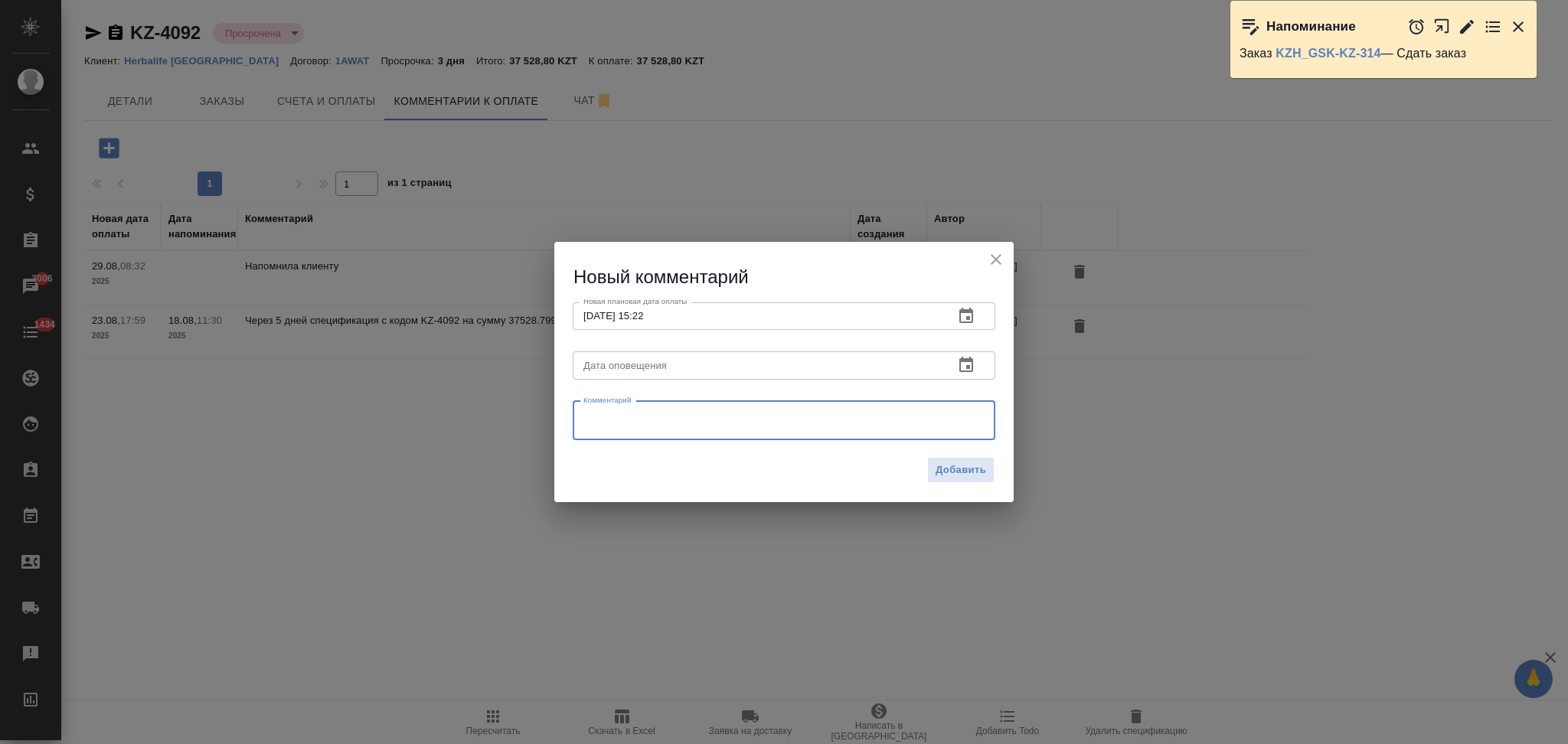
click at [605, 415] on textarea at bounding box center [784, 420] width 401 height 23
click at [662, 410] on textarea "Сказали взяли вработу" at bounding box center [784, 420] width 401 height 23
click at [654, 413] on textarea "Сказали взяли в работу" at bounding box center [784, 420] width 401 height 23
click at [713, 411] on textarea "Сказали взяли в работу" at bounding box center [784, 420] width 401 height 23
type textarea "Сказали взяли в работу и передадут в оплату"
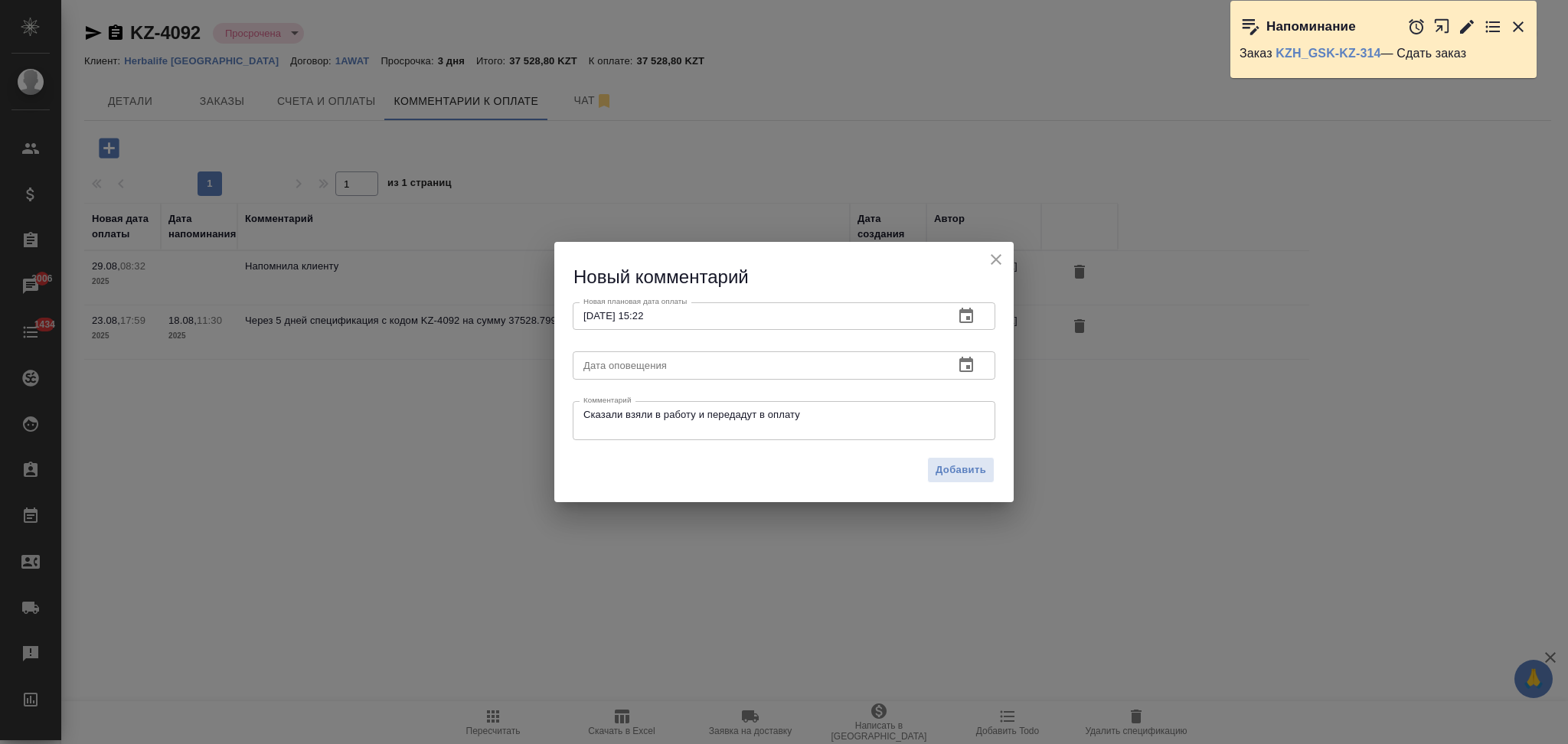
click at [946, 486] on div "Добавить" at bounding box center [783, 476] width 459 height 54
click at [943, 477] on span "Добавить" at bounding box center [960, 470] width 50 height 17
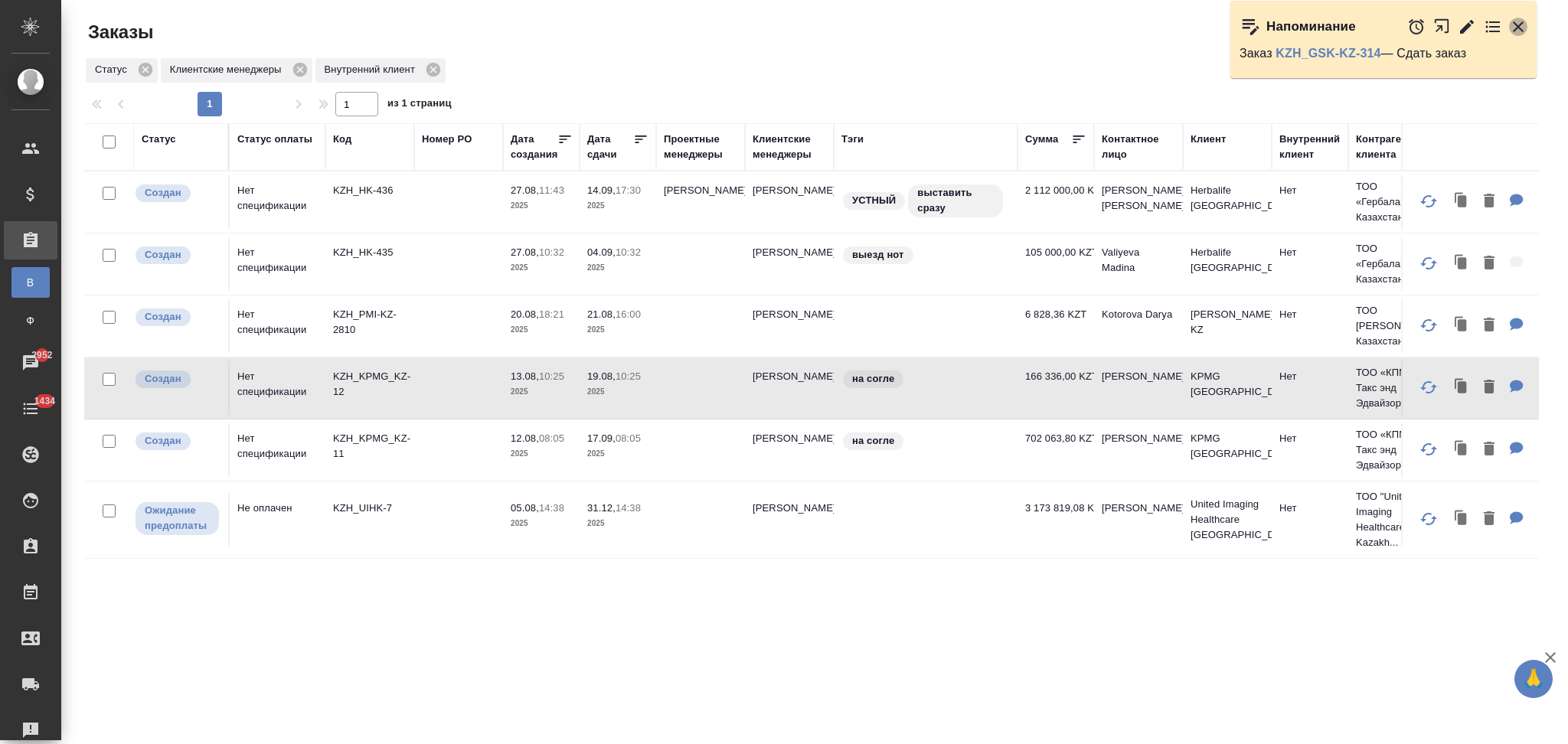
click at [1516, 28] on icon "button" at bounding box center [1518, 27] width 10 height 10
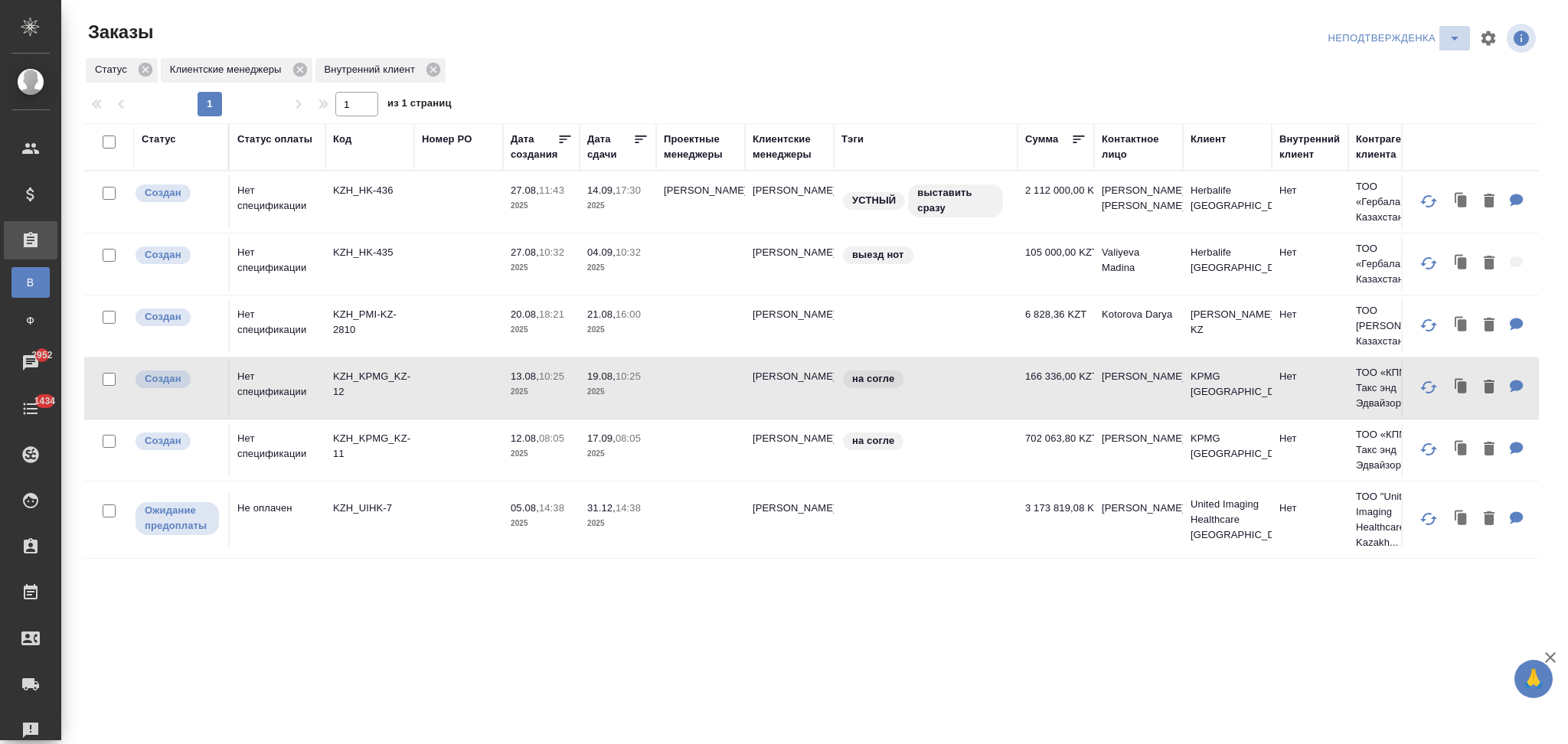
click at [1456, 37] on icon "split button" at bounding box center [1455, 39] width 8 height 3
click at [1346, 216] on li "НЕТ Спецификации" at bounding box center [1397, 216] width 145 height 24
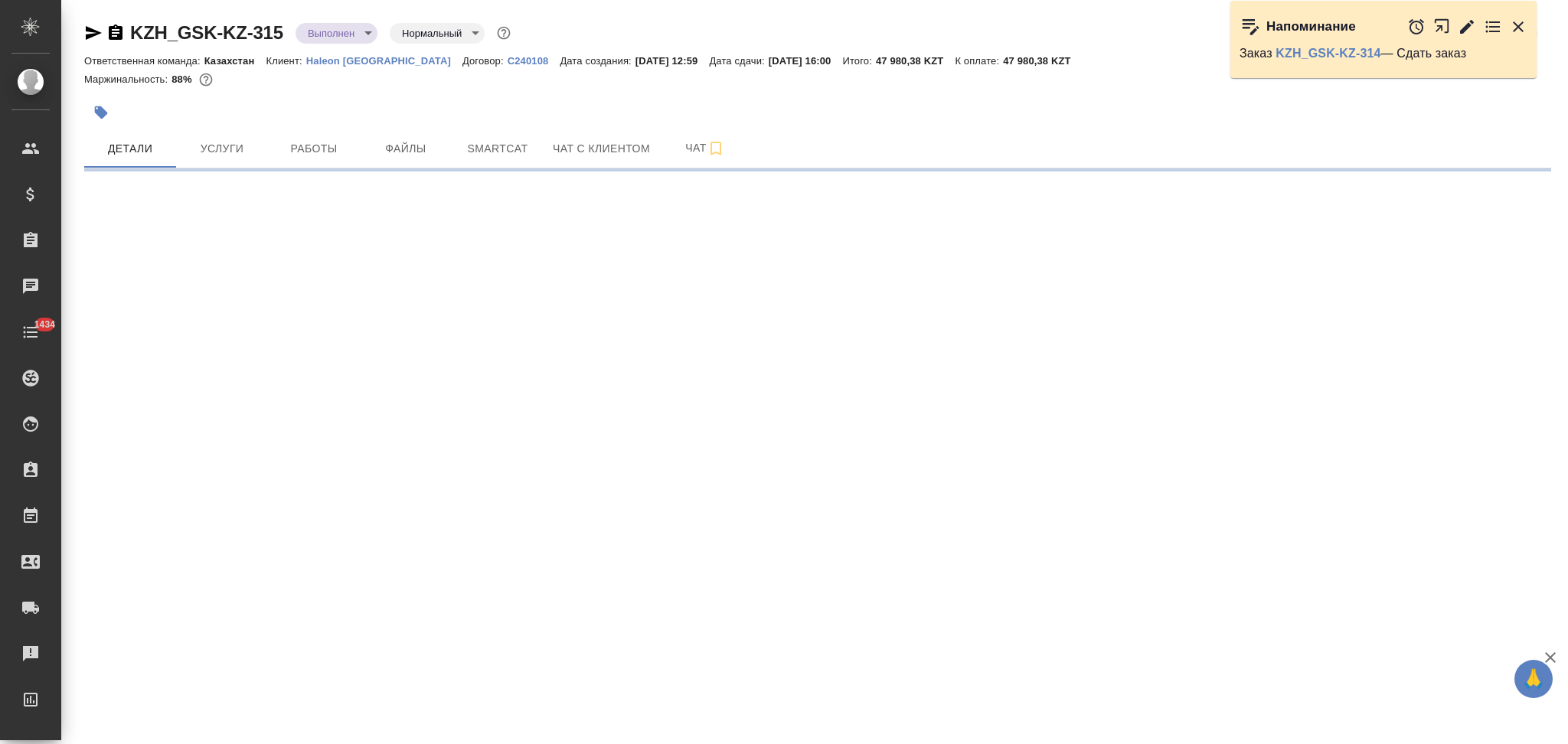
select select "RU"
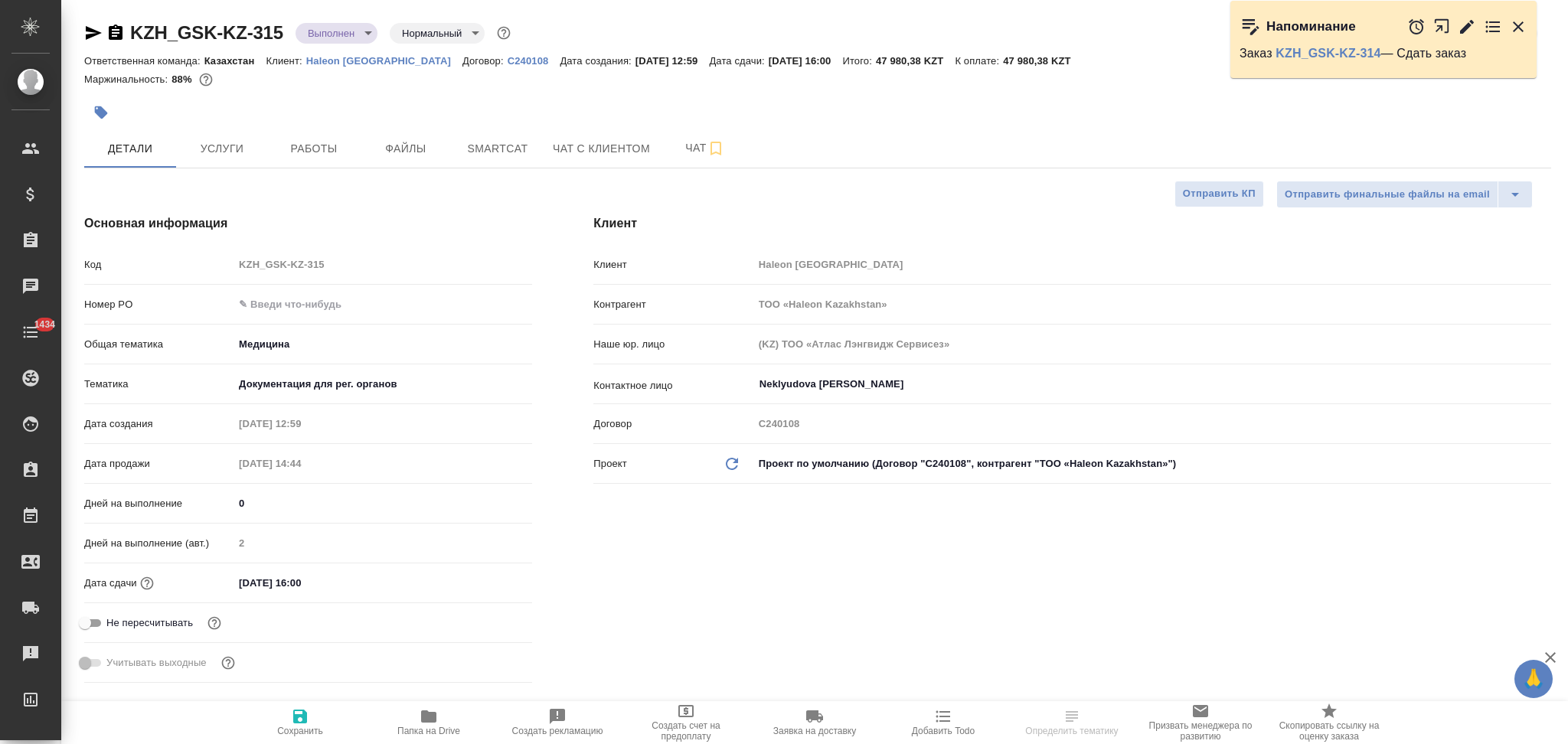
type textarea "x"
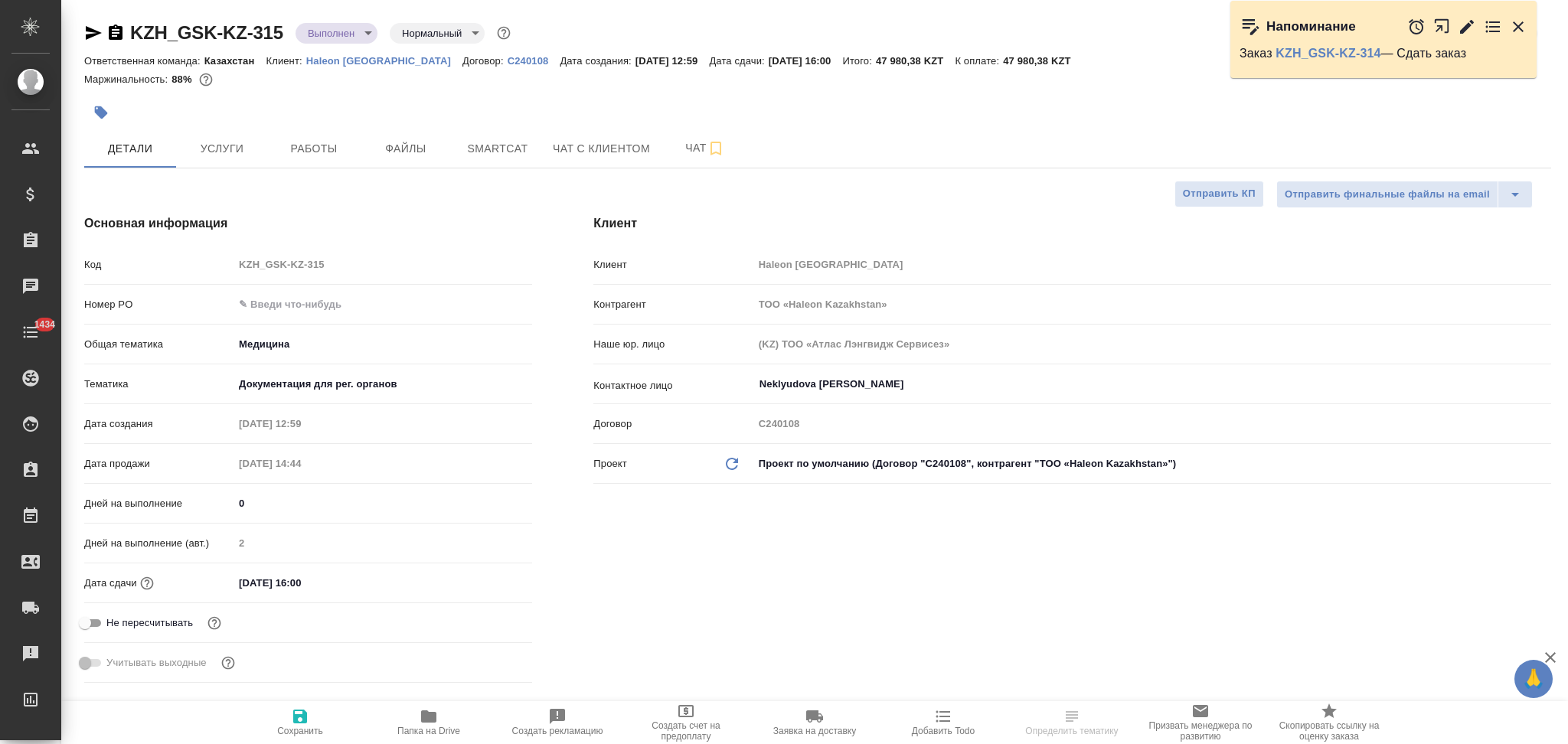
type textarea "x"
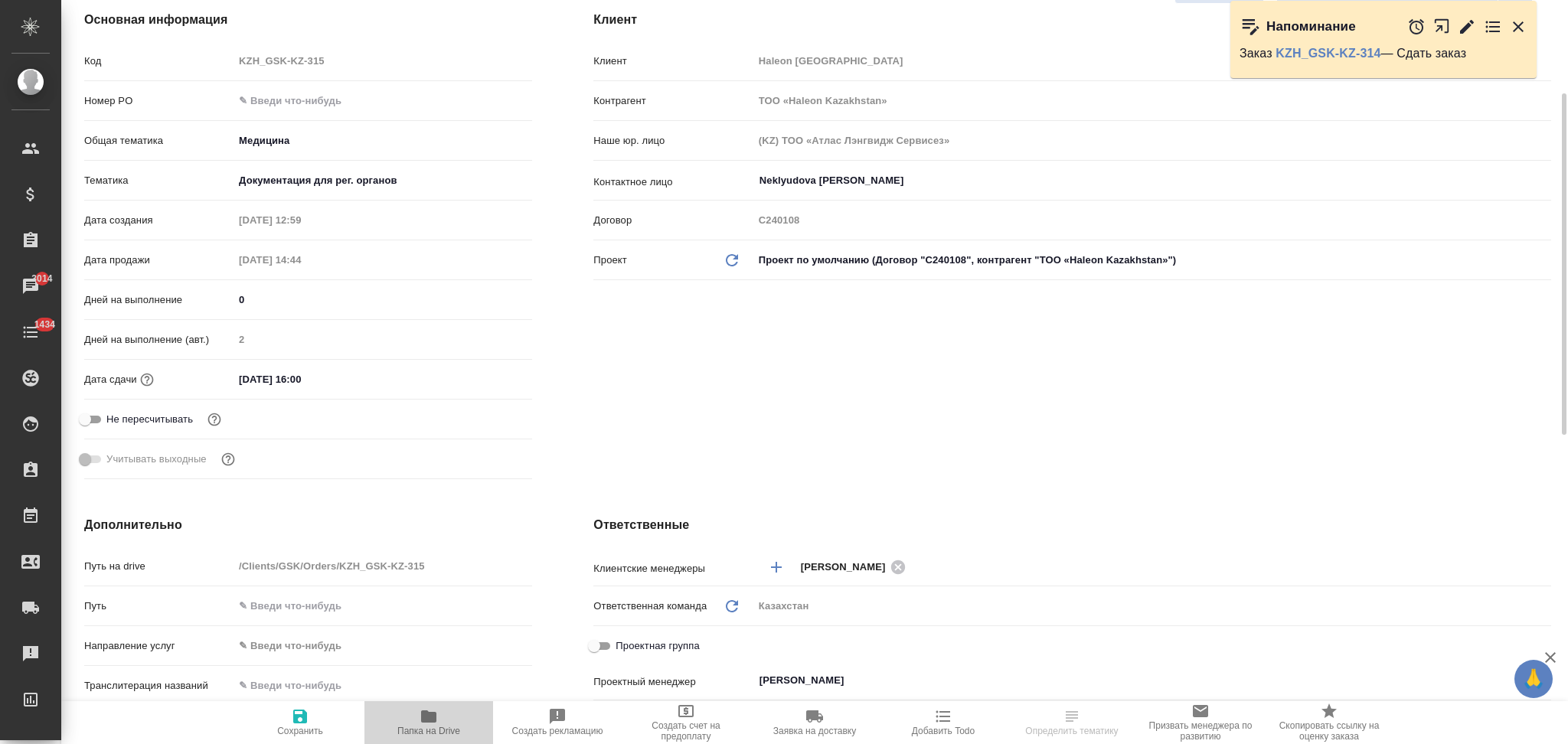
click at [426, 712] on icon "button" at bounding box center [429, 716] width 16 height 12
type textarea "x"
select select "RU"
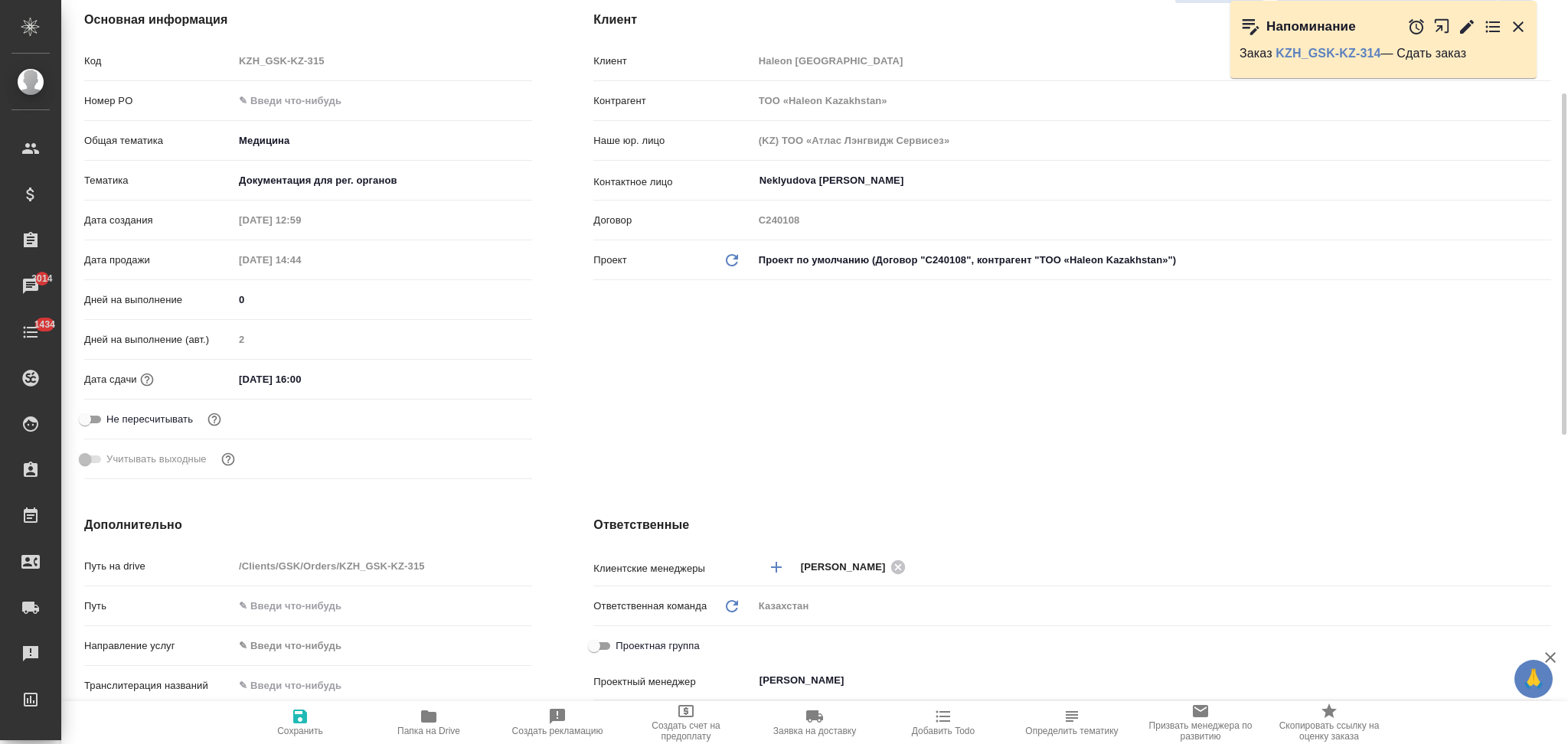
type textarea "x"
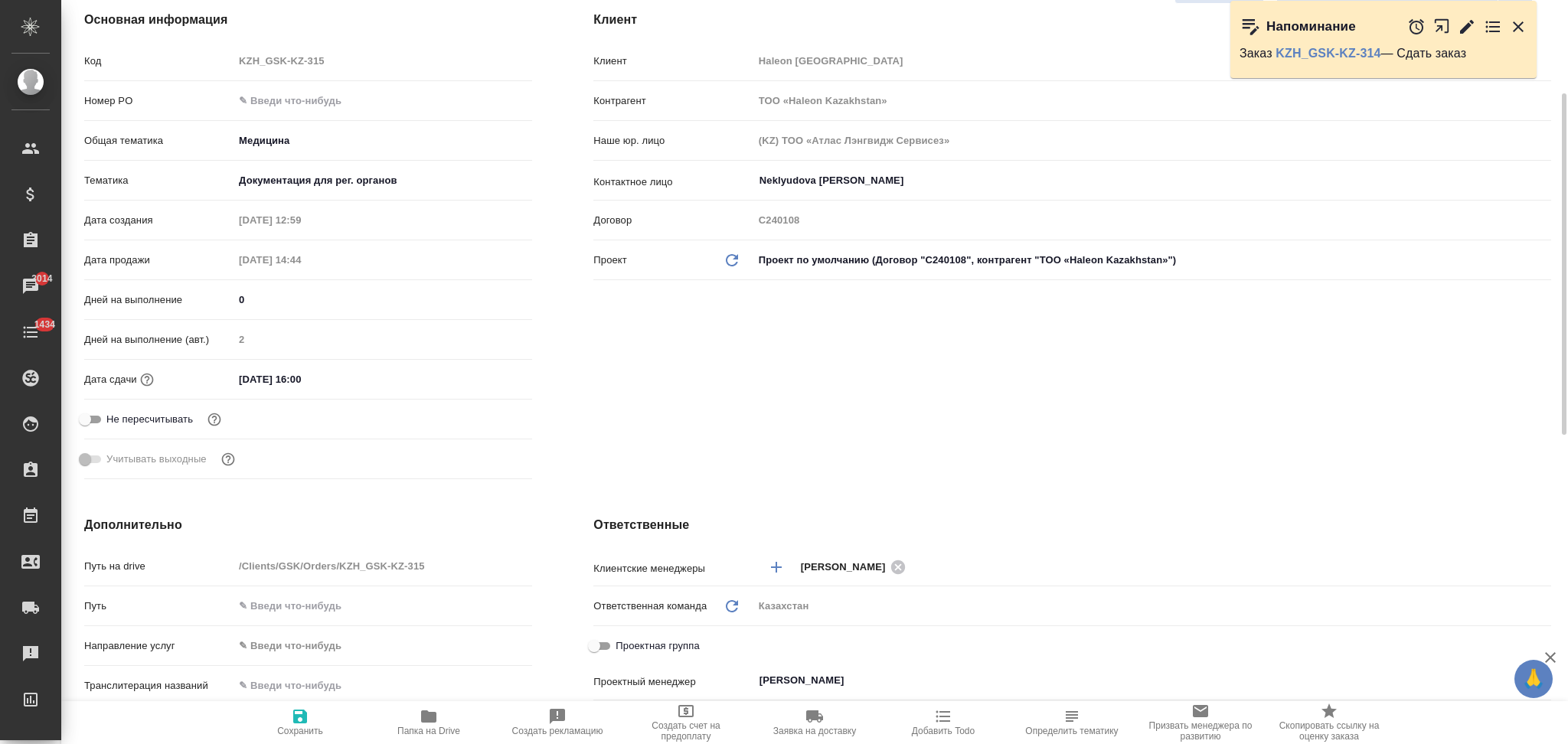
type textarea "x"
click at [201, 67] on div "Код KZH_GSK-KZ-315" at bounding box center [308, 60] width 448 height 27
type textarea "x"
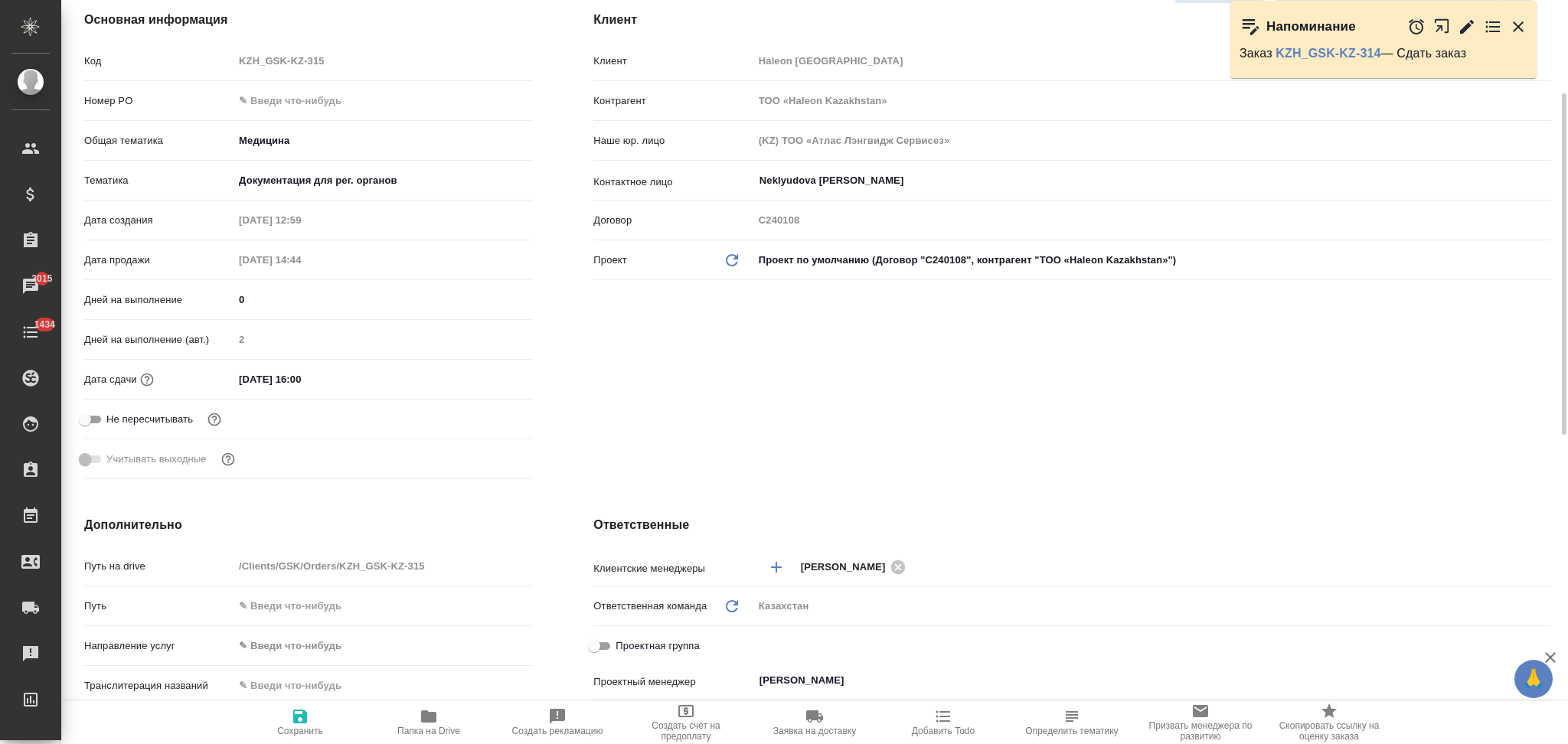
type textarea "x"
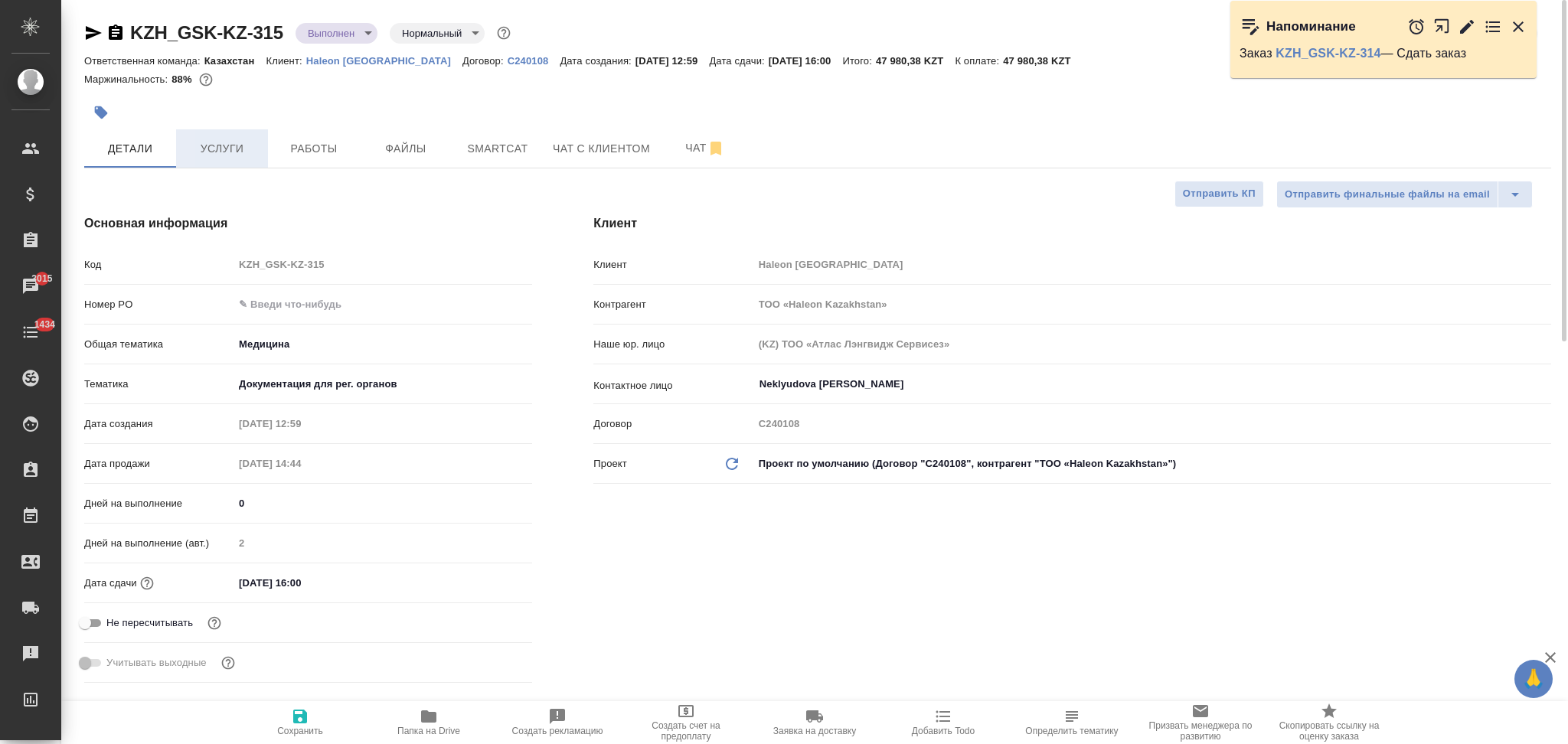
click at [196, 150] on span "Услуги" at bounding box center [221, 149] width 73 height 19
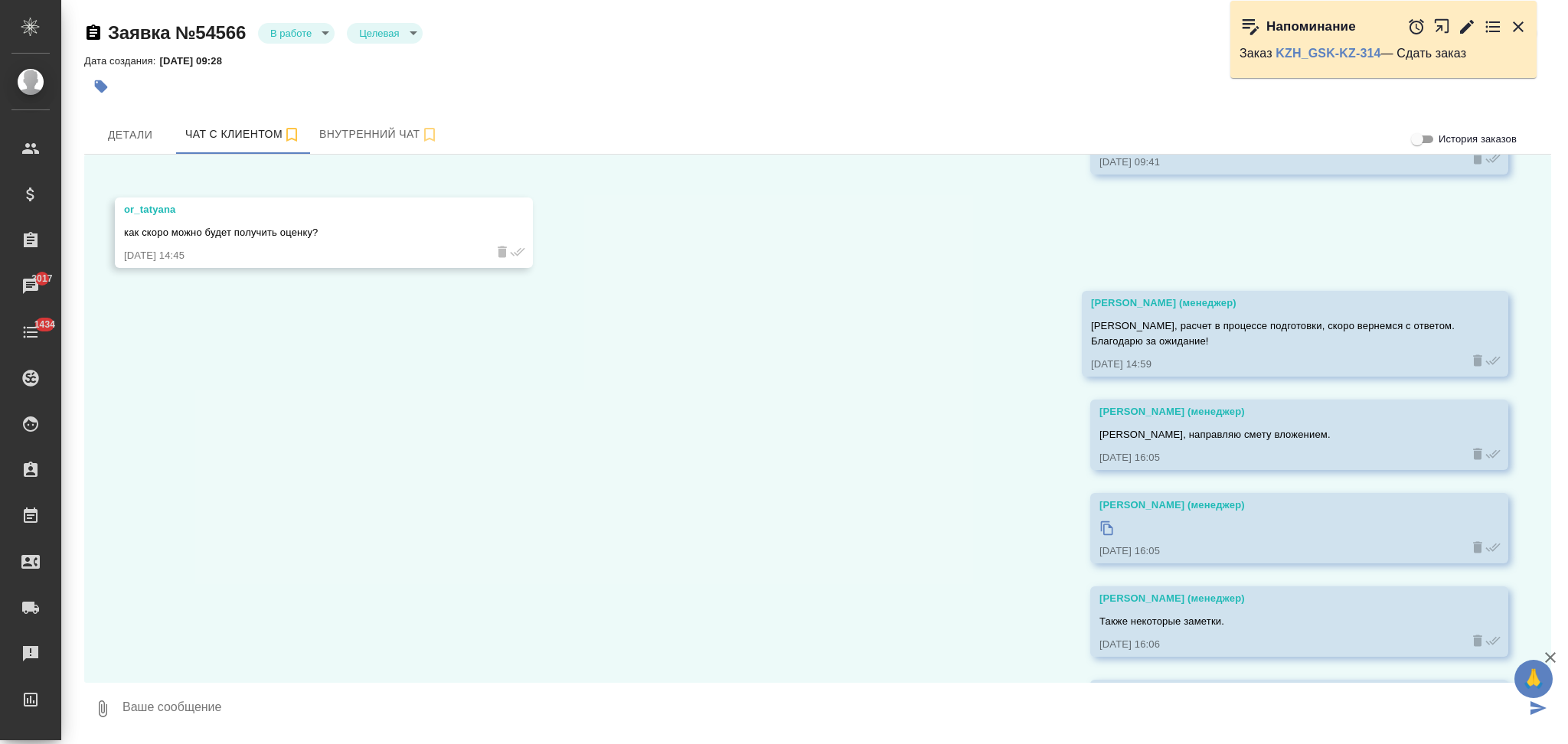
scroll to position [1183, 0]
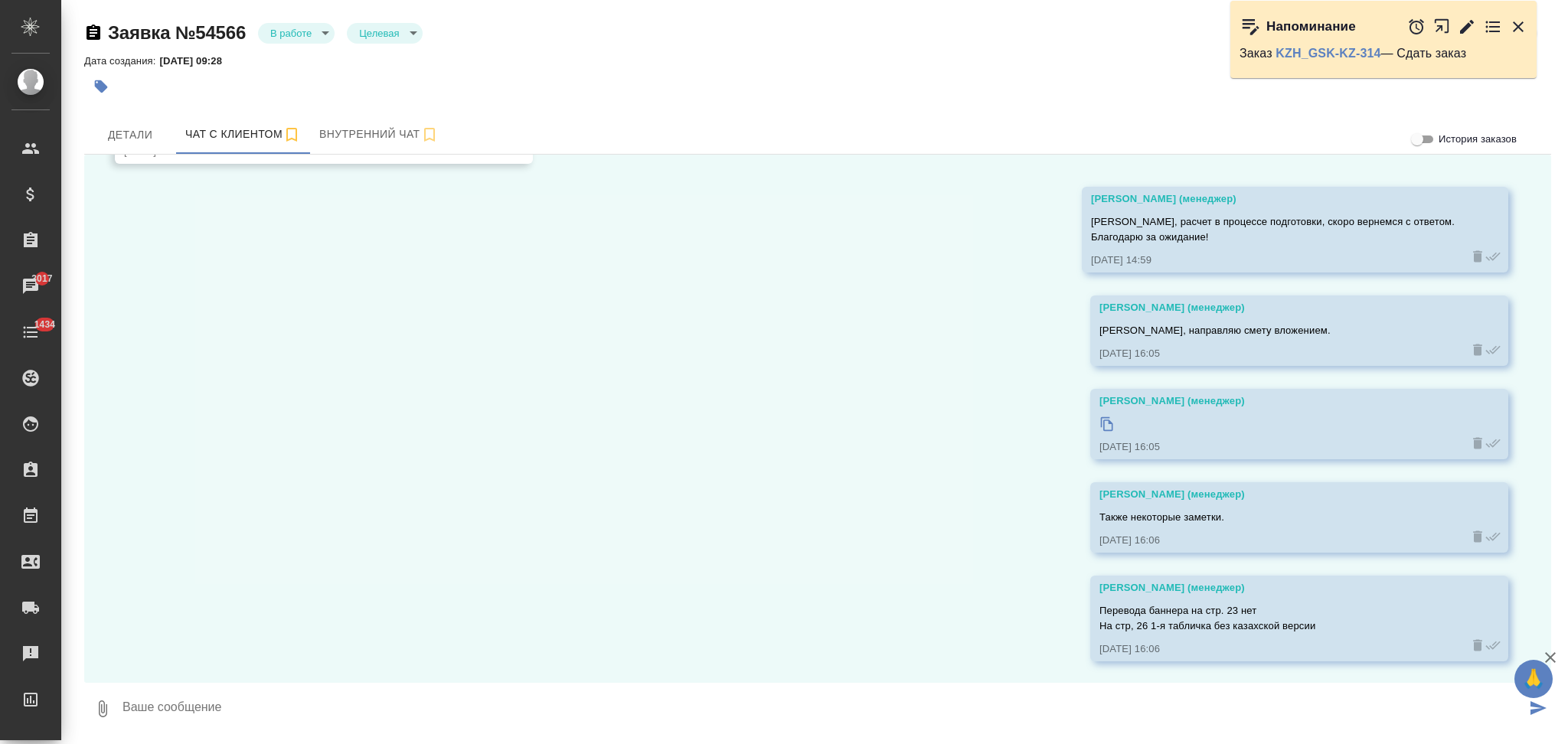
click at [1100, 422] on icon at bounding box center [1107, 424] width 16 height 16
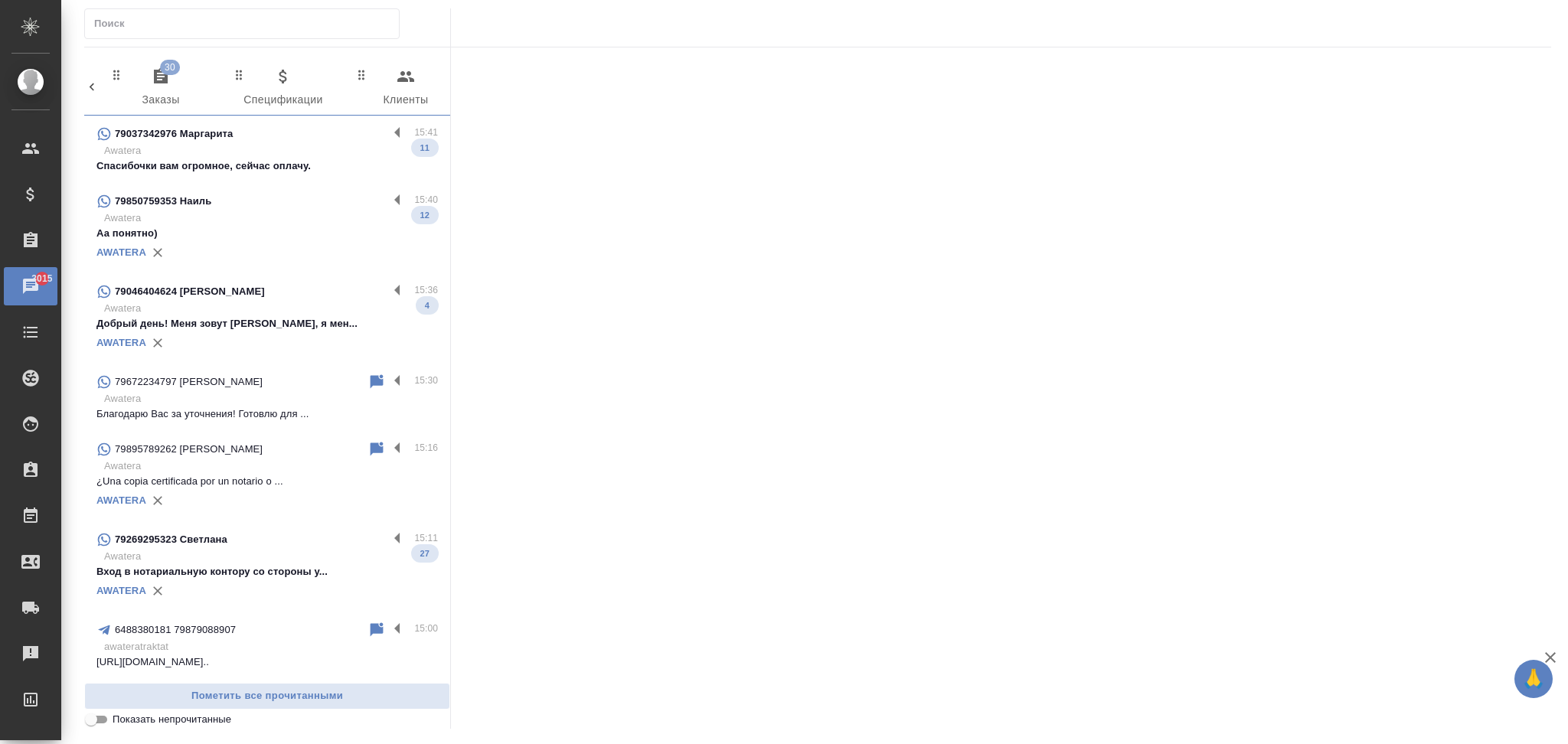
scroll to position [0, 779]
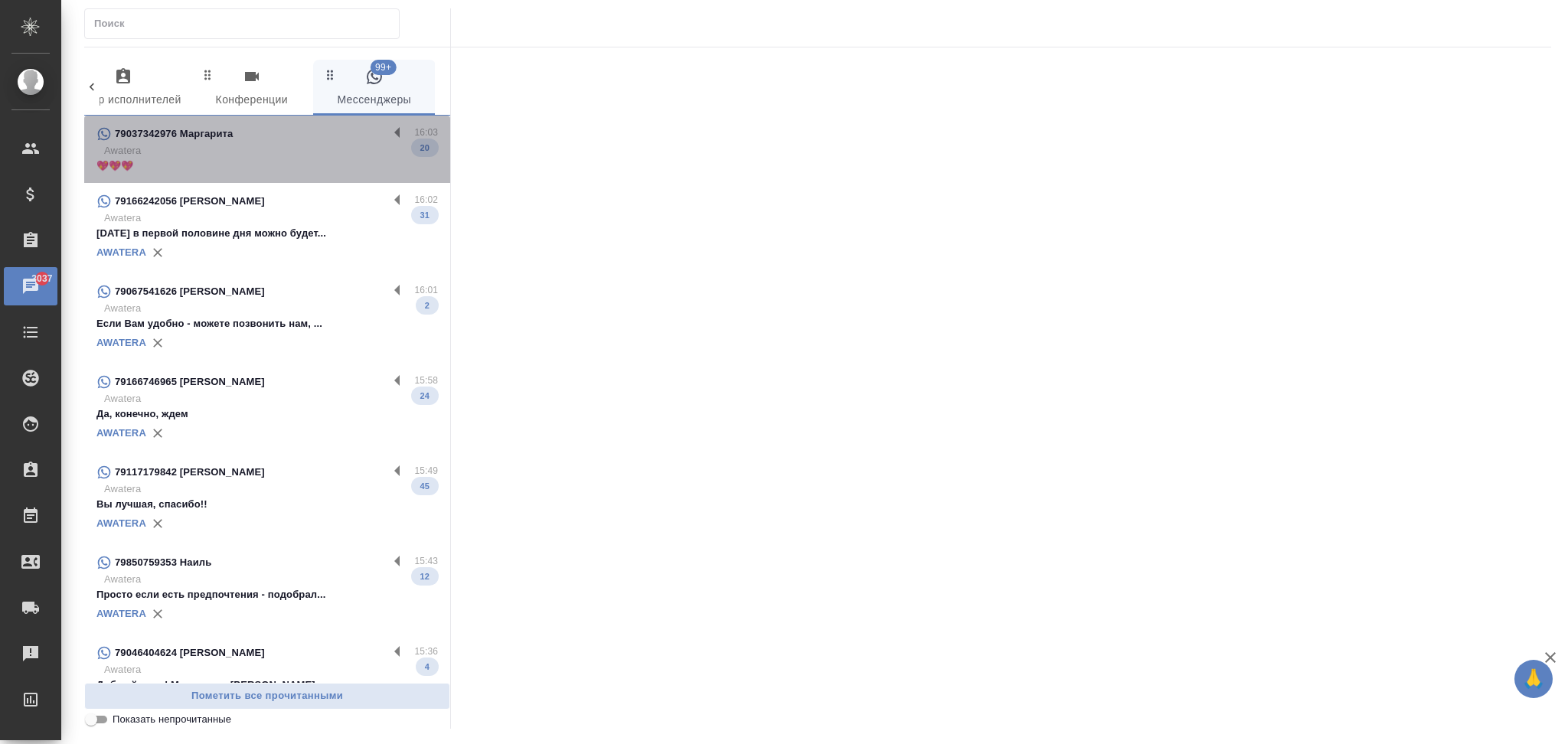
click at [285, 162] on p "💖💖💖" at bounding box center [267, 166] width 341 height 16
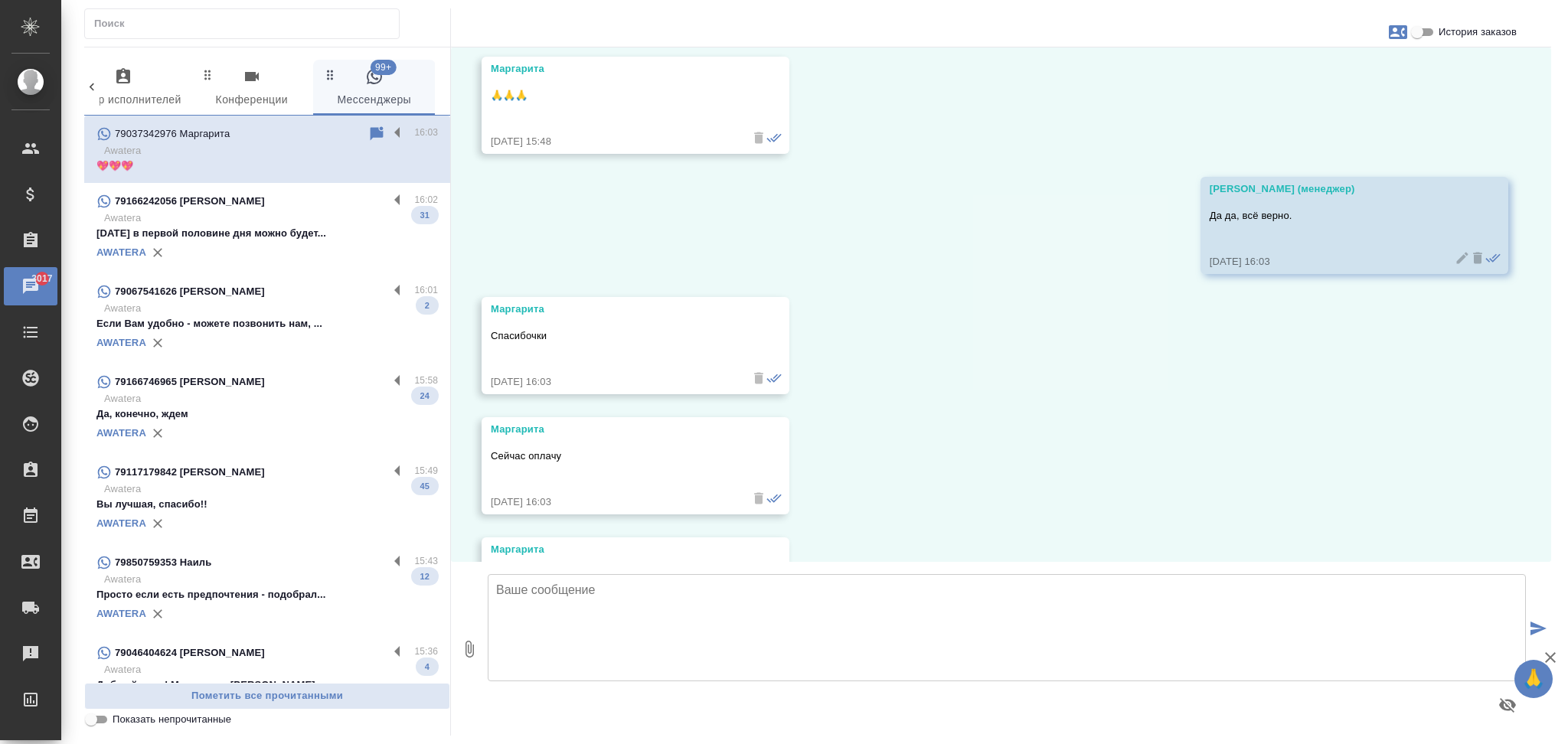
scroll to position [4830, 0]
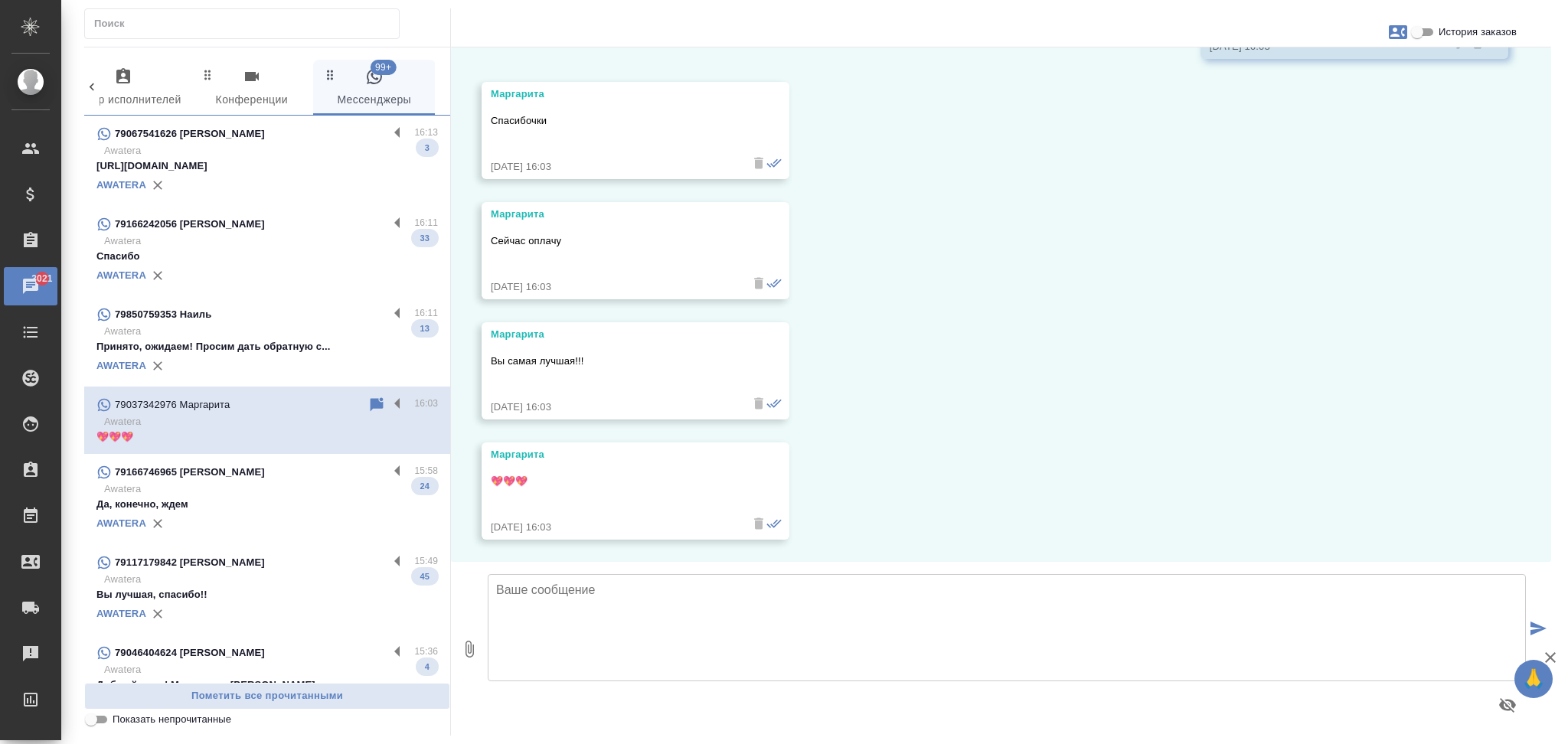
click at [234, 586] on p "Awatera" at bounding box center [271, 580] width 334 height 16
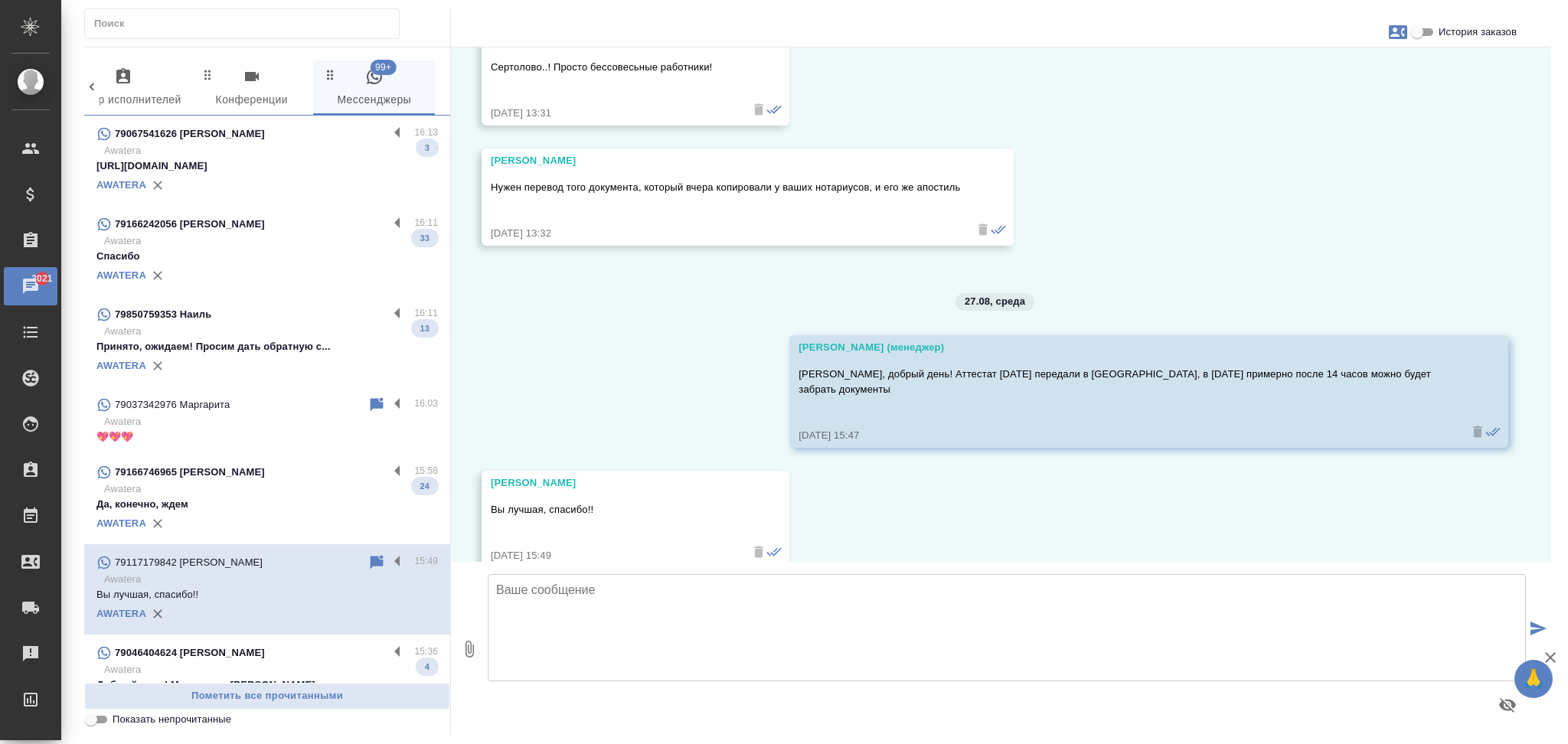
scroll to position [8037, 0]
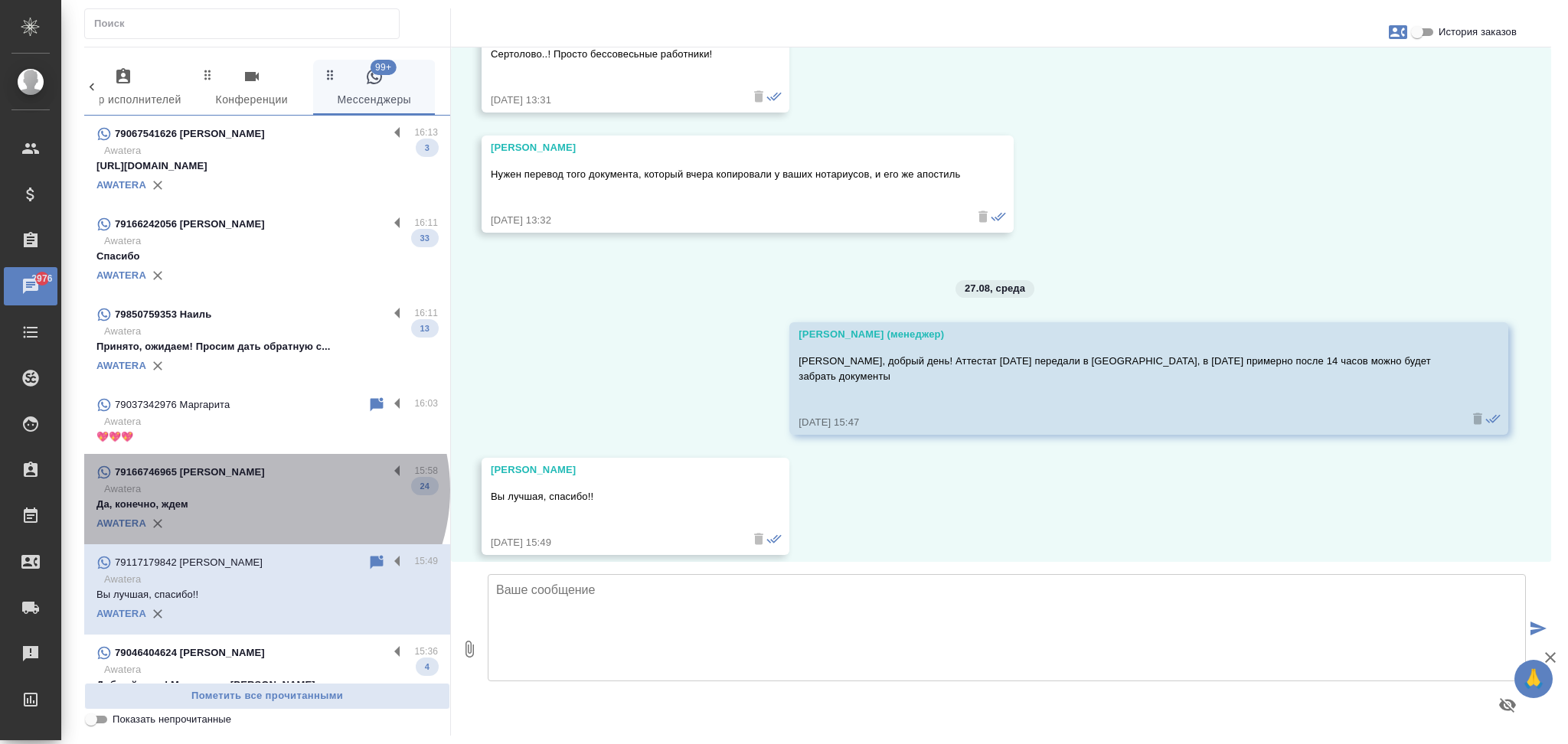
click at [263, 490] on p "Awatera" at bounding box center [271, 489] width 334 height 16
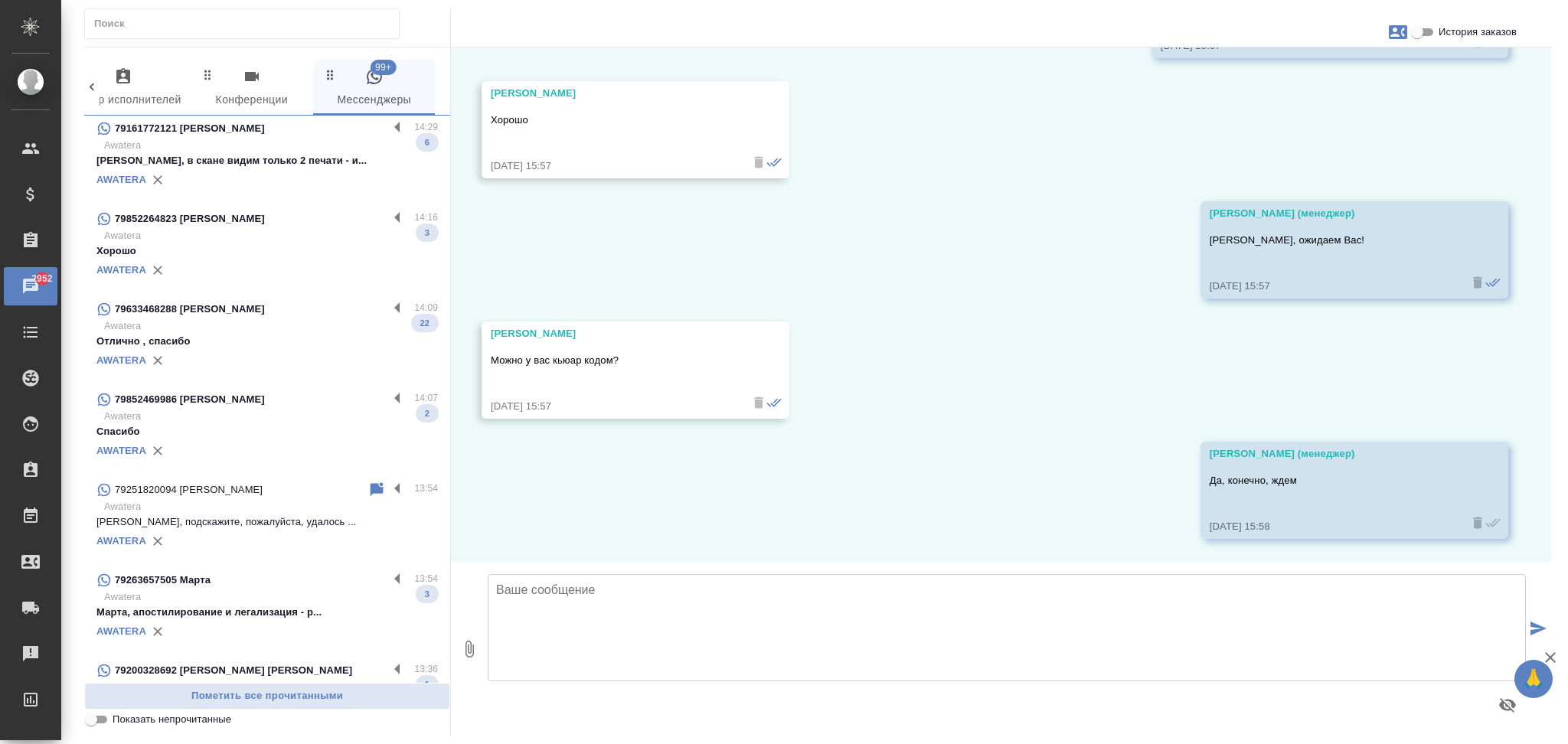
scroll to position [0, 0]
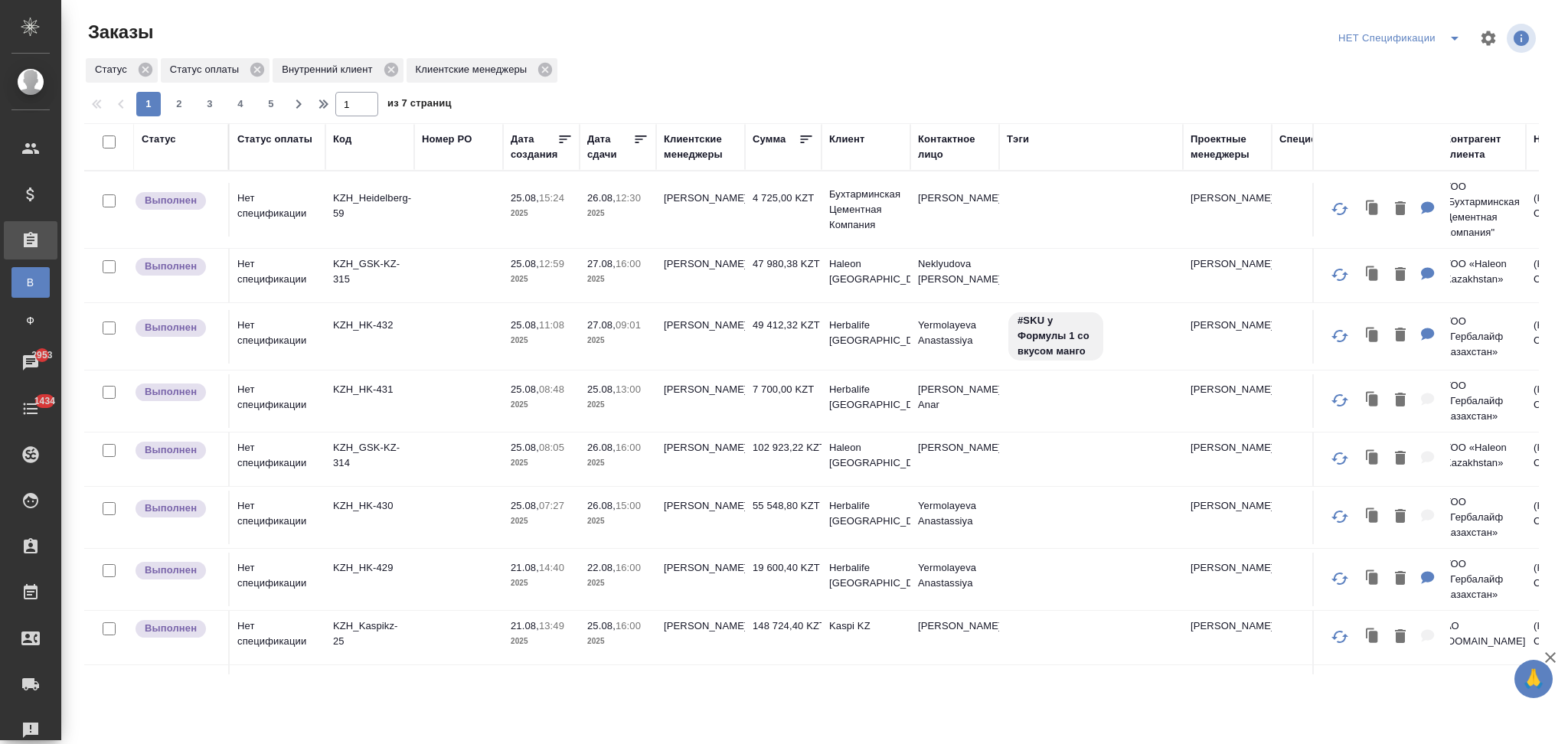
scroll to position [204, 0]
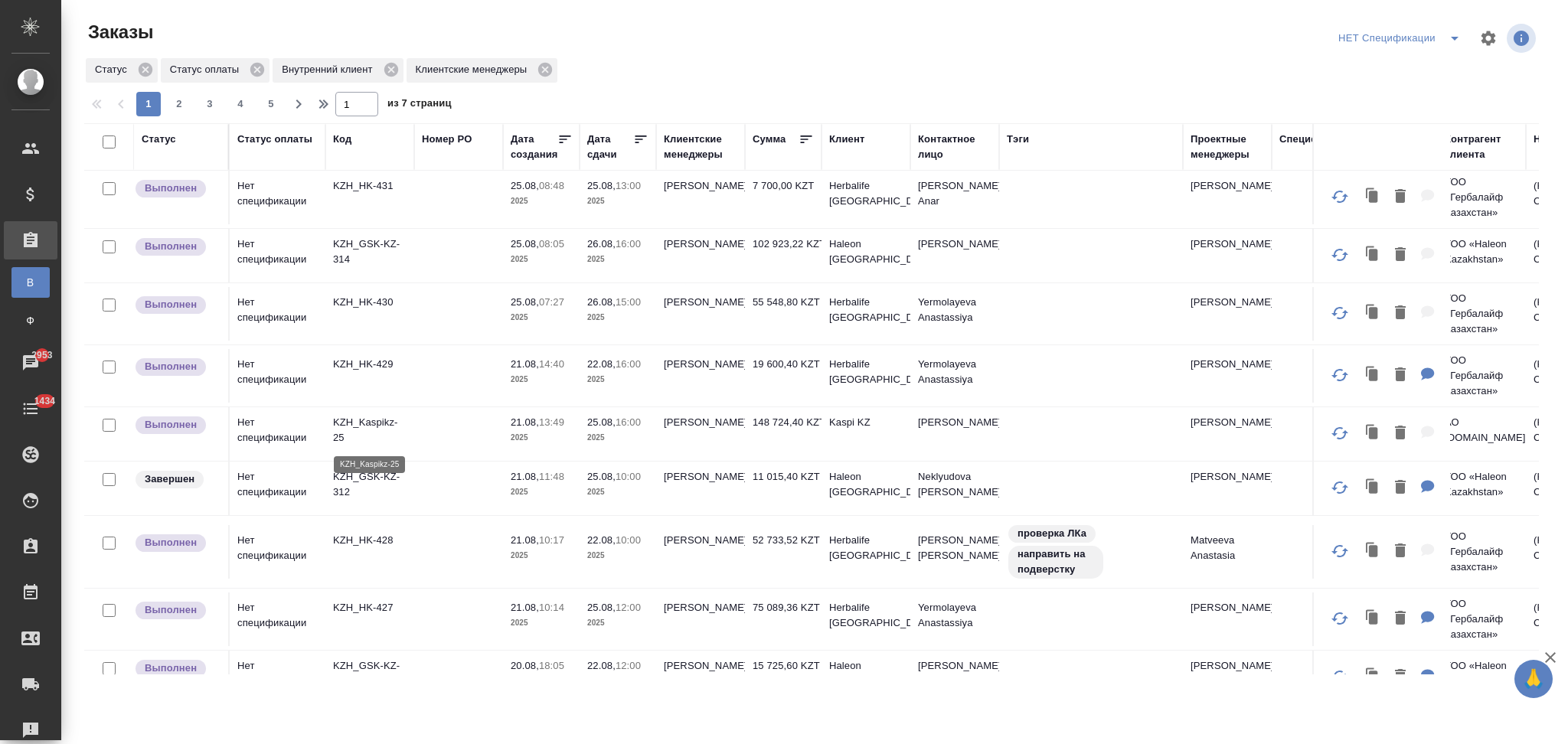
click at [363, 423] on p "KZH_Kaspikz-25" at bounding box center [369, 429] width 73 height 30
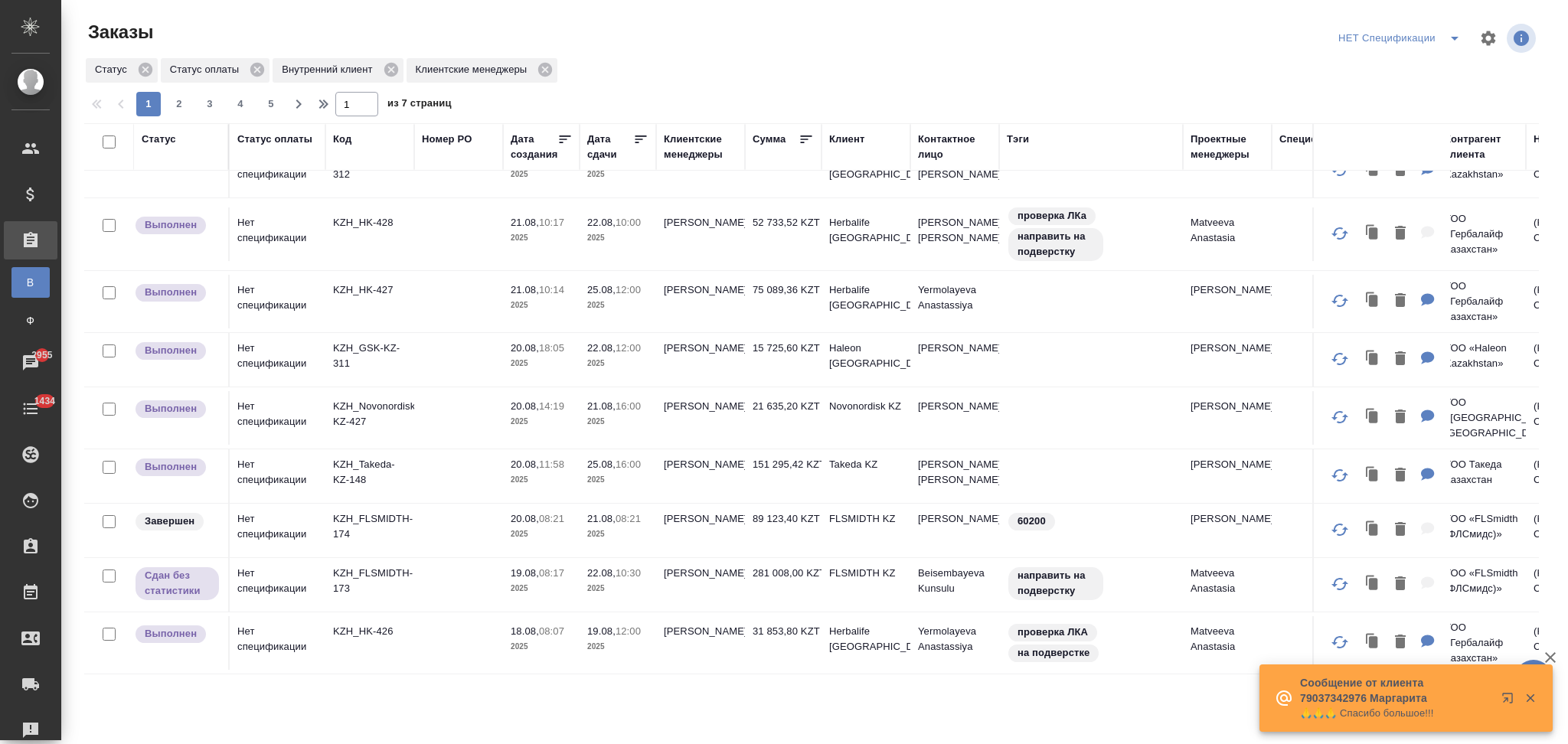
scroll to position [510, 0]
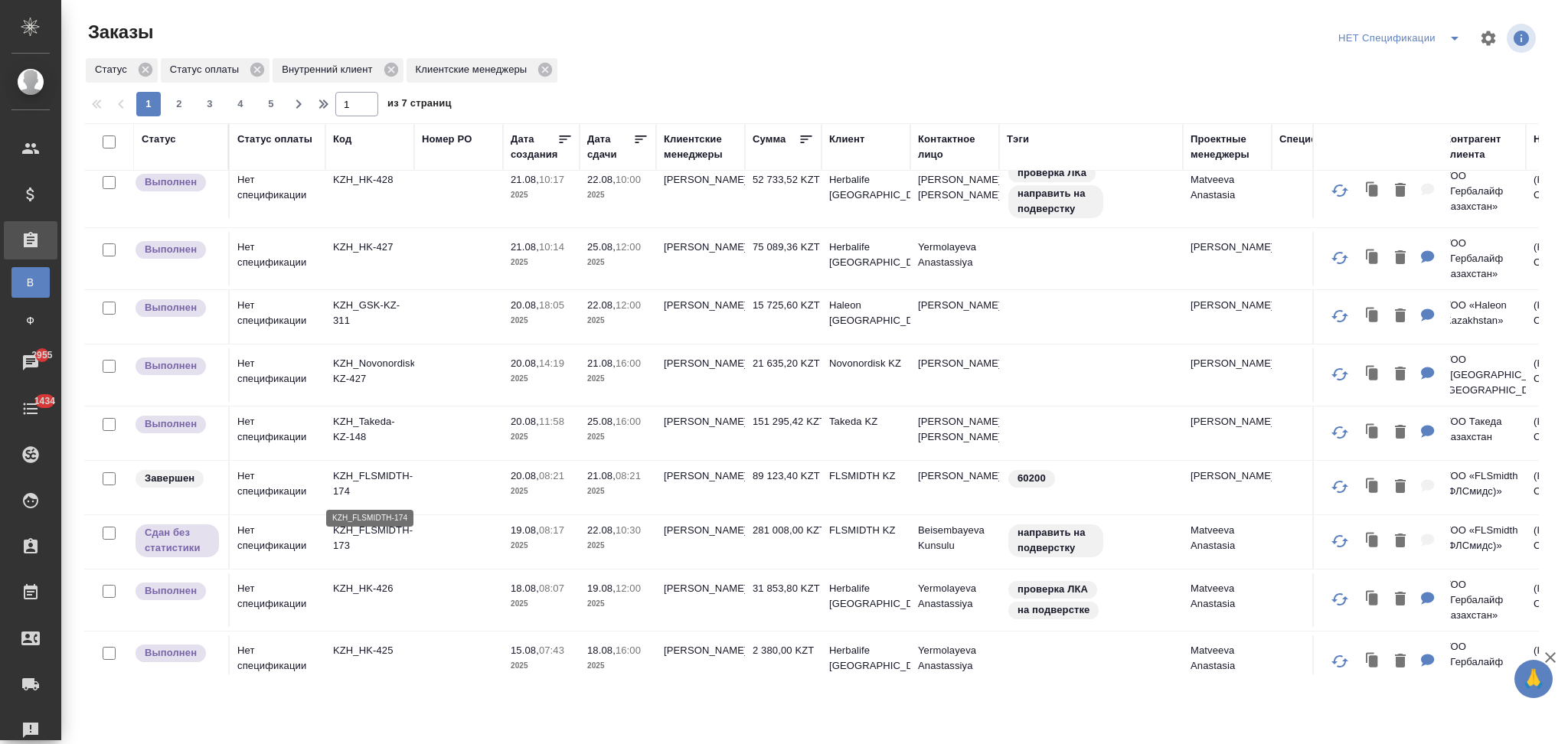
click at [390, 476] on p "KZH_FLSMIDTH-174" at bounding box center [369, 483] width 73 height 30
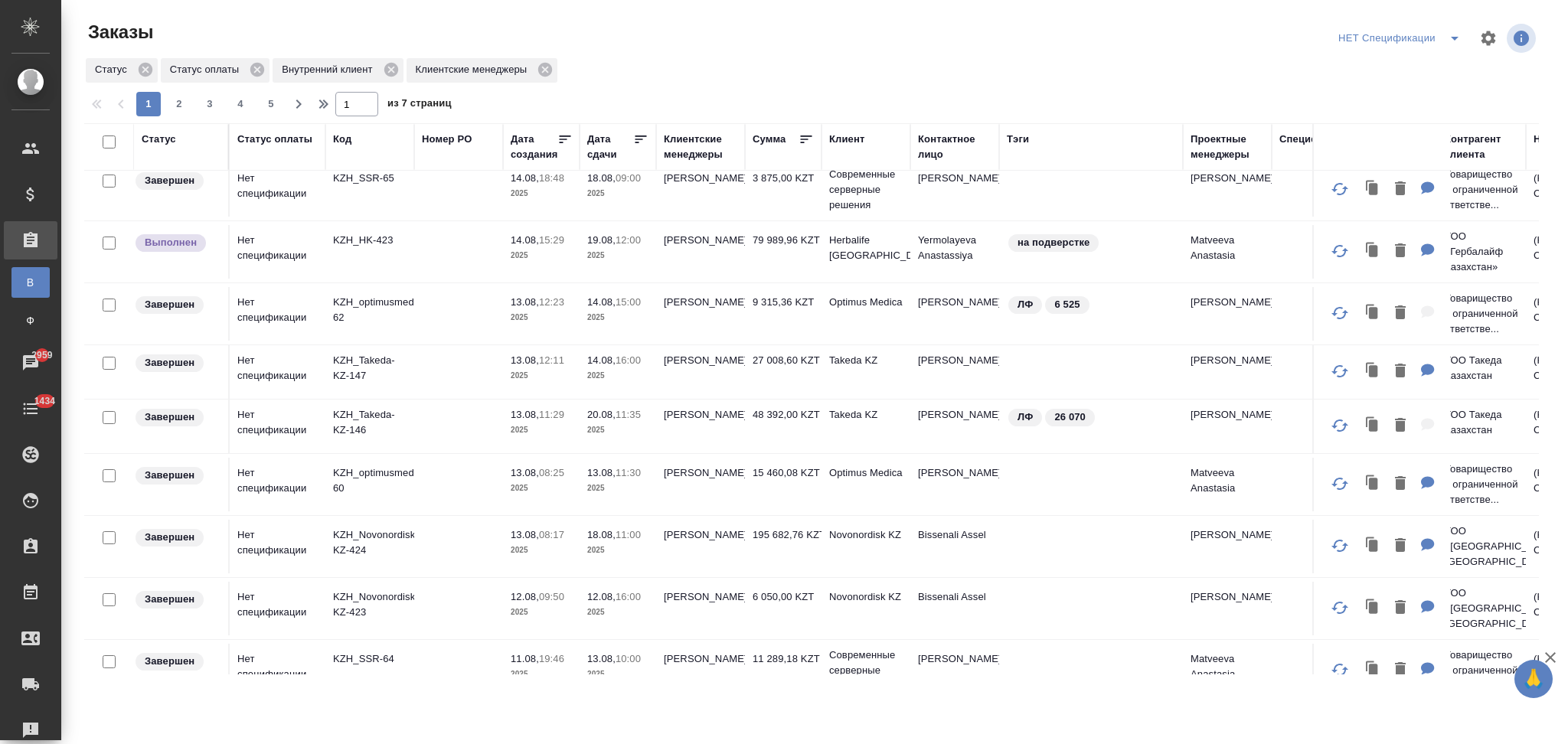
scroll to position [1021, 0]
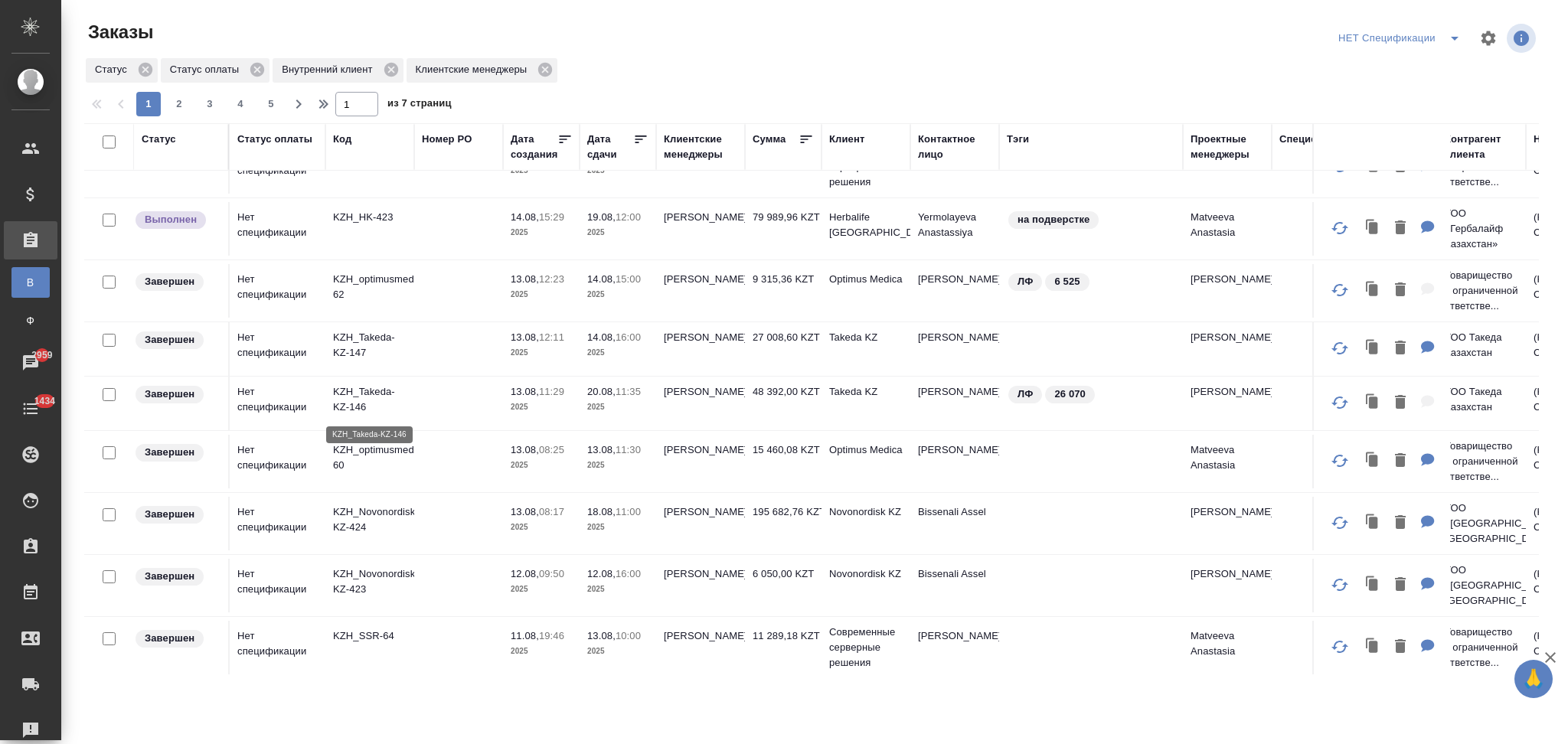
click at [382, 392] on p "KZH_Takeda-KZ-146" at bounding box center [369, 399] width 73 height 30
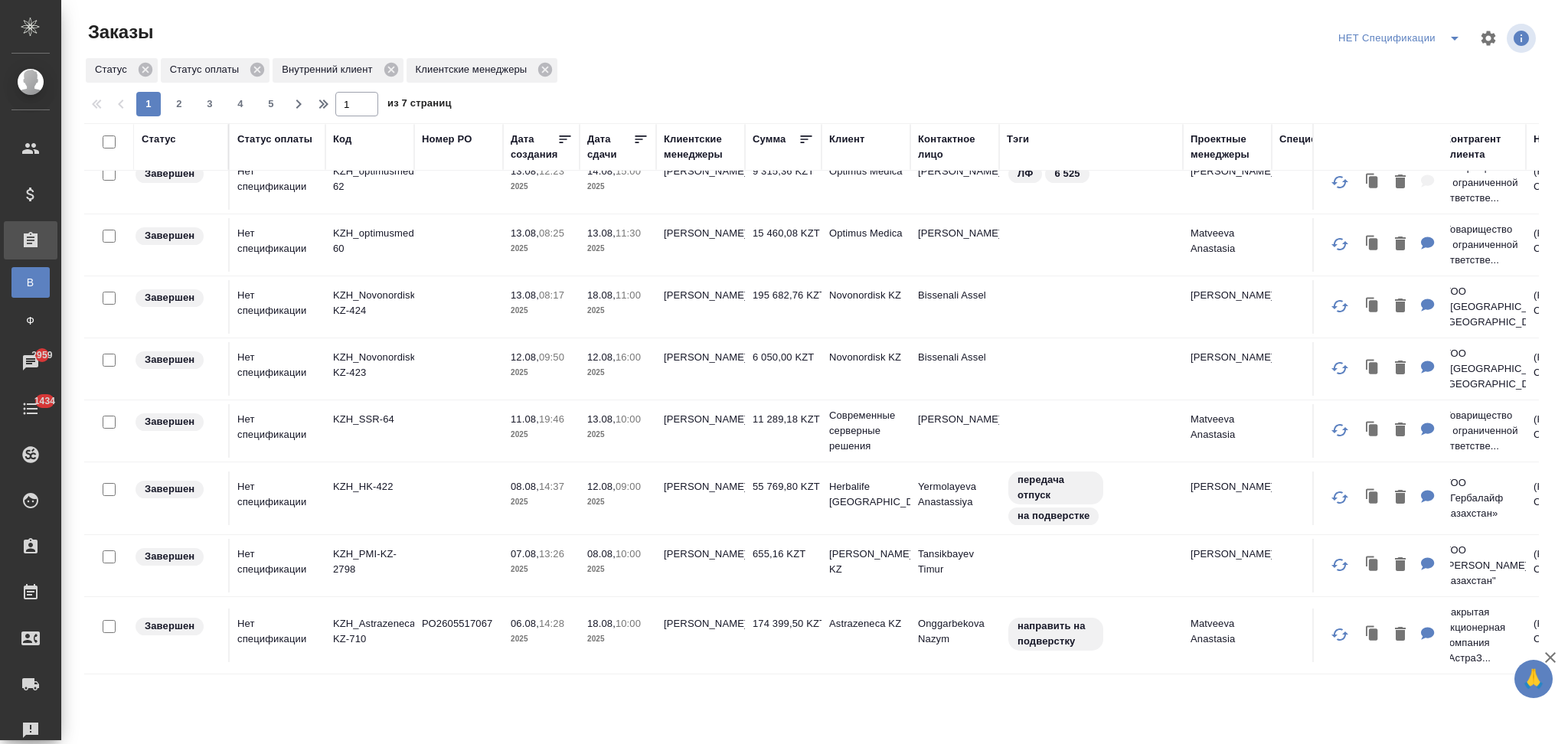
scroll to position [1091, 0]
click at [390, 616] on p "KZH_Astrazeneca-KZ-710" at bounding box center [369, 631] width 73 height 30
click at [182, 101] on span "2" at bounding box center [179, 105] width 24 height 16
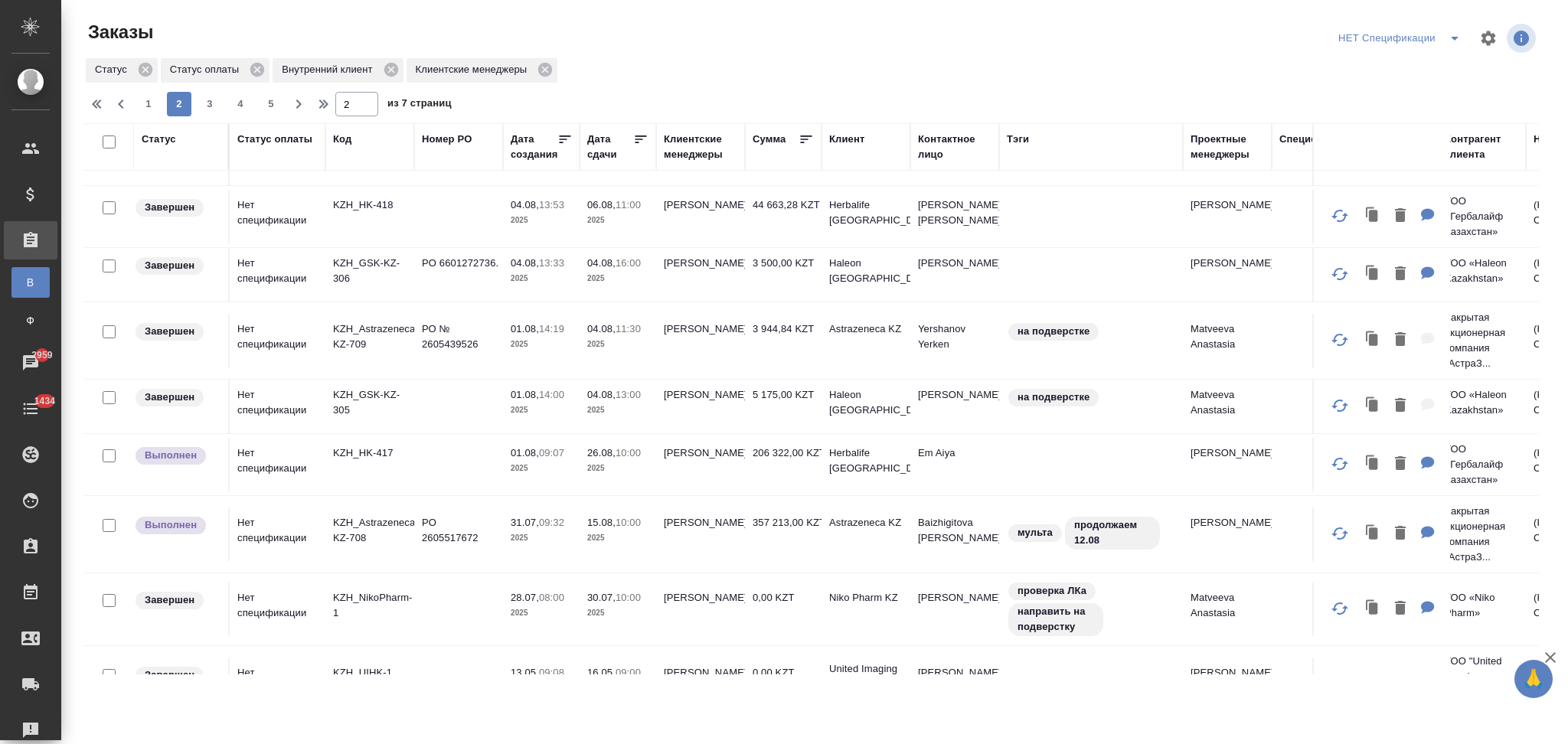
scroll to position [149, 0]
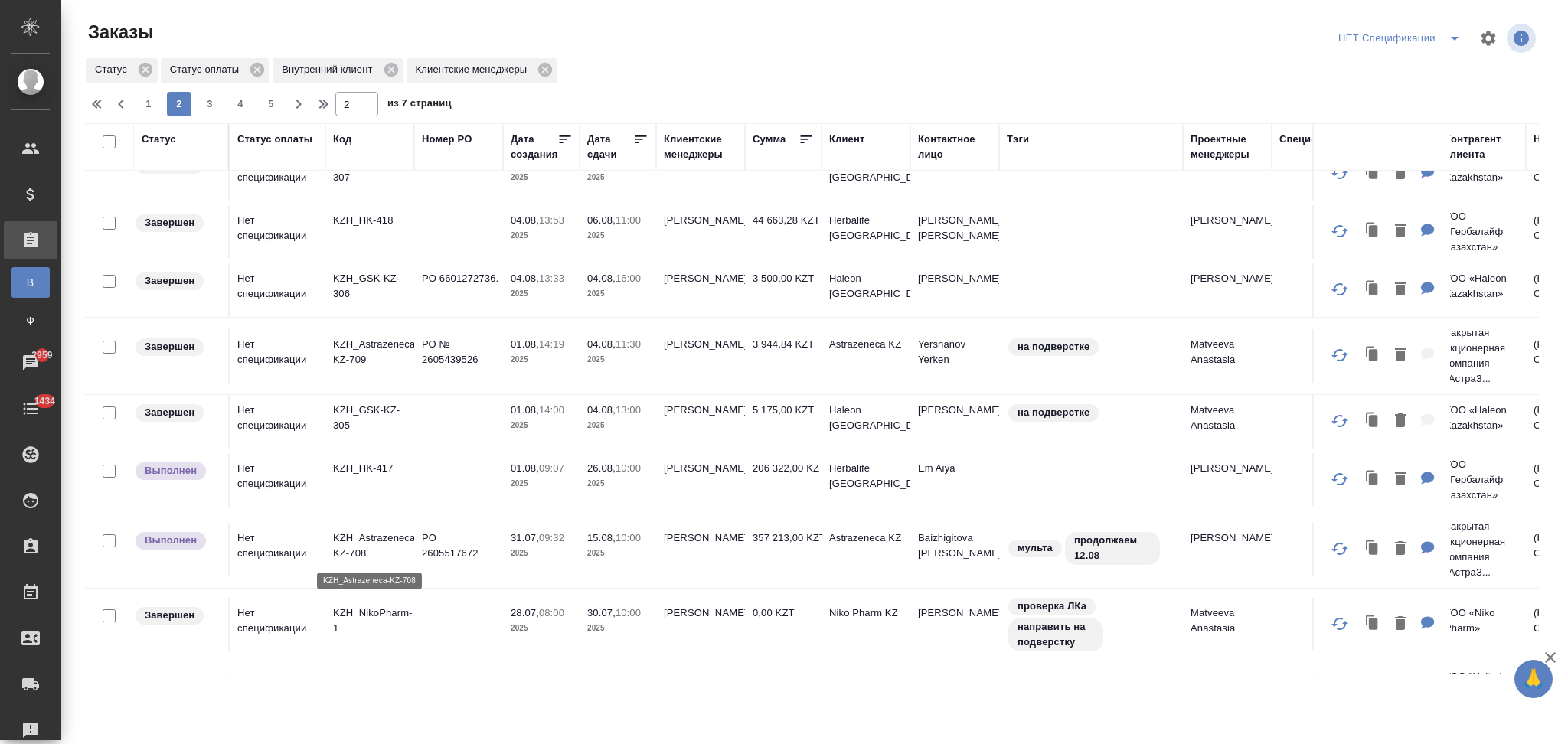
click at [392, 539] on p "KZH_Astrazeneca-KZ-708" at bounding box center [369, 545] width 73 height 30
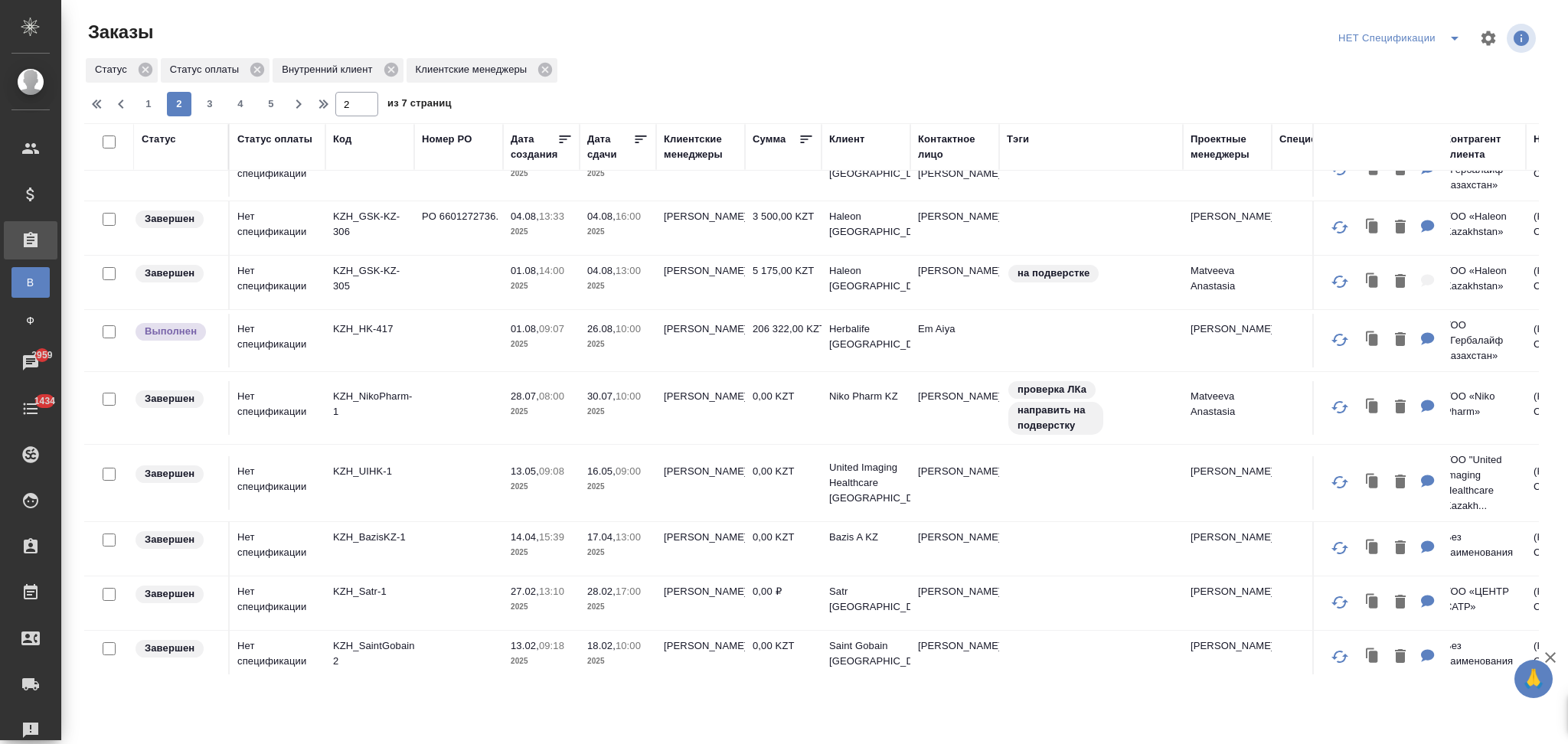
scroll to position [0, 0]
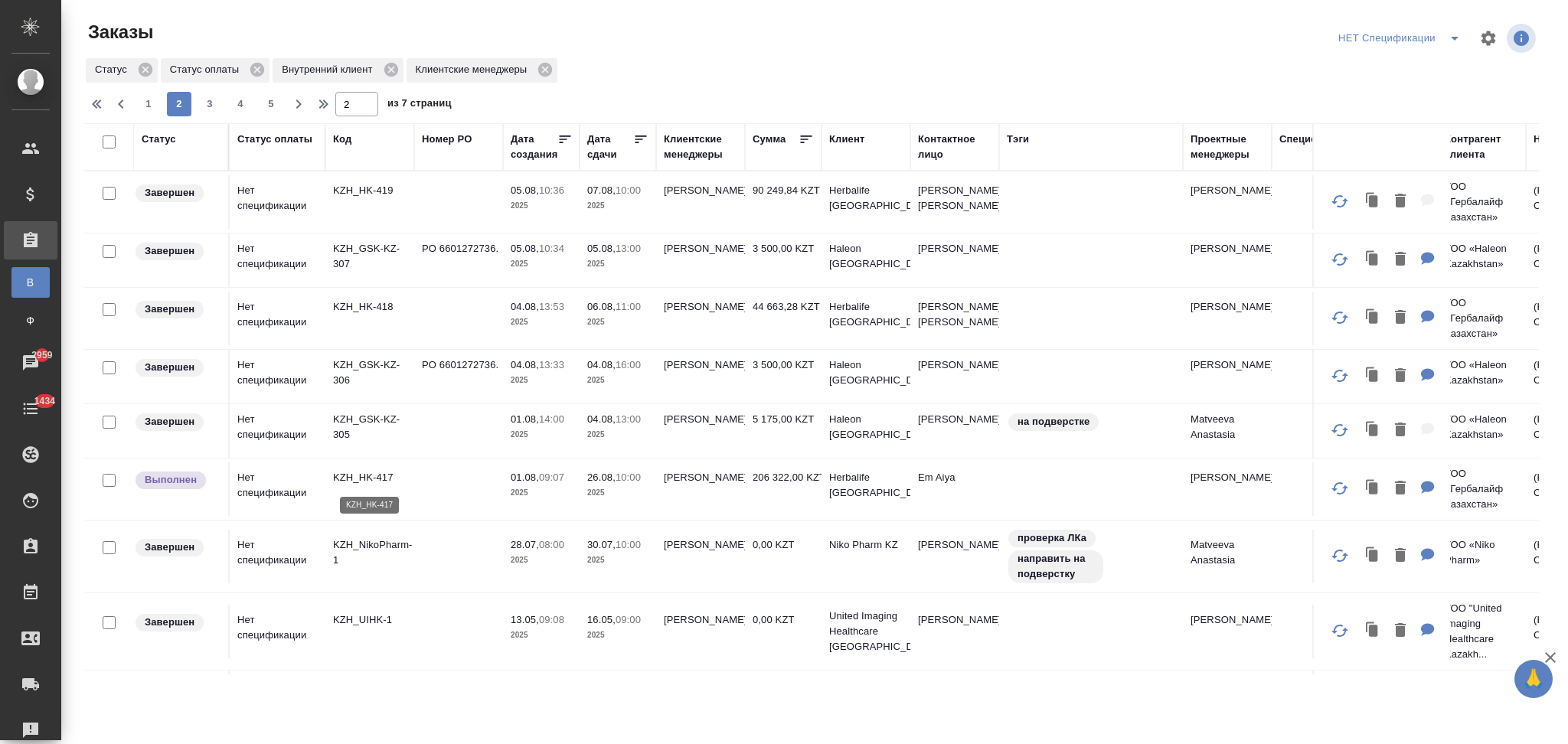
click at [366, 473] on p "KZH_HK-417" at bounding box center [369, 478] width 73 height 16
click at [370, 361] on p "KZH_GSK-KZ-306" at bounding box center [369, 372] width 73 height 30
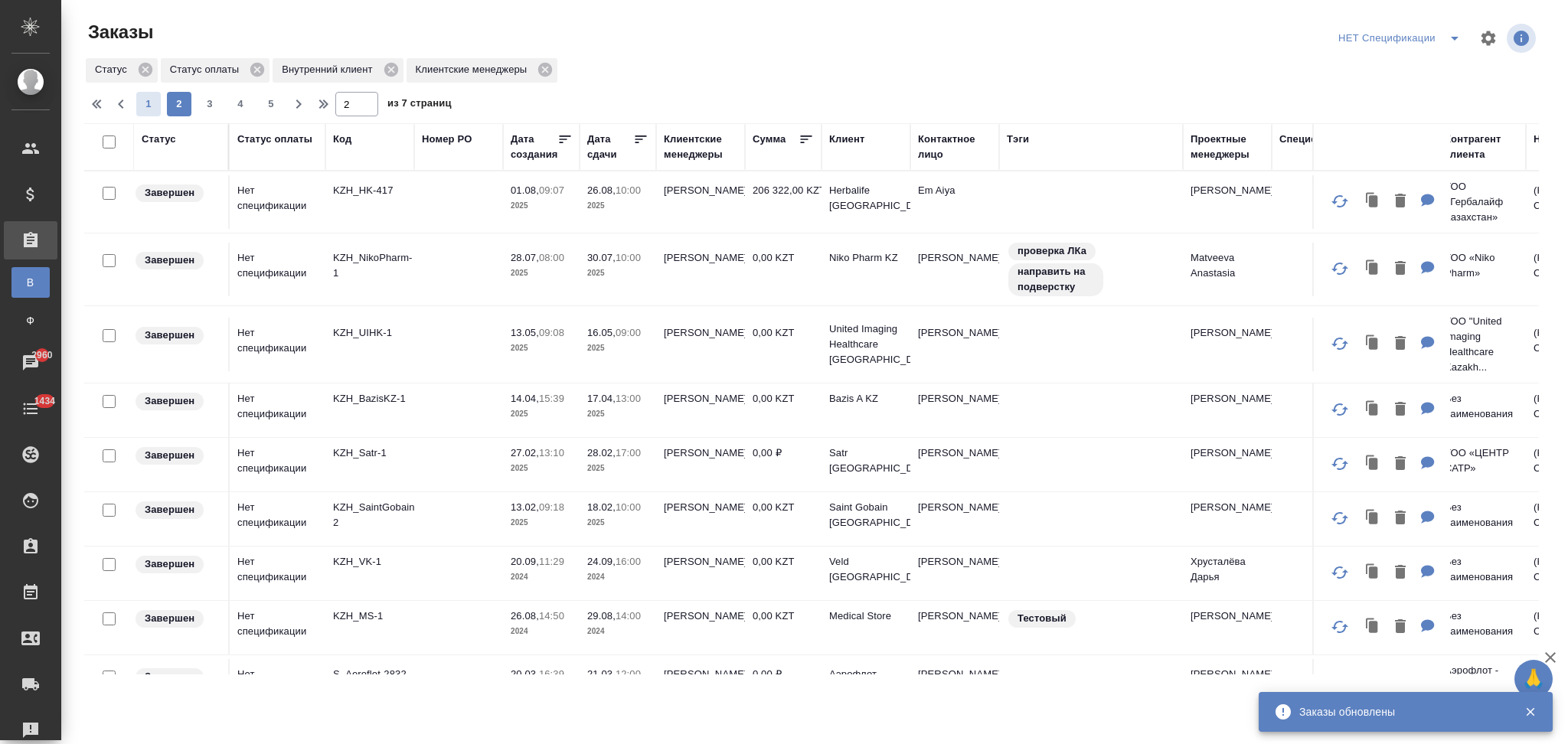
click at [147, 100] on span "1" at bounding box center [149, 105] width 24 height 16
type input "1"
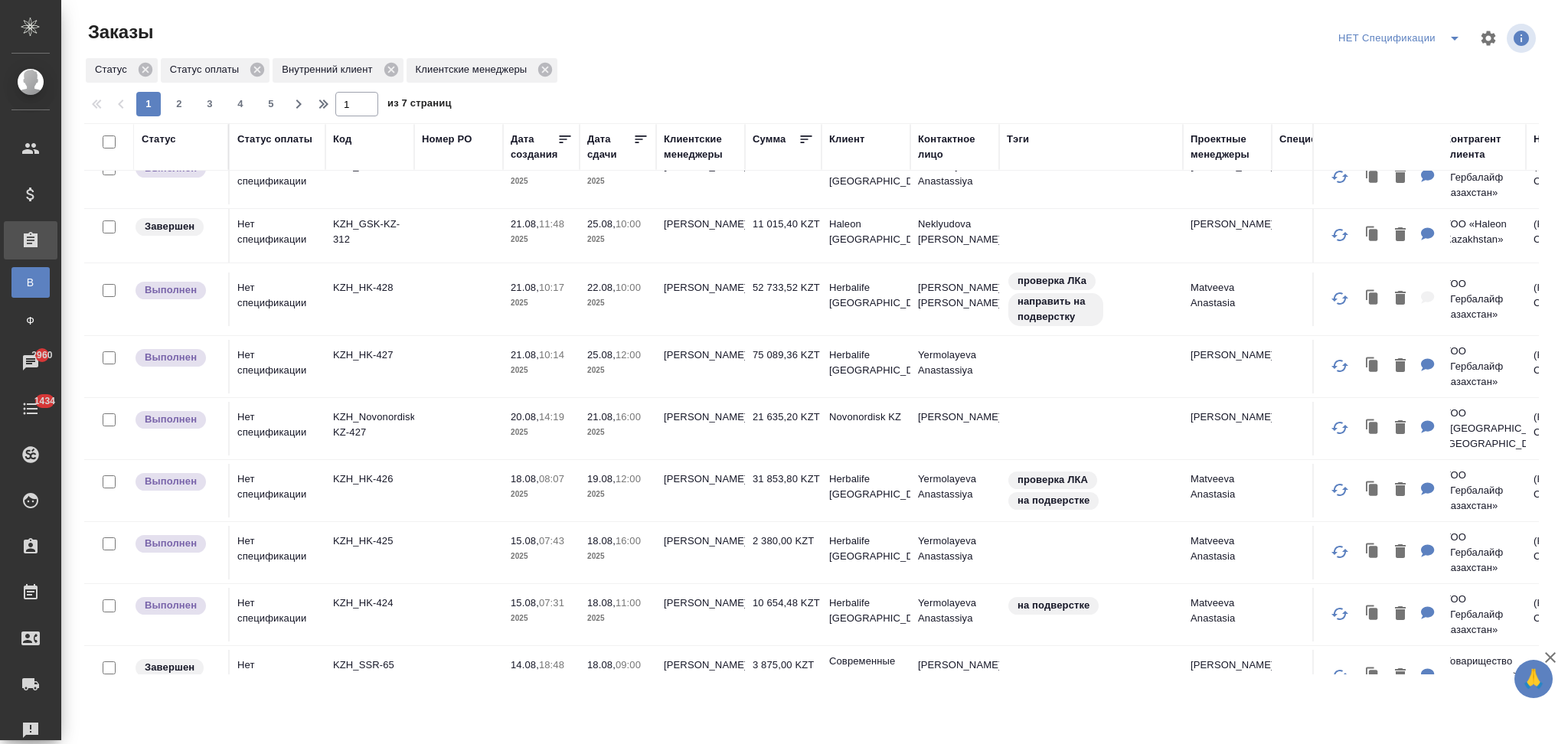
scroll to position [408, 0]
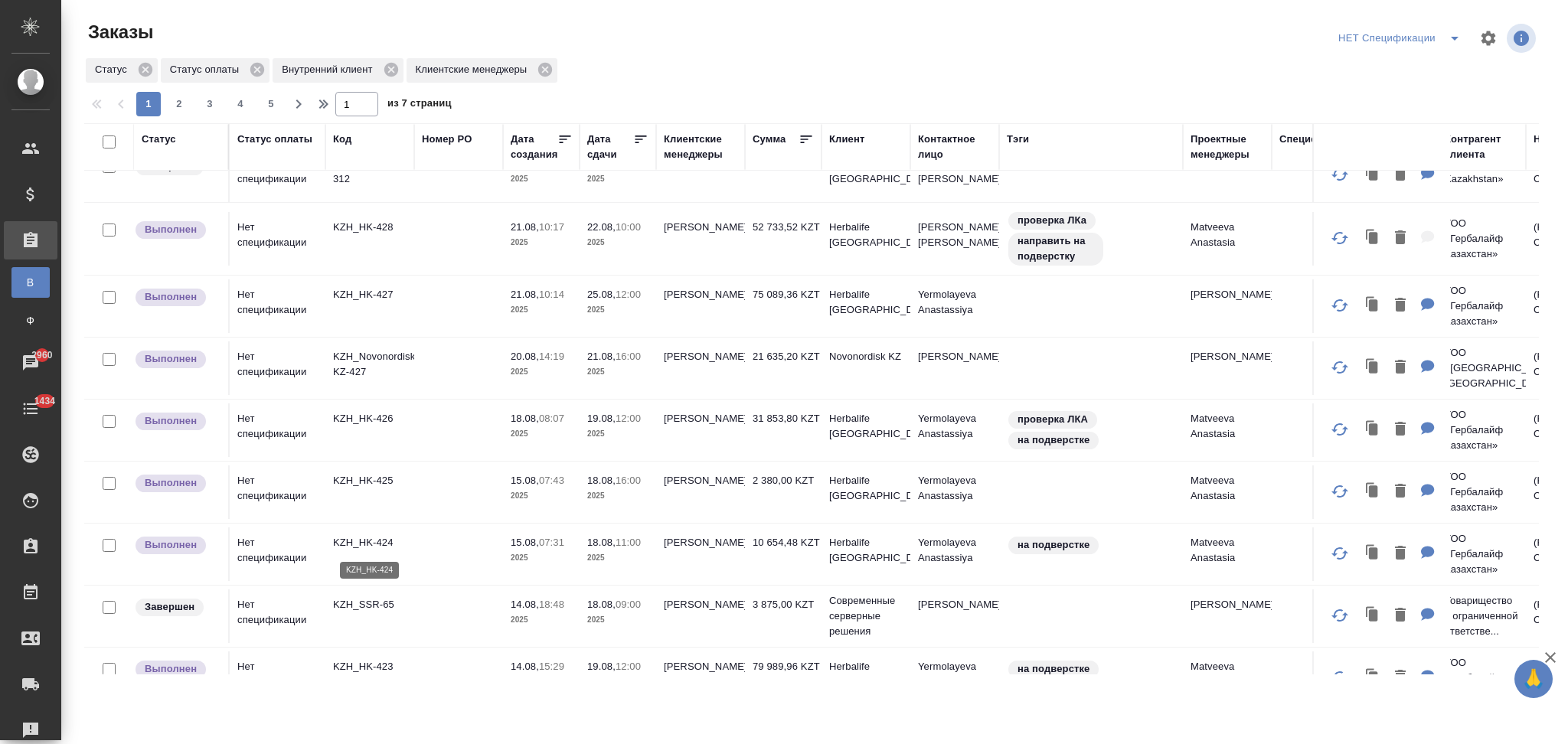
click at [359, 545] on p "KZH_HK-424" at bounding box center [369, 543] width 73 height 16
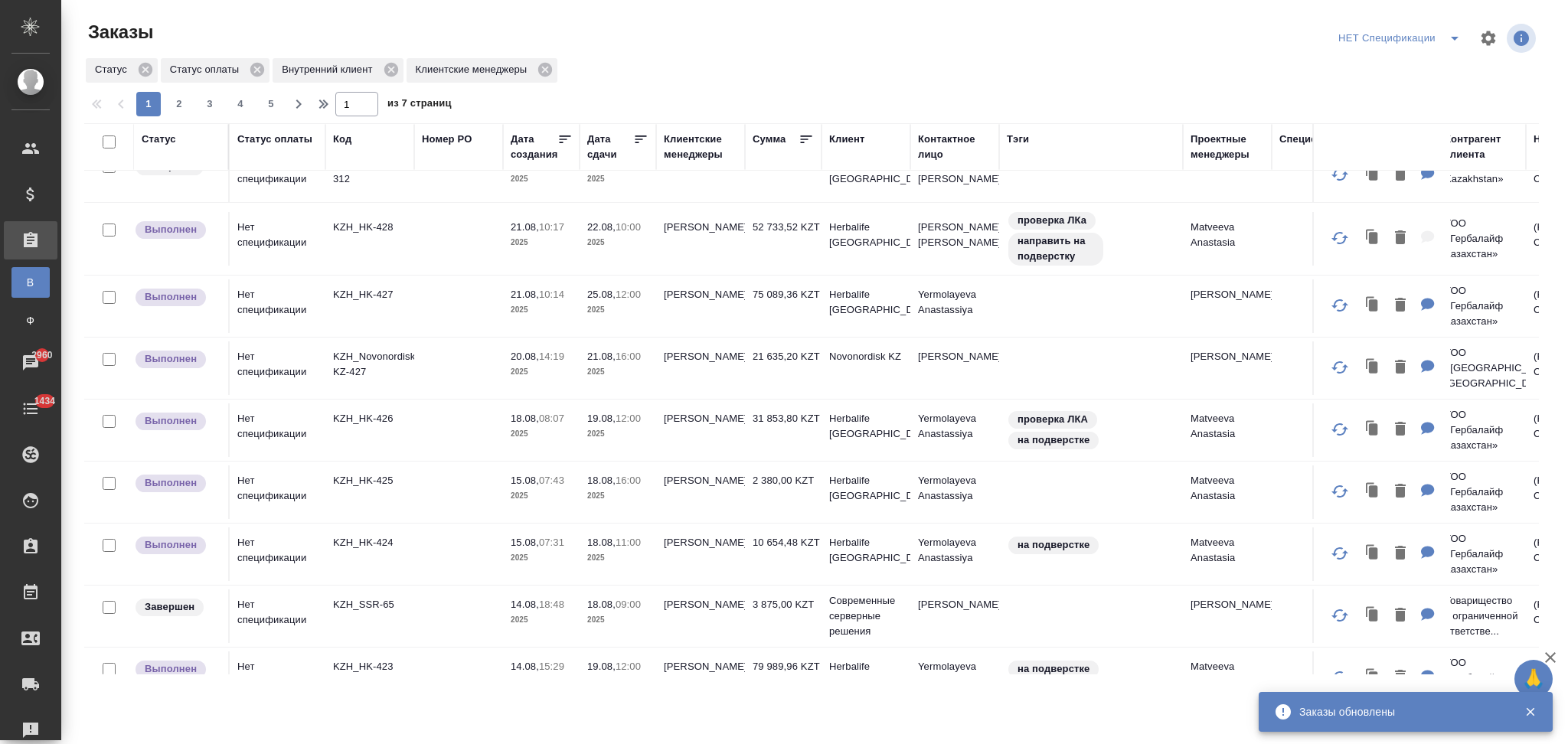
click at [369, 478] on p "KZH_HK-425" at bounding box center [369, 480] width 73 height 16
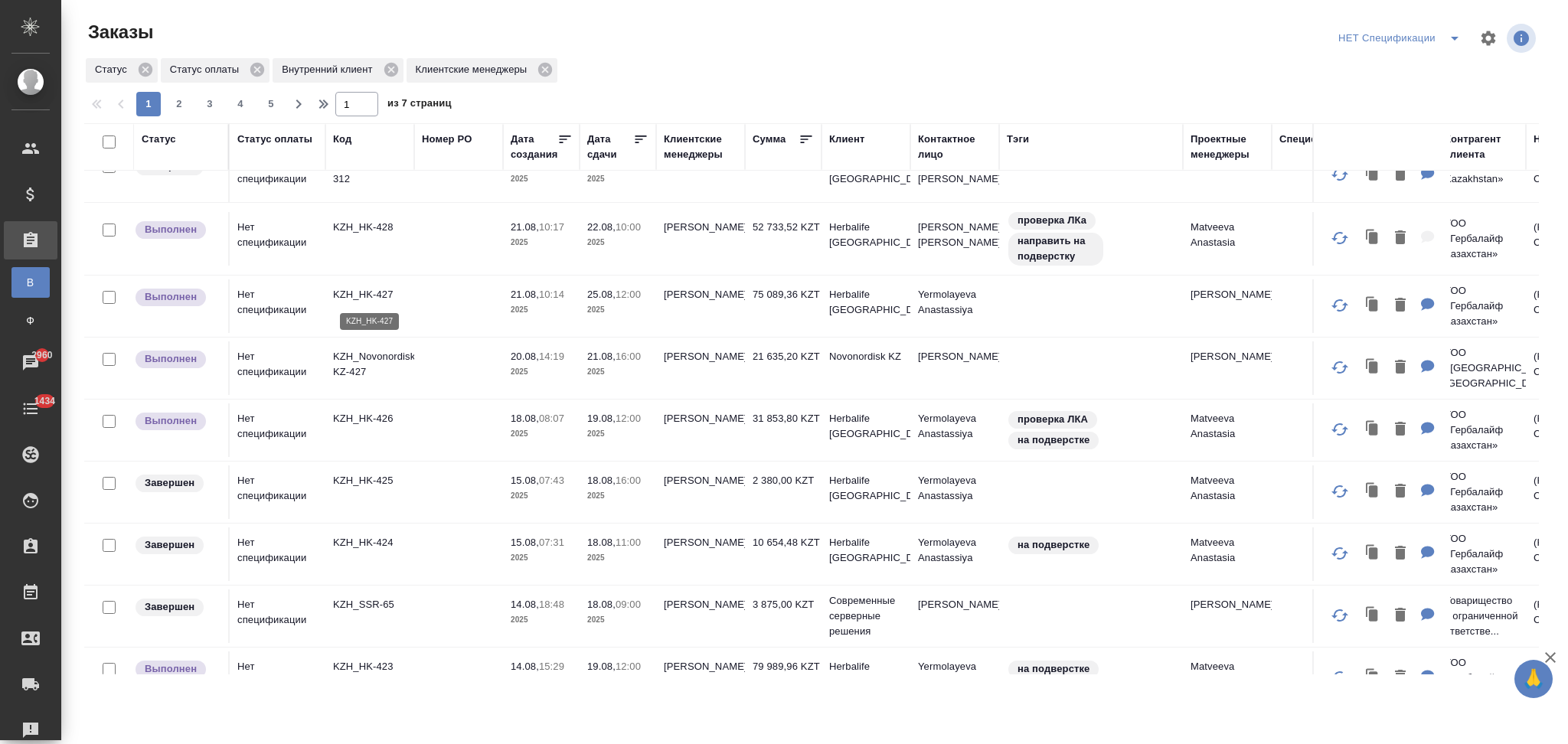
click at [371, 289] on p "KZH_HK-427" at bounding box center [369, 295] width 73 height 16
click at [361, 415] on p "KZH_HK-426" at bounding box center [369, 419] width 73 height 16
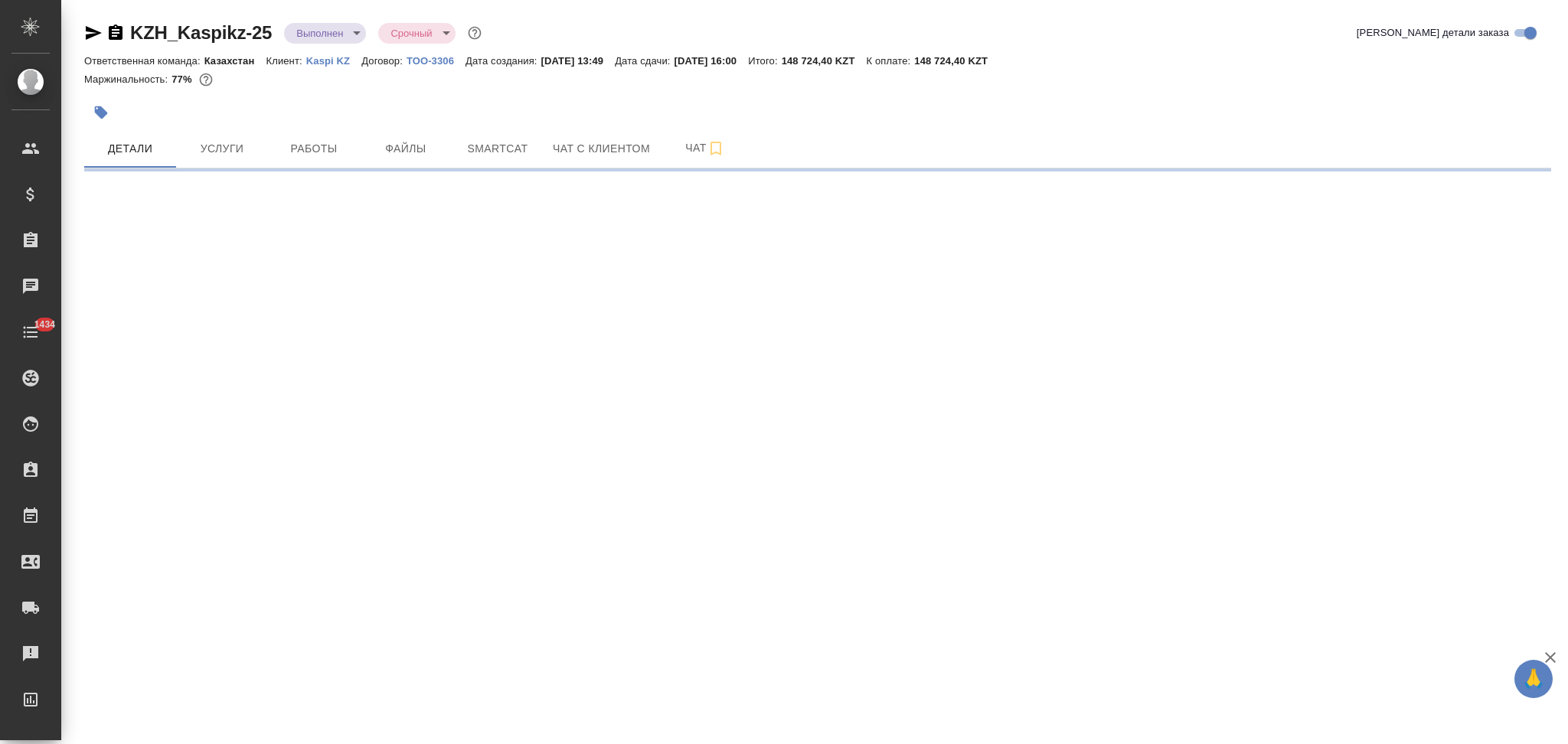
select select "RU"
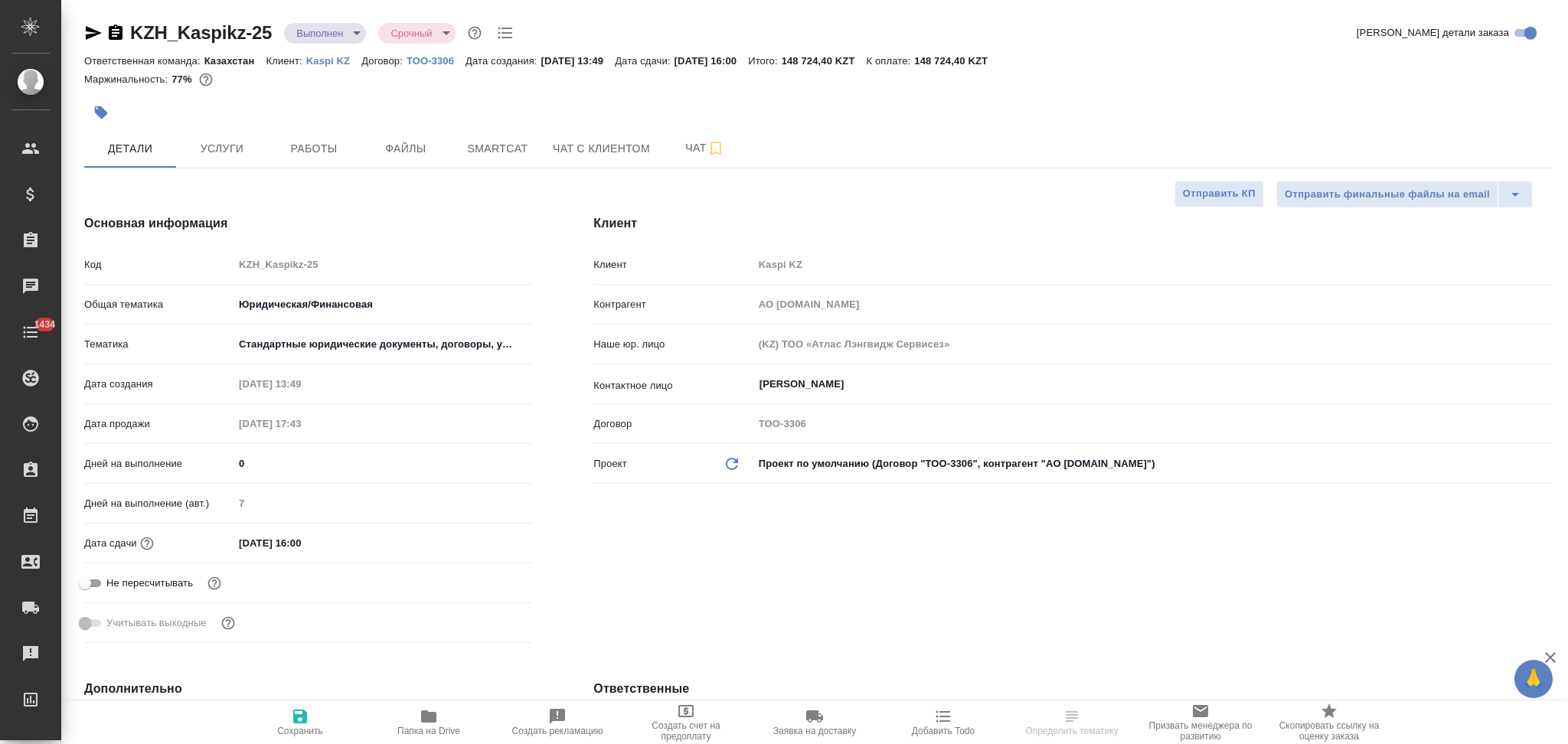
type textarea "x"
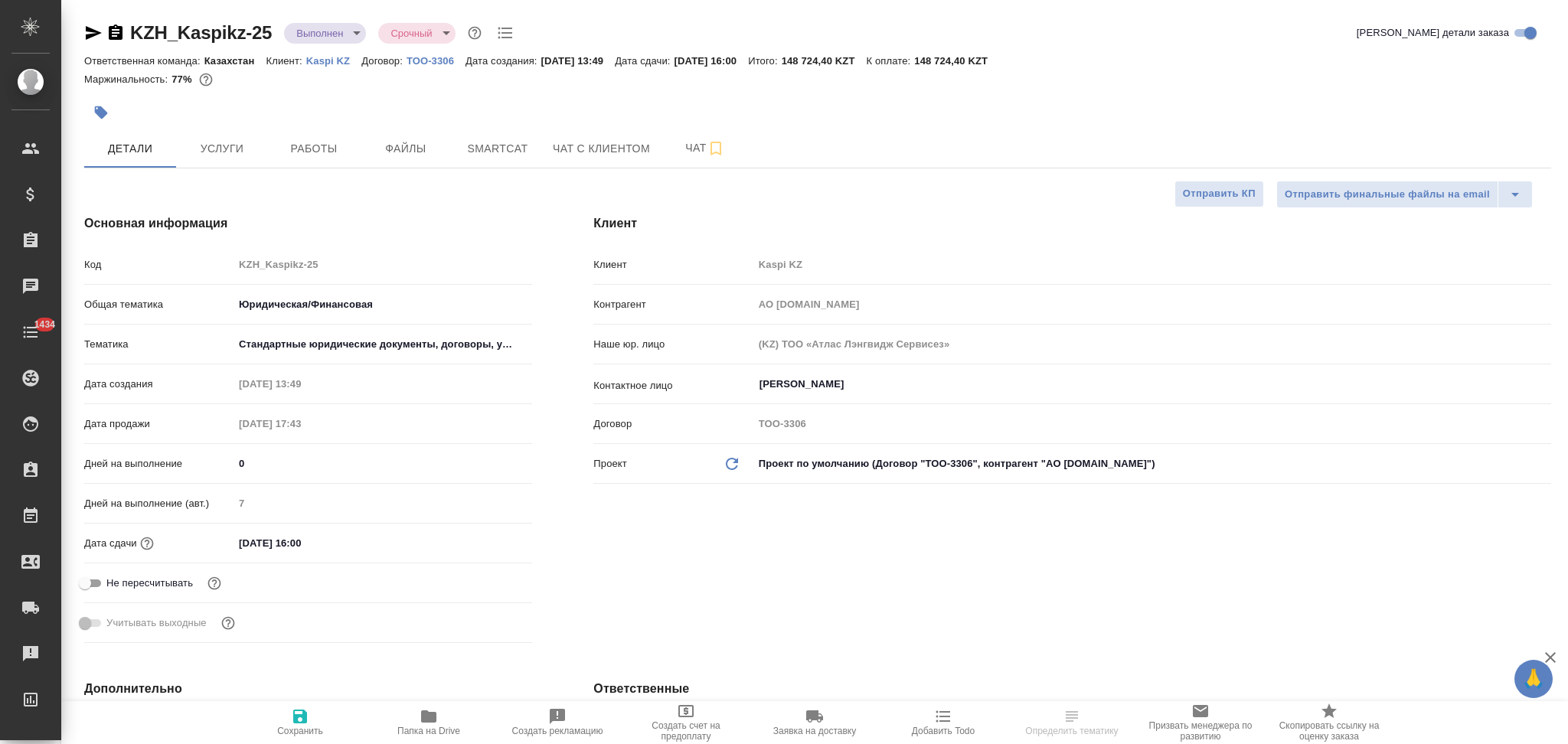
type textarea "x"
click at [324, 59] on p "Kaspi KZ" at bounding box center [334, 60] width 55 height 11
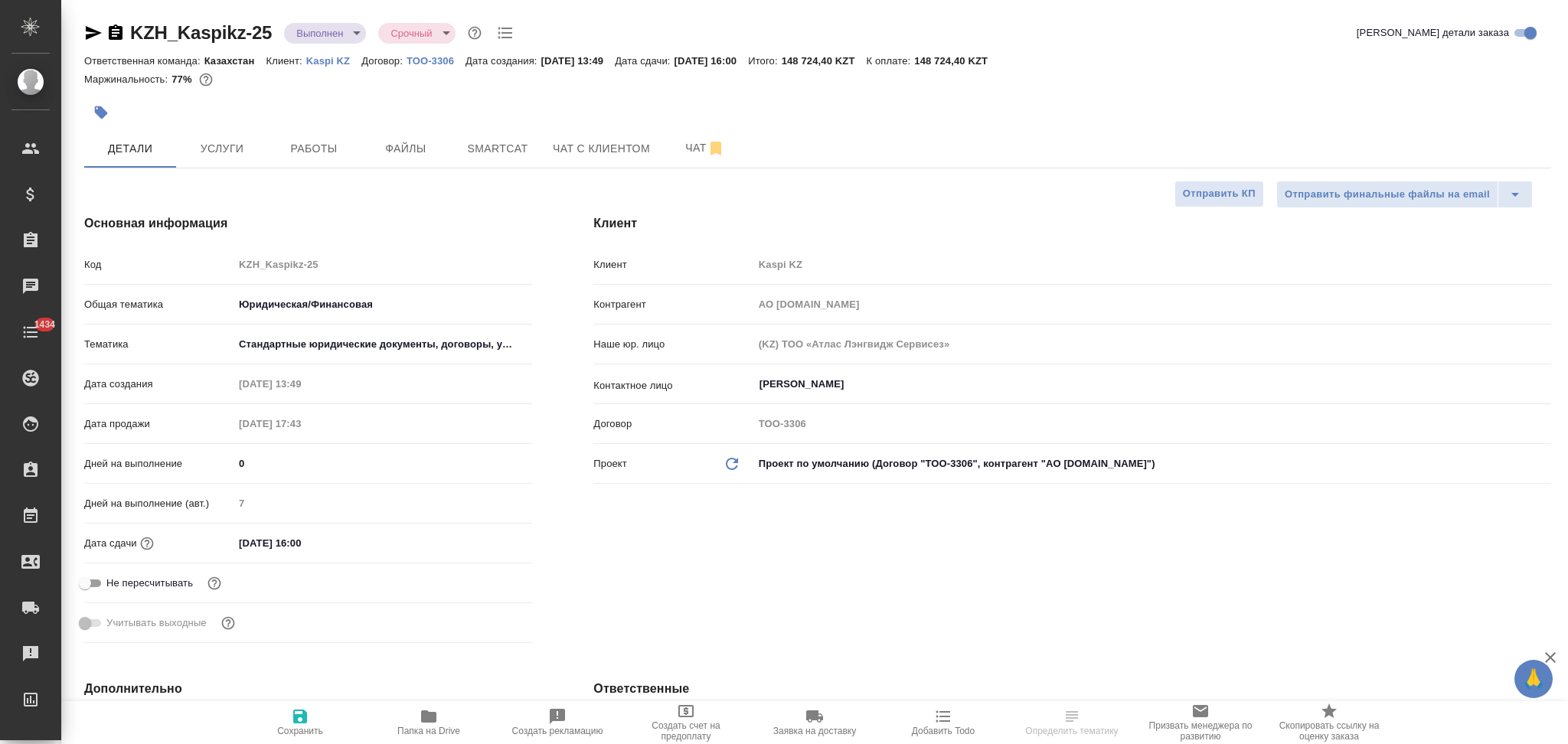
type textarea "x"
select select "RU"
type textarea "x"
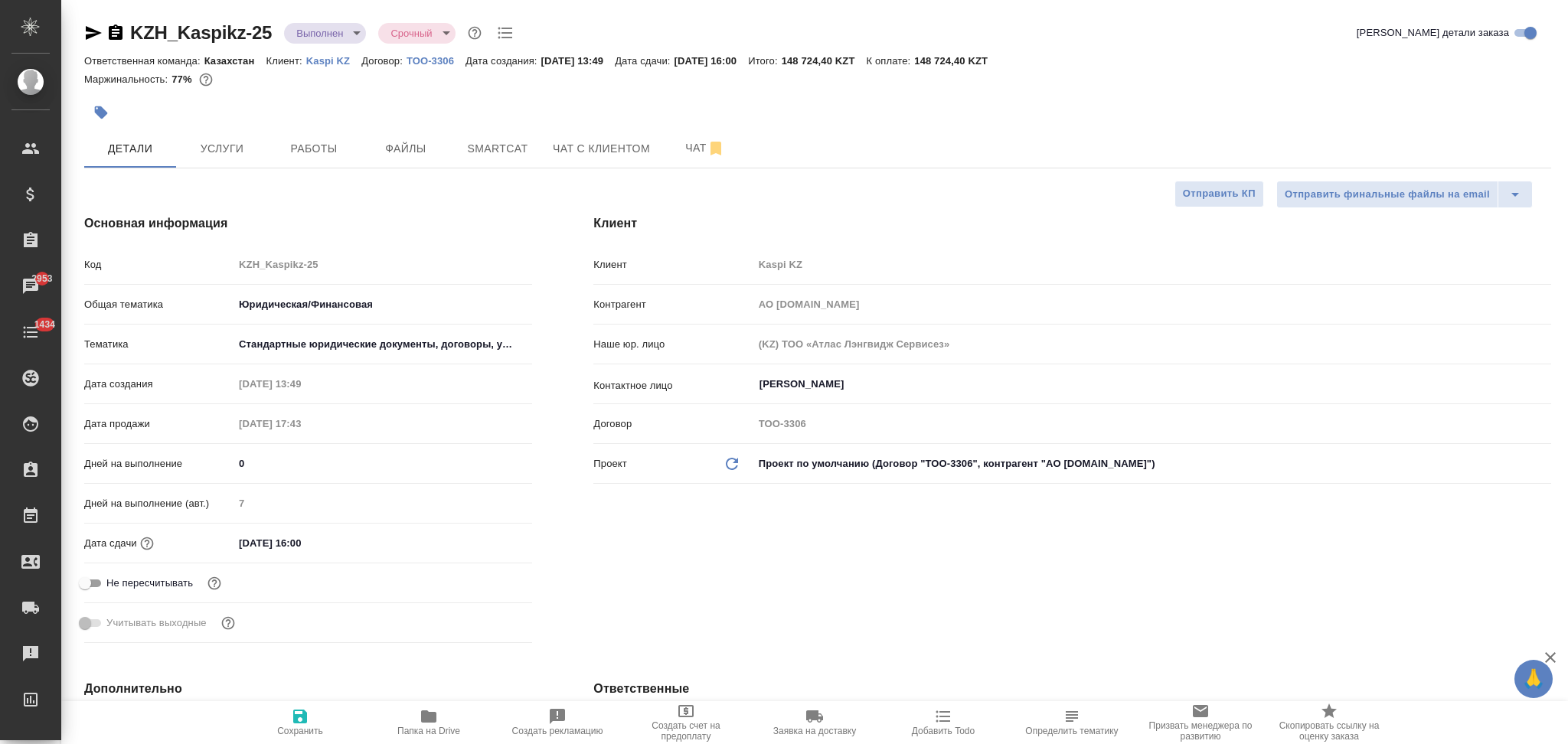
type textarea "x"
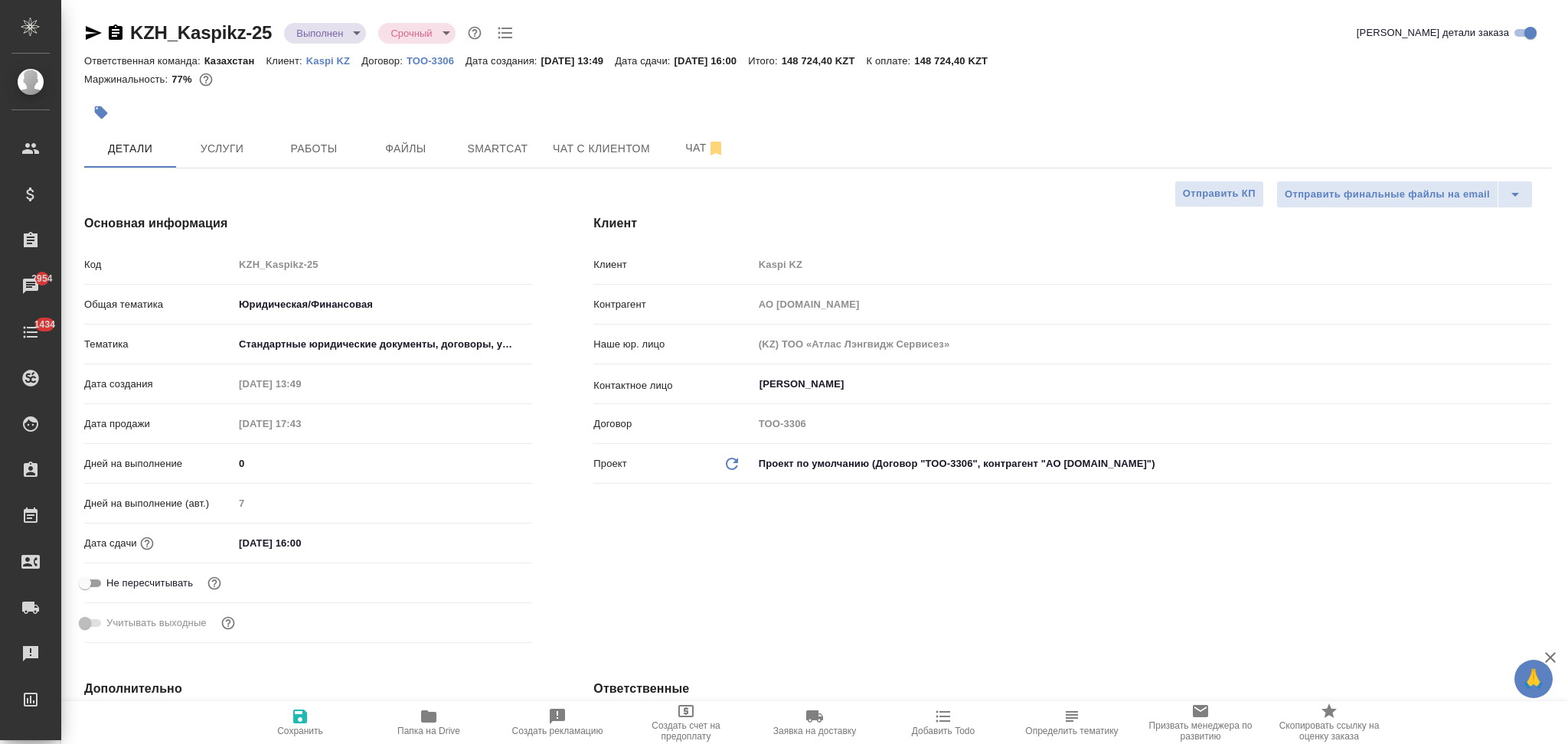
click at [739, 281] on div "Клиент Kaspi KZ" at bounding box center [1073, 271] width 958 height 40
click at [211, 148] on span "Услуги" at bounding box center [221, 149] width 73 height 19
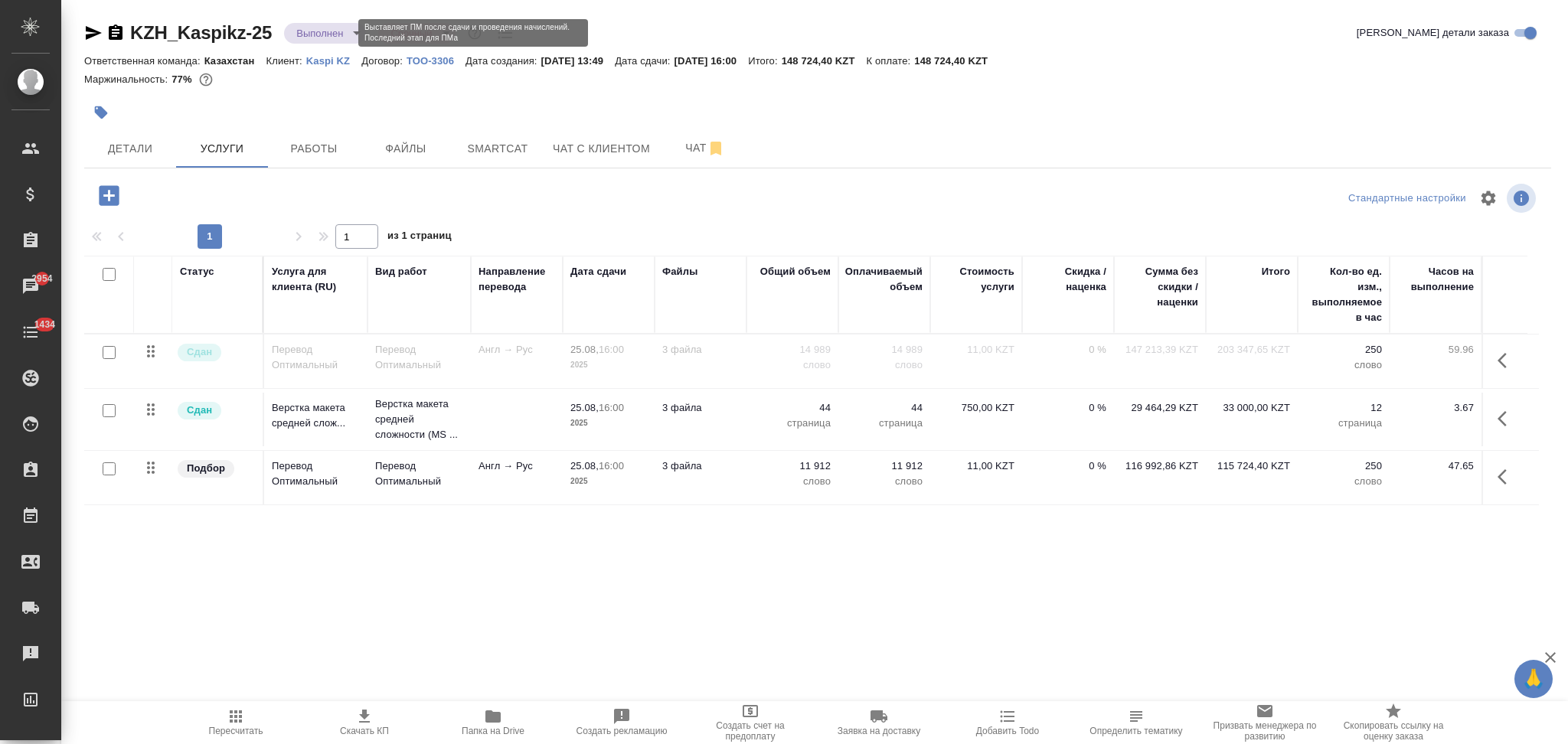
click at [314, 31] on body "🙏 .cls-1 fill:#fff; AWATERA Aslanukova Sati Клиенты Спецификации Заказы 2954 Ча…" at bounding box center [784, 372] width 1568 height 744
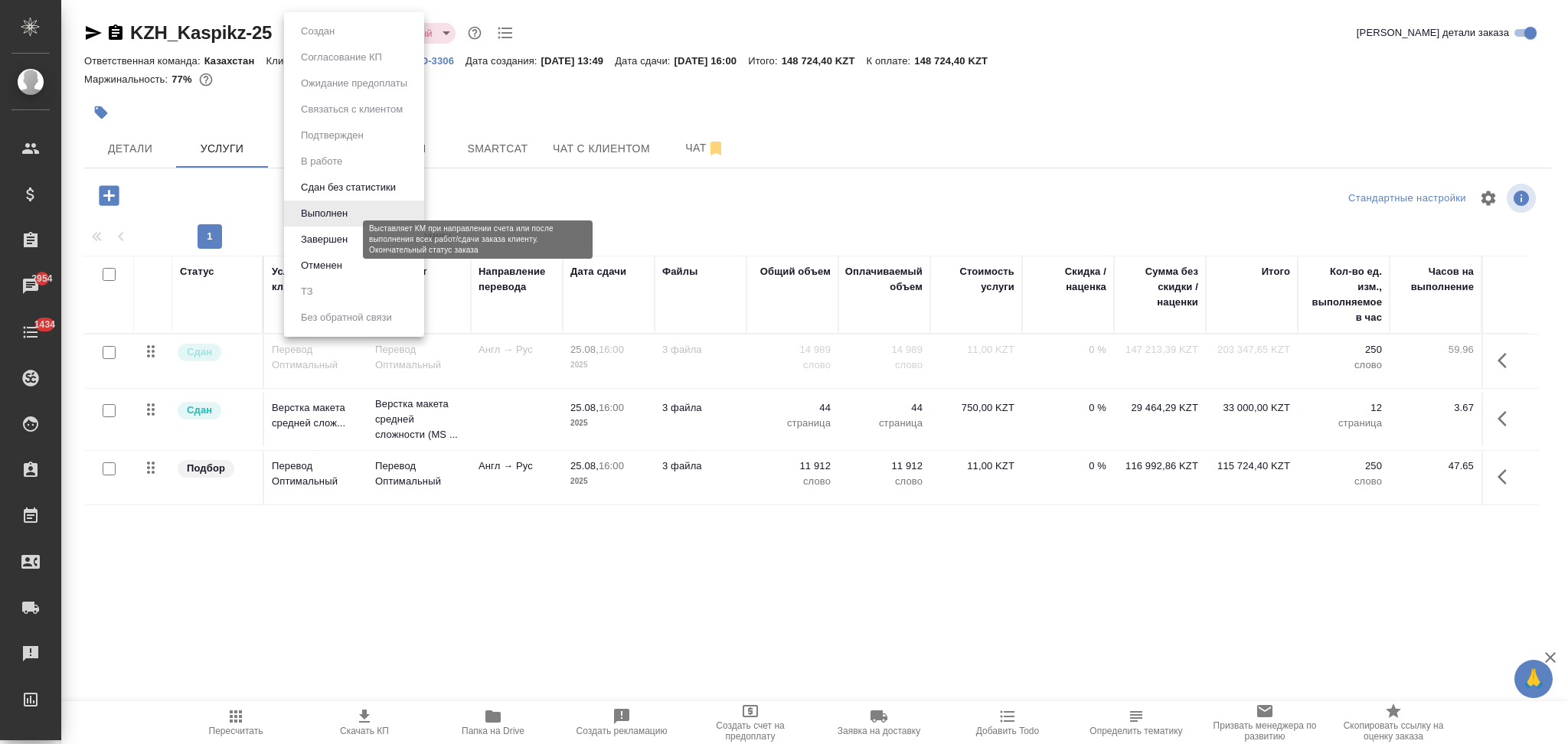
click at [318, 239] on button "Завершен" at bounding box center [324, 239] width 56 height 16
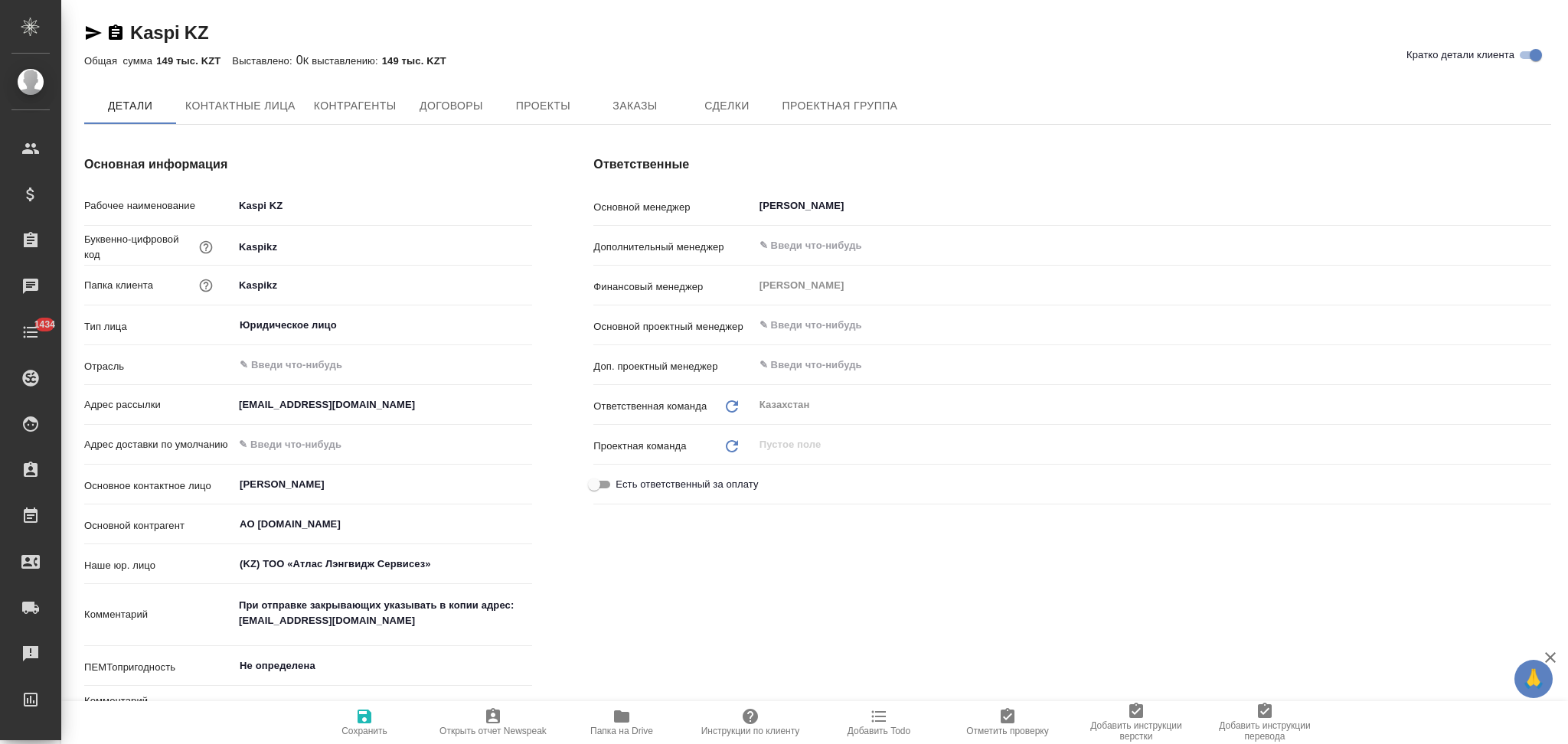
type textarea "x"
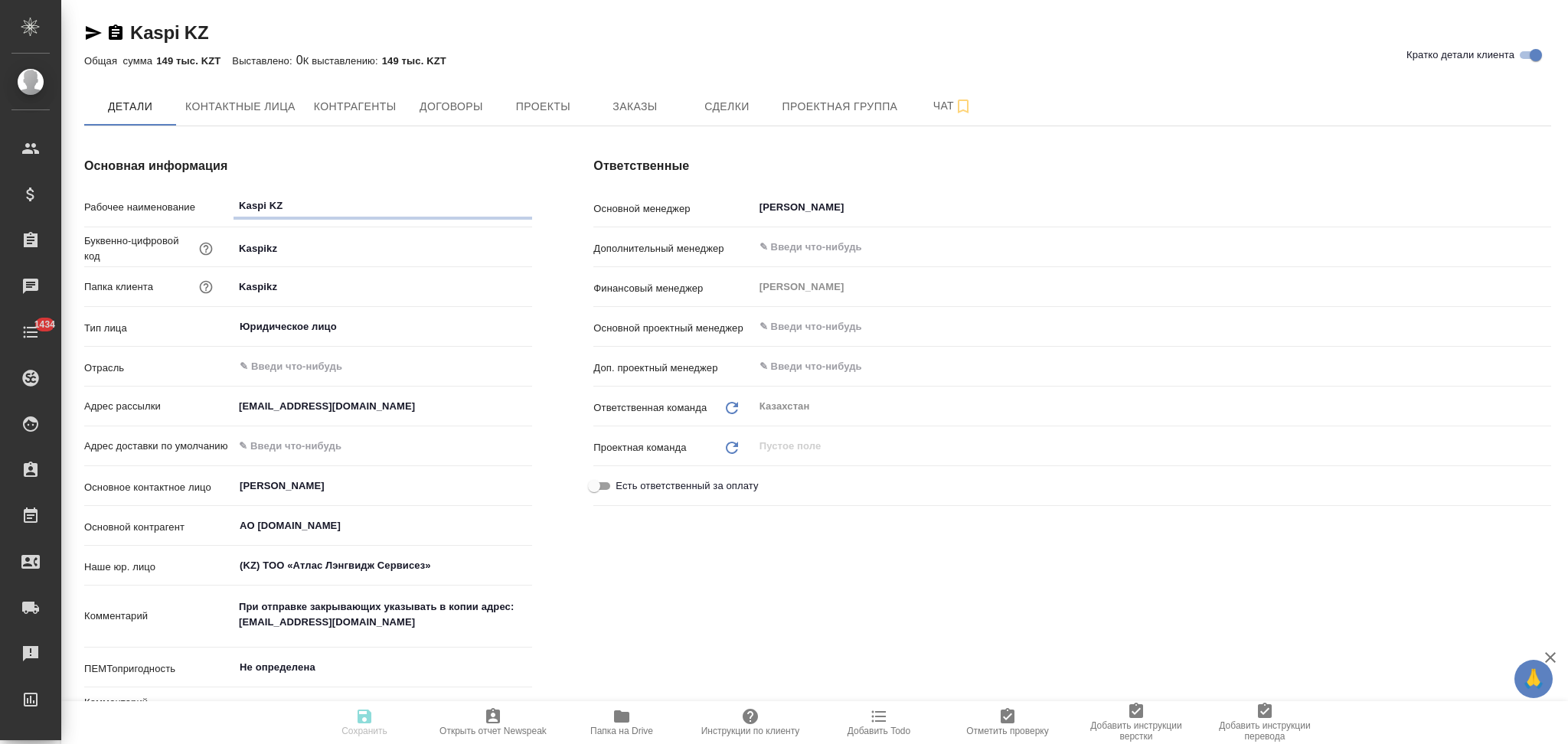
type textarea "x"
click at [631, 112] on span "Заказы" at bounding box center [634, 106] width 73 height 19
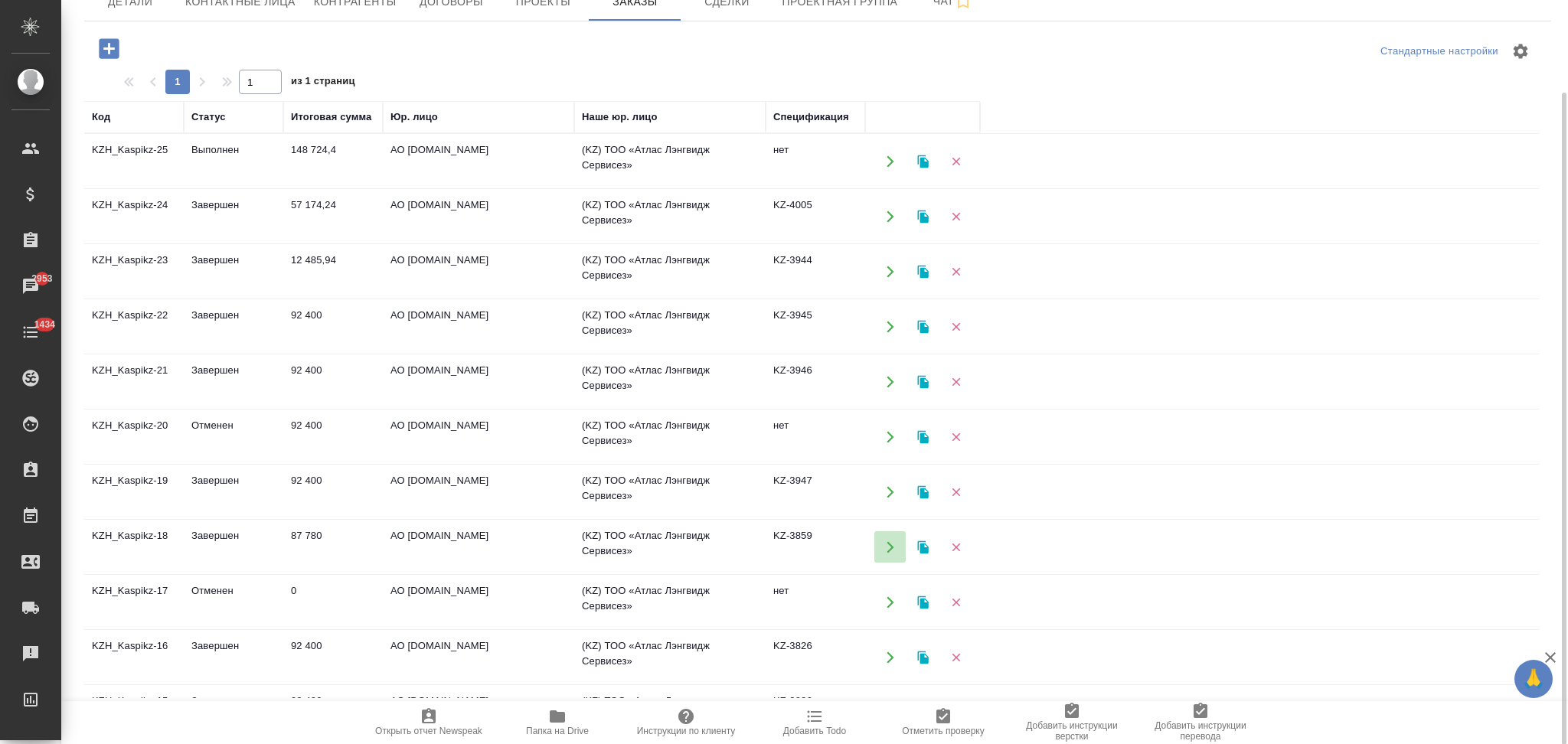
click at [884, 546] on icon "button" at bounding box center [890, 547] width 14 height 14
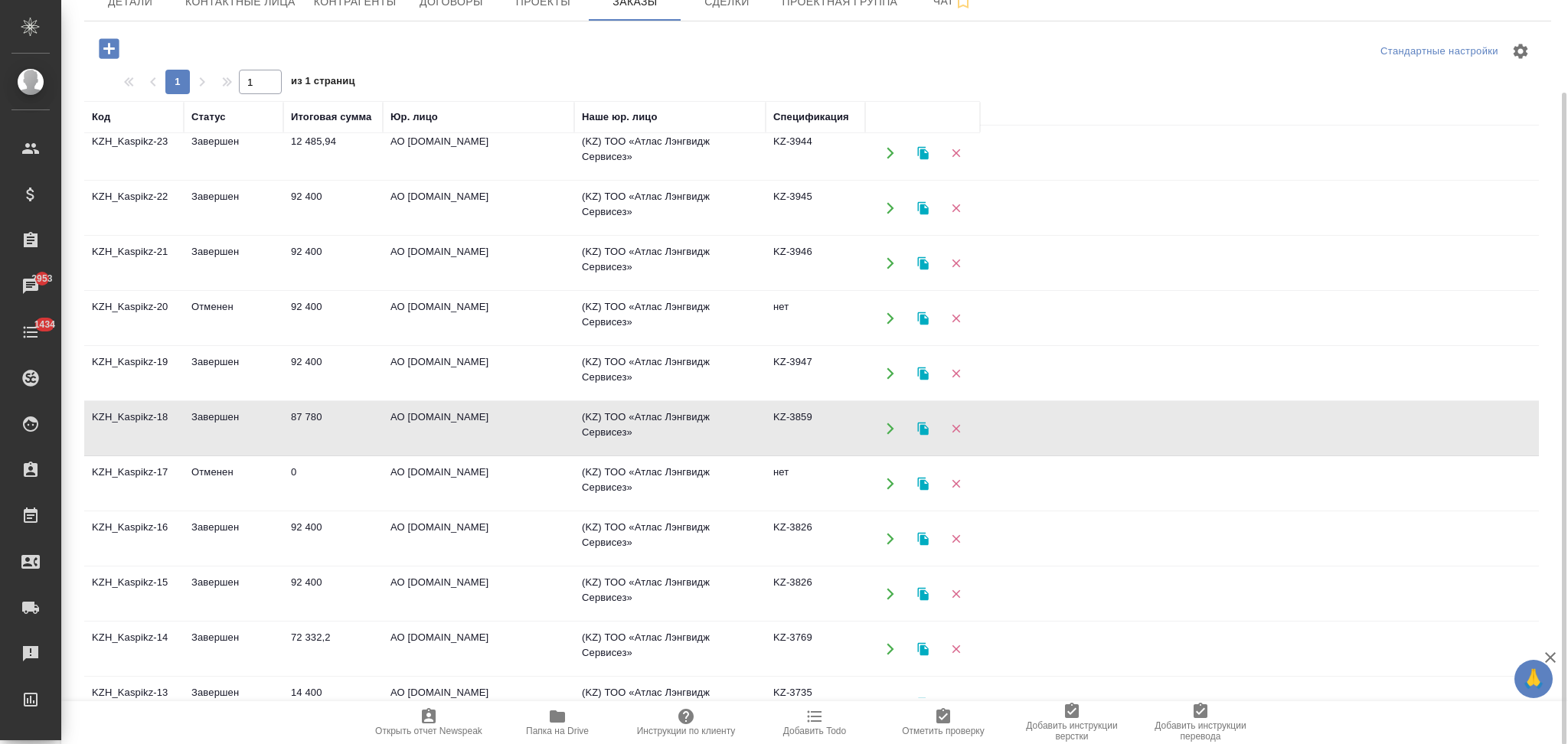
scroll to position [306, 0]
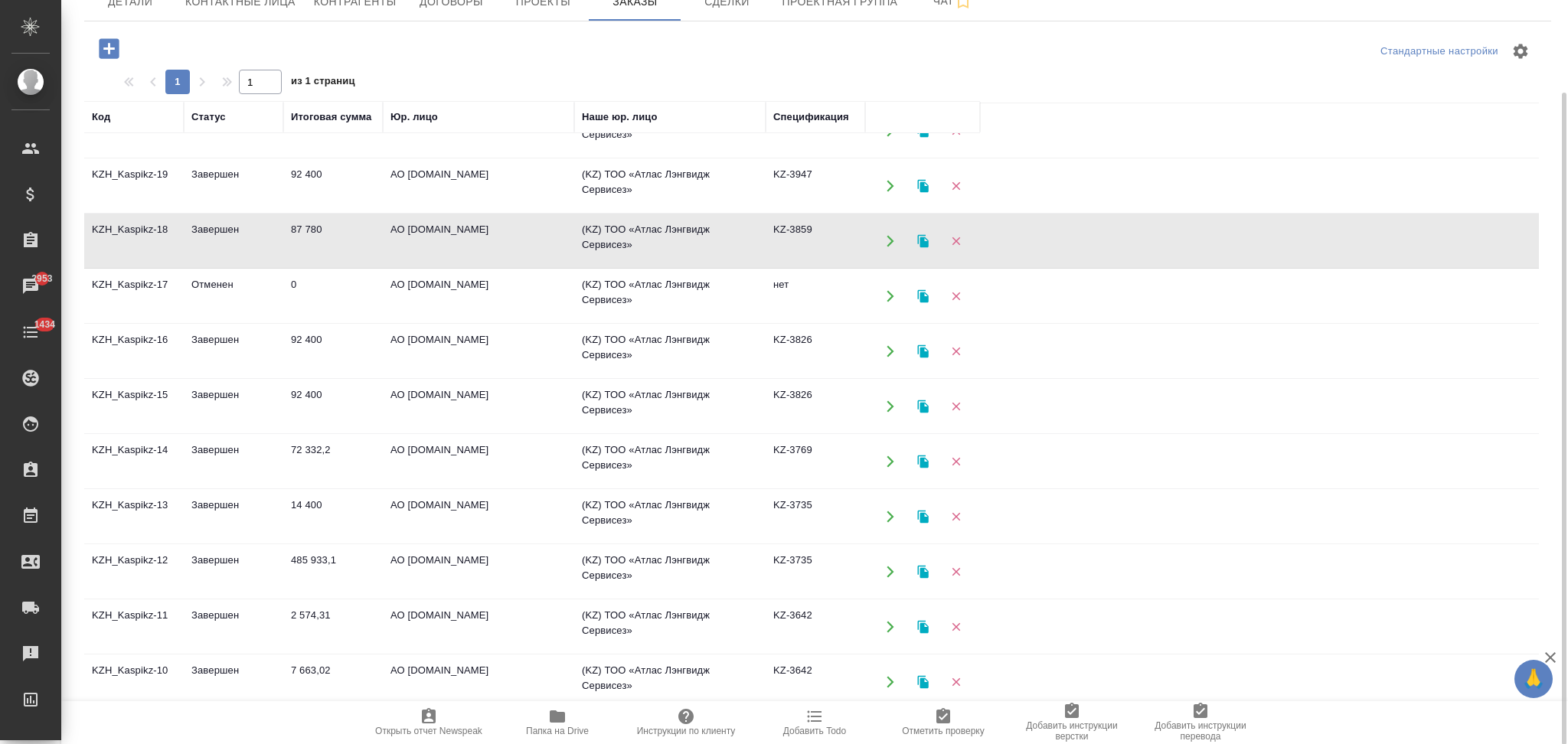
click at [889, 456] on icon "button" at bounding box center [890, 461] width 7 height 11
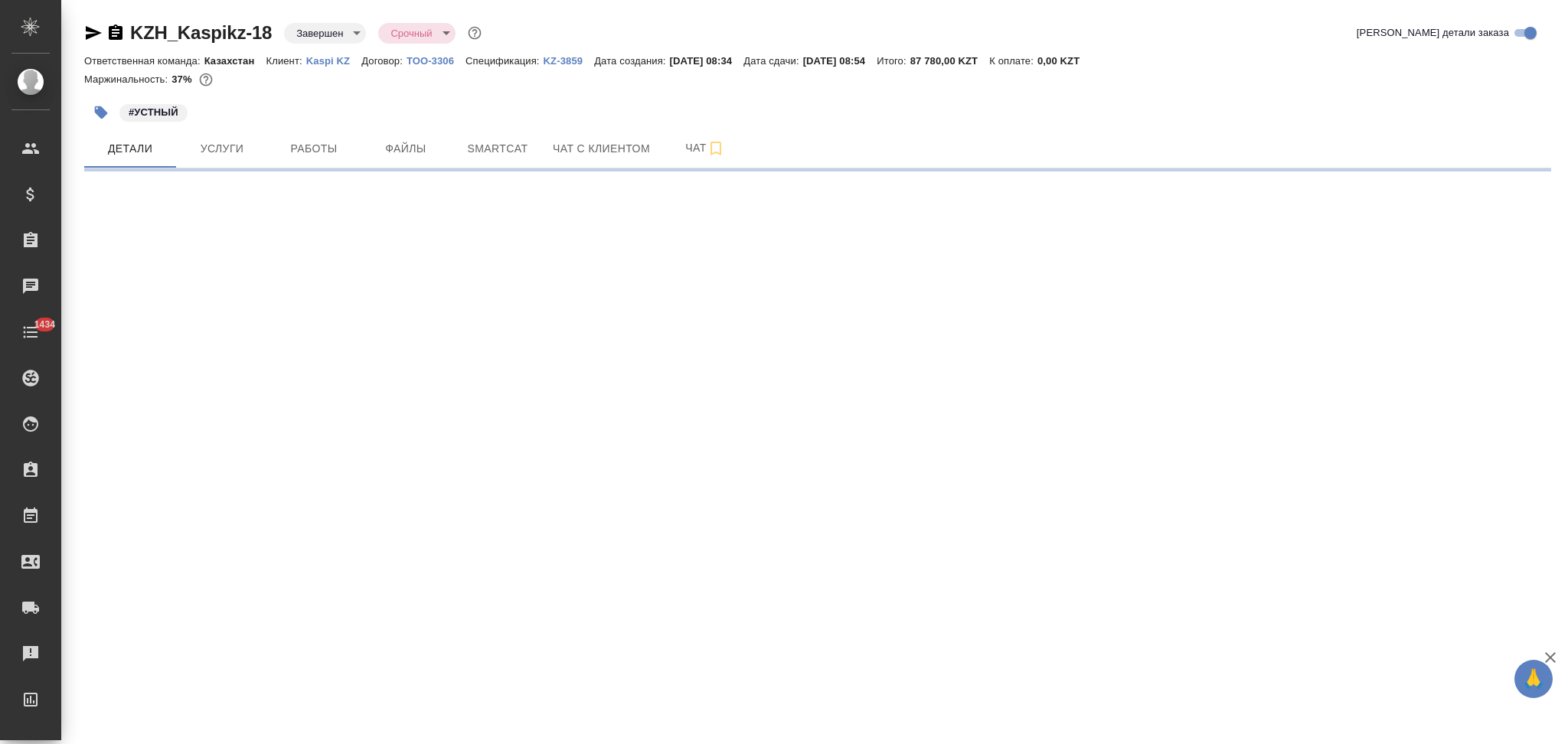
select select "RU"
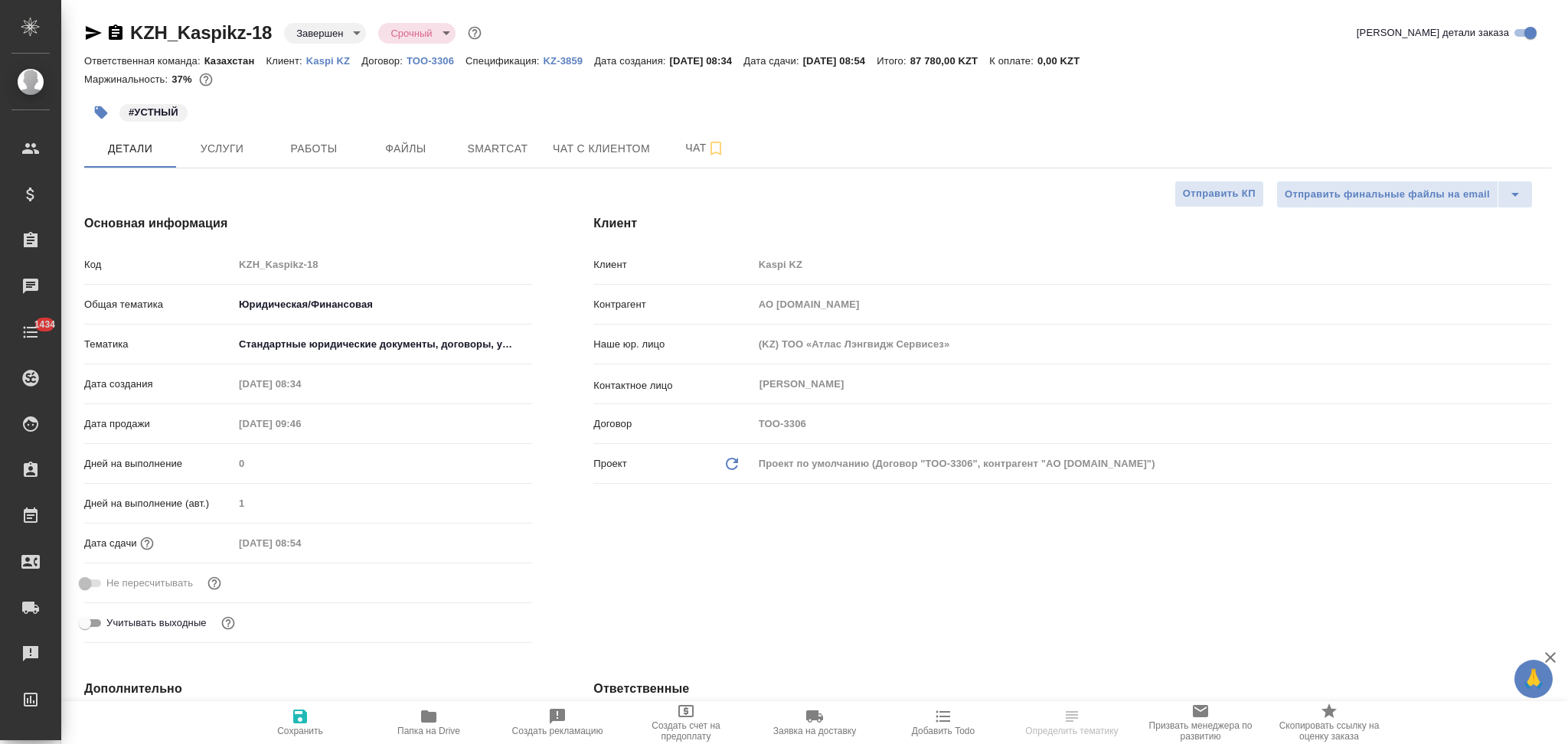
type textarea "x"
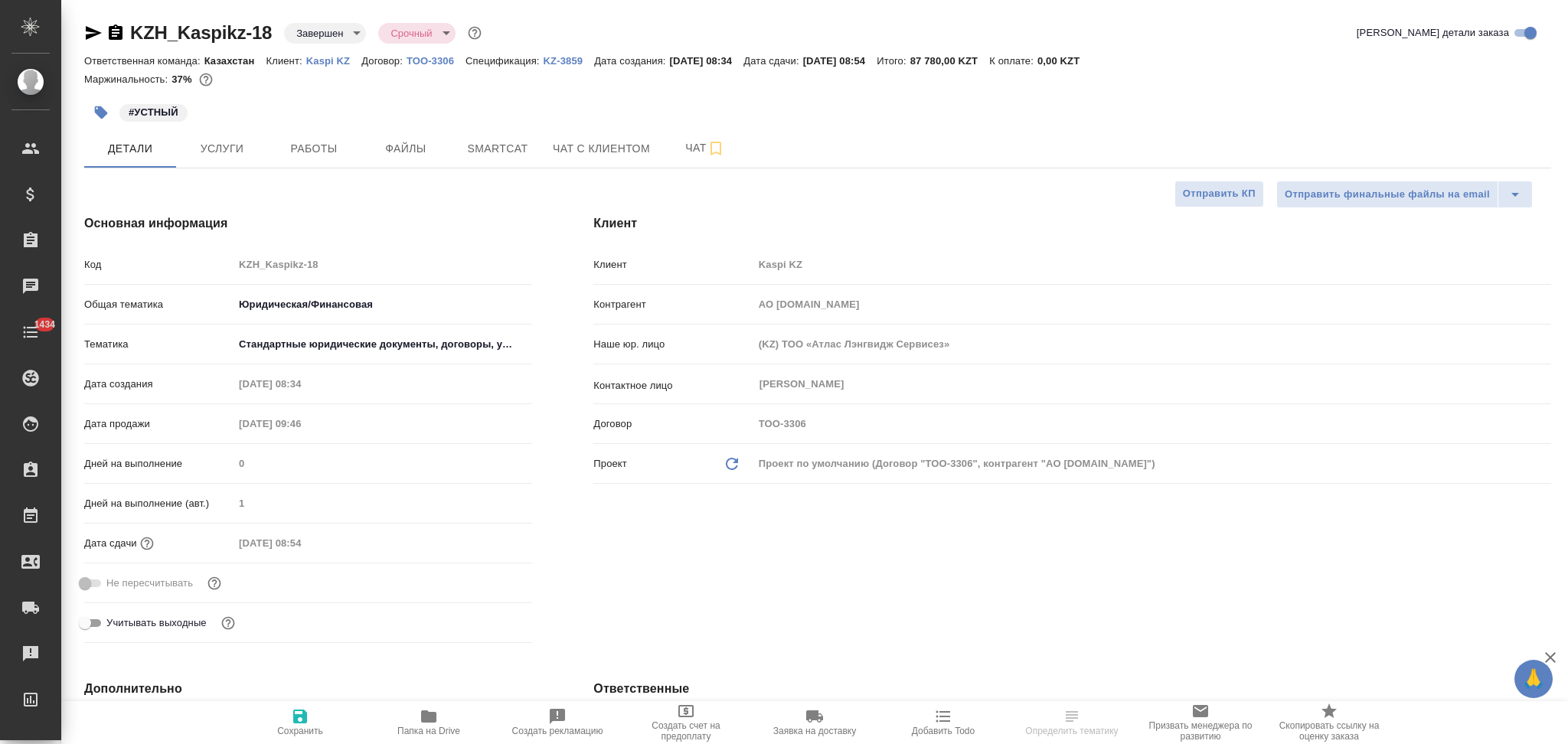
type textarea "x"
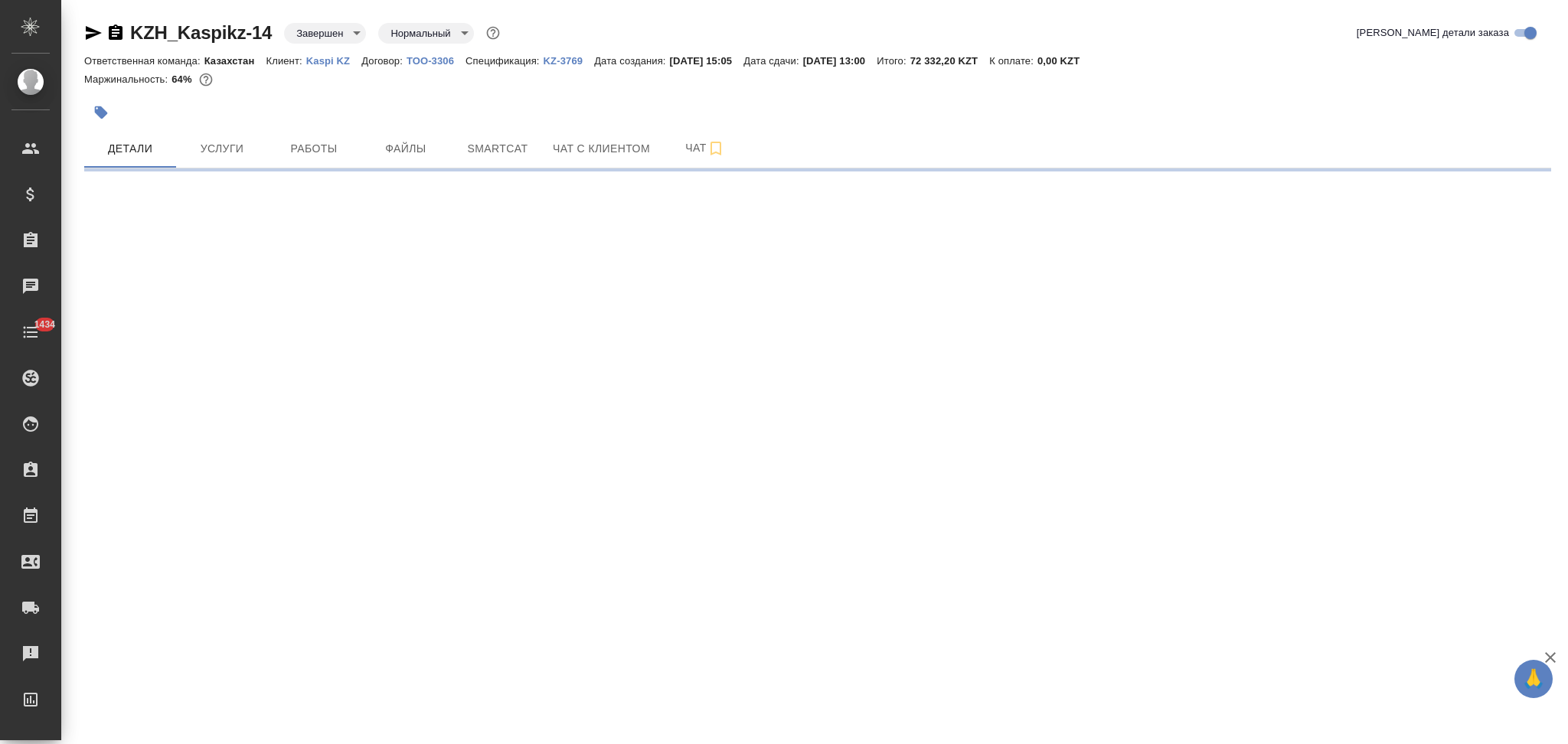
select select "RU"
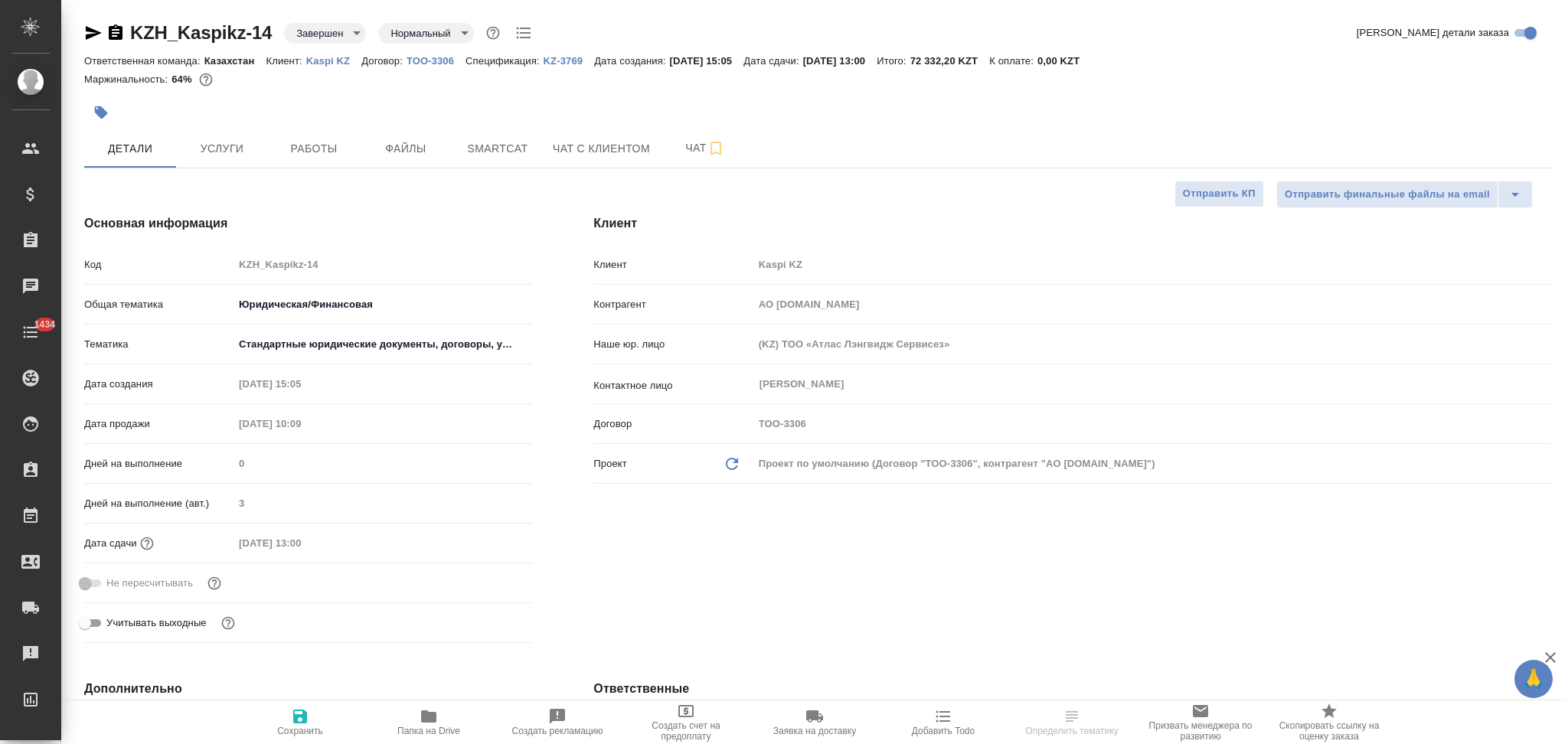
type textarea "x"
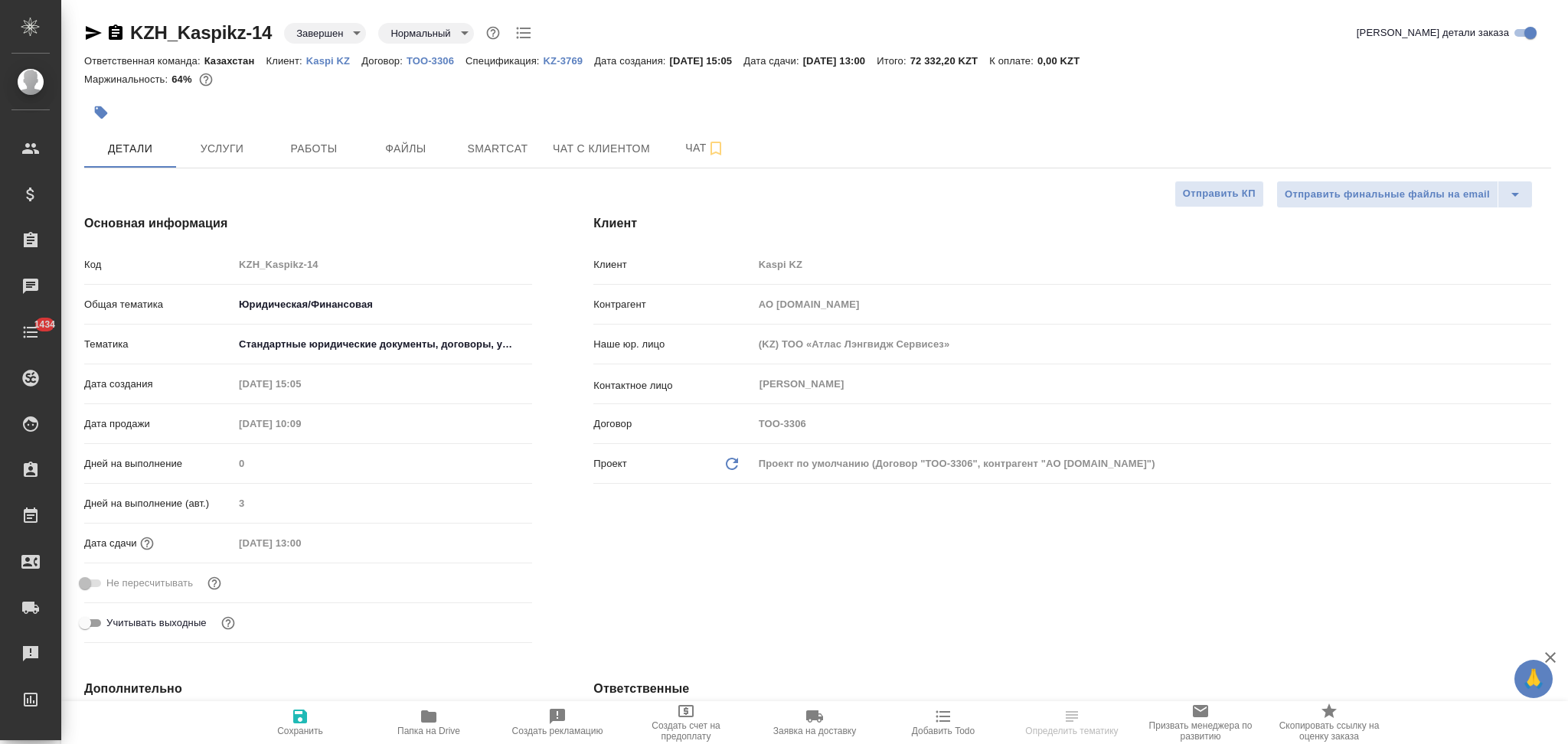
type textarea "x"
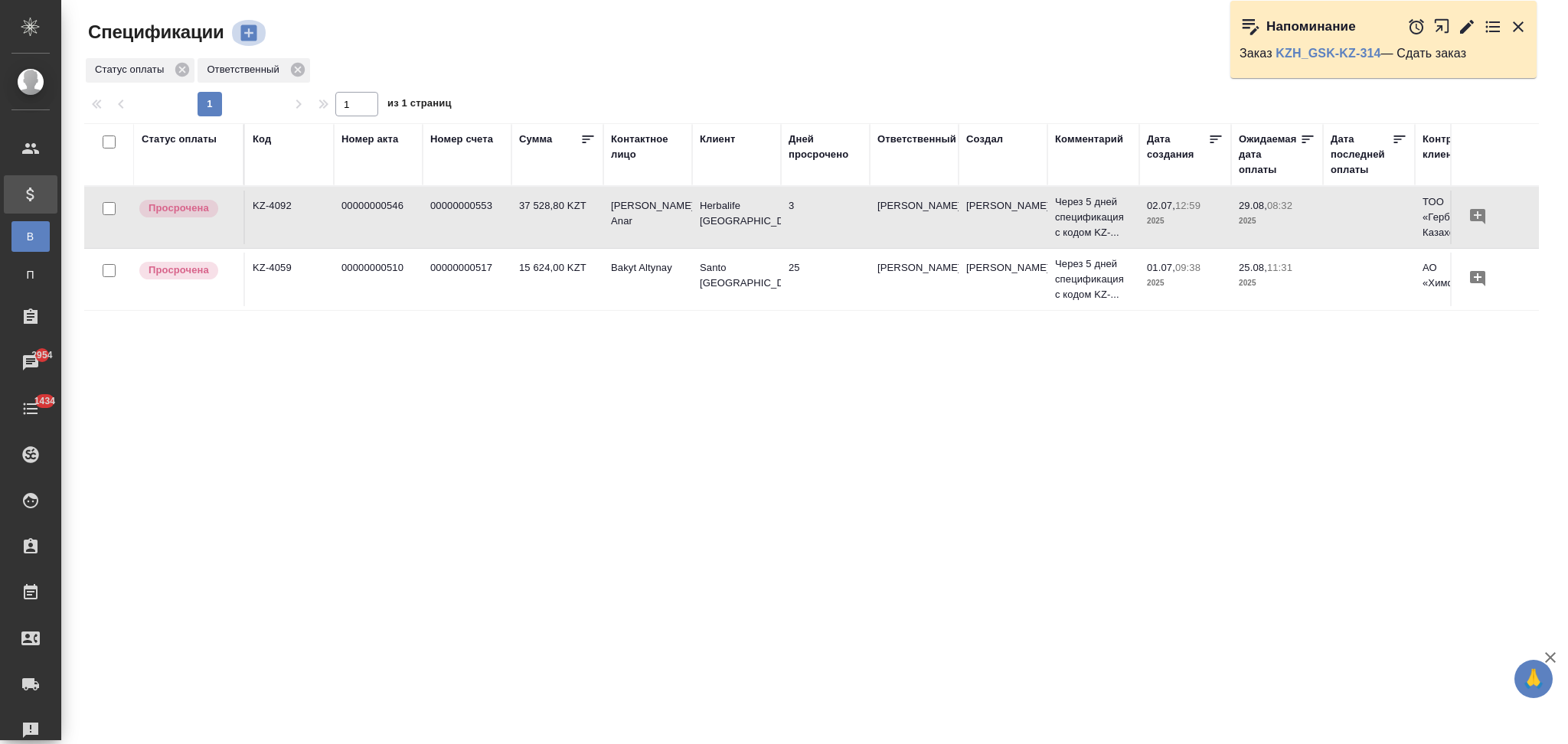
click at [252, 30] on icon "button" at bounding box center [248, 33] width 16 height 16
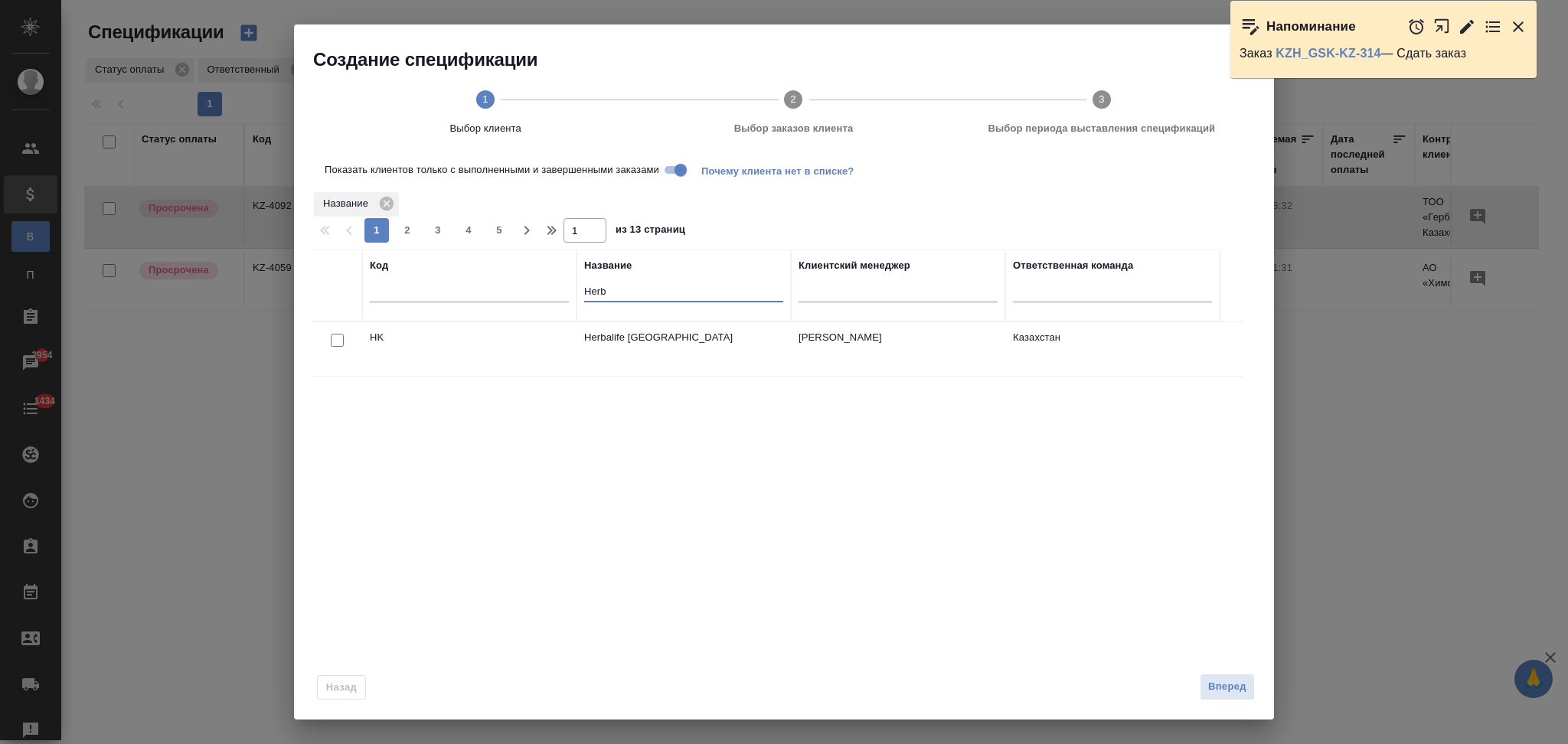
drag, startPoint x: 632, startPoint y: 296, endPoint x: 538, endPoint y: 289, distance: 94.3
click at [538, 289] on tr "Код Название [PERSON_NAME] менеджер Ответственная команда" at bounding box center [766, 285] width 908 height 72
paste input "Kaspi KZ"
type input "Kaspi KZ"
click at [336, 338] on input "checkbox" at bounding box center [337, 340] width 13 height 13
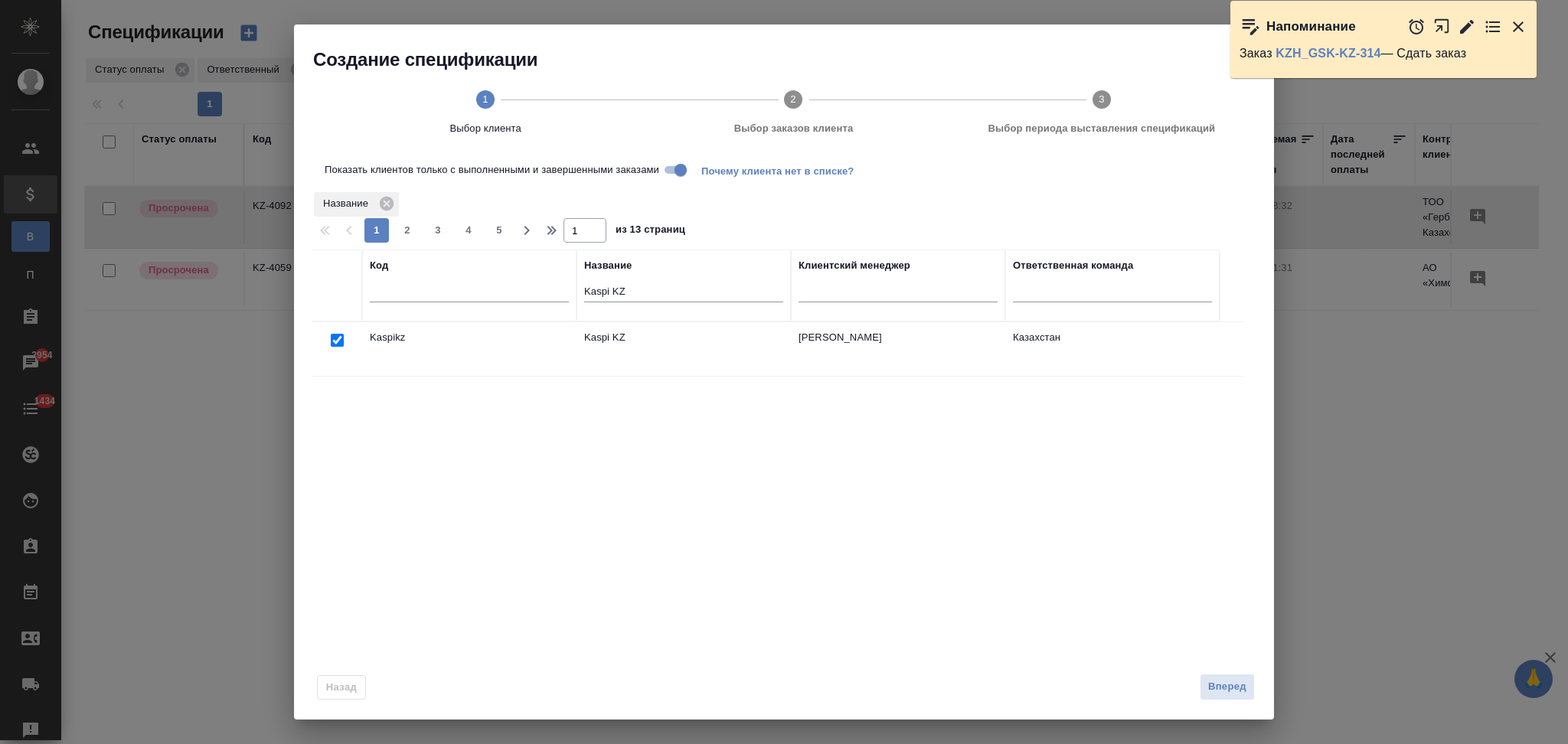
checkbox input "true"
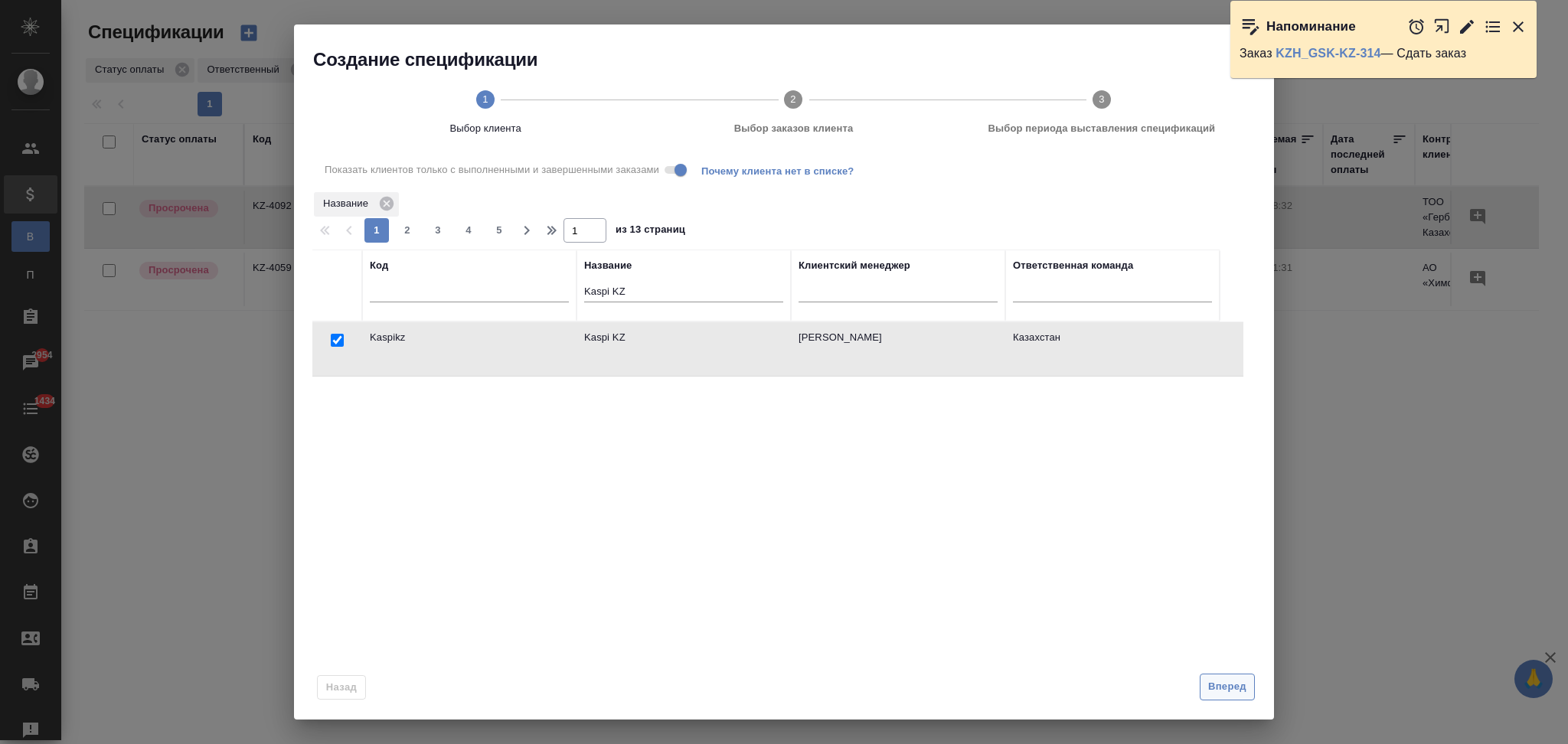
click at [1234, 691] on span "Вперед" at bounding box center [1227, 687] width 38 height 17
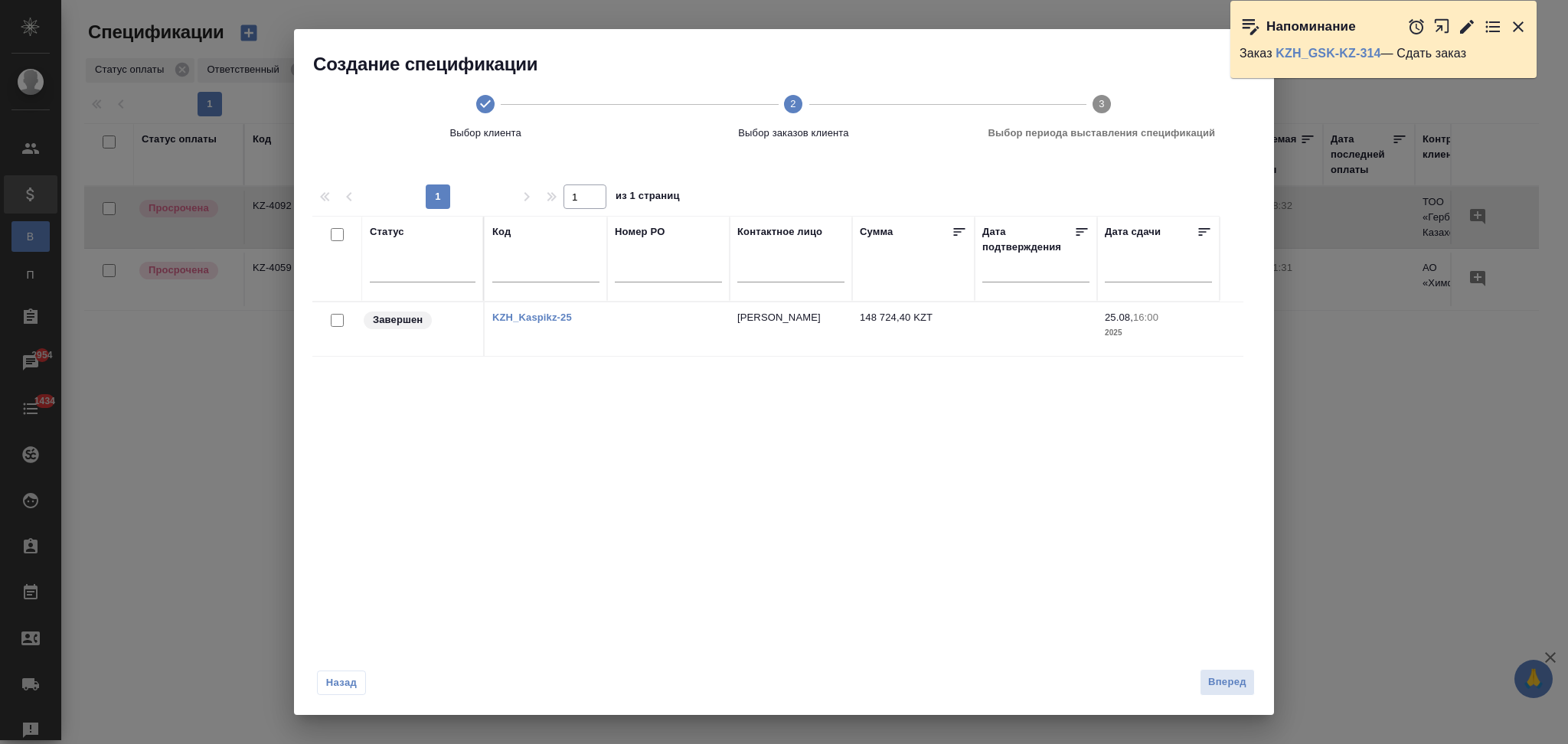
click at [335, 319] on input "checkbox" at bounding box center [337, 320] width 13 height 13
checkbox input "true"
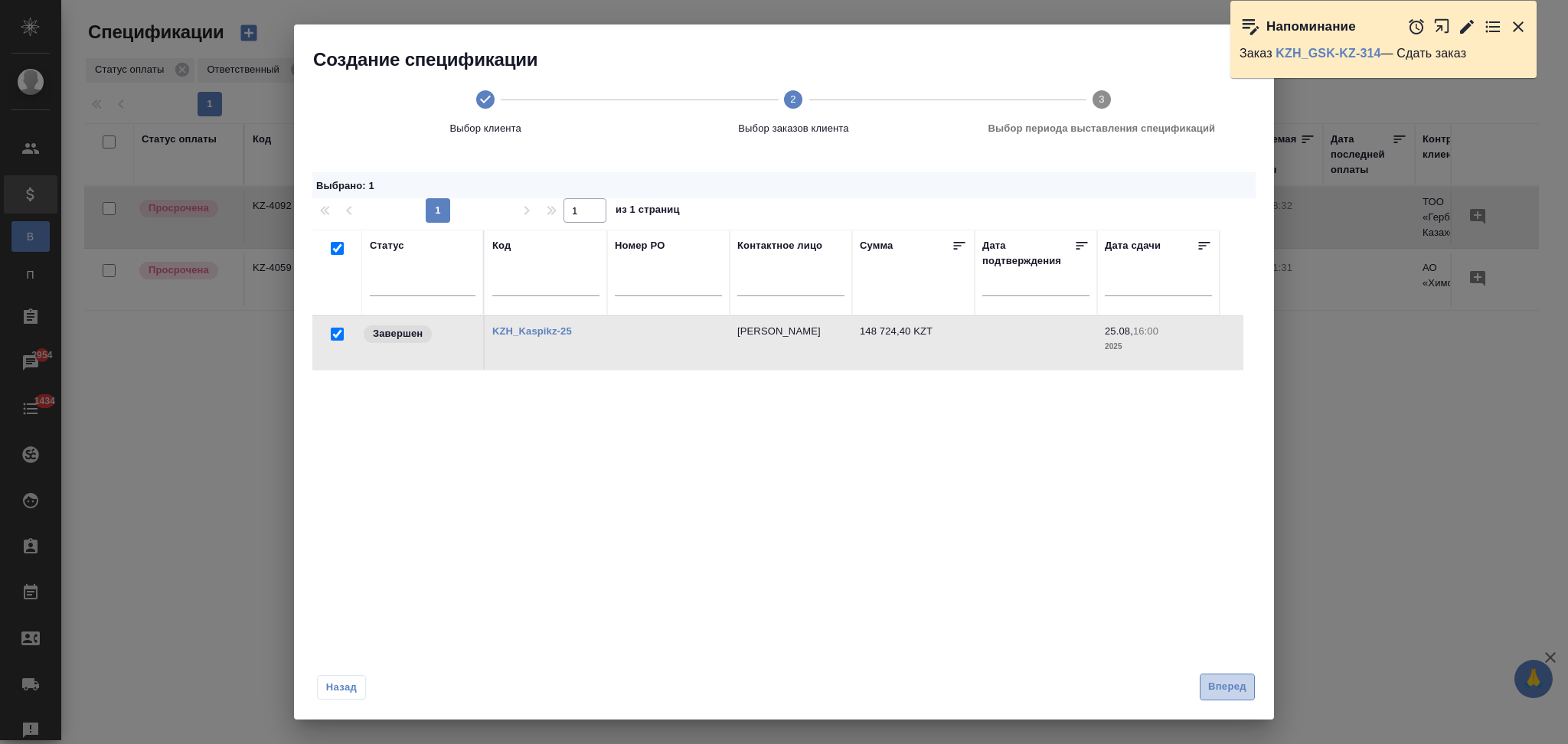
click at [1209, 684] on span "Вперед" at bounding box center [1227, 687] width 38 height 17
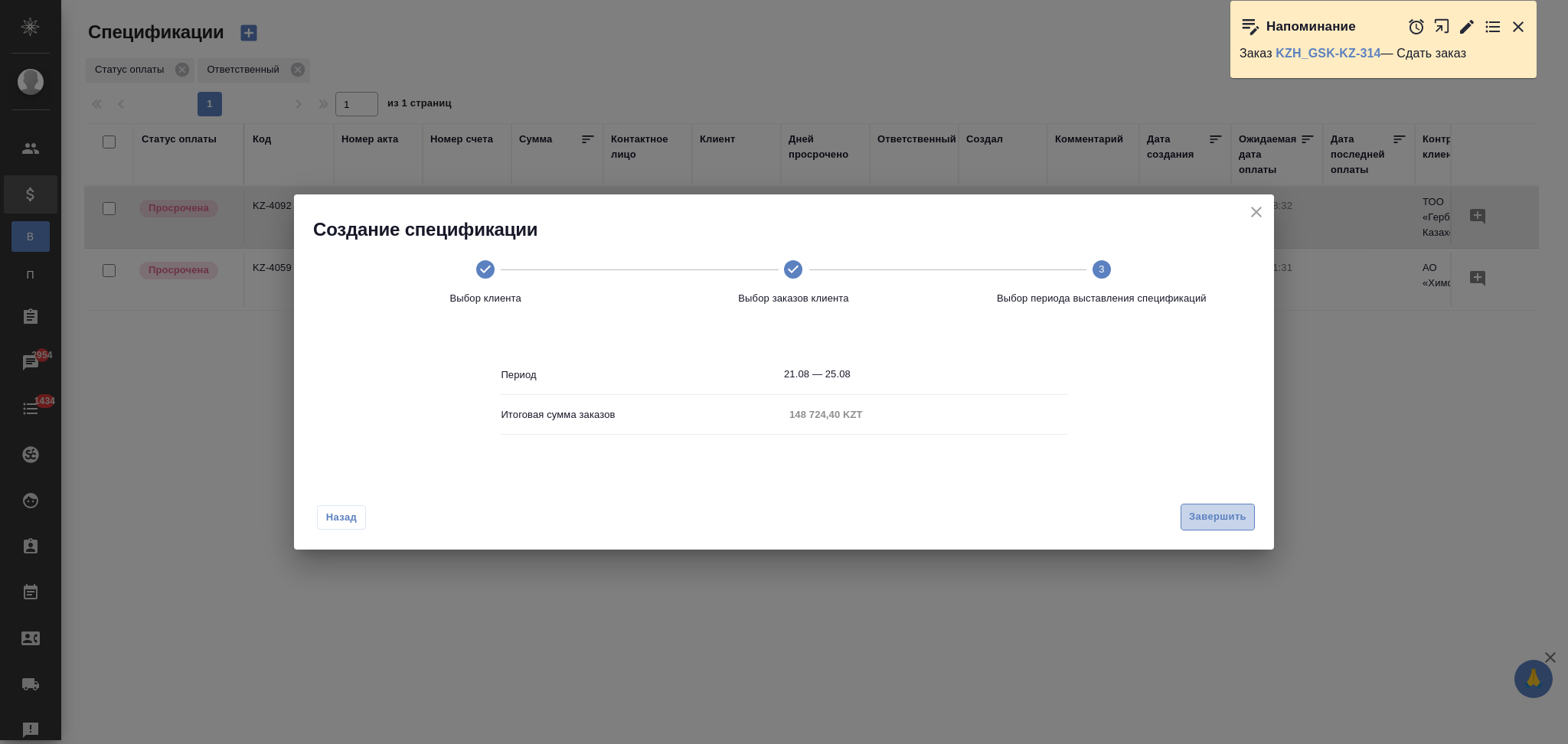
click at [1190, 513] on span "Завершить" at bounding box center [1218, 517] width 57 height 17
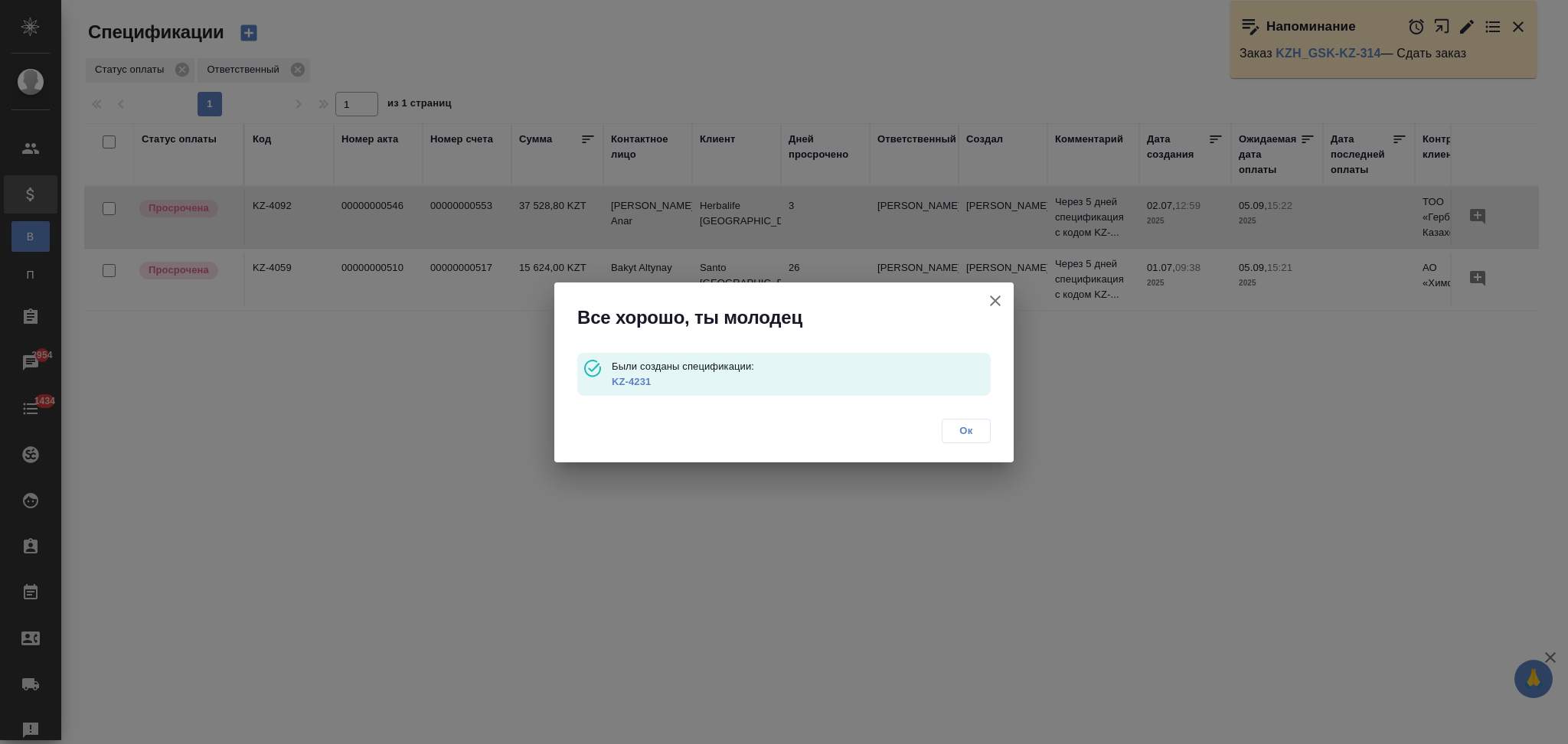
click at [639, 382] on link "KZ-4231" at bounding box center [631, 381] width 39 height 11
click at [996, 295] on icon "button" at bounding box center [995, 300] width 18 height 18
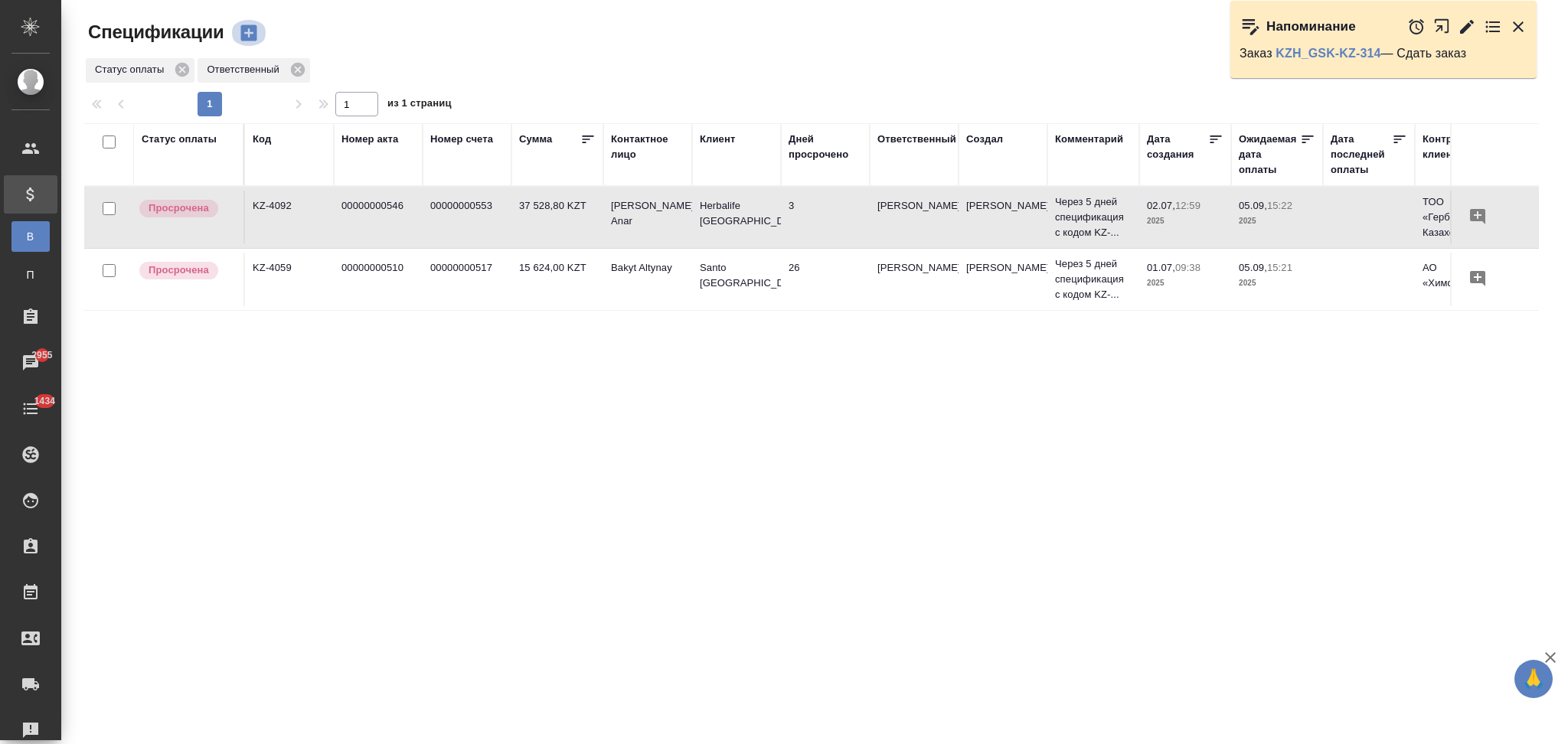
click at [252, 40] on icon "button" at bounding box center [248, 33] width 16 height 16
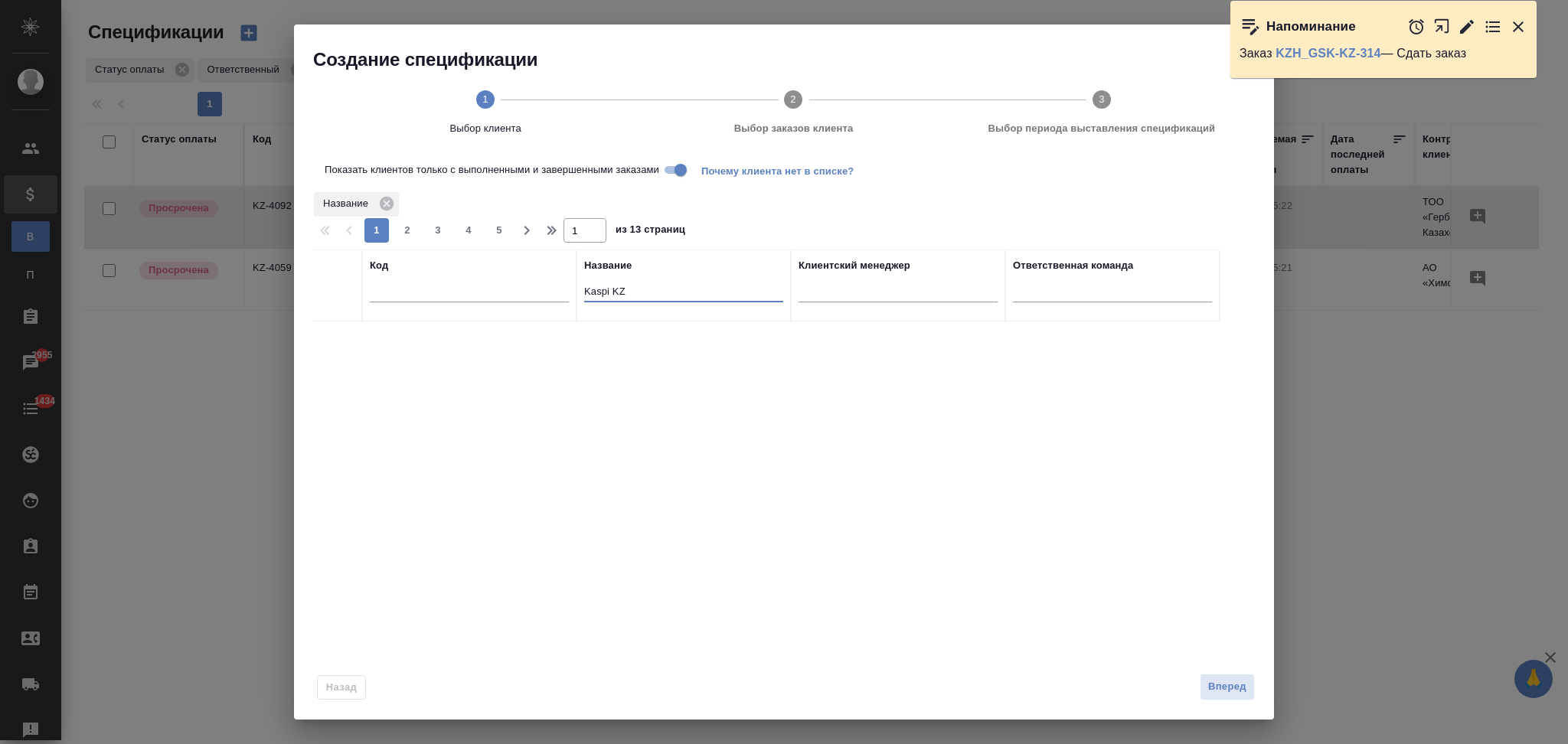
drag, startPoint x: 643, startPoint y: 298, endPoint x: 546, endPoint y: 277, distance: 99.2
click at [546, 277] on tr "Код Название Kaspi KZ Клиентский менеджер Ответственная команда" at bounding box center [766, 285] width 908 height 72
paste input "FLSMIDTH"
type input "FLSMIDTH KZ"
click at [680, 166] on input "Показать клиентов только с выполненными и завершенными заказами" at bounding box center [681, 169] width 55 height 18
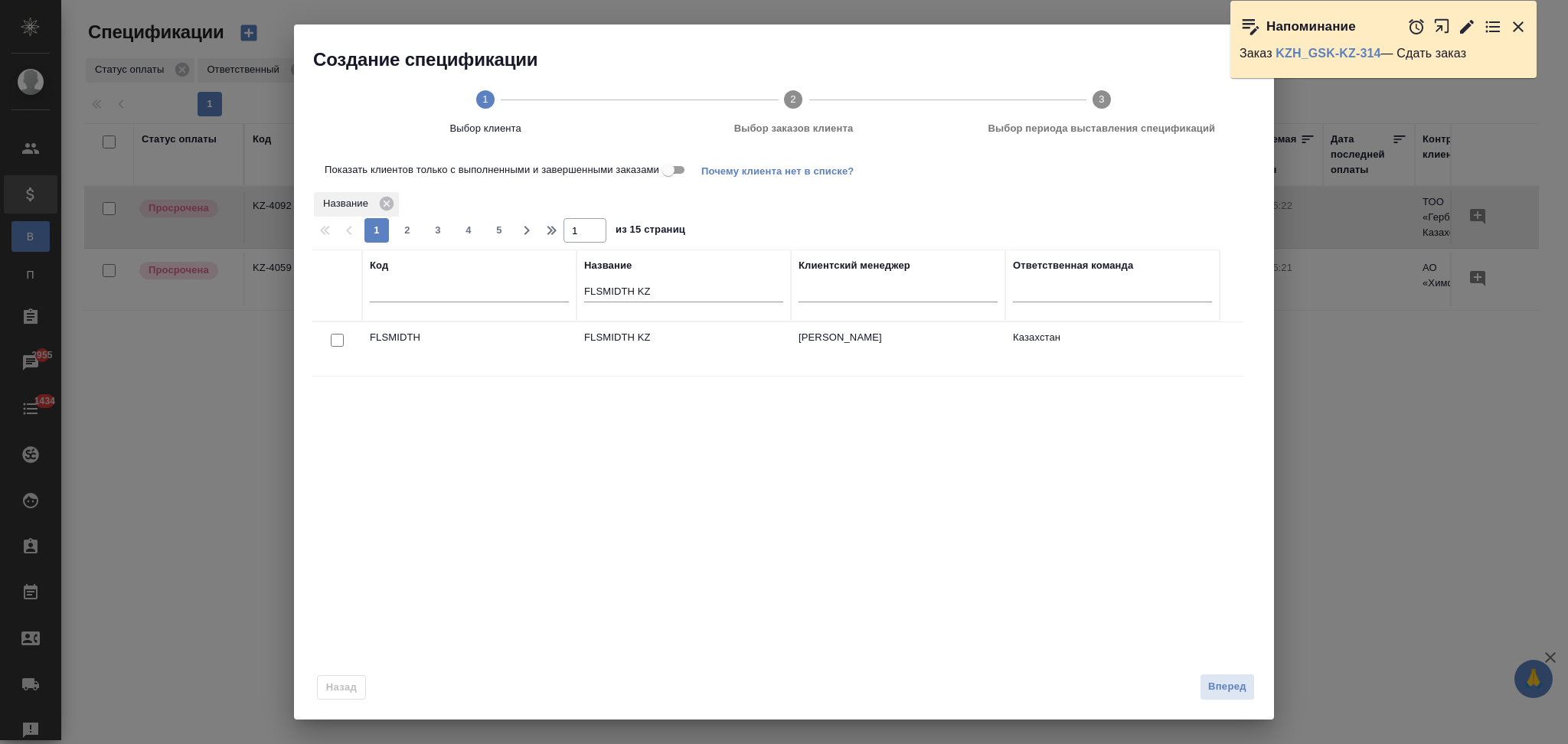
click at [339, 341] on input "checkbox" at bounding box center [337, 340] width 13 height 13
checkbox input "true"
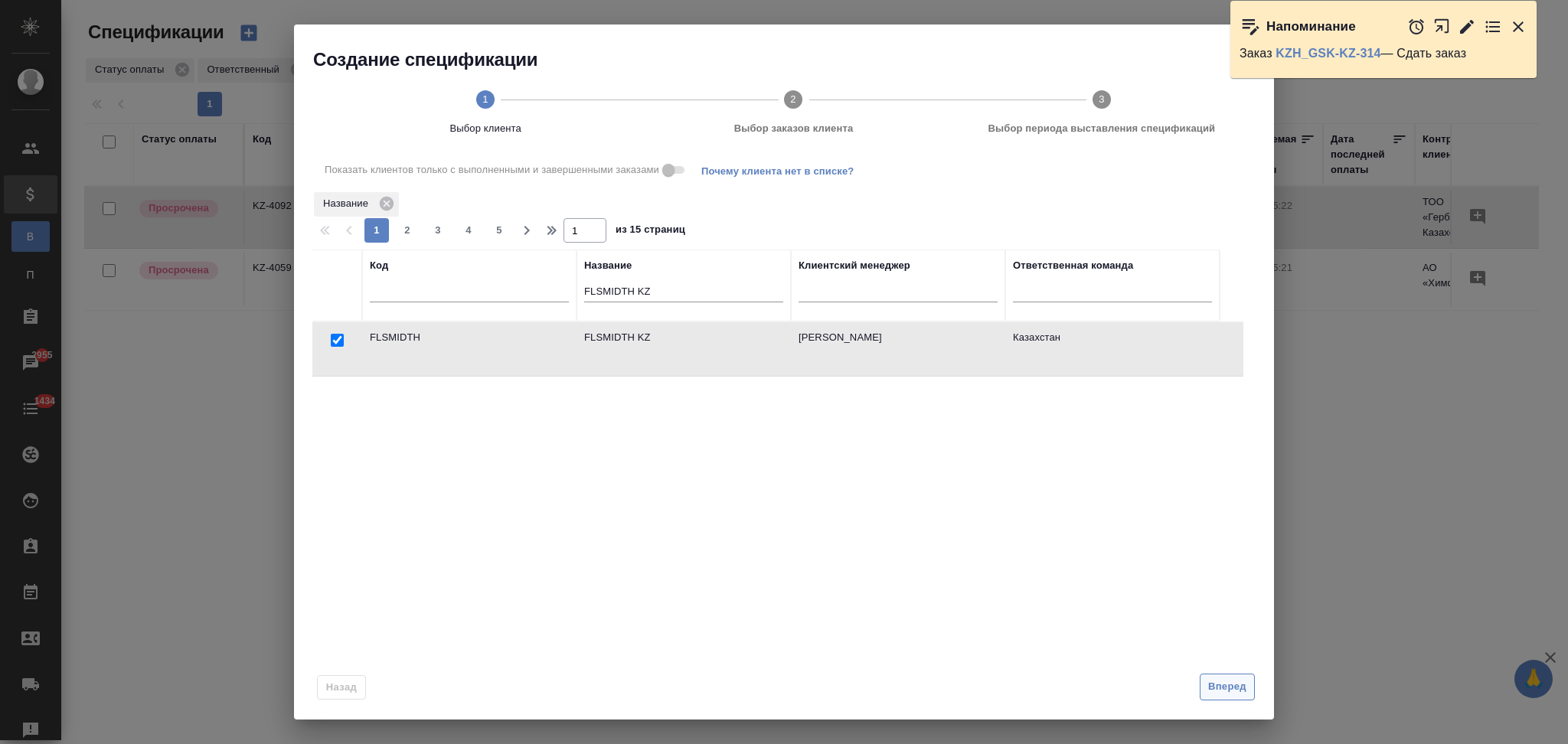
click at [1223, 680] on span "Вперед" at bounding box center [1227, 687] width 38 height 17
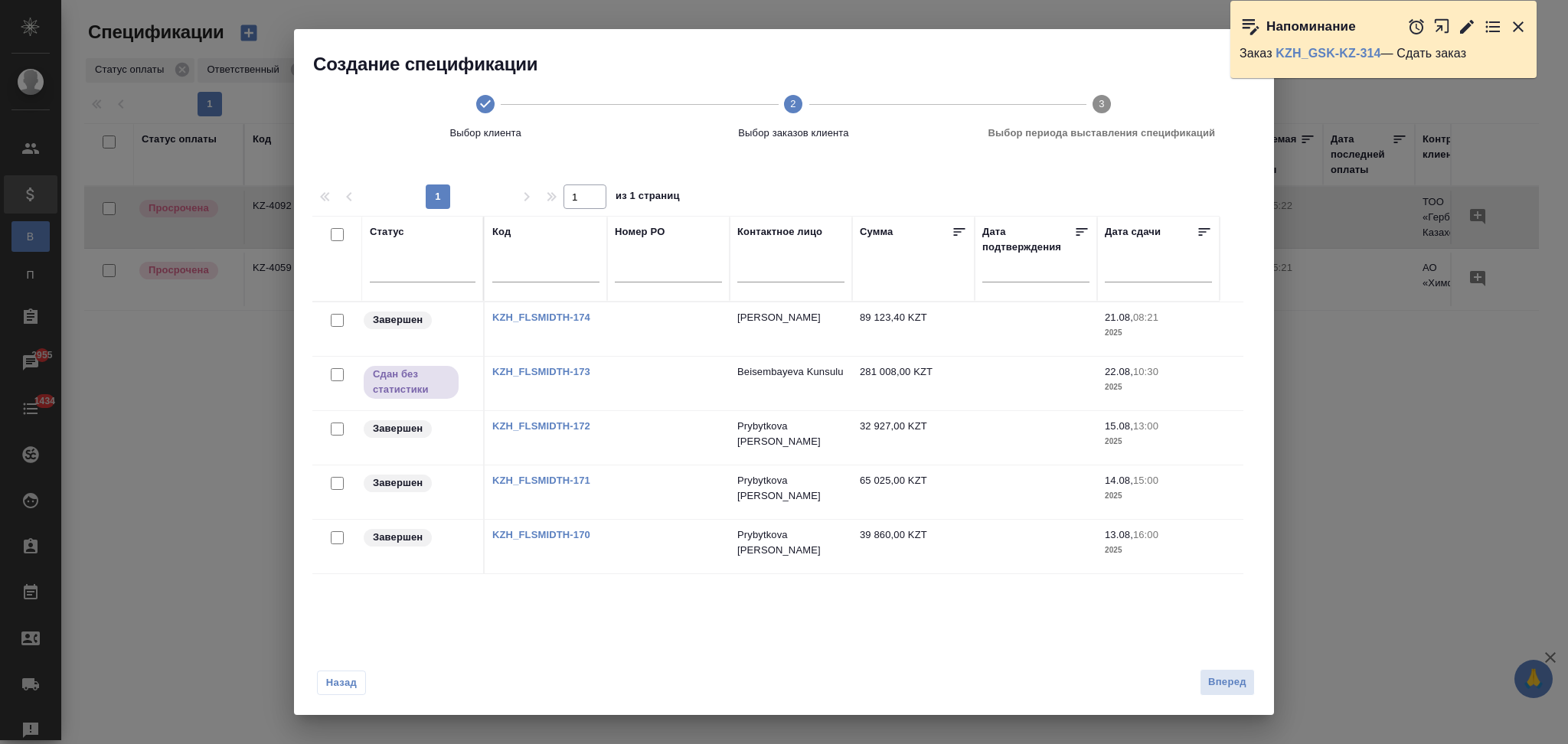
click at [335, 539] on input "checkbox" at bounding box center [337, 537] width 13 height 13
checkbox input "true"
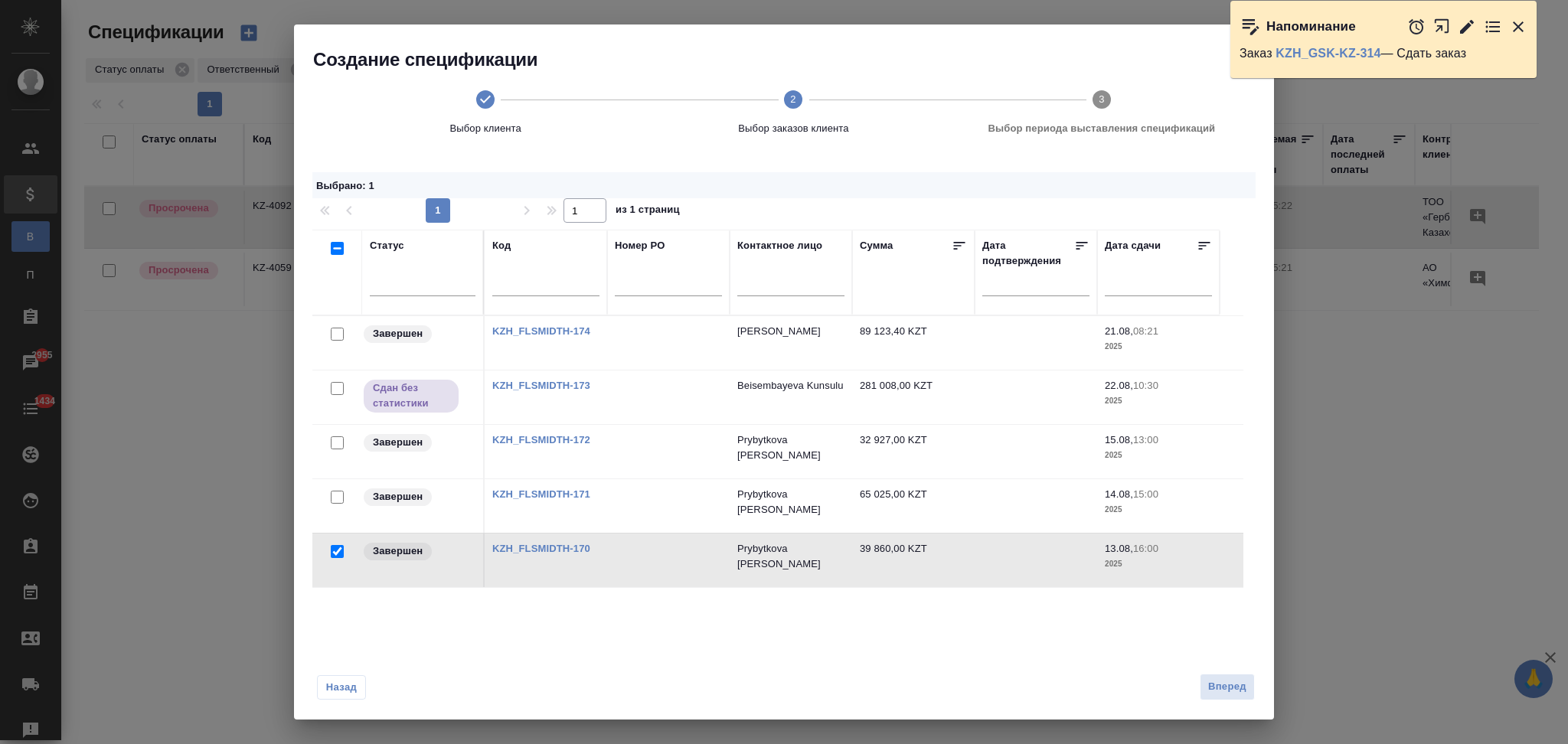
click at [340, 496] on input "checkbox" at bounding box center [337, 497] width 13 height 13
checkbox input "true"
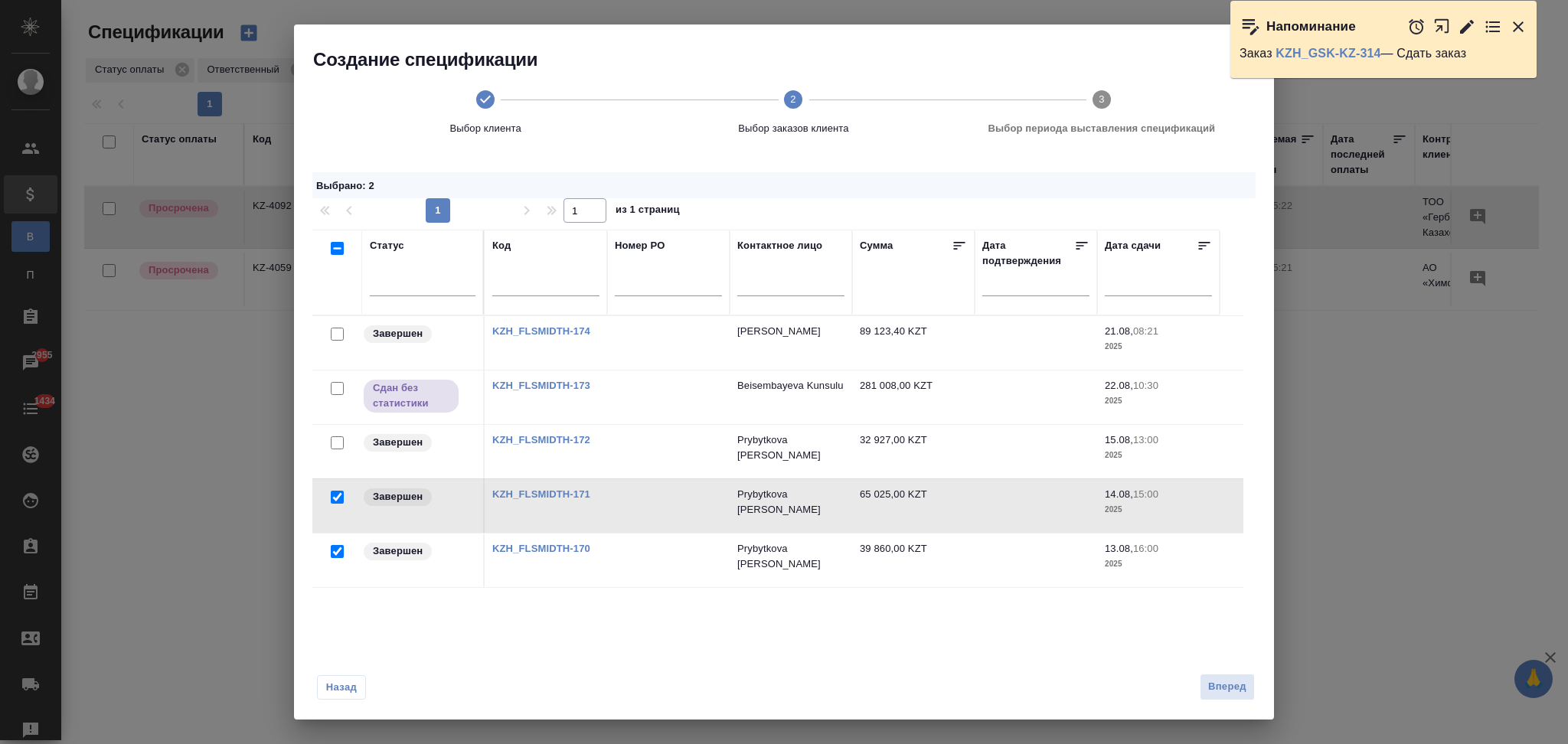
drag, startPoint x: 339, startPoint y: 439, endPoint x: 363, endPoint y: 450, distance: 26.4
click at [339, 438] on input "checkbox" at bounding box center [337, 442] width 13 height 13
checkbox input "true"
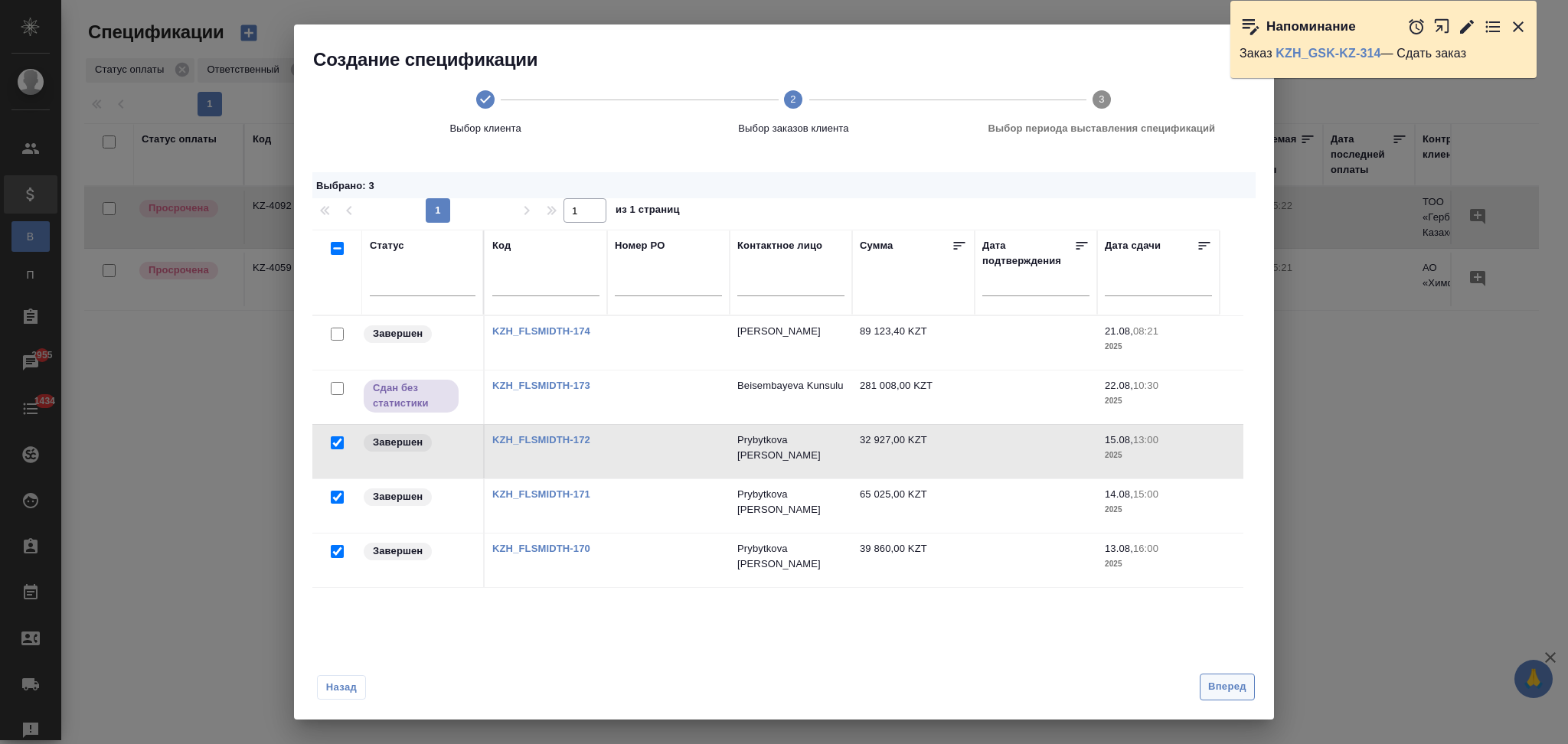
click at [1231, 687] on span "Вперед" at bounding box center [1227, 687] width 38 height 17
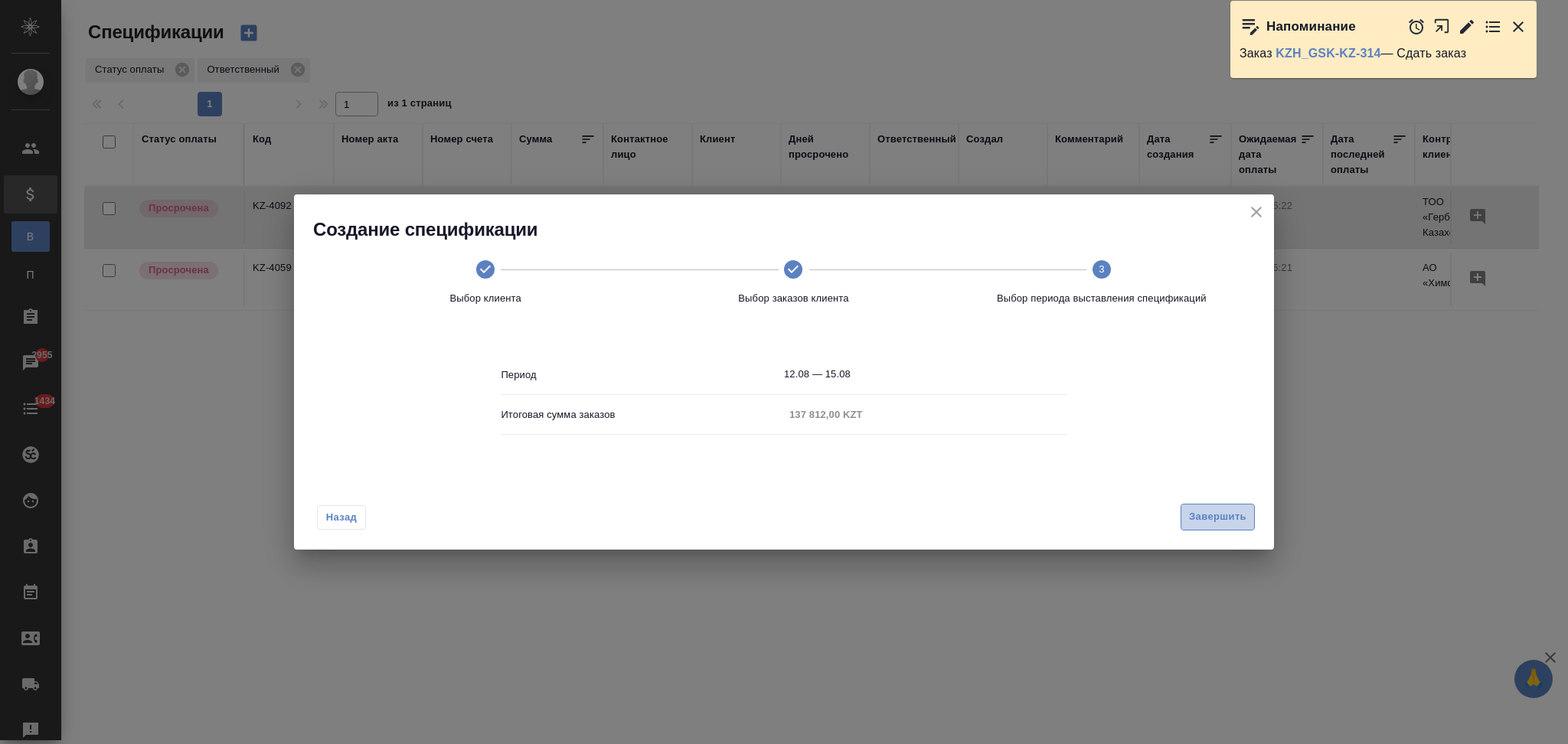
click at [1221, 526] on span "Завершить" at bounding box center [1218, 517] width 57 height 17
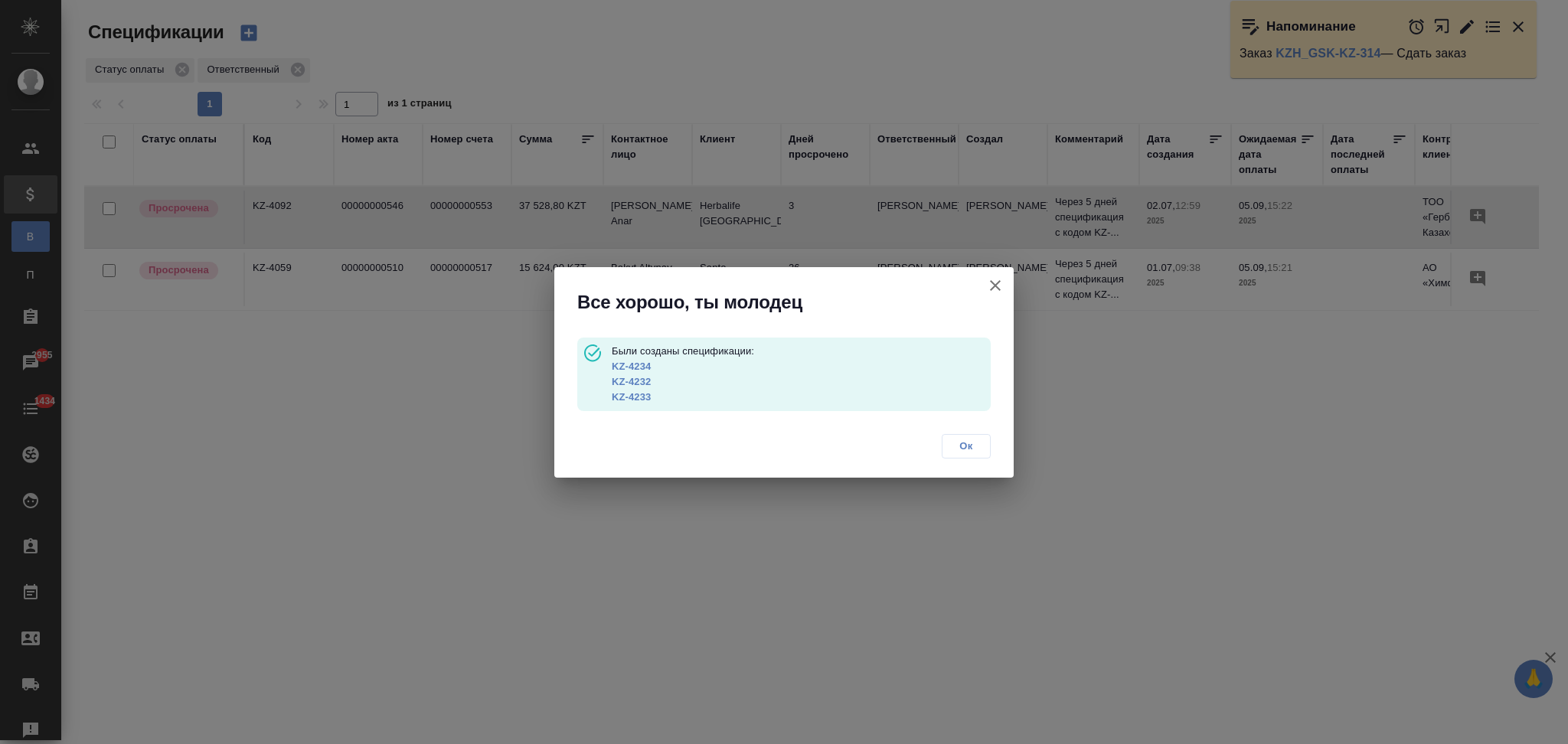
click at [641, 369] on link "KZ-4234" at bounding box center [631, 366] width 39 height 11
click at [631, 387] on p "KZ-4232" at bounding box center [801, 382] width 379 height 16
click at [631, 383] on link "KZ-4232" at bounding box center [631, 381] width 39 height 11
click at [634, 399] on link "KZ-4233" at bounding box center [631, 397] width 39 height 11
click at [998, 286] on icon "button" at bounding box center [995, 285] width 18 height 18
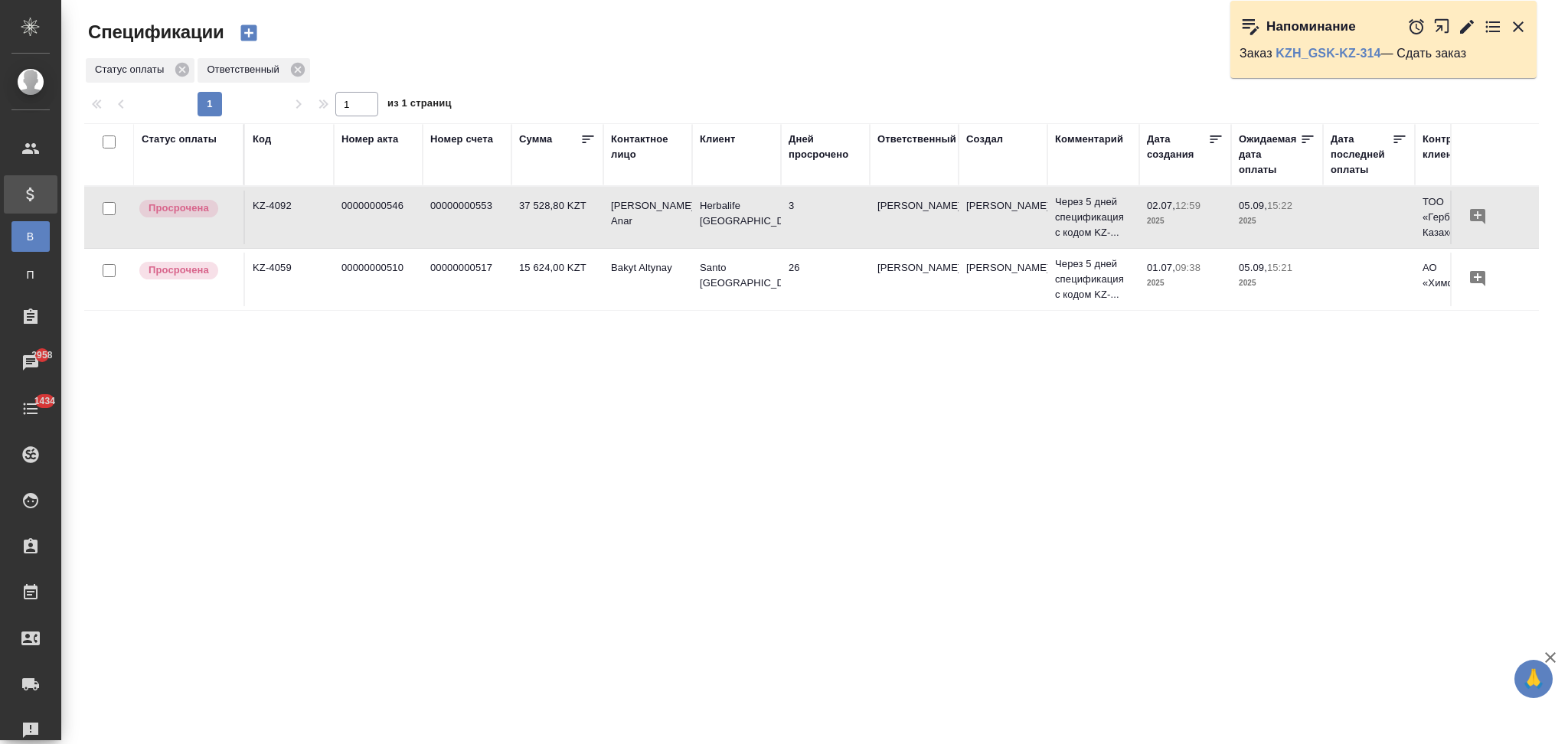
click at [240, 30] on icon "button" at bounding box center [248, 33] width 16 height 16
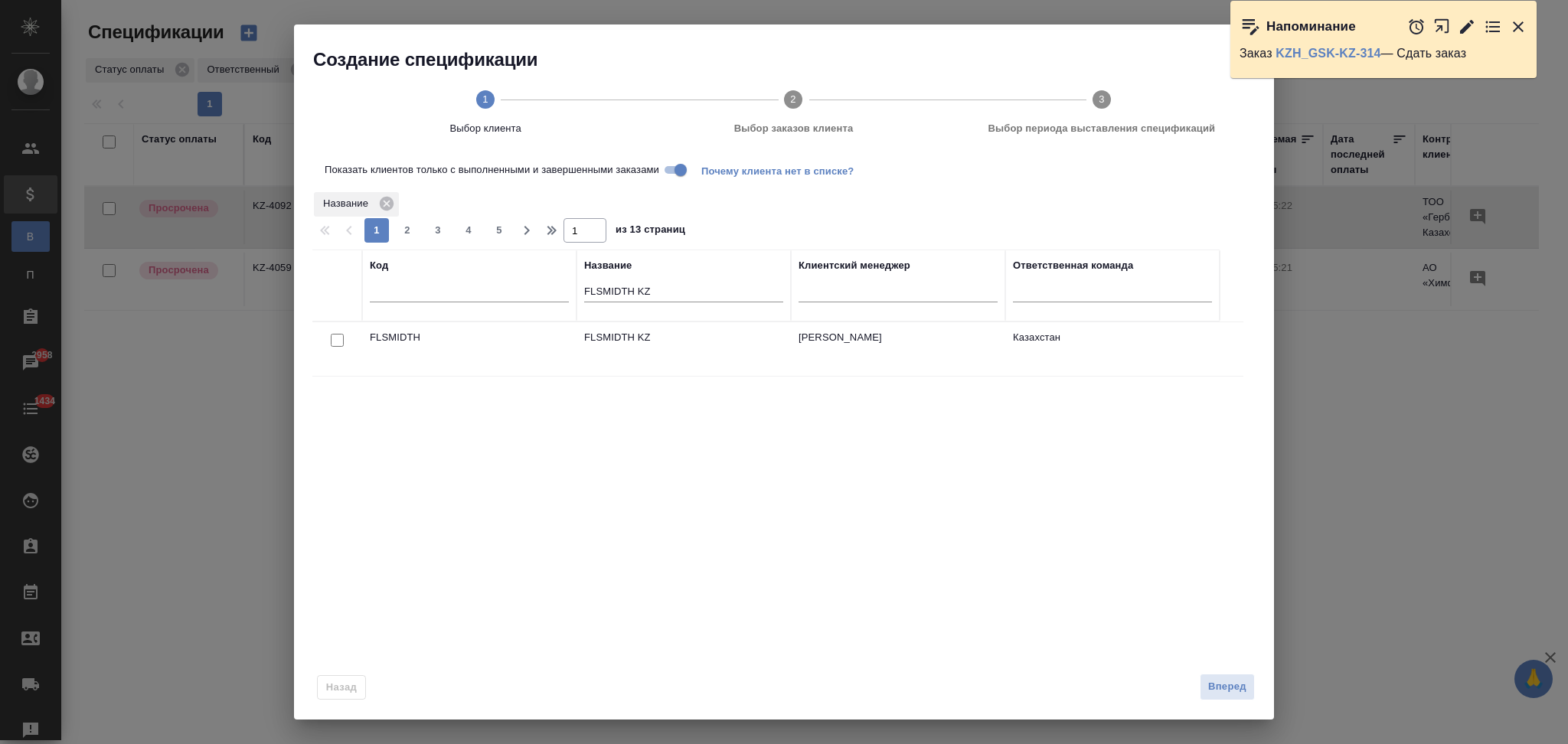
click at [344, 340] on div at bounding box center [337, 340] width 35 height 22
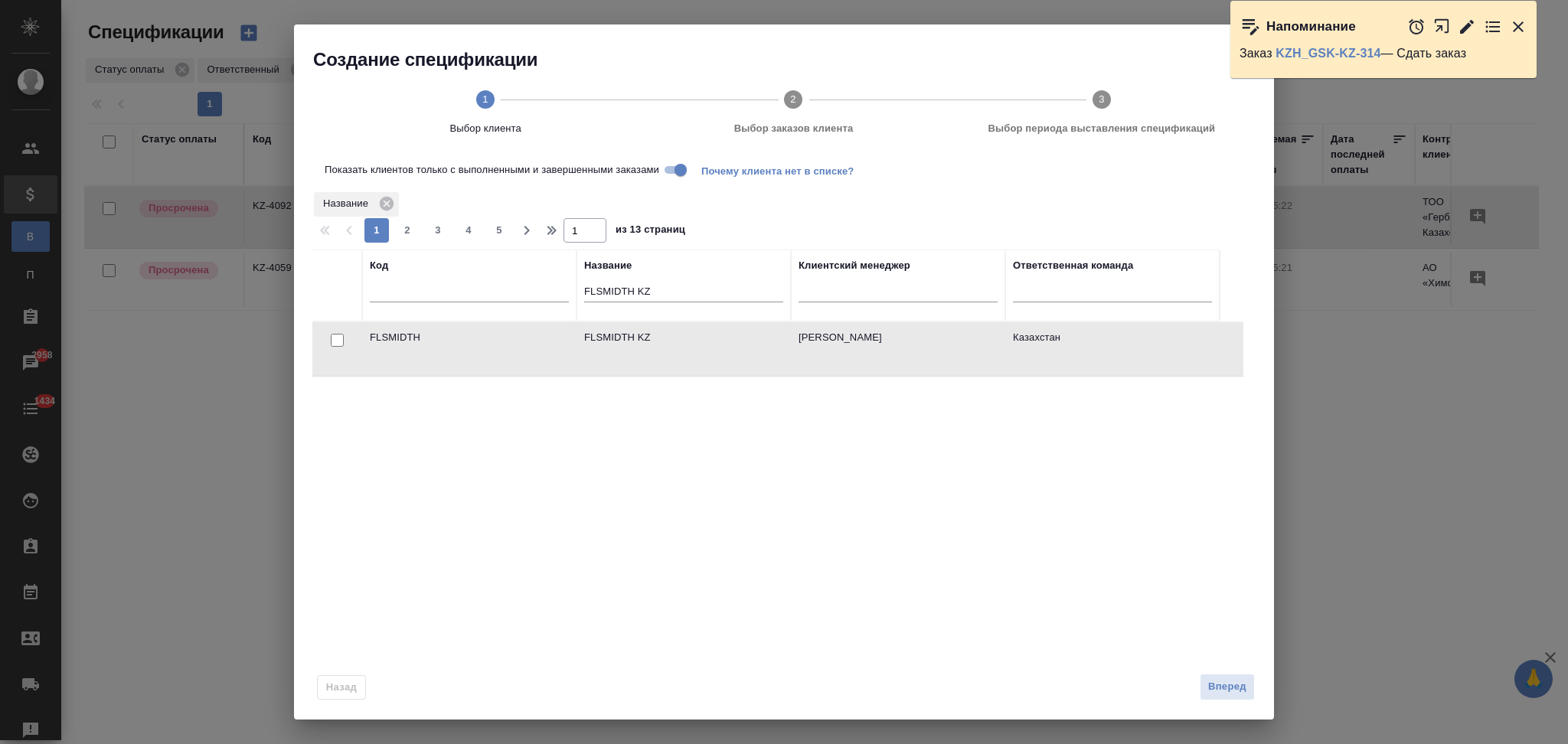
click at [680, 164] on input "Показать клиентов только с выполненными и завершенными заказами" at bounding box center [681, 169] width 55 height 18
click at [337, 340] on input "checkbox" at bounding box center [337, 340] width 13 height 13
checkbox input "true"
click at [1237, 676] on button "Вперед" at bounding box center [1227, 687] width 55 height 27
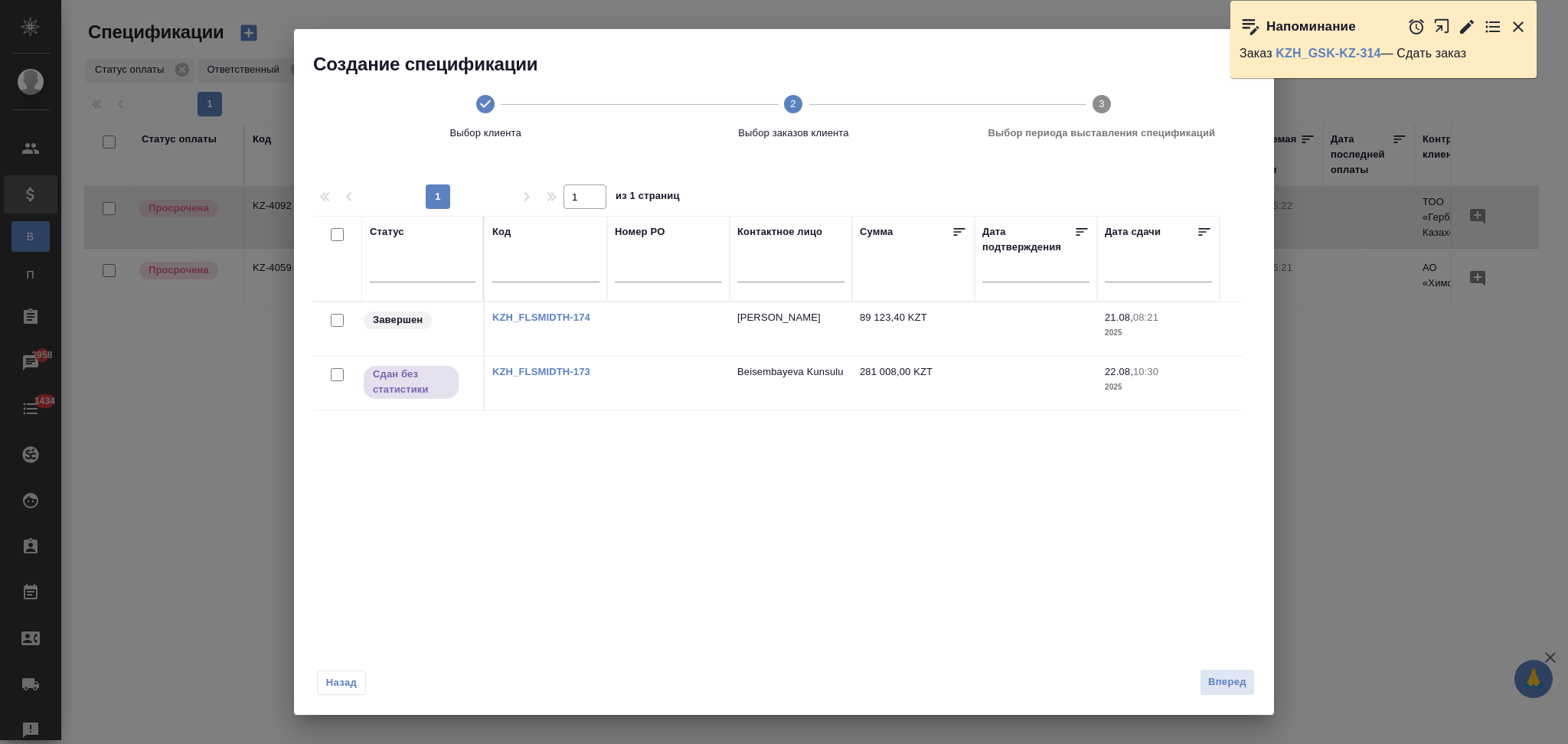
click at [335, 317] on input "checkbox" at bounding box center [337, 320] width 13 height 13
checkbox input "true"
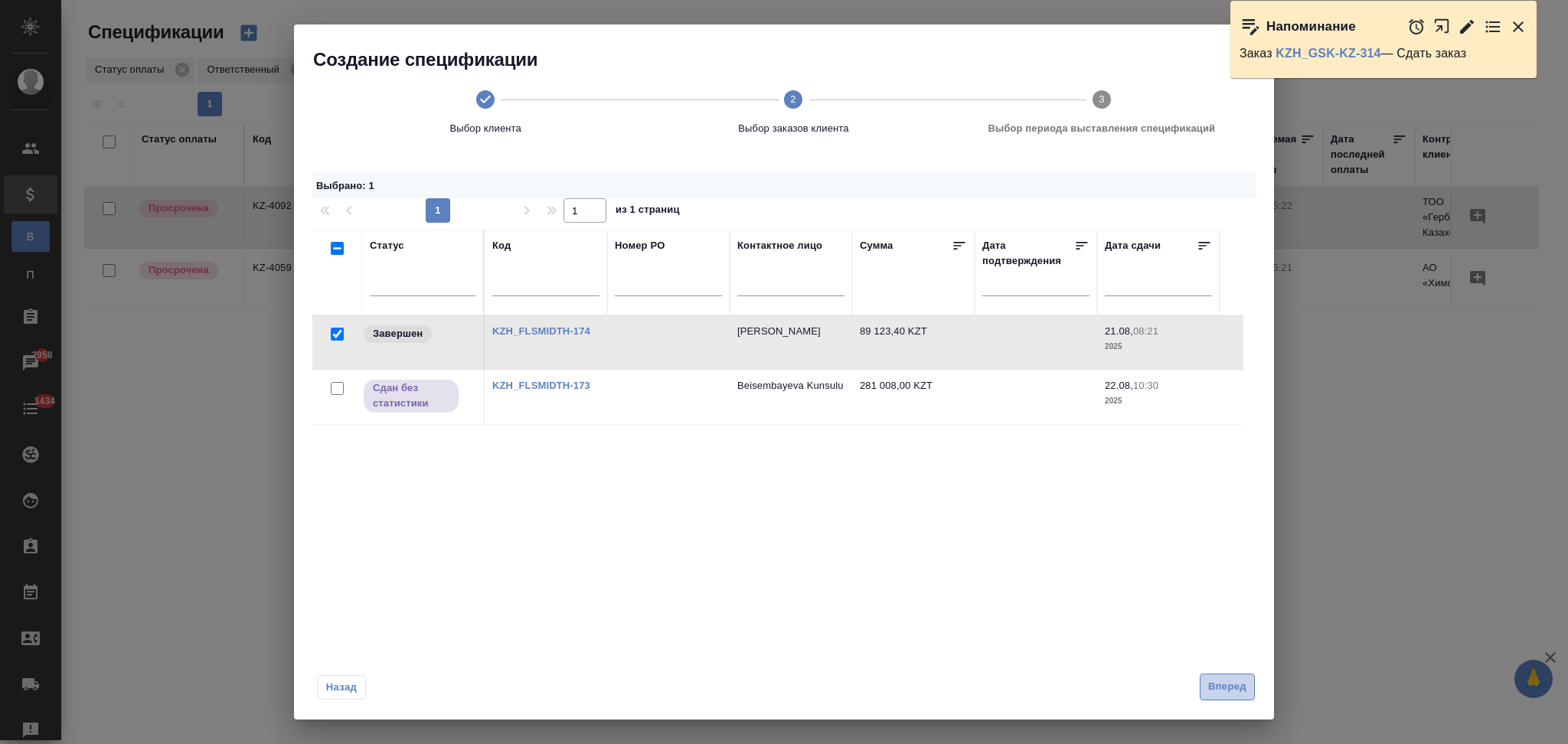
click at [1203, 680] on button "Вперед" at bounding box center [1227, 687] width 55 height 27
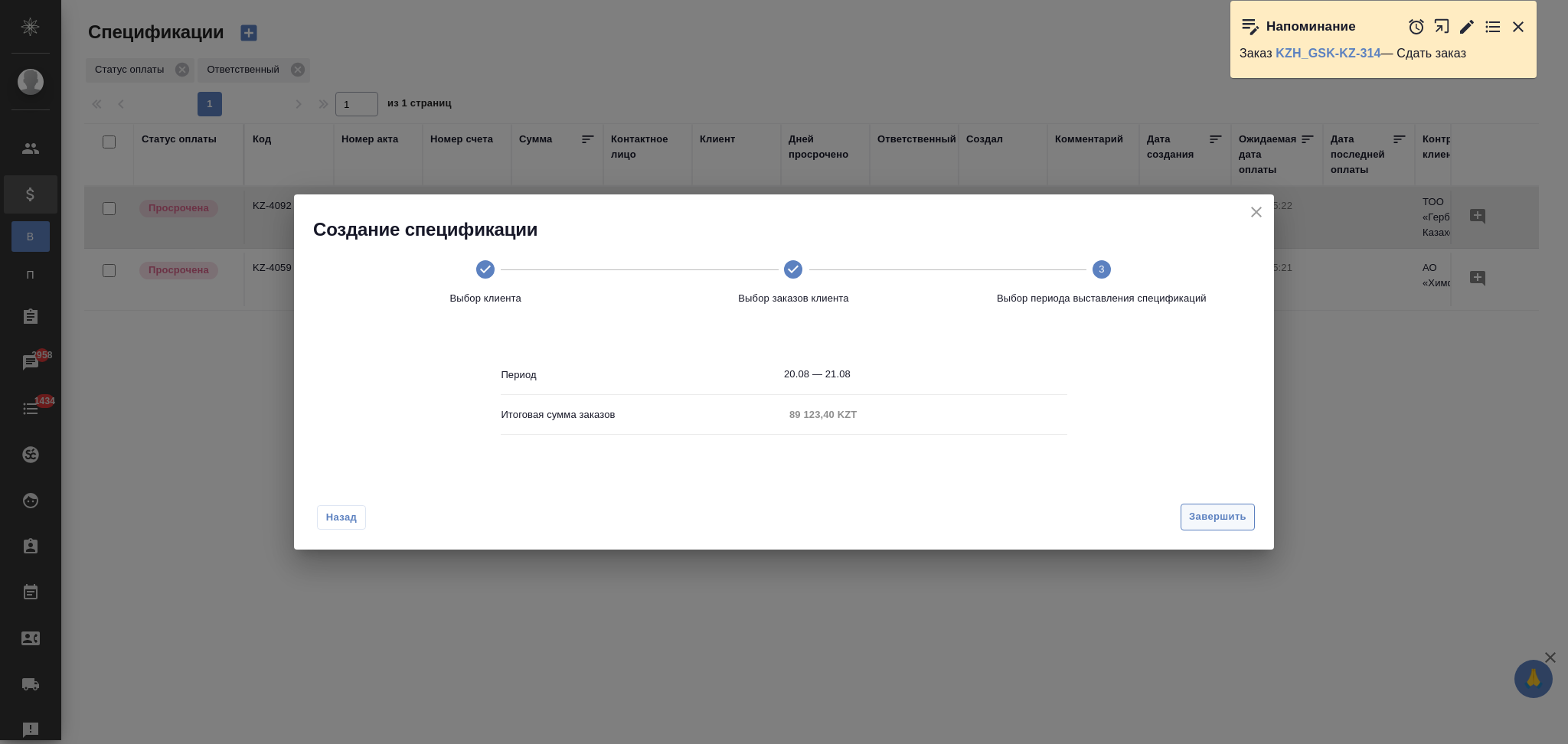
click at [1201, 516] on span "Завершить" at bounding box center [1218, 517] width 57 height 17
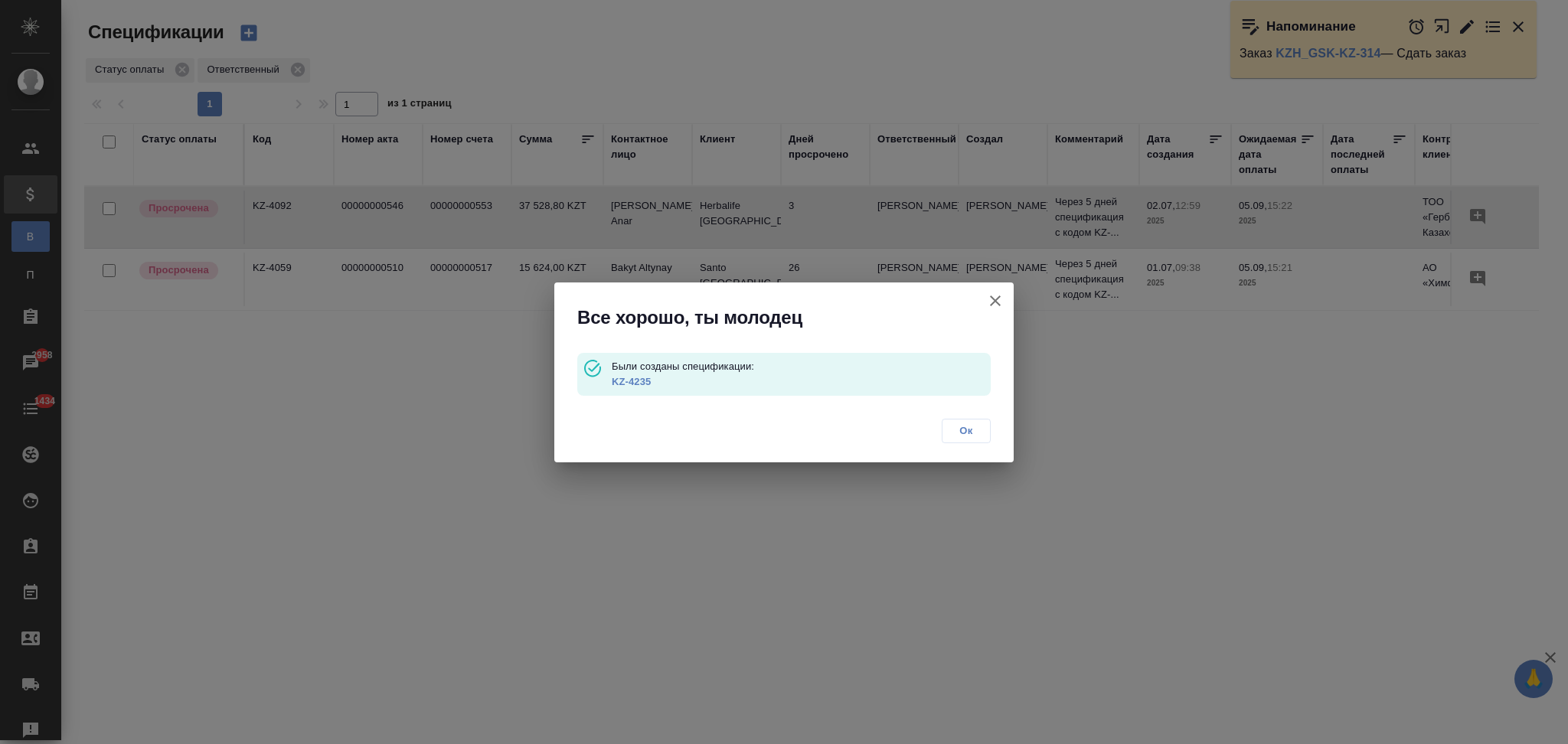
click at [628, 378] on link "KZ-4235" at bounding box center [631, 381] width 39 height 11
click at [991, 297] on icon "button" at bounding box center [995, 300] width 18 height 18
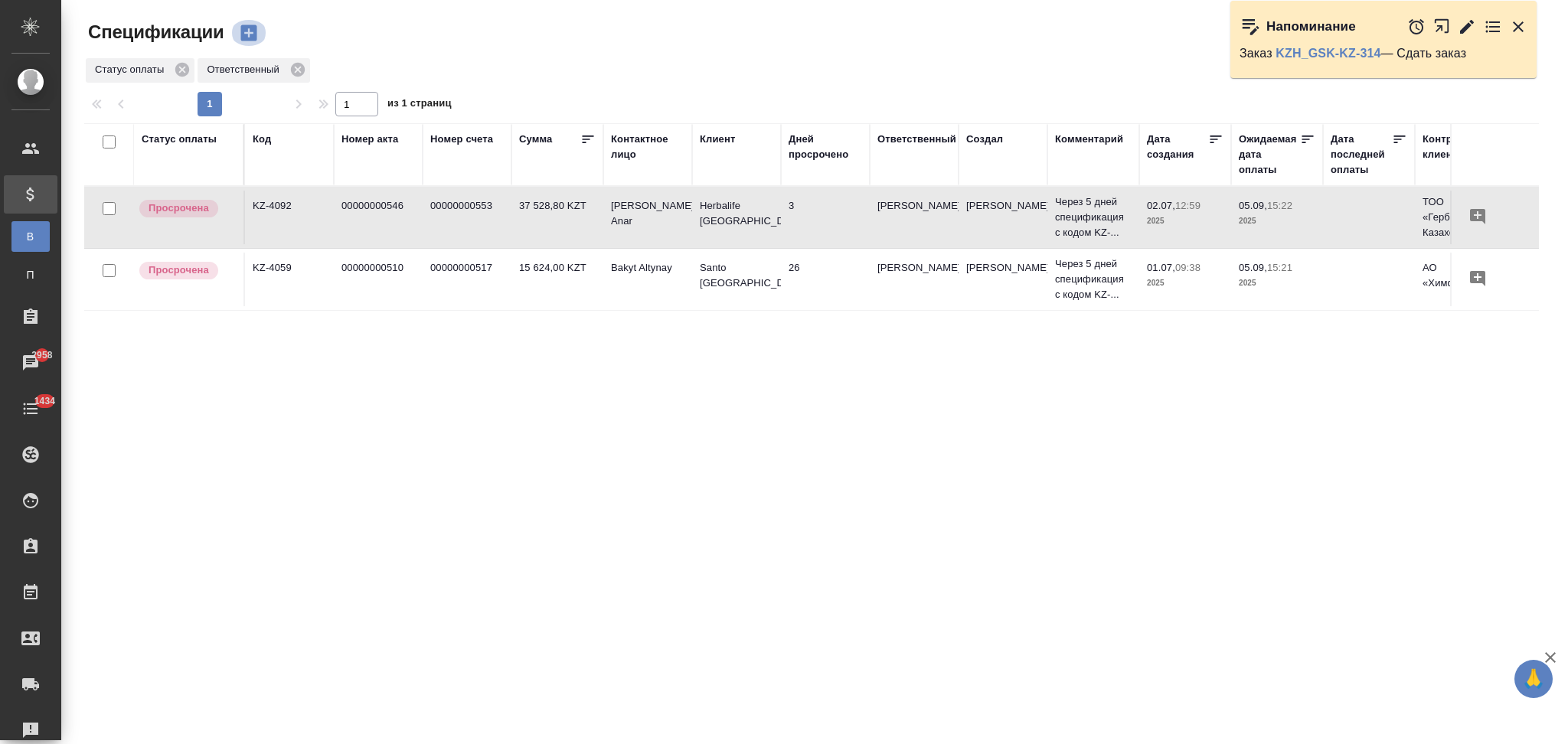
click at [251, 36] on icon "button" at bounding box center [248, 33] width 16 height 16
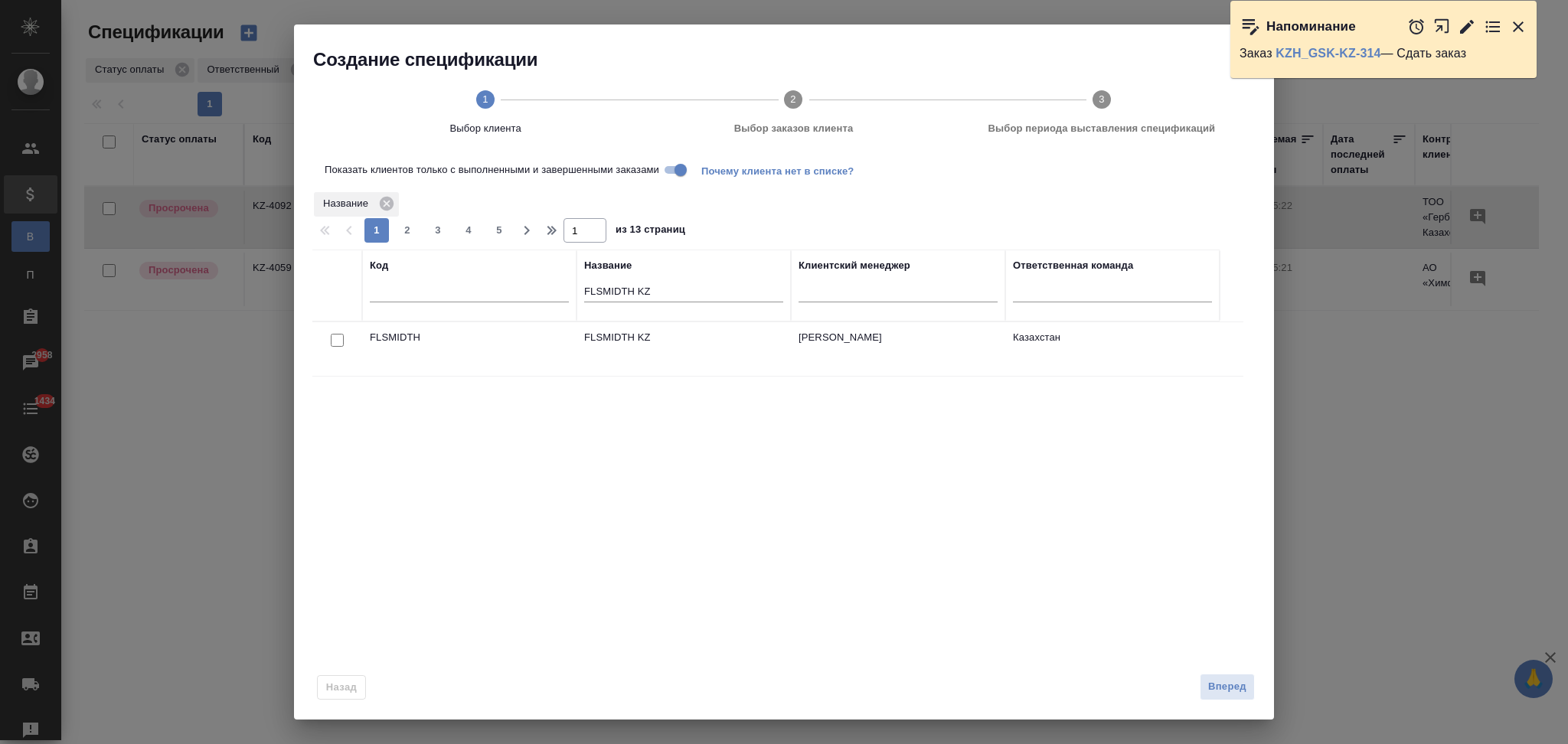
click at [339, 342] on input "checkbox" at bounding box center [337, 340] width 13 height 13
checkbox input "true"
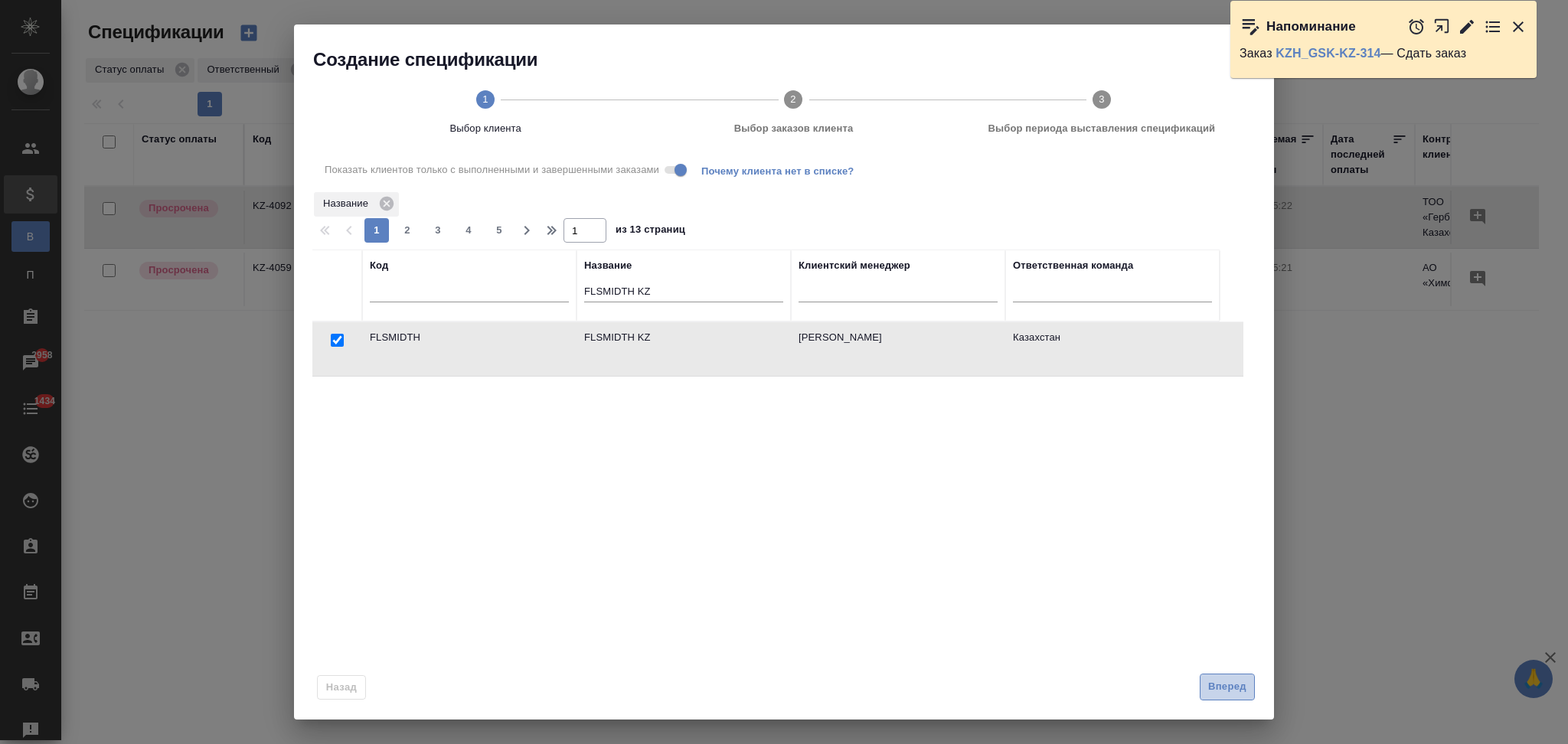
drag, startPoint x: 1231, startPoint y: 691, endPoint x: 1201, endPoint y: 684, distance: 30.8
click at [1231, 690] on span "Вперед" at bounding box center [1227, 687] width 38 height 17
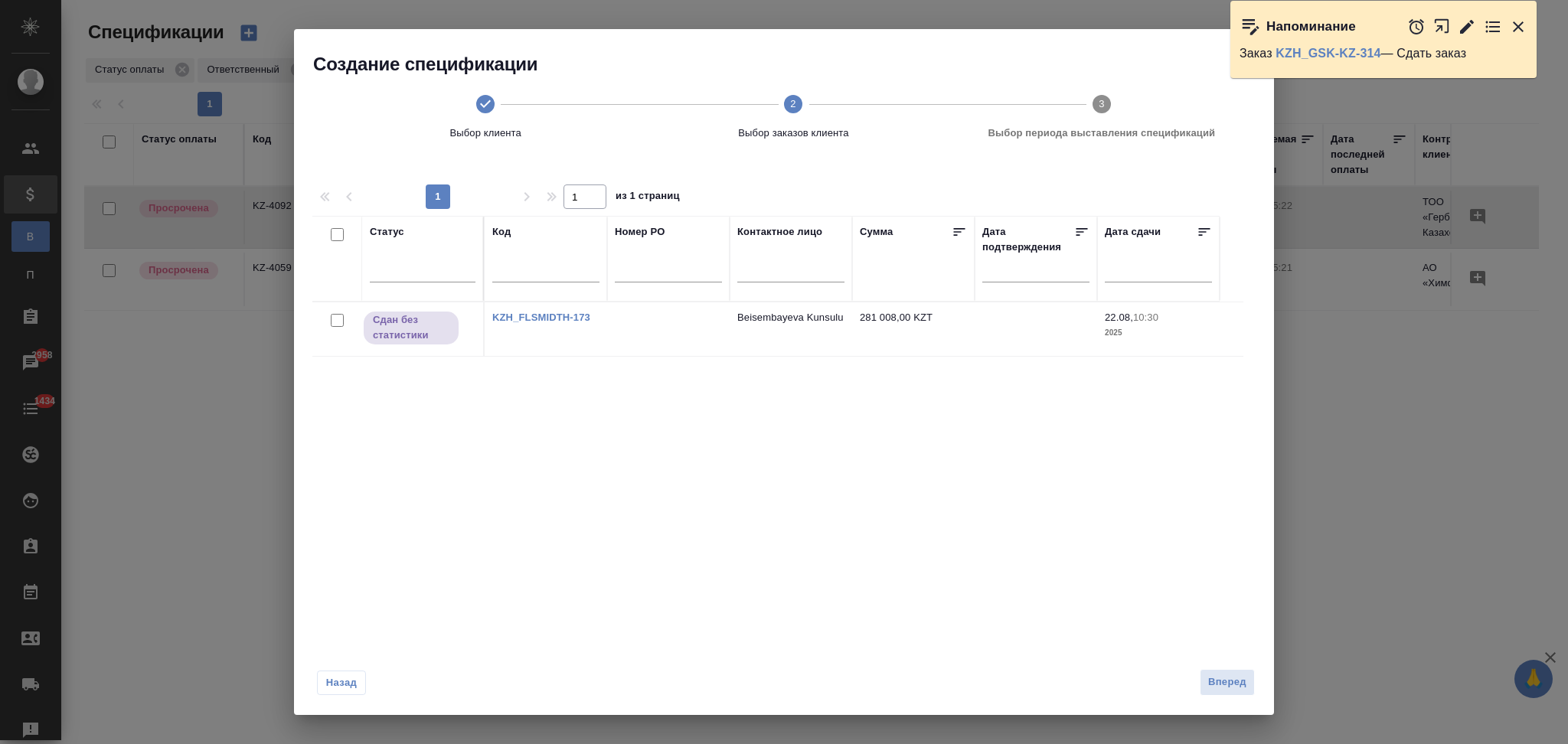
click at [339, 318] on input "checkbox" at bounding box center [337, 320] width 13 height 13
checkbox input "true"
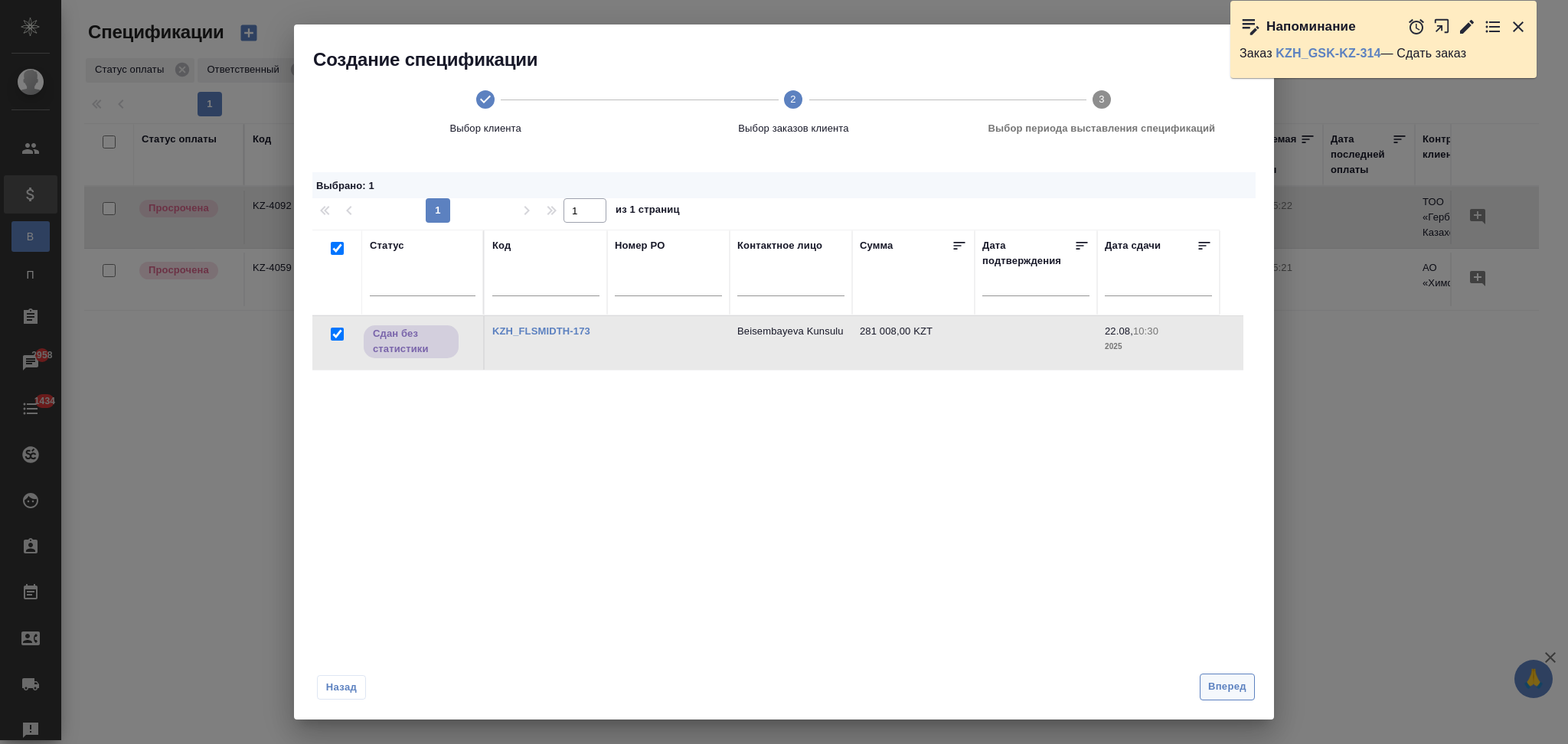
click at [1240, 680] on span "Вперед" at bounding box center [1227, 687] width 38 height 17
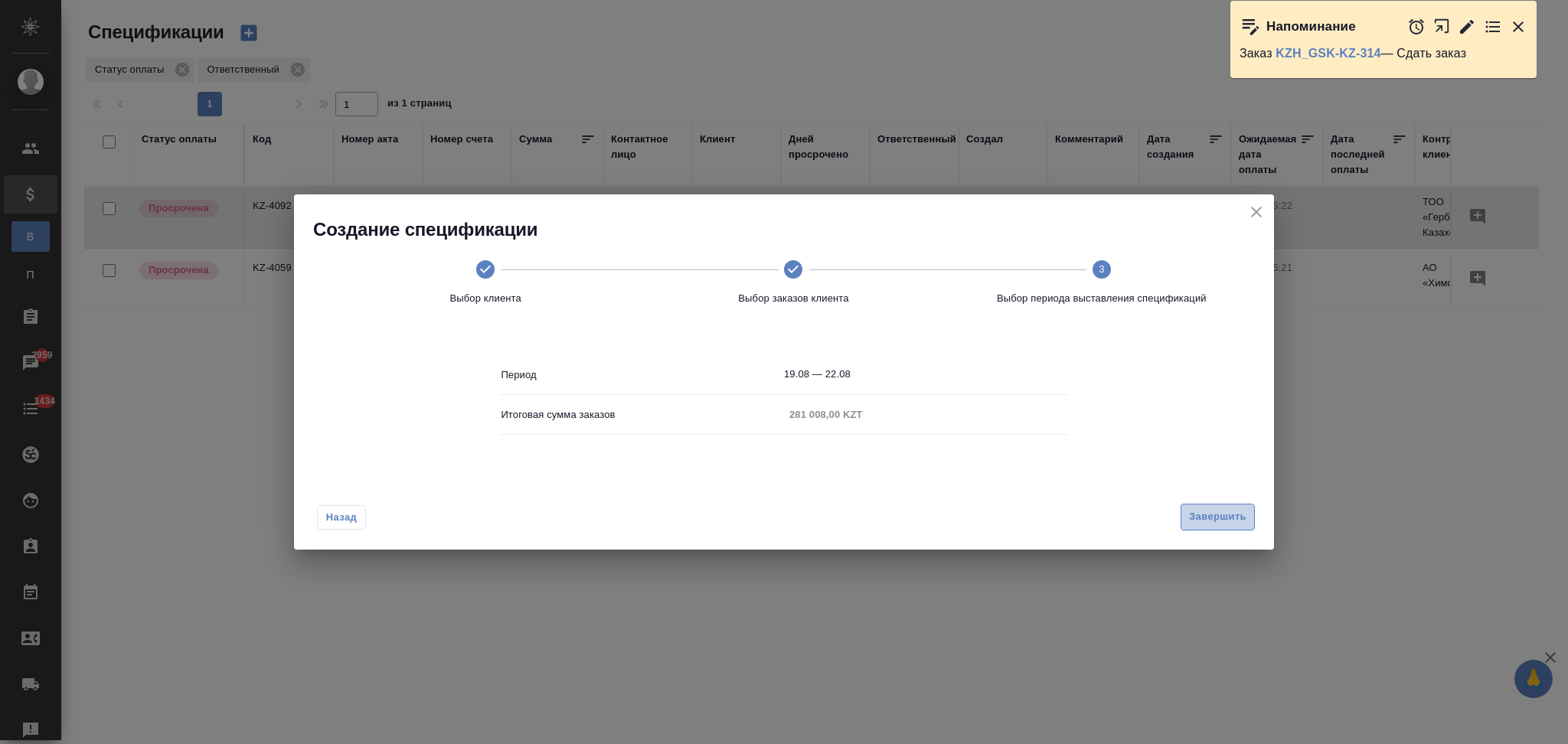
click at [1186, 514] on button "Завершить" at bounding box center [1218, 517] width 74 height 27
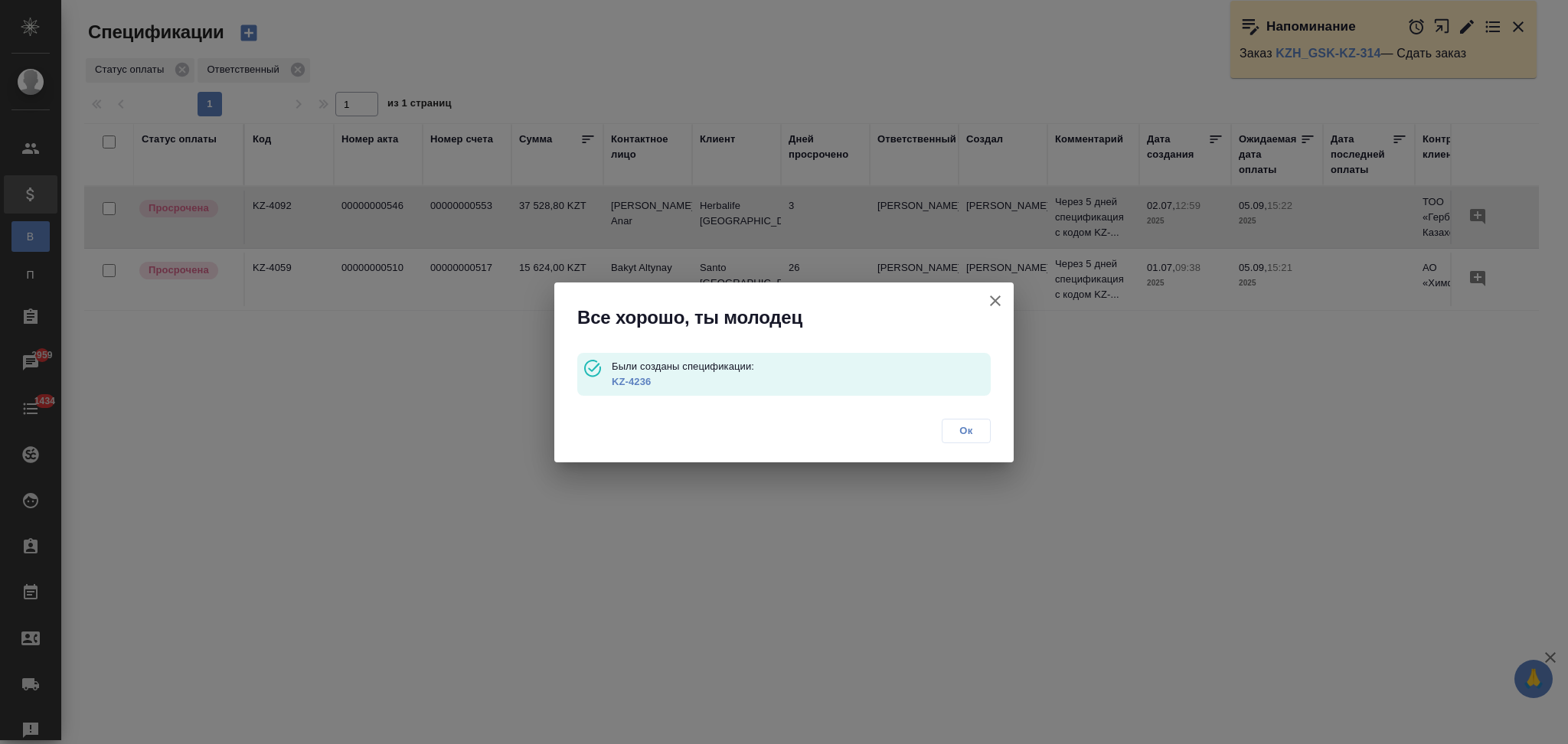
click at [640, 383] on link "KZ-4236" at bounding box center [631, 381] width 39 height 11
click at [996, 298] on icon "button" at bounding box center [995, 300] width 18 height 18
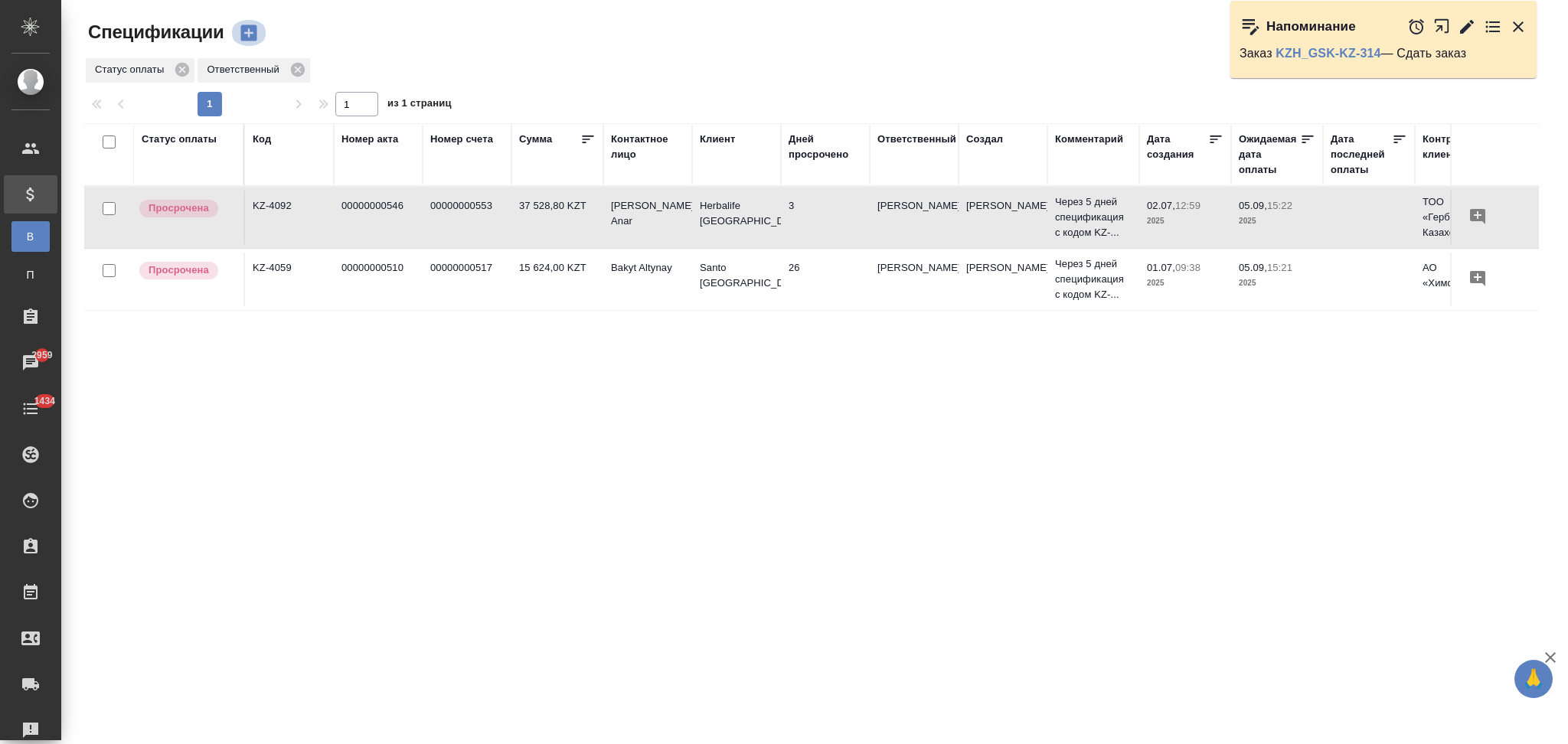
click at [248, 36] on icon "button" at bounding box center [248, 33] width 22 height 22
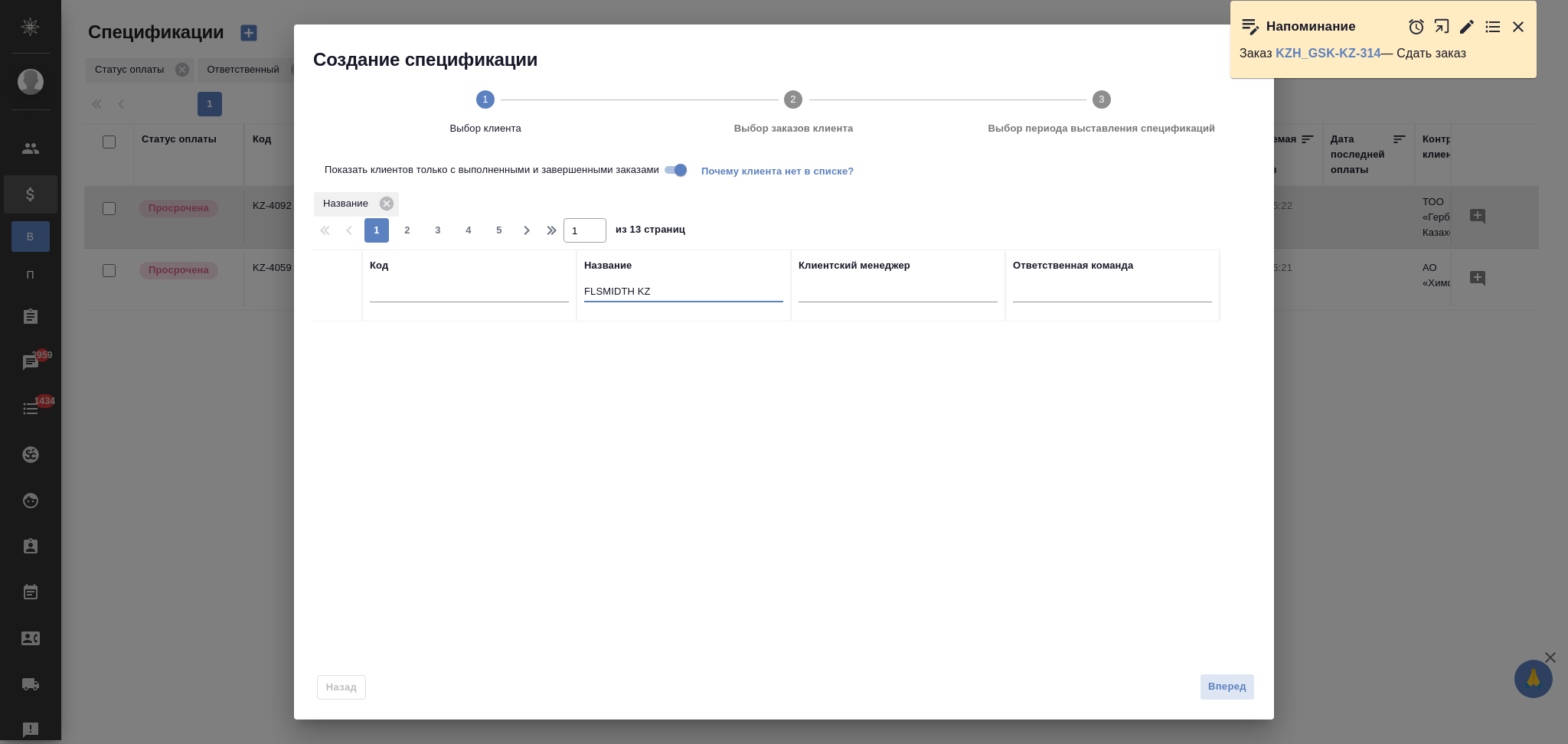
drag, startPoint x: 663, startPoint y: 285, endPoint x: 544, endPoint y: 289, distance: 119.1
click at [544, 289] on tr "Код Название FLSMIDTH KZ Клиентский менеджер Ответственная команда" at bounding box center [766, 285] width 908 height 72
paste input "Takeda"
type input "Takeda KZ"
click at [679, 169] on input "Показать клиентов только с выполненными и завершенными заказами" at bounding box center [681, 169] width 55 height 18
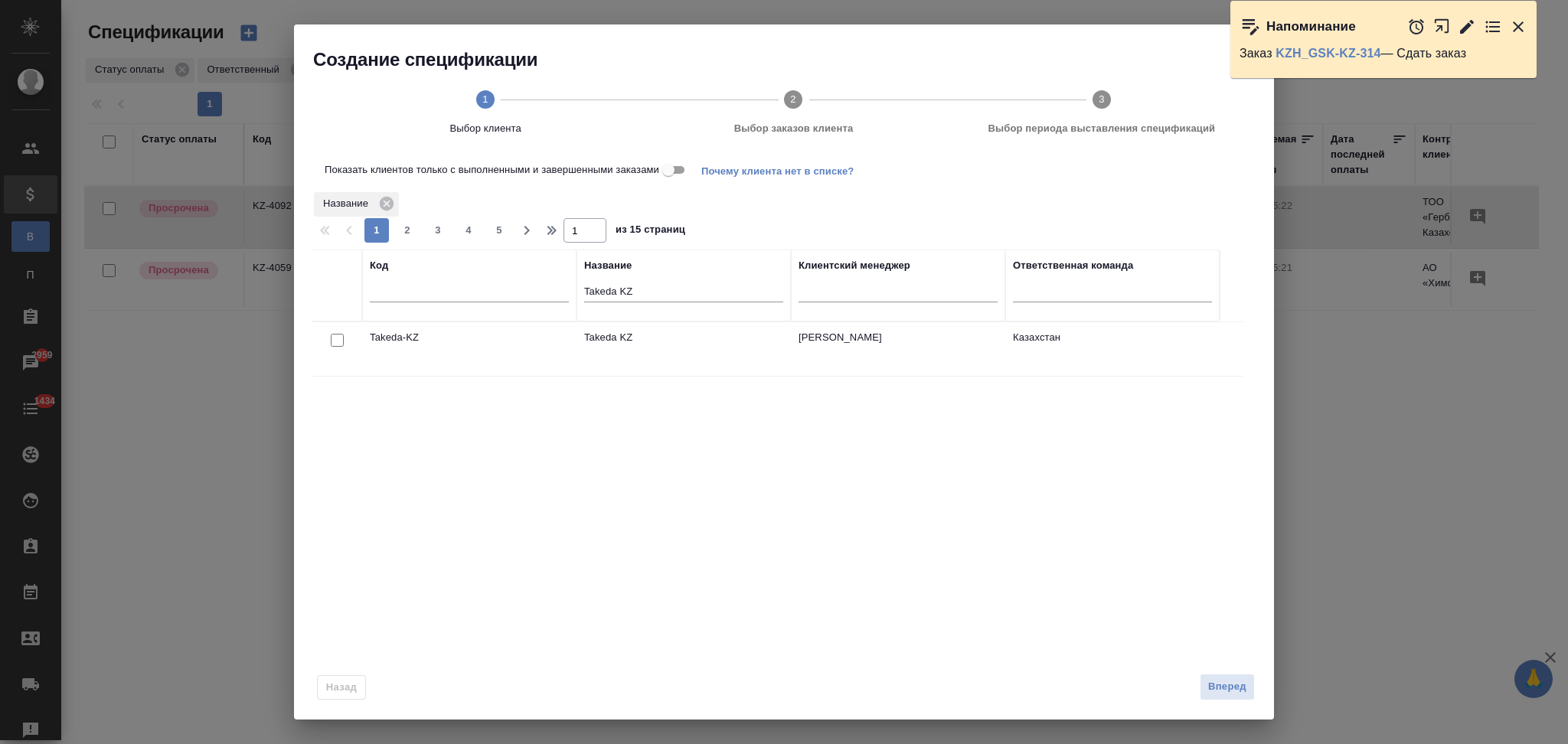
click at [335, 340] on input "checkbox" at bounding box center [337, 340] width 13 height 13
checkbox input "true"
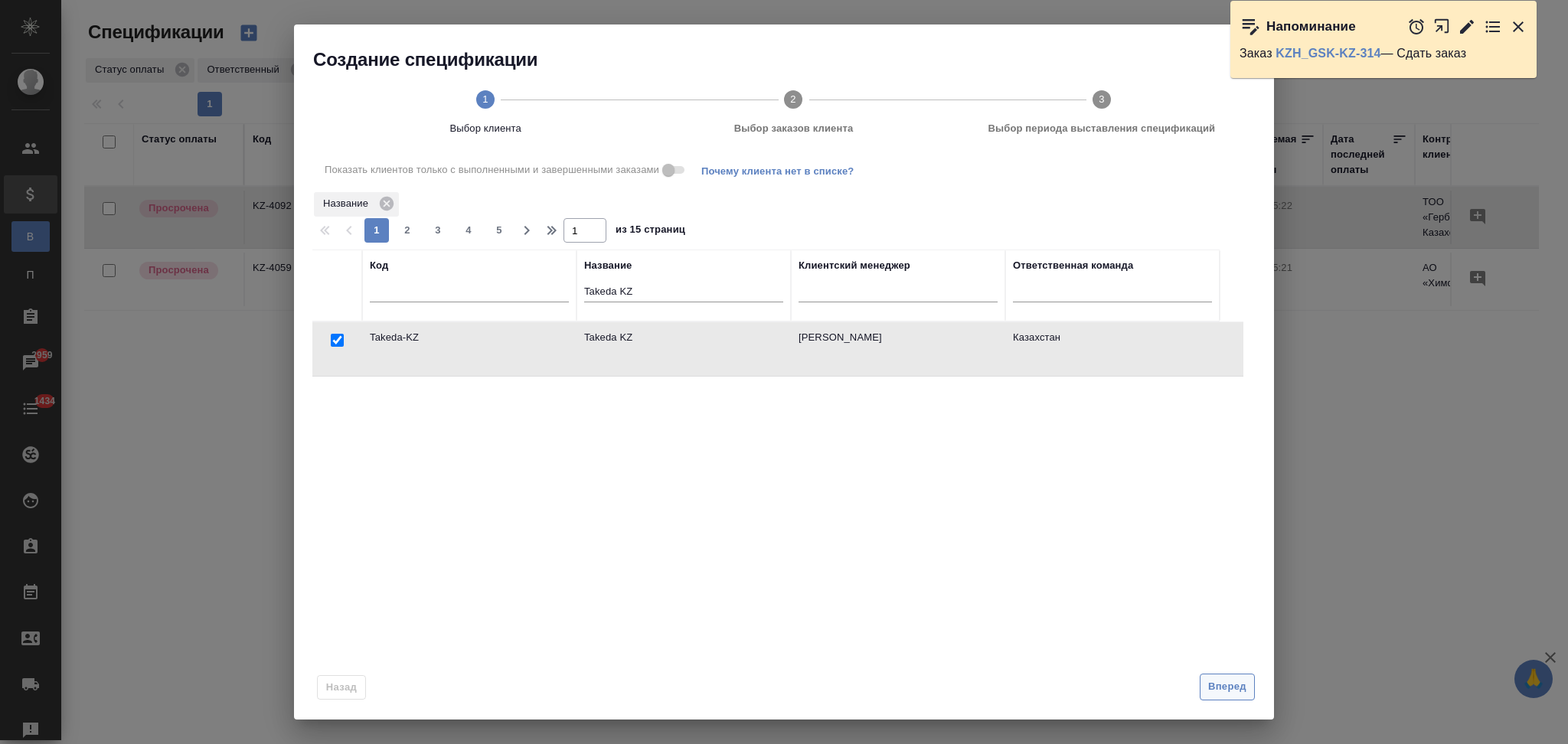
drag, startPoint x: 1217, startPoint y: 686, endPoint x: 1206, endPoint y: 691, distance: 12.1
click at [1218, 686] on span "Вперед" at bounding box center [1227, 687] width 38 height 17
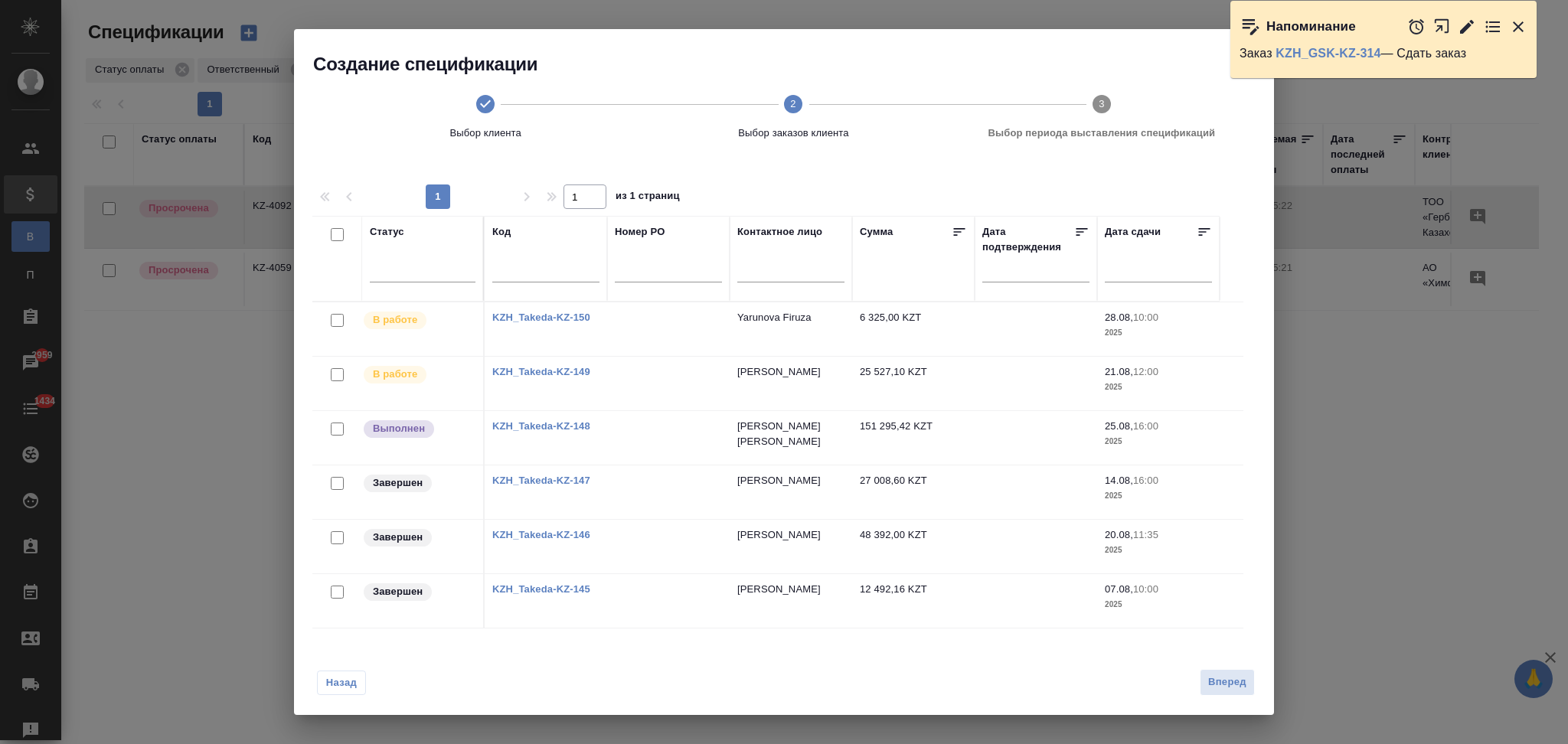
click at [335, 533] on input "checkbox" at bounding box center [337, 537] width 13 height 13
checkbox input "true"
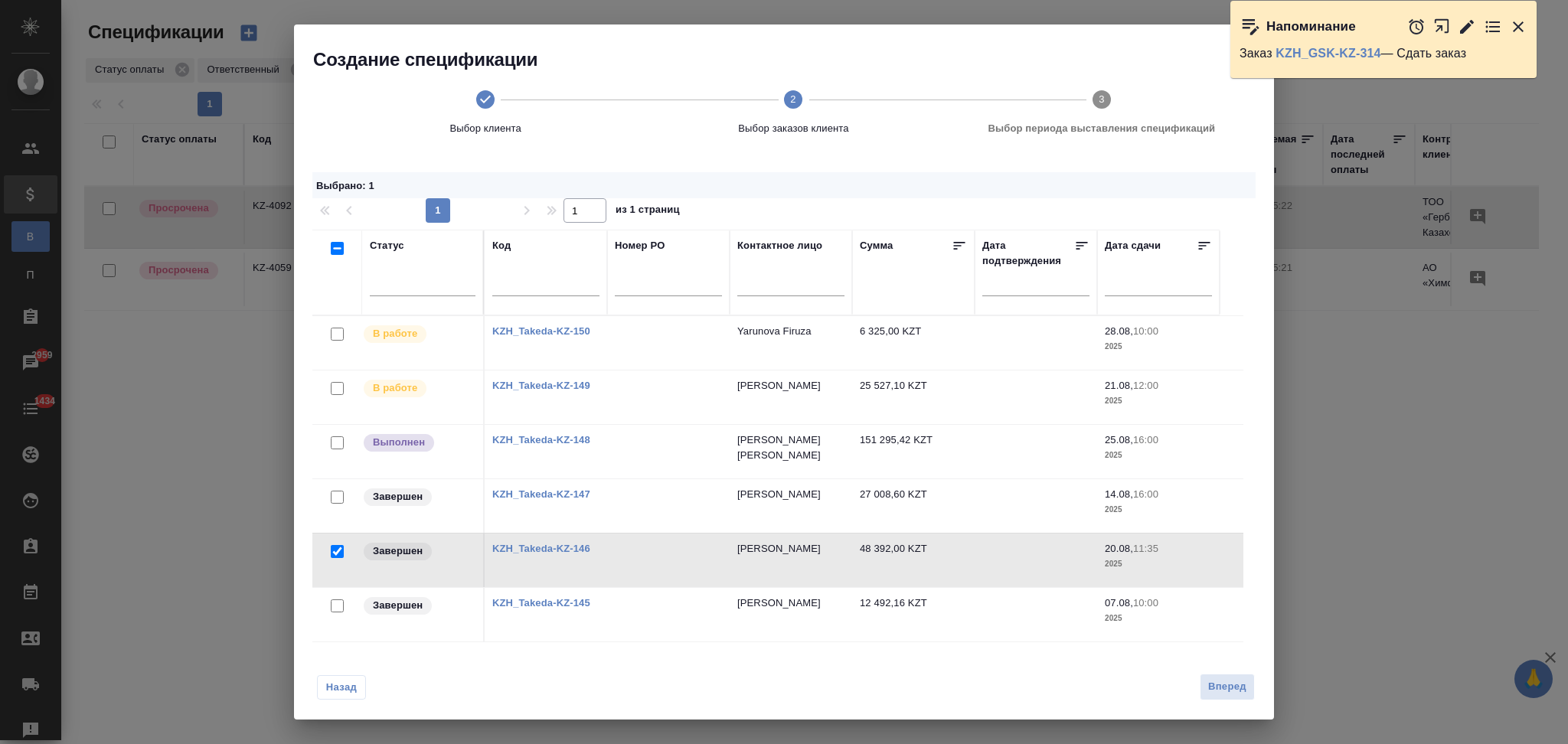
click at [335, 493] on input "checkbox" at bounding box center [337, 497] width 13 height 13
checkbox input "true"
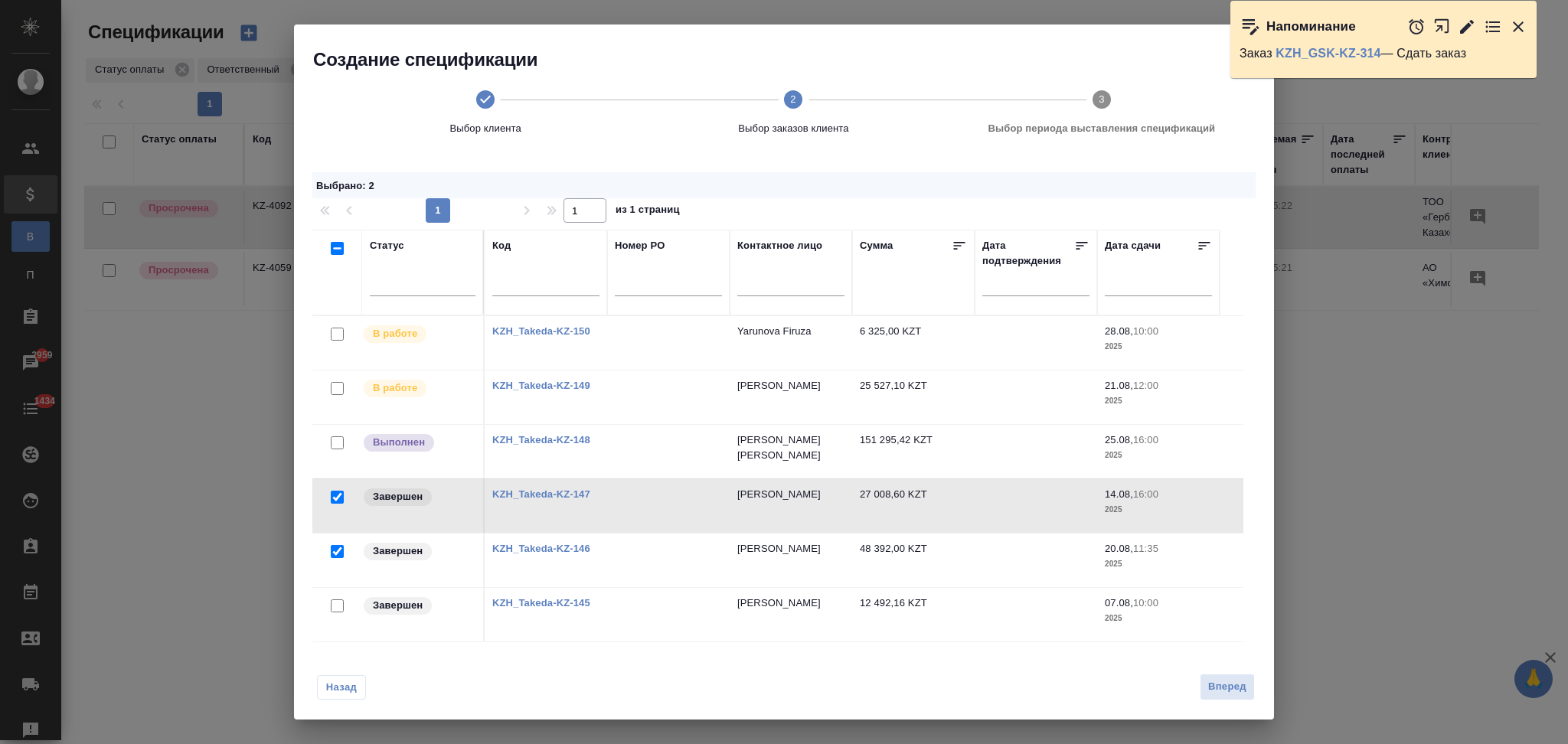
click at [336, 385] on input "checkbox" at bounding box center [337, 388] width 13 height 13
checkbox input "true"
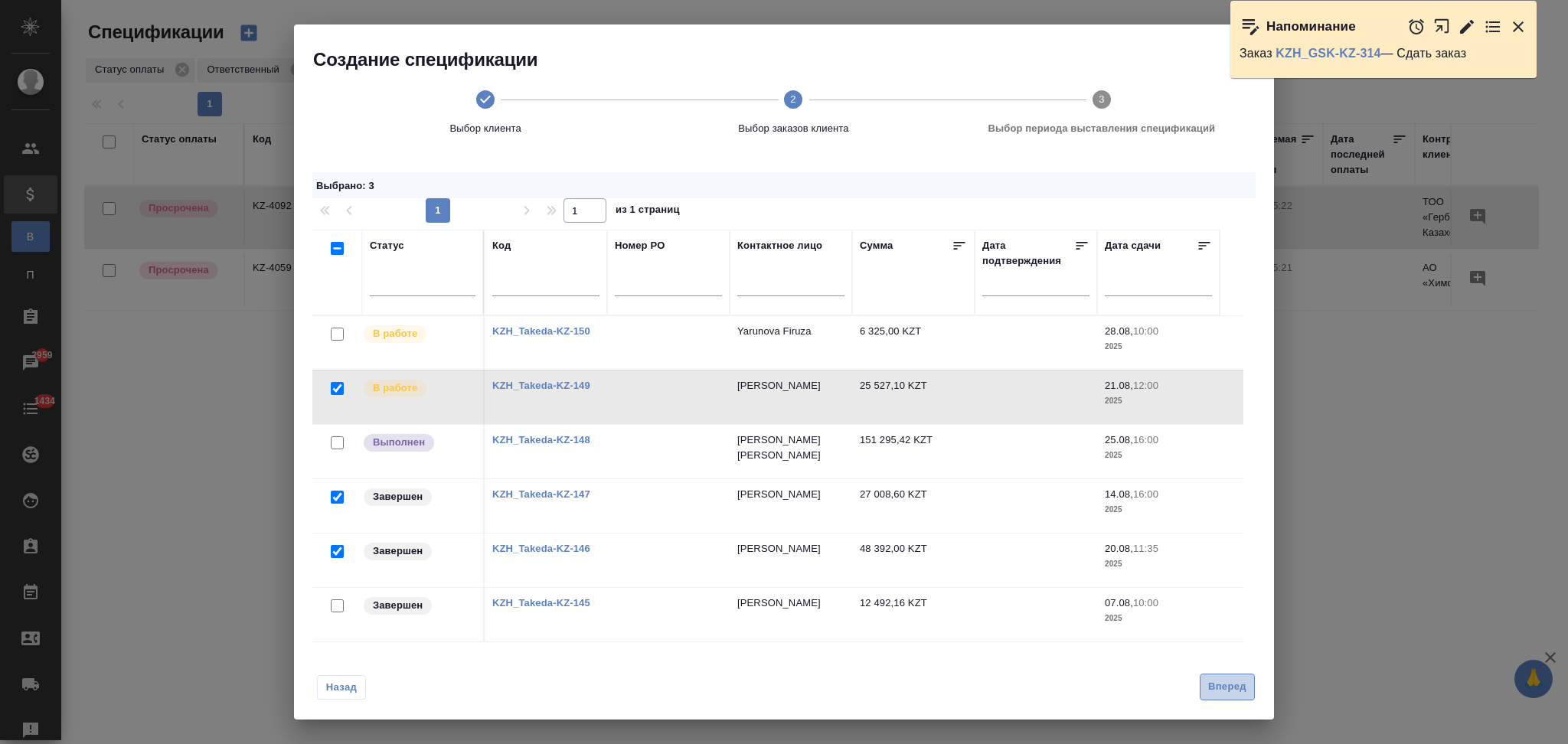
click at [1220, 689] on span "Вперед" at bounding box center [1227, 687] width 38 height 17
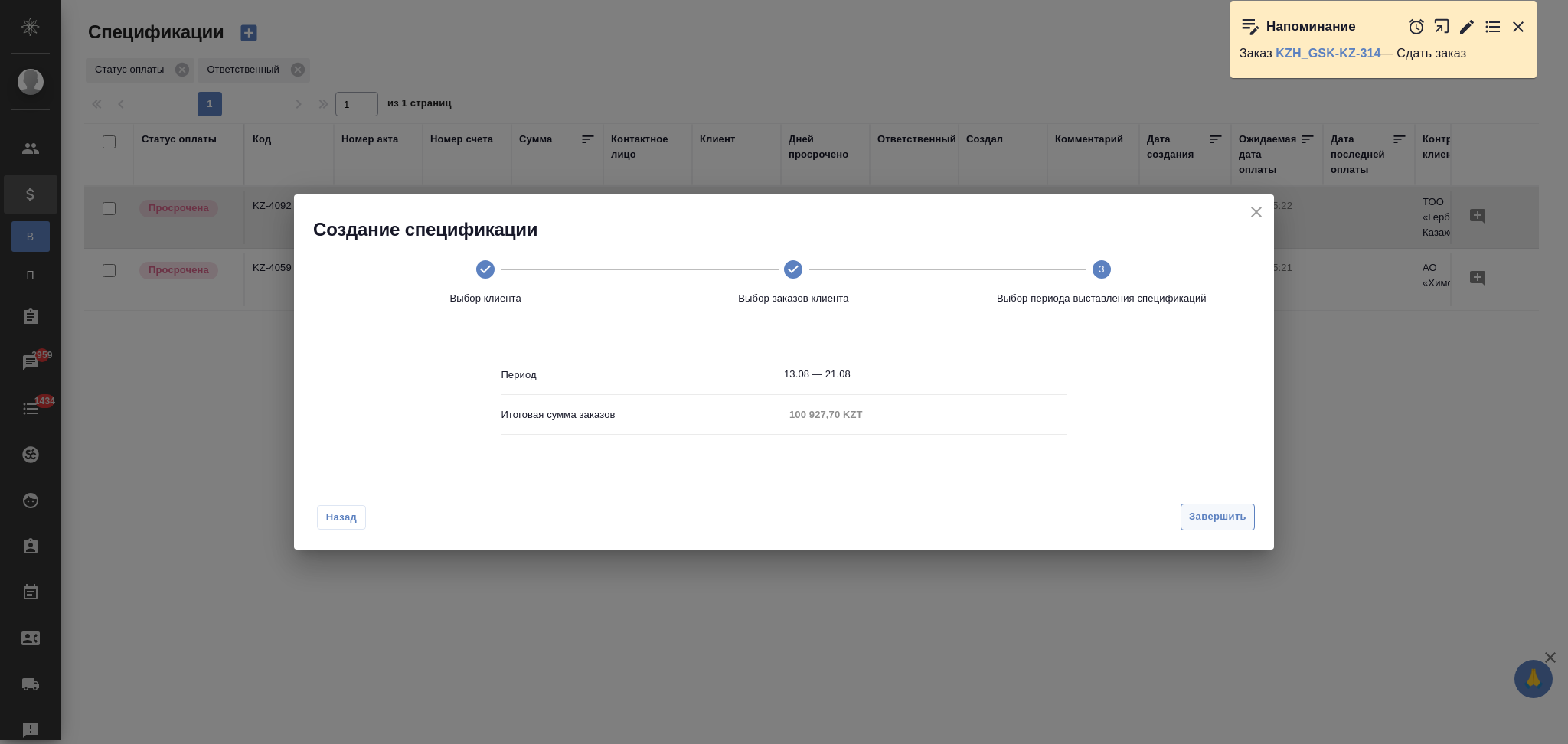
click at [1228, 517] on span "Завершить" at bounding box center [1218, 517] width 57 height 17
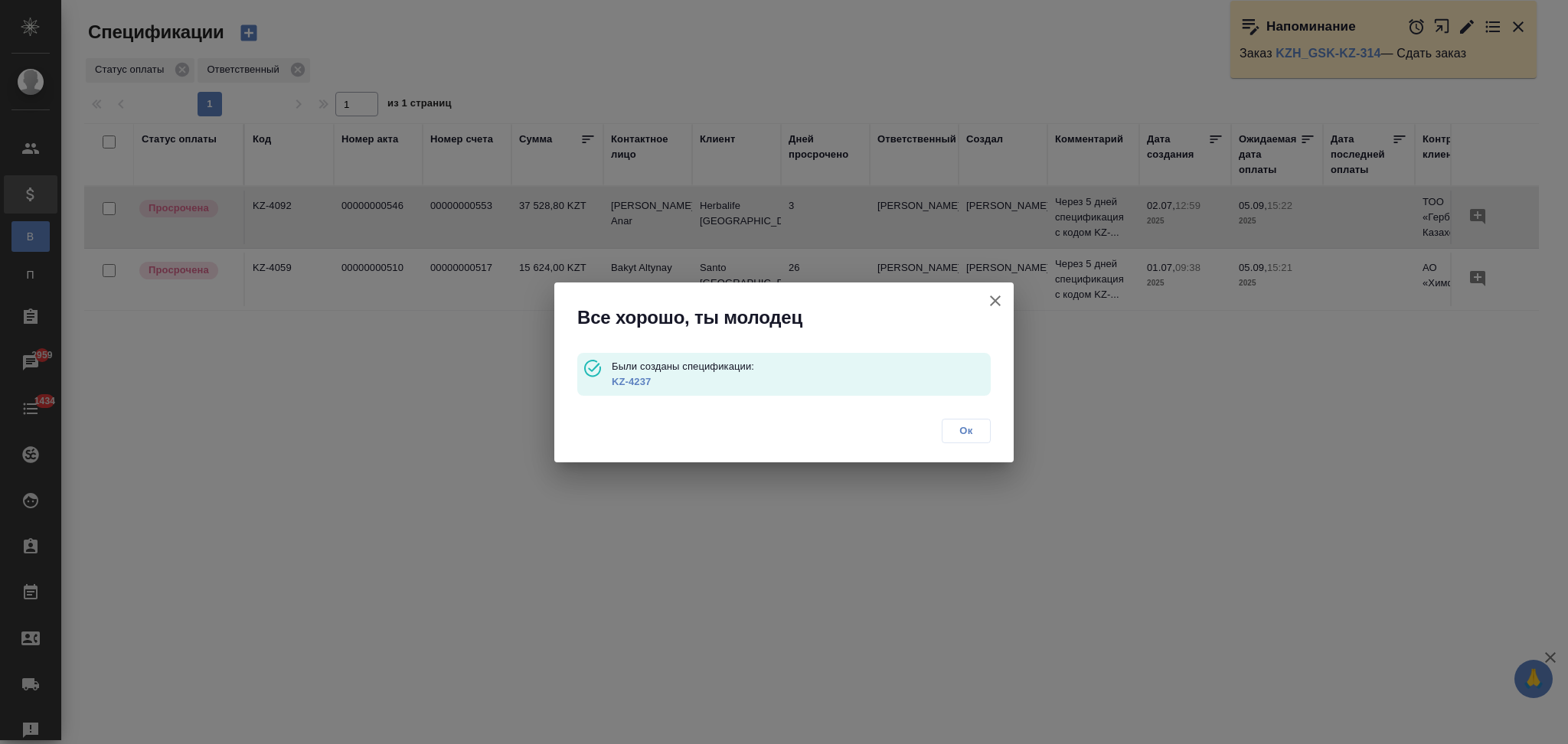
click at [641, 377] on link "KZ-4237" at bounding box center [631, 381] width 39 height 11
drag, startPoint x: 997, startPoint y: 301, endPoint x: 911, endPoint y: 274, distance: 90.1
click at [996, 301] on icon "button" at bounding box center [995, 300] width 18 height 18
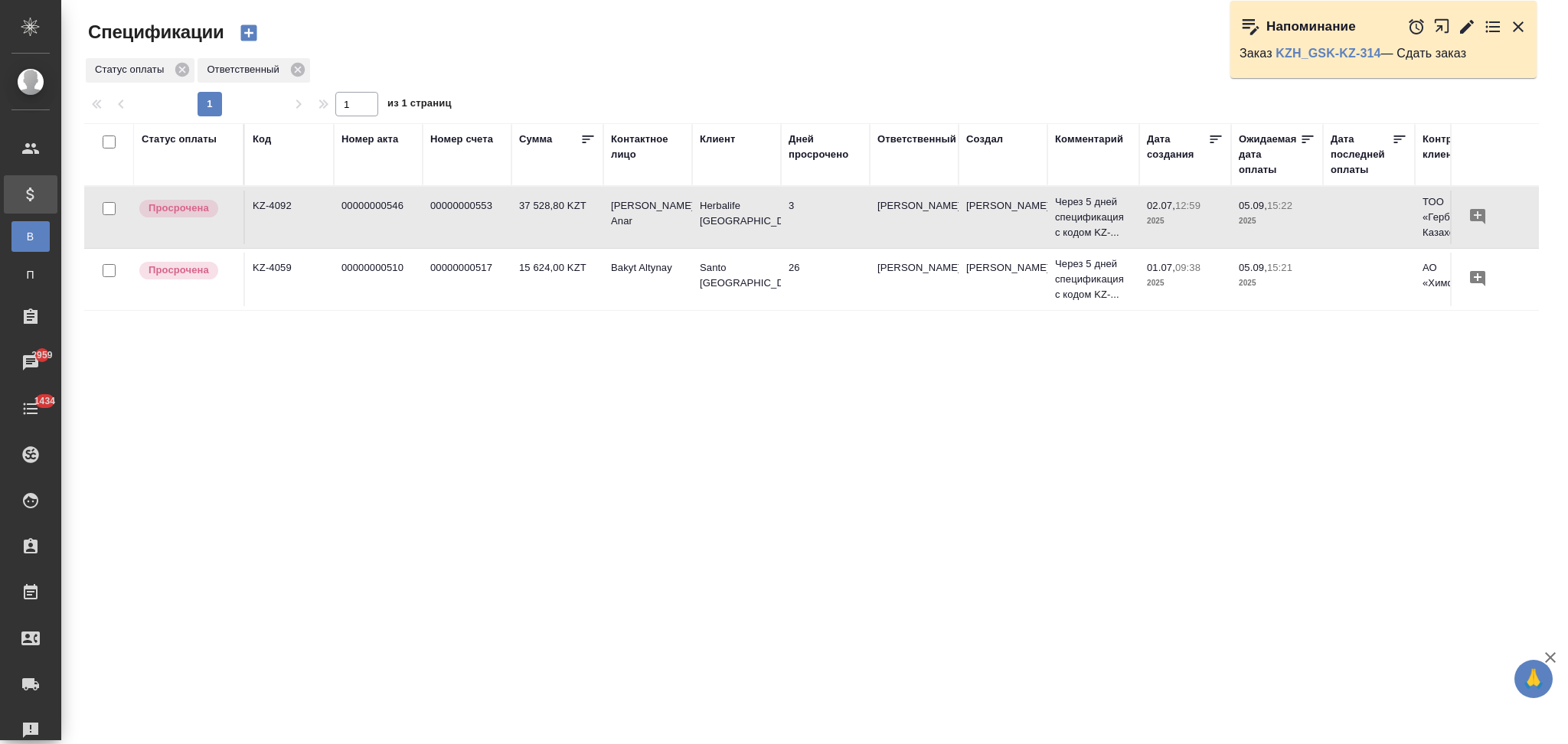
click at [247, 30] on icon "button" at bounding box center [248, 33] width 16 height 16
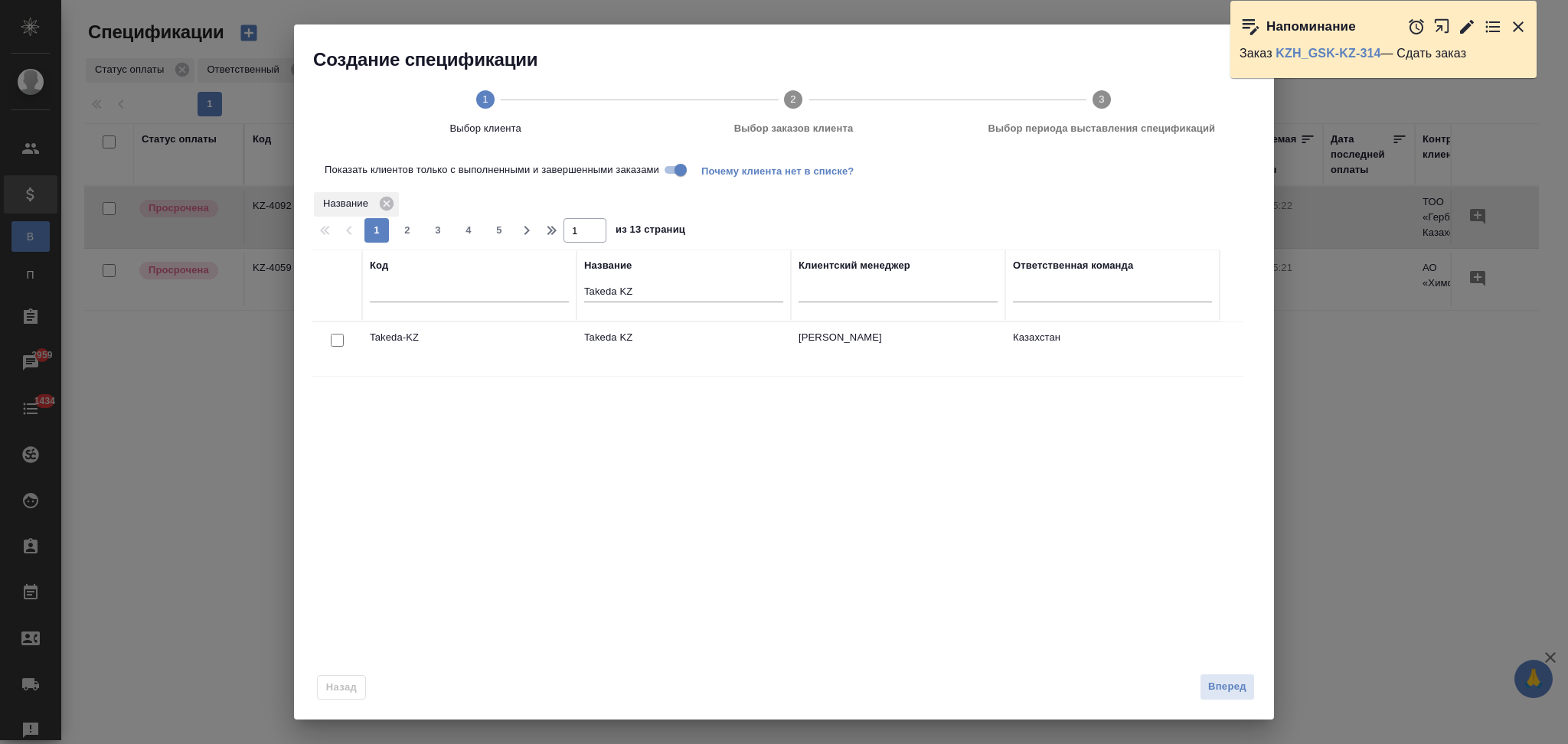
click at [680, 164] on input "Показать клиентов только с выполненными и завершенными заказами" at bounding box center [681, 169] width 55 height 18
click at [337, 338] on input "checkbox" at bounding box center [337, 340] width 13 height 13
checkbox input "true"
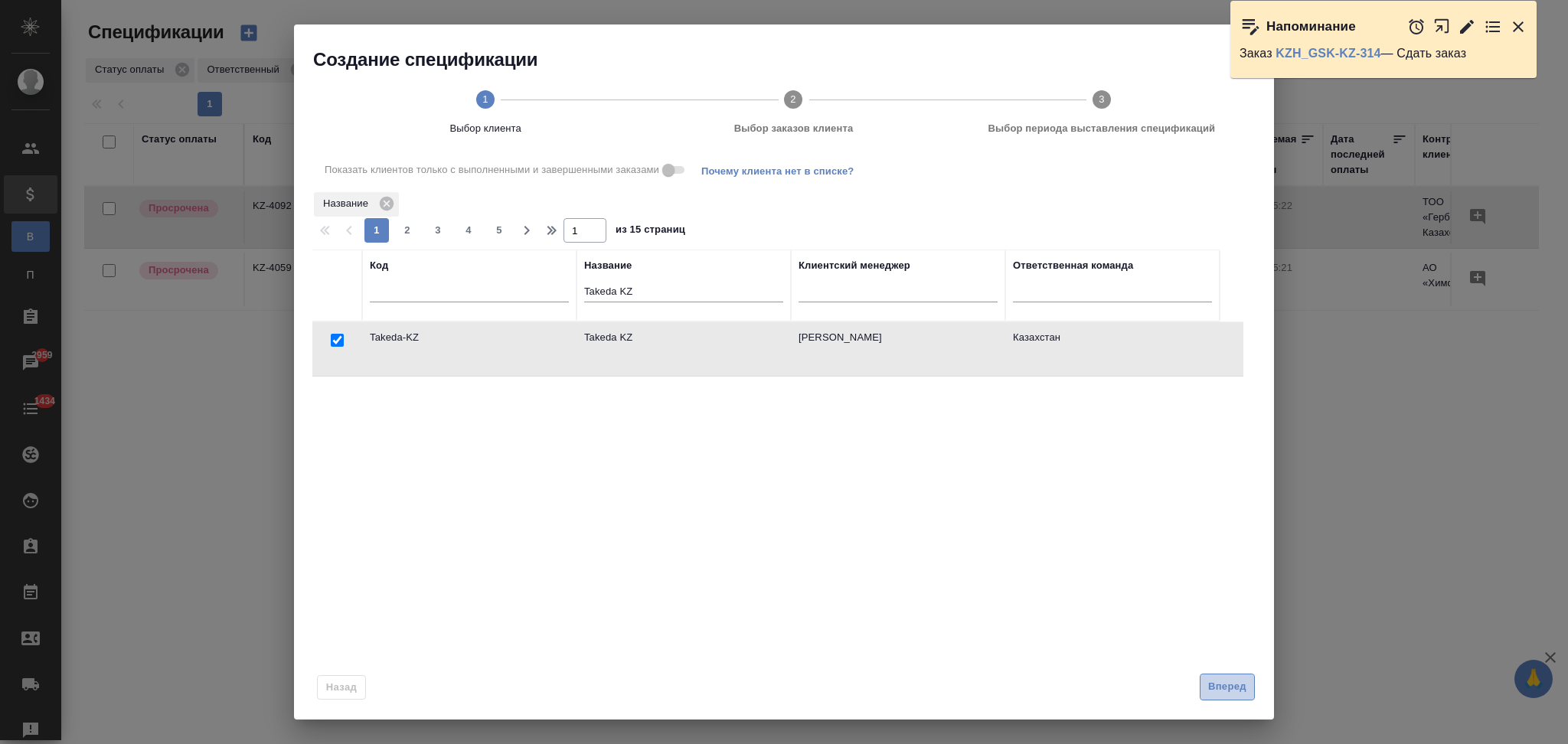
click at [1202, 692] on button "Вперед" at bounding box center [1227, 687] width 55 height 27
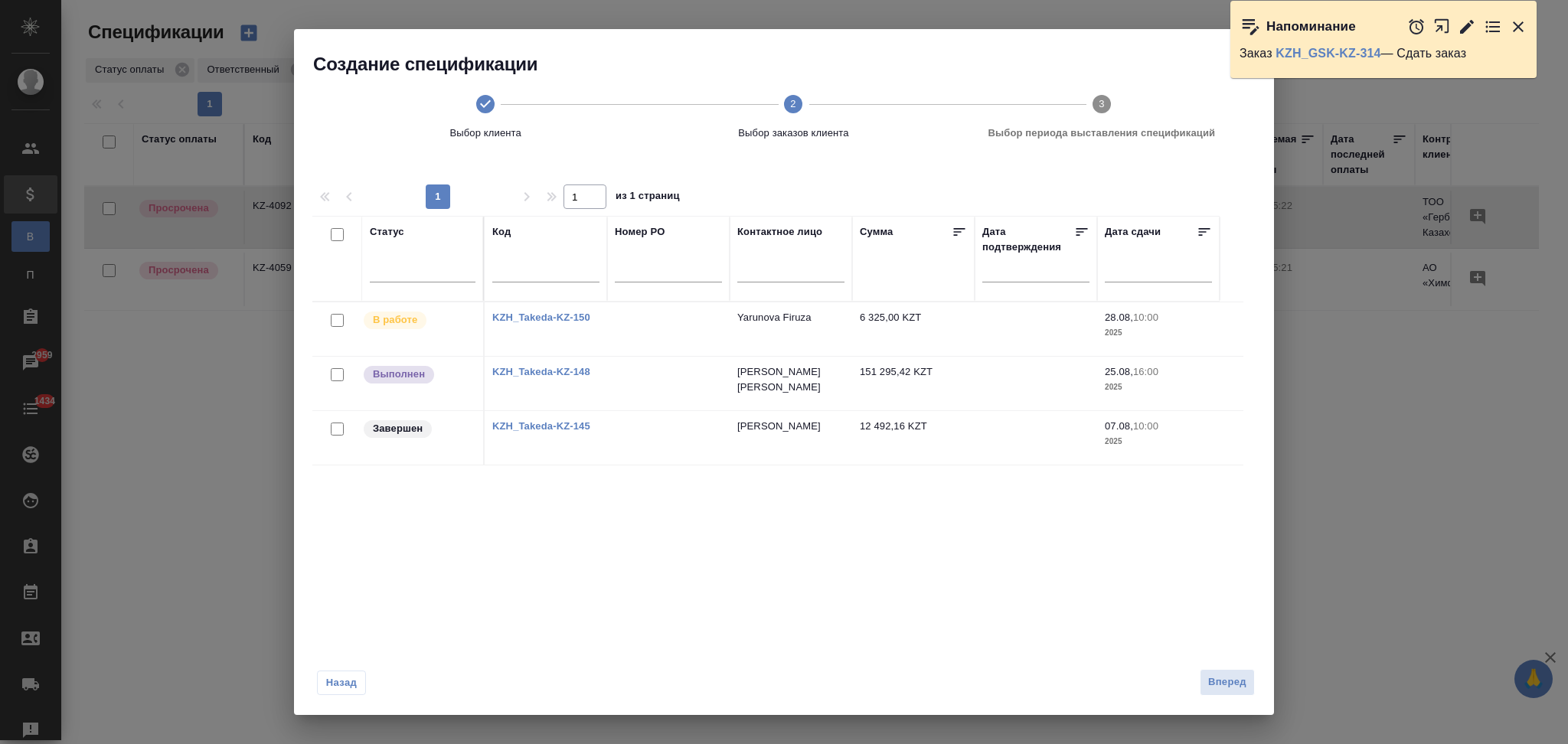
click at [335, 374] on input "checkbox" at bounding box center [337, 374] width 13 height 13
checkbox input "true"
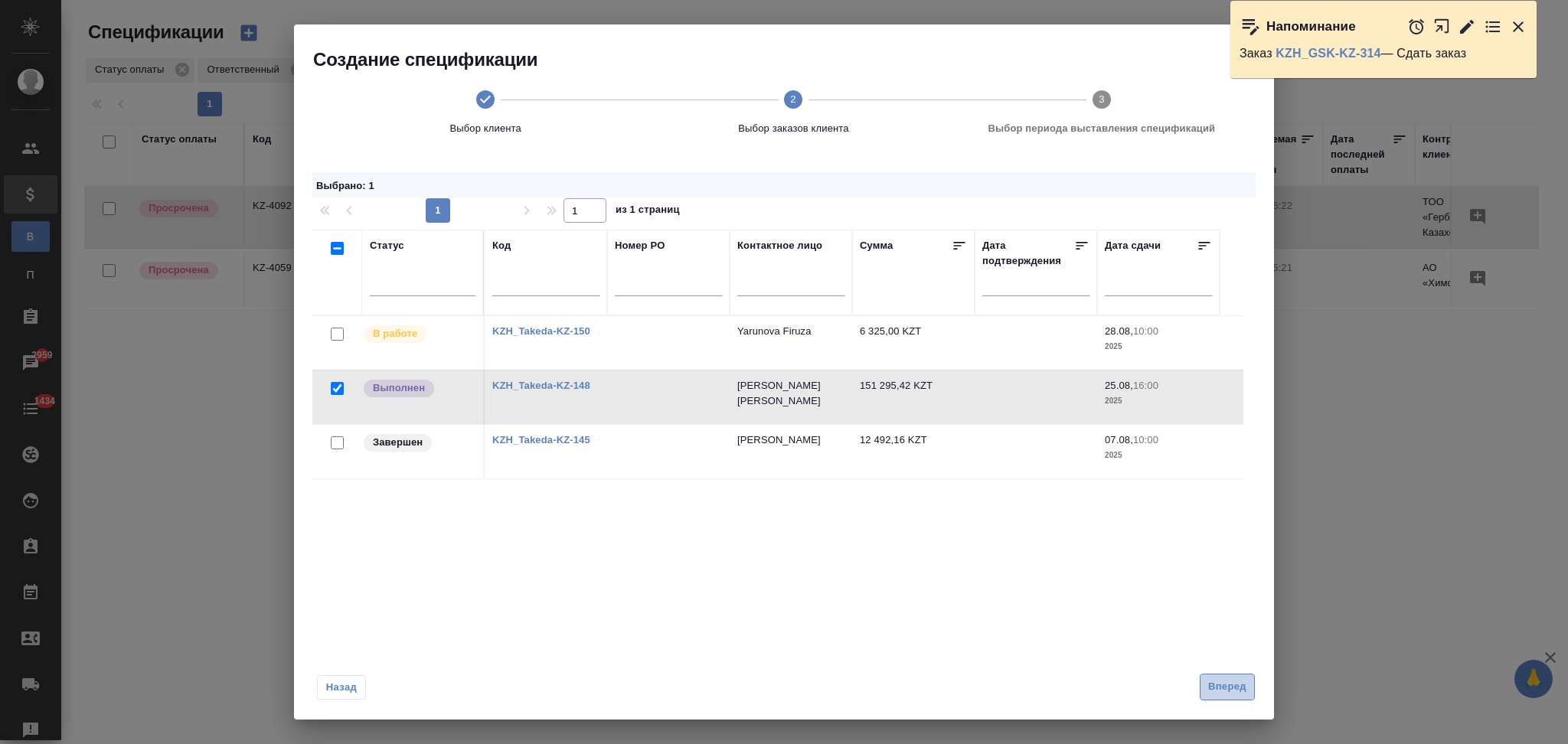
click at [1233, 687] on span "Вперед" at bounding box center [1227, 687] width 38 height 17
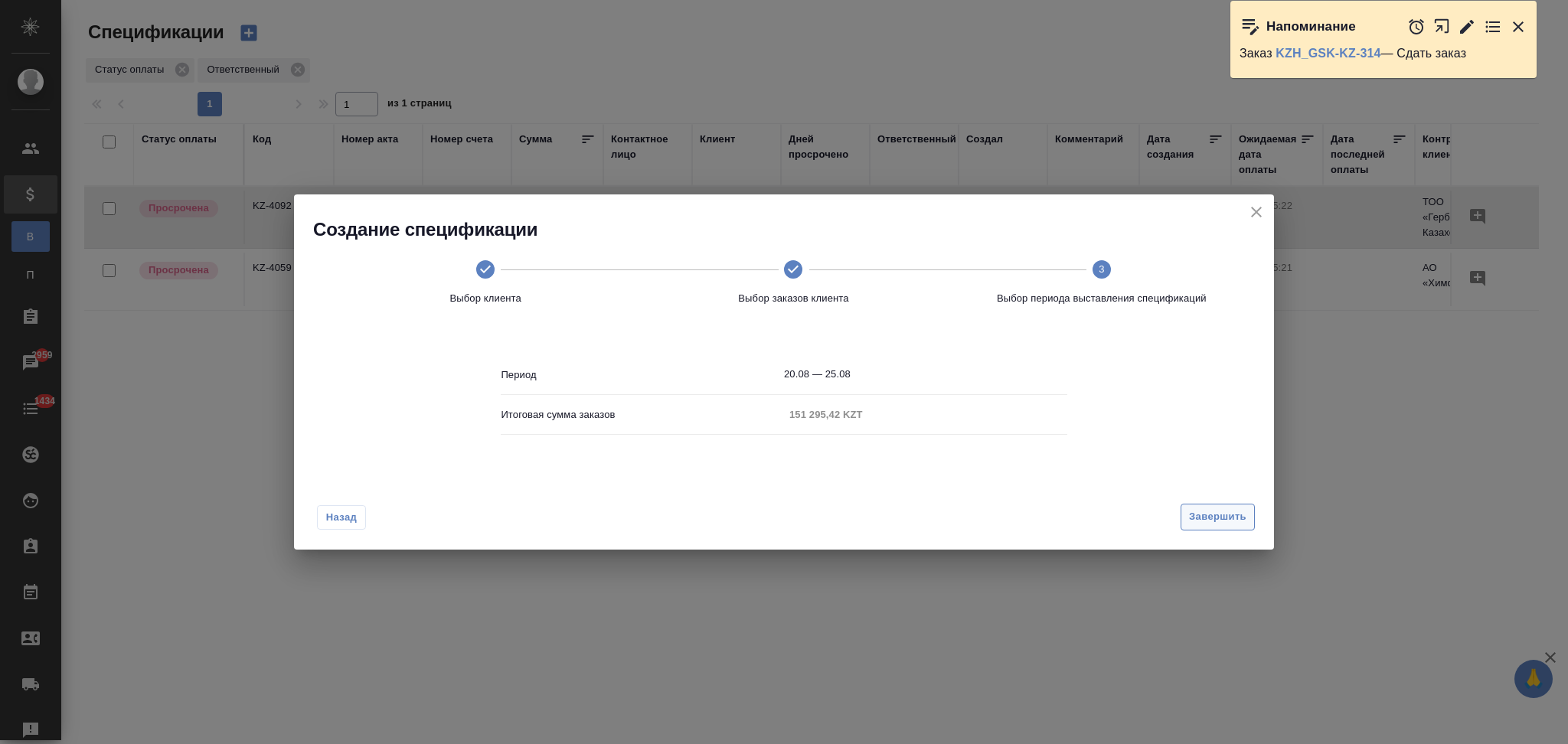
click at [1204, 518] on span "Завершить" at bounding box center [1218, 517] width 57 height 17
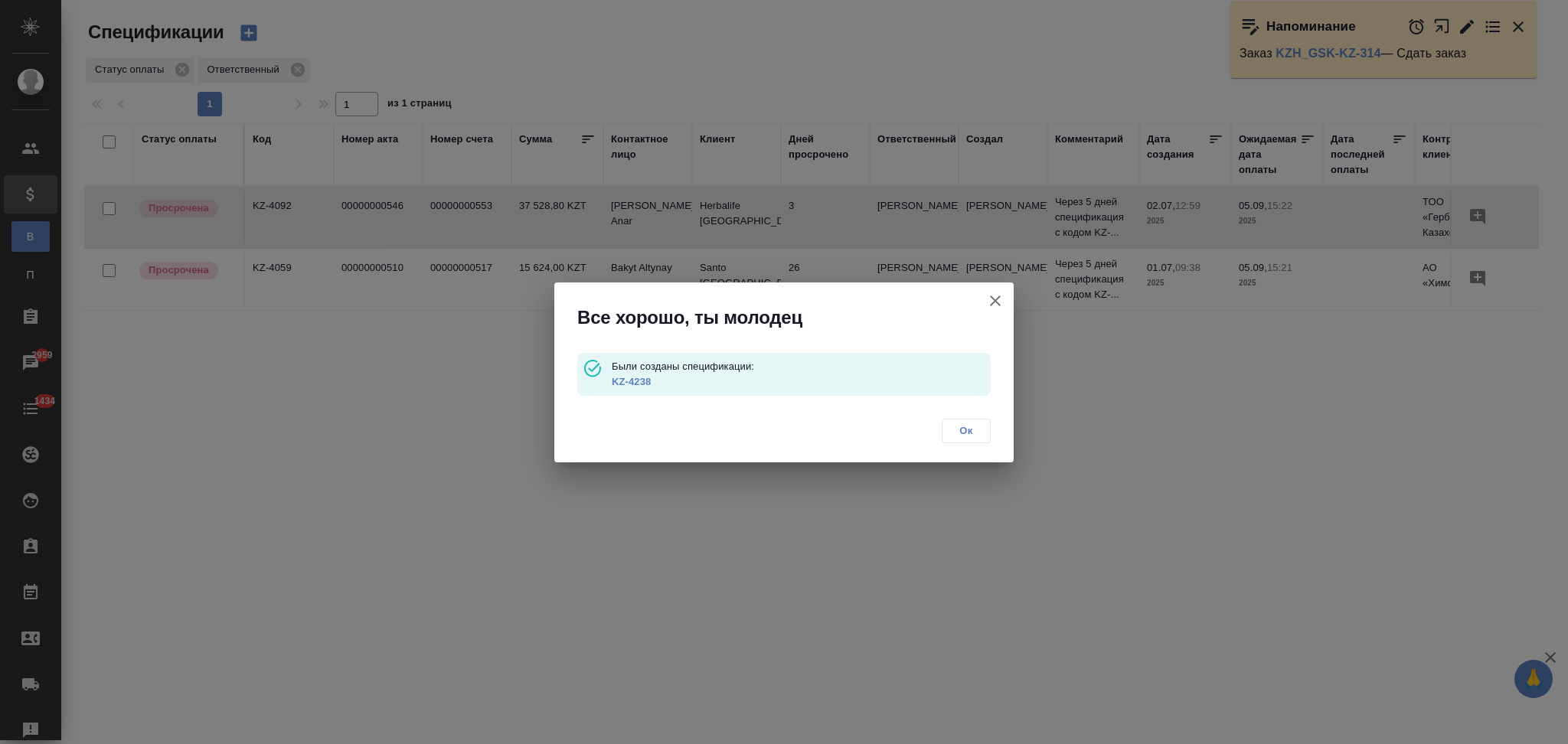
click at [650, 381] on link "KZ-4238" at bounding box center [631, 381] width 39 height 11
click at [993, 296] on icon "button" at bounding box center [995, 300] width 18 height 18
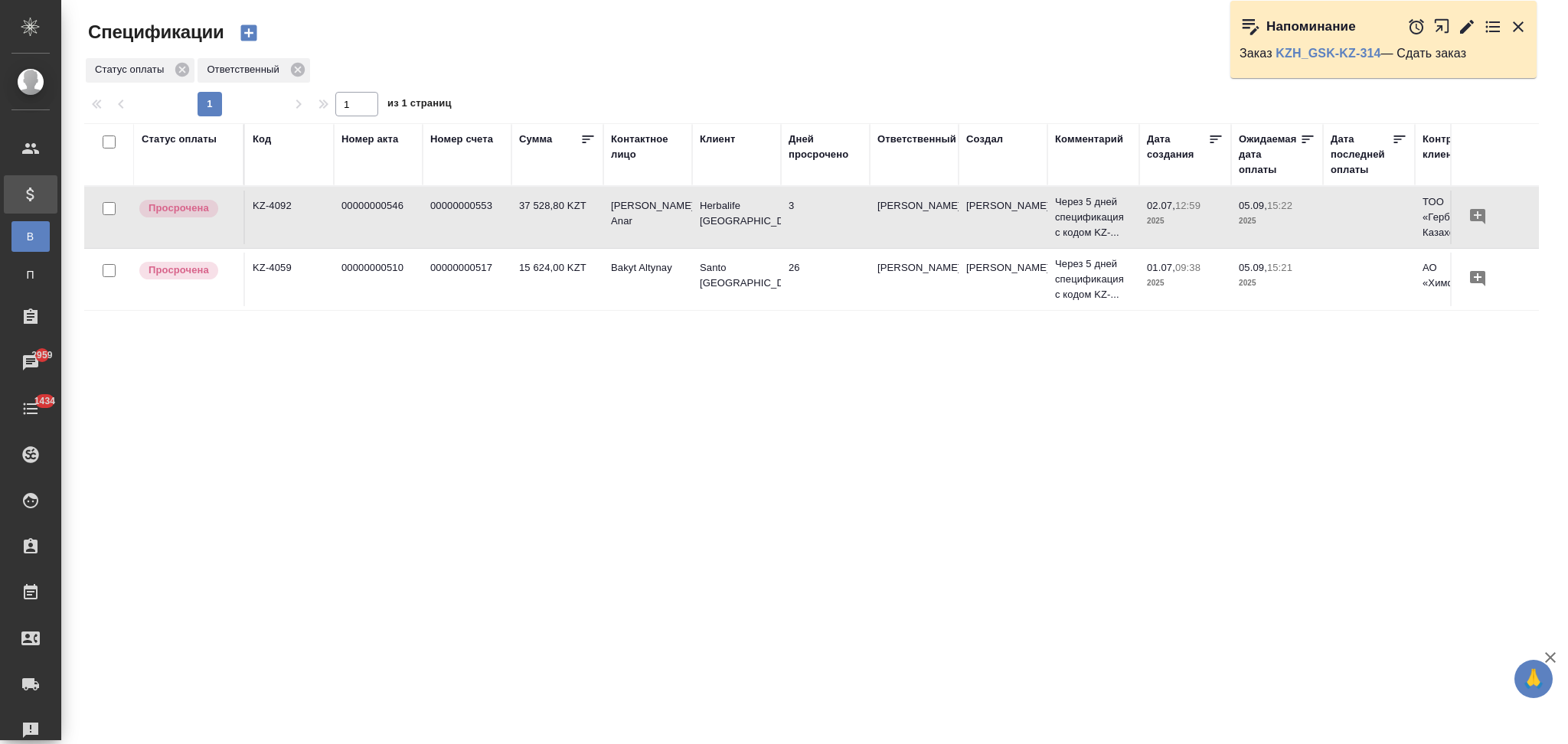
click at [252, 25] on icon "button" at bounding box center [248, 33] width 16 height 16
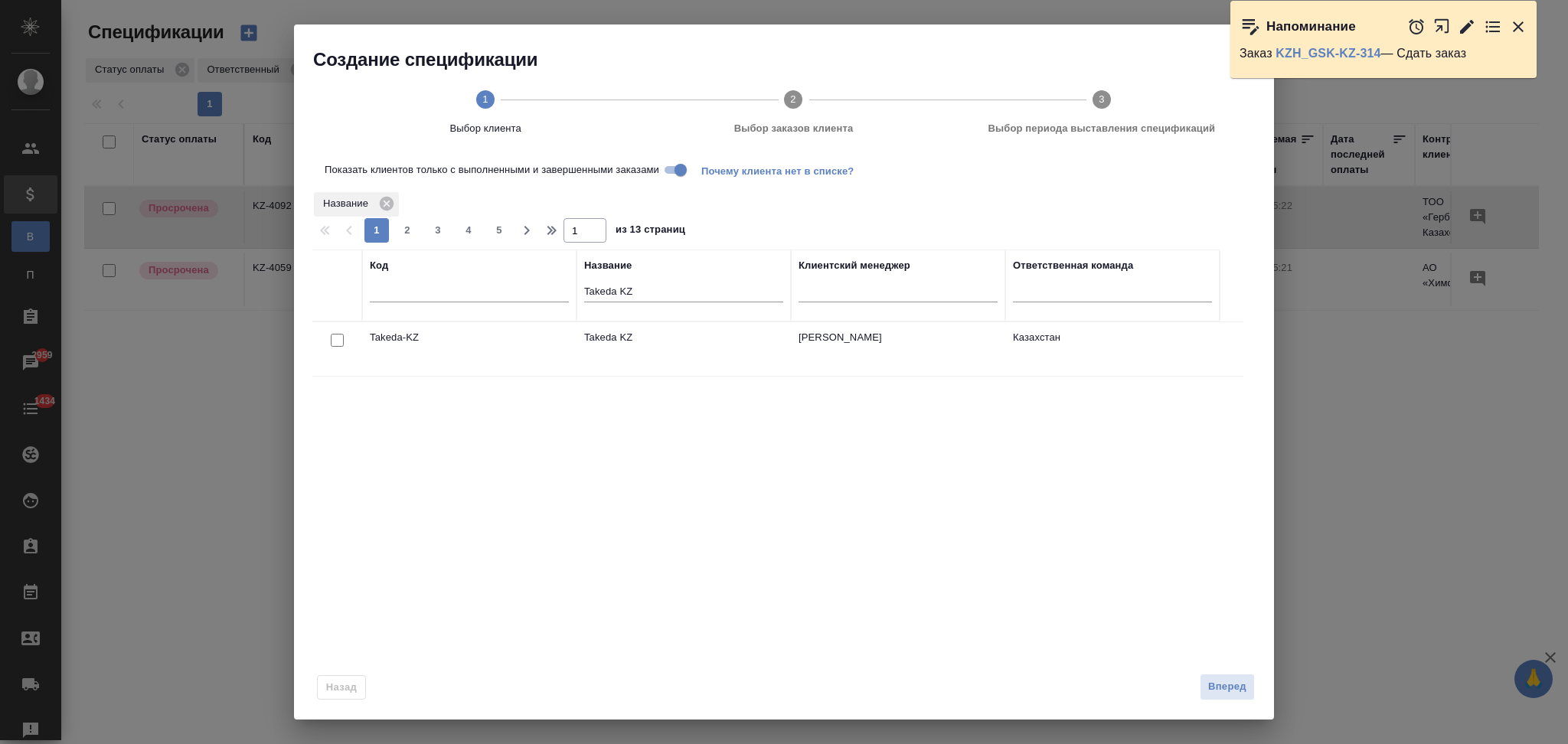
click at [334, 338] on input "checkbox" at bounding box center [337, 340] width 13 height 13
checkbox input "true"
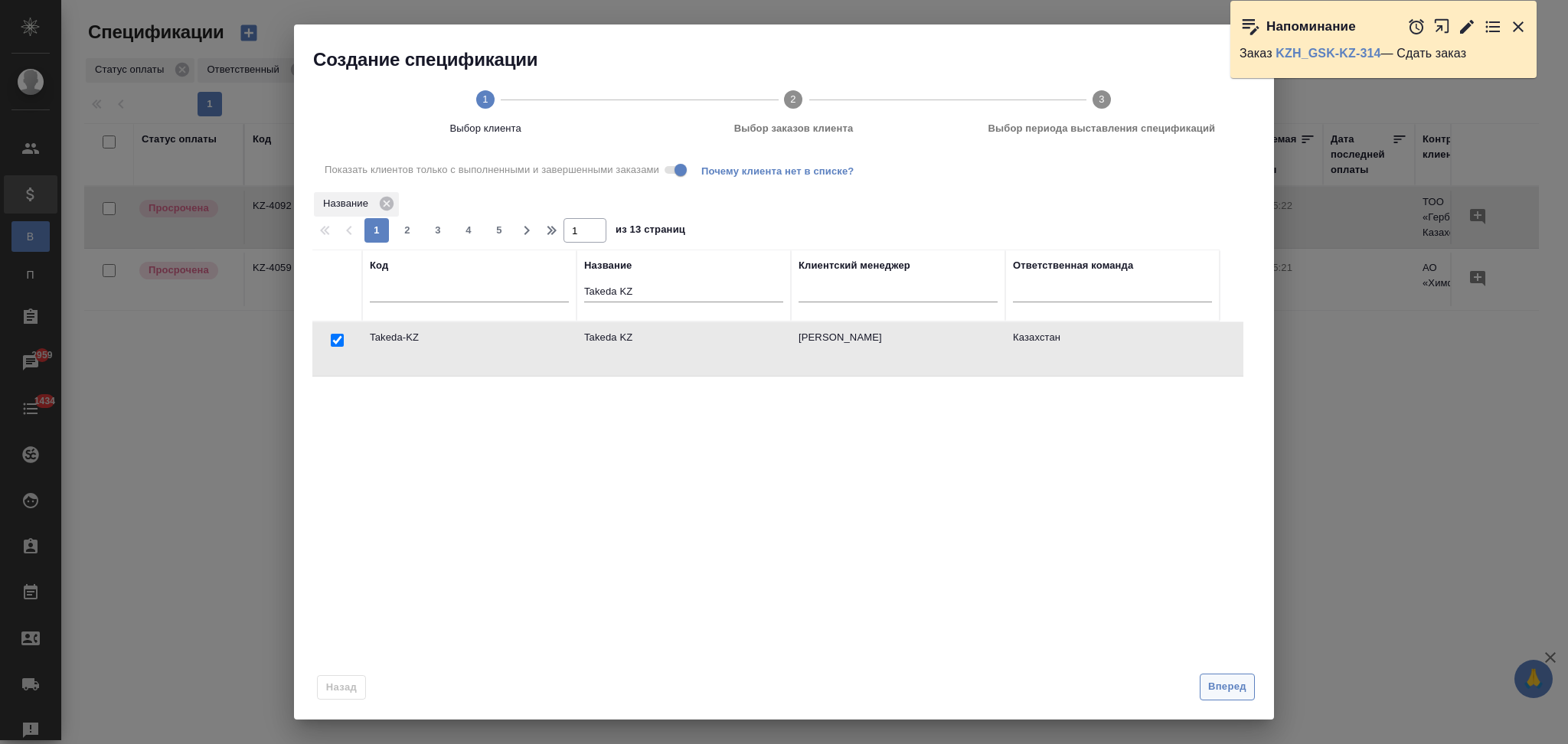
click at [1214, 687] on span "Вперед" at bounding box center [1227, 687] width 38 height 17
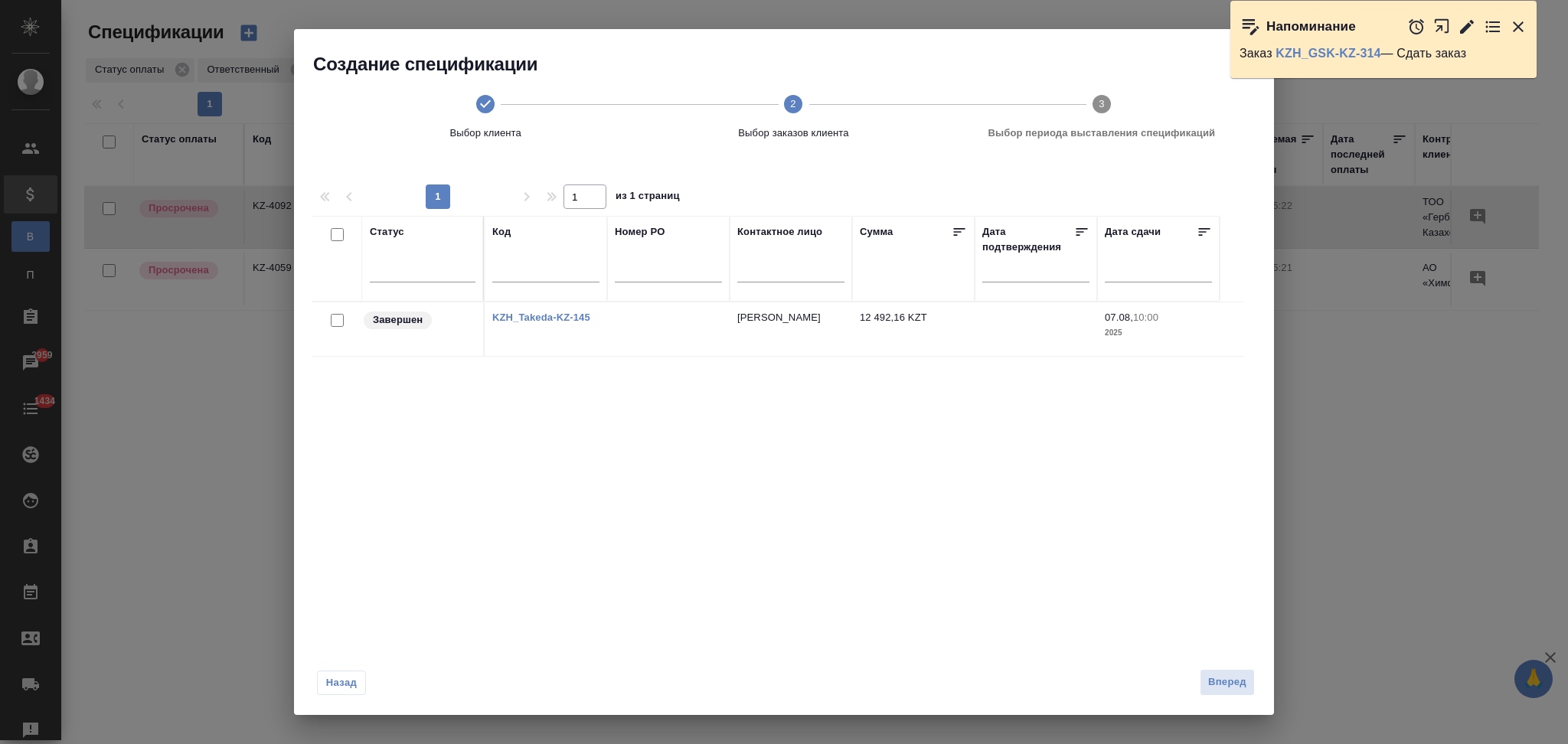
click at [339, 317] on input "checkbox" at bounding box center [337, 320] width 13 height 13
checkbox input "true"
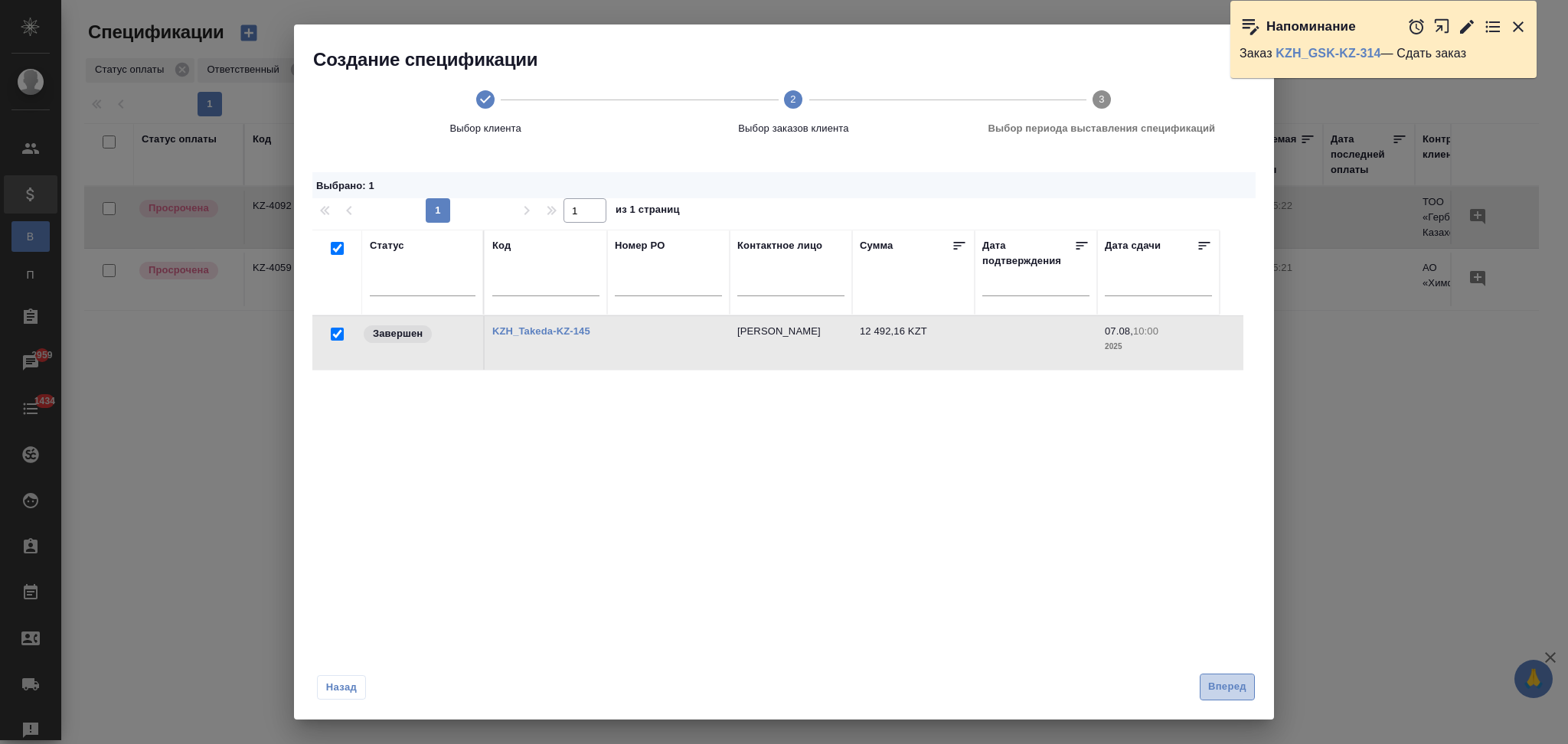
click at [1222, 684] on span "Вперед" at bounding box center [1227, 687] width 38 height 17
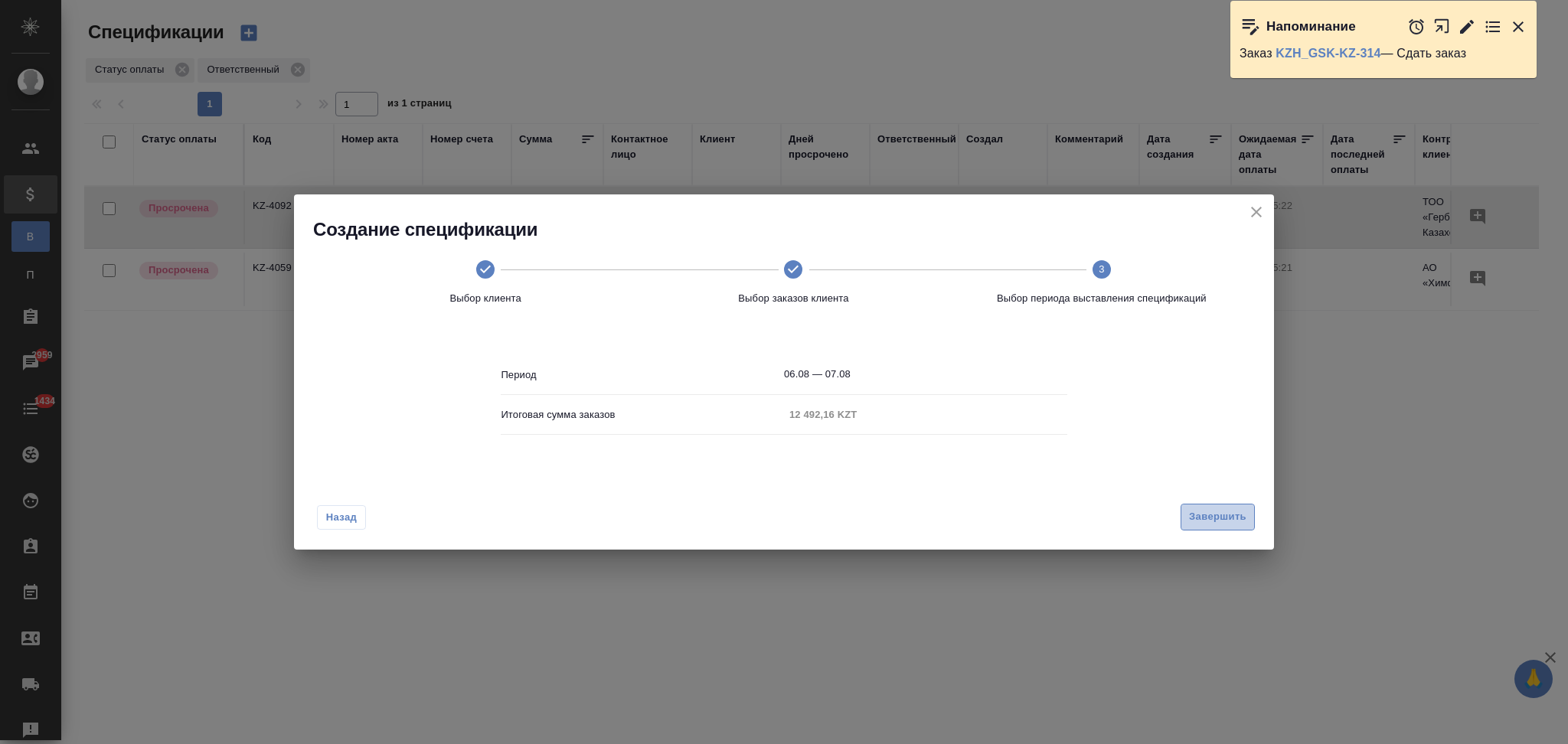
click at [1195, 520] on span "Завершить" at bounding box center [1218, 517] width 57 height 17
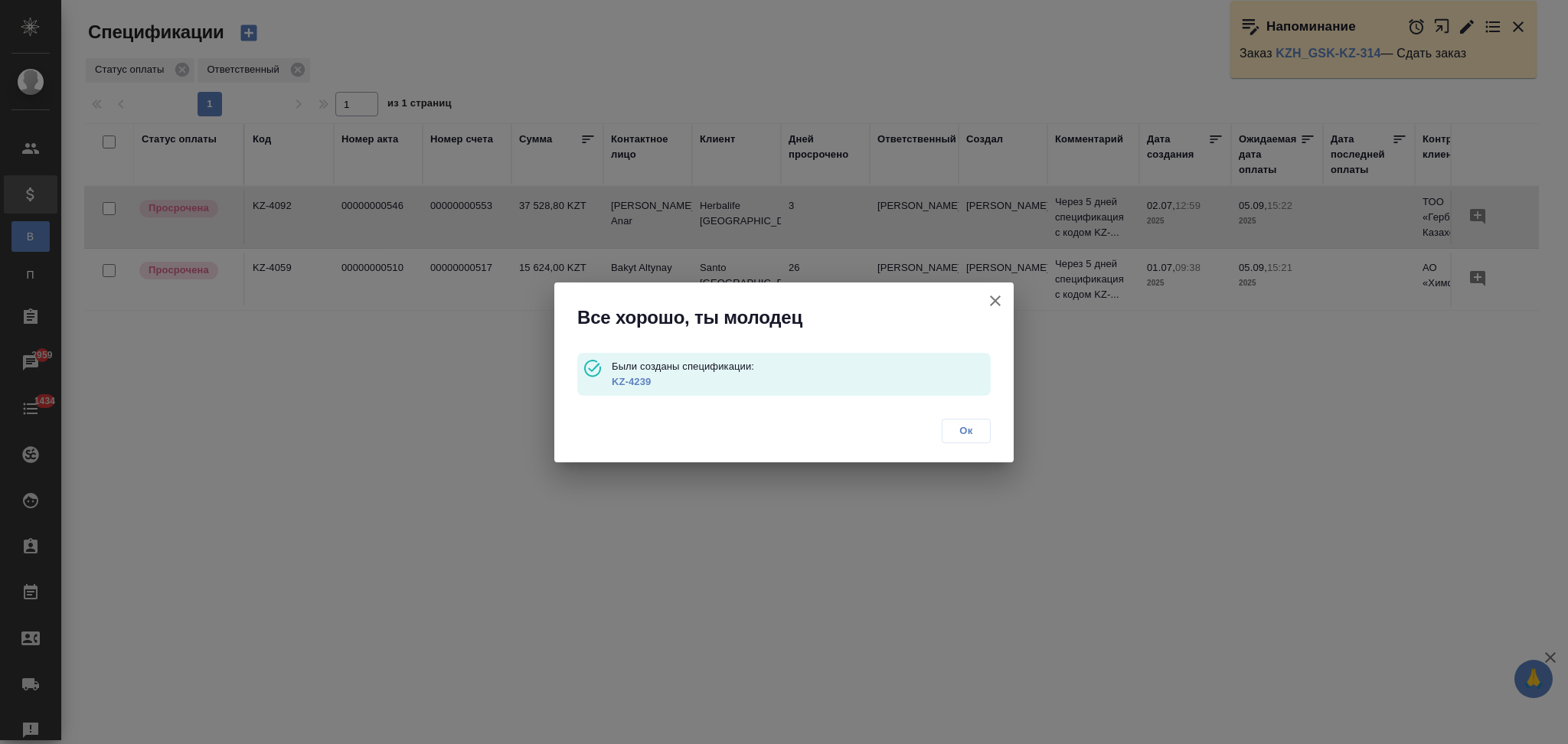
click at [644, 385] on link "KZ-4239" at bounding box center [631, 381] width 39 height 11
drag, startPoint x: 994, startPoint y: 301, endPoint x: 975, endPoint y: 306, distance: 19.6
click at [994, 300] on icon "button" at bounding box center [995, 300] width 18 height 18
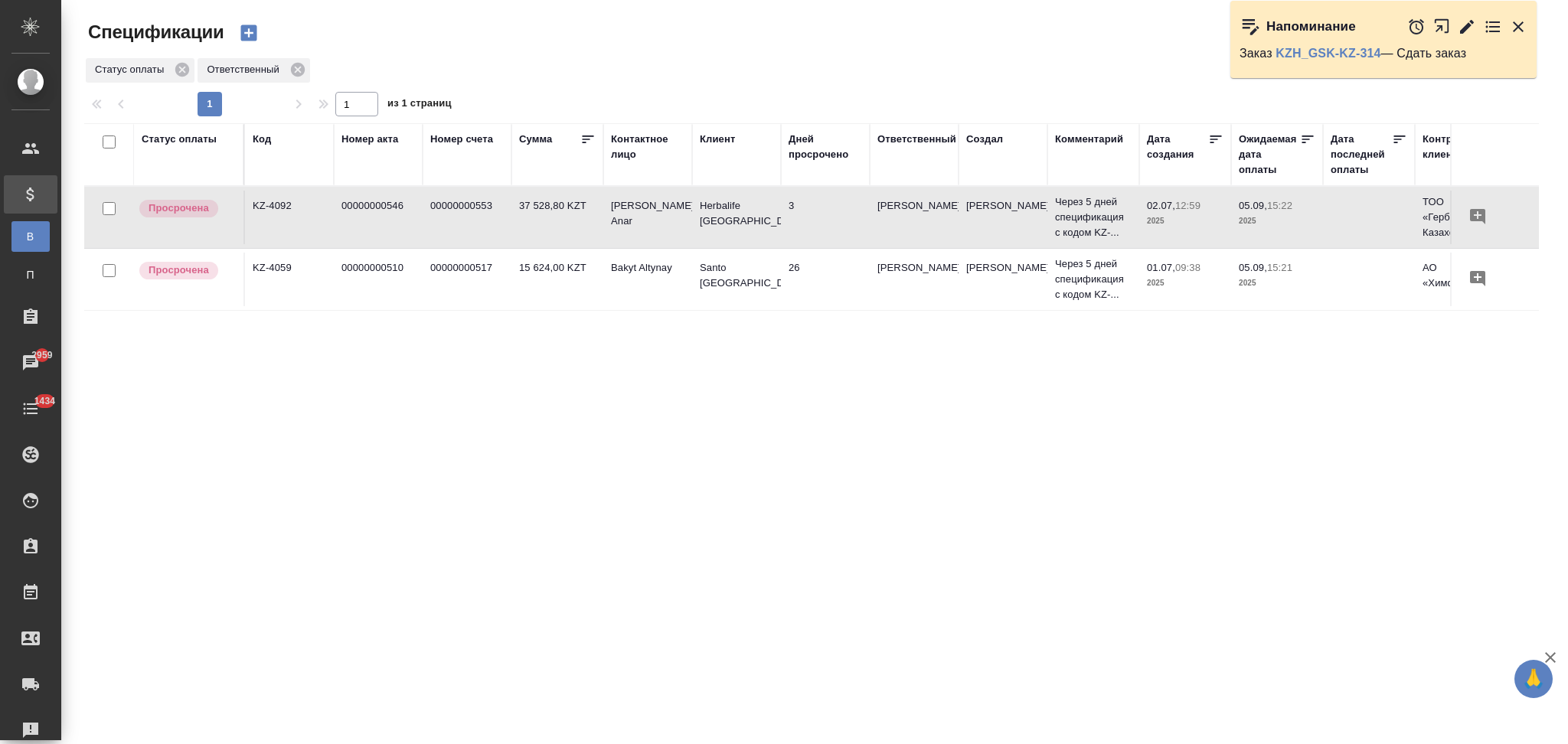
click at [244, 37] on icon "button" at bounding box center [248, 33] width 16 height 16
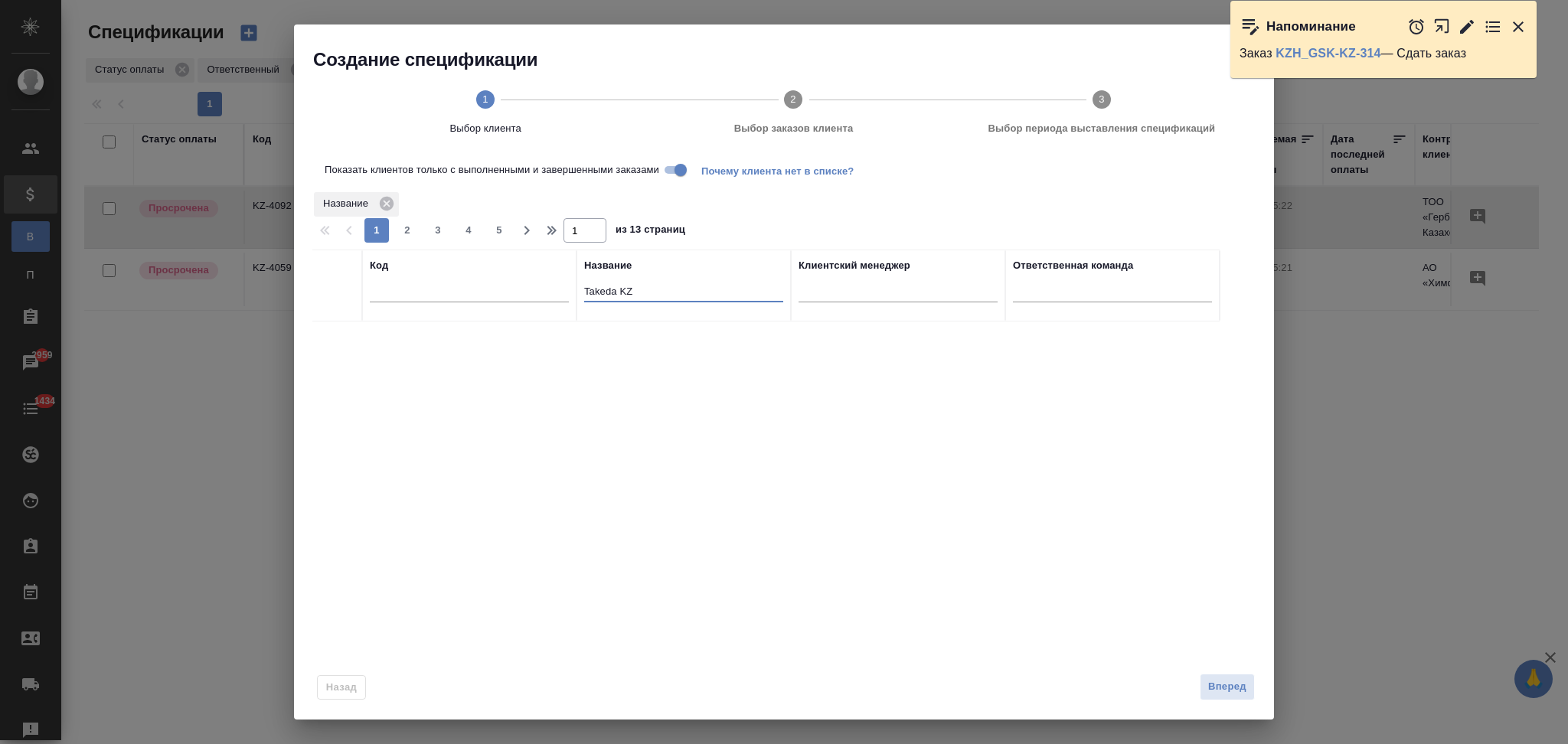
drag, startPoint x: 660, startPoint y: 298, endPoint x: 533, endPoint y: 298, distance: 127.0
click at [533, 298] on tr "Код Название Takeda KZ Клиентский менеджер Ответственная команда" at bounding box center [766, 285] width 908 height 72
paste input "21.08.2025, 12:00"
type input "21.08.2025, 12:00"
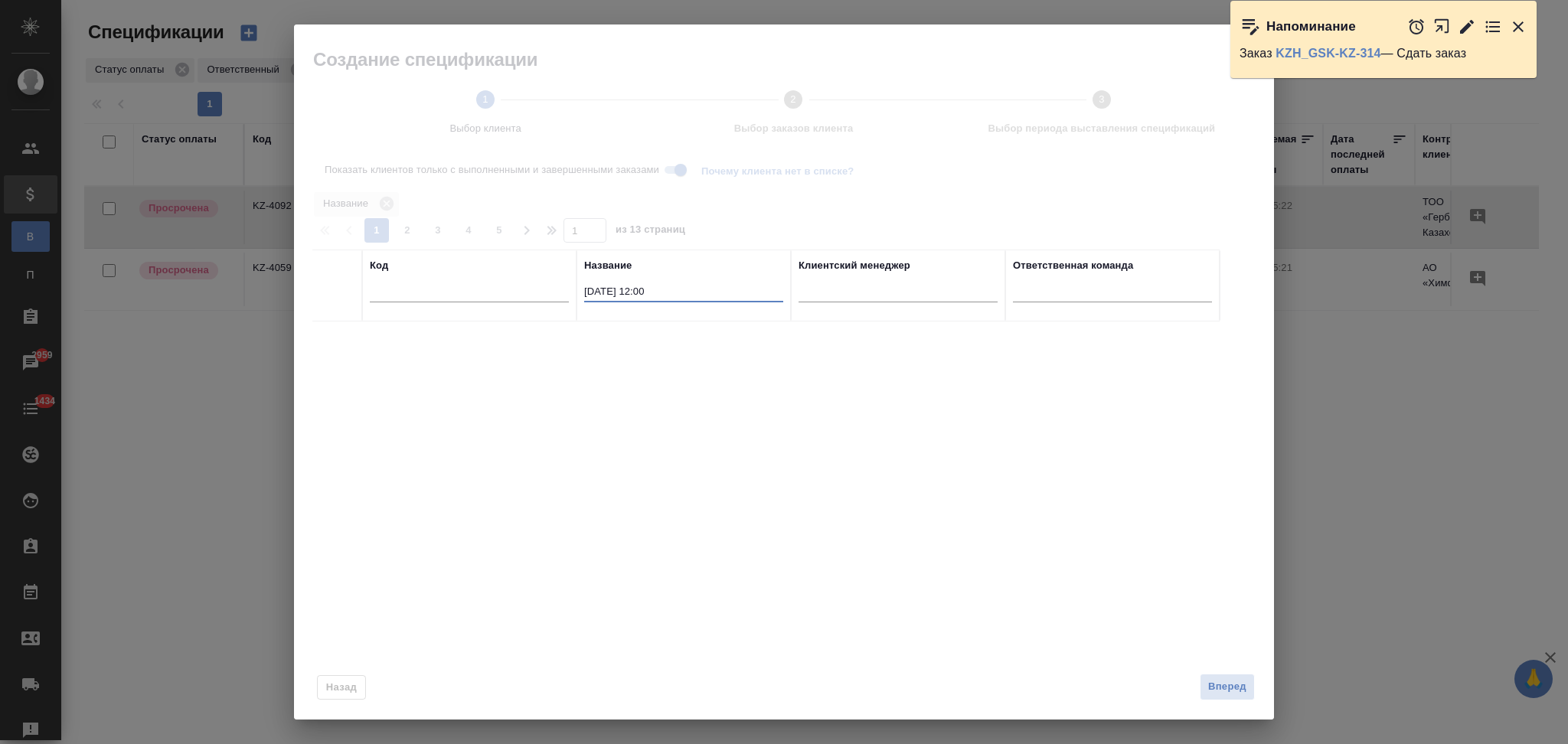
drag, startPoint x: 692, startPoint y: 292, endPoint x: 537, endPoint y: 287, distance: 155.1
click at [537, 287] on tr "Код Название 21.08.2025, 12:00 Клиентский менеджер Ответственная команда" at bounding box center [766, 285] width 908 height 72
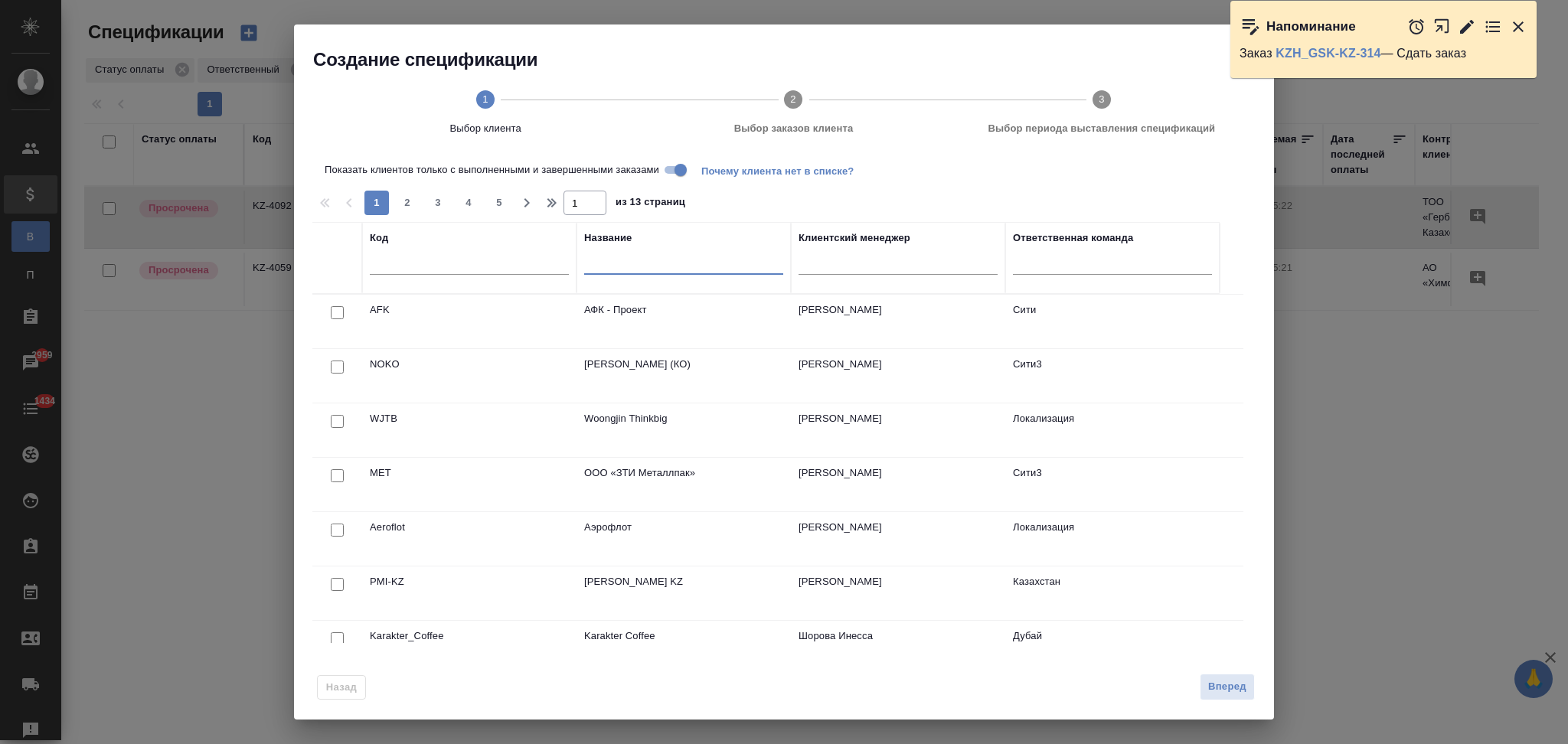
paste input "Astrazeneca KZ"
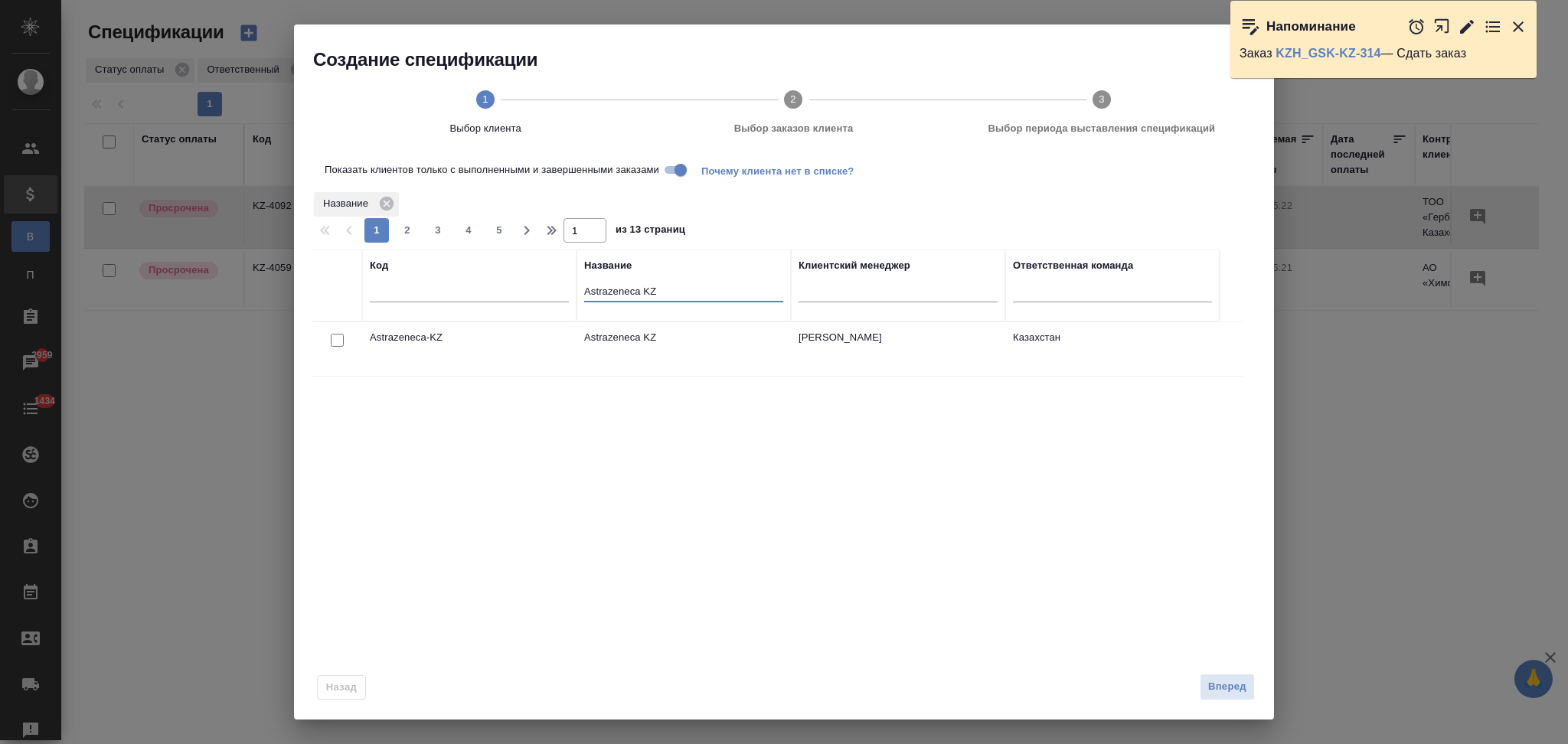
type input "Astrazeneca KZ"
click at [339, 340] on input "checkbox" at bounding box center [337, 340] width 13 height 13
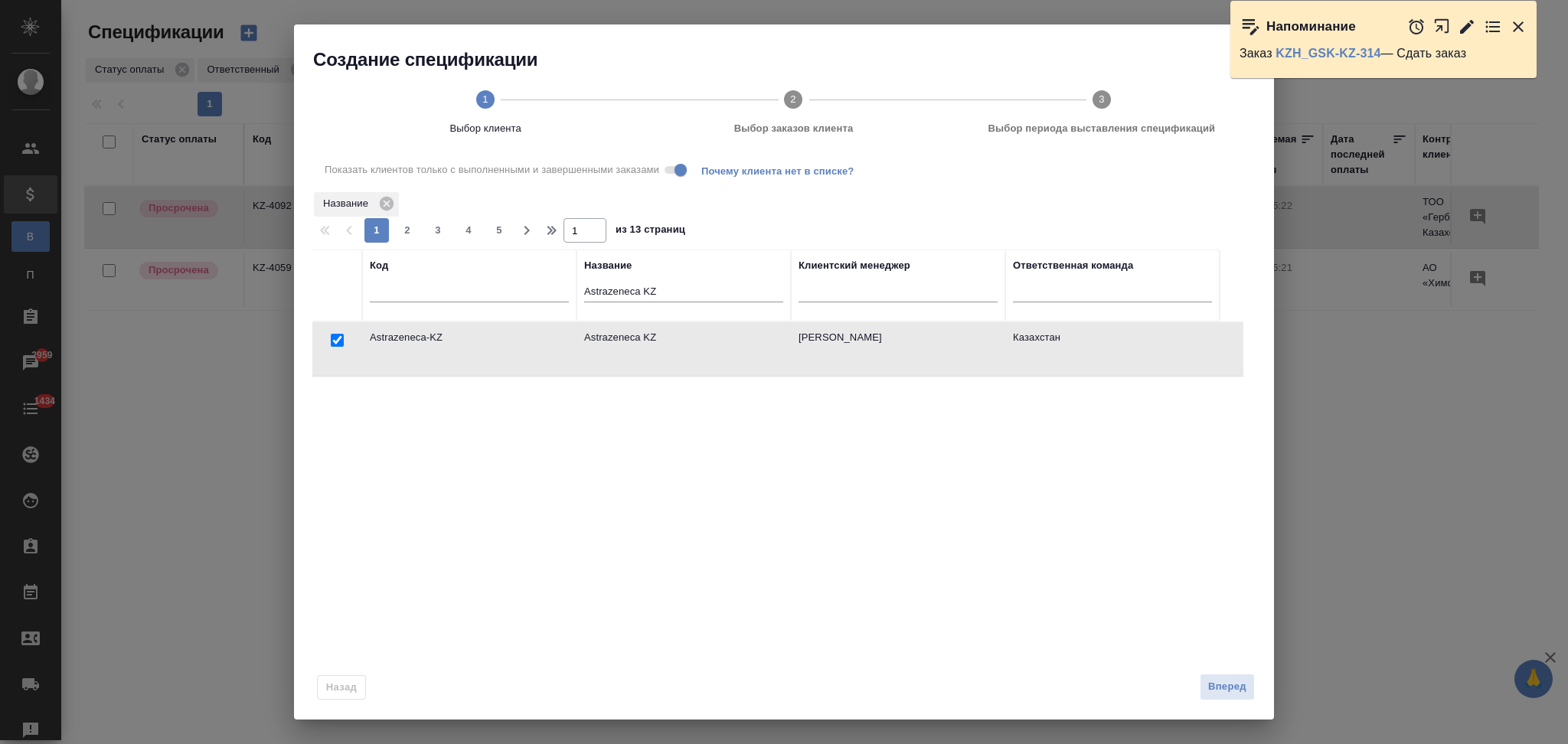
click at [333, 340] on input "checkbox" at bounding box center [337, 340] width 13 height 13
click at [678, 163] on input "Показать клиентов только с выполненными и завершенными заказами" at bounding box center [681, 169] width 55 height 18
click at [336, 340] on input "checkbox" at bounding box center [337, 340] width 13 height 13
checkbox input "true"
click at [1220, 694] on span "Вперед" at bounding box center [1227, 687] width 38 height 17
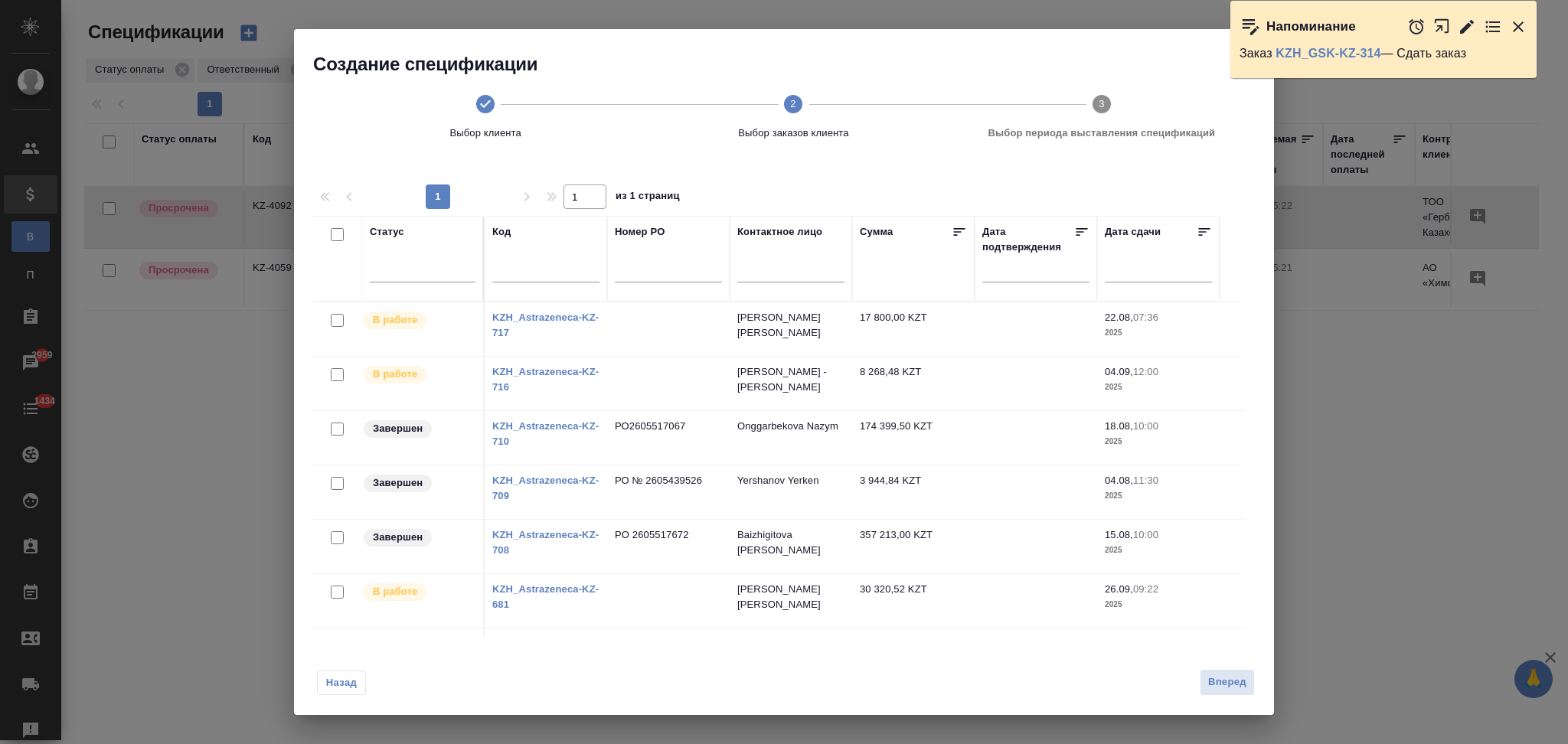
drag, startPoint x: 334, startPoint y: 541, endPoint x: 360, endPoint y: 544, distance: 26.2
click at [334, 541] on input "checkbox" at bounding box center [337, 537] width 13 height 13
checkbox input "true"
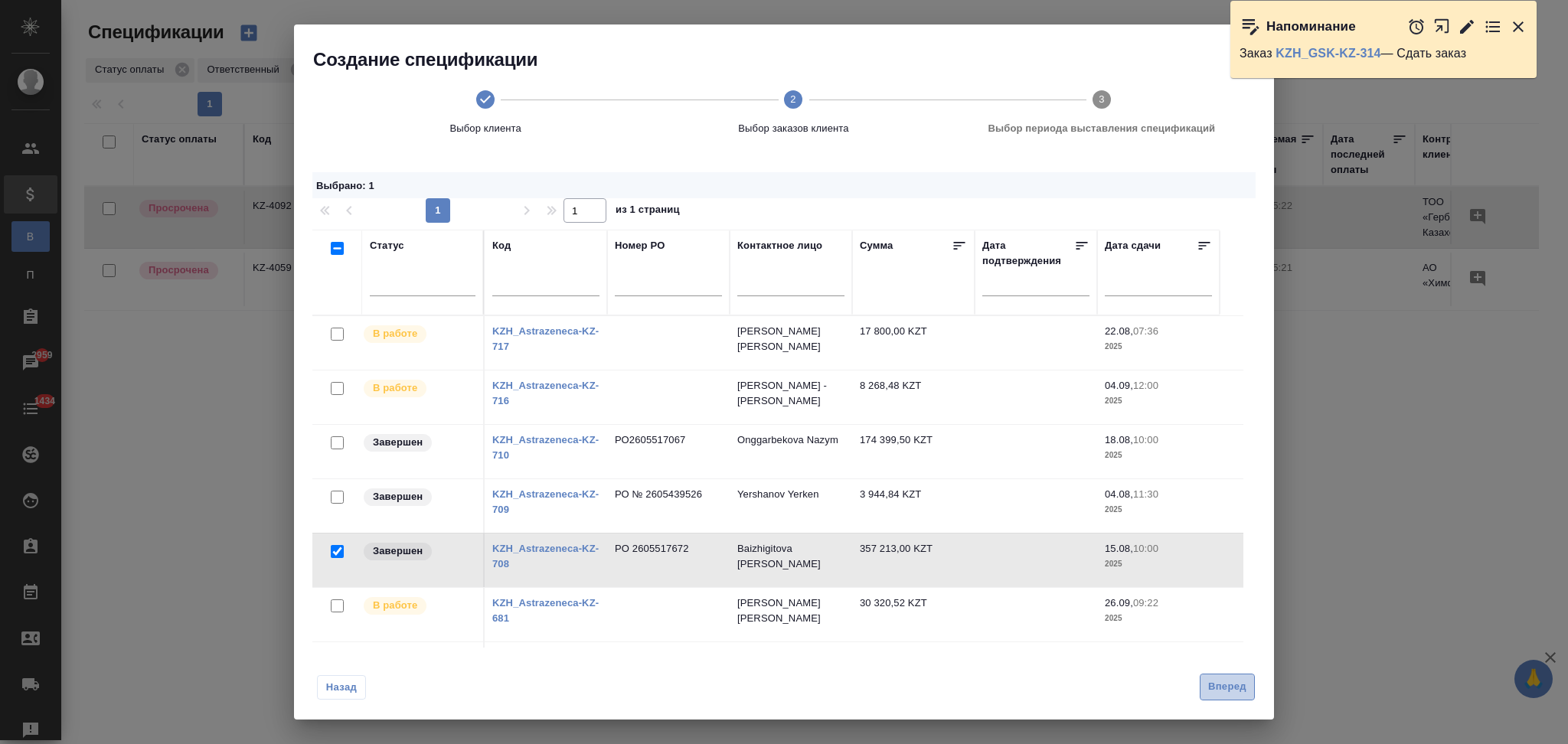
click at [1221, 691] on span "Вперед" at bounding box center [1227, 687] width 38 height 17
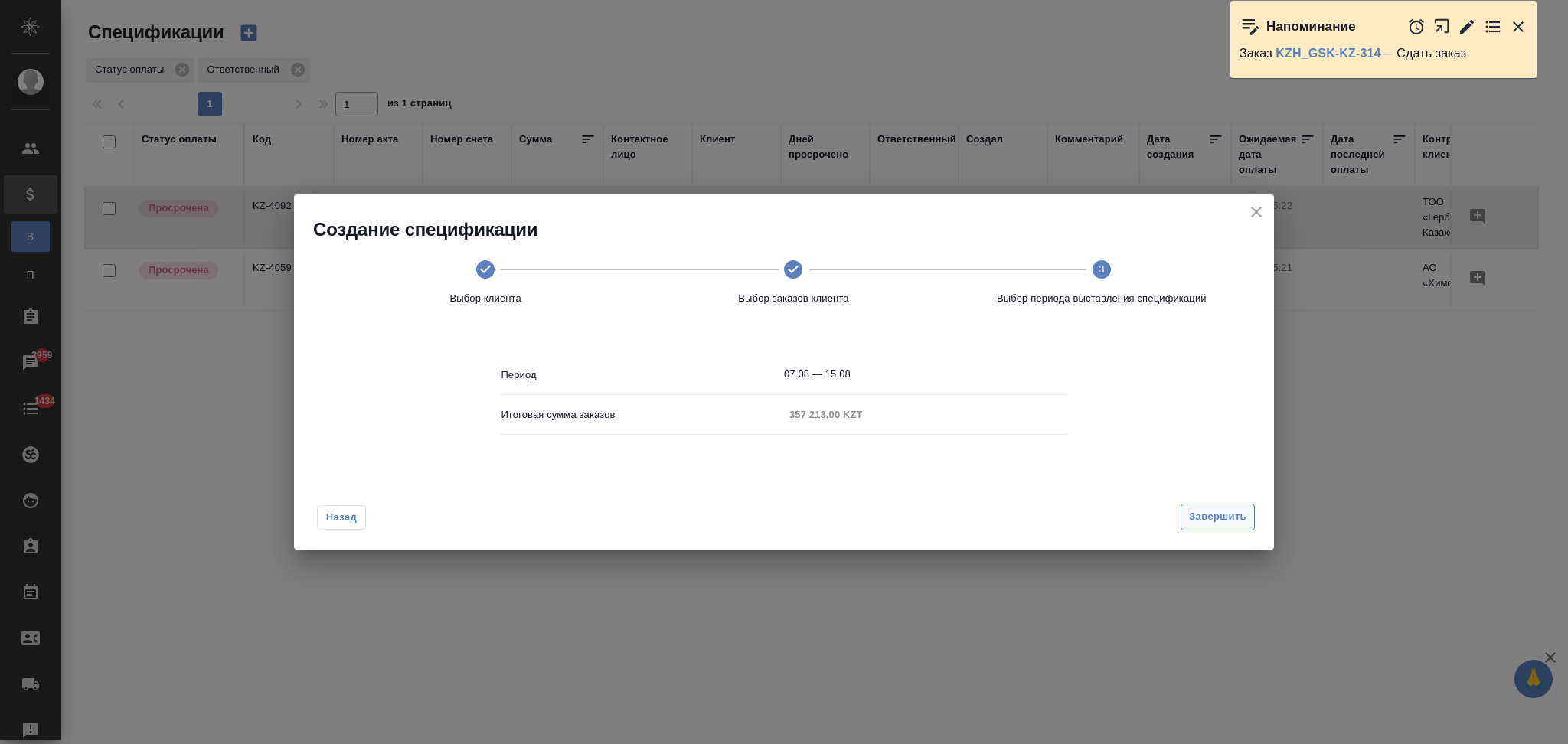
click at [1214, 512] on span "Завершить" at bounding box center [1218, 517] width 57 height 17
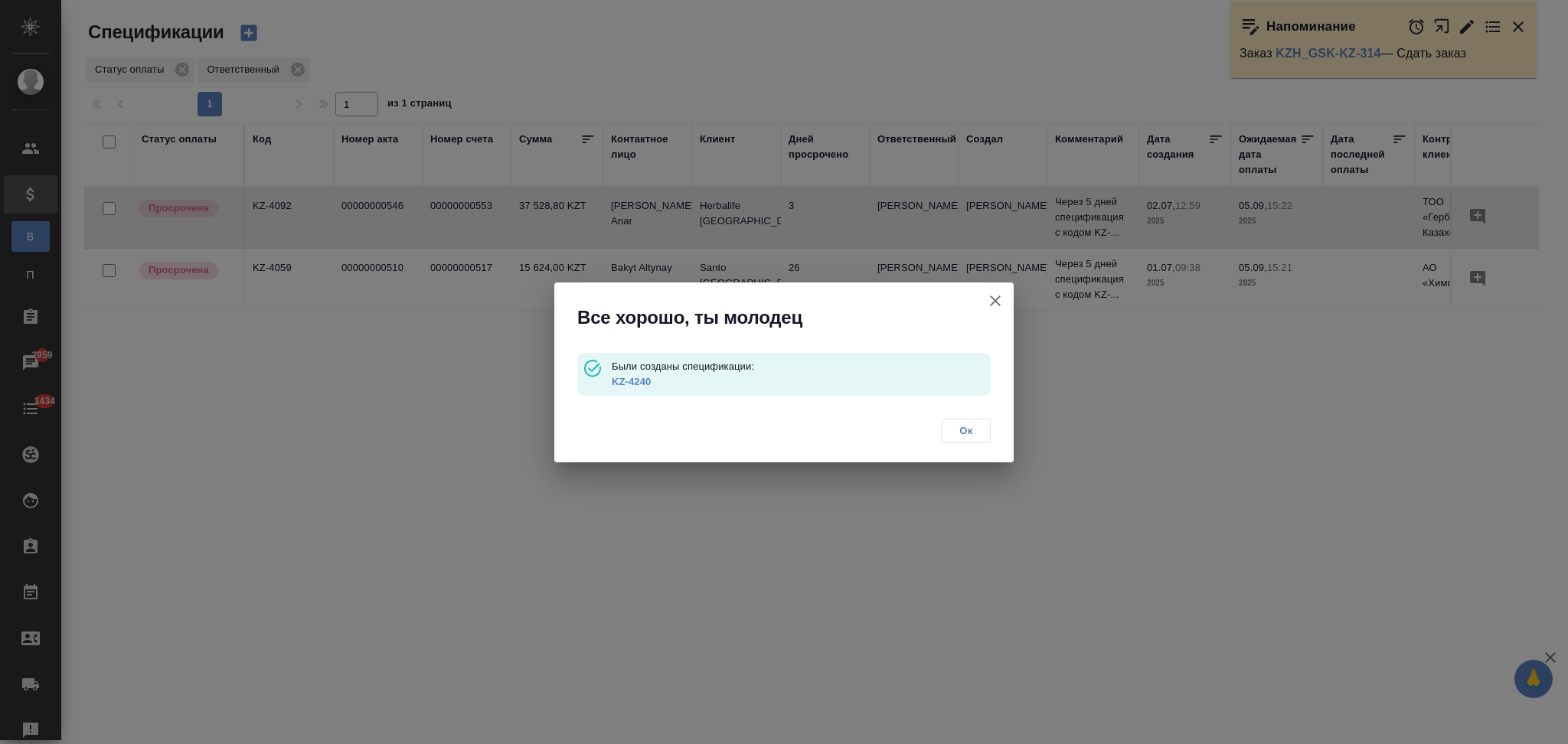
click at [634, 378] on link "KZ-4240" at bounding box center [631, 381] width 39 height 11
click at [991, 304] on icon "button" at bounding box center [995, 301] width 10 height 10
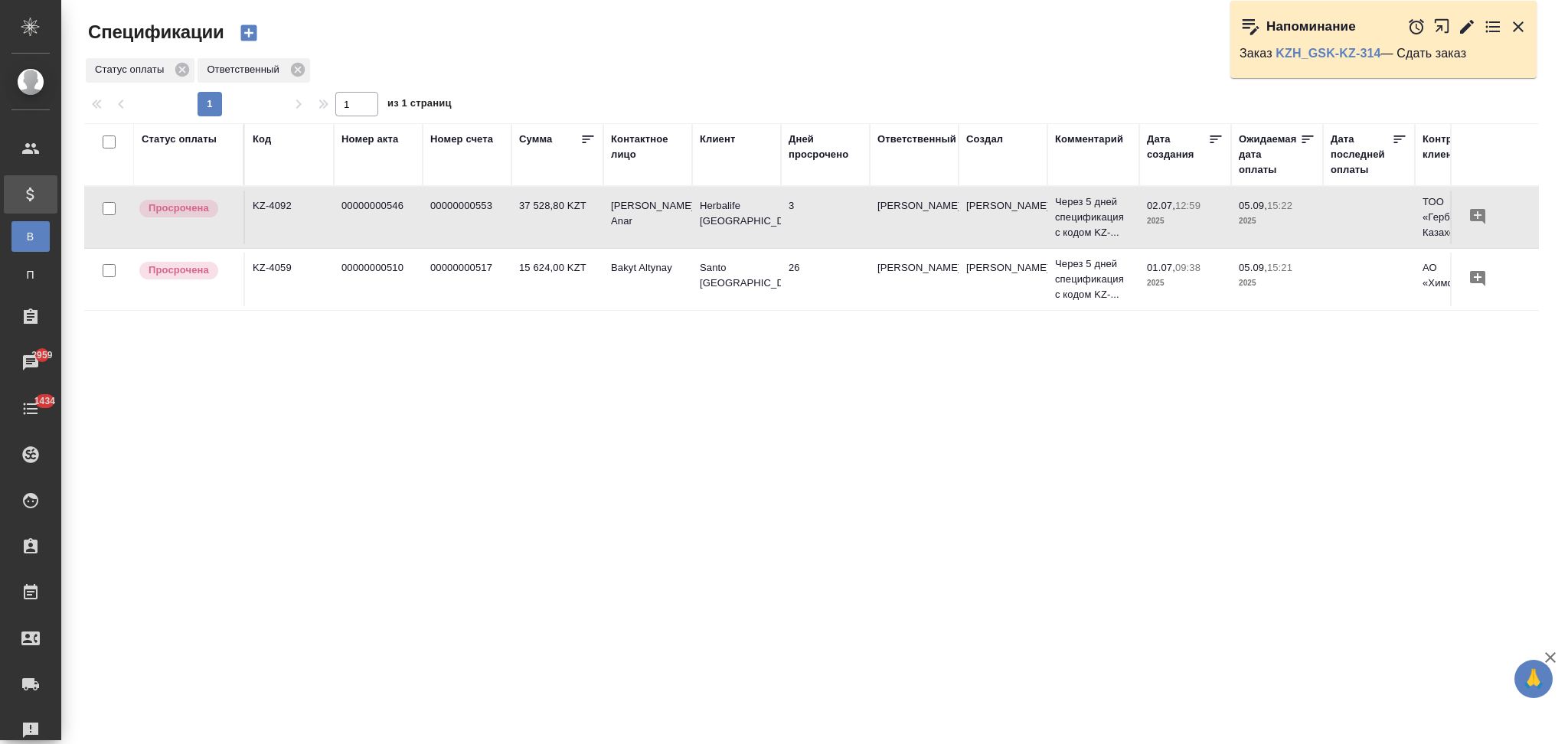
click at [244, 37] on icon "button" at bounding box center [248, 33] width 16 height 16
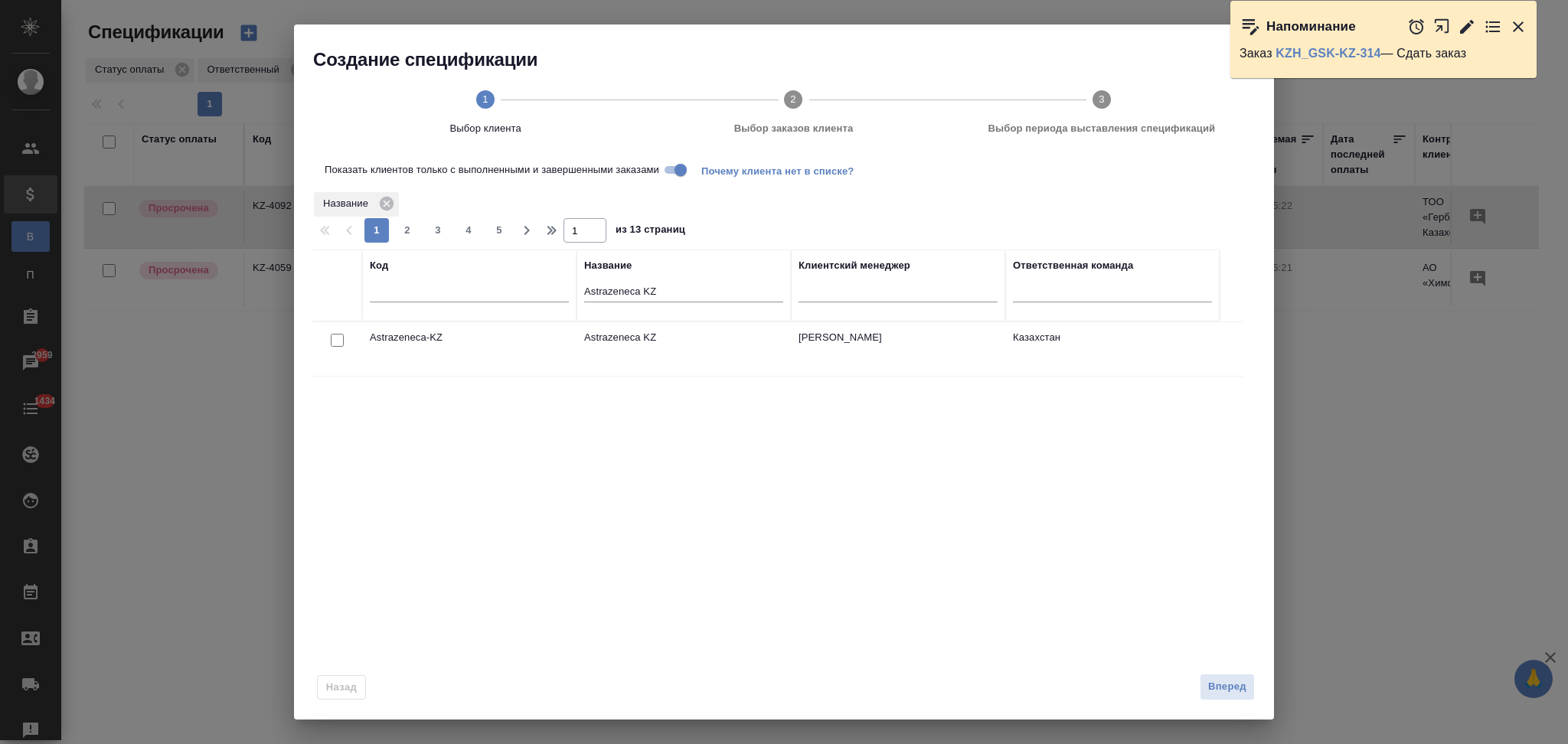
click at [336, 338] on input "checkbox" at bounding box center [337, 340] width 13 height 13
checkbox input "true"
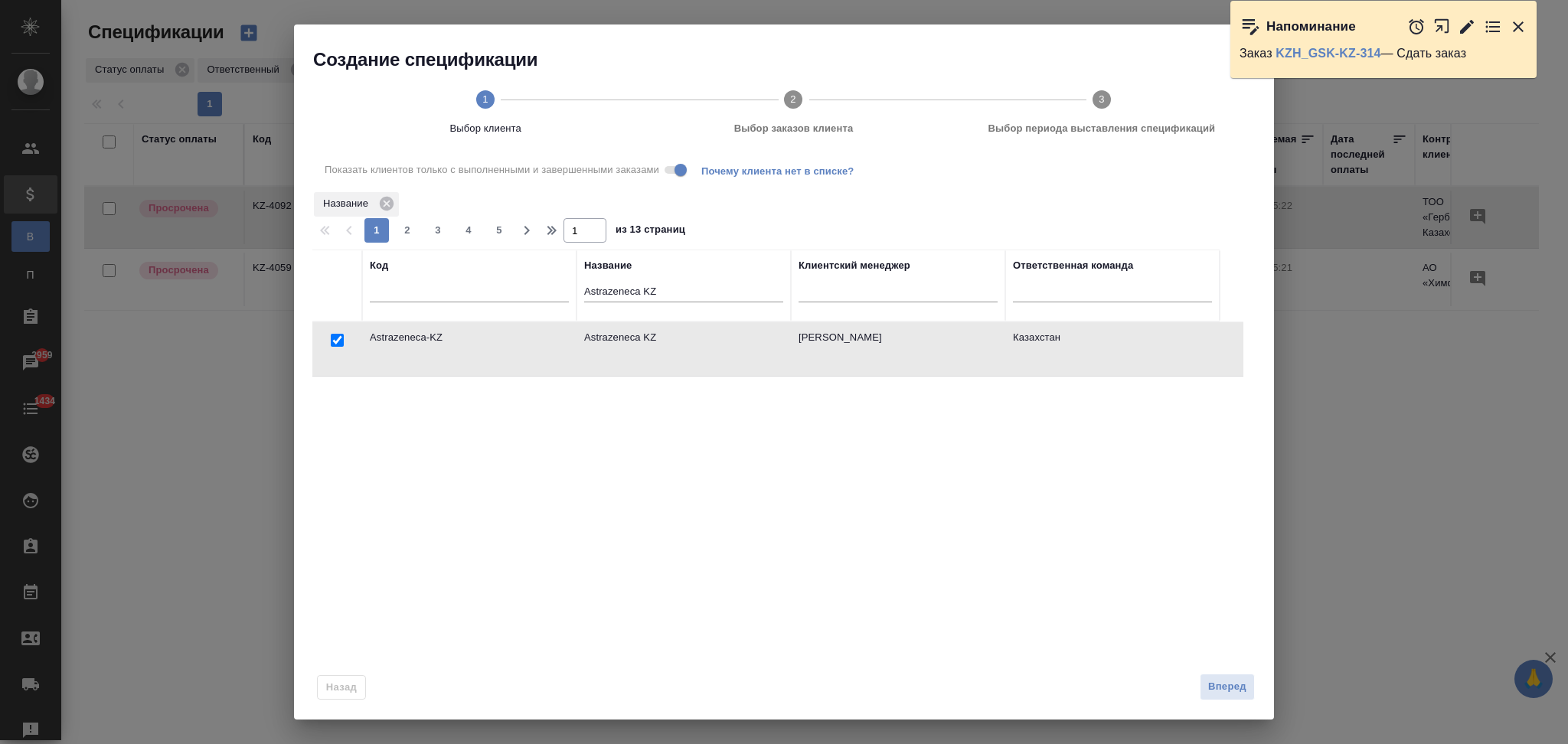
click at [1213, 671] on div "Назад Вперед" at bounding box center [784, 683] width 980 height 72
click at [1213, 684] on span "Вперед" at bounding box center [1227, 687] width 38 height 17
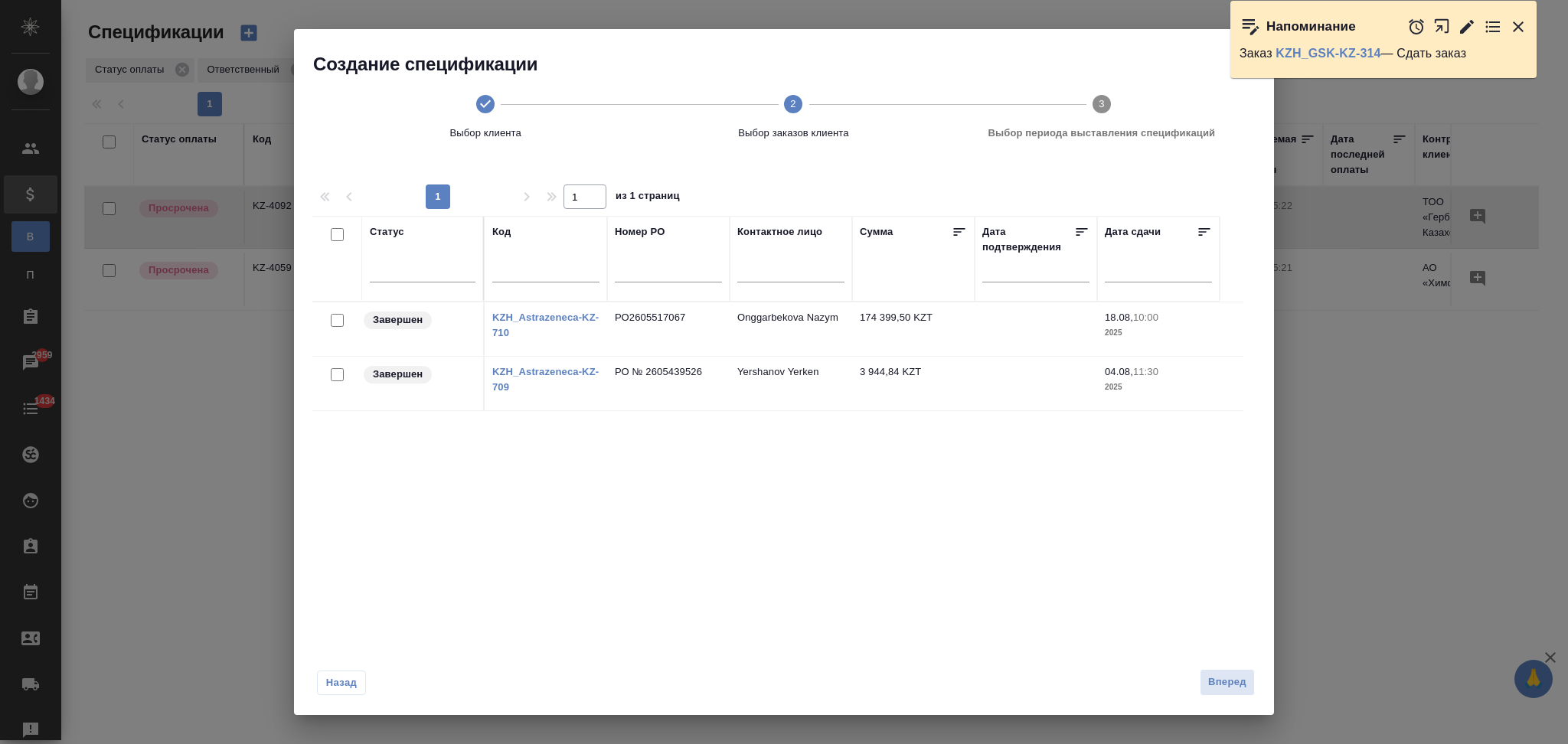
drag, startPoint x: 338, startPoint y: 378, endPoint x: 374, endPoint y: 384, distance: 36.5
click at [339, 377] on input "checkbox" at bounding box center [337, 374] width 13 height 13
checkbox input "true"
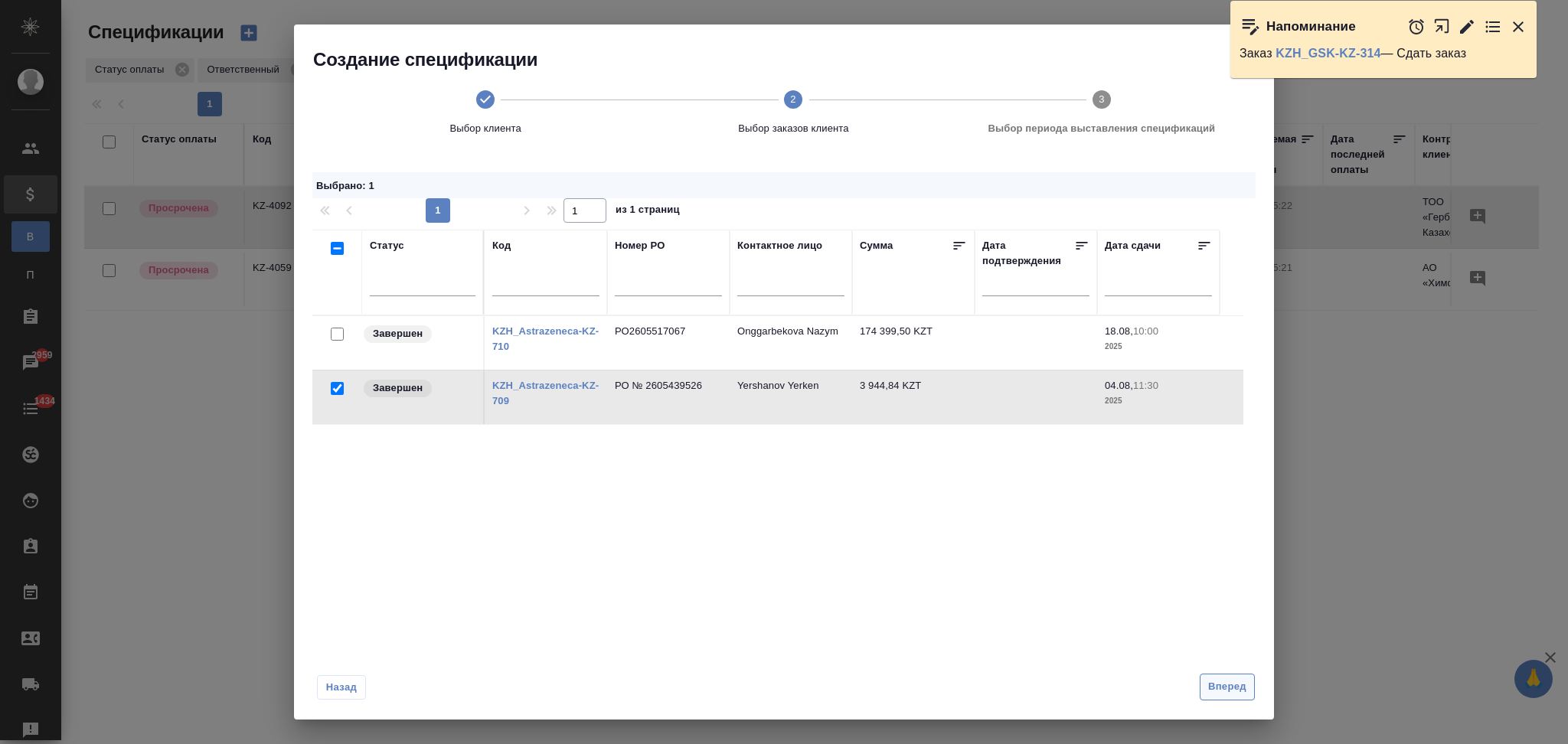
click at [1217, 691] on span "Вперед" at bounding box center [1227, 687] width 38 height 17
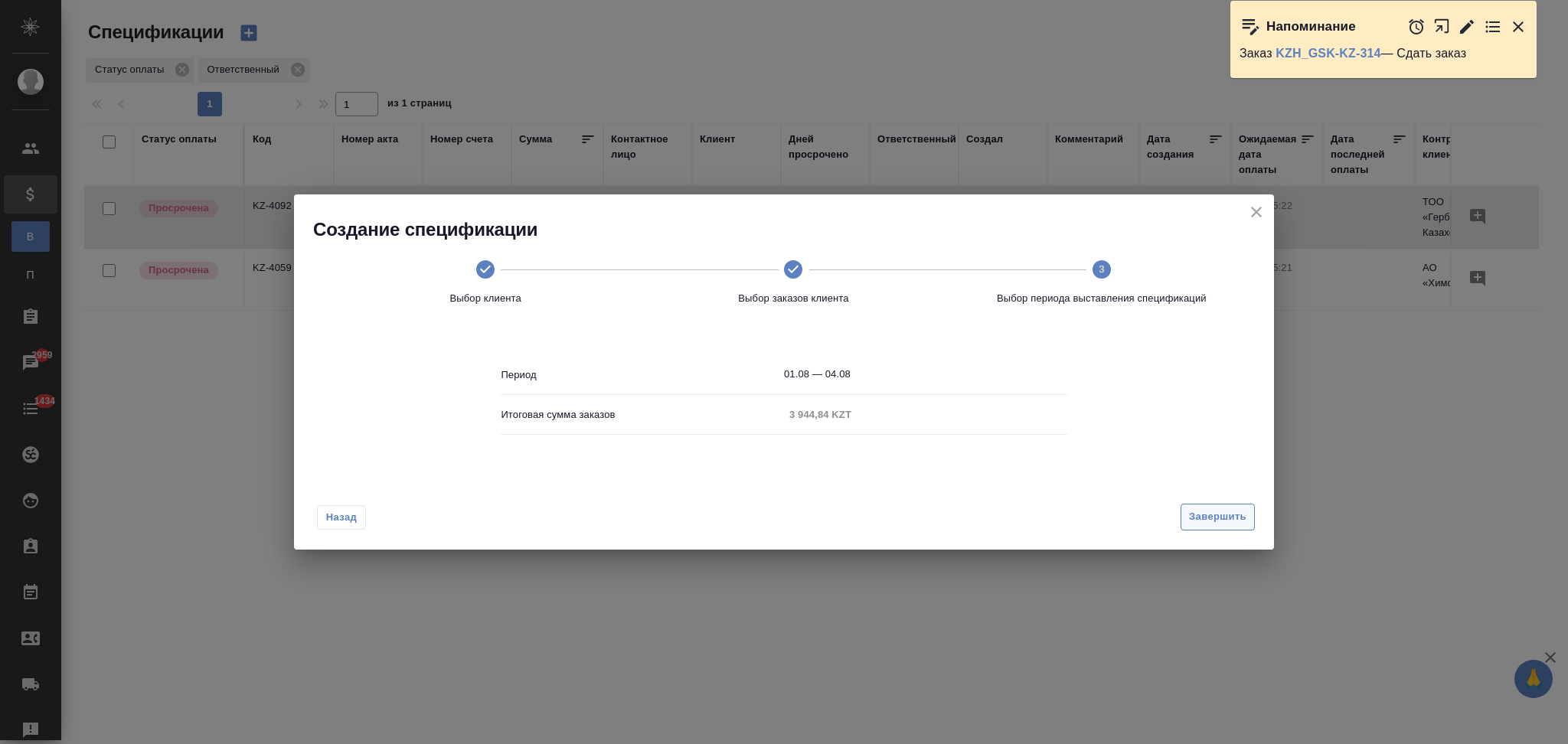
click at [1204, 518] on span "Завершить" at bounding box center [1218, 517] width 57 height 17
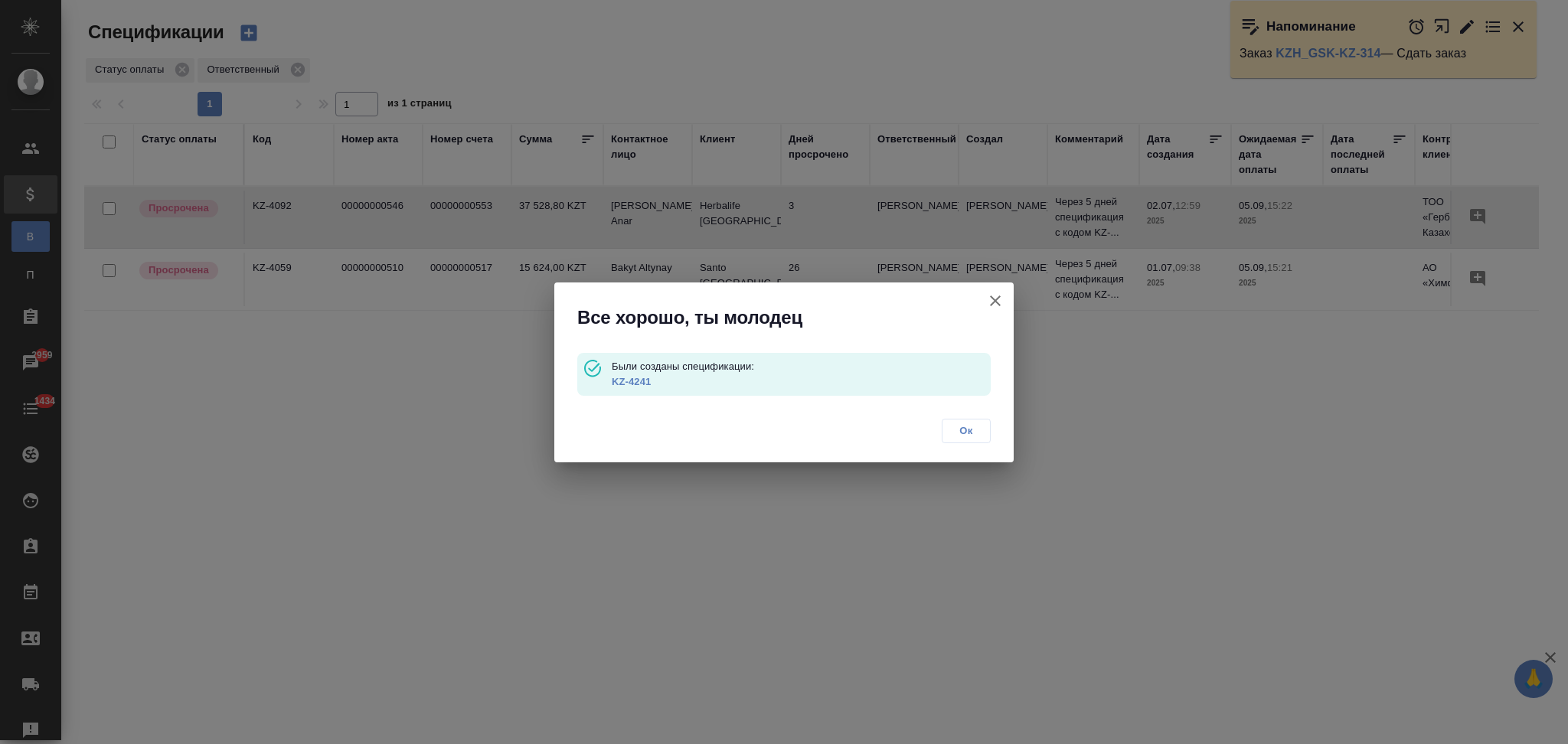
click at [623, 378] on link "KZ-4241" at bounding box center [631, 381] width 39 height 11
click at [989, 300] on icon "button" at bounding box center [995, 300] width 18 height 18
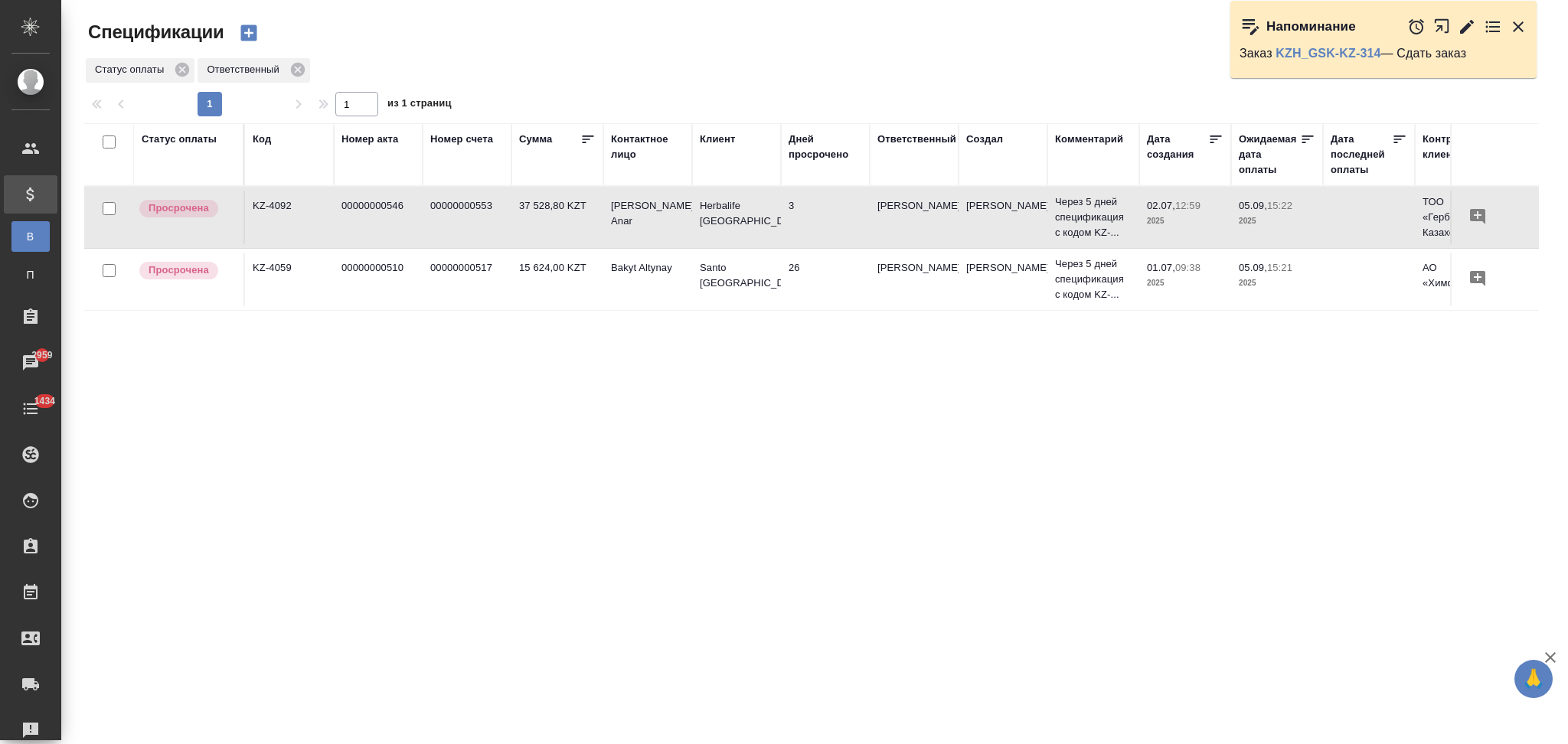
click at [253, 29] on icon "button" at bounding box center [248, 33] width 16 height 16
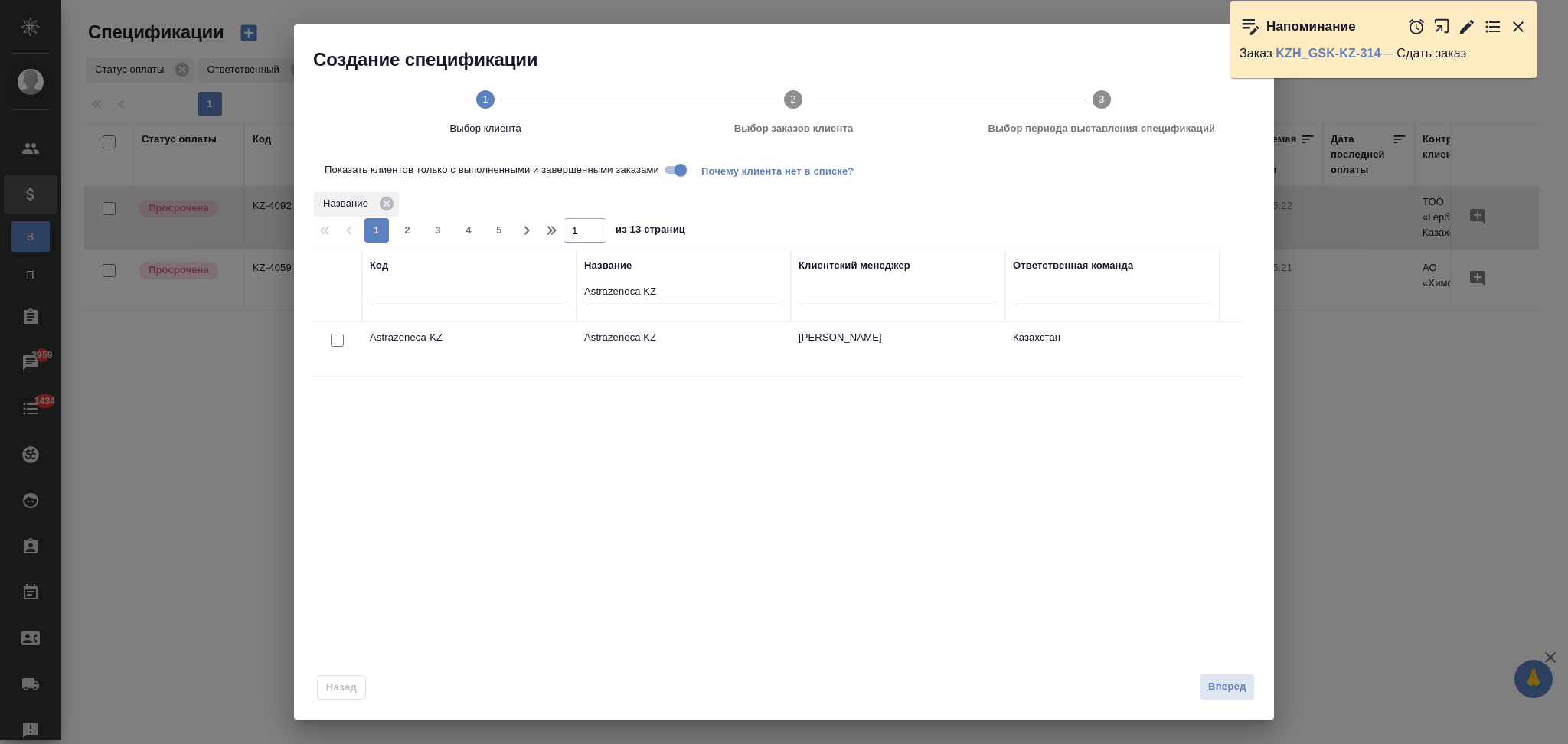
click at [335, 340] on input "checkbox" at bounding box center [337, 340] width 13 height 13
checkbox input "true"
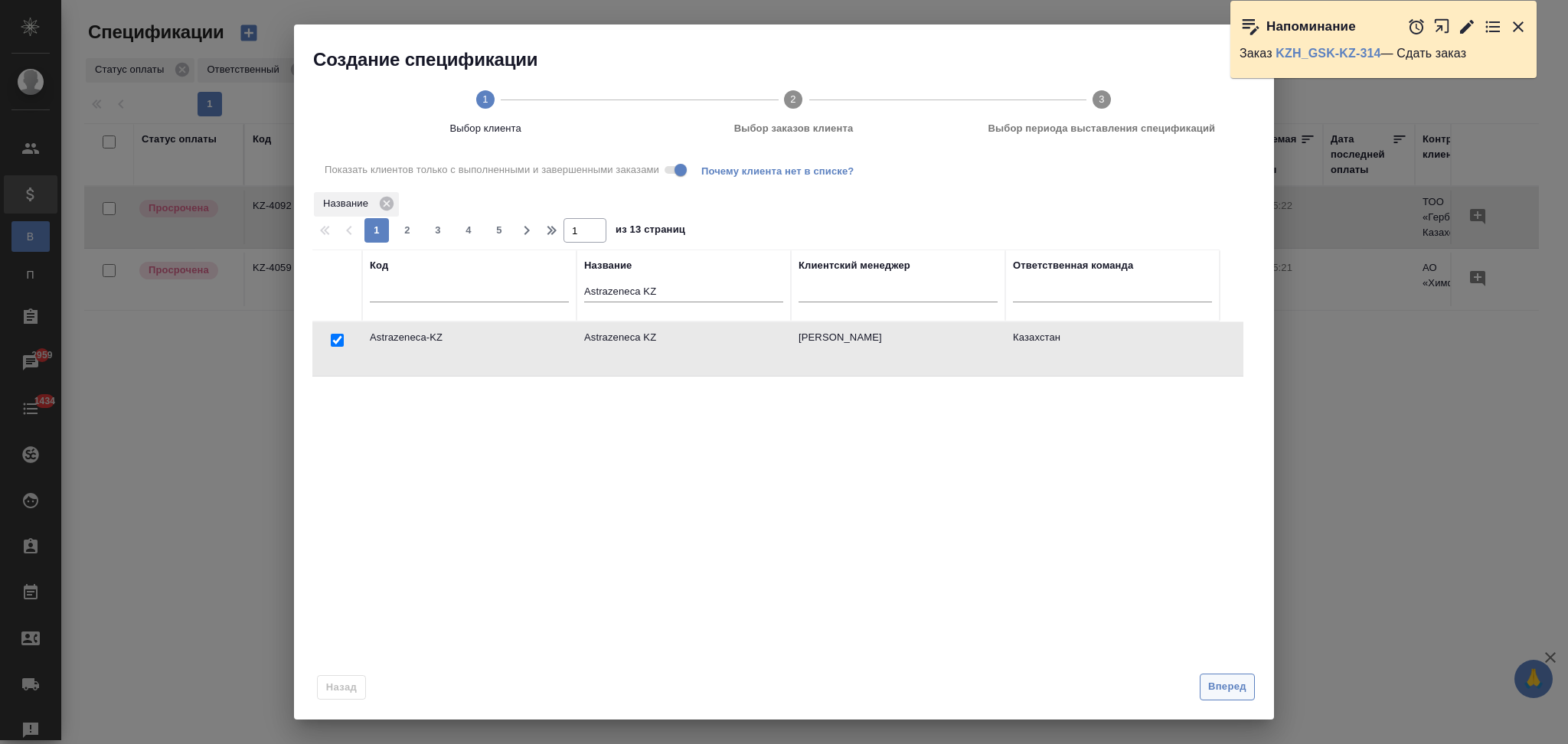
click at [1211, 684] on span "Вперед" at bounding box center [1227, 687] width 38 height 17
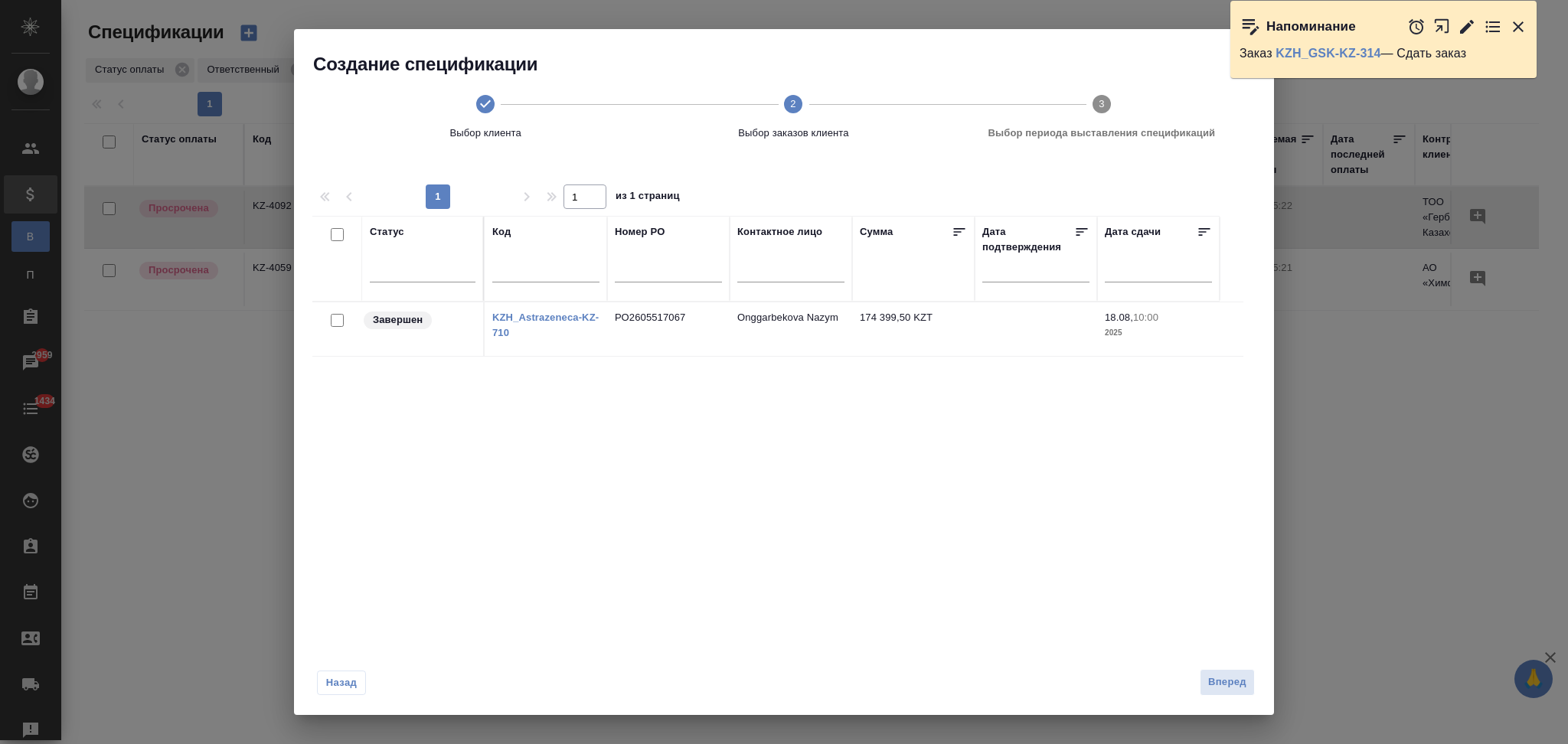
click at [335, 323] on input "checkbox" at bounding box center [337, 320] width 13 height 13
checkbox input "true"
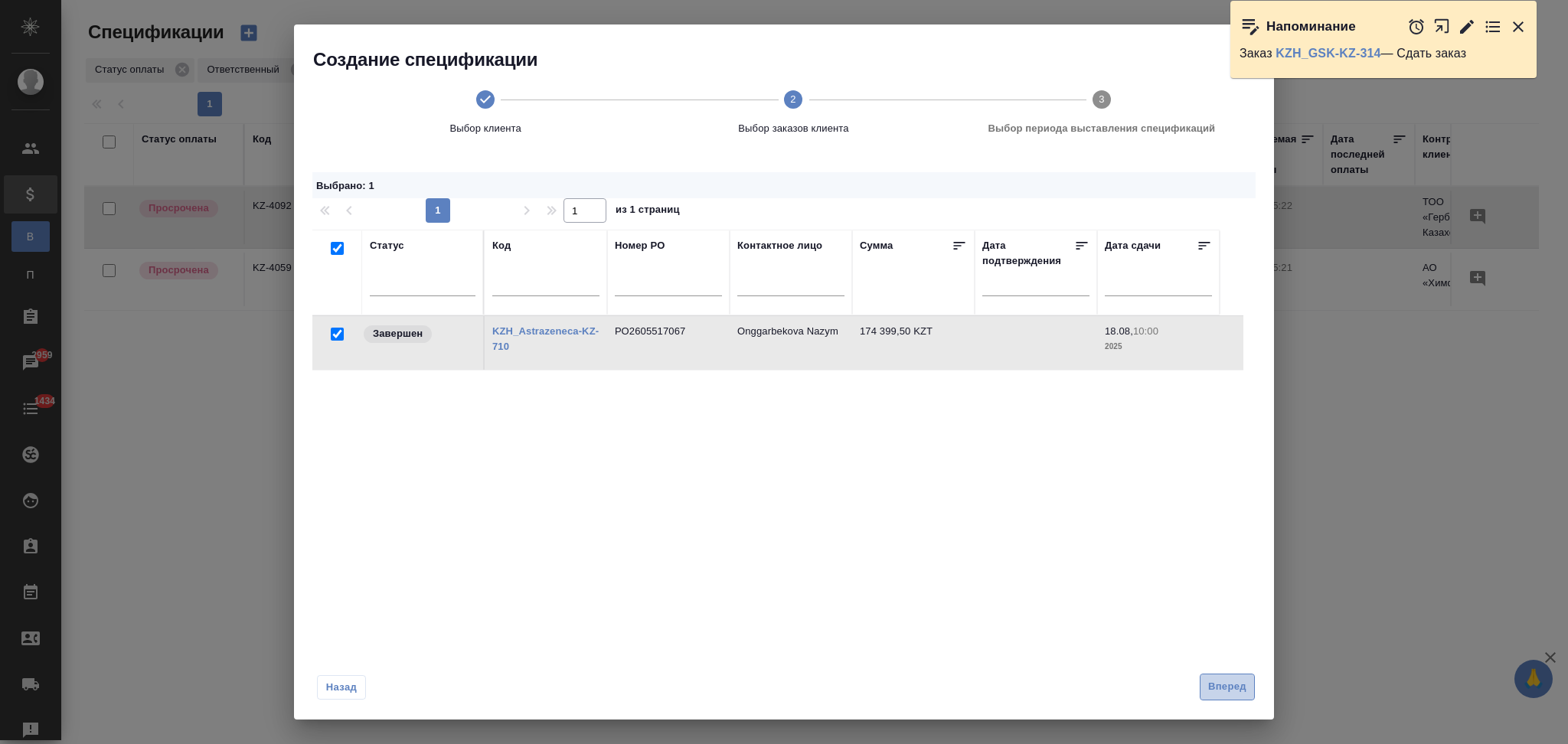
click at [1216, 693] on span "Вперед" at bounding box center [1227, 687] width 38 height 17
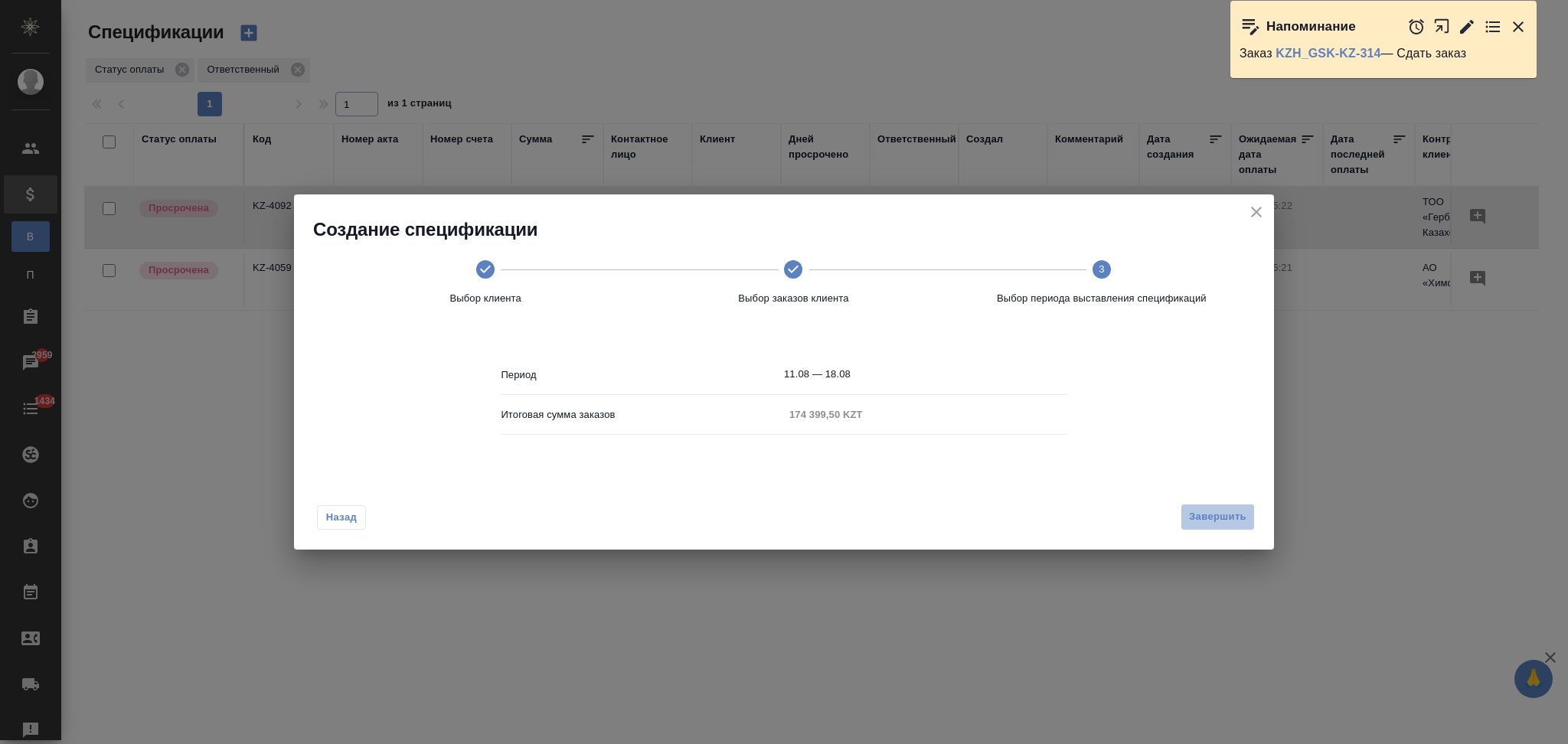
drag, startPoint x: 1237, startPoint y: 509, endPoint x: 1227, endPoint y: 512, distance: 10.4
click at [1237, 510] on span "Завершить" at bounding box center [1218, 517] width 57 height 17
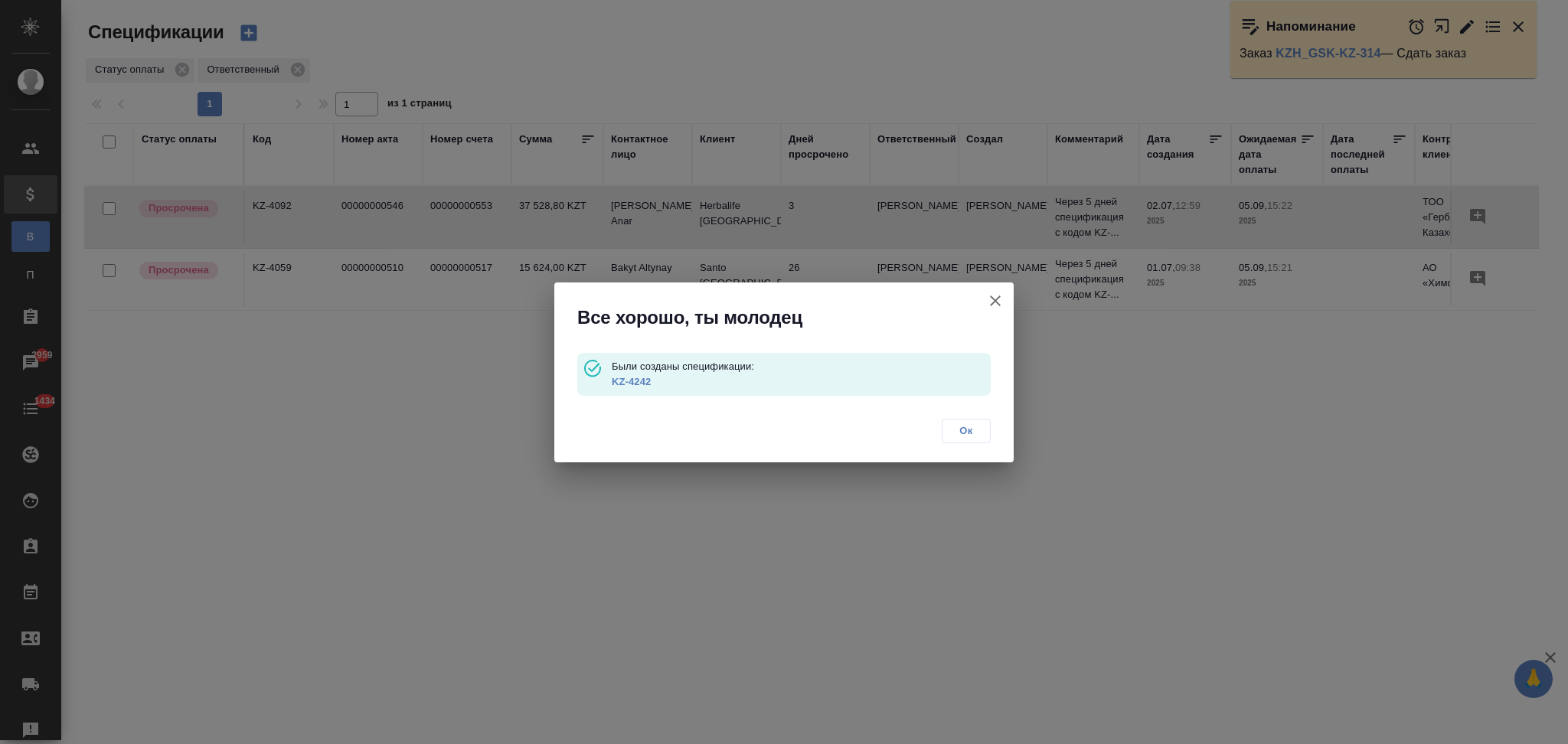
click at [628, 380] on link "KZ-4242" at bounding box center [631, 381] width 39 height 11
click at [996, 305] on icon "button" at bounding box center [995, 300] width 18 height 18
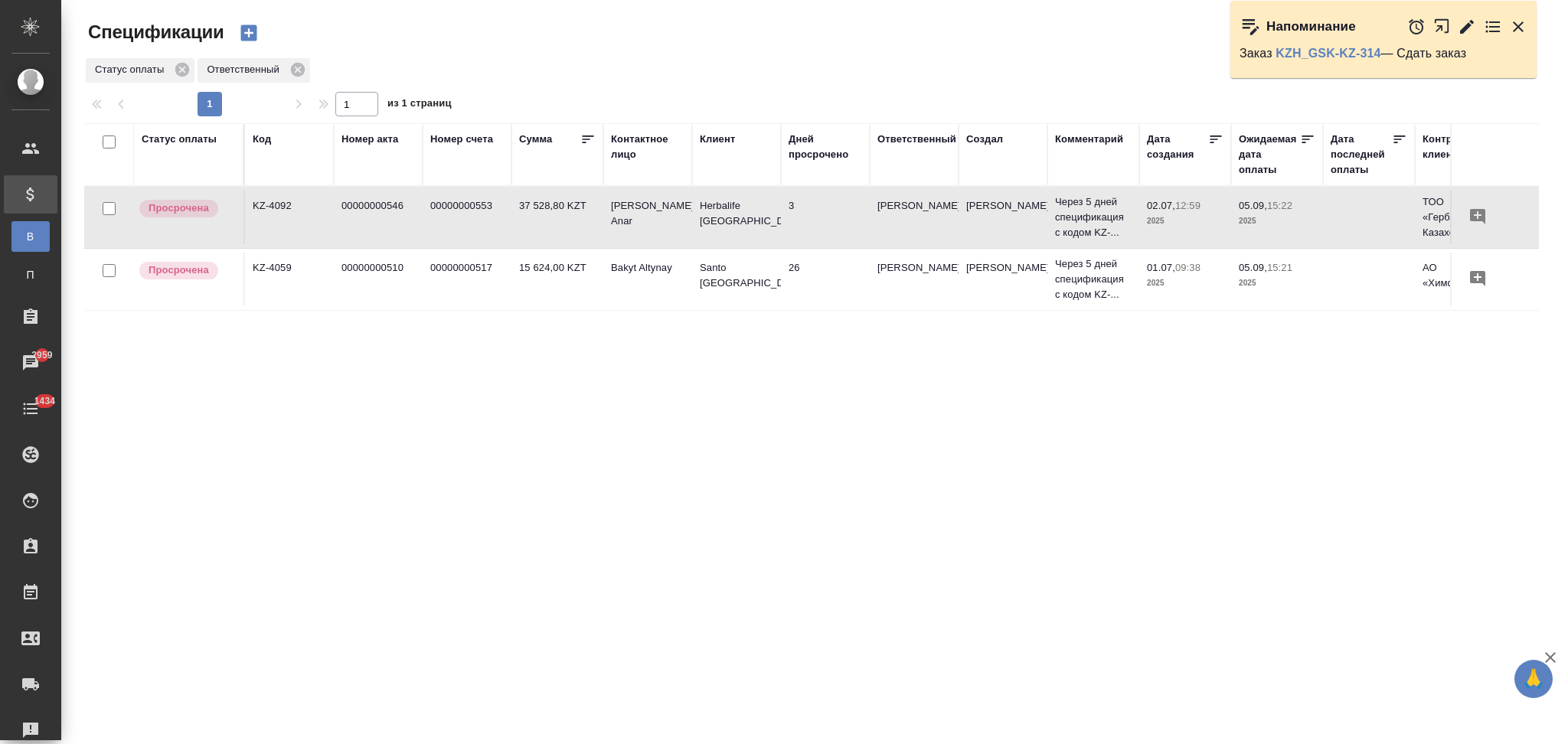
click at [252, 35] on icon "button" at bounding box center [248, 33] width 16 height 16
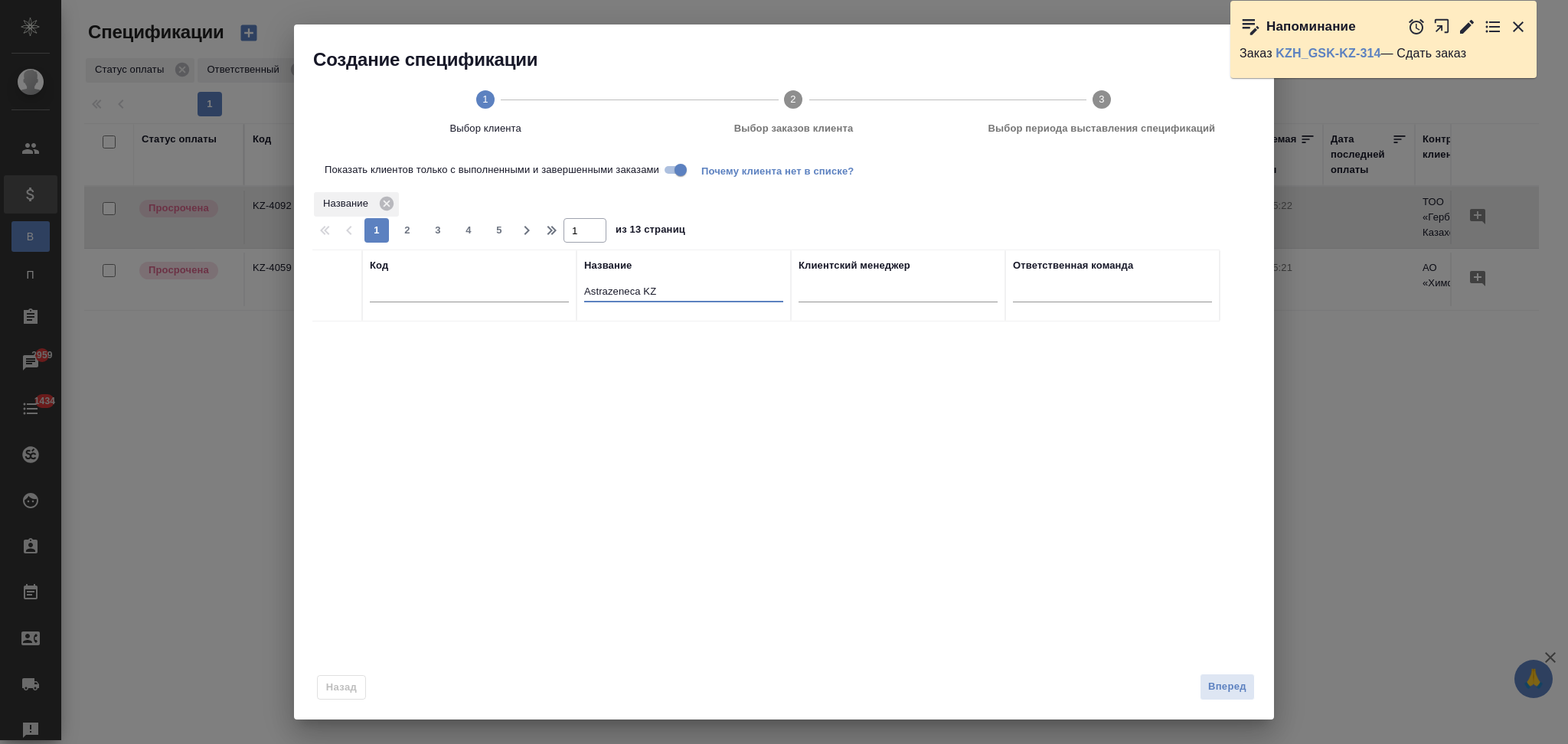
drag, startPoint x: 679, startPoint y: 295, endPoint x: 519, endPoint y: 291, distance: 160.0
click at [519, 291] on tr "Код Название Astrazeneca KZ Клиентский менеджер Ответственная команда" at bounding box center [766, 285] width 908 height 72
paste input "Haleon Kazakhstan"
type input "Haleon Kazakhstan"
click at [672, 170] on input "Показать клиентов только с выполненными и завершенными заказами" at bounding box center [681, 169] width 55 height 18
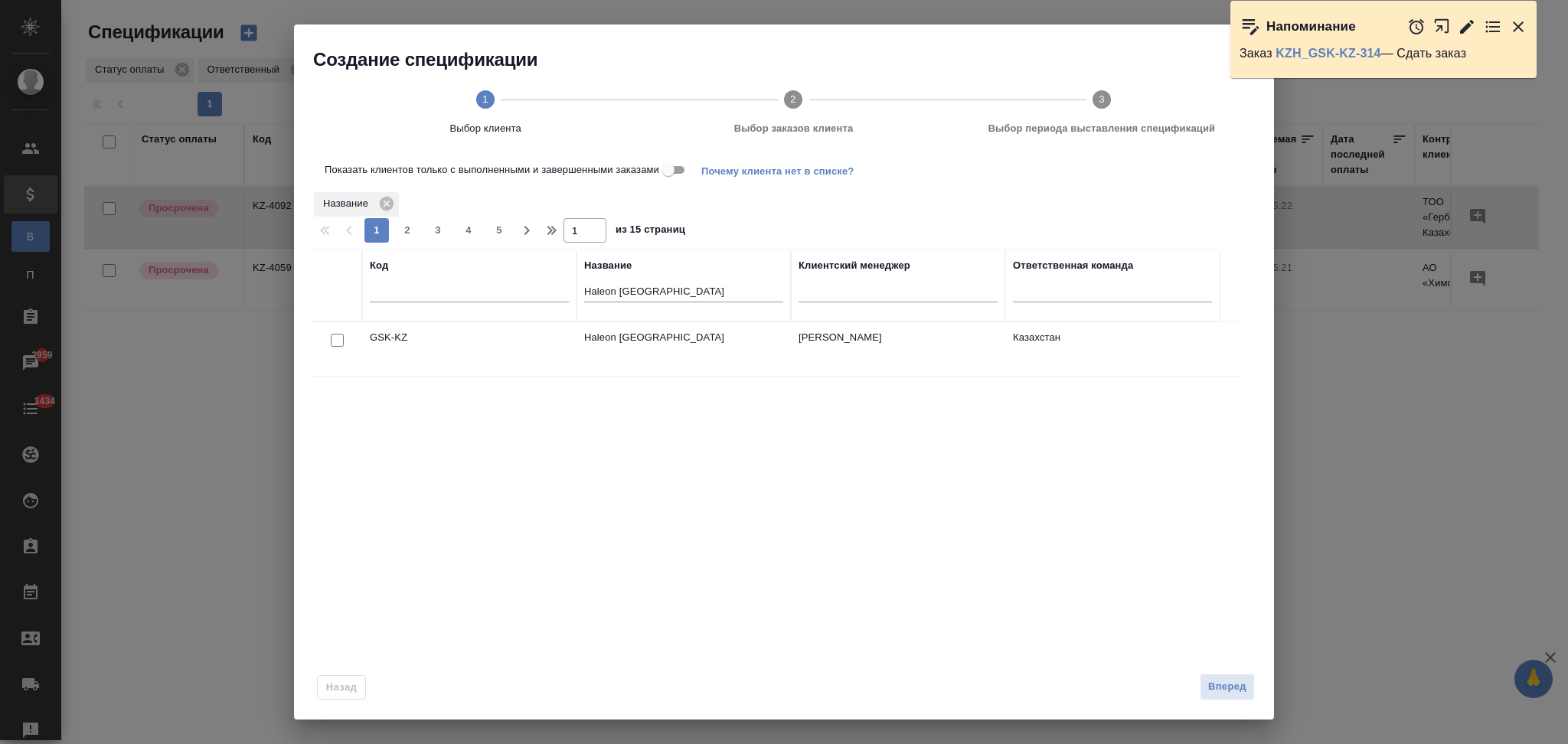
click at [337, 340] on input "checkbox" at bounding box center [337, 340] width 13 height 13
checkbox input "true"
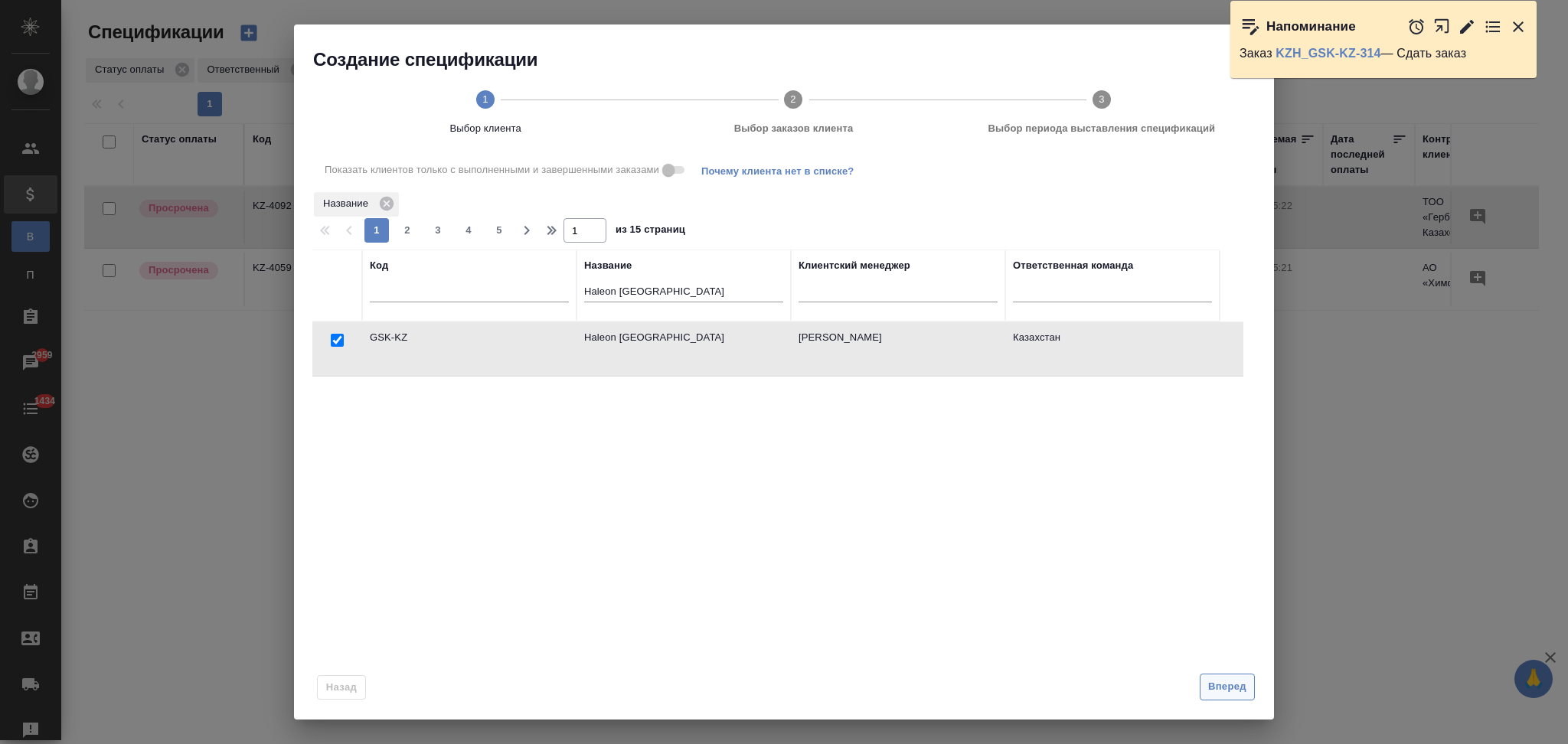
click at [1218, 686] on span "Вперед" at bounding box center [1227, 687] width 38 height 17
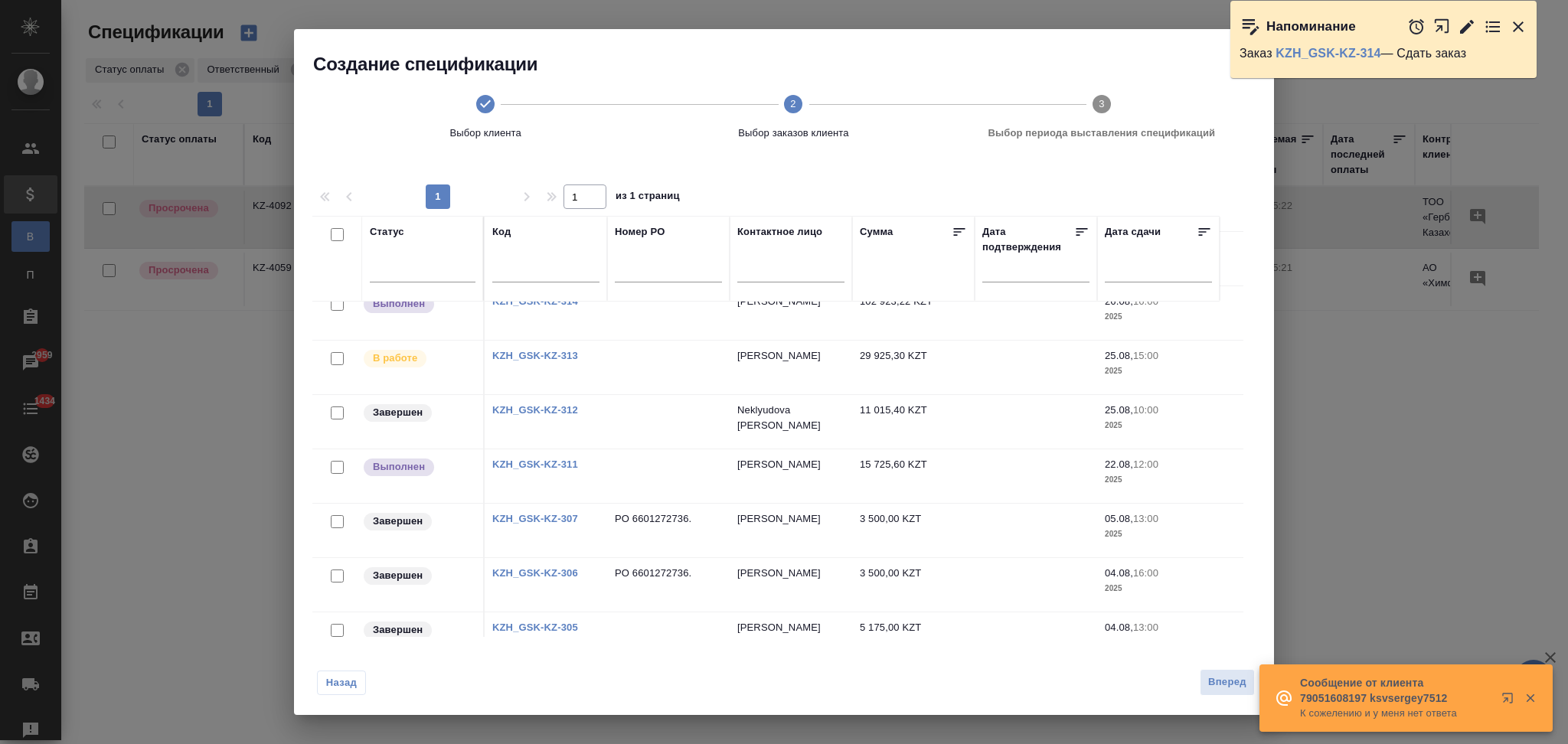
scroll to position [100, 0]
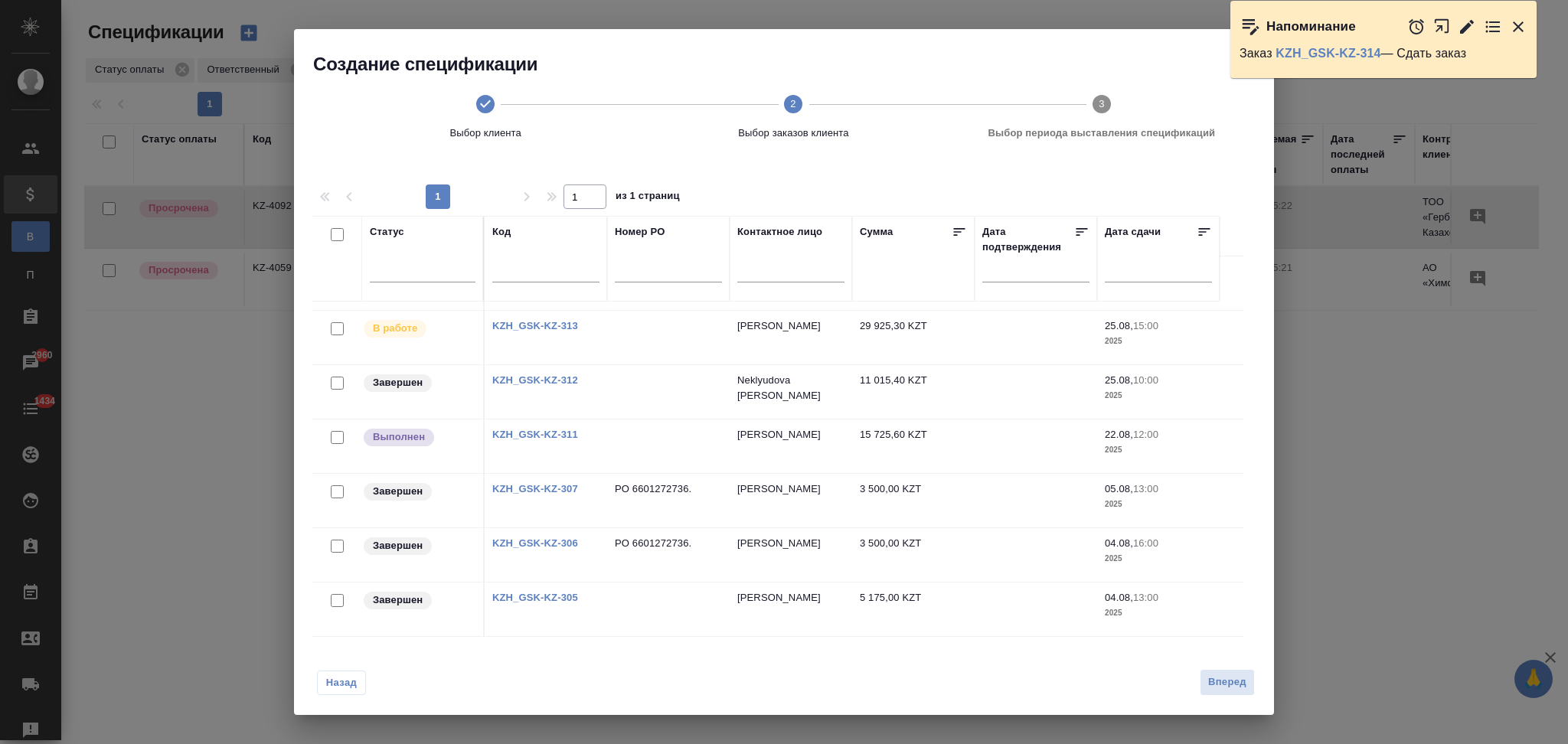
click at [335, 600] on input "checkbox" at bounding box center [337, 600] width 13 height 13
checkbox input "true"
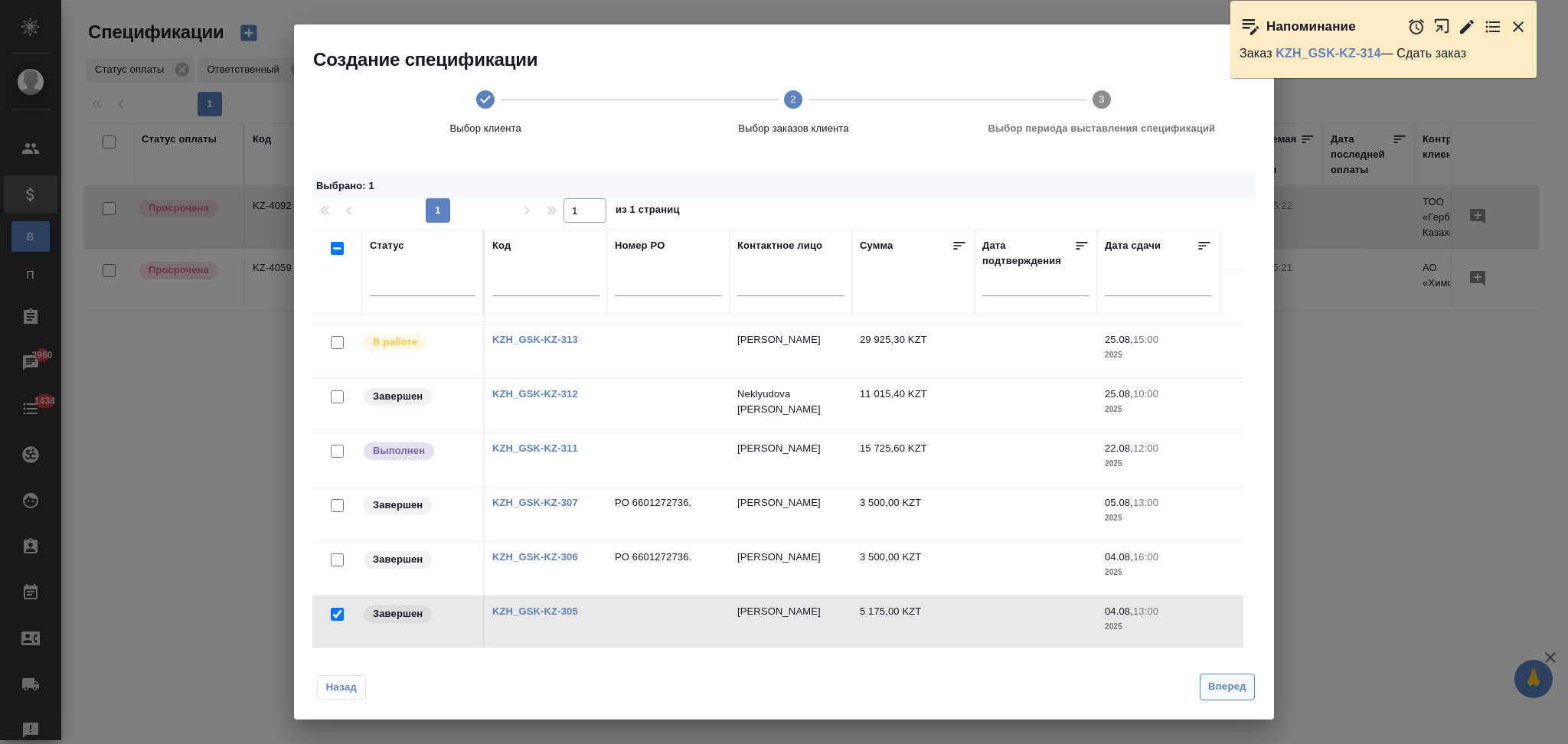
click at [1215, 689] on span "Вперед" at bounding box center [1227, 687] width 38 height 17
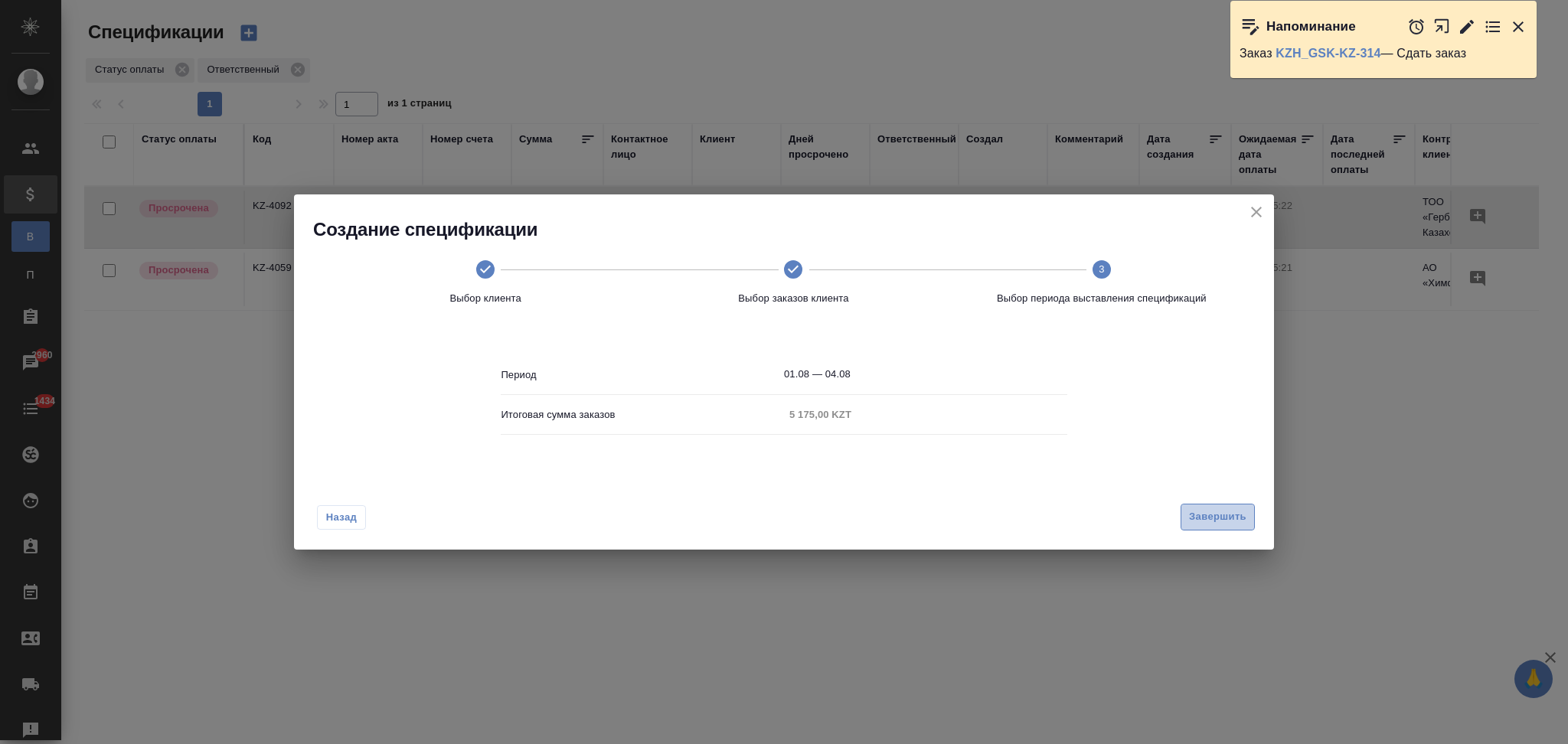
click at [1217, 515] on span "Завершить" at bounding box center [1218, 517] width 57 height 17
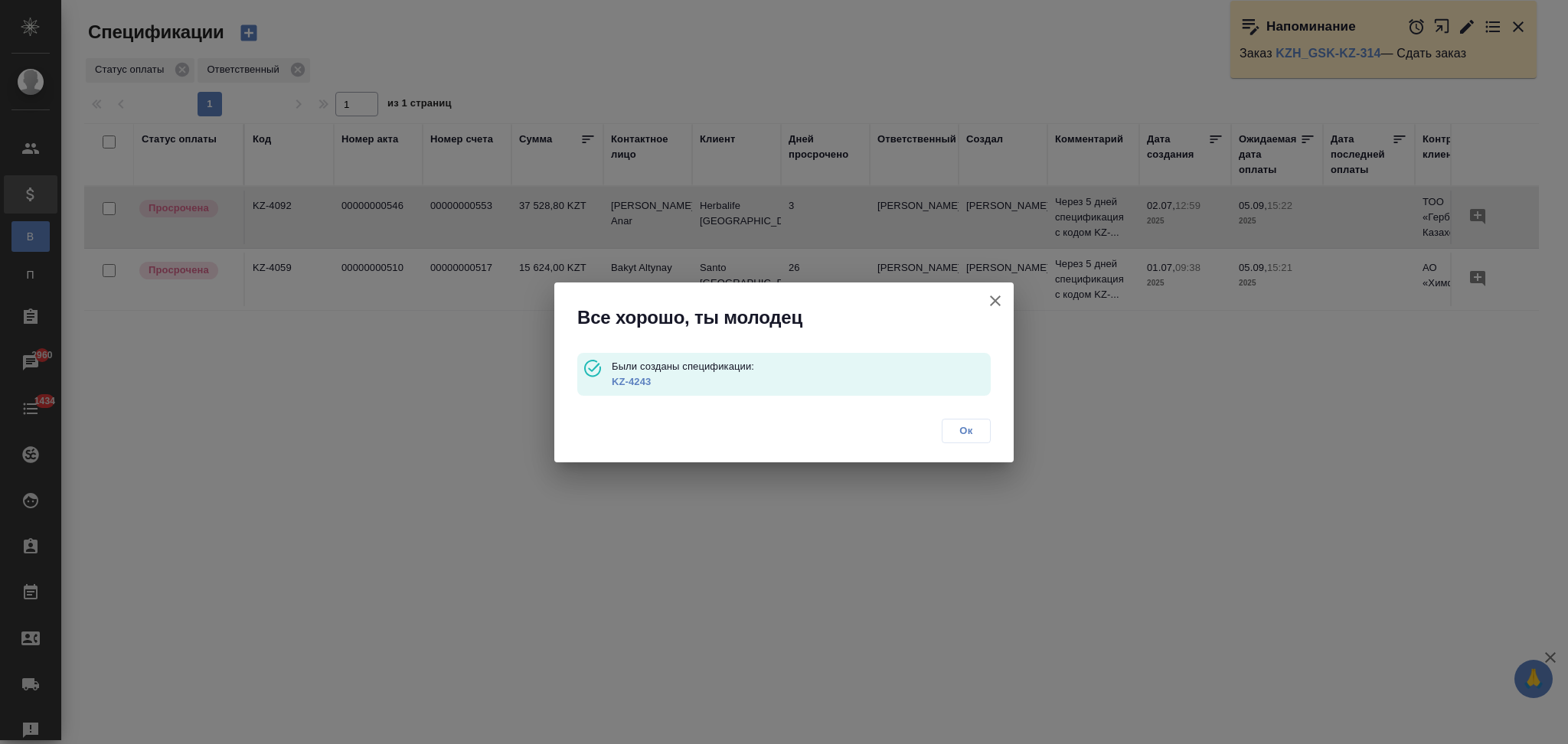
click at [641, 384] on link "KZ-4243" at bounding box center [631, 381] width 39 height 11
click at [993, 298] on icon "button" at bounding box center [995, 301] width 10 height 10
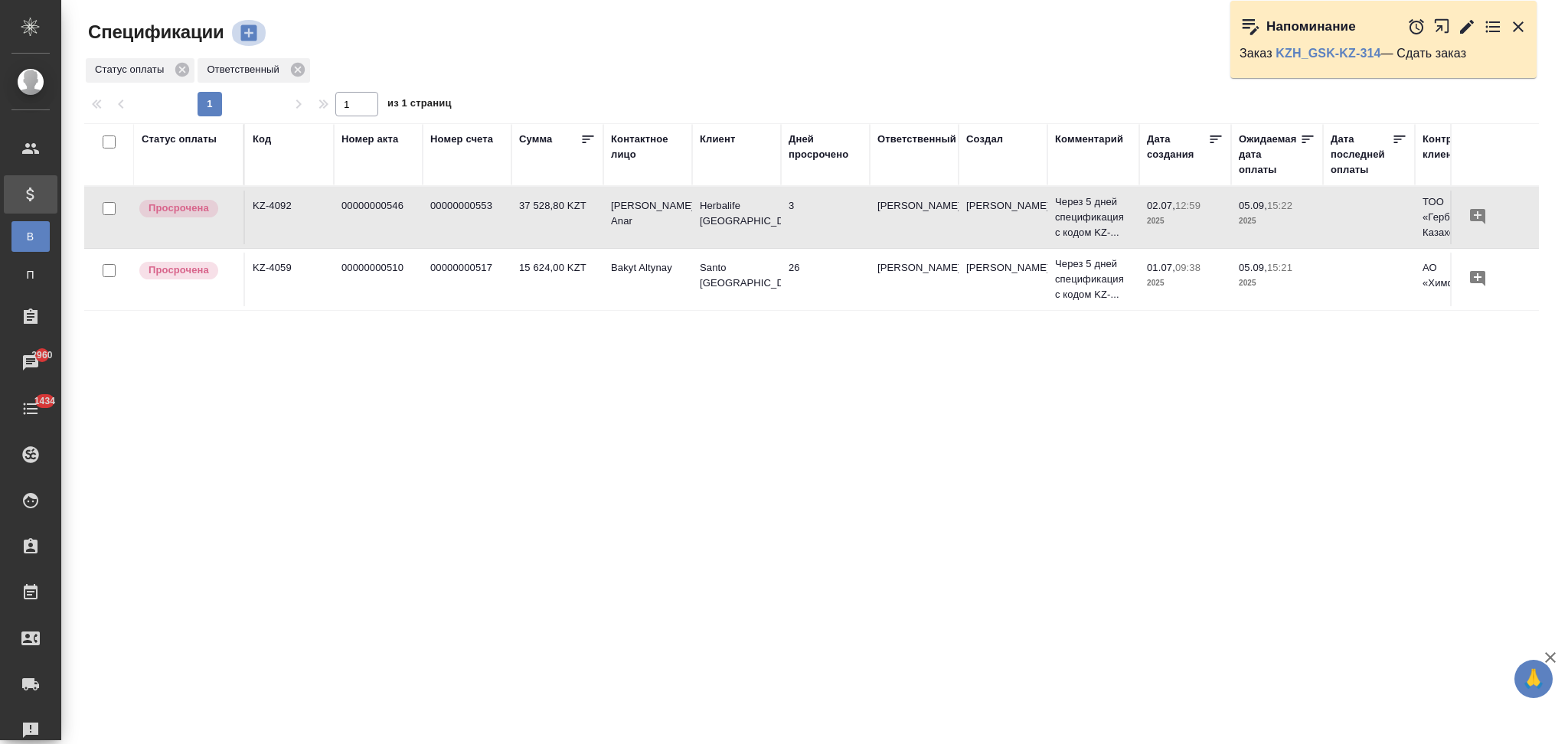
click at [236, 25] on button "button" at bounding box center [249, 33] width 37 height 26
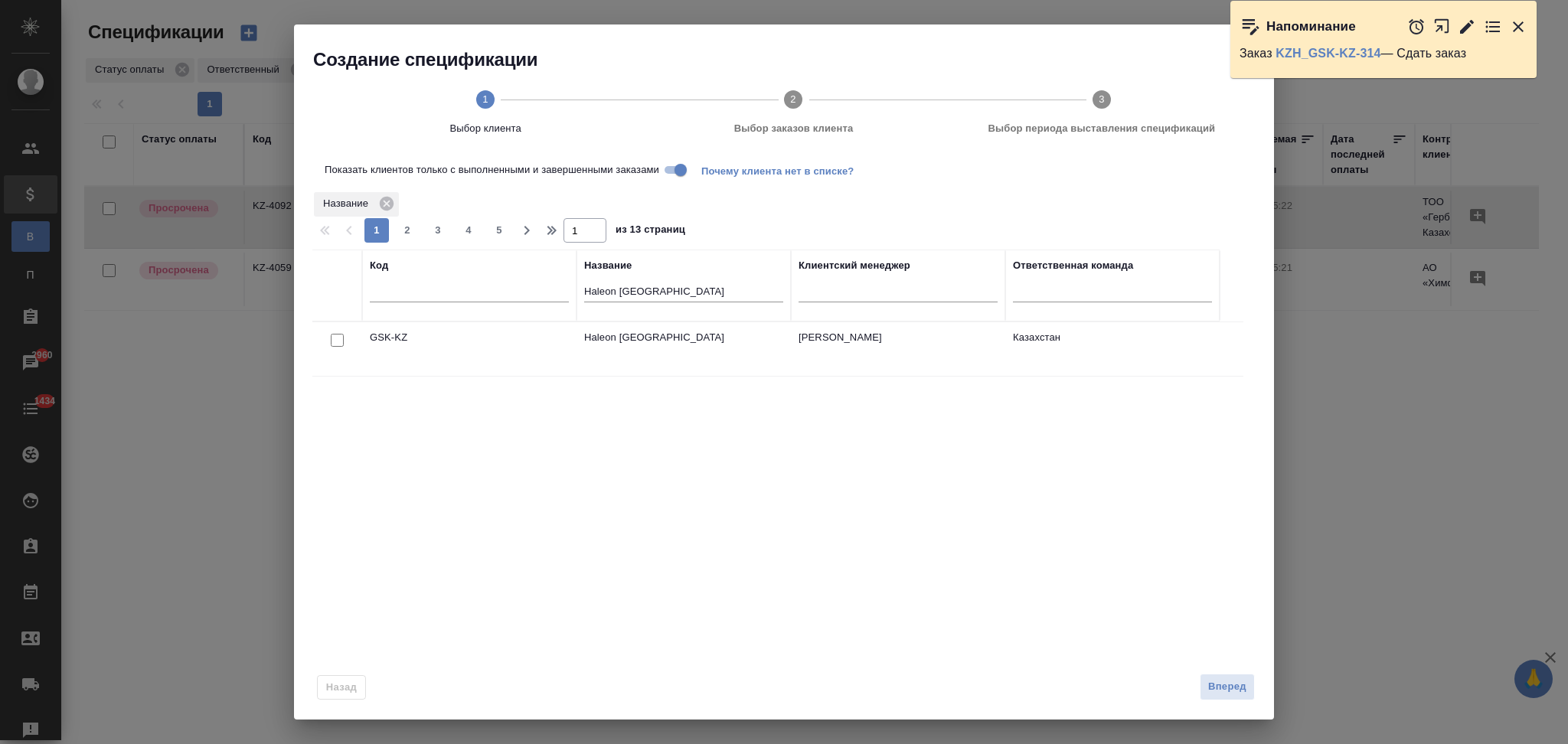
click at [333, 340] on input "checkbox" at bounding box center [337, 340] width 13 height 13
checkbox input "true"
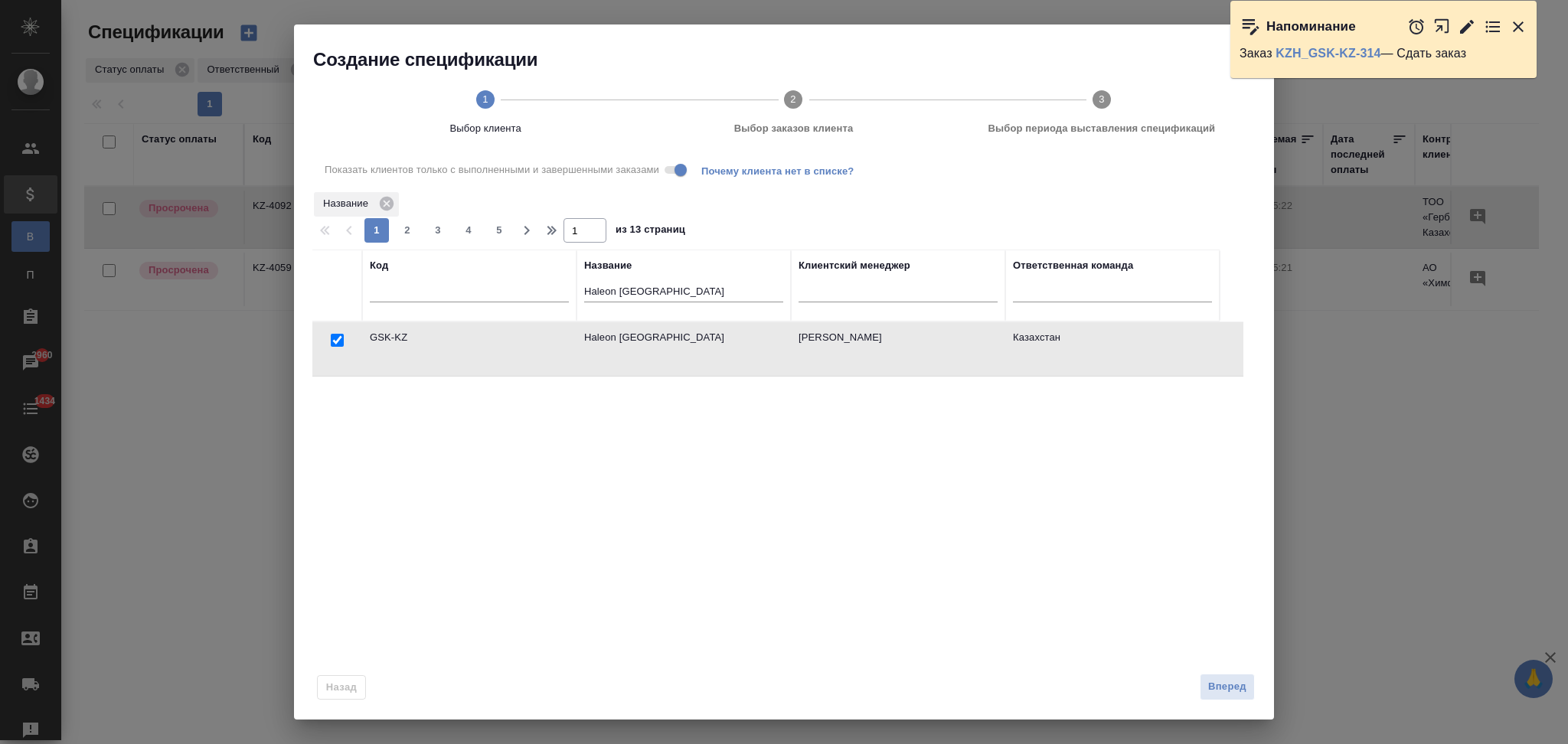
click at [1209, 681] on span "Вперед" at bounding box center [1227, 687] width 38 height 17
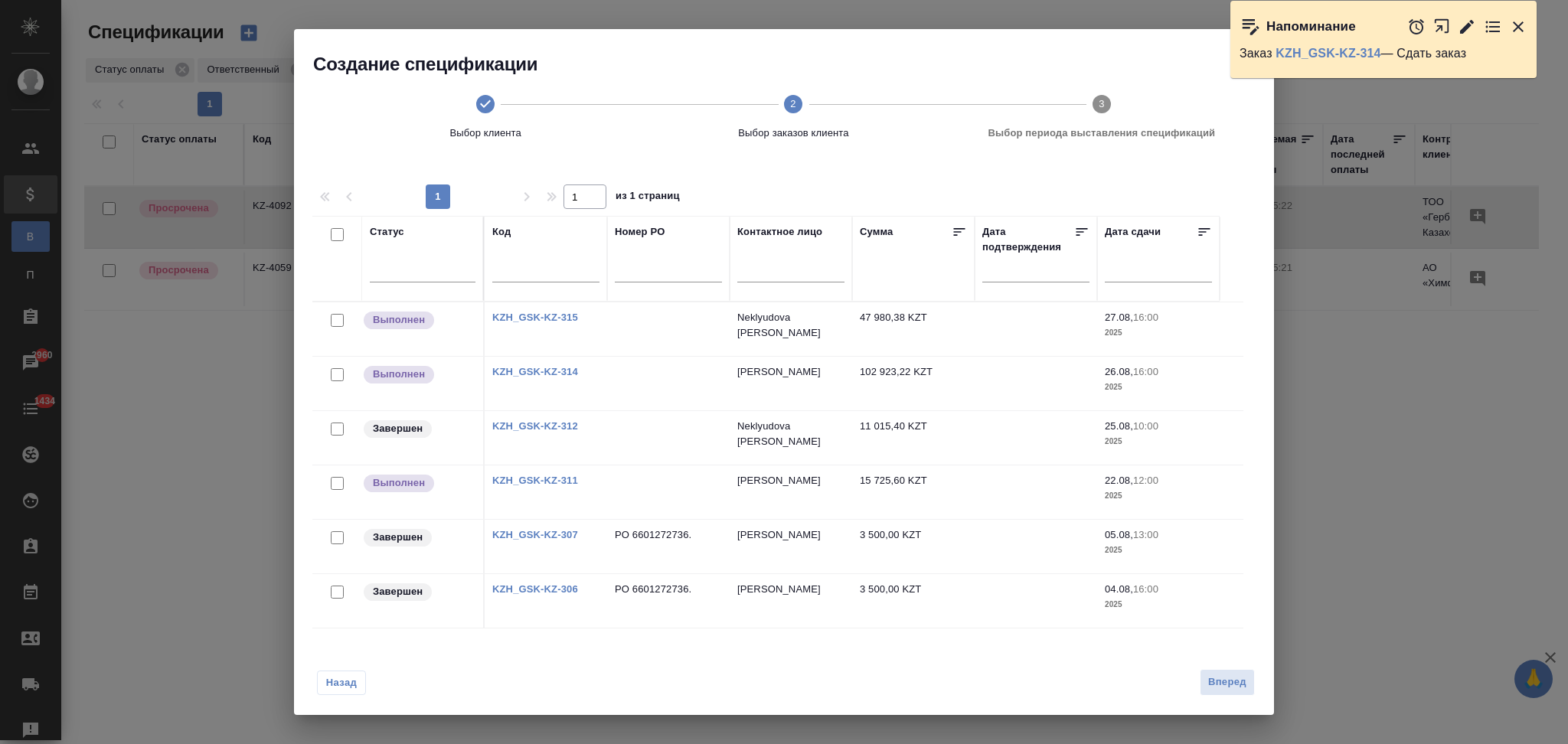
click at [335, 595] on input "checkbox" at bounding box center [337, 592] width 13 height 13
checkbox input "true"
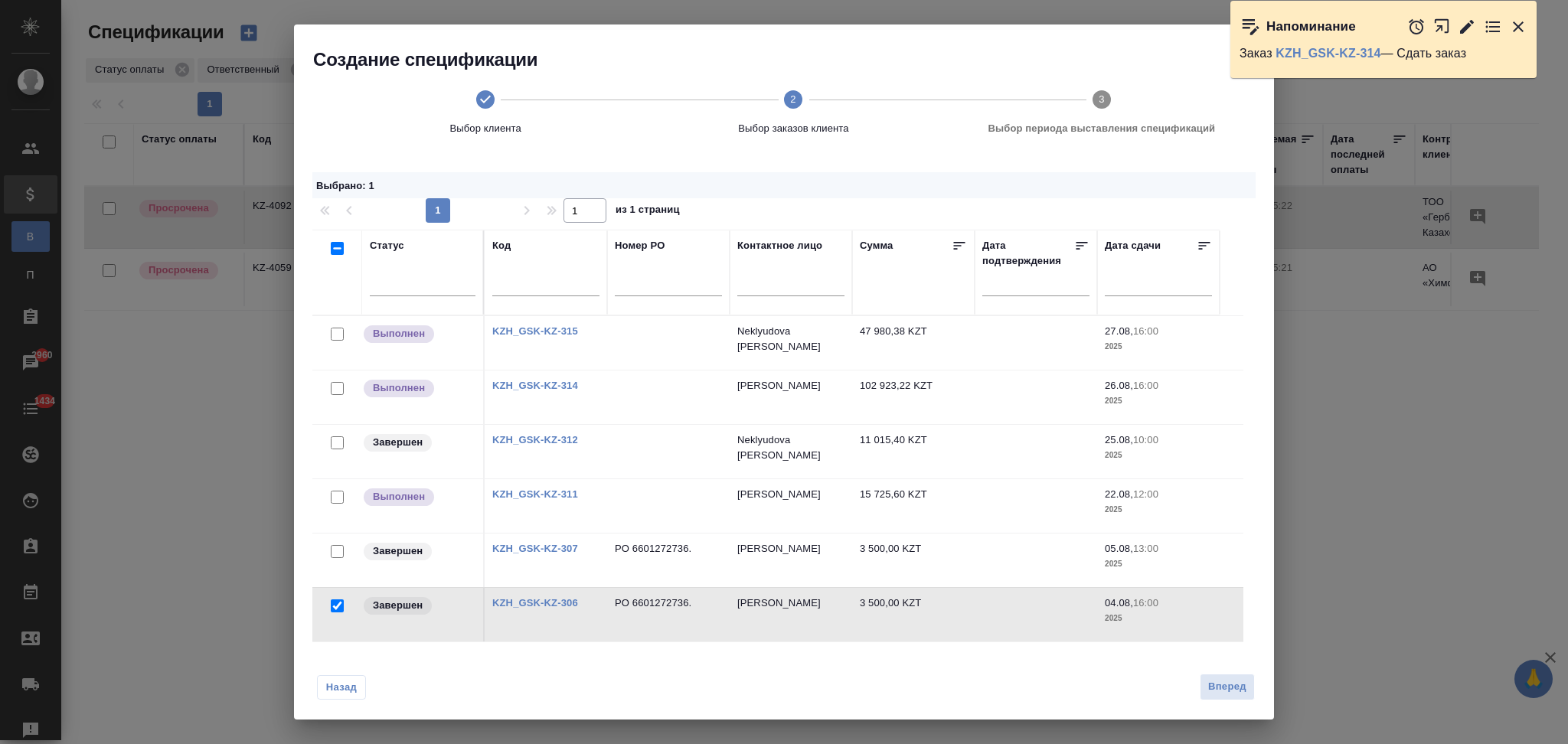
click at [339, 551] on input "checkbox" at bounding box center [337, 551] width 13 height 13
checkbox input "true"
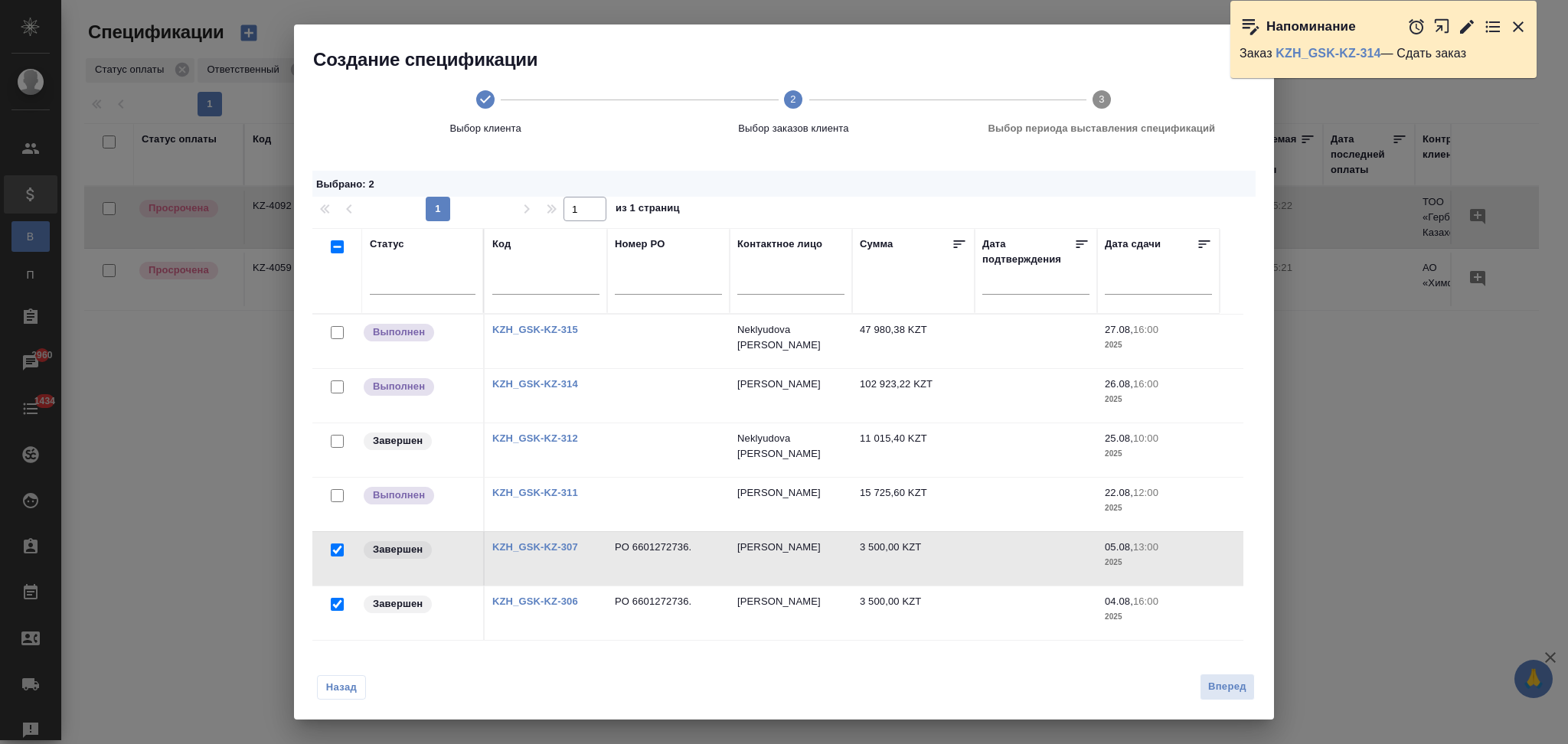
scroll to position [0, 0]
click at [332, 498] on input "checkbox" at bounding box center [337, 497] width 13 height 13
checkbox input "true"
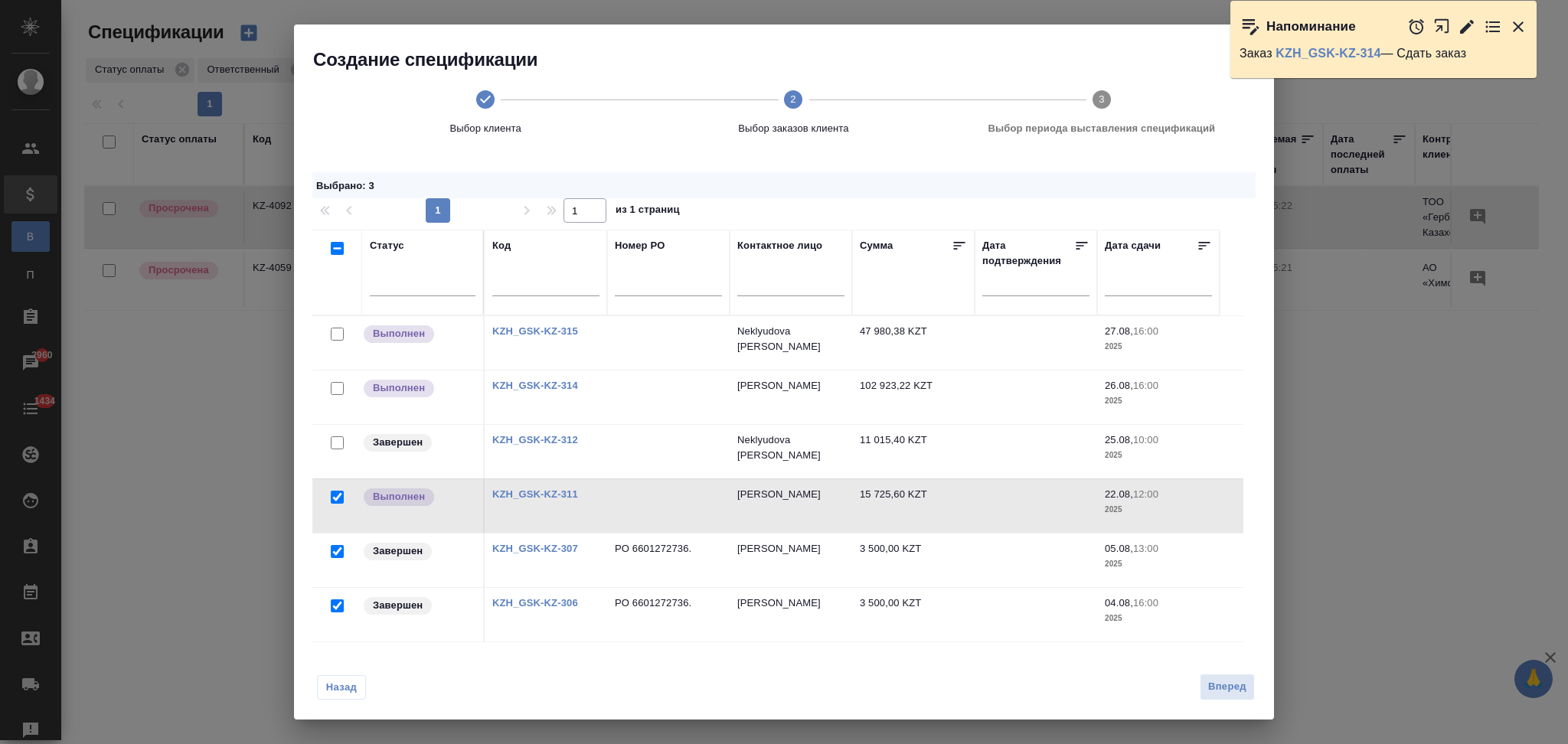
click at [524, 499] on link "KZH_GSK-KZ-311" at bounding box center [535, 493] width 86 height 11
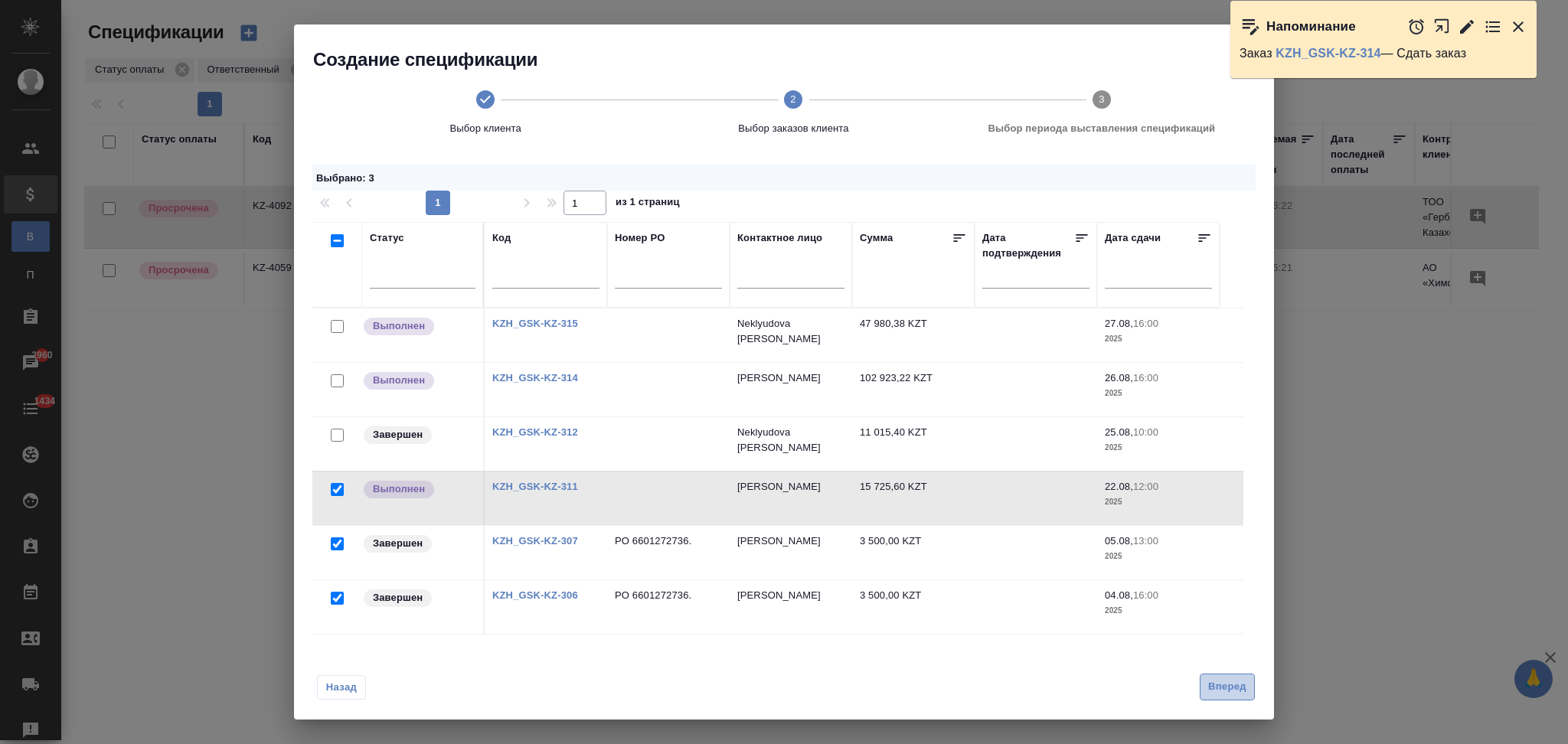
click at [1216, 687] on span "Вперед" at bounding box center [1227, 687] width 38 height 17
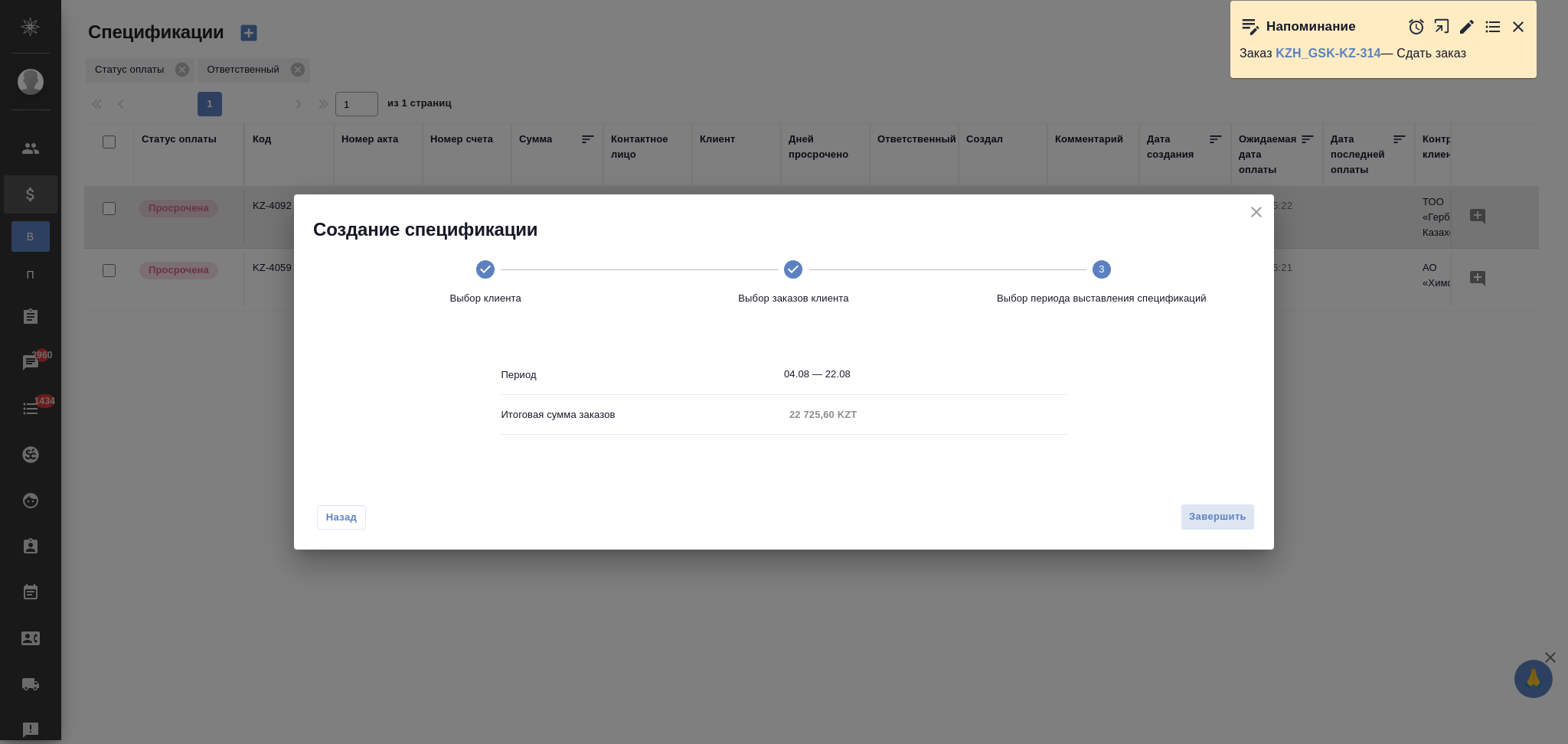
scroll to position [0, 0]
click at [1206, 512] on span "Завершить" at bounding box center [1218, 517] width 57 height 17
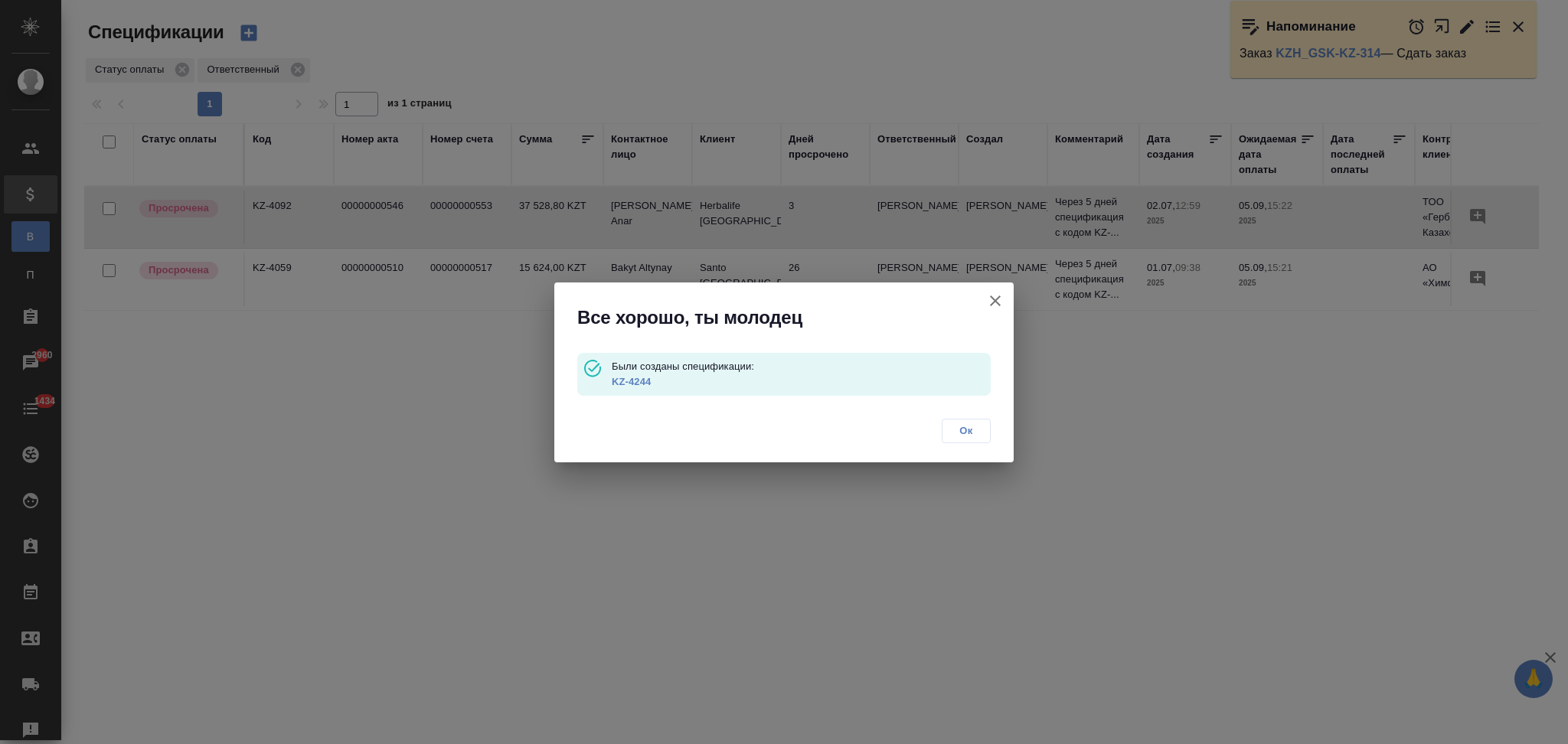
click at [647, 382] on link "KZ-4244" at bounding box center [631, 381] width 39 height 11
click at [997, 301] on icon "button" at bounding box center [995, 301] width 10 height 10
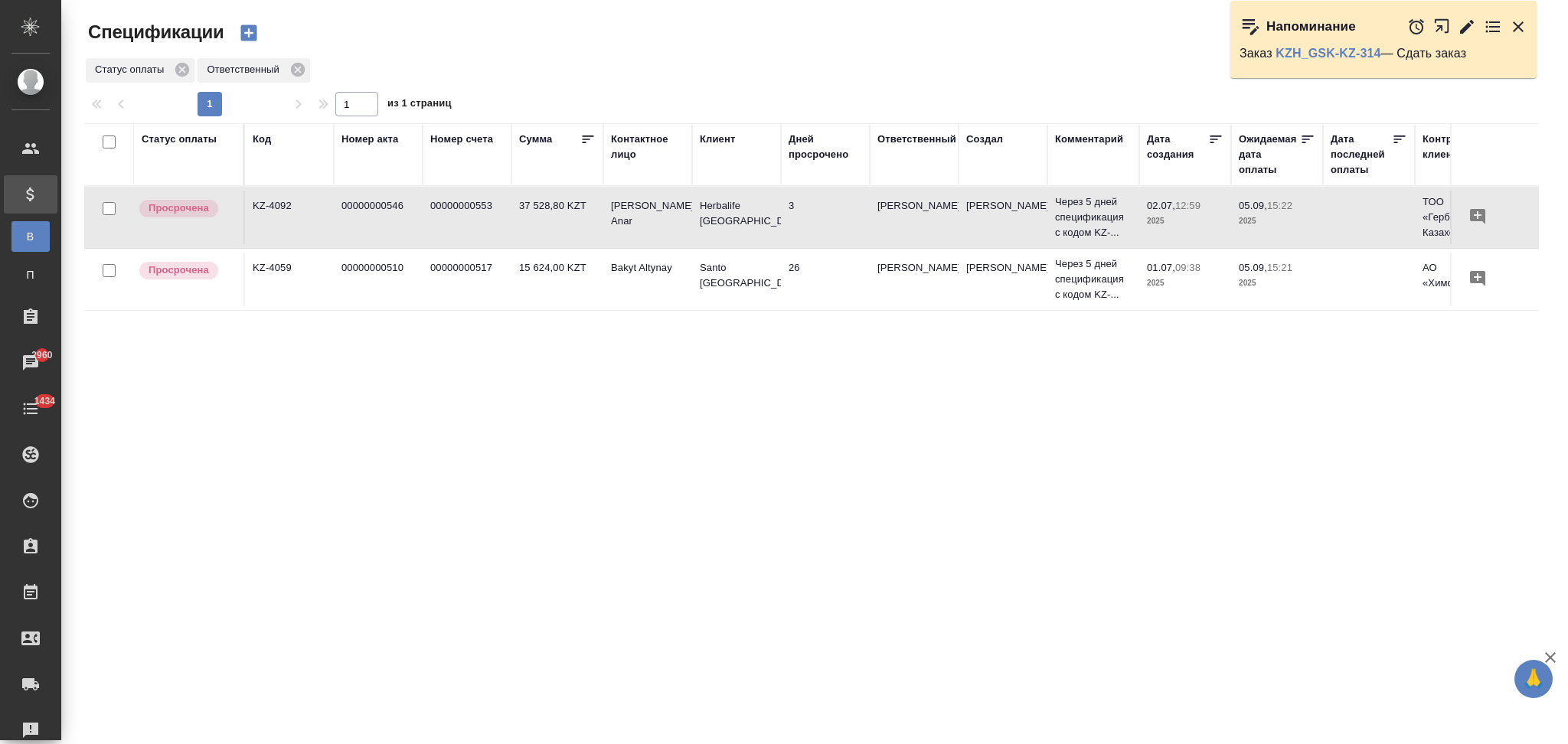
click at [247, 32] on icon "button" at bounding box center [248, 33] width 22 height 22
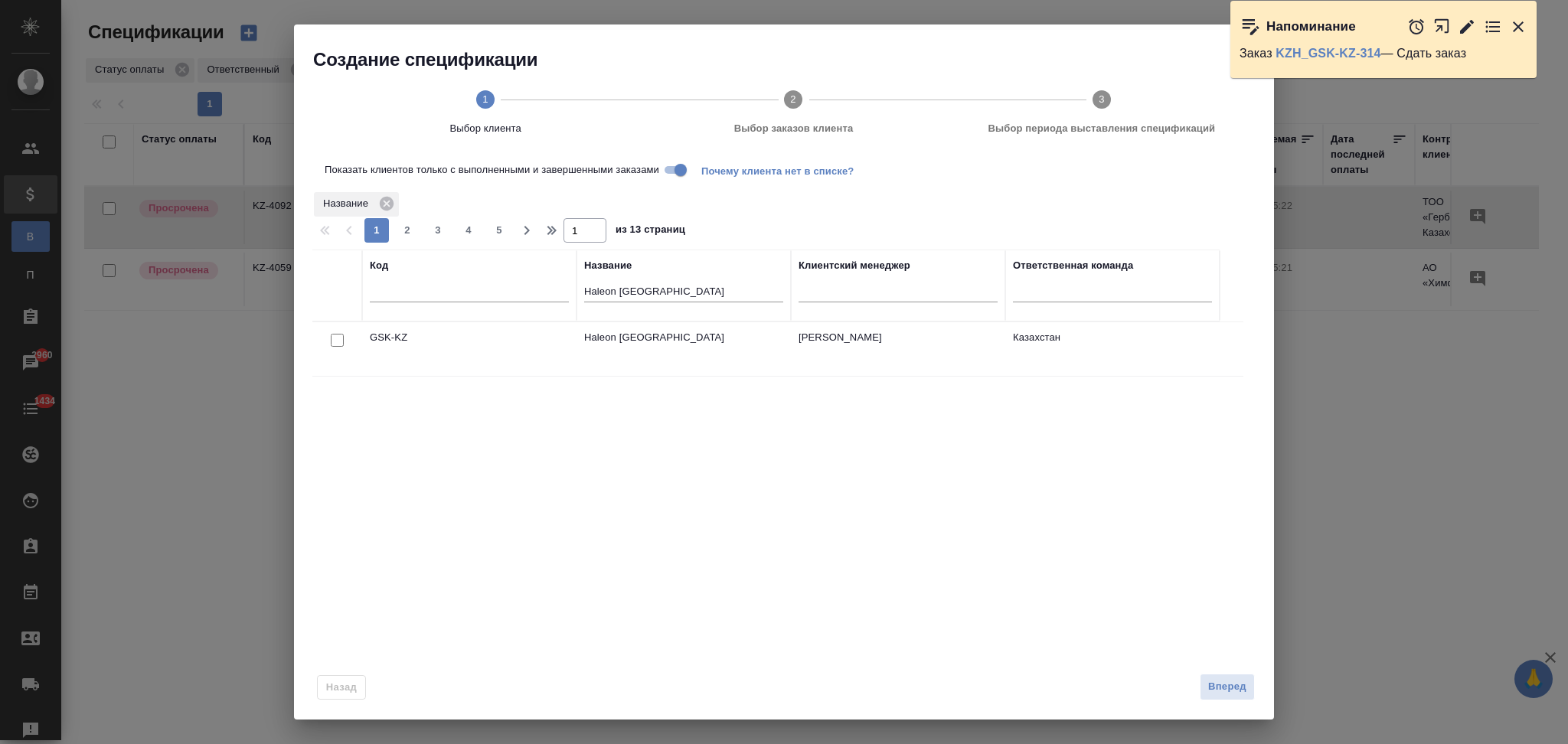
click at [672, 169] on input "Показать клиентов только с выполненными и завершенными заказами" at bounding box center [681, 169] width 55 height 18
click at [341, 338] on input "checkbox" at bounding box center [337, 340] width 13 height 13
checkbox input "true"
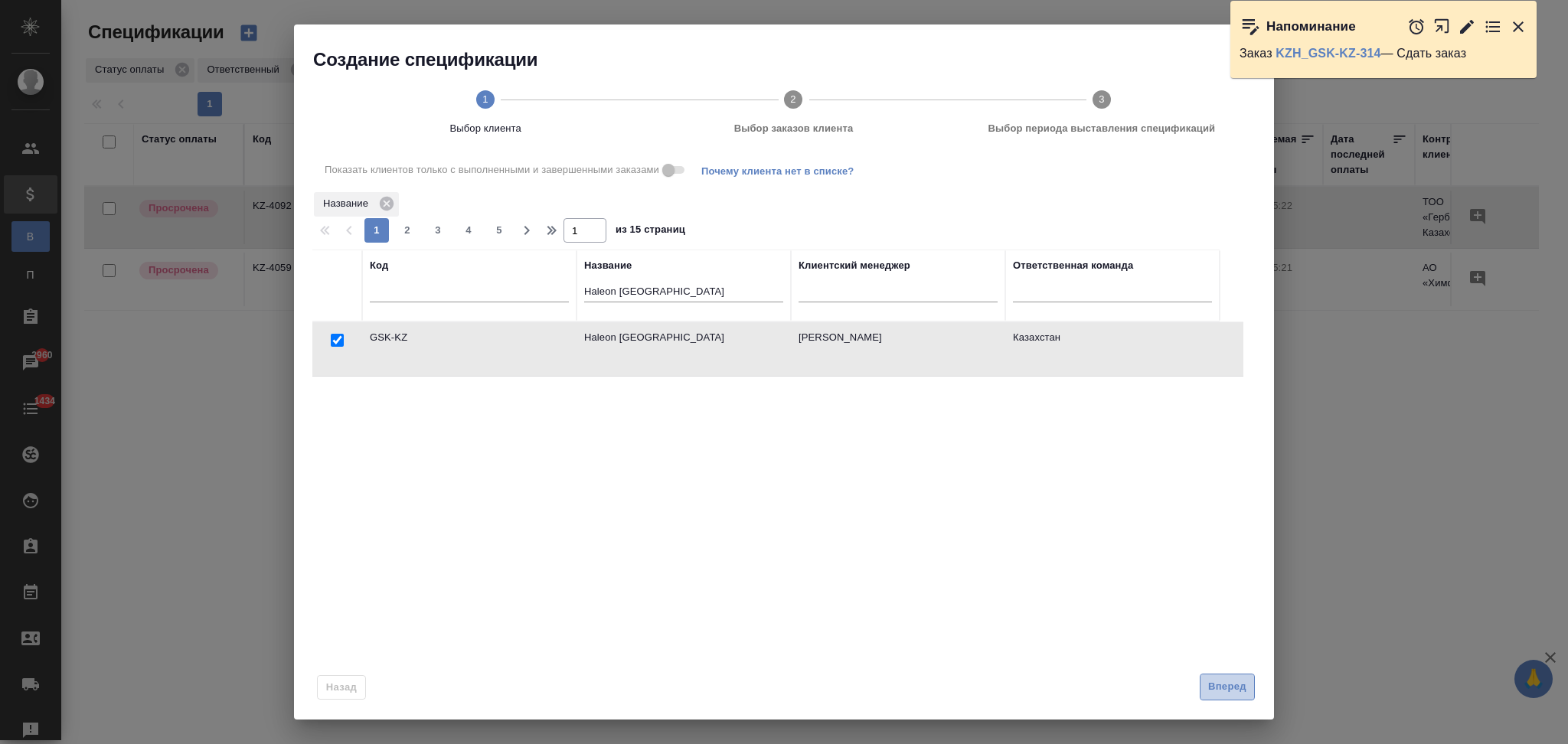
click at [1213, 689] on span "Вперед" at bounding box center [1227, 687] width 38 height 17
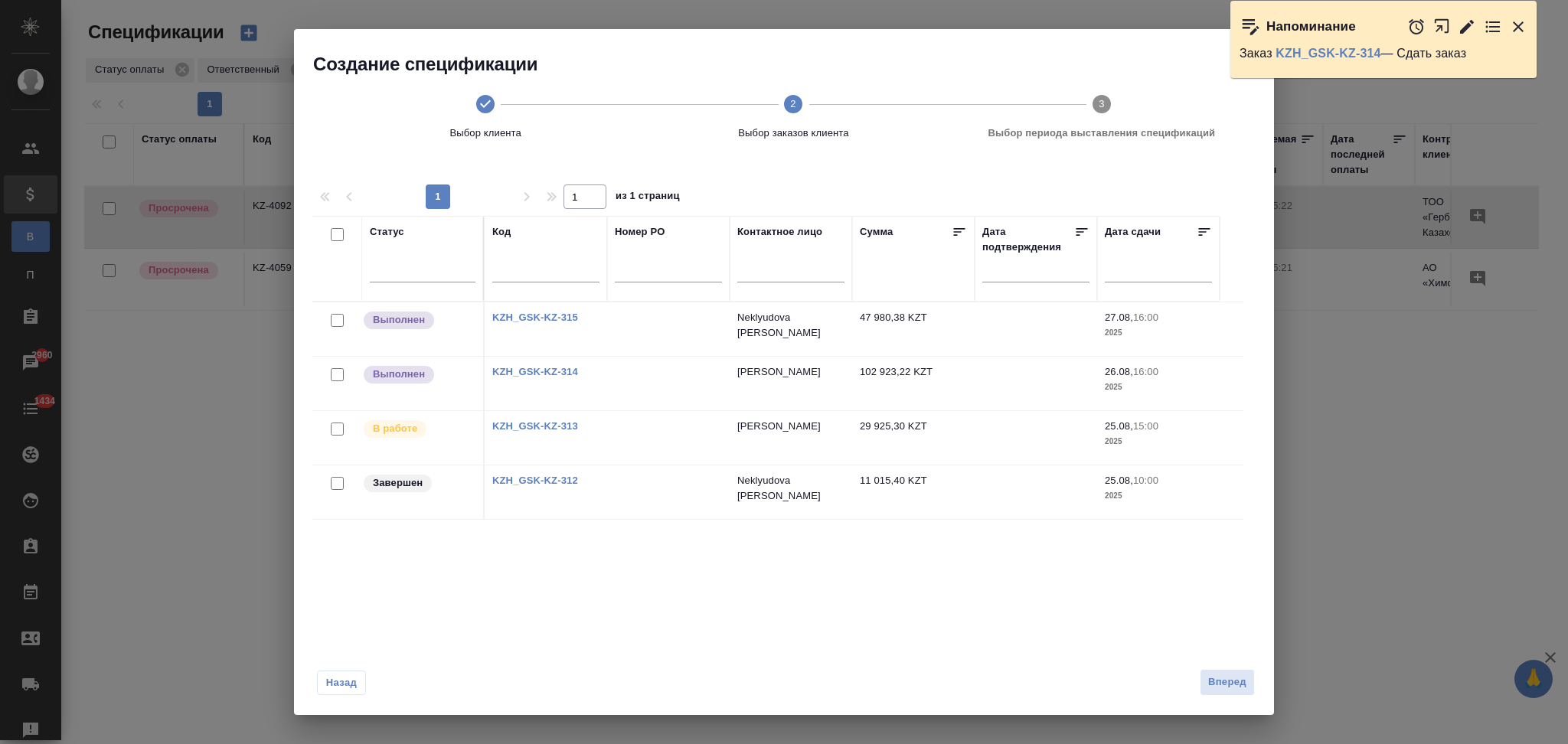
click at [516, 373] on link "KZH_GSK-KZ-314" at bounding box center [535, 371] width 86 height 11
click at [336, 371] on input "checkbox" at bounding box center [337, 374] width 13 height 13
checkbox input "true"
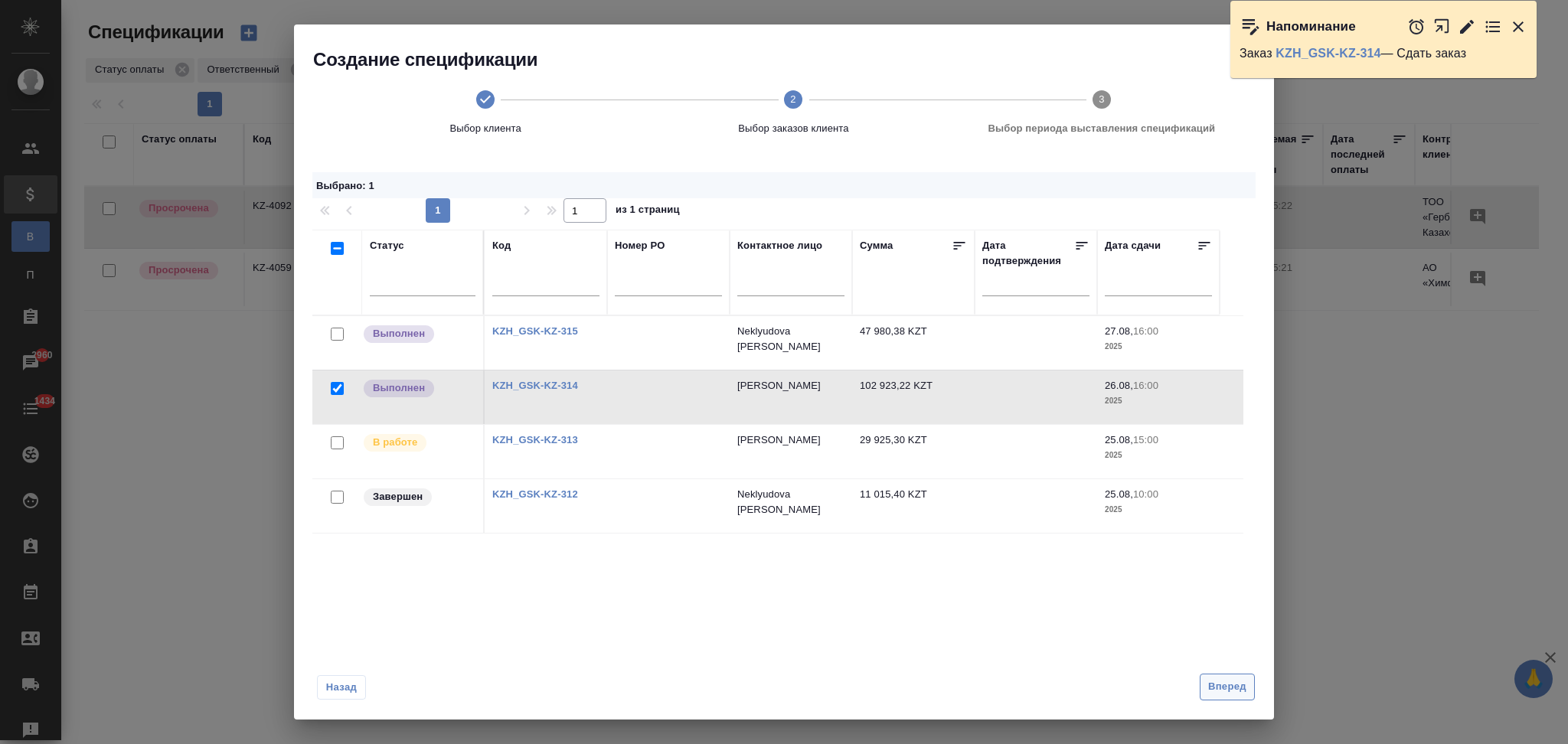
click at [1221, 681] on span "Вперед" at bounding box center [1227, 687] width 38 height 17
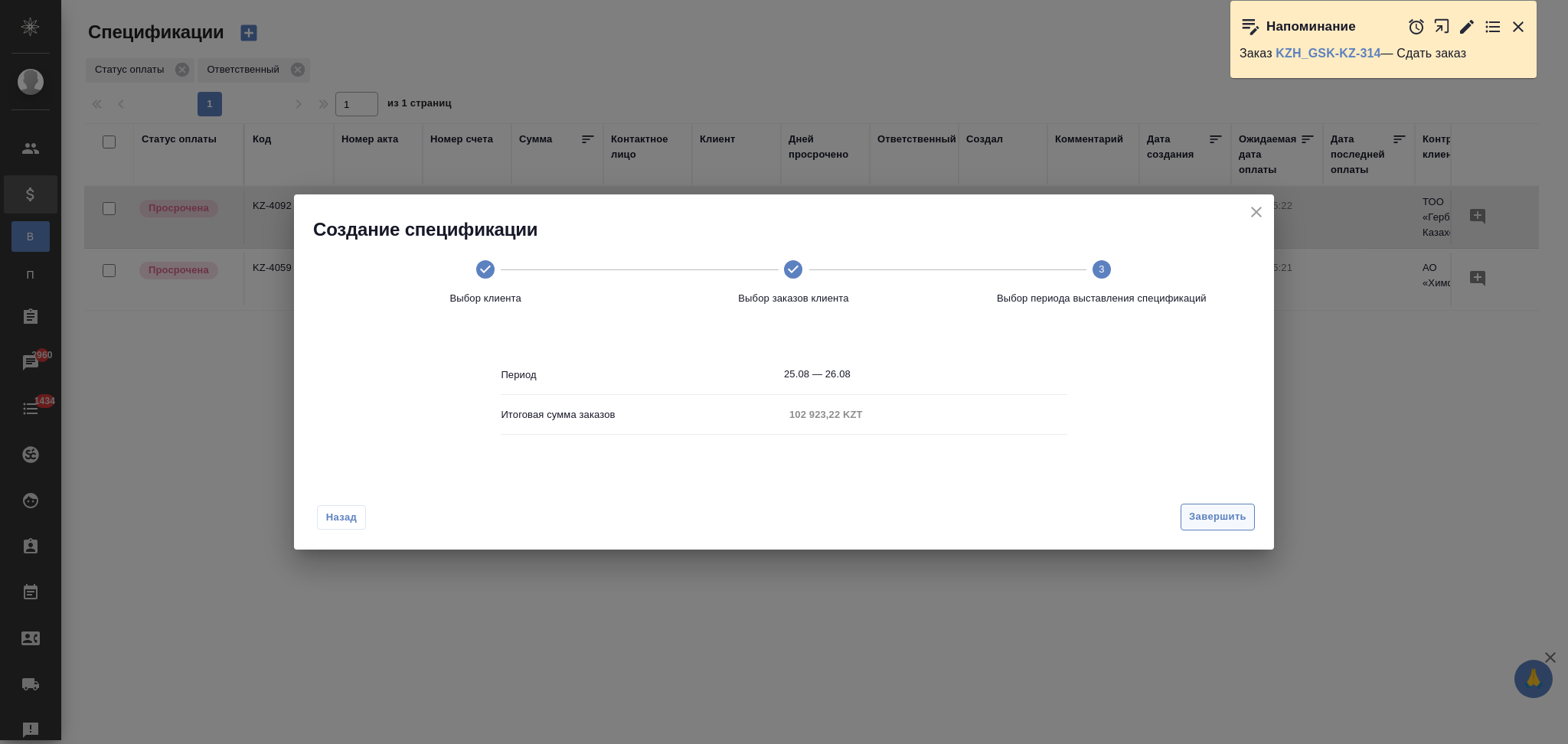
click at [1185, 512] on button "Завершить" at bounding box center [1218, 517] width 74 height 27
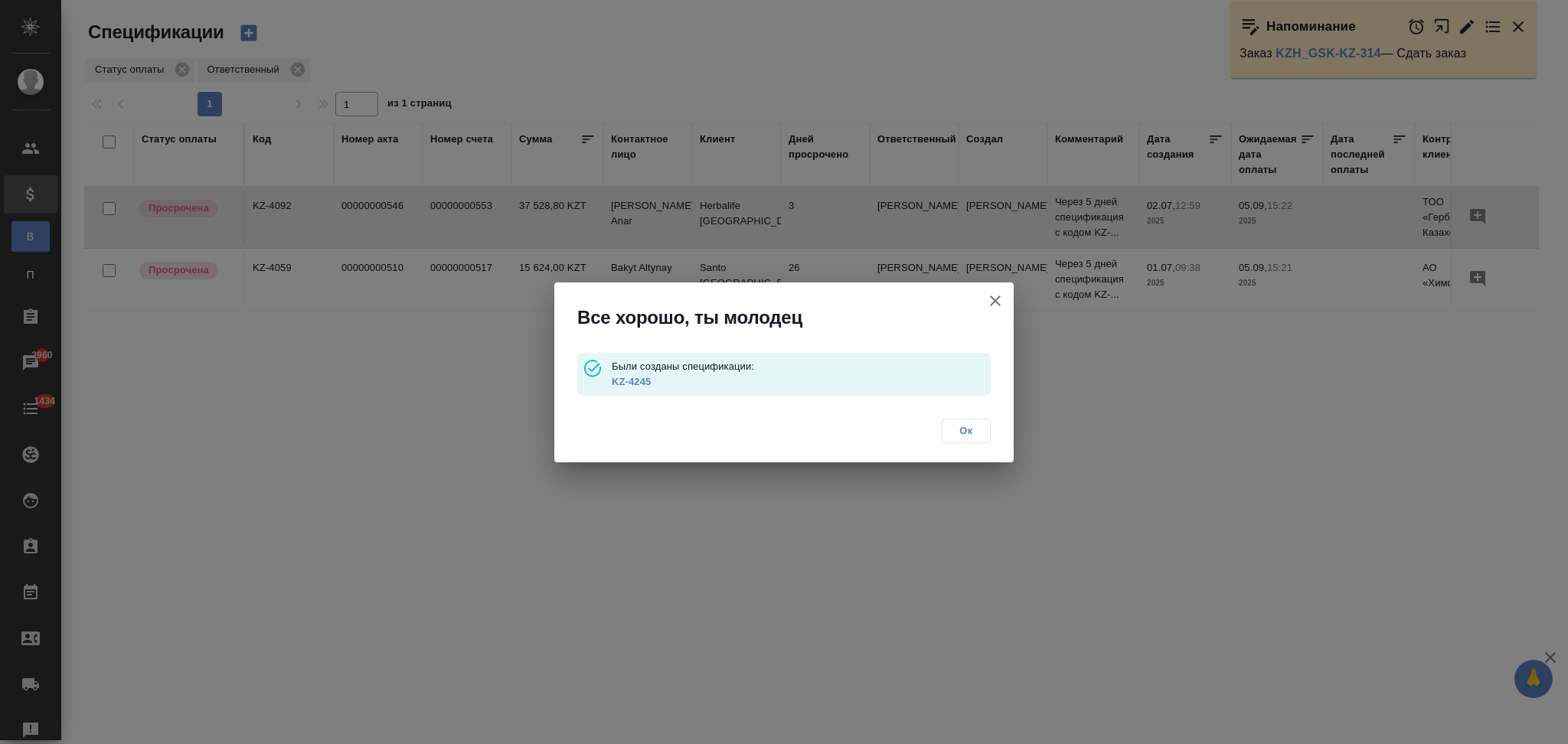
click at [637, 383] on link "KZ-4245" at bounding box center [631, 381] width 39 height 11
click at [996, 293] on icon "button" at bounding box center [995, 300] width 18 height 18
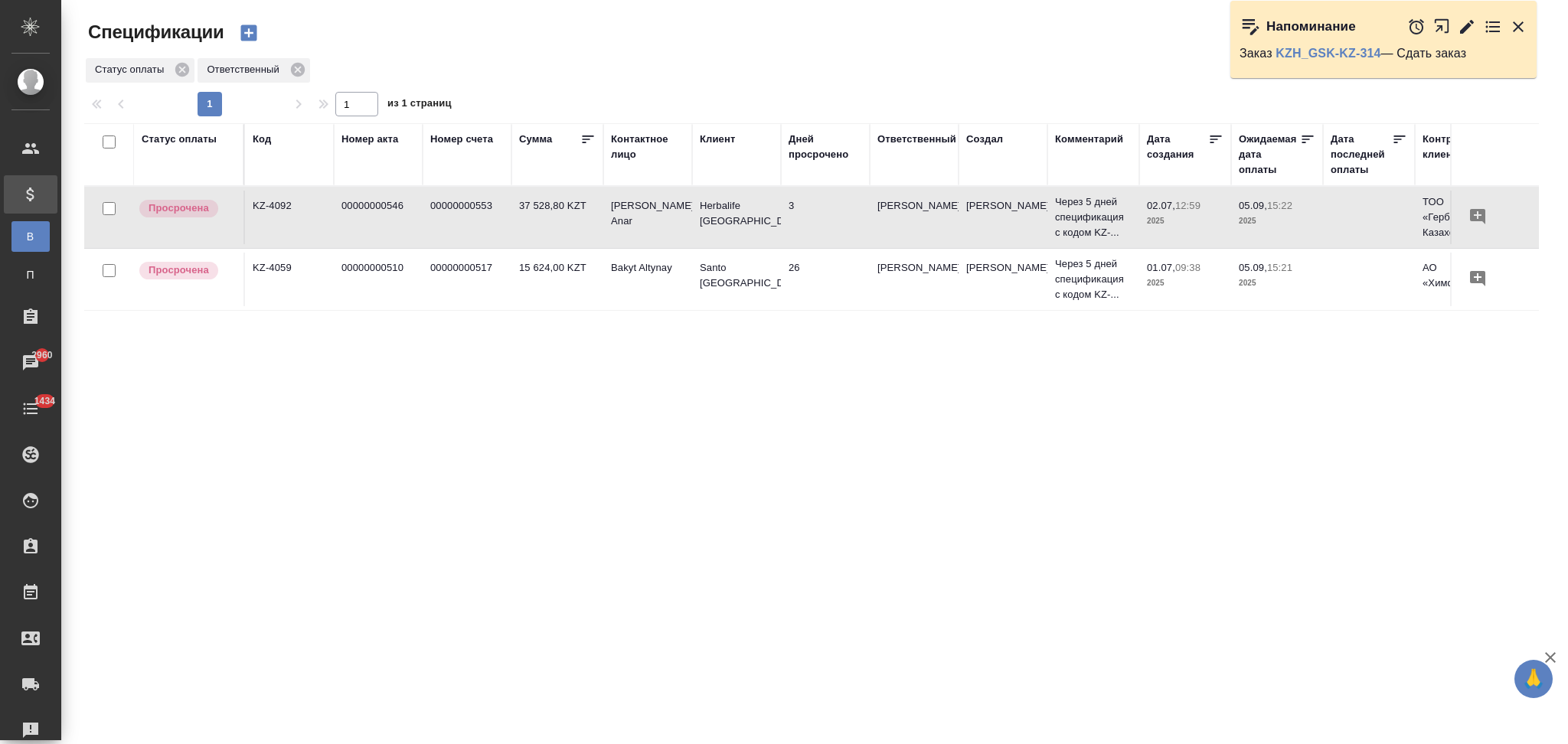
click at [249, 29] on icon "button" at bounding box center [248, 33] width 22 height 22
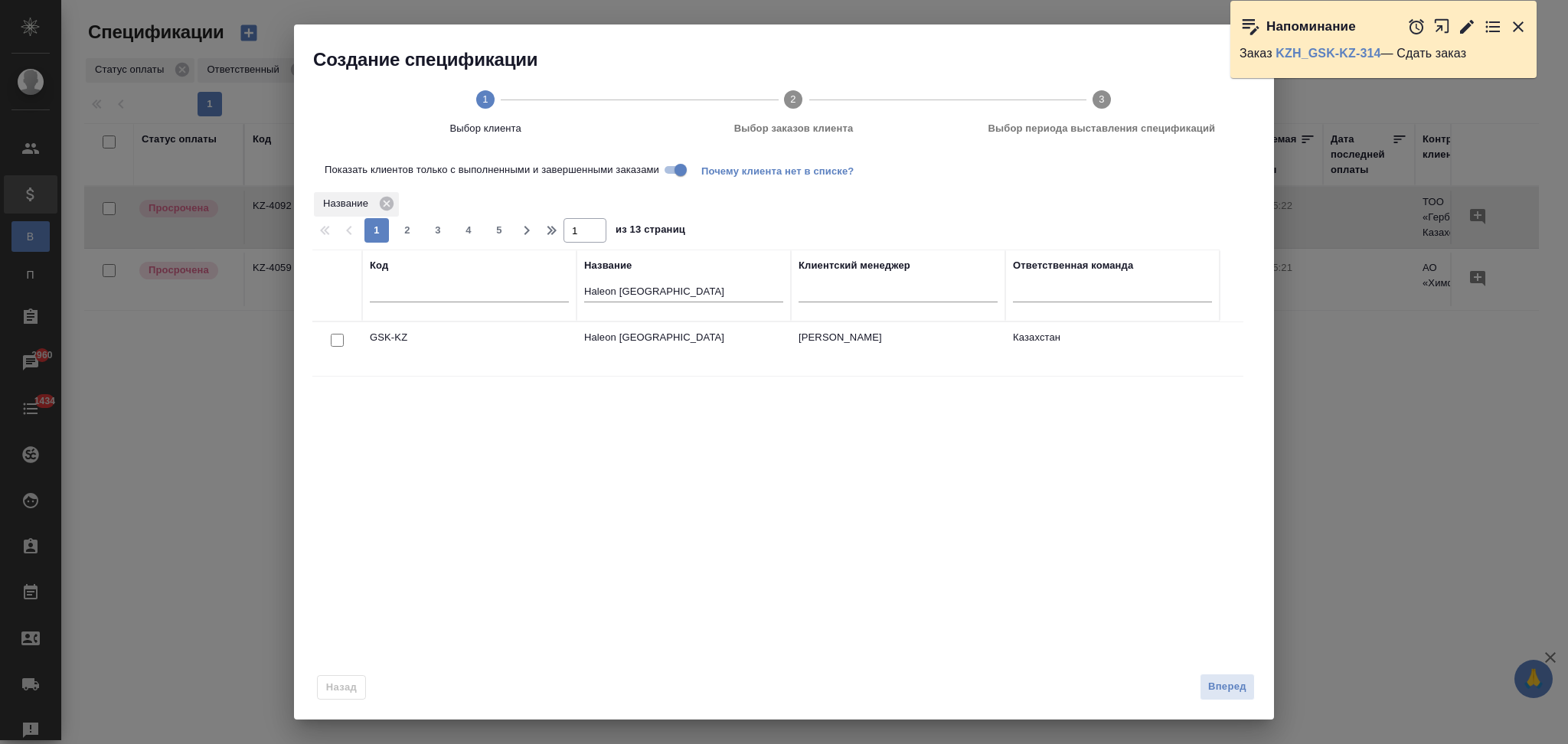
click at [339, 336] on input "checkbox" at bounding box center [337, 340] width 13 height 13
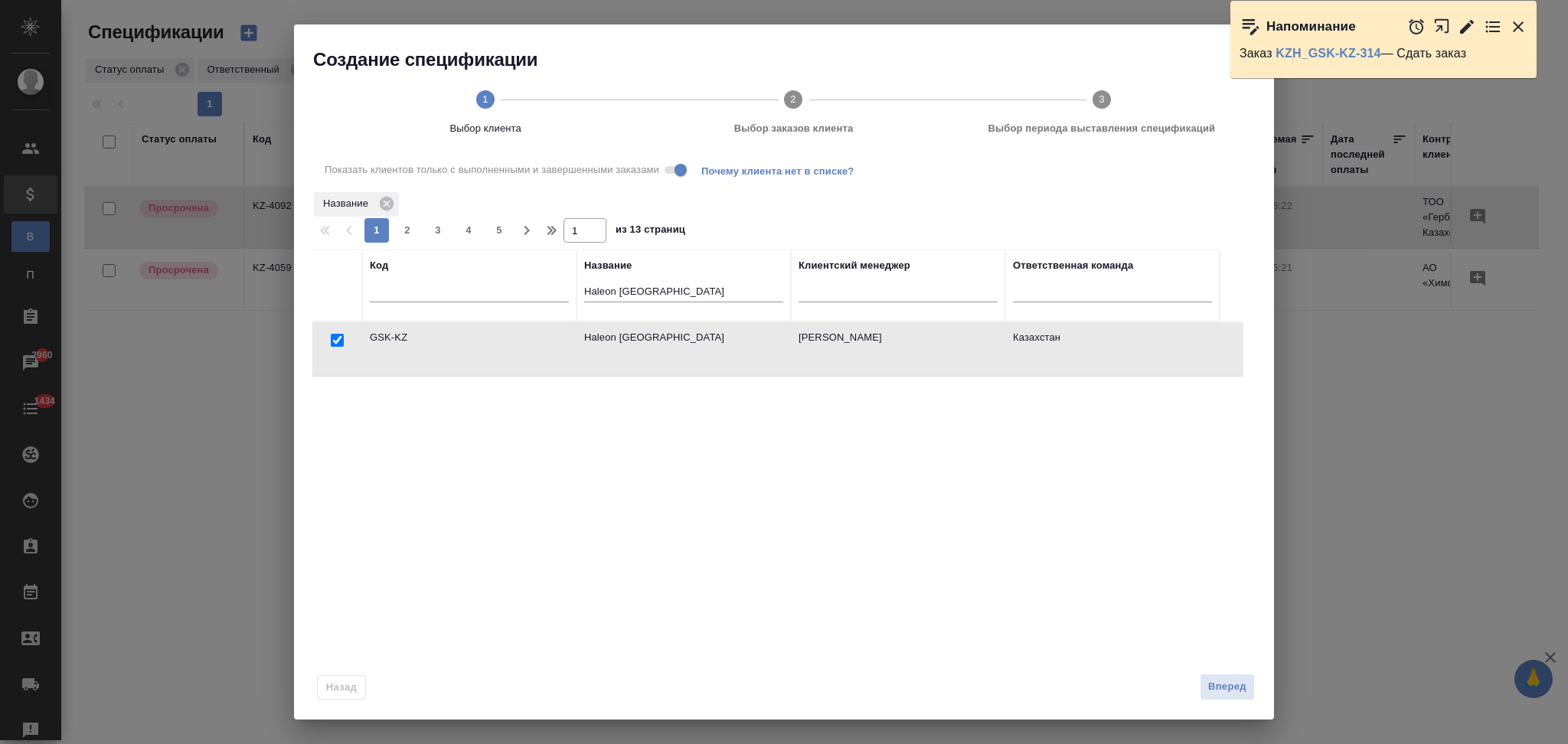
click at [680, 166] on span at bounding box center [674, 169] width 20 height 8
click at [334, 343] on input "checkbox" at bounding box center [337, 340] width 13 height 13
click at [674, 170] on input "Показать клиентов только с выполненными и завершенными заказами" at bounding box center [681, 169] width 55 height 18
click at [339, 338] on input "checkbox" at bounding box center [337, 340] width 13 height 13
checkbox input "true"
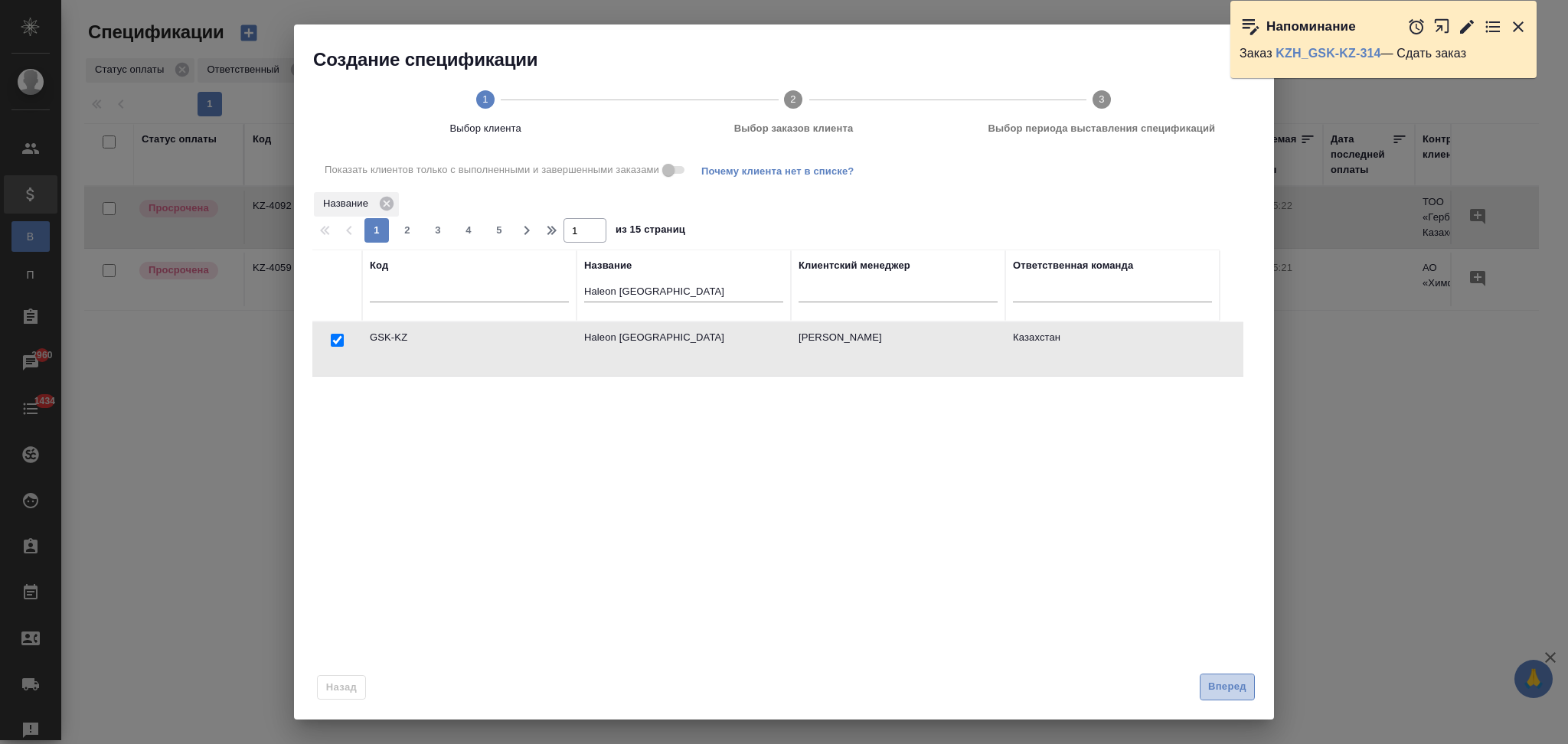
drag, startPoint x: 1220, startPoint y: 679, endPoint x: 1203, endPoint y: 669, distance: 19.7
click at [1219, 677] on button "Вперед" at bounding box center [1227, 687] width 55 height 27
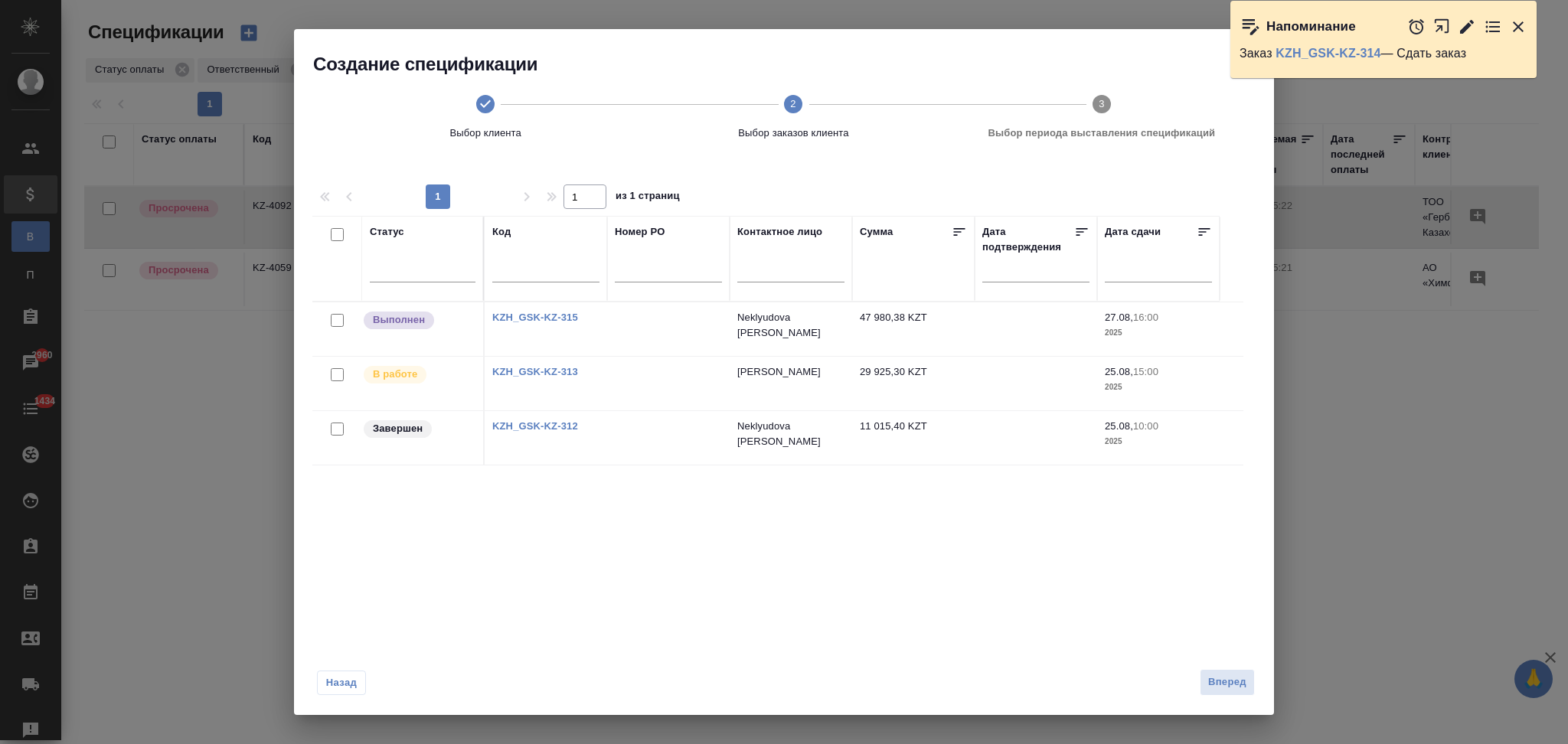
click at [335, 428] on input "checkbox" at bounding box center [337, 429] width 13 height 13
checkbox input "true"
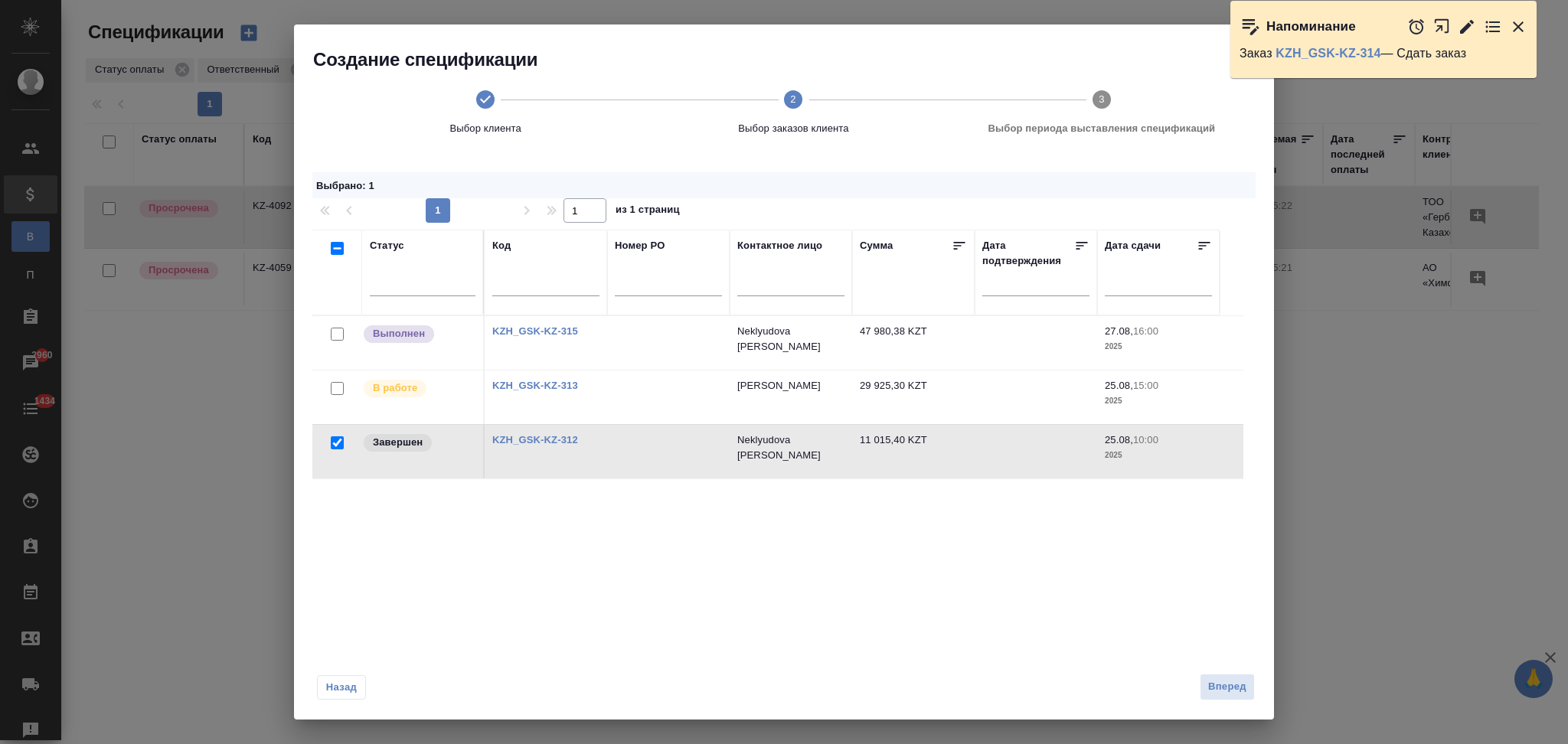
click at [338, 333] on input "checkbox" at bounding box center [337, 334] width 13 height 13
checkbox input "true"
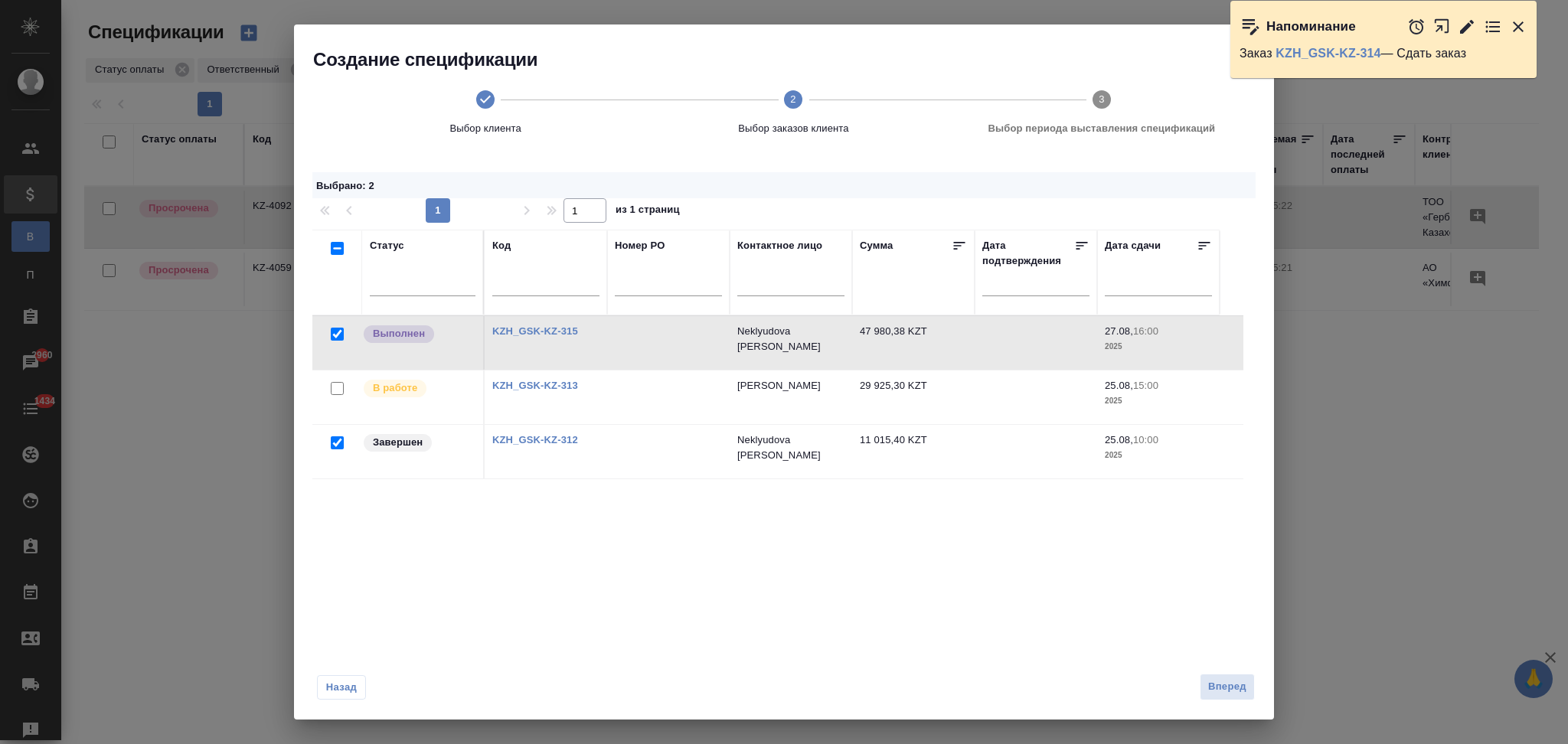
click at [1517, 29] on icon "button" at bounding box center [1518, 27] width 10 height 10
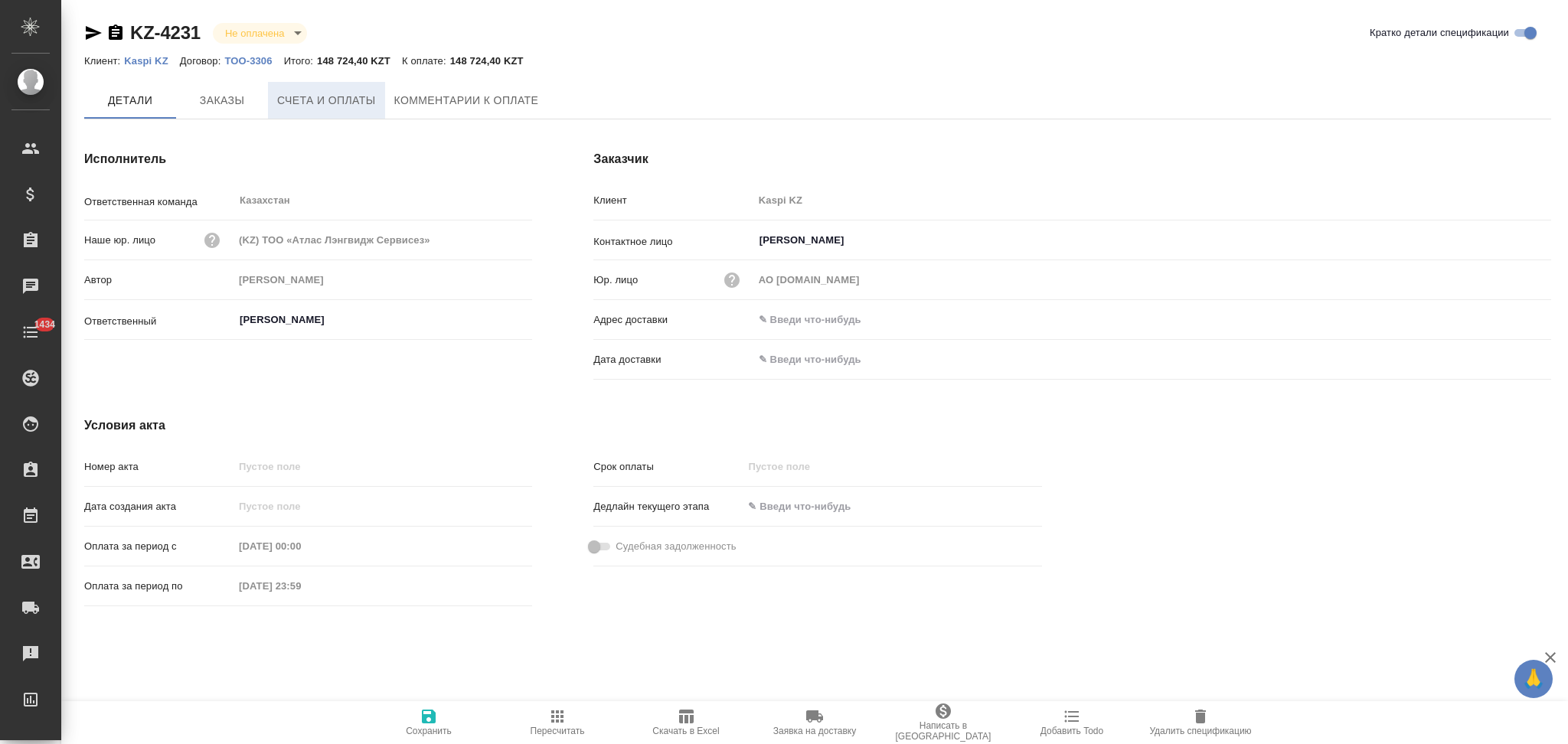
click at [353, 91] on span "Счета и оплаты" at bounding box center [327, 100] width 99 height 19
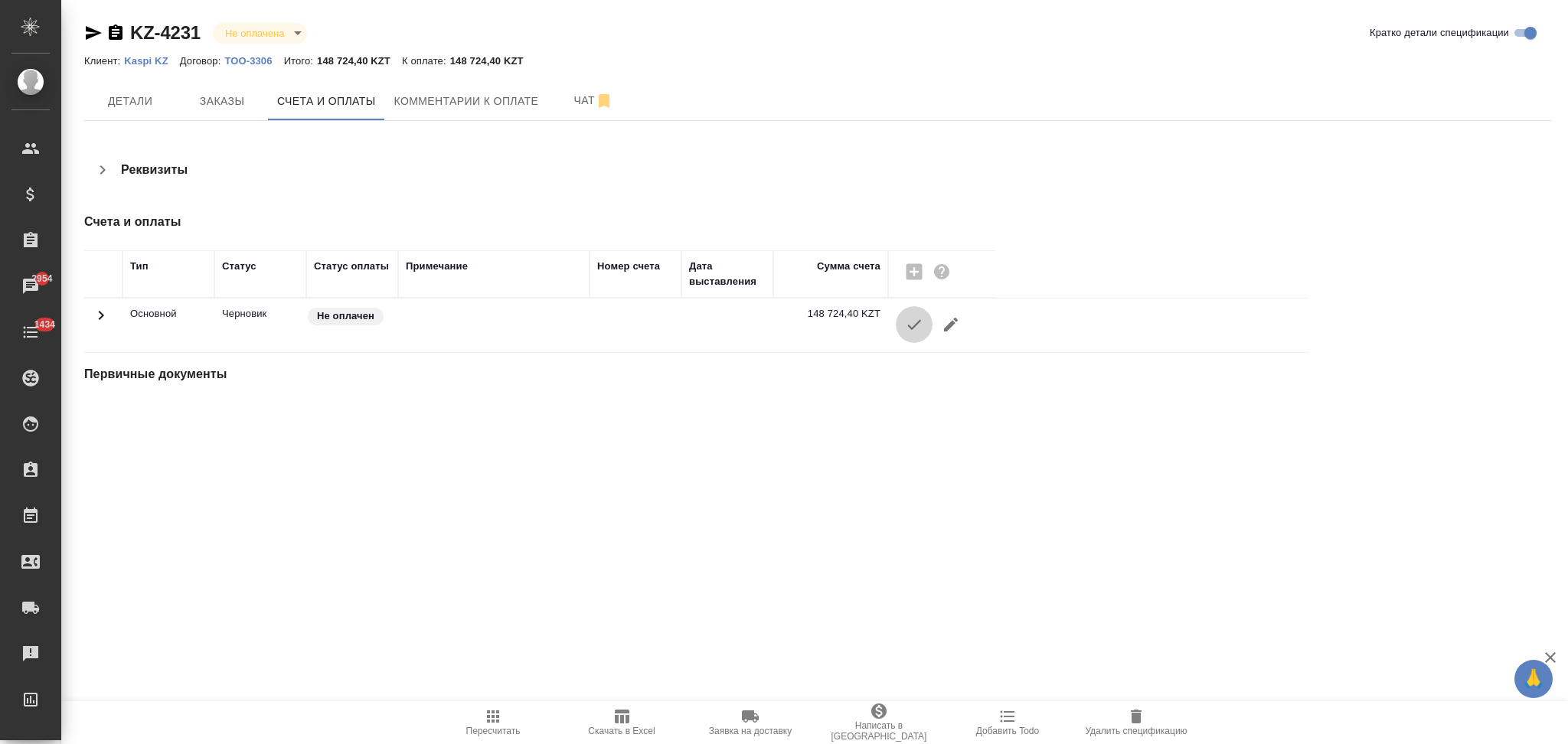
click at [913, 338] on button "button" at bounding box center [914, 324] width 37 height 37
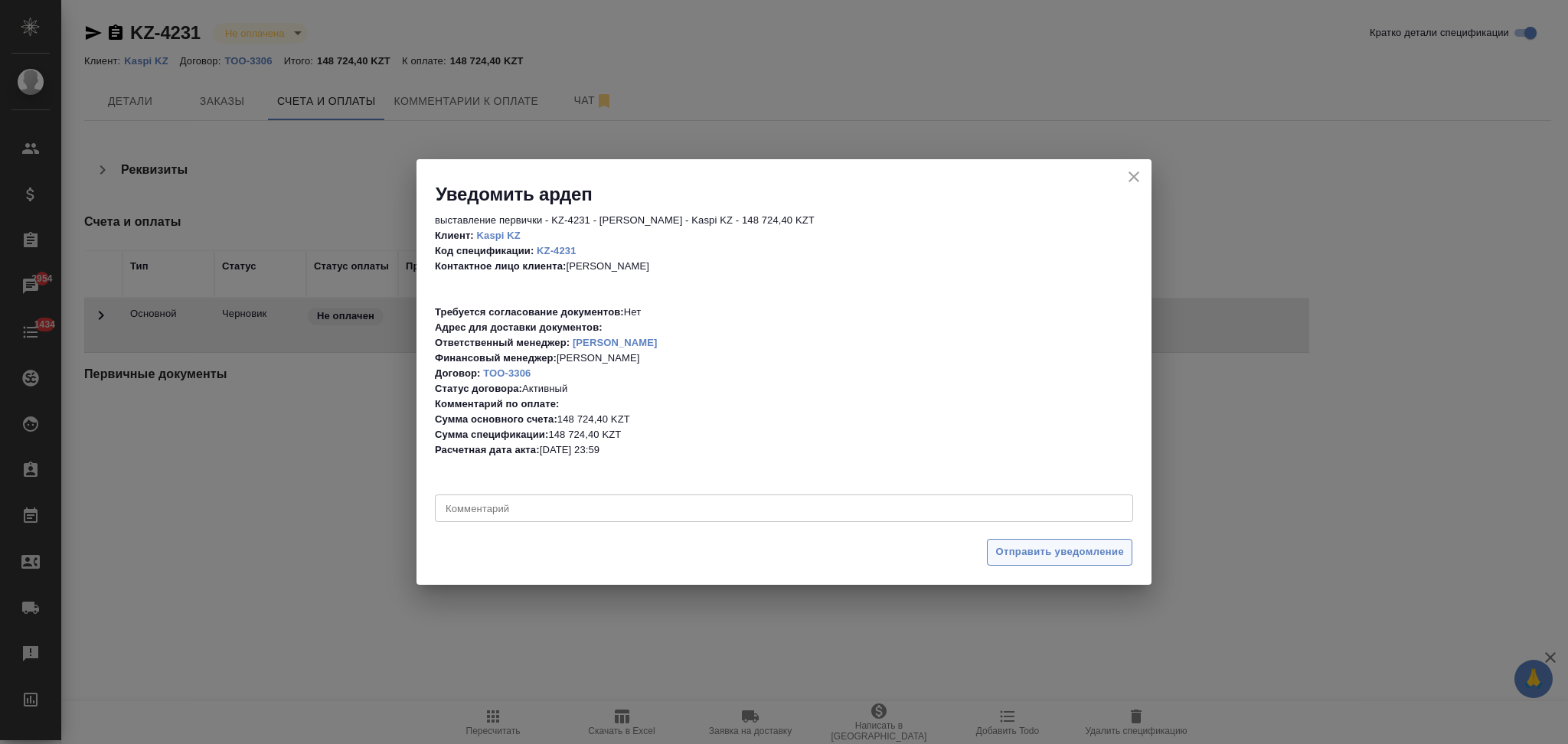
click at [1067, 550] on span "Отправить уведомление" at bounding box center [1060, 552] width 129 height 17
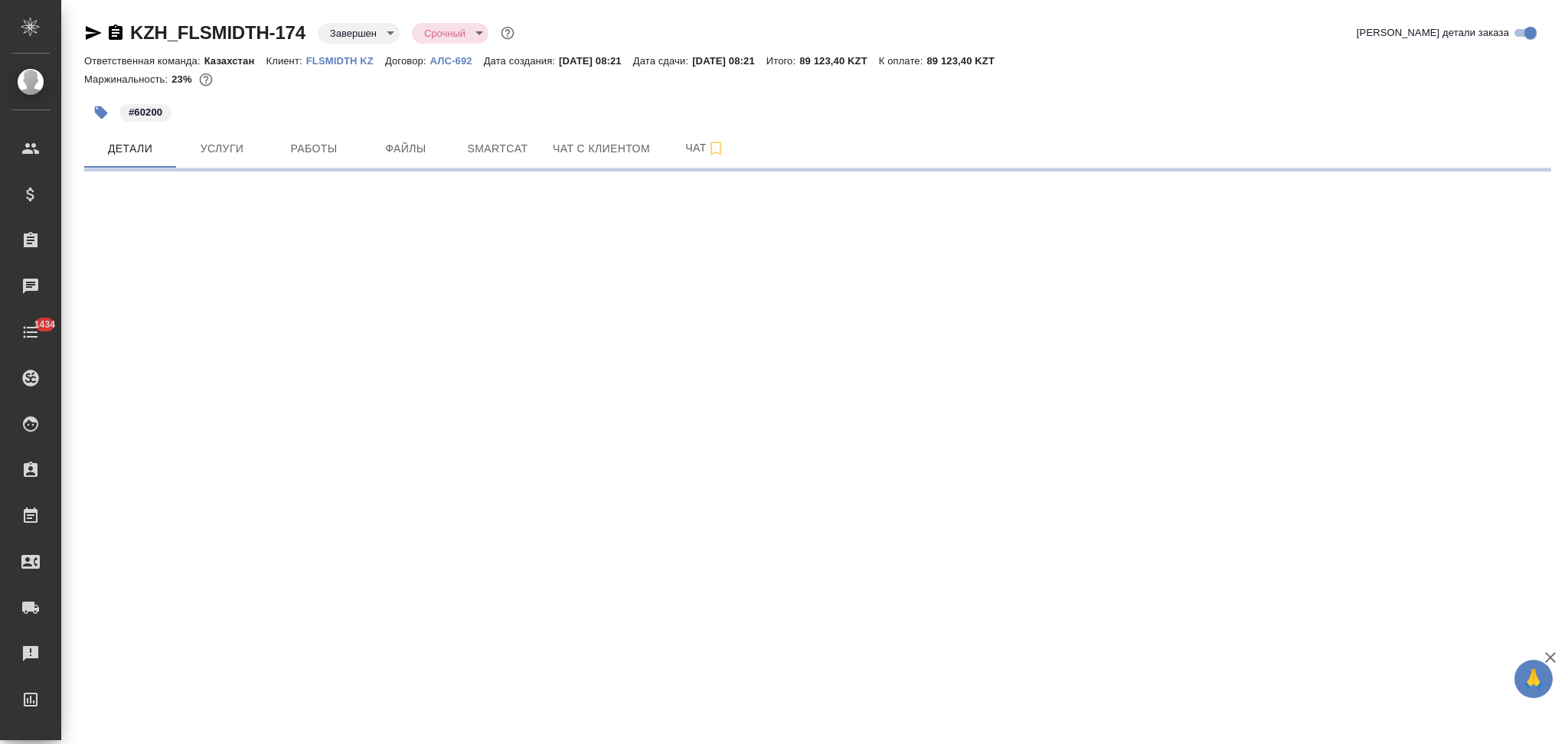
select select "RU"
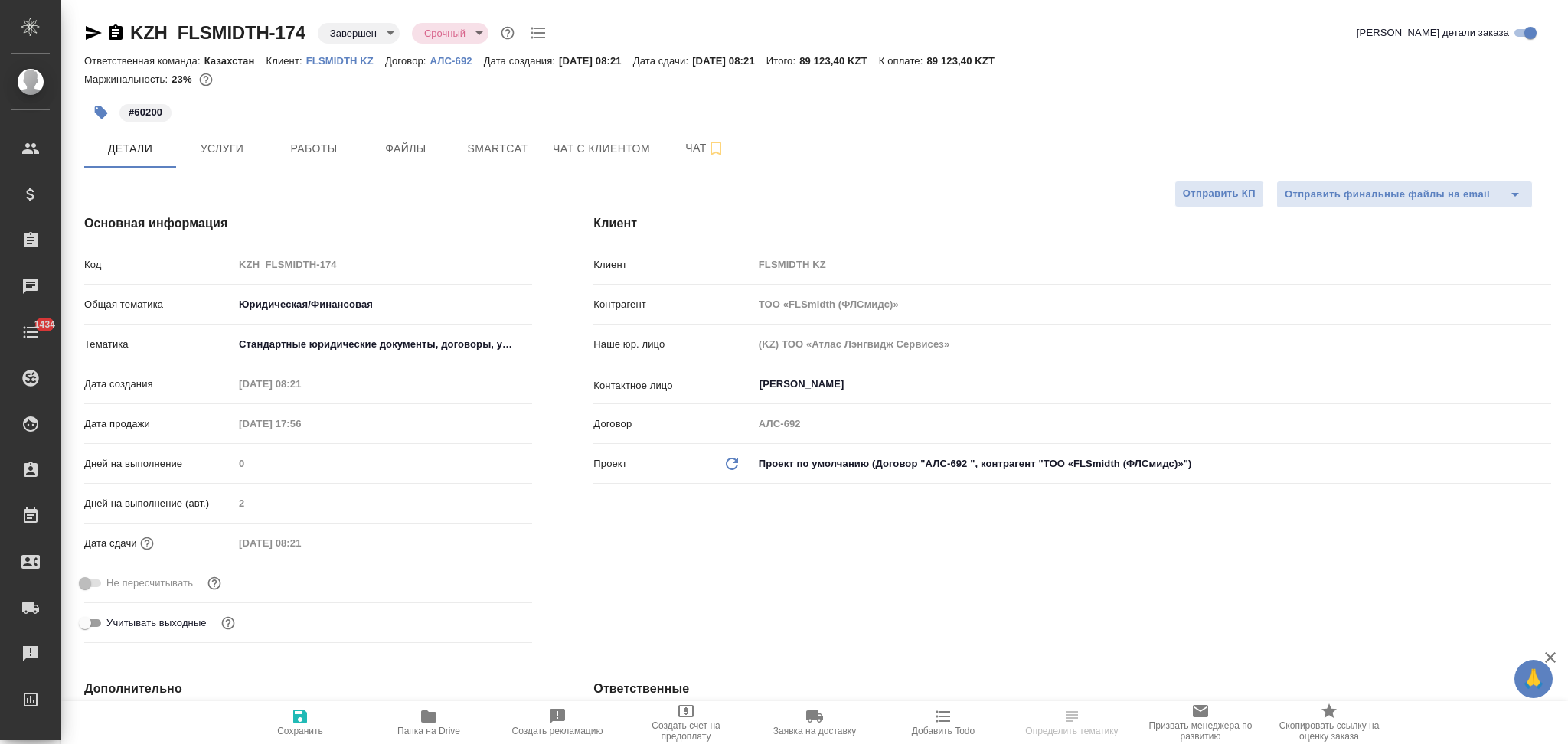
type textarea "x"
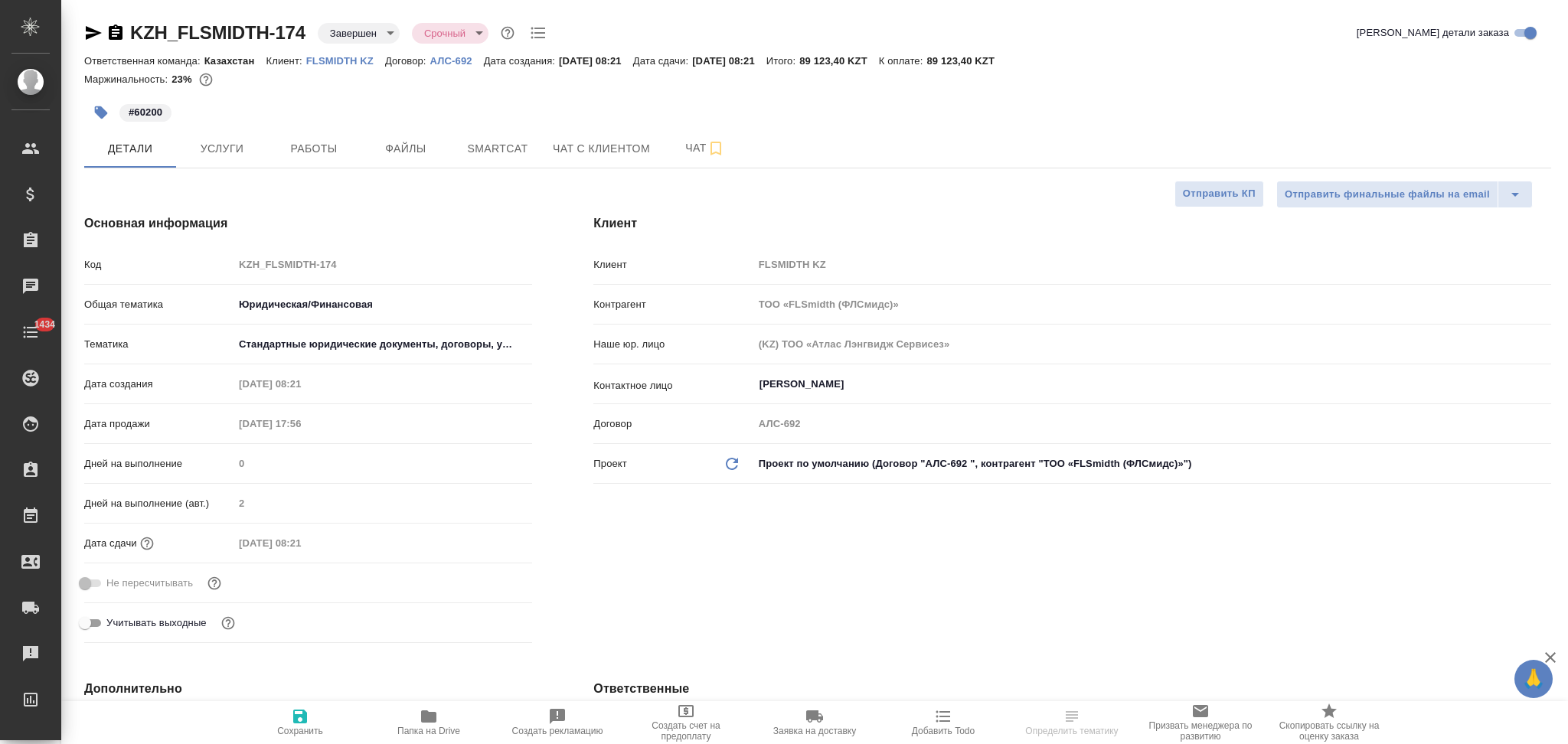
type textarea "x"
click at [741, 266] on div "Клиент FLSMIDTH KZ" at bounding box center [1073, 264] width 958 height 27
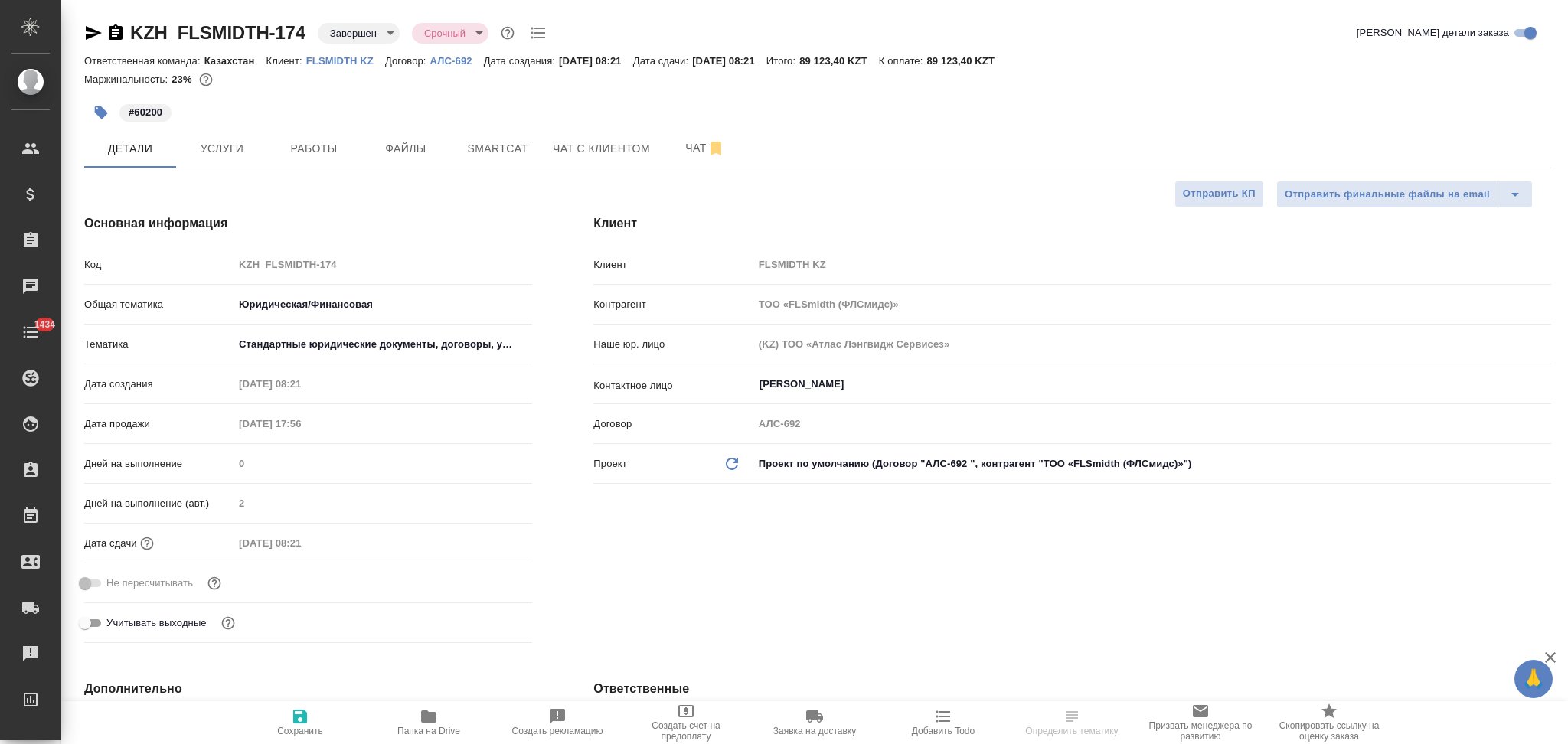
type textarea "x"
select select "RU"
type textarea "x"
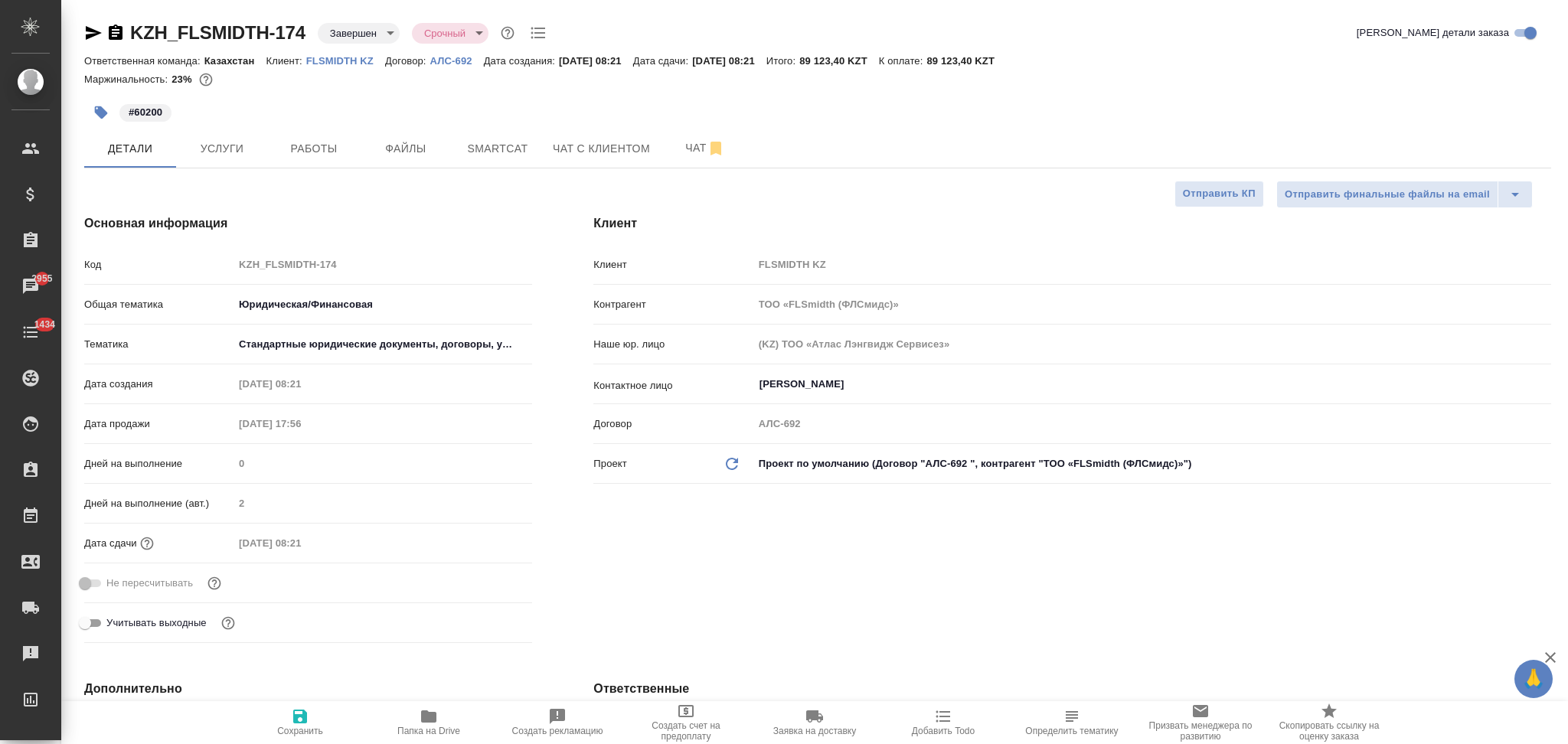
type textarea "x"
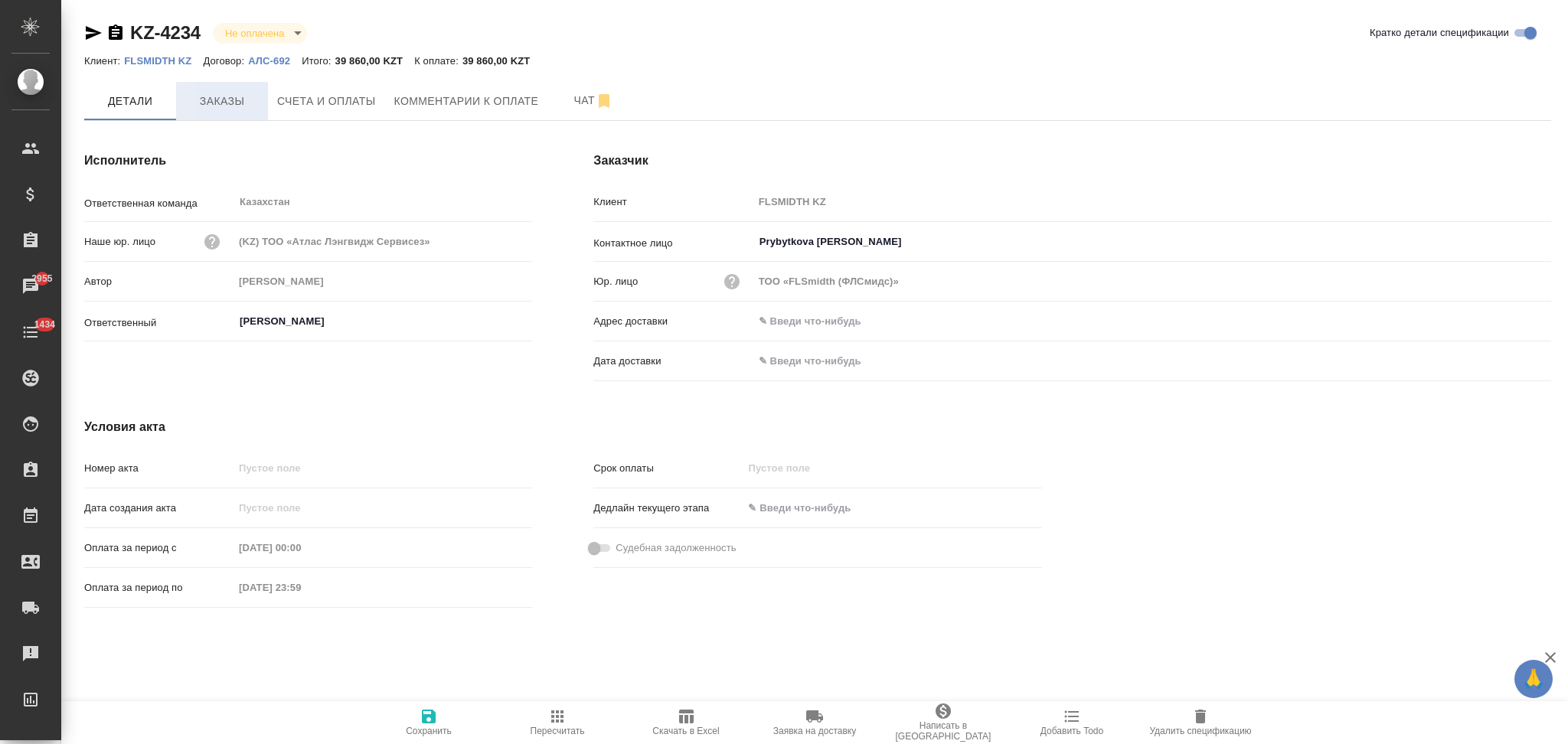
click at [219, 100] on span "Заказы" at bounding box center [221, 101] width 73 height 19
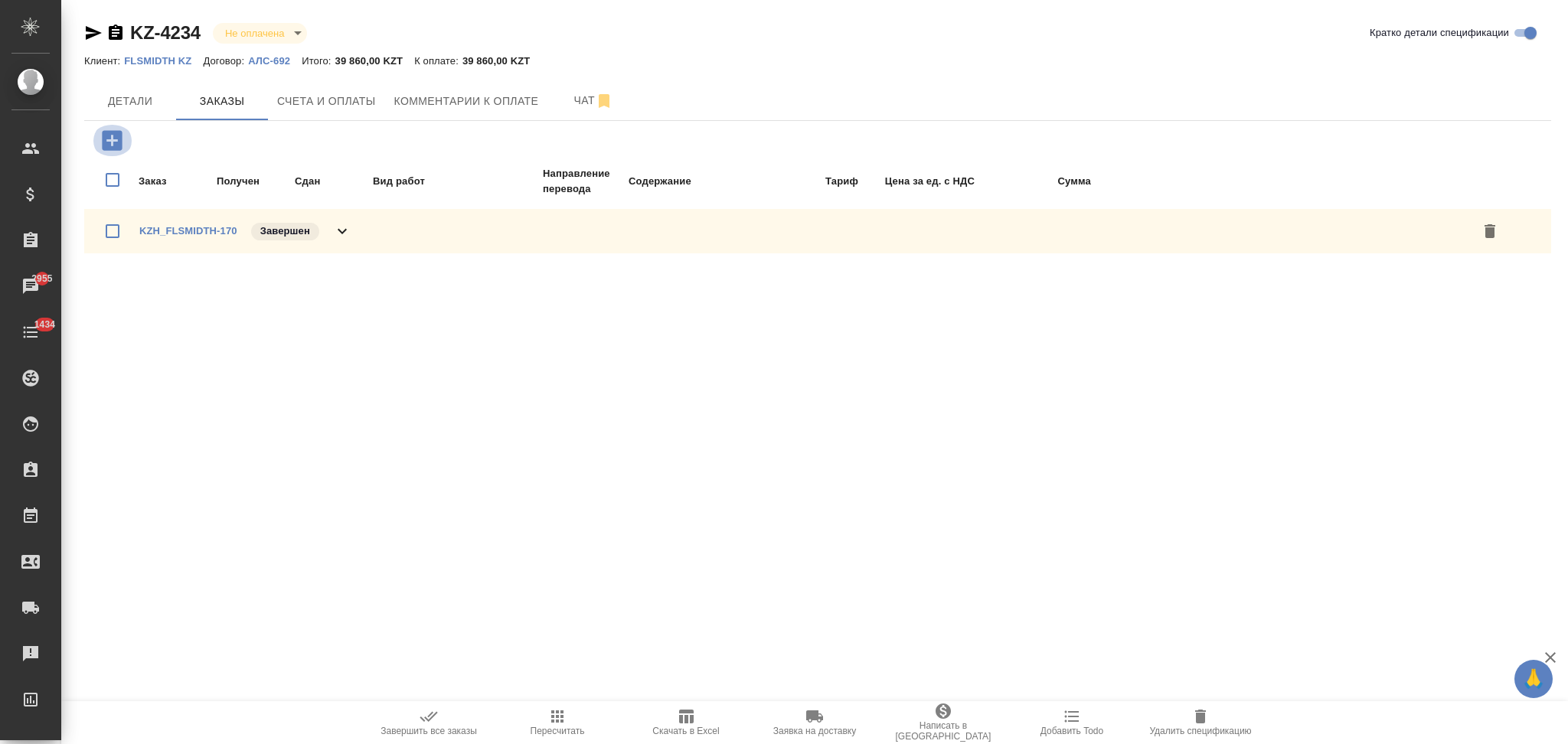
click at [119, 143] on icon "button" at bounding box center [112, 140] width 20 height 20
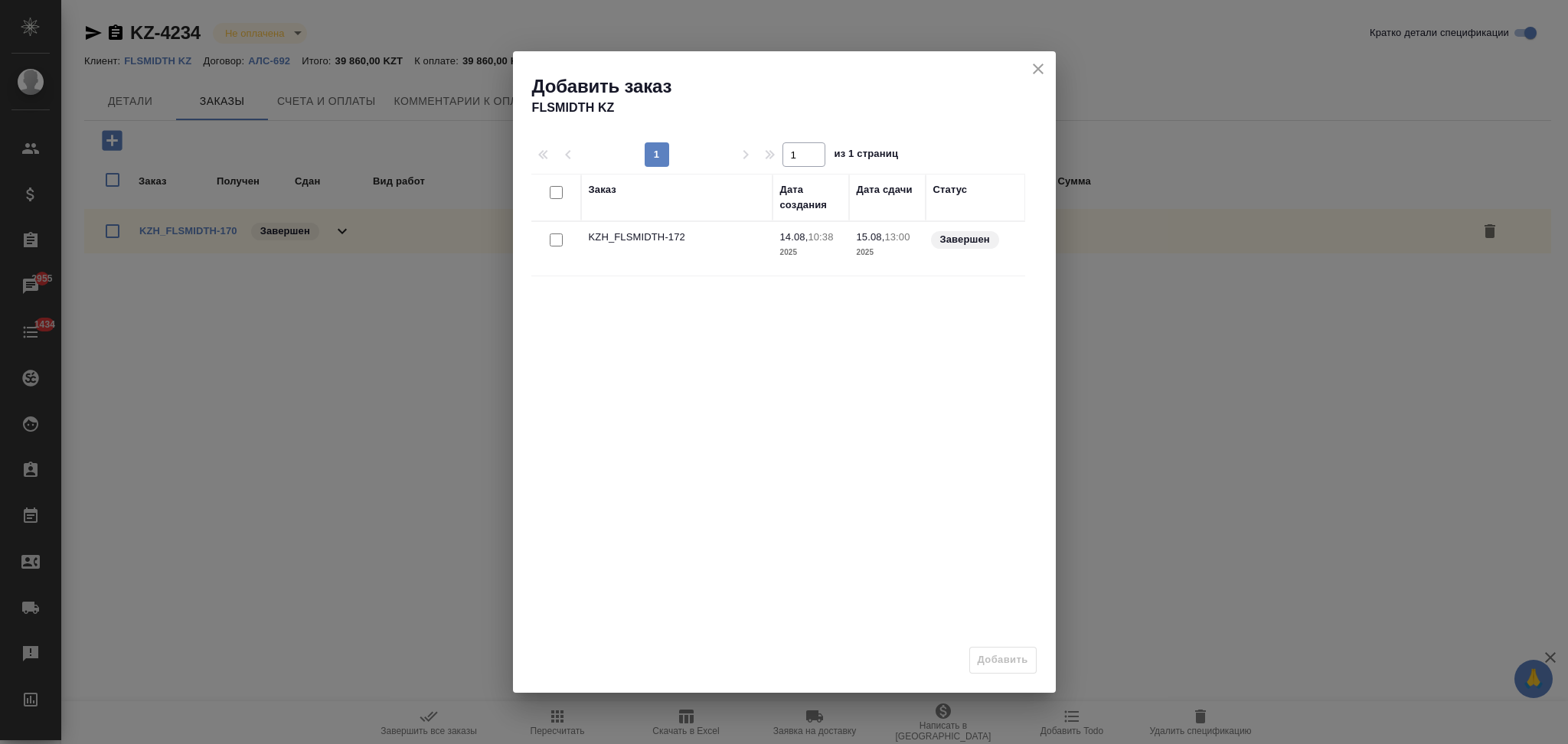
click at [553, 237] on input "checkbox" at bounding box center [556, 239] width 13 height 13
checkbox input "true"
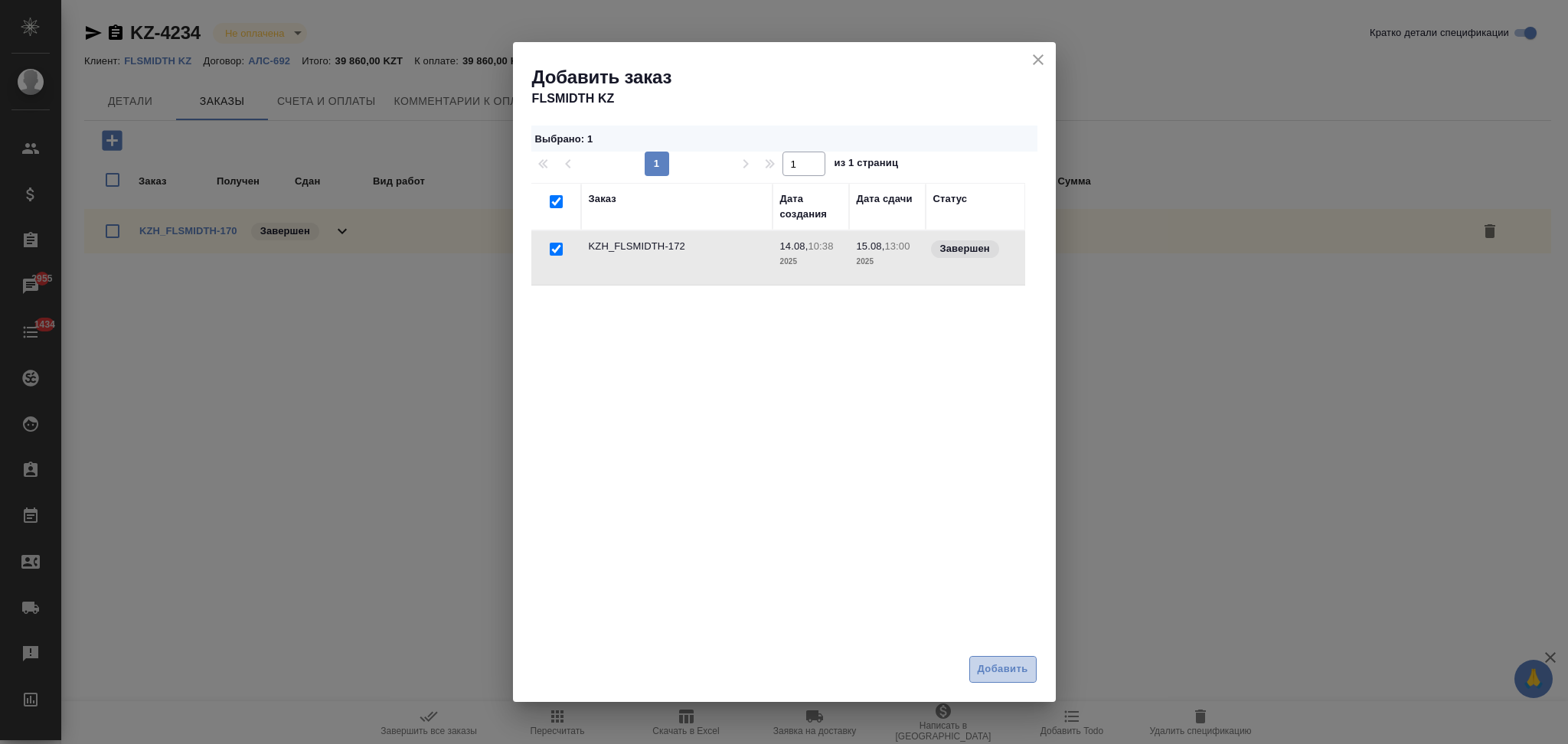
click at [1006, 666] on span "Добавить" at bounding box center [1003, 669] width 50 height 17
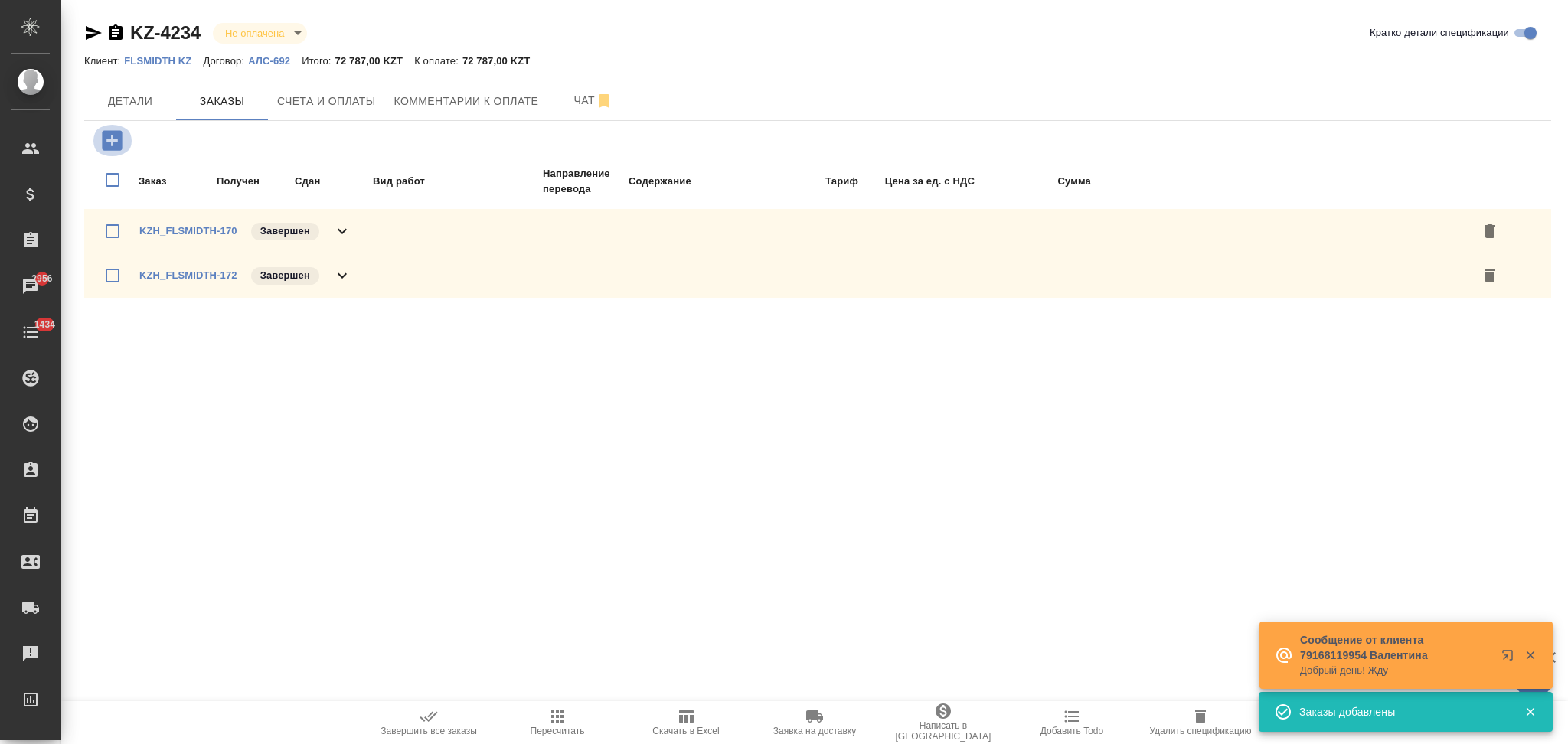
click at [114, 141] on icon "button" at bounding box center [112, 140] width 27 height 27
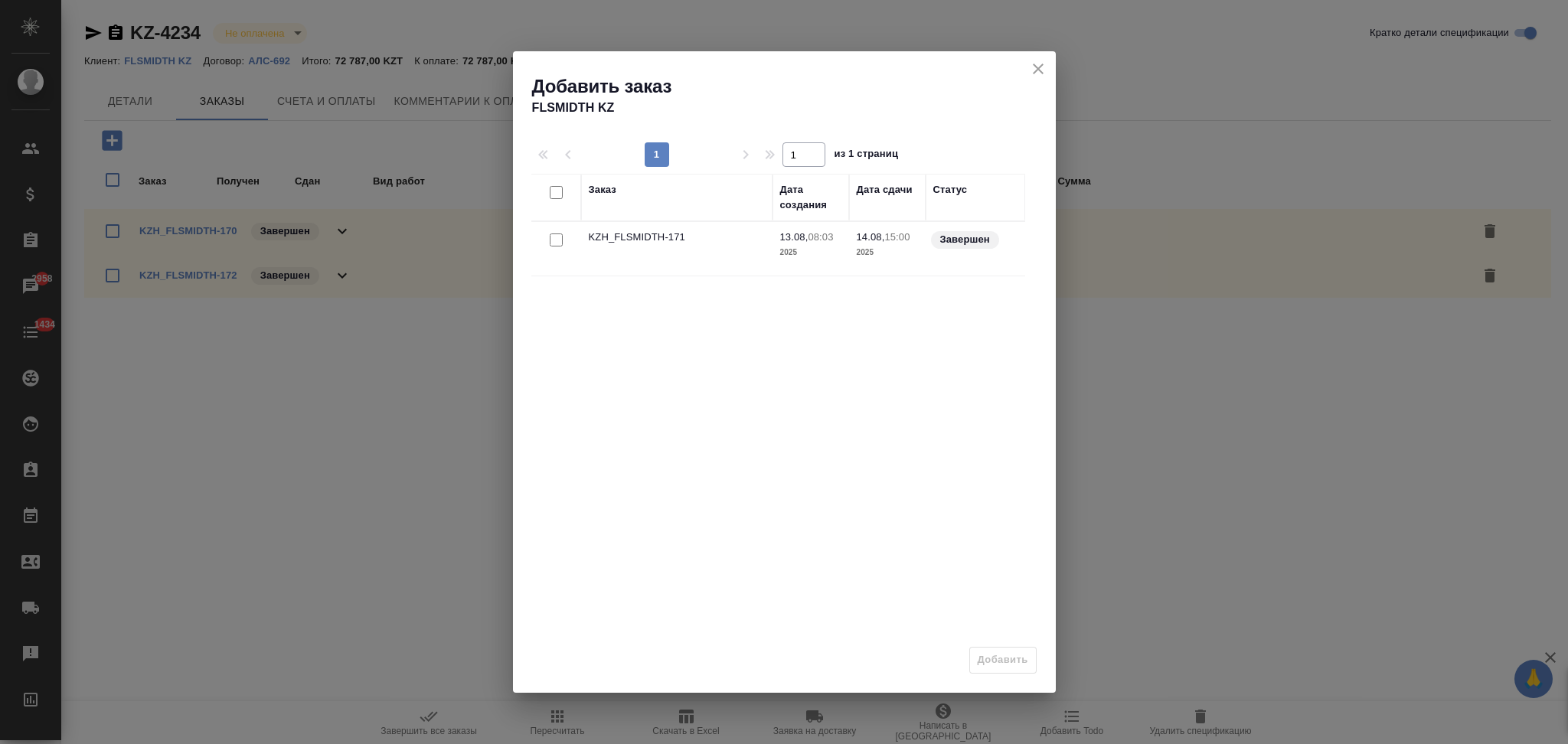
click at [557, 239] on input "checkbox" at bounding box center [556, 239] width 13 height 13
checkbox input "true"
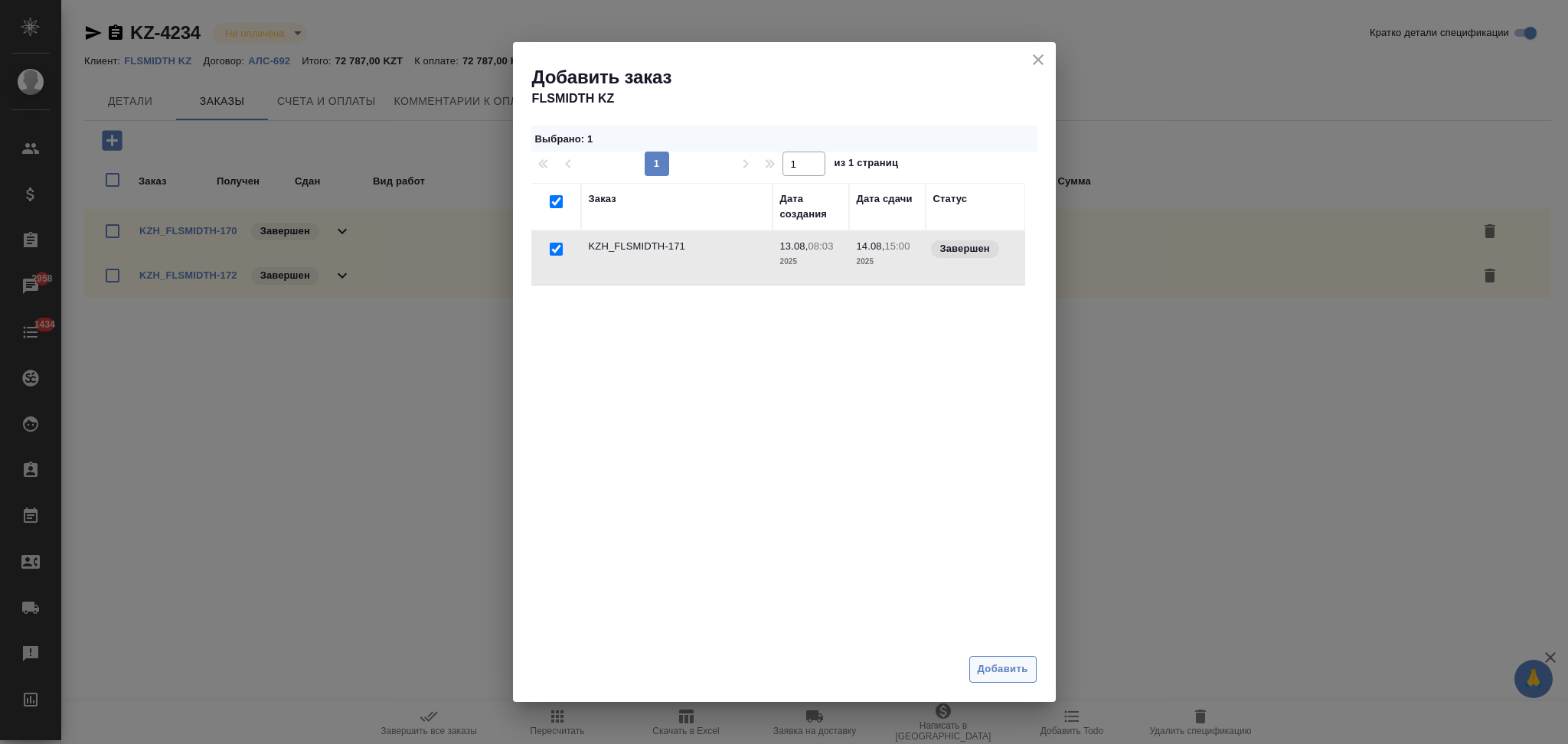
click at [1006, 674] on span "Добавить" at bounding box center [1003, 669] width 50 height 17
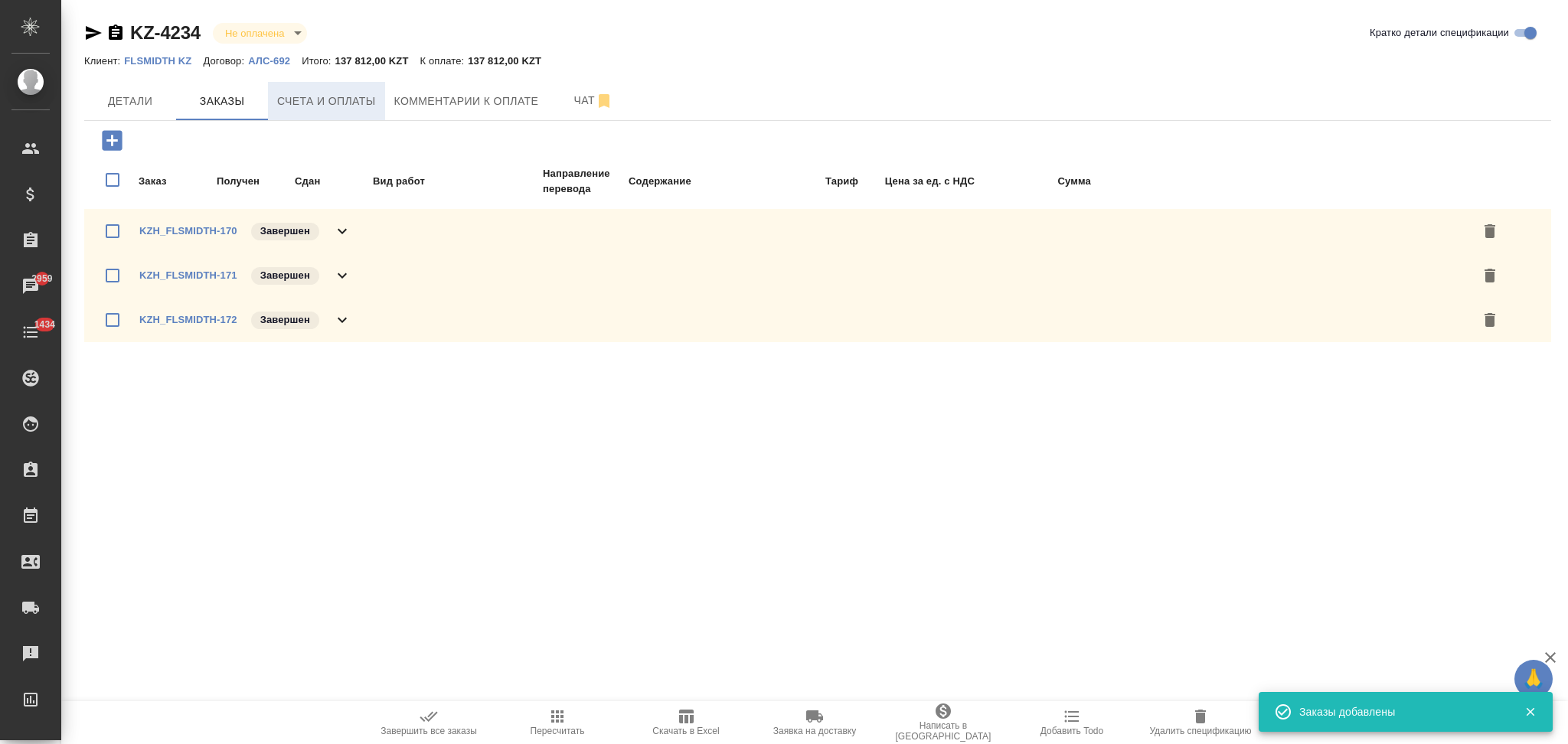
click at [353, 104] on span "Счета и оплаты" at bounding box center [327, 101] width 99 height 19
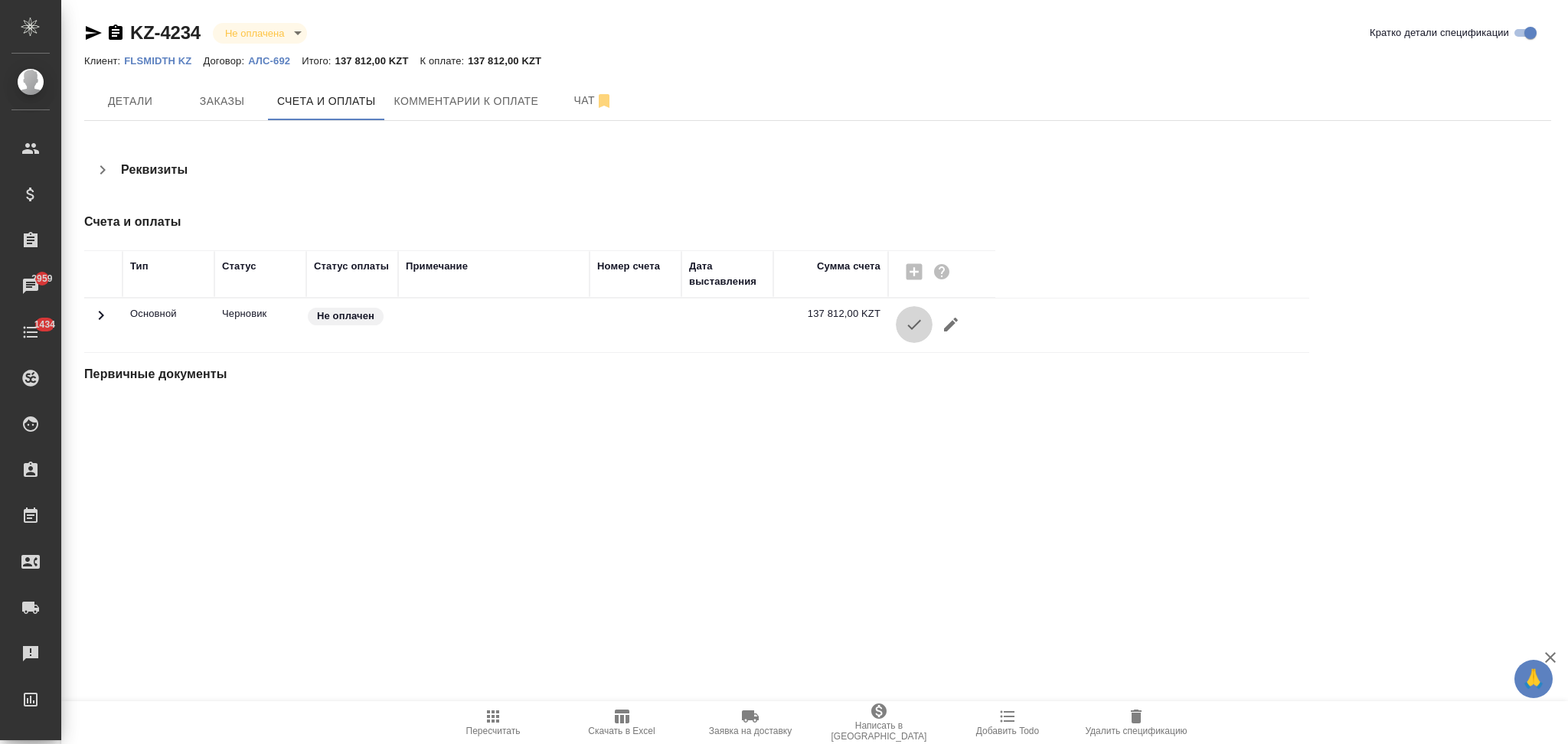
click at [915, 321] on icon "button" at bounding box center [914, 324] width 18 height 18
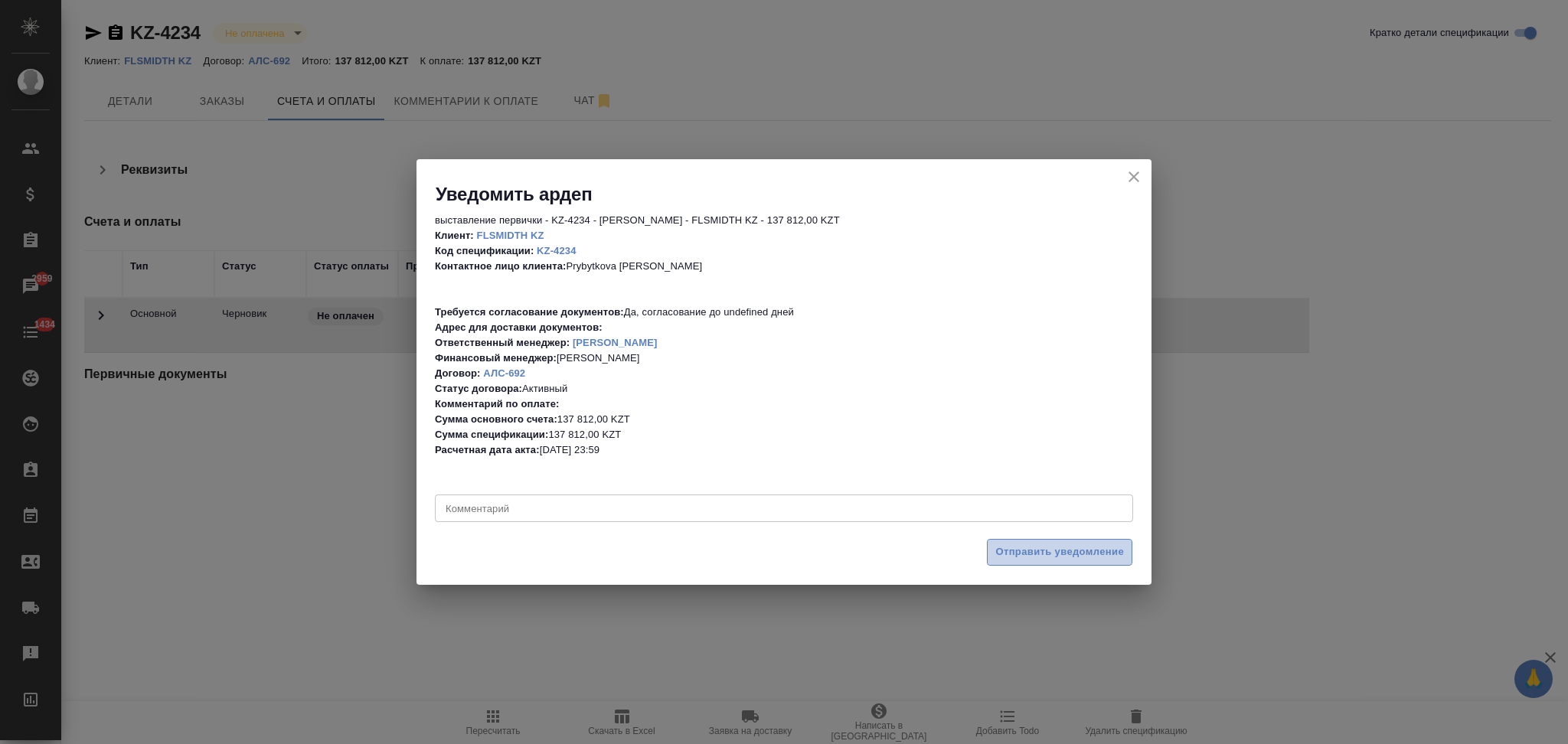
click at [998, 546] on span "Отправить уведомление" at bounding box center [1060, 552] width 129 height 17
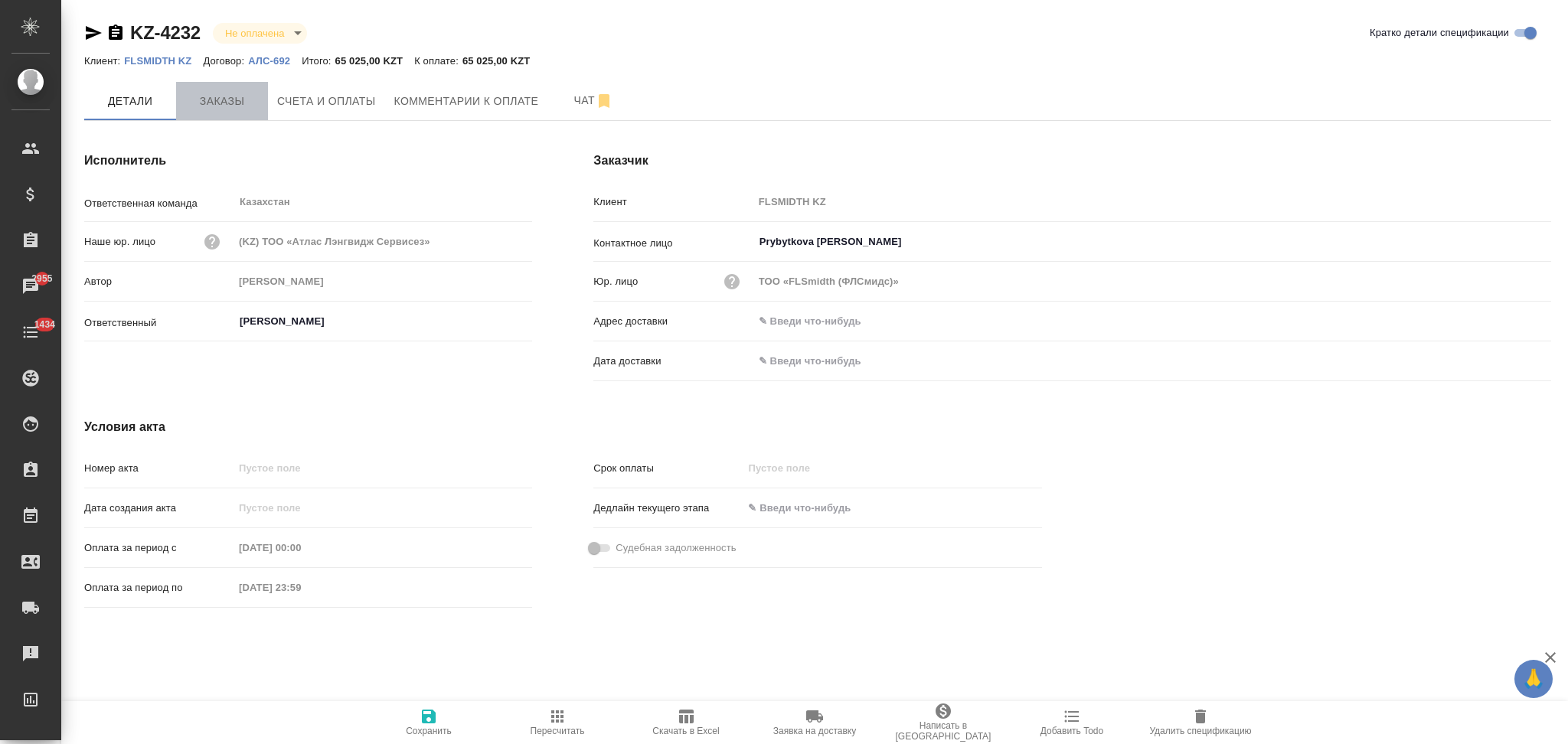
click at [203, 93] on span "Заказы" at bounding box center [221, 101] width 73 height 19
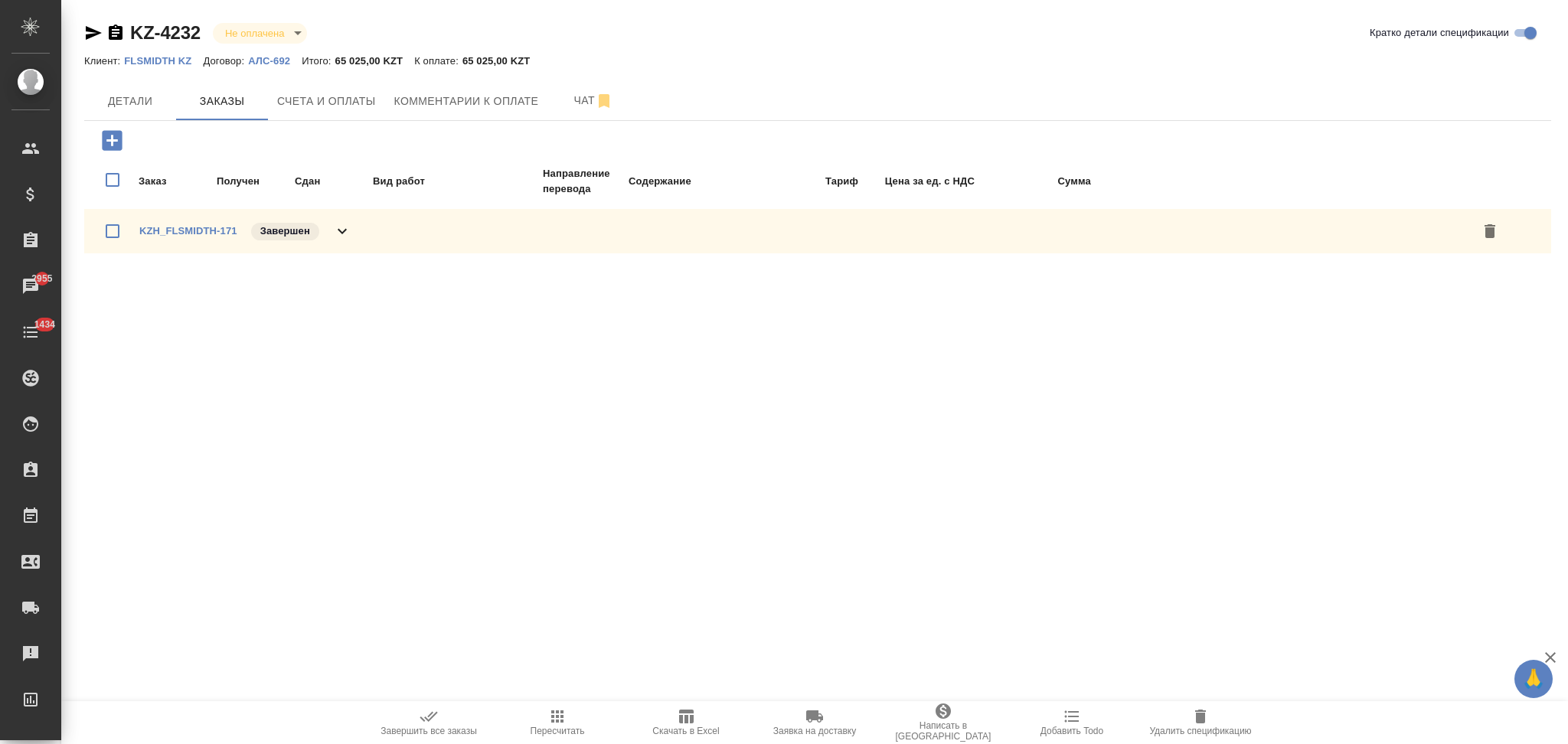
drag, startPoint x: 1488, startPoint y: 225, endPoint x: 1441, endPoint y: 251, distance: 53.7
click at [1488, 225] on icon "button" at bounding box center [1489, 231] width 18 height 18
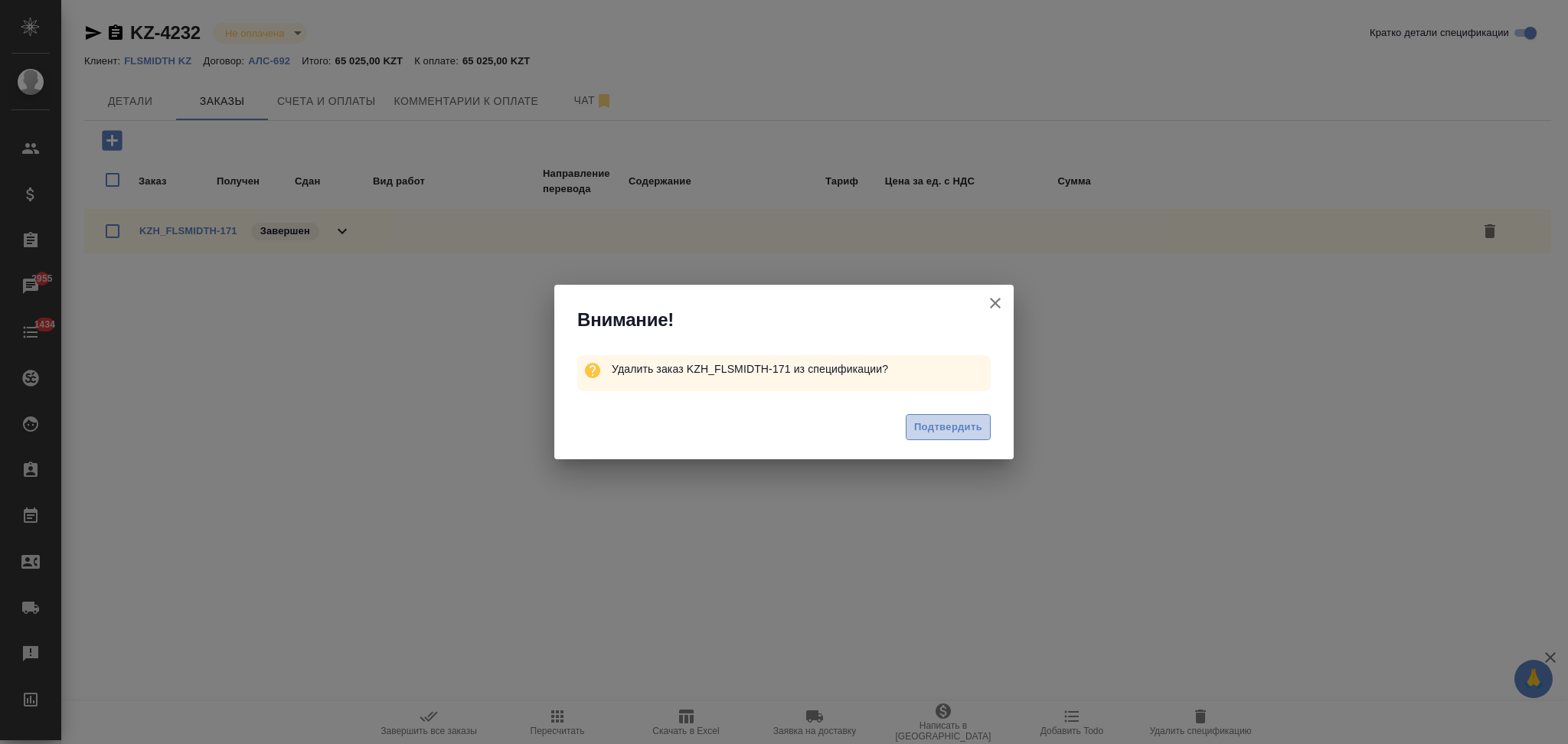
click at [933, 424] on span "Подтвердить" at bounding box center [948, 428] width 68 height 17
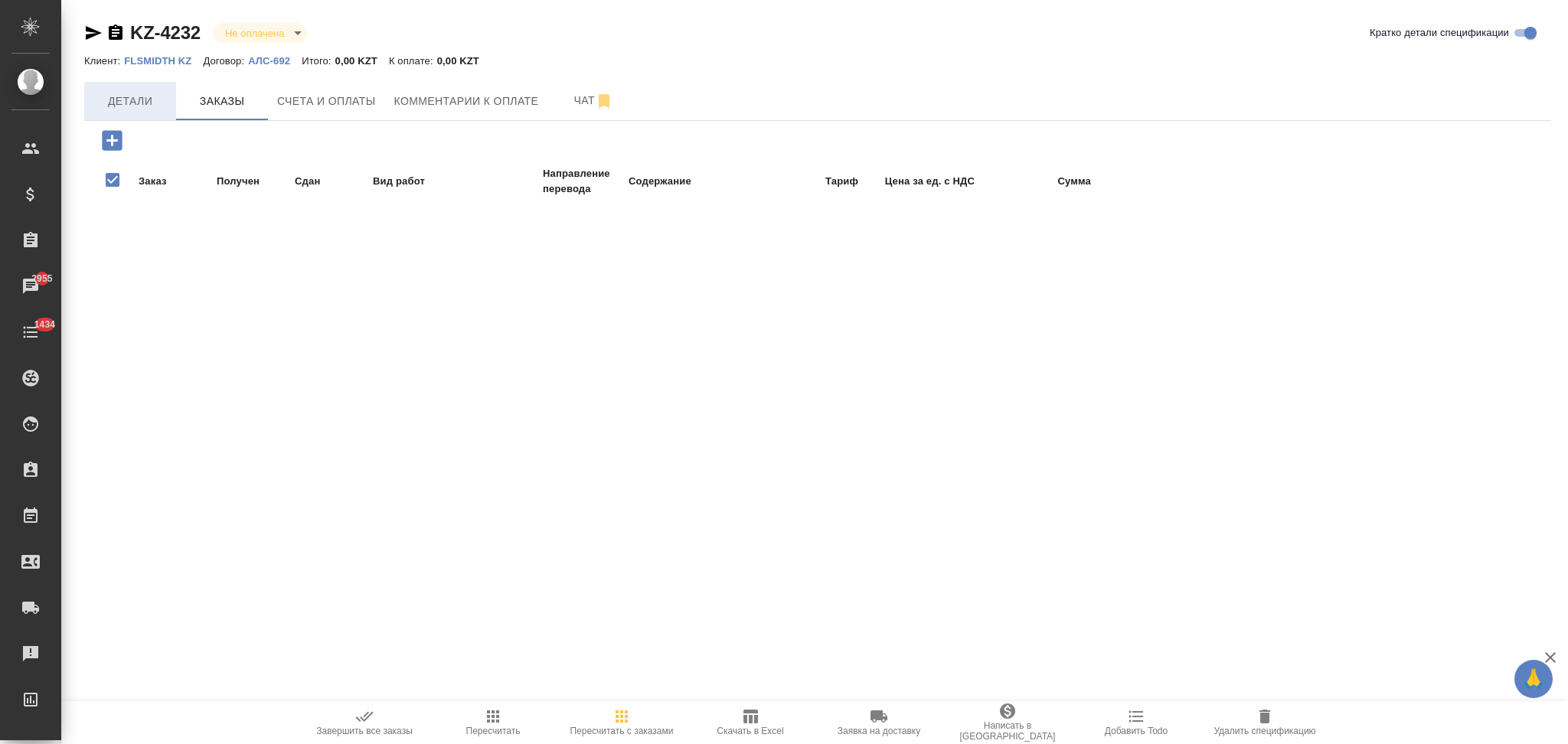
click at [143, 110] on span "Детали" at bounding box center [130, 101] width 73 height 19
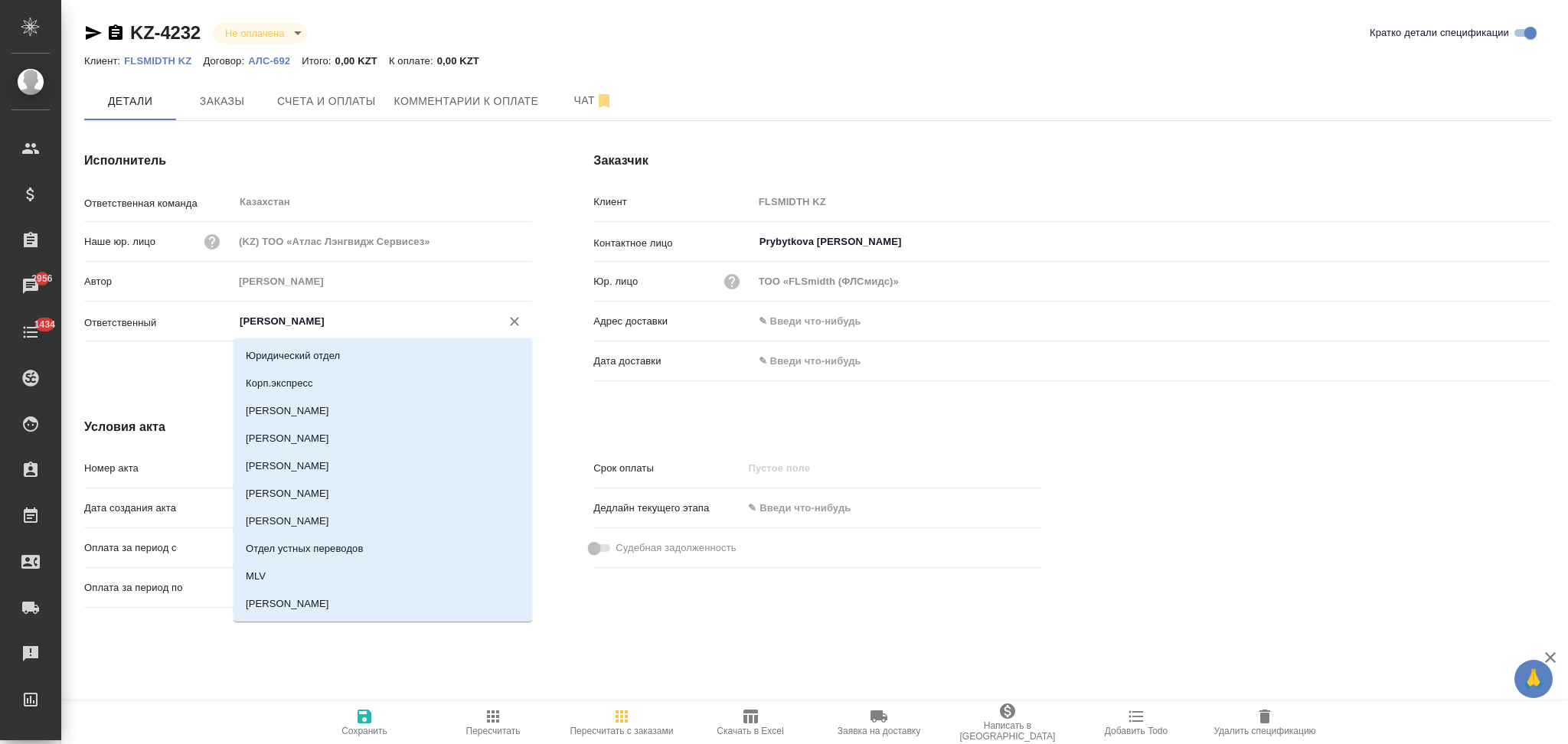
drag, startPoint x: 347, startPoint y: 321, endPoint x: 182, endPoint y: 306, distance: 165.7
click at [182, 306] on div "Ответственная команда Казахстан ​ Наше юр. лицо (KZ) ТОО «Атлас Лэнгвидж Сервис…" at bounding box center [308, 268] width 448 height 159
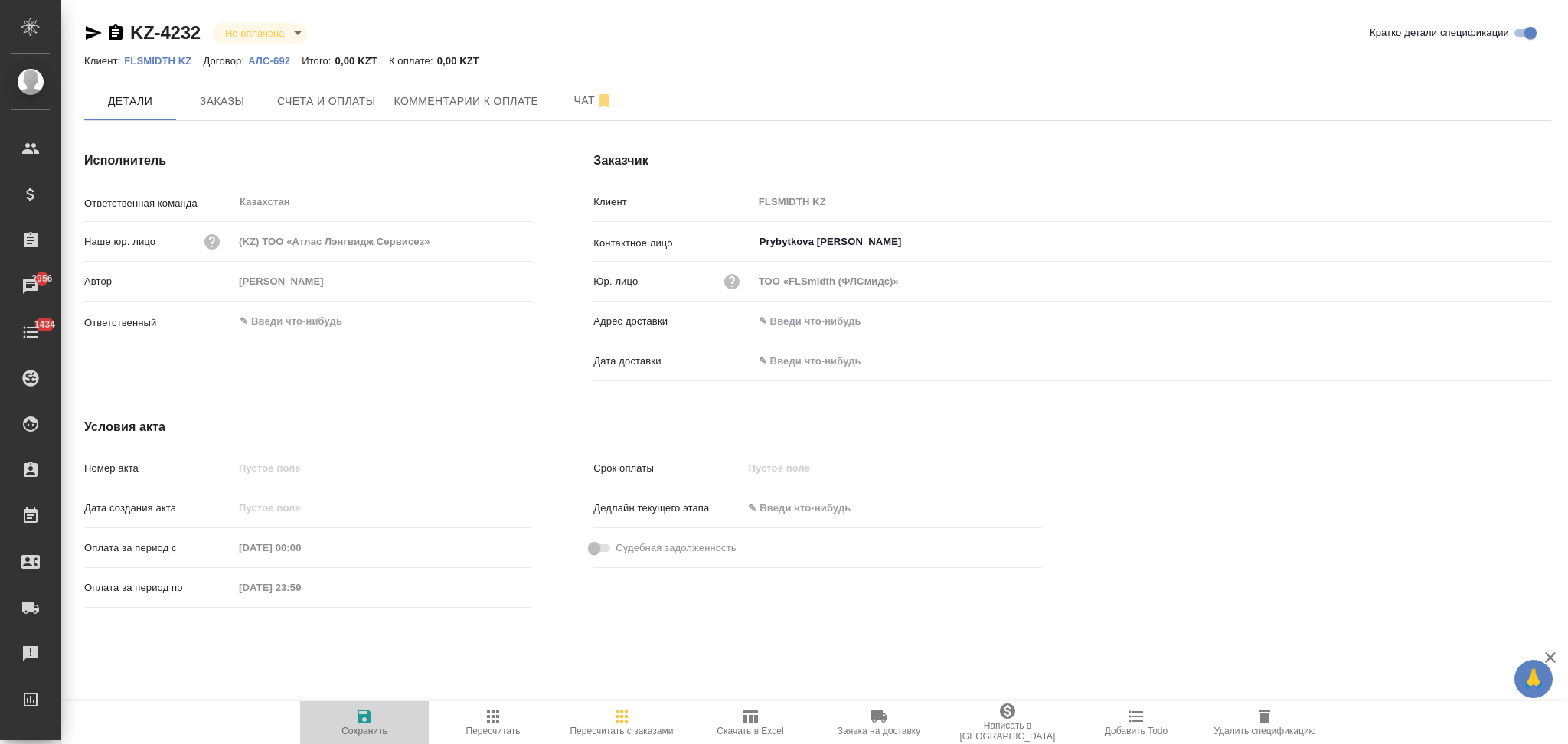
click at [370, 716] on icon "button" at bounding box center [365, 716] width 14 height 14
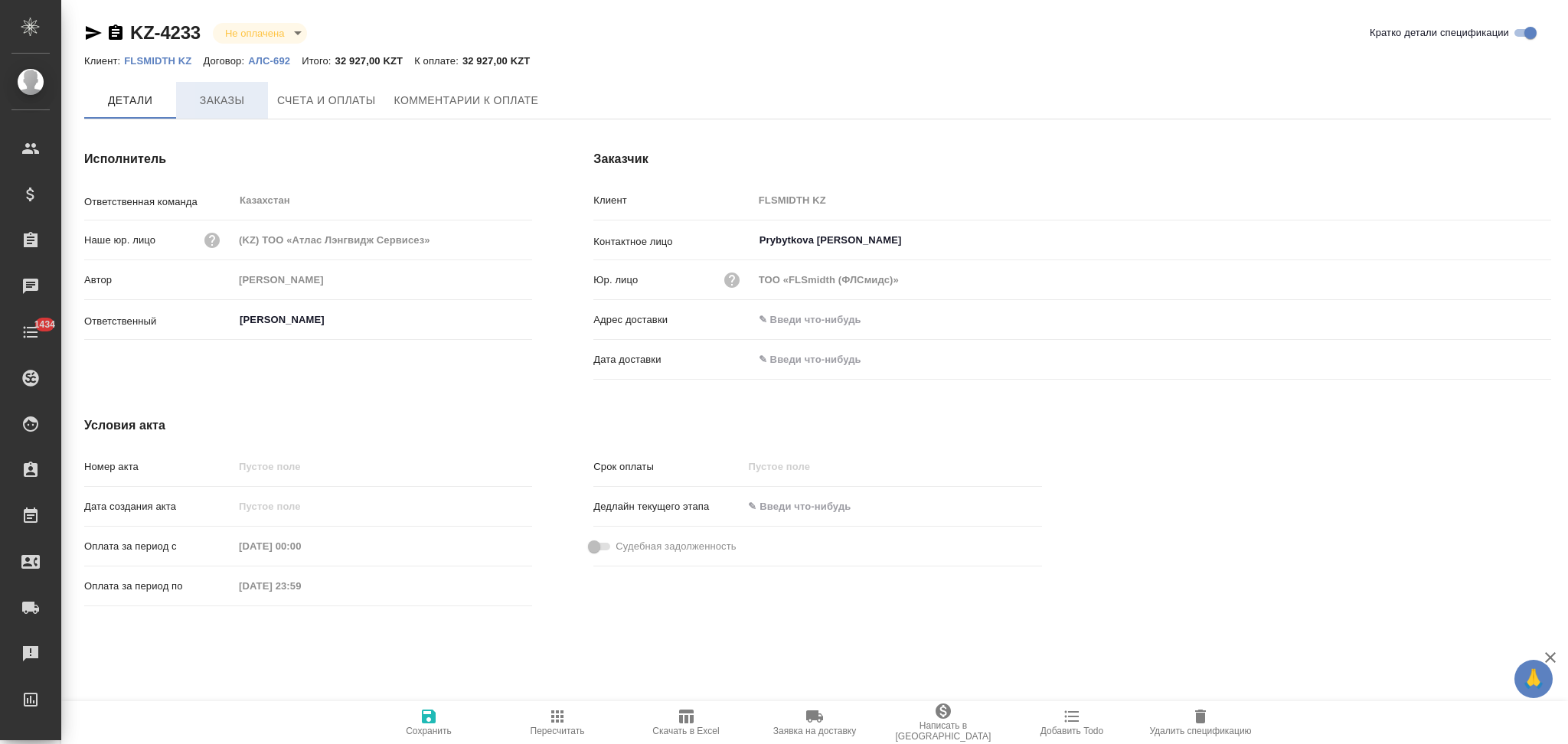
click at [218, 101] on span "Заказы" at bounding box center [221, 100] width 73 height 19
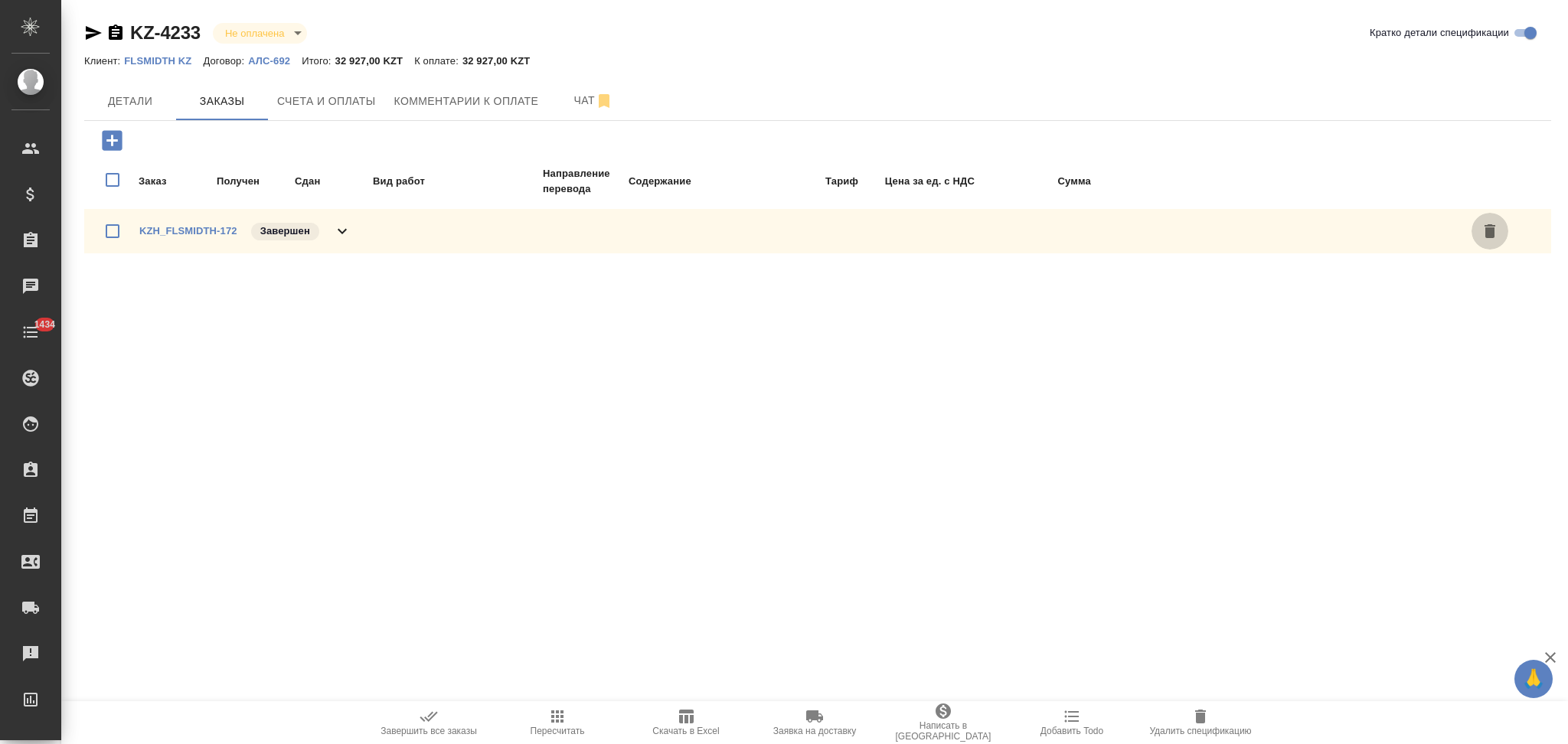
click at [1481, 232] on icon "button" at bounding box center [1489, 231] width 18 height 18
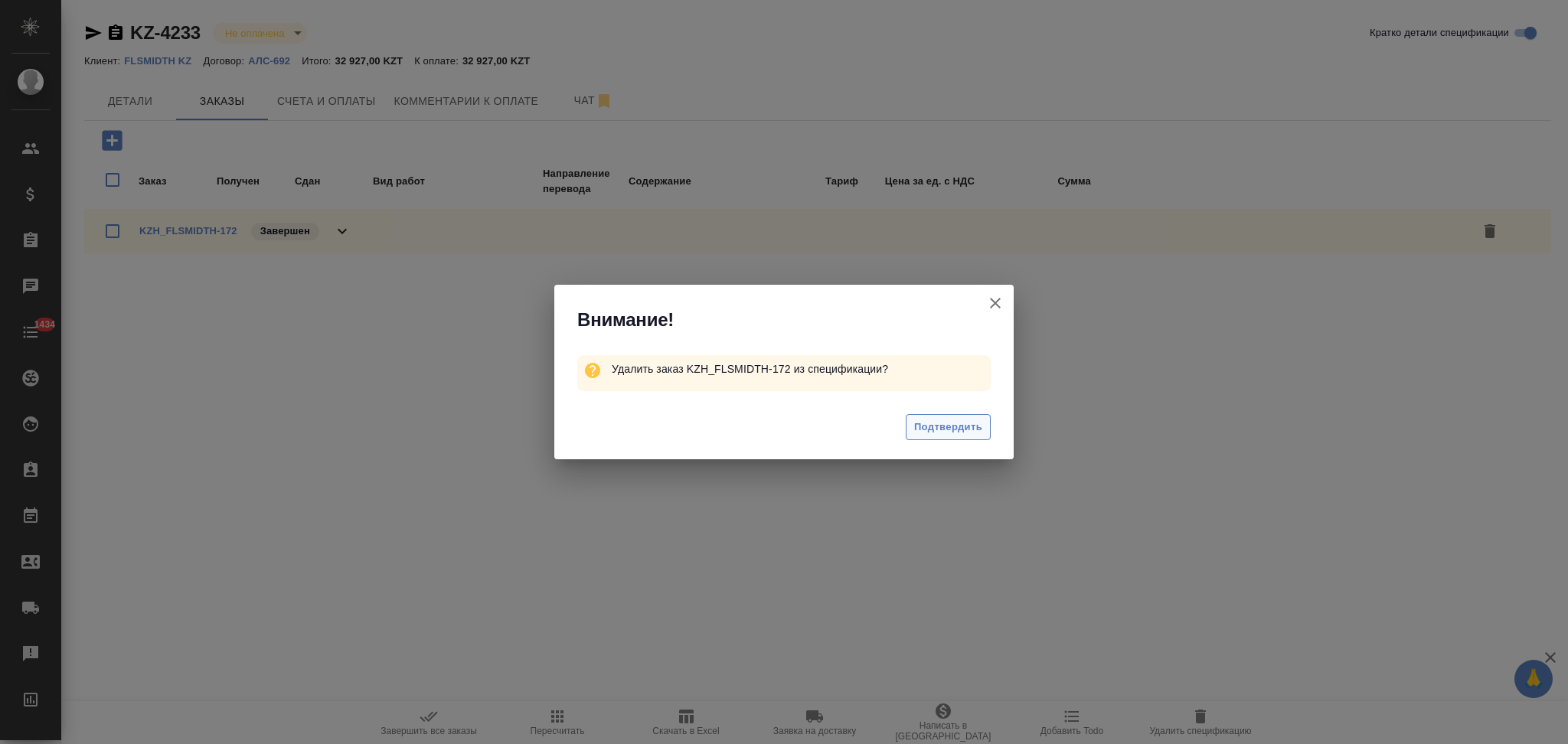
click at [928, 422] on span "Подтвердить" at bounding box center [948, 428] width 68 height 17
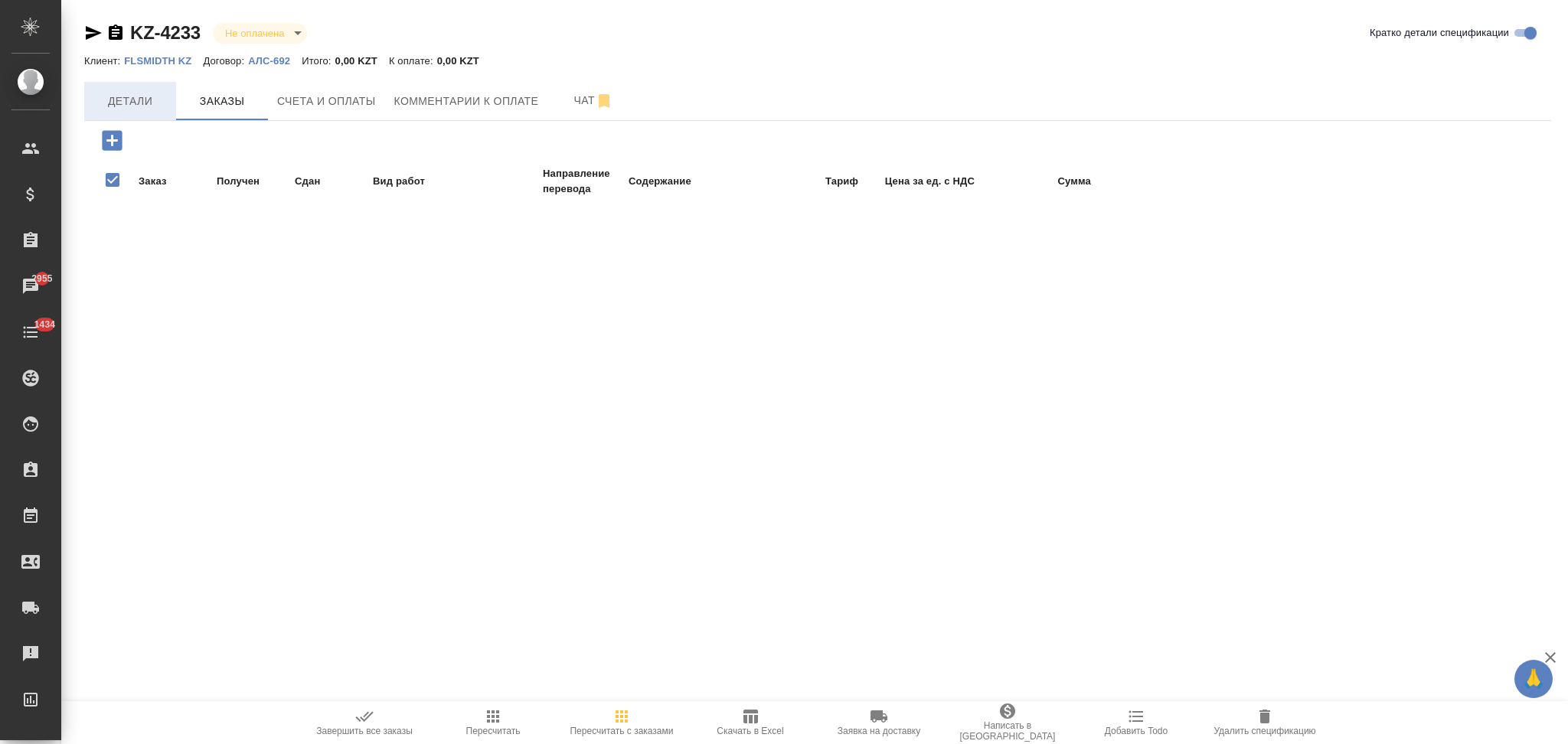
click at [133, 95] on span "Детали" at bounding box center [130, 101] width 73 height 19
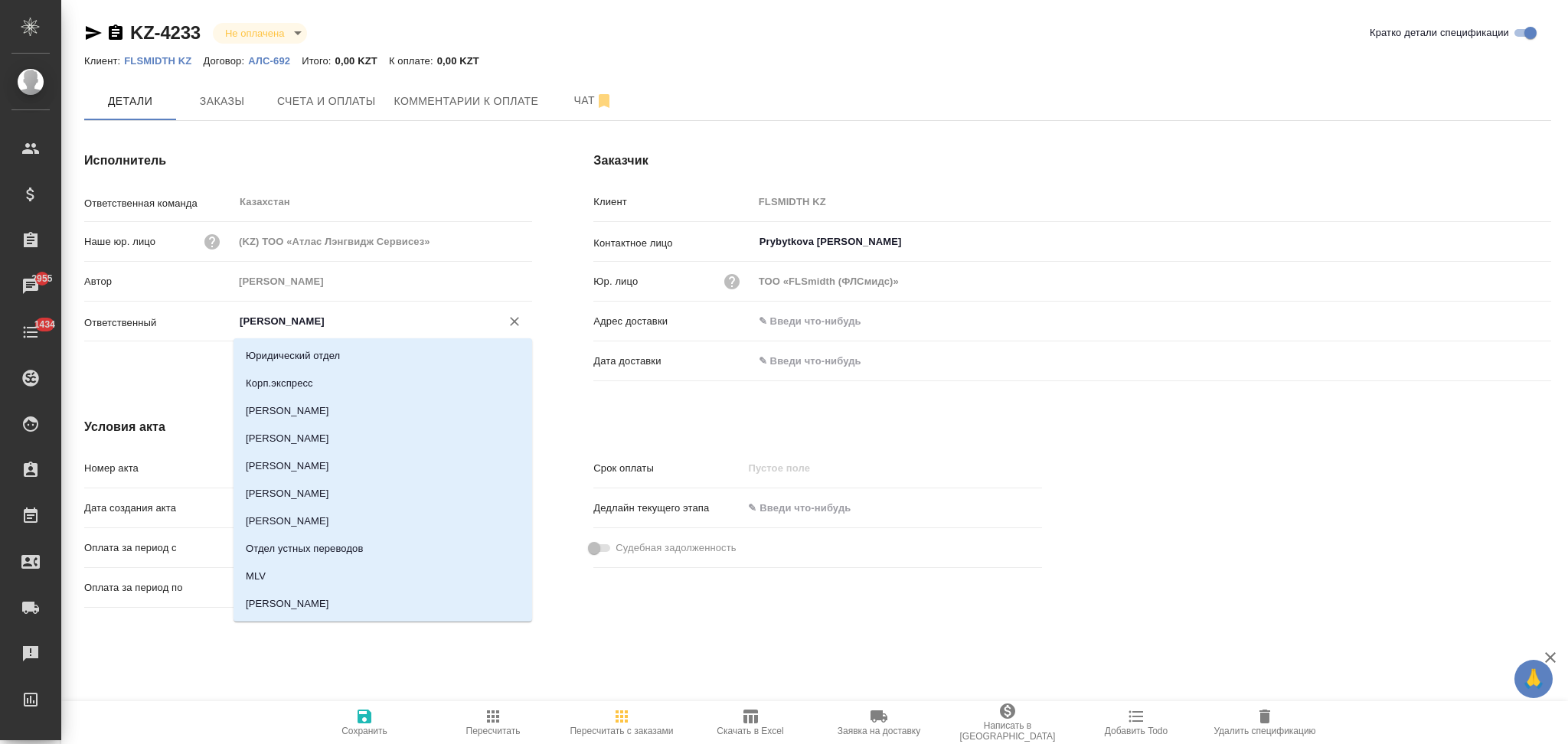
drag, startPoint x: 318, startPoint y: 325, endPoint x: 126, endPoint y: 297, distance: 194.0
click at [126, 297] on div "Ответственная команда Казахстан ​ Наше юр. лицо (KZ) ТОО «Атлас Лэнгвидж Сервис…" at bounding box center [308, 268] width 448 height 159
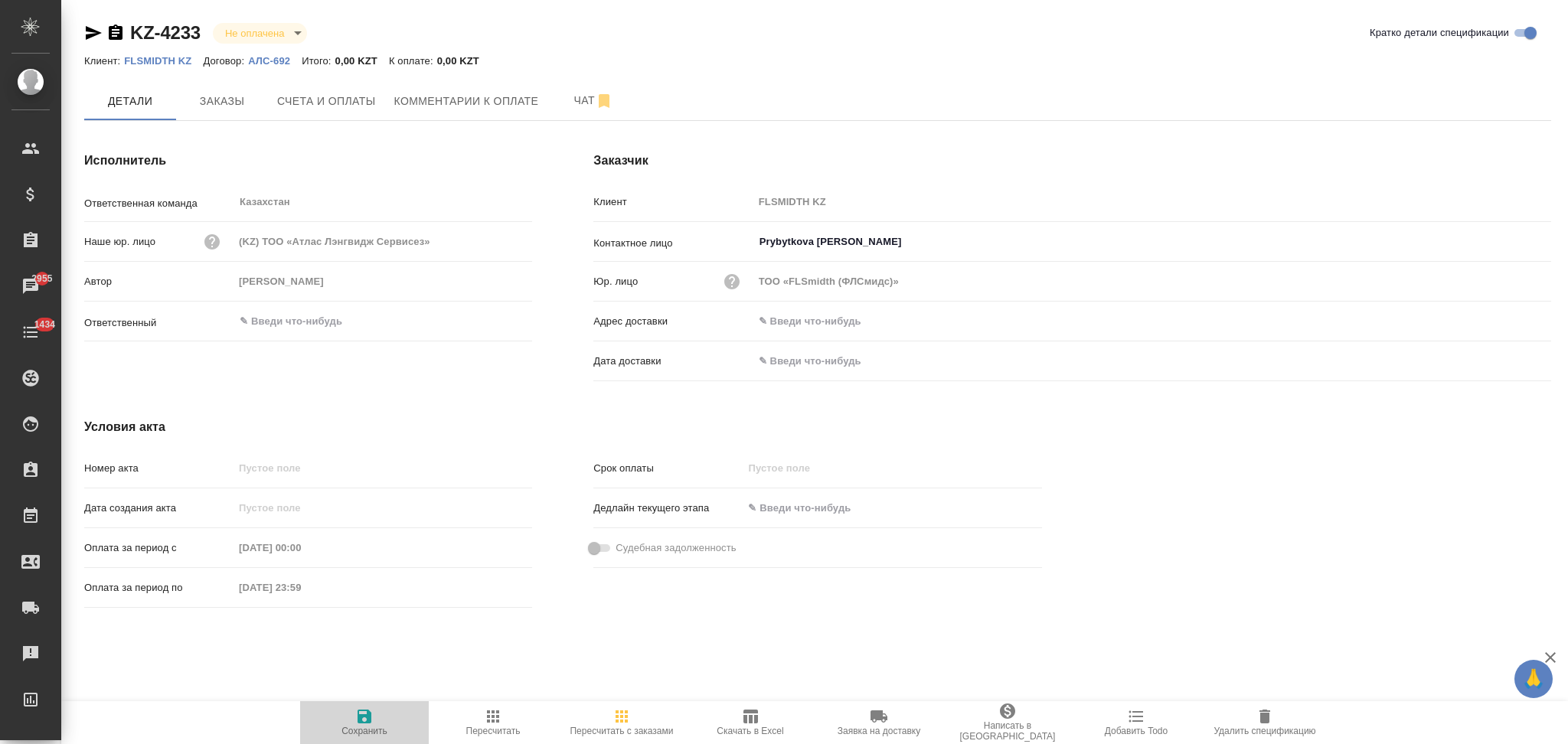
click at [364, 716] on icon "button" at bounding box center [365, 716] width 14 height 14
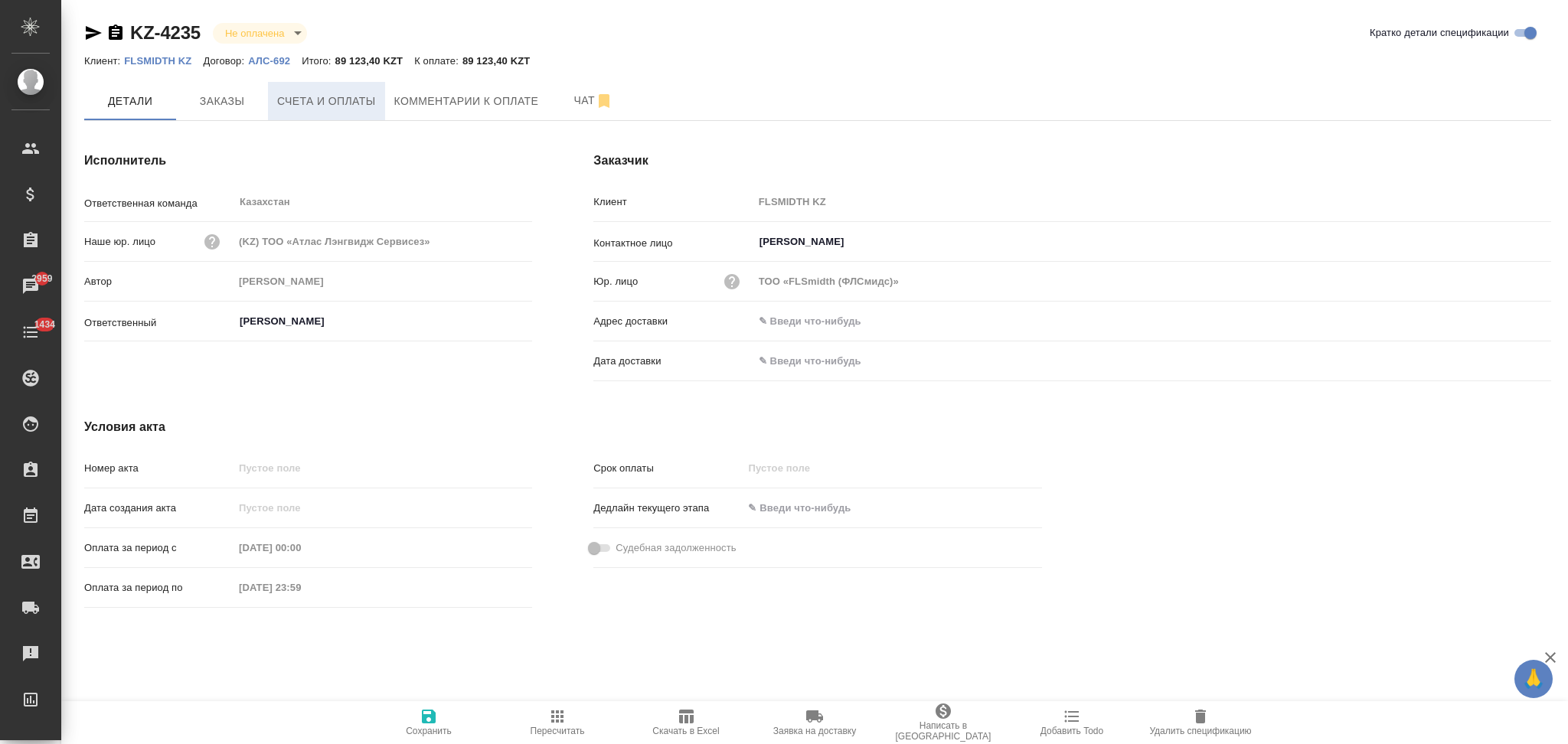
click at [320, 115] on button "Счета и оплаты" at bounding box center [327, 101] width 118 height 38
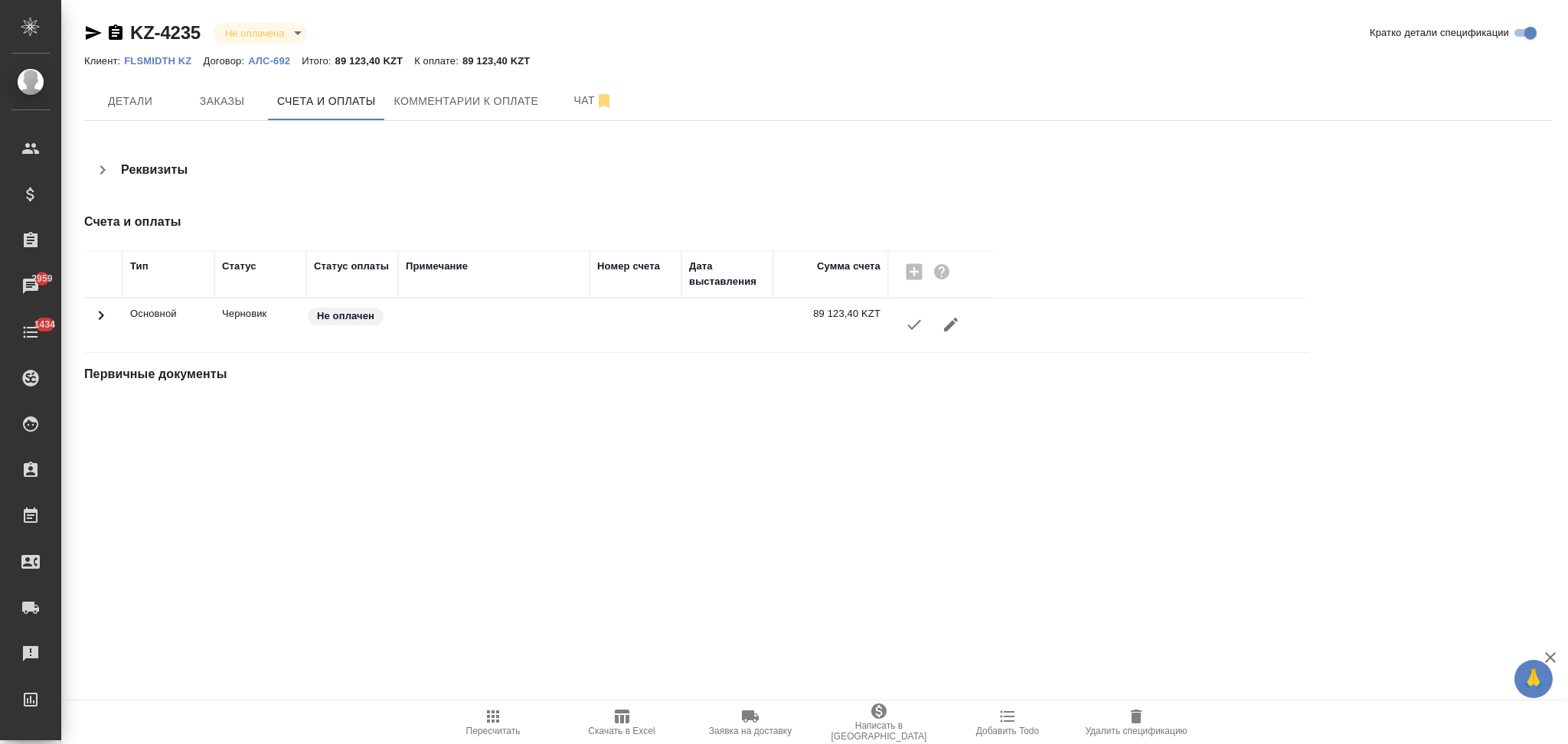
click at [905, 331] on button "button" at bounding box center [914, 324] width 37 height 37
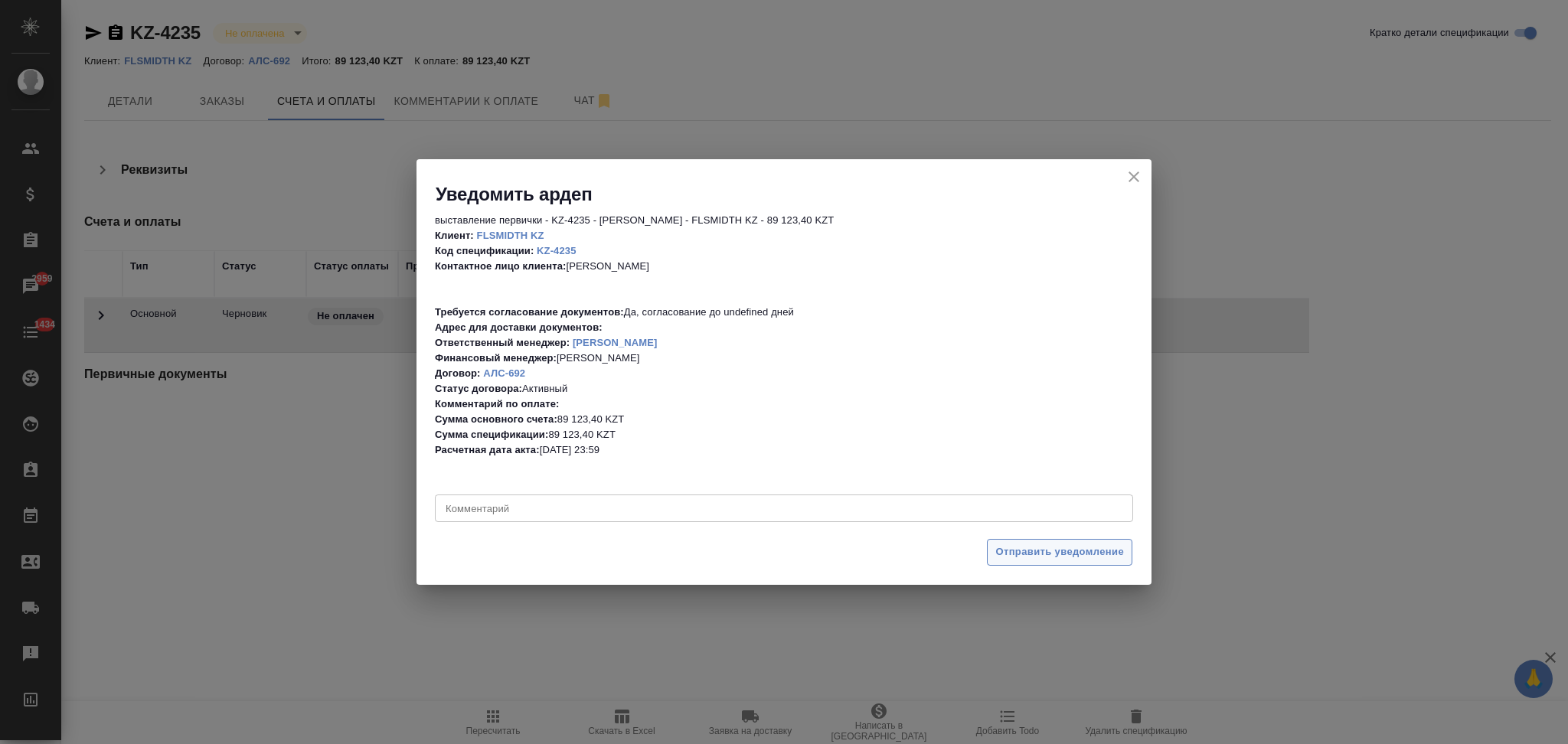
click at [1002, 544] on span "Отправить уведомление" at bounding box center [1060, 552] width 129 height 17
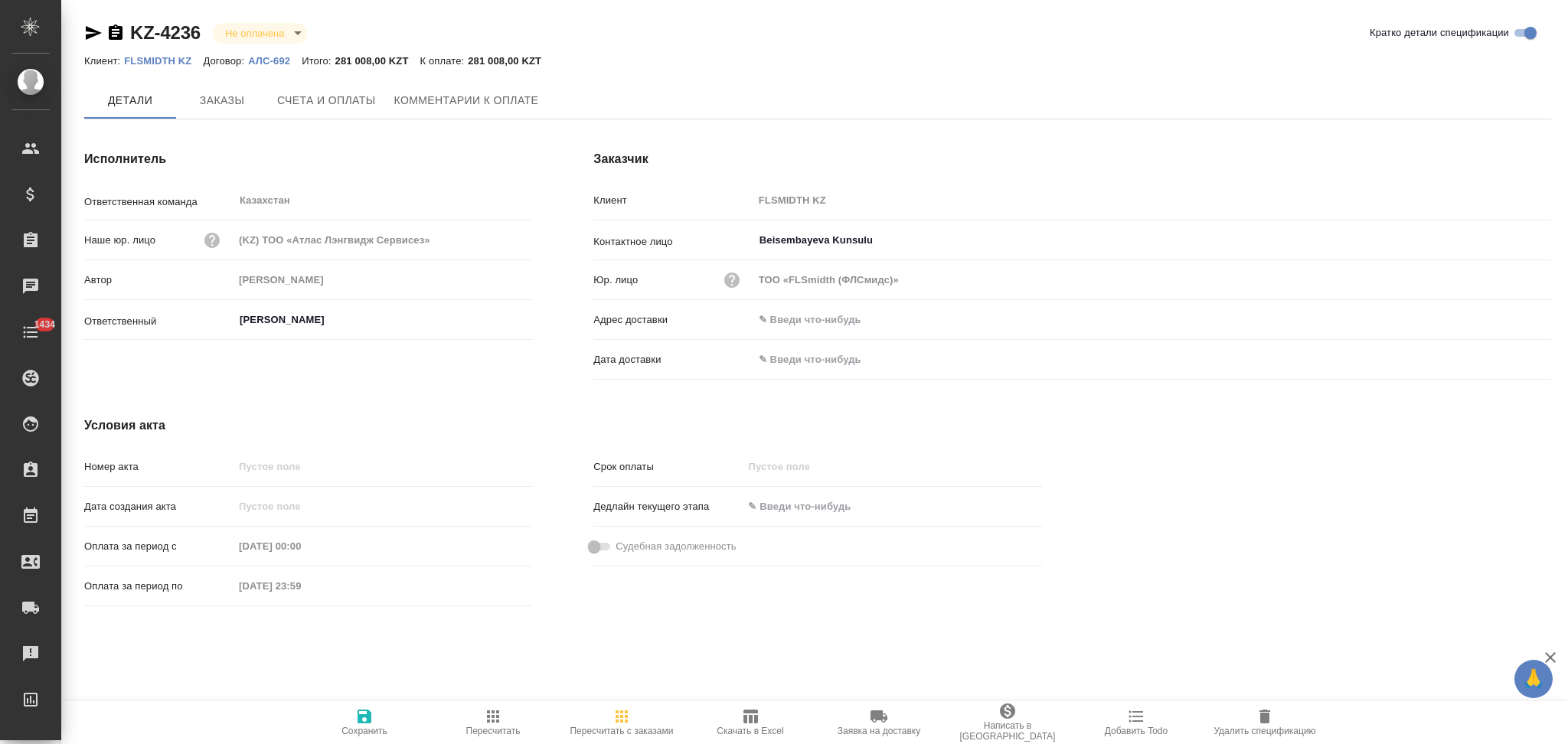
click at [341, 91] on span "Счета и оплаты" at bounding box center [327, 100] width 99 height 19
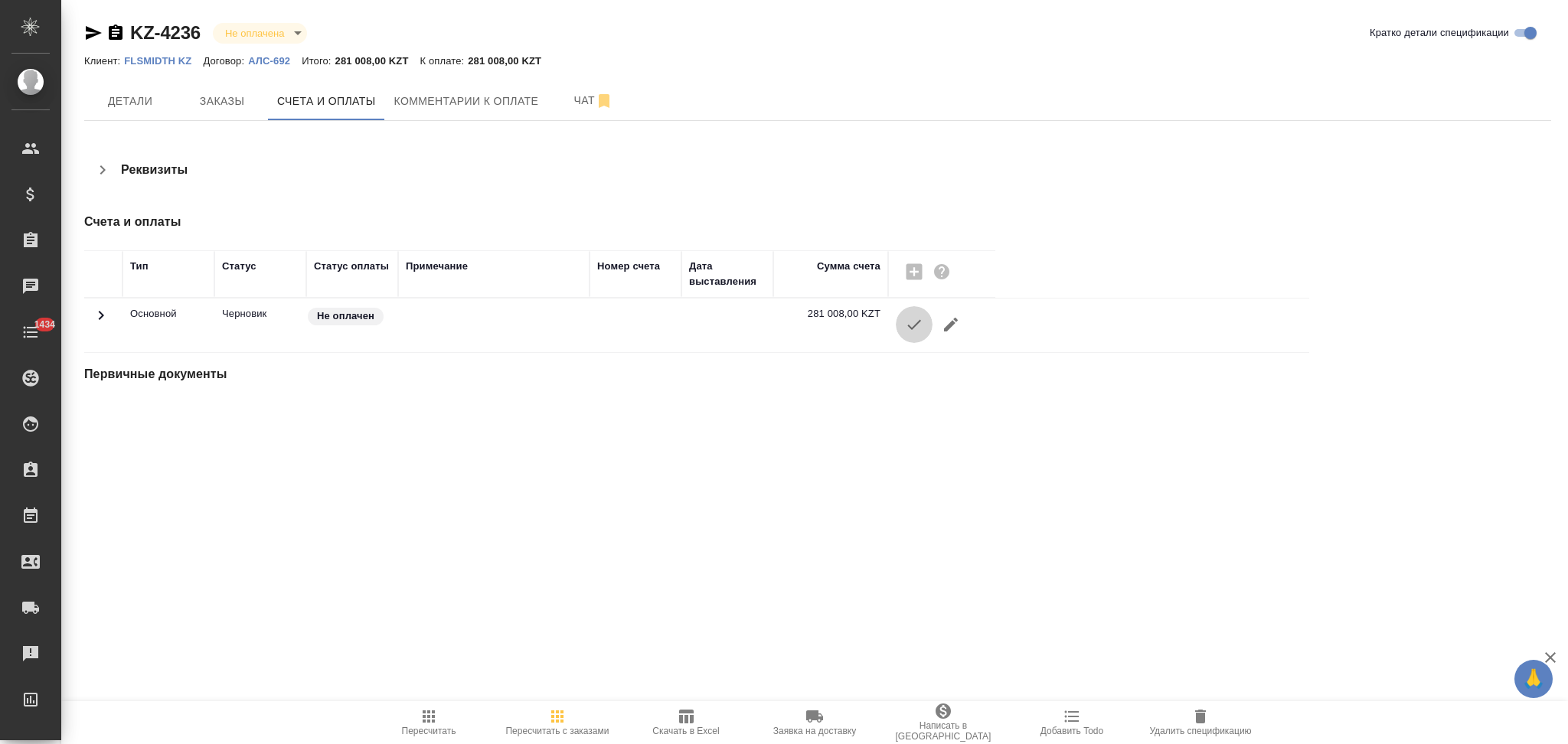
click at [913, 328] on icon "button" at bounding box center [915, 325] width 14 height 10
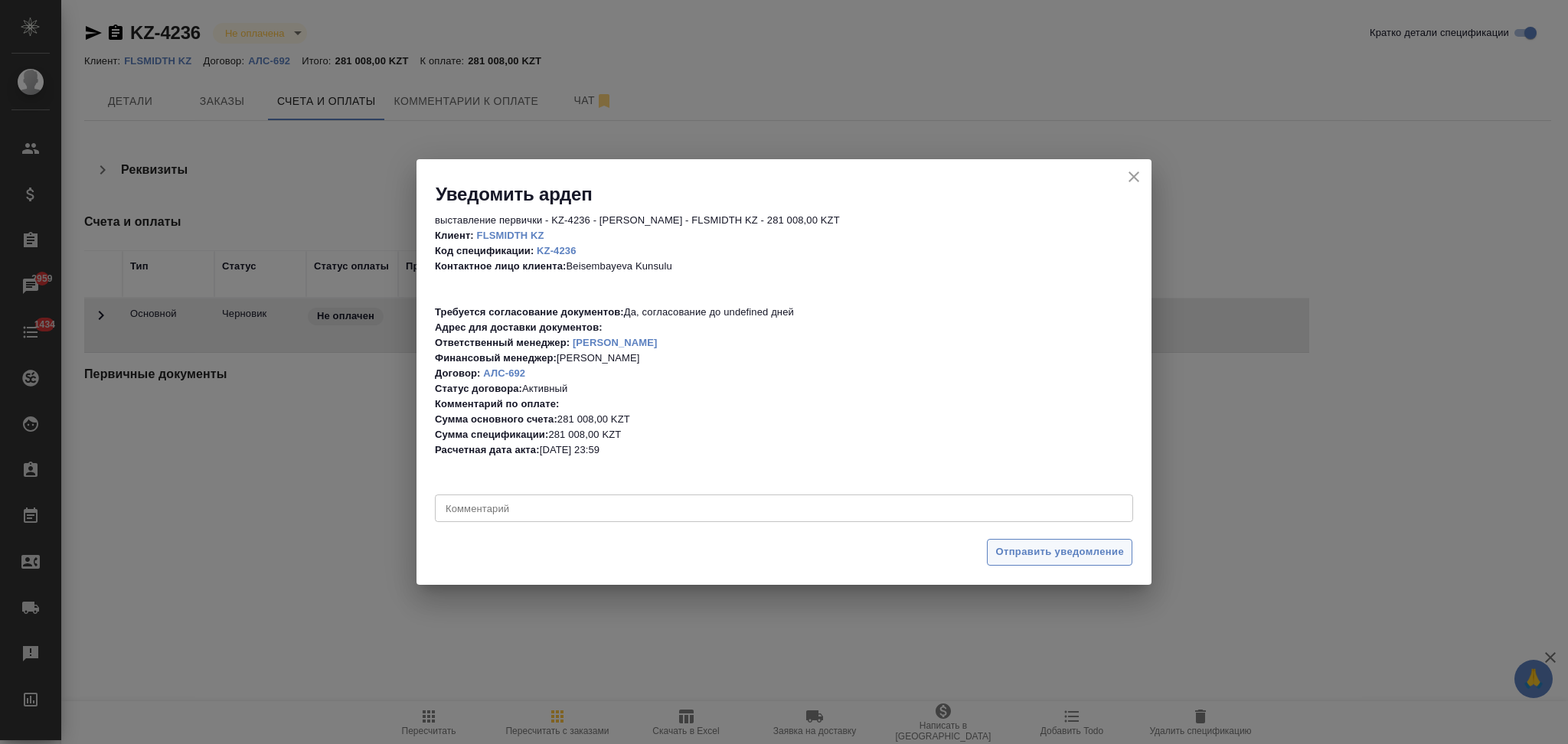
click at [1017, 544] on span "Отправить уведомление" at bounding box center [1060, 552] width 129 height 17
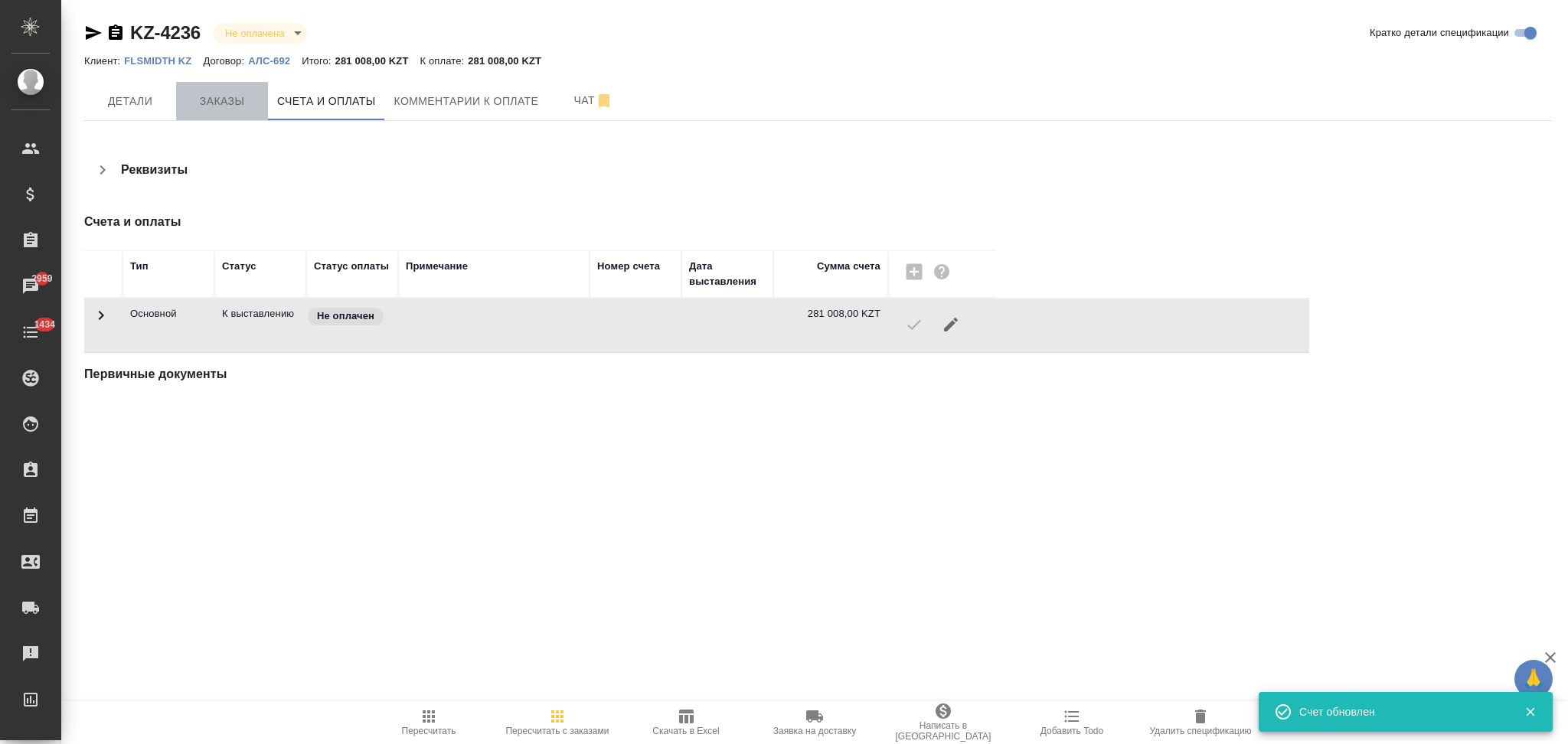
click at [218, 104] on span "Заказы" at bounding box center [221, 101] width 73 height 19
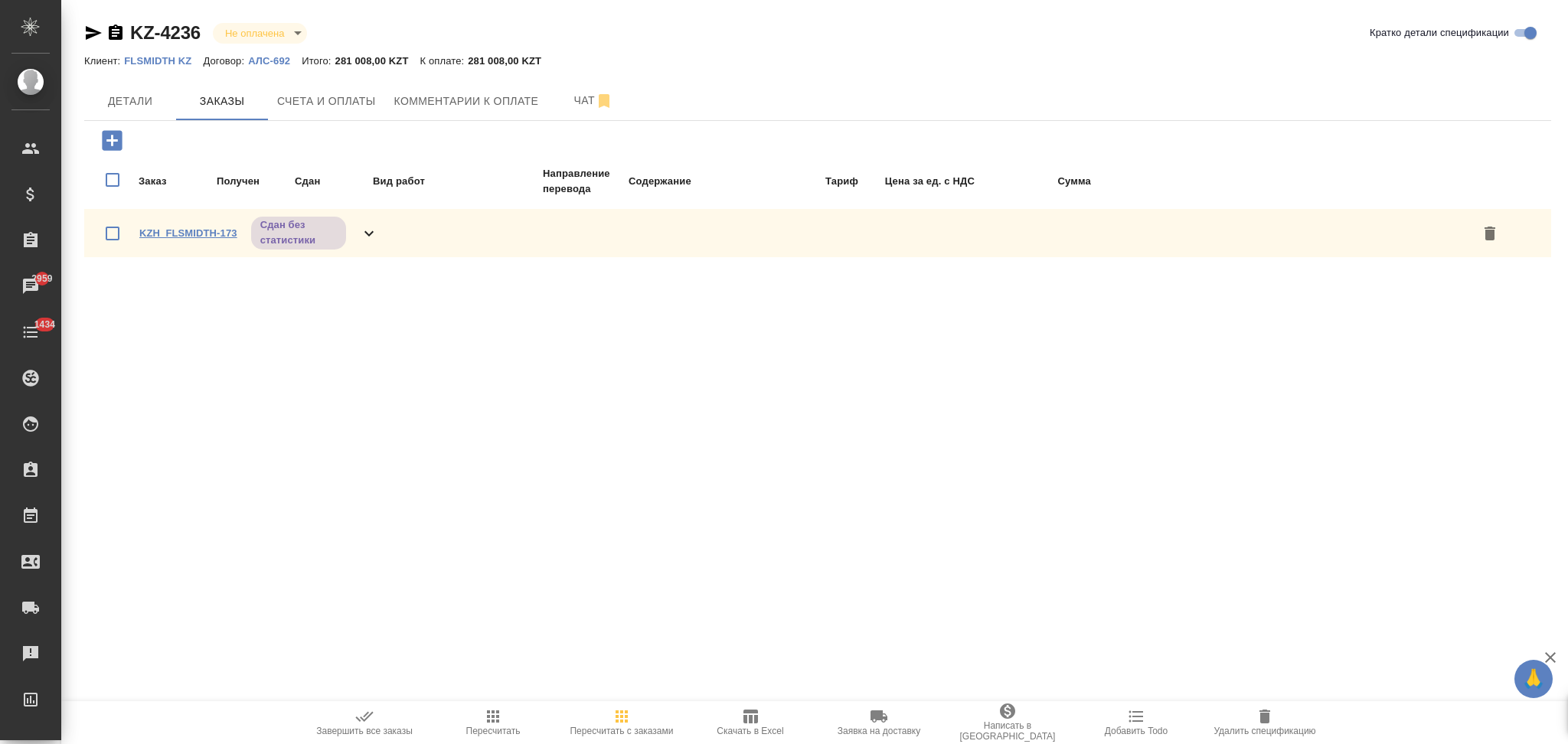
click at [184, 232] on link "KZH_FLSMIDTH-173" at bounding box center [188, 232] width 98 height 11
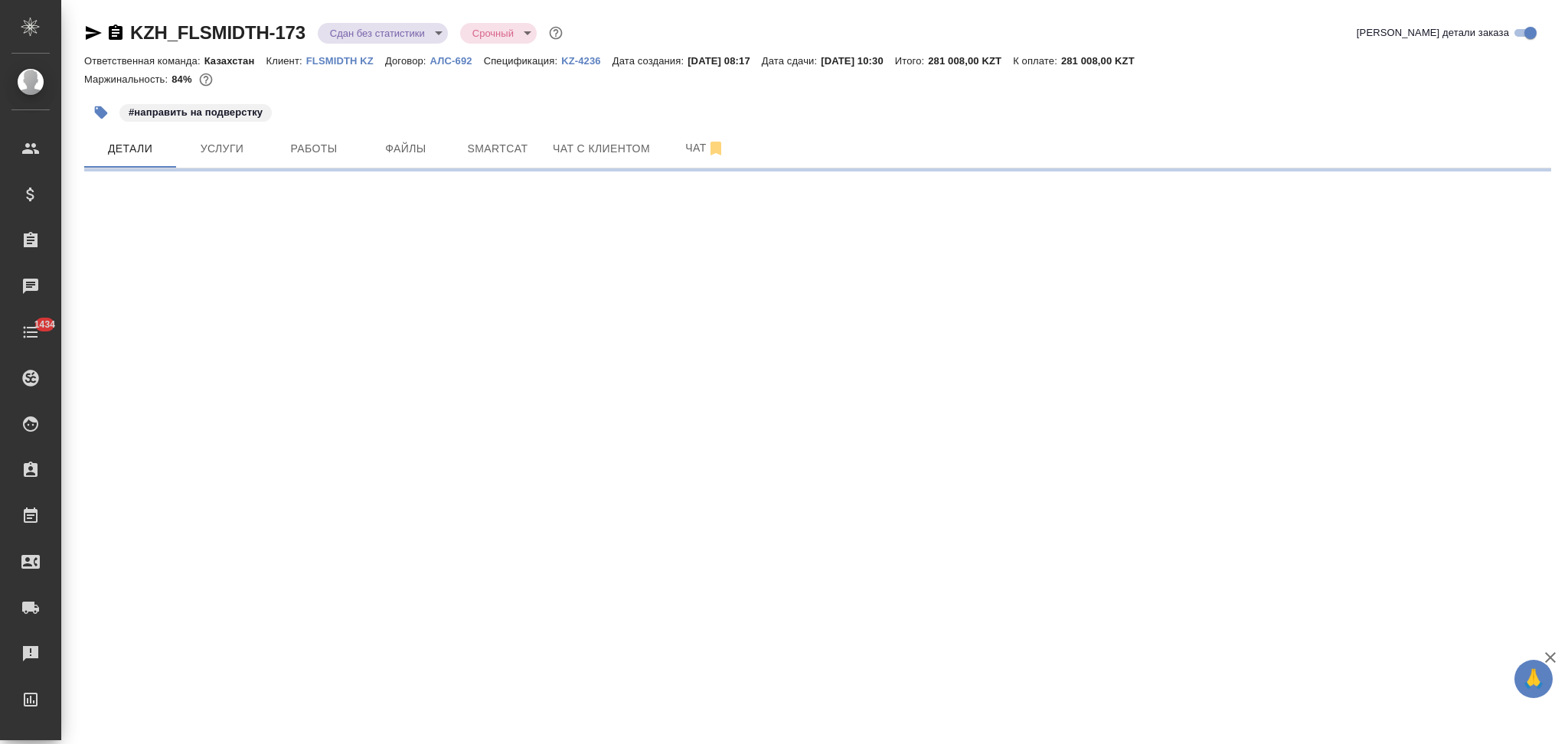
select select "RU"
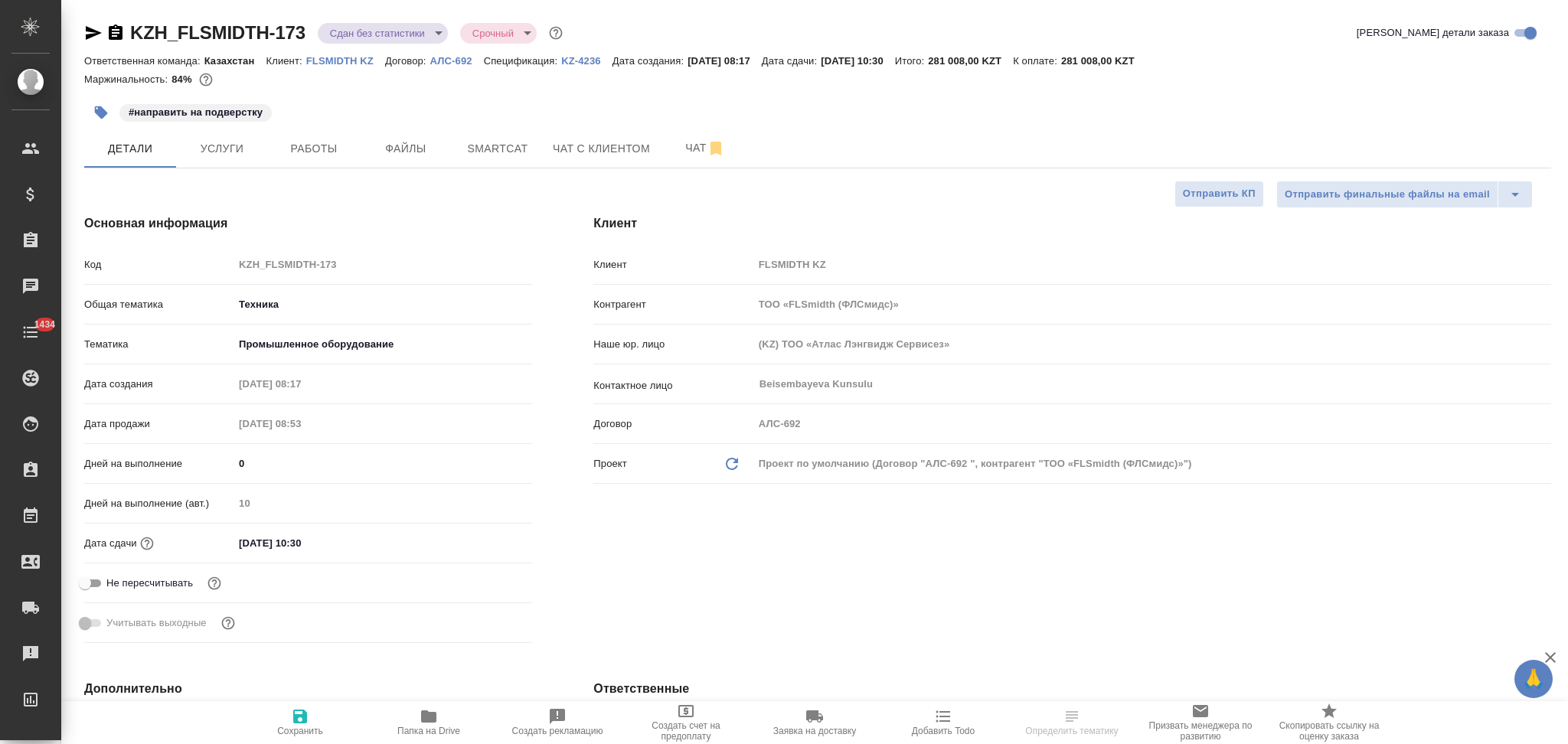
type textarea "x"
click at [311, 144] on span "Работы" at bounding box center [314, 149] width 73 height 19
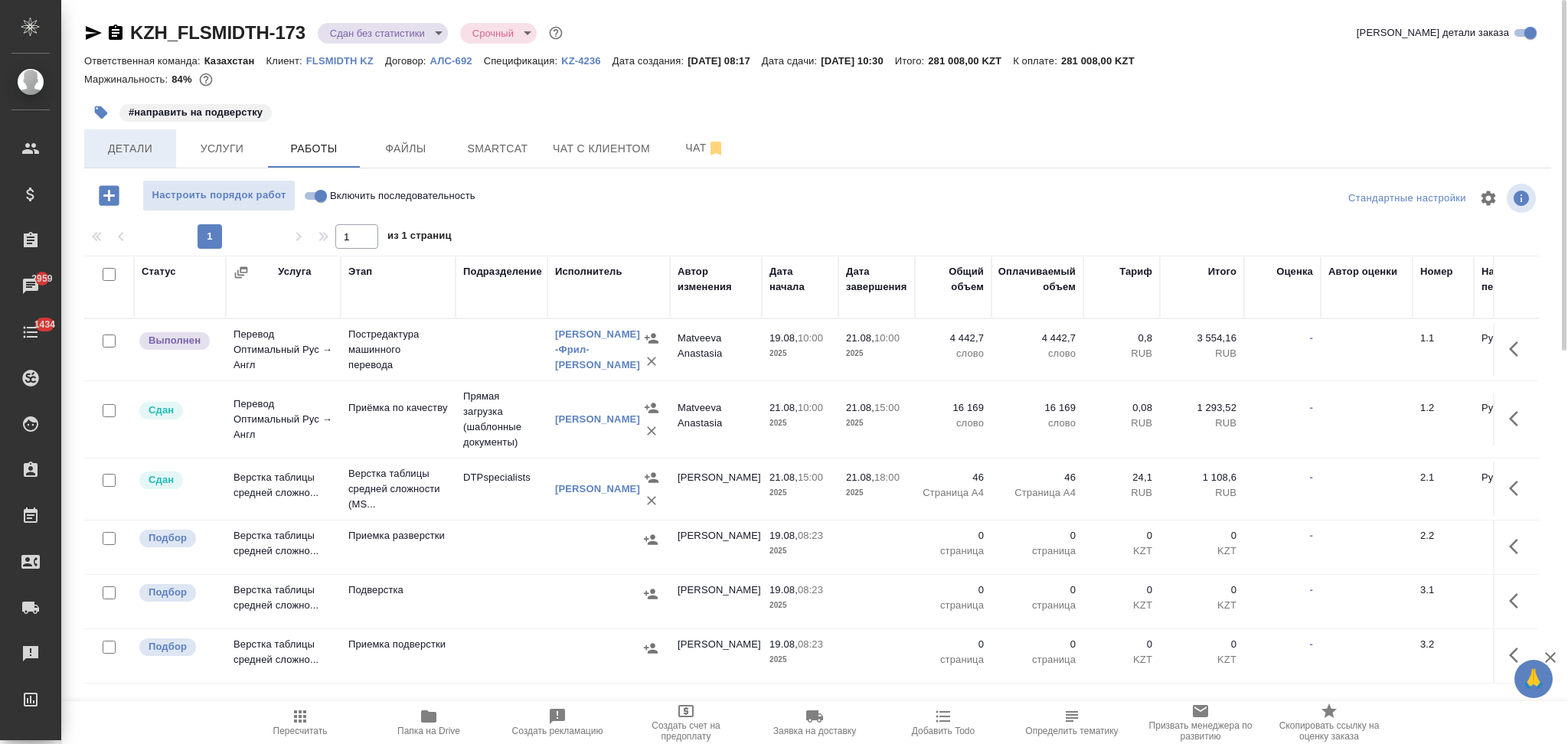
click at [135, 156] on span "Детали" at bounding box center [130, 149] width 73 height 19
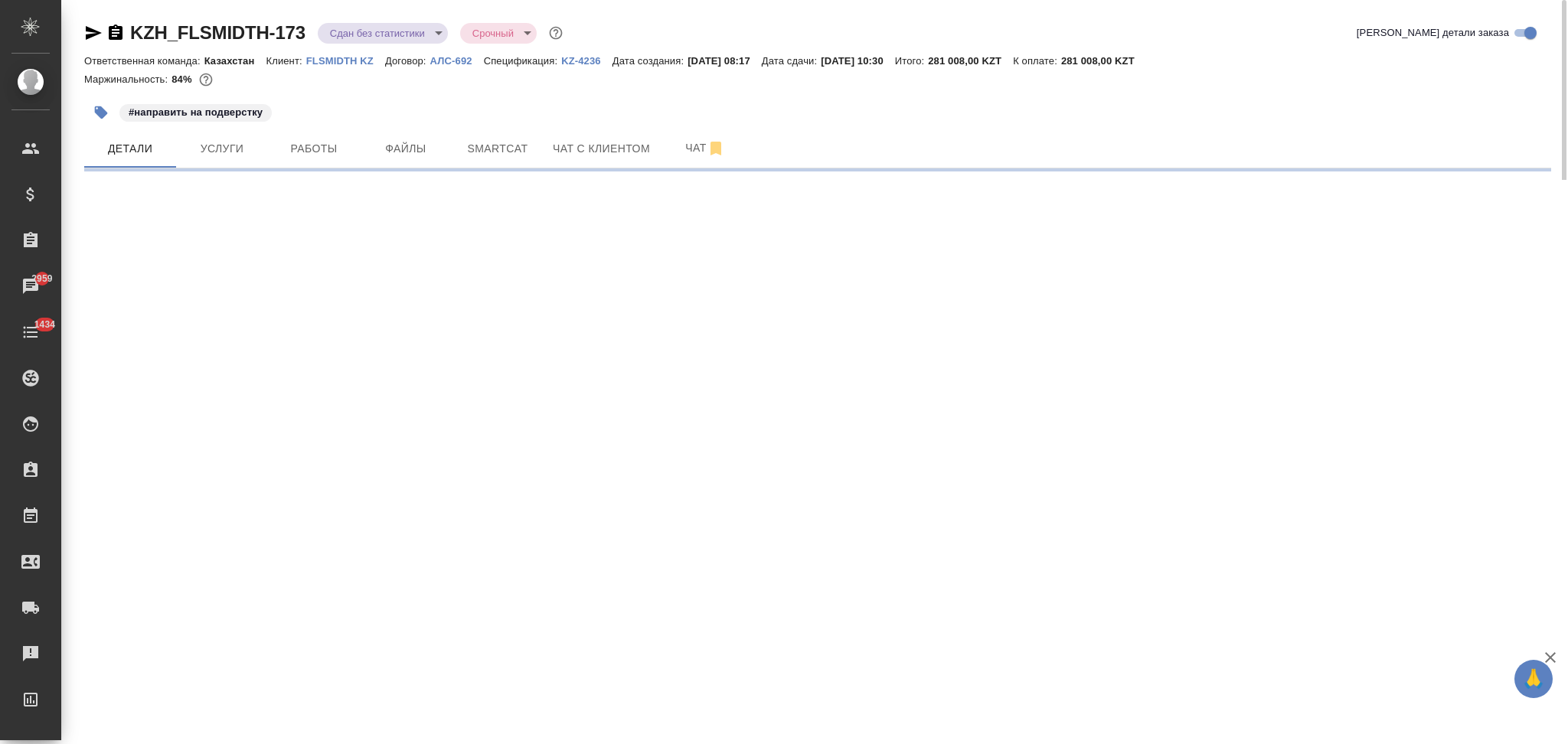
select select "RU"
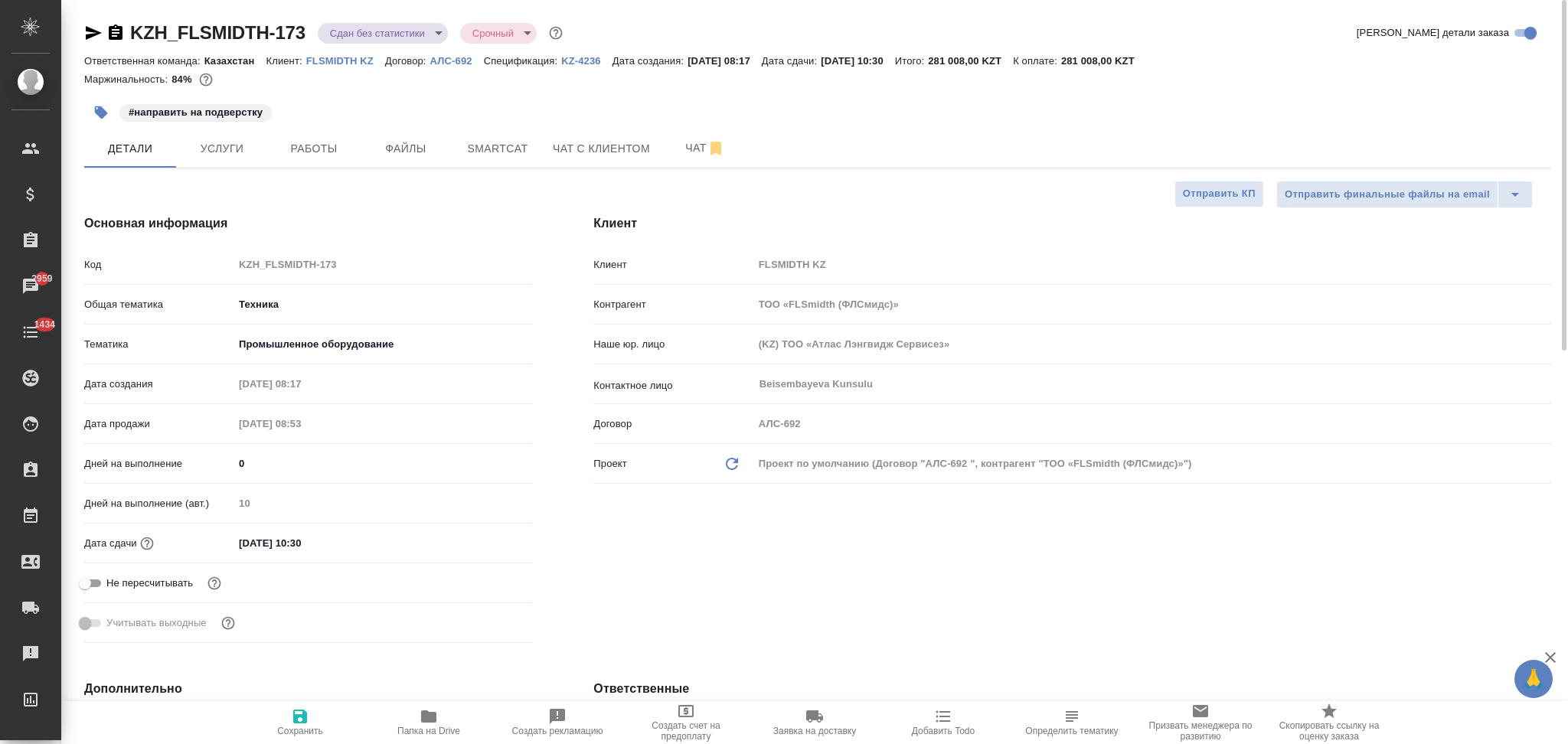
type textarea "x"
click at [91, 34] on icon "button" at bounding box center [92, 32] width 18 height 18
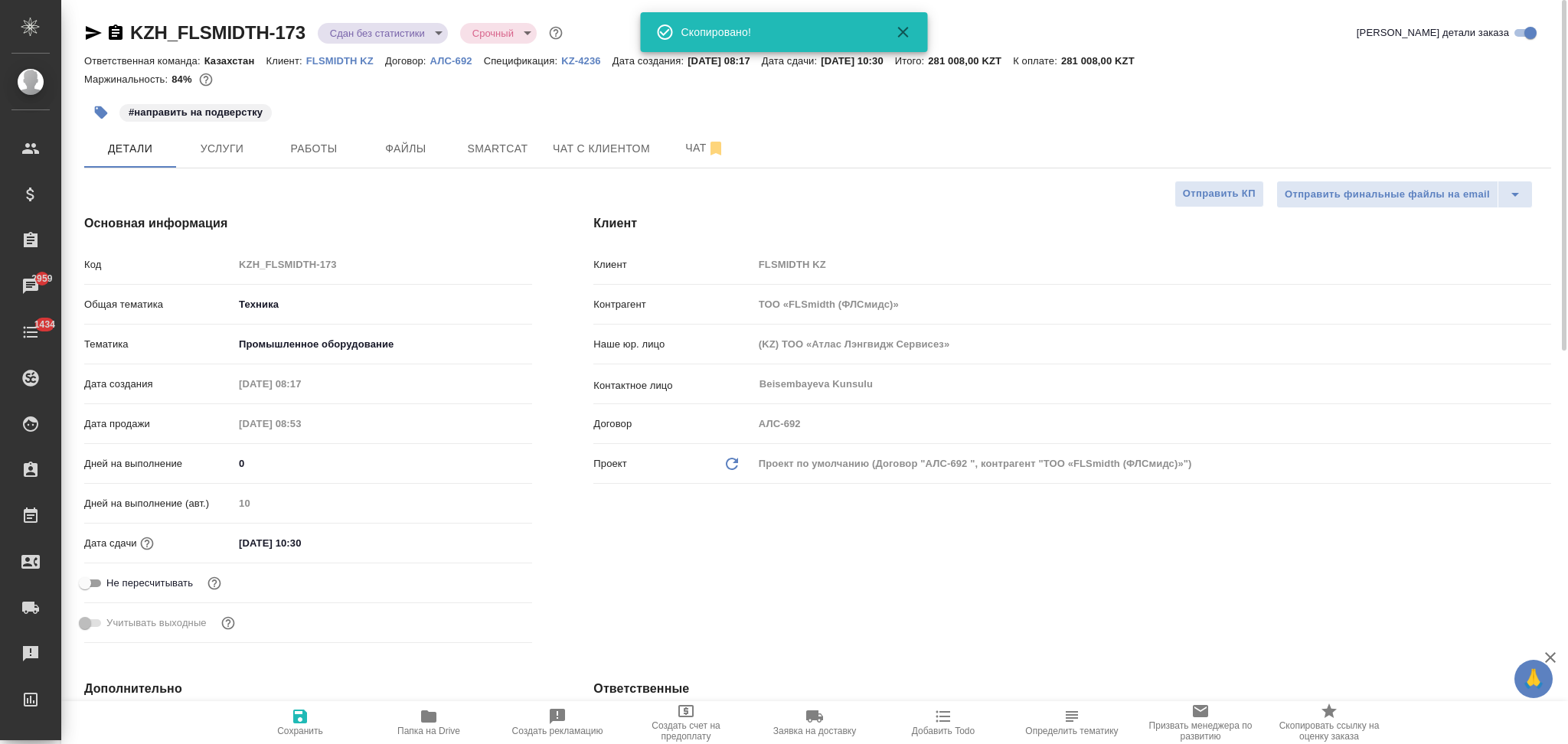
type textarea "x"
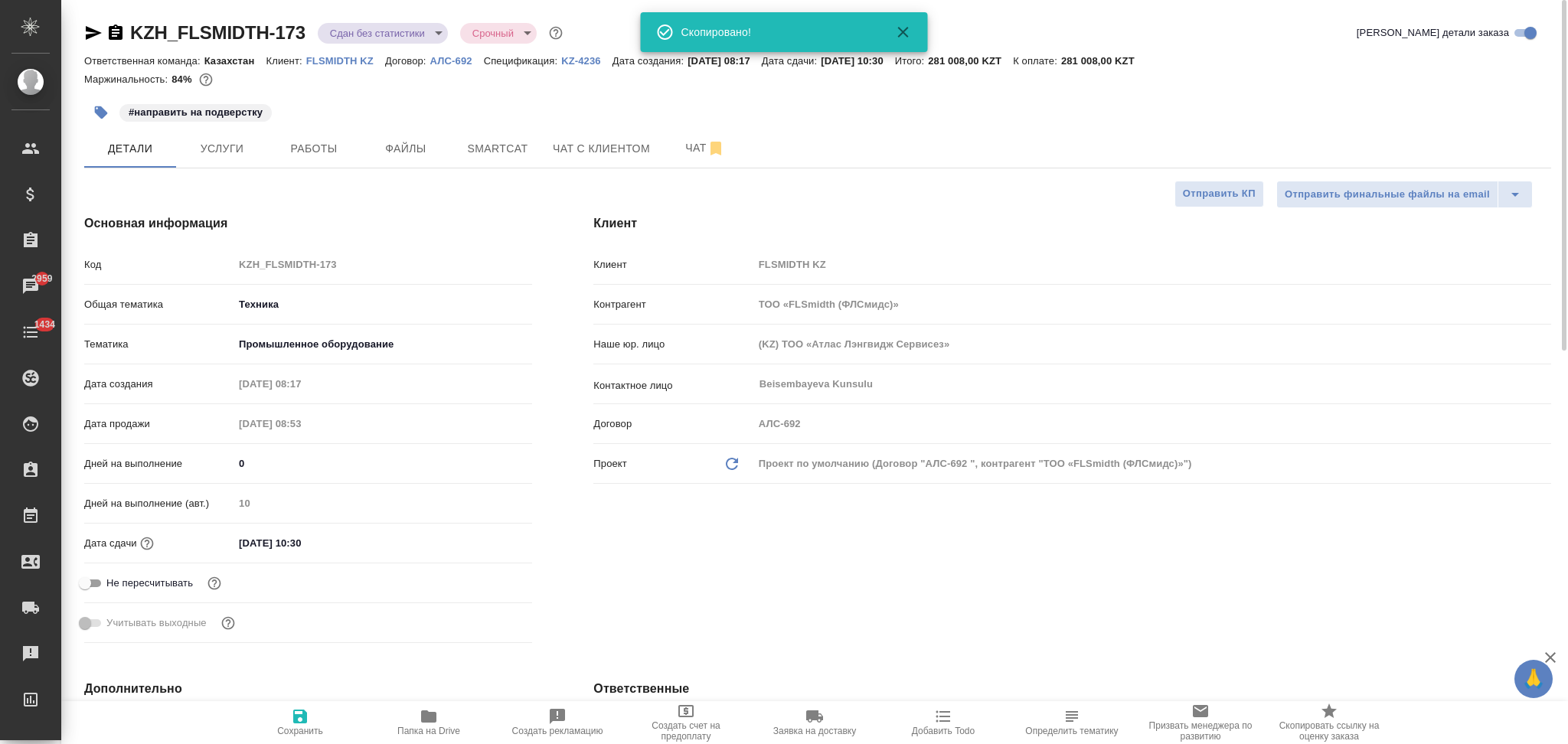
type textarea "x"
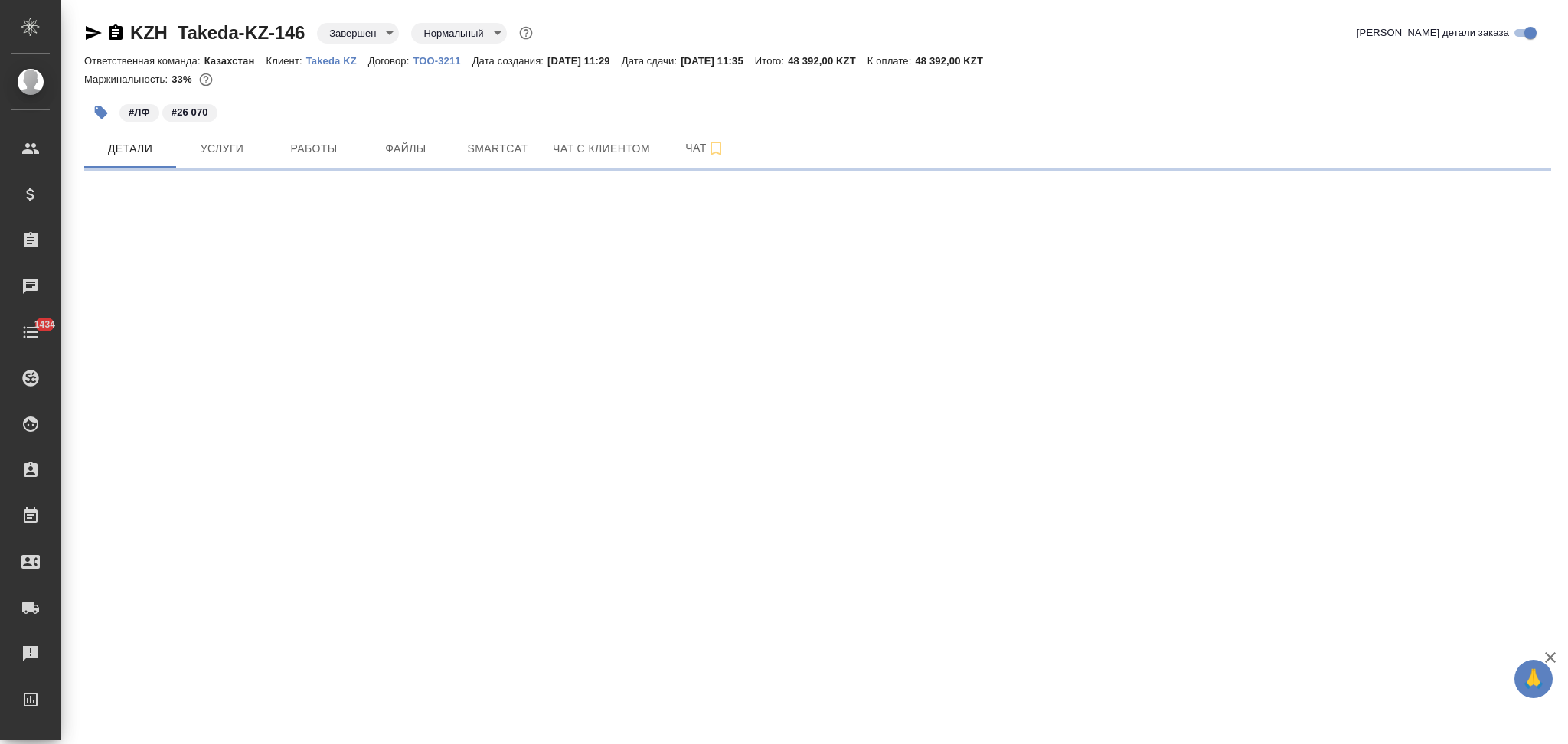
select select "RU"
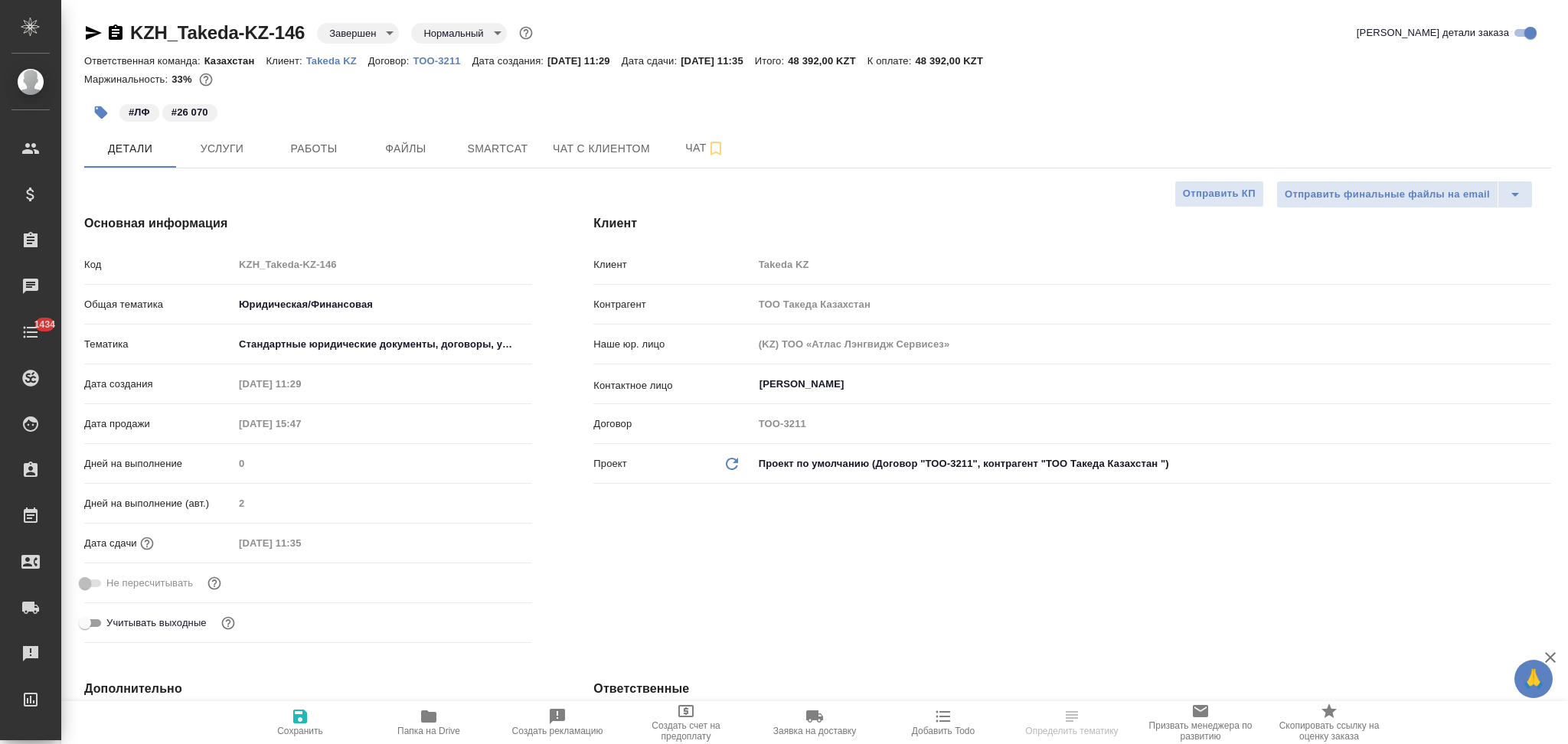
type textarea "x"
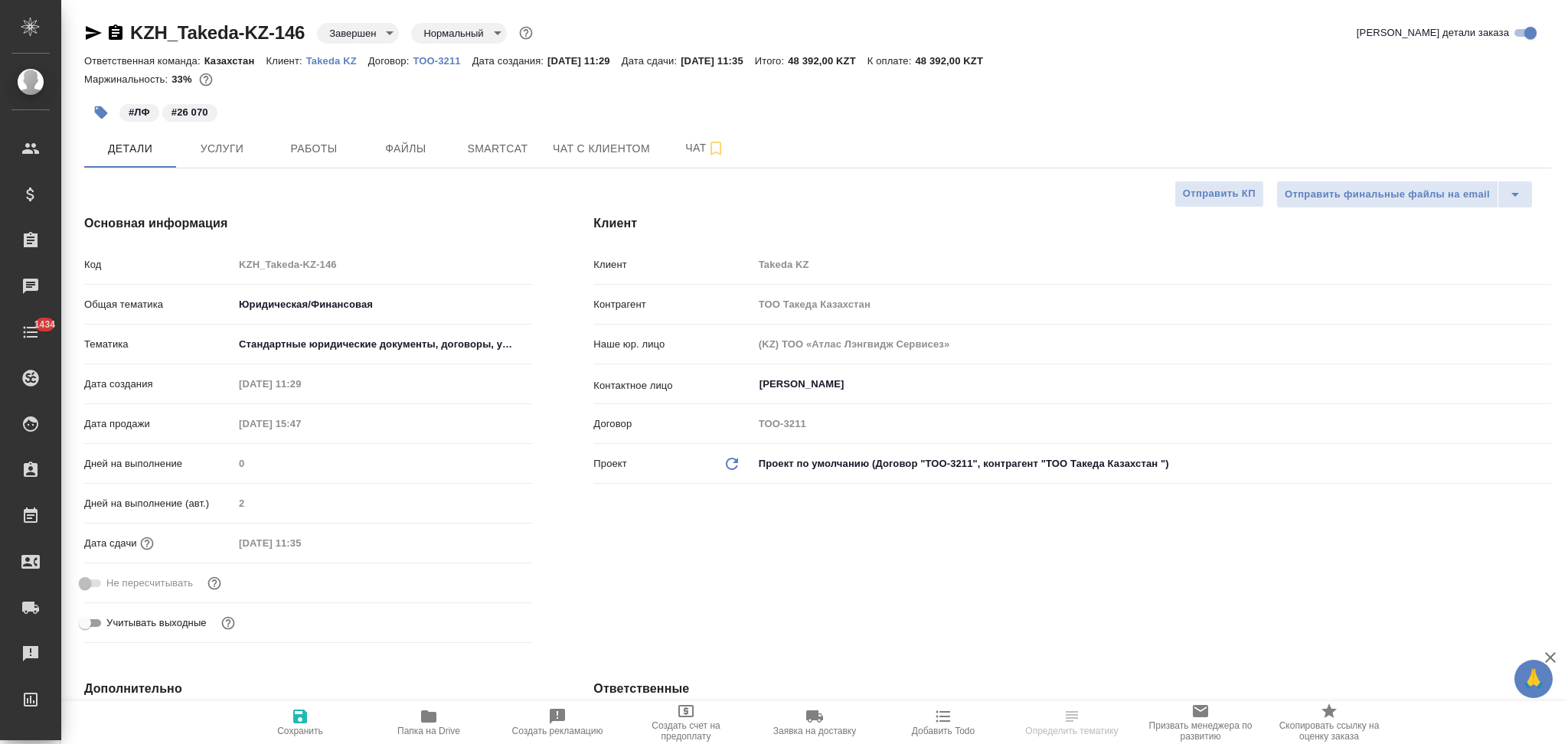
type textarea "x"
click at [721, 284] on div "Клиент Takeda KZ" at bounding box center [1073, 271] width 958 height 40
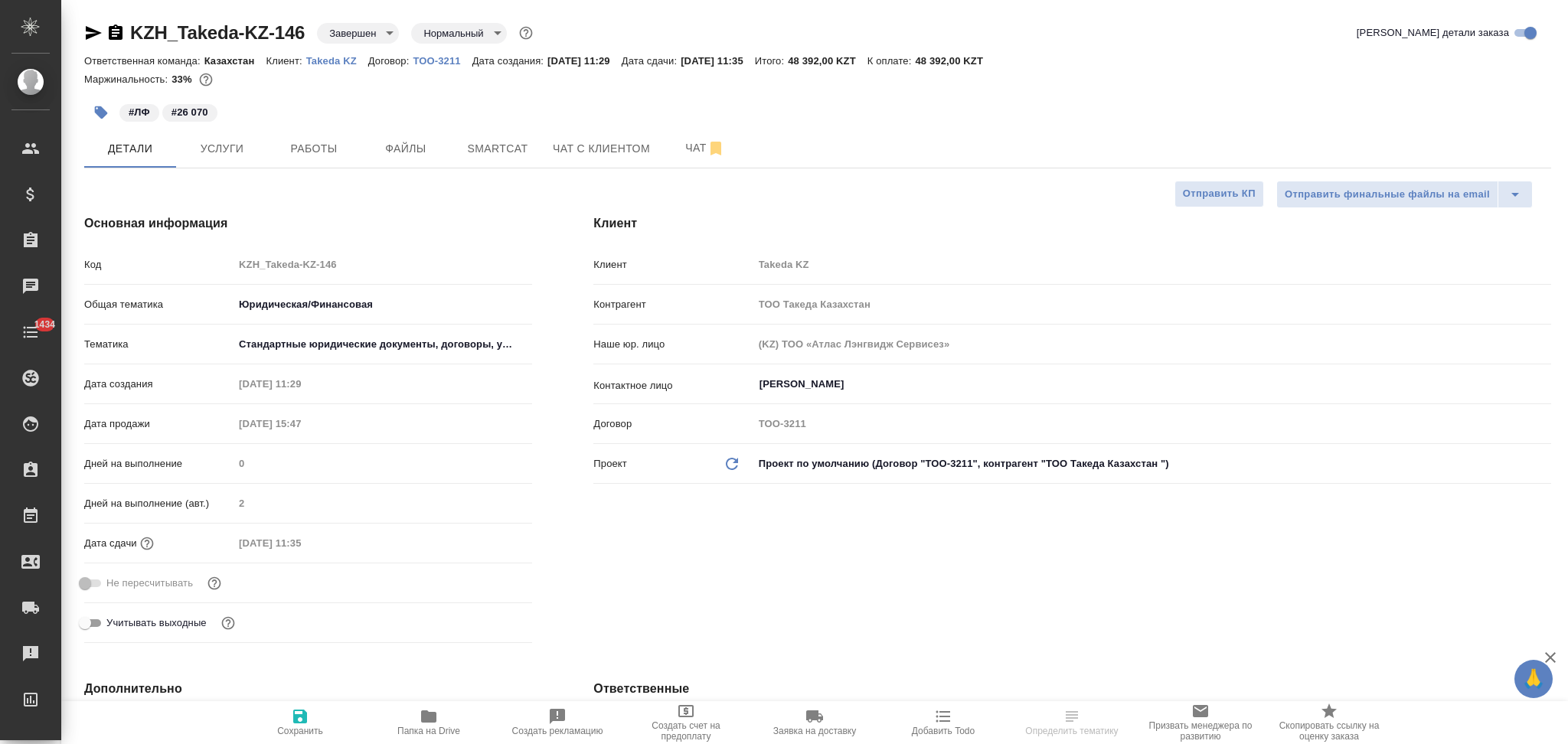
type textarea "x"
select select "RU"
type textarea "x"
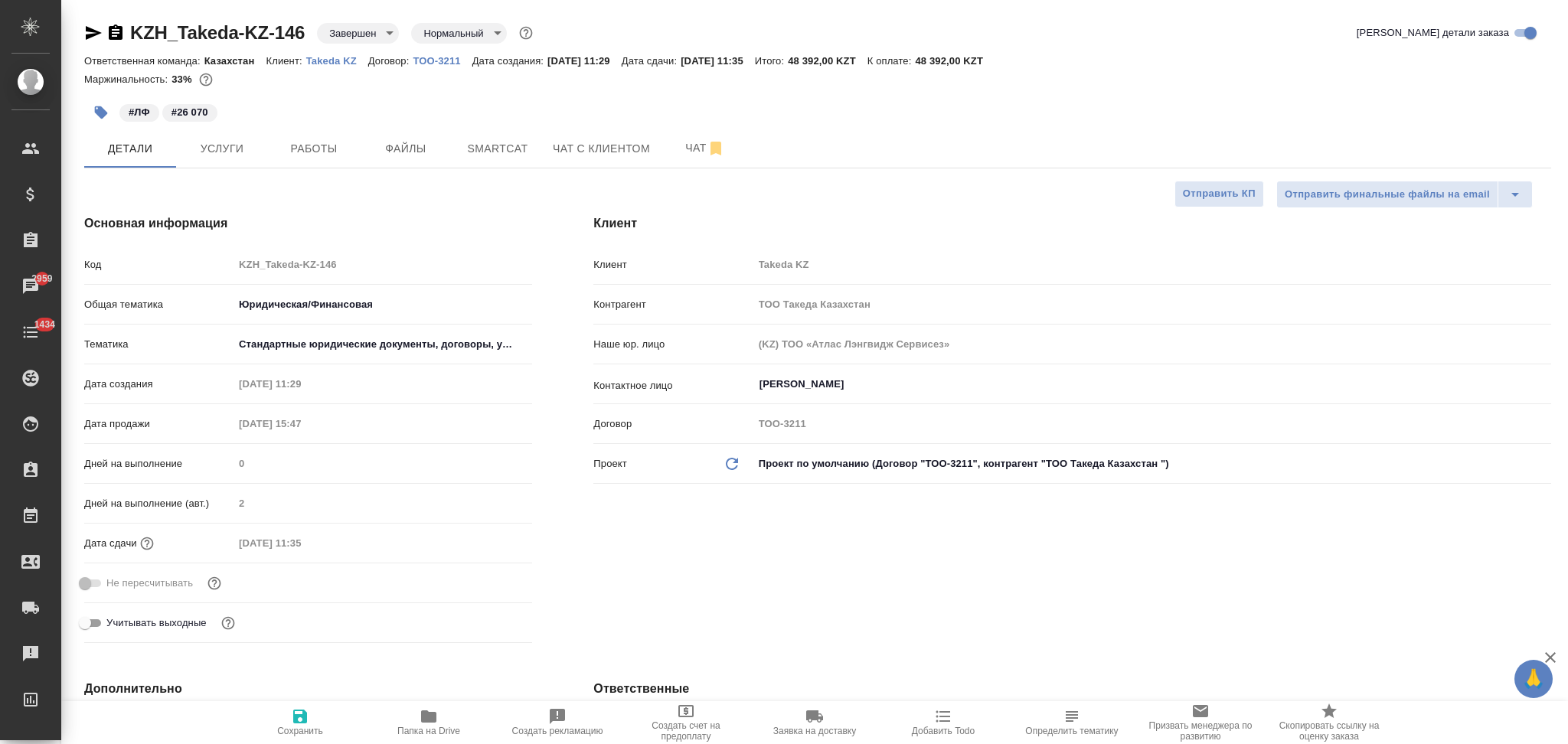
type textarea "x"
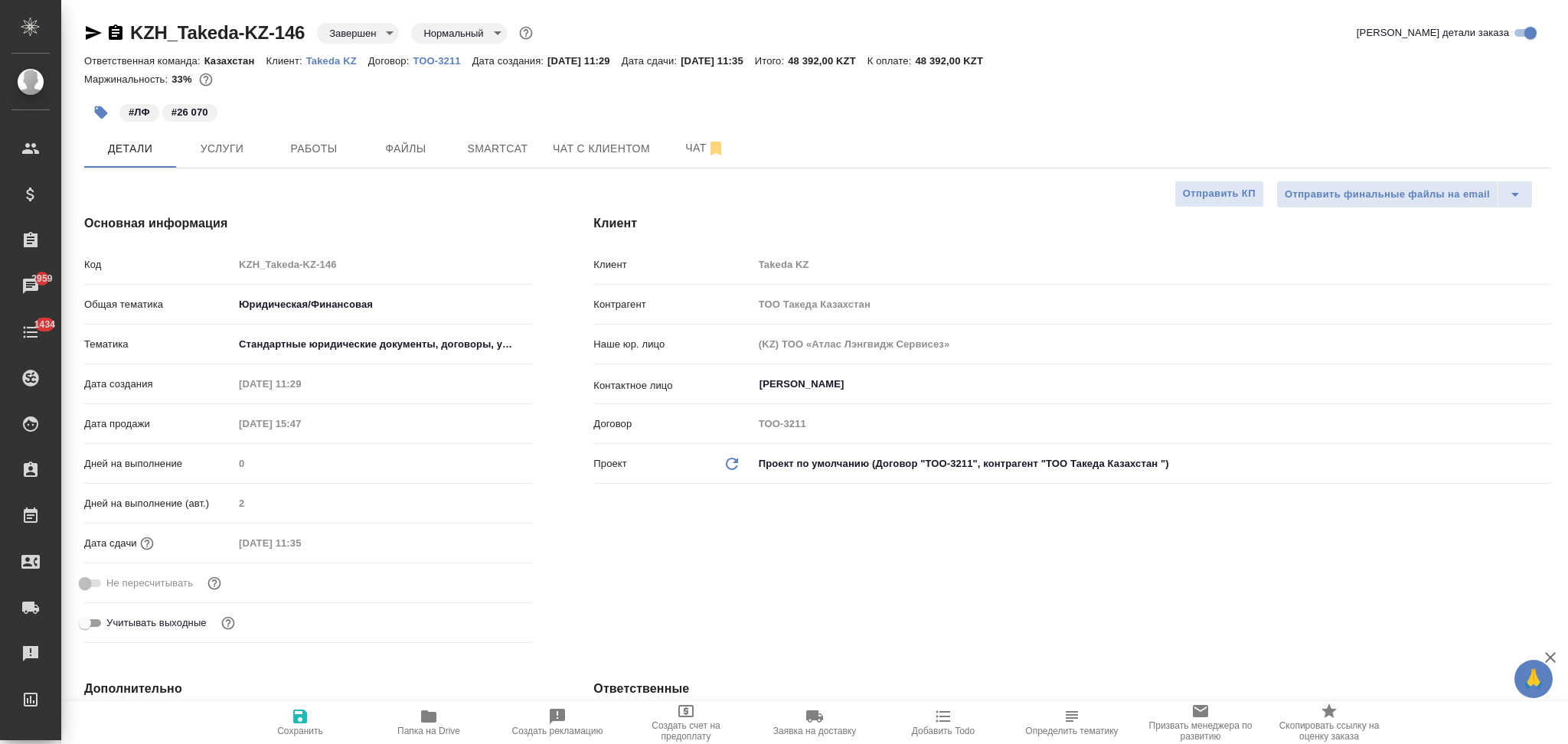
type textarea "x"
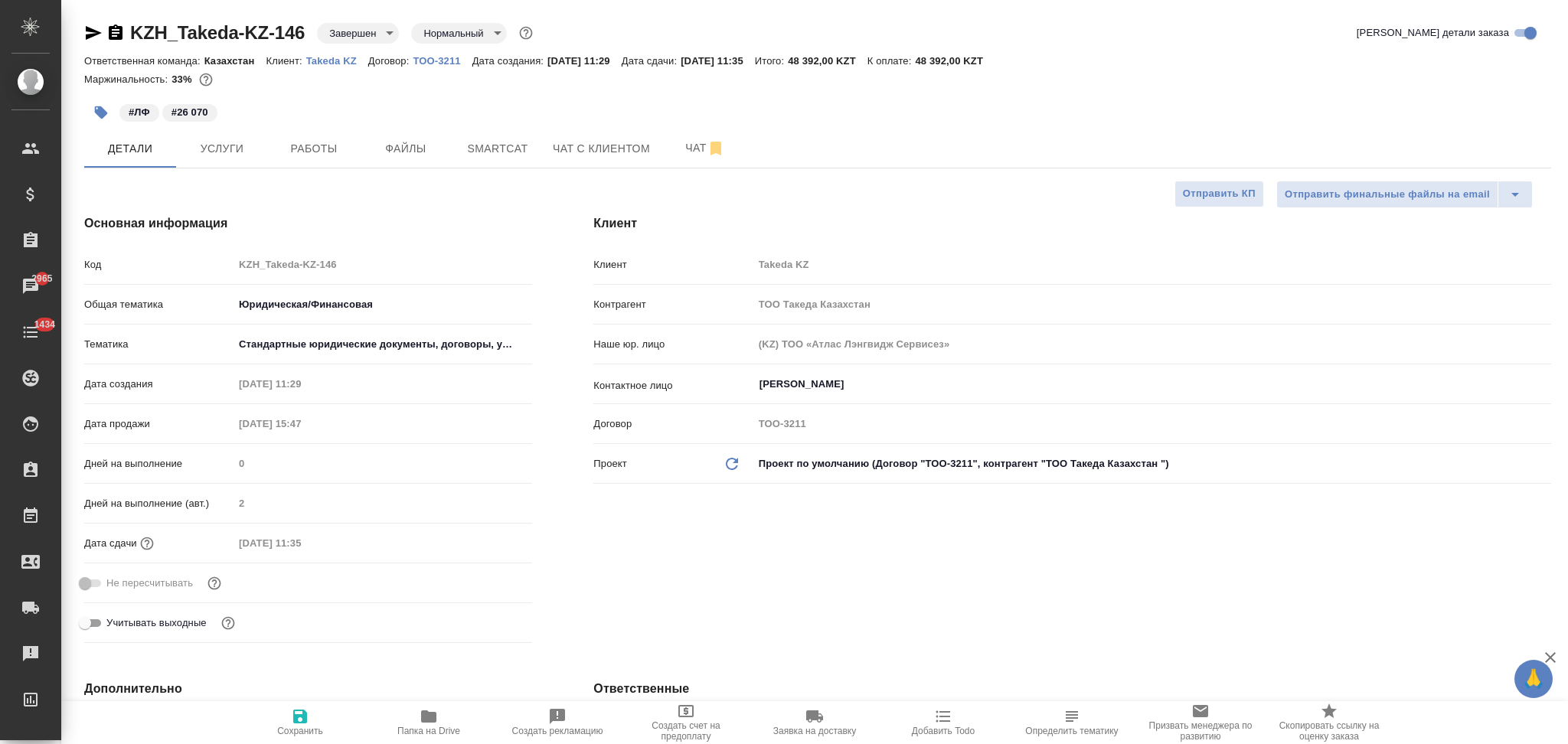
type textarea "x"
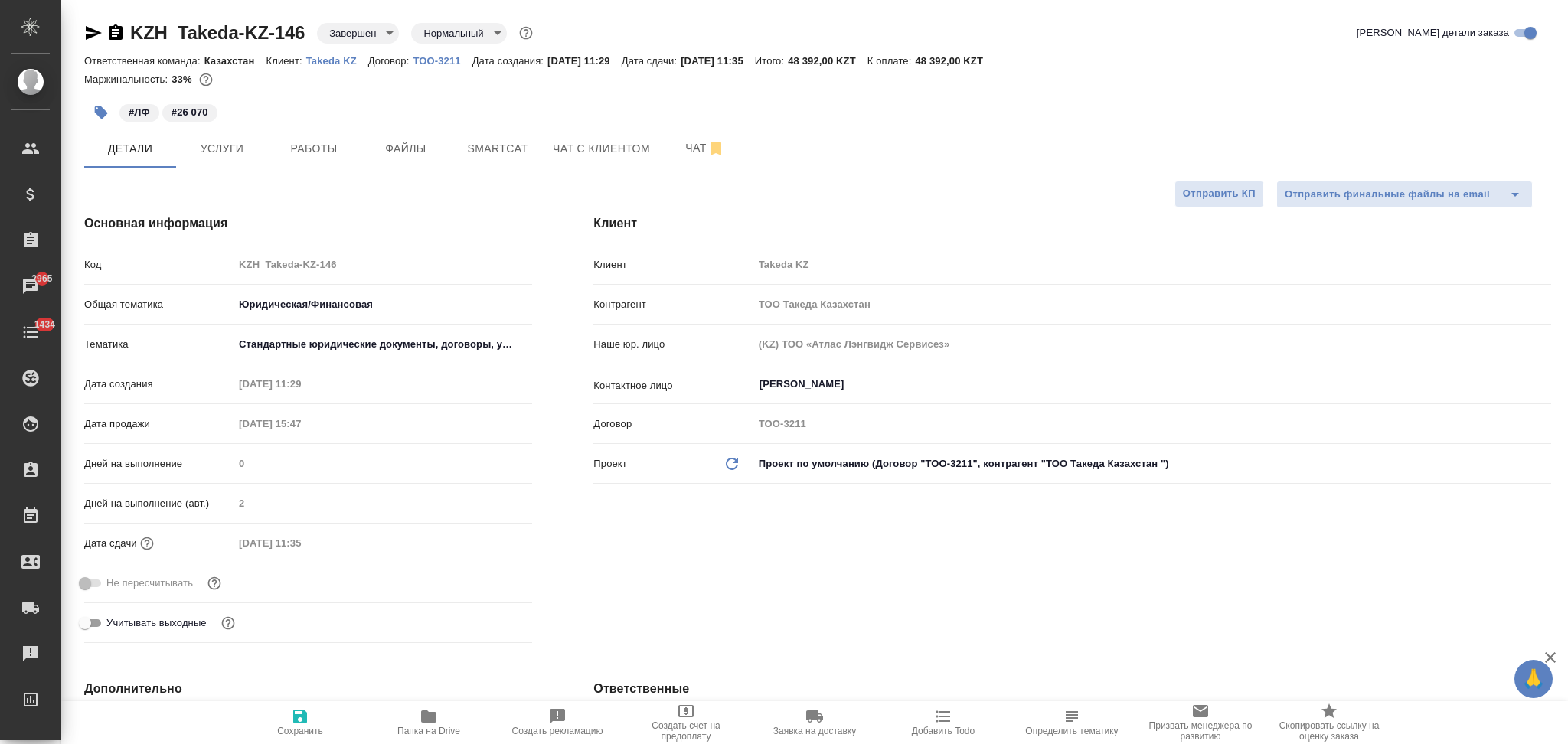
type textarea "x"
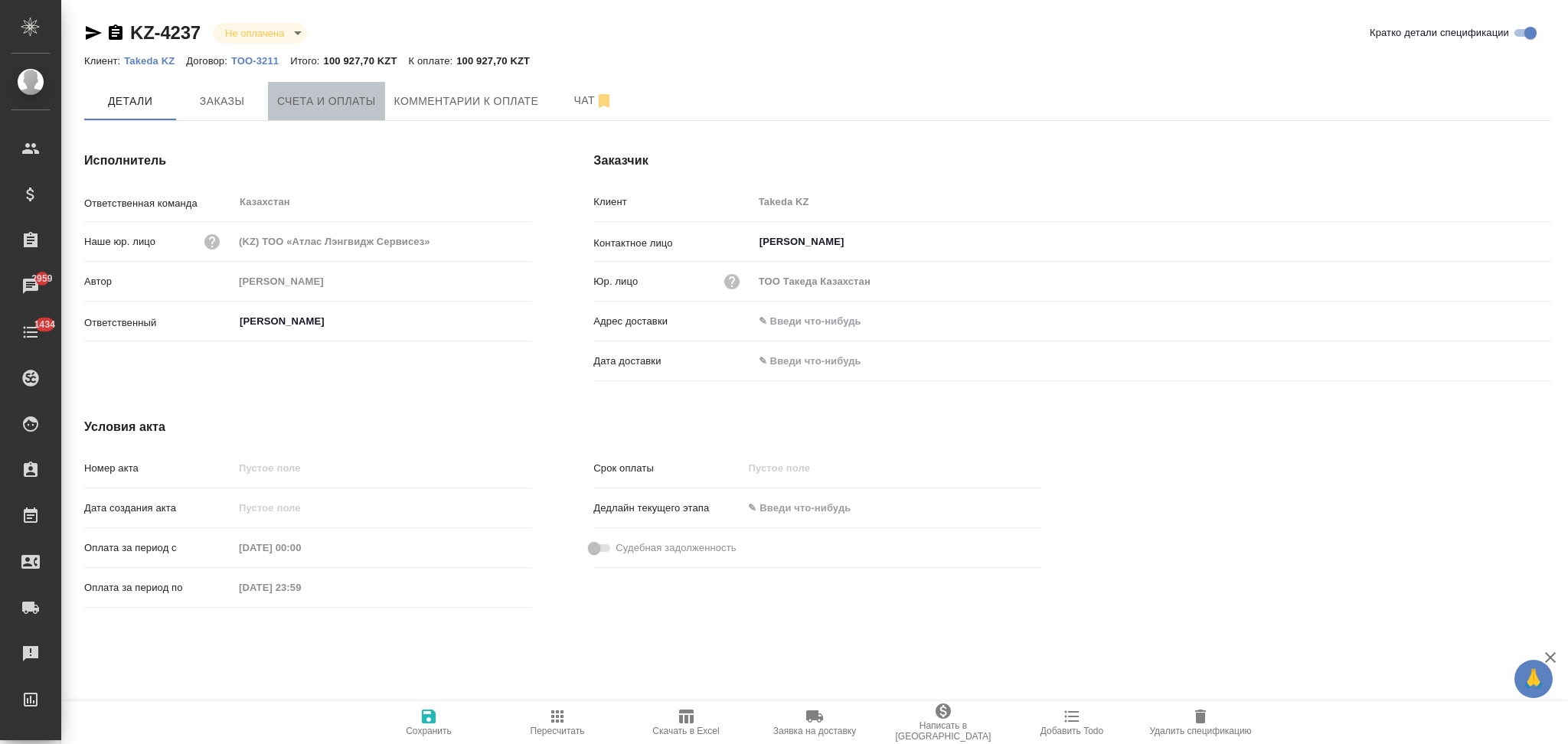
click at [335, 109] on span "Счета и оплаты" at bounding box center [327, 101] width 99 height 19
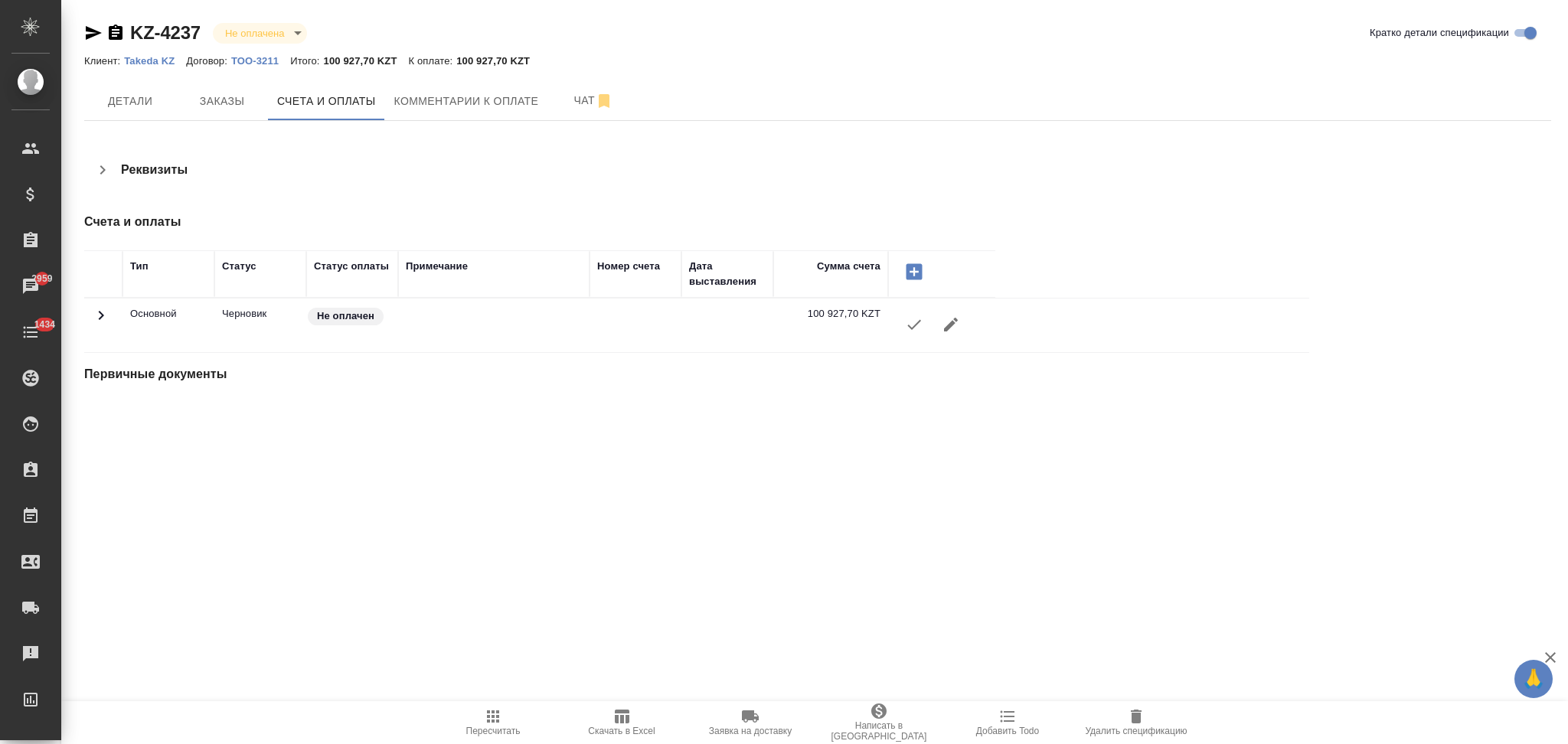
click at [915, 332] on icon "button" at bounding box center [914, 324] width 18 height 18
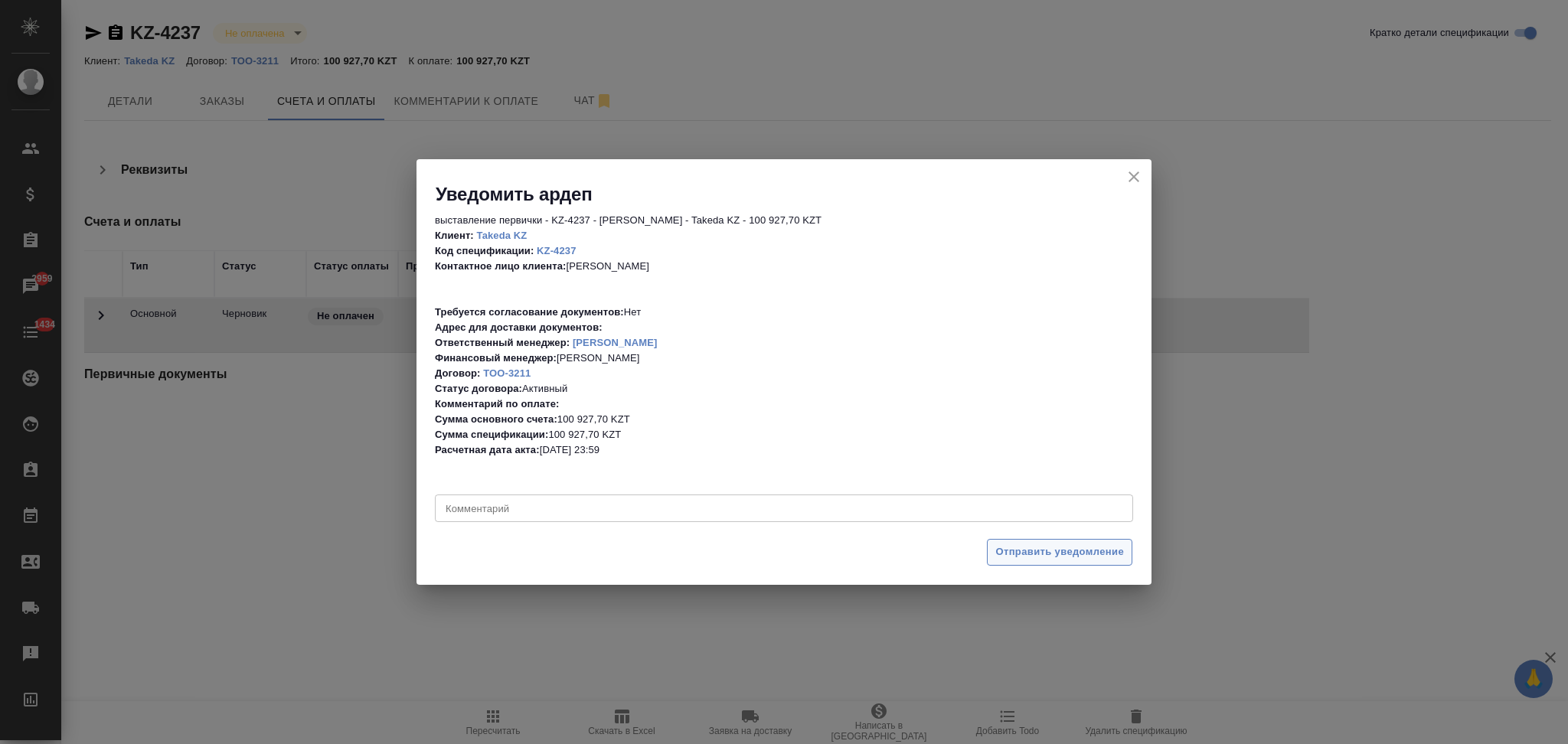
drag, startPoint x: 1056, startPoint y: 555, endPoint x: 1011, endPoint y: 552, distance: 45.1
click at [1056, 554] on span "Отправить уведомление" at bounding box center [1060, 552] width 129 height 17
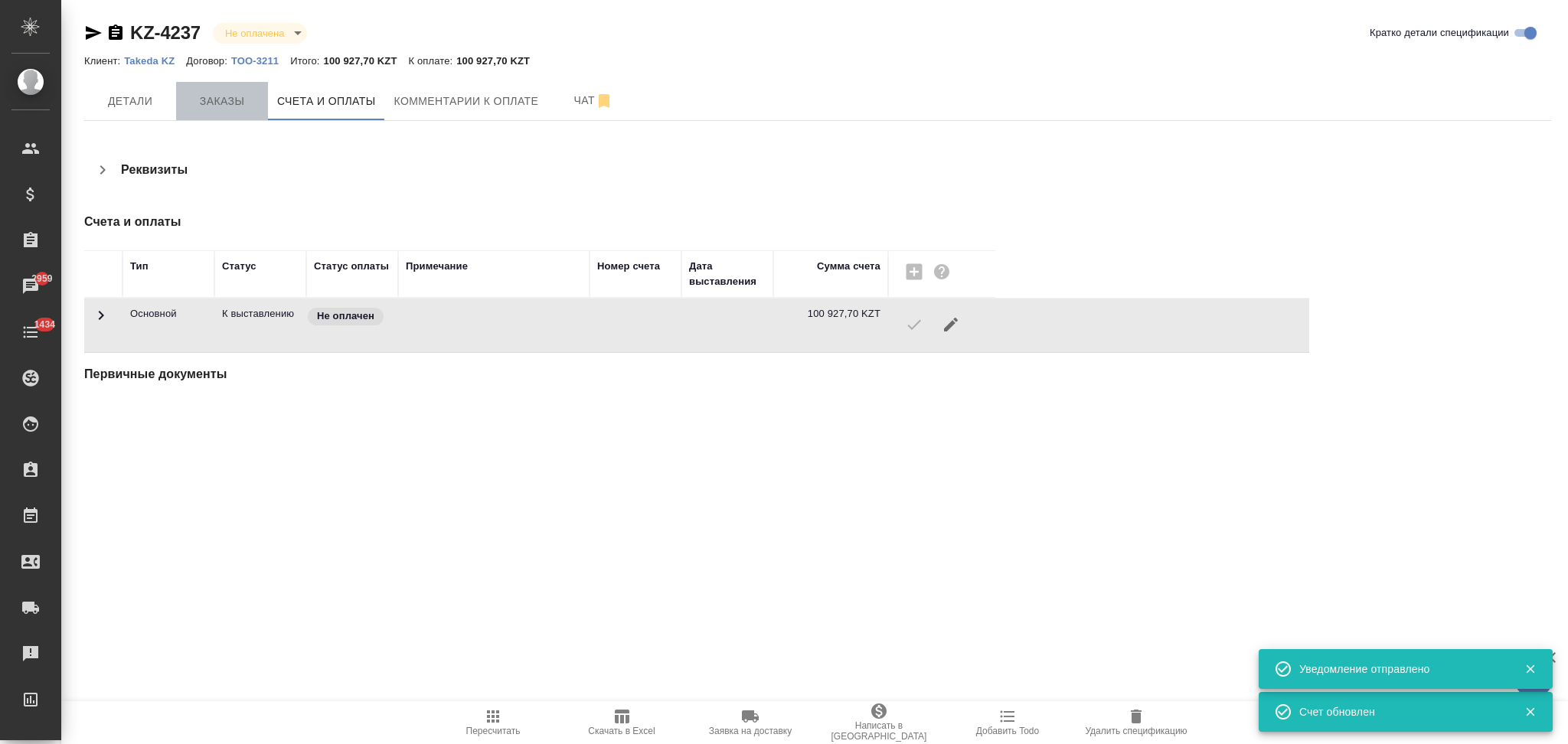
click at [214, 92] on span "Заказы" at bounding box center [221, 101] width 73 height 19
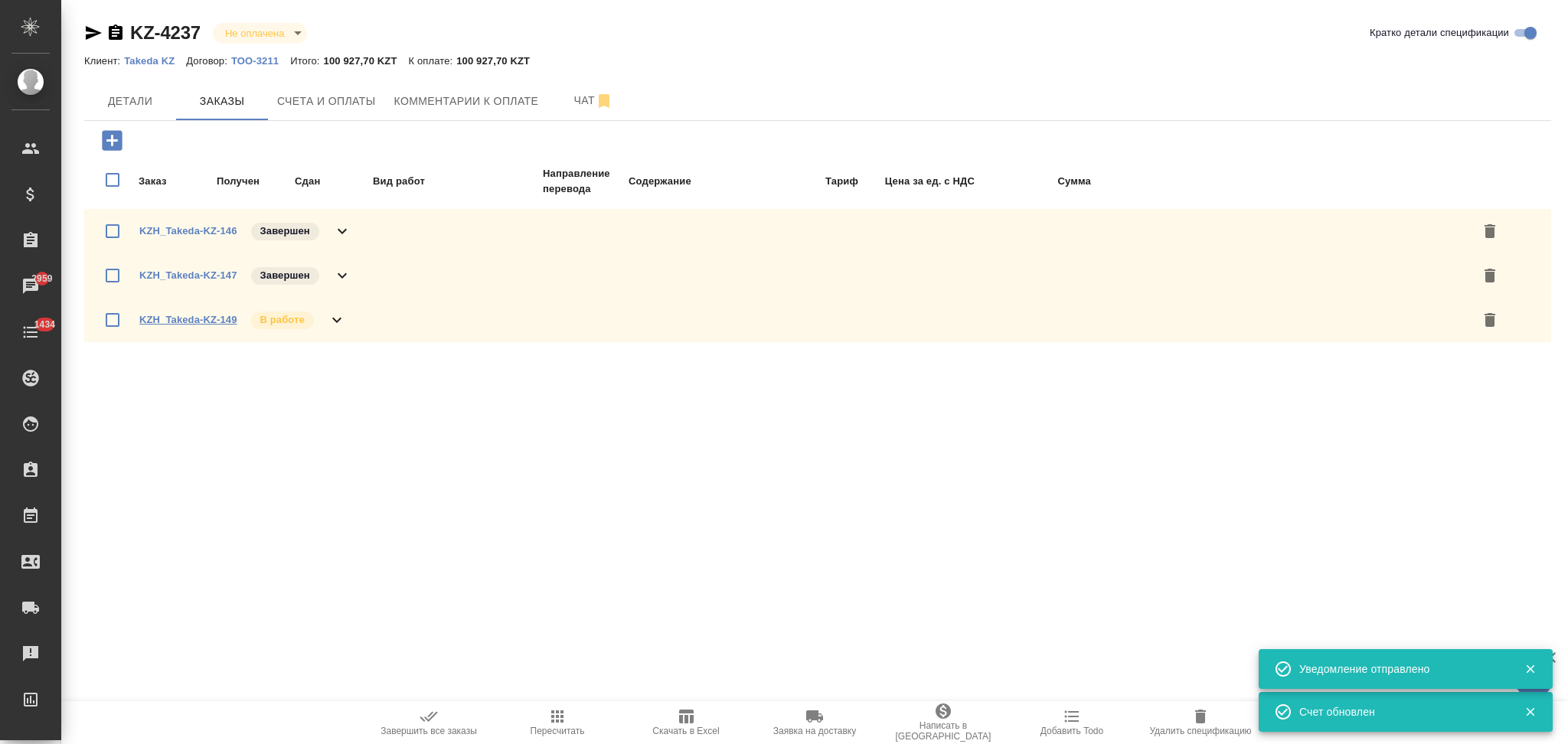
click at [198, 322] on link "KZH_Takeda-KZ-149" at bounding box center [188, 319] width 98 height 11
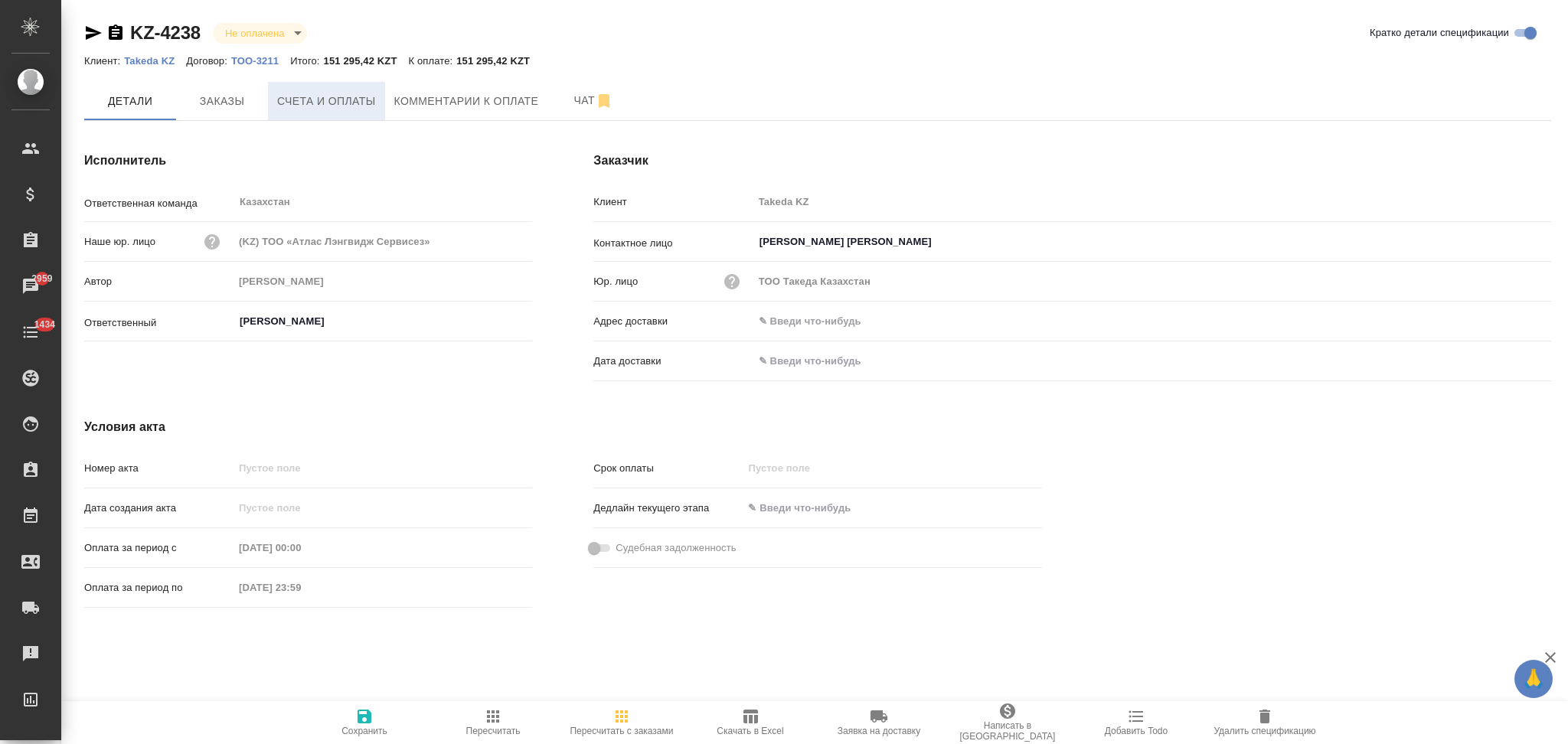
click at [323, 98] on span "Счета и оплаты" at bounding box center [327, 101] width 99 height 19
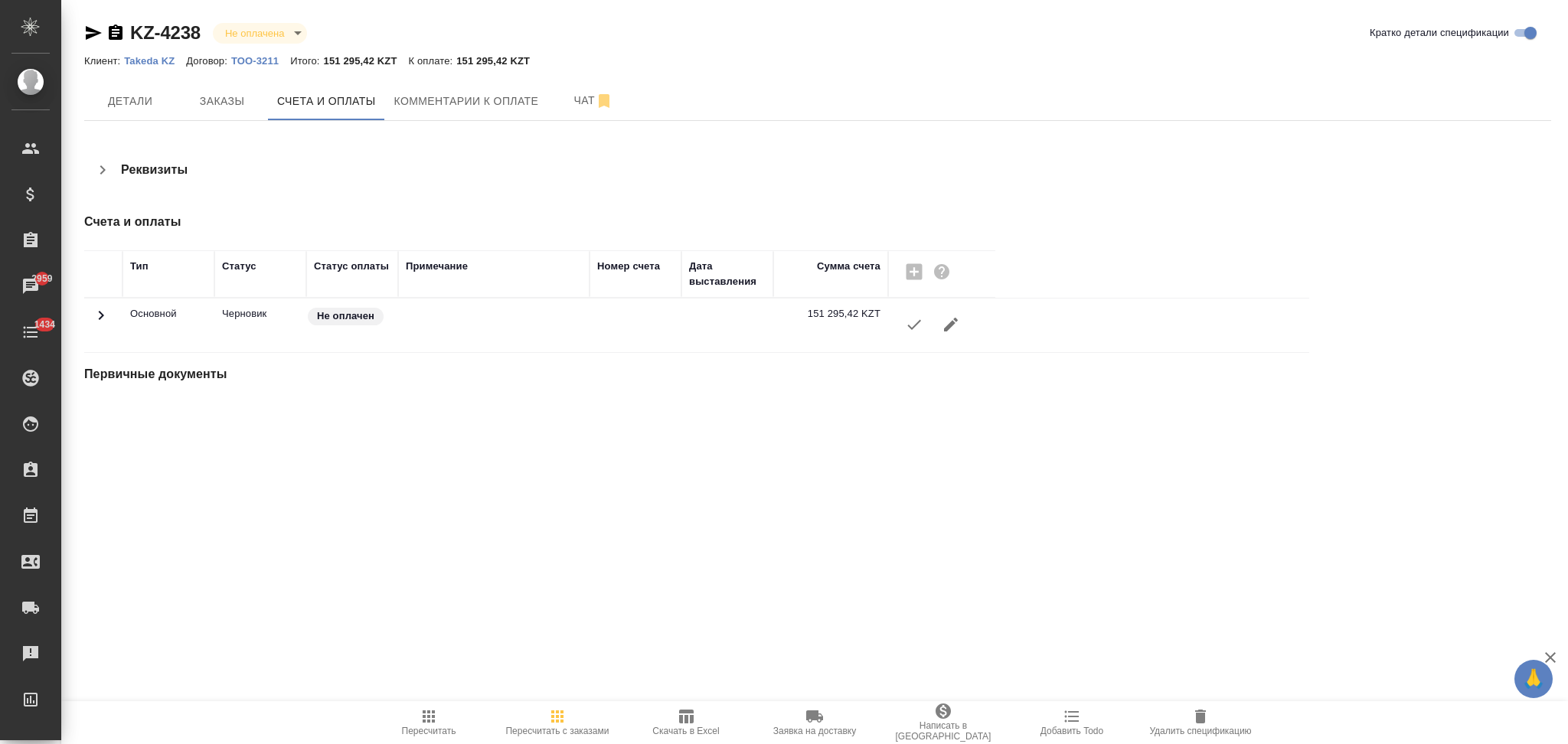
click at [914, 325] on icon "button" at bounding box center [915, 325] width 14 height 10
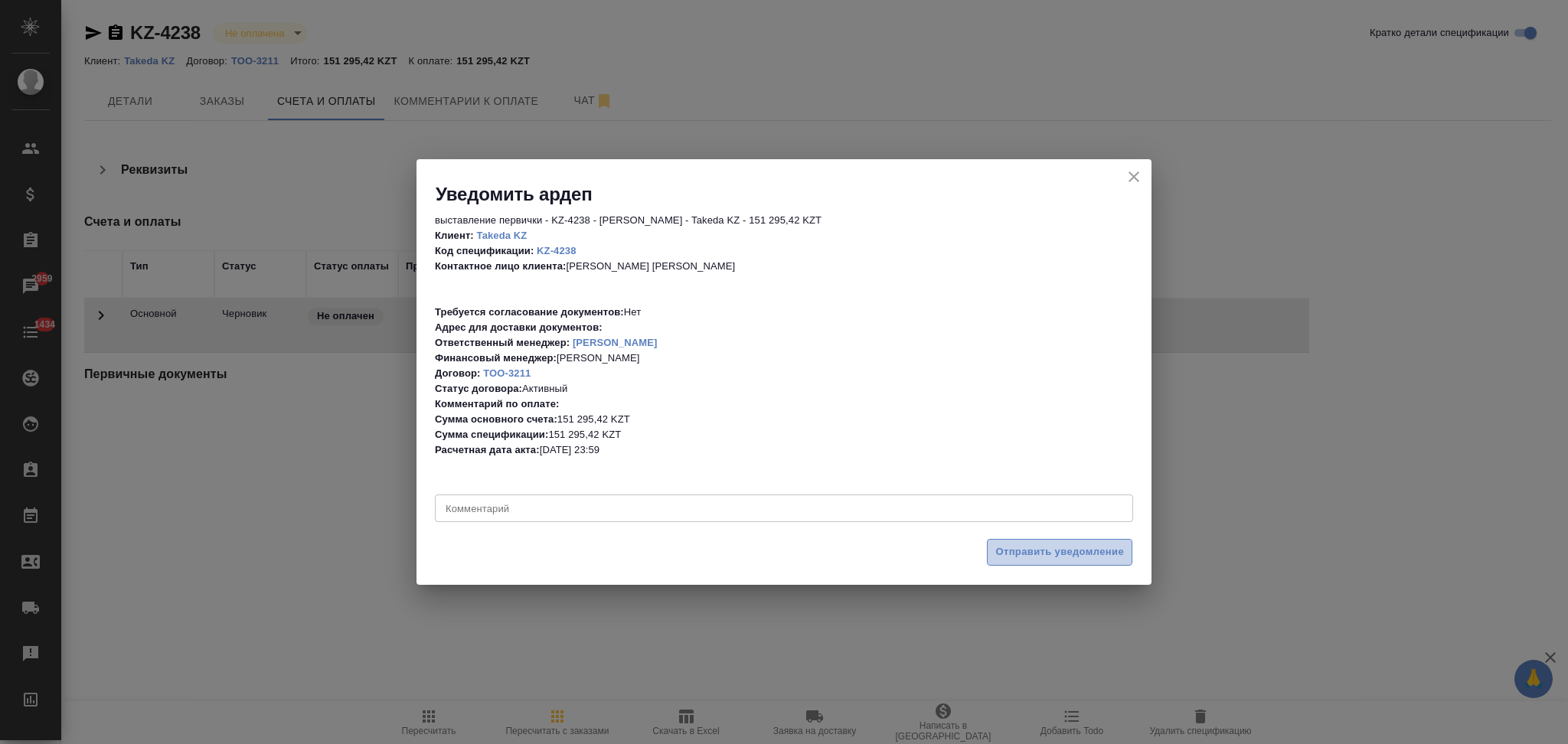
click at [1023, 544] on span "Отправить уведомление" at bounding box center [1060, 552] width 129 height 17
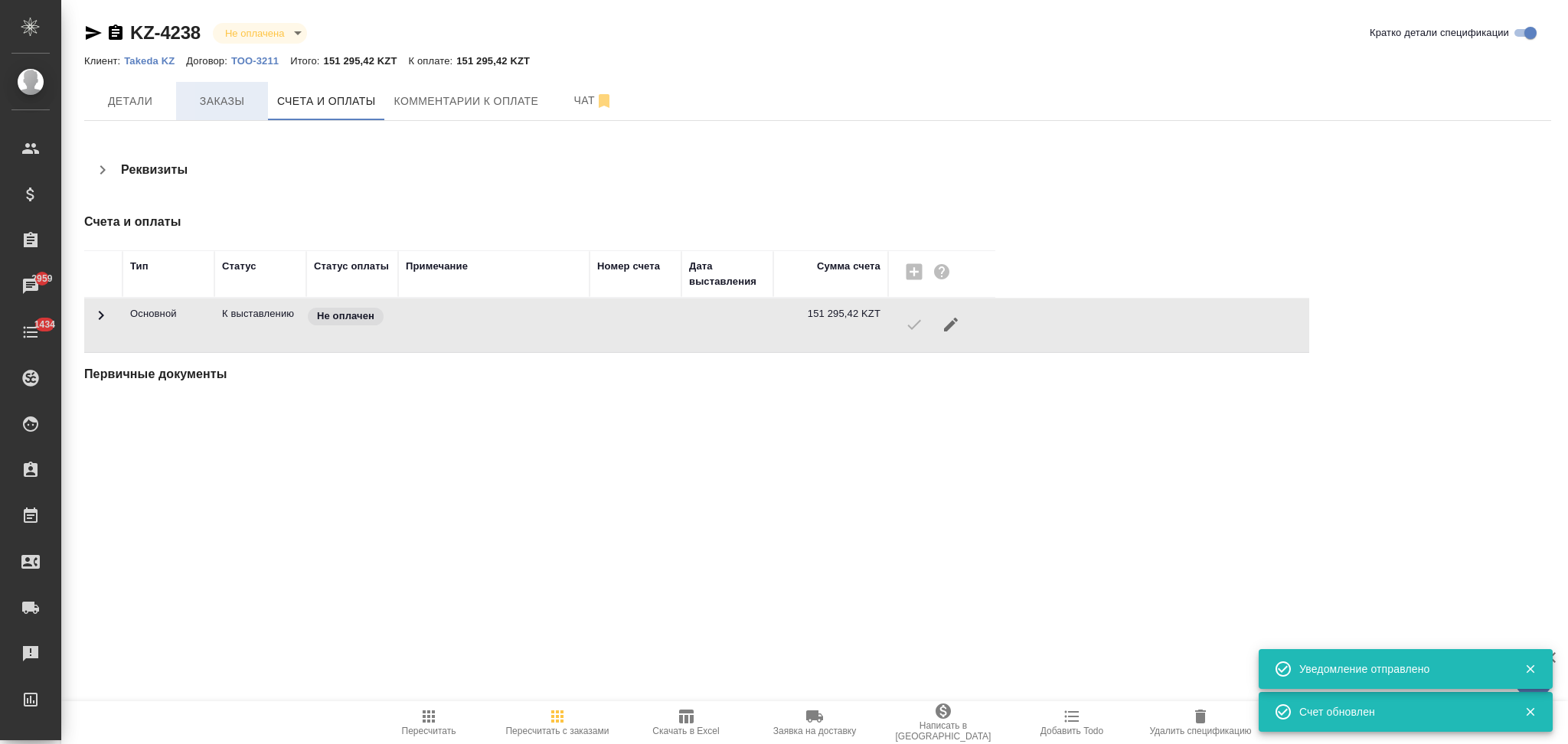
click at [225, 105] on span "Заказы" at bounding box center [221, 101] width 73 height 19
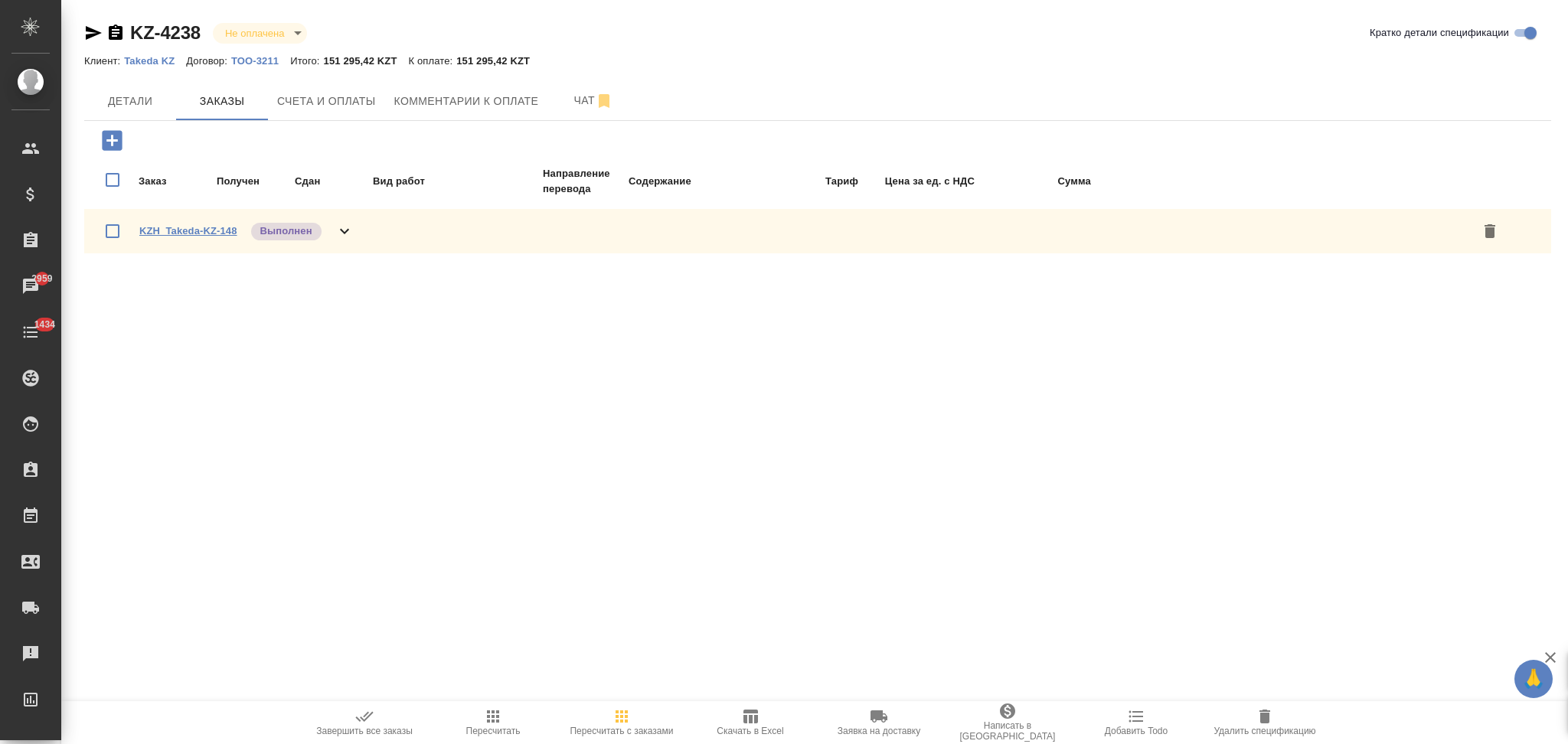
click at [205, 225] on link "KZH_Takeda-KZ-148" at bounding box center [188, 230] width 98 height 11
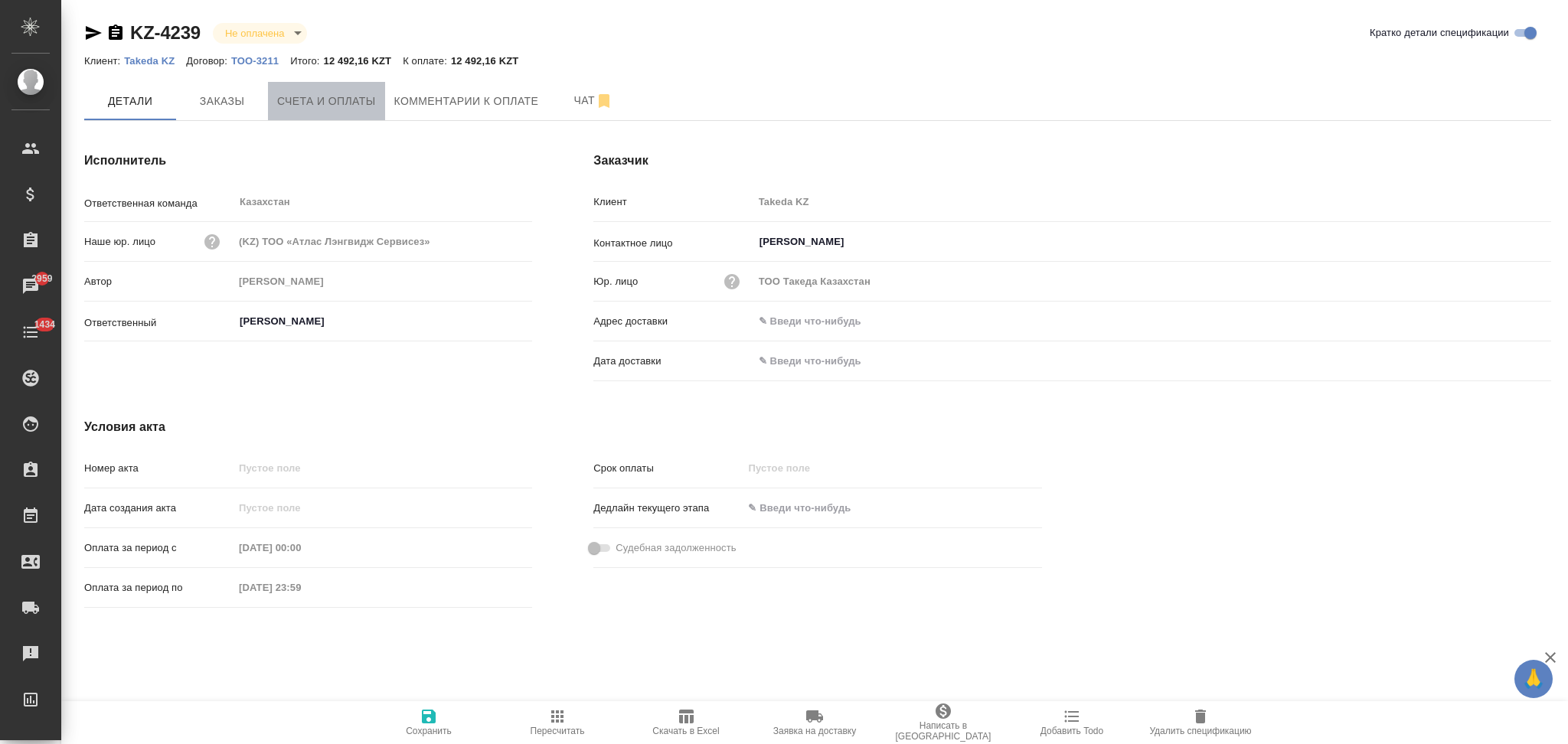
click at [347, 105] on span "Счета и оплаты" at bounding box center [327, 101] width 99 height 19
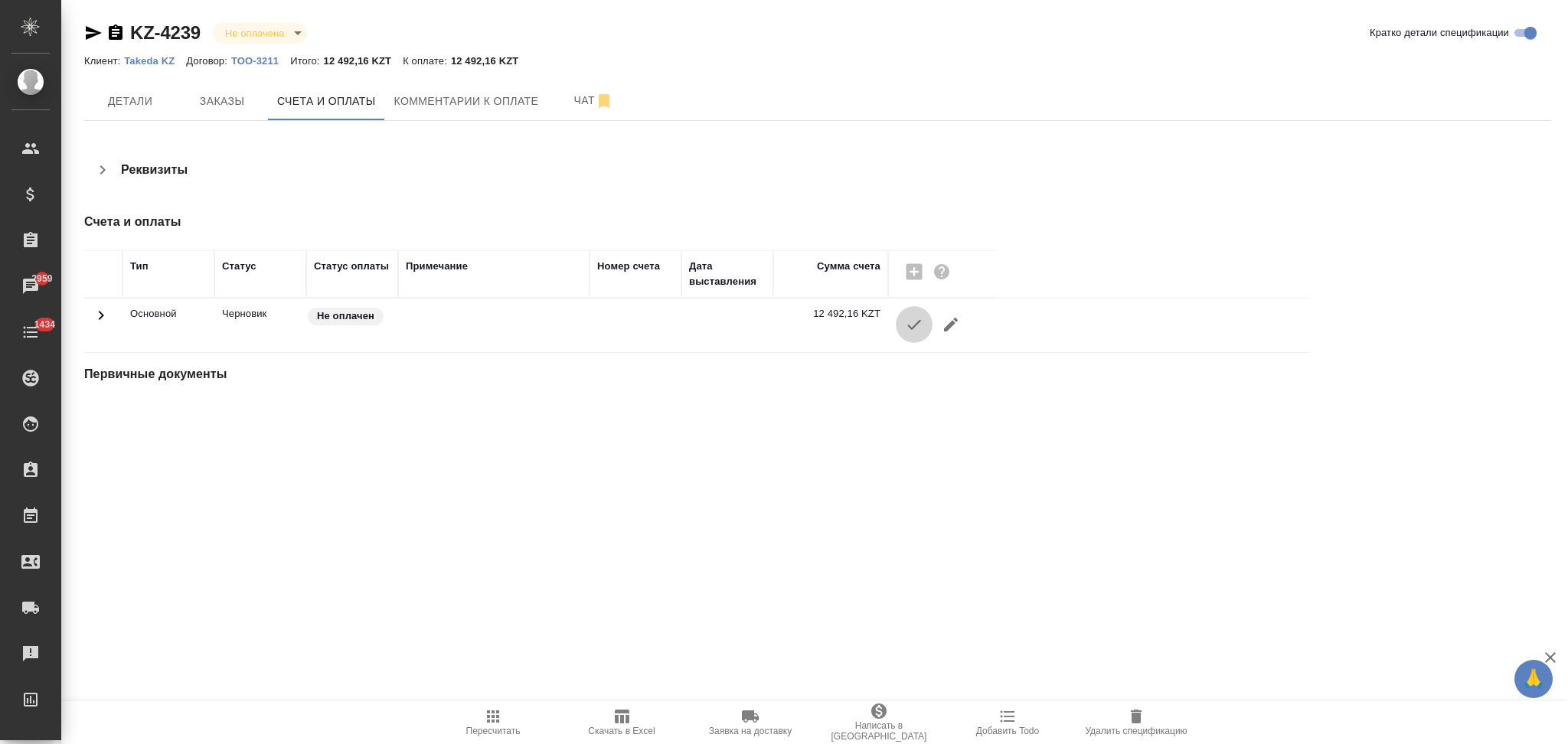
click at [915, 325] on icon "button" at bounding box center [914, 324] width 18 height 18
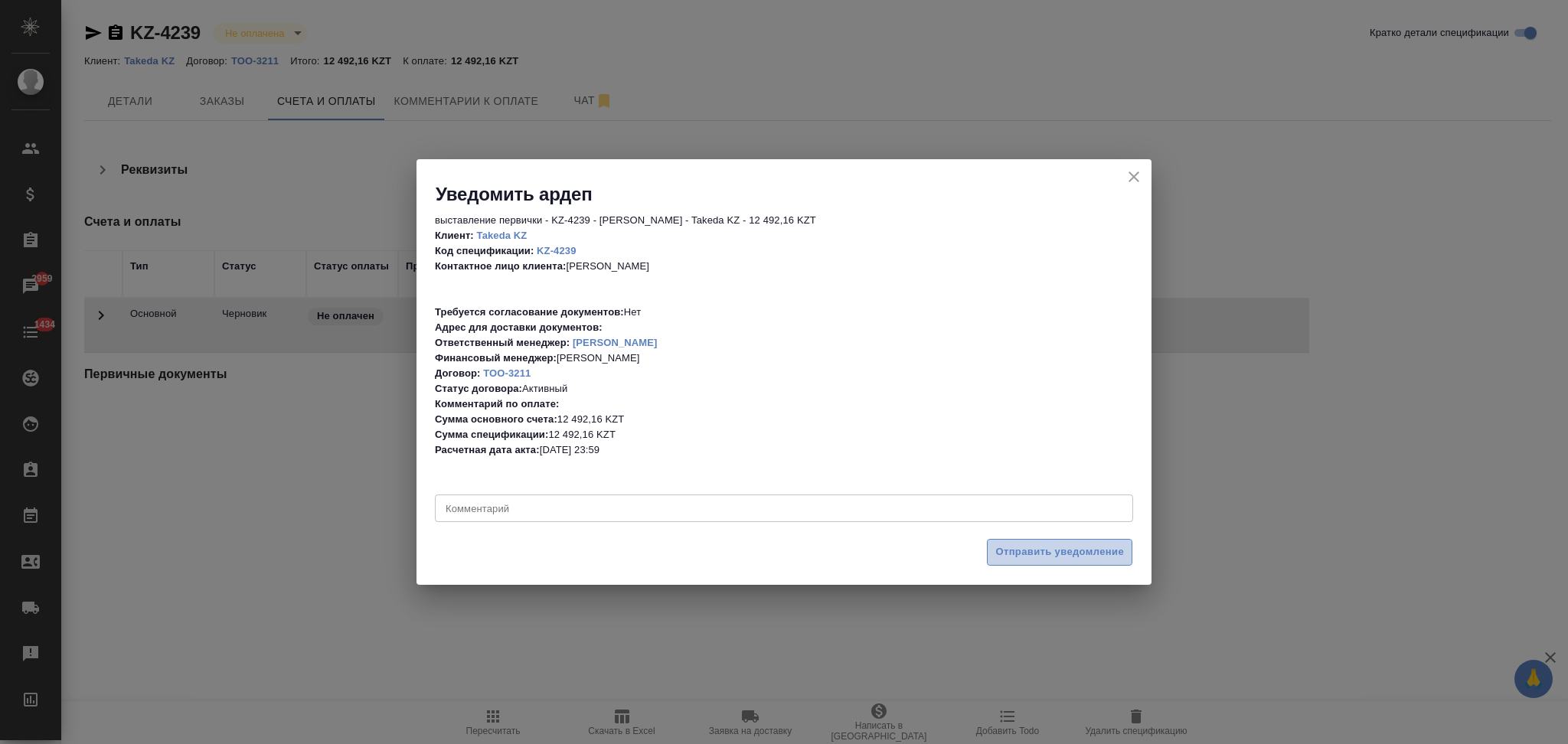
click at [1049, 553] on span "Отправить уведомление" at bounding box center [1060, 552] width 129 height 17
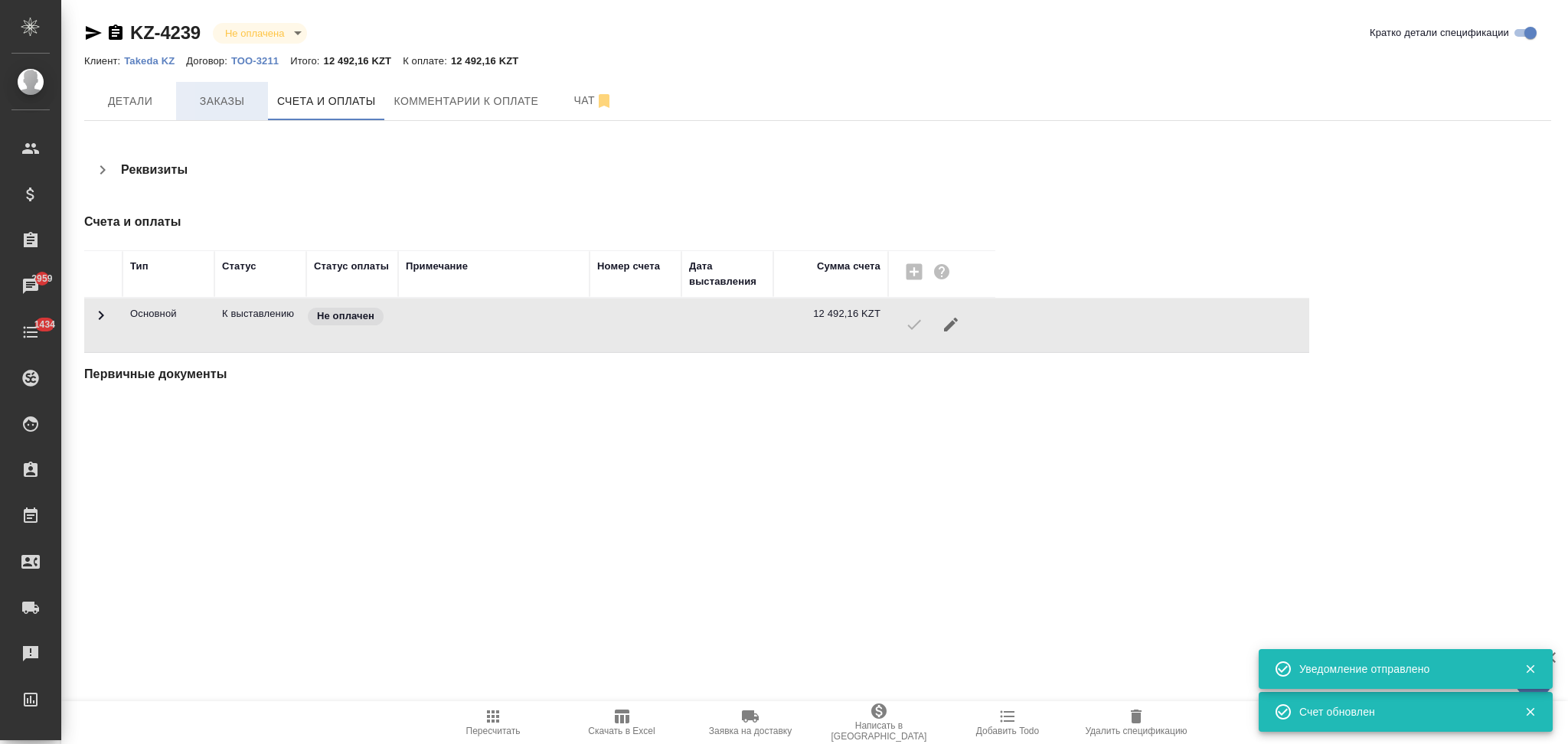
click at [231, 101] on span "Заказы" at bounding box center [221, 101] width 73 height 19
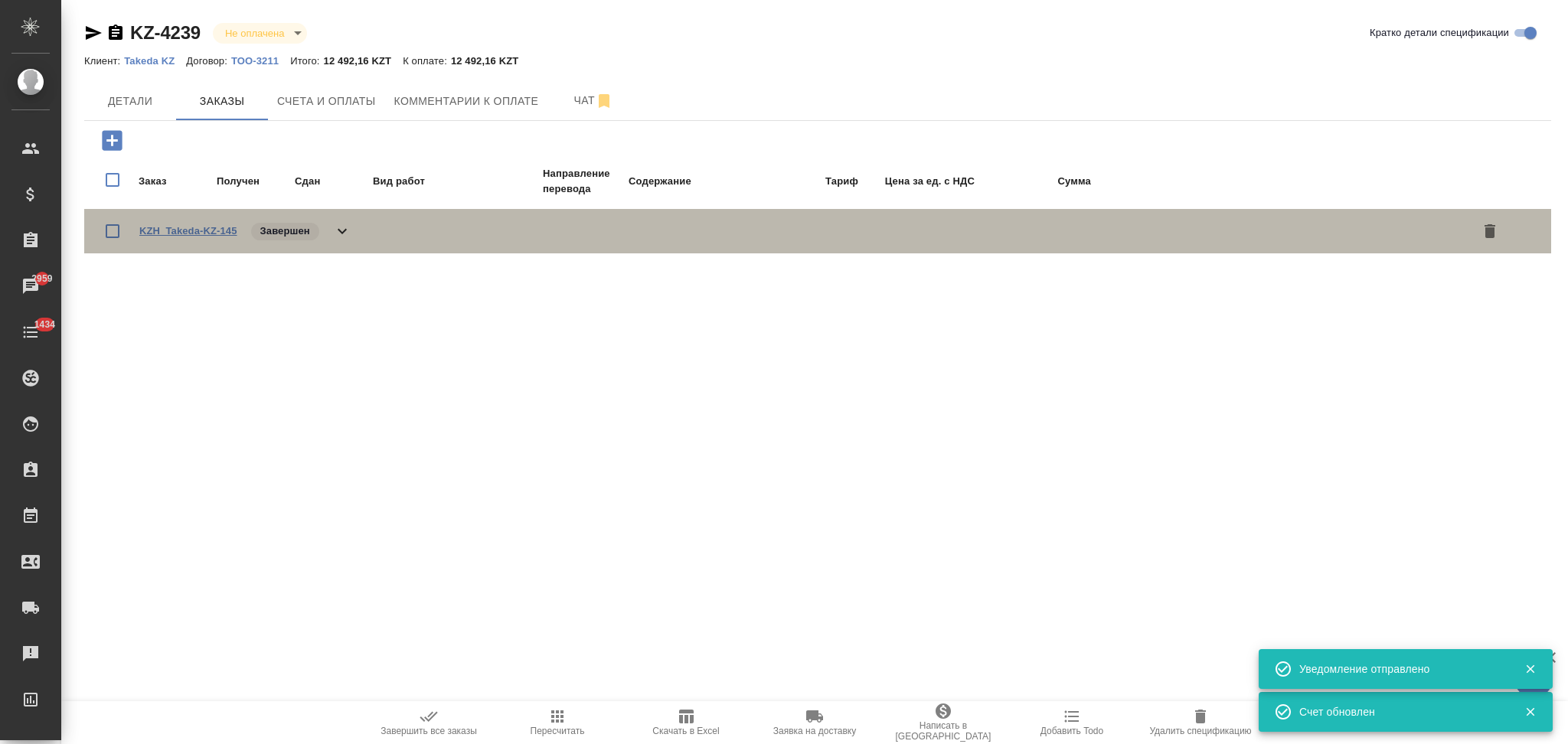
click at [203, 232] on link "KZH_Takeda-KZ-145" at bounding box center [188, 230] width 98 height 11
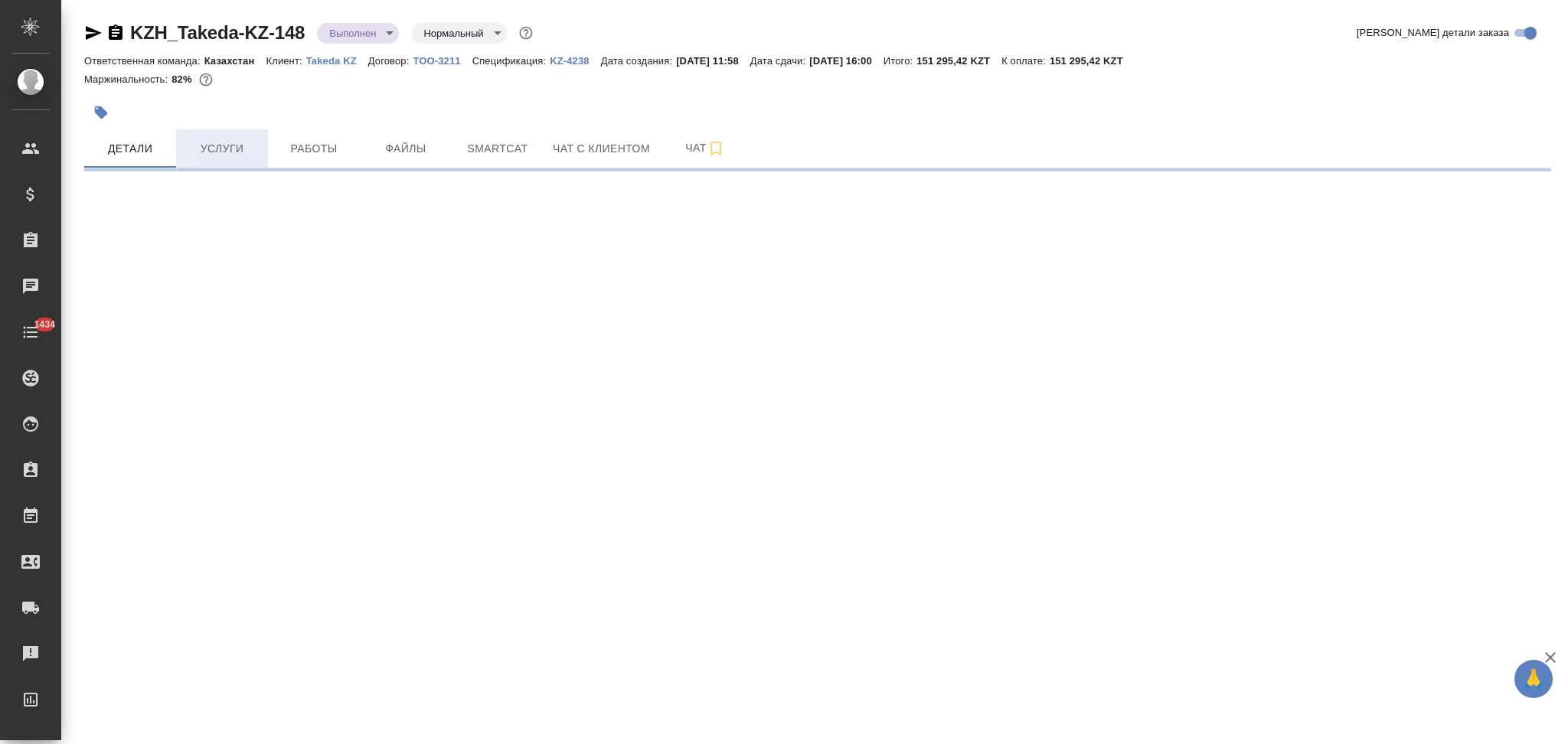
select select "RU"
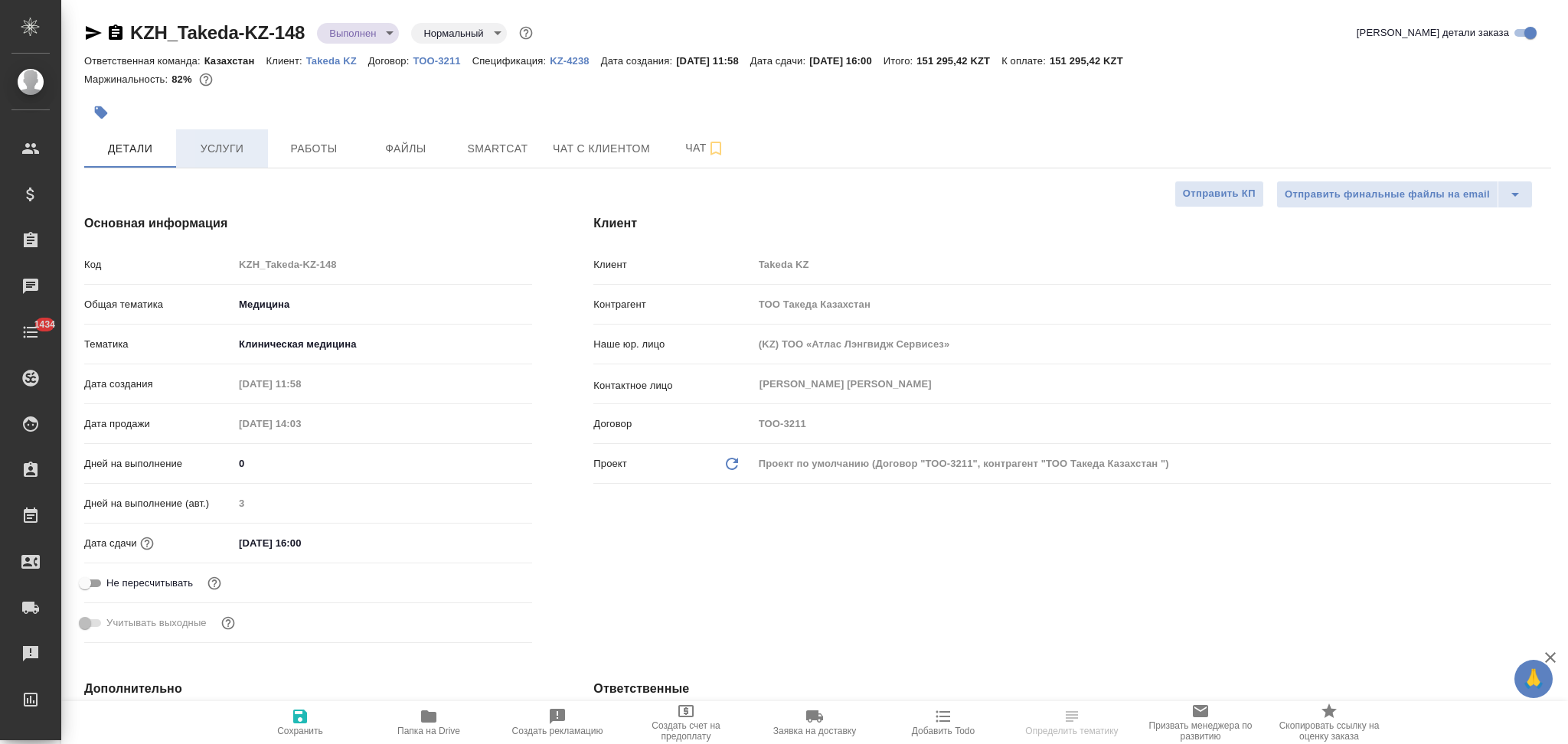
type textarea "x"
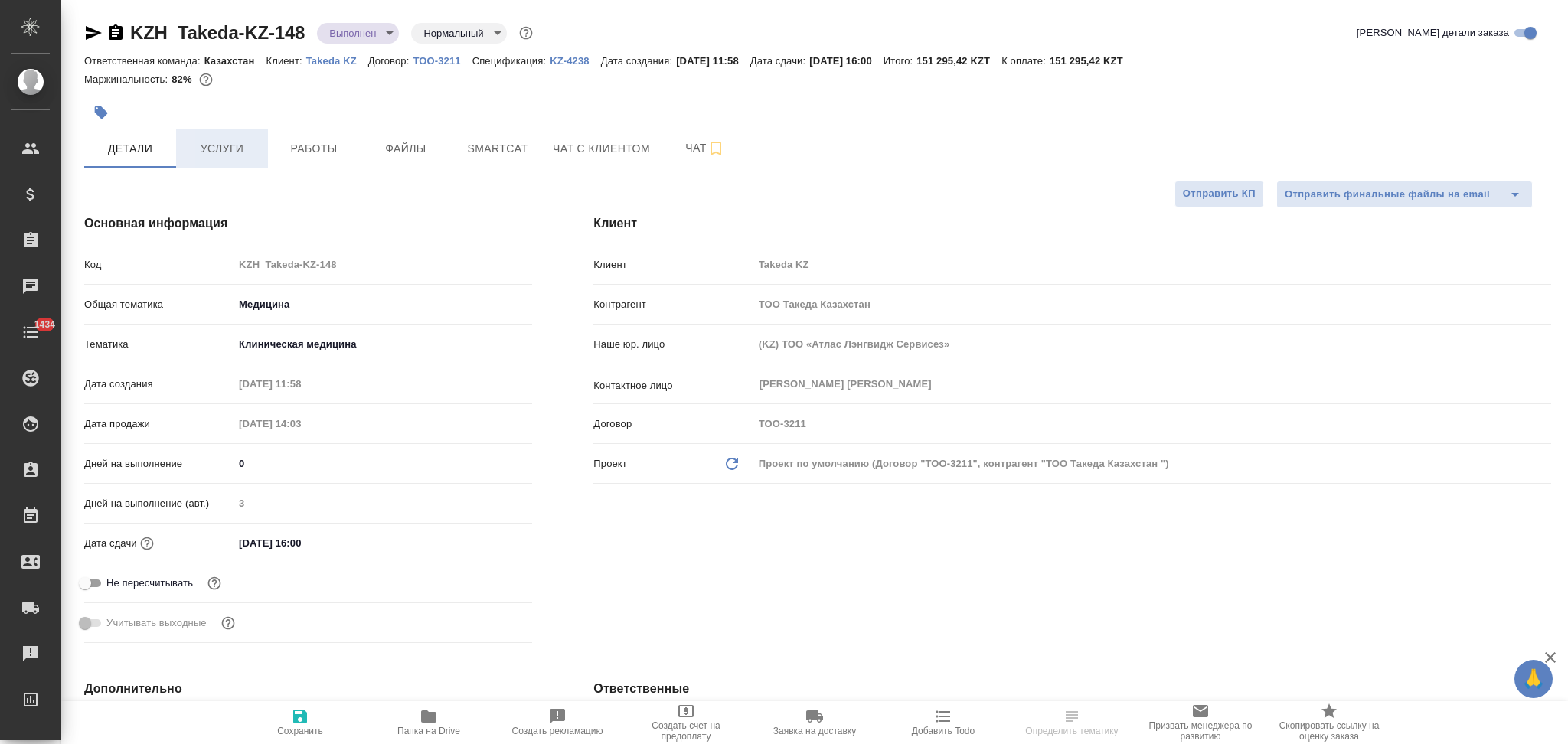
type textarea "x"
click at [227, 147] on span "Услуги" at bounding box center [221, 149] width 73 height 19
type textarea "x"
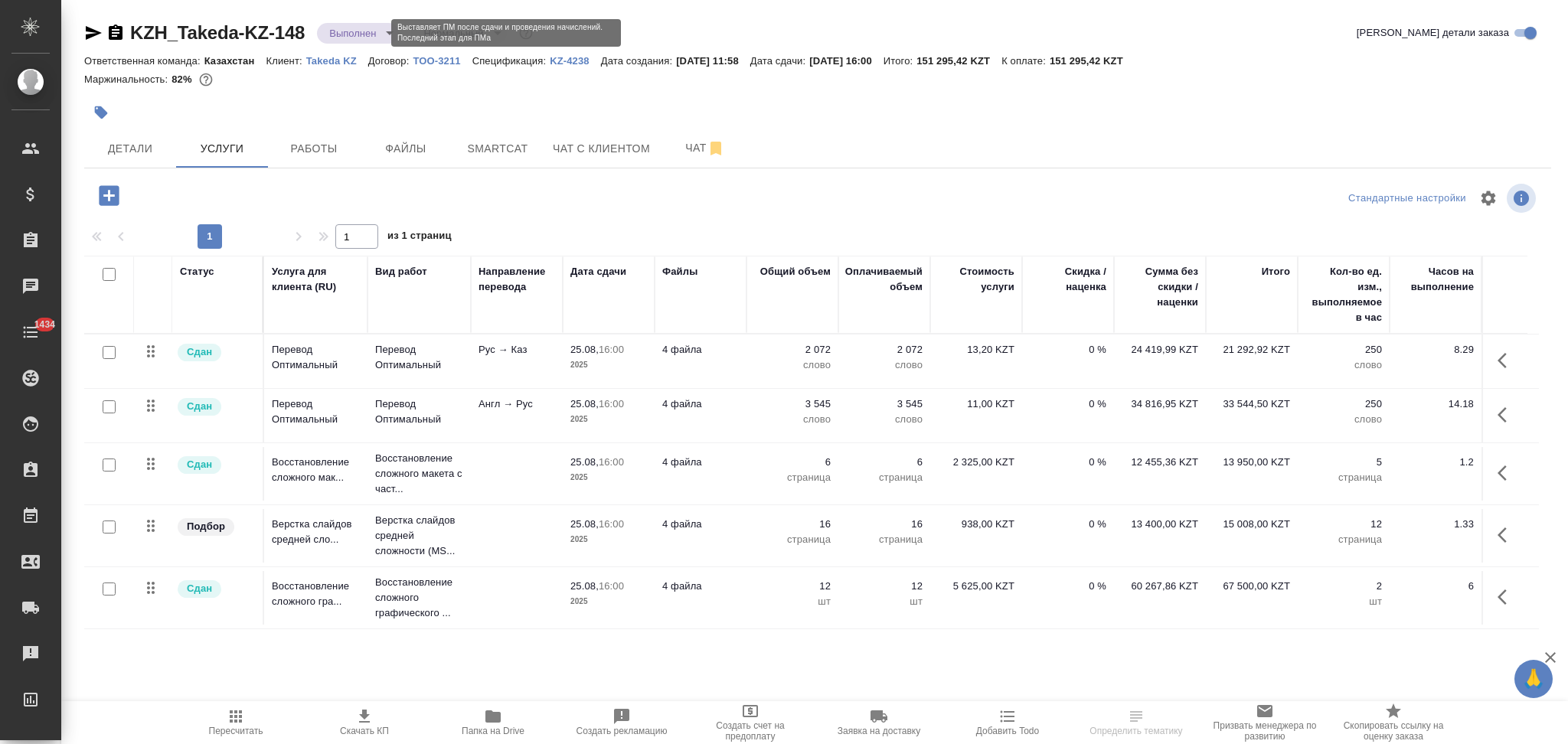
click at [361, 37] on body "🙏 .cls-1 fill:#fff; AWATERA Aslanukova Sati Клиенты Спецификации Заказы Чаты 14…" at bounding box center [784, 372] width 1568 height 744
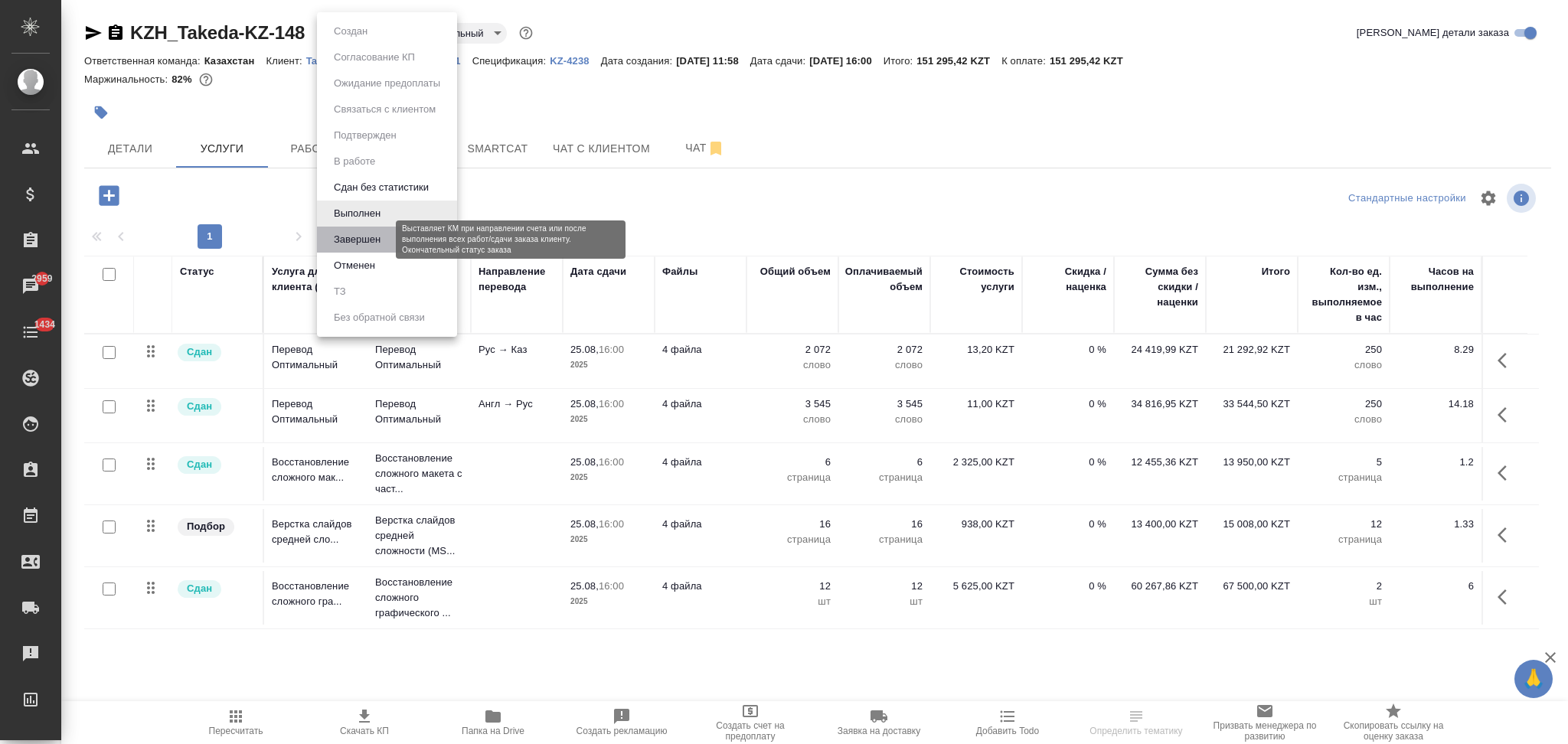
click at [364, 232] on button "Завершен" at bounding box center [357, 239] width 56 height 16
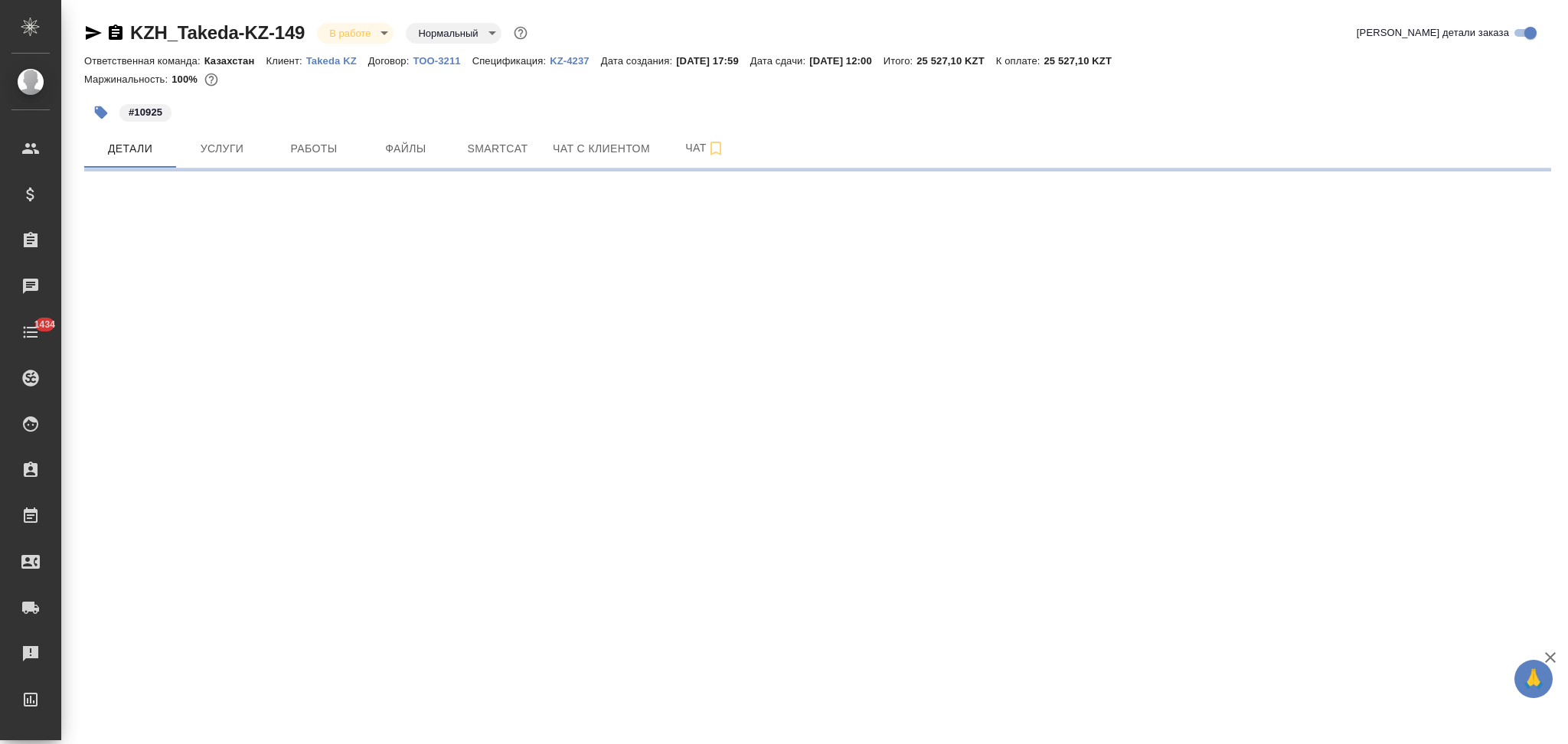
select select "RU"
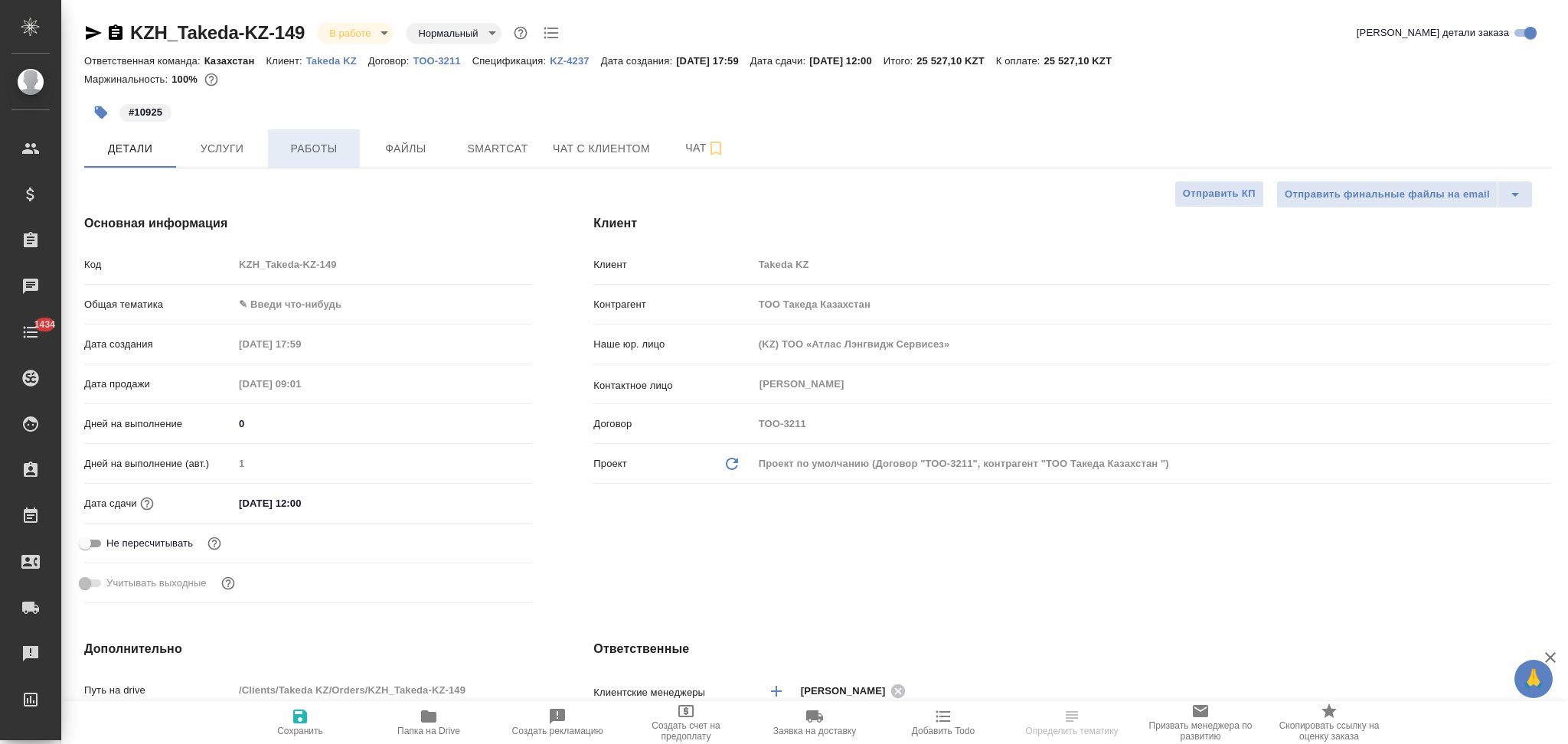
type textarea "x"
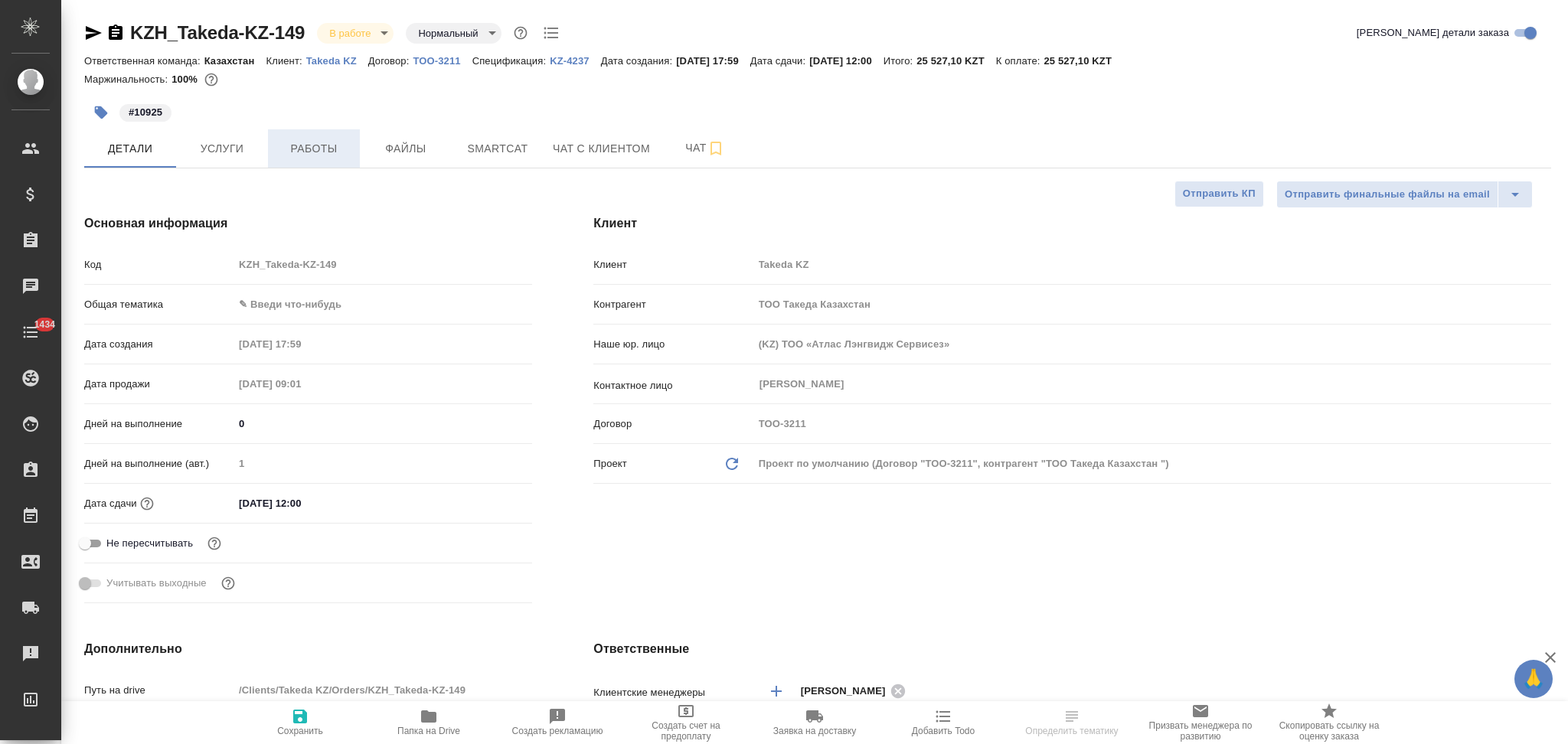
type textarea "x"
click at [314, 155] on span "Работы" at bounding box center [314, 149] width 73 height 19
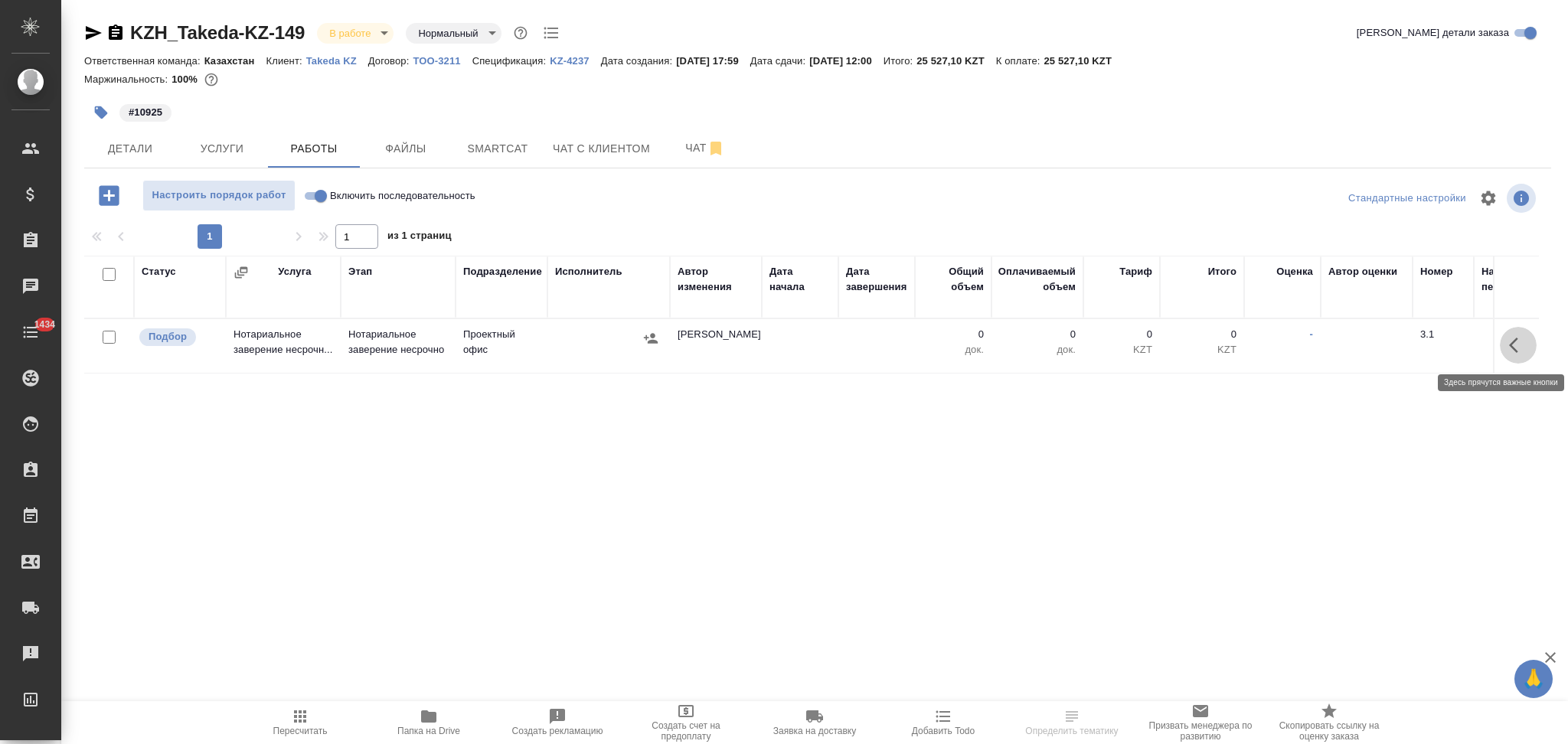
click at [1518, 354] on button "button" at bounding box center [1518, 345] width 37 height 37
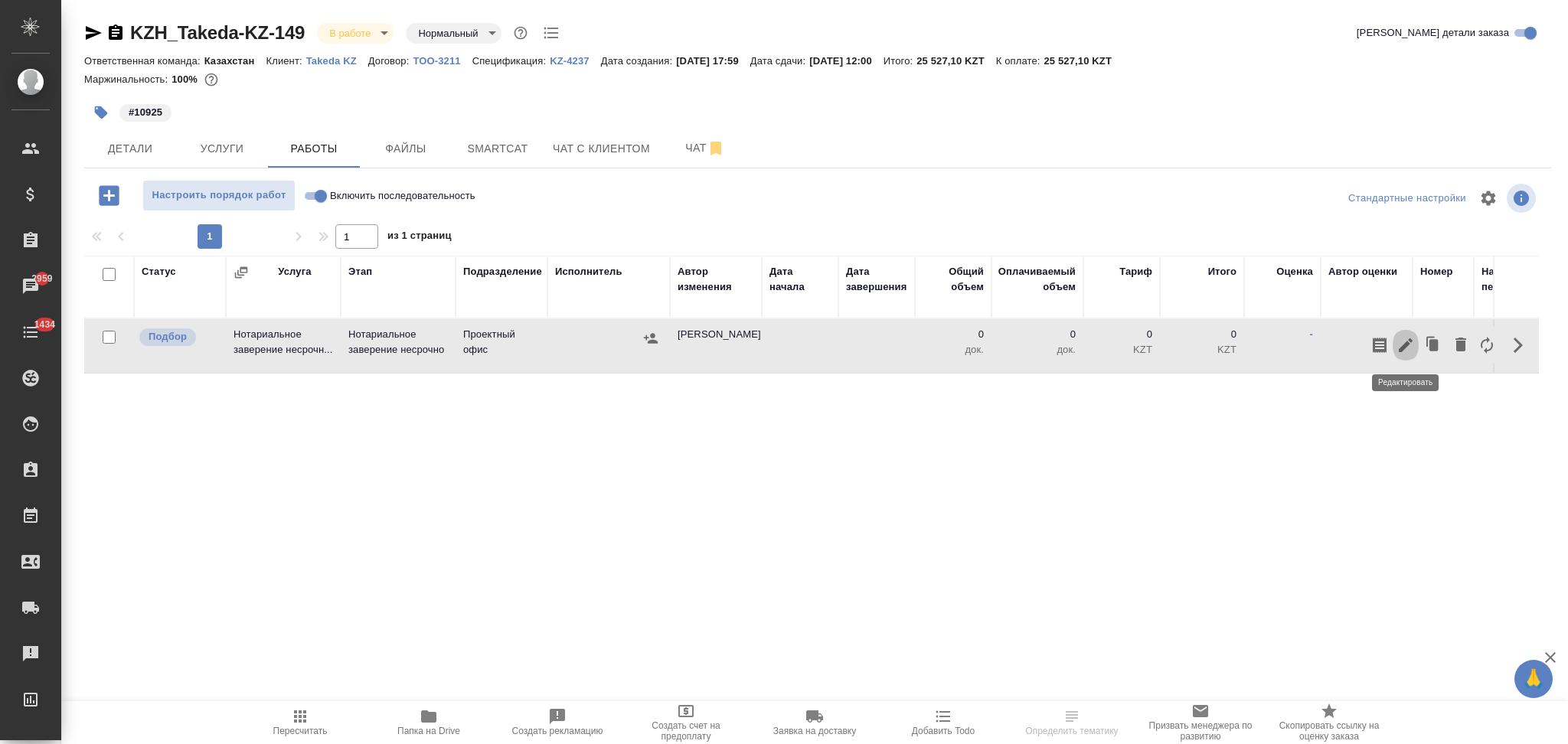
click at [1400, 340] on icon "button" at bounding box center [1405, 345] width 18 height 18
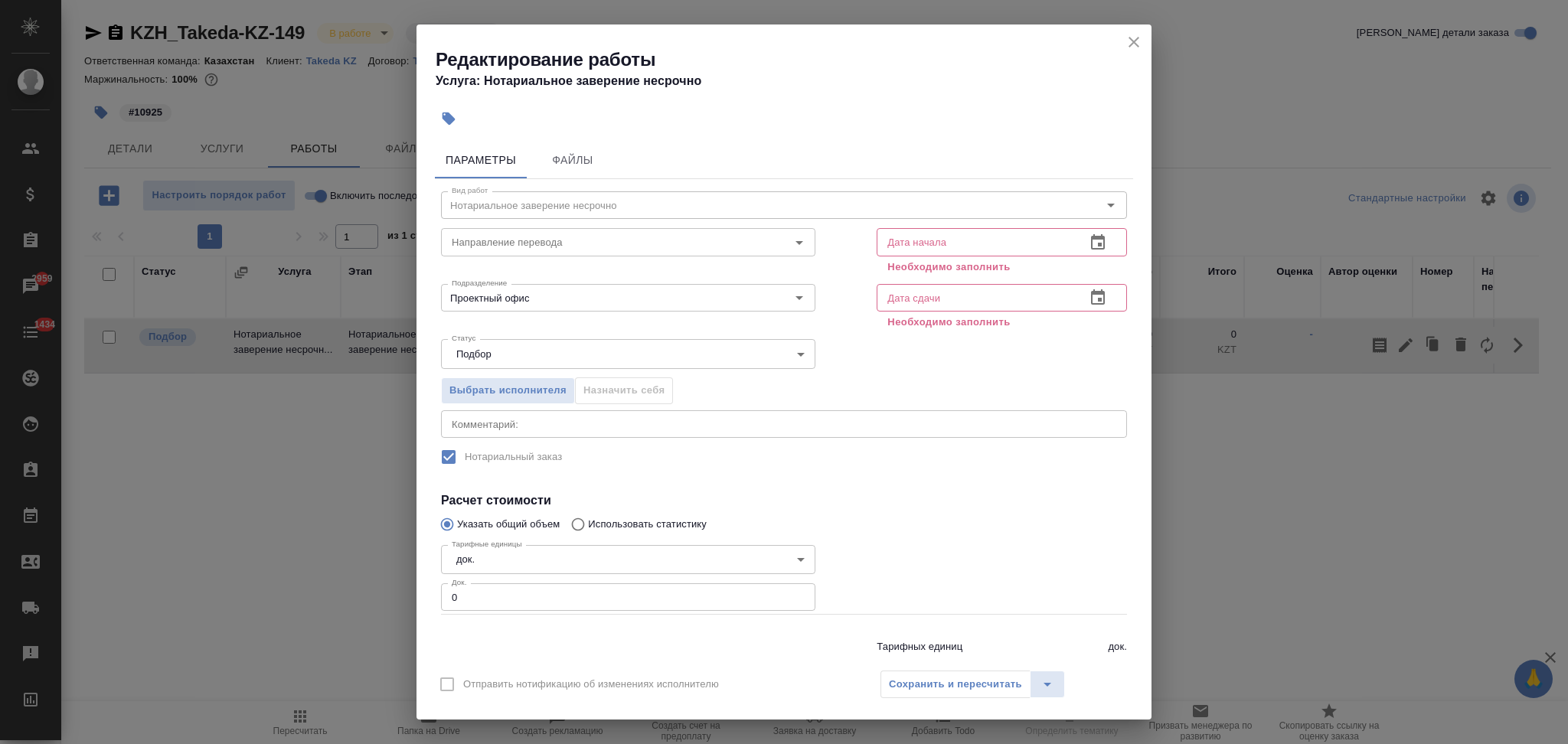
click at [1089, 240] on icon "button" at bounding box center [1098, 242] width 18 height 18
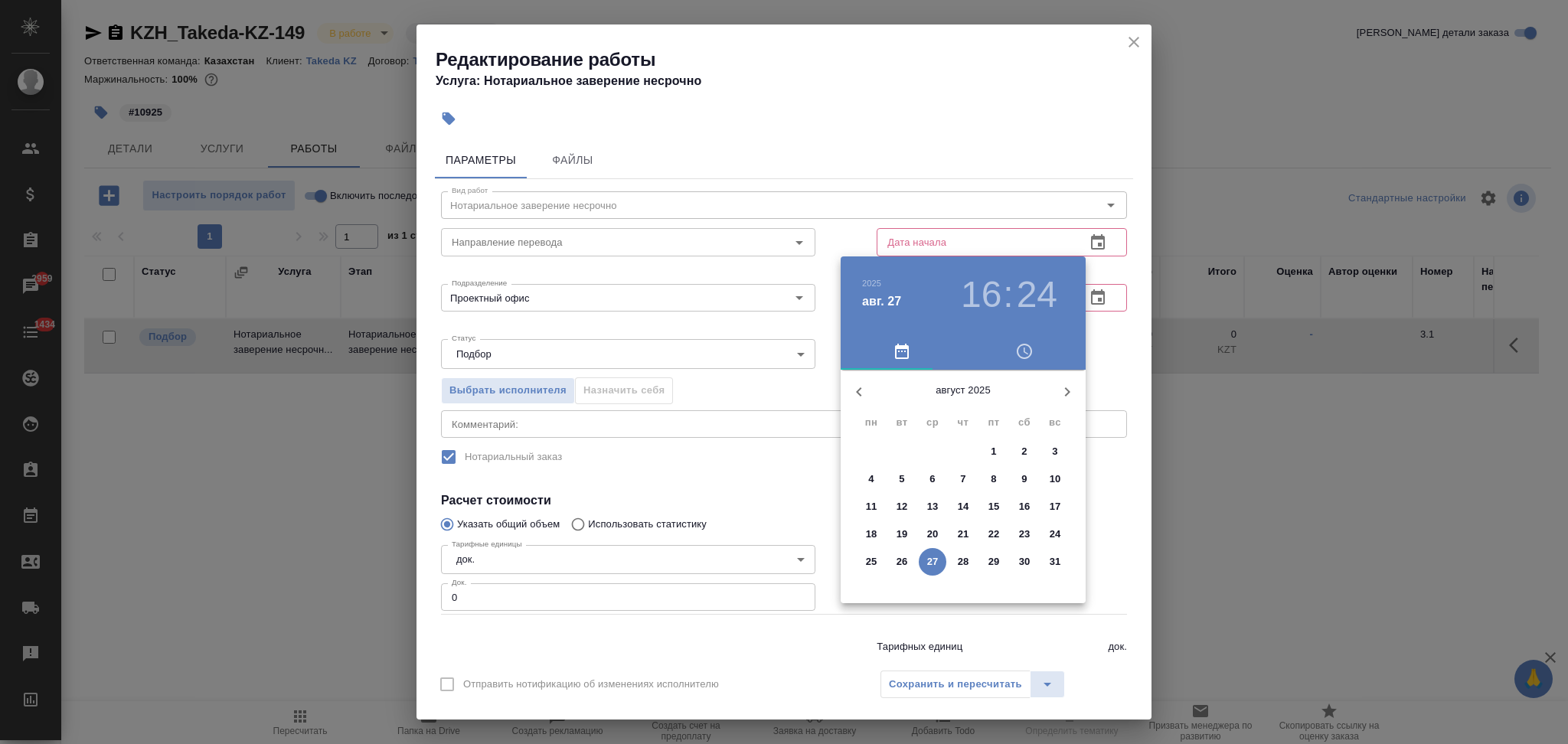
click at [870, 554] on p "25" at bounding box center [871, 562] width 11 height 16
type input "25.08.2025 16:24"
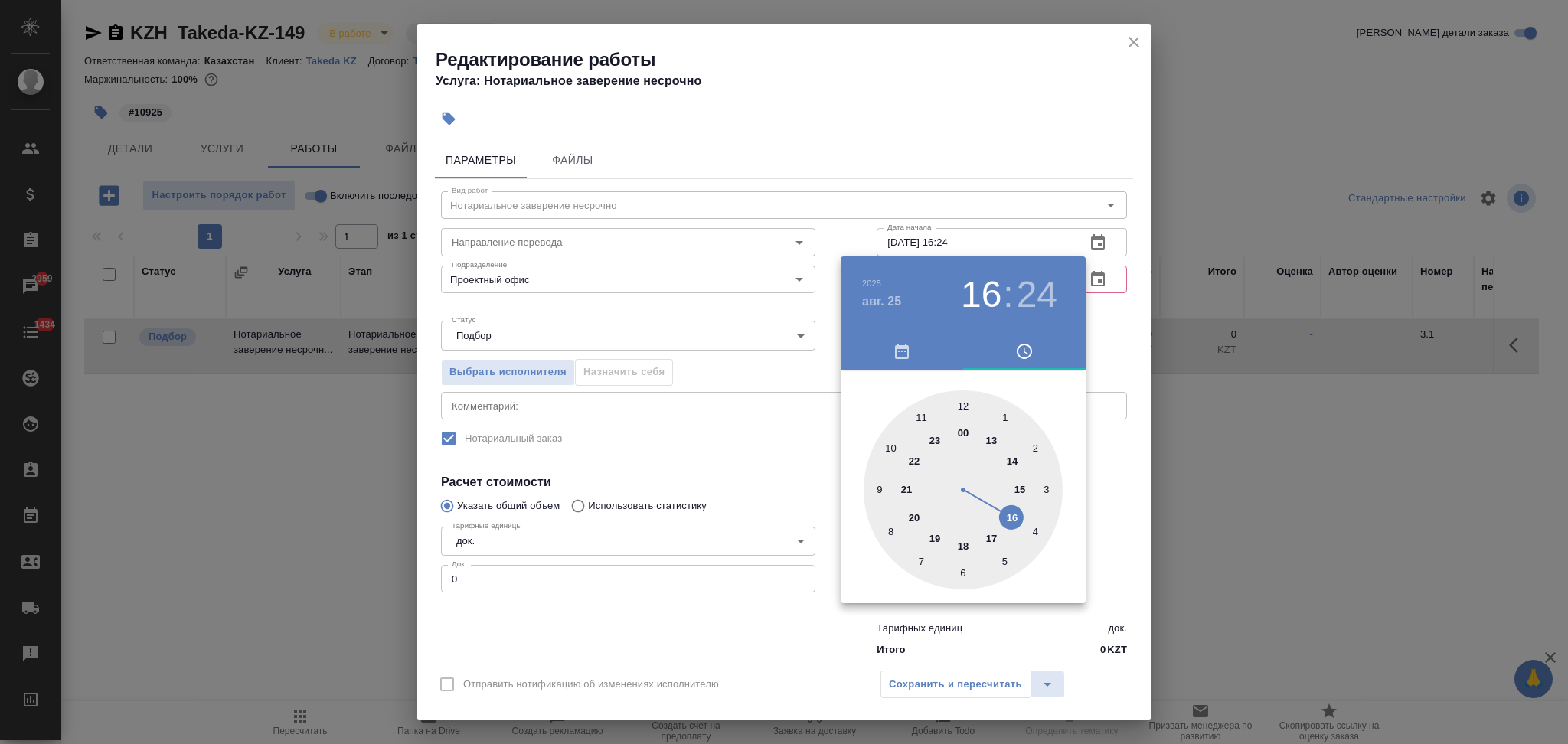
click at [761, 466] on div at bounding box center [784, 372] width 1568 height 744
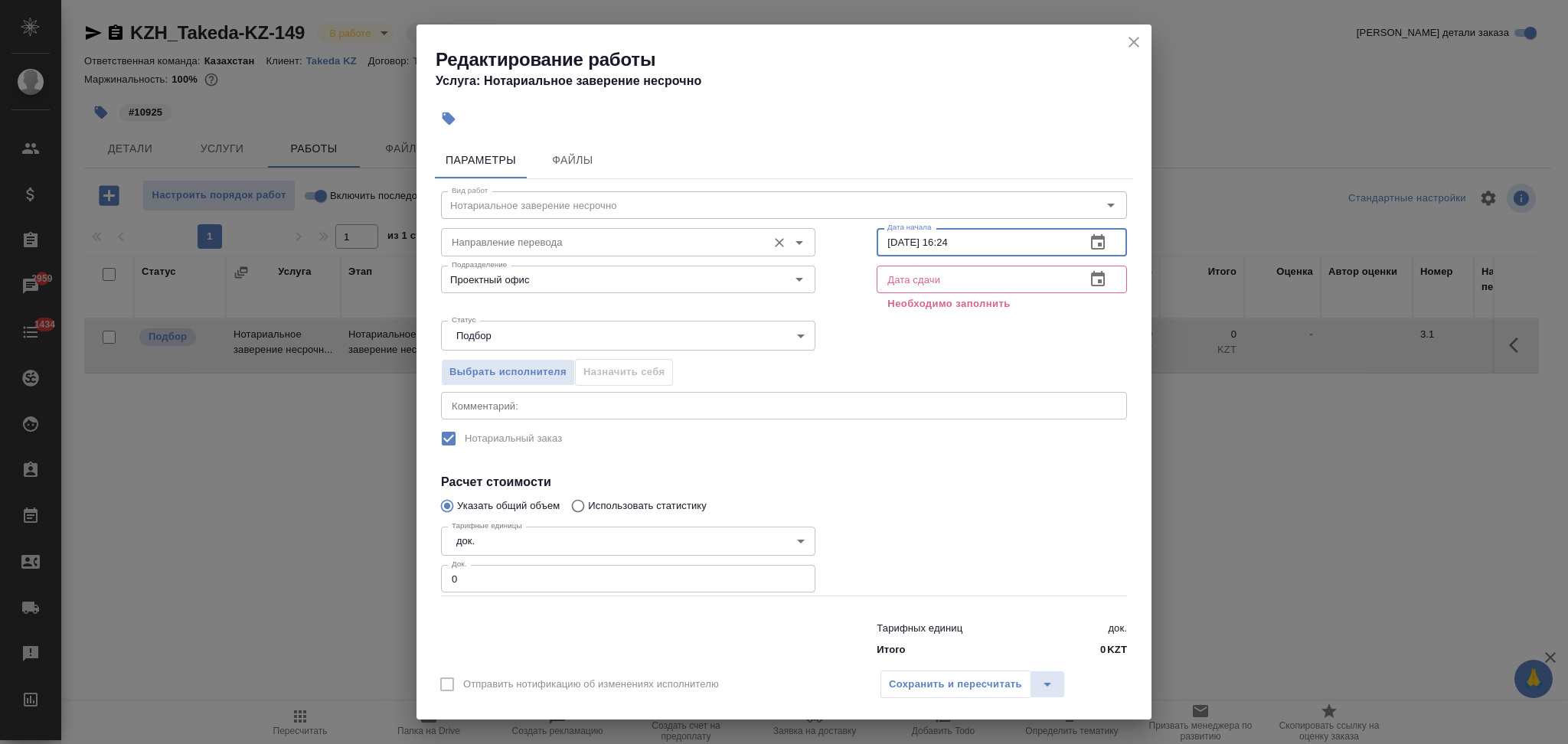
drag, startPoint x: 971, startPoint y: 235, endPoint x: 801, endPoint y: 243, distance: 170.2
click at [801, 243] on div "Направление перевода Направление перевода Дата начала 25.08.2025 16:24 Дата нач…" at bounding box center [784, 239] width 748 height 98
drag, startPoint x: 911, startPoint y: 285, endPoint x: 865, endPoint y: 299, distance: 48.1
click at [911, 283] on input "text" at bounding box center [975, 279] width 197 height 28
paste input "25.08.2025 16:24"
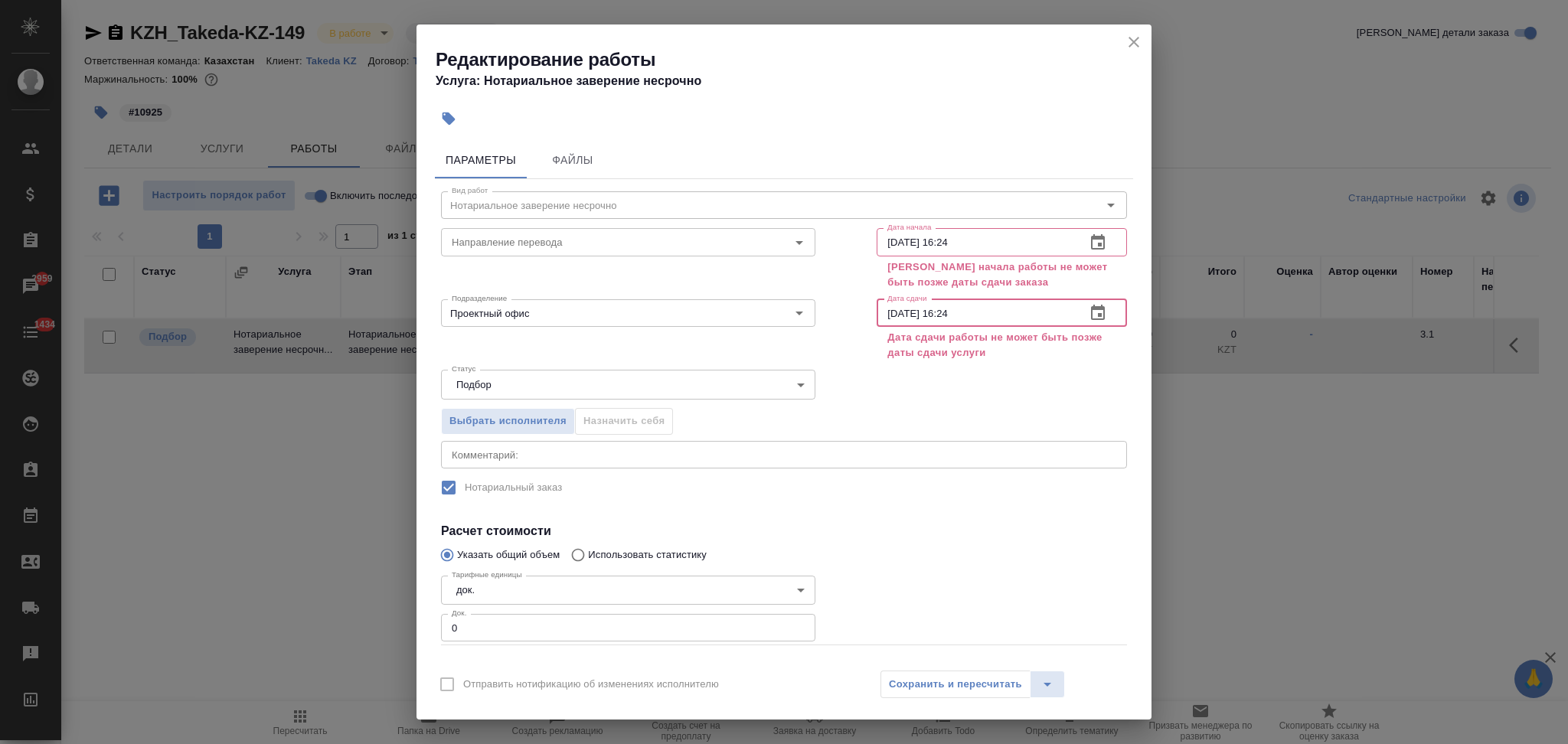
type input "25.08.2025 16:24"
drag, startPoint x: 972, startPoint y: 245, endPoint x: 890, endPoint y: 238, distance: 82.3
click at [890, 238] on input "25.08.2025 16:24" at bounding box center [975, 242] width 197 height 28
click at [1139, 34] on icon "close" at bounding box center [1133, 41] width 18 height 18
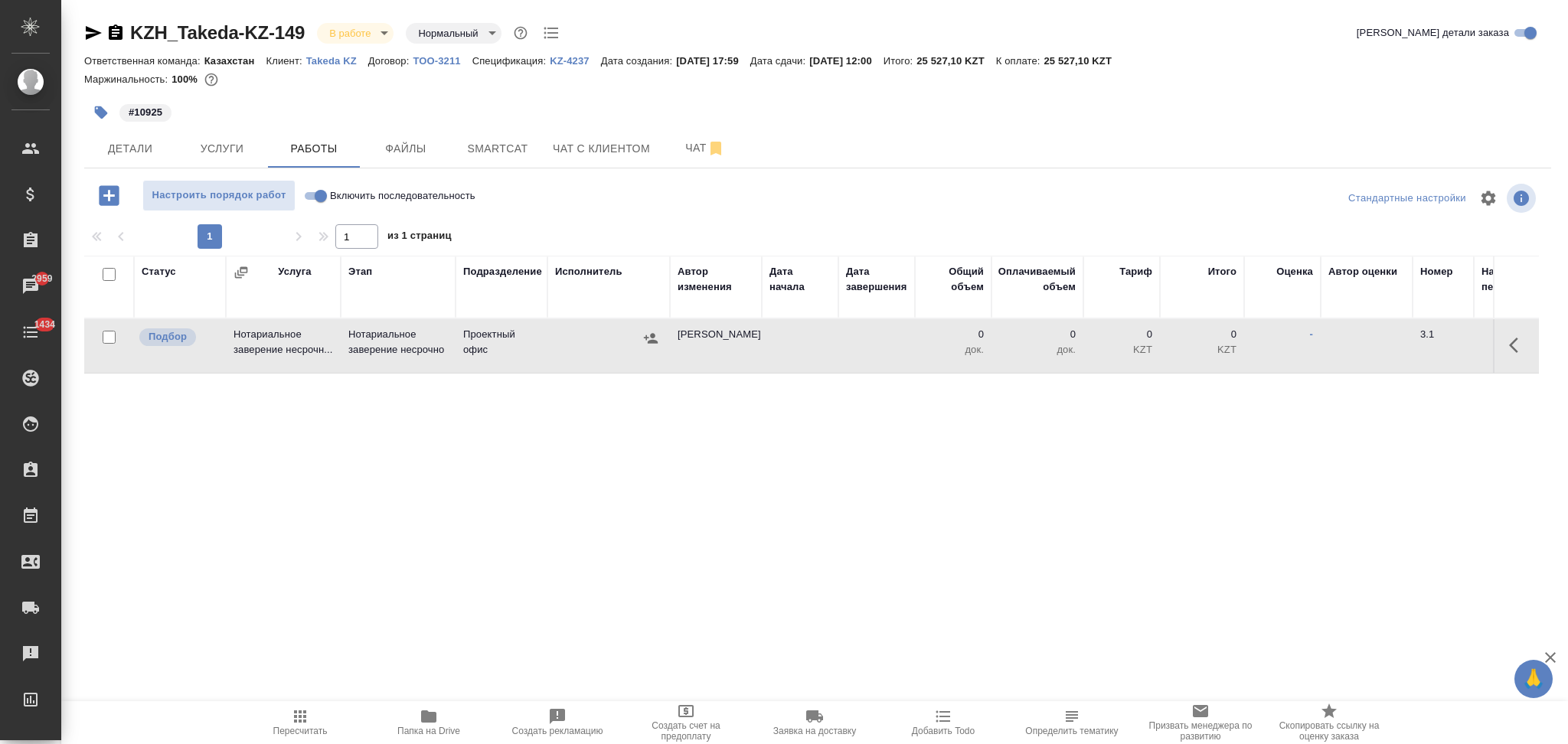
drag, startPoint x: 908, startPoint y: 58, endPoint x: 827, endPoint y: 64, distance: 81.2
click at [827, 64] on div "Ответственная команда: Казахстан Клиент: Takeda KZ Договор: ТОО-3211 Спецификац…" at bounding box center [817, 60] width 1467 height 18
copy p "21.08.2025, 12:00"
click at [1505, 345] on button "button" at bounding box center [1518, 345] width 37 height 37
click at [1399, 339] on icon "button" at bounding box center [1405, 345] width 18 height 18
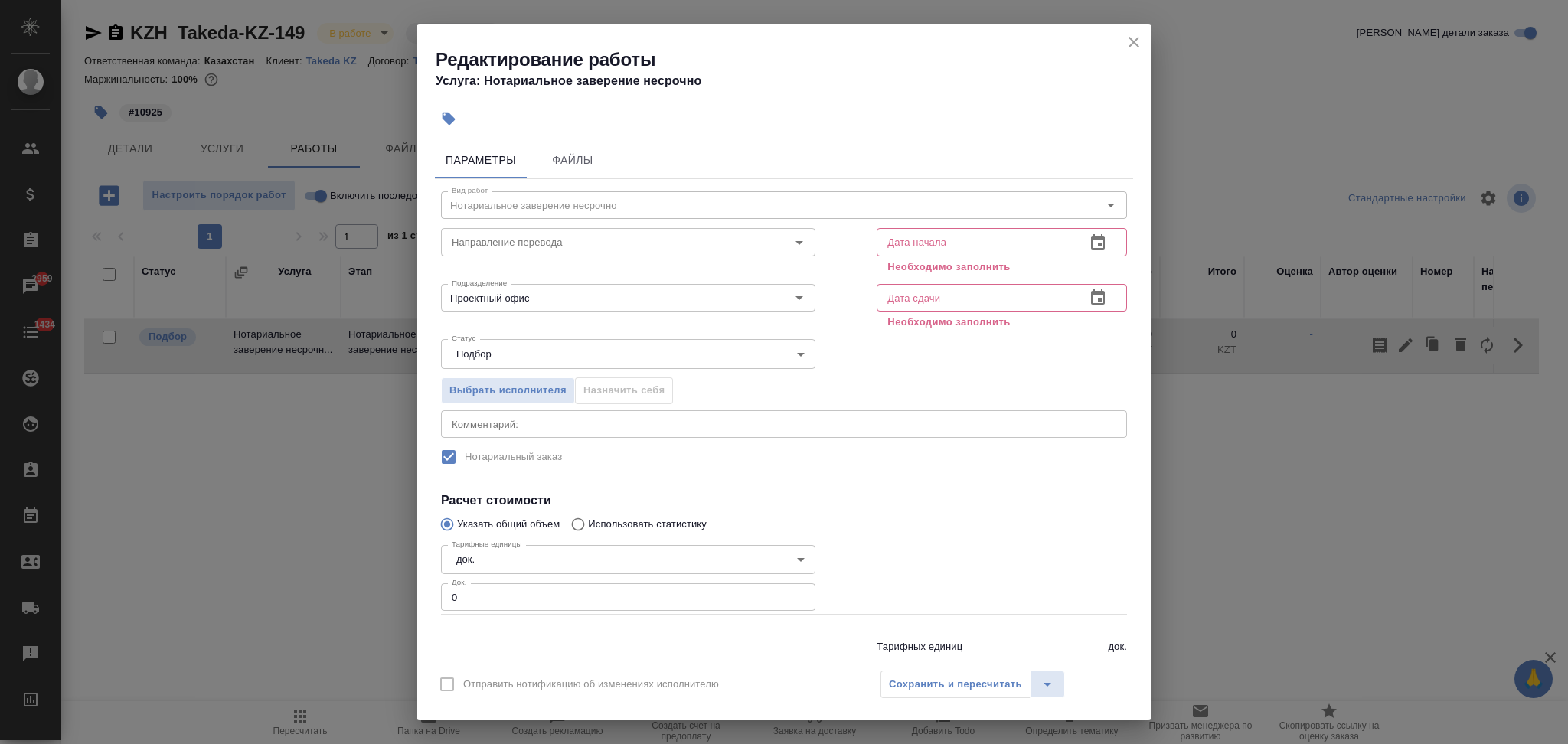
click at [904, 296] on input "text" at bounding box center [975, 298] width 197 height 28
paste input "21.08.2025 12:00"
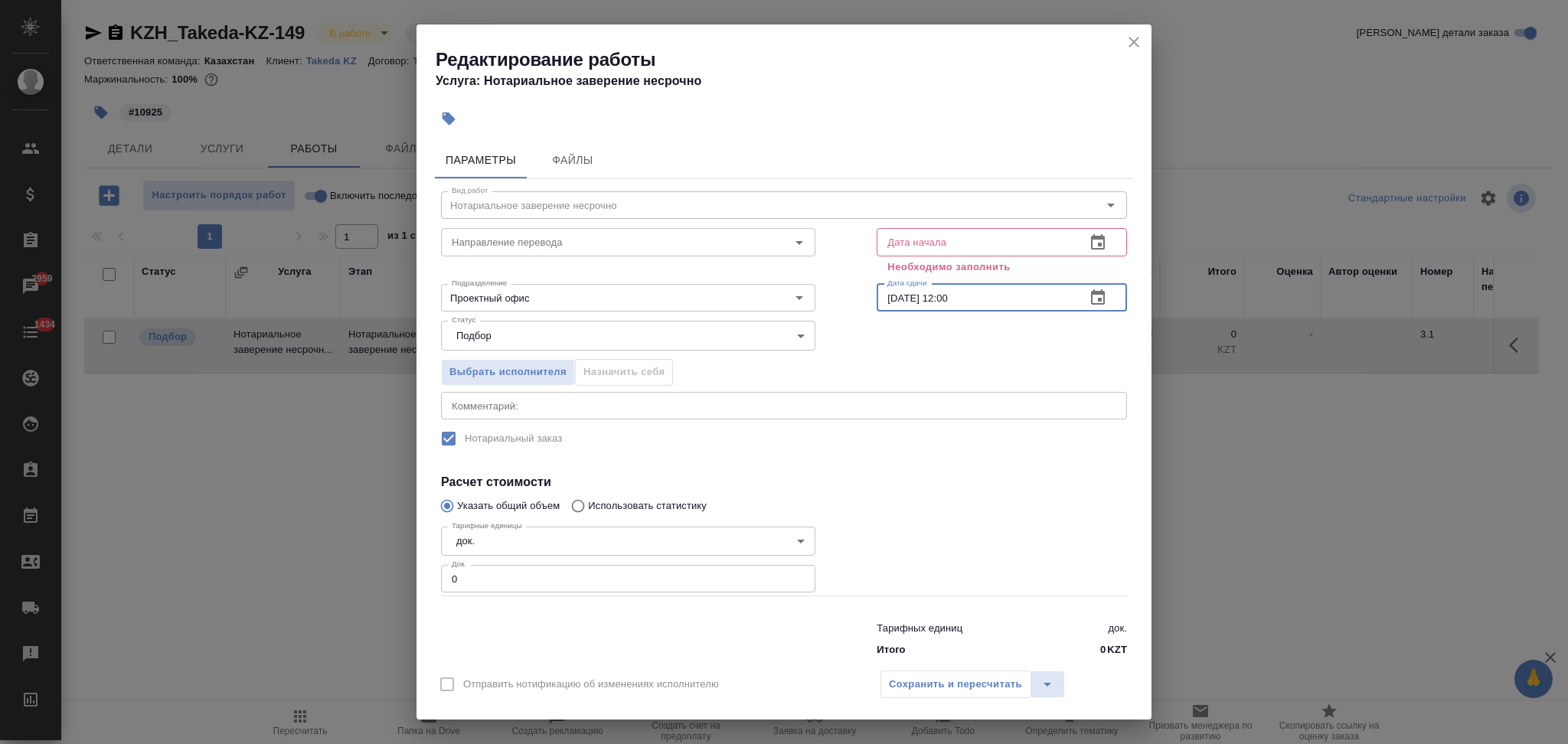
type input "21.08.2025 12:00"
click at [953, 236] on input "text" at bounding box center [975, 242] width 197 height 28
paste input "21.08.2025 12:00"
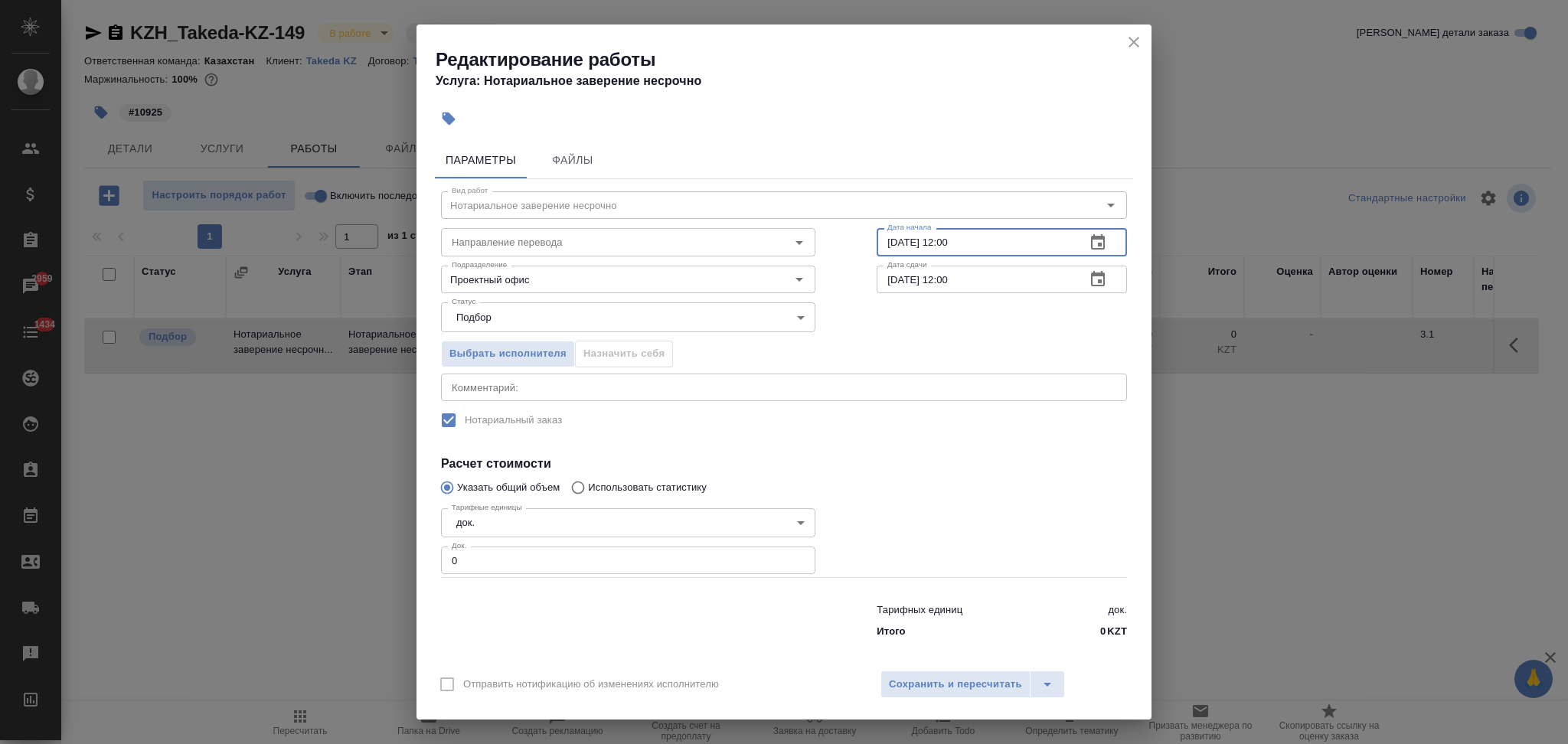
drag, startPoint x: 944, startPoint y: 246, endPoint x: 935, endPoint y: 240, distance: 10.8
click at [935, 240] on input "21.08.2025 12:00" at bounding box center [975, 242] width 197 height 28
type input "21.08.2025 11:00"
drag, startPoint x: 484, startPoint y: 566, endPoint x: 337, endPoint y: 531, distance: 151.1
click at [337, 531] on div "Редактирование работы Услуга: Нотариальное заверение несрочно Параметры Файлы В…" at bounding box center [784, 372] width 1568 height 744
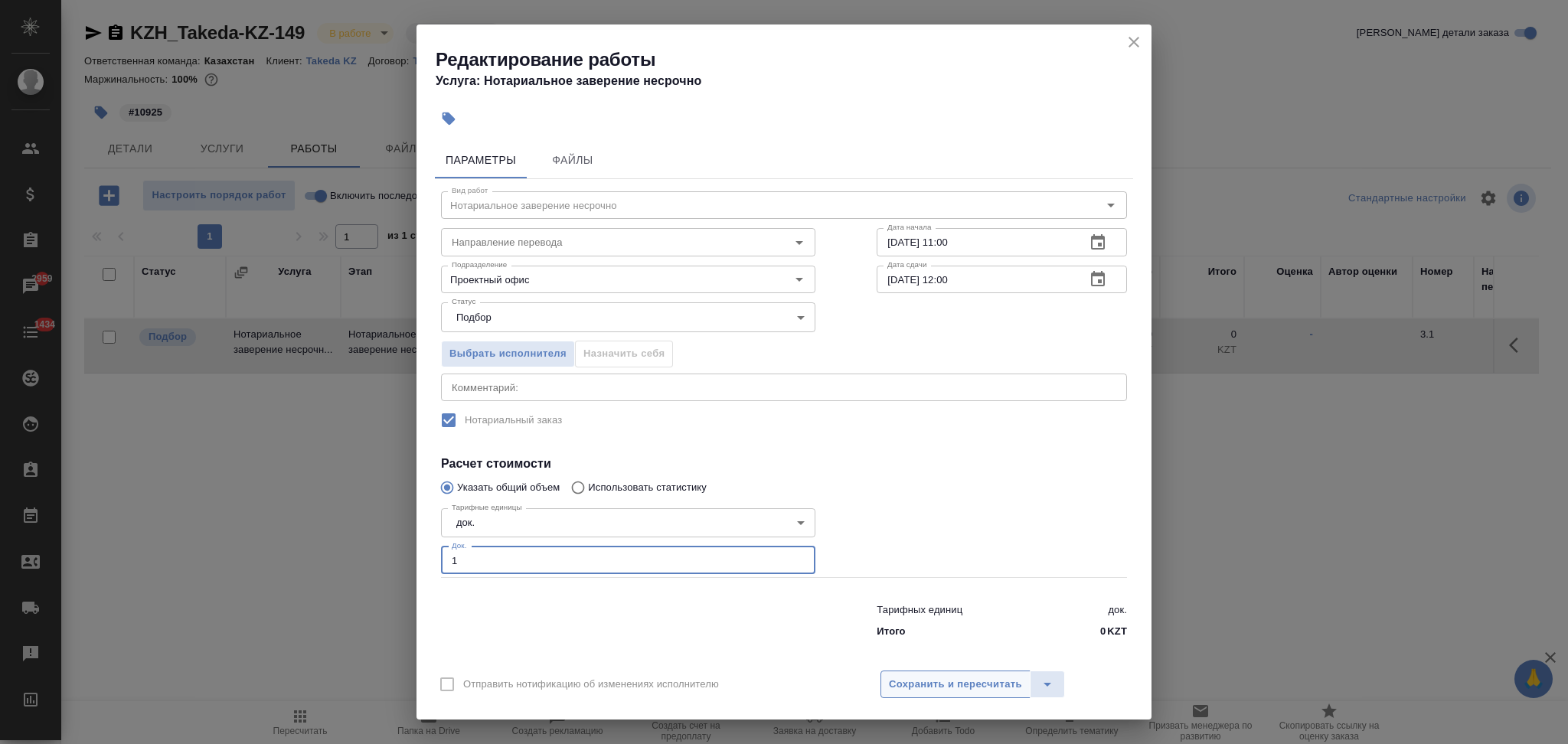
type input "1"
click at [939, 690] on span "Сохранить и пересчитать" at bounding box center [955, 684] width 133 height 17
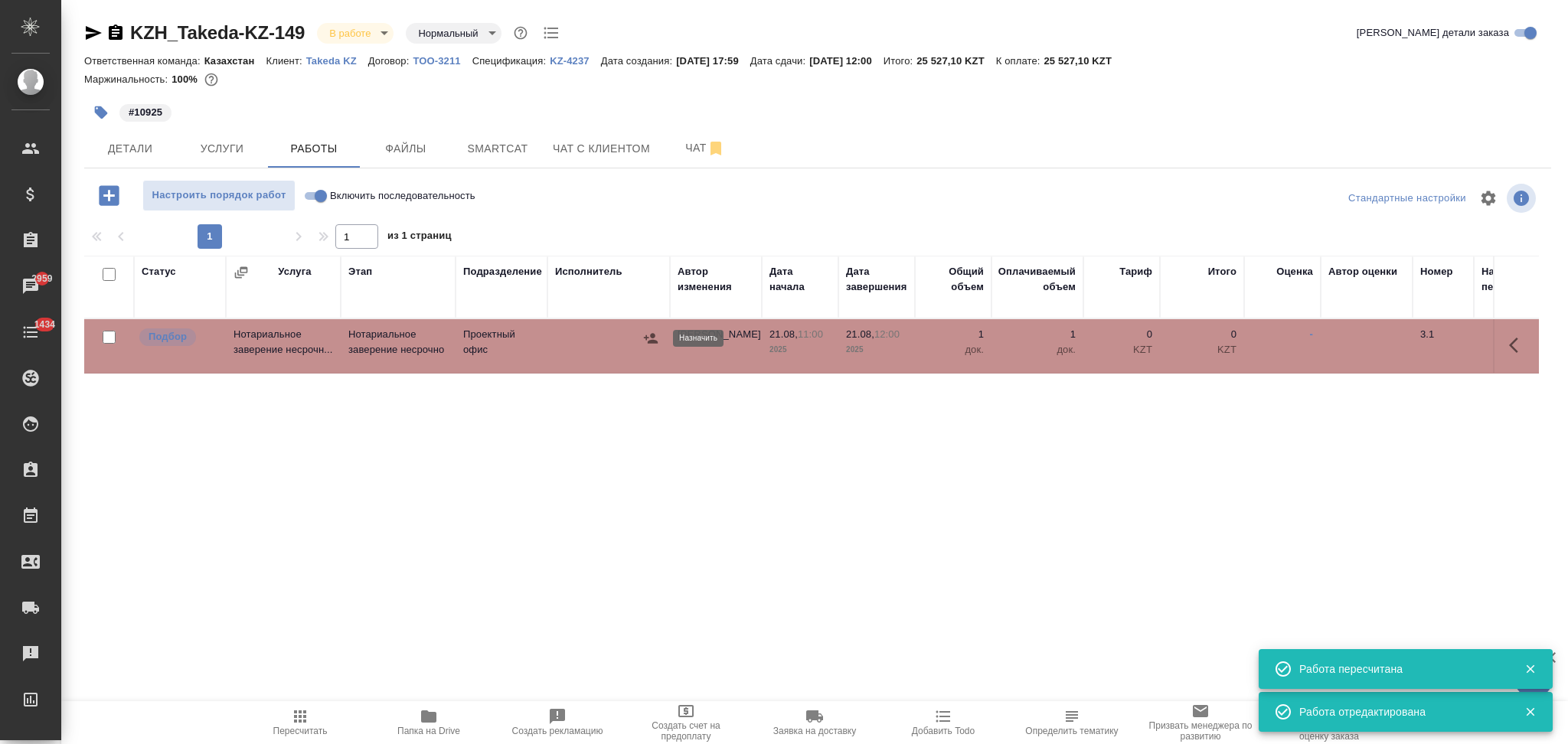
click at [653, 338] on icon "button" at bounding box center [651, 339] width 16 height 16
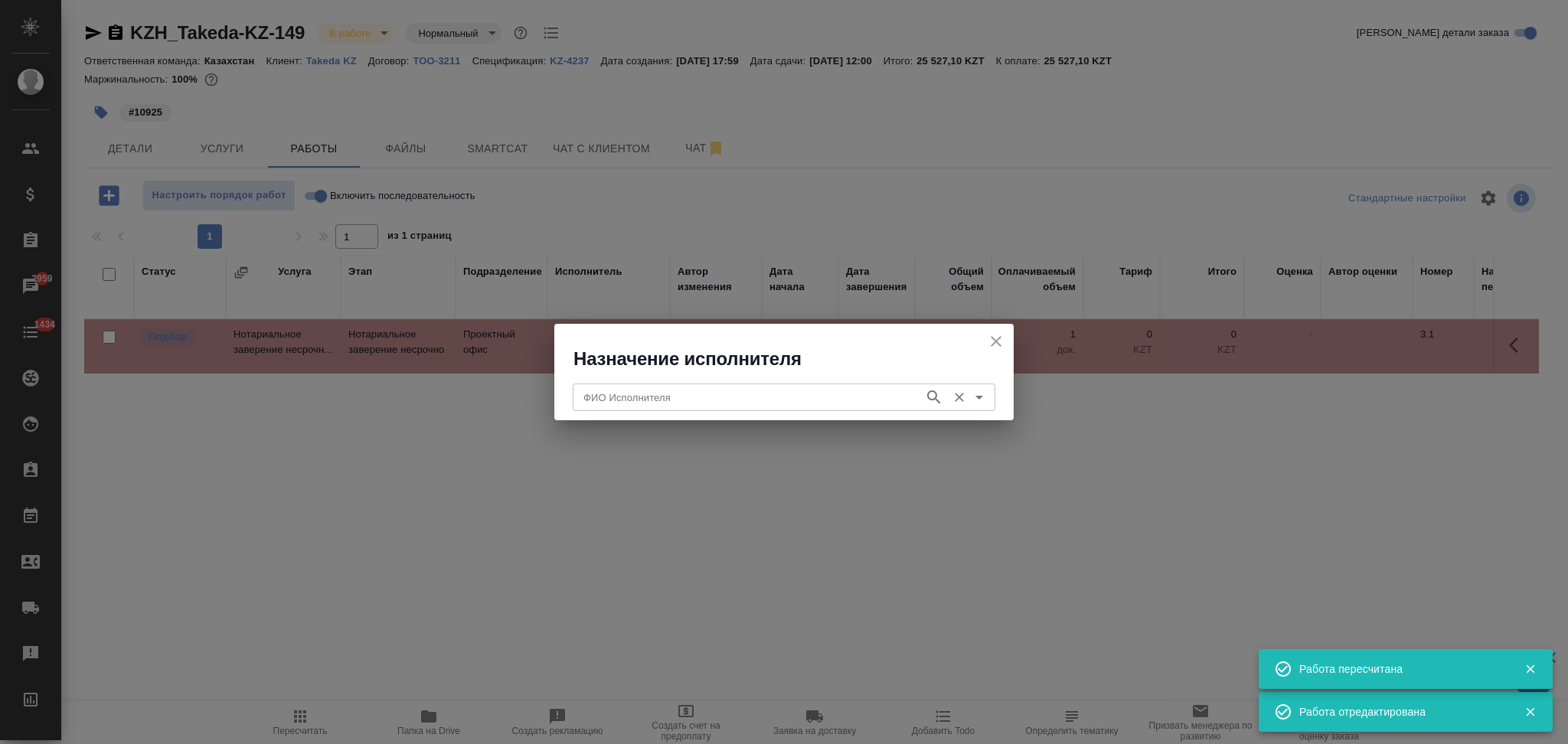
click at [637, 397] on input "ФИО Исполнителя" at bounding box center [747, 397] width 339 height 18
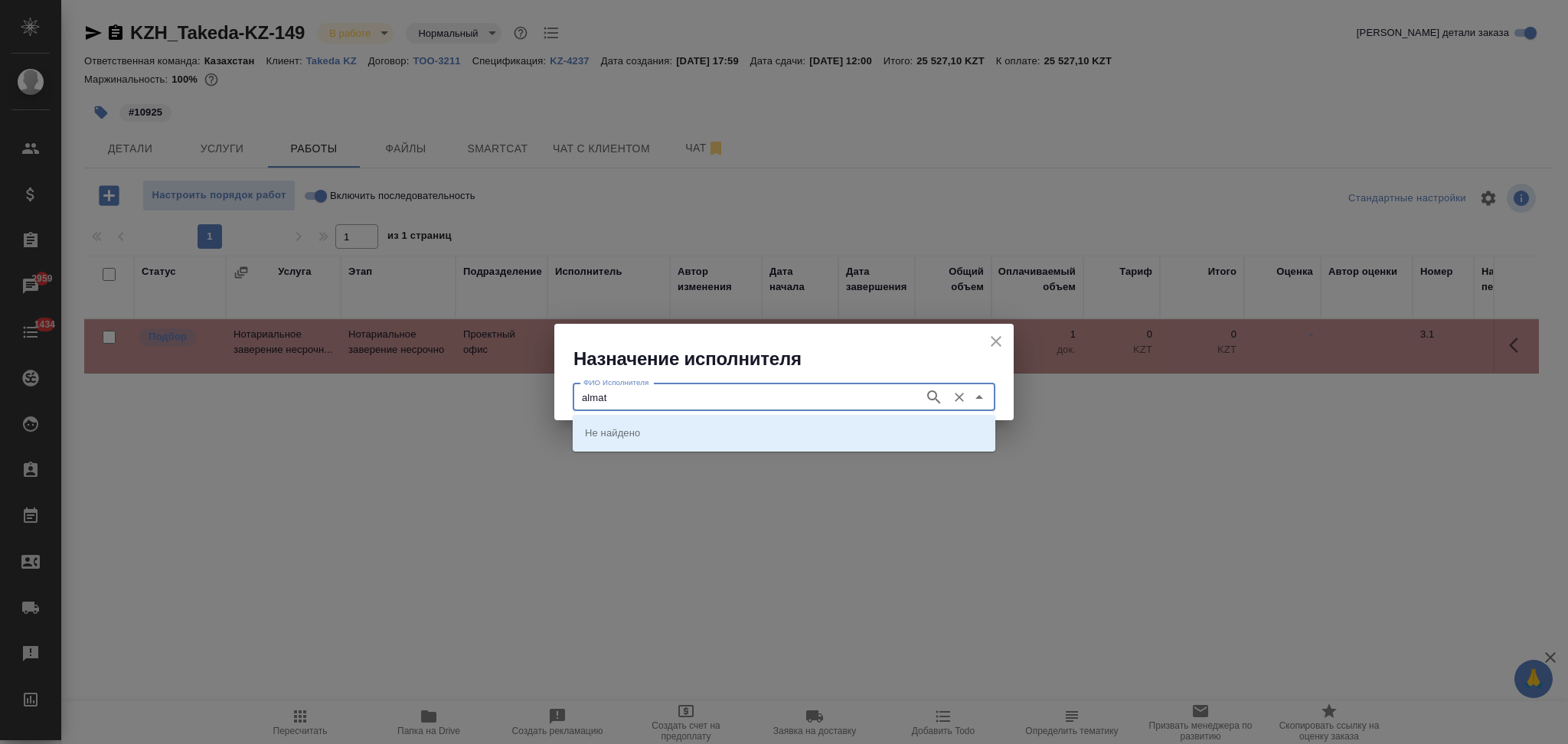
type input "almat"
click at [633, 439] on p "Lingua Franka Almaty" at bounding box center [643, 433] width 117 height 16
type input "Lingua Franka Almaty"
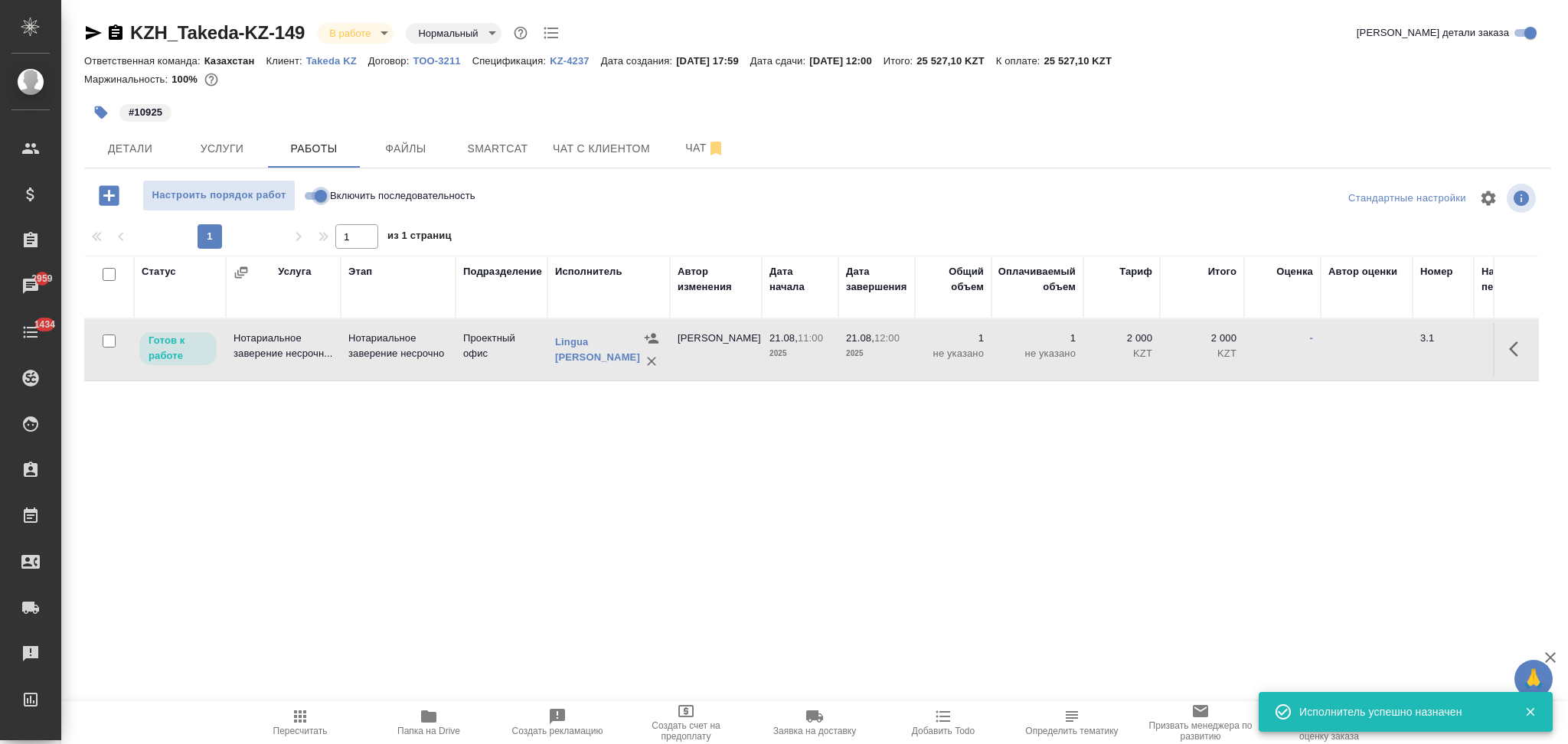
click at [322, 195] on input "Включить последовательность" at bounding box center [321, 195] width 55 height 18
checkbox input "true"
click at [1511, 351] on icon "button" at bounding box center [1518, 348] width 18 height 18
click at [1406, 348] on icon "button" at bounding box center [1405, 349] width 14 height 14
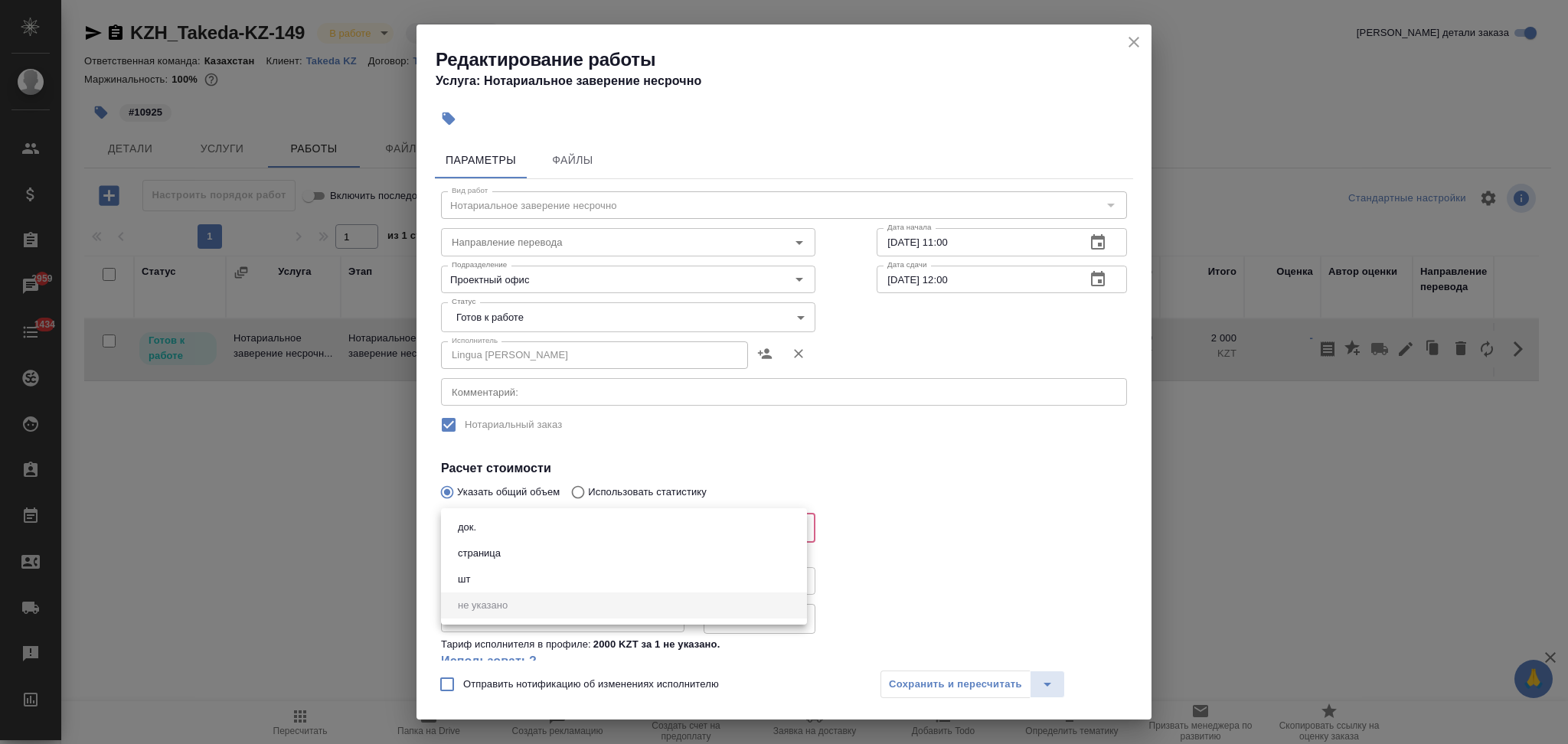
click at [536, 531] on body "🙏 .cls-1 fill:#fff; AWATERA Aslanukova Sati Клиенты Спецификации Заказы 2959 Ча…" at bounding box center [784, 372] width 1568 height 744
click at [526, 512] on ul "док. страница шт не указано" at bounding box center [623, 566] width 366 height 117
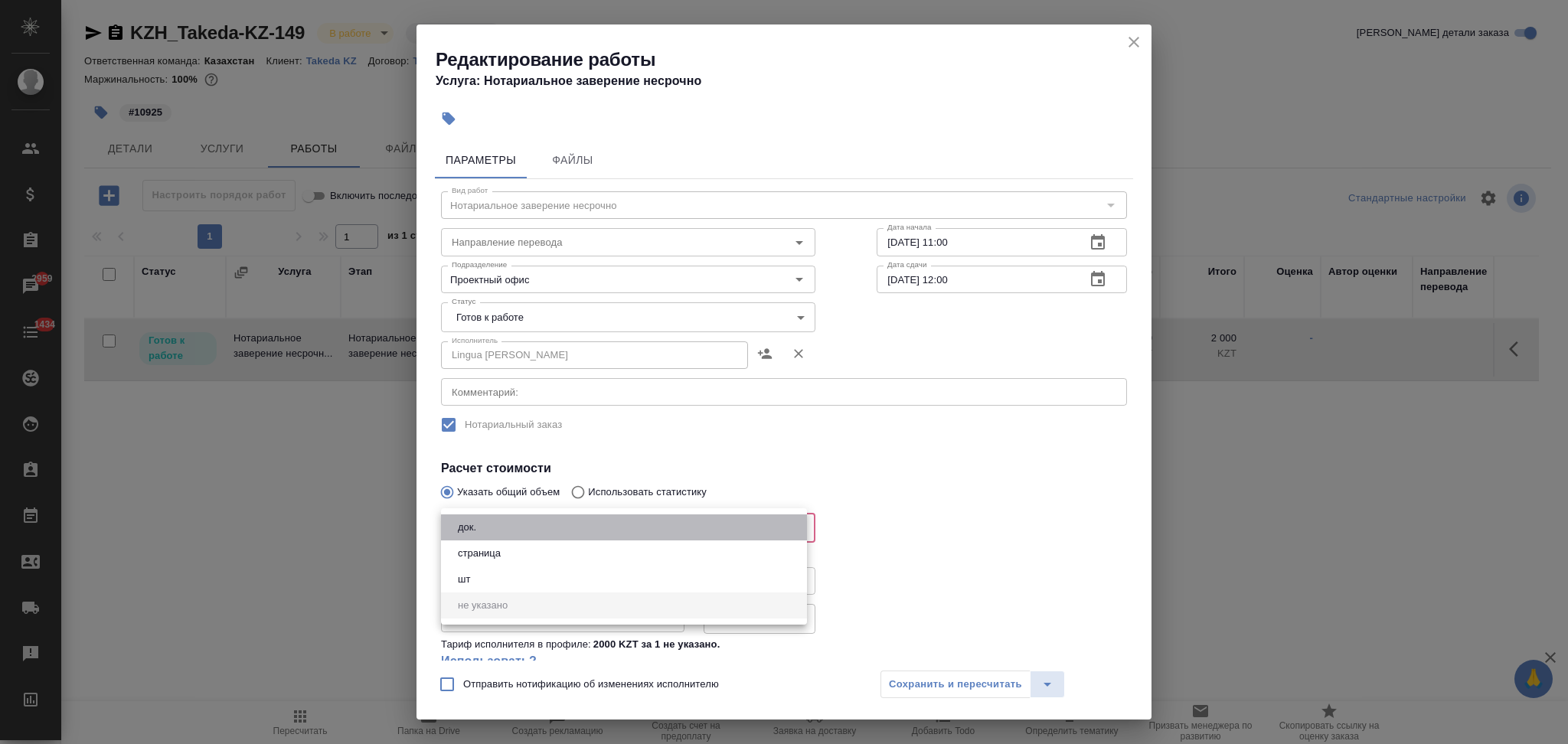
click at [510, 527] on li "док." at bounding box center [623, 527] width 366 height 26
type input "5a8b1489cc6b4906c91bfd8b"
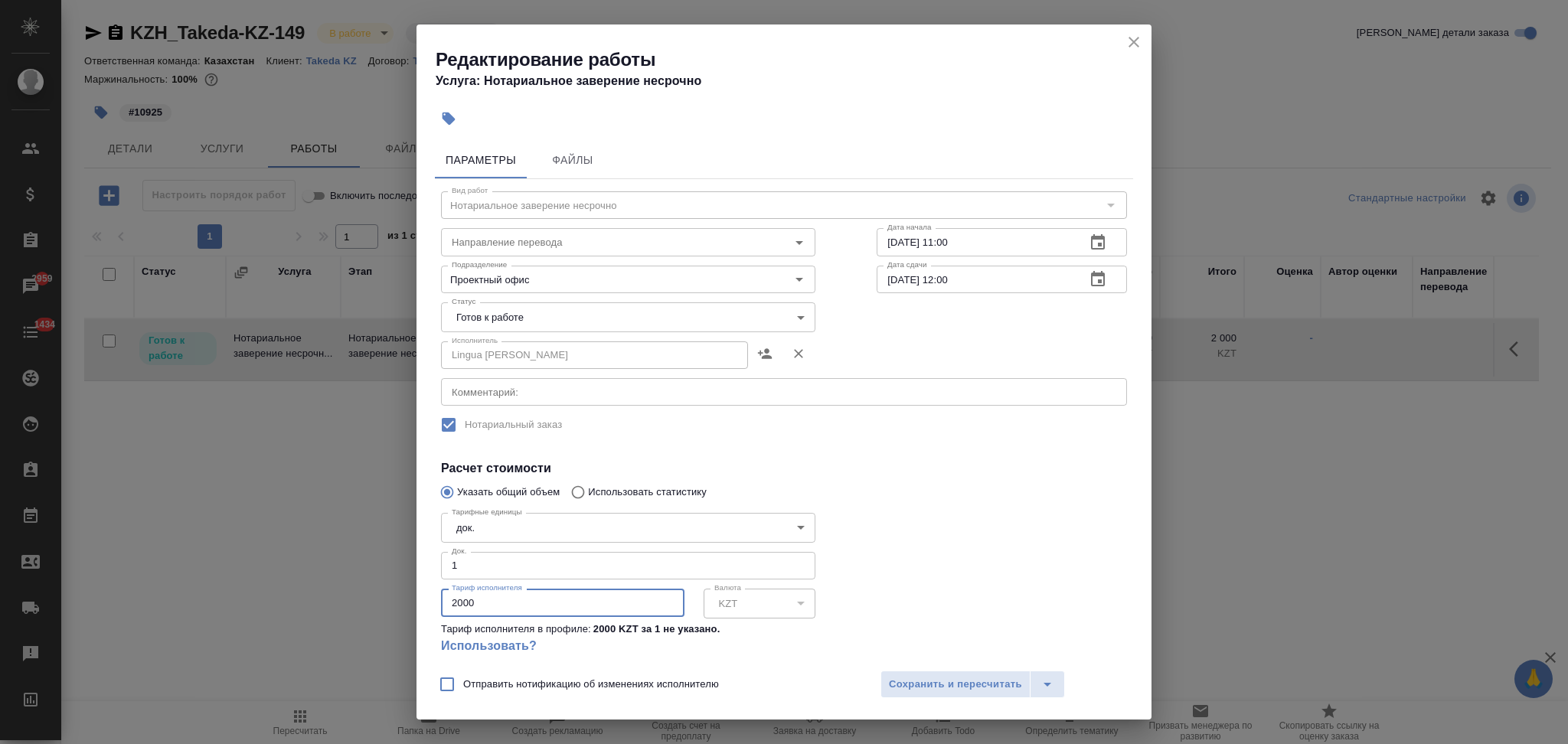
drag, startPoint x: 500, startPoint y: 597, endPoint x: 424, endPoint y: 602, distance: 76.2
click at [424, 602] on div "Параметры Файлы Вид работ Нотариальное заверение несрочно Вид работ Направление…" at bounding box center [784, 398] width 735 height 525
type input "10925"
click at [959, 673] on button "Сохранить и пересчитать" at bounding box center [956, 684] width 150 height 28
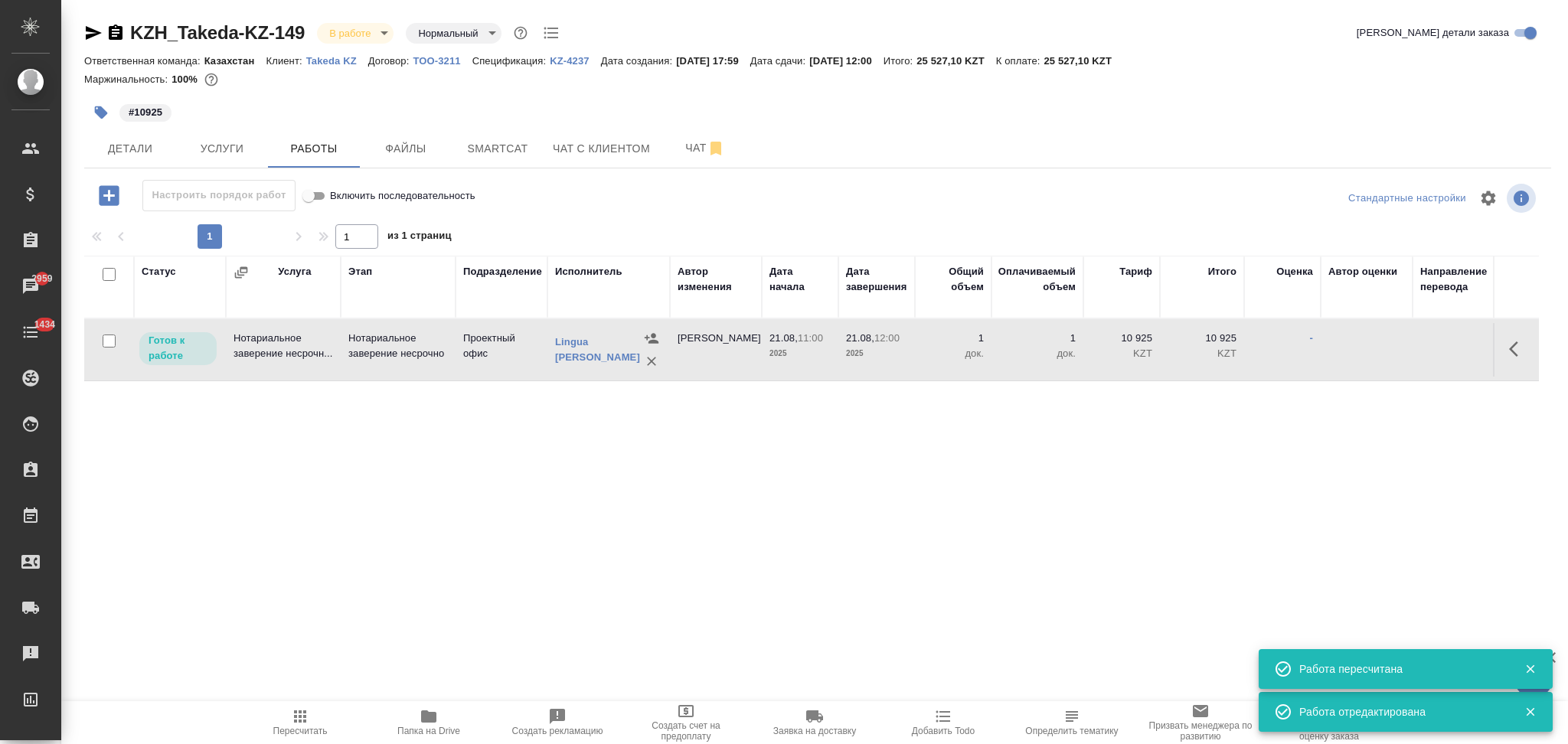
click at [300, 720] on icon "button" at bounding box center [300, 715] width 18 height 18
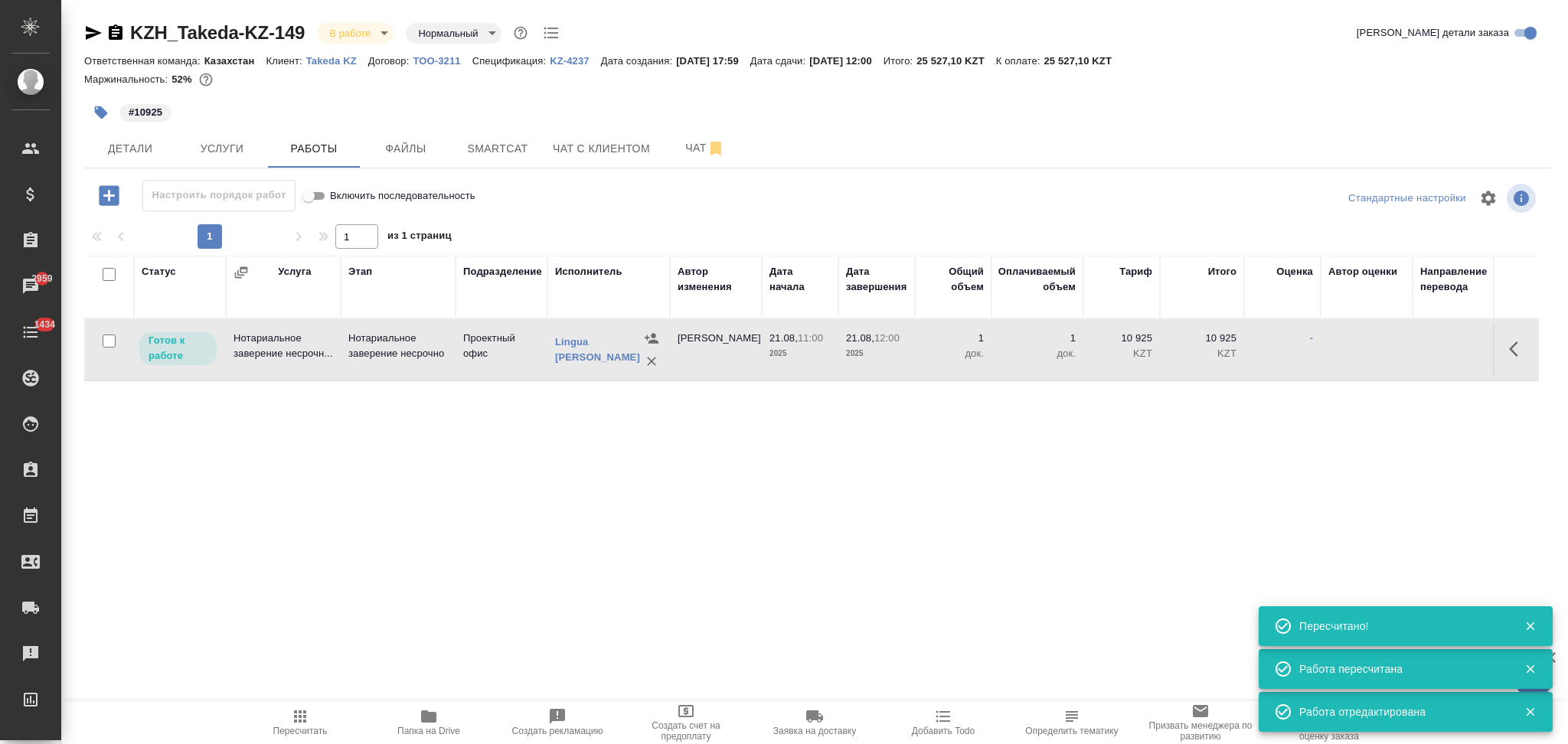
click at [1510, 351] on icon "button" at bounding box center [1518, 348] width 18 height 18
click at [1409, 349] on icon "button" at bounding box center [1405, 348] width 18 height 18
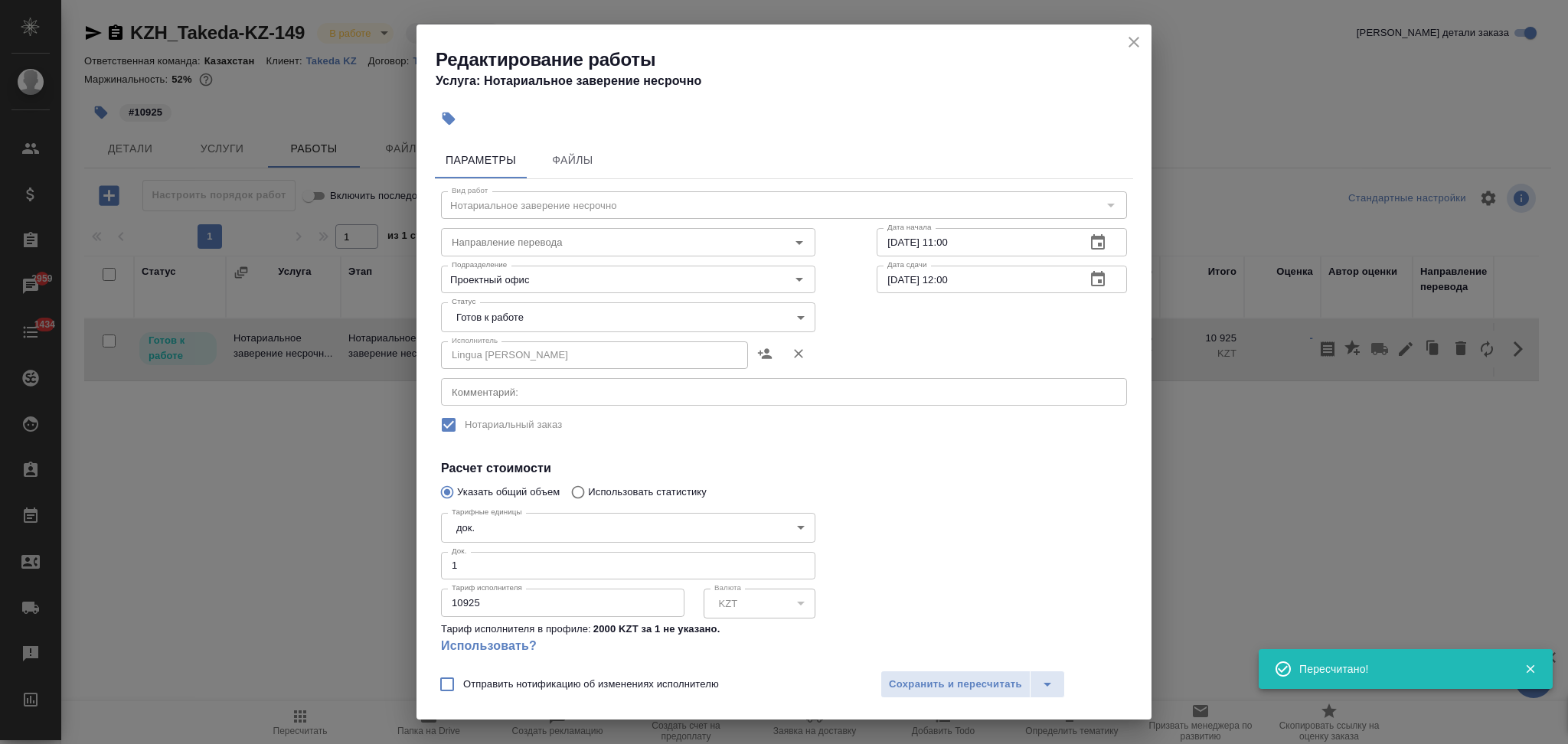
click at [528, 322] on body "🙏 .cls-1 fill:#fff; AWATERA Aslanukova Sati Клиенты Спецификации Заказы 2959 Ча…" at bounding box center [784, 372] width 1568 height 744
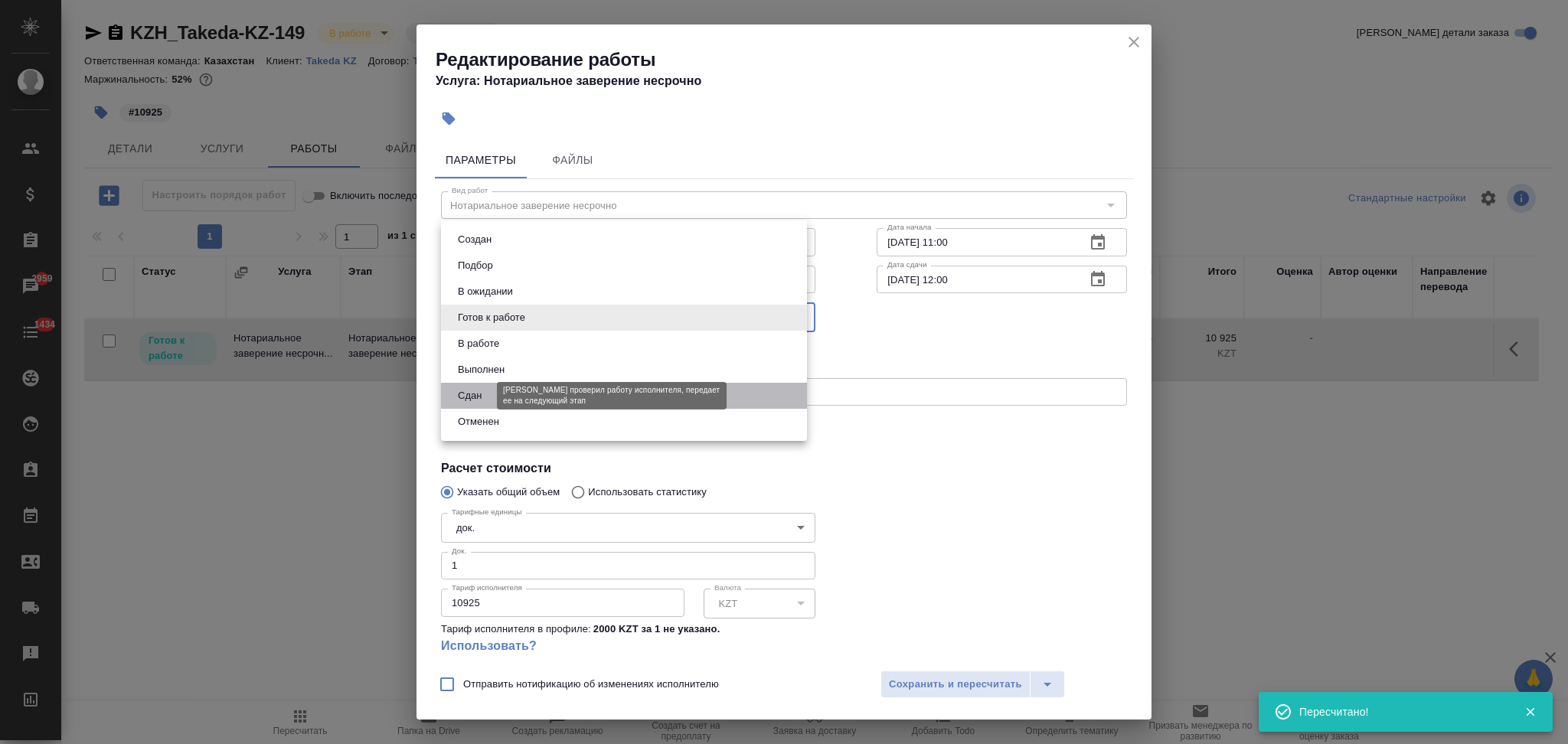
click at [473, 391] on button "Сдан" at bounding box center [469, 395] width 33 height 16
type input "closed"
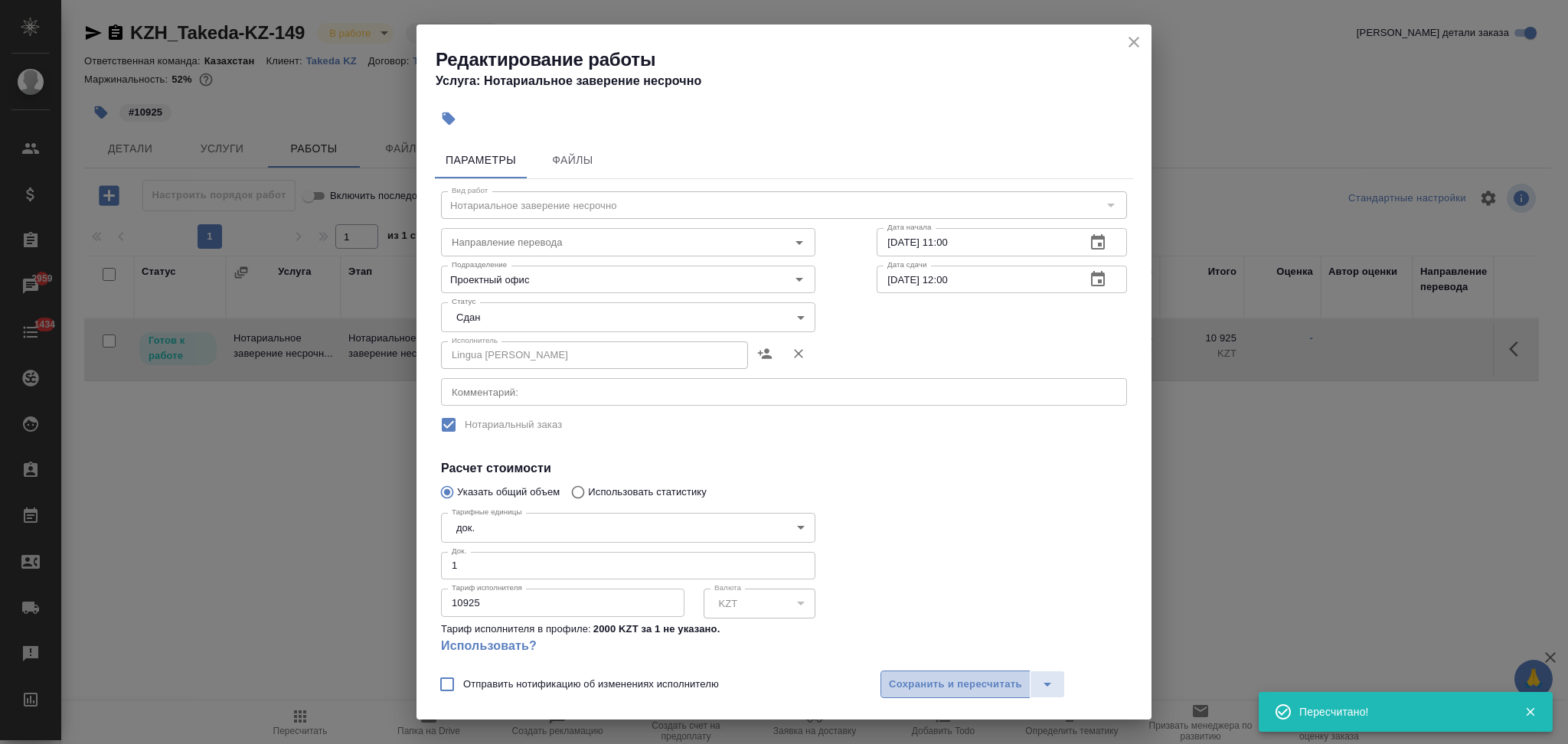
click at [896, 680] on span "Сохранить и пересчитать" at bounding box center [955, 684] width 133 height 17
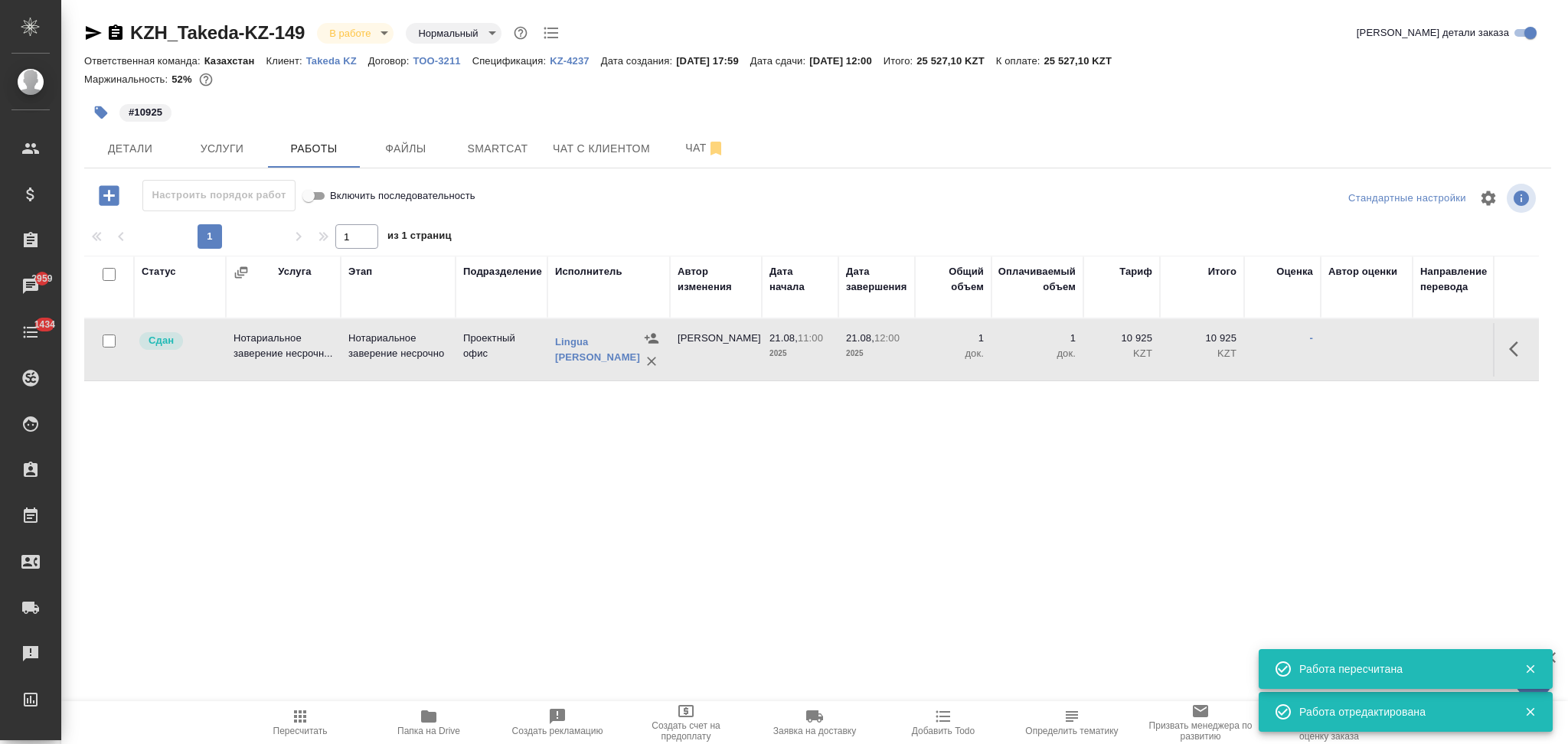
click at [113, 157] on span "Детали" at bounding box center [130, 149] width 73 height 19
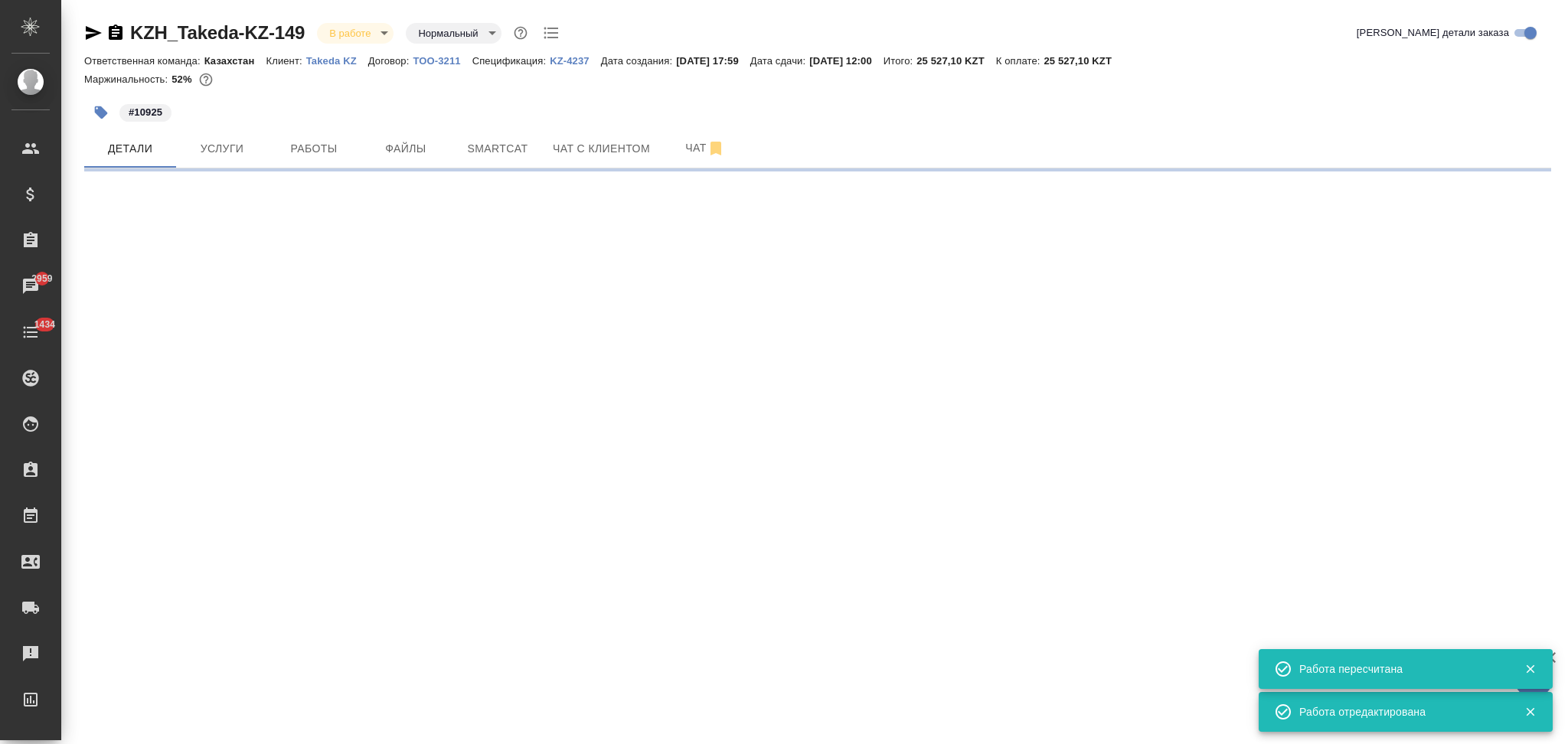
select select "RU"
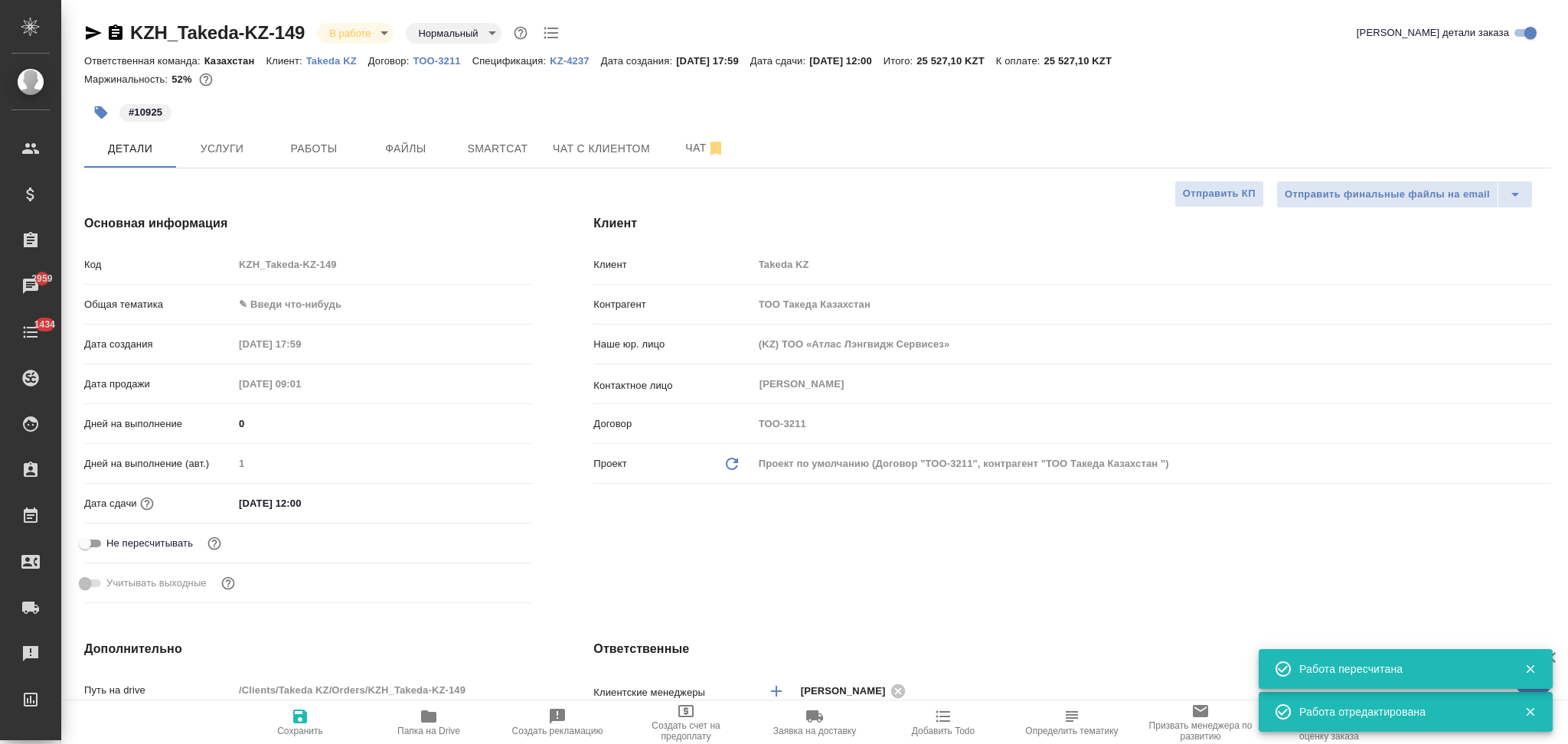
type textarea "x"
click at [261, 302] on body "🙏 .cls-1 fill:#fff; AWATERA Aslanukova Sati Клиенты Спецификации Заказы 2959 Ча…" at bounding box center [784, 372] width 1568 height 744
click at [273, 453] on li "Юридическая/Финансовая" at bounding box center [382, 451] width 298 height 24
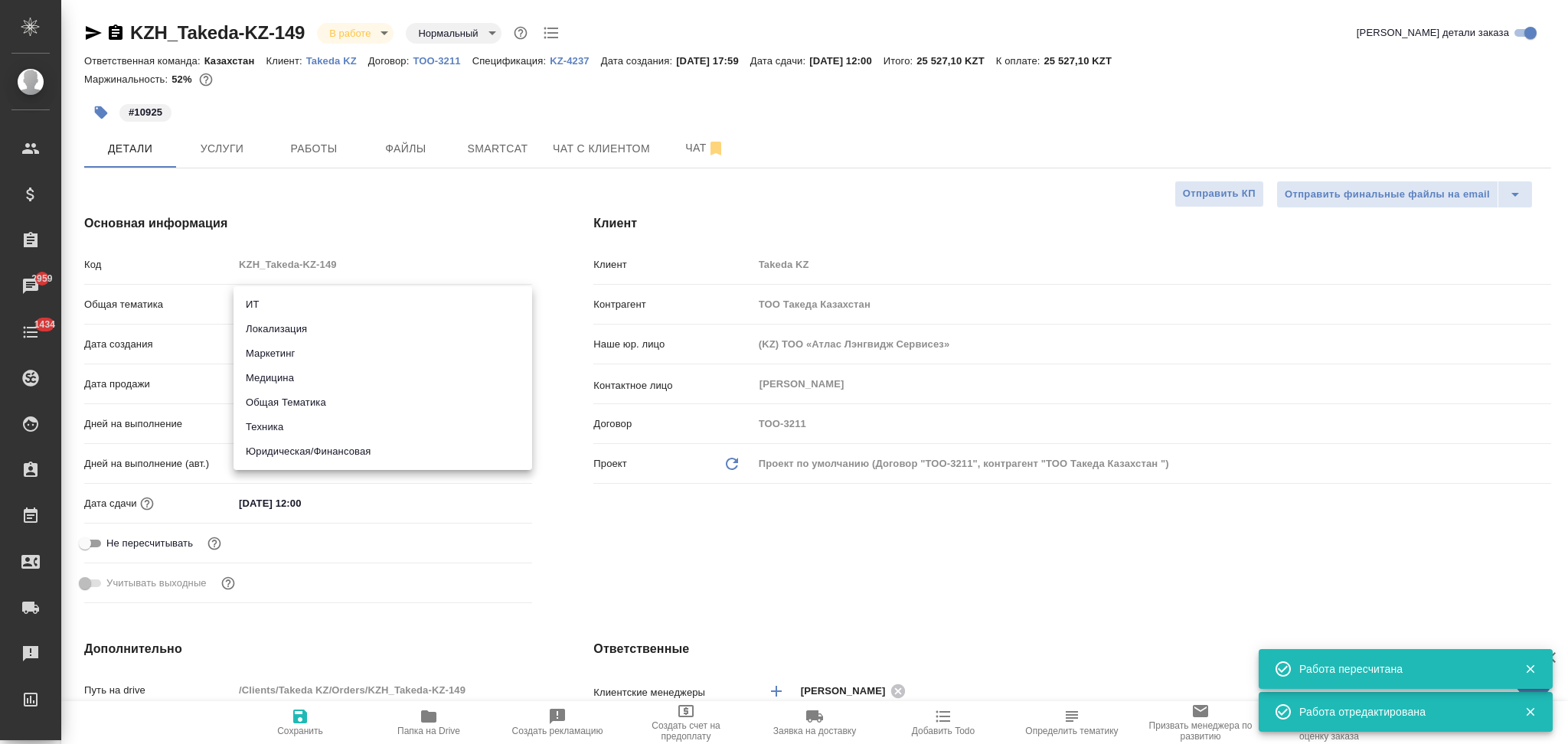
type input "yr-fn"
type textarea "x"
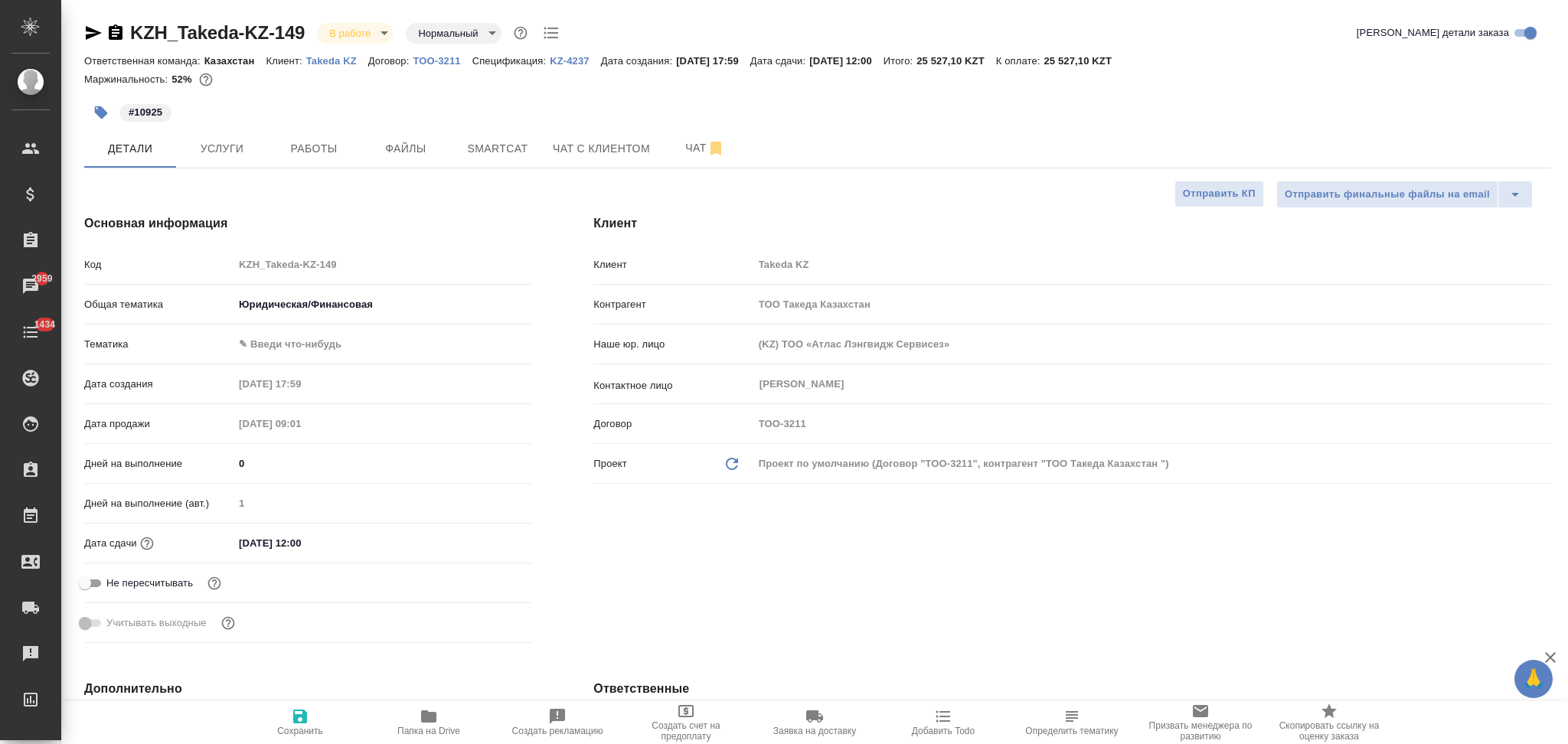
click at [306, 343] on body "🙏 .cls-1 fill:#fff; AWATERA Aslanukova Sati Клиенты Спецификации Заказы 2959 Ча…" at bounding box center [784, 372] width 1568 height 744
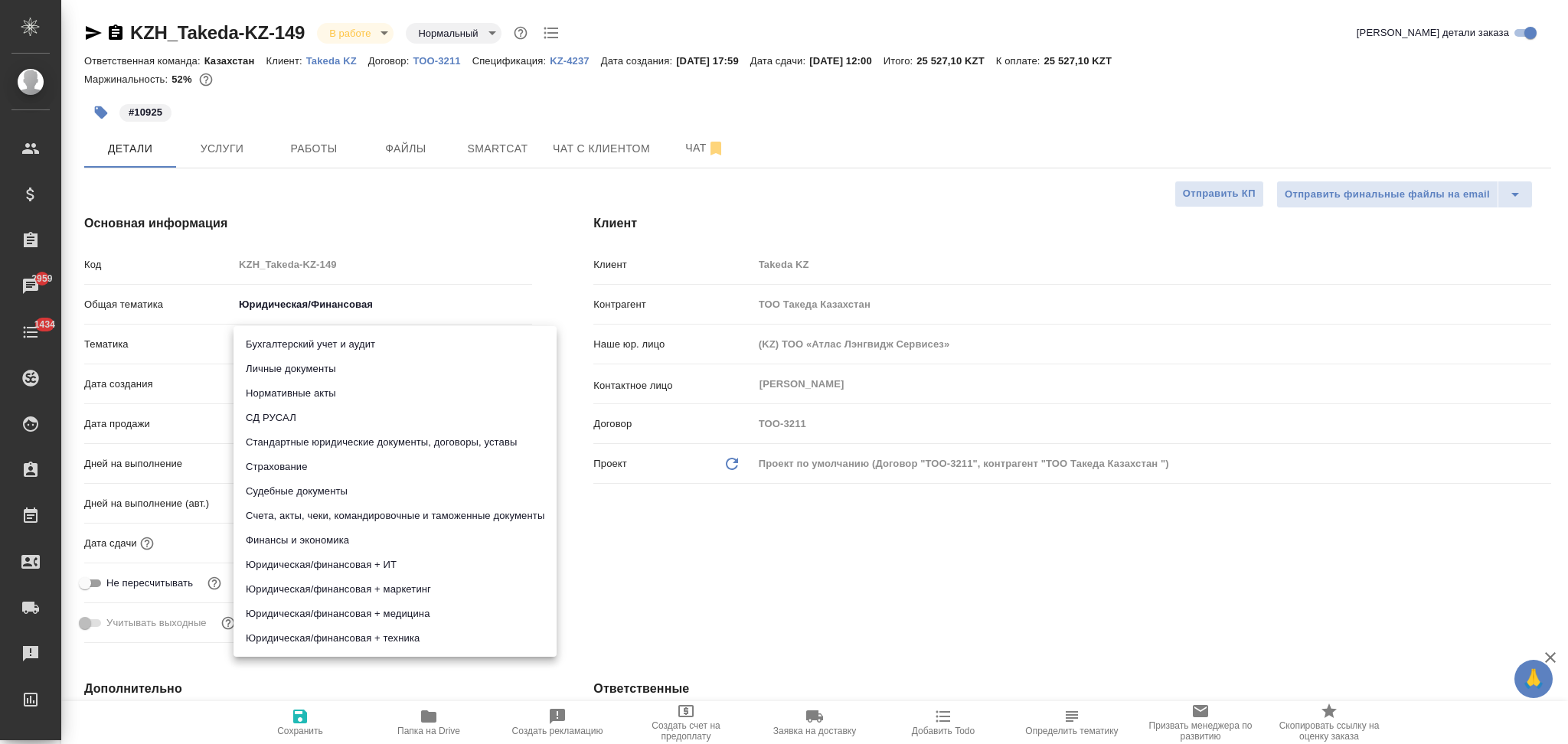
click at [305, 442] on li "Стандартные юридические документы, договоры, уставы" at bounding box center [395, 442] width 323 height 24
type textarea "x"
type input "5f647205b73bc97568ca66bf"
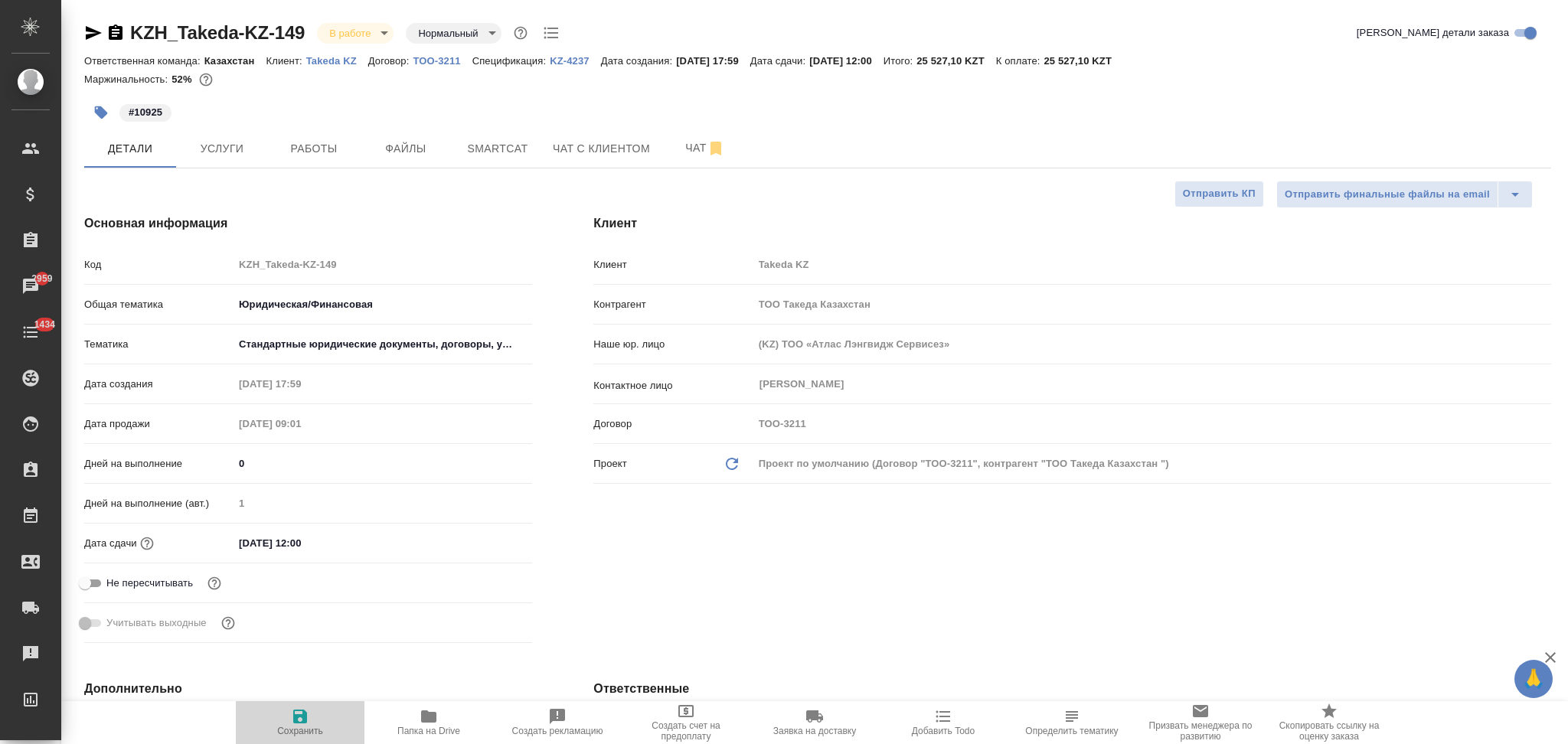
click at [298, 720] on icon "button" at bounding box center [300, 716] width 14 height 14
type textarea "x"
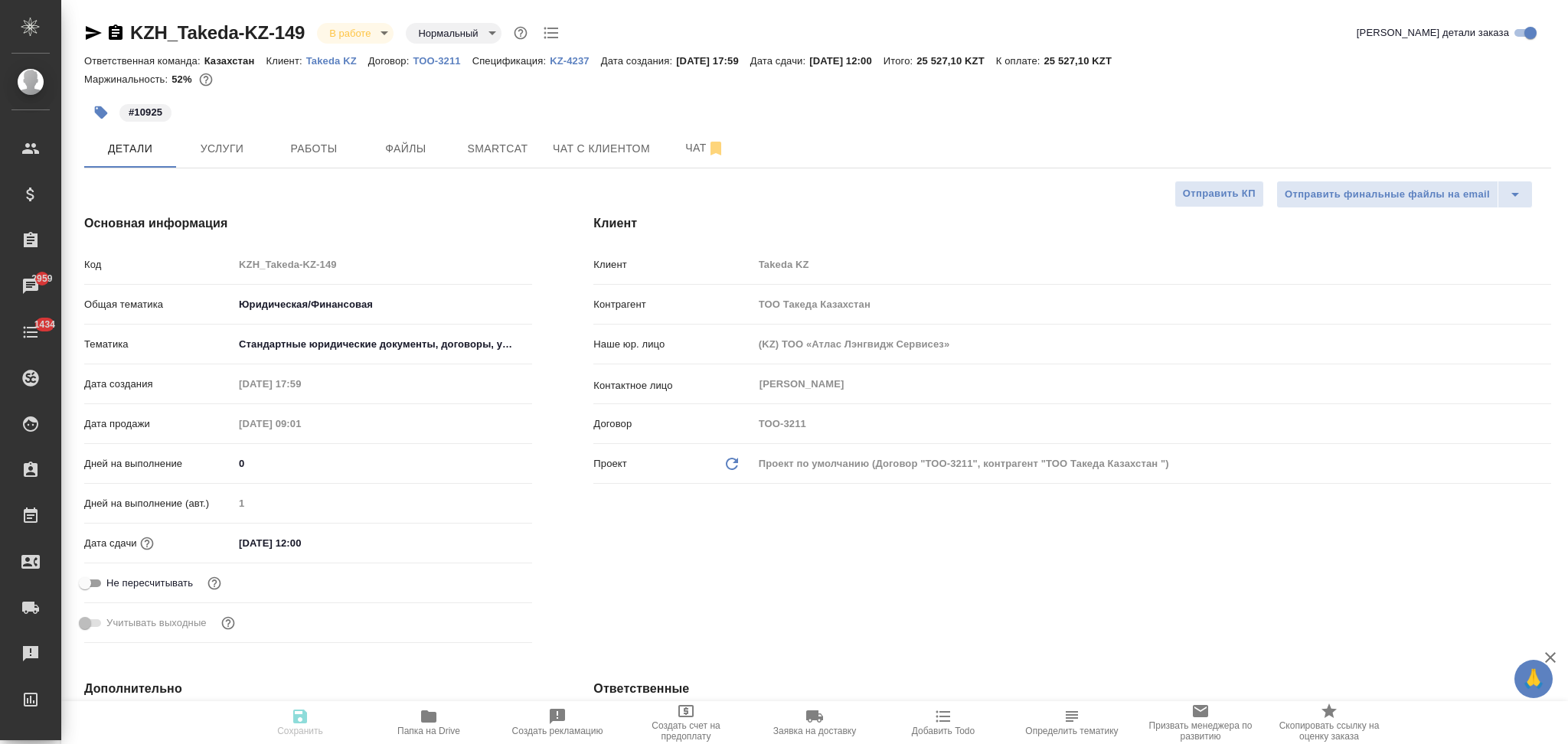
type textarea "x"
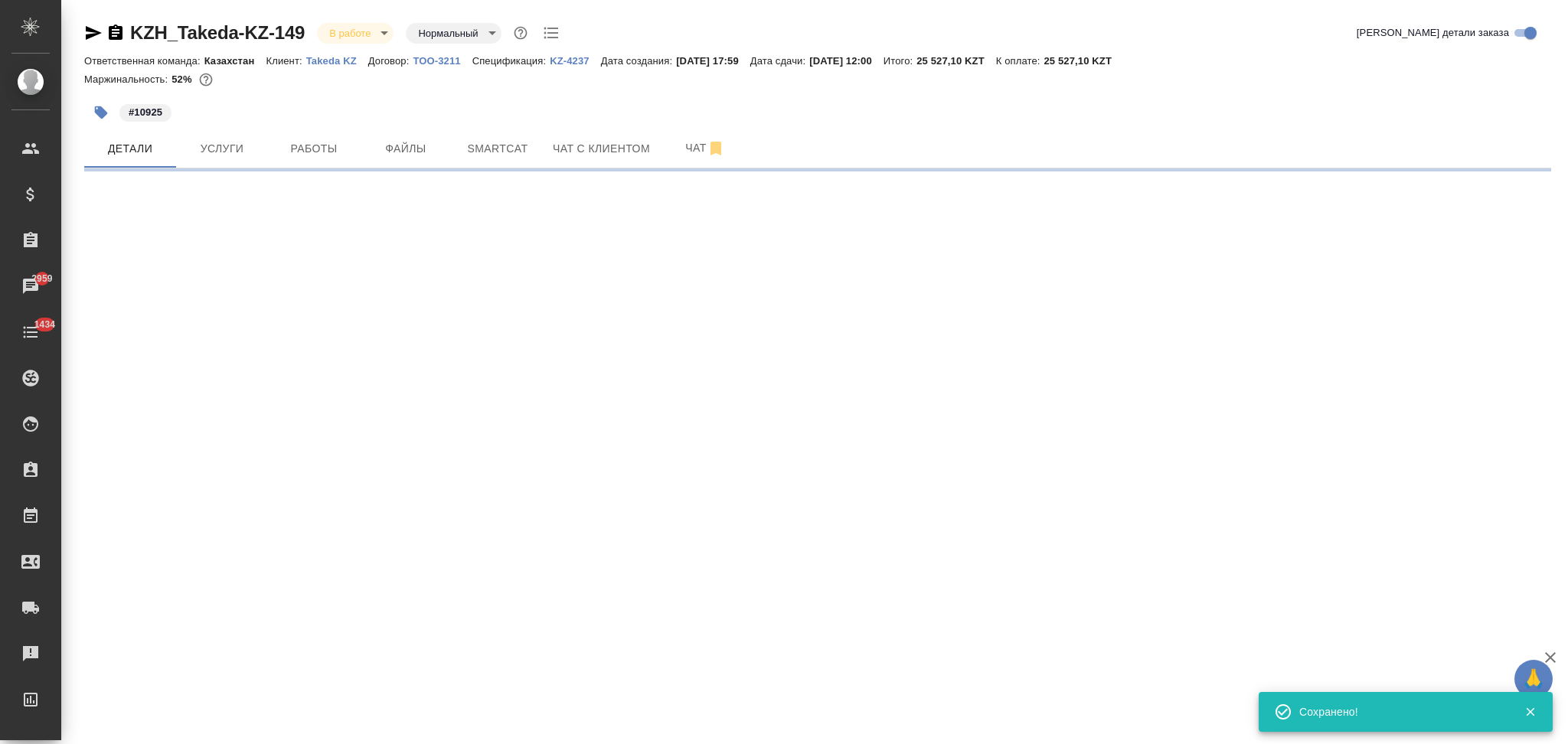
select select "RU"
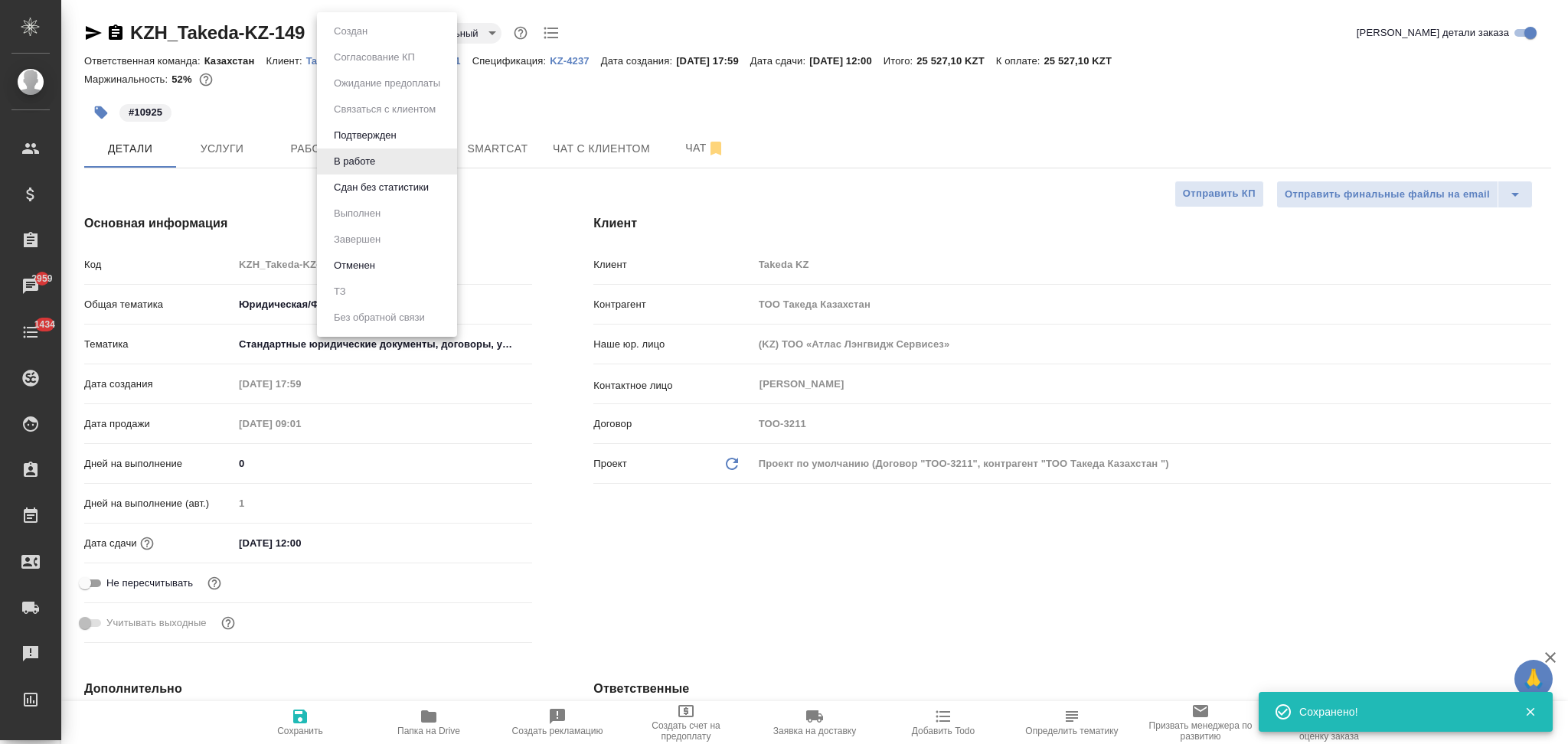
click at [347, 36] on body "🙏 .cls-1 fill:#fff; AWATERA Aslanukova Sati Клиенты Спецификации Заказы 2959 Ча…" at bounding box center [784, 372] width 1568 height 744
type textarea "x"
click at [347, 169] on button "В работе" at bounding box center [354, 161] width 50 height 16
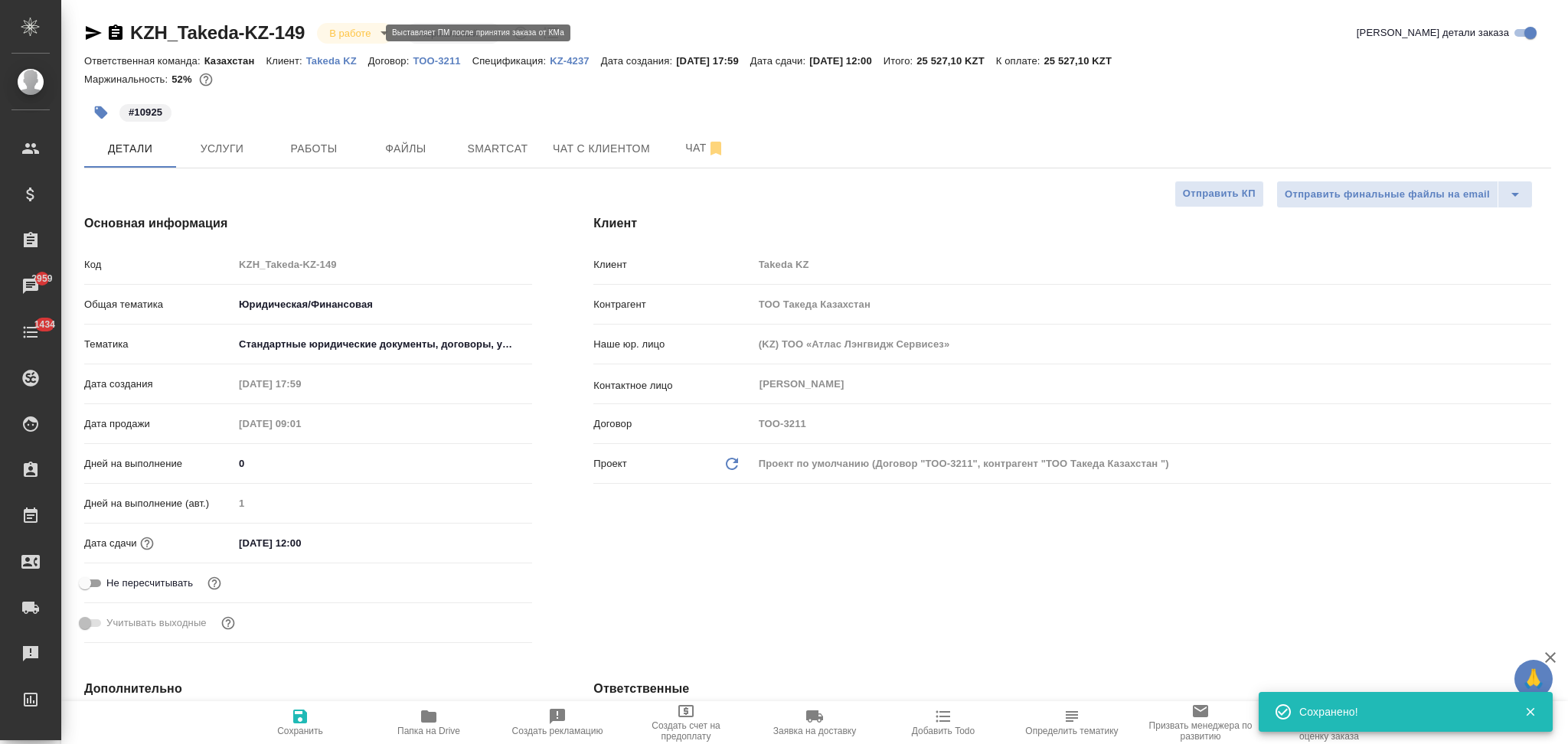
click at [352, 36] on body "🙏 .cls-1 fill:#fff; AWATERA Aslanukova Sati Клиенты Спецификации Заказы 2959 Ча…" at bounding box center [784, 372] width 1568 height 744
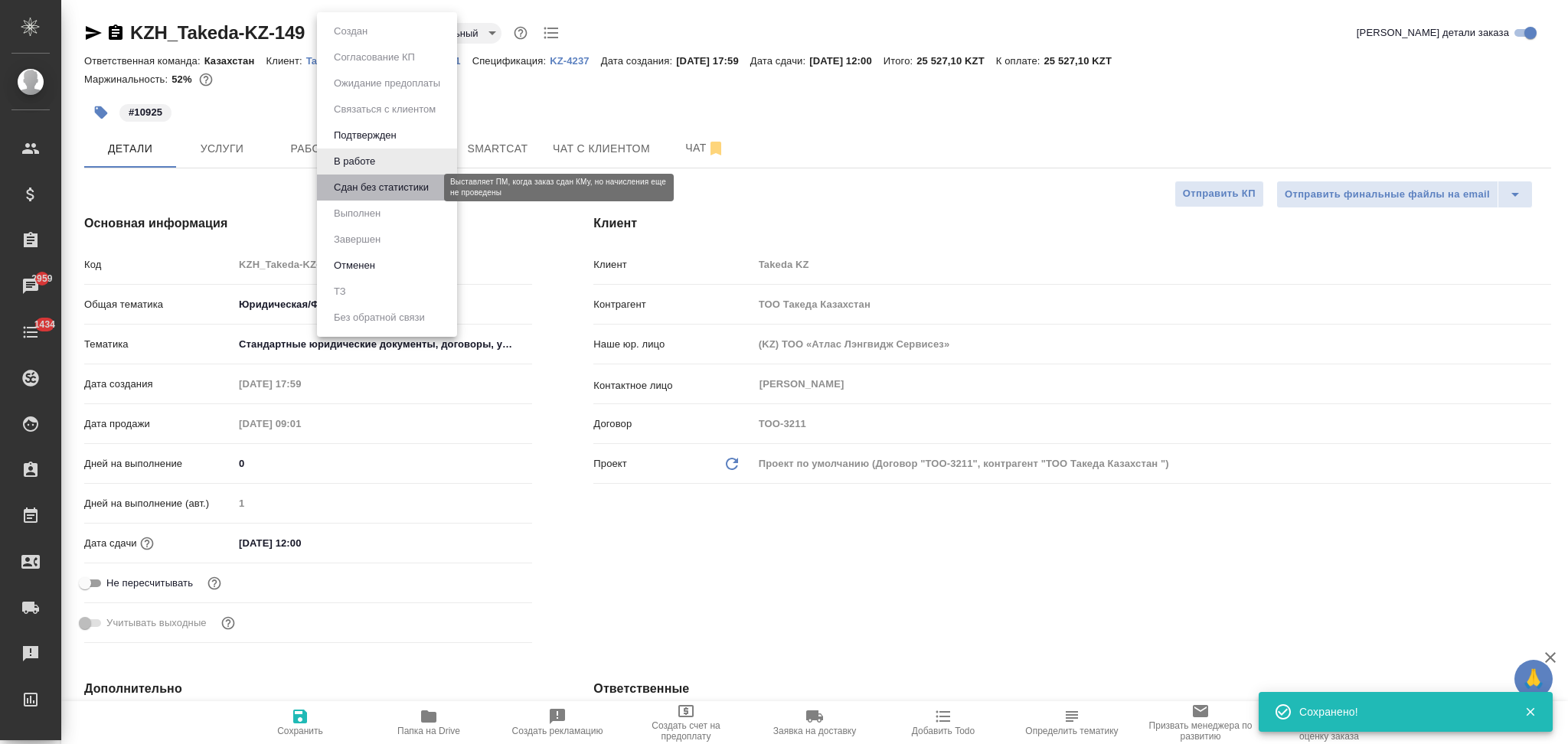
click at [341, 193] on button "Сдан без статистики" at bounding box center [381, 187] width 104 height 16
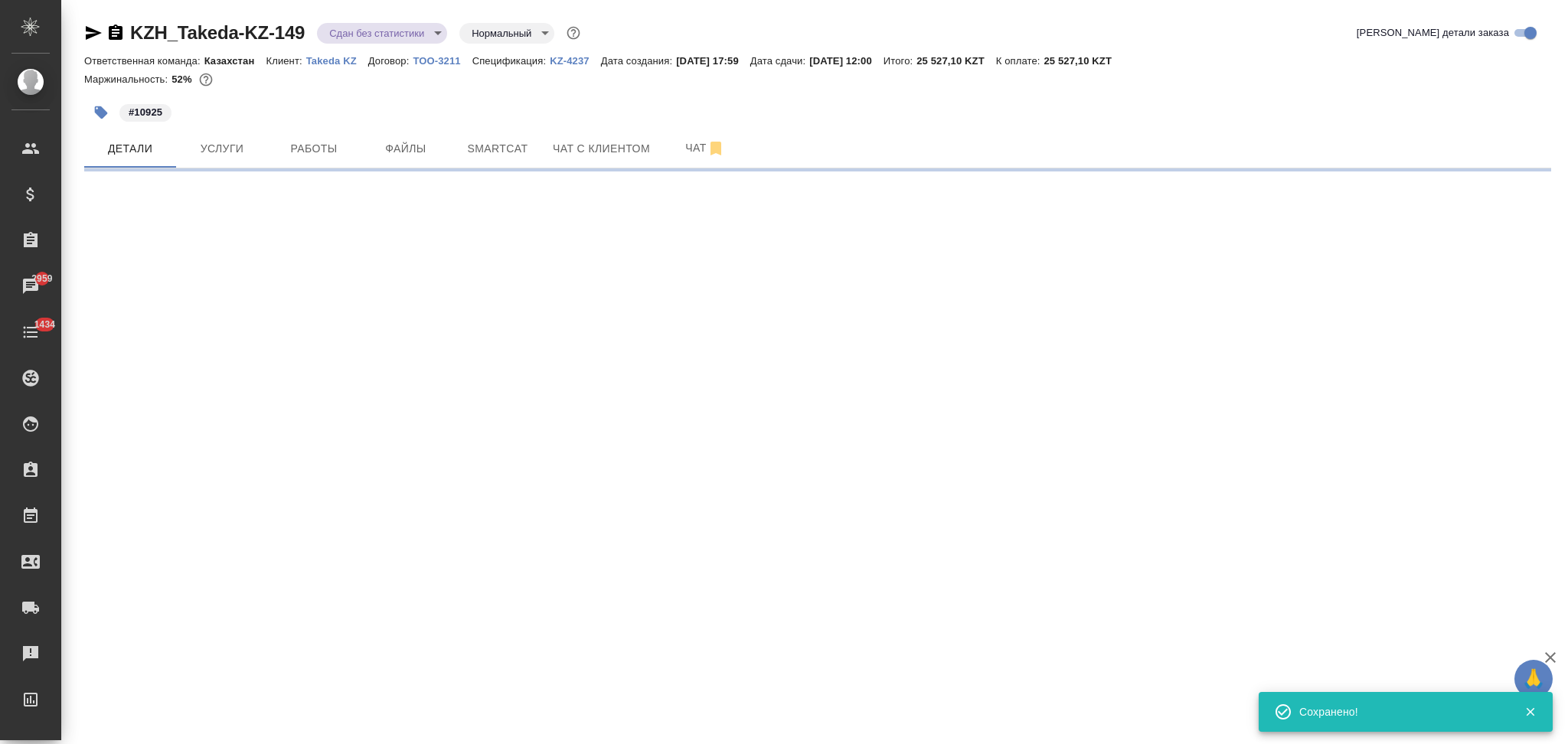
select select "RU"
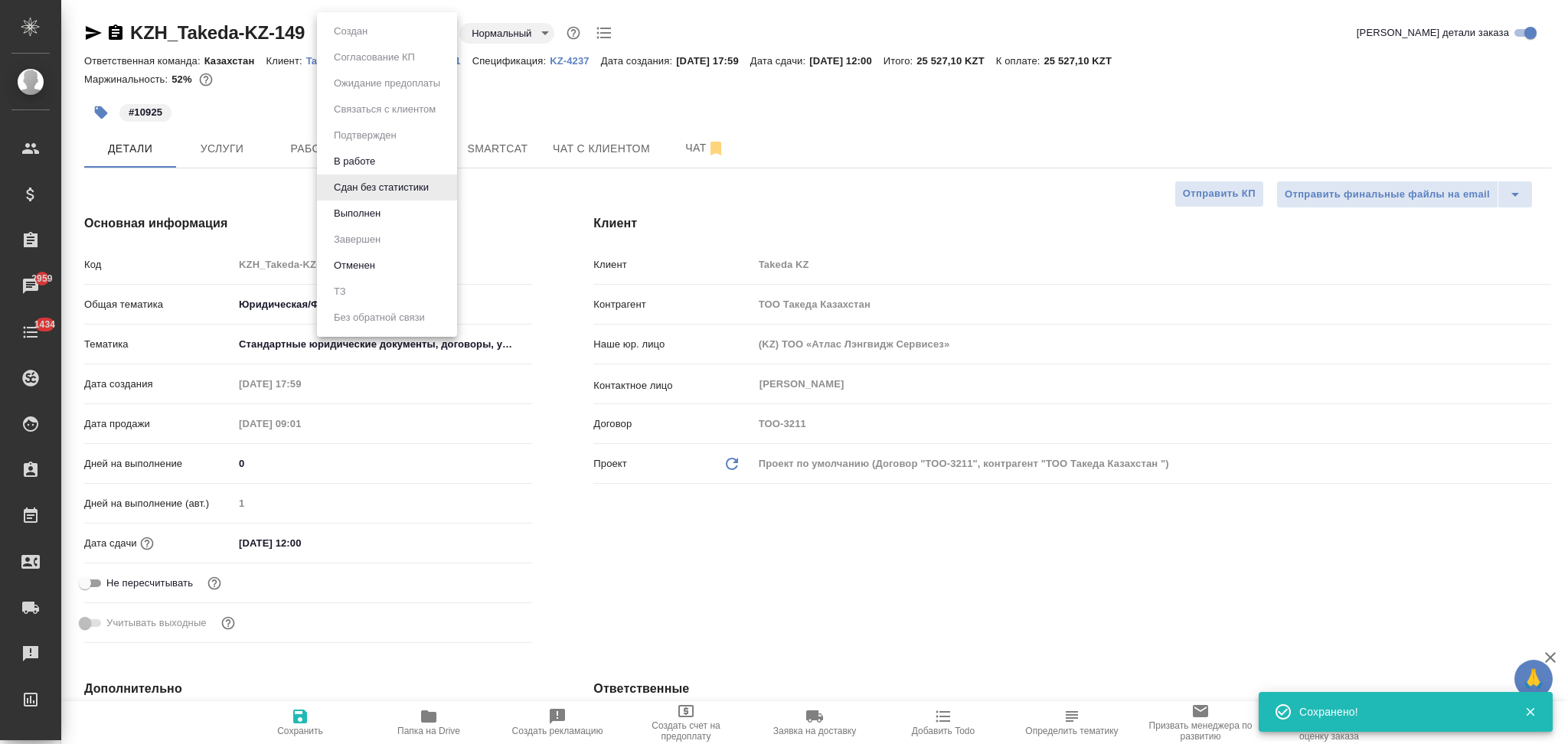
type textarea "x"
click at [344, 37] on body "🙏 .cls-1 fill:#fff; AWATERA Aslanukova Sati Клиенты Спецификации Заказы 2959 Ча…" at bounding box center [784, 372] width 1568 height 744
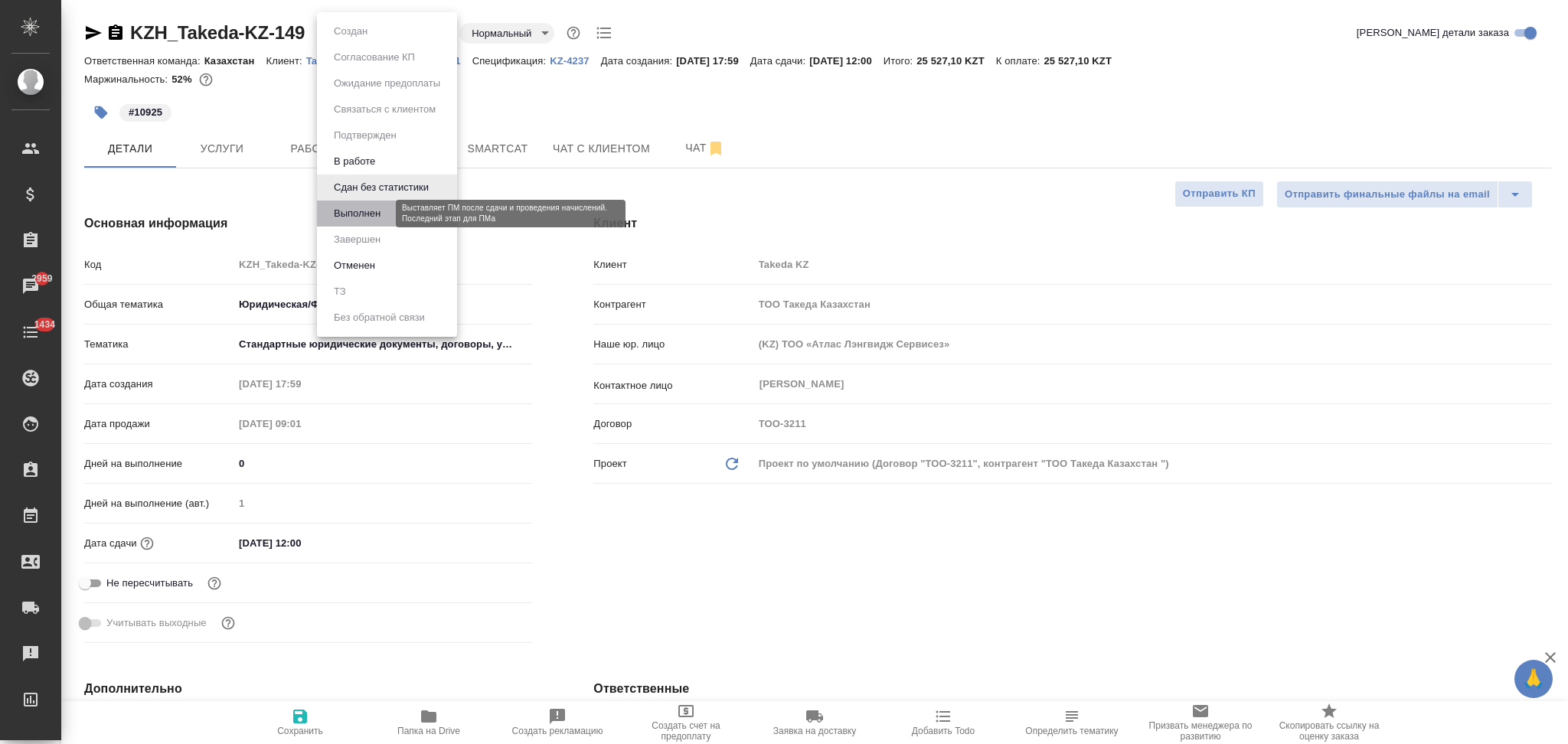
click at [340, 206] on button "Выполнен" at bounding box center [357, 213] width 56 height 16
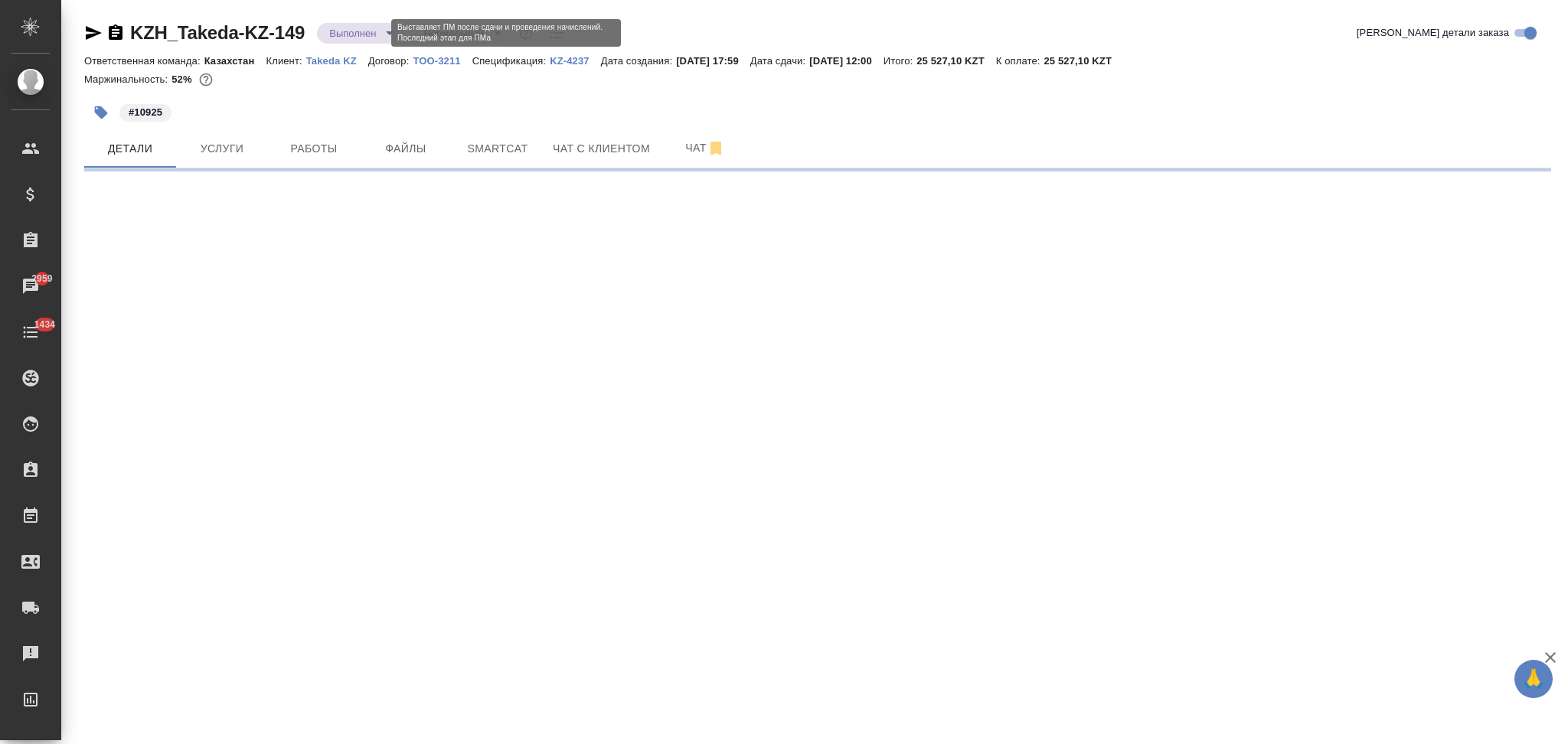
click at [345, 32] on body "🙏 .cls-1 fill:#fff; AWATERA Aslanukova Sati Клиенты Спецификации Заказы 2959 Ча…" at bounding box center [784, 372] width 1568 height 744
select select "RU"
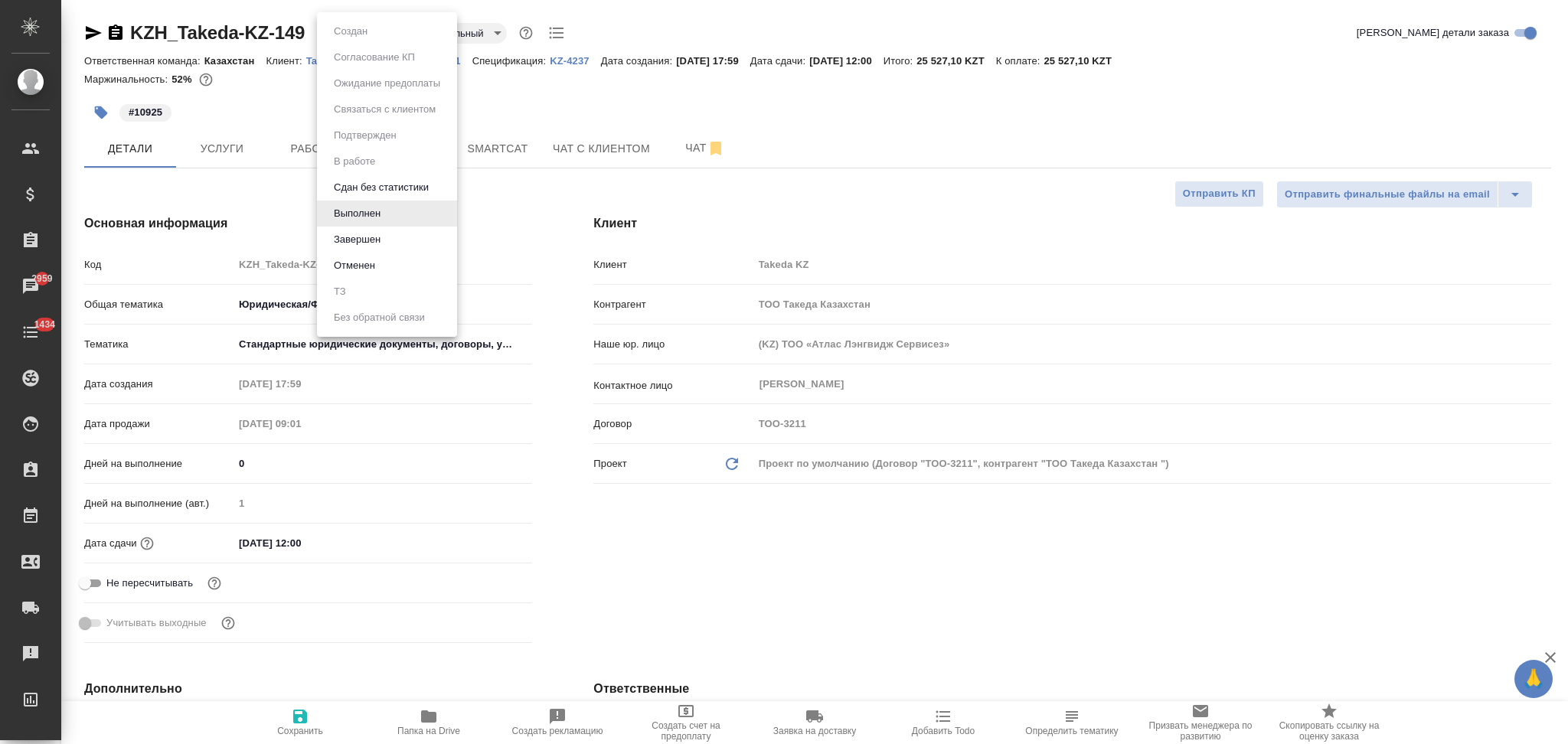
type textarea "x"
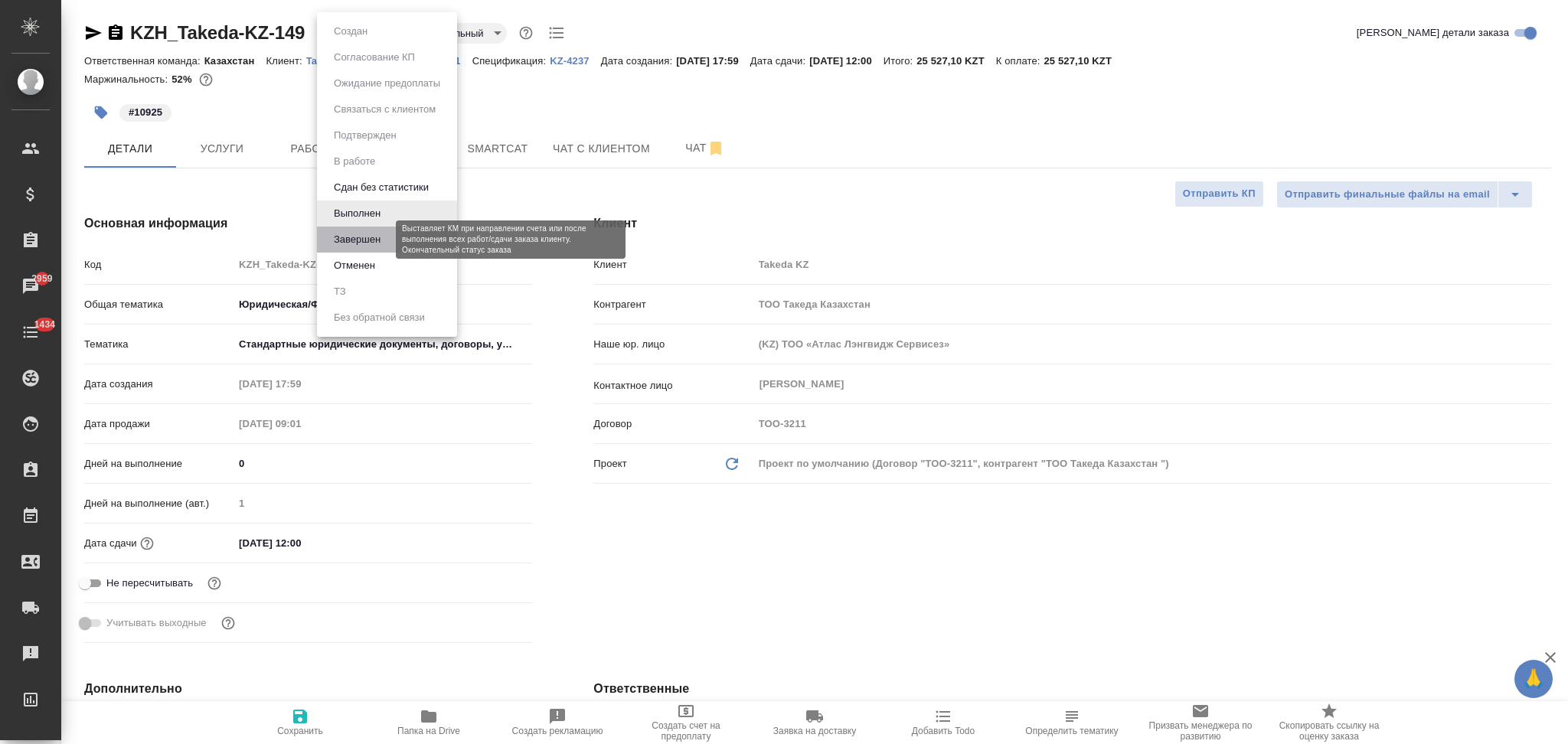
click at [335, 232] on button "Завершен" at bounding box center [357, 239] width 56 height 16
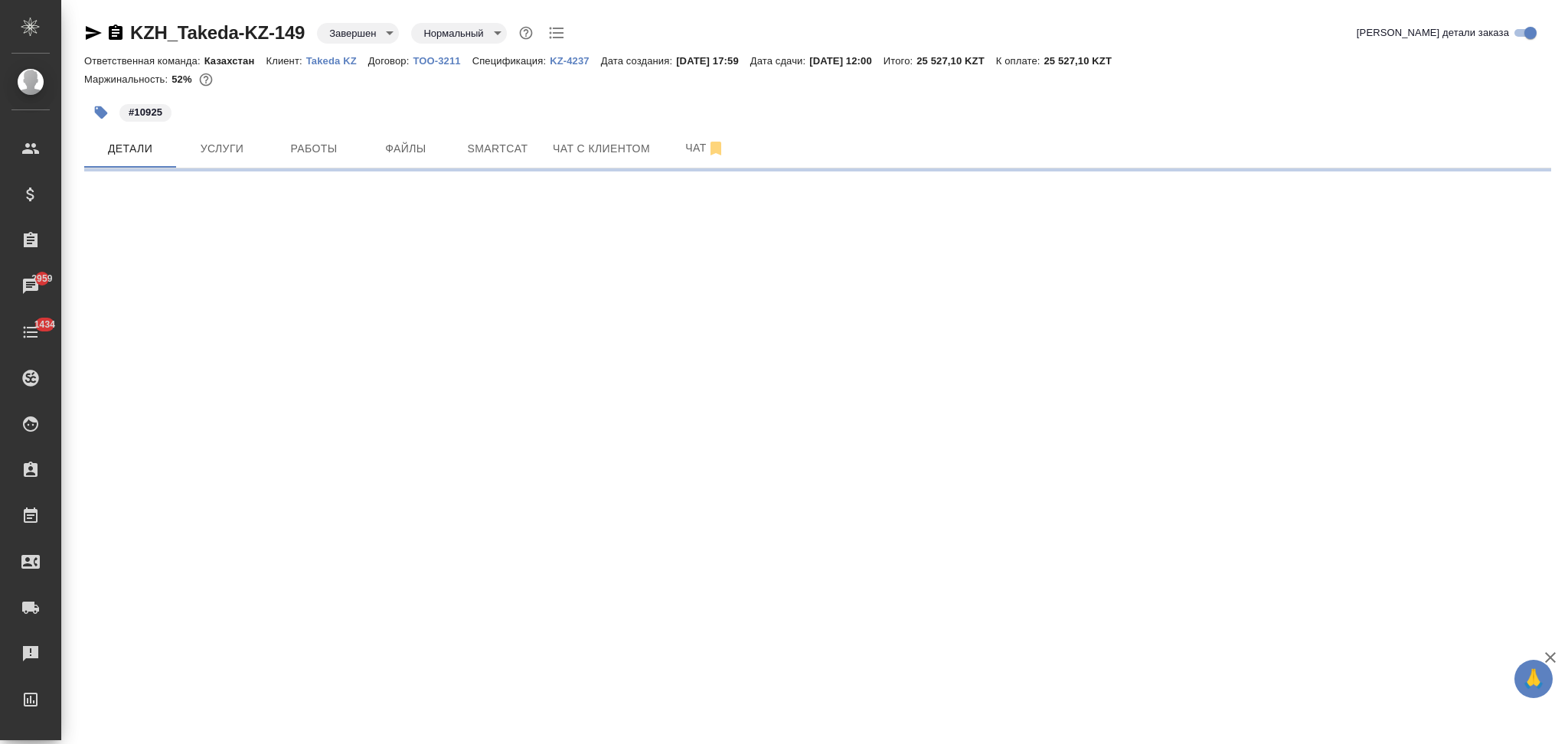
select select "RU"
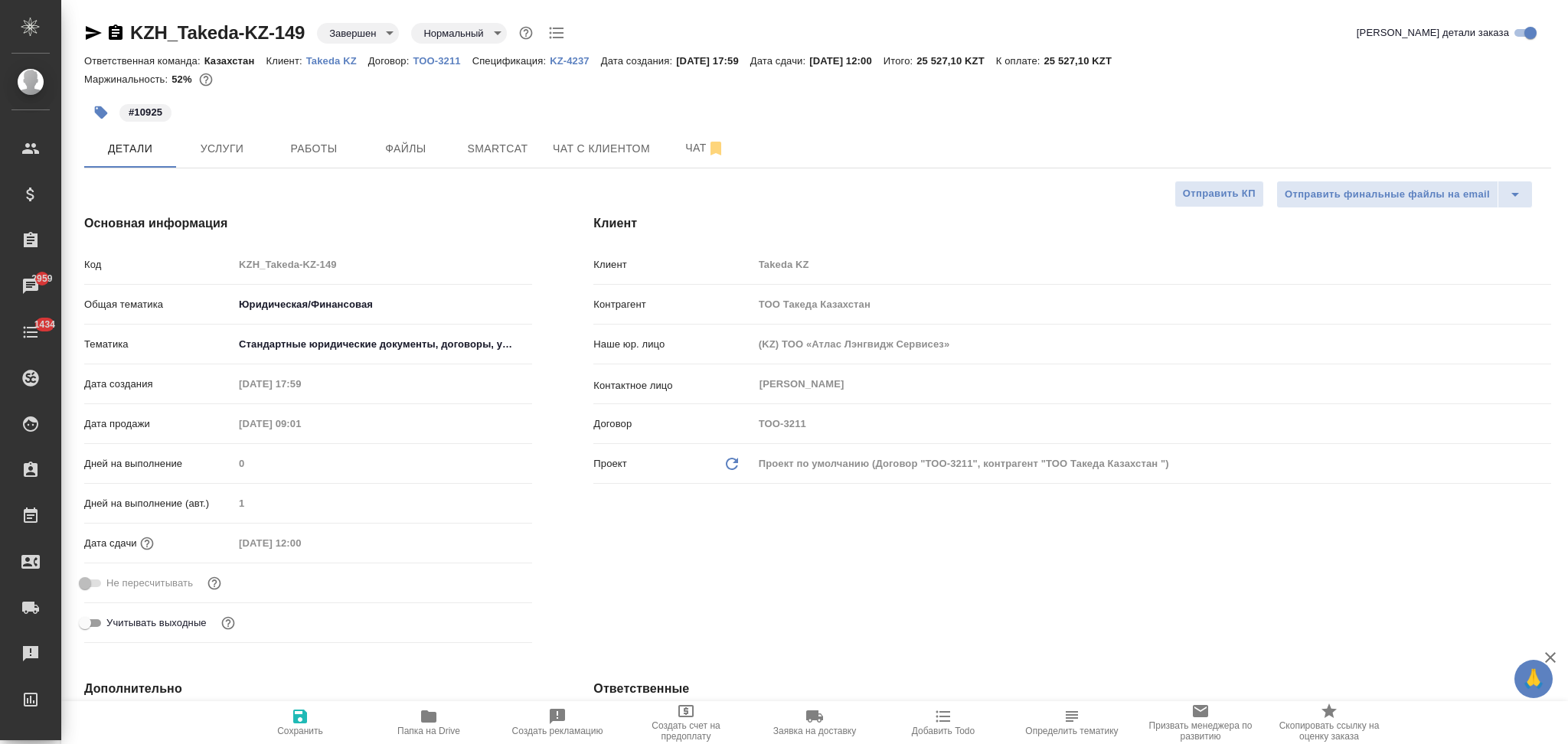
type textarea "x"
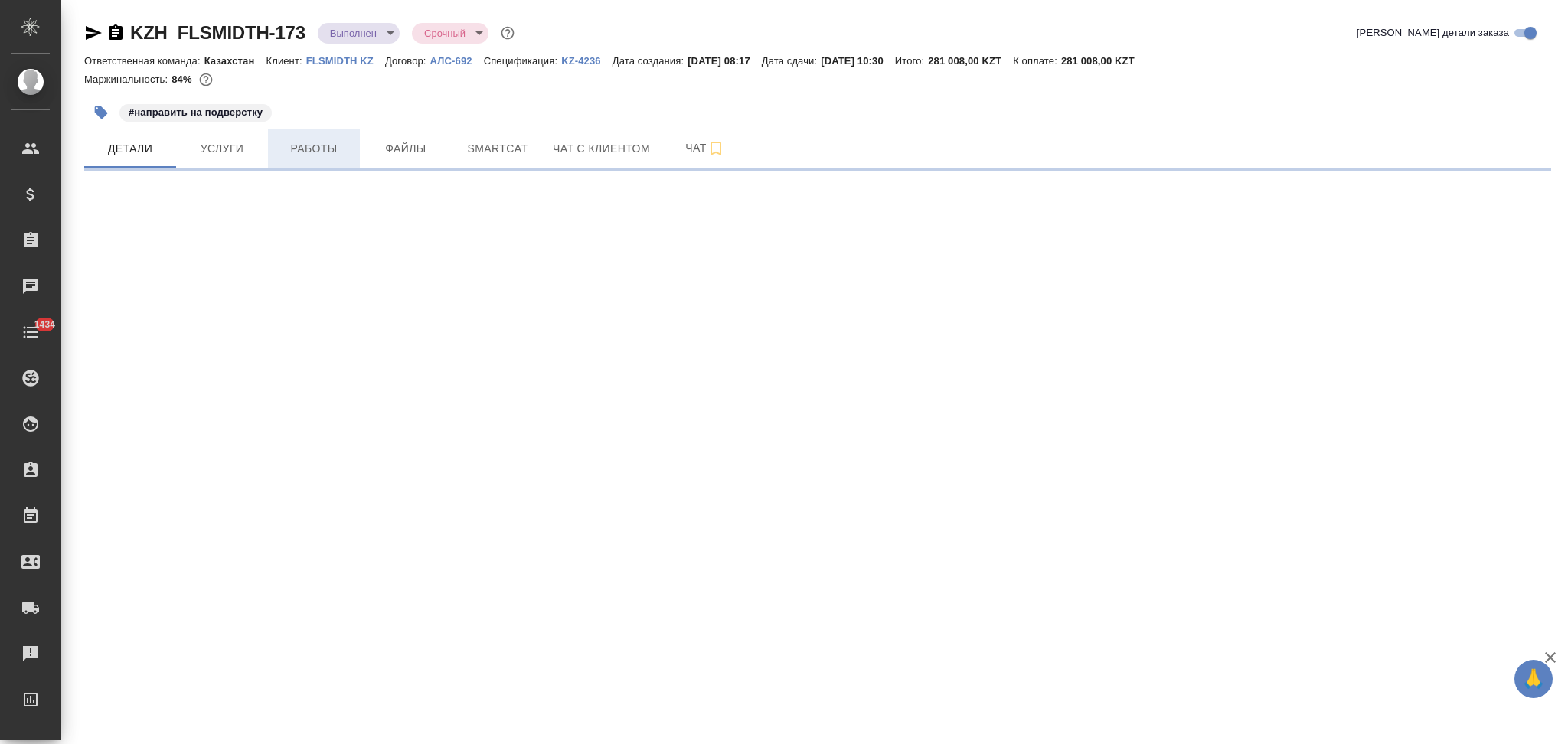
select select "RU"
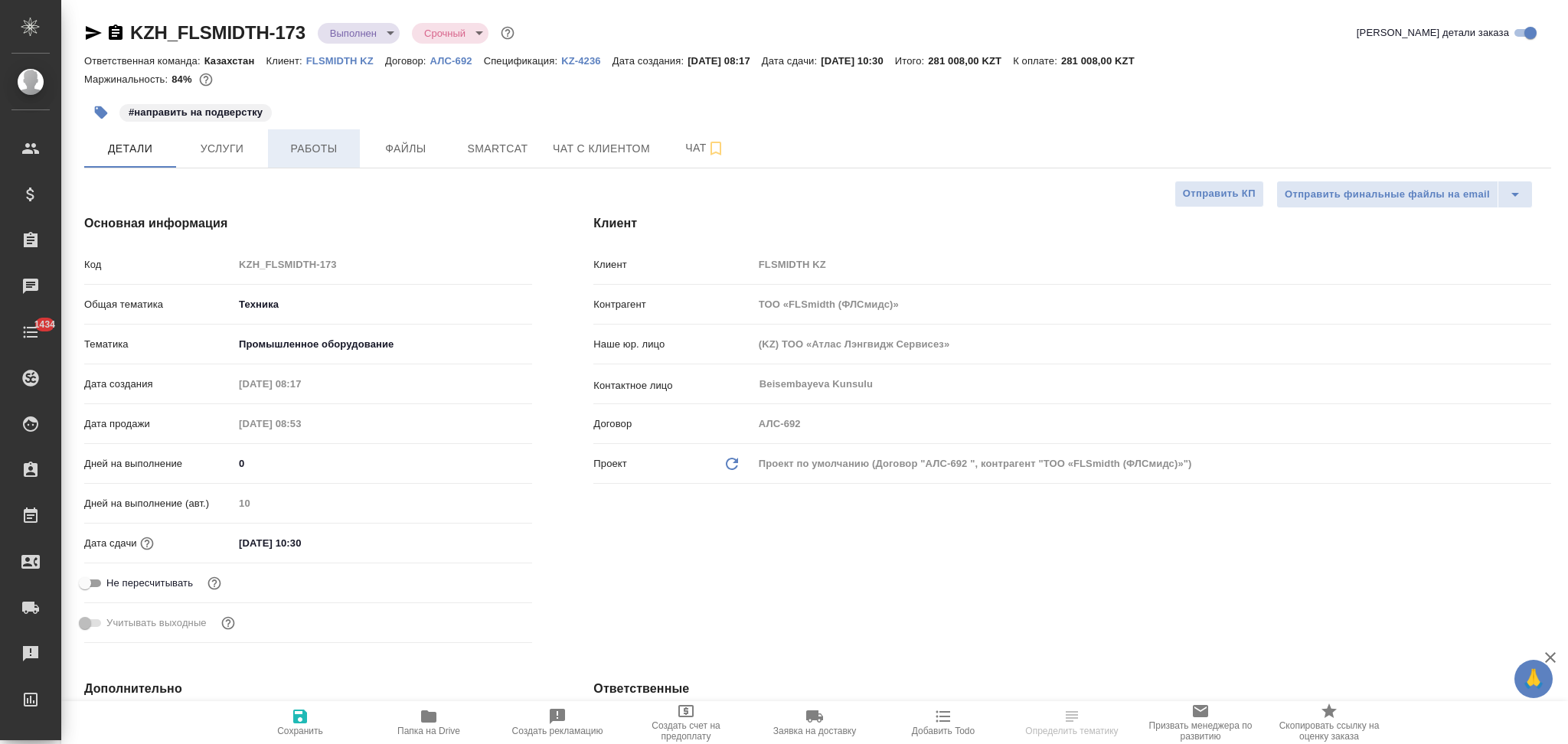
type textarea "x"
click at [311, 144] on span "Работы" at bounding box center [314, 149] width 73 height 19
type textarea "x"
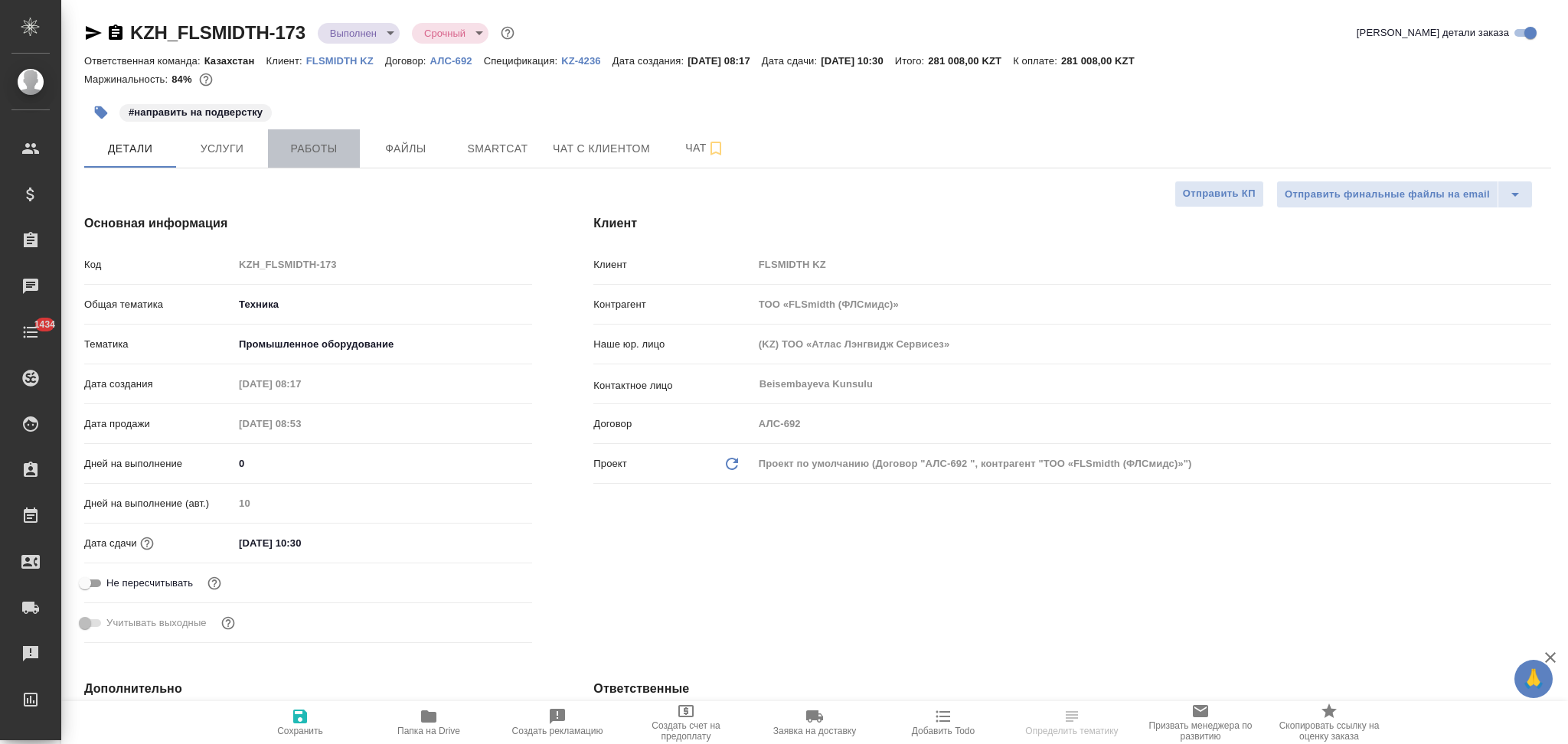
type textarea "x"
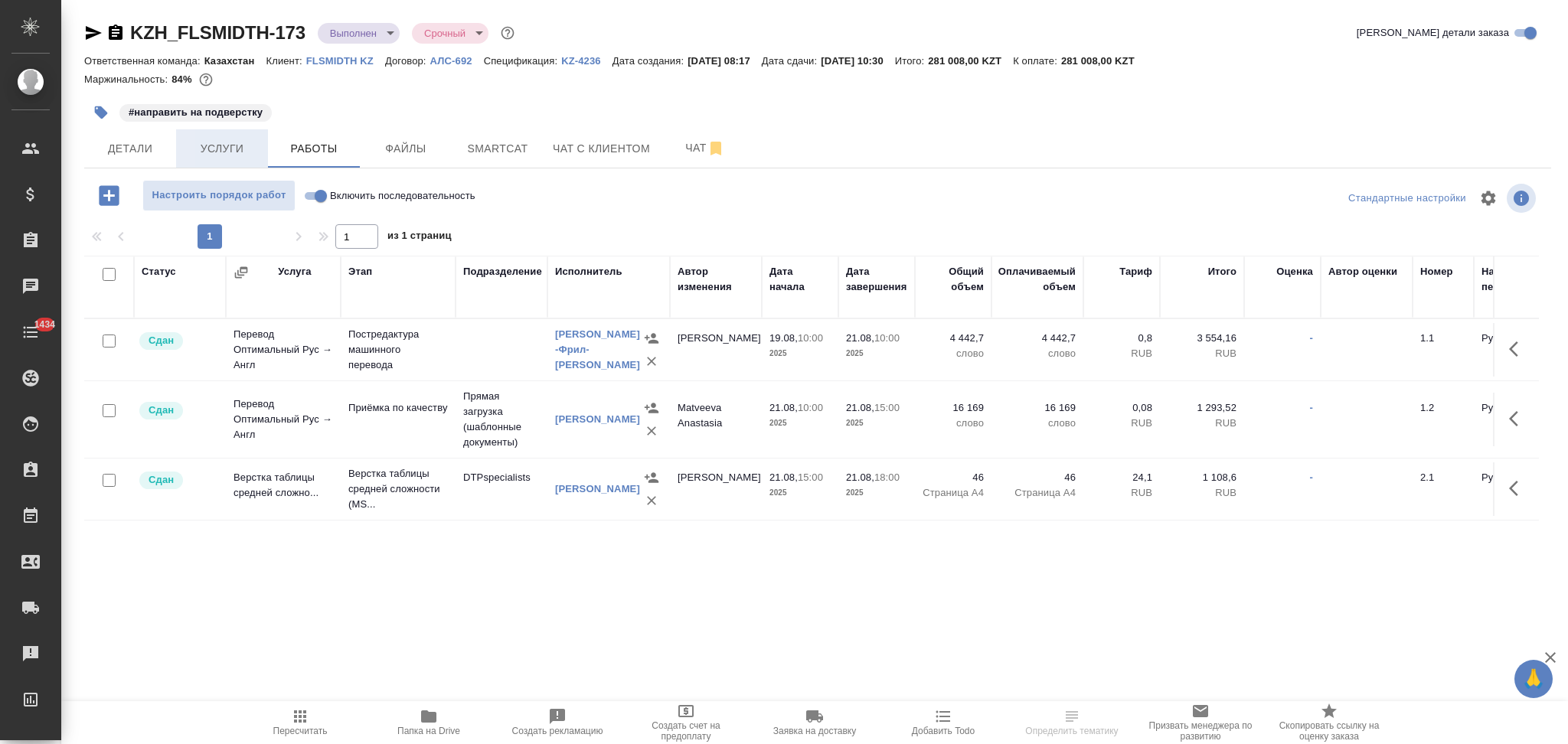
click at [208, 141] on span "Услуги" at bounding box center [221, 149] width 73 height 19
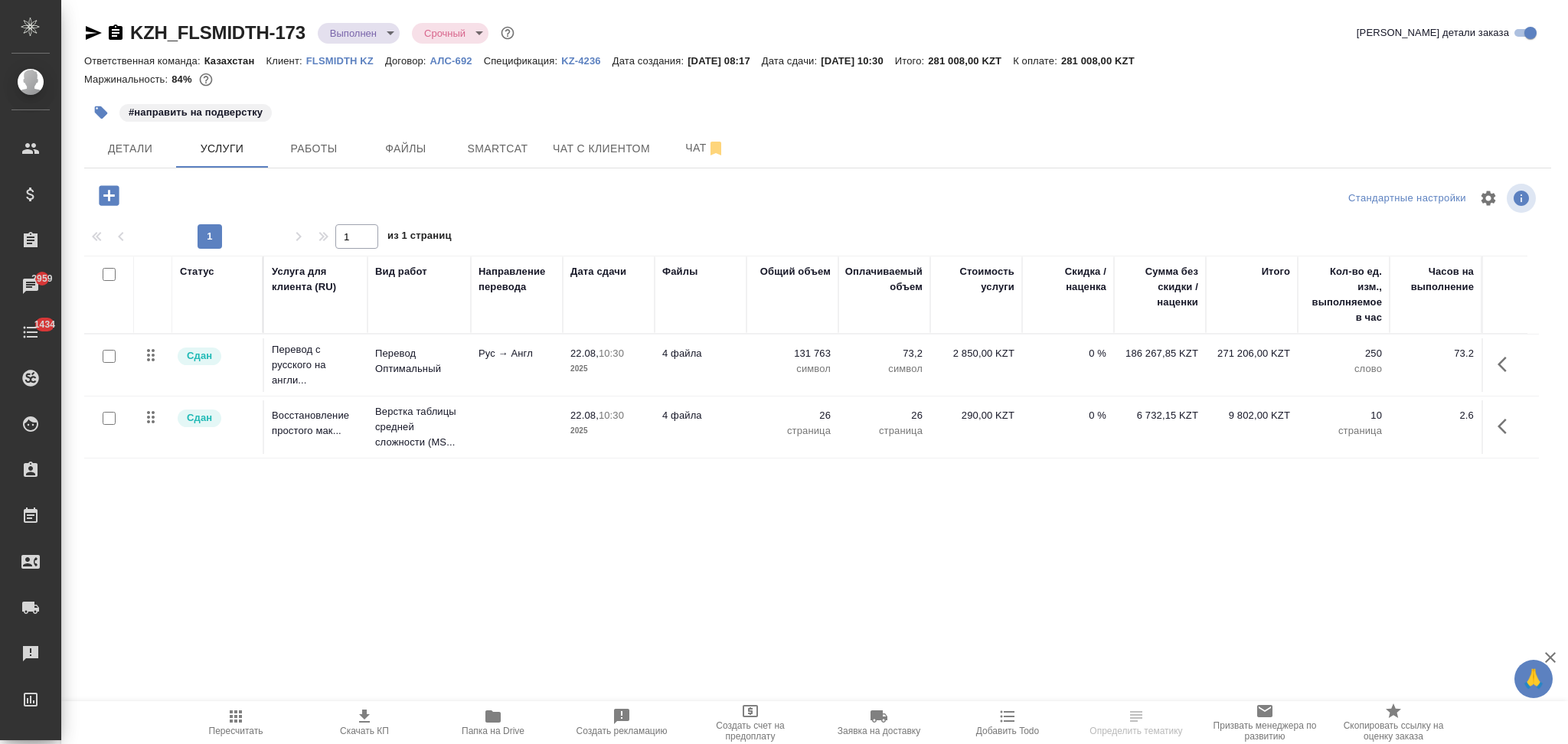
click at [353, 40] on body "🙏 .cls-1 fill:#fff; AWATERA Aslanukova Sati Клиенты Спецификации Заказы 2959 Ча…" at bounding box center [784, 372] width 1568 height 744
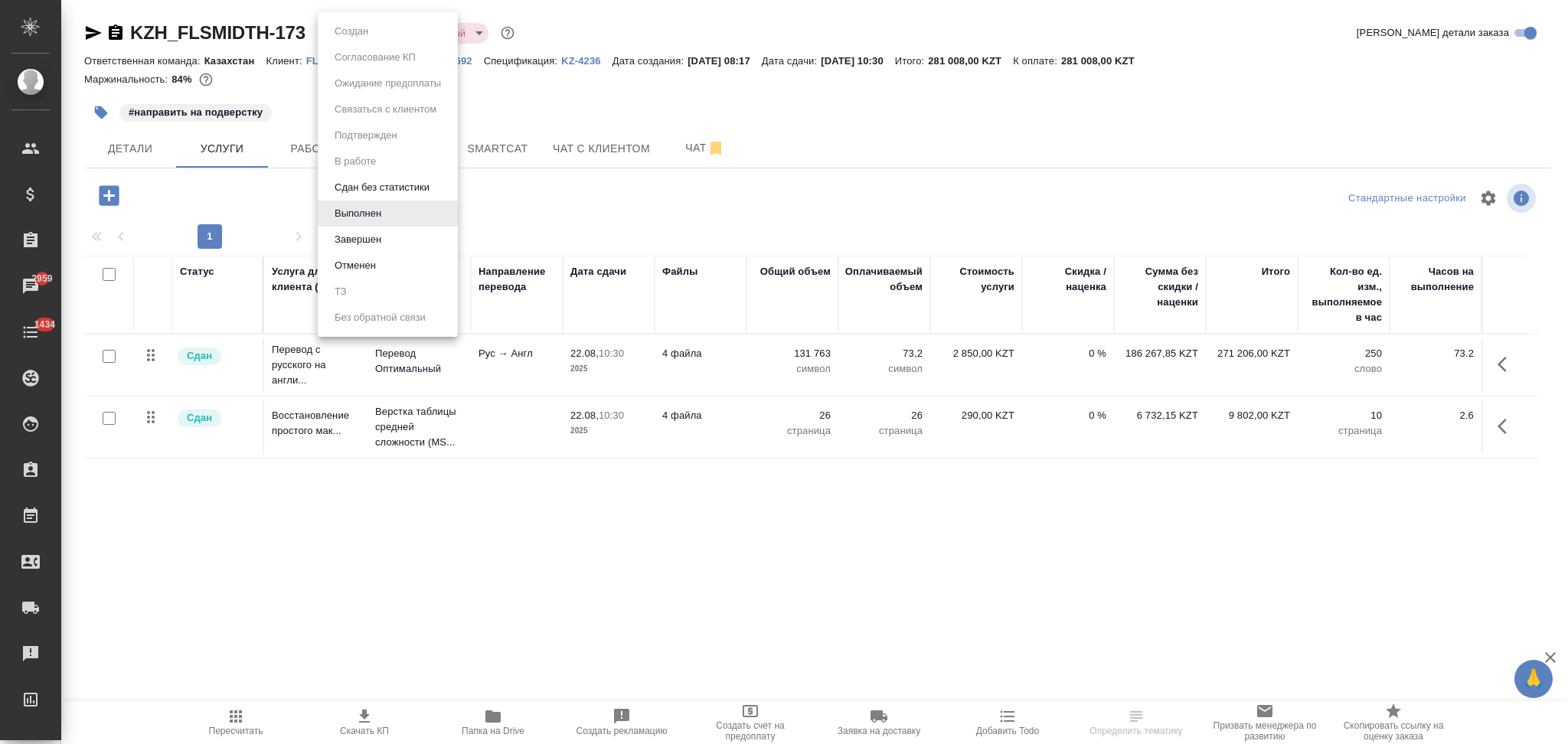
click at [355, 235] on button "Завершен" at bounding box center [358, 239] width 56 height 16
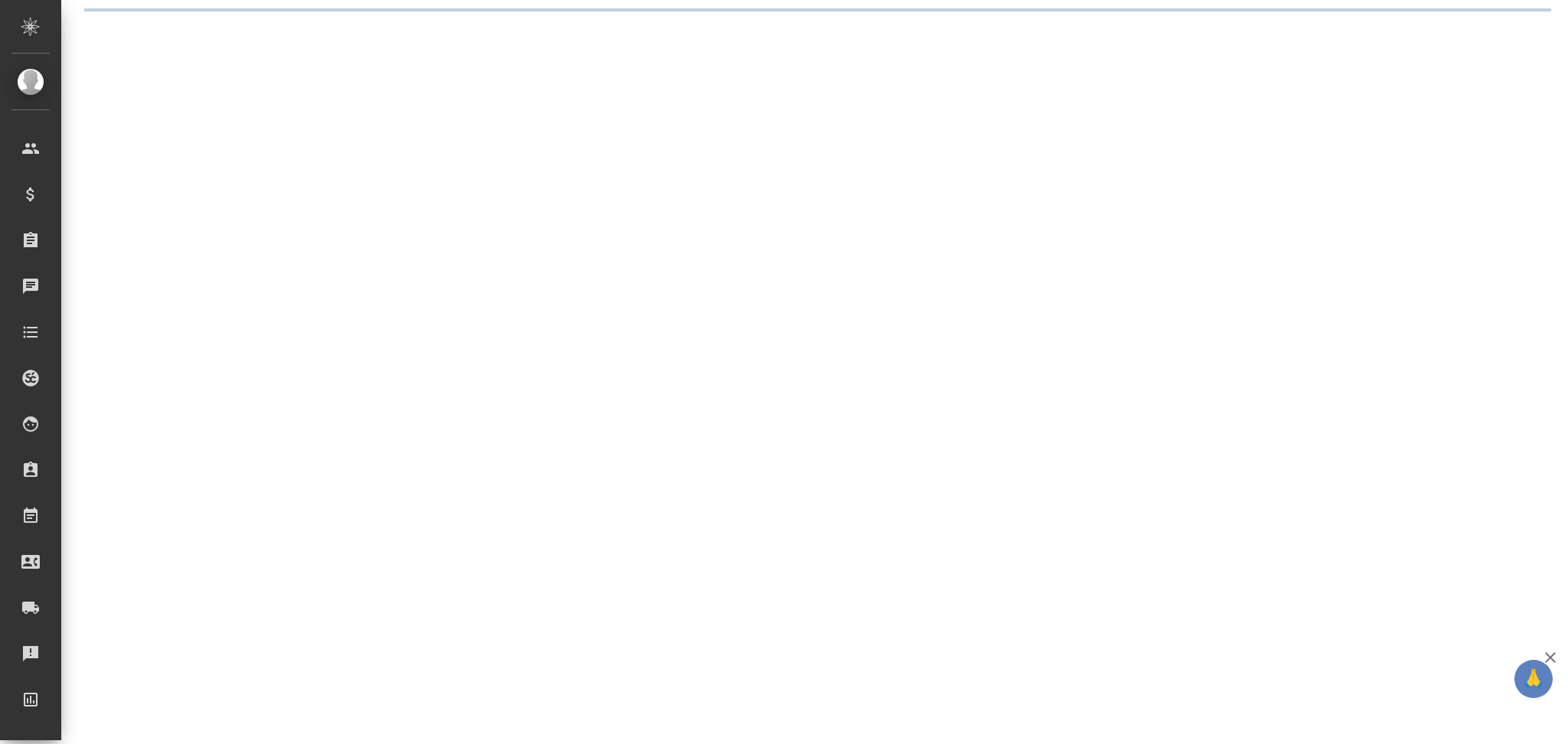
select select "RU"
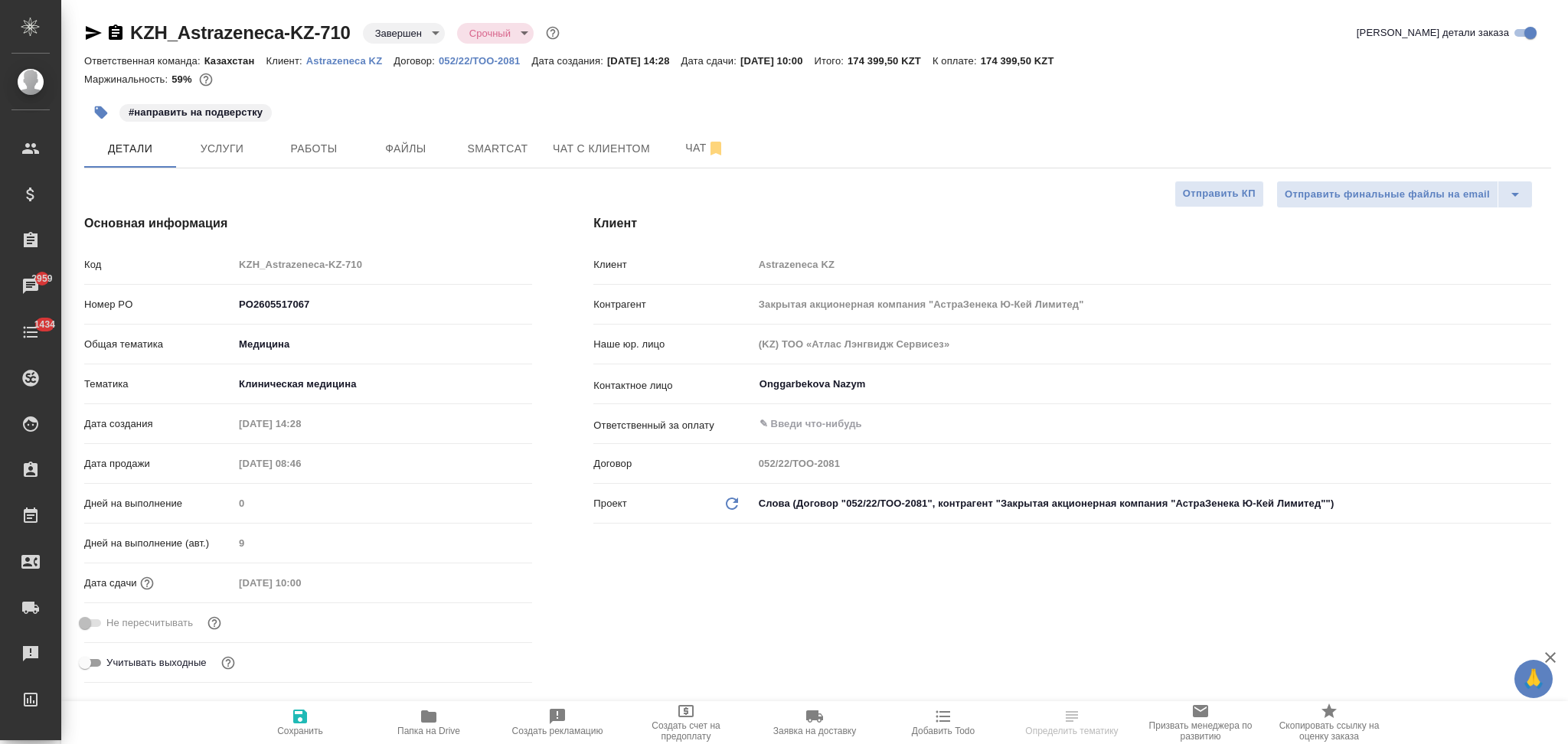
select select "RU"
type textarea "x"
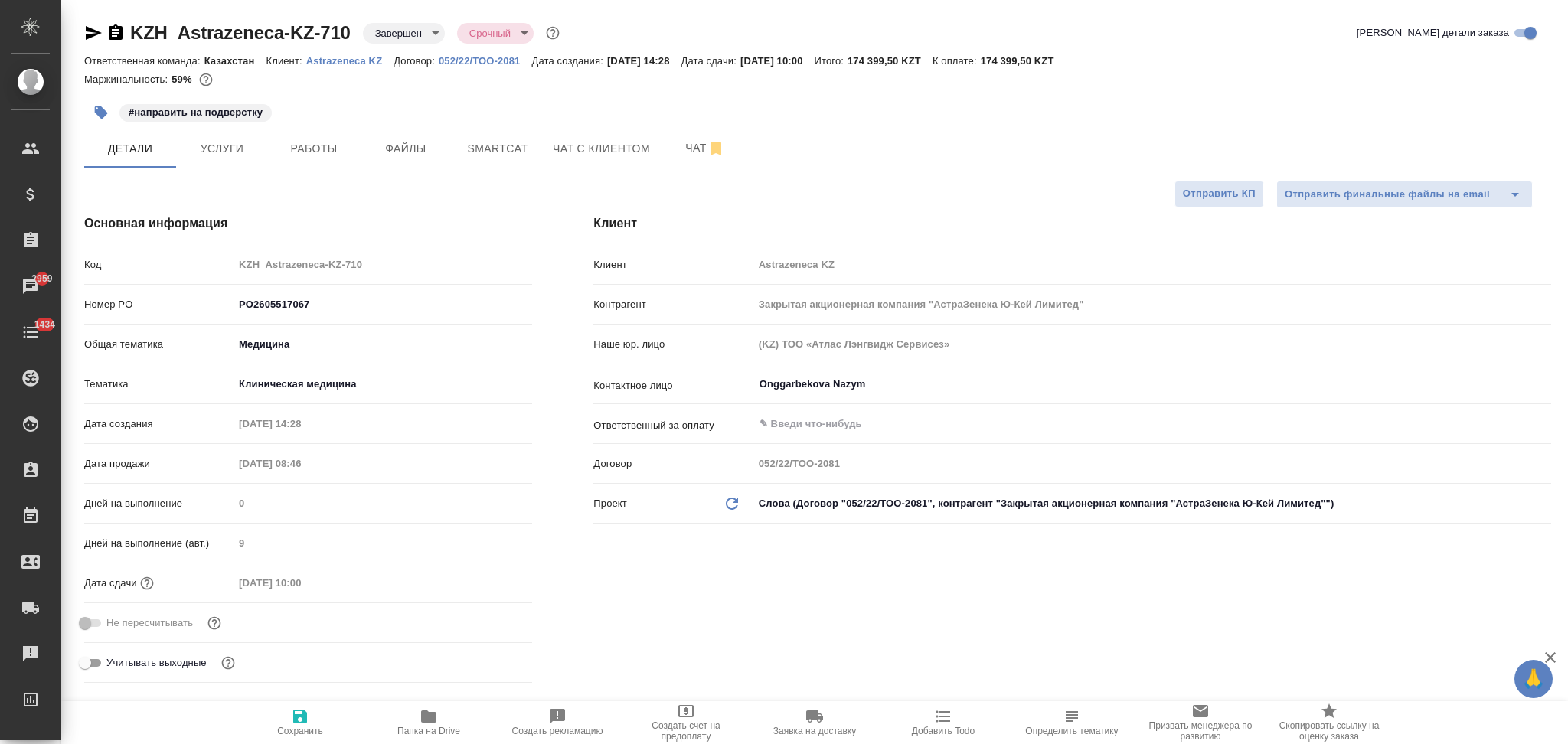
type textarea "x"
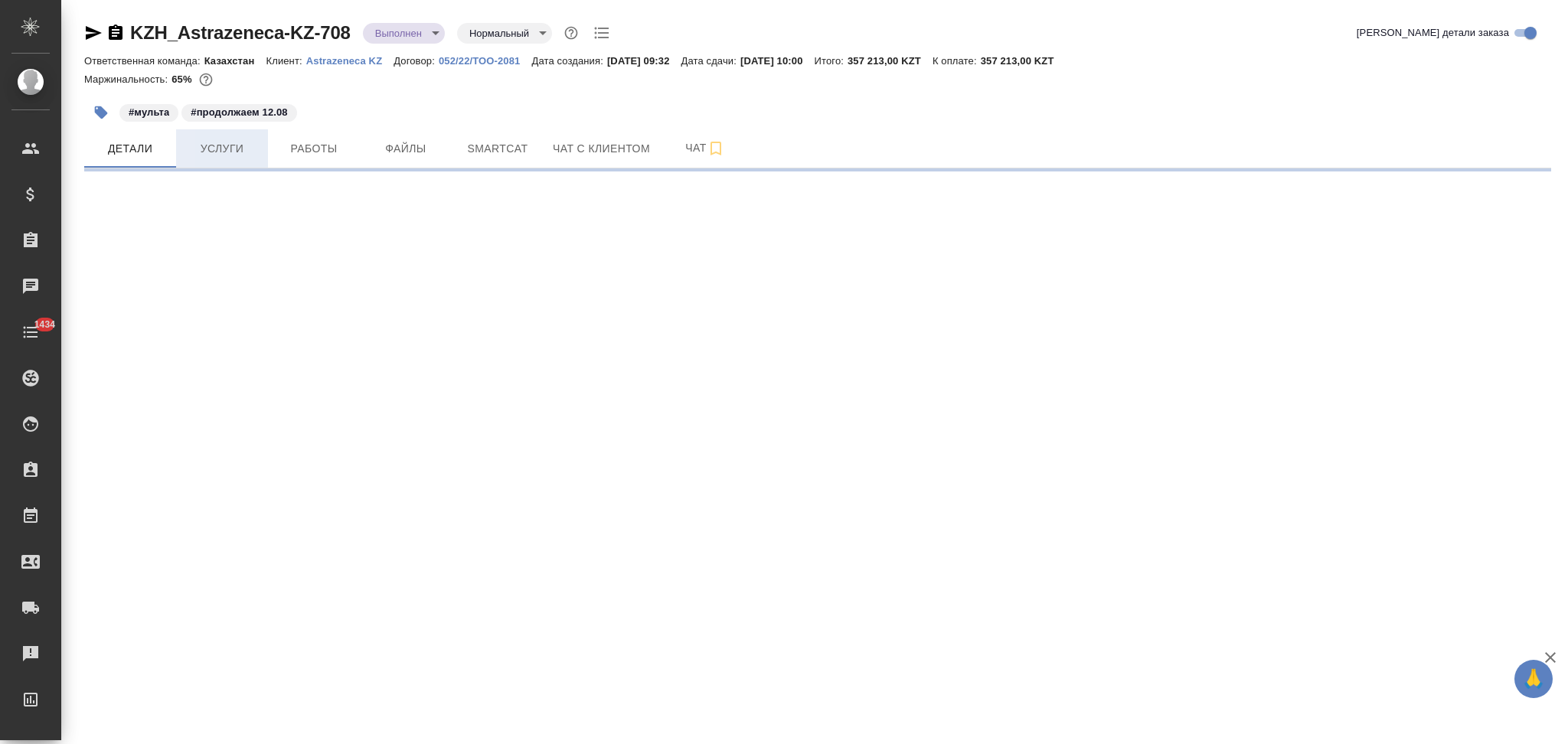
select select "RU"
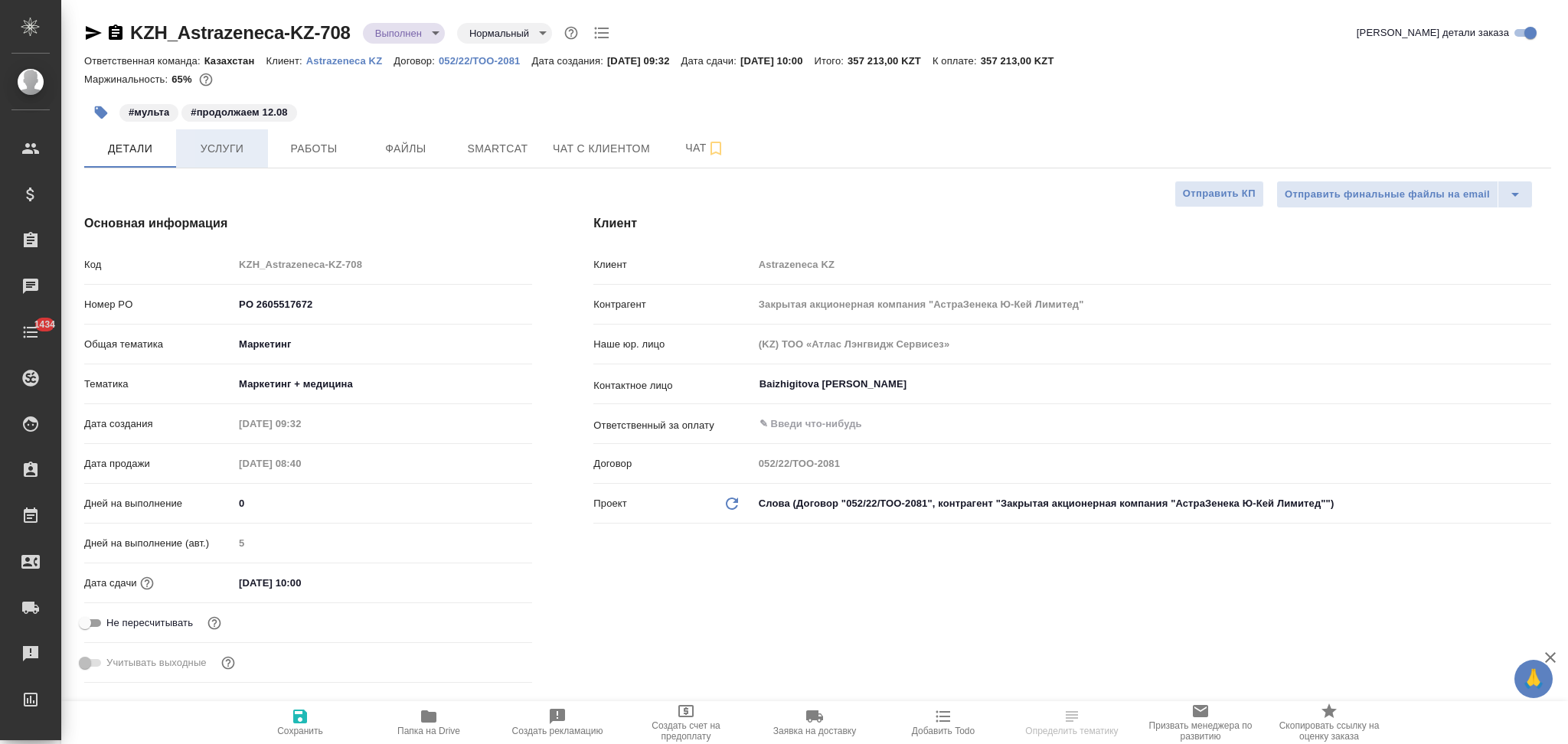
type textarea "x"
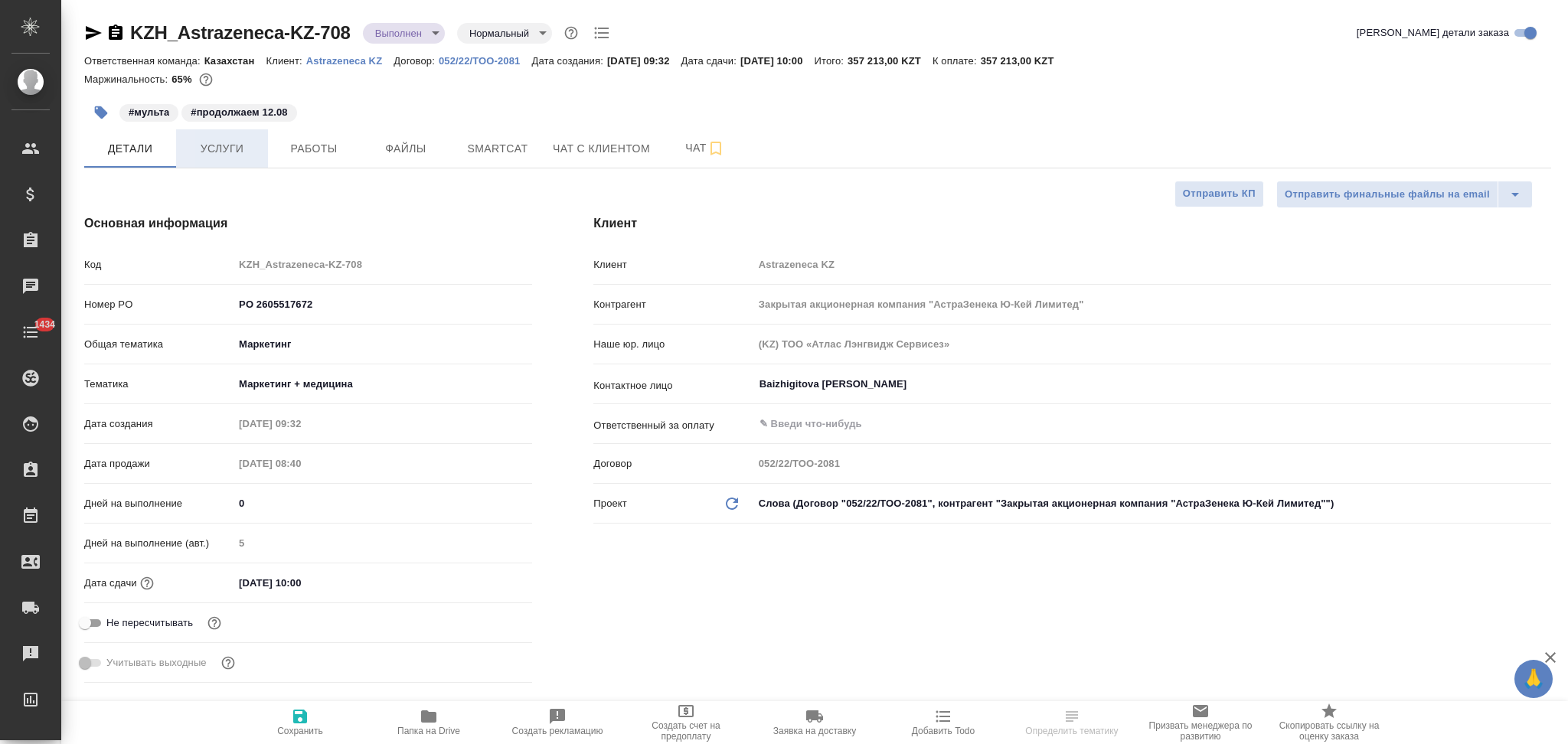
type textarea "x"
click at [219, 151] on span "Услуги" at bounding box center [221, 149] width 73 height 19
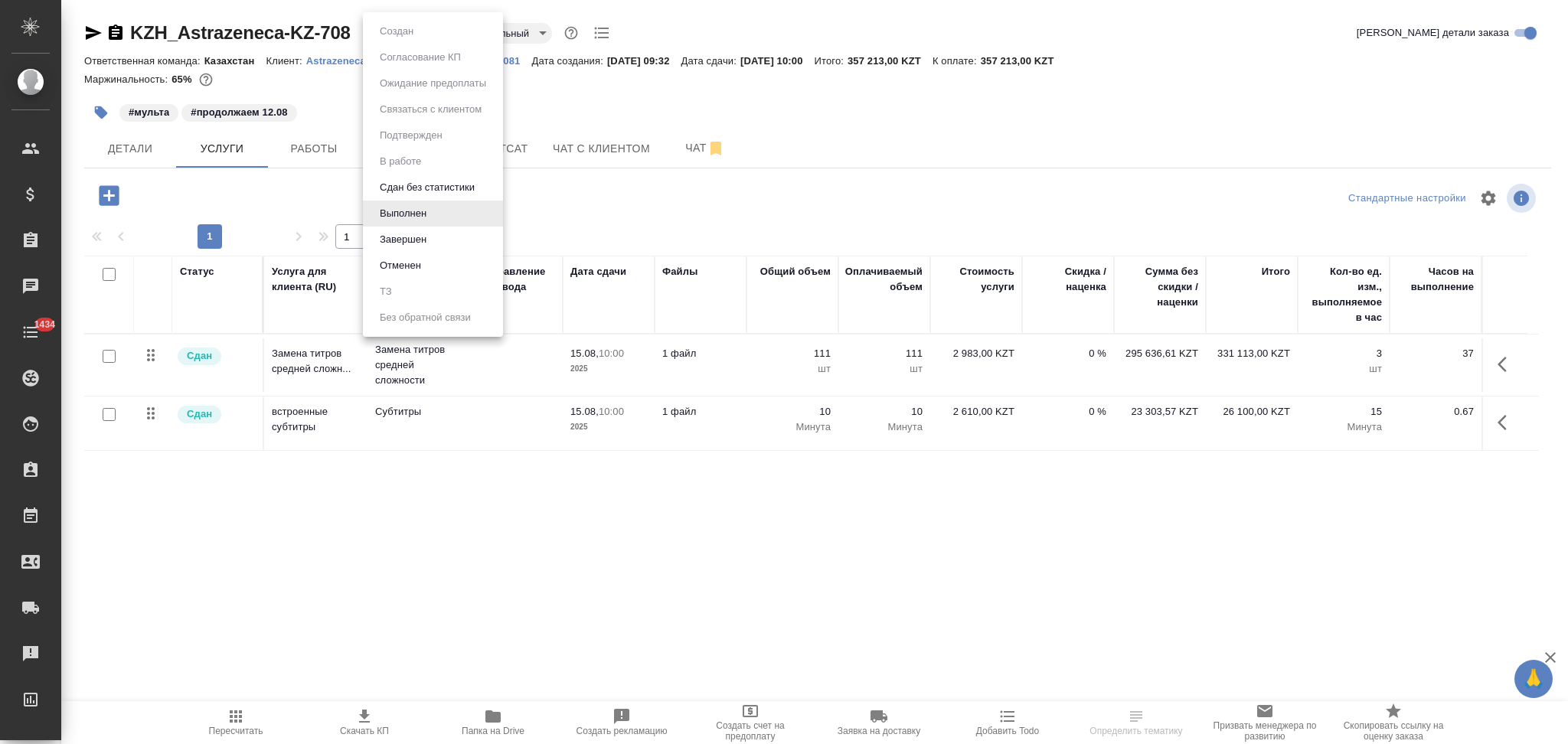
click at [398, 36] on body "🙏 .cls-1 fill:#fff; AWATERA Aslanukova Sati Клиенты Спецификации Заказы Чаты 14…" at bounding box center [784, 372] width 1568 height 744
click at [396, 246] on button "Завершен" at bounding box center [403, 239] width 56 height 16
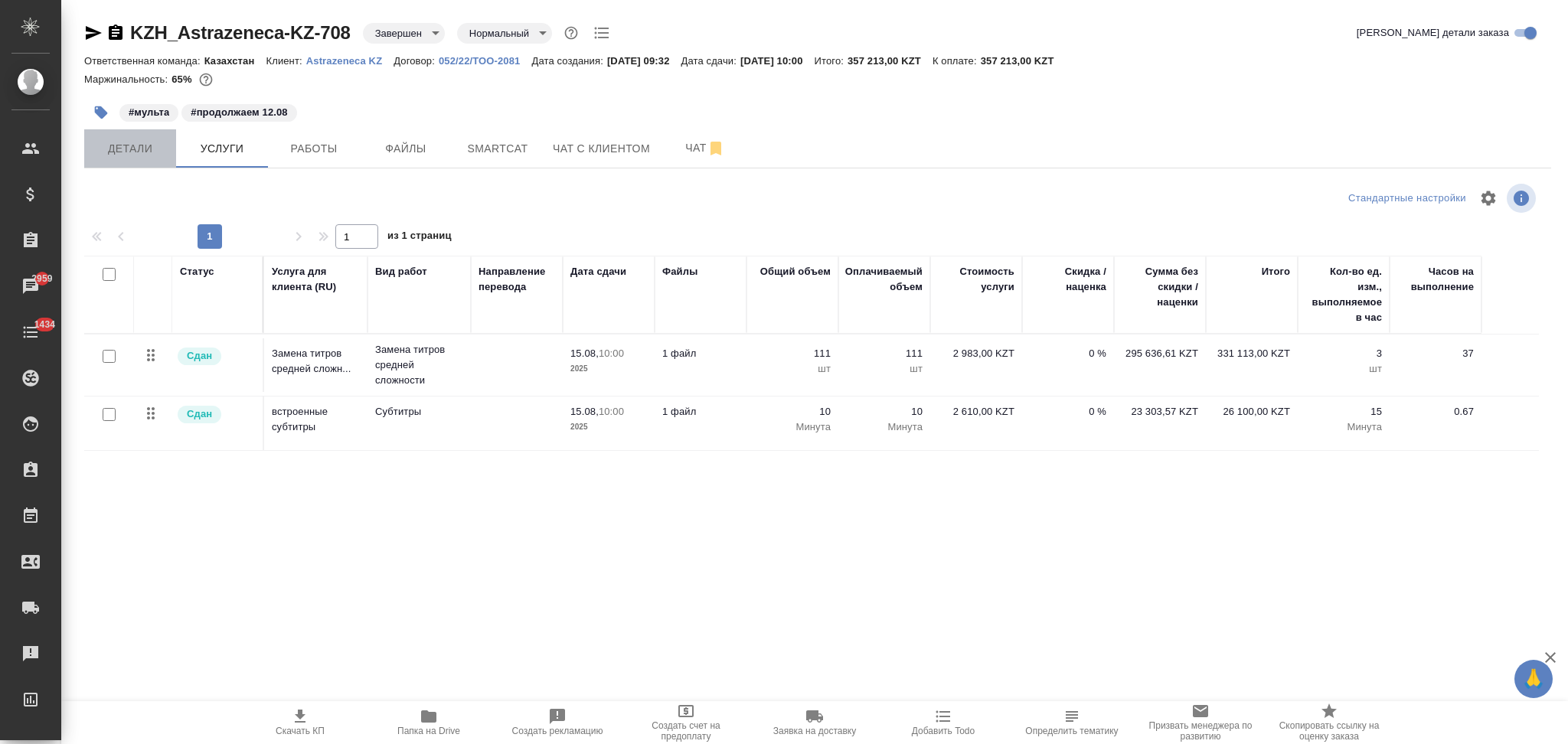
click at [131, 149] on span "Детали" at bounding box center [130, 149] width 73 height 19
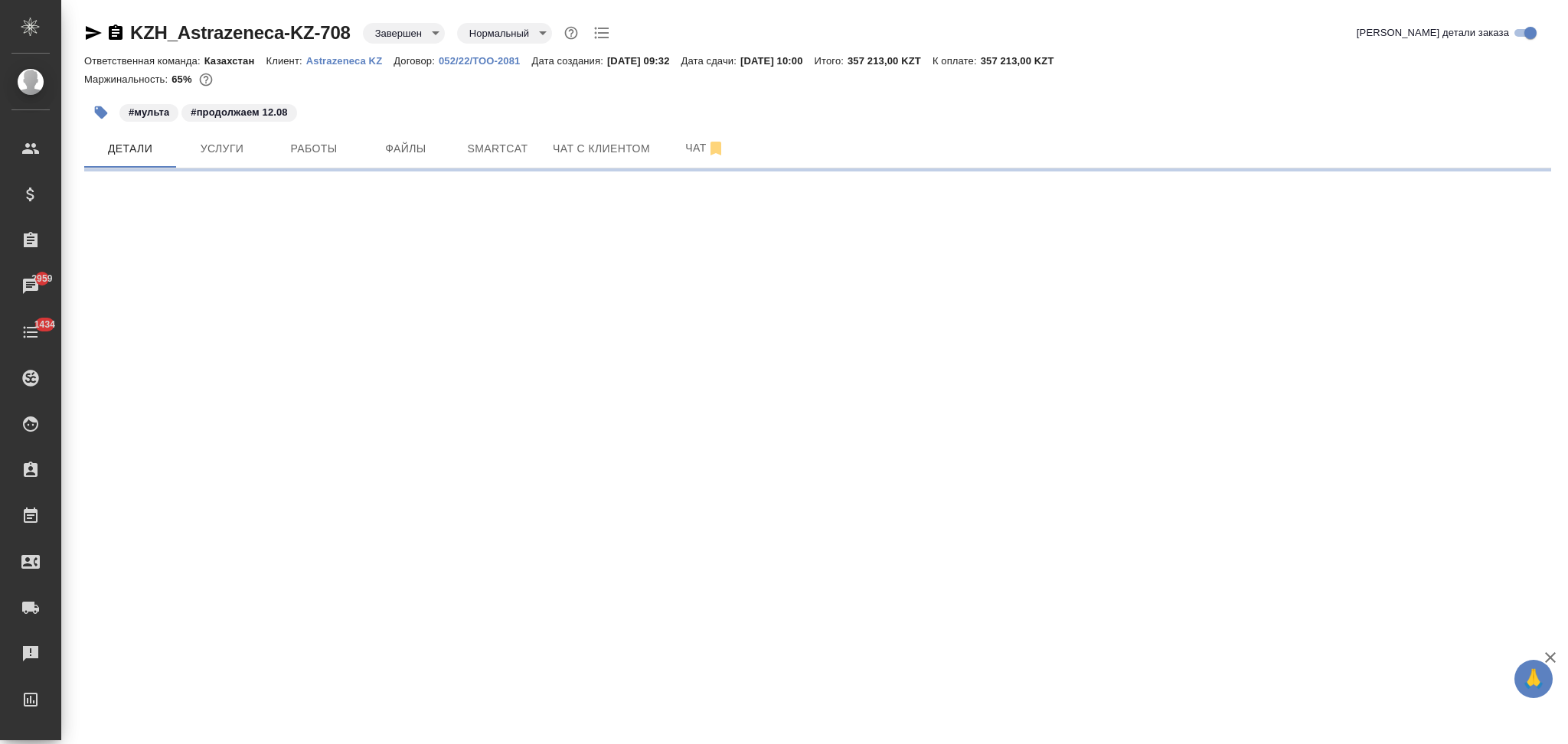
select select "RU"
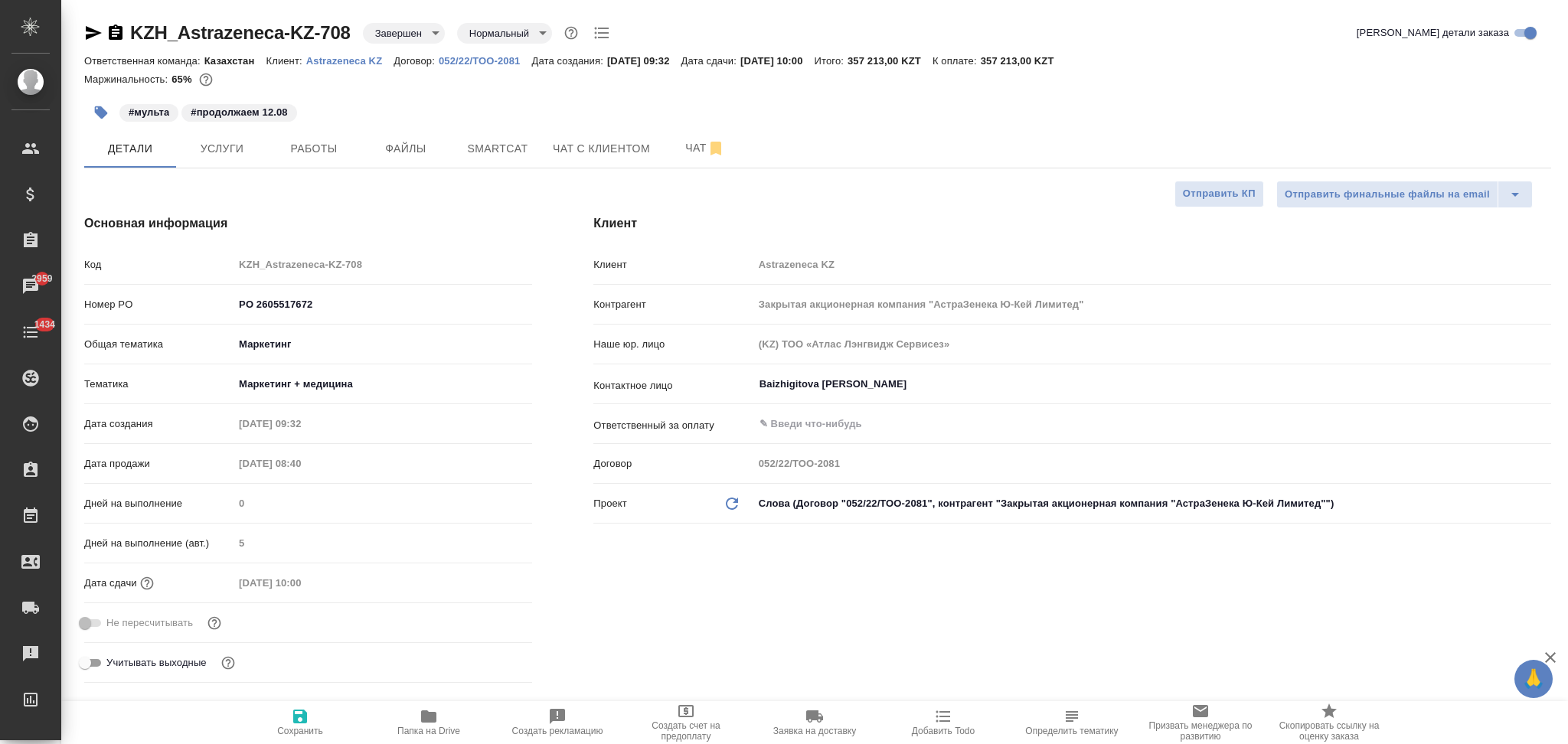
type textarea "x"
click at [671, 267] on div "Клиент Astrazeneca KZ" at bounding box center [1073, 264] width 958 height 27
type textarea "x"
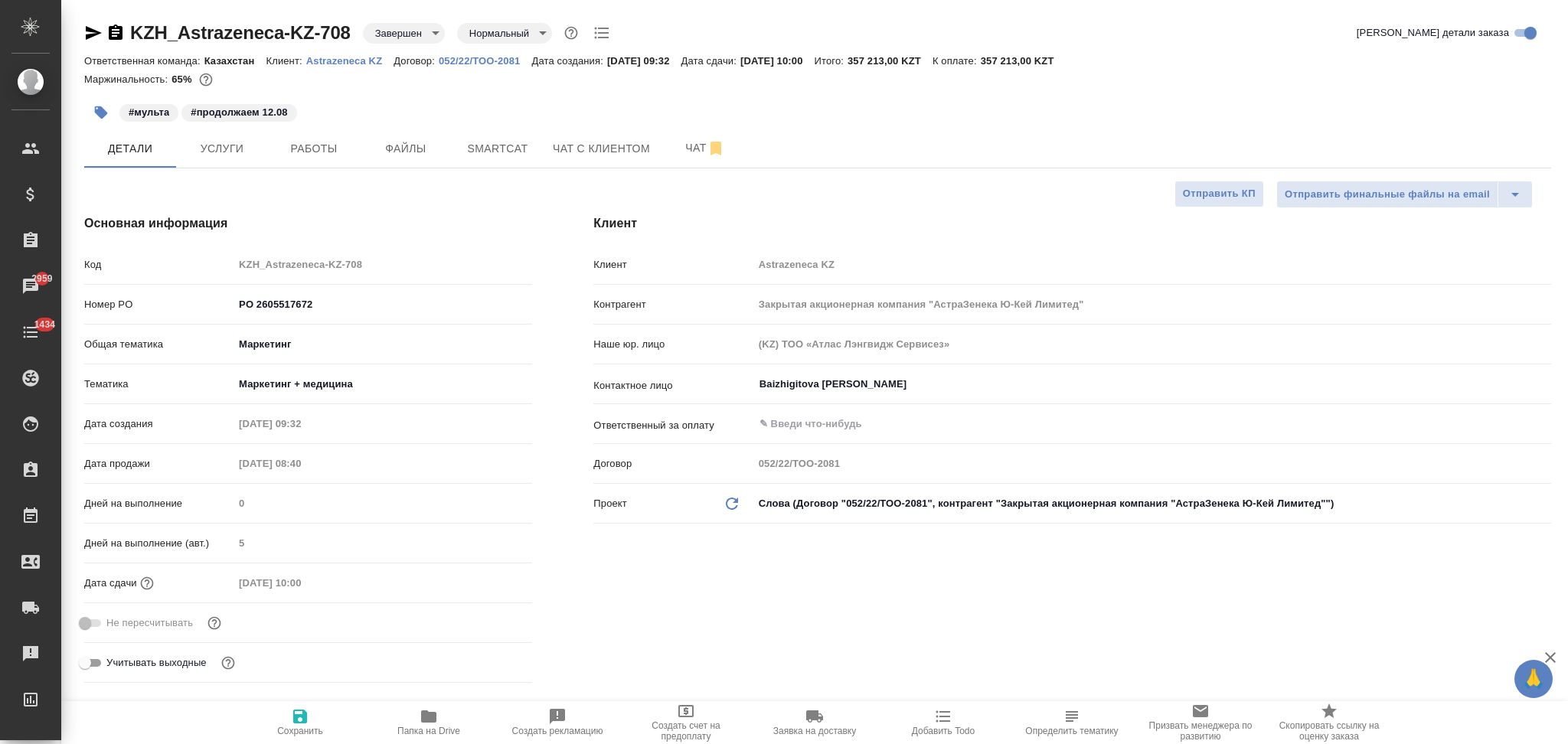
type textarea "x"
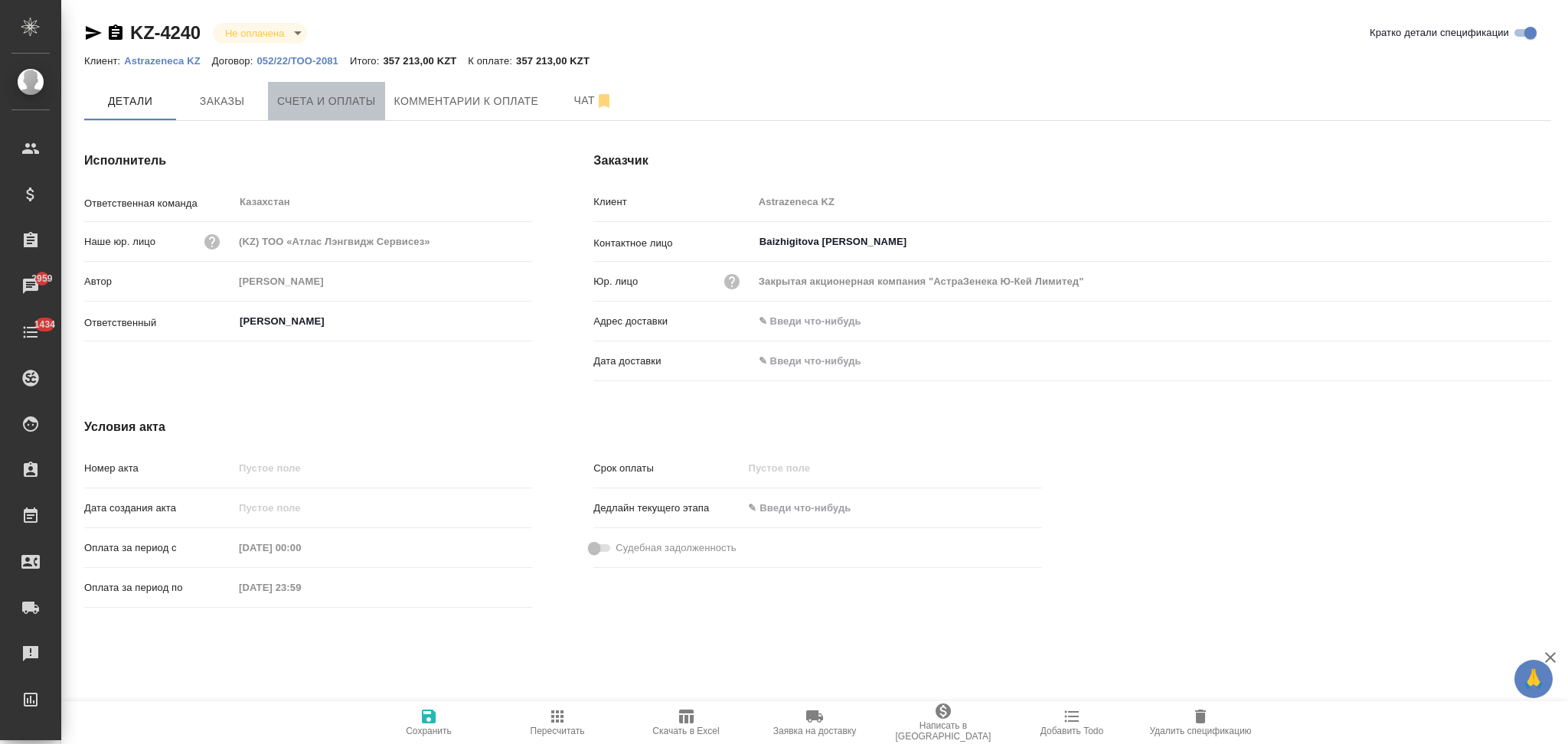
click at [362, 95] on span "Счета и оплаты" at bounding box center [327, 101] width 99 height 19
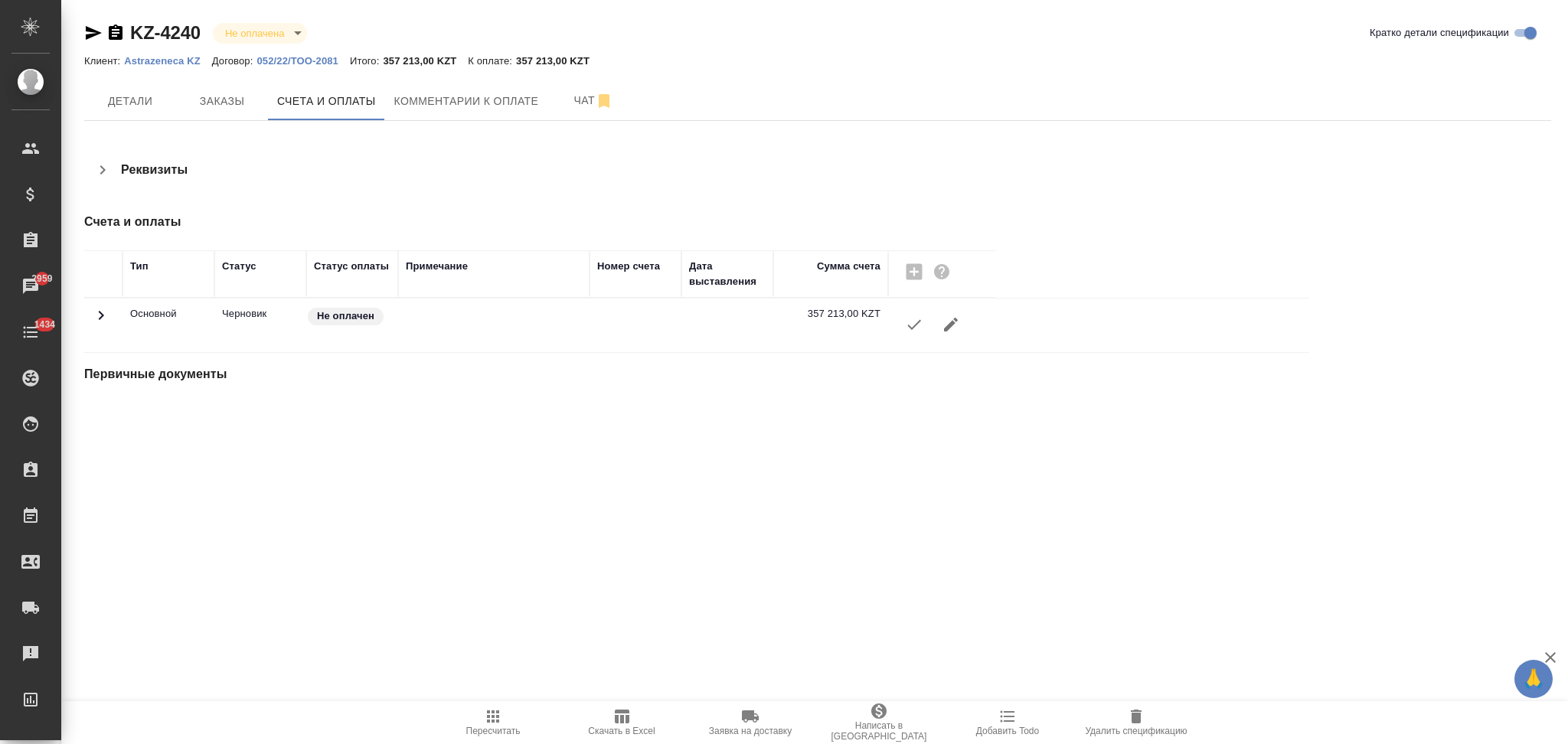
click at [901, 326] on button "button" at bounding box center [914, 324] width 37 height 37
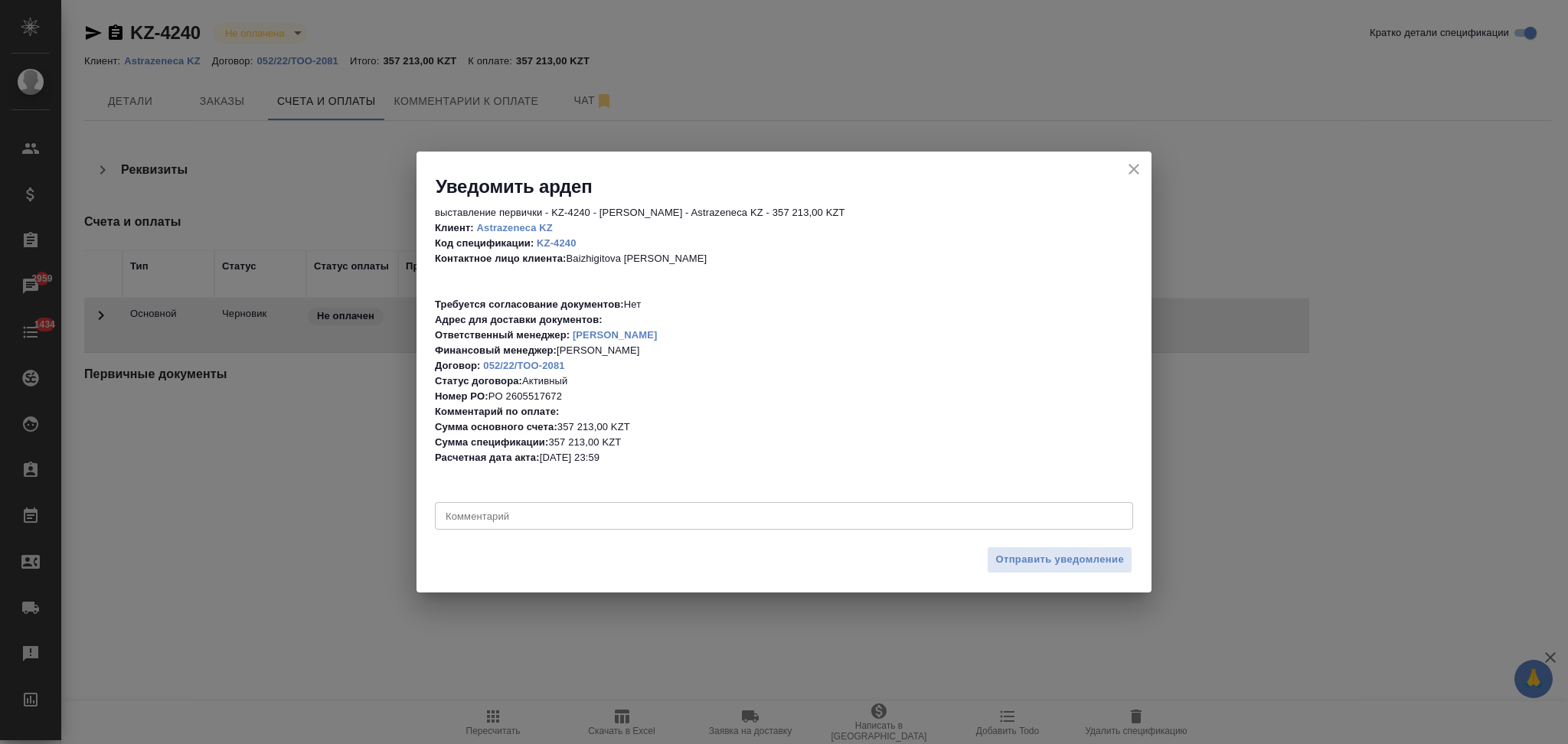
drag, startPoint x: 1000, startPoint y: 554, endPoint x: 990, endPoint y: 542, distance: 15.6
click at [999, 554] on span "Отправить уведомление" at bounding box center [1060, 560] width 129 height 17
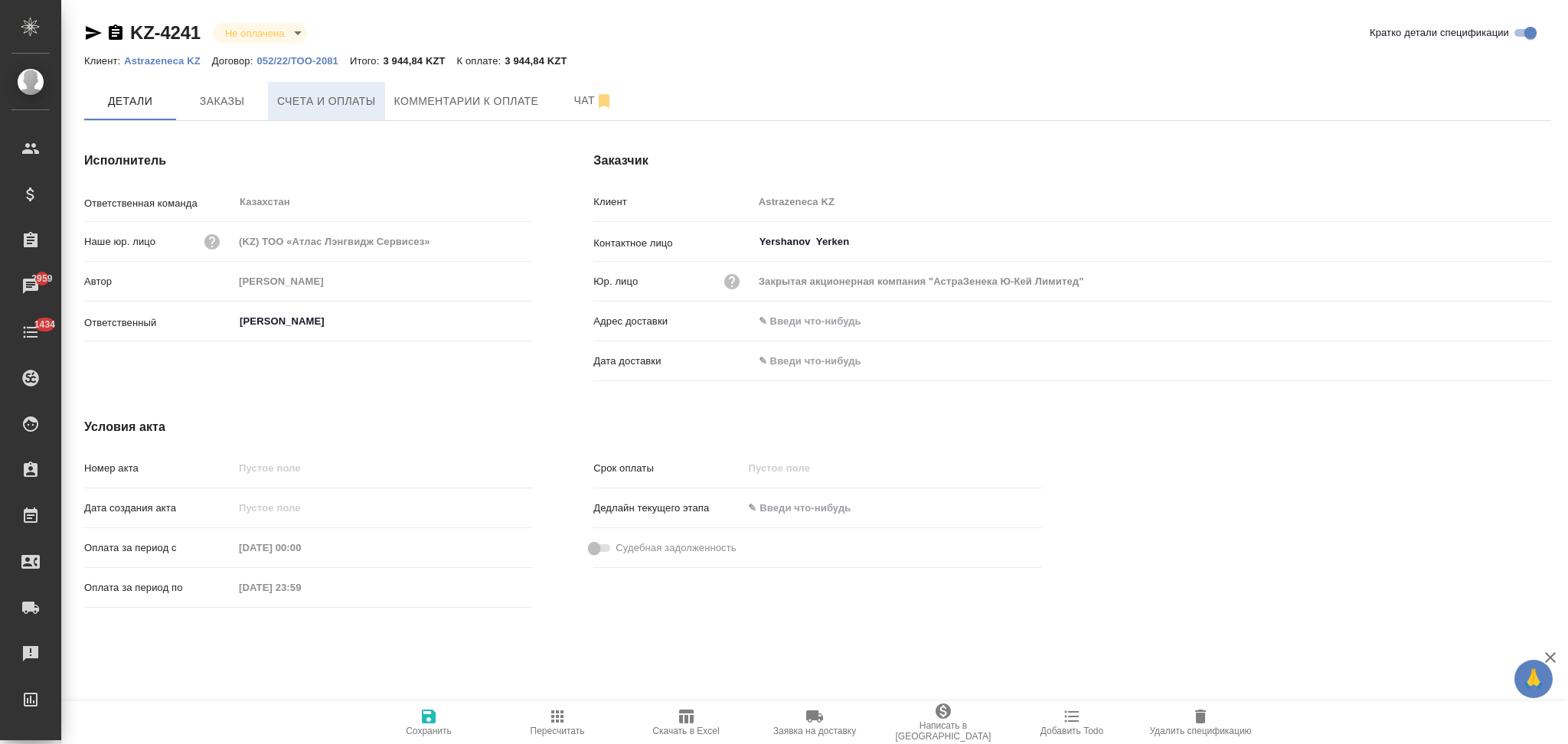
click at [363, 93] on span "Счета и оплаты" at bounding box center [327, 101] width 99 height 19
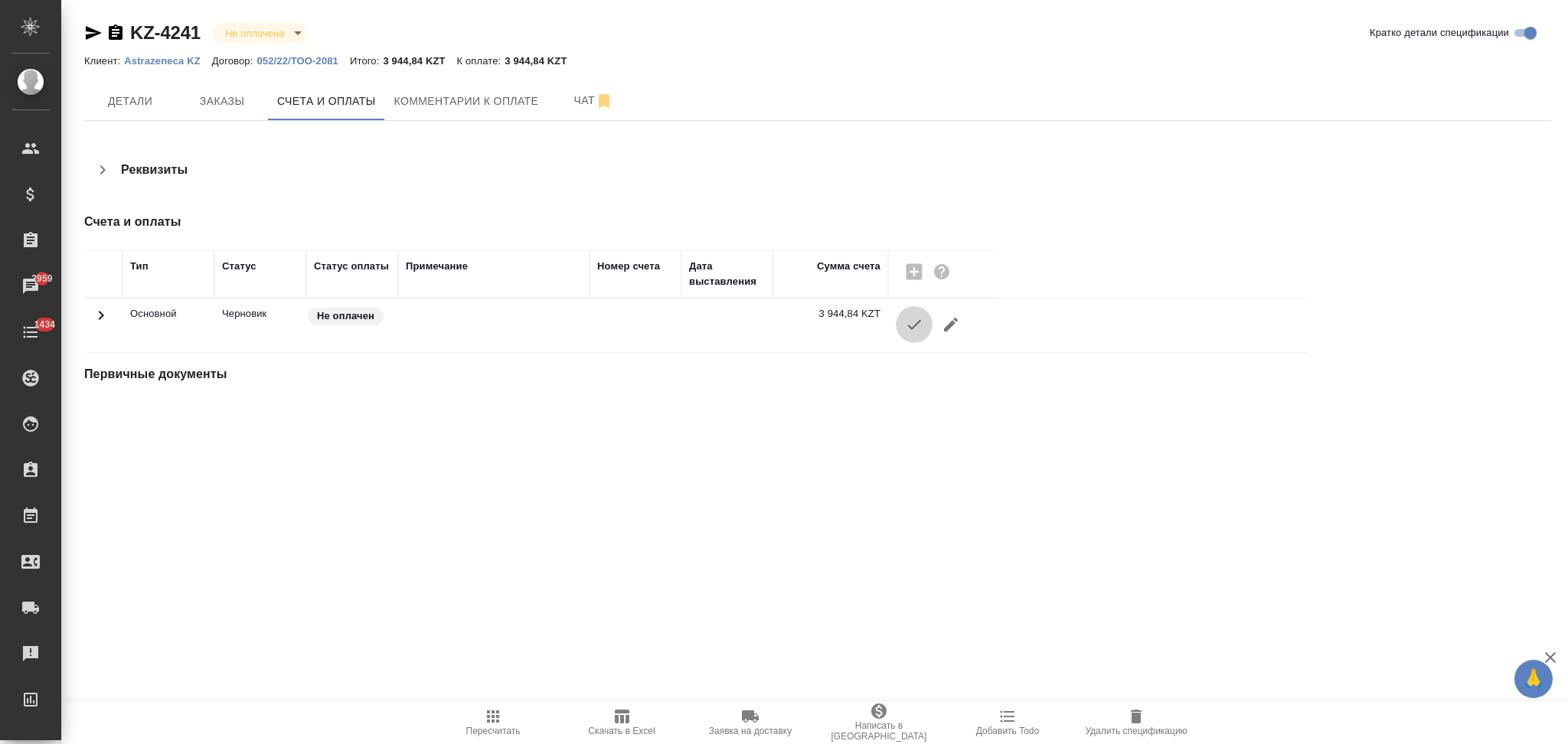
click at [910, 320] on icon "button" at bounding box center [914, 324] width 18 height 18
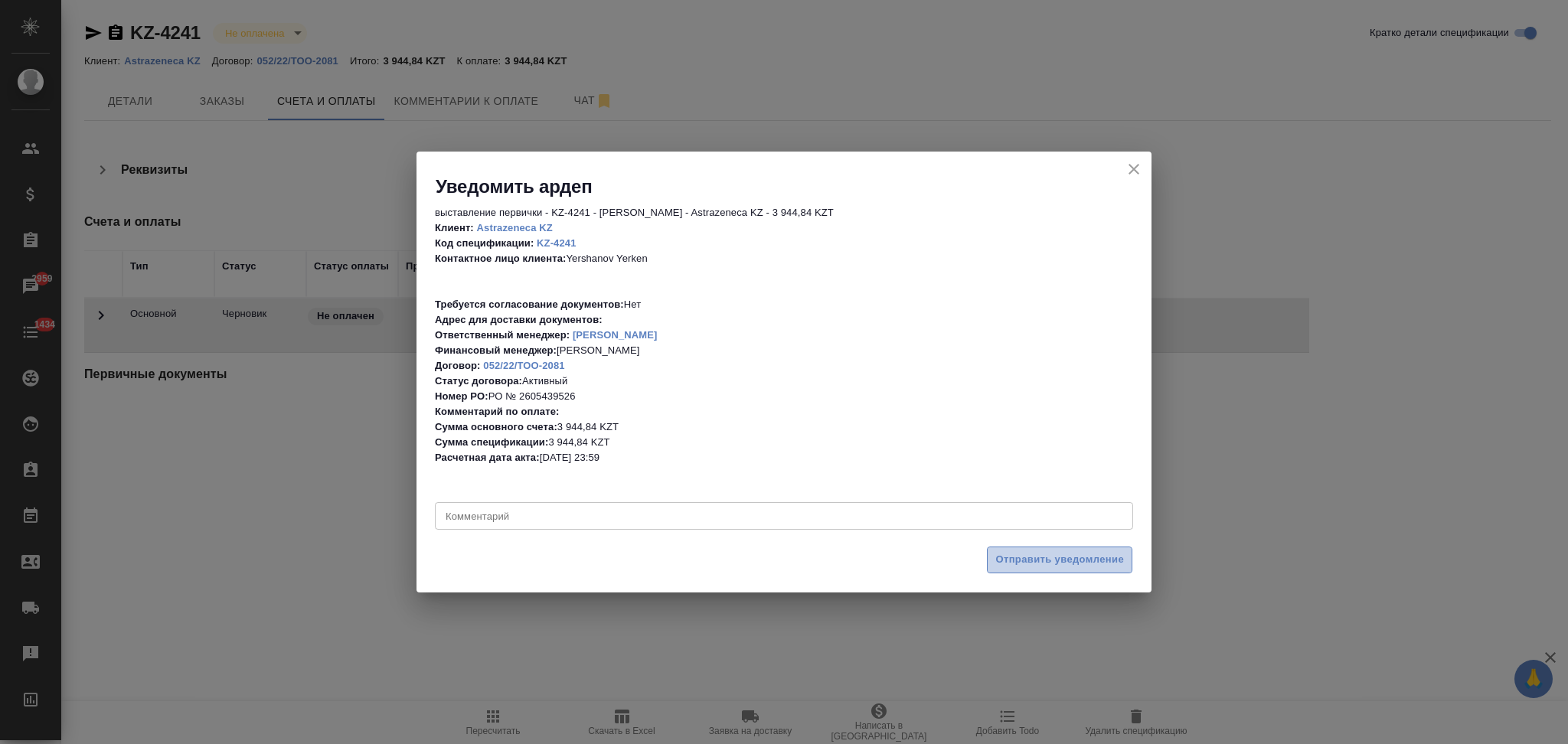
click at [999, 556] on span "Отправить уведомление" at bounding box center [1060, 560] width 129 height 17
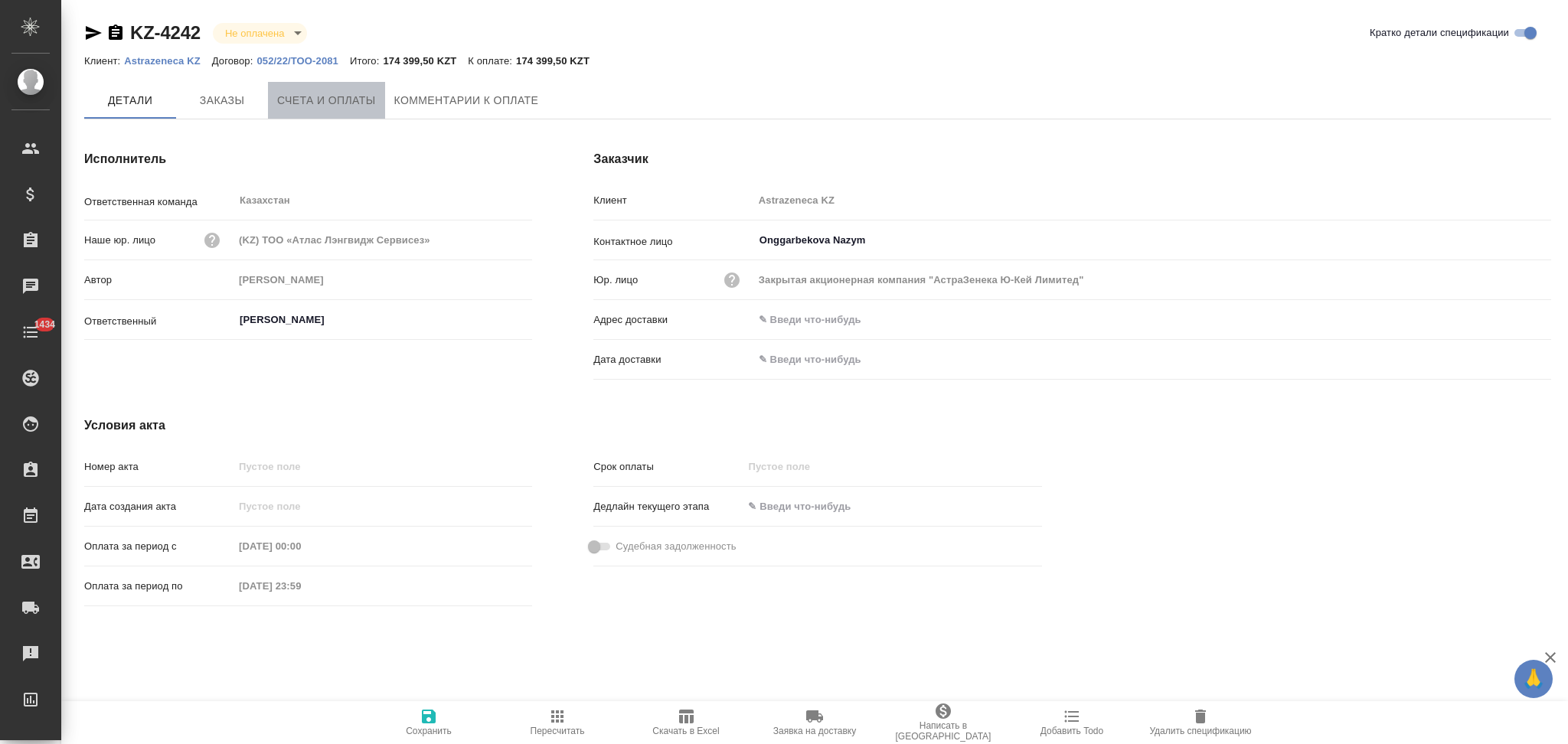
click at [343, 93] on span "Счета и оплаты" at bounding box center [327, 100] width 99 height 19
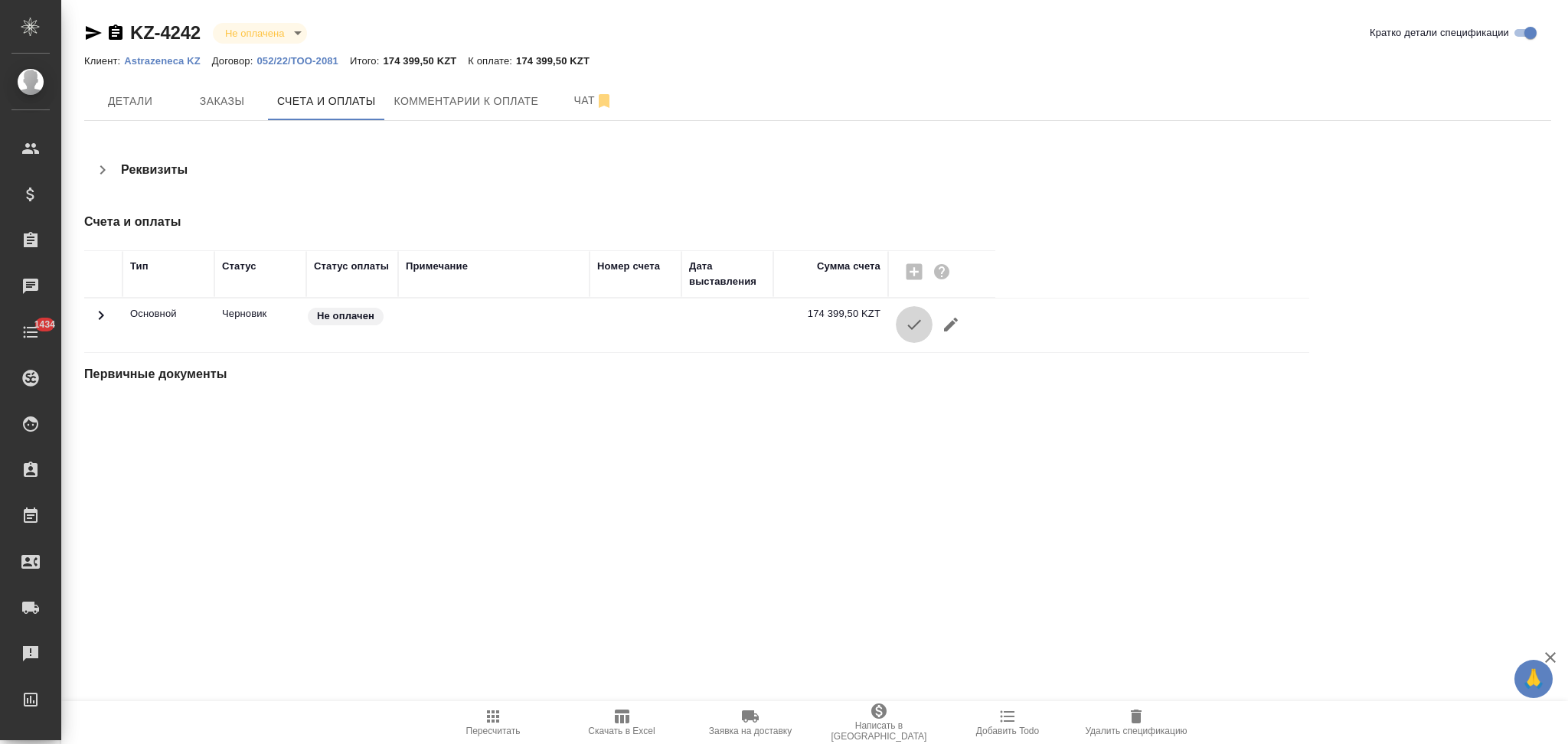
click at [916, 327] on icon "button" at bounding box center [914, 324] width 18 height 18
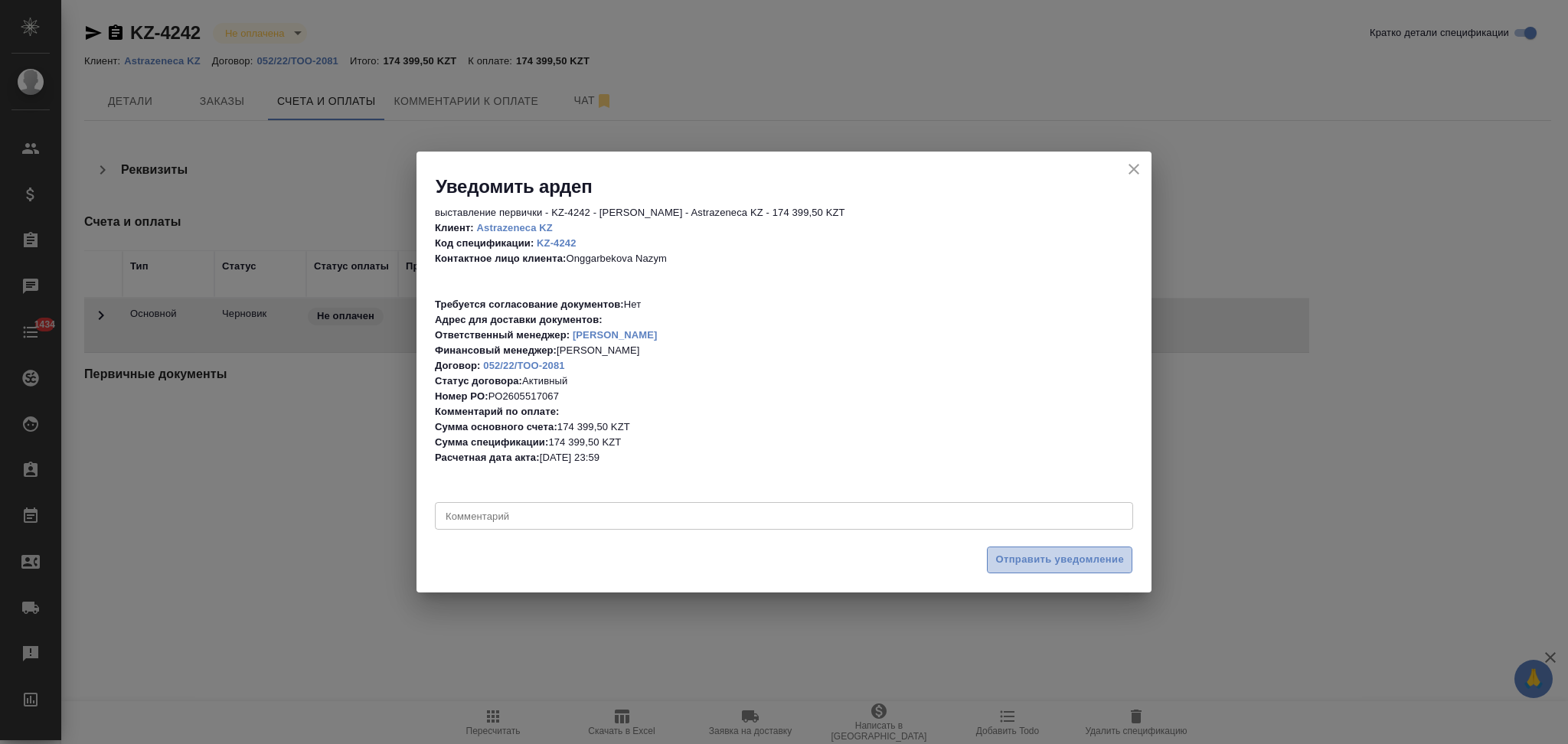
click at [1030, 556] on span "Отправить уведомление" at bounding box center [1060, 560] width 129 height 17
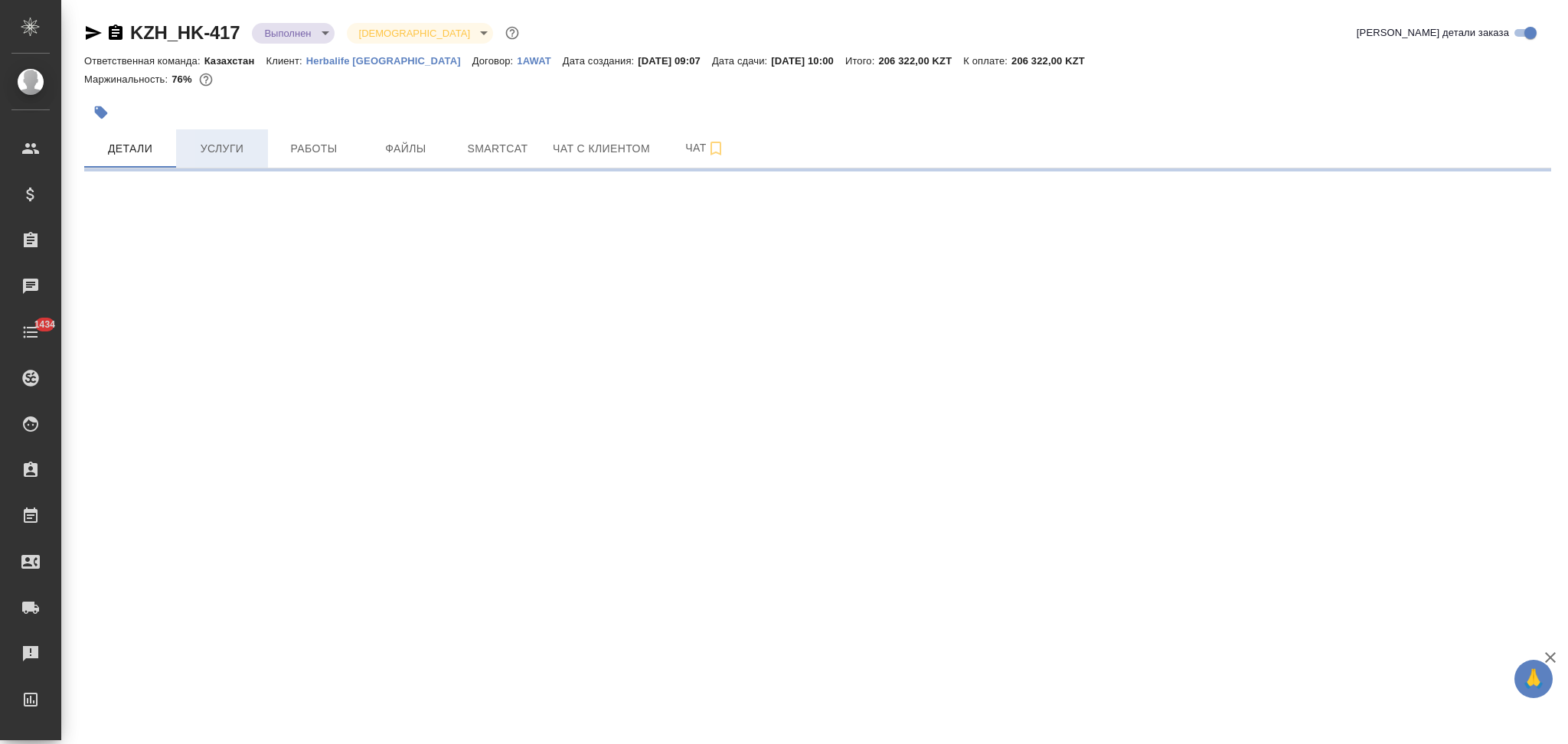
select select "RU"
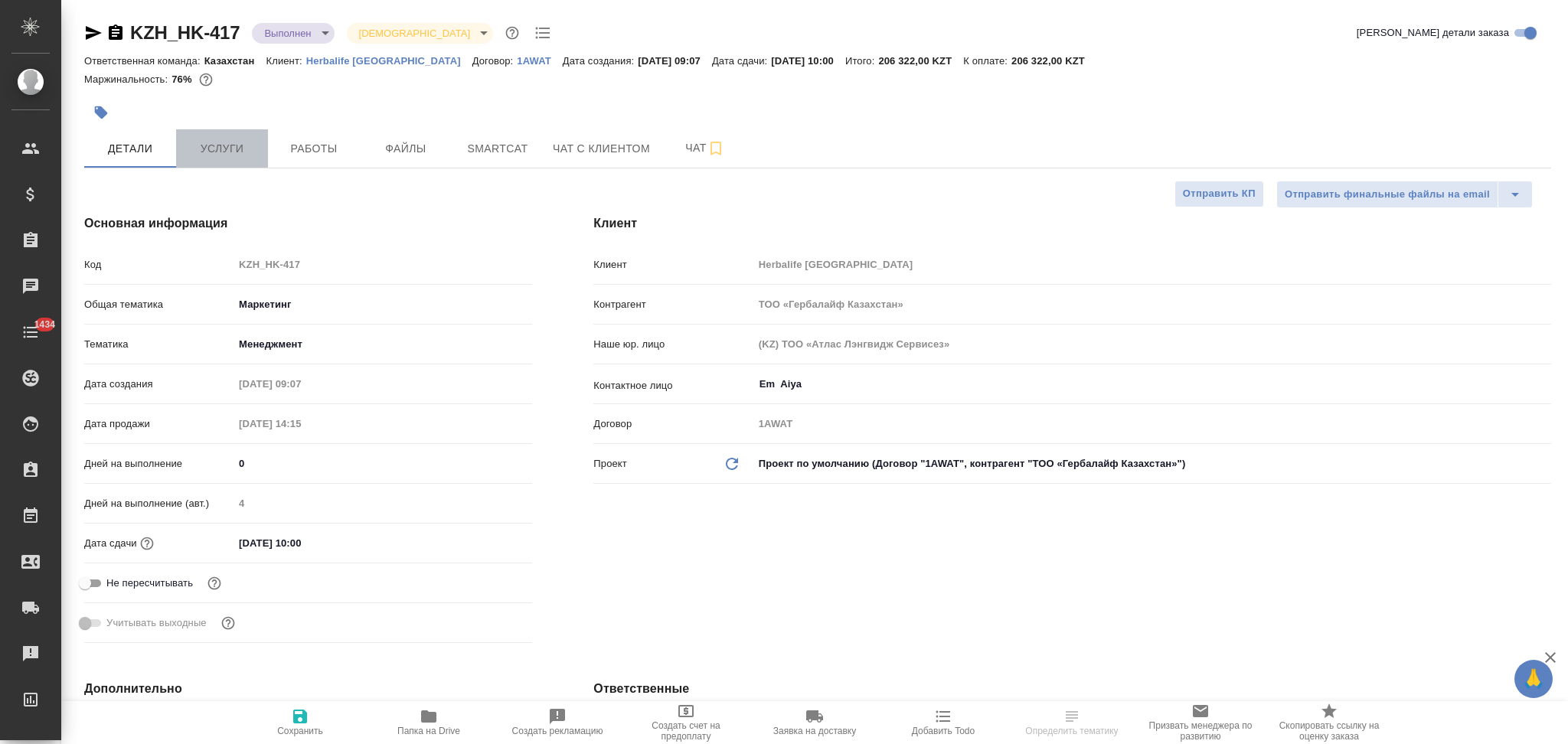
click at [237, 142] on span "Услуги" at bounding box center [221, 149] width 73 height 19
type textarea "x"
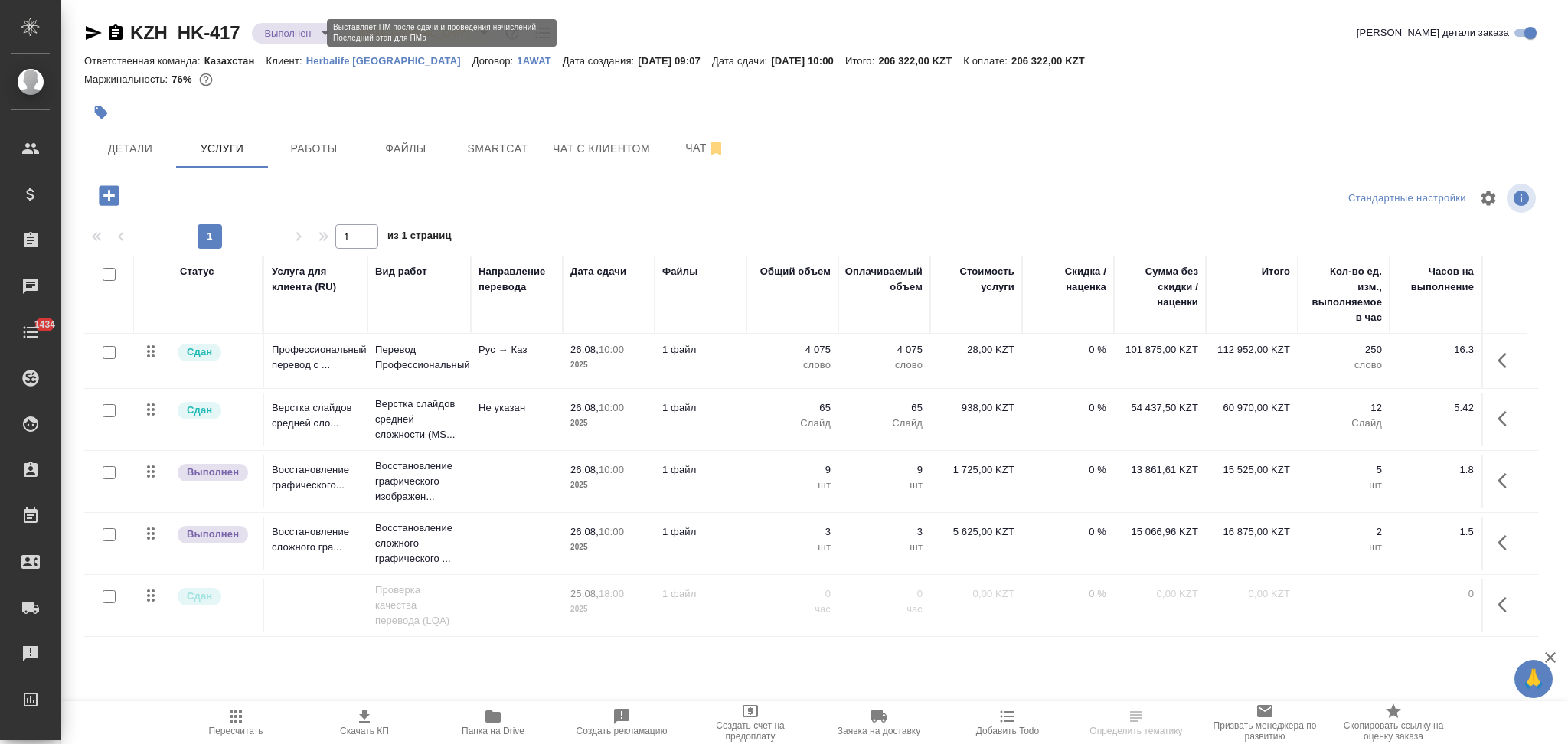
click at [280, 31] on body "🙏 .cls-1 fill:#fff; AWATERA Aslanukova Sati Клиенты Спецификации Заказы Чаты 14…" at bounding box center [784, 372] width 1568 height 744
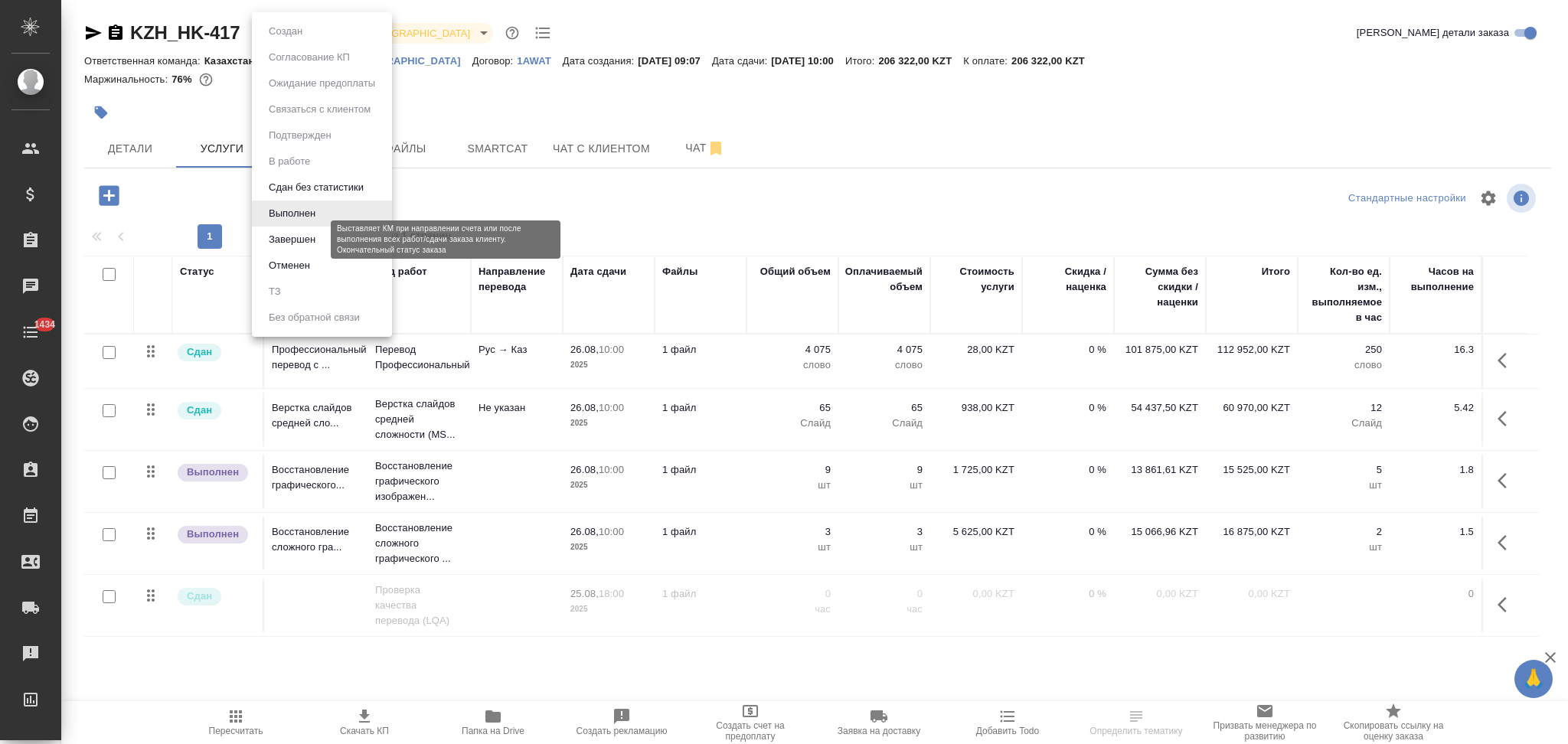
click at [307, 237] on button "Завершен" at bounding box center [292, 239] width 56 height 16
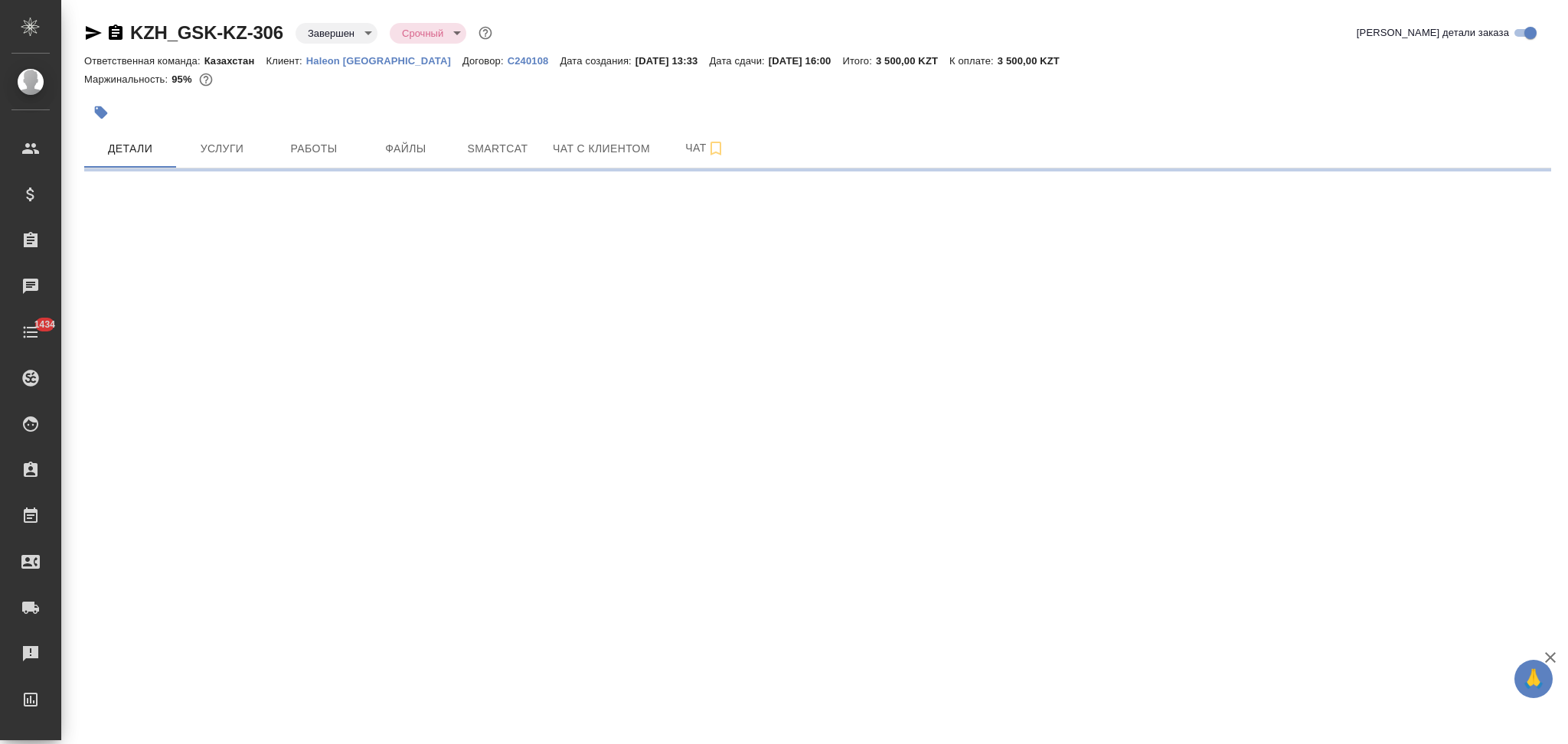
select select "RU"
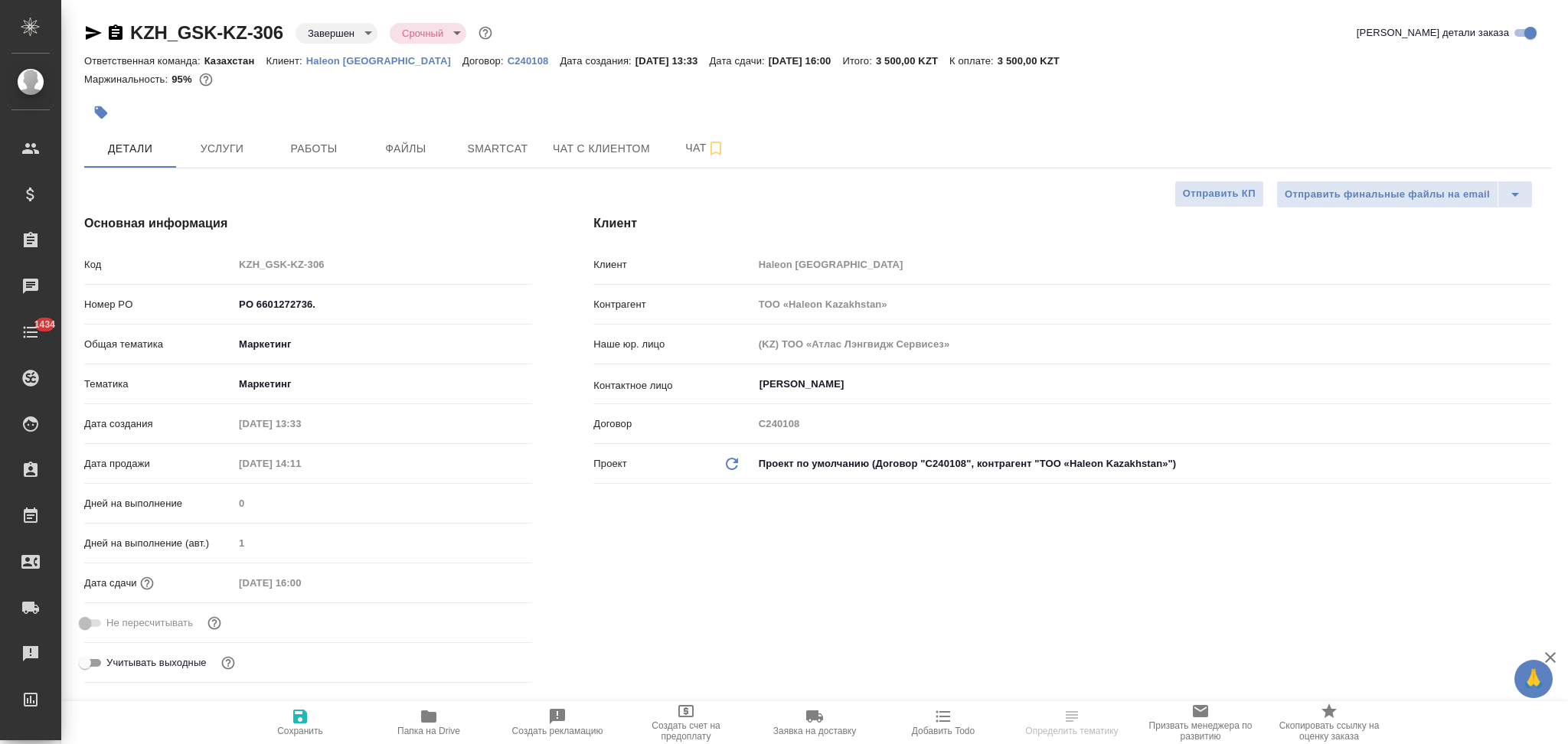
type textarea "x"
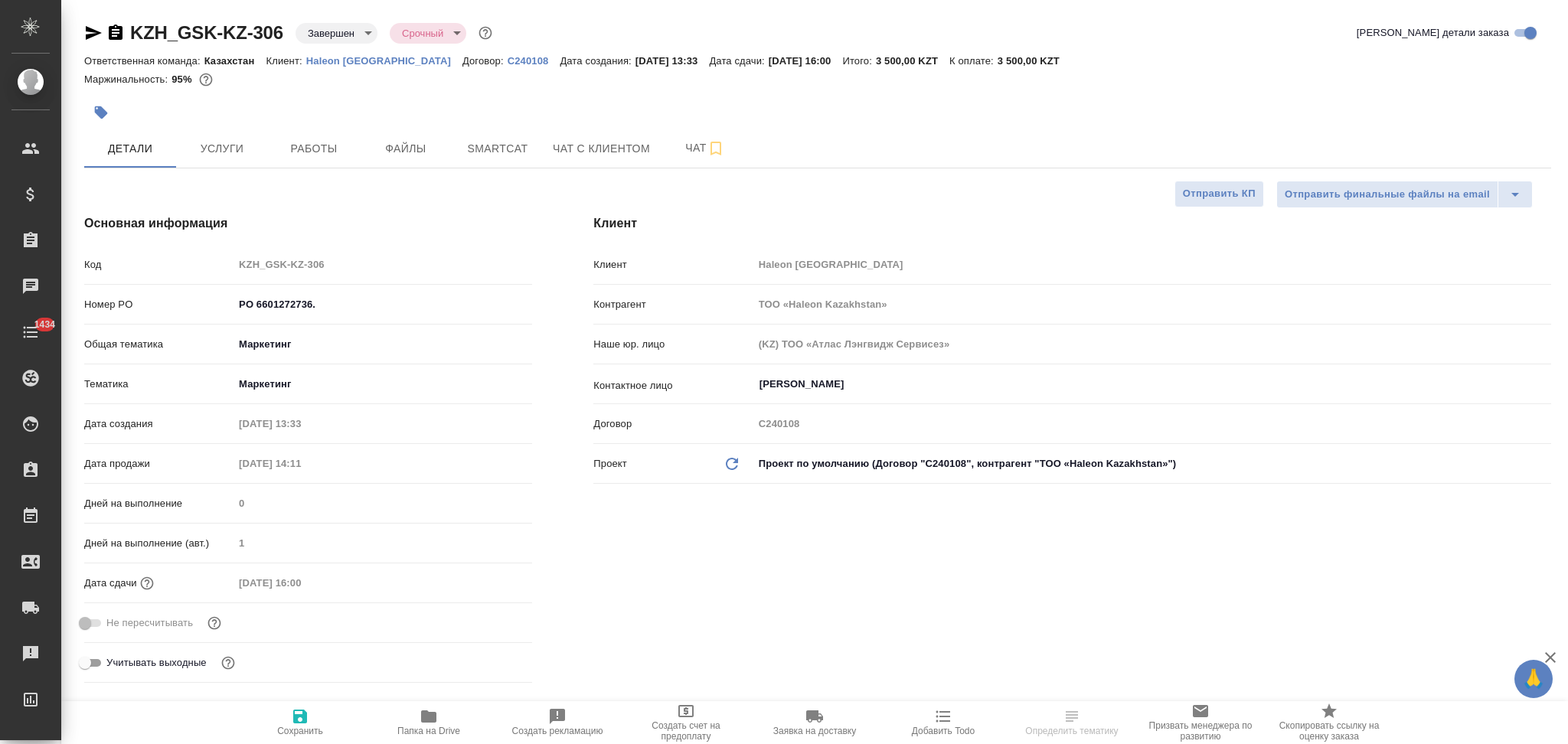
type textarea "x"
click at [709, 277] on div "Клиент Haleon Kazakhstan" at bounding box center [1073, 264] width 958 height 27
type textarea "x"
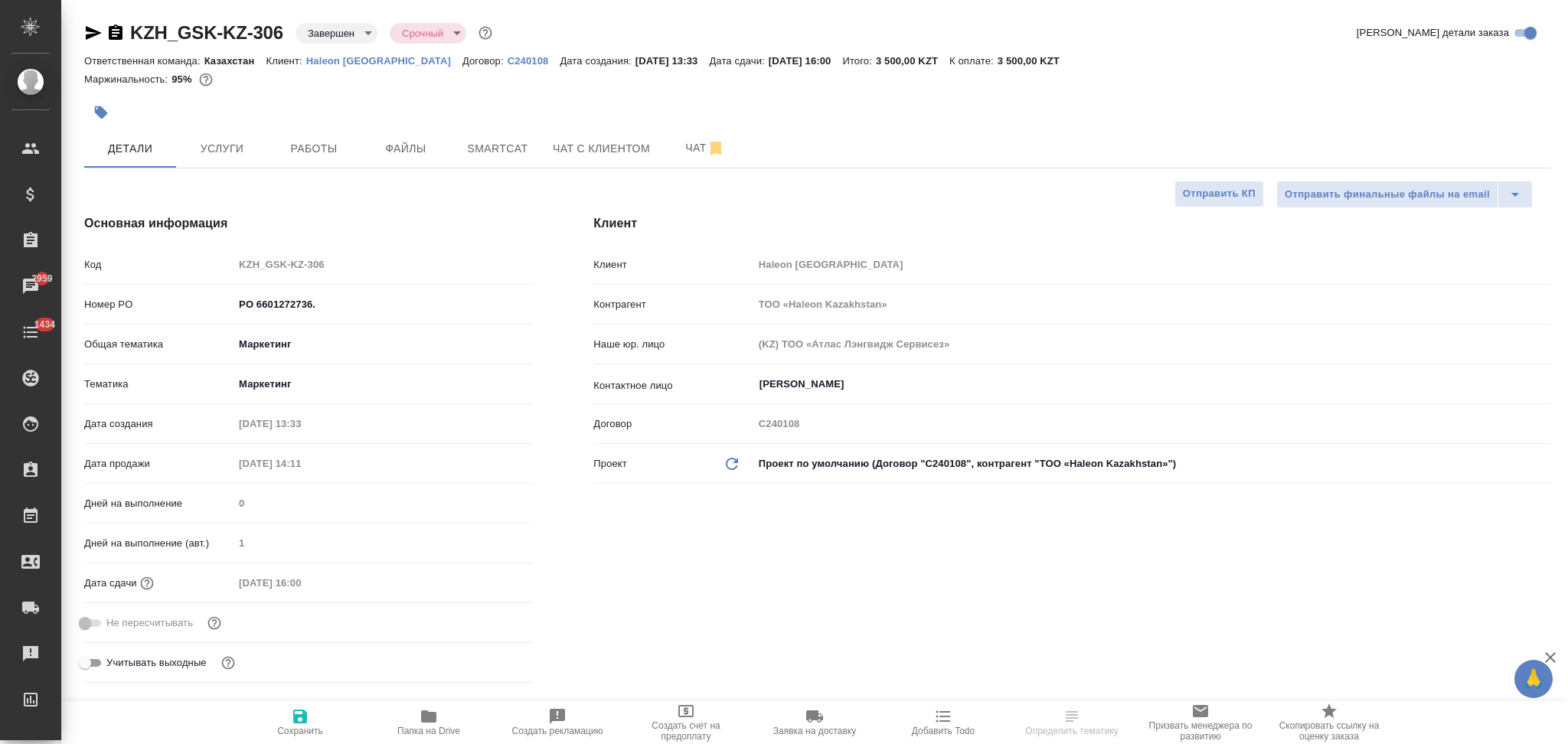
select select "RU"
type textarea "x"
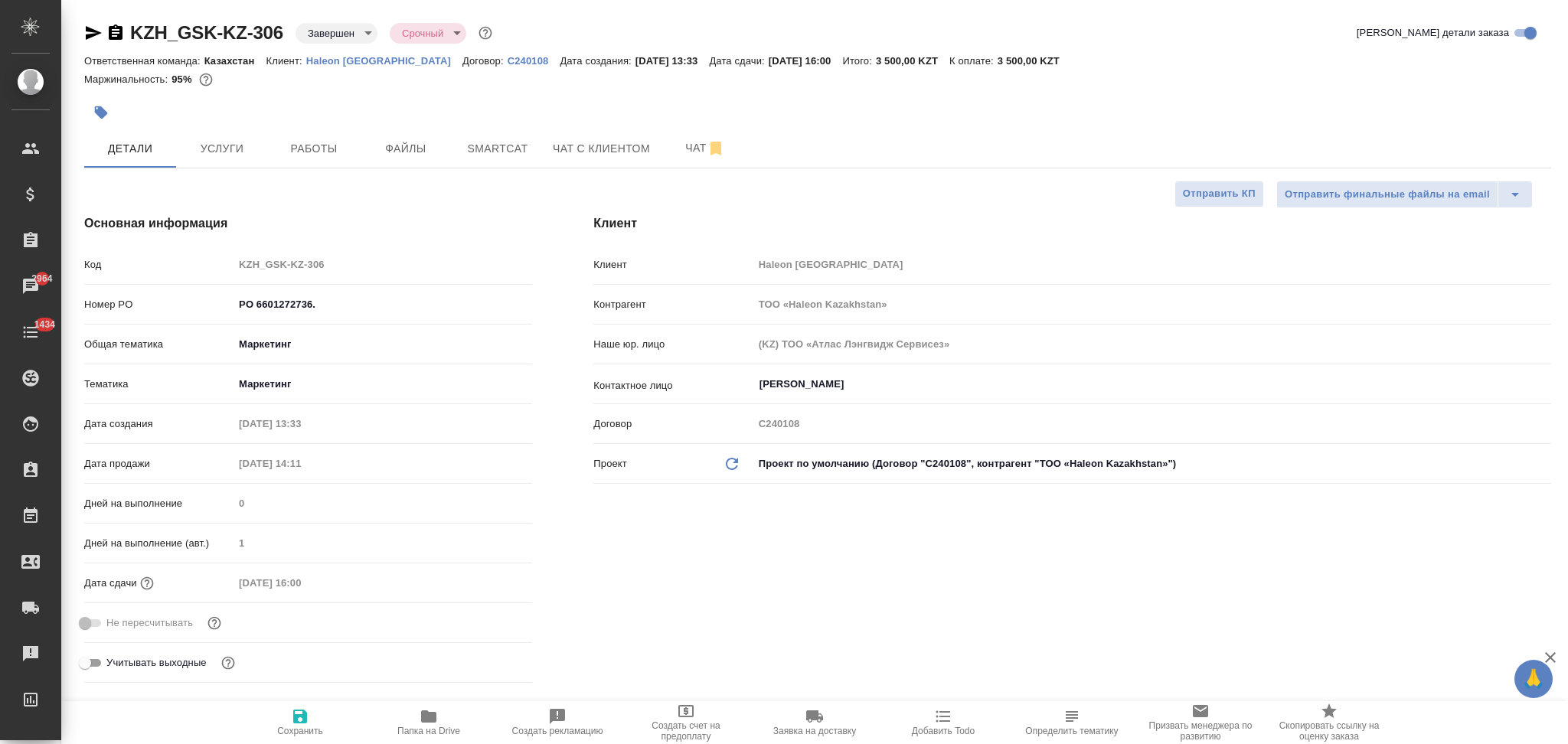
type textarea "x"
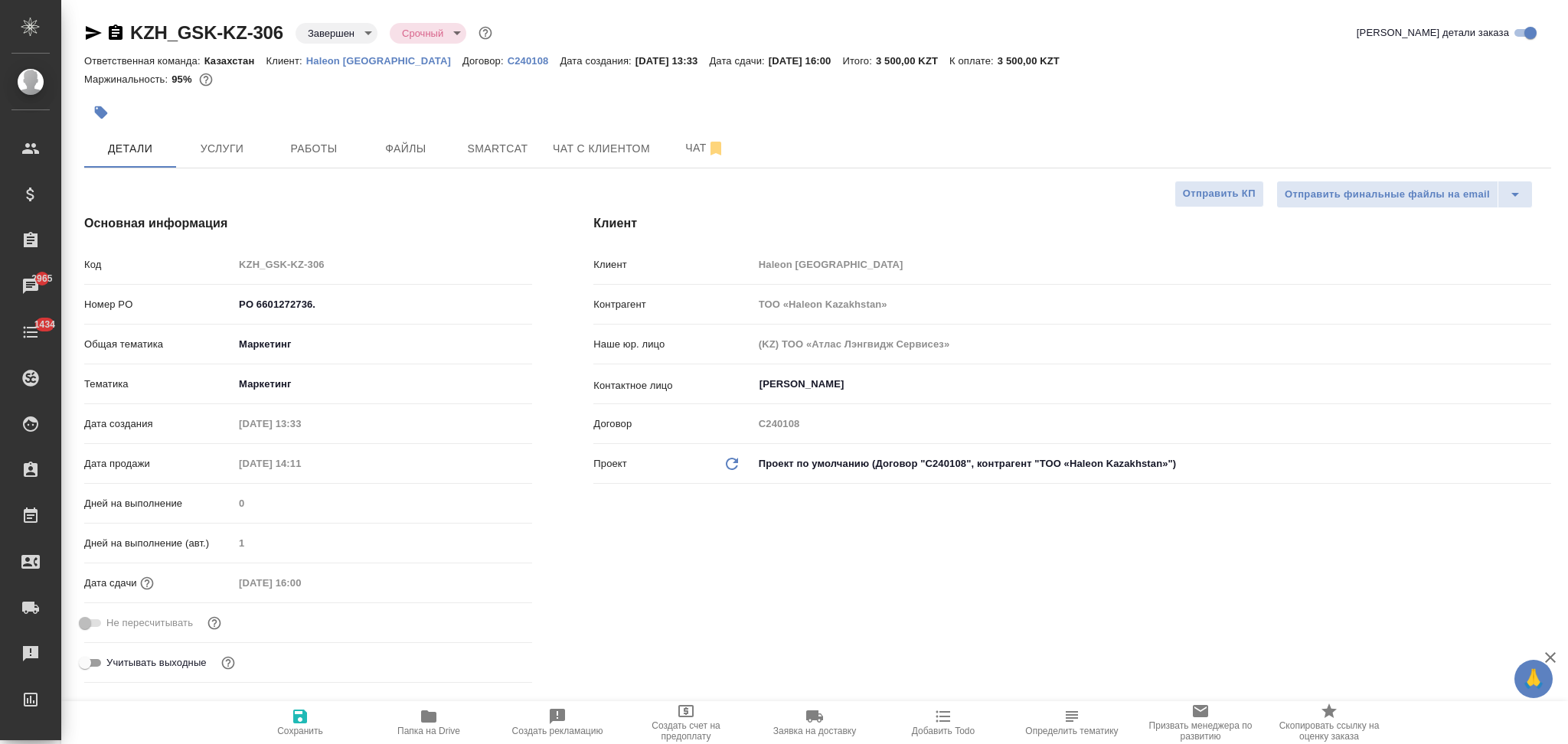
type textarea "x"
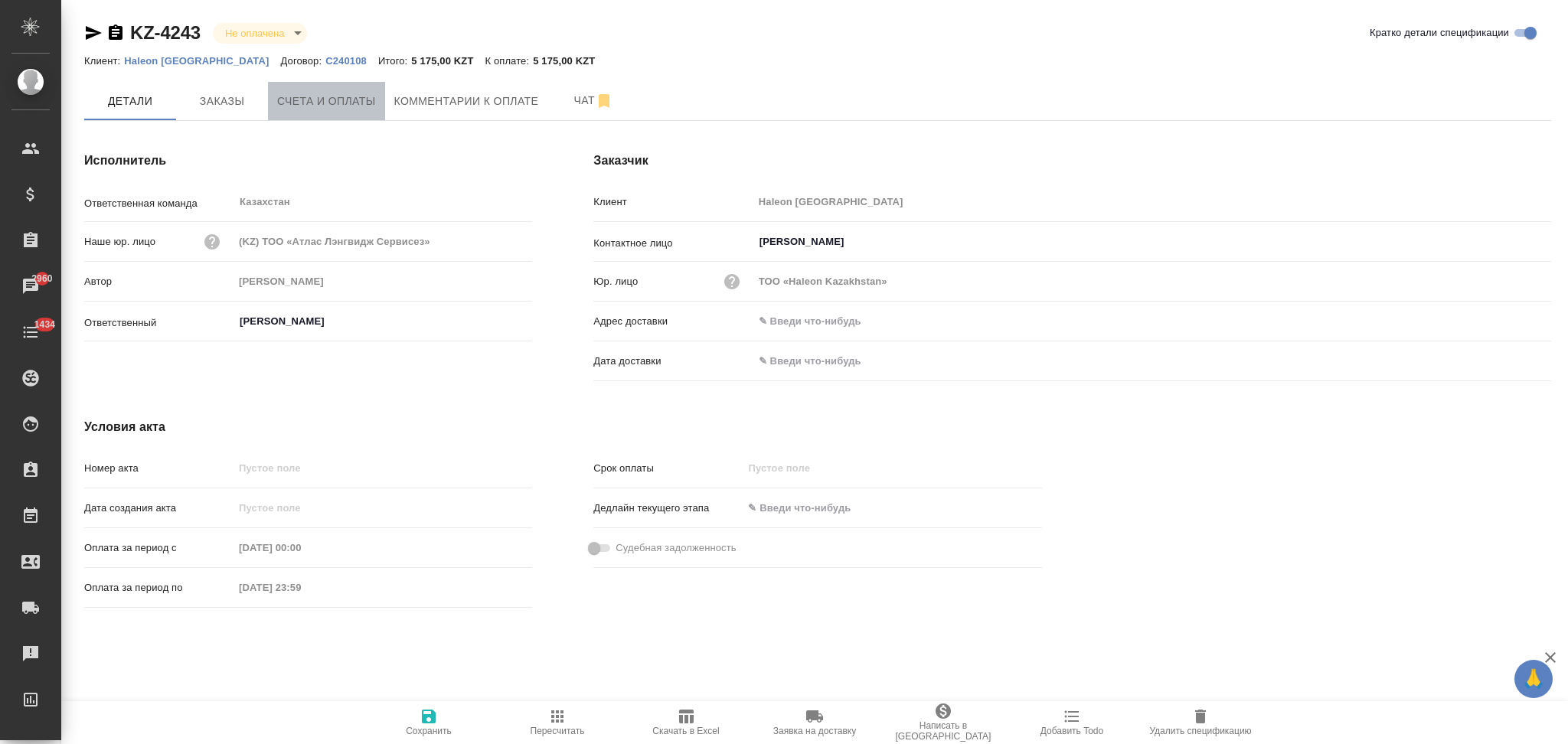
click at [360, 99] on span "Счета и оплаты" at bounding box center [327, 101] width 99 height 19
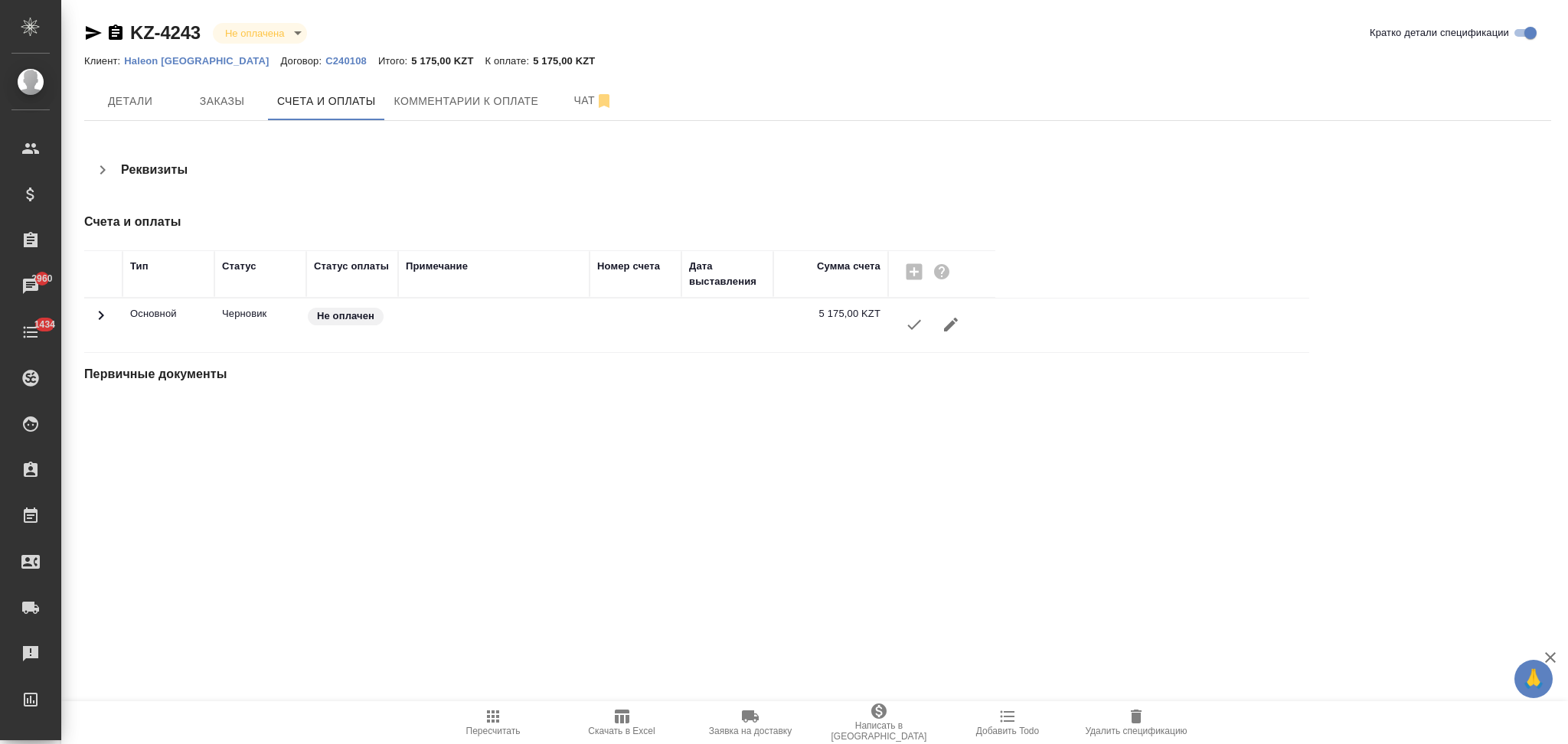
click at [909, 323] on icon "button" at bounding box center [914, 324] width 18 height 18
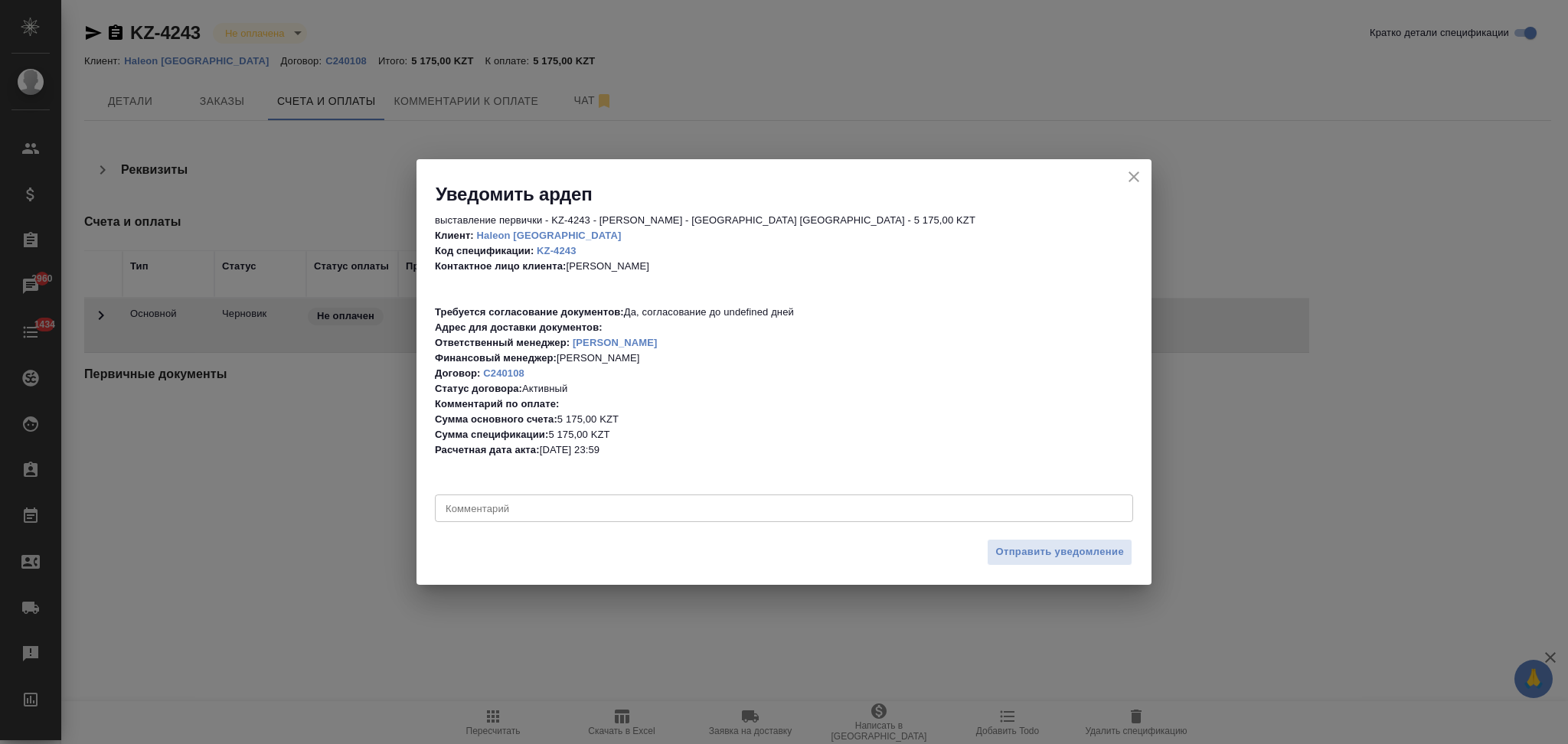
click at [1012, 549] on span "Отправить уведомление" at bounding box center [1060, 552] width 129 height 17
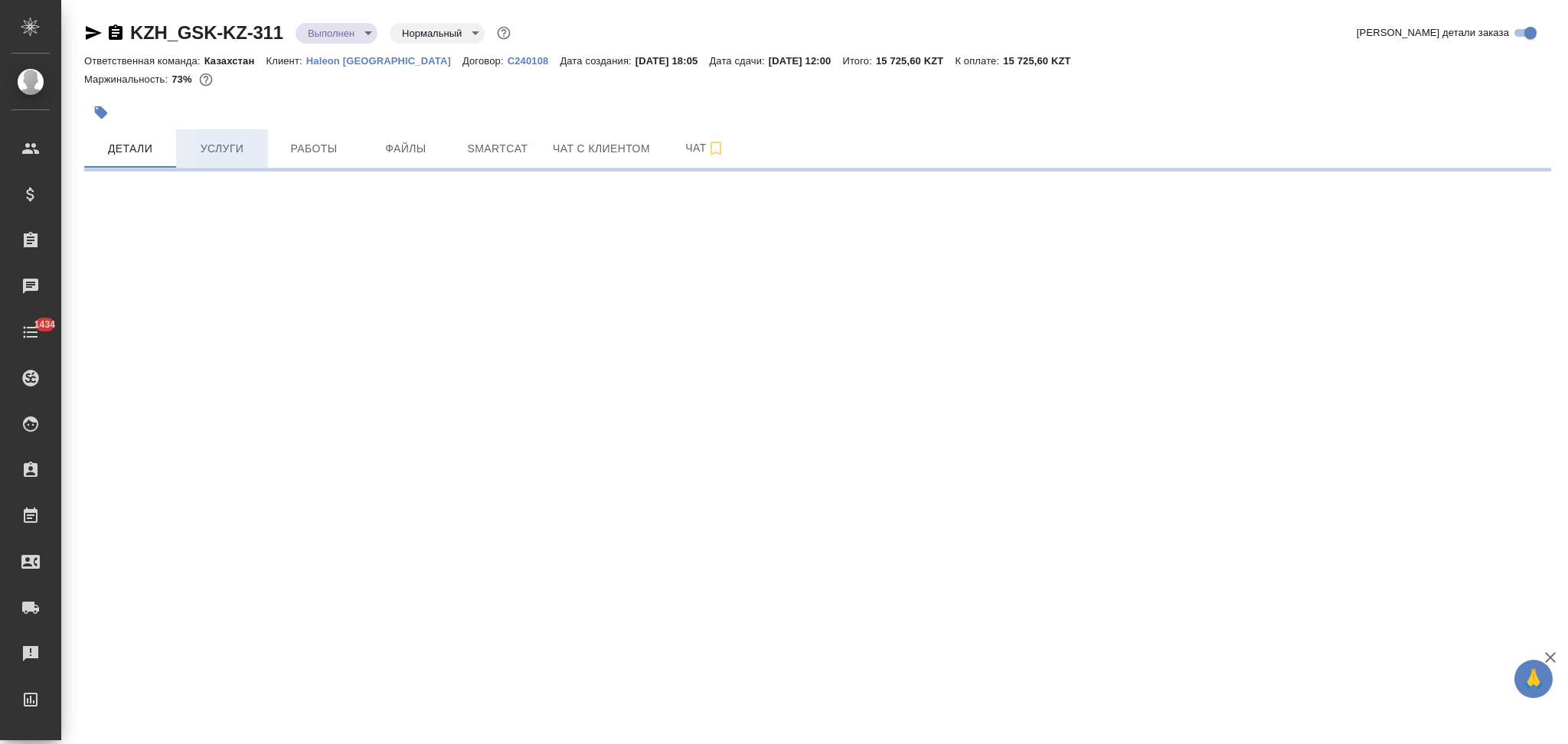
select select "RU"
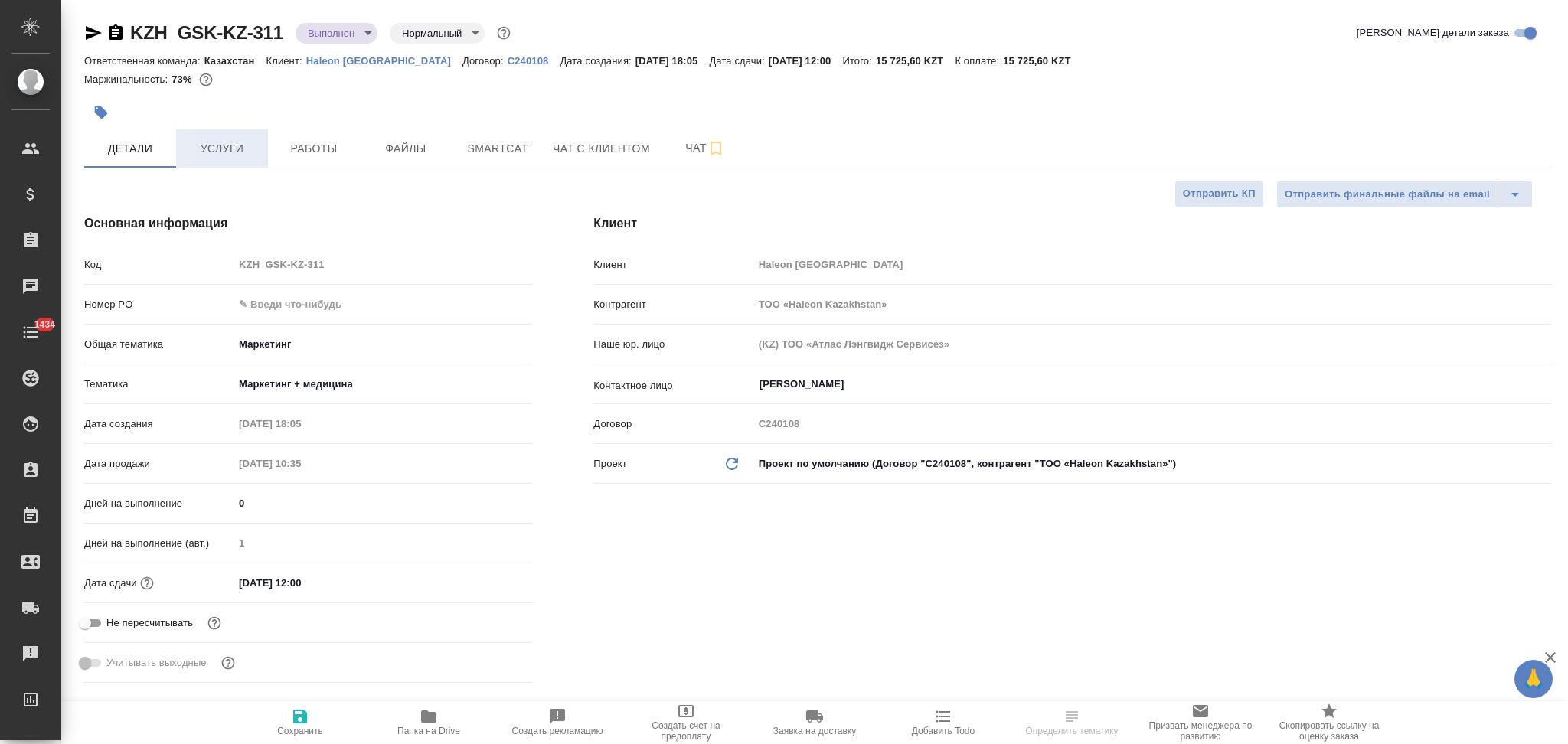
type textarea "x"
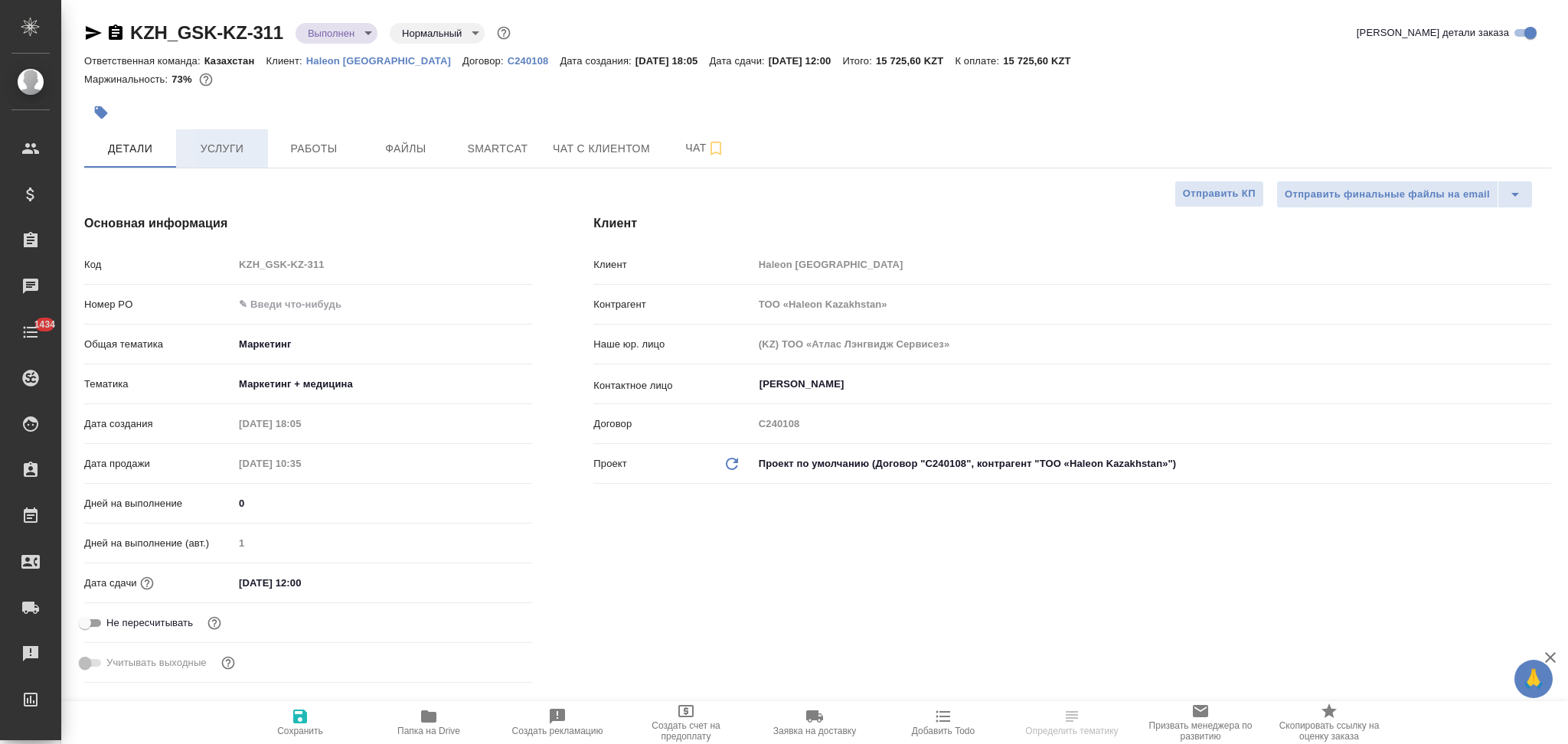
type textarea "x"
click at [226, 144] on span "Услуги" at bounding box center [221, 149] width 73 height 19
type textarea "x"
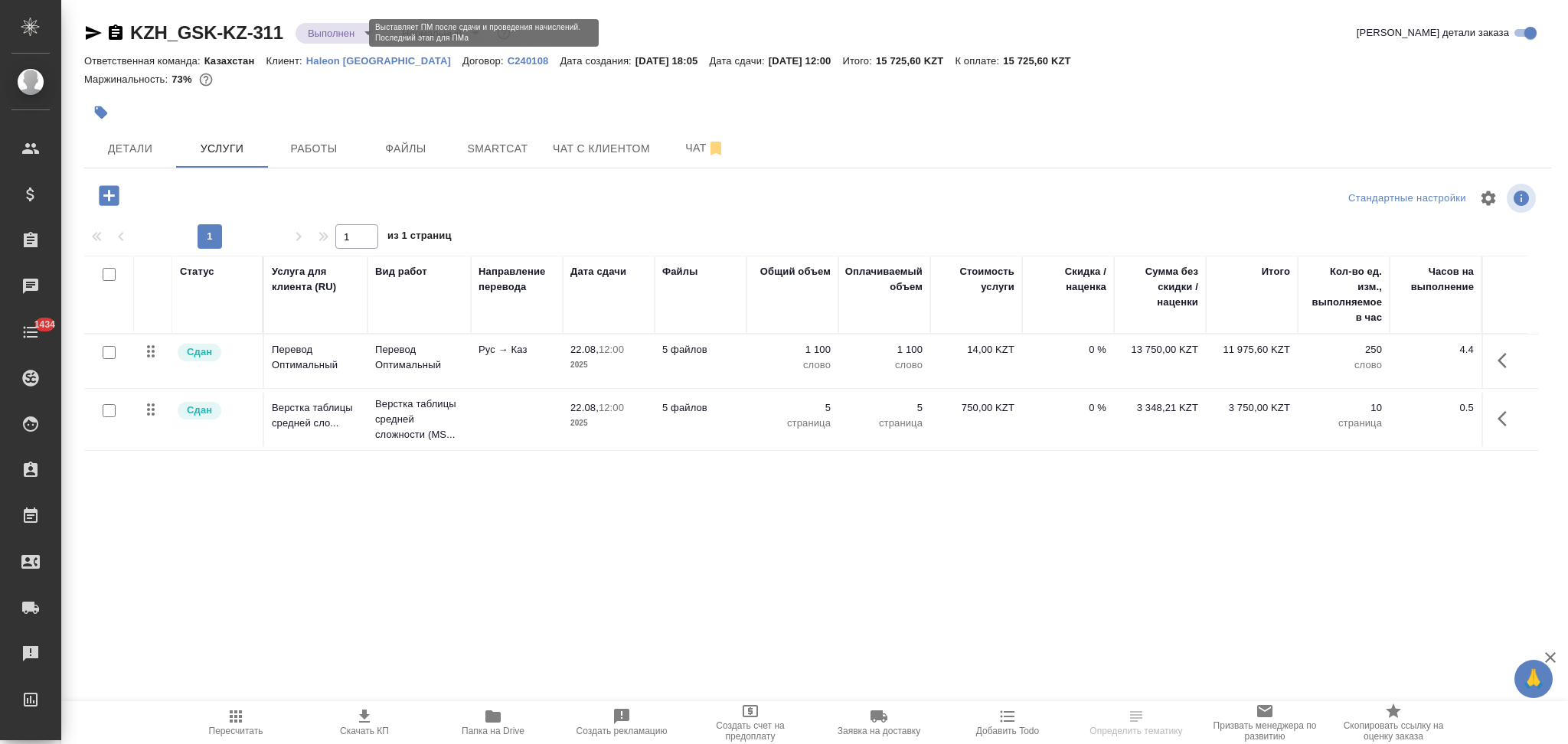
click at [328, 38] on body "🙏 .cls-1 fill:#fff; AWATERA Aslanukova Sati Клиенты Спецификации Заказы Чаты 14…" at bounding box center [784, 372] width 1568 height 744
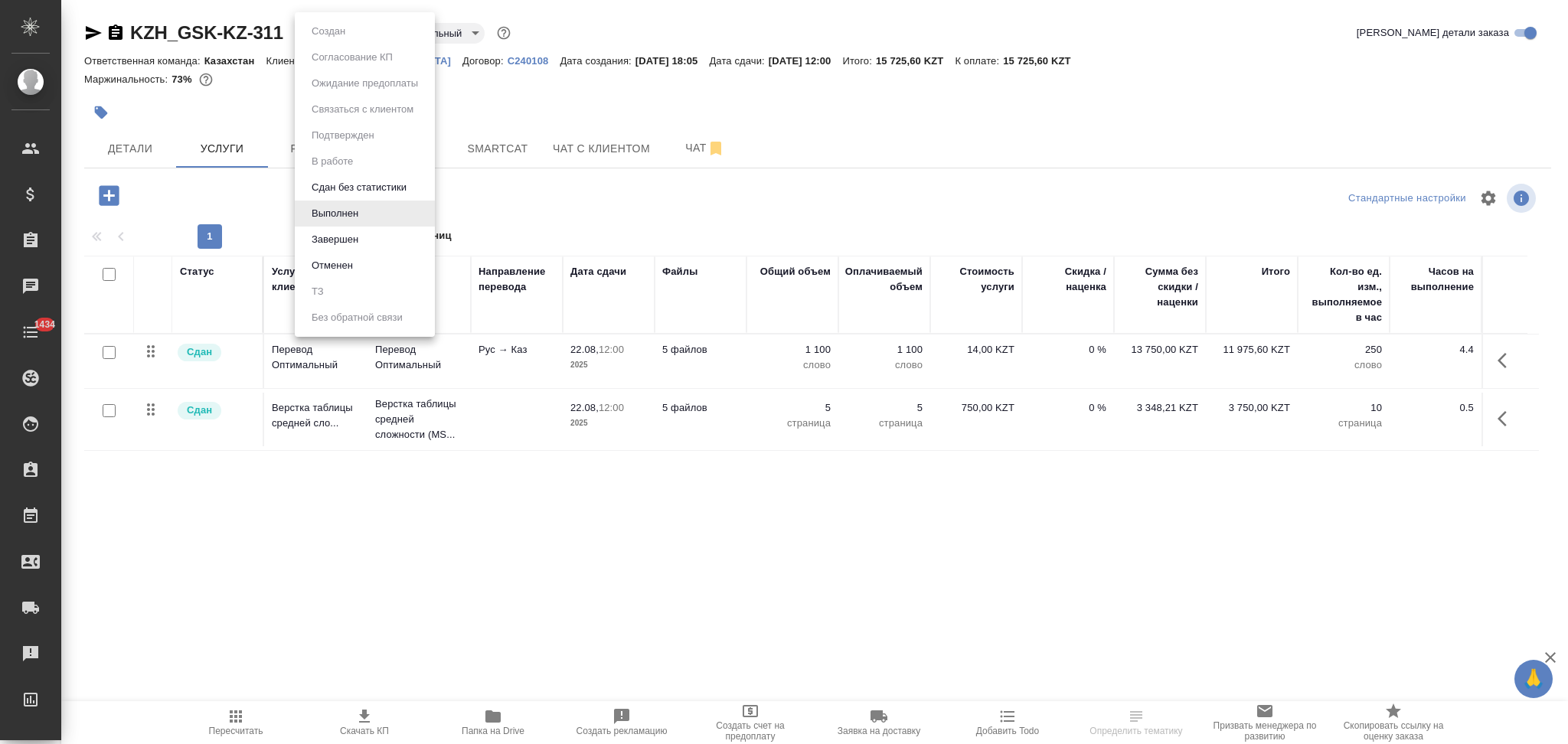
click at [335, 227] on li "Завершен" at bounding box center [365, 239] width 140 height 26
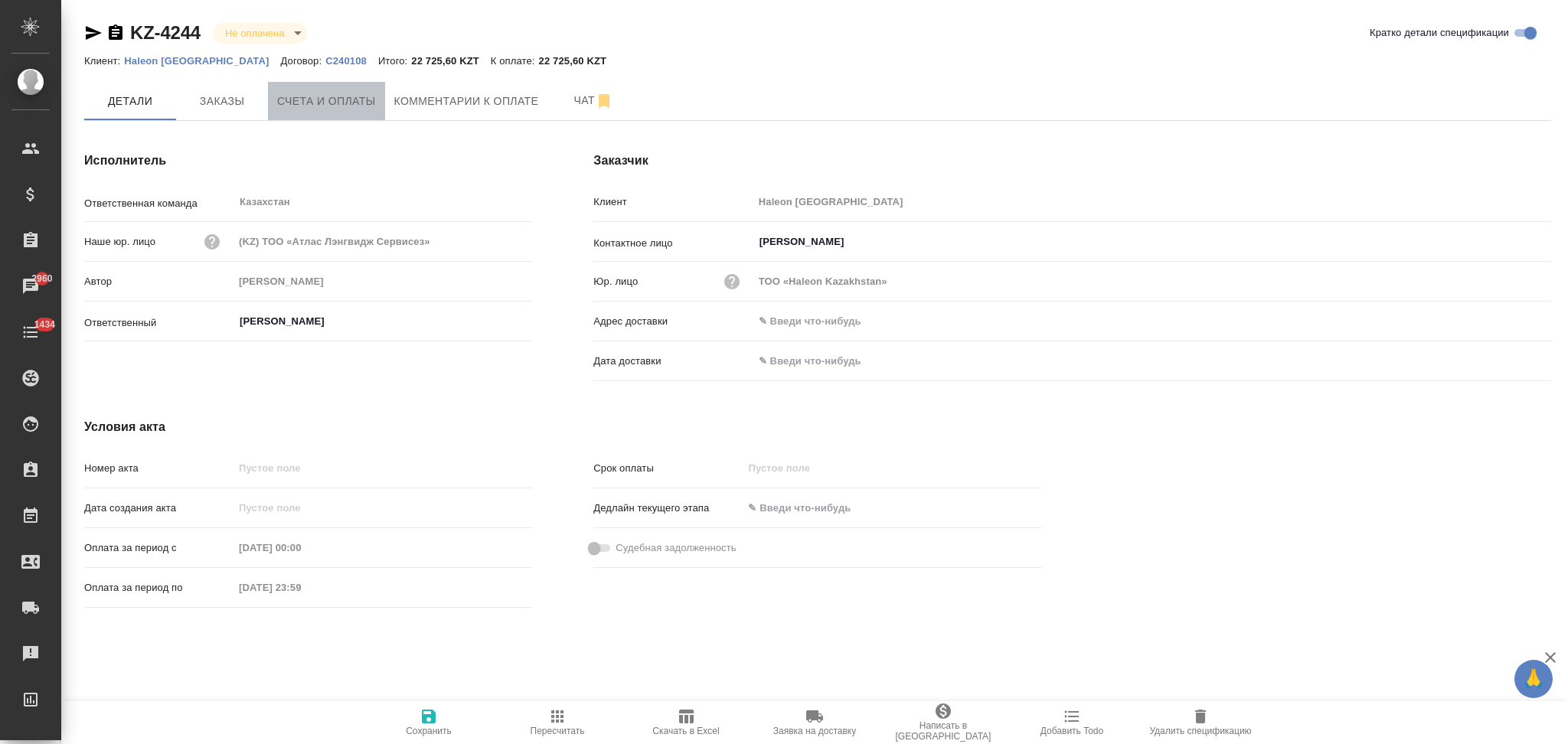
click at [339, 92] on span "Счета и оплаты" at bounding box center [327, 101] width 99 height 19
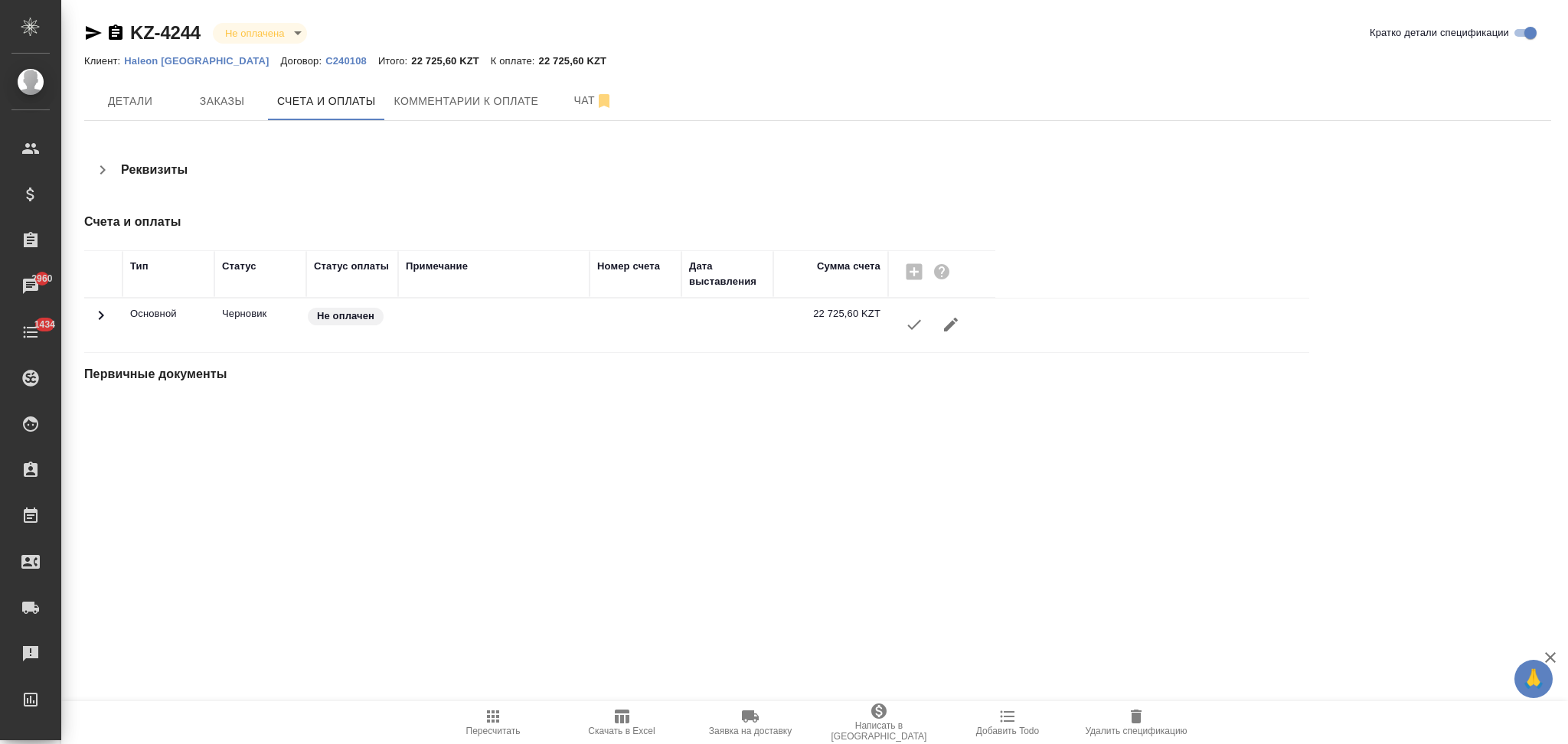
click at [908, 332] on icon "button" at bounding box center [914, 324] width 18 height 18
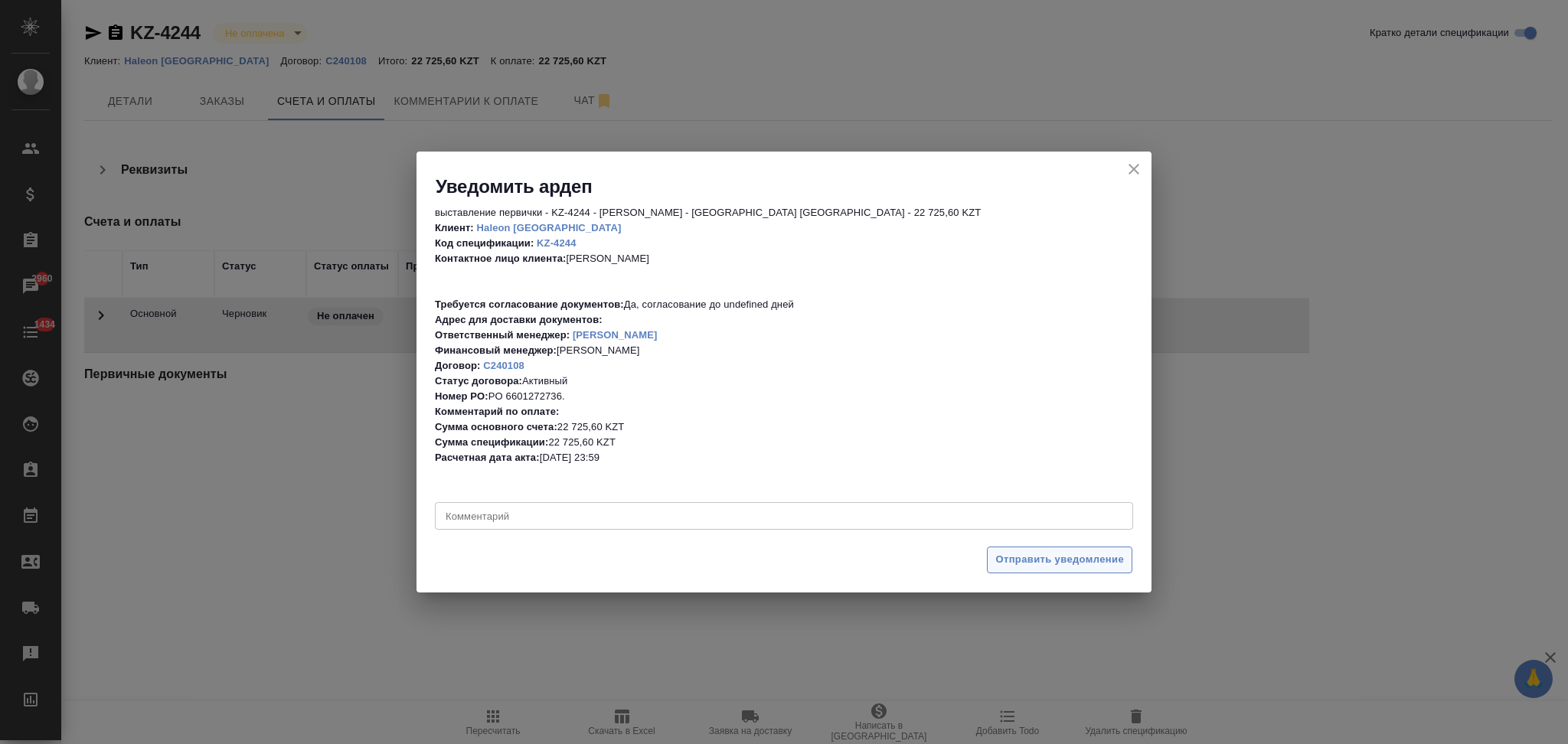
click at [1010, 556] on span "Отправить уведомление" at bounding box center [1060, 560] width 129 height 17
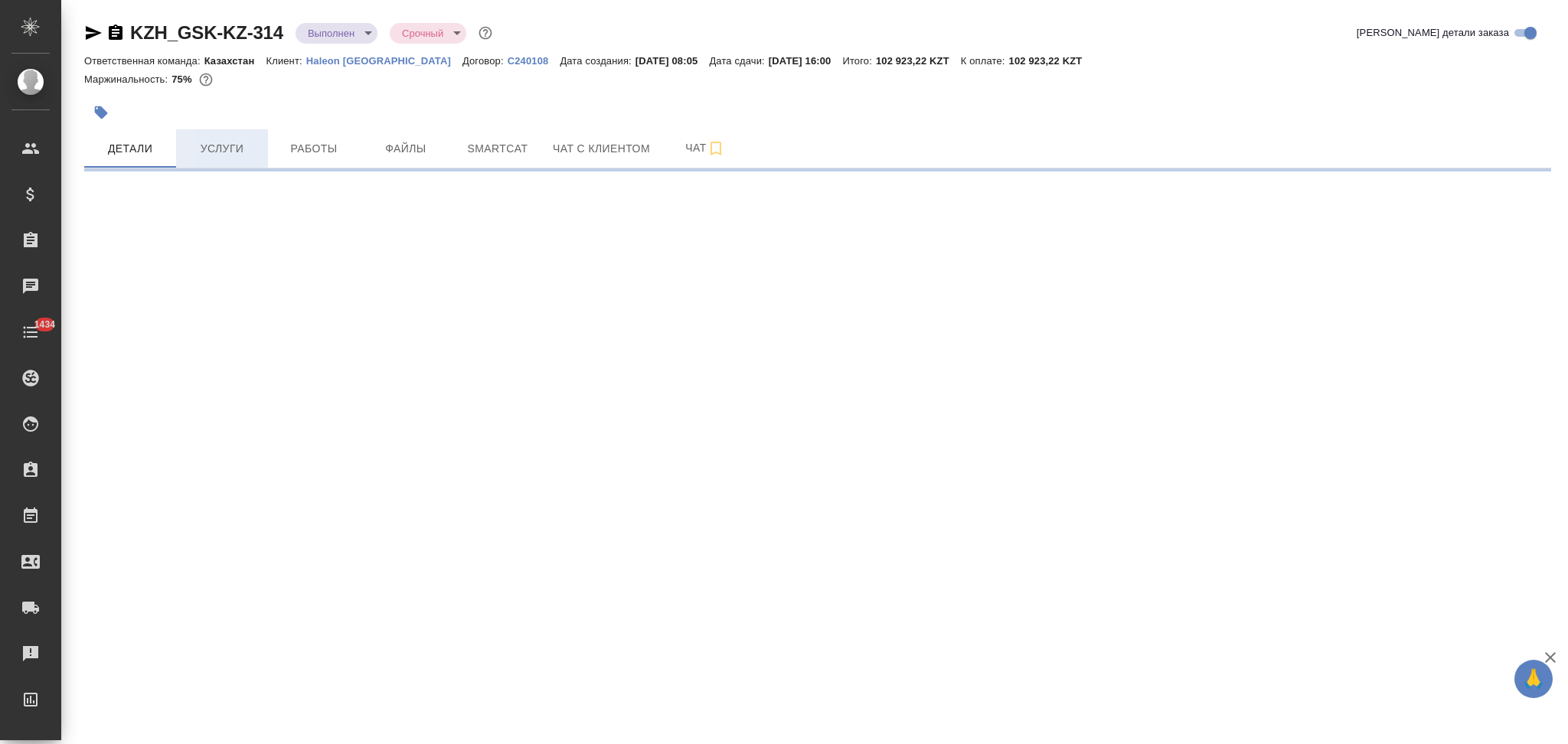
select select "RU"
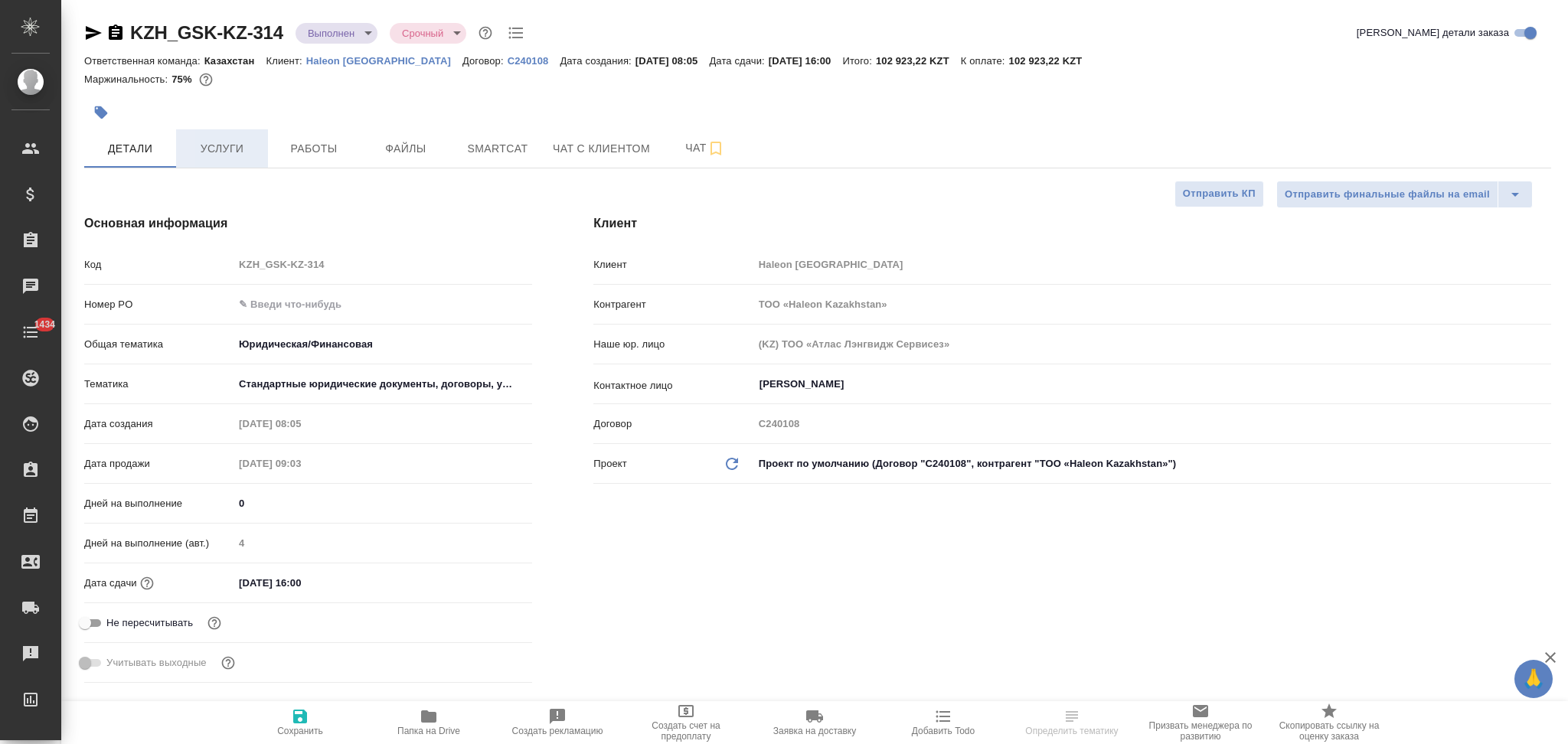
type textarea "x"
click at [222, 151] on span "Услуги" at bounding box center [221, 149] width 73 height 19
type textarea "x"
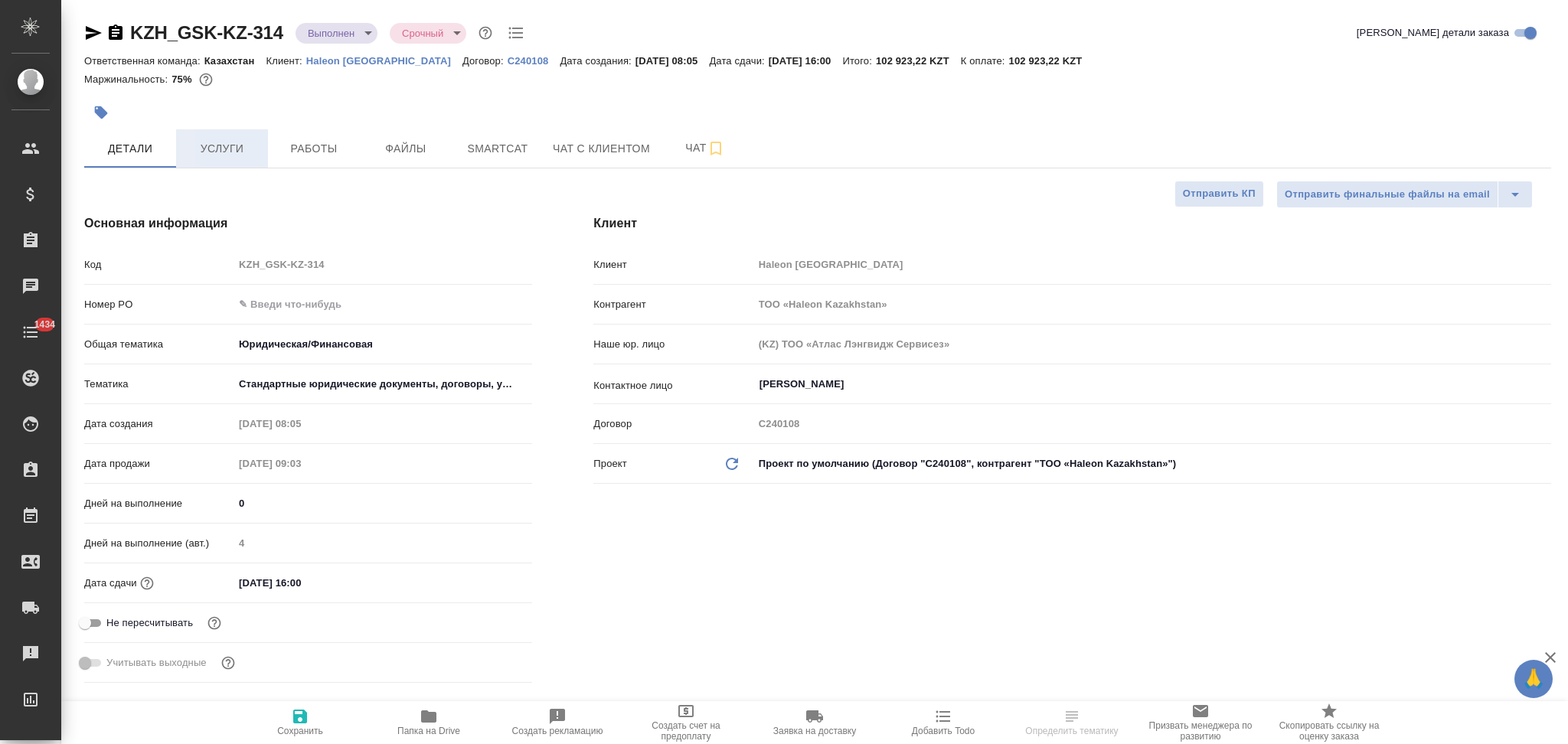
type textarea "x"
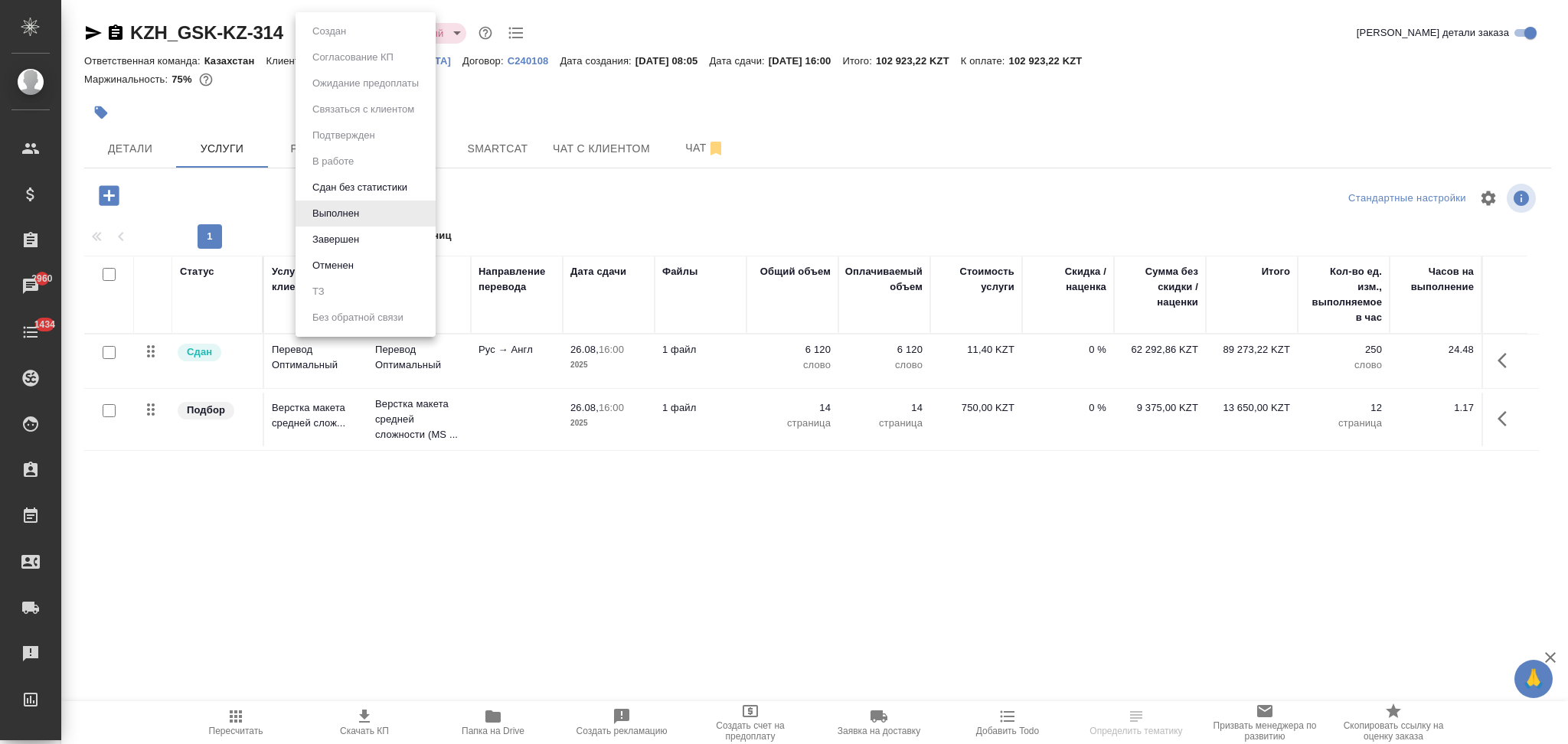
click at [334, 31] on body "🙏 .cls-1 fill:#fff; AWATERA Aslanukova Sati Клиенты Спецификации Заказы 2960 Ча…" at bounding box center [784, 372] width 1568 height 744
click at [334, 239] on button "Завершен" at bounding box center [335, 239] width 56 height 16
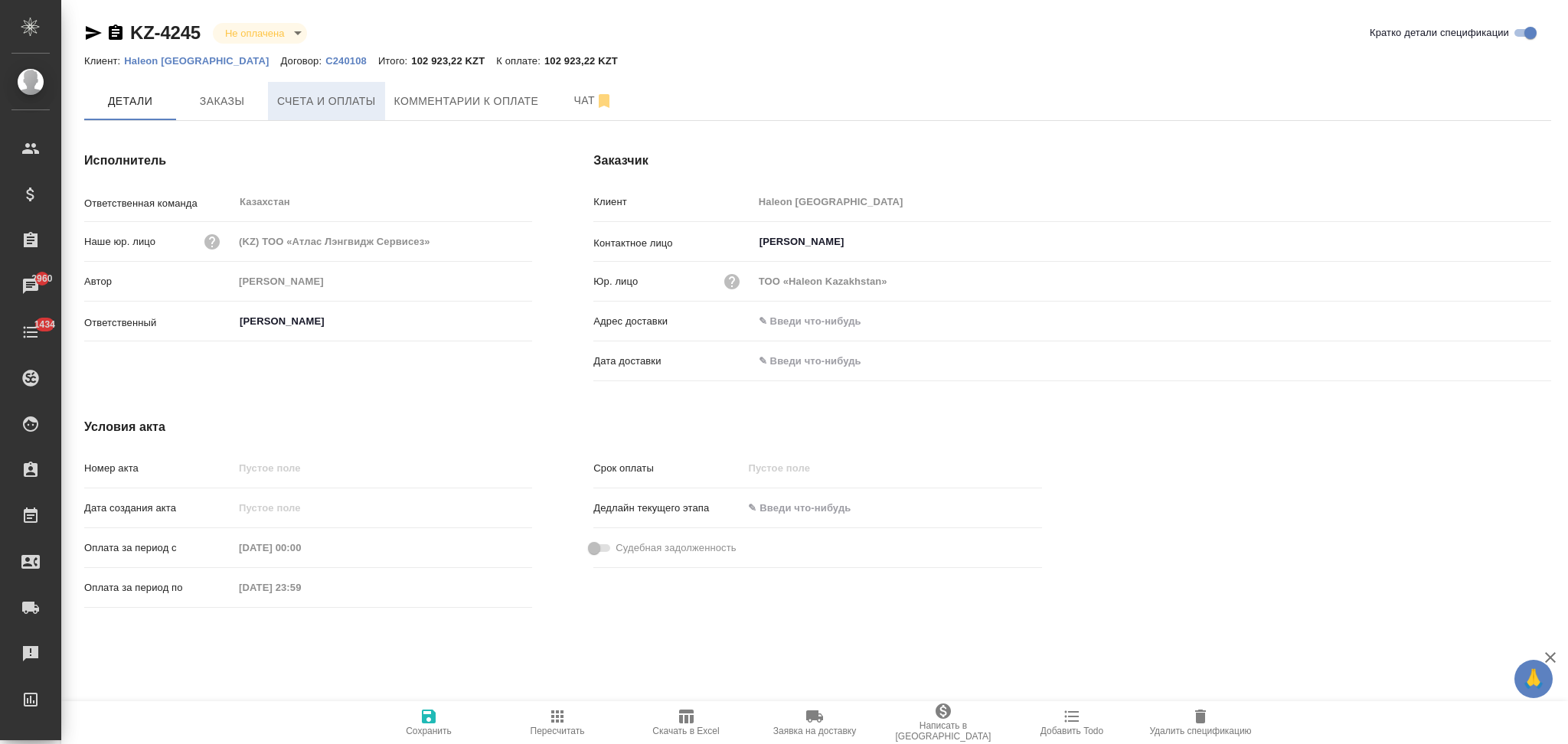
click at [325, 108] on span "Счета и оплаты" at bounding box center [327, 101] width 99 height 19
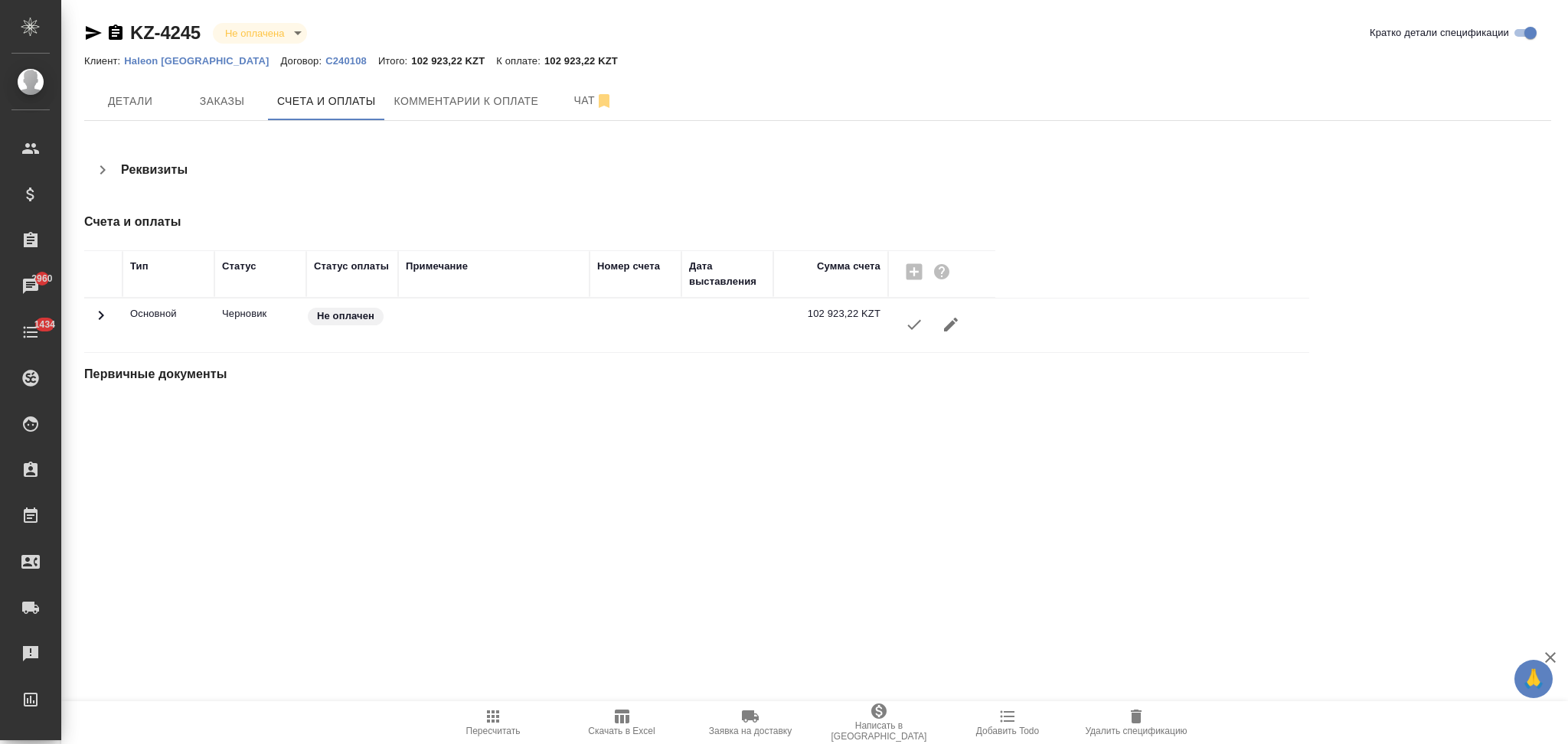
click at [919, 331] on icon "button" at bounding box center [914, 324] width 18 height 18
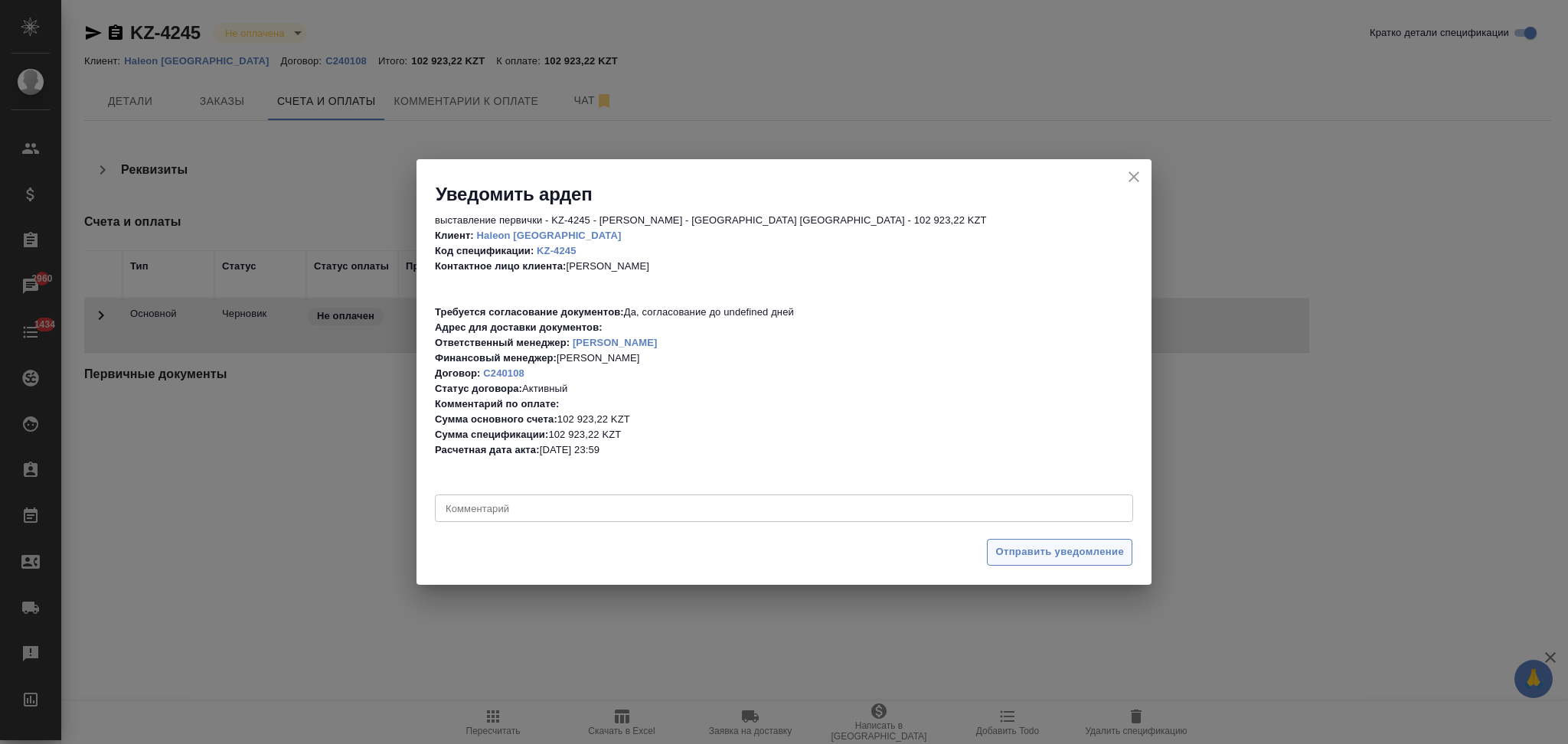
click at [1029, 559] on span "Отправить уведомление" at bounding box center [1060, 552] width 129 height 17
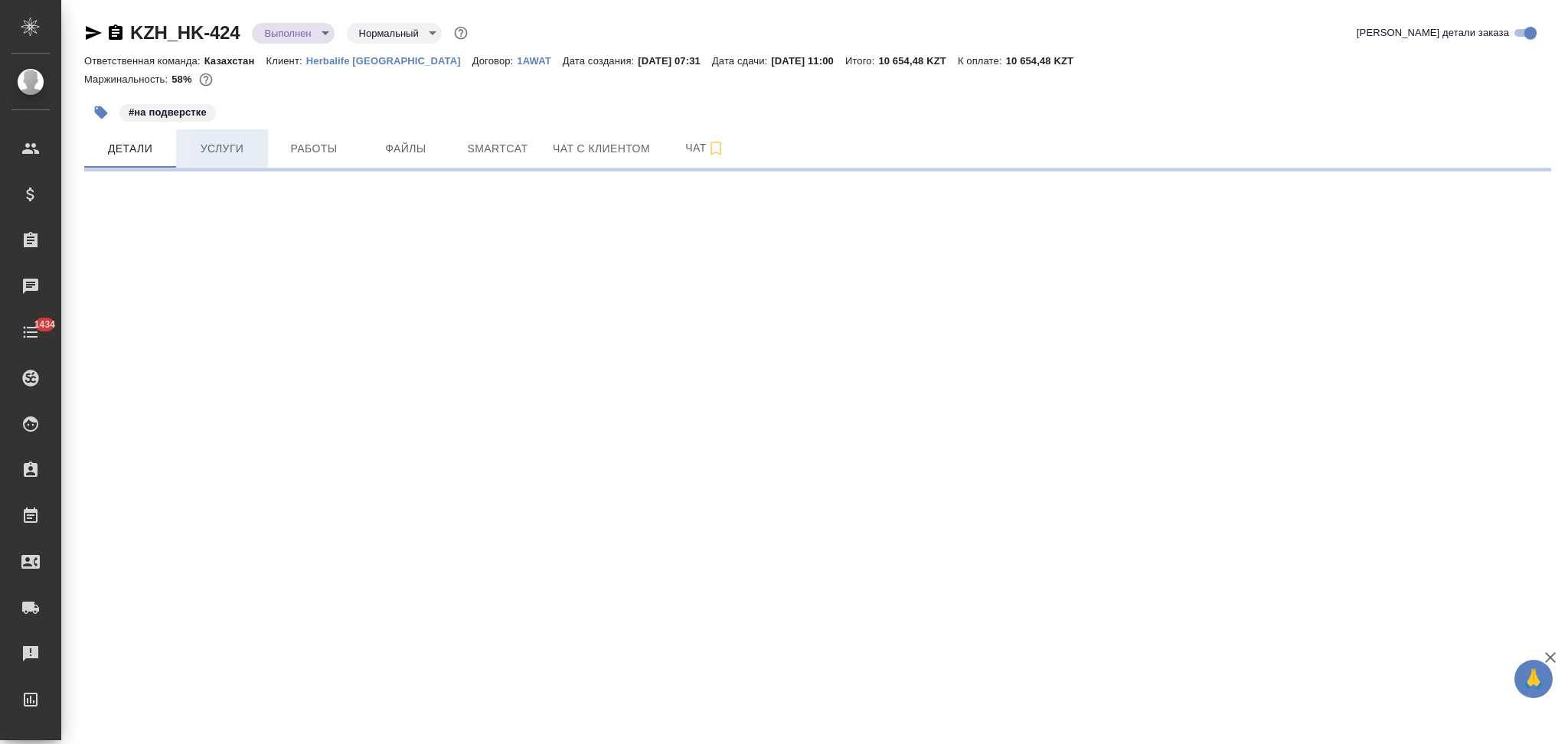
select select "RU"
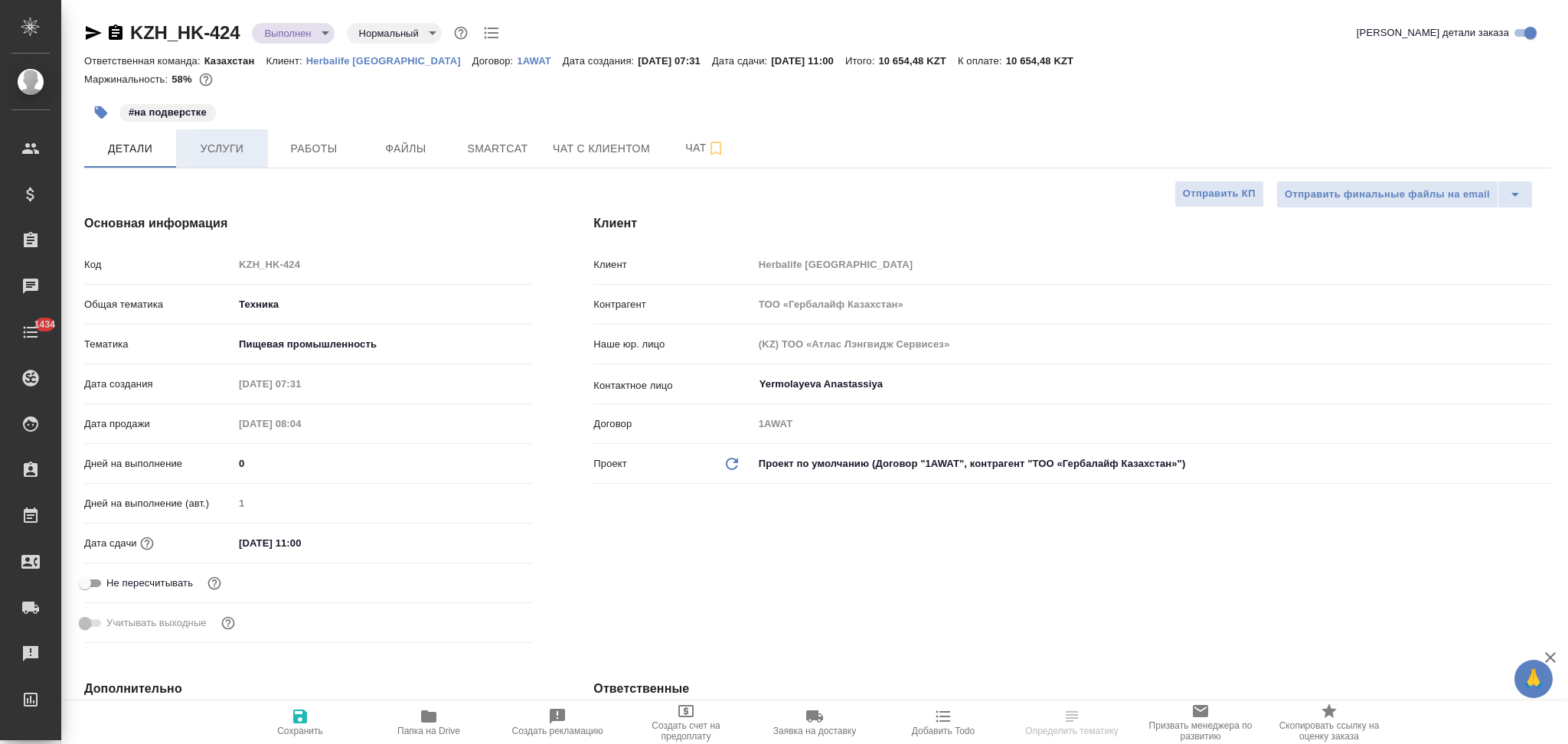
type textarea "x"
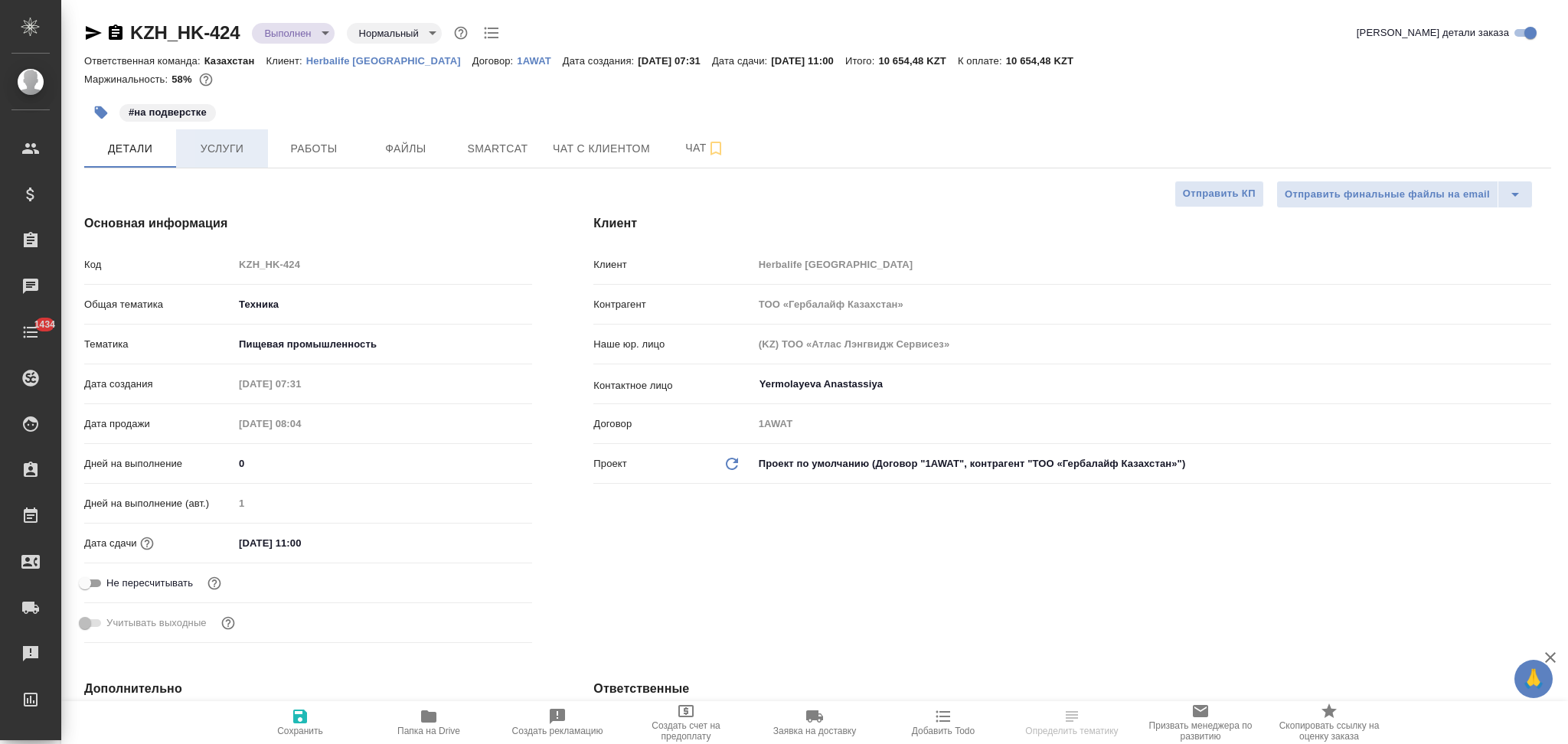
type textarea "x"
click at [227, 149] on span "Услуги" at bounding box center [221, 149] width 73 height 19
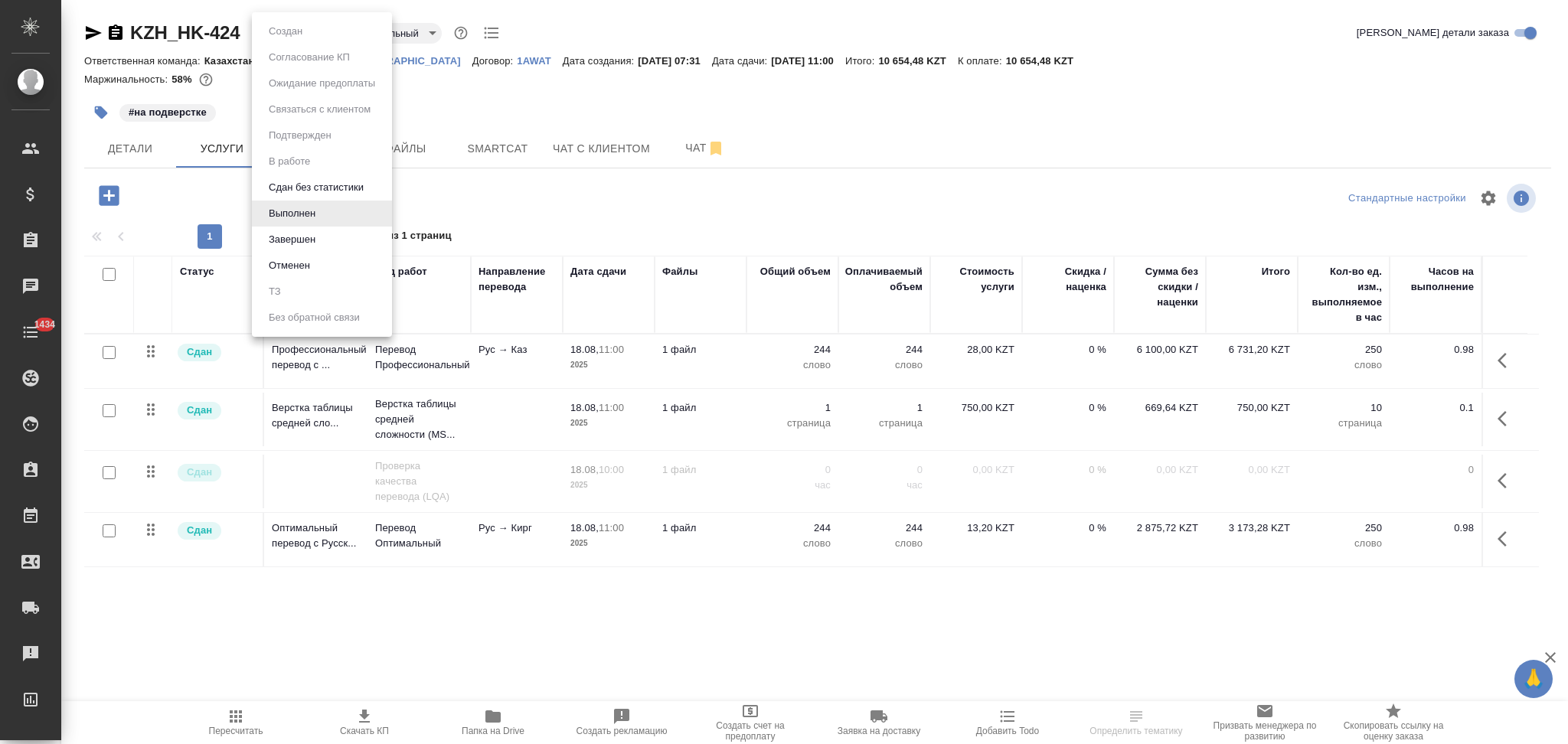
click at [291, 39] on body "🙏 .cls-1 fill:#fff; AWATERA Aslanukova Sati Клиенты Спецификации Заказы Чаты 14…" at bounding box center [784, 372] width 1568 height 744
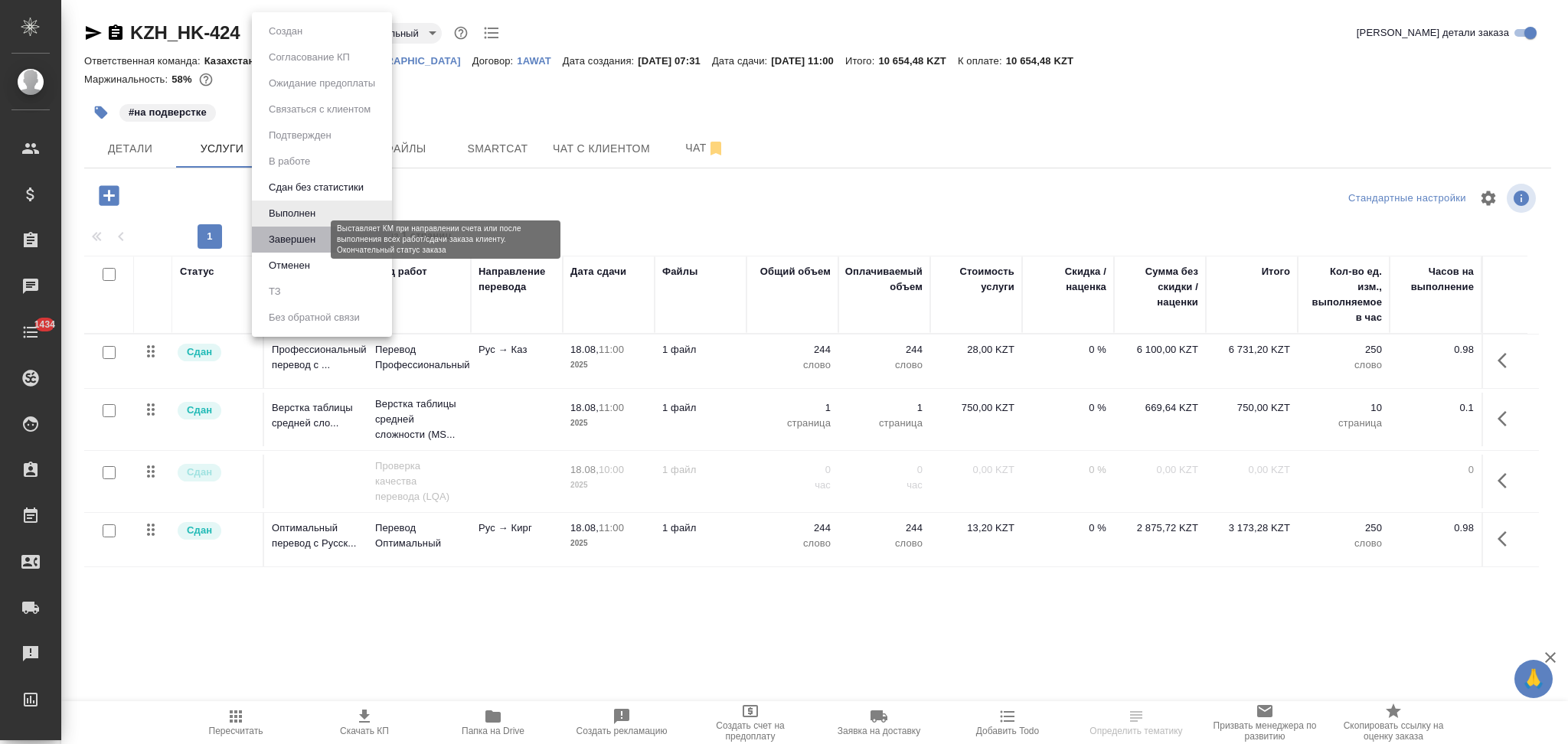
click at [314, 242] on button "Завершен" at bounding box center [292, 239] width 56 height 16
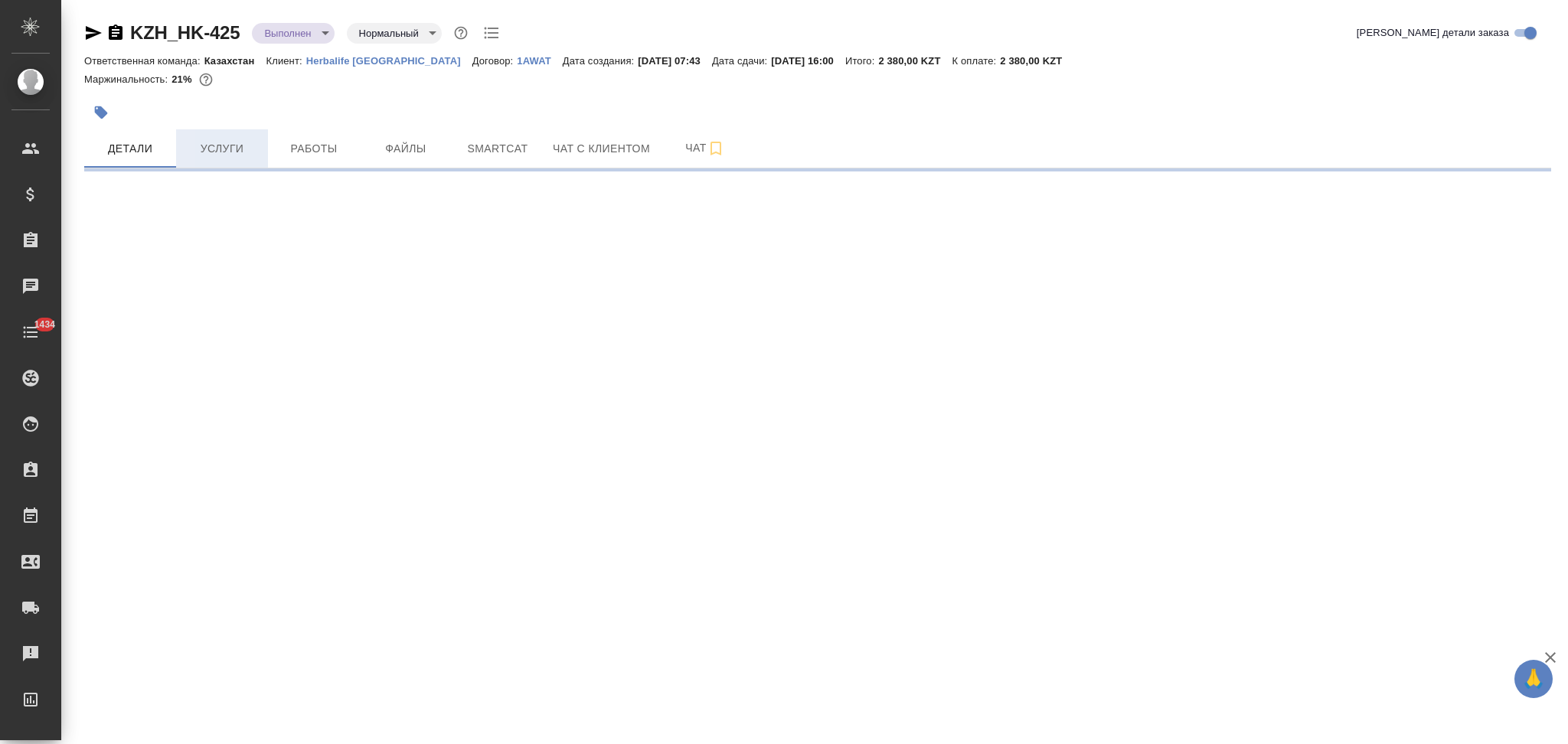
select select "RU"
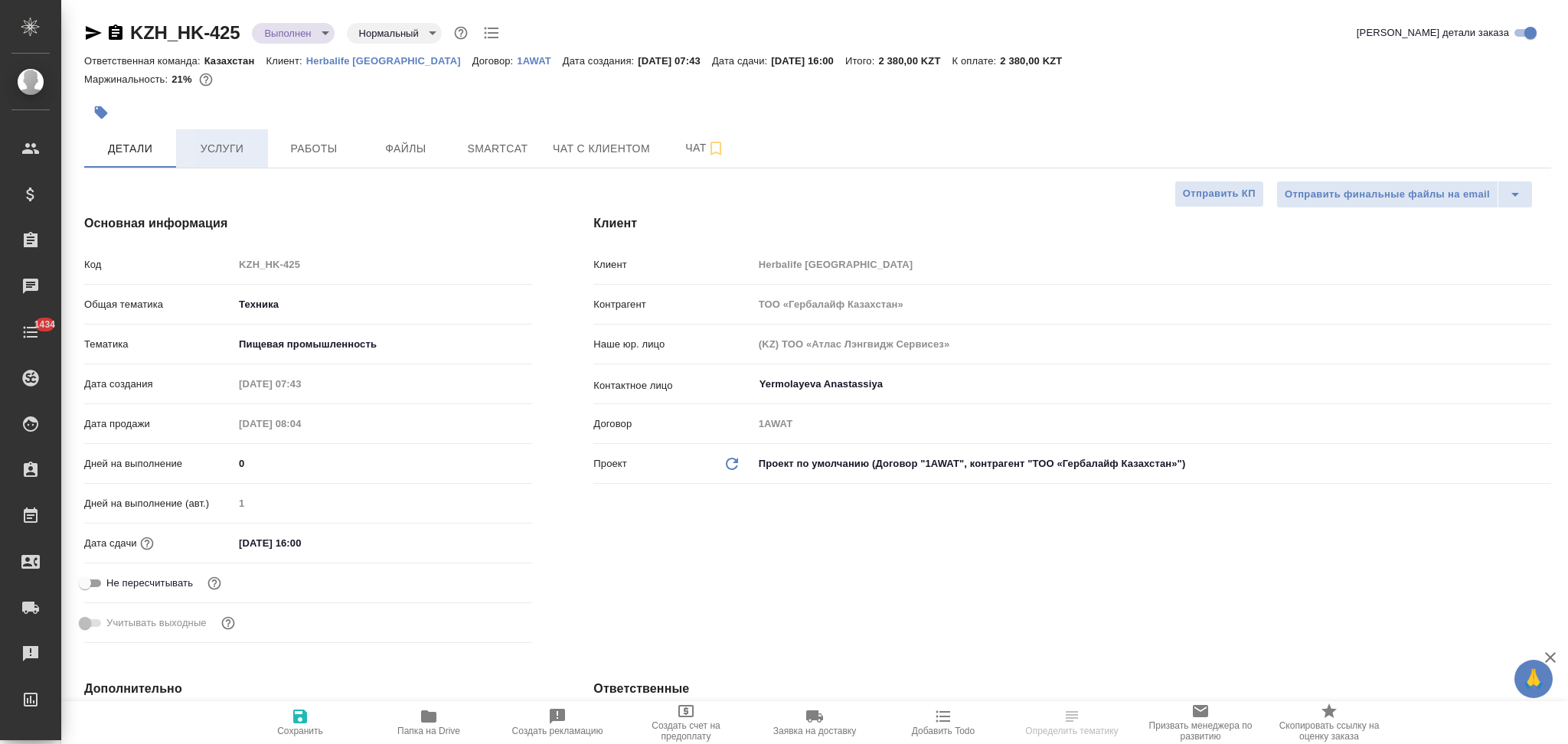
type textarea "x"
click at [230, 153] on span "Услуги" at bounding box center [221, 149] width 73 height 19
type textarea "x"
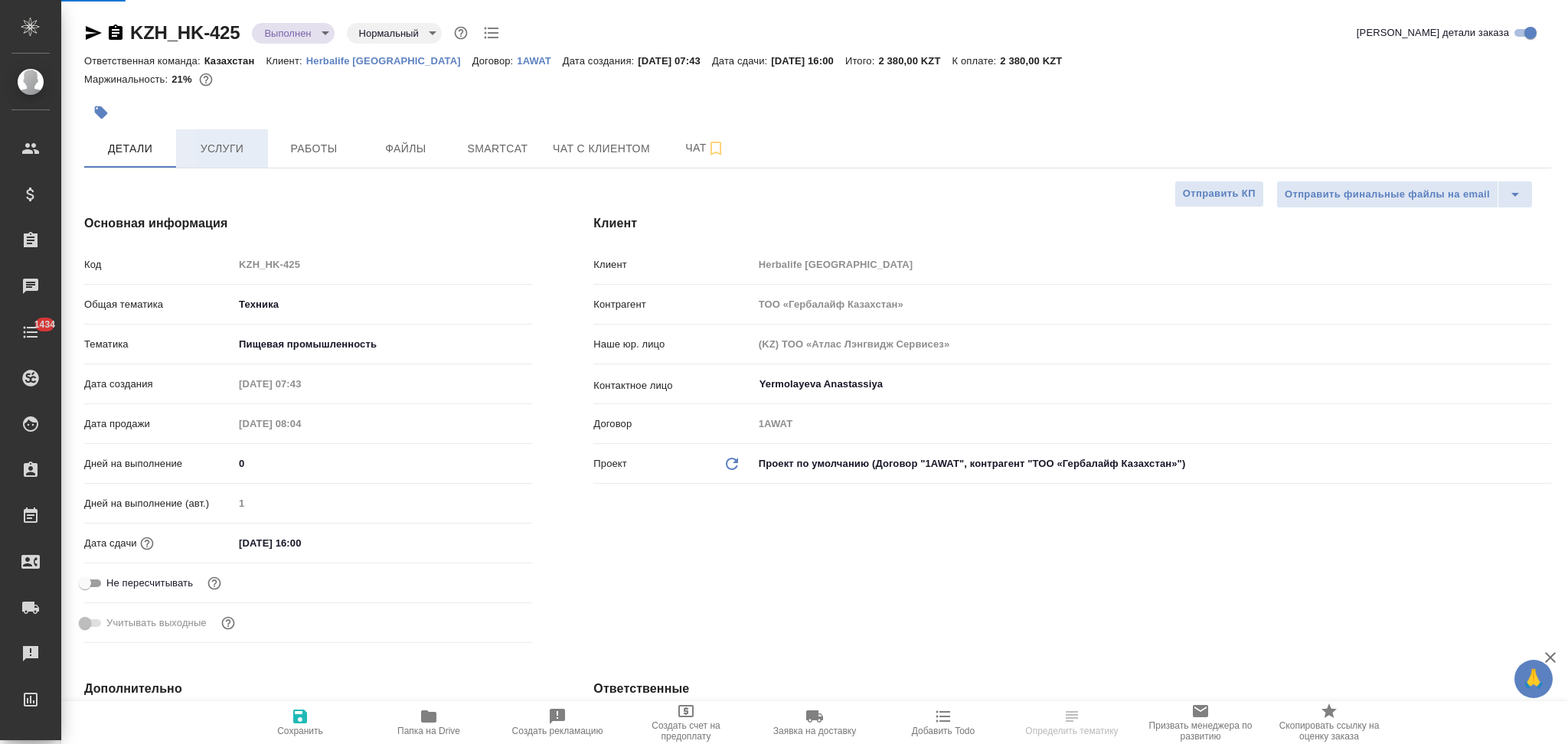
type textarea "x"
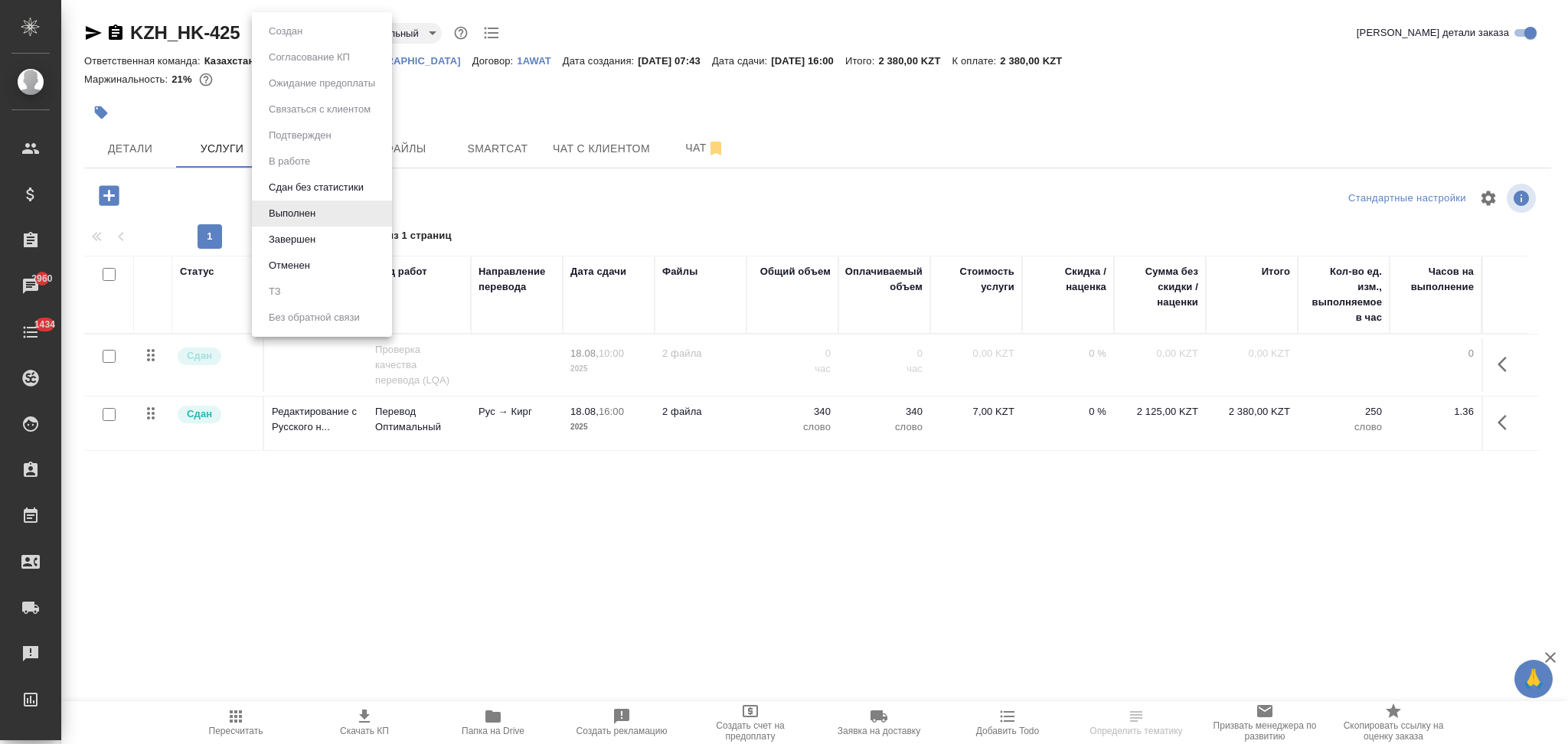
click at [294, 37] on body "🙏 .cls-1 fill:#fff; AWATERA Aslanukova Sati Клиенты Спецификации Заказы 2960 Ча…" at bounding box center [784, 372] width 1568 height 744
click at [285, 232] on button "Завершен" at bounding box center [292, 239] width 56 height 16
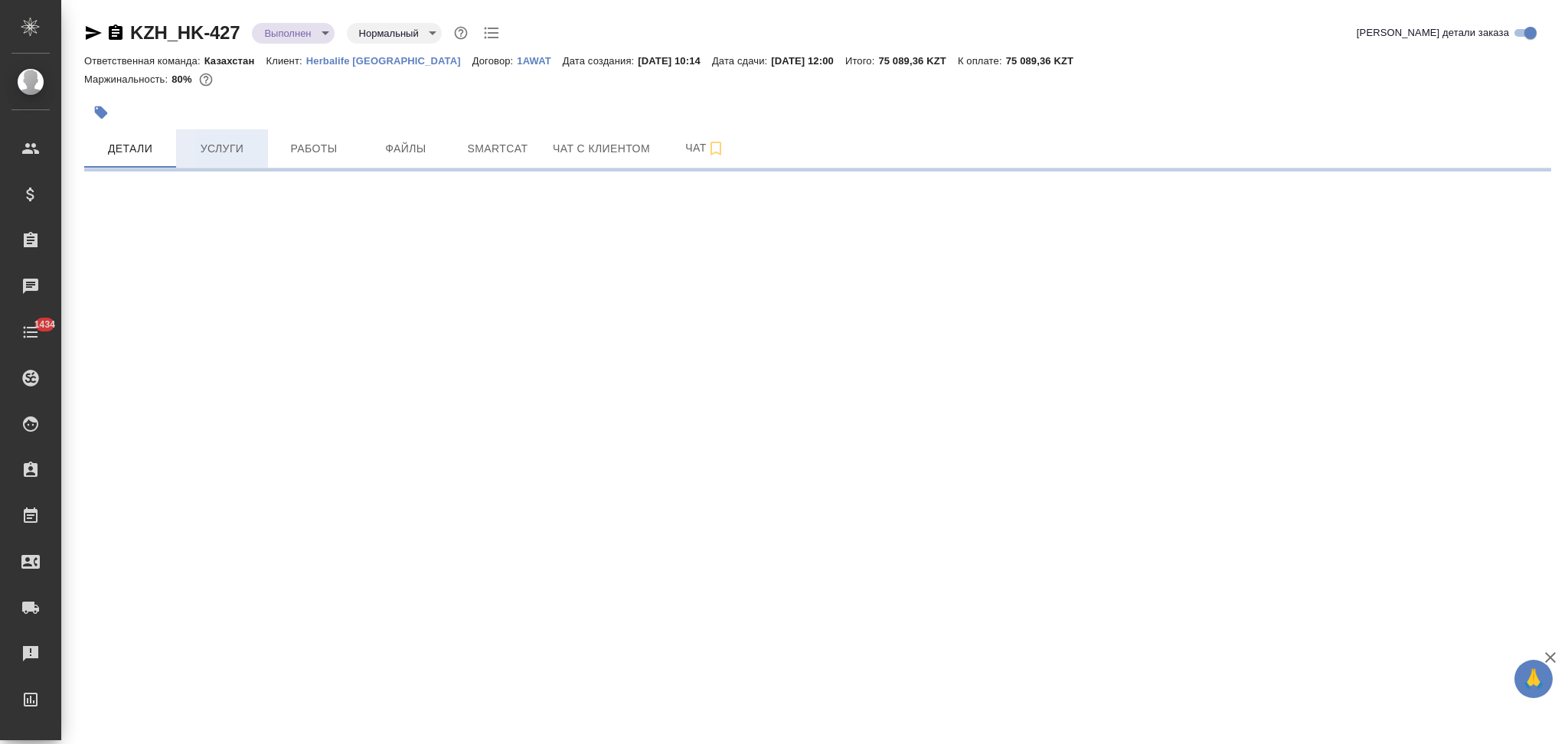
click at [240, 152] on span "Услуги" at bounding box center [221, 149] width 73 height 19
select select "RU"
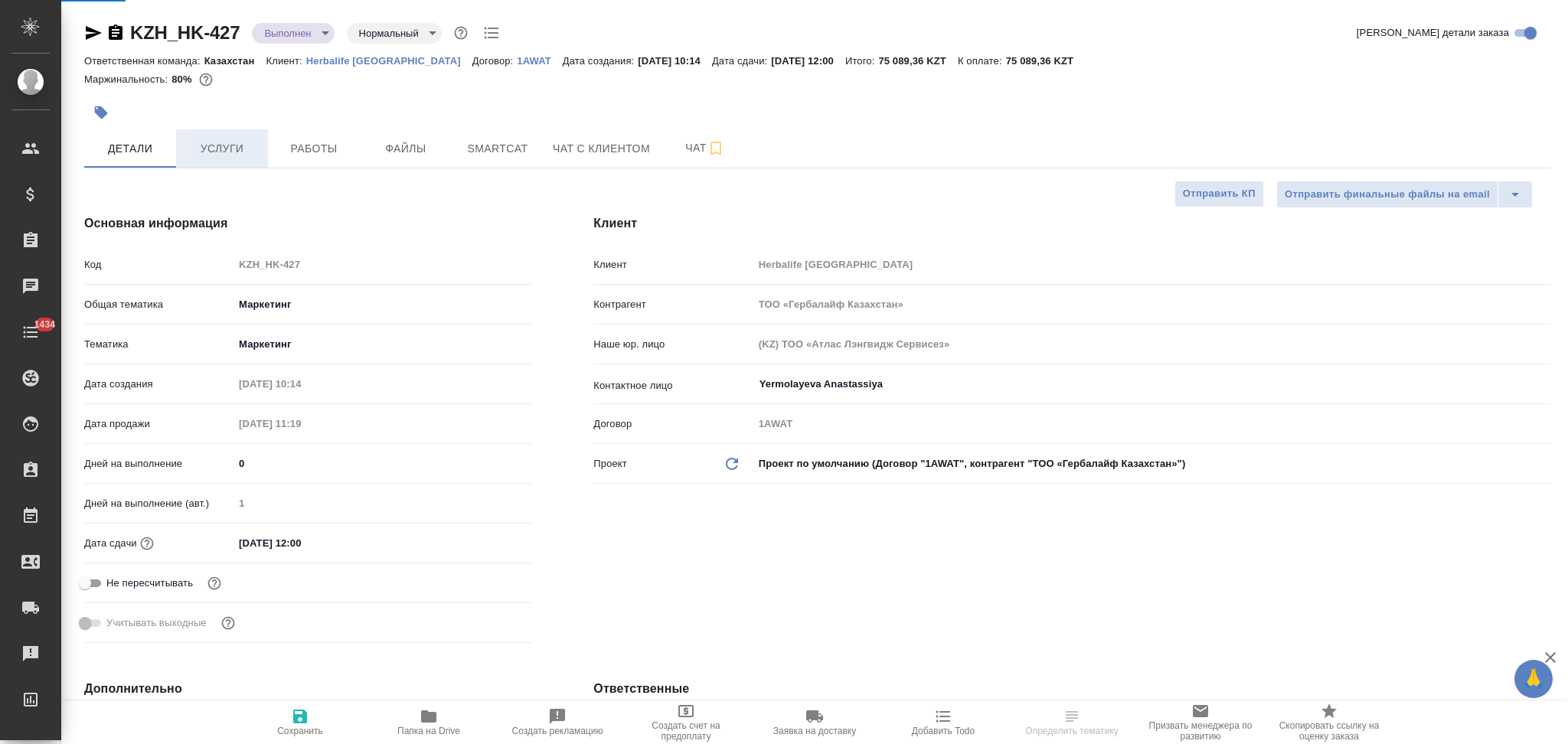
type textarea "x"
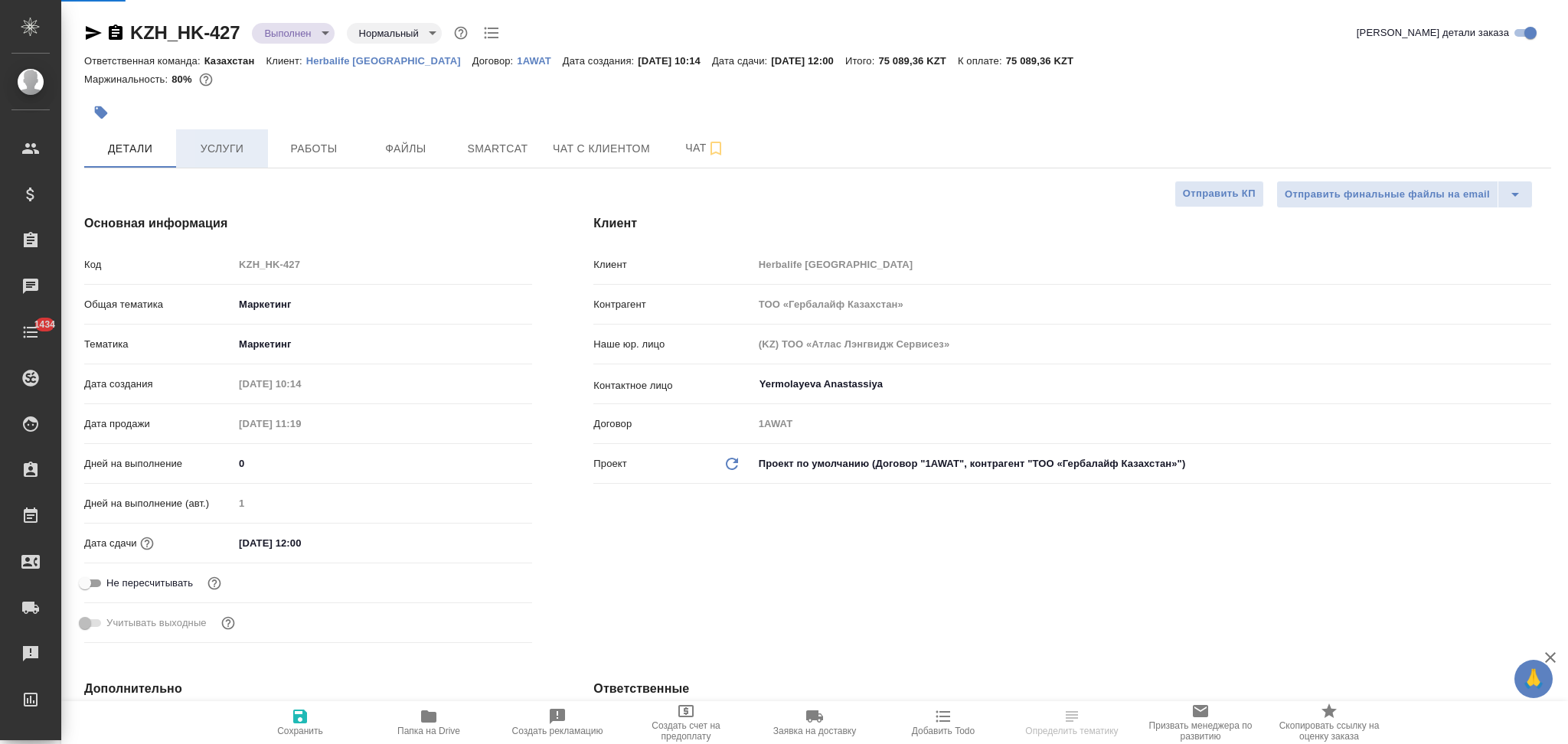
type textarea "x"
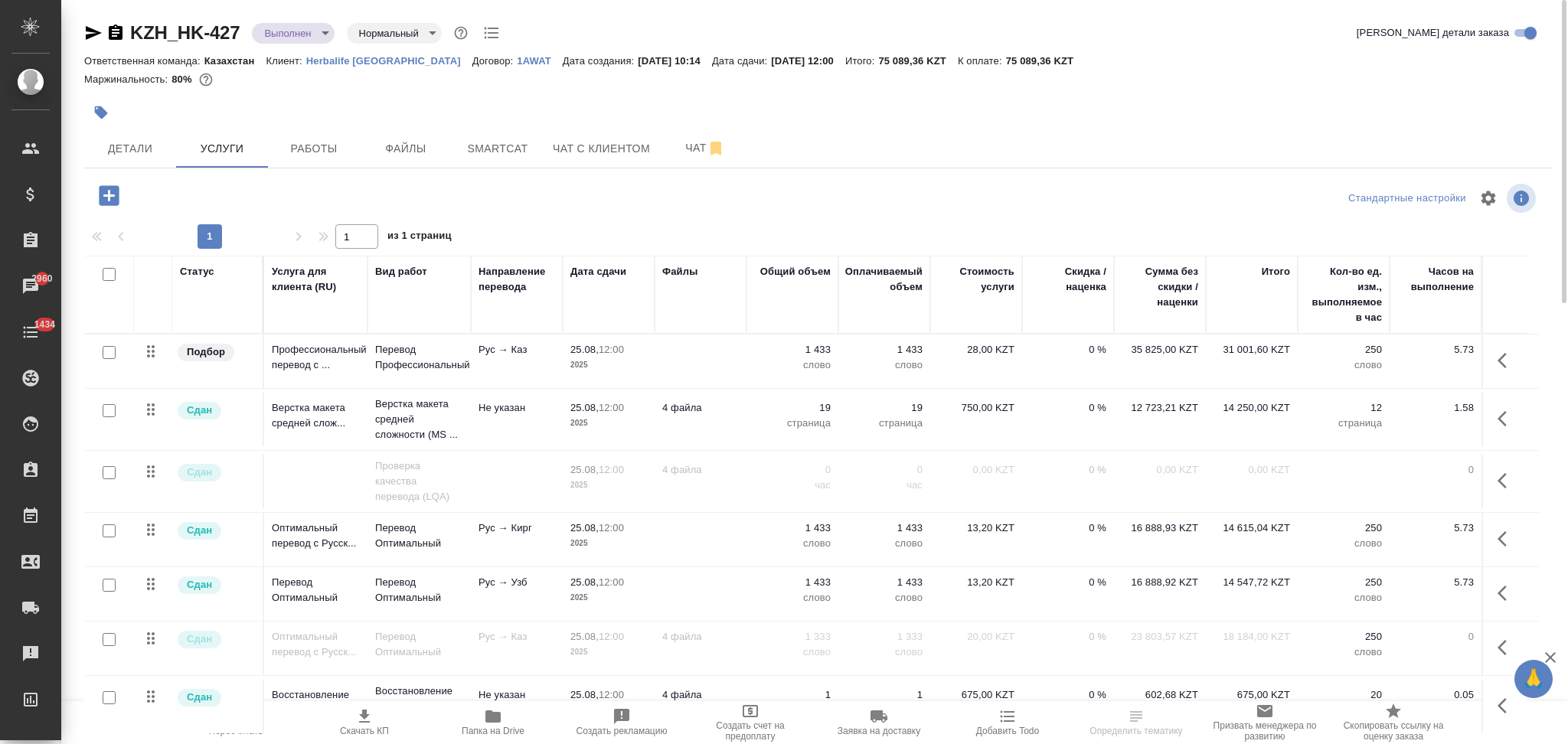
click at [283, 35] on body "🙏 .cls-1 fill:#fff; AWATERA Aslanukova Sati Клиенты Спецификации Заказы 2960 Ча…" at bounding box center [784, 372] width 1568 height 744
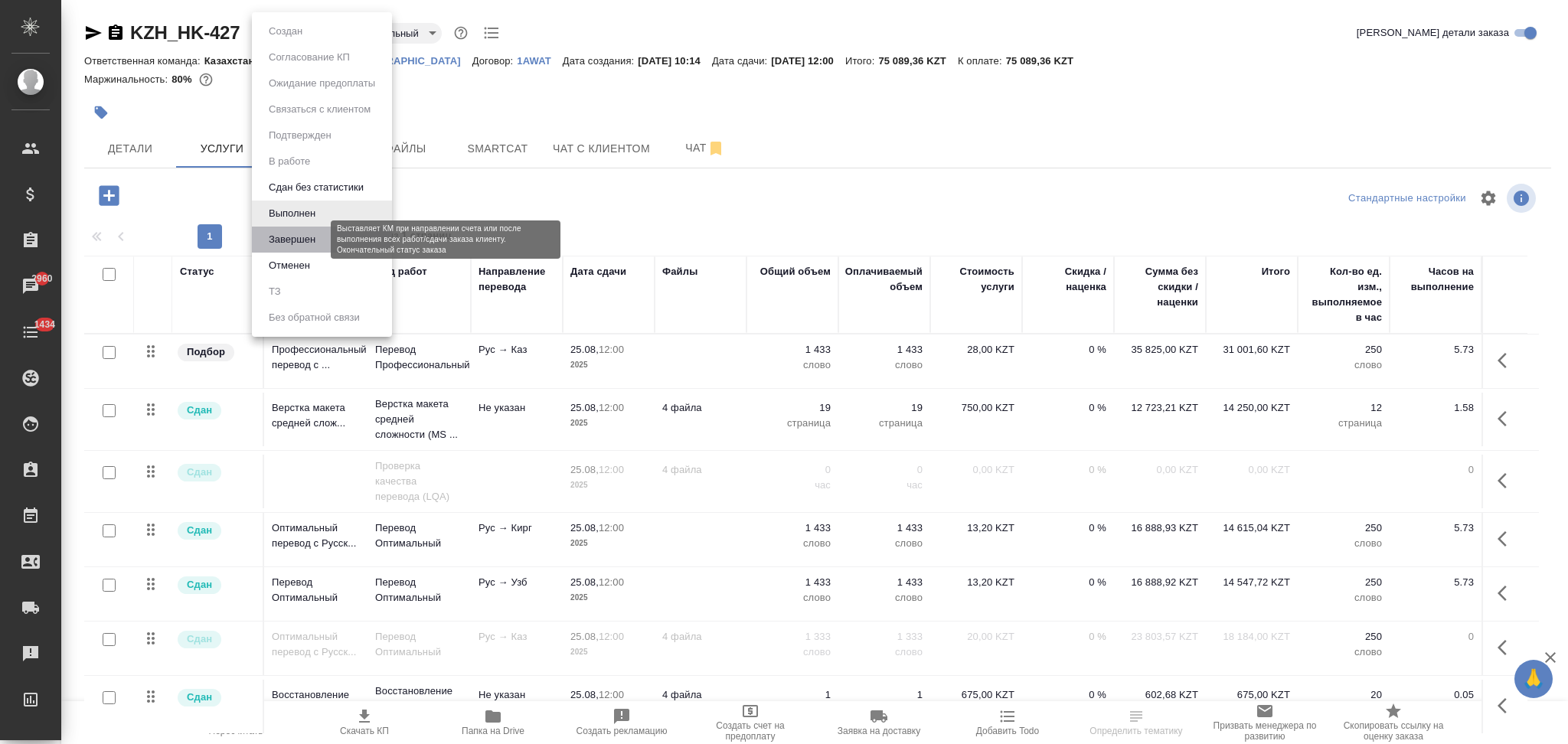
click at [286, 243] on button "Завершен" at bounding box center [292, 239] width 56 height 16
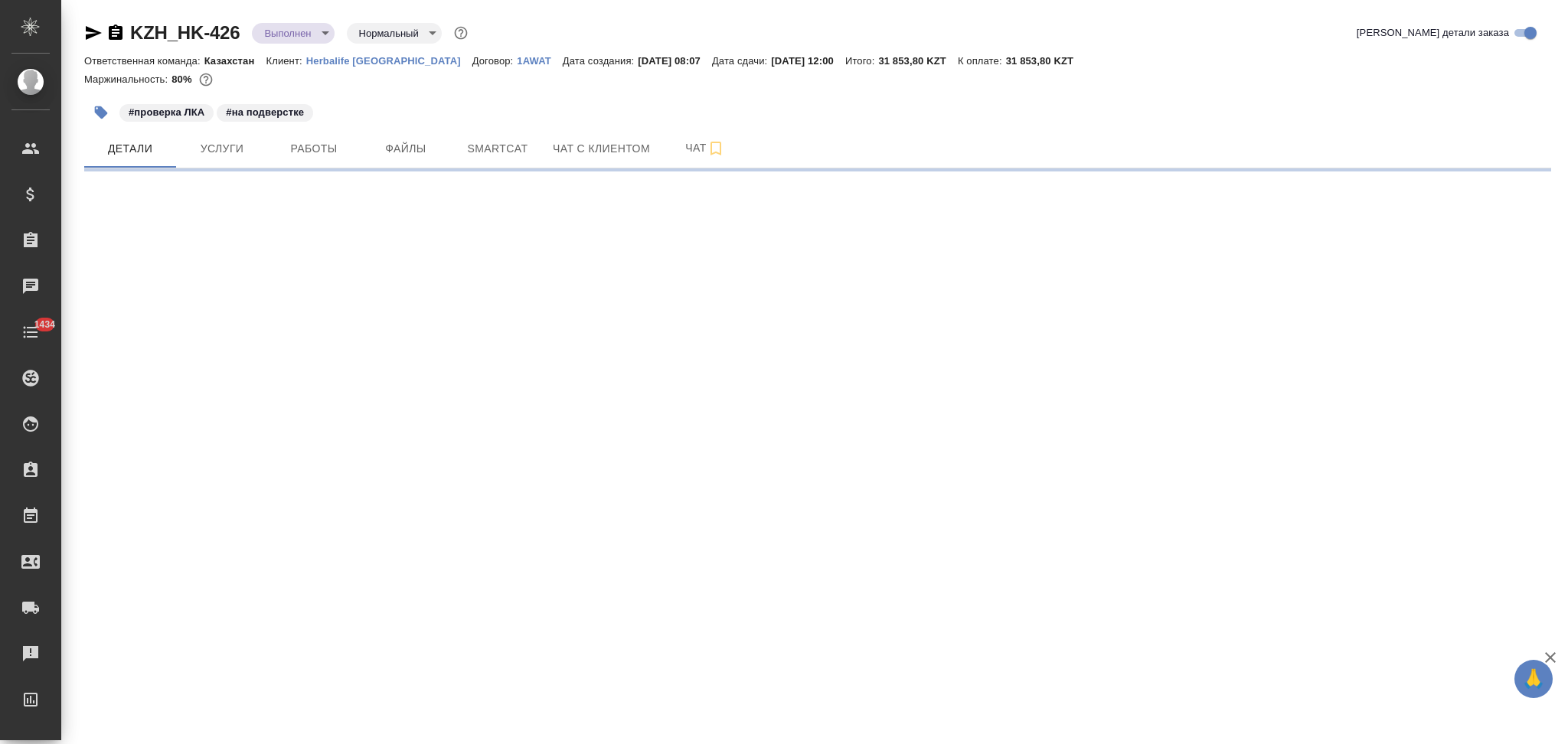
select select "RU"
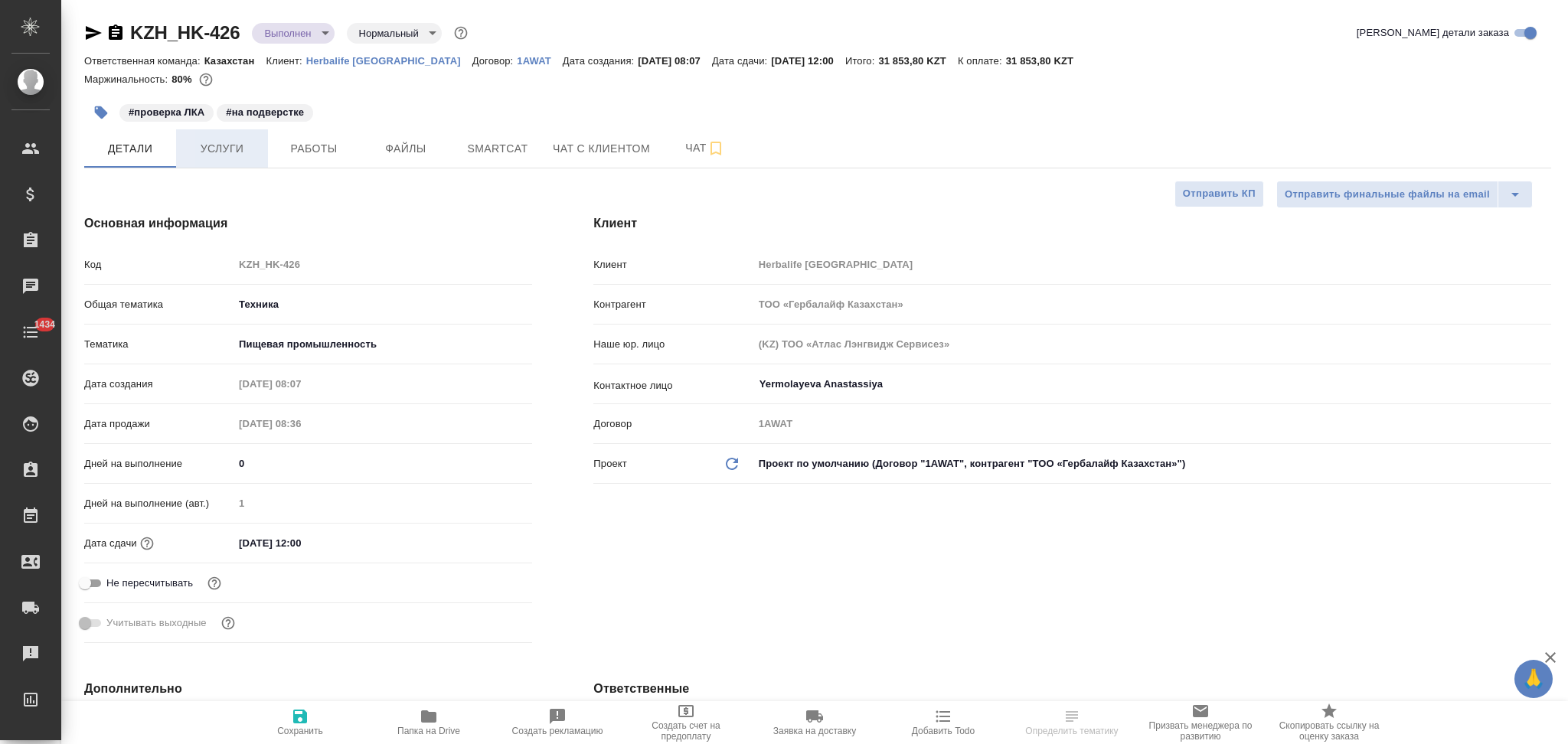
type textarea "x"
click at [225, 149] on span "Услуги" at bounding box center [221, 149] width 73 height 19
type textarea "x"
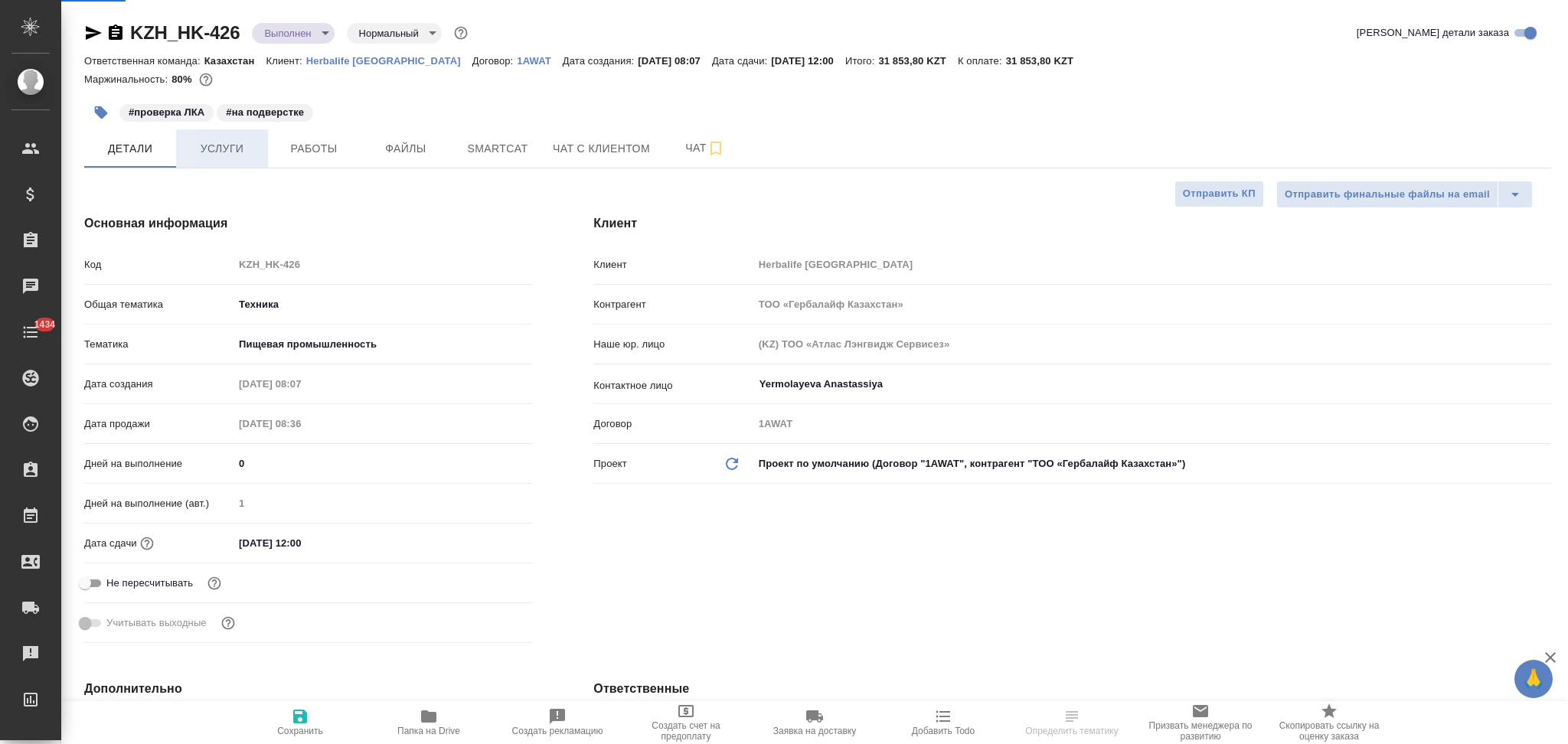
type textarea "x"
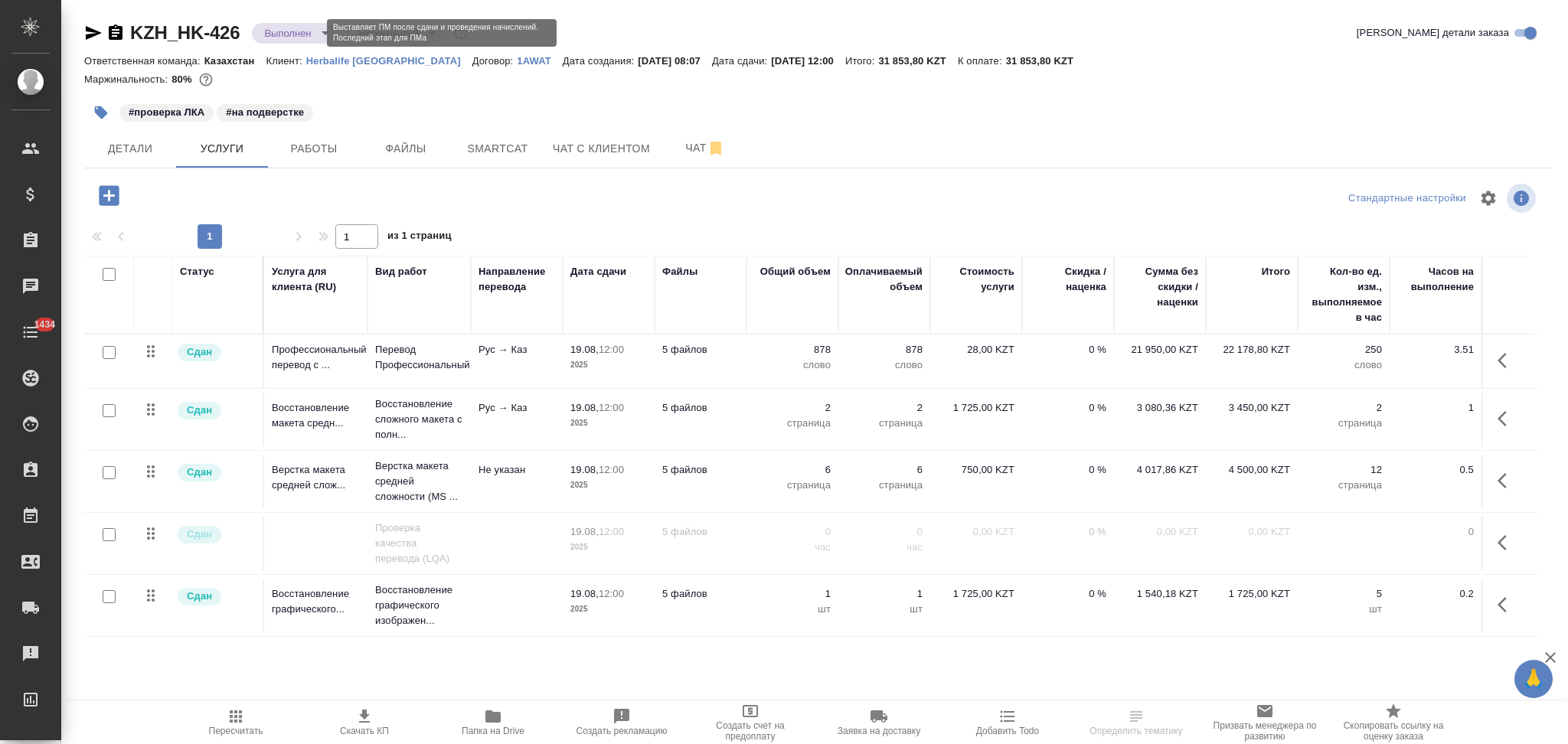
click at [271, 36] on body "🙏 .cls-1 fill:#fff; AWATERA Aslanukova Sati Клиенты Спецификации Заказы Чаты 14…" at bounding box center [784, 372] width 1568 height 744
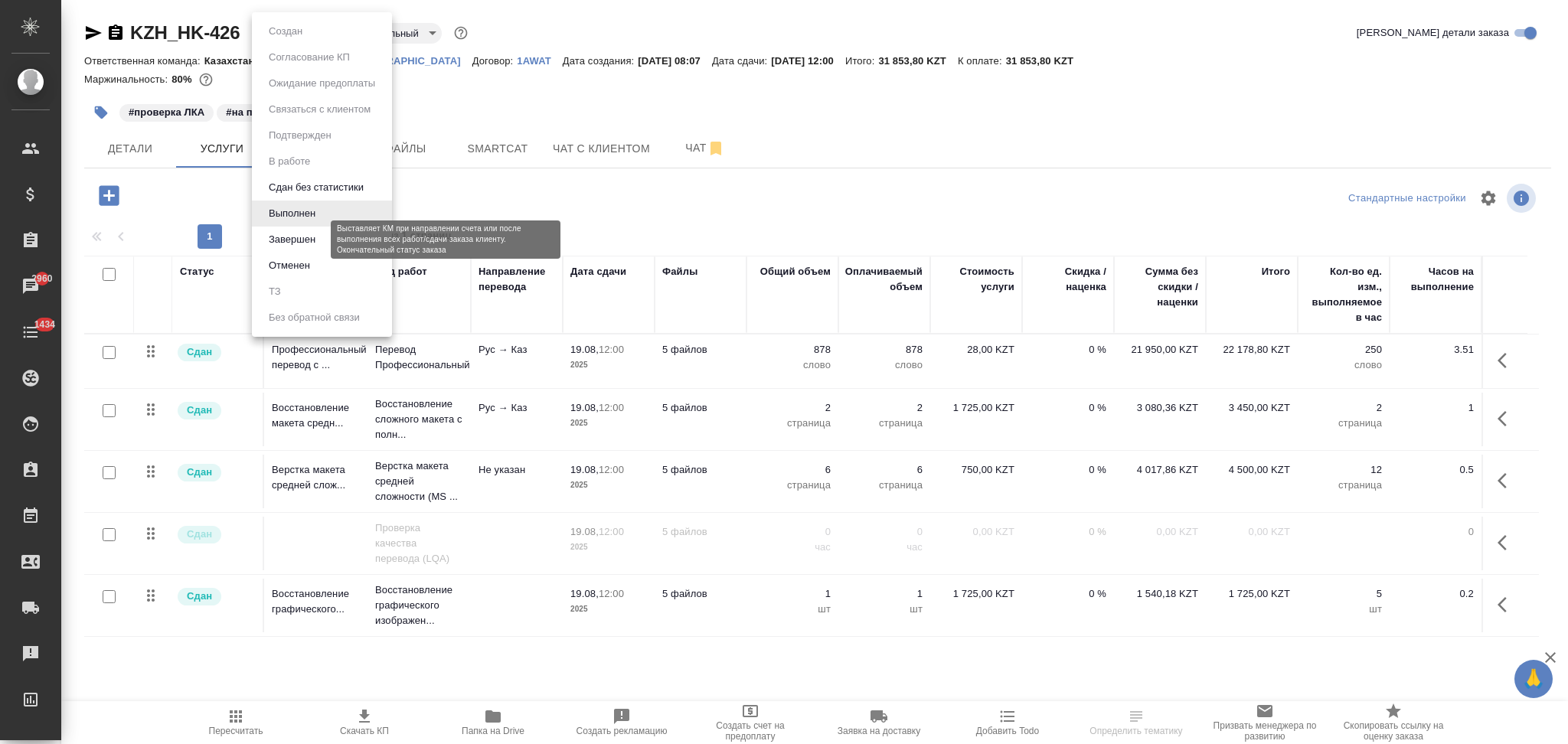
click at [282, 245] on button "Завершен" at bounding box center [292, 239] width 56 height 16
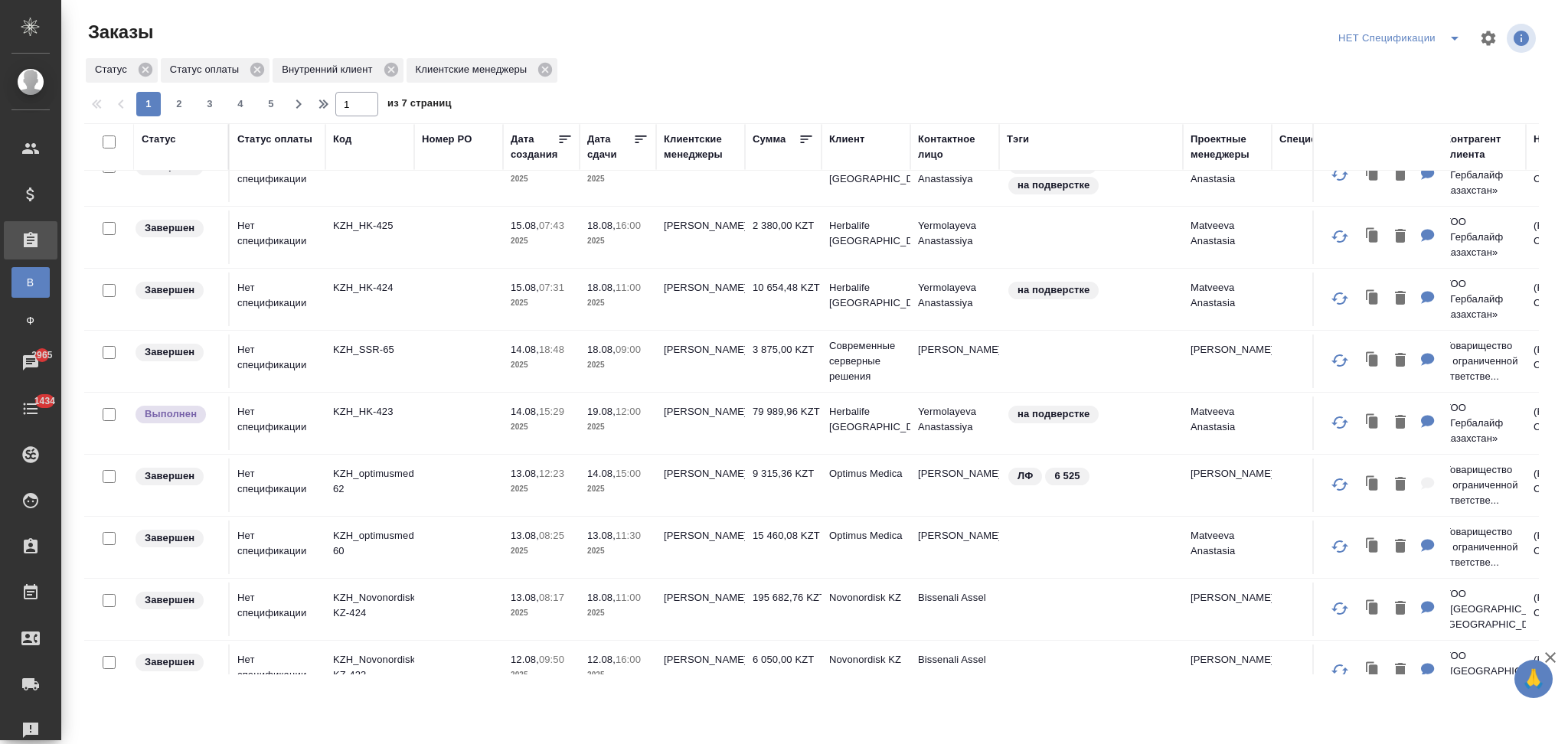
scroll to position [714, 0]
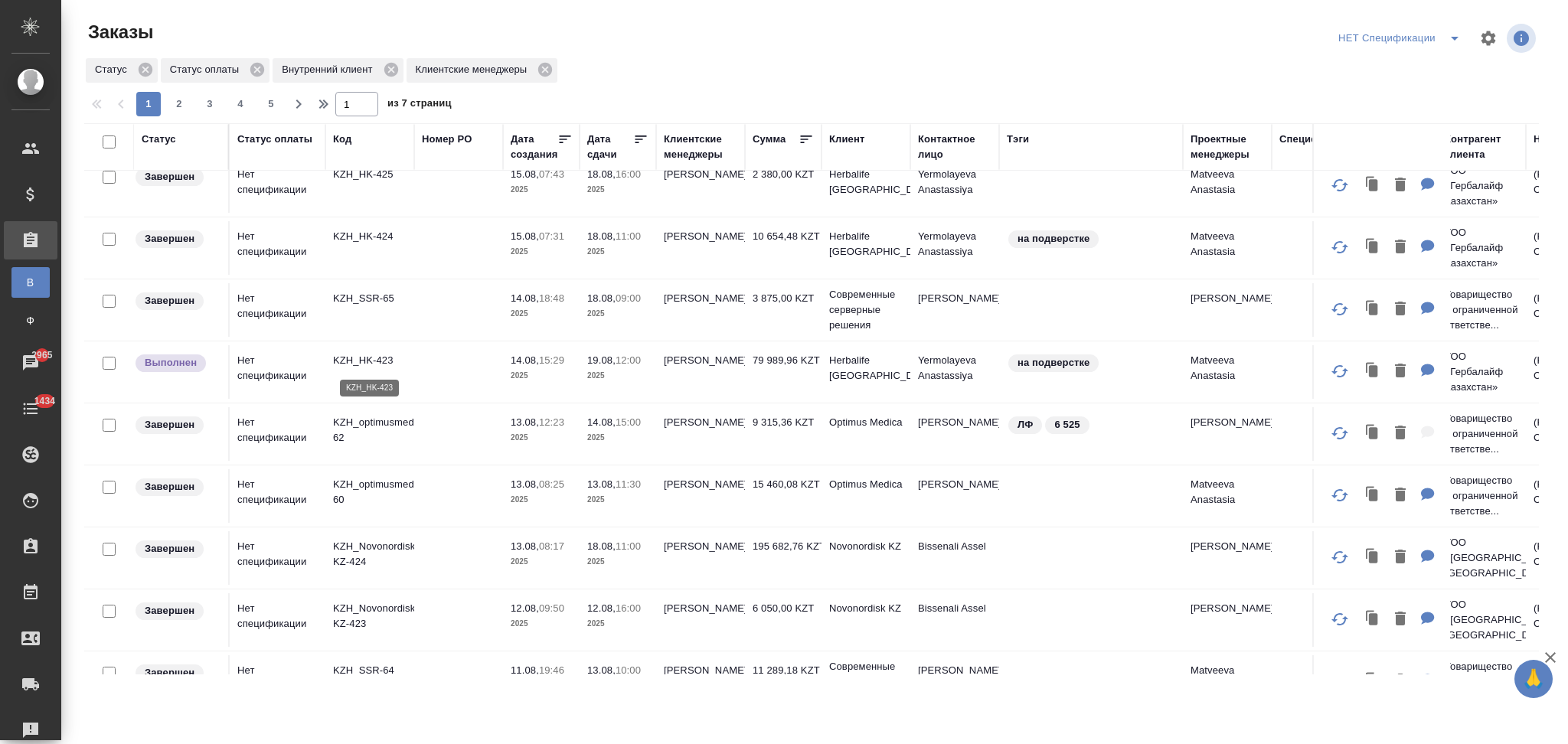
click at [360, 366] on p "KZH_HK-423" at bounding box center [369, 360] width 73 height 16
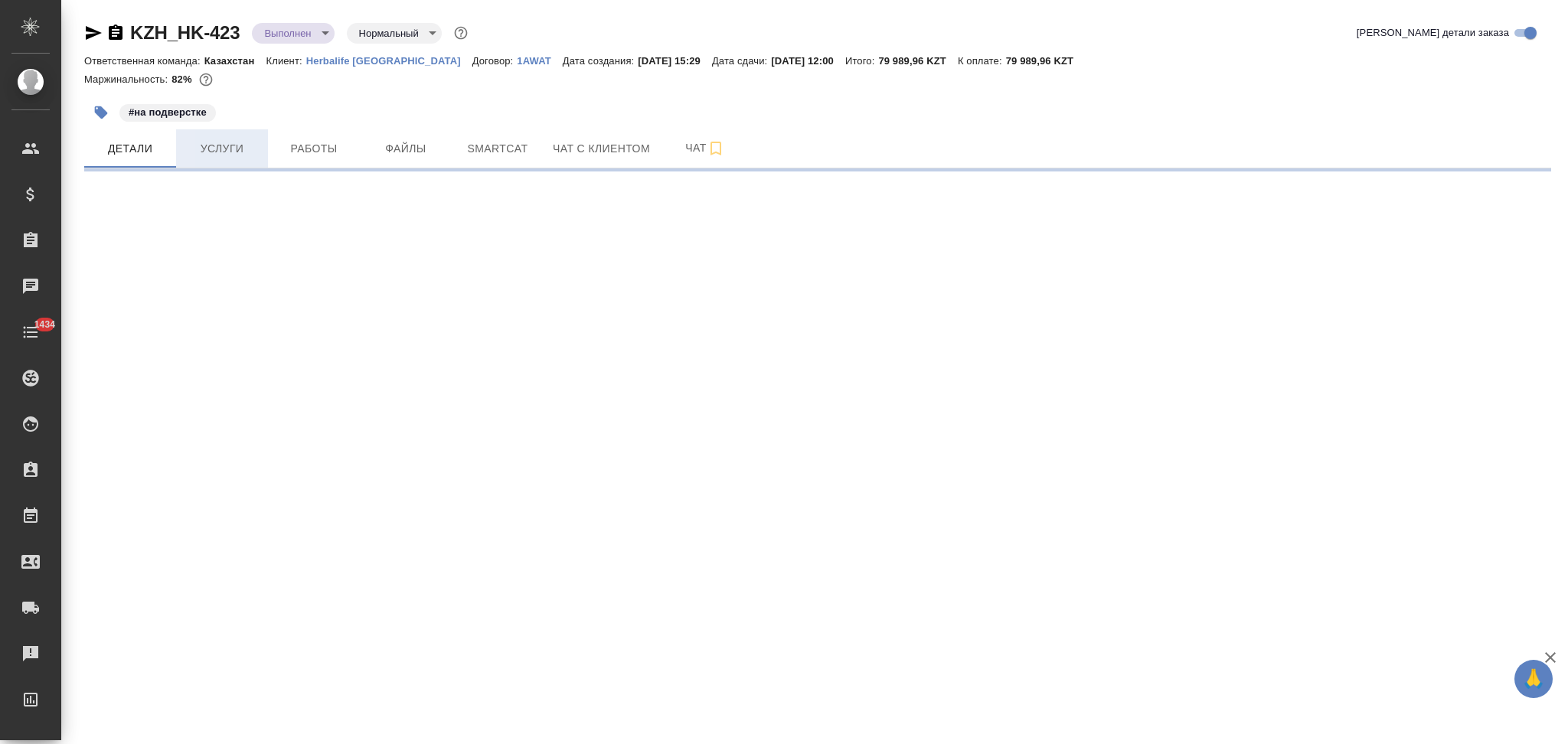
select select "RU"
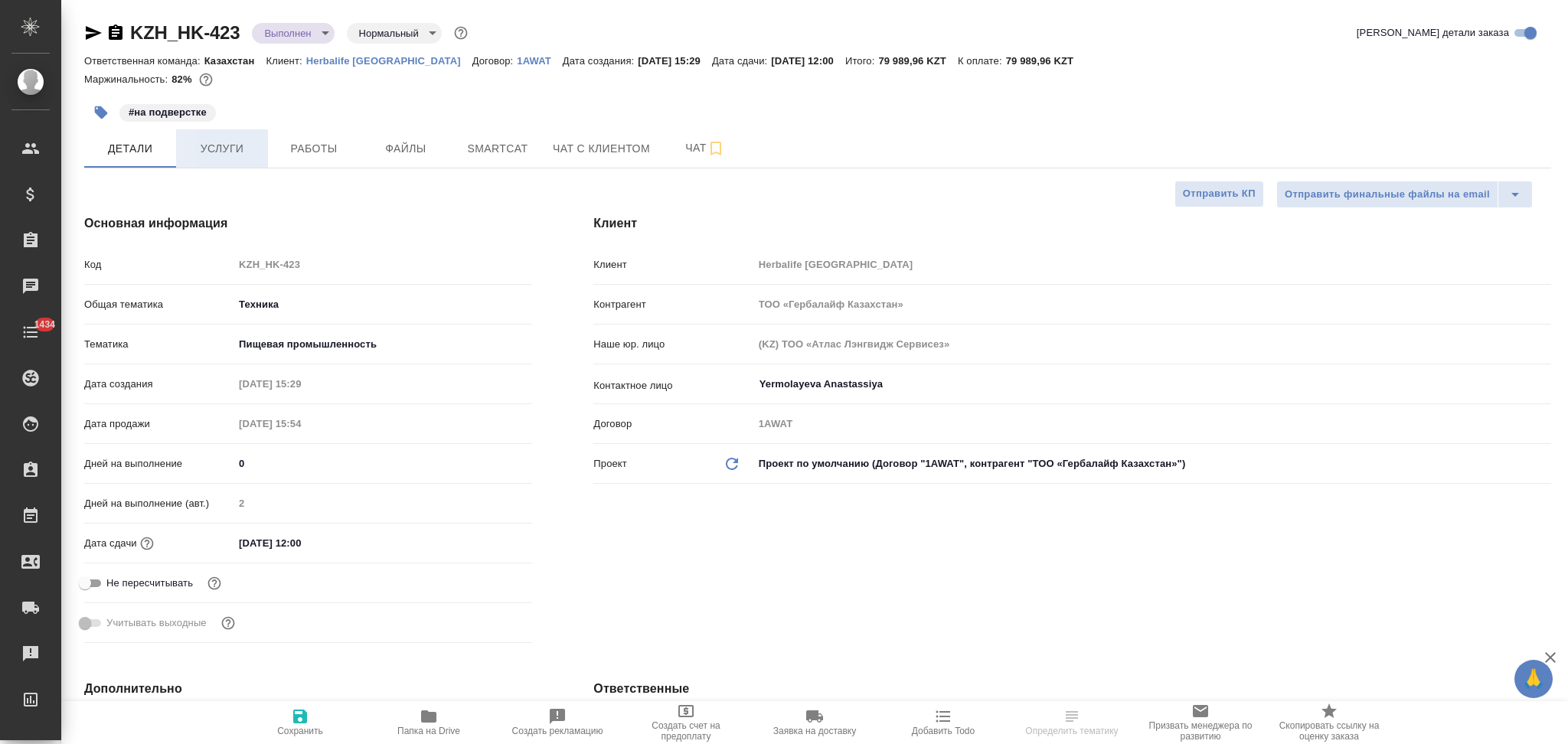
type textarea "x"
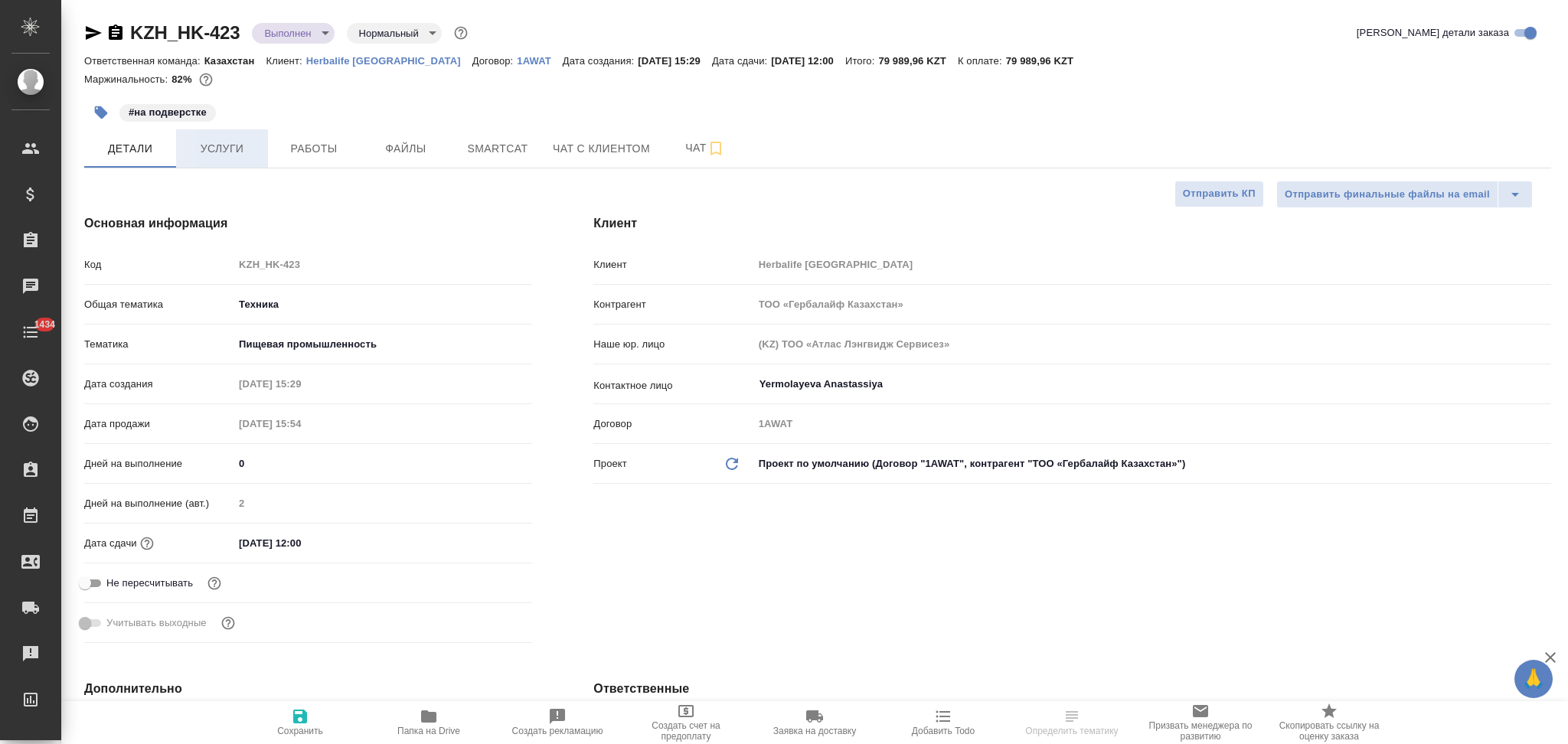
type textarea "x"
click at [218, 143] on span "Услуги" at bounding box center [221, 149] width 73 height 19
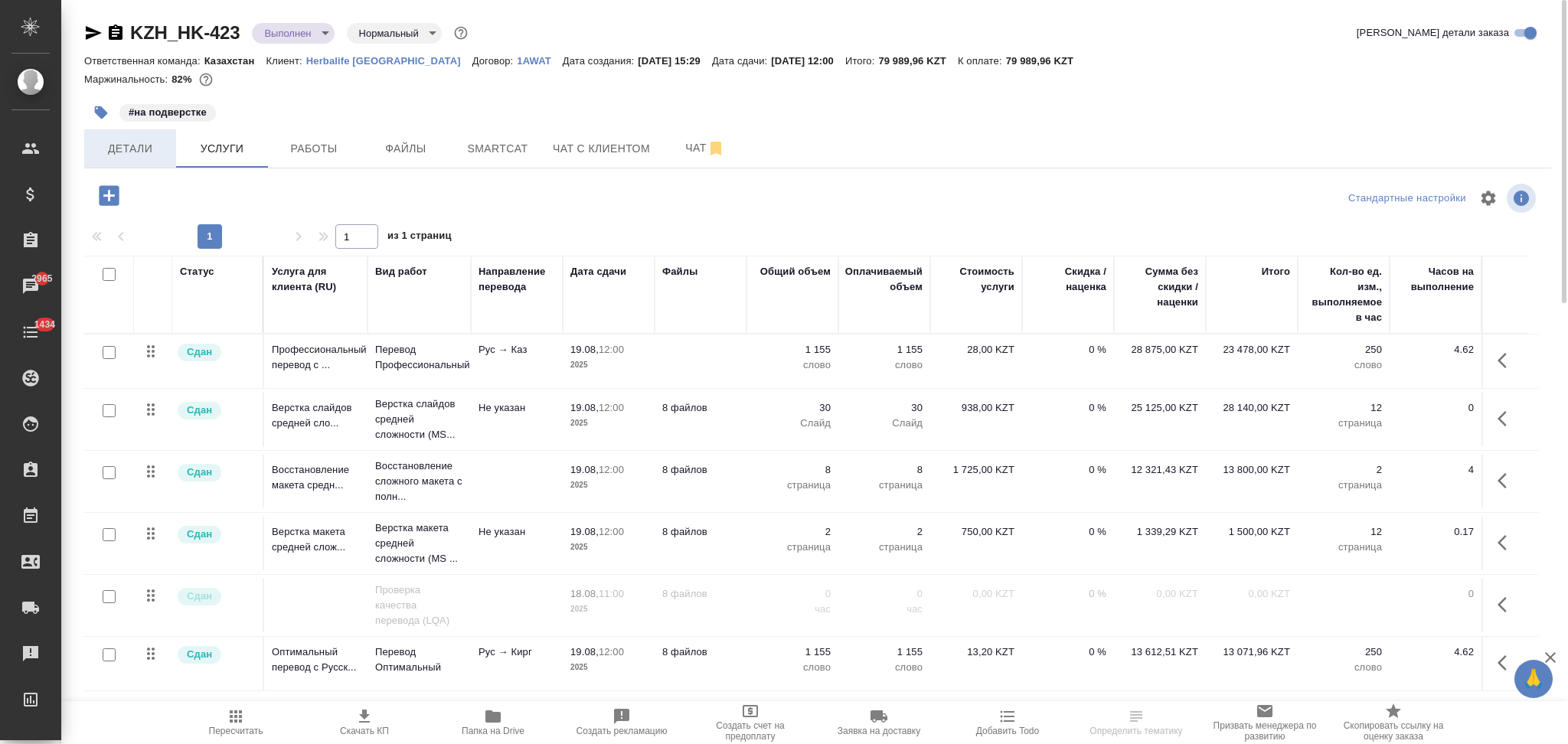
click at [144, 148] on span "Детали" at bounding box center [130, 149] width 73 height 19
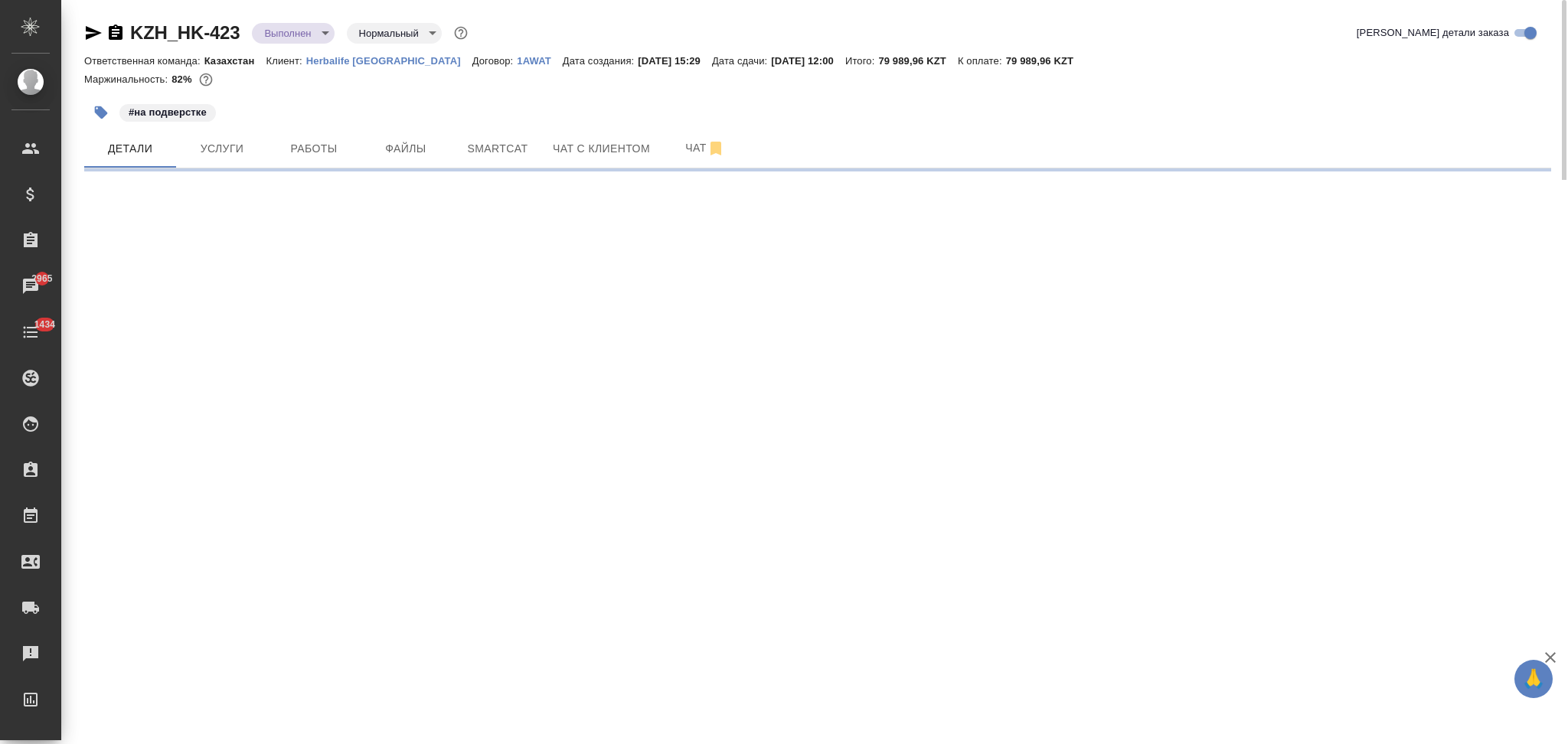
select select "RU"
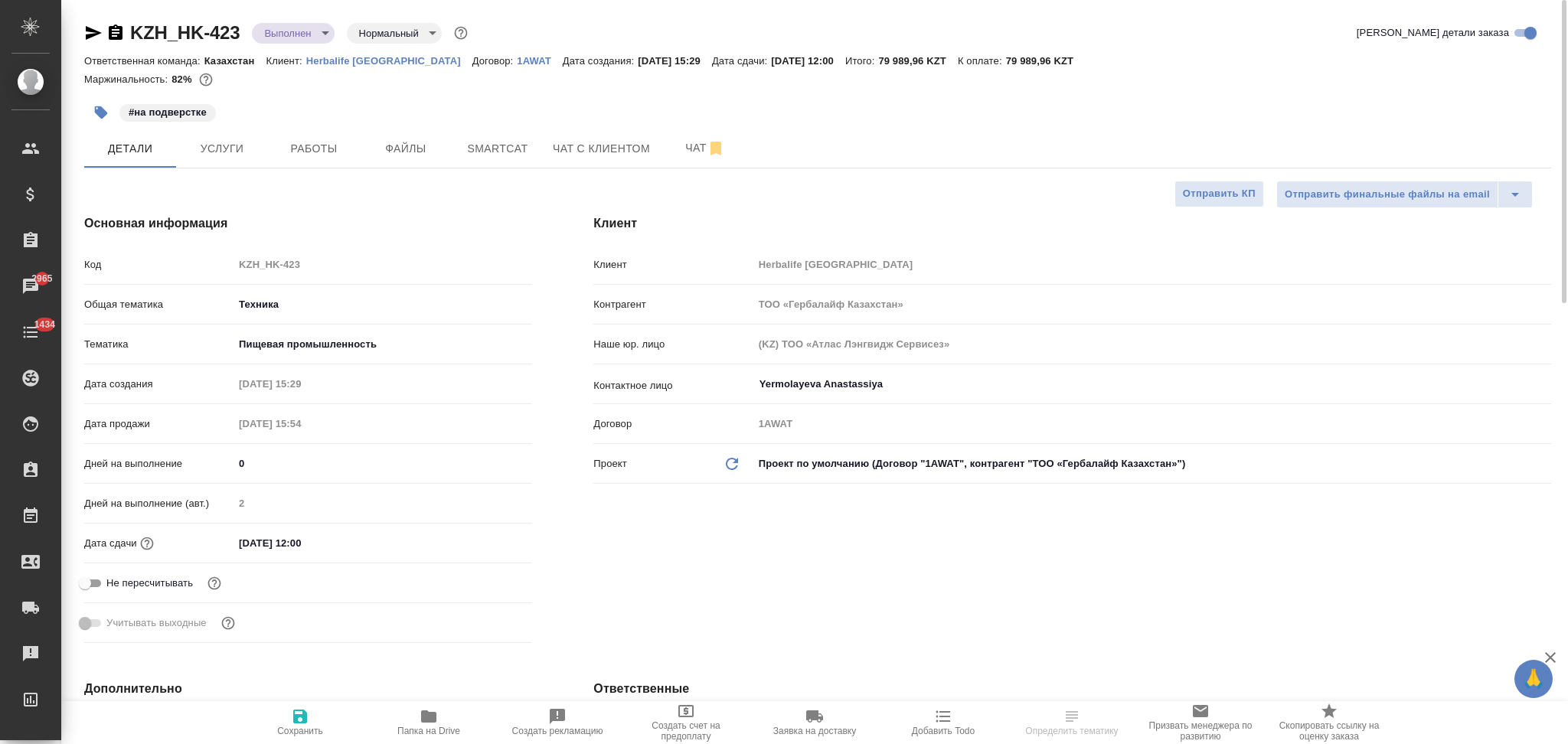
type textarea "x"
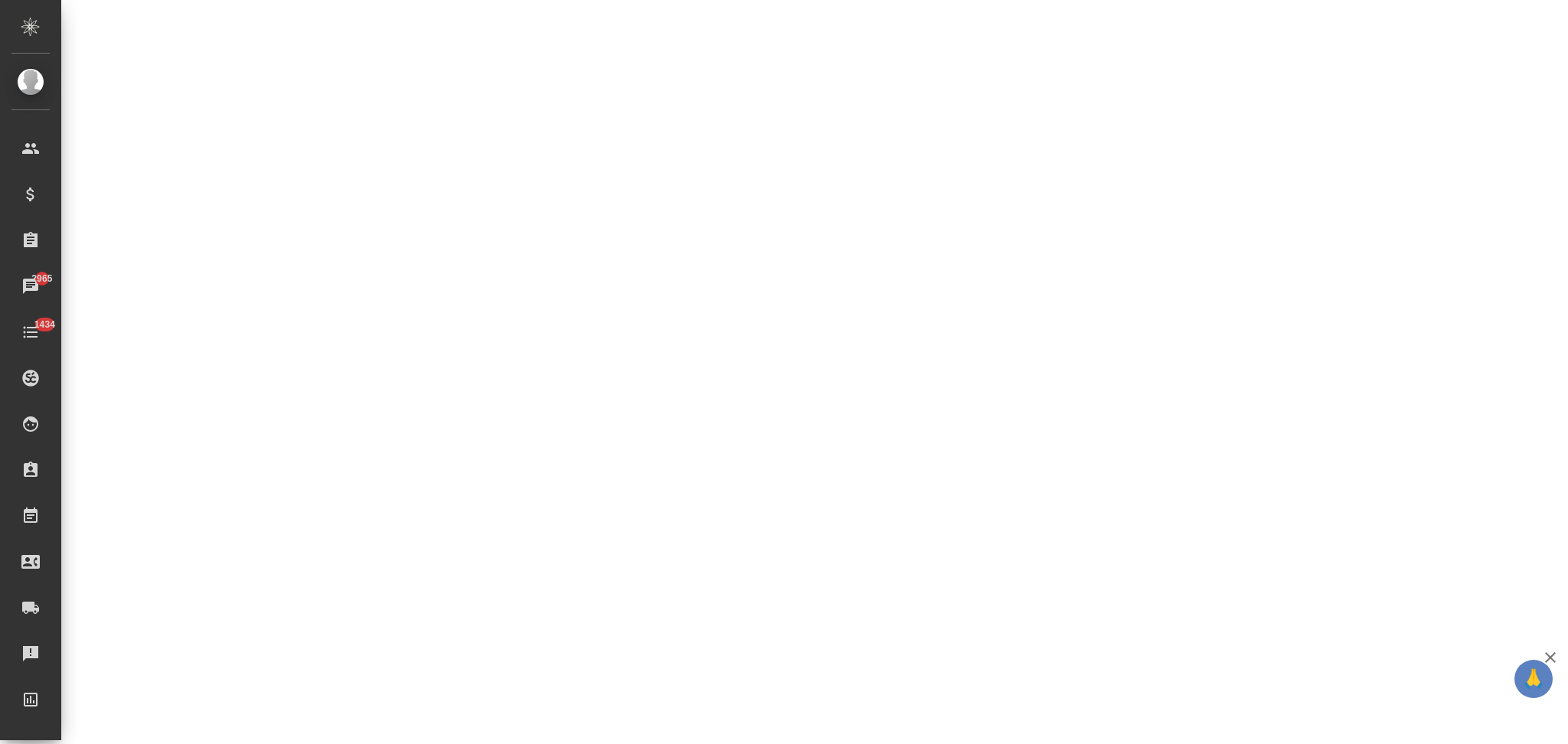
select select "RU"
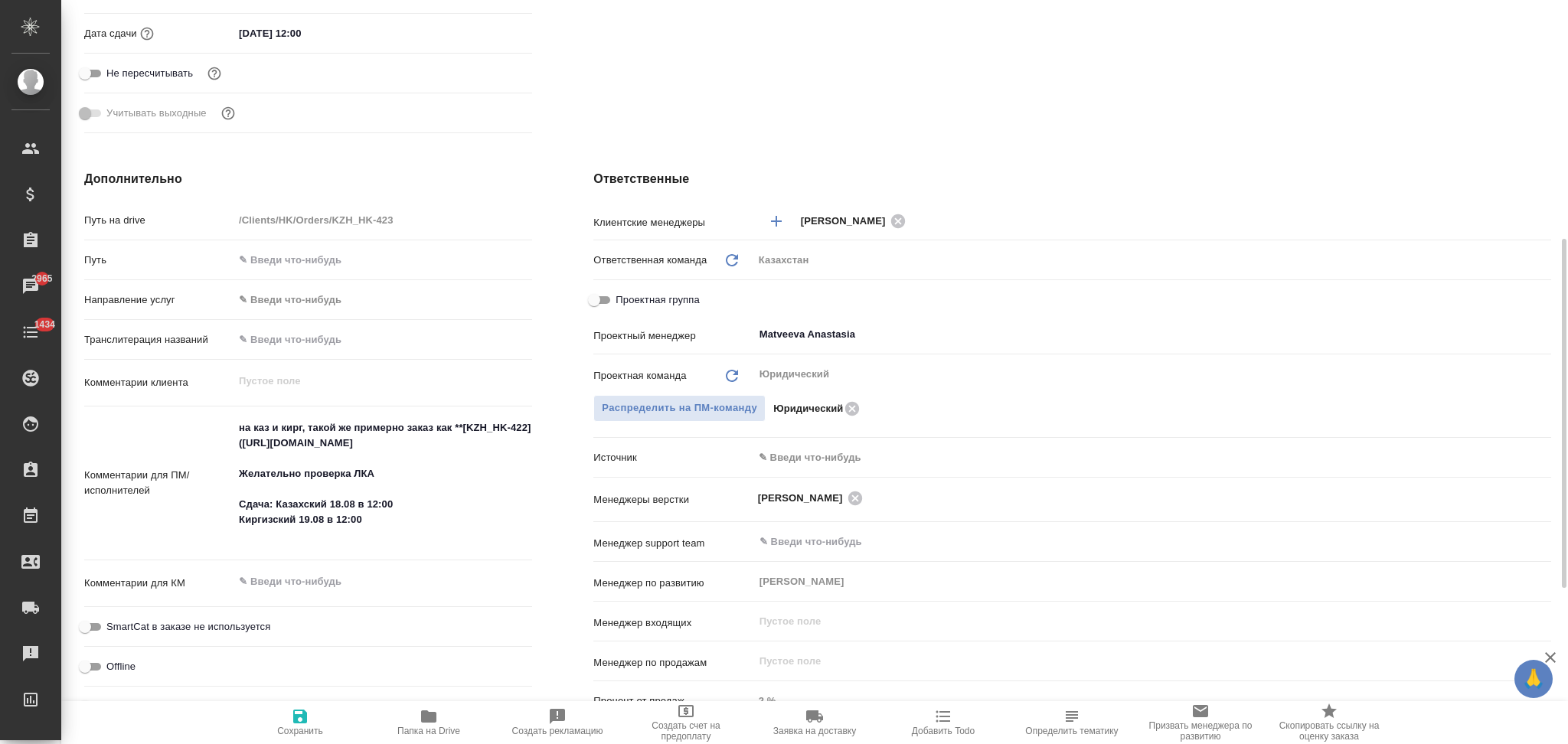
type textarea "x"
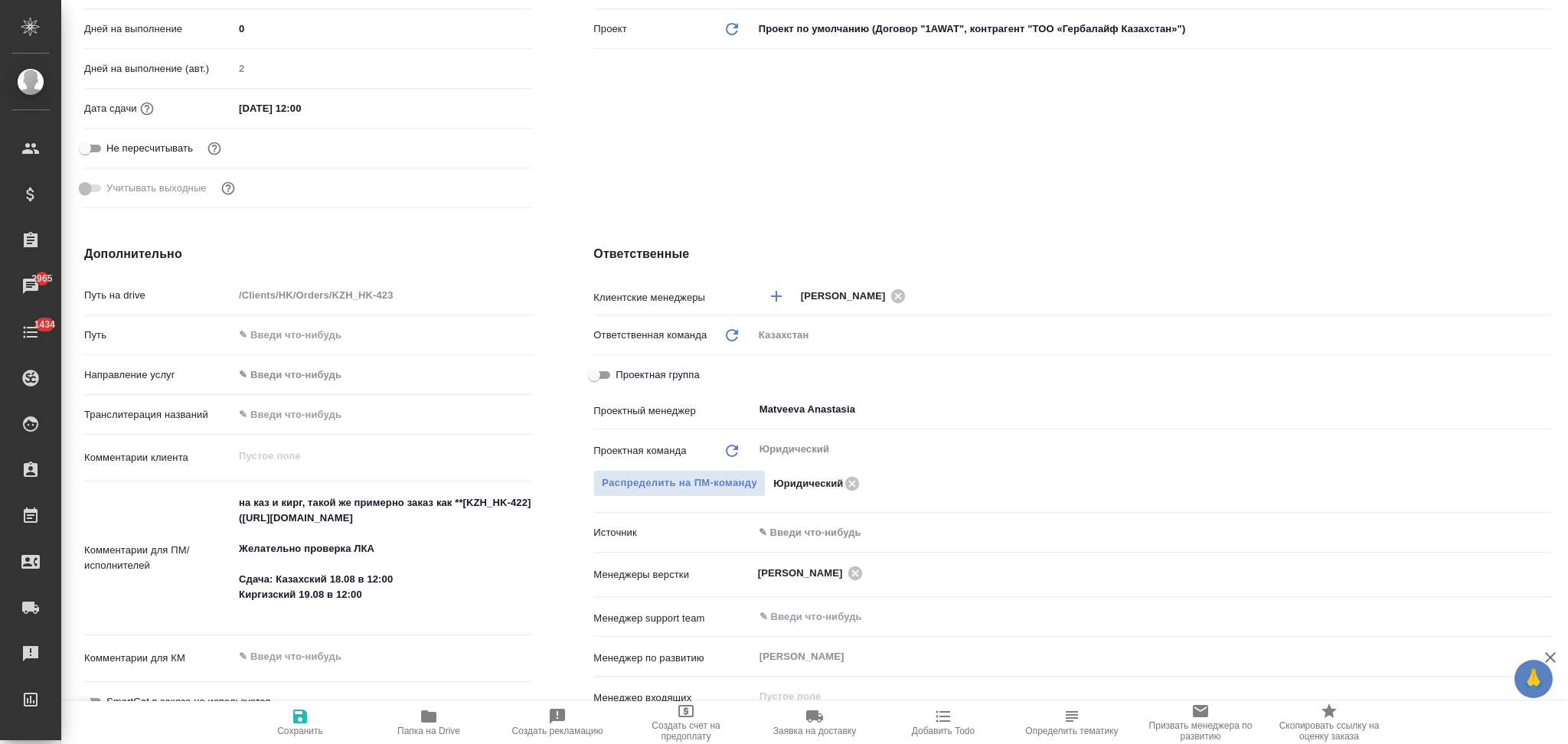
scroll to position [0, 0]
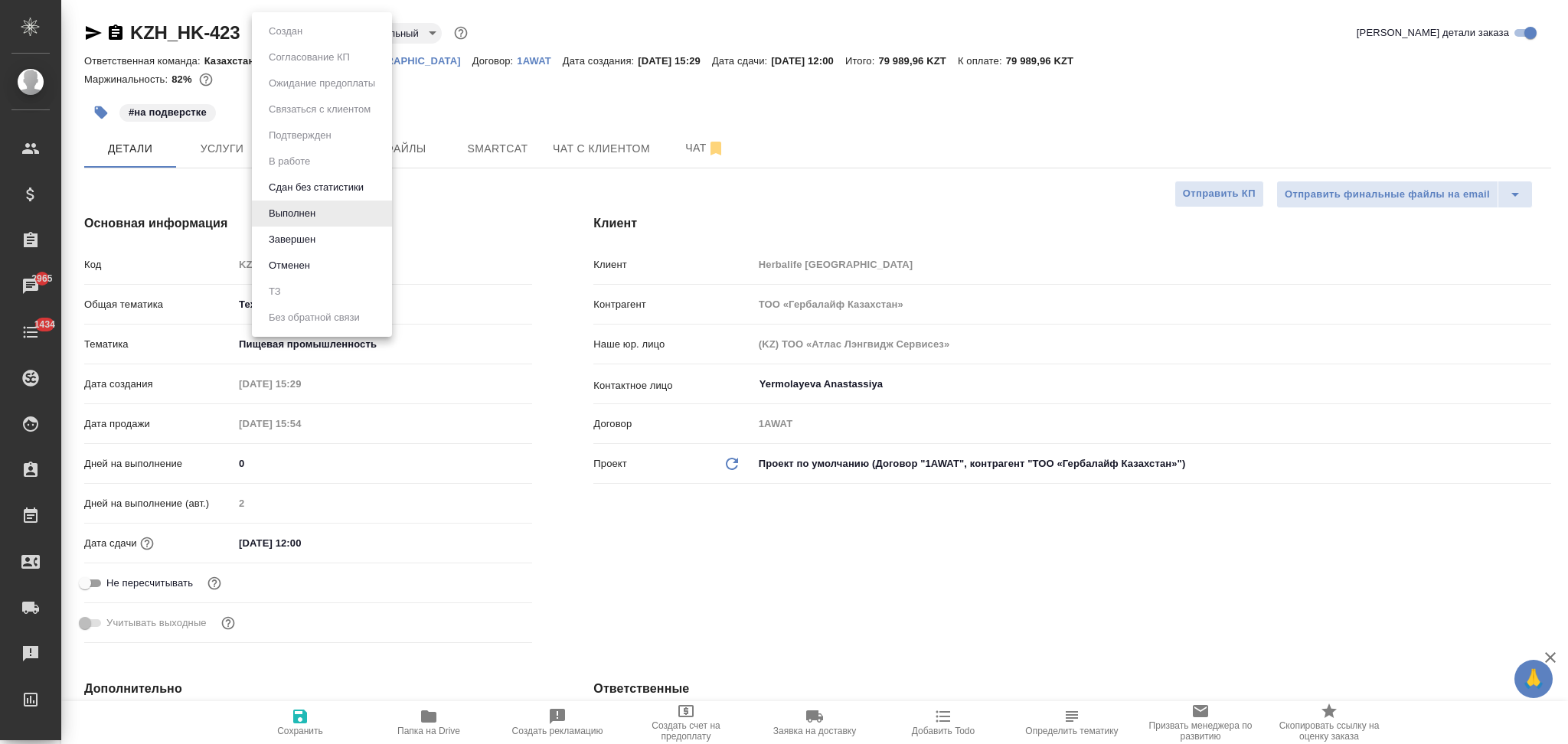
click at [290, 41] on body "🙏 .cls-1 fill:#fff; AWATERA Aslanukova Sati Клиенты Спецификации Заказы 2965 Ча…" at bounding box center [784, 372] width 1568 height 744
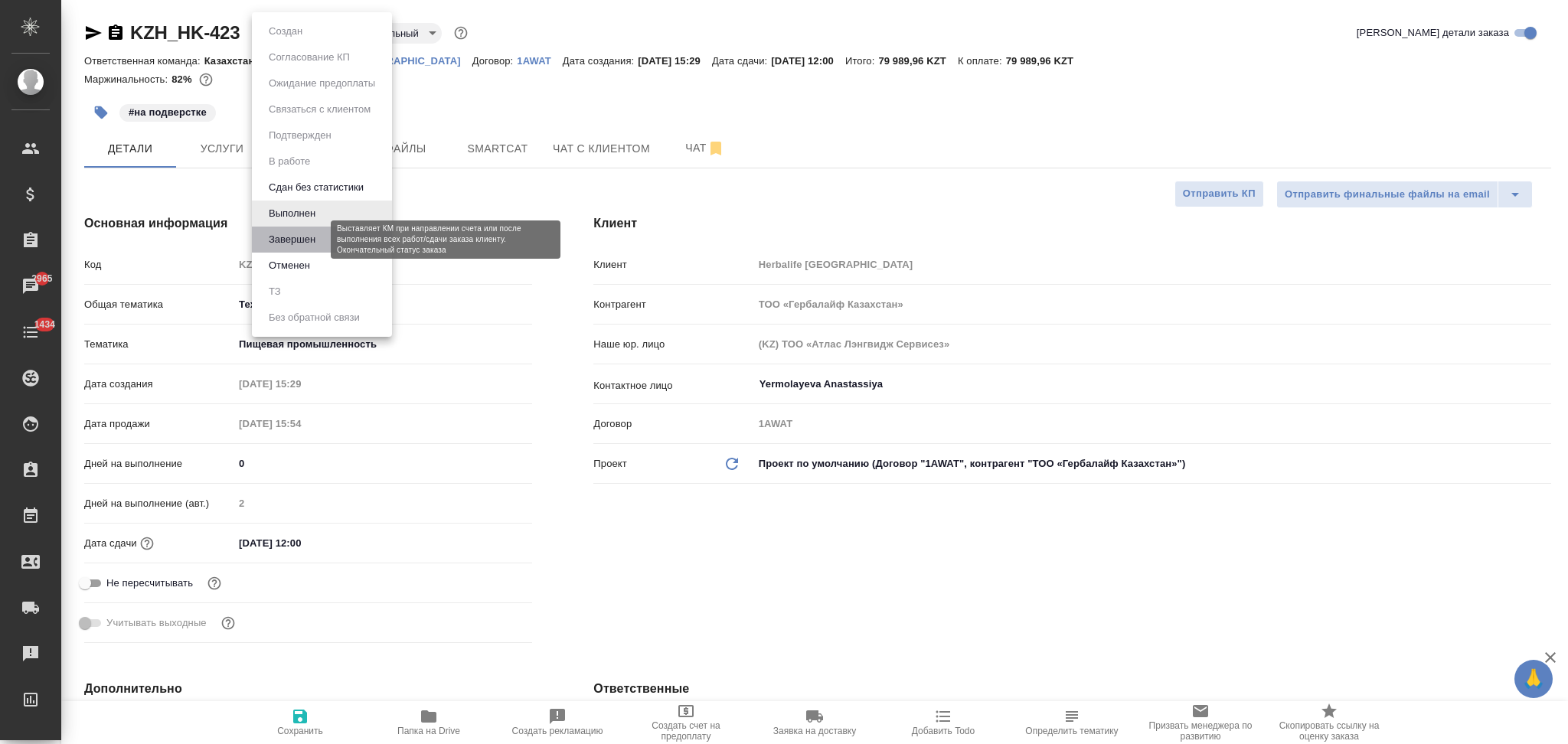
click at [292, 238] on button "Завершен" at bounding box center [292, 239] width 56 height 16
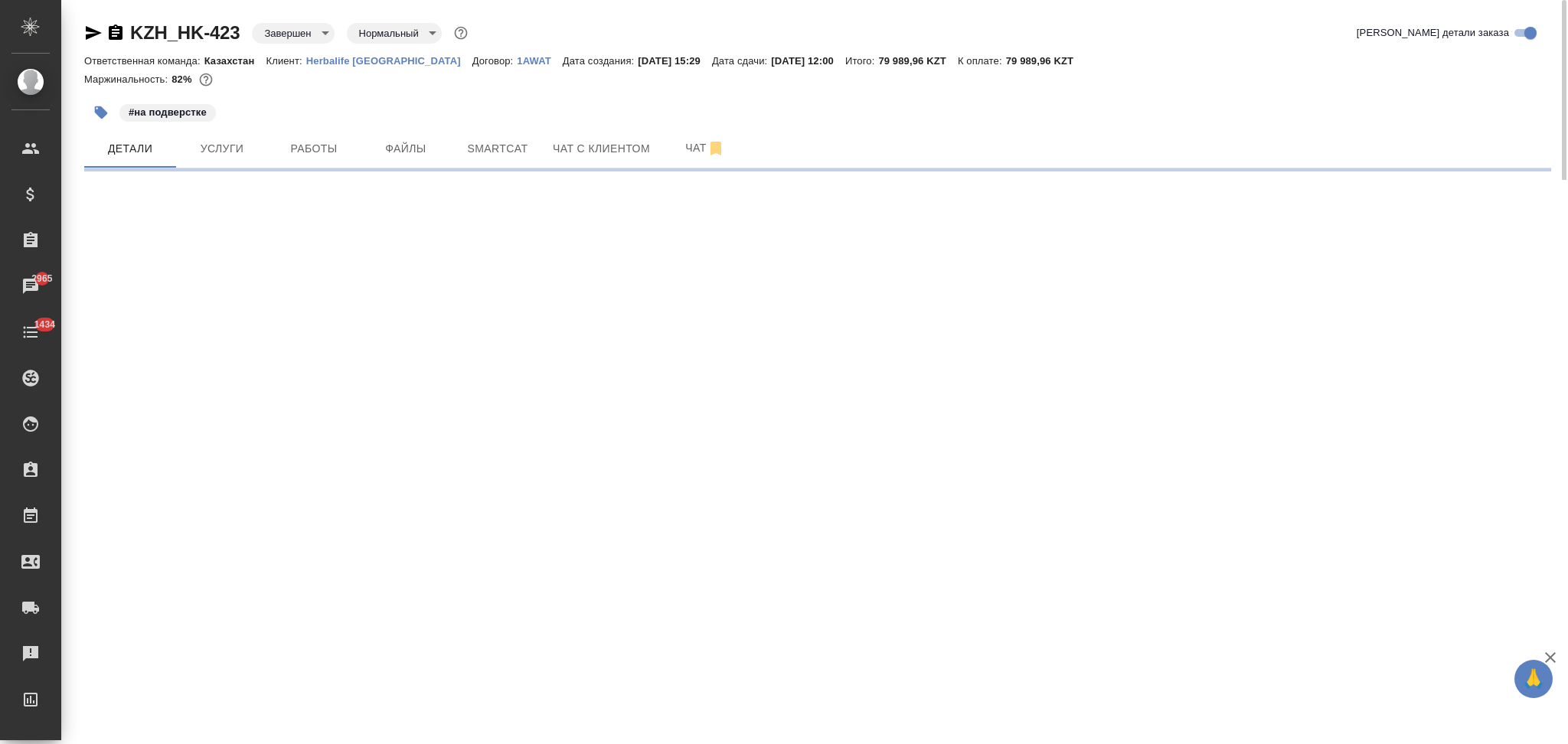
select select "RU"
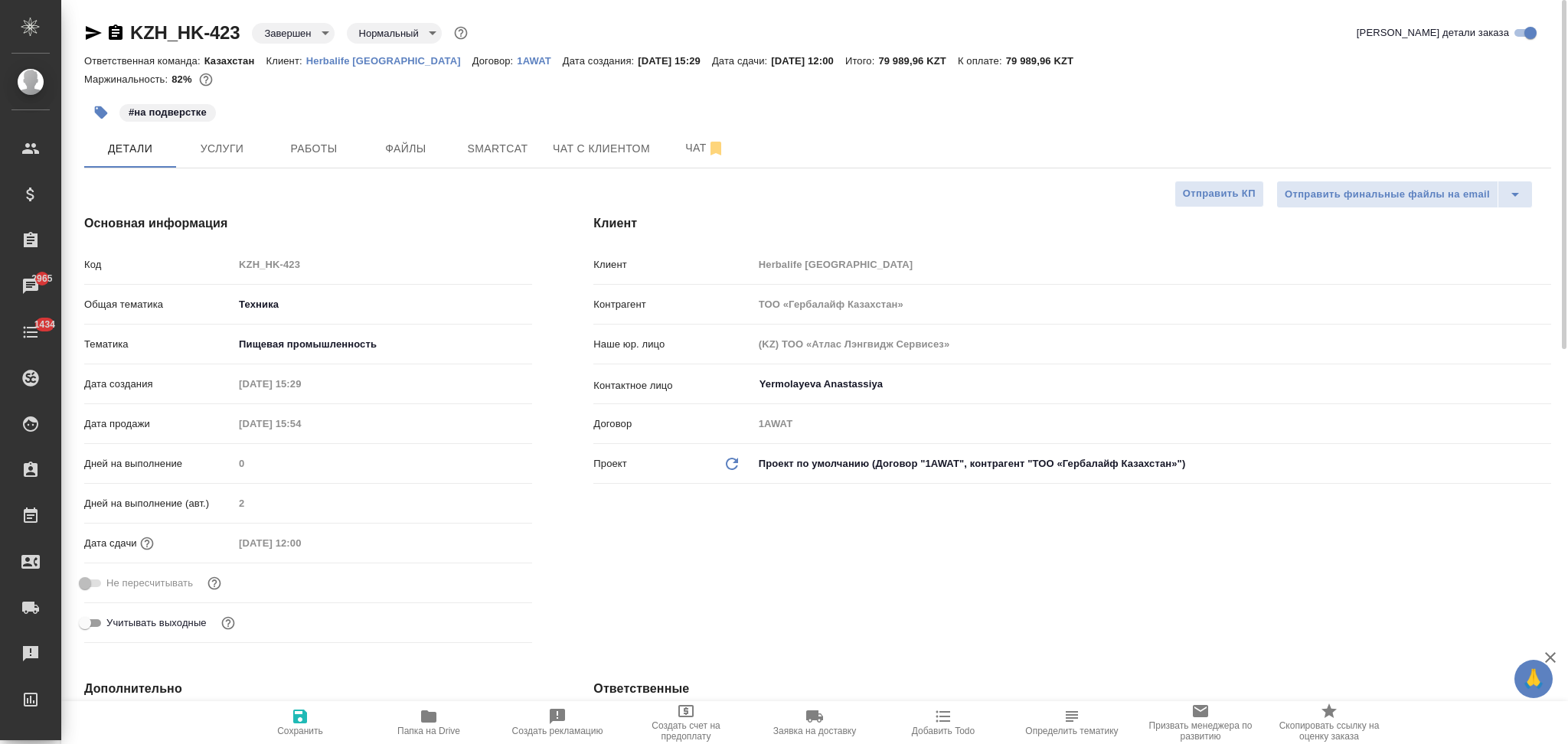
type textarea "x"
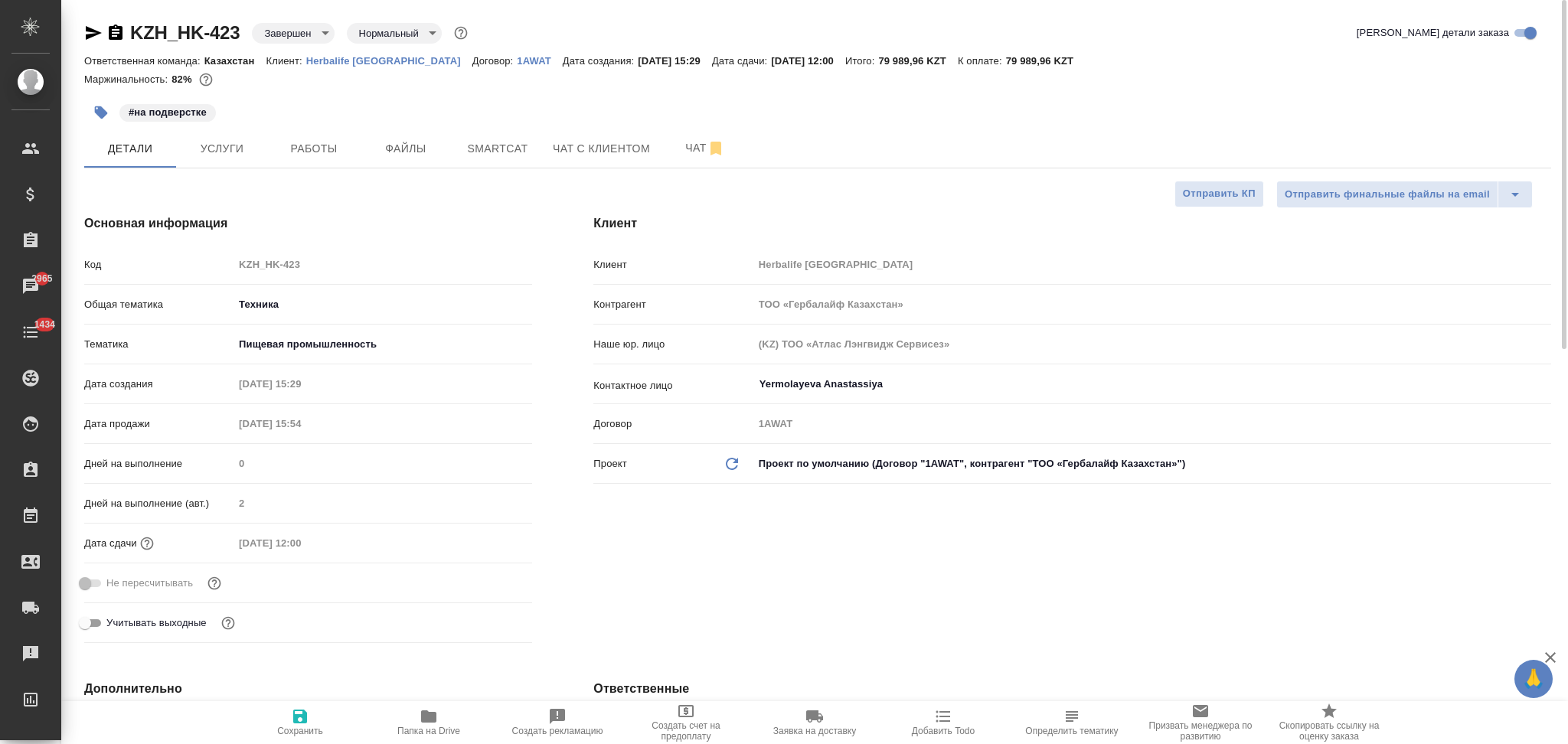
type textarea "x"
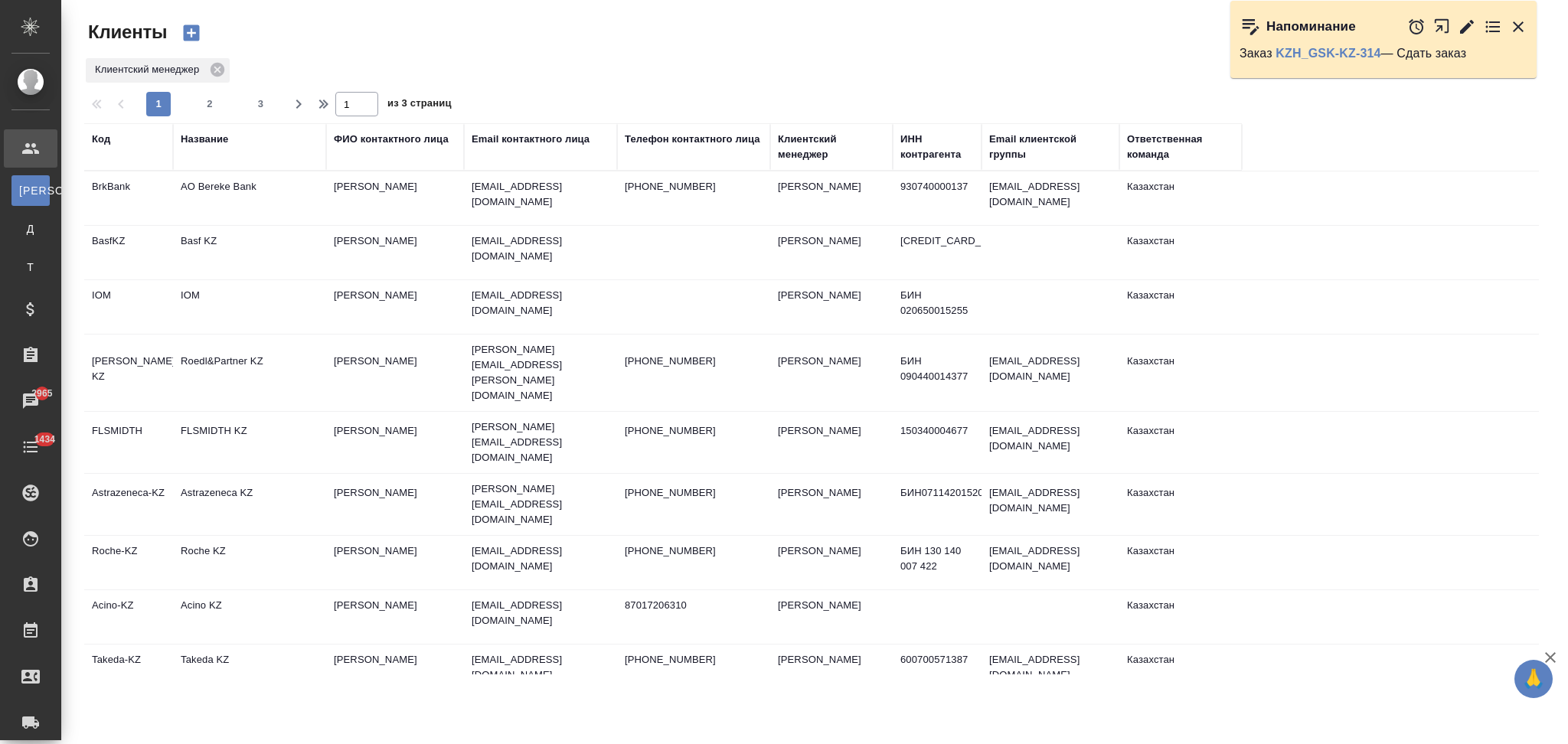
select select "RU"
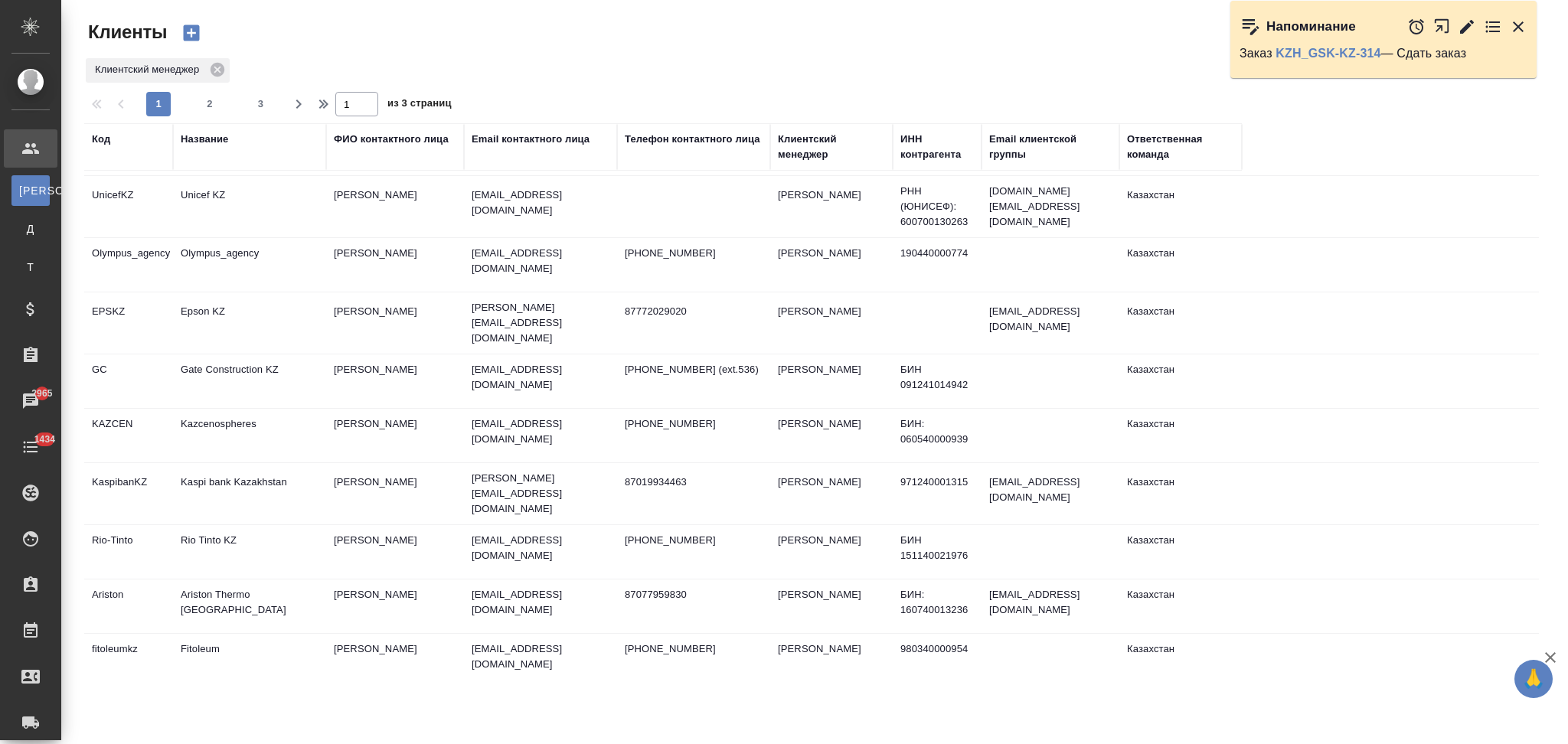
scroll to position [873, 0]
